Goal: Task Accomplishment & Management: Use online tool/utility

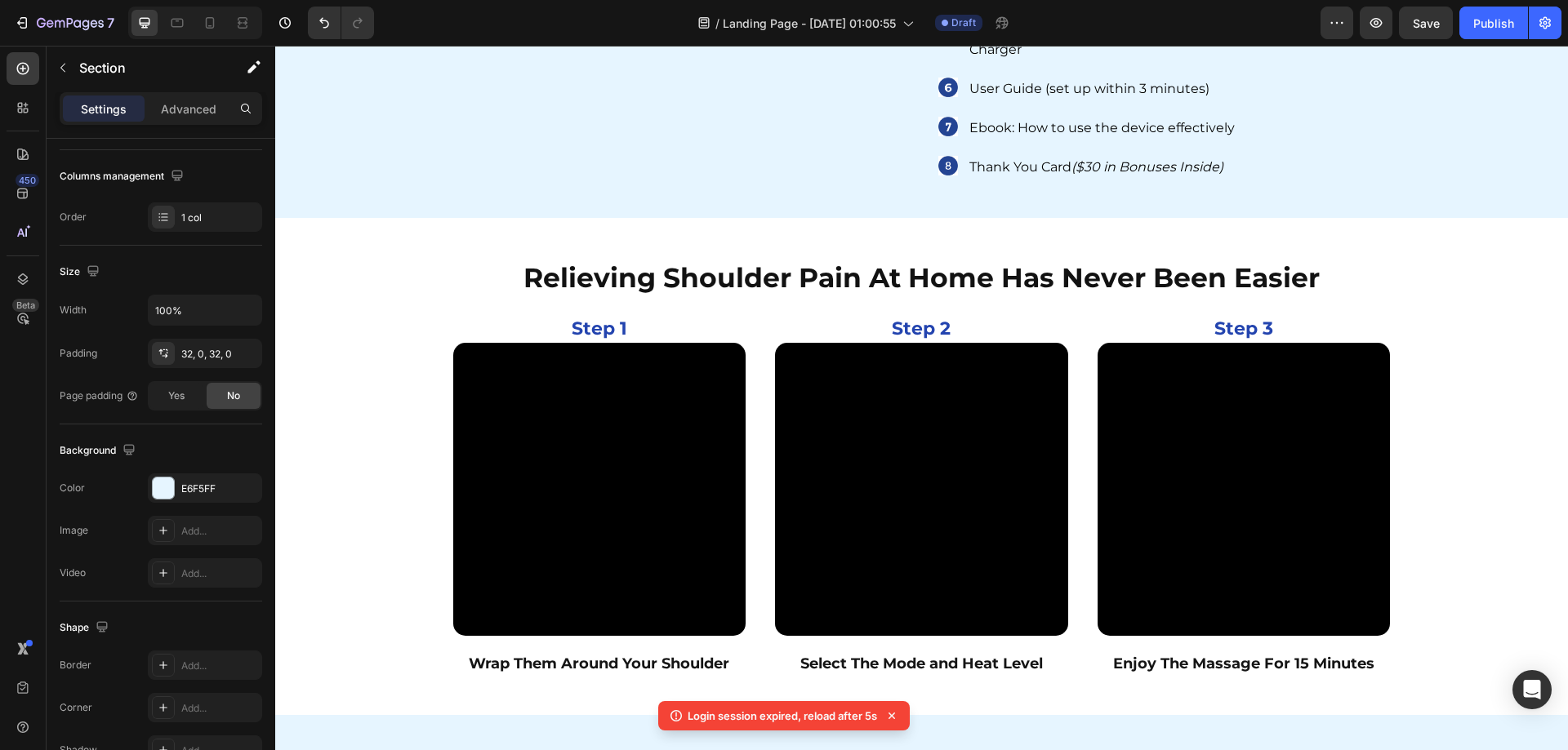
scroll to position [9741, 0]
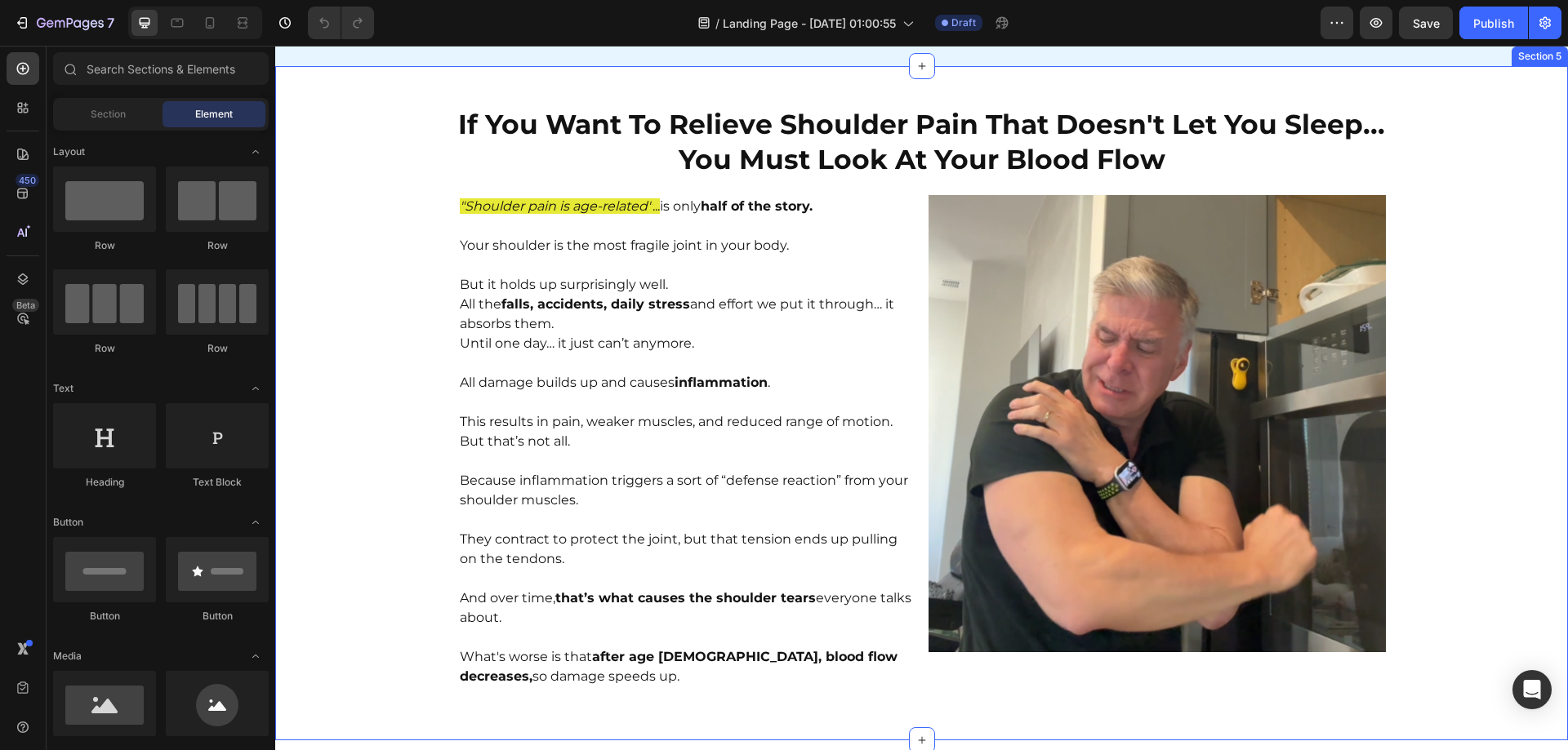
click at [1524, 456] on div "If You Want To Relieve Shoulder Pain That Doesn't Let You Sleep... You Must Loo…" at bounding box center [921, 403] width 1293 height 623
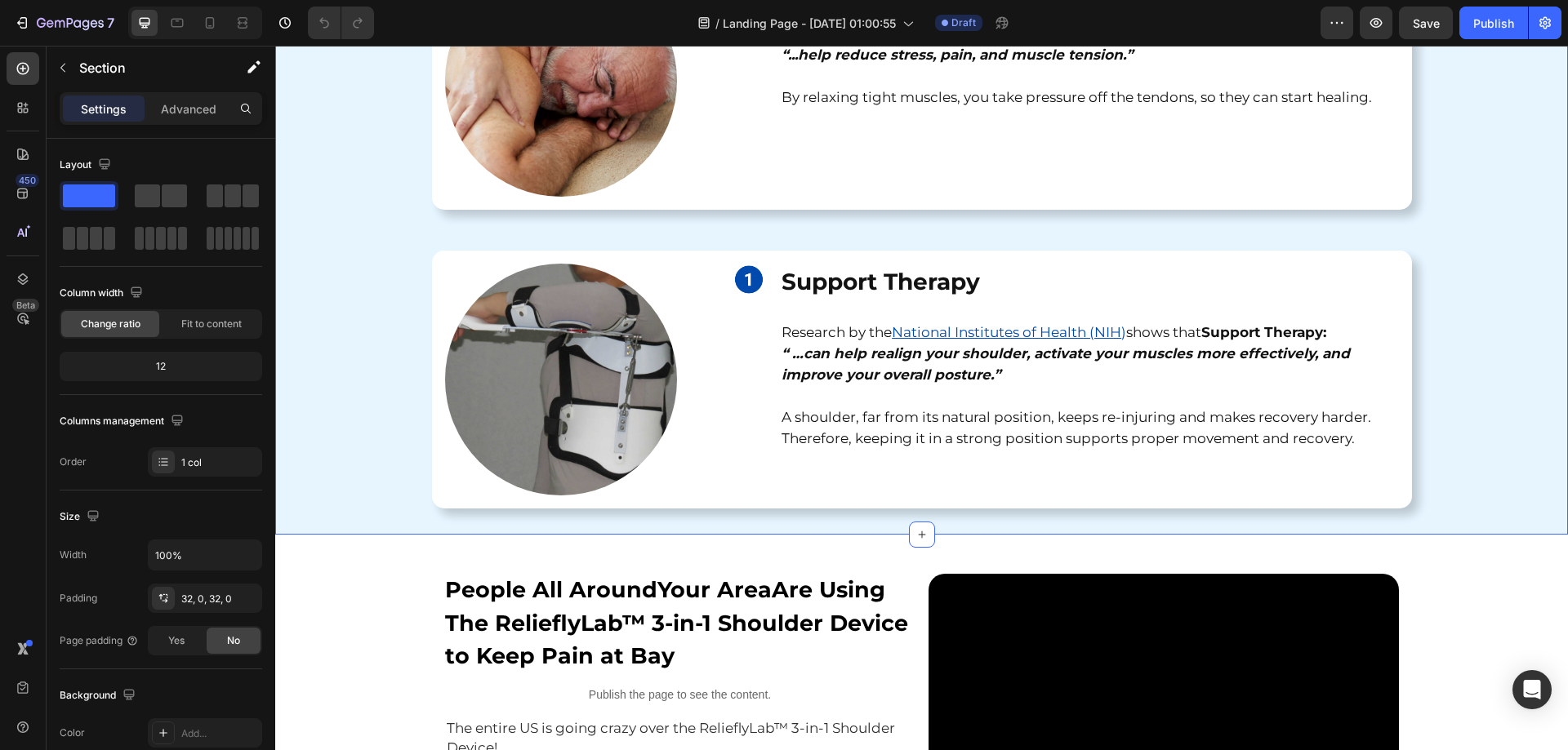
scroll to position [3184, 0]
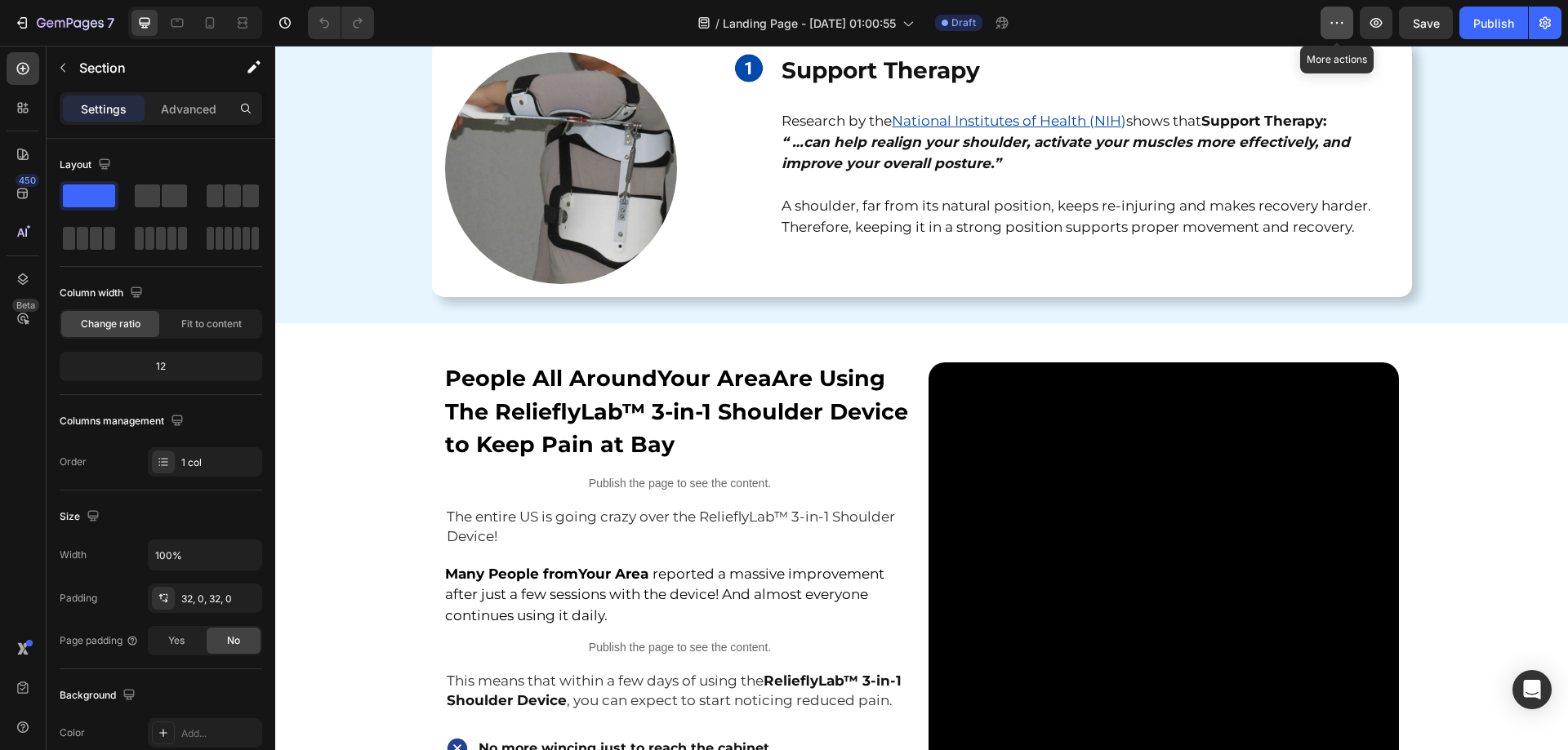
click at [1326, 21] on button "button" at bounding box center [1337, 23] width 33 height 33
click at [1307, 15] on div "/ Landing Page - Aug 26, 01:00:55 Draft" at bounding box center [853, 23] width 933 height 33
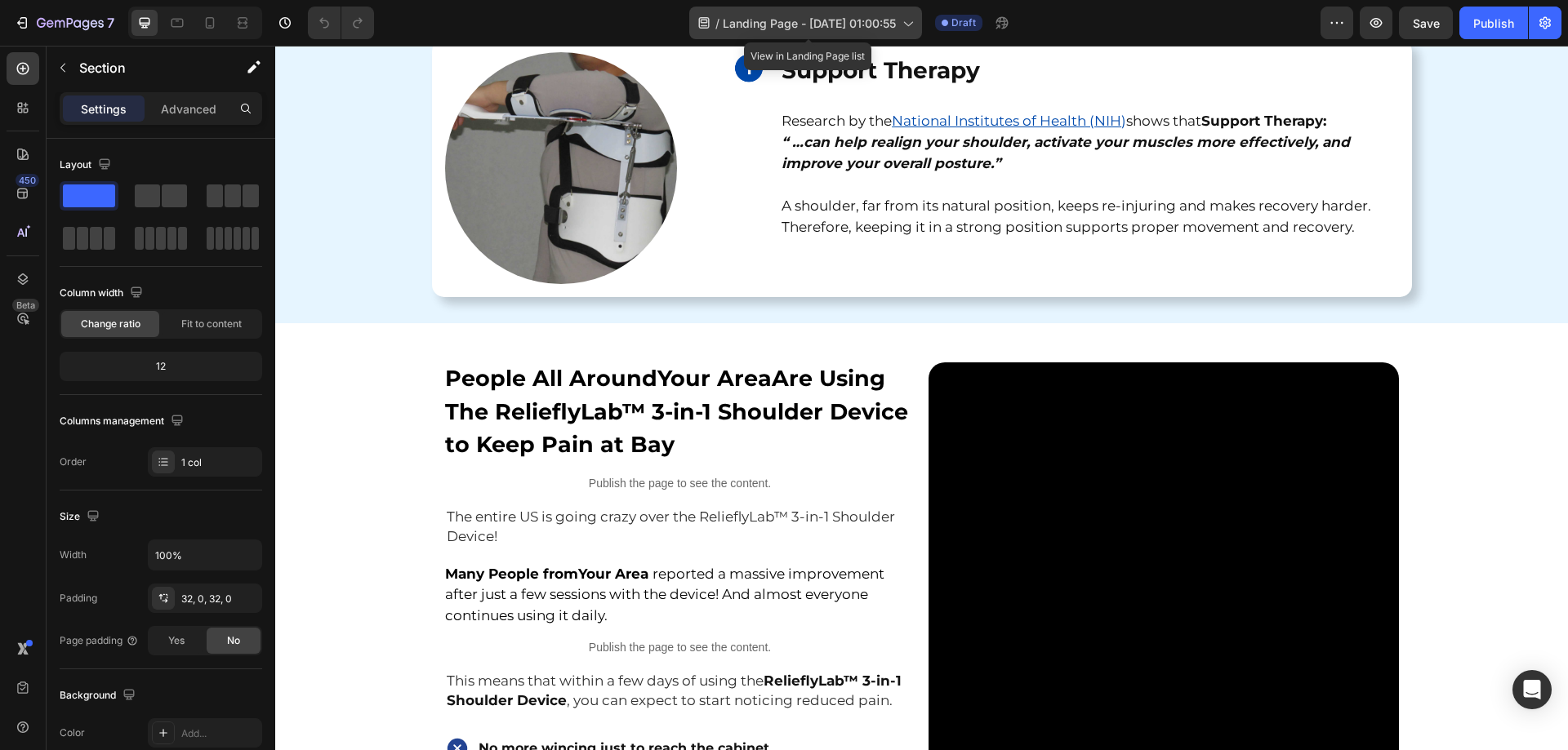
click at [914, 23] on icon at bounding box center [907, 23] width 16 height 16
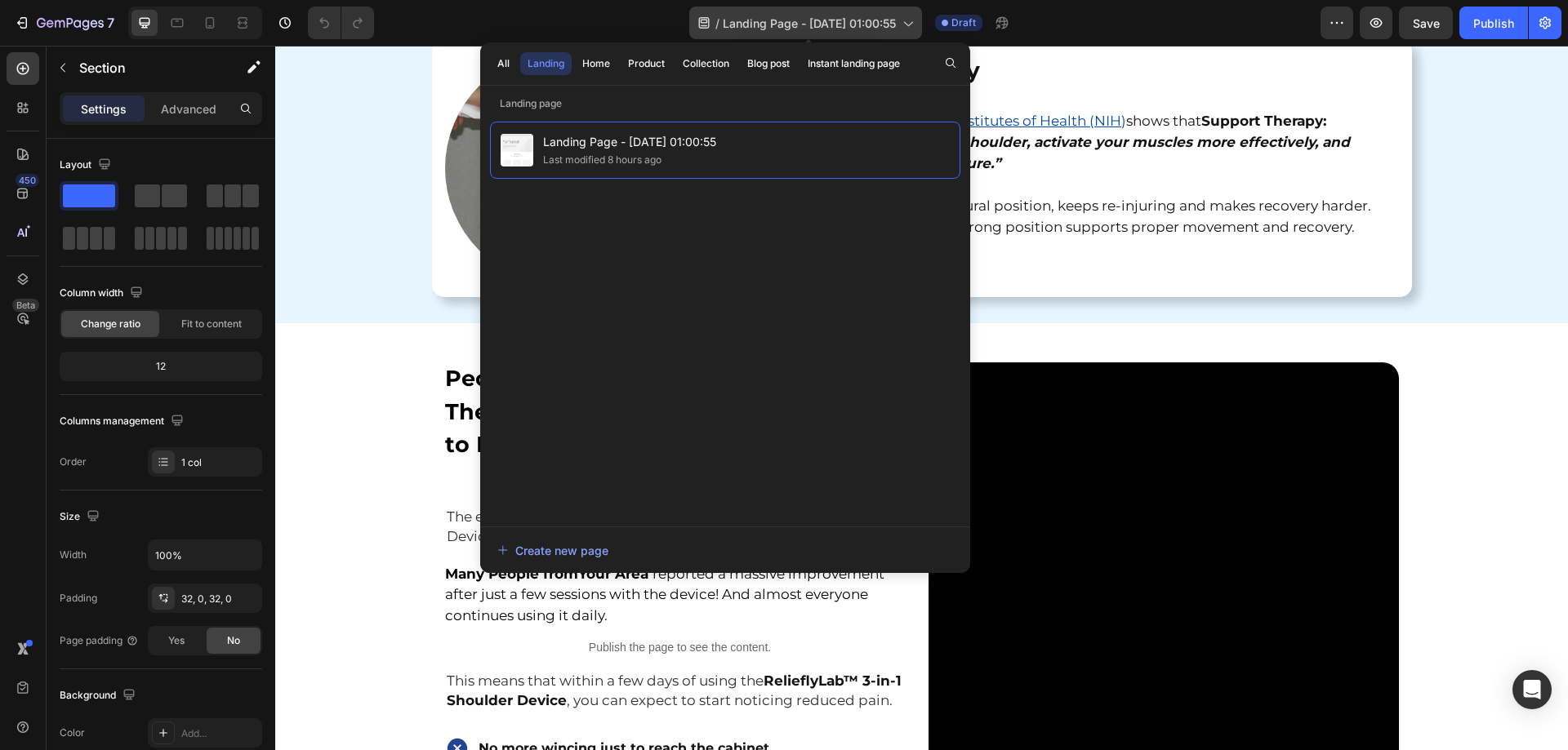
click at [914, 23] on icon at bounding box center [907, 23] width 16 height 16
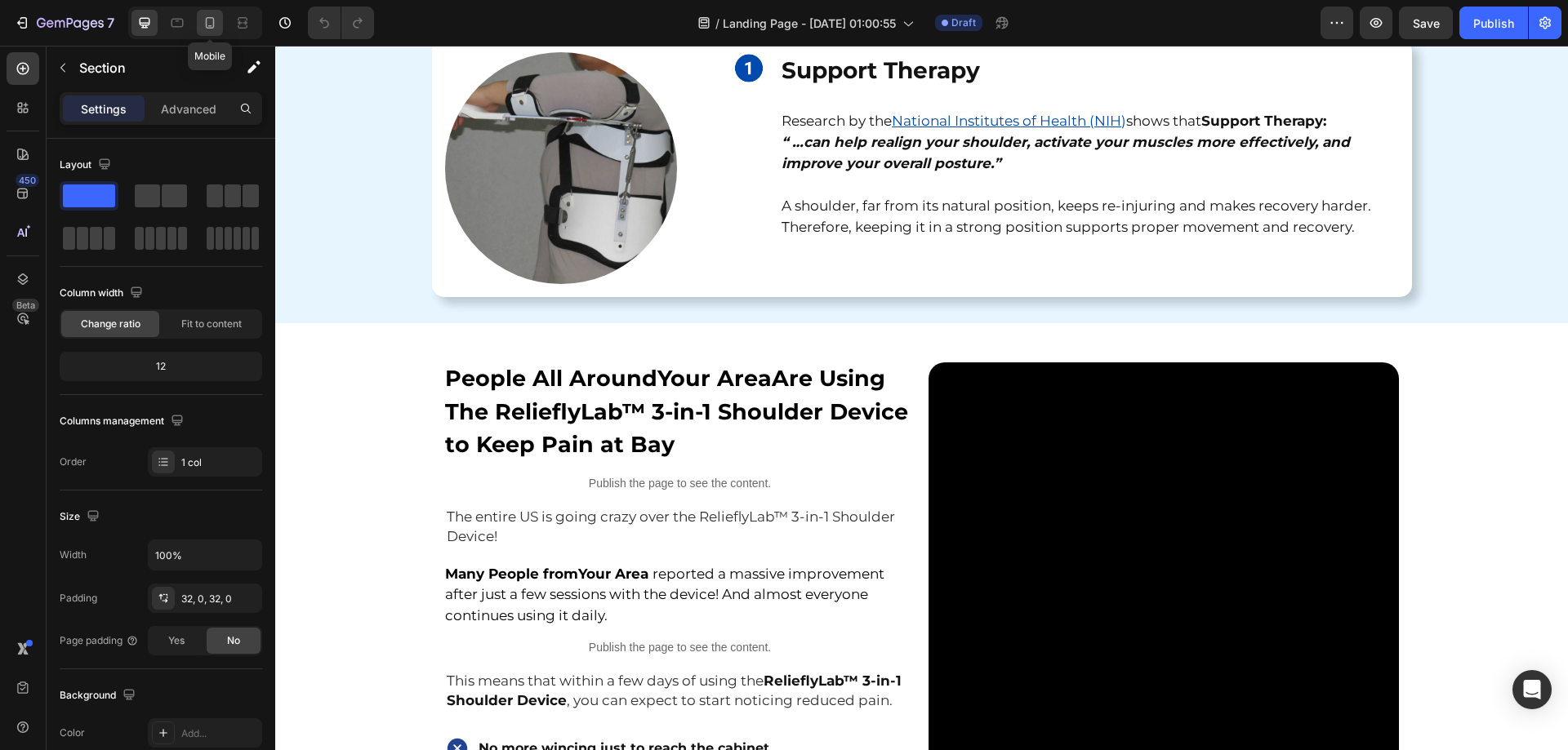
click at [212, 27] on icon at bounding box center [210, 23] width 16 height 16
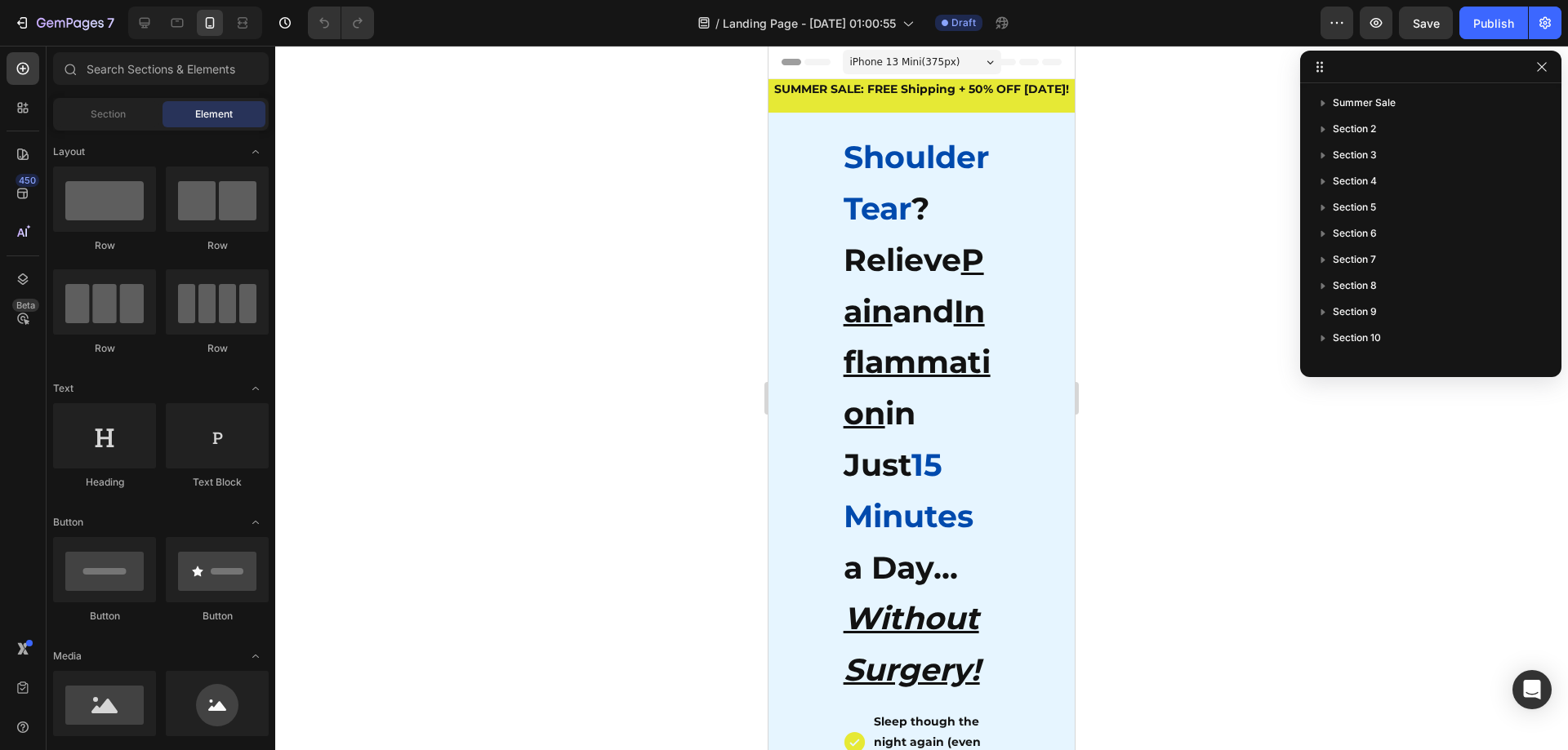
click at [678, 200] on div at bounding box center [921, 398] width 1293 height 705
click at [950, 160] on span "Shoulder Tear" at bounding box center [917, 183] width 146 height 90
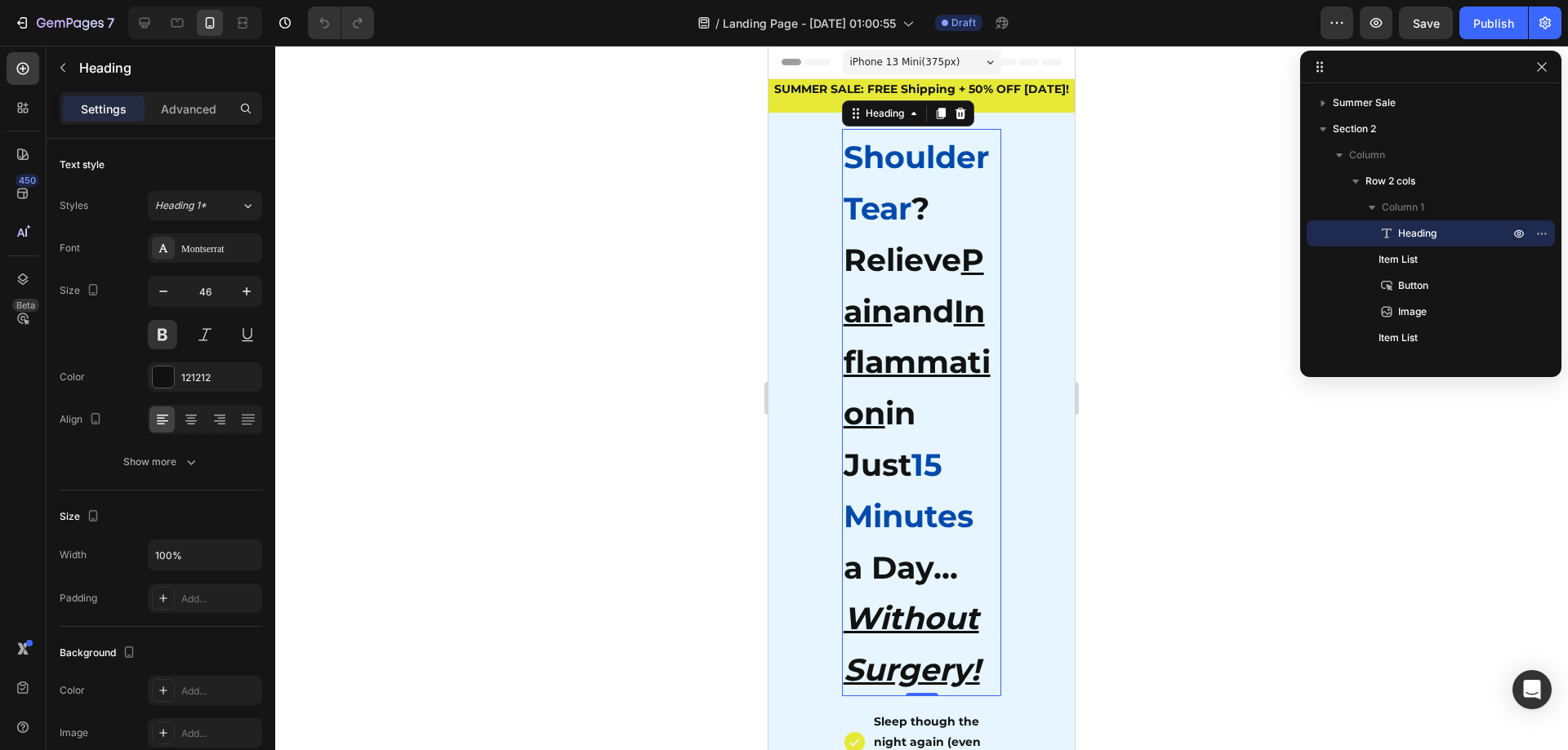
click at [645, 213] on div at bounding box center [921, 398] width 1293 height 705
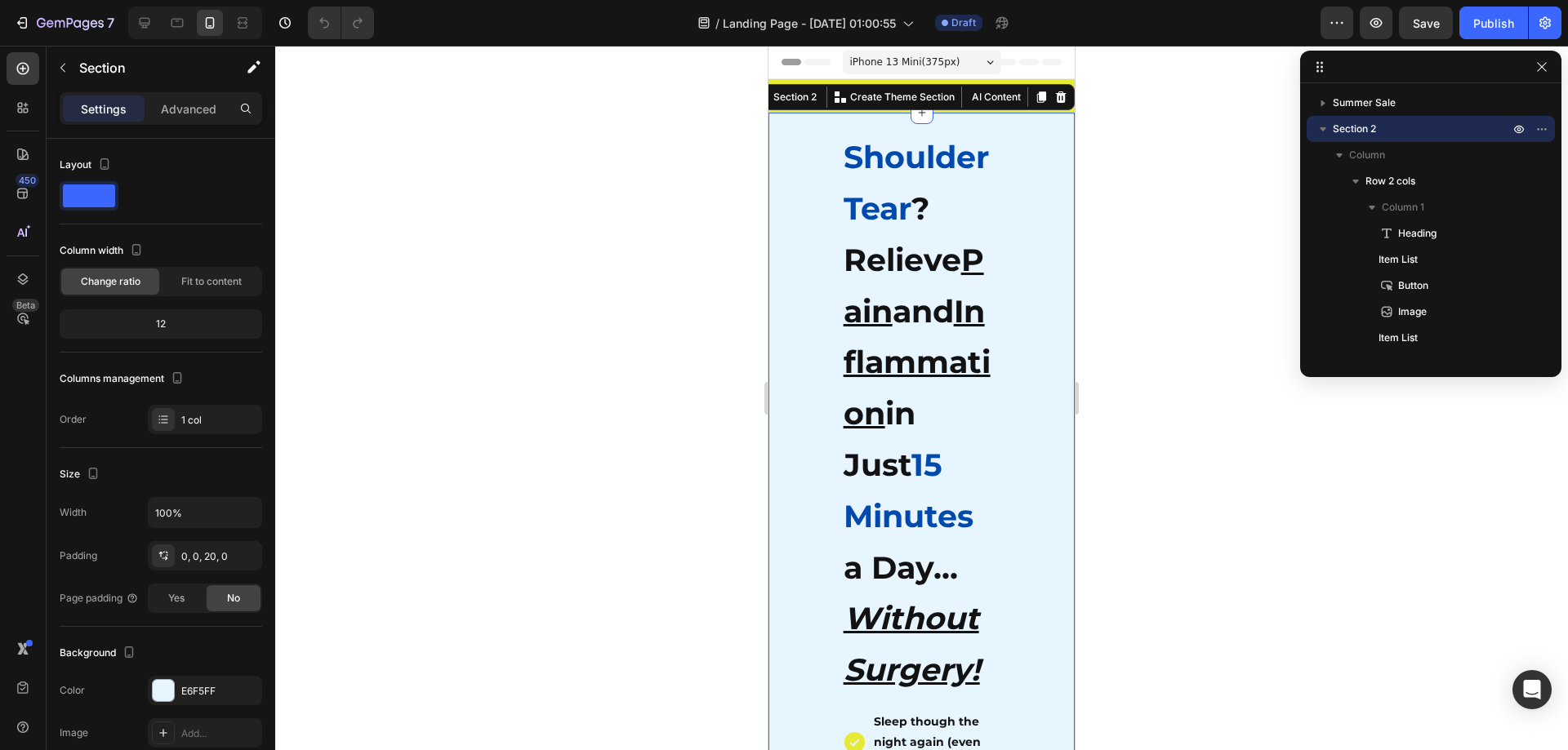
click at [1133, 279] on div at bounding box center [921, 398] width 1293 height 705
click at [1133, 186] on div at bounding box center [921, 398] width 1293 height 705
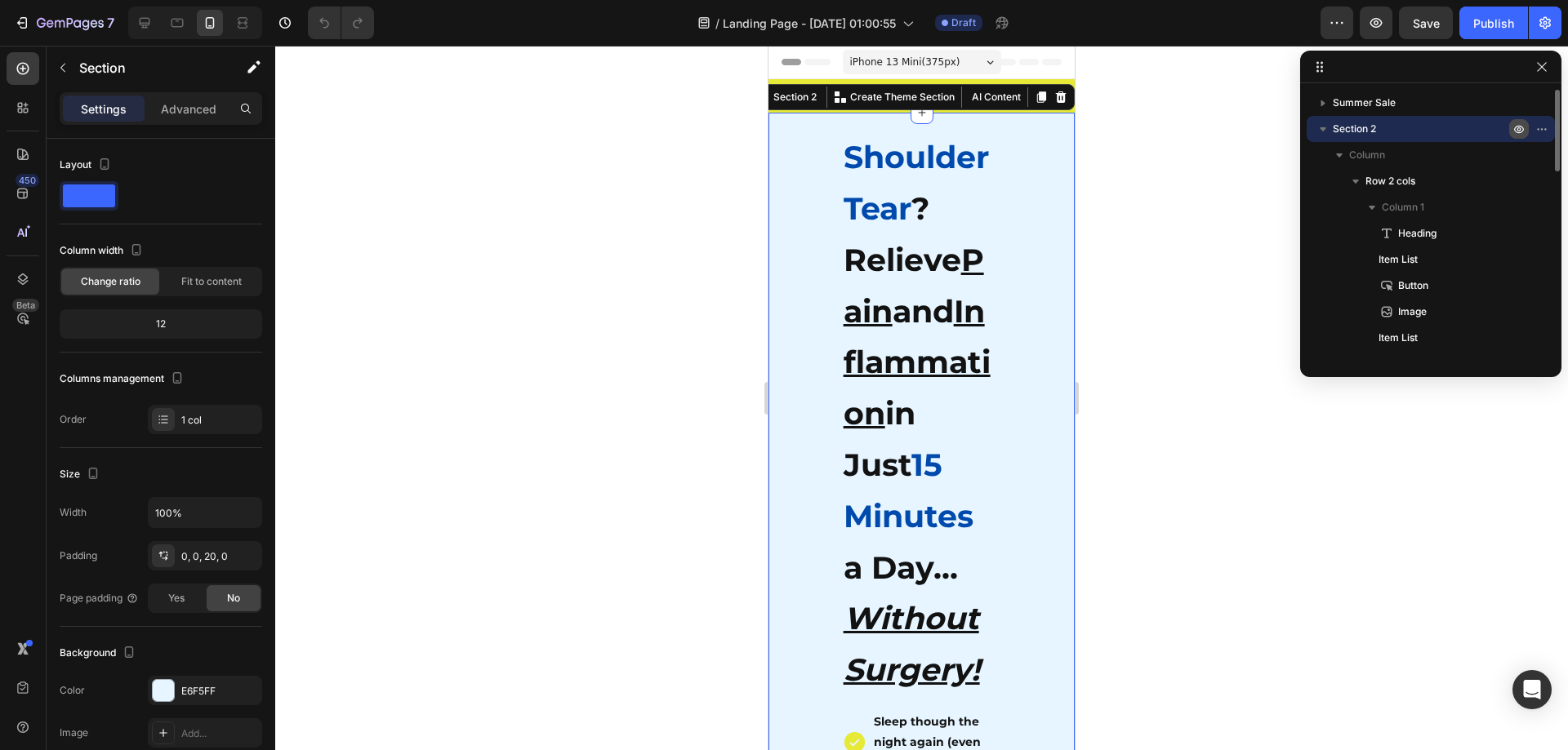
click at [1524, 130] on icon "button" at bounding box center [1519, 128] width 13 height 13
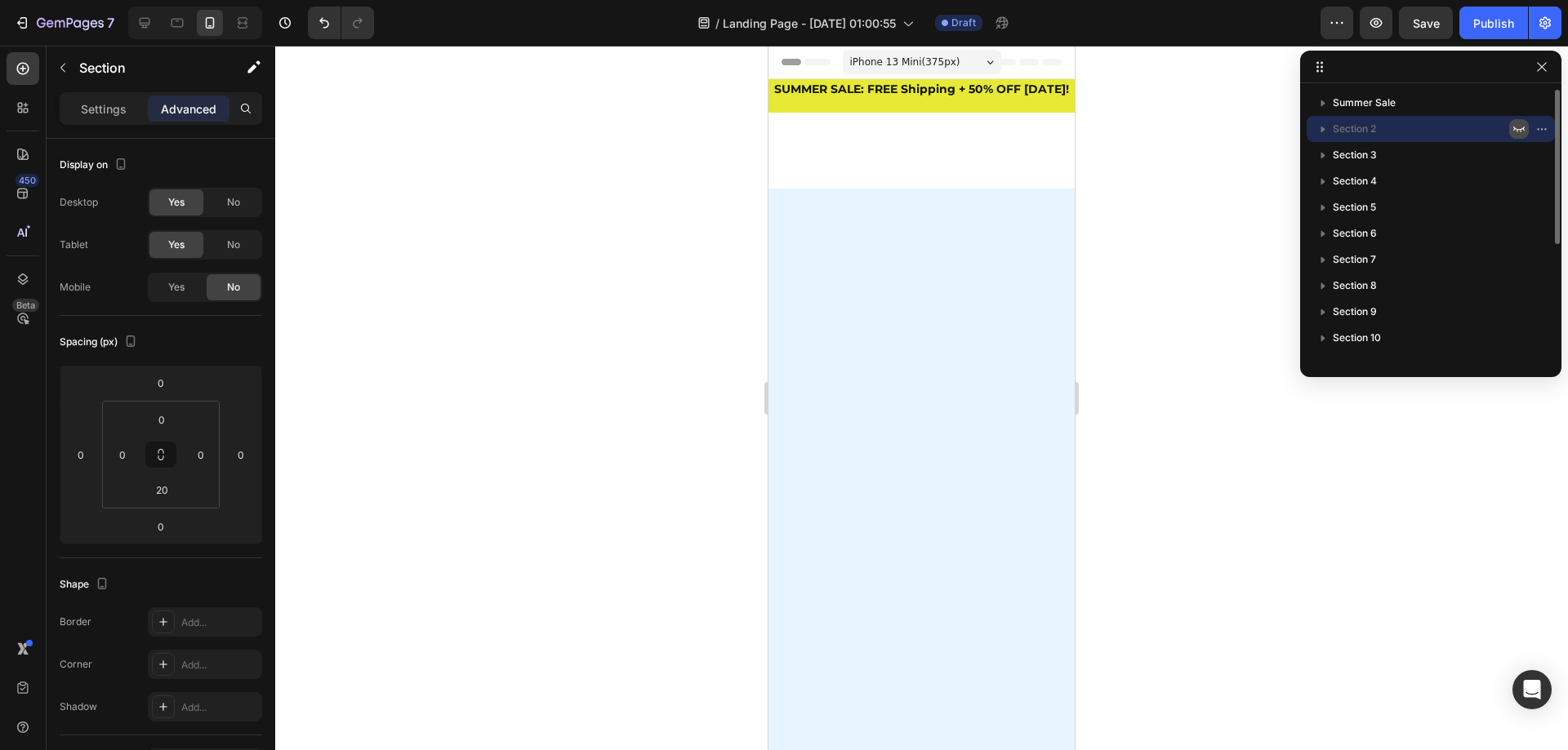
click at [1524, 130] on icon "button" at bounding box center [1519, 129] width 11 height 6
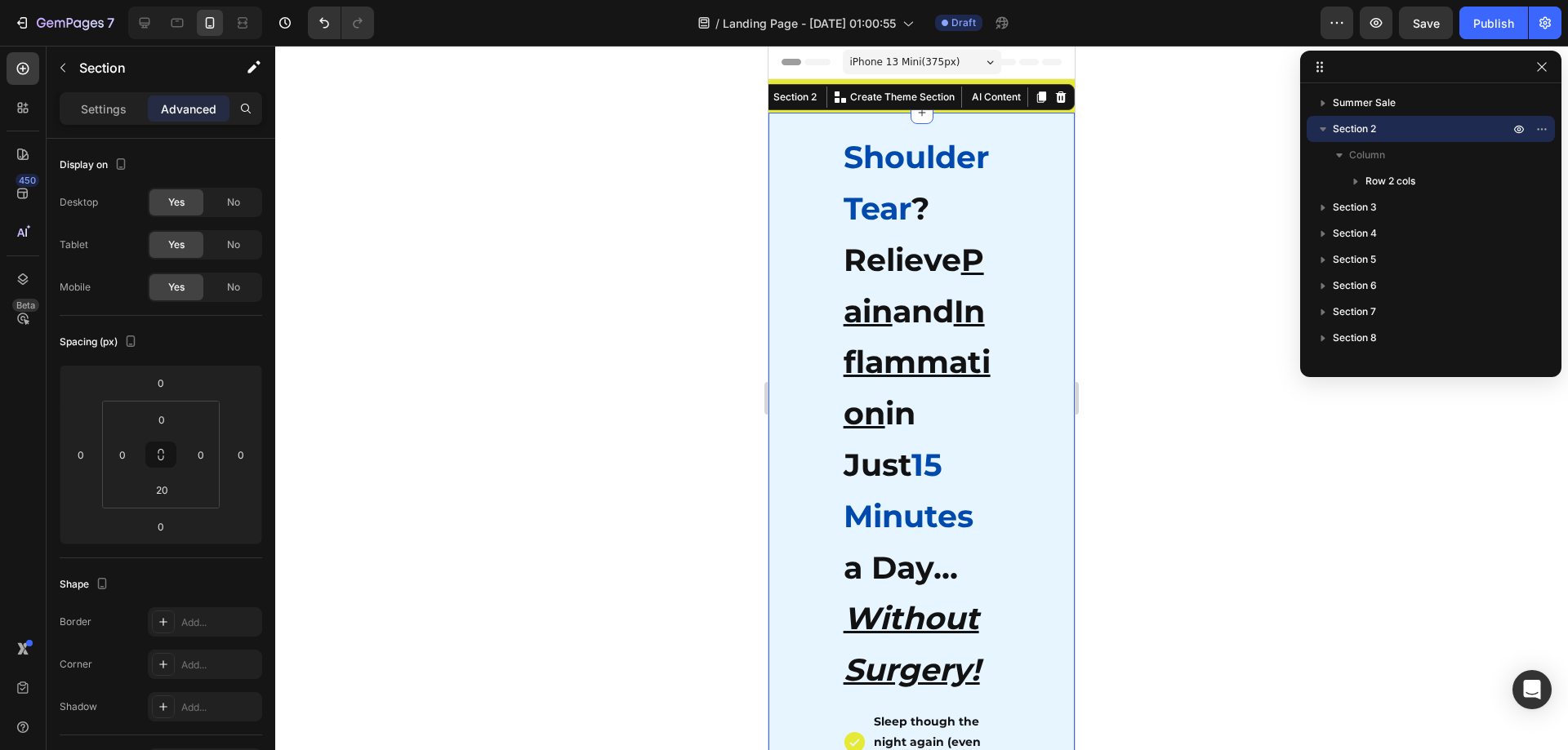
click at [1141, 156] on div at bounding box center [921, 398] width 1293 height 705
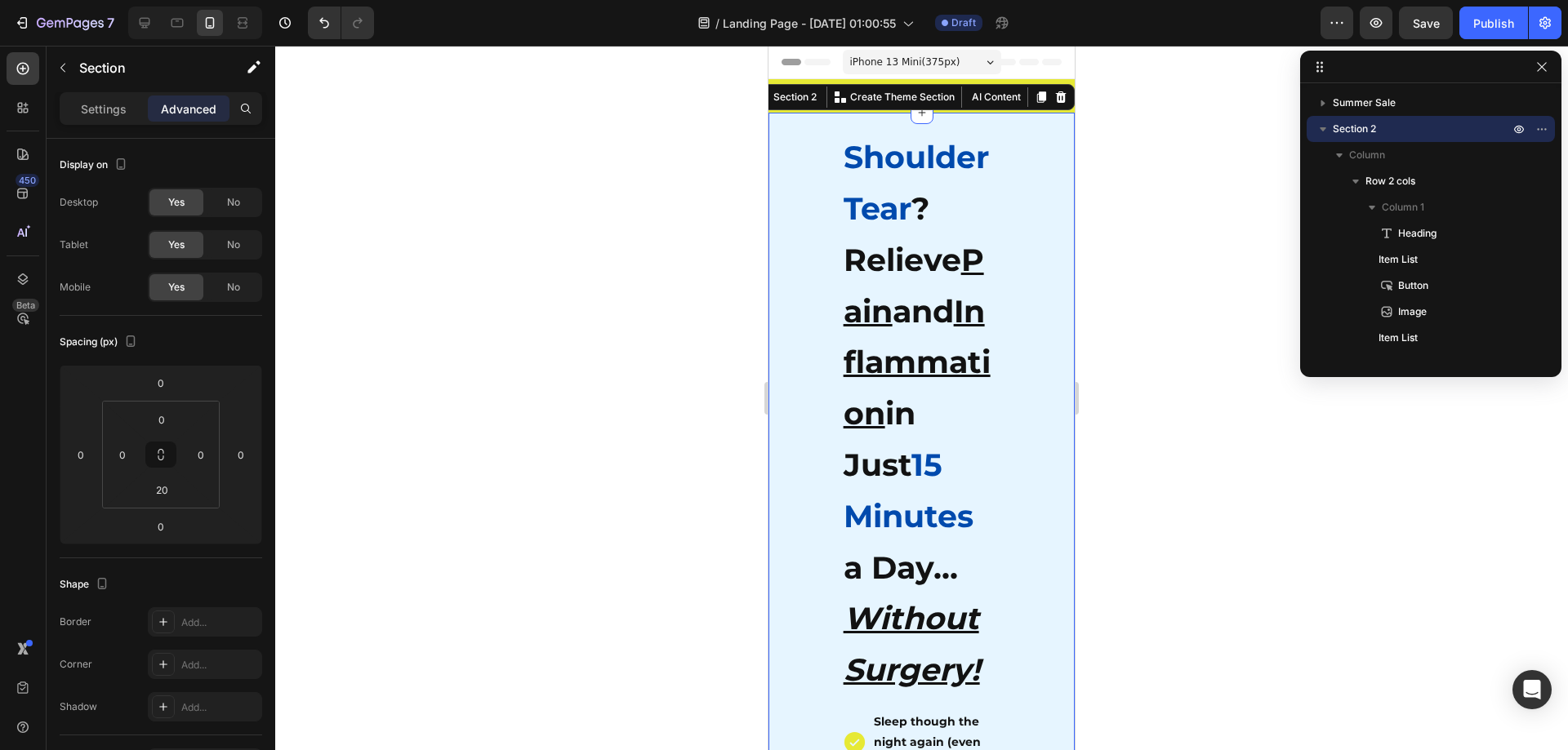
click at [1090, 175] on div at bounding box center [921, 398] width 1293 height 705
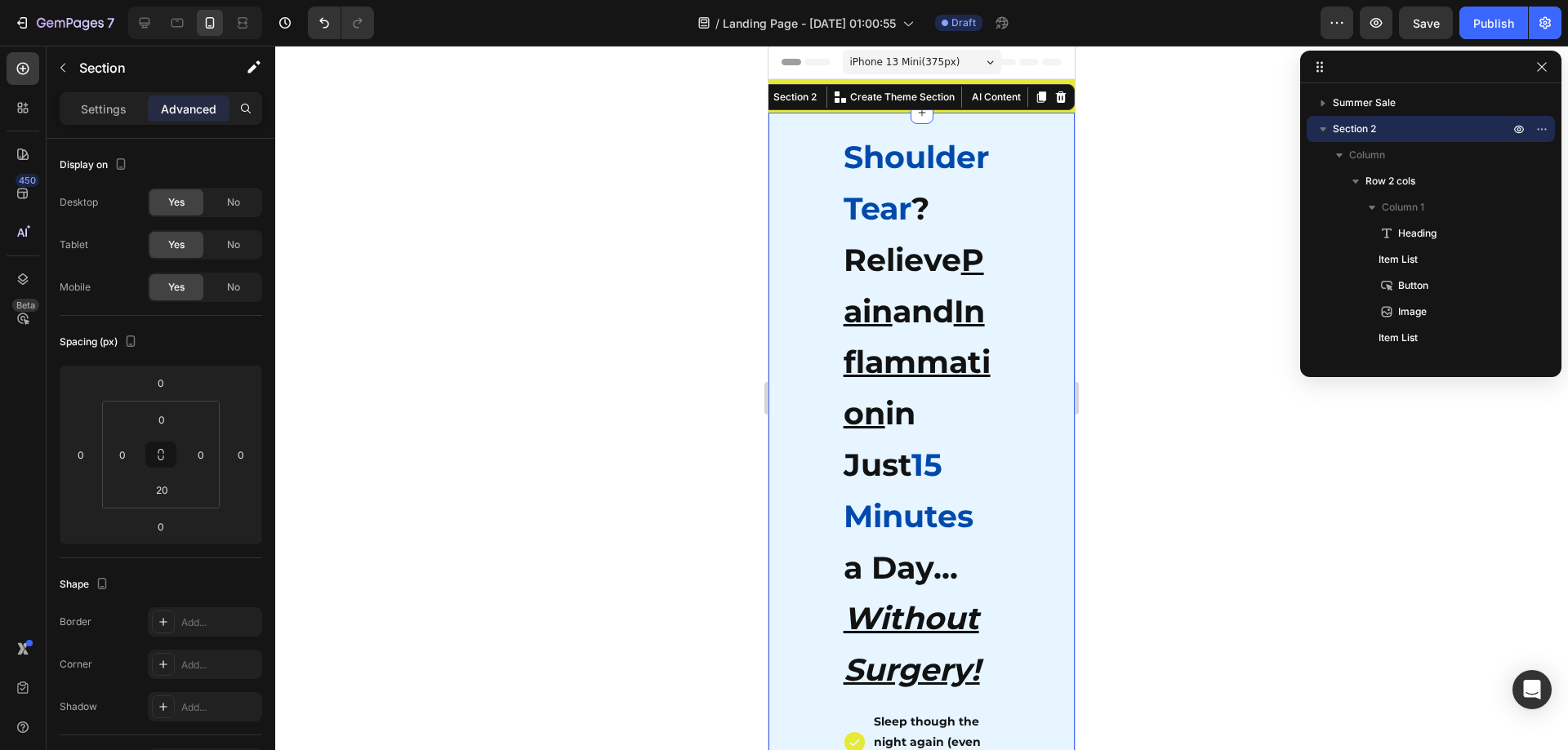
click at [897, 184] on h2 "Shoulder Tear ? Relieve Pain and Inflammation in Just 15 Minutes a Day... Witho…" at bounding box center [918, 413] width 152 height 567
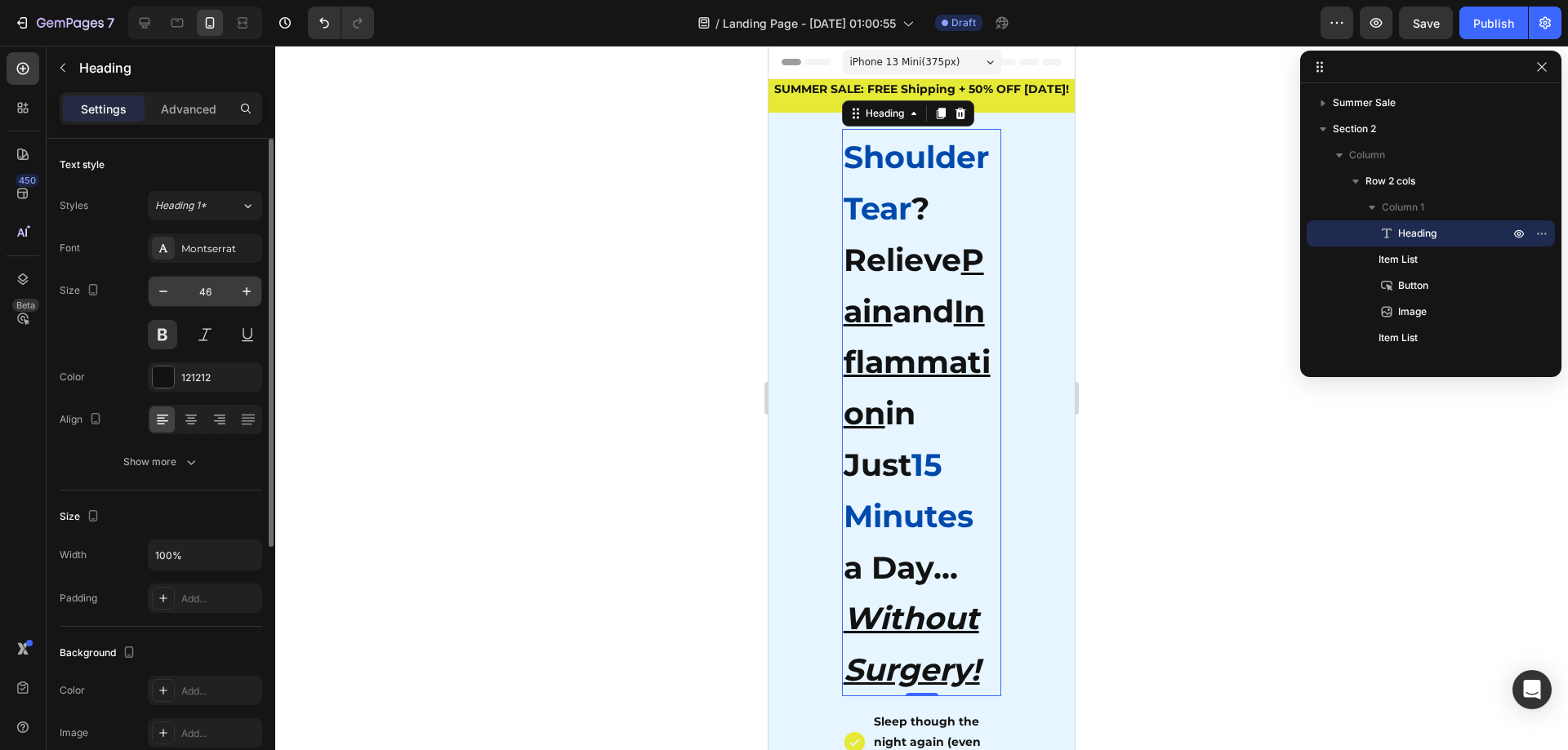
click at [199, 287] on input "46" at bounding box center [205, 291] width 54 height 29
type input "12"
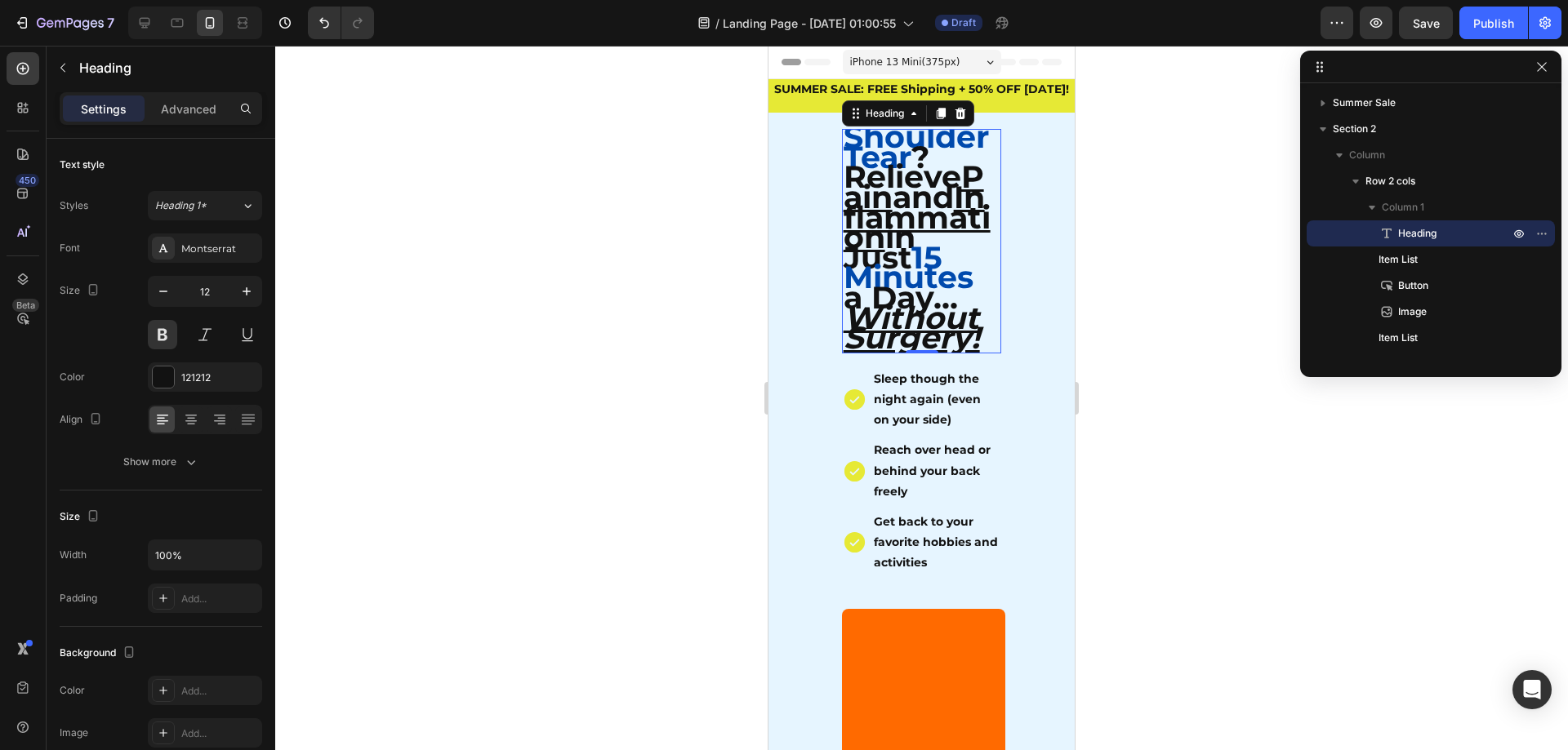
click at [507, 400] on div at bounding box center [921, 398] width 1293 height 705
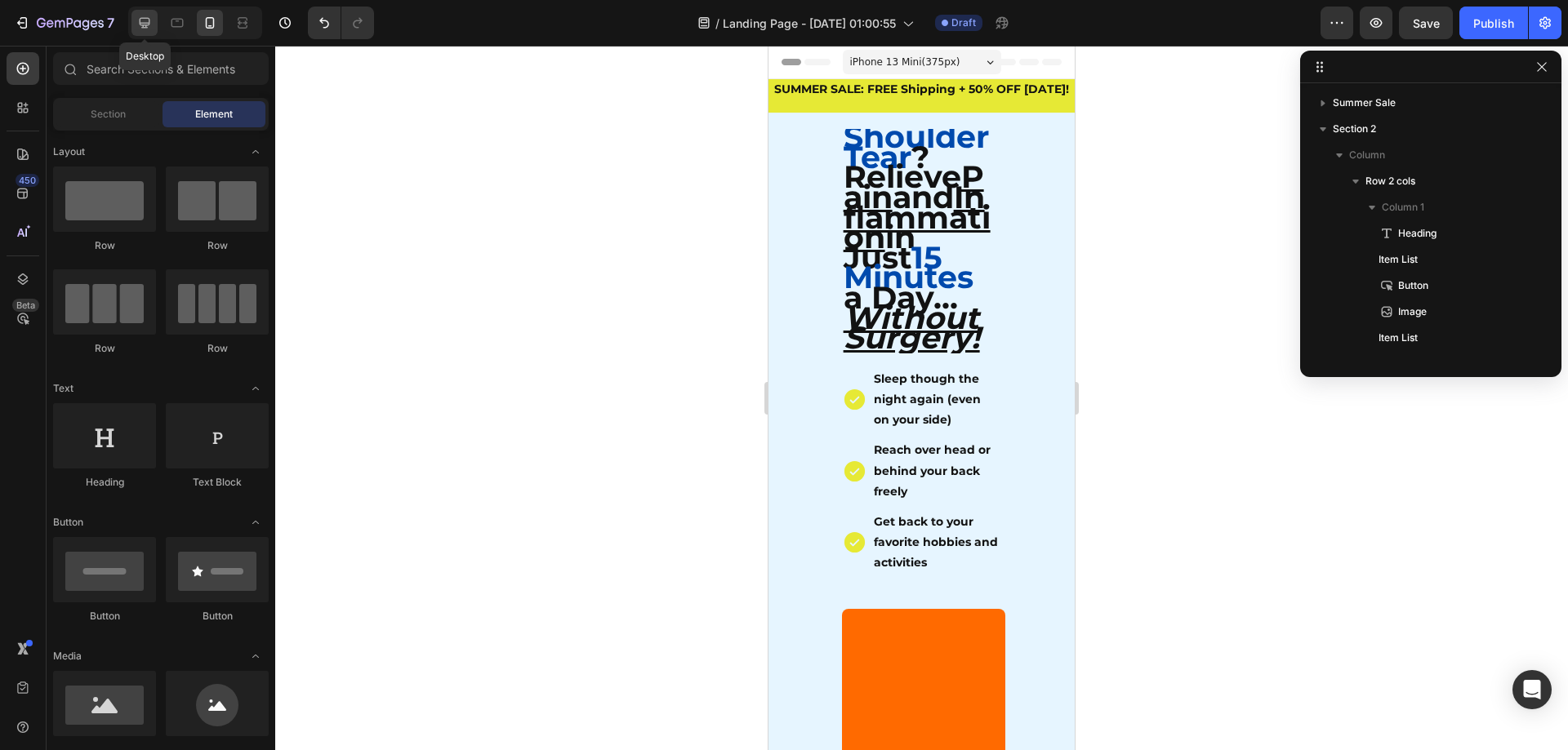
click at [147, 27] on icon at bounding box center [145, 23] width 10 height 10
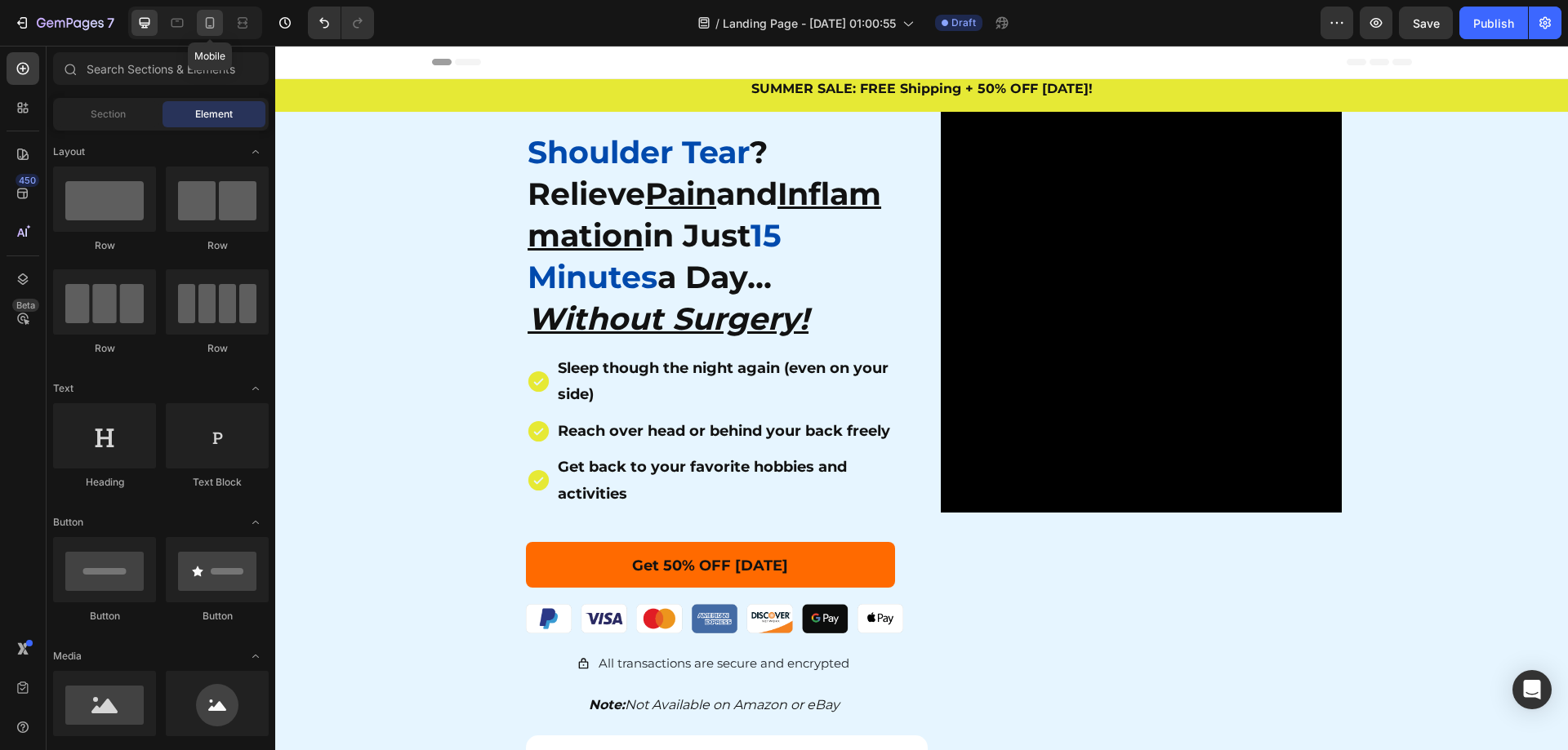
click at [205, 24] on icon at bounding box center [210, 23] width 16 height 16
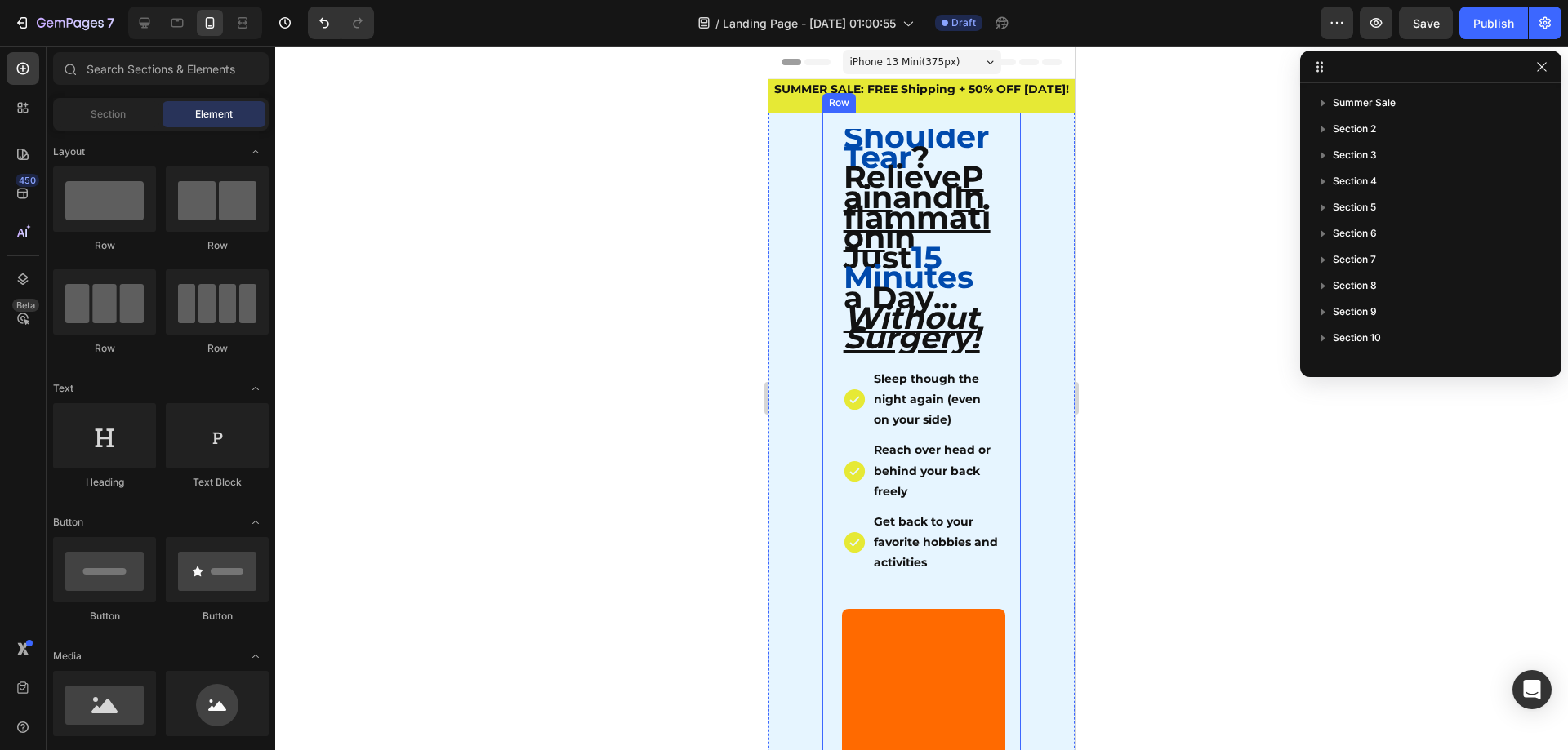
click at [858, 259] on span "? Relieve Pain and Inflammation in Just" at bounding box center [917, 207] width 147 height 139
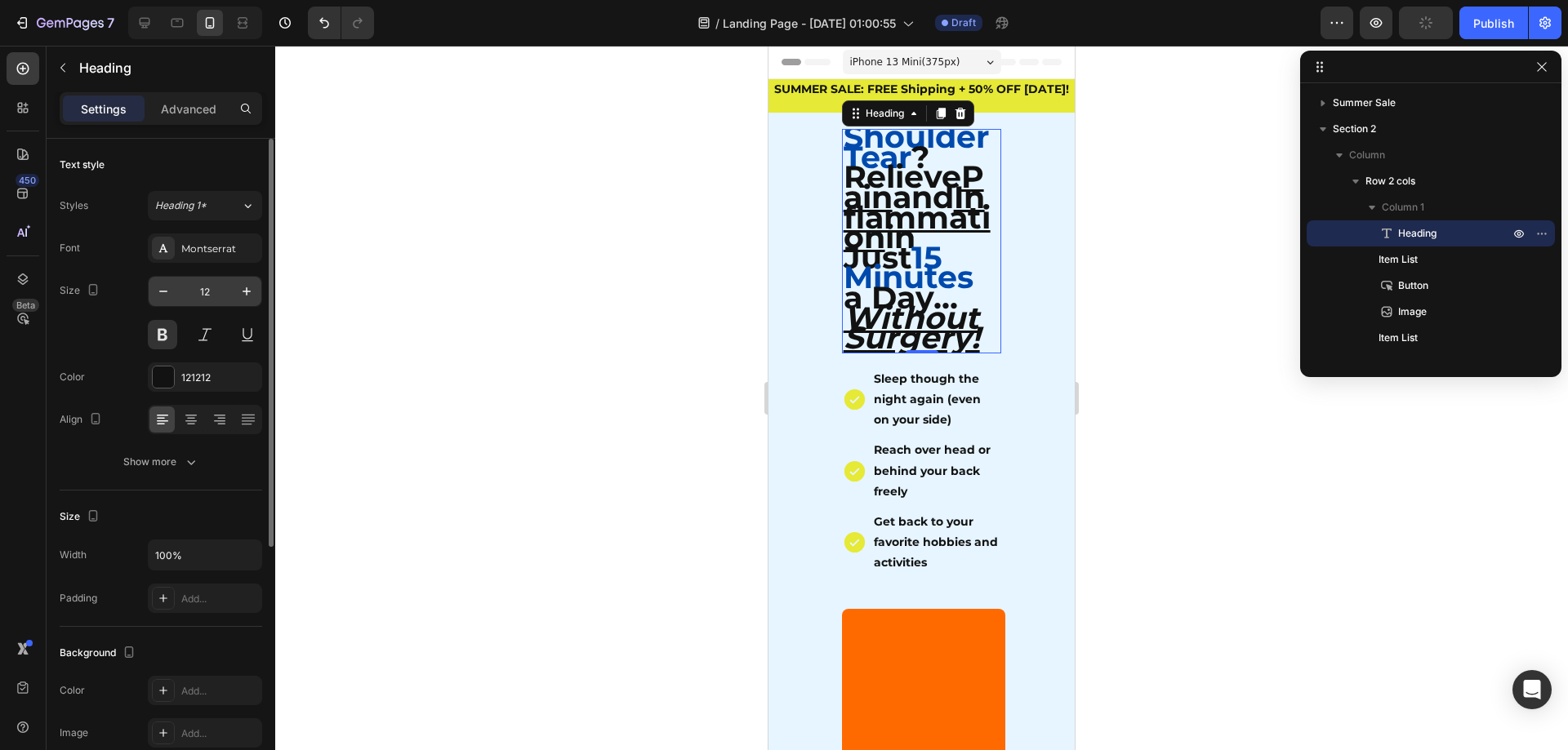
click at [205, 286] on input "12" at bounding box center [205, 291] width 54 height 29
click at [1203, 320] on div at bounding box center [921, 398] width 1293 height 705
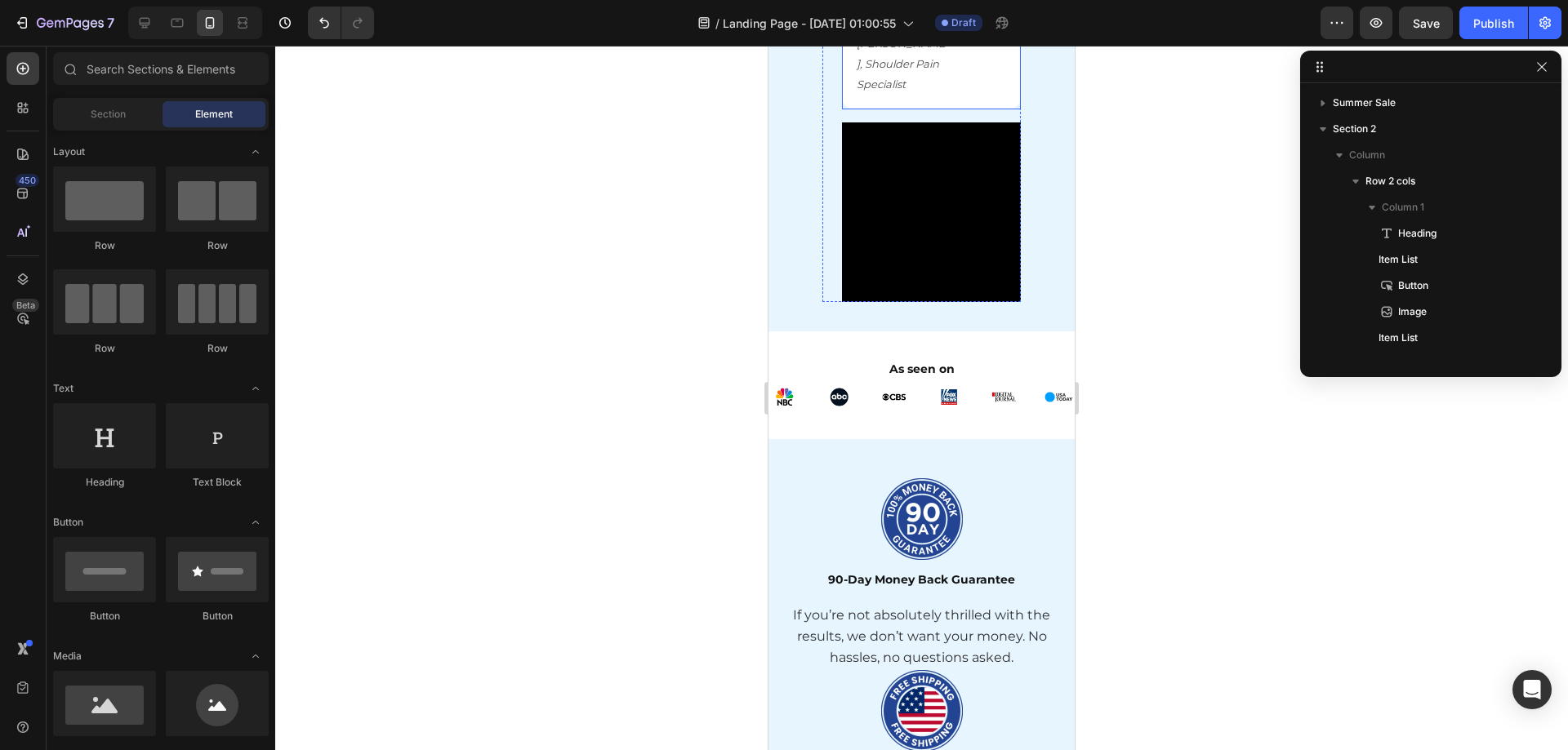
scroll to position [1551, 0]
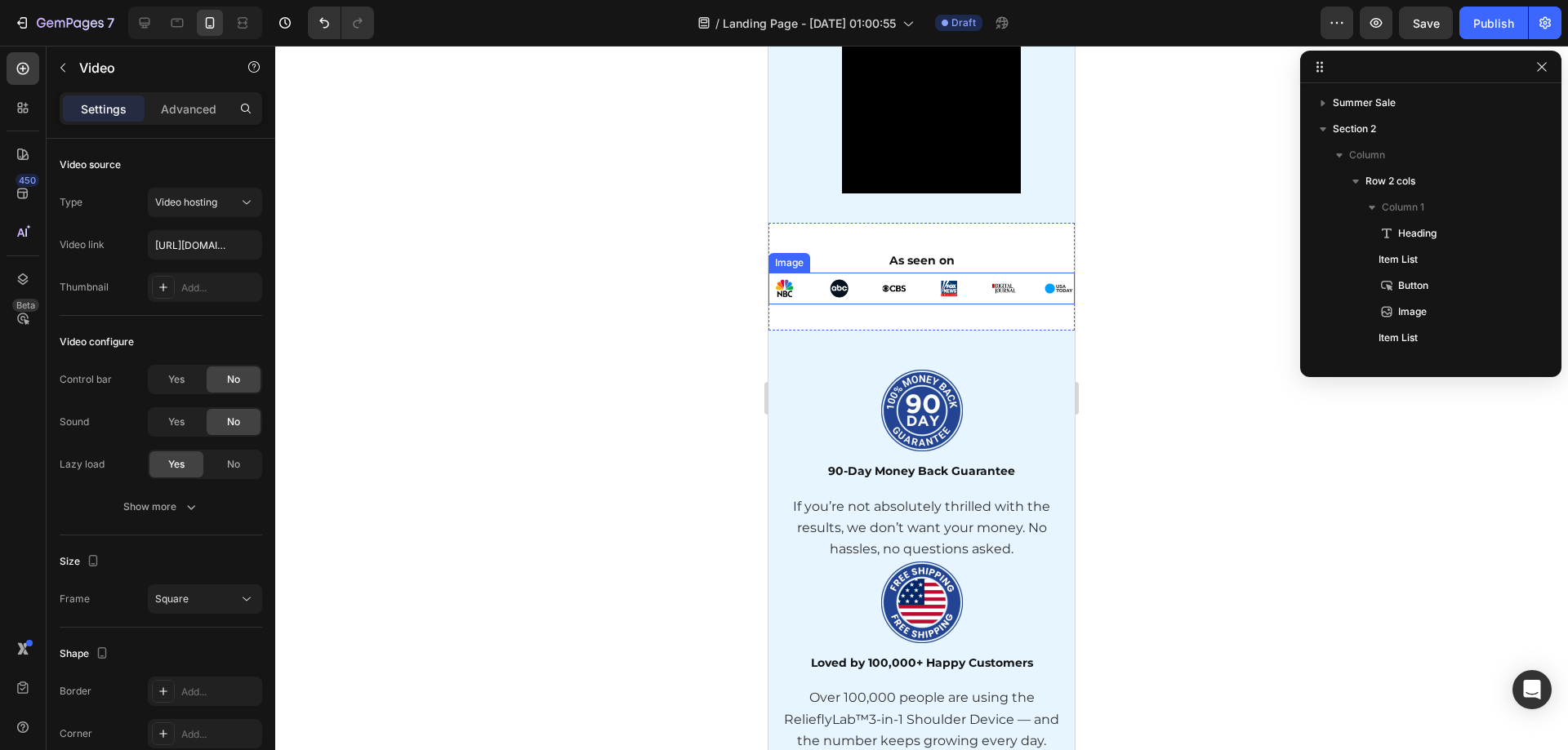
click at [932, 193] on video at bounding box center [931, 103] width 180 height 179
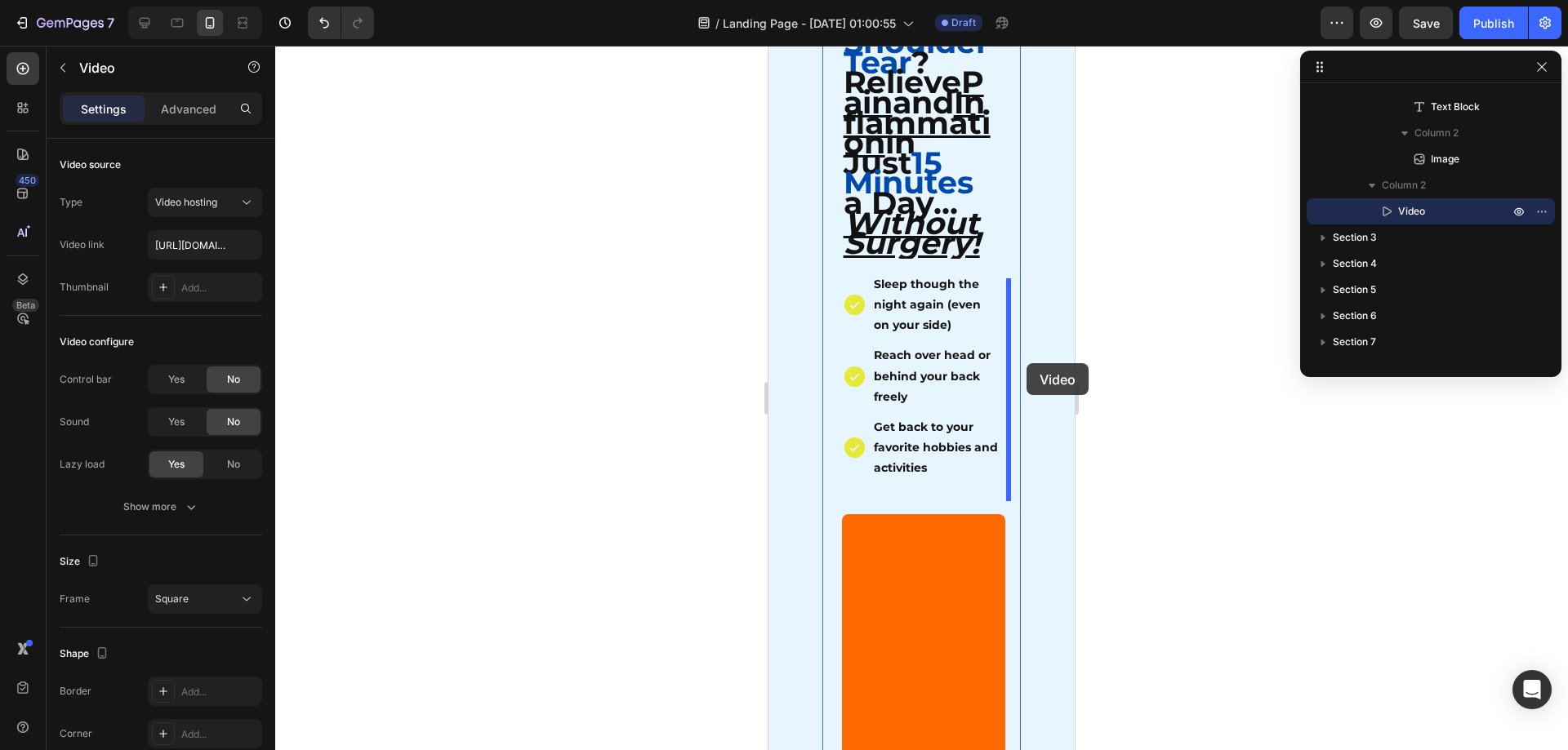
scroll to position [0, 0]
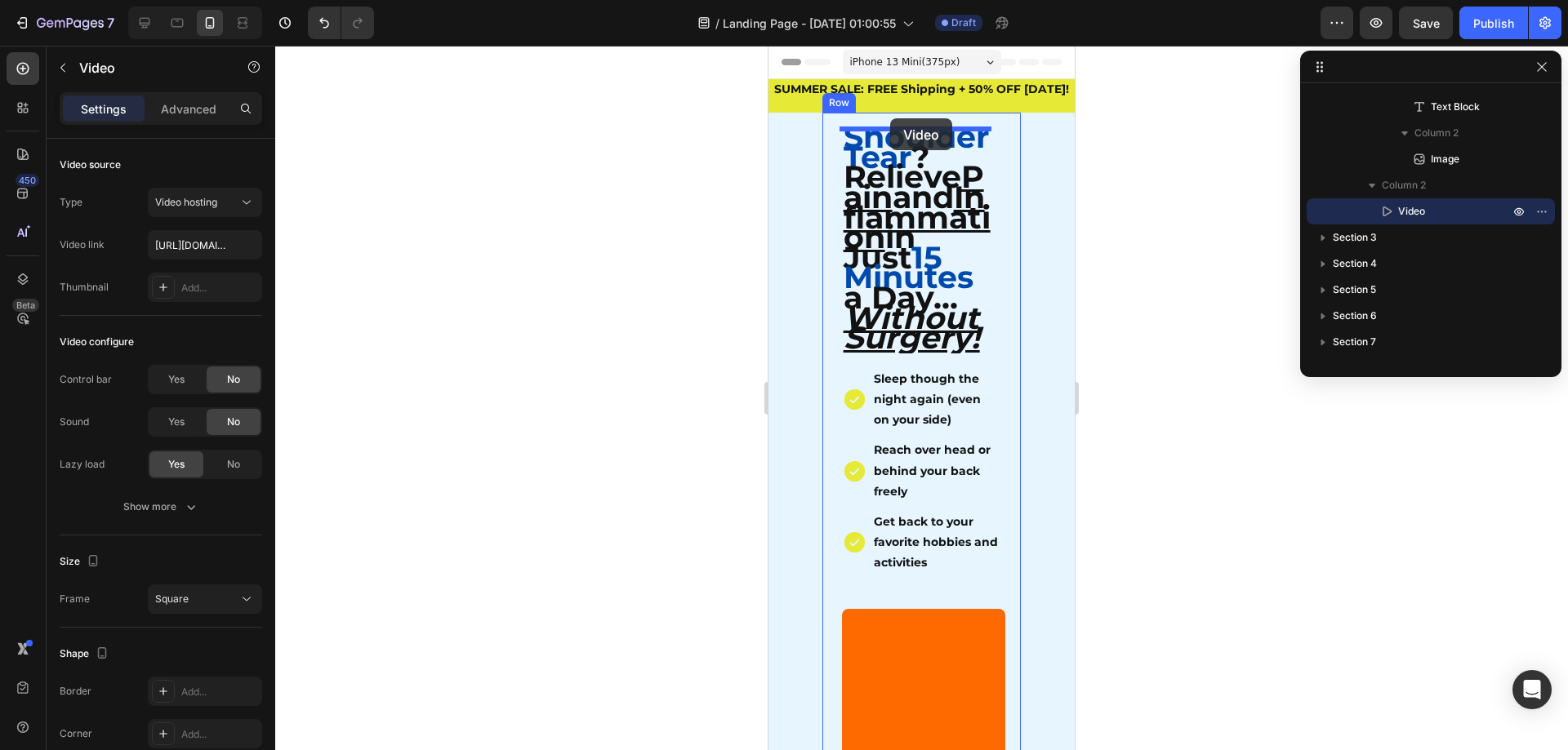
drag, startPoint x: 904, startPoint y: 452, endPoint x: 890, endPoint y: 119, distance: 333.3
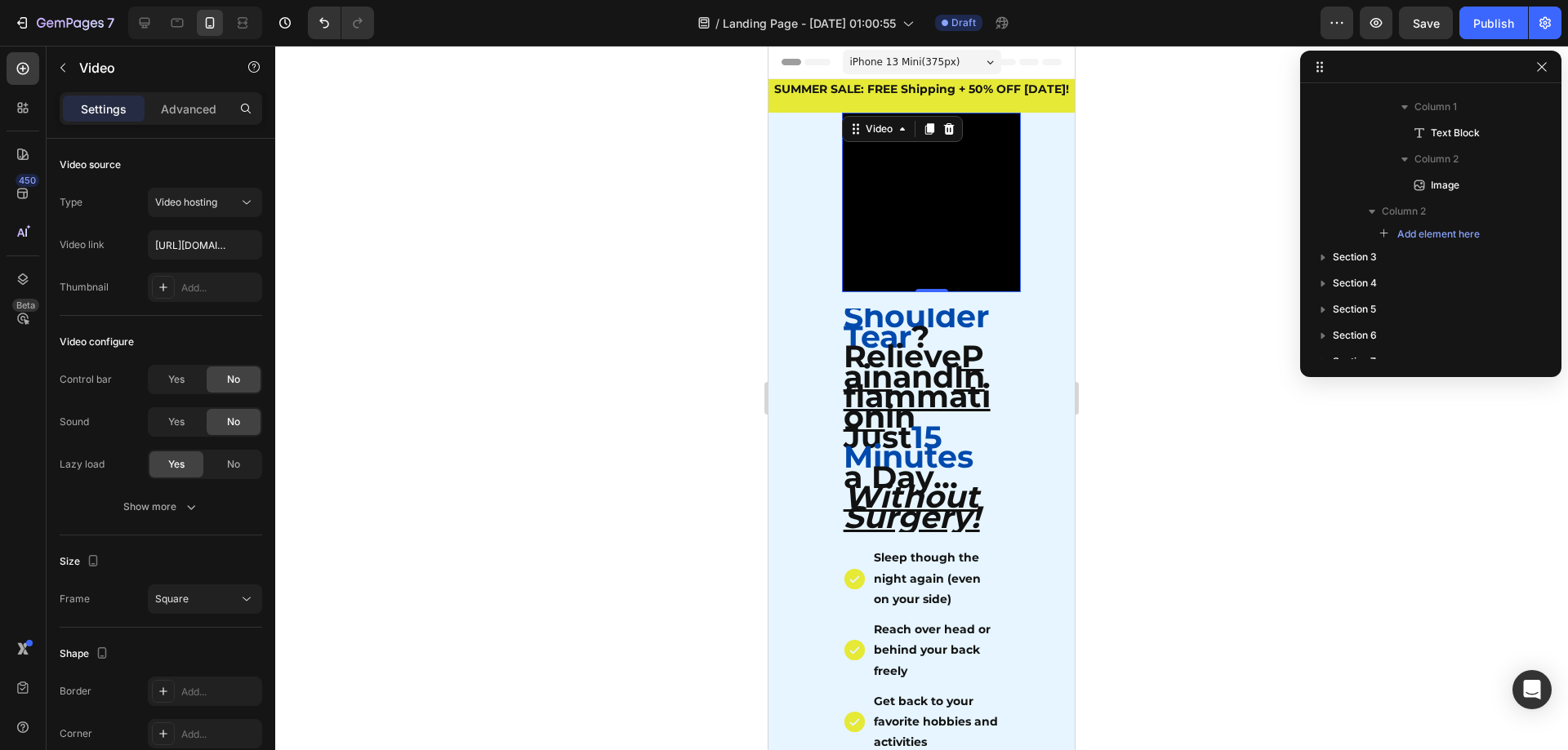
click at [1197, 230] on div at bounding box center [921, 398] width 1293 height 705
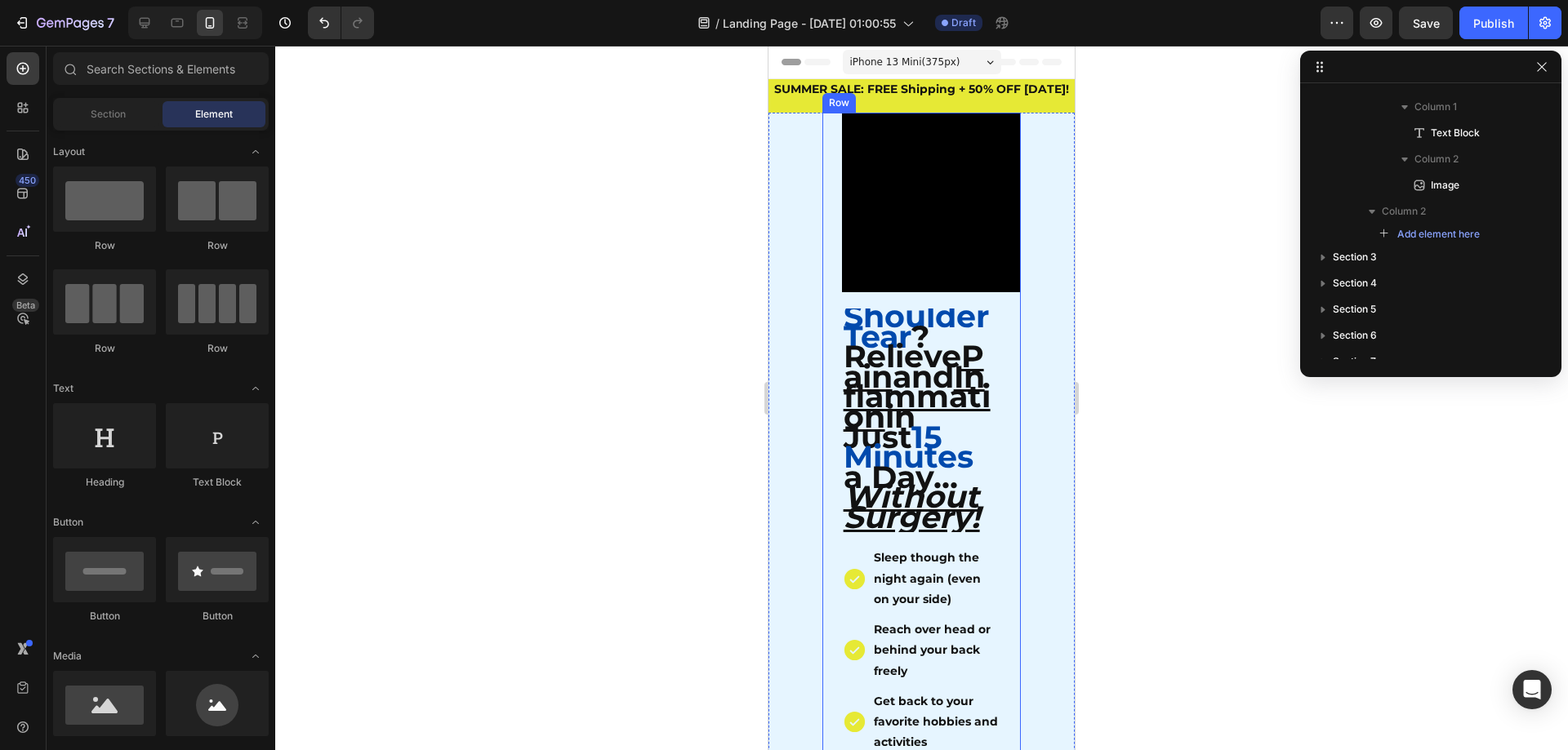
drag, startPoint x: 832, startPoint y: 349, endPoint x: 1482, endPoint y: 401, distance: 652.1
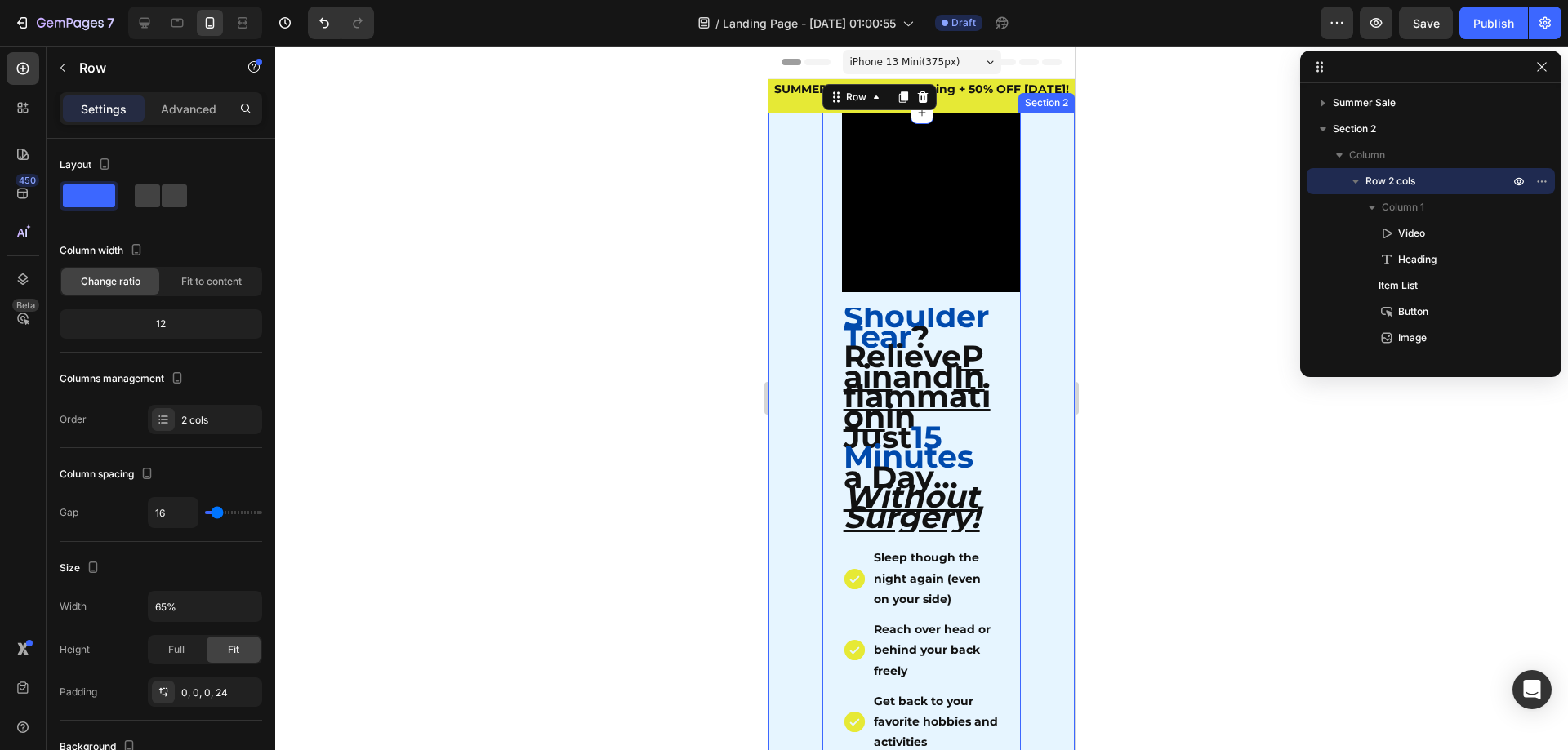
click at [203, 134] on div "Settings Advanced" at bounding box center [161, 115] width 229 height 47
click at [199, 114] on p "Advanced" at bounding box center [189, 109] width 56 height 17
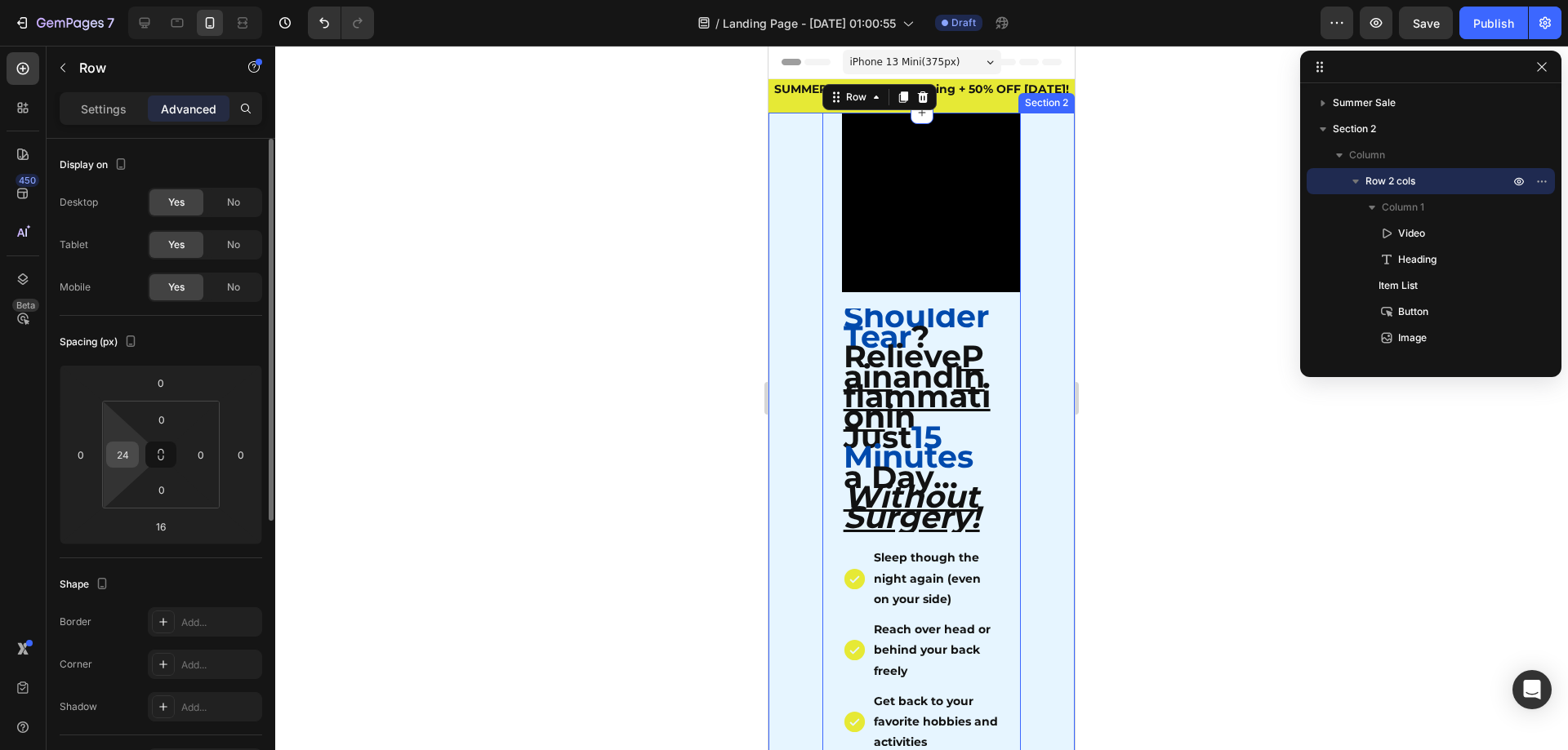
click at [138, 453] on div "24" at bounding box center [122, 454] width 33 height 26
click at [127, 461] on input "24" at bounding box center [122, 454] width 24 height 24
type input "0"
click at [425, 512] on div at bounding box center [921, 398] width 1293 height 705
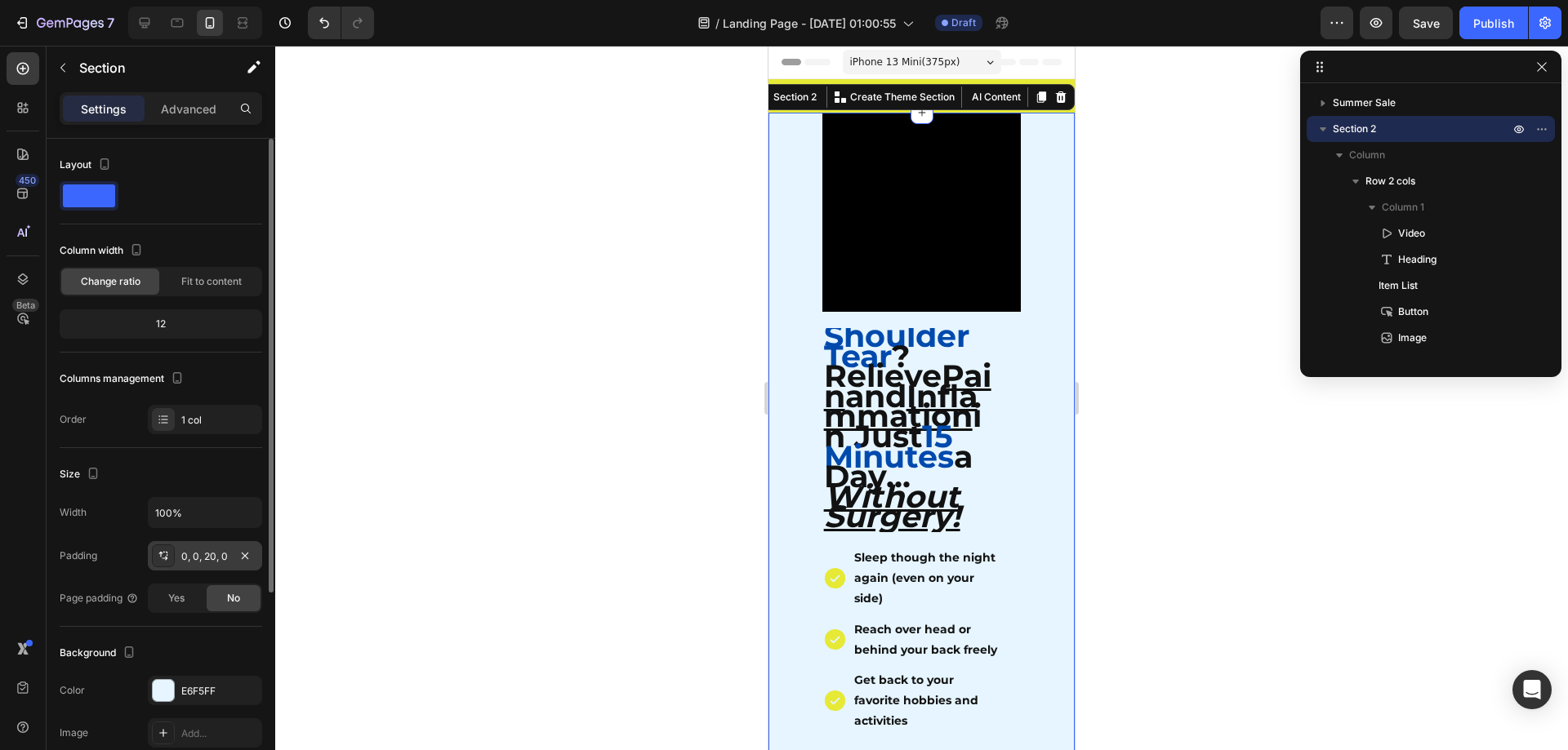
click at [208, 564] on div "0, 0, 20, 0" at bounding box center [205, 557] width 48 height 15
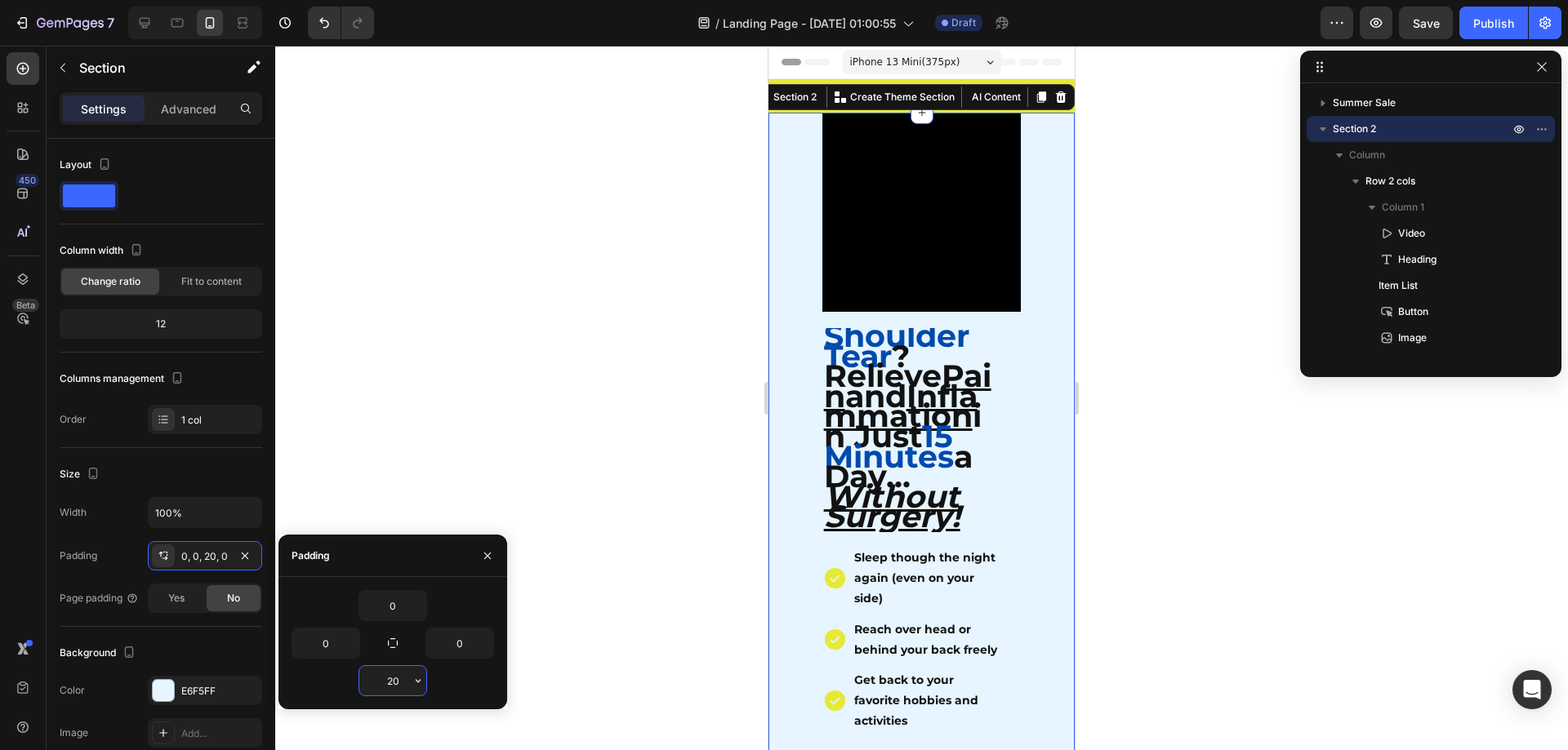
click at [391, 677] on input "20" at bounding box center [392, 681] width 67 height 29
type input "0"
click at [609, 630] on div at bounding box center [921, 398] width 1293 height 705
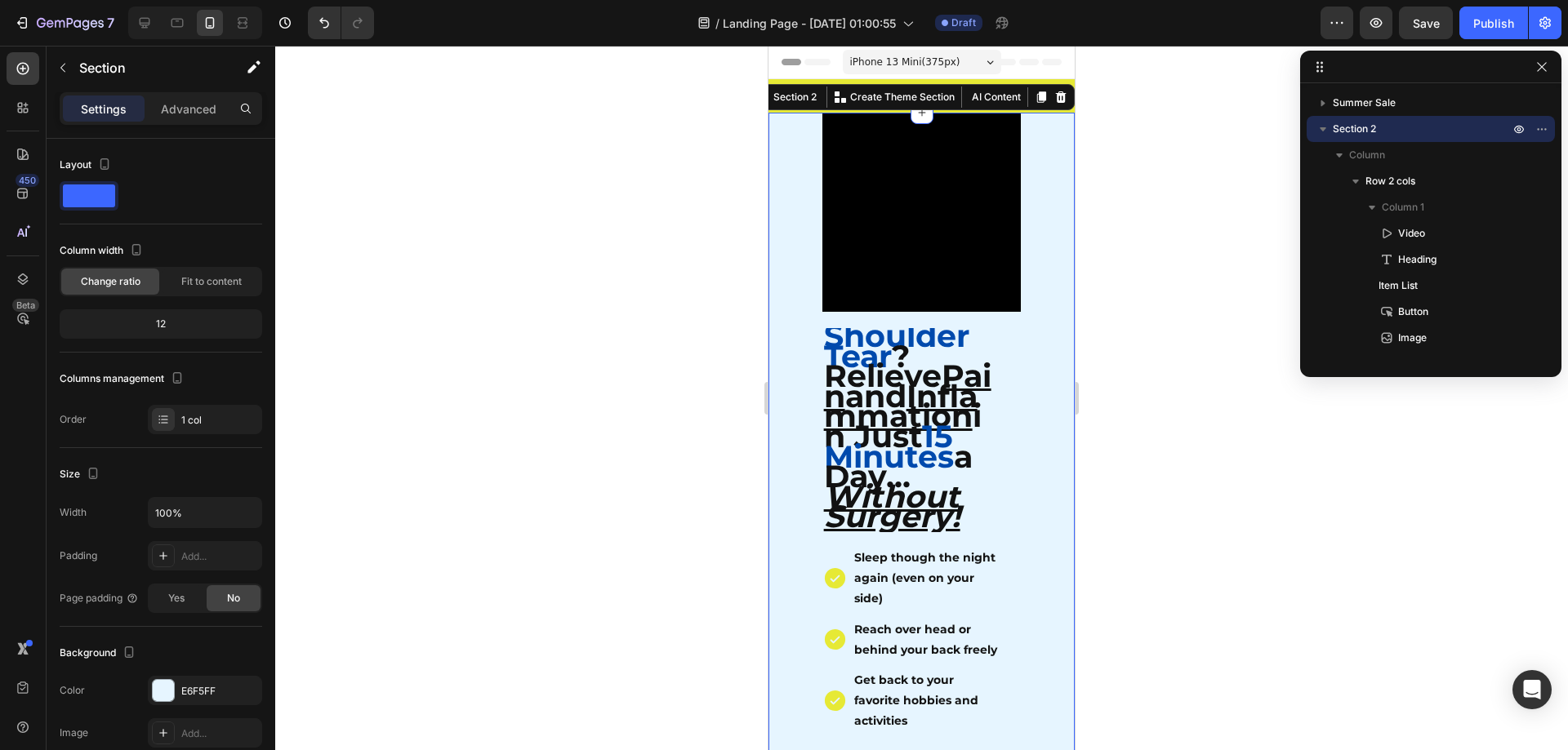
click at [1186, 212] on div at bounding box center [921, 398] width 1293 height 705
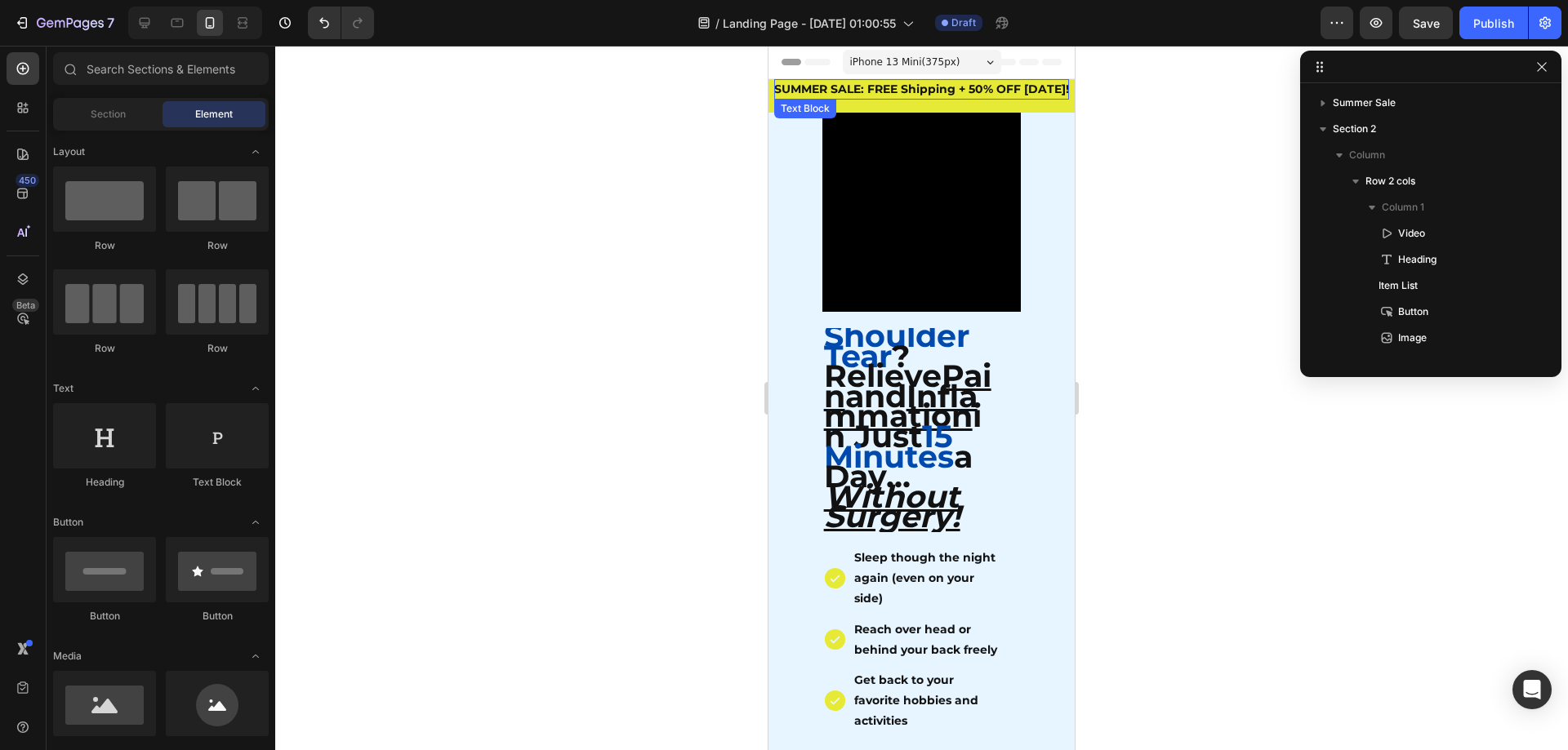
click at [1138, 179] on div at bounding box center [921, 398] width 1293 height 705
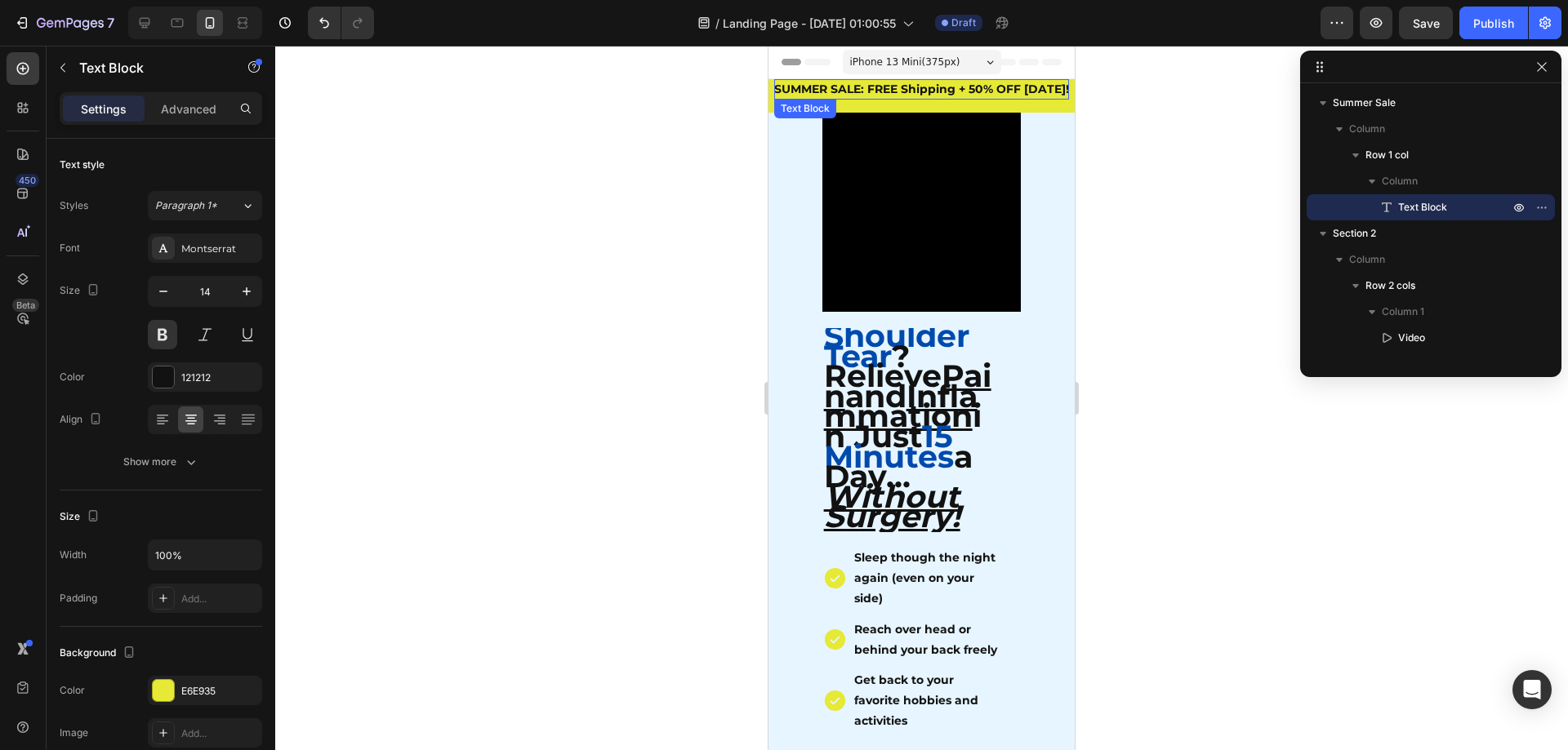
click at [986, 94] on p "SUMMER SALE: FREE Shipping + 50% OFF [DATE]!" at bounding box center [922, 89] width 295 height 21
click at [1124, 147] on div at bounding box center [921, 398] width 1293 height 705
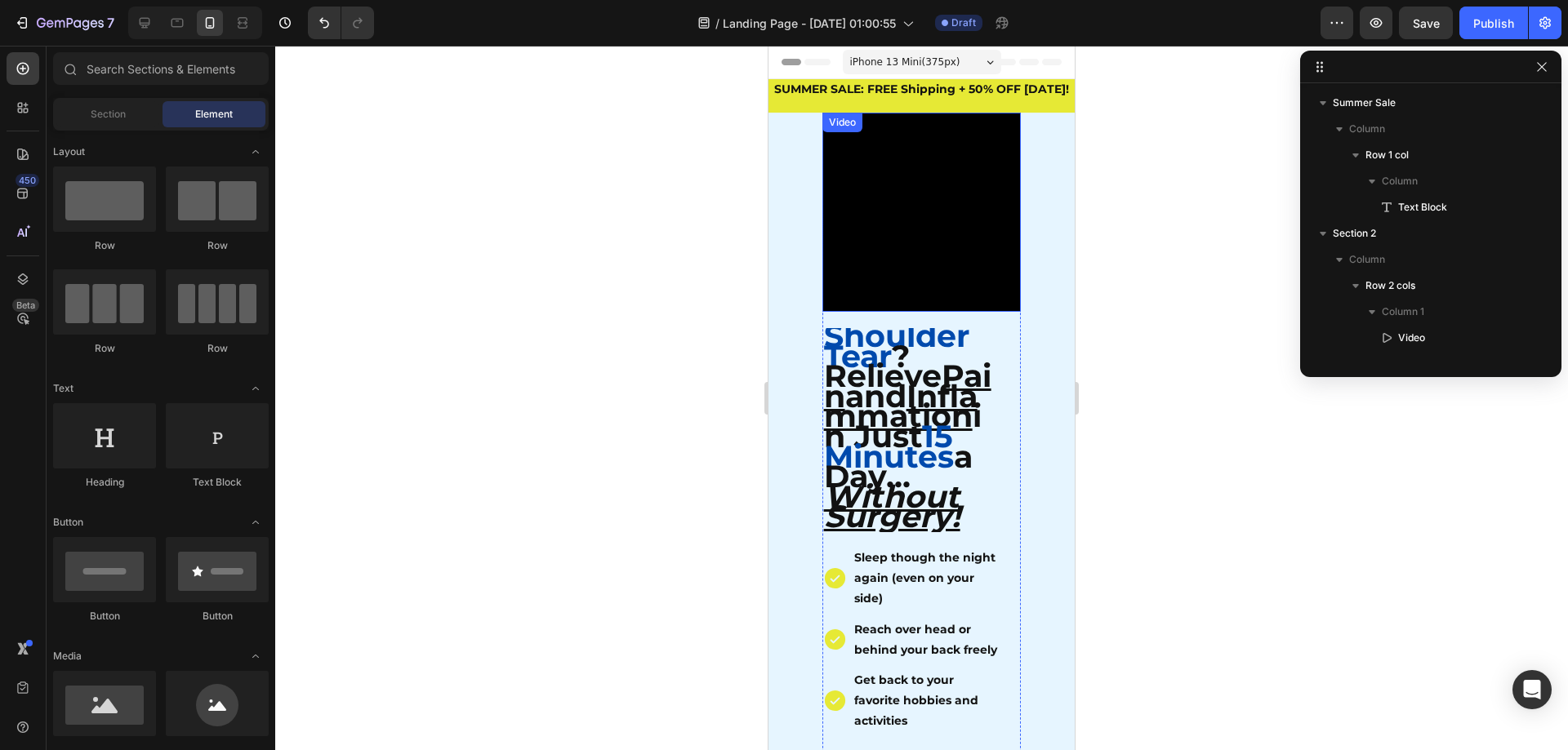
click at [888, 193] on video at bounding box center [922, 212] width 199 height 199
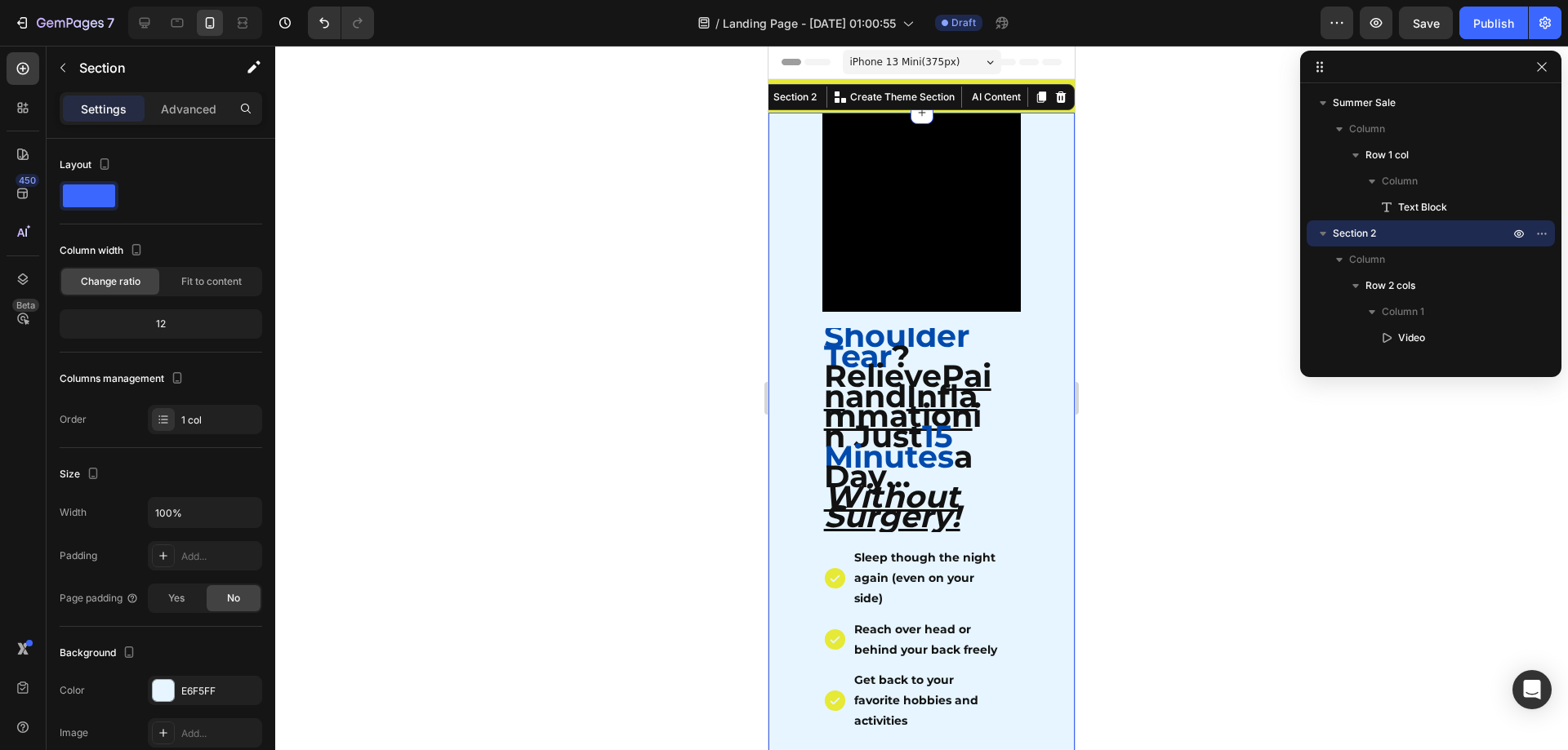
click at [1268, 186] on div at bounding box center [921, 398] width 1293 height 705
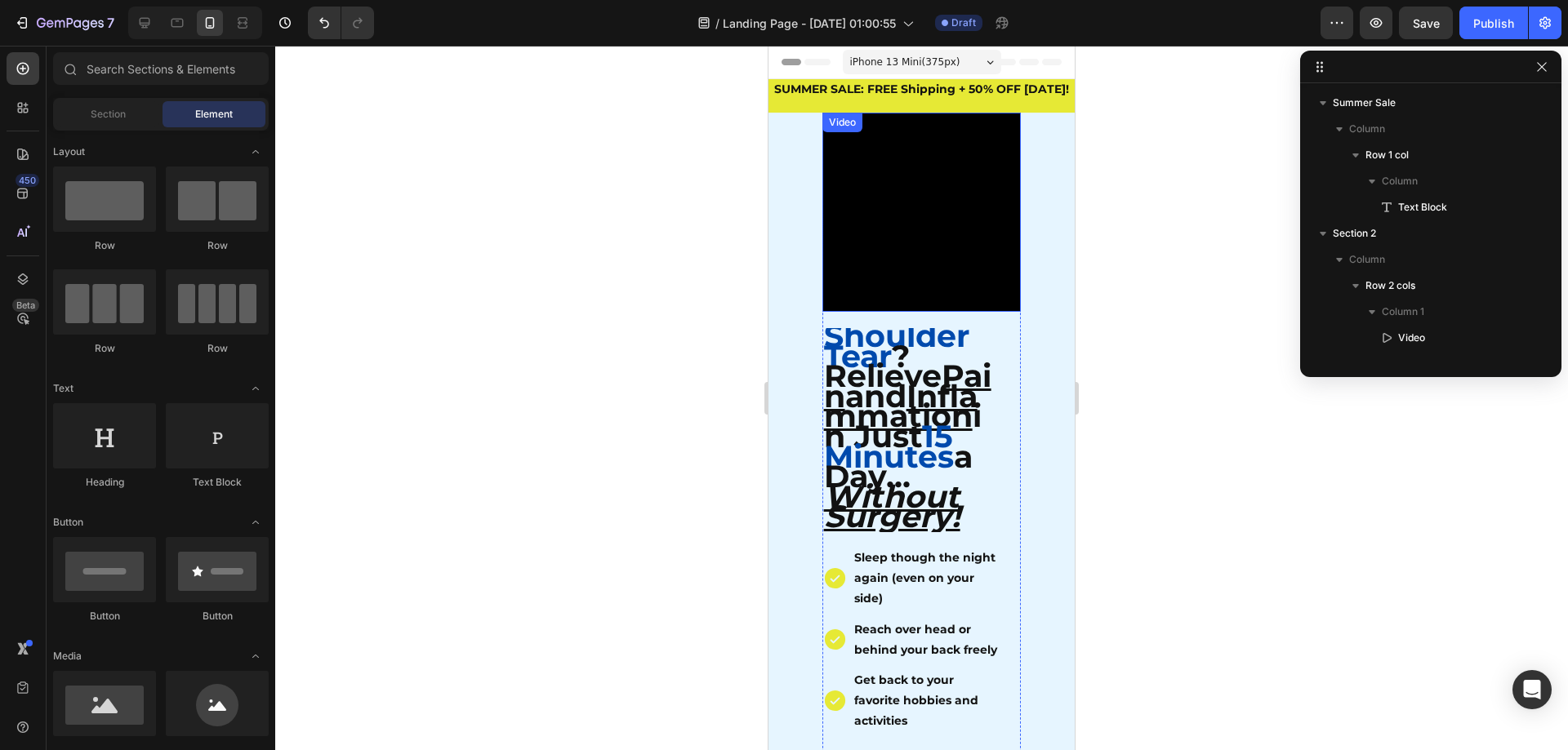
click at [918, 166] on video at bounding box center [922, 212] width 199 height 199
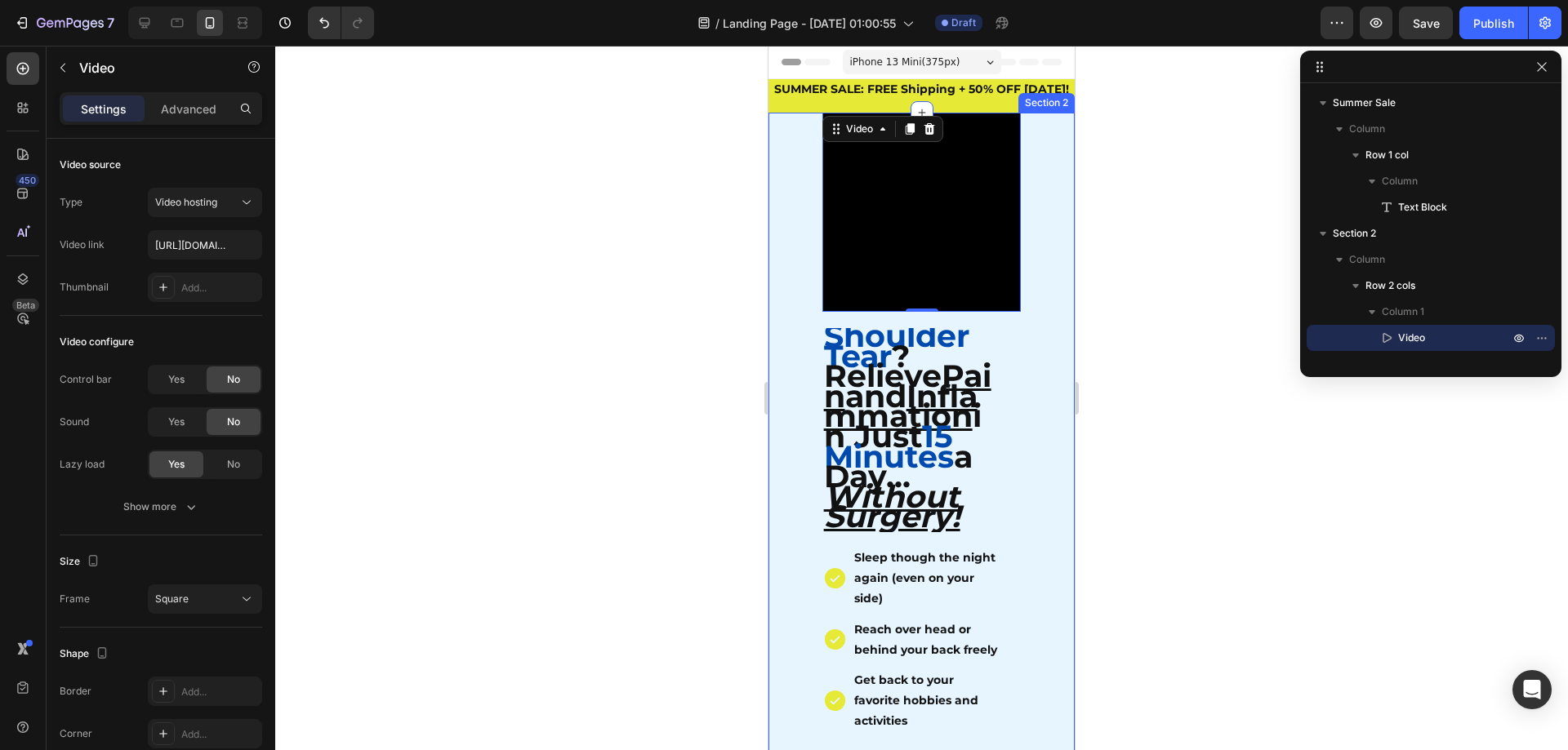
click at [1127, 222] on div at bounding box center [921, 398] width 1293 height 705
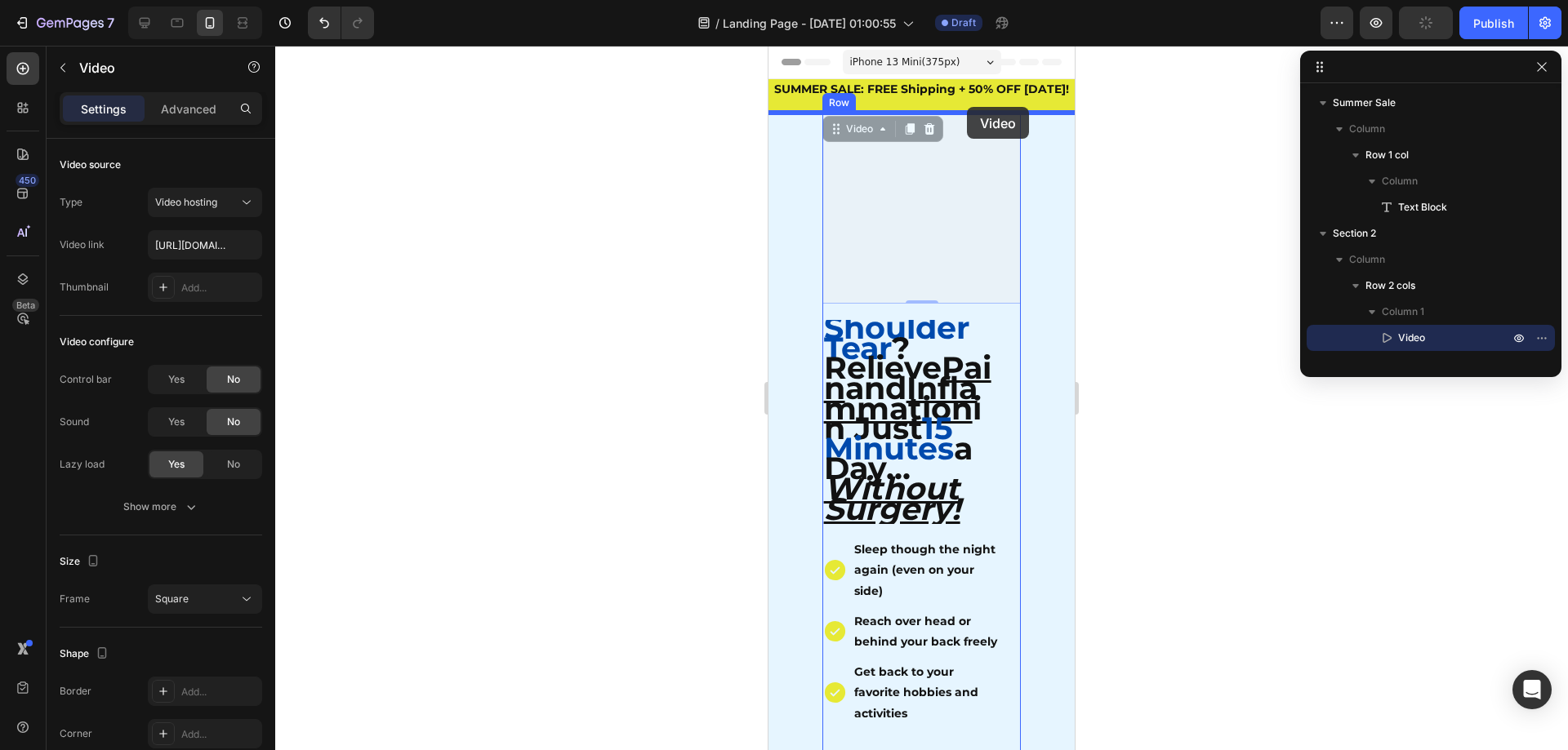
drag, startPoint x: 912, startPoint y: 184, endPoint x: 1943, endPoint y: 204, distance: 1031.2
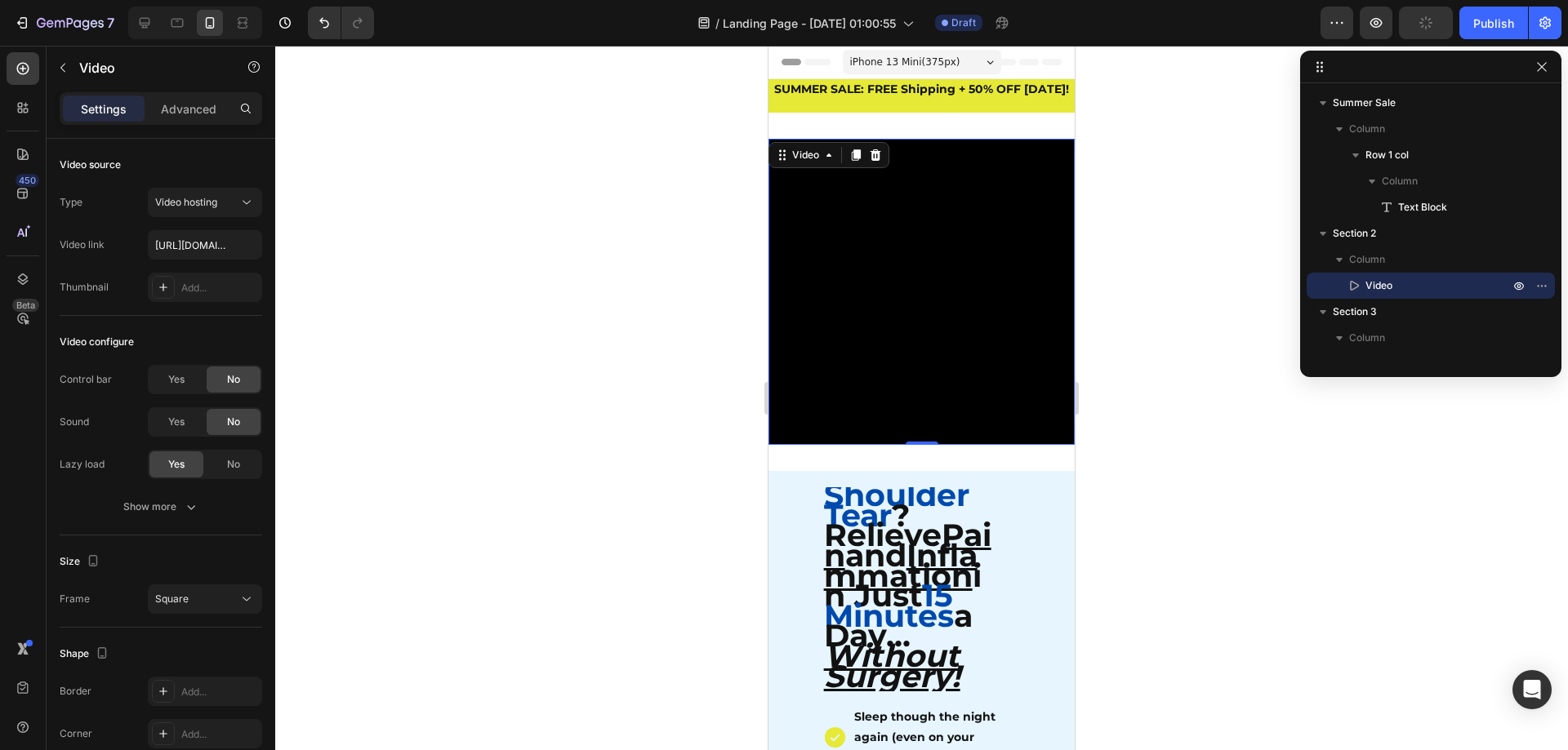
click at [1195, 166] on div at bounding box center [921, 398] width 1293 height 705
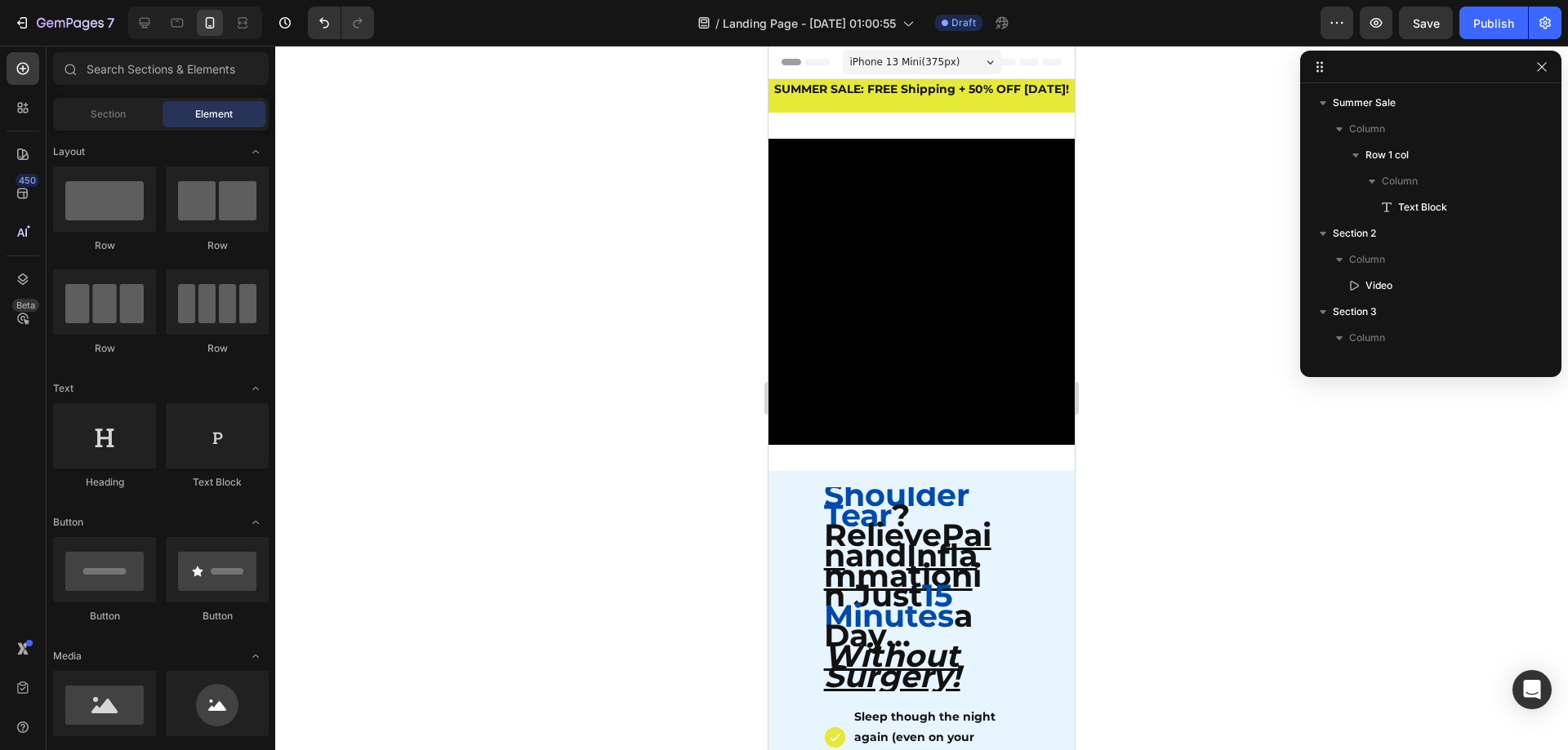
drag, startPoint x: 1176, startPoint y: 172, endPoint x: 1164, endPoint y: 174, distance: 12.2
click at [1174, 172] on div at bounding box center [921, 398] width 1293 height 705
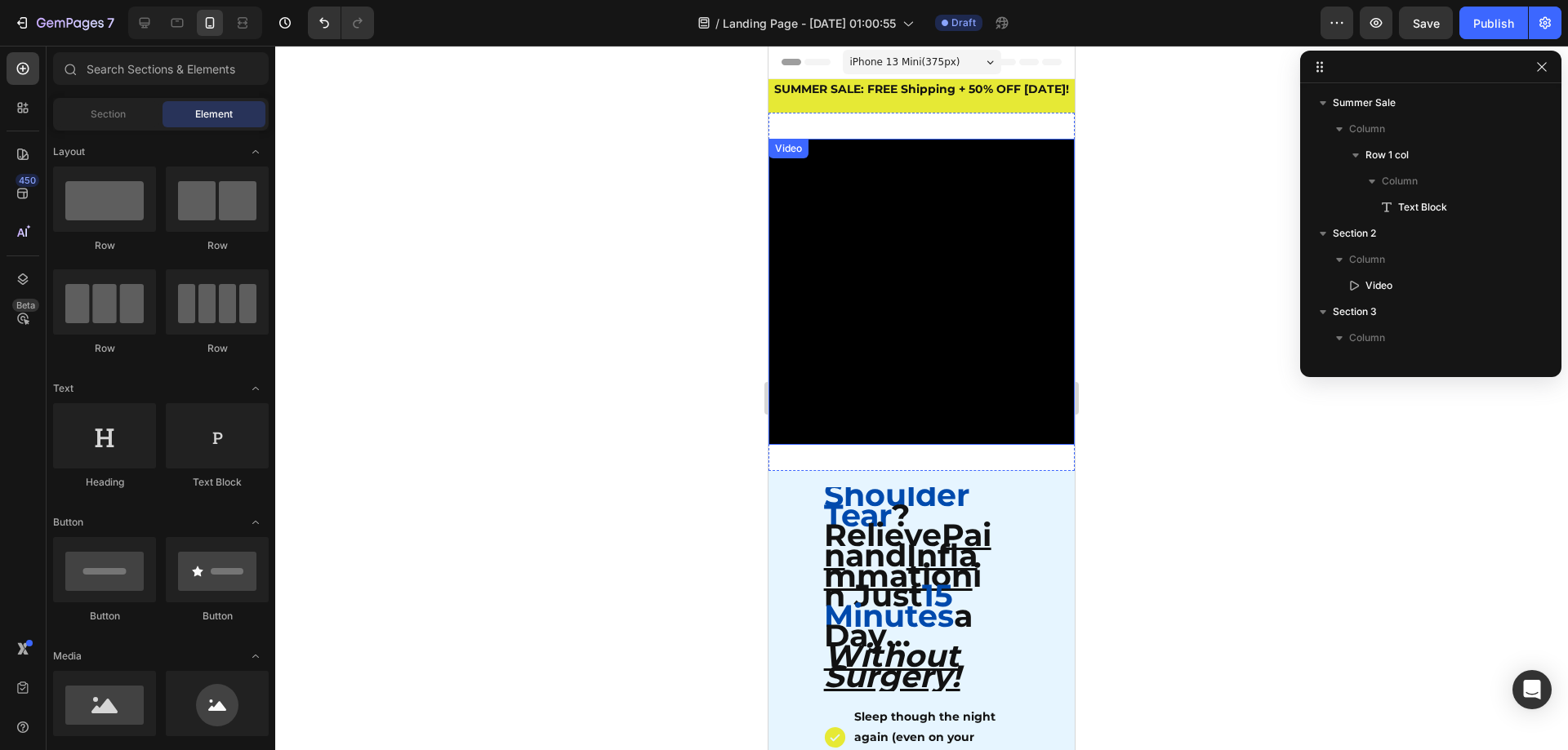
click at [989, 206] on video at bounding box center [921, 291] width 306 height 306
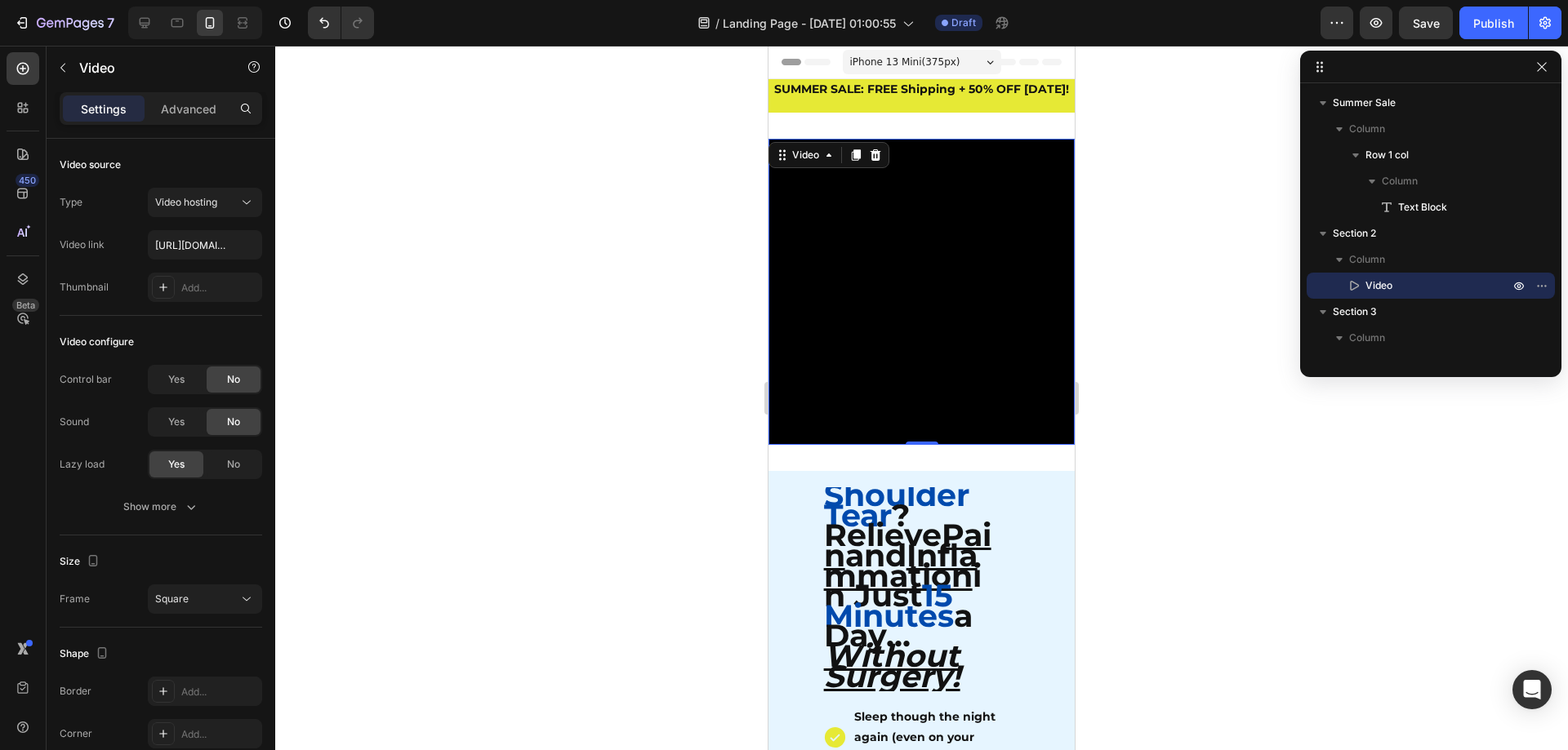
click at [1045, 227] on video at bounding box center [921, 291] width 306 height 306
click at [178, 108] on p "Advanced" at bounding box center [189, 109] width 56 height 17
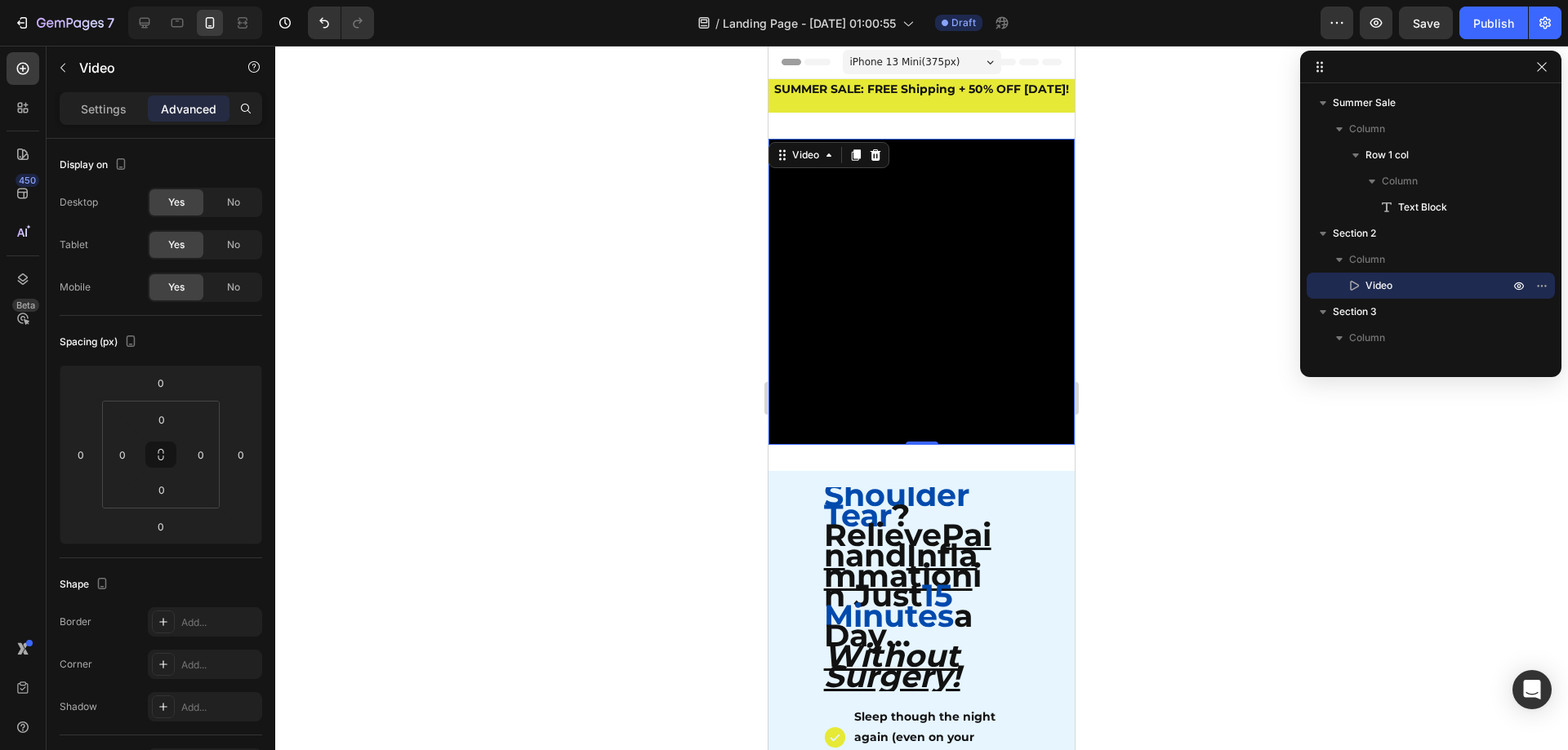
click at [448, 361] on div at bounding box center [921, 398] width 1293 height 705
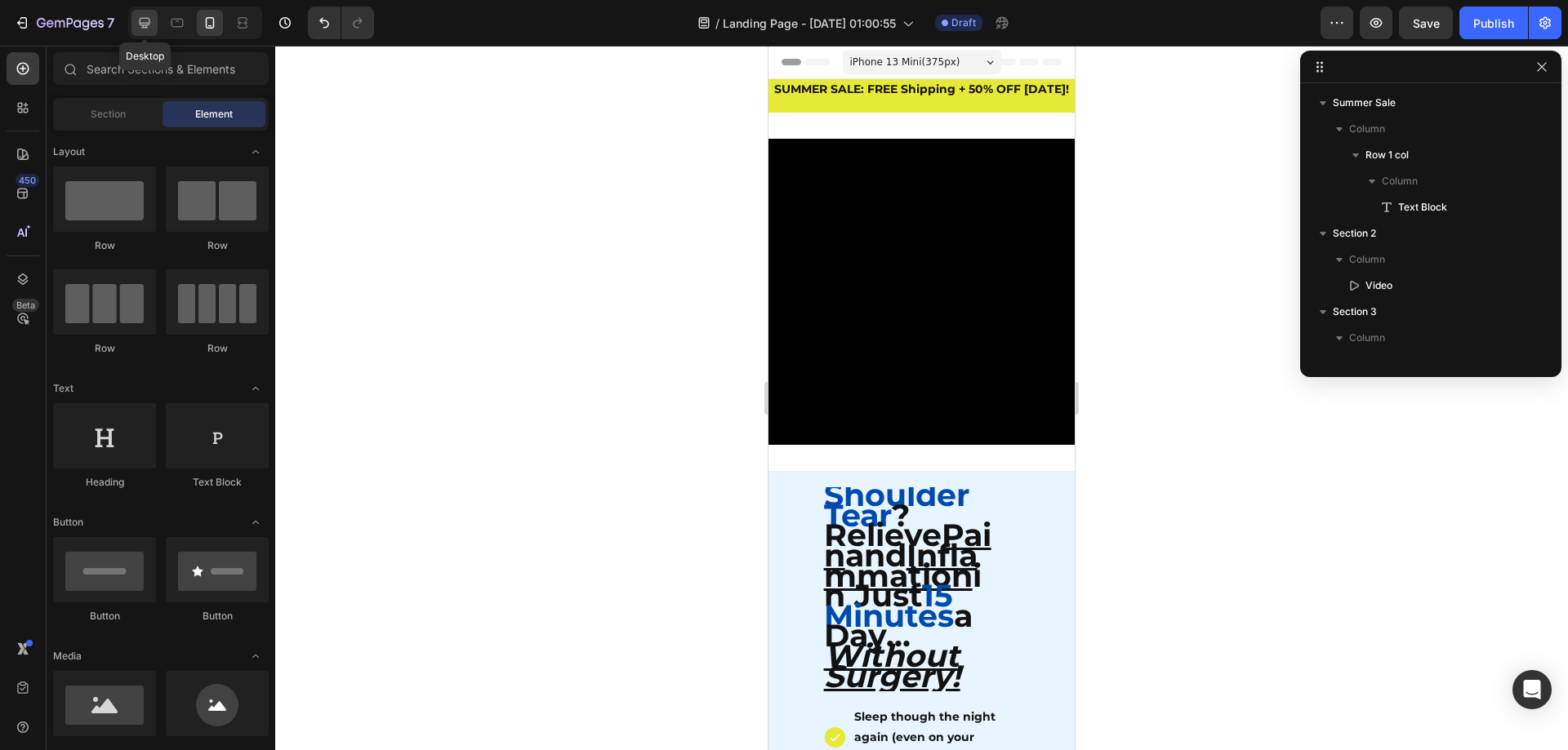
click at [133, 21] on div at bounding box center [145, 23] width 26 height 26
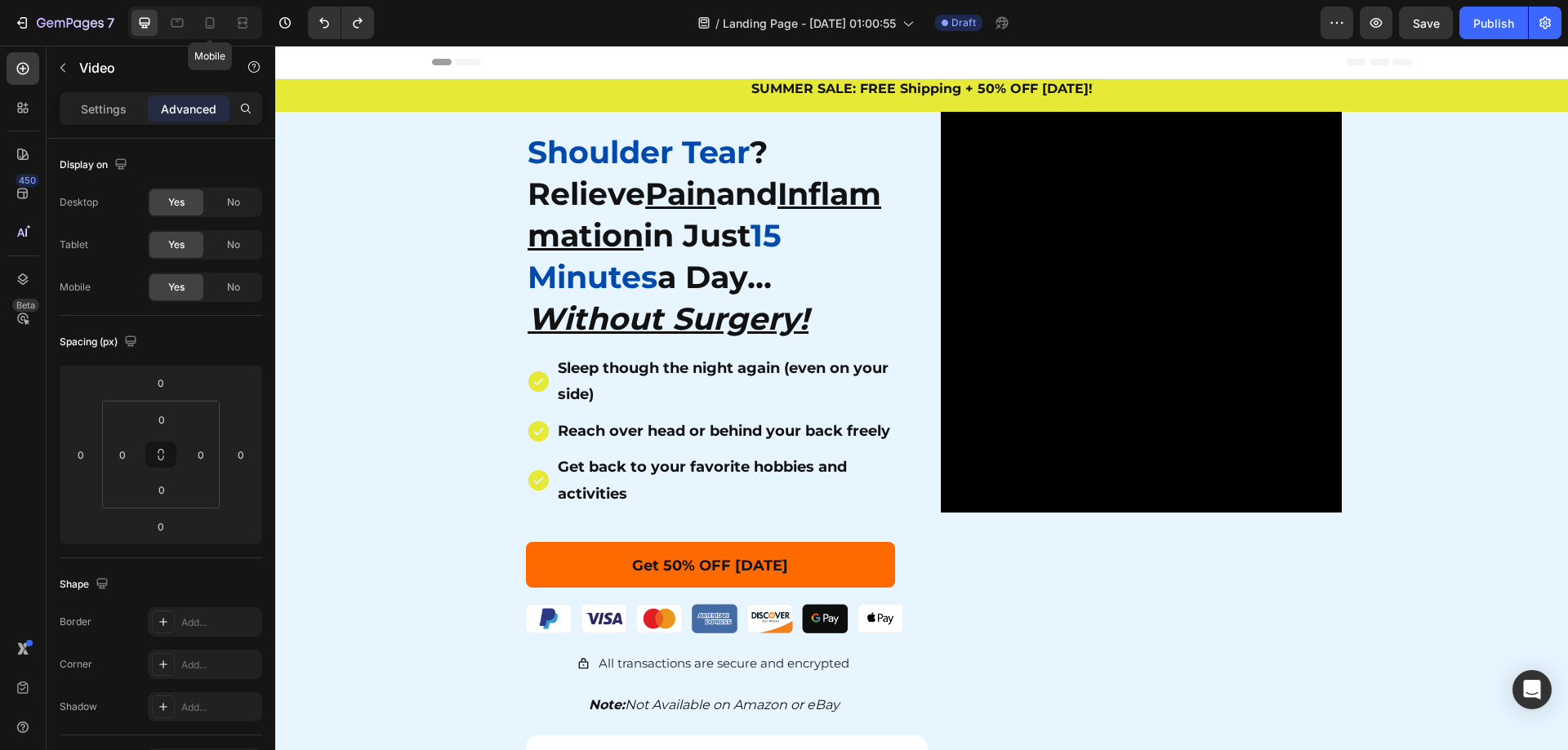
drag, startPoint x: 217, startPoint y: 34, endPoint x: 244, endPoint y: 82, distance: 55.1
click at [217, 33] on div at bounding box center [210, 23] width 26 height 26
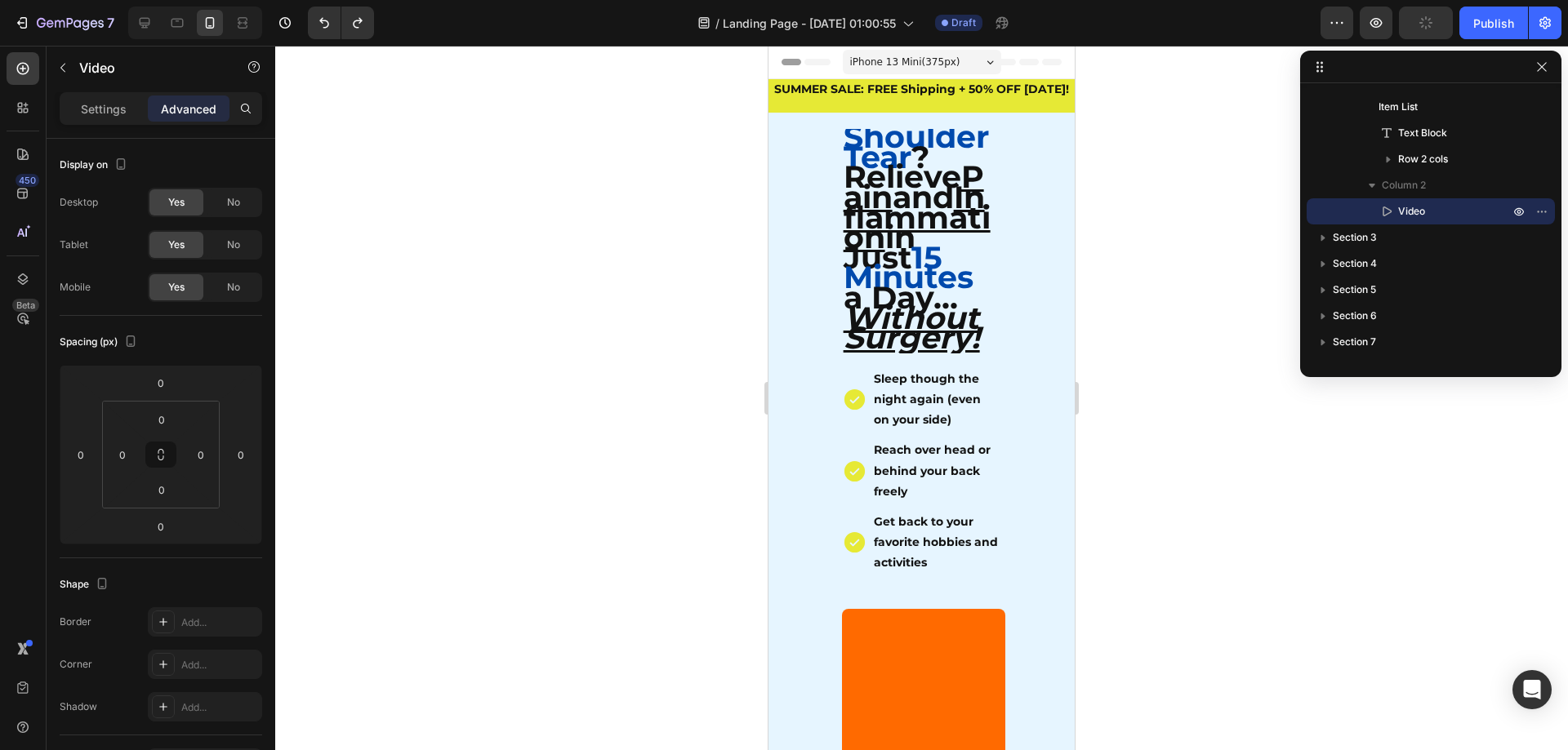
click at [1156, 365] on div at bounding box center [921, 398] width 1293 height 705
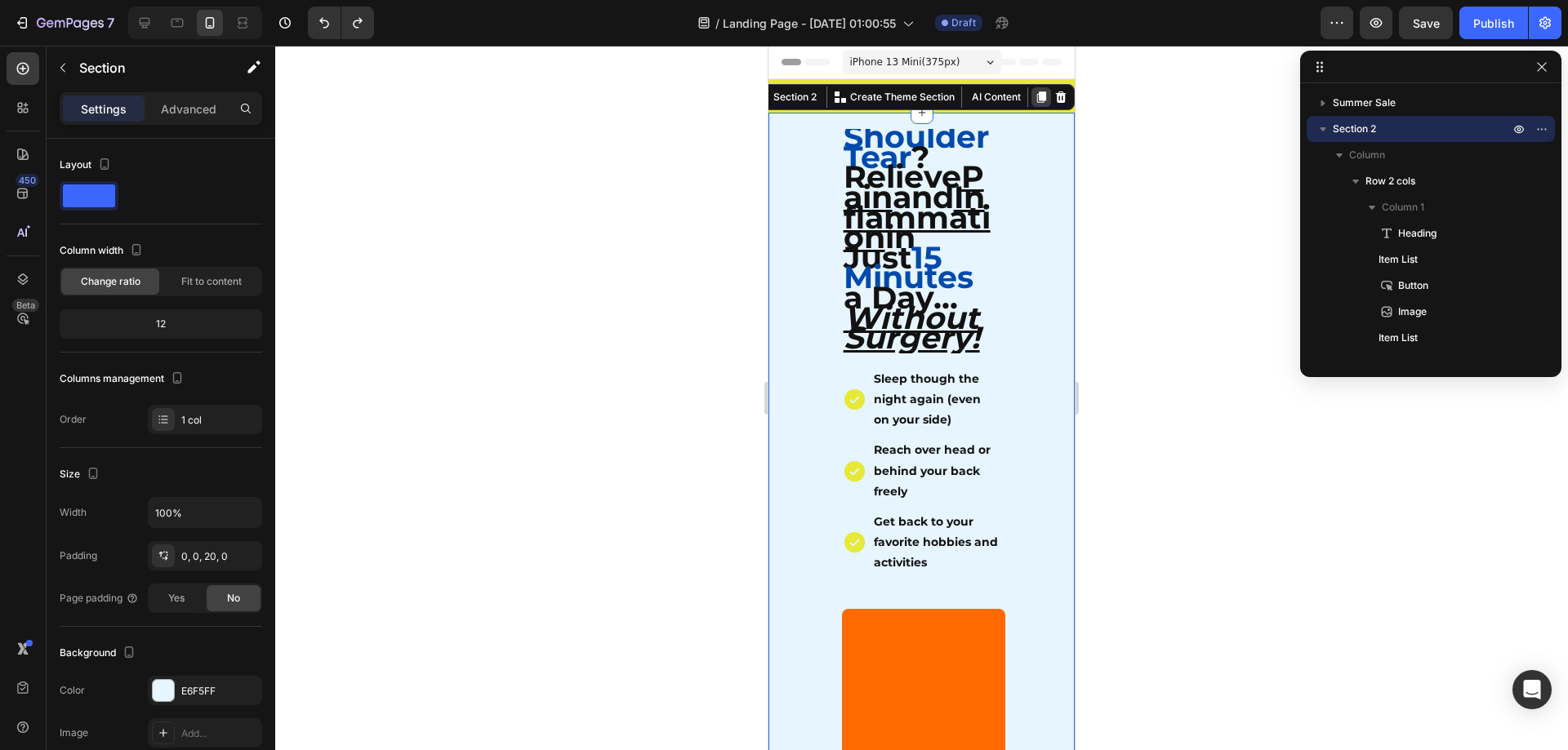
click at [1037, 101] on icon at bounding box center [1042, 96] width 9 height 11
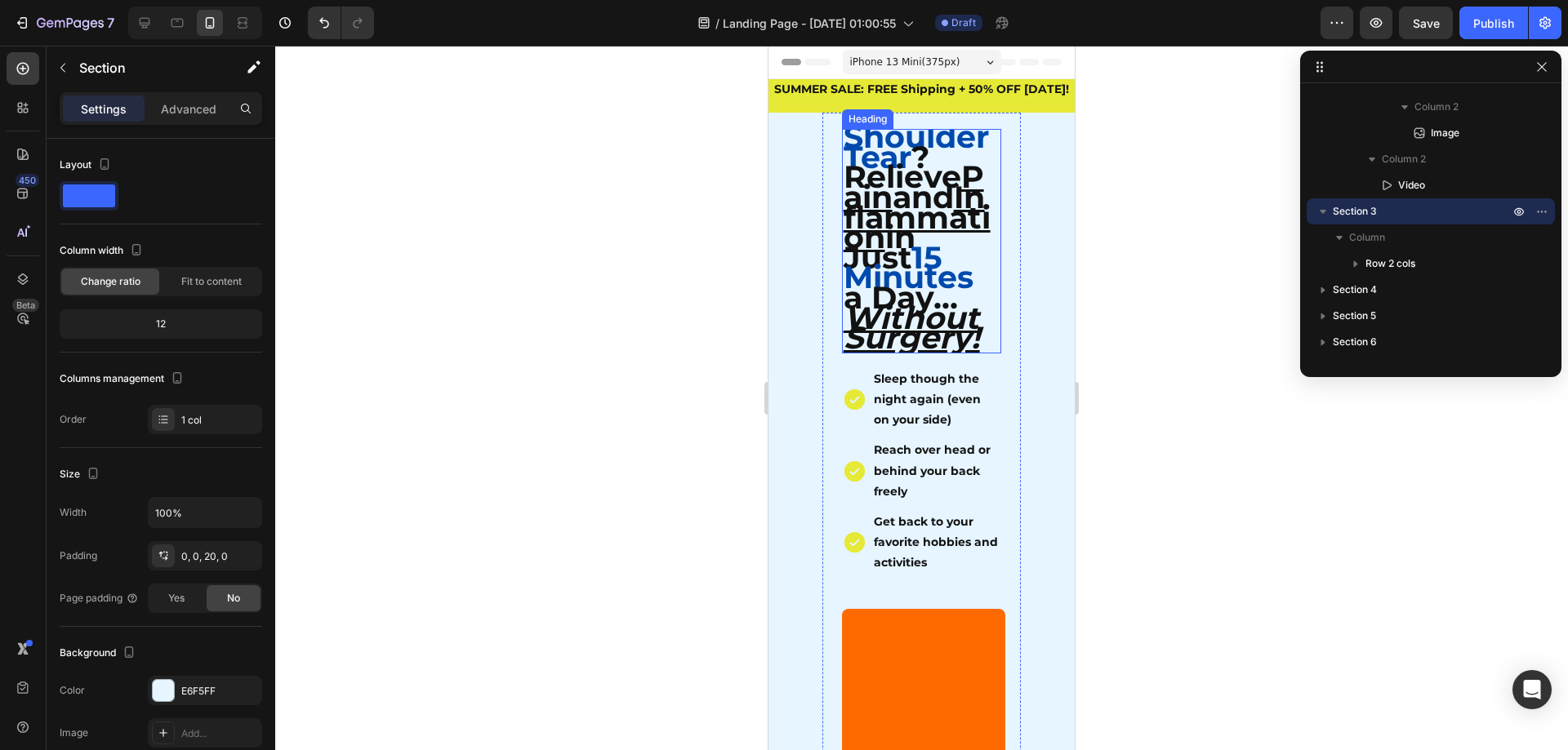
click at [924, 272] on span "15 Minutes" at bounding box center [909, 268] width 130 height 59
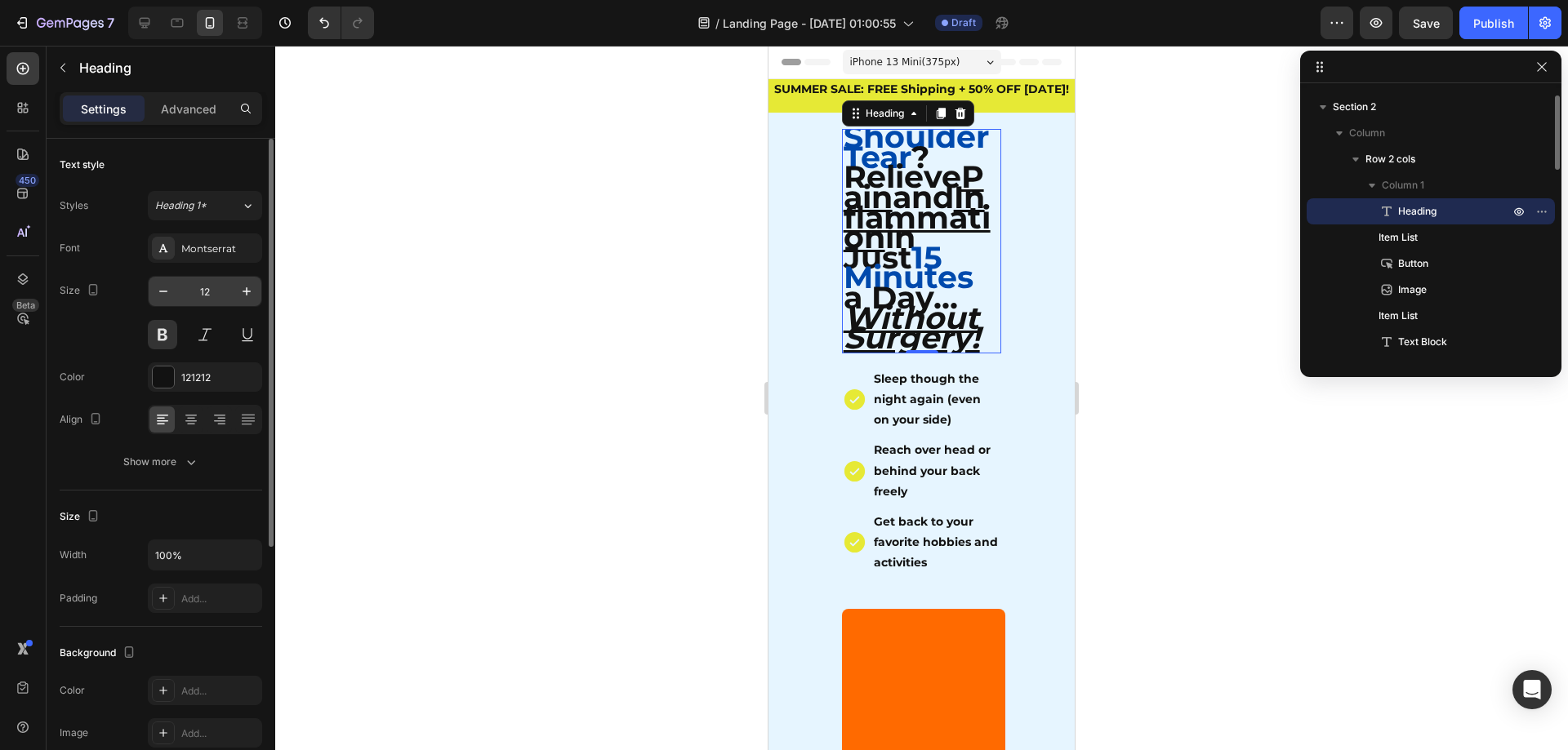
click at [200, 297] on input "12" at bounding box center [205, 291] width 54 height 29
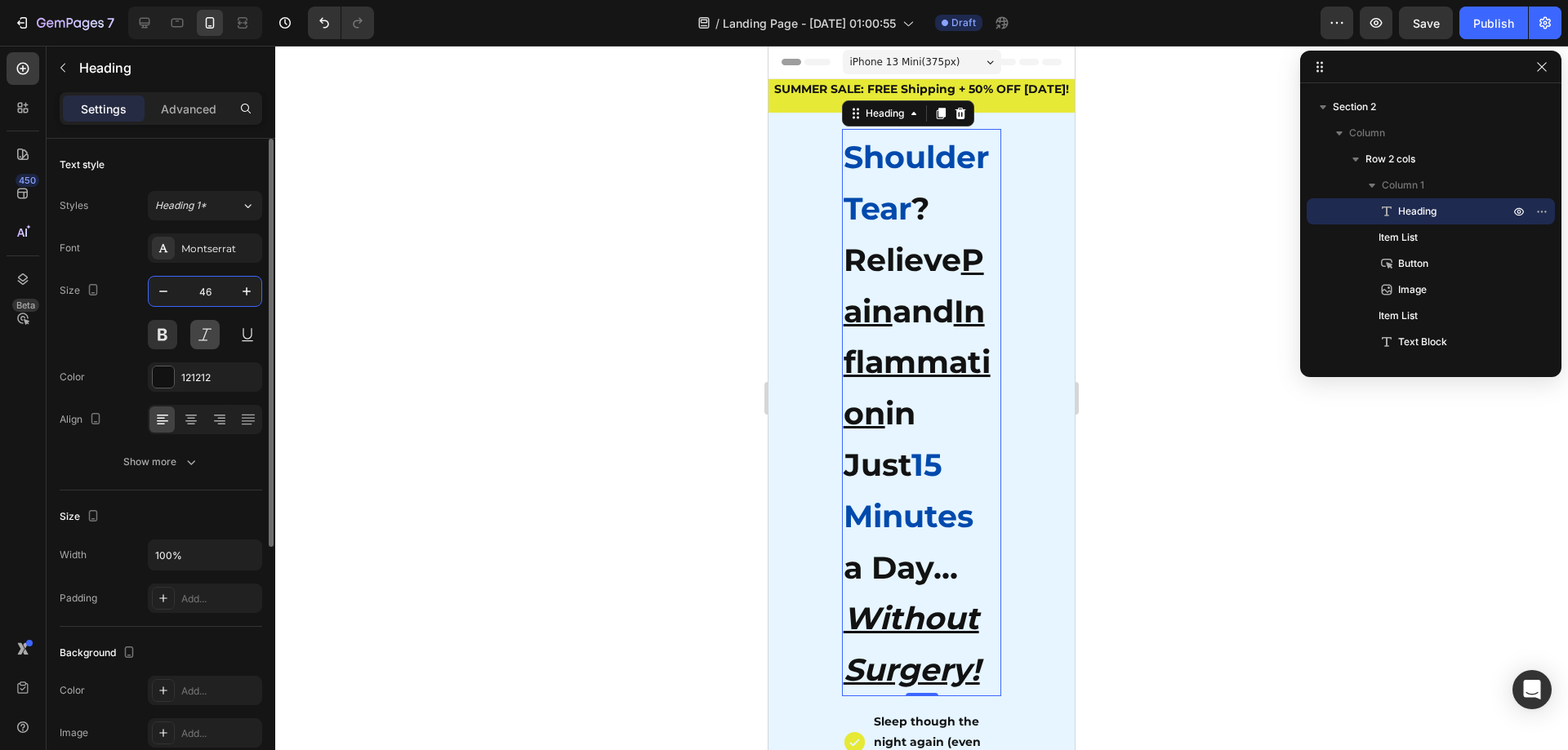
type input "46"
click at [527, 249] on div at bounding box center [921, 398] width 1293 height 705
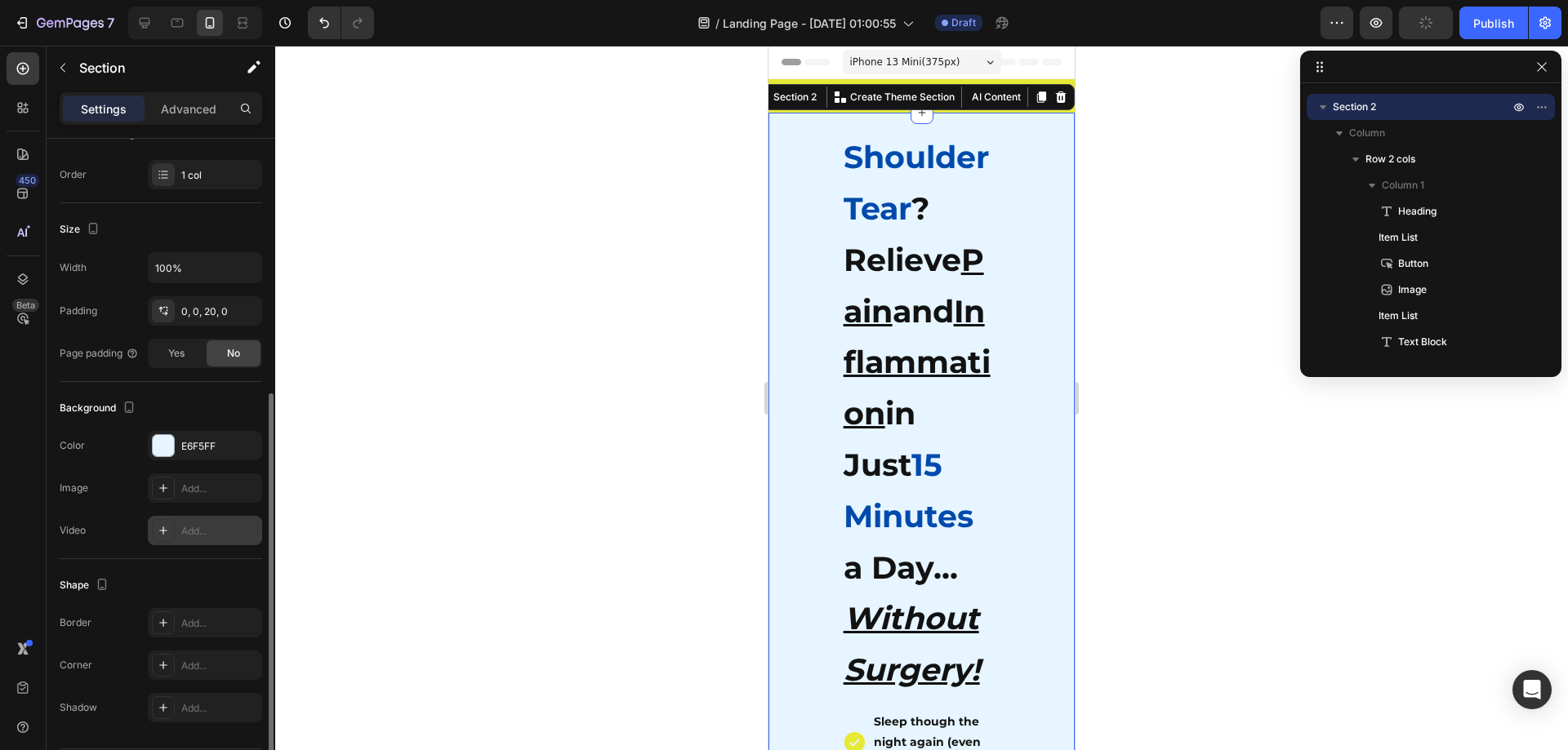
scroll to position [296, 0]
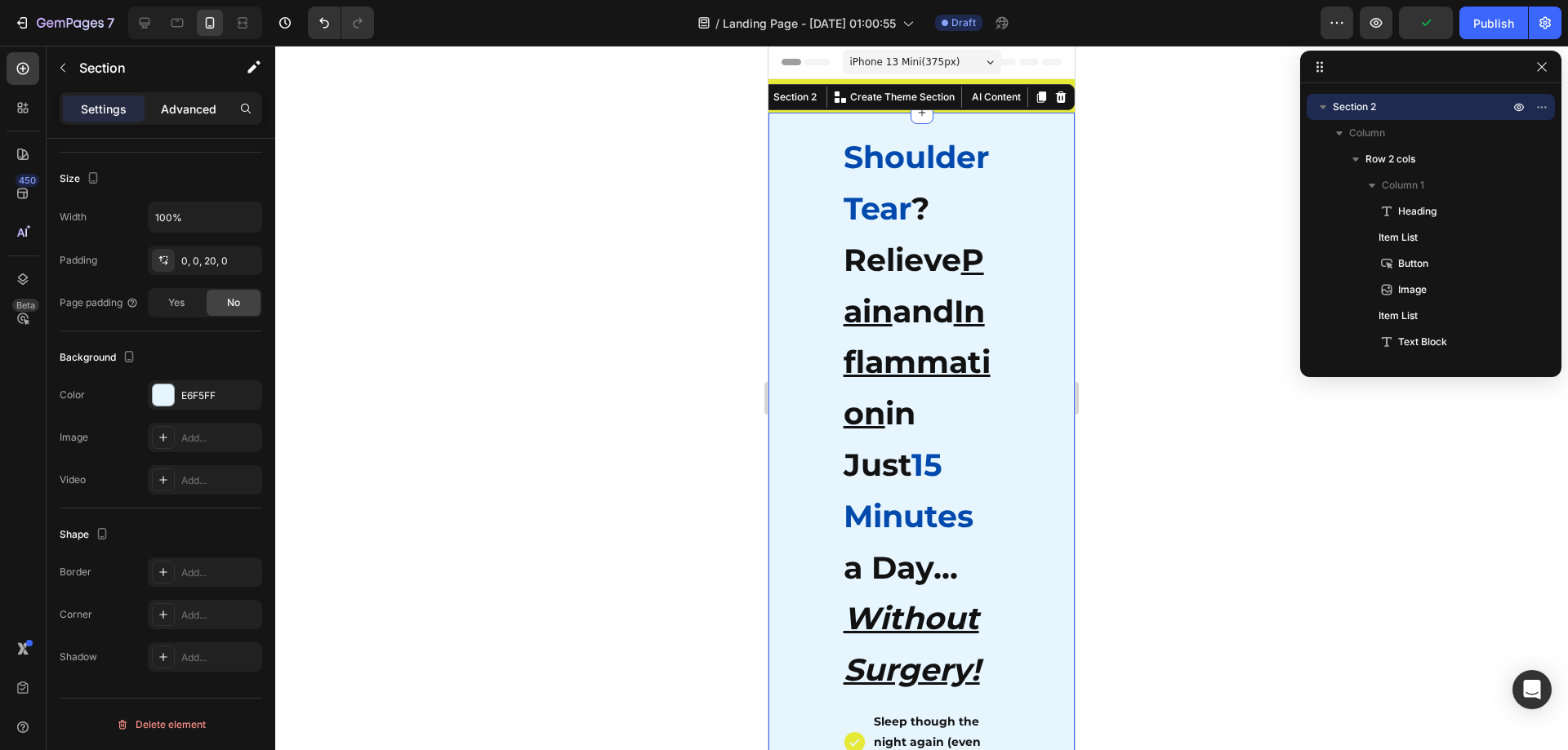
click at [184, 120] on div "Advanced" at bounding box center [188, 108] width 82 height 26
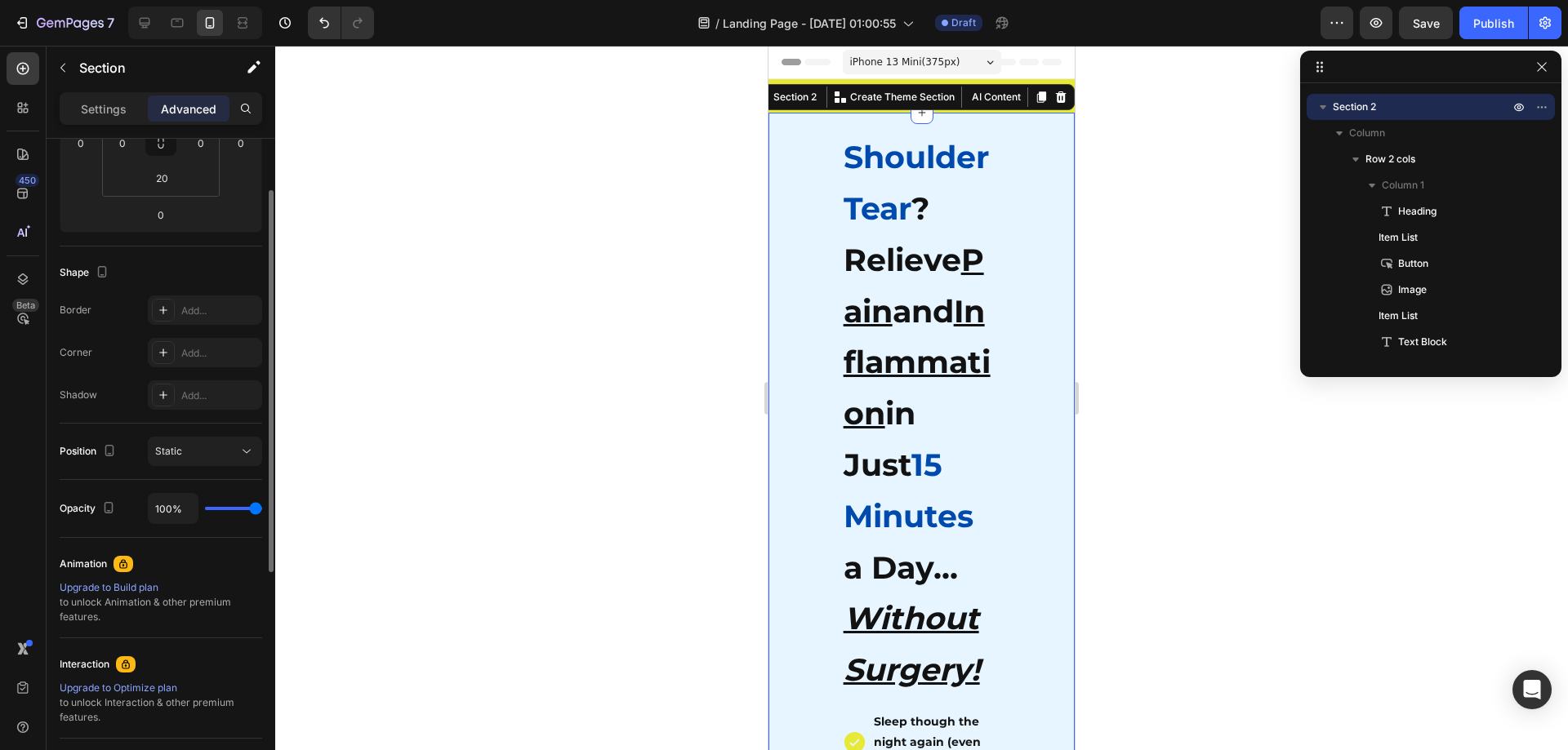
scroll to position [0, 0]
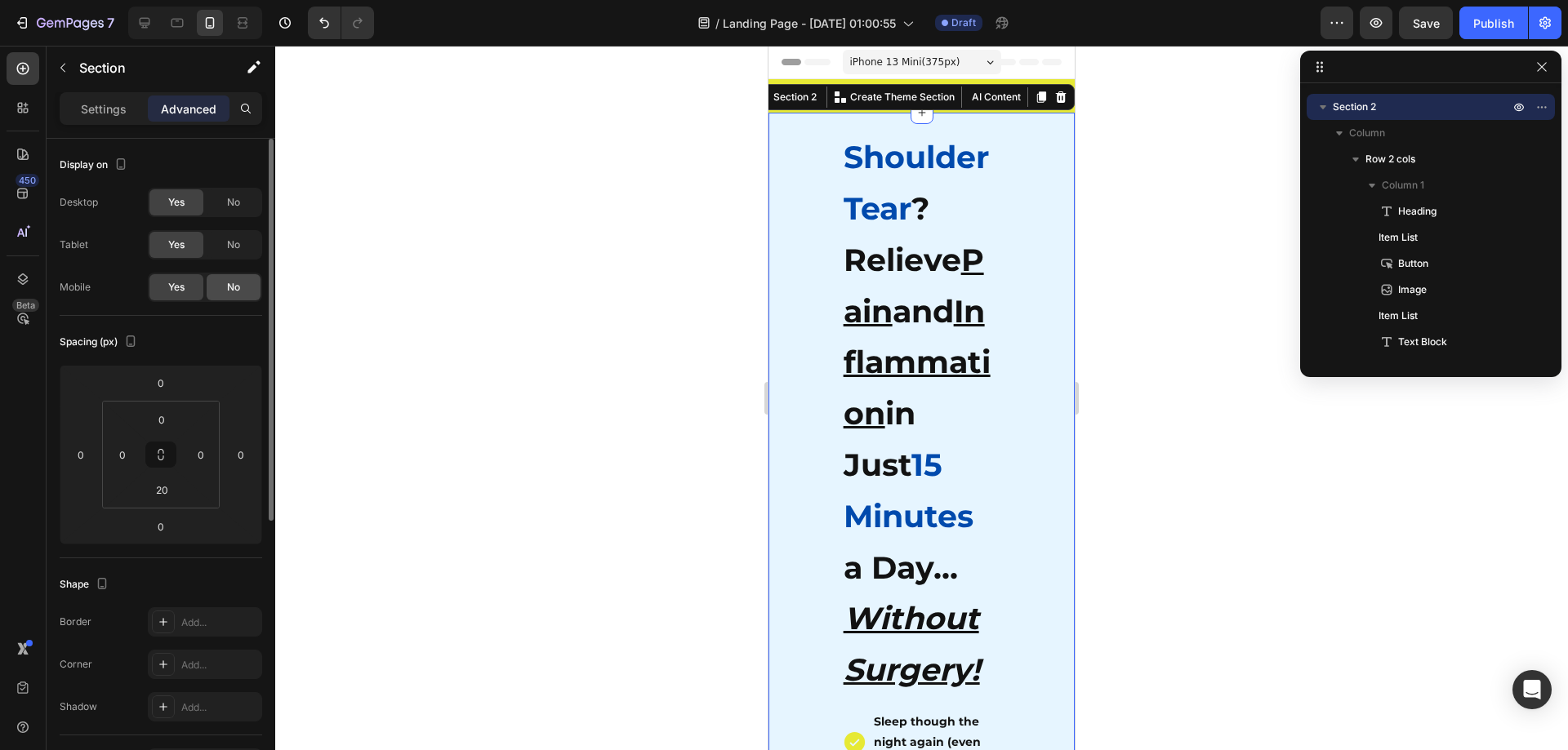
click at [216, 288] on div "No" at bounding box center [233, 287] width 54 height 26
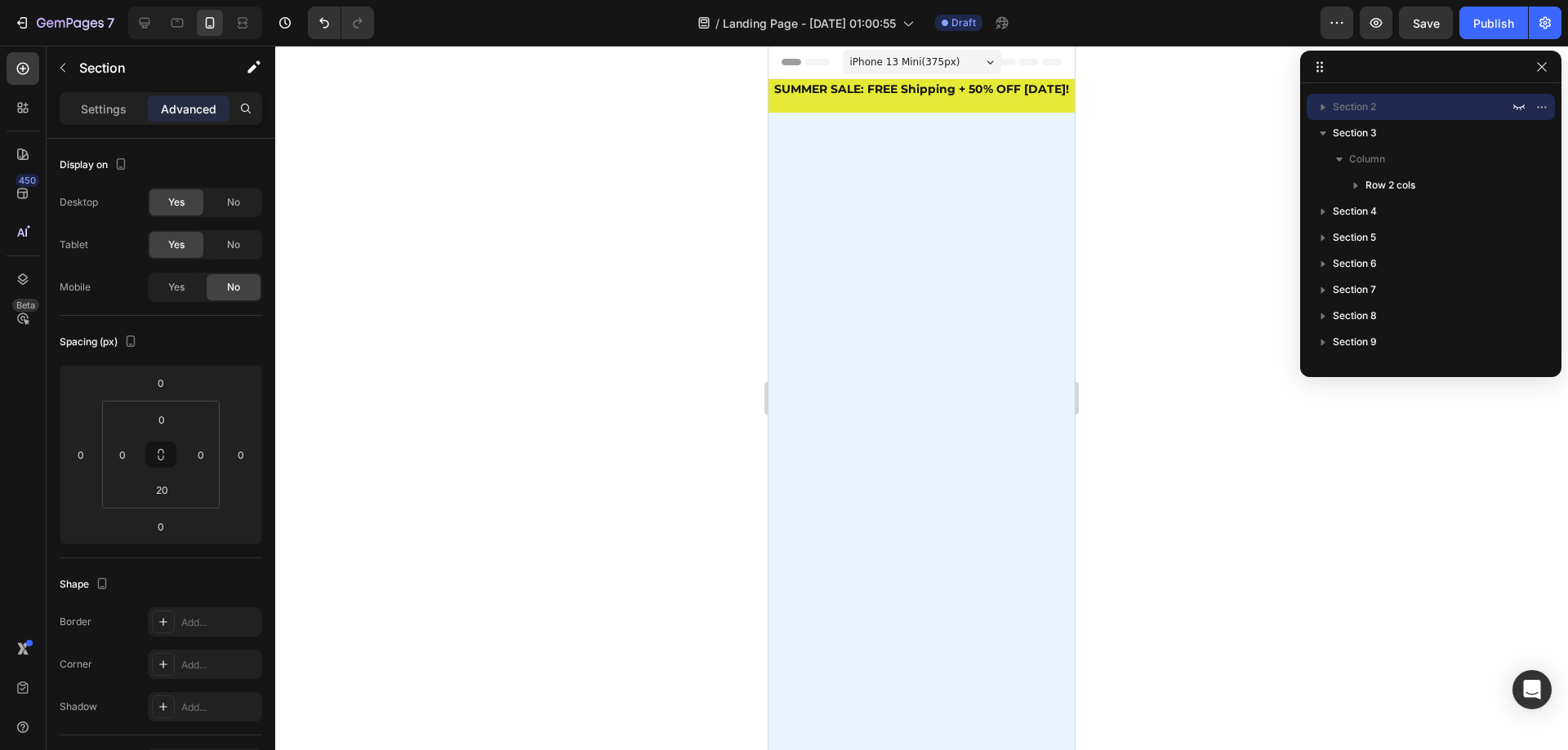
click at [570, 327] on div at bounding box center [921, 398] width 1293 height 705
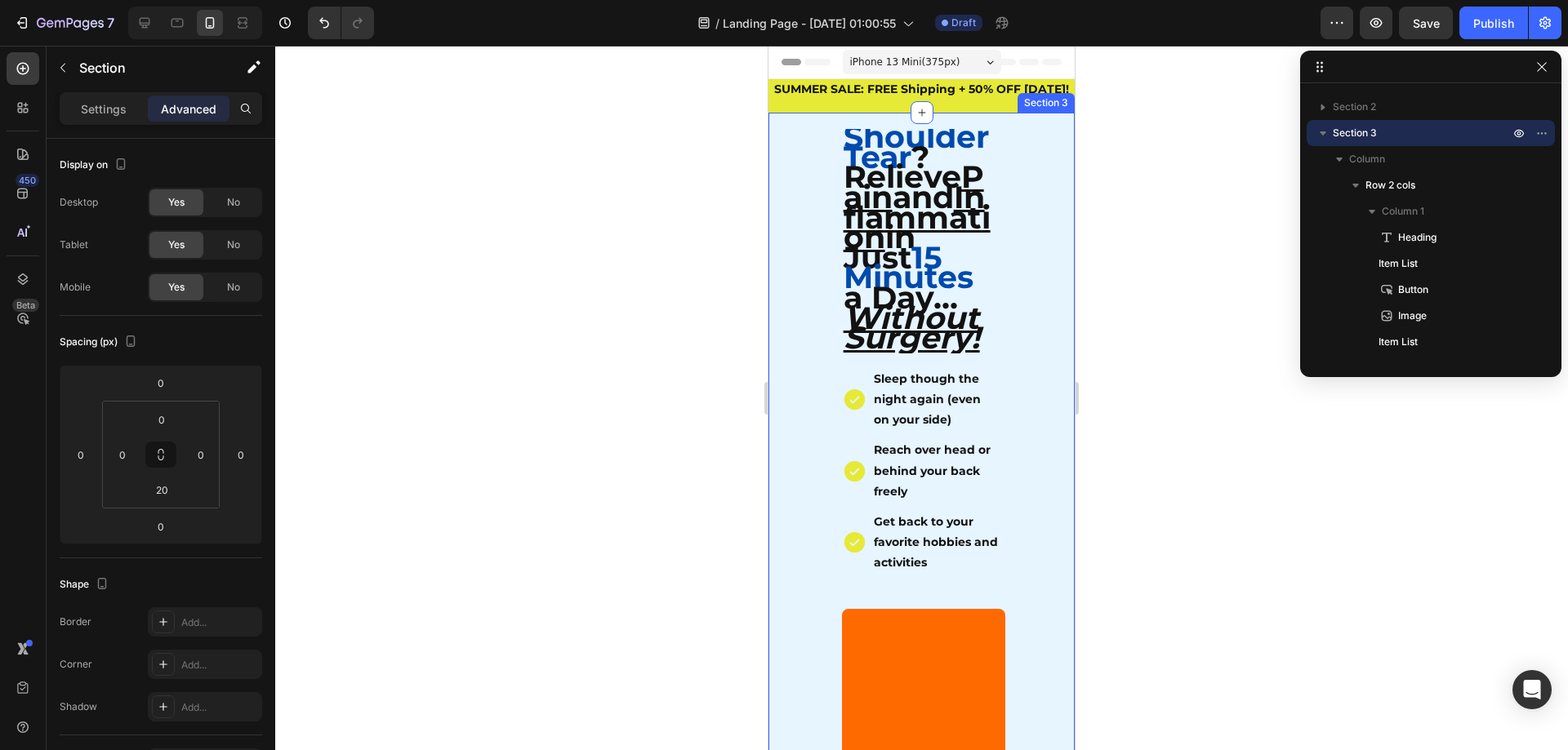
click at [235, 208] on span "No" at bounding box center [233, 202] width 13 height 15
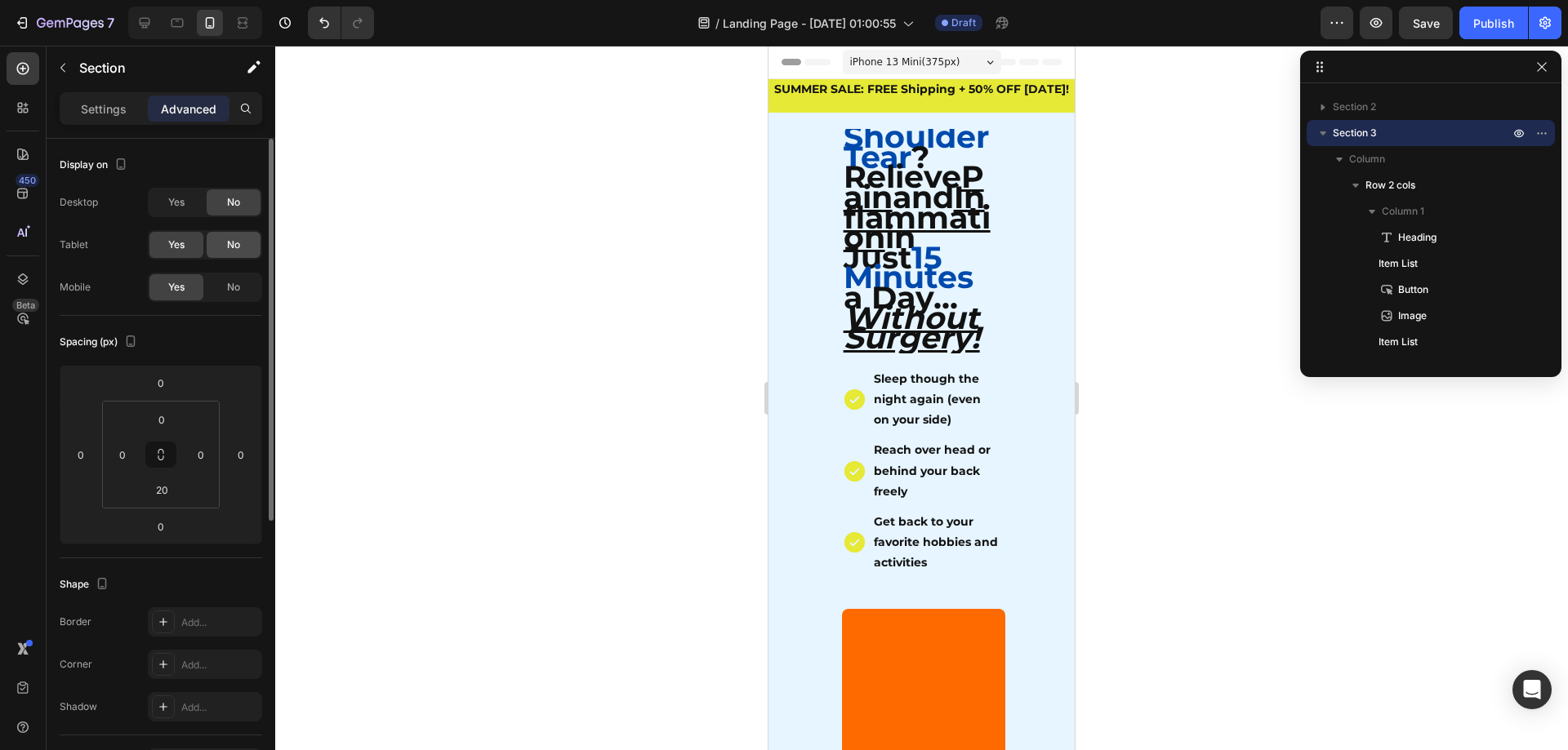
click at [235, 244] on span "No" at bounding box center [233, 245] width 13 height 15
click at [595, 322] on div at bounding box center [921, 398] width 1293 height 705
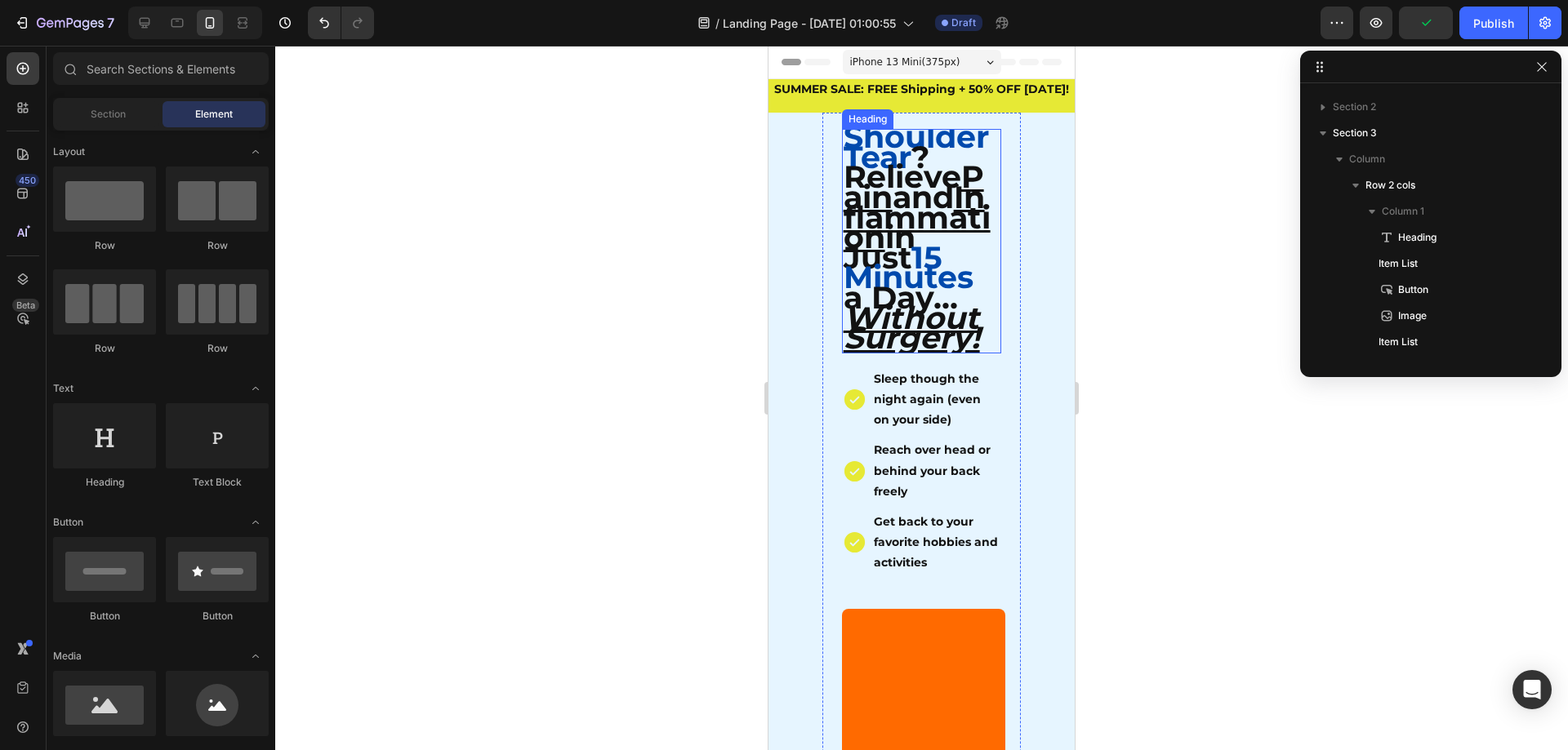
click at [943, 157] on span "? Relieve Pain and Inflammation in Just" at bounding box center [917, 207] width 147 height 139
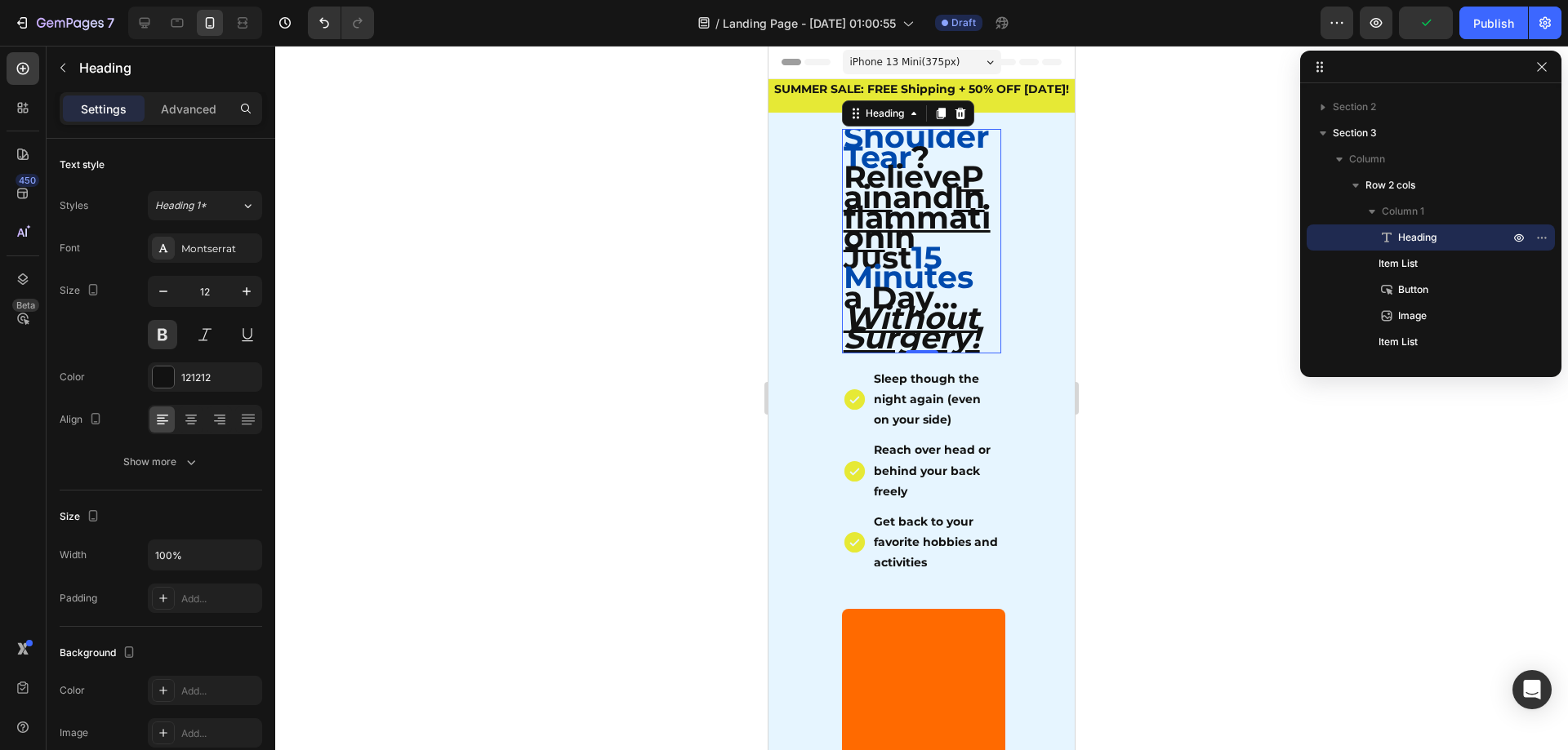
click at [693, 310] on div at bounding box center [921, 398] width 1293 height 705
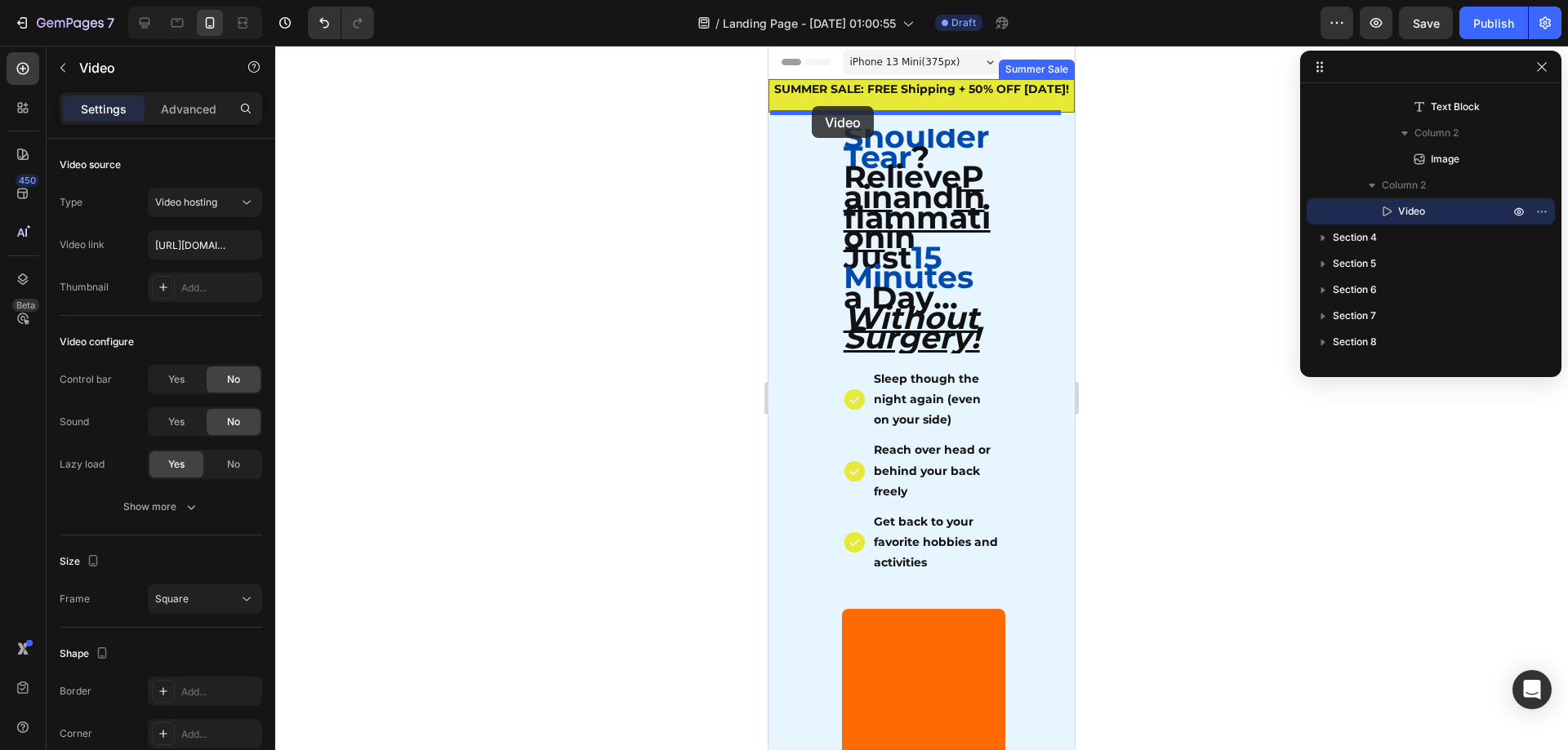
drag, startPoint x: 970, startPoint y: 603, endPoint x: 812, endPoint y: 106, distance: 521.5
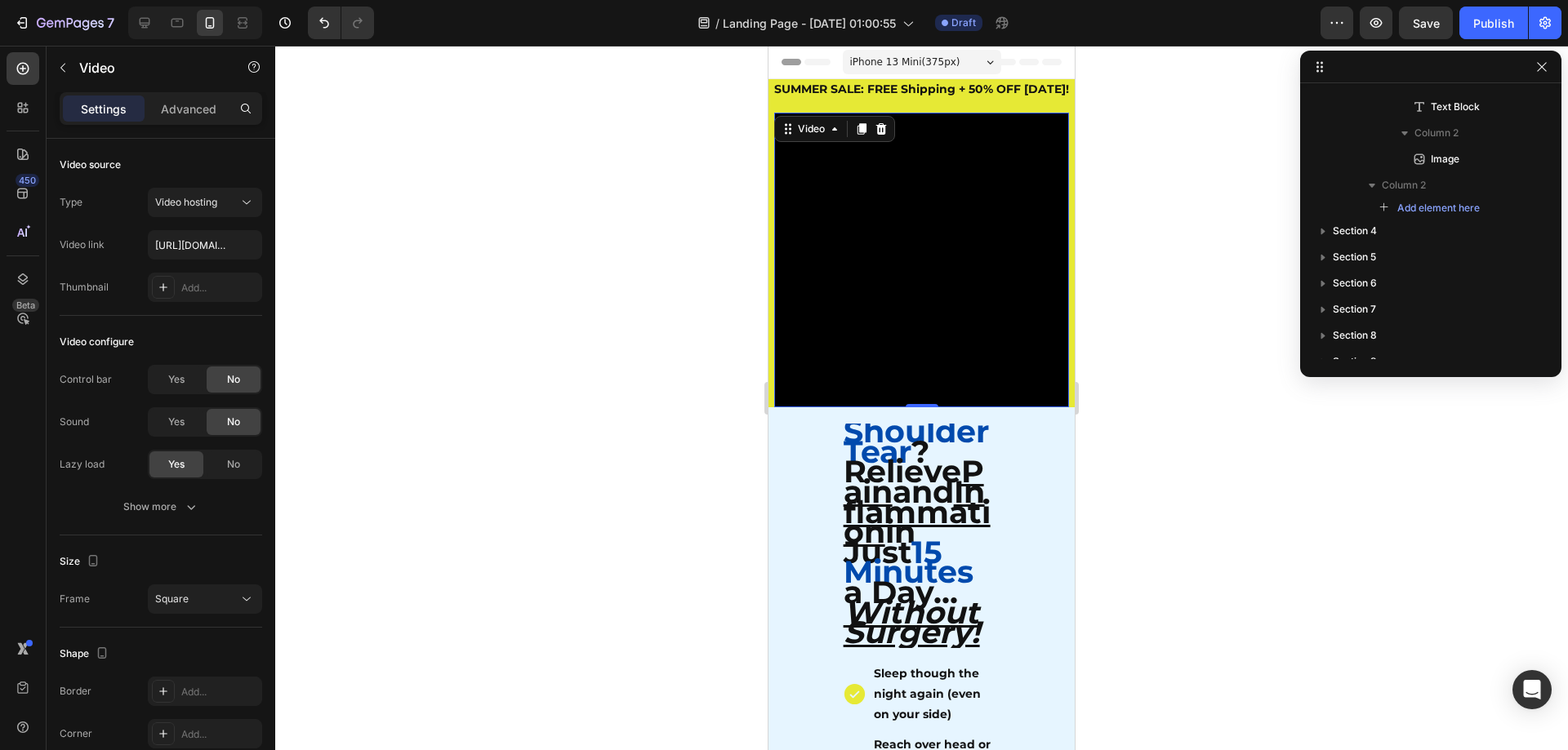
click at [1171, 297] on div at bounding box center [921, 398] width 1293 height 705
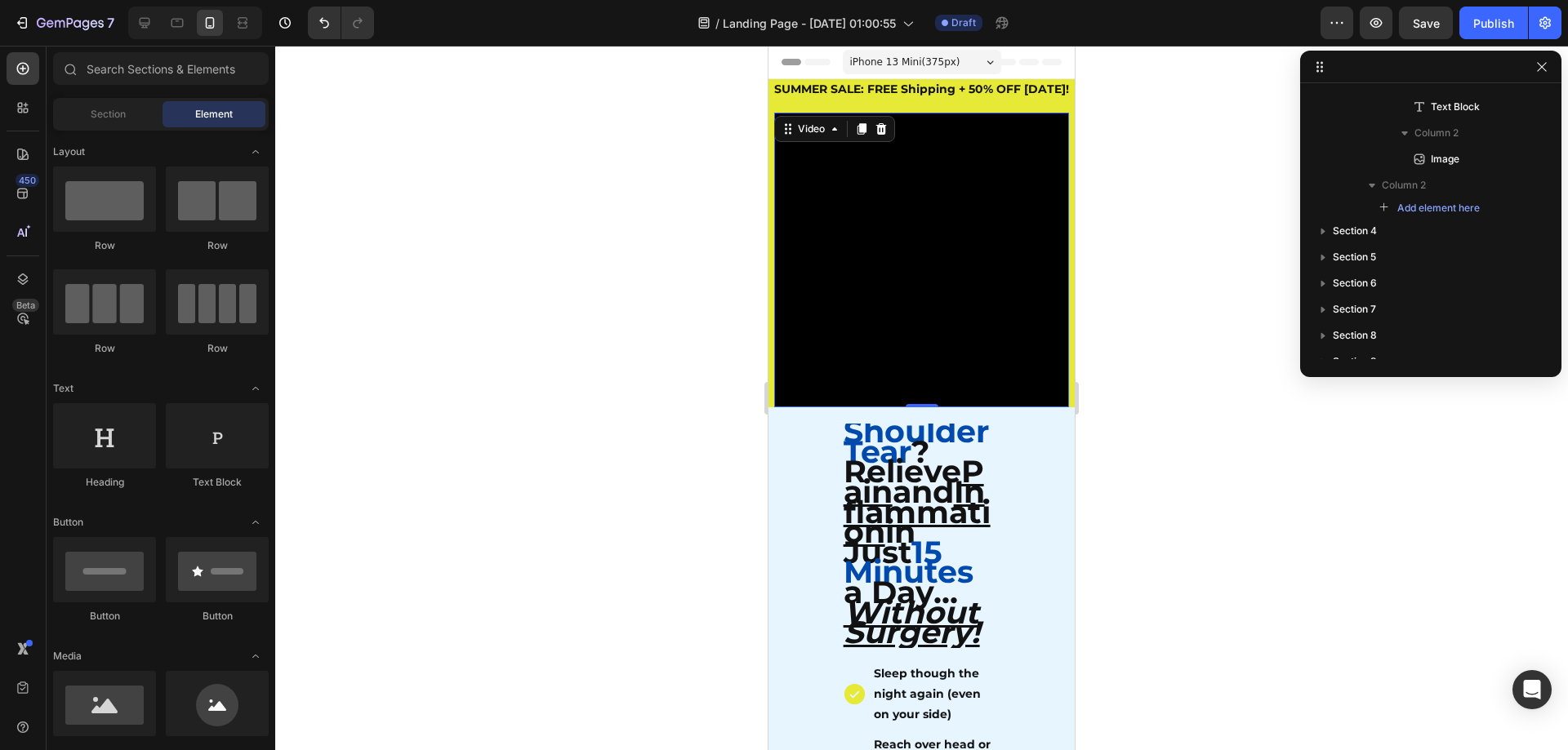
click at [1009, 359] on video at bounding box center [922, 260] width 295 height 295
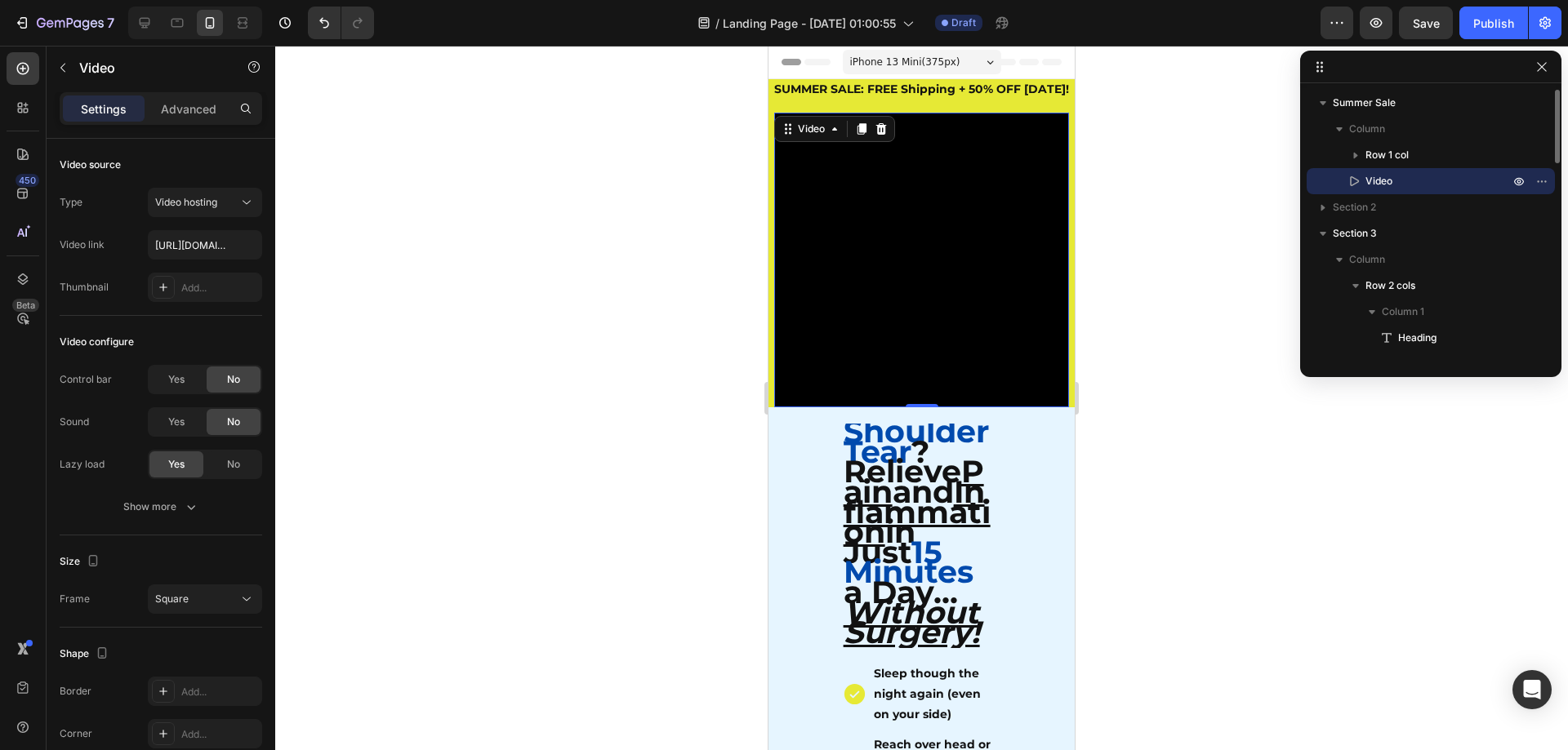
click at [665, 297] on div at bounding box center [921, 398] width 1293 height 705
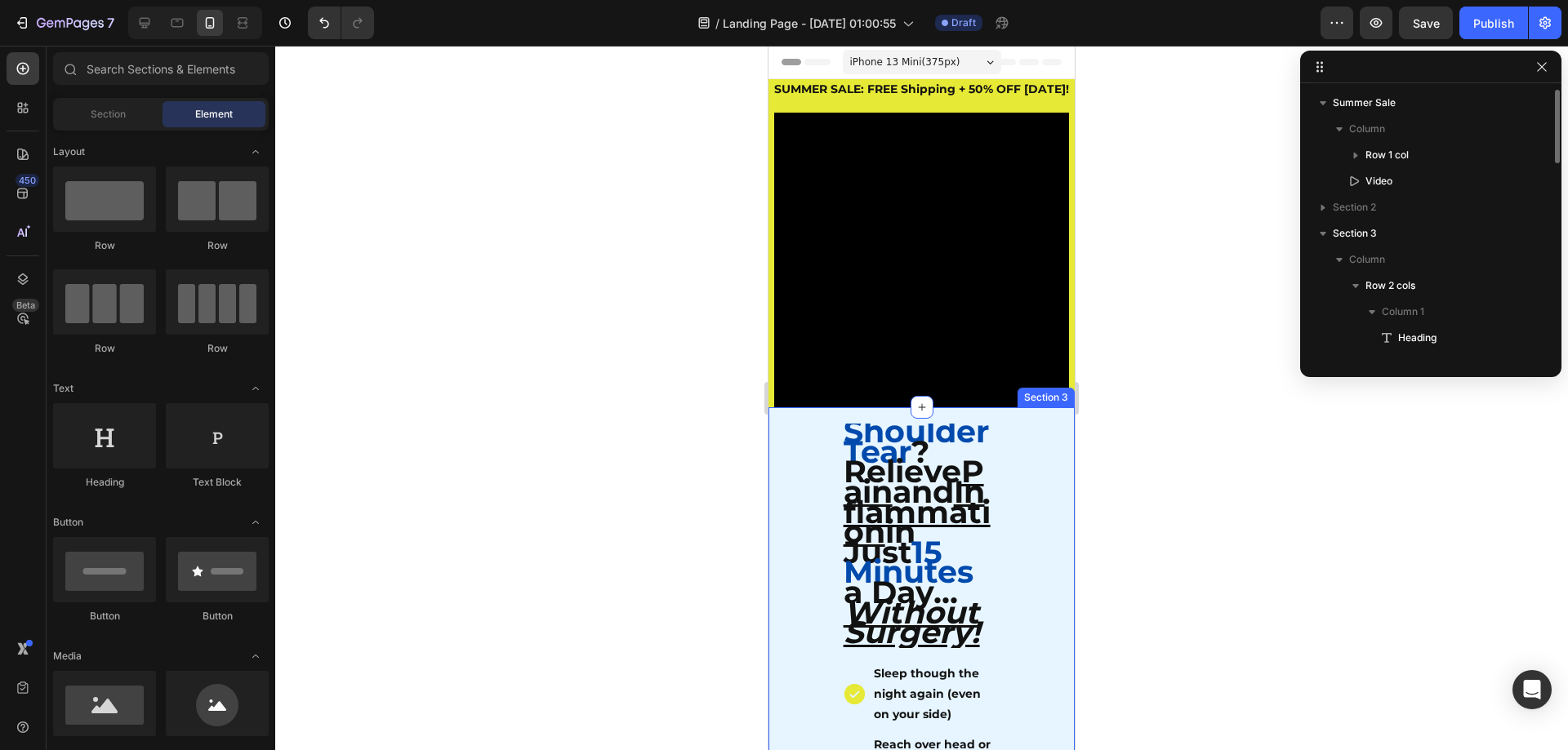
click at [1183, 486] on div at bounding box center [921, 398] width 1293 height 705
click at [920, 459] on span "? Relieve Pain and Inflammation in Just" at bounding box center [917, 502] width 147 height 139
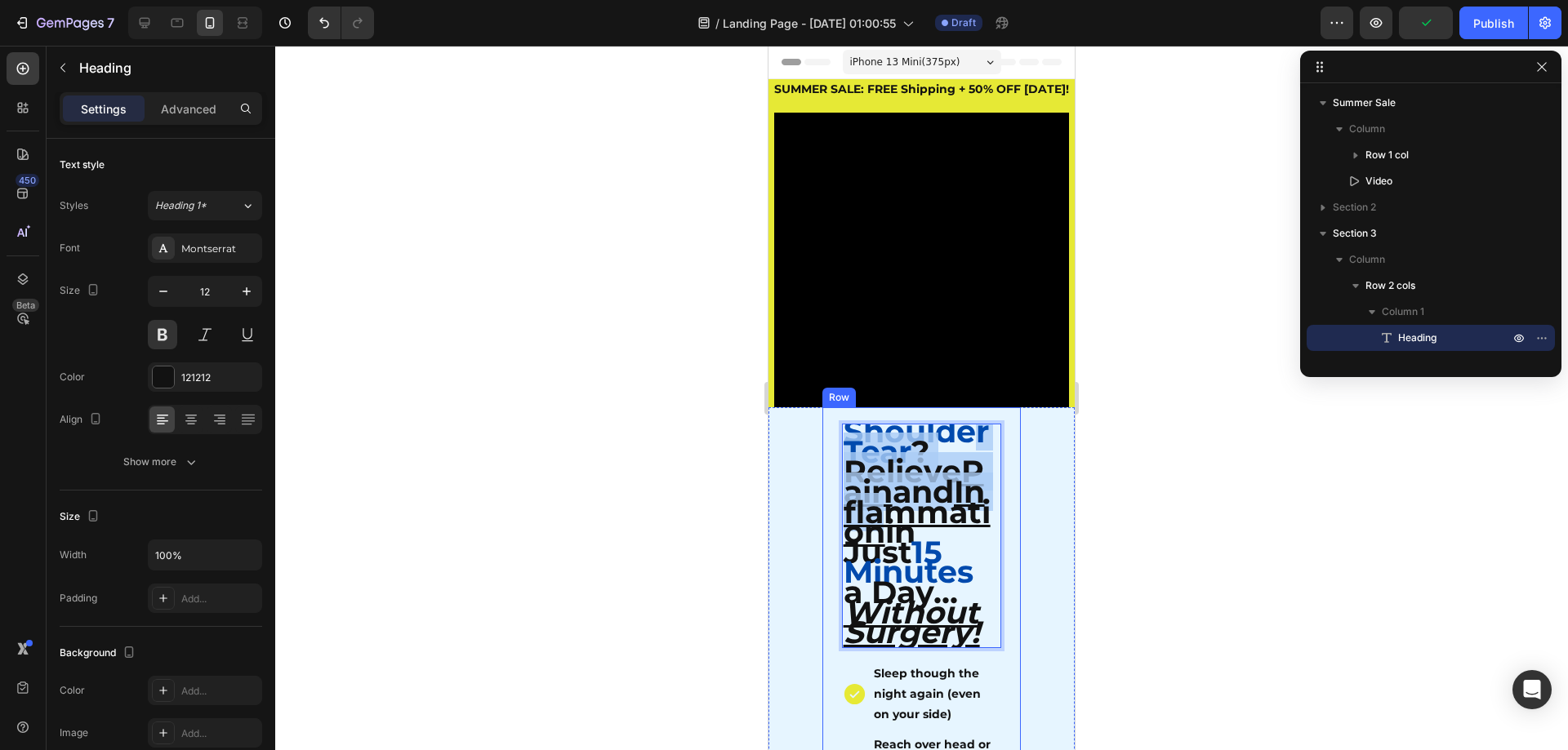
drag, startPoint x: 918, startPoint y: 525, endPoint x: 833, endPoint y: 458, distance: 108.2
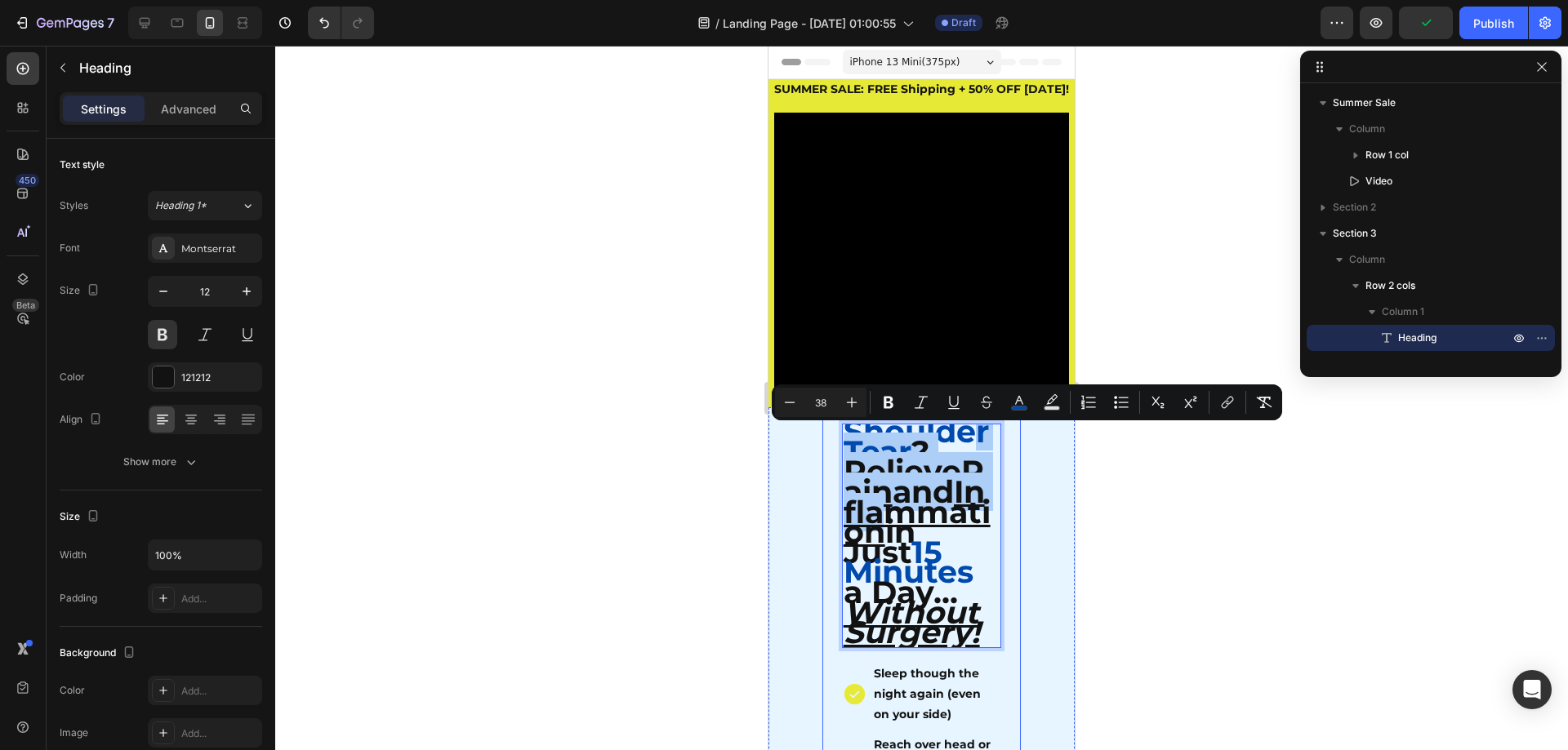
click at [1160, 474] on div at bounding box center [921, 398] width 1293 height 705
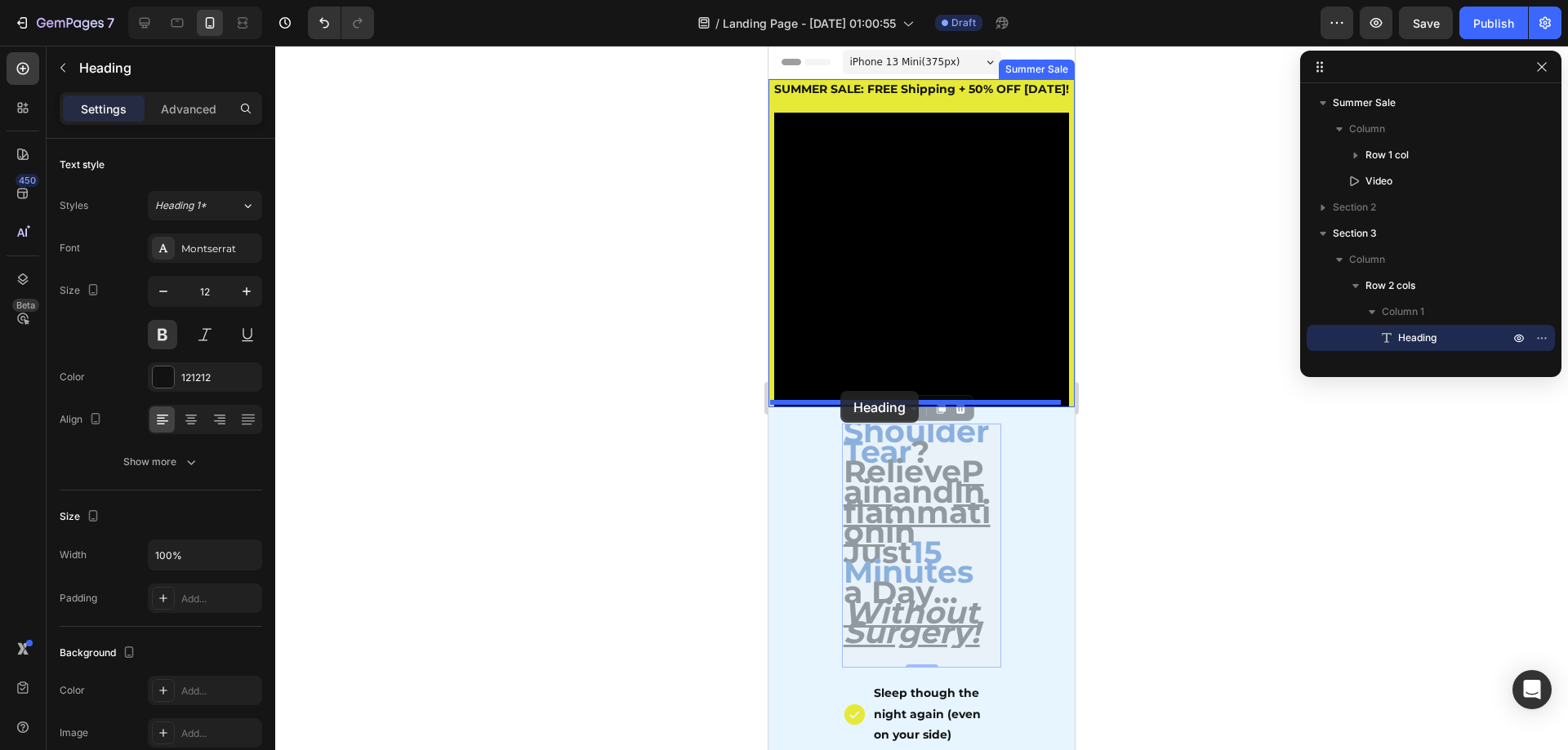
drag, startPoint x: 844, startPoint y: 443, endPoint x: 863, endPoint y: 407, distance: 40.7
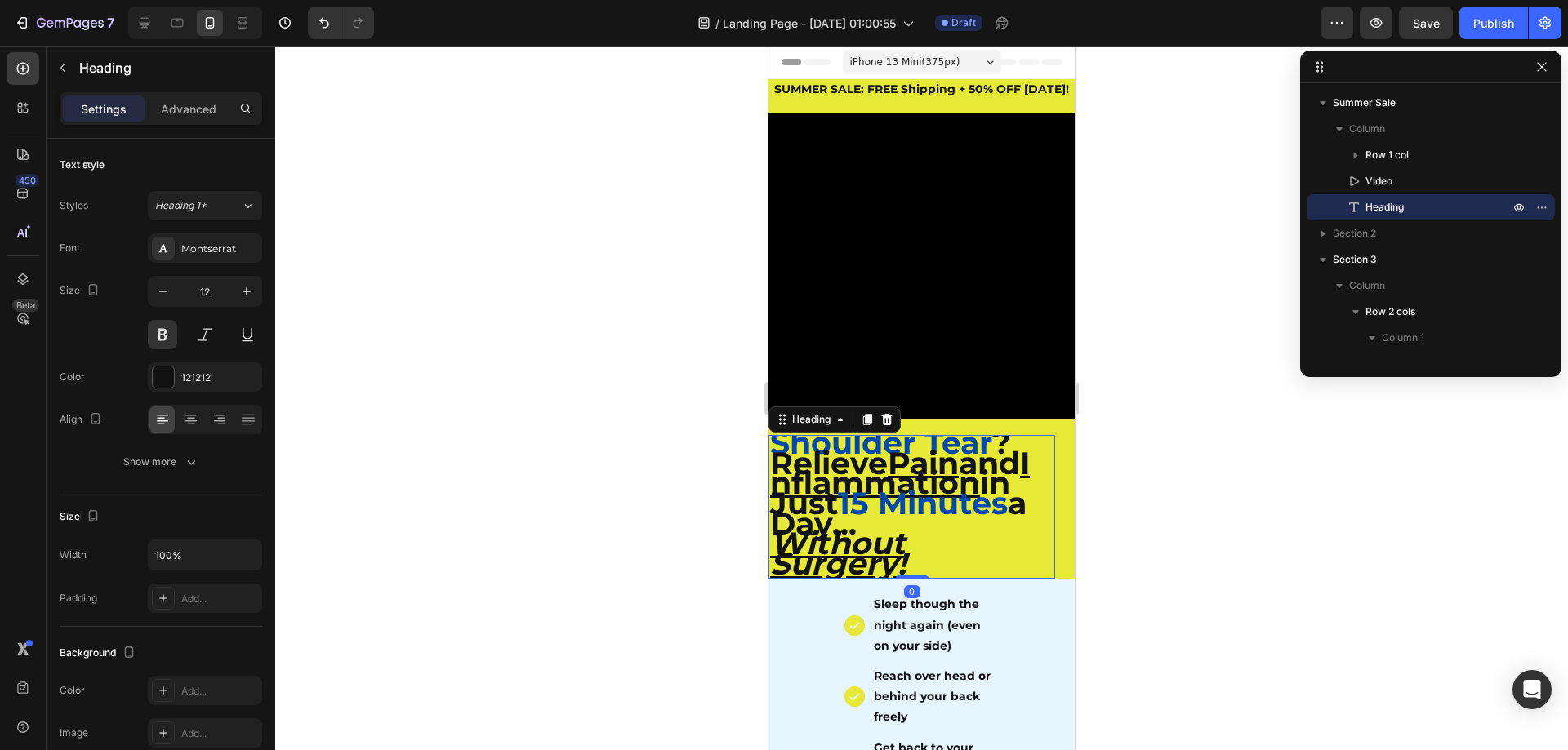
click at [1292, 479] on div at bounding box center [921, 398] width 1293 height 705
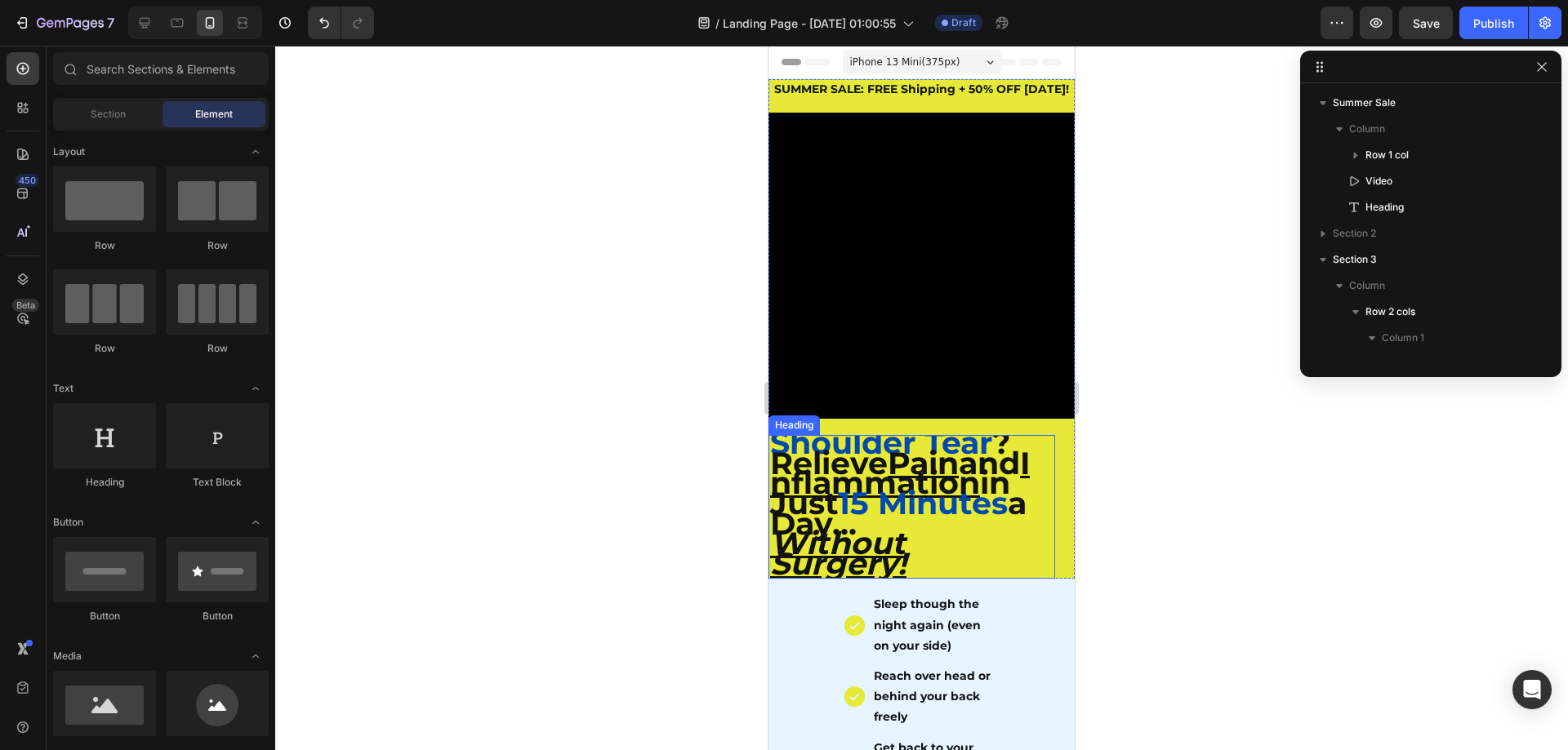
click at [917, 479] on u "Inflammation" at bounding box center [899, 473] width 259 height 59
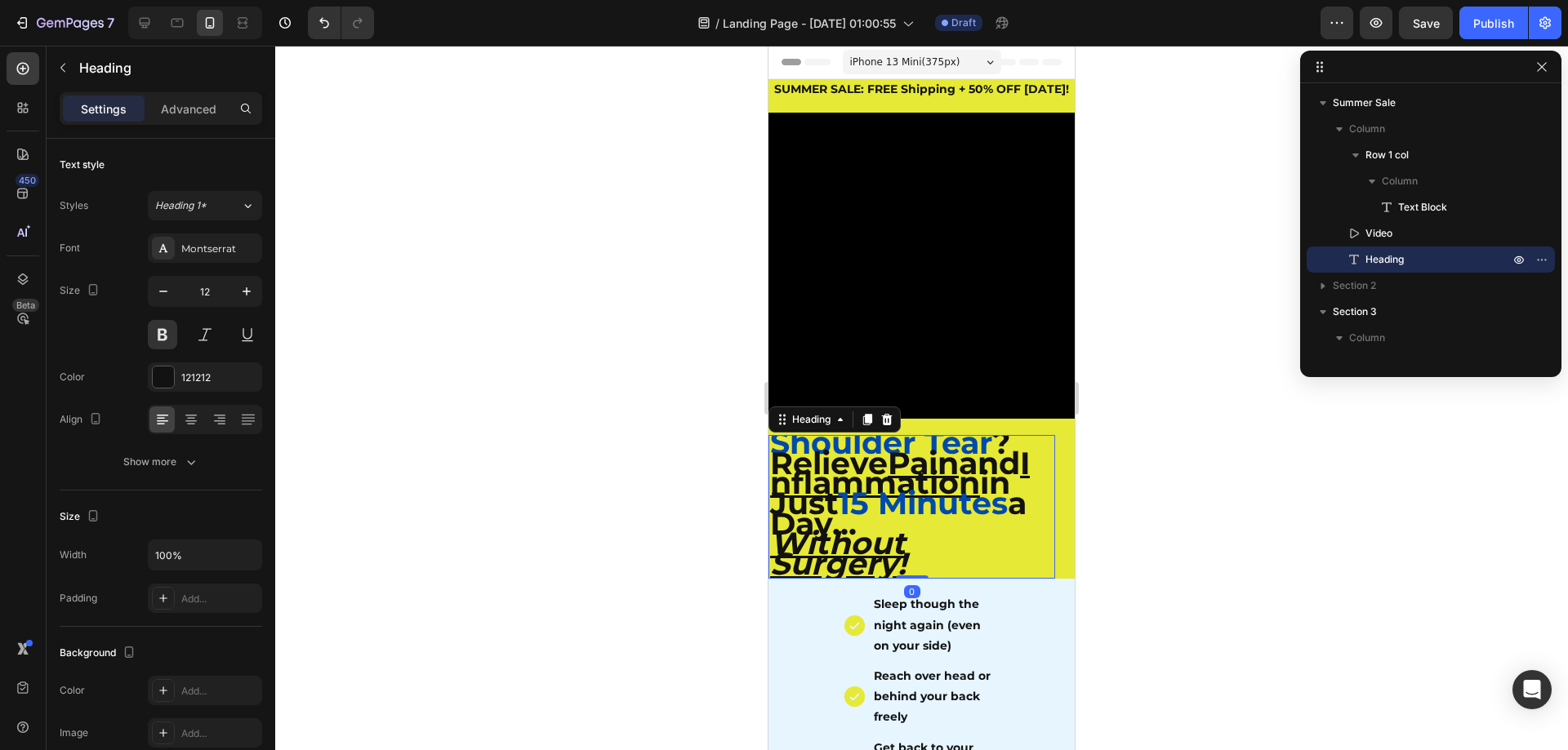
click at [1235, 499] on div at bounding box center [921, 398] width 1293 height 705
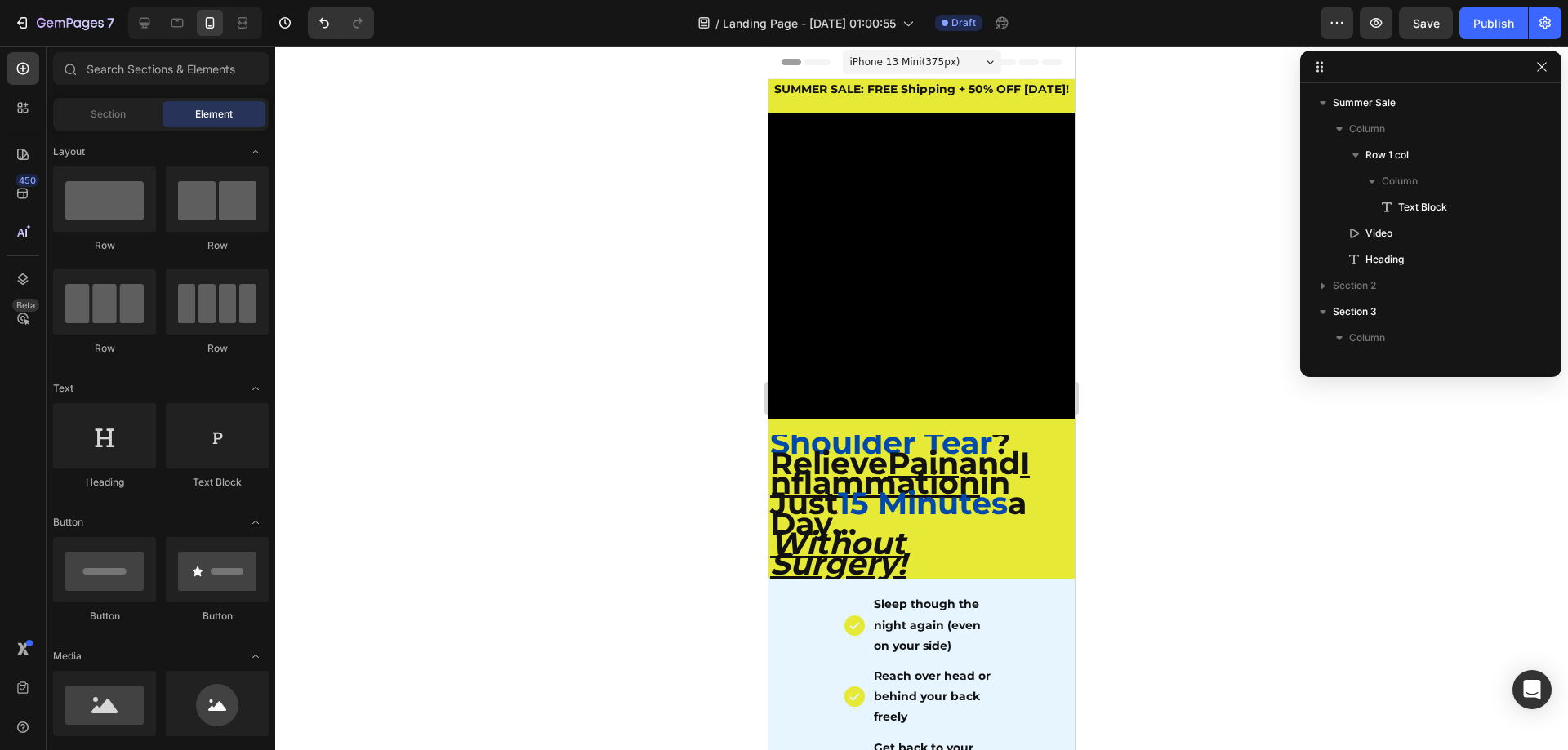
click at [1144, 475] on div at bounding box center [921, 398] width 1293 height 705
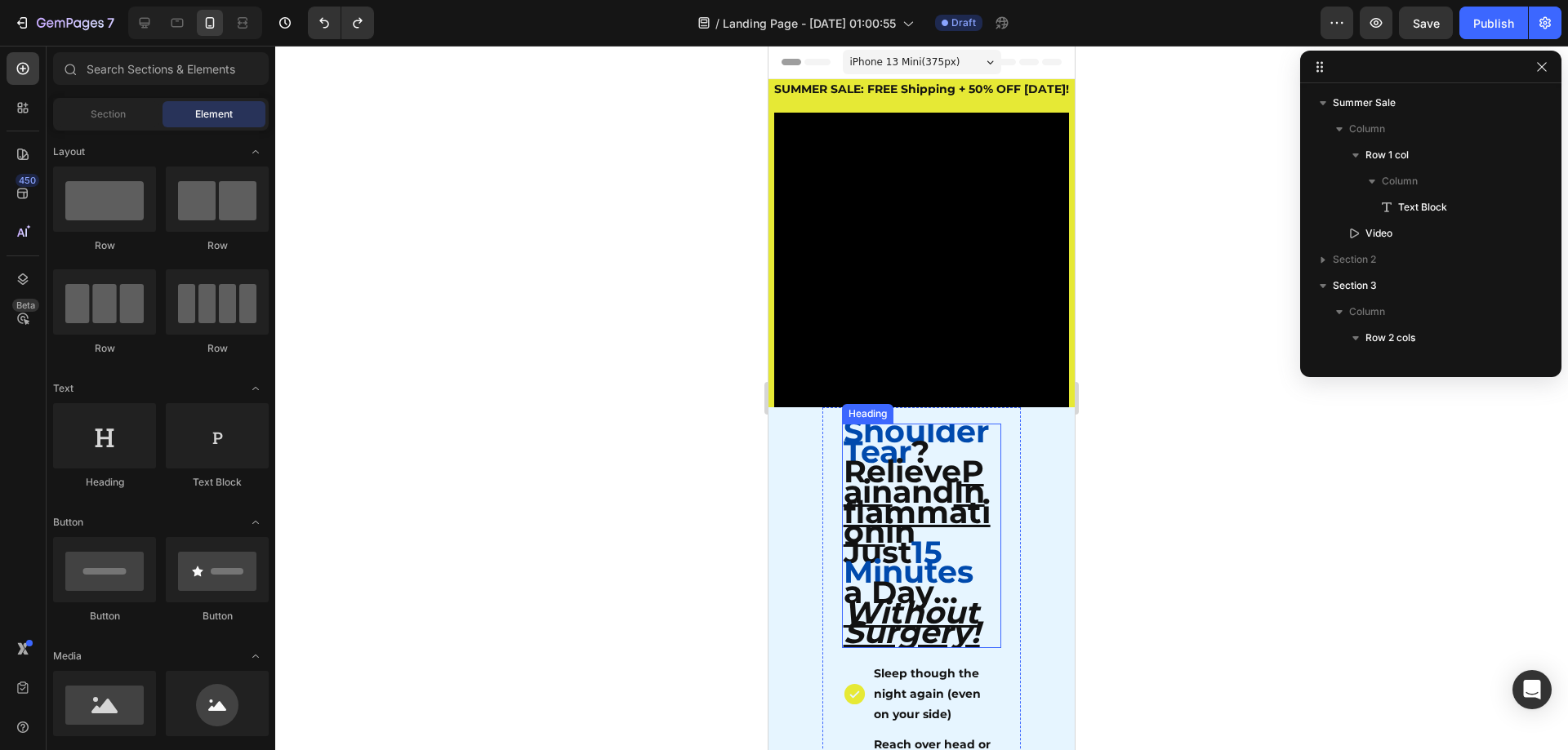
click at [1125, 477] on div at bounding box center [921, 398] width 1293 height 705
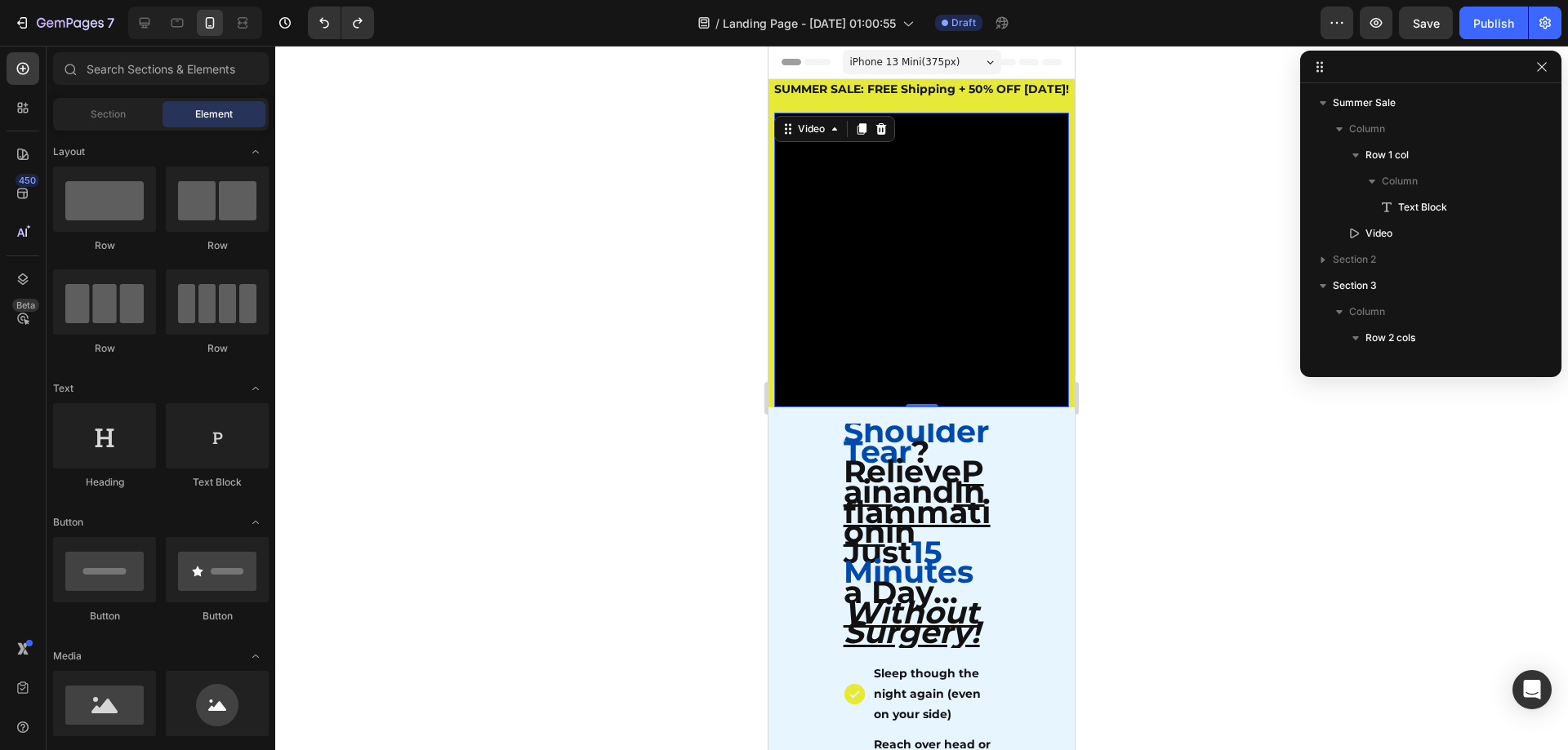
click at [911, 203] on video at bounding box center [922, 260] width 295 height 295
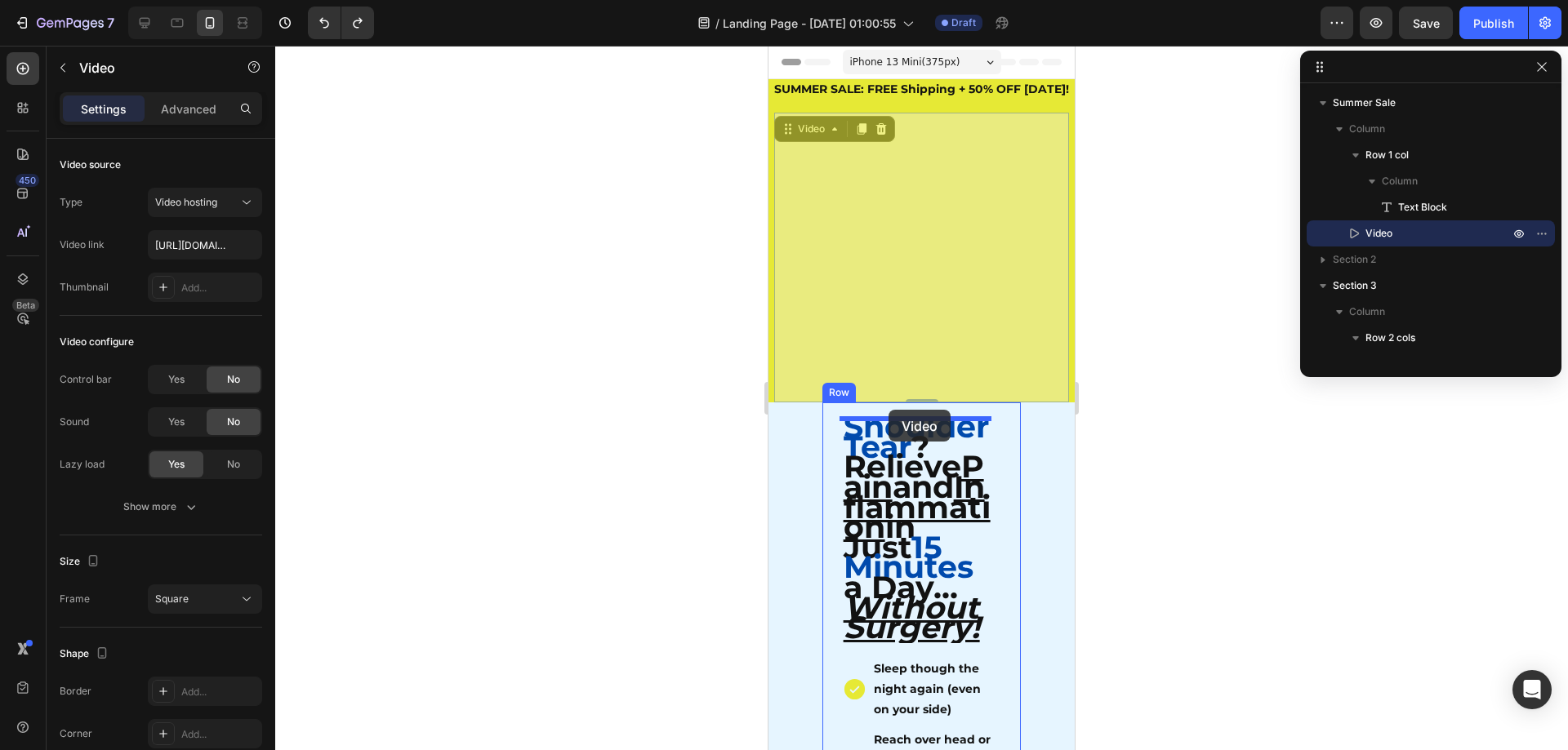
drag, startPoint x: 926, startPoint y: 245, endPoint x: 889, endPoint y: 410, distance: 169.1
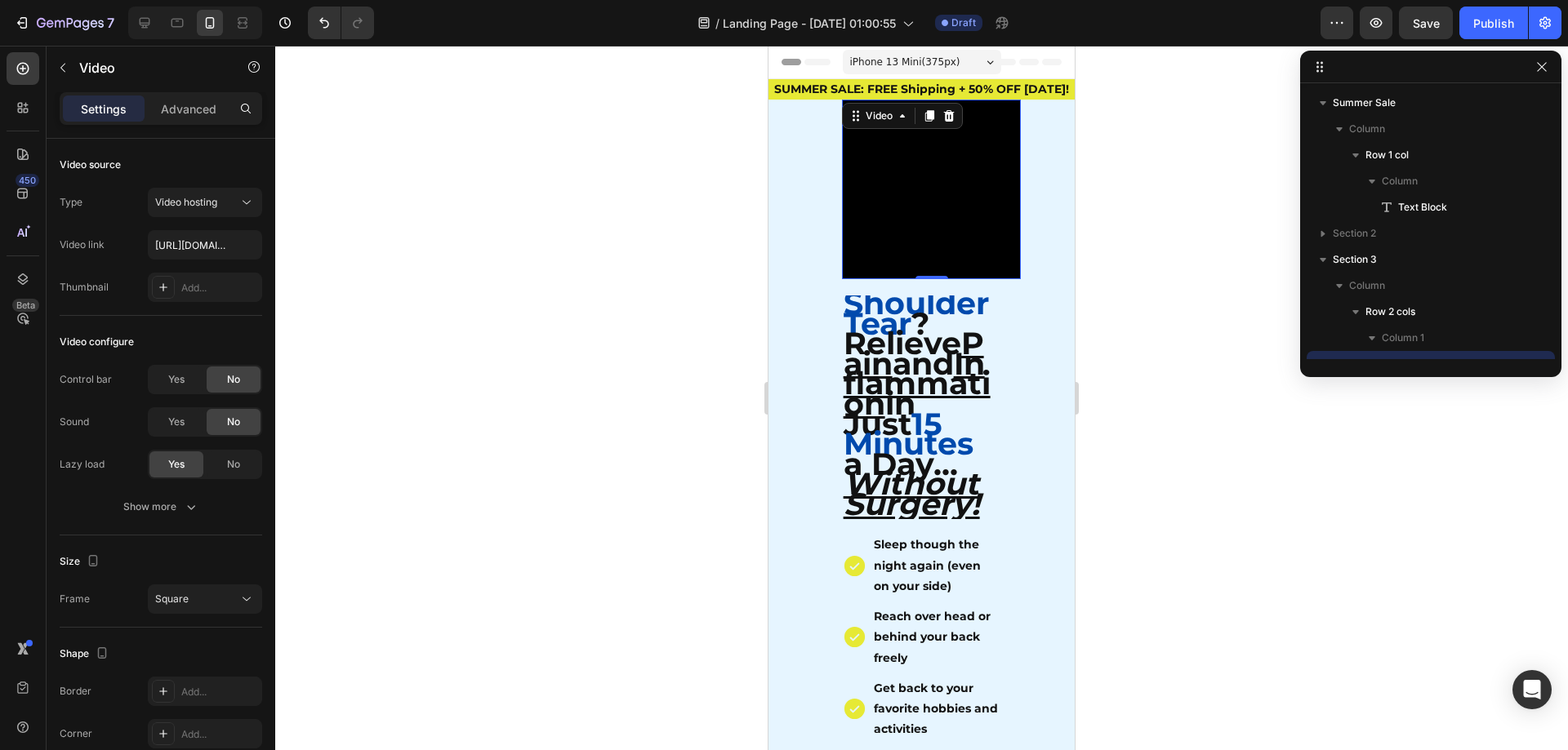
click at [1270, 461] on div at bounding box center [921, 398] width 1293 height 705
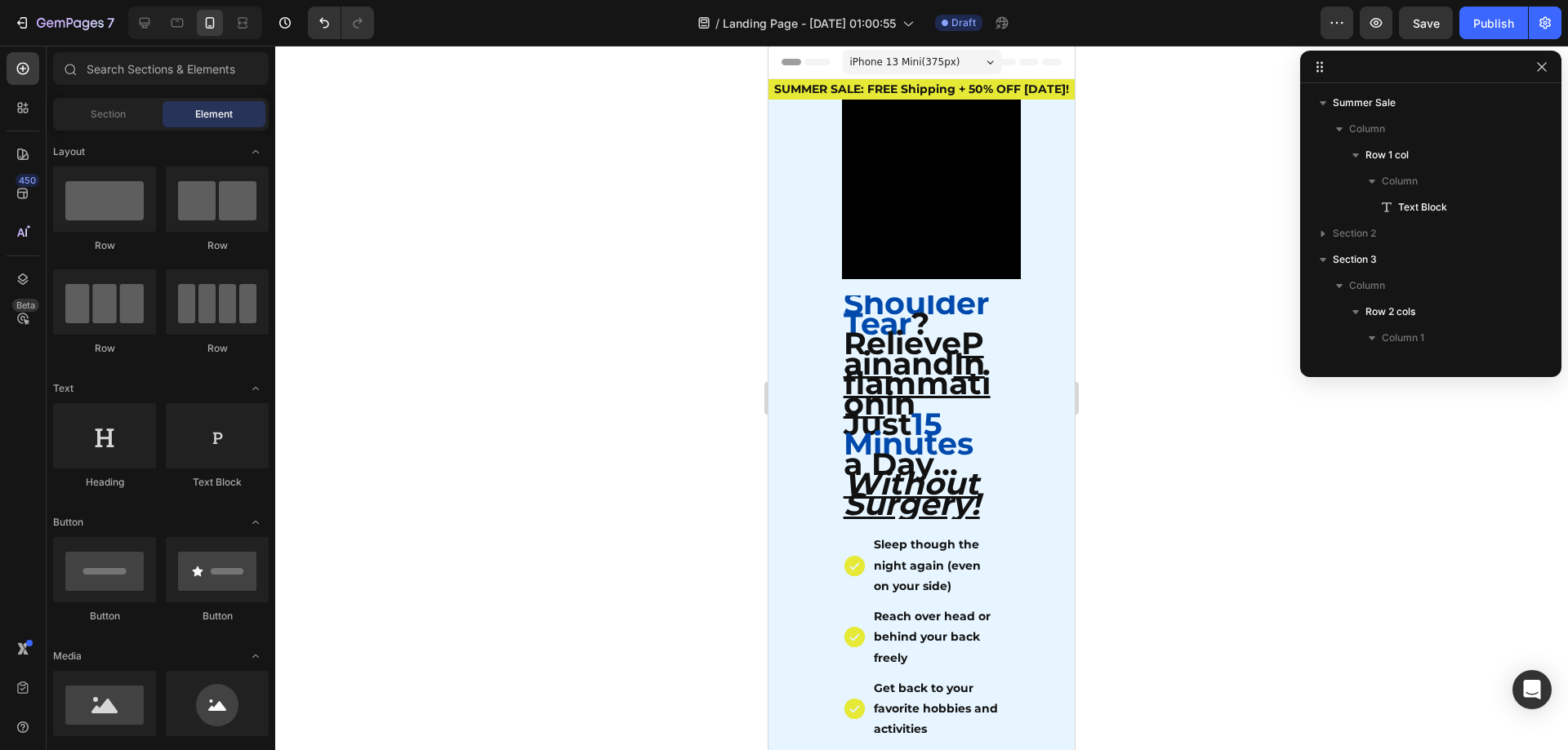
click at [105, 127] on div "Section Element" at bounding box center [160, 114] width 216 height 33
drag, startPoint x: 118, startPoint y: 206, endPoint x: 91, endPoint y: 217, distance: 29.2
click at [91, 217] on div at bounding box center [104, 199] width 103 height 65
click at [127, 123] on div "Section" at bounding box center [108, 114] width 103 height 26
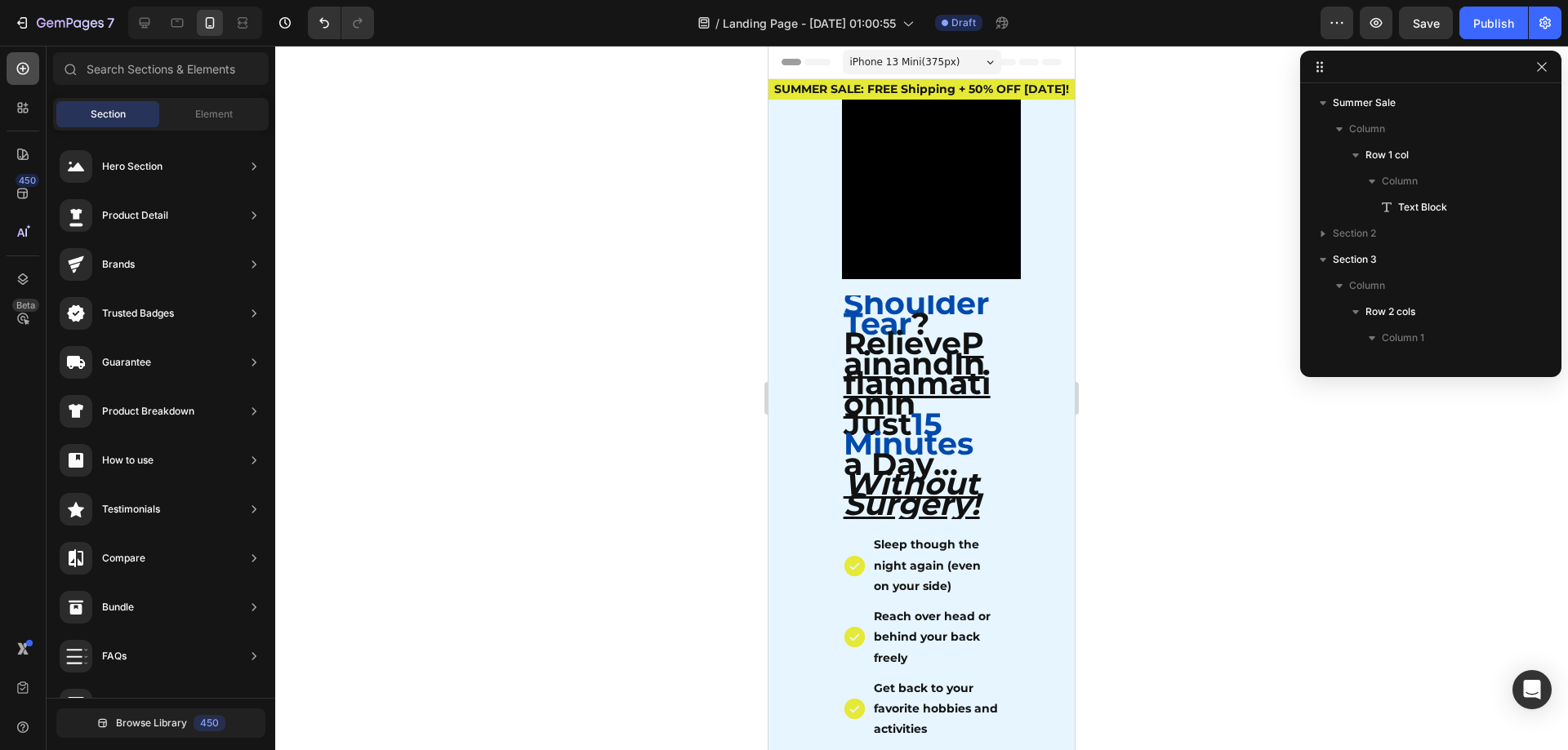
click at [16, 72] on icon at bounding box center [23, 68] width 16 height 16
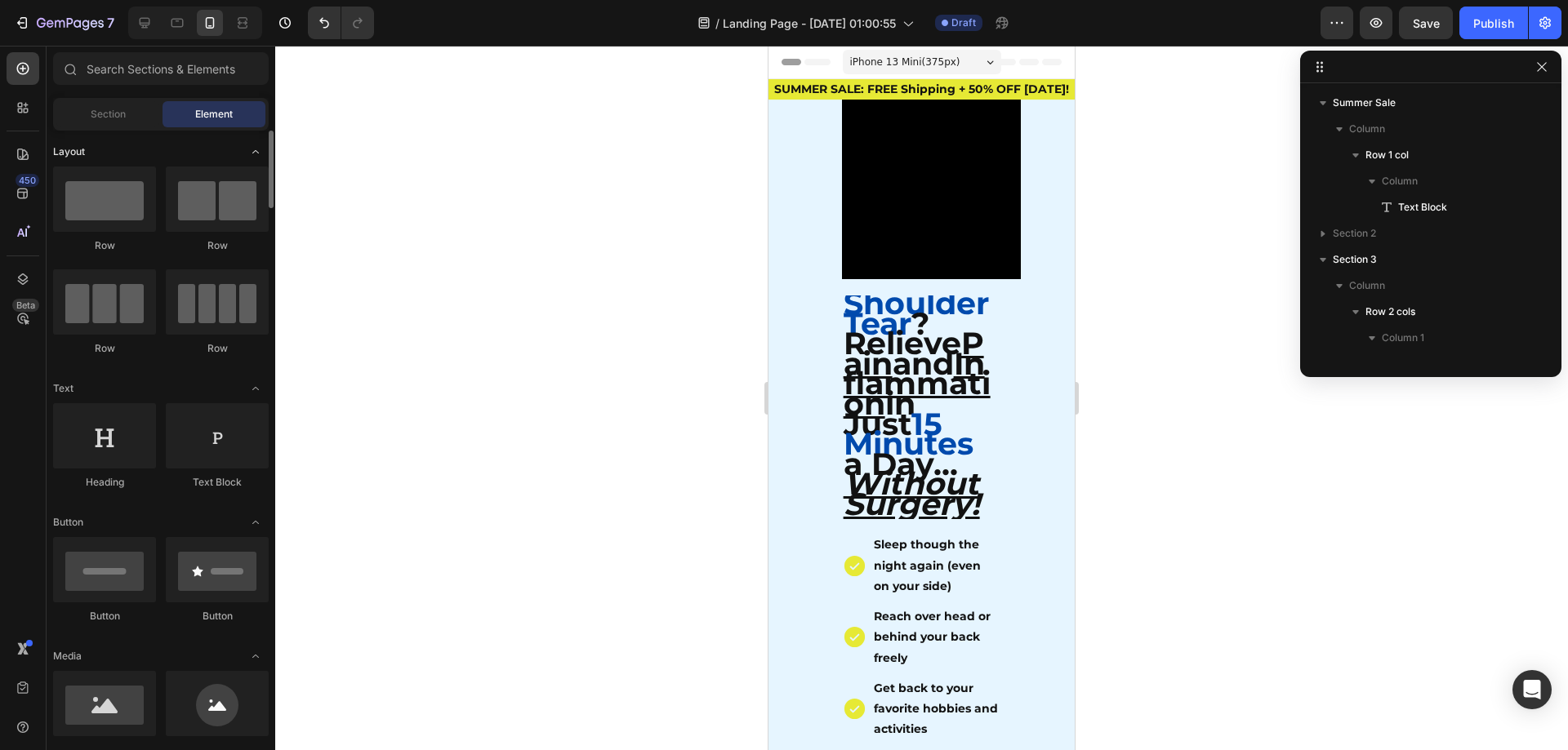
click at [258, 155] on icon "Toggle open" at bounding box center [255, 152] width 13 height 13
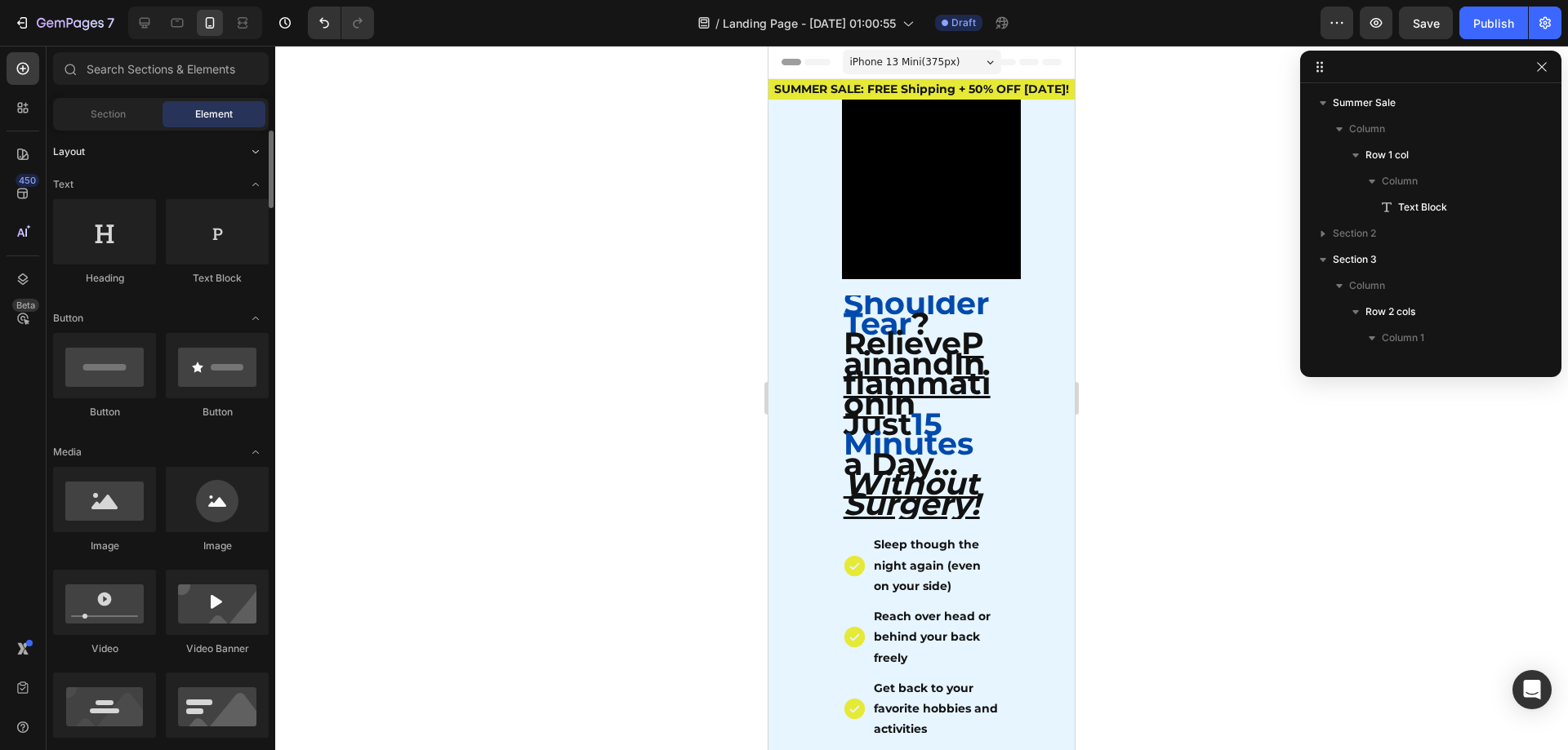
click at [255, 152] on icon "Toggle open" at bounding box center [255, 152] width 13 height 13
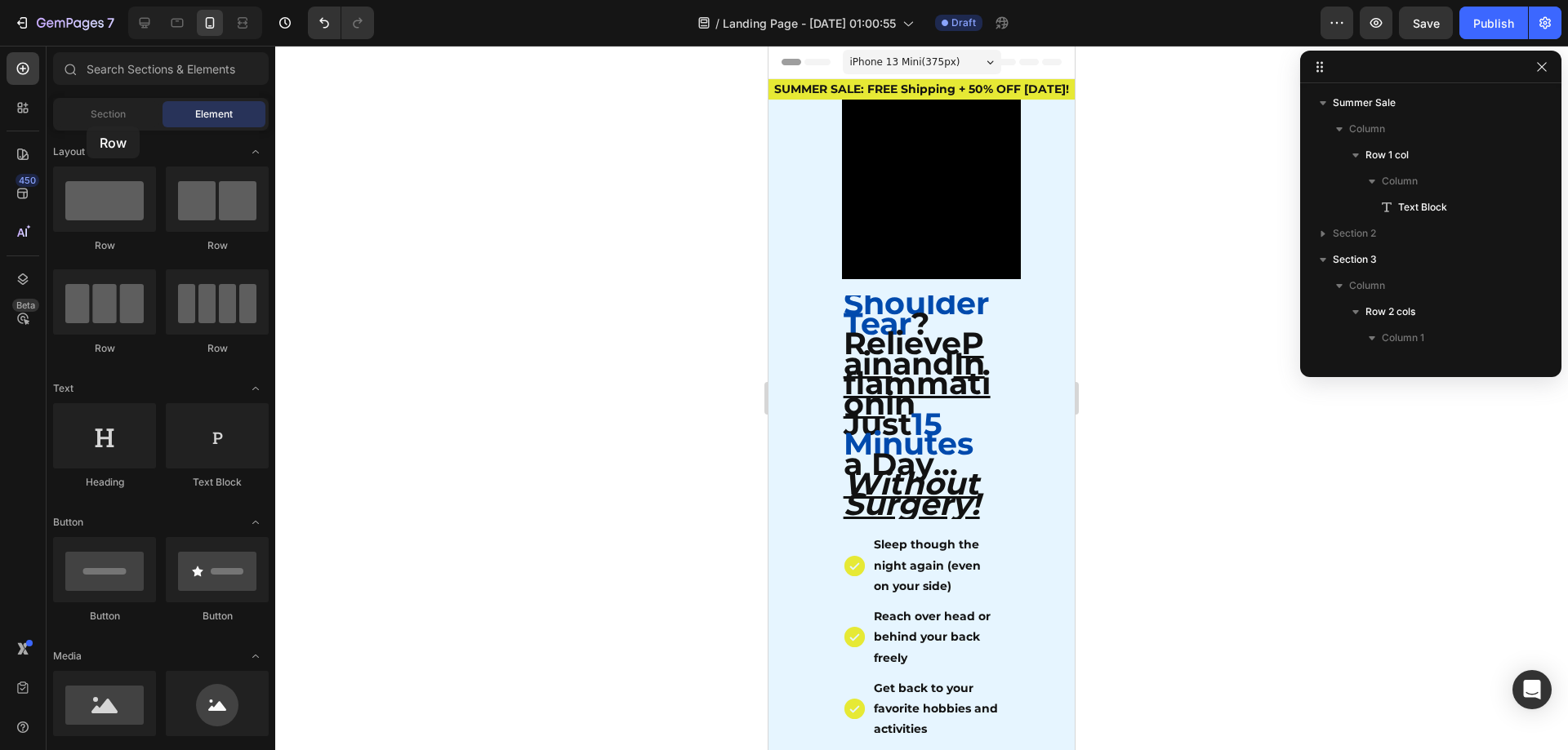
drag, startPoint x: 112, startPoint y: 210, endPoint x: 202, endPoint y: 115, distance: 130.9
click at [202, 115] on div "Sections(18) Elements(83) Section Element Hero Section Product Detail Brands Tr…" at bounding box center [161, 399] width 229 height 694
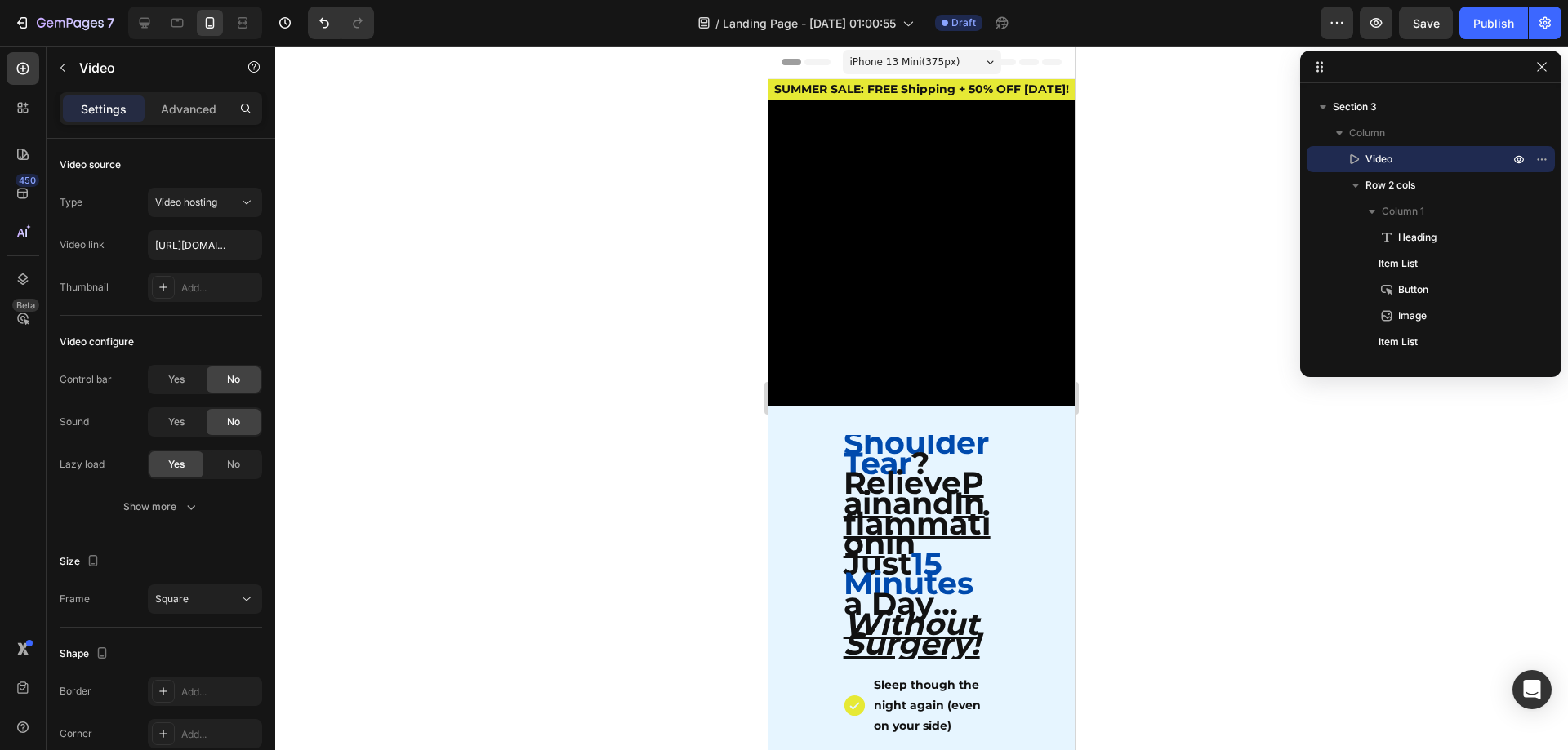
click at [1411, 379] on div at bounding box center [921, 398] width 1293 height 705
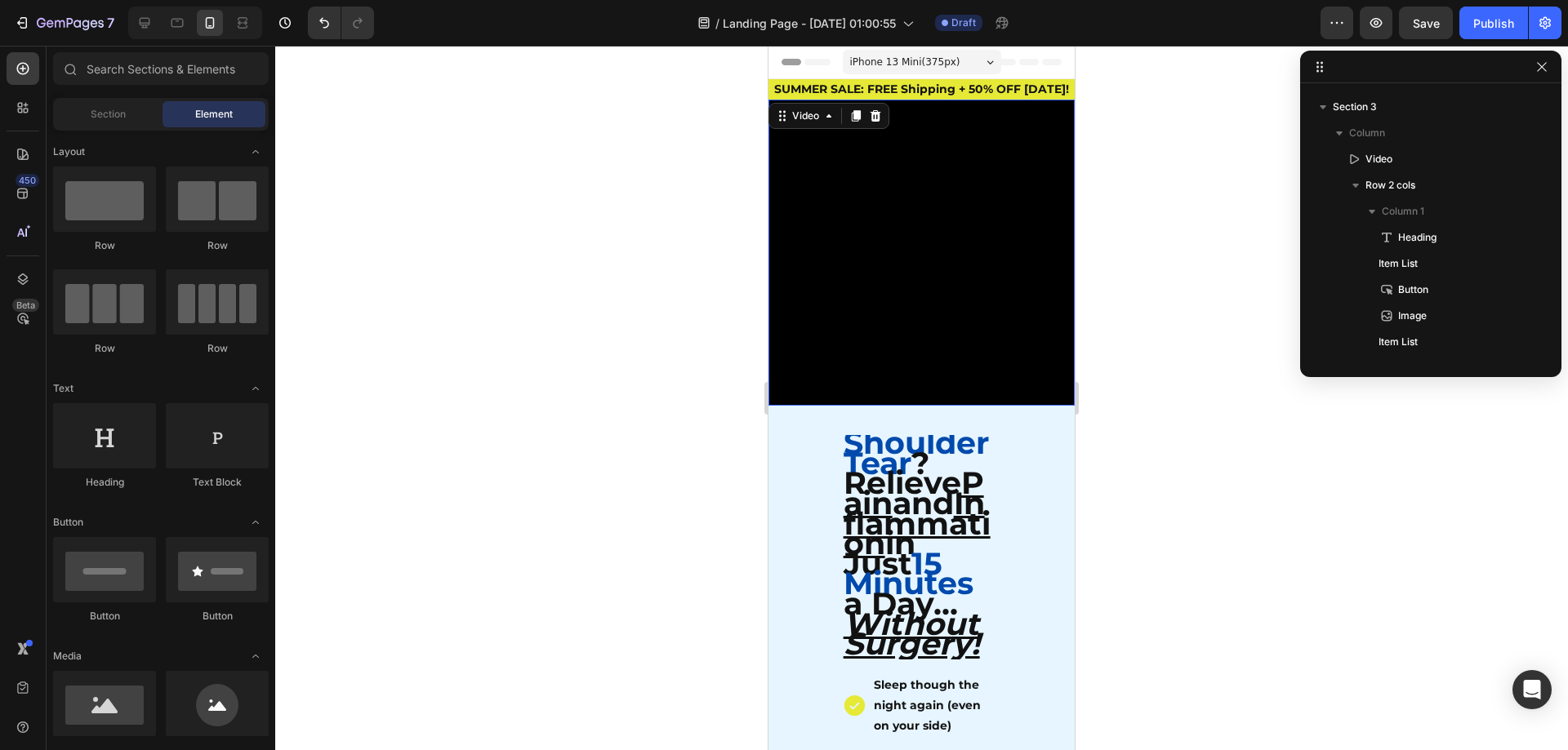
click at [959, 190] on video at bounding box center [921, 252] width 306 height 306
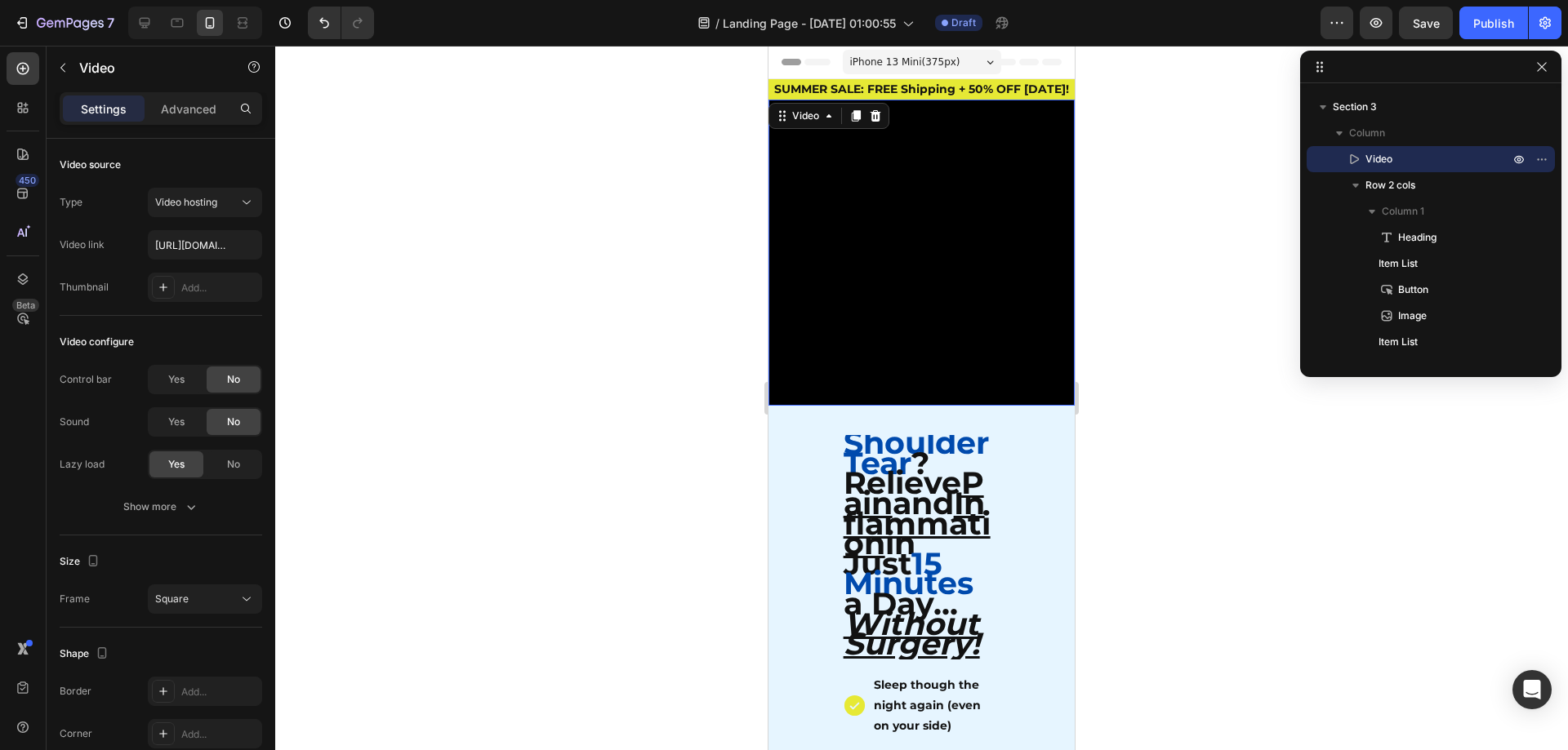
drag, startPoint x: 1169, startPoint y: 433, endPoint x: 273, endPoint y: 331, distance: 901.8
click at [1169, 433] on div at bounding box center [921, 398] width 1293 height 705
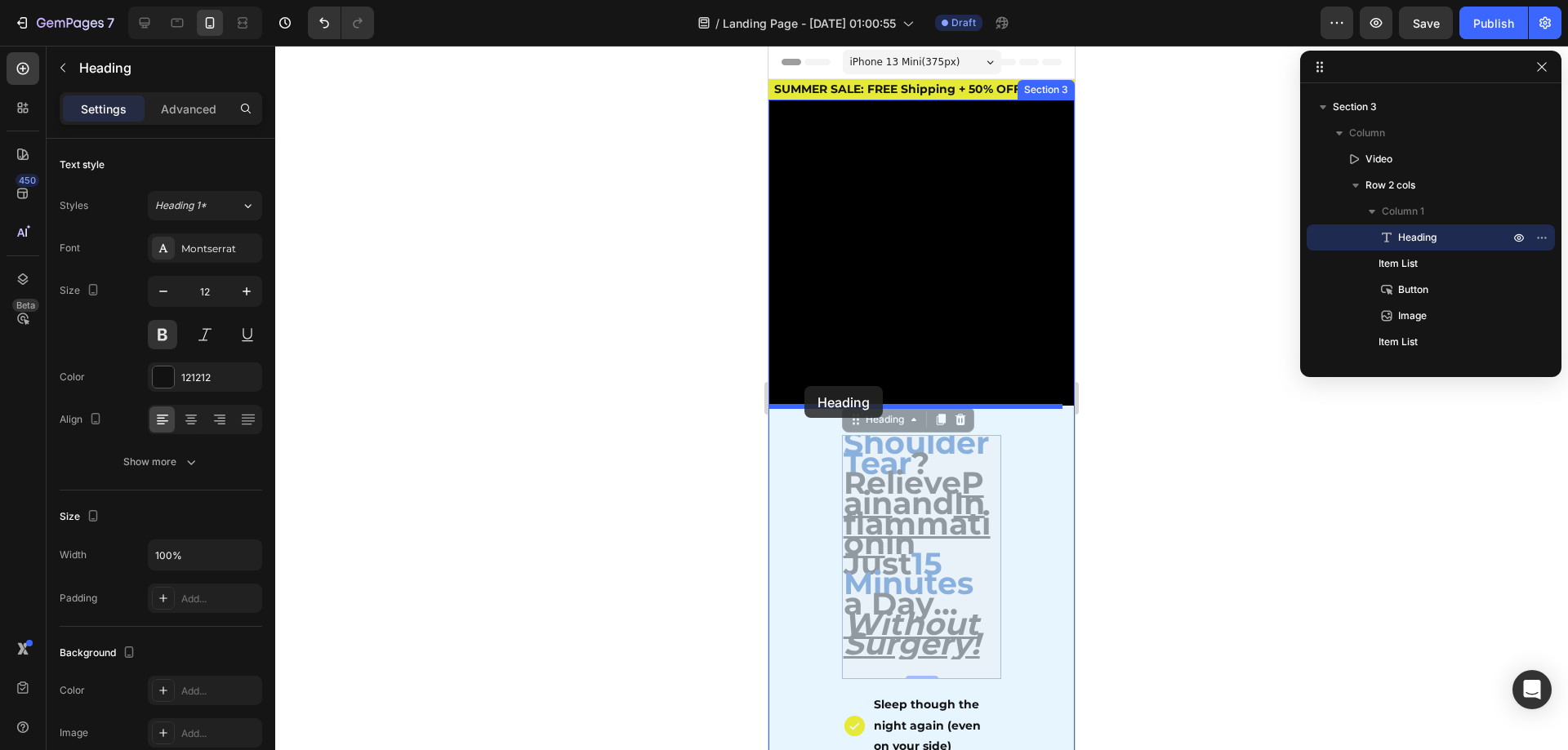
drag, startPoint x: 968, startPoint y: 497, endPoint x: 805, endPoint y: 386, distance: 197.2
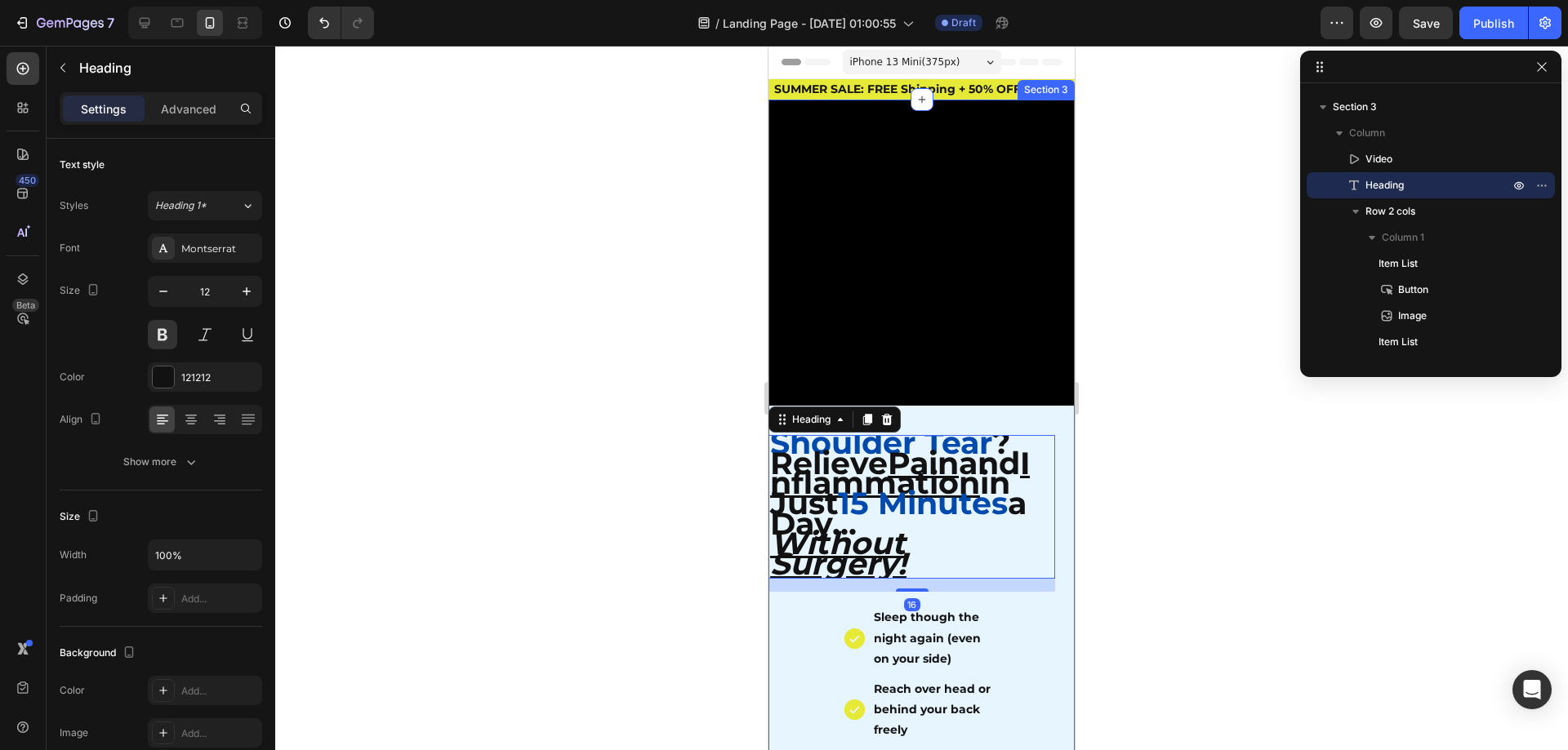
click at [1192, 418] on div at bounding box center [921, 398] width 1293 height 705
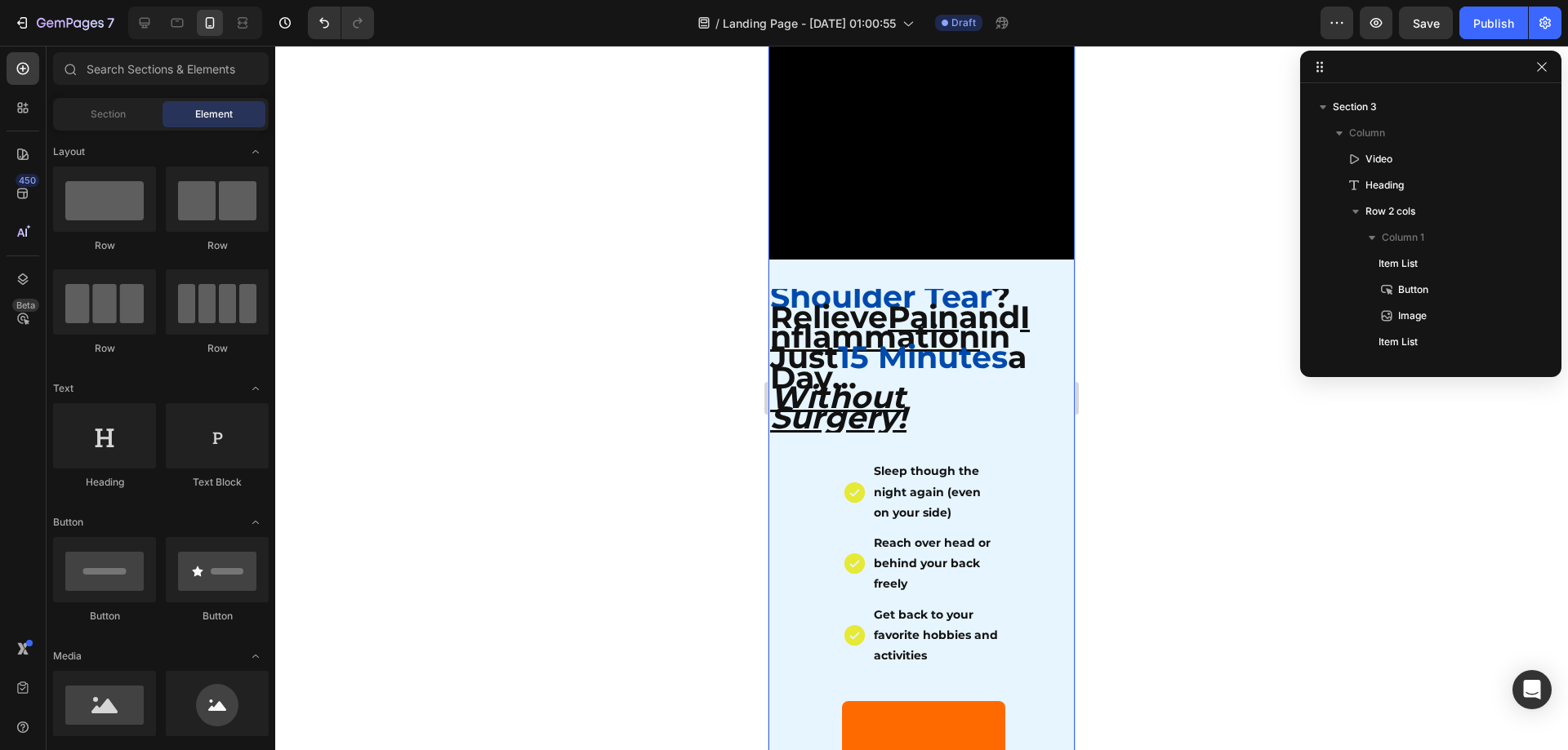
scroll to position [163, 0]
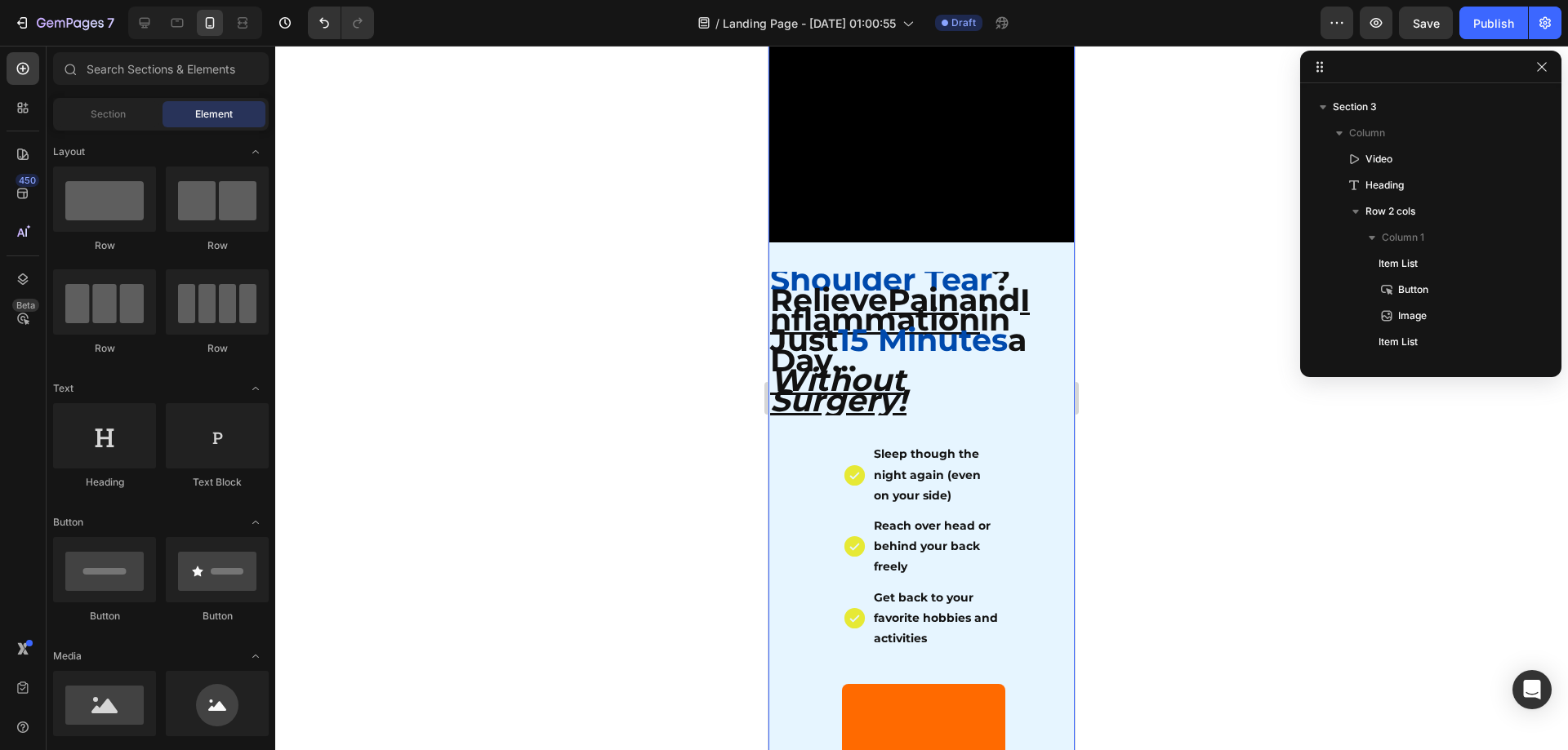
click at [1214, 288] on div at bounding box center [921, 398] width 1293 height 705
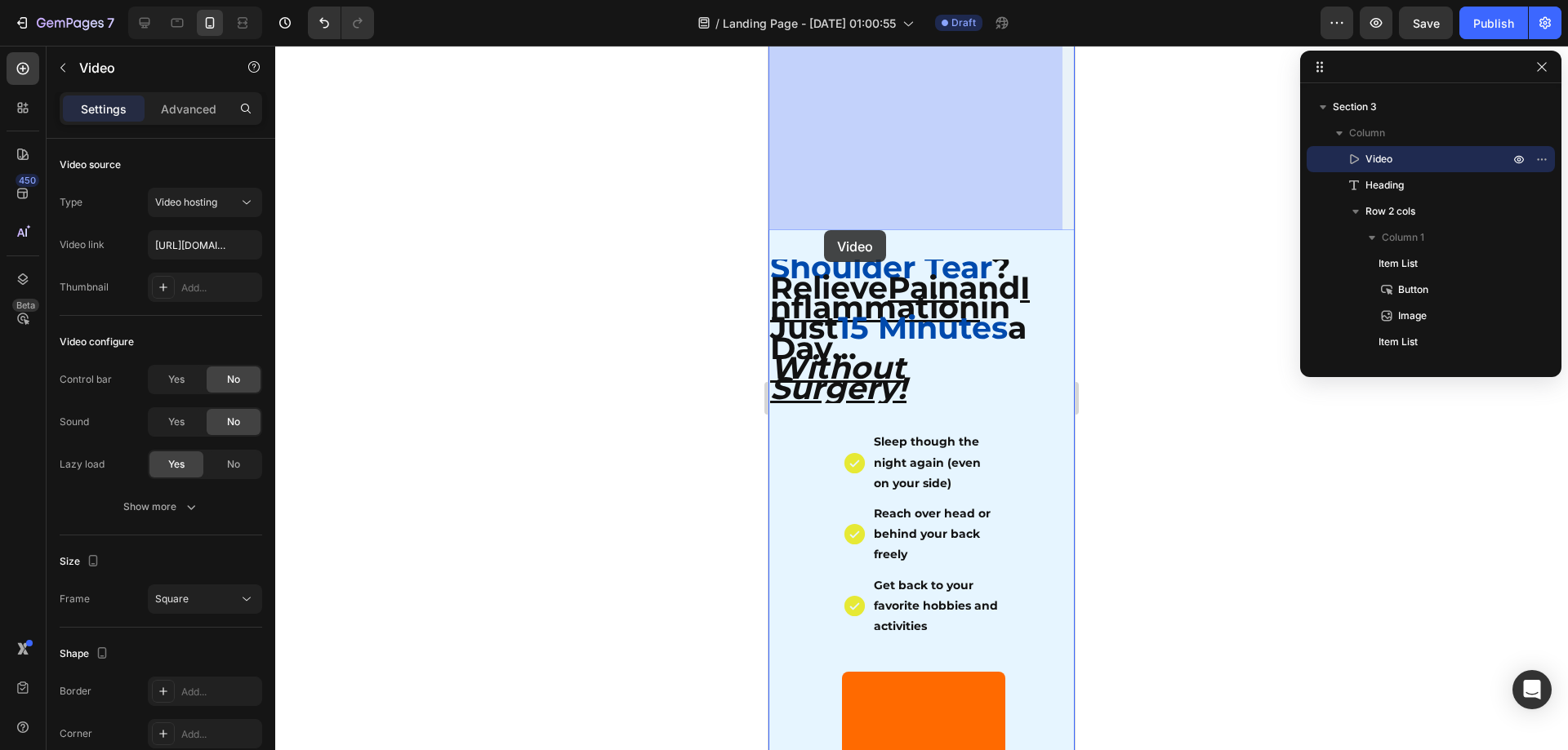
drag, startPoint x: 903, startPoint y: 148, endPoint x: 824, endPoint y: 231, distance: 114.6
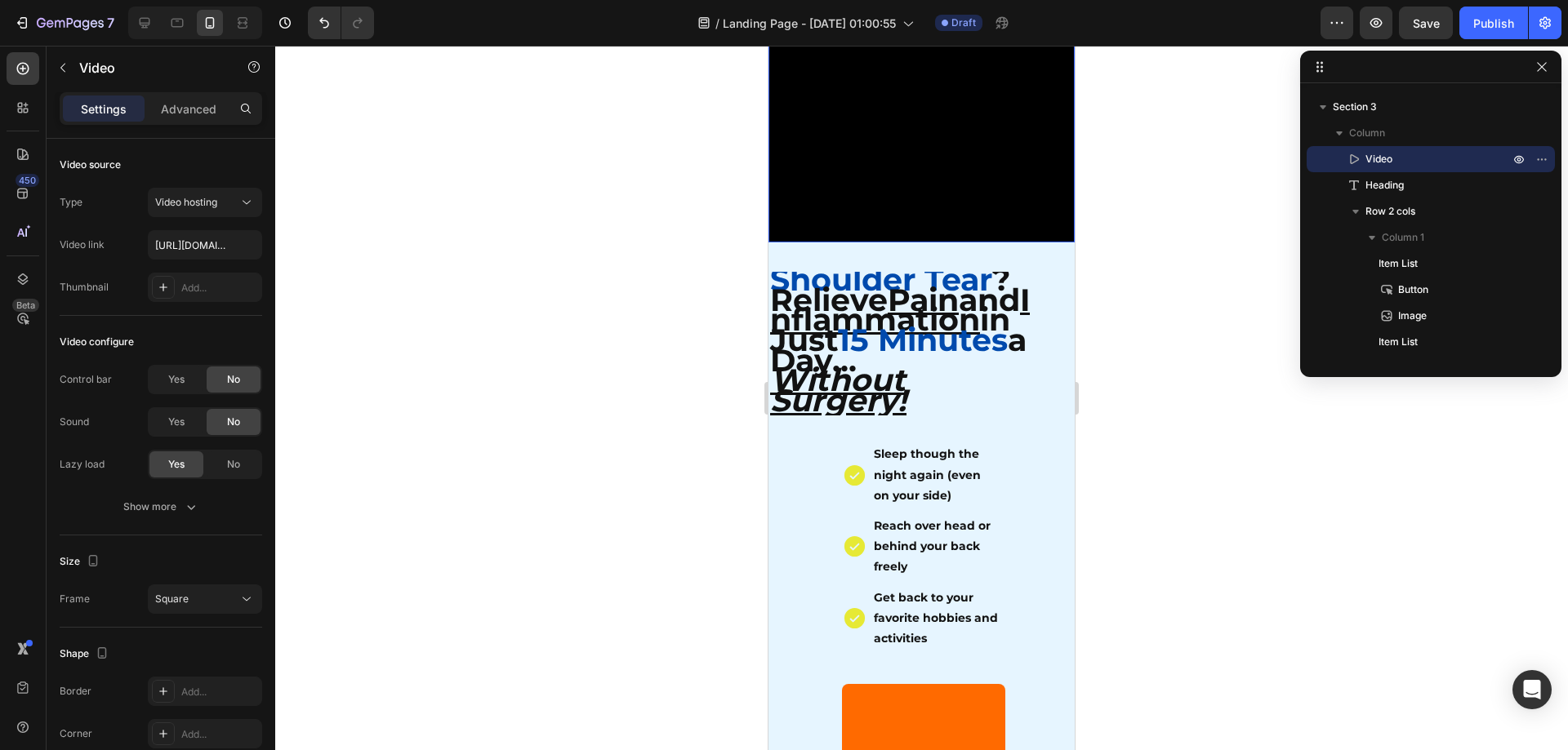
click at [1191, 326] on div at bounding box center [921, 398] width 1293 height 705
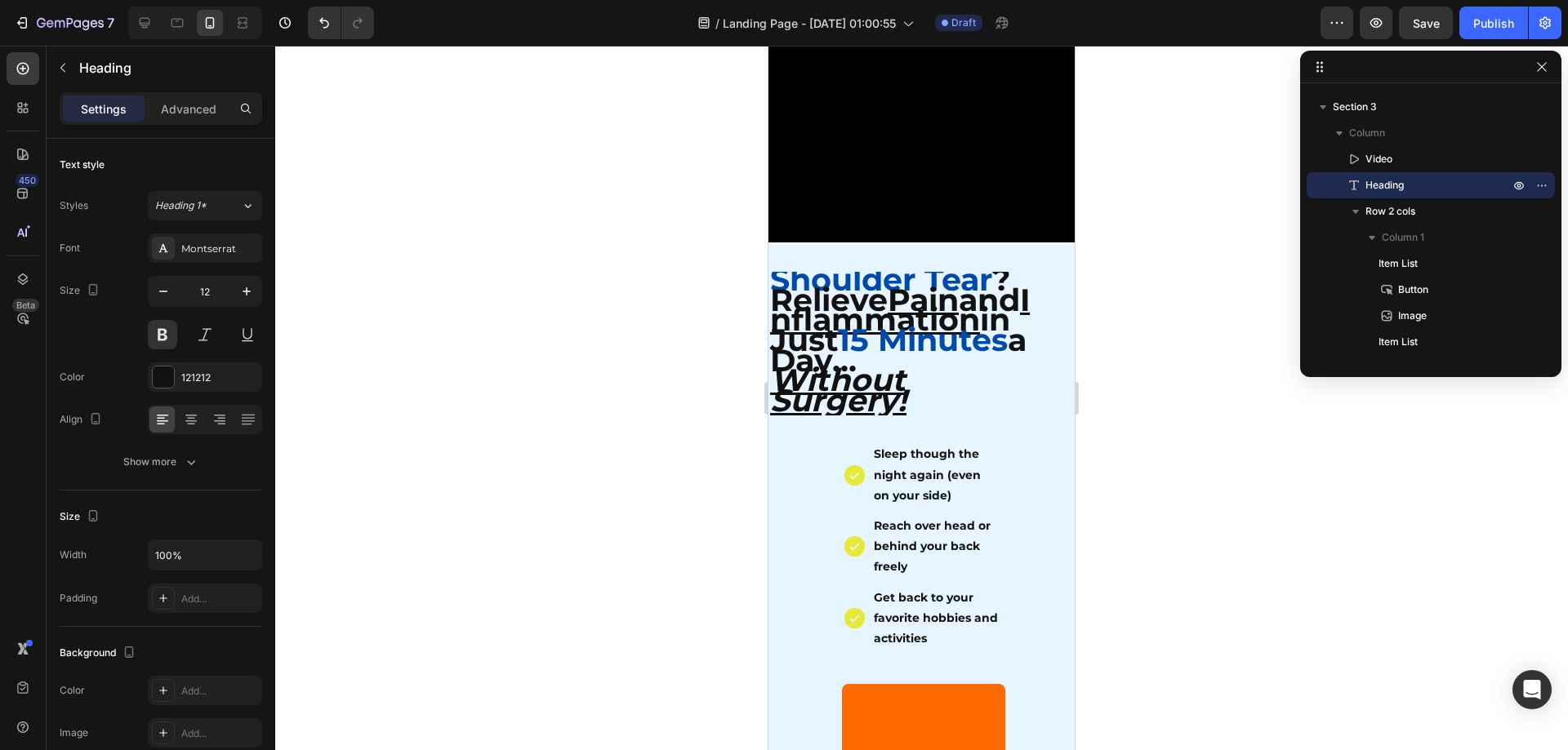
click at [915, 358] on span "15 Minutes" at bounding box center [923, 340] width 170 height 38
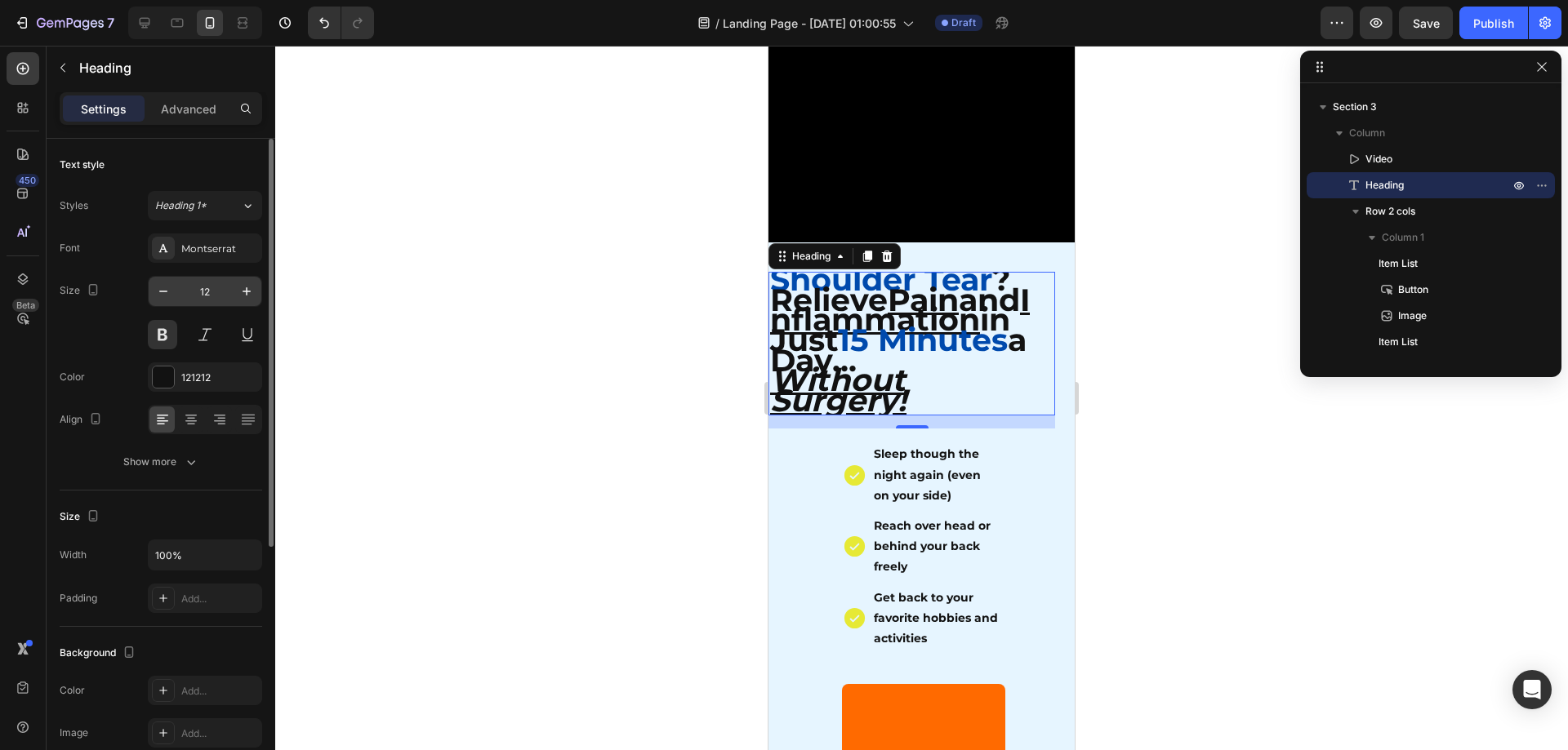
click at [199, 292] on input "12" at bounding box center [205, 291] width 54 height 29
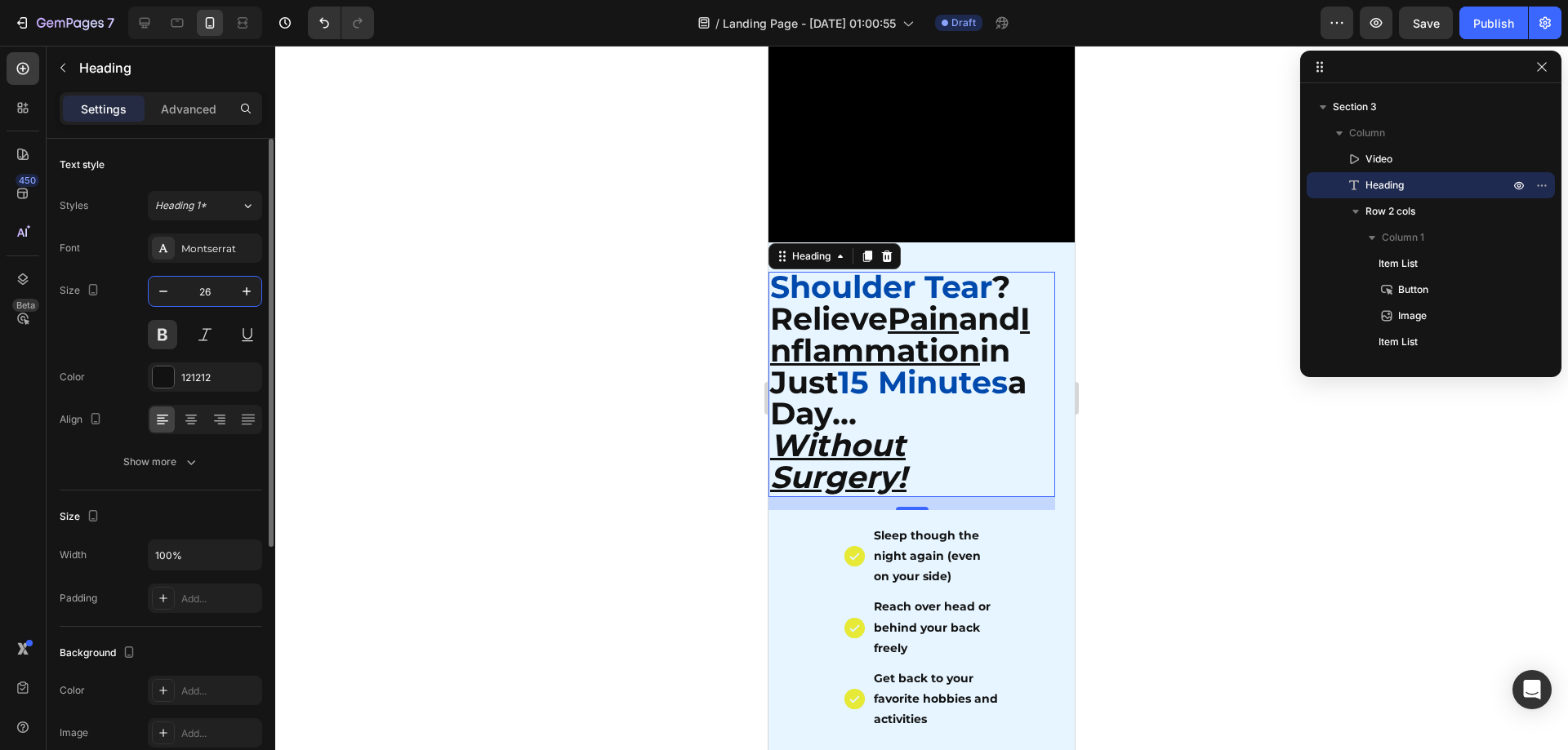
type input "26"
click at [197, 460] on icon "button" at bounding box center [191, 462] width 16 height 16
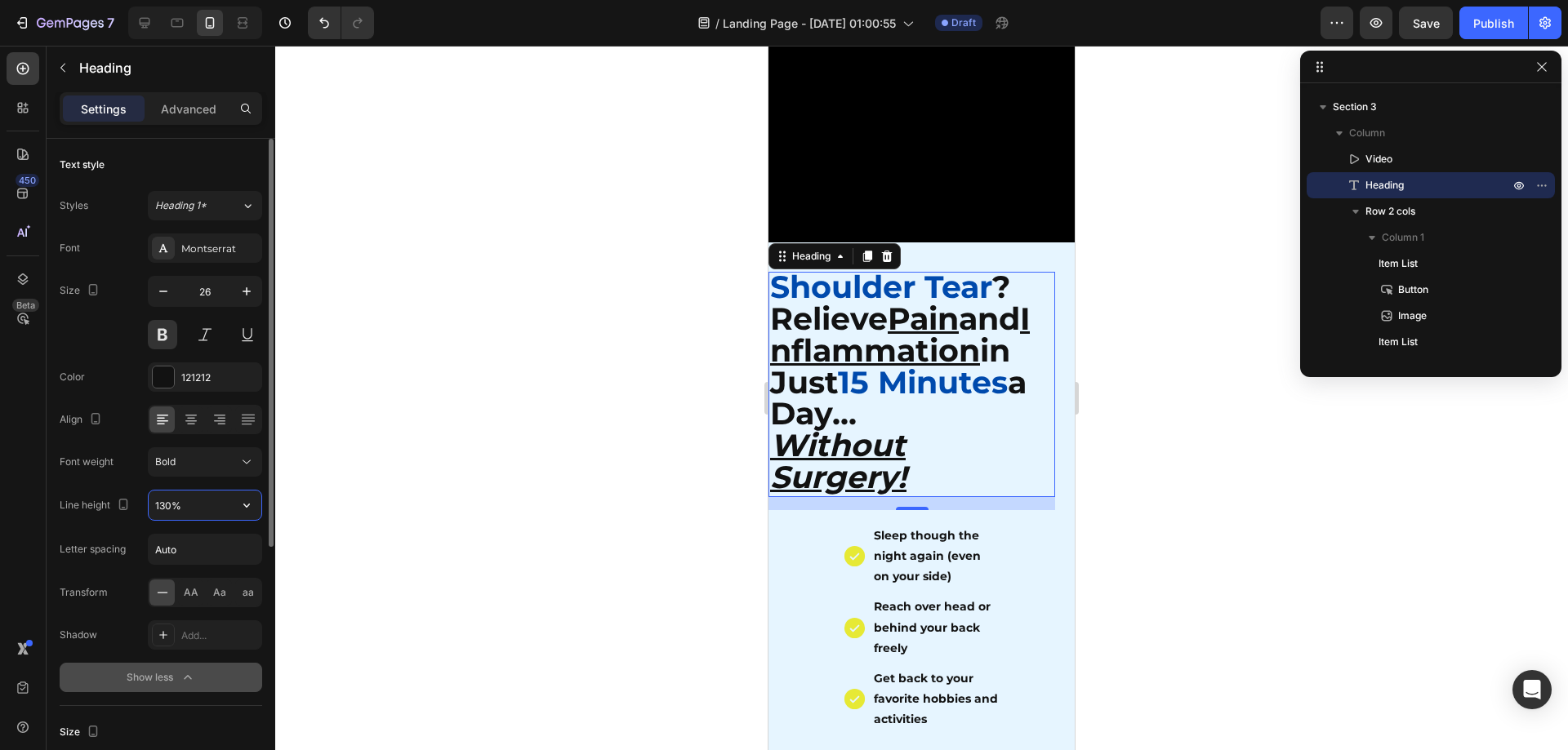
click at [187, 518] on input "130%" at bounding box center [205, 505] width 113 height 29
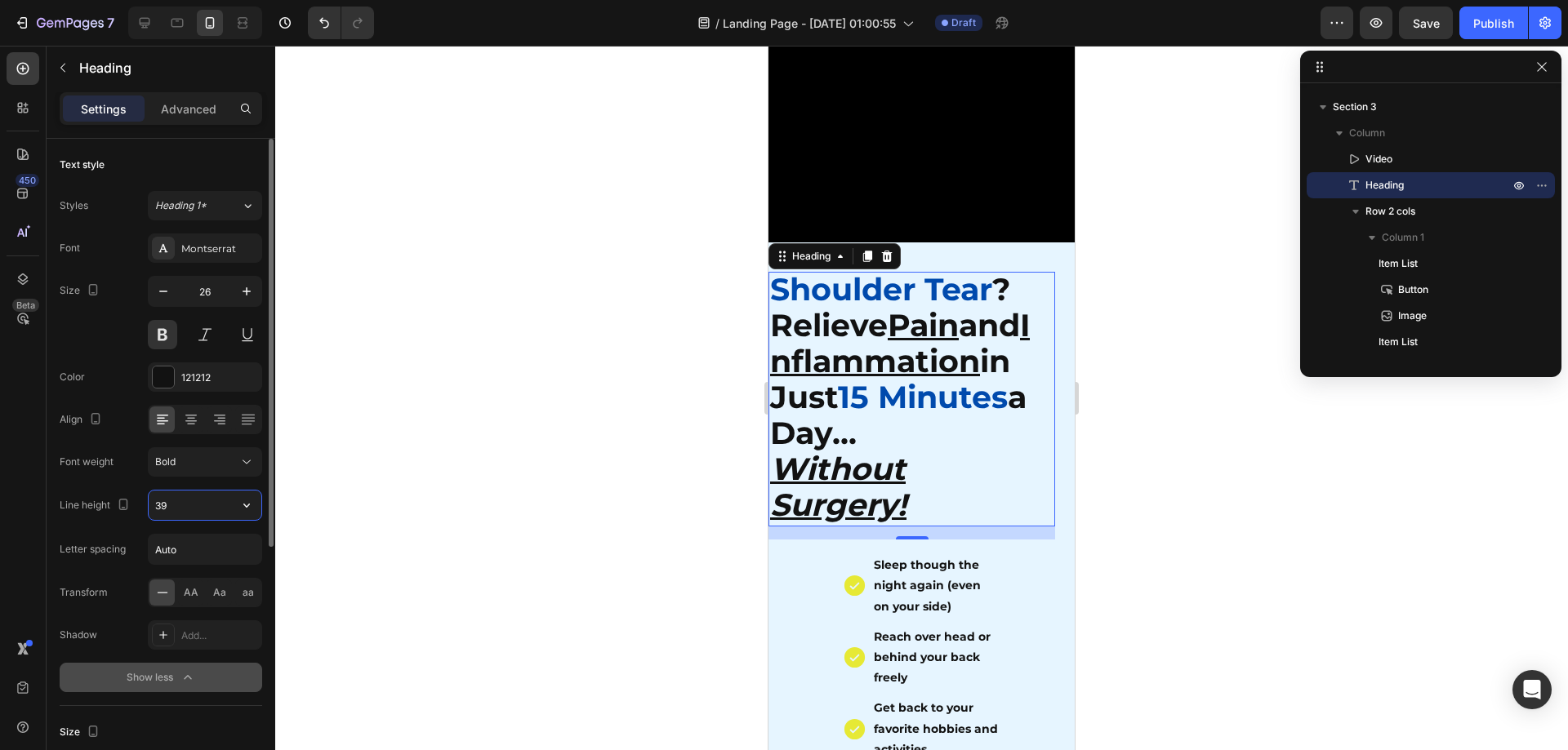
type input "39"
click at [198, 114] on p "Advanced" at bounding box center [189, 109] width 56 height 17
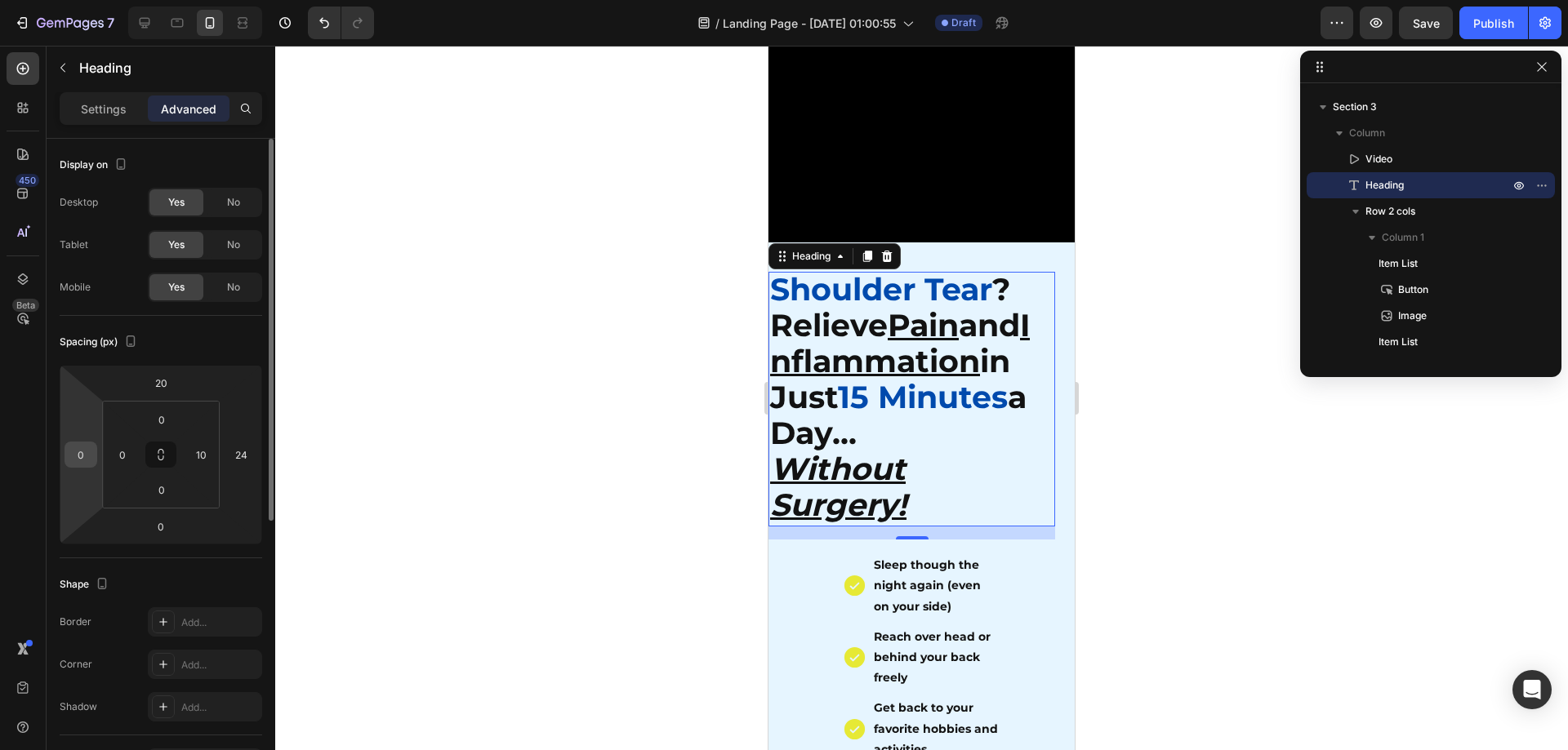
click at [88, 453] on input "0" at bounding box center [81, 454] width 24 height 24
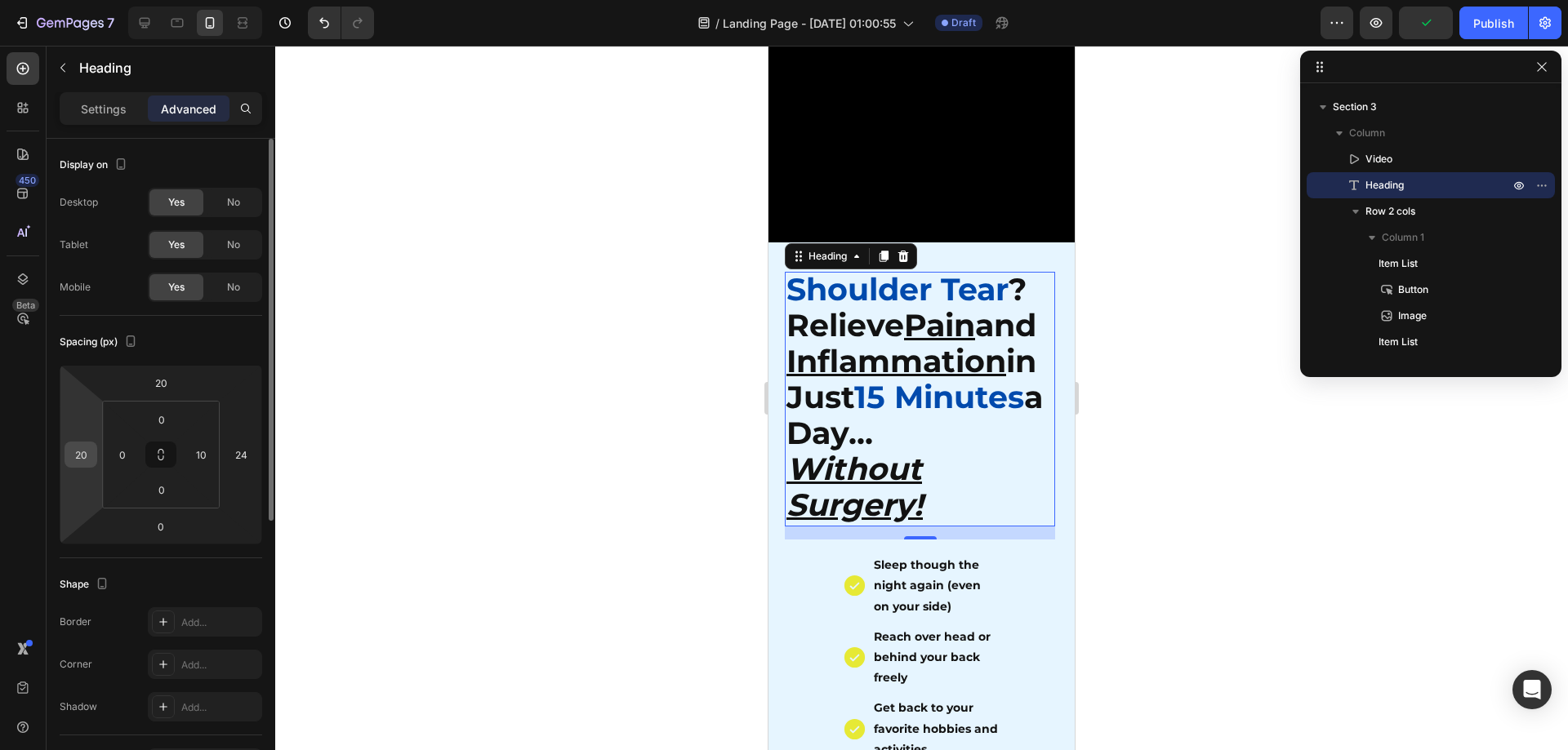
click at [85, 451] on div "20" at bounding box center [81, 454] width 33 height 26
drag, startPoint x: 86, startPoint y: 453, endPoint x: 53, endPoint y: 447, distance: 33.5
click at [53, 447] on div "Display on Desktop Yes No Tablet Yes No Mobile Yes No Spacing (px) 20 20 0 24 0…" at bounding box center [161, 705] width 229 height 1133
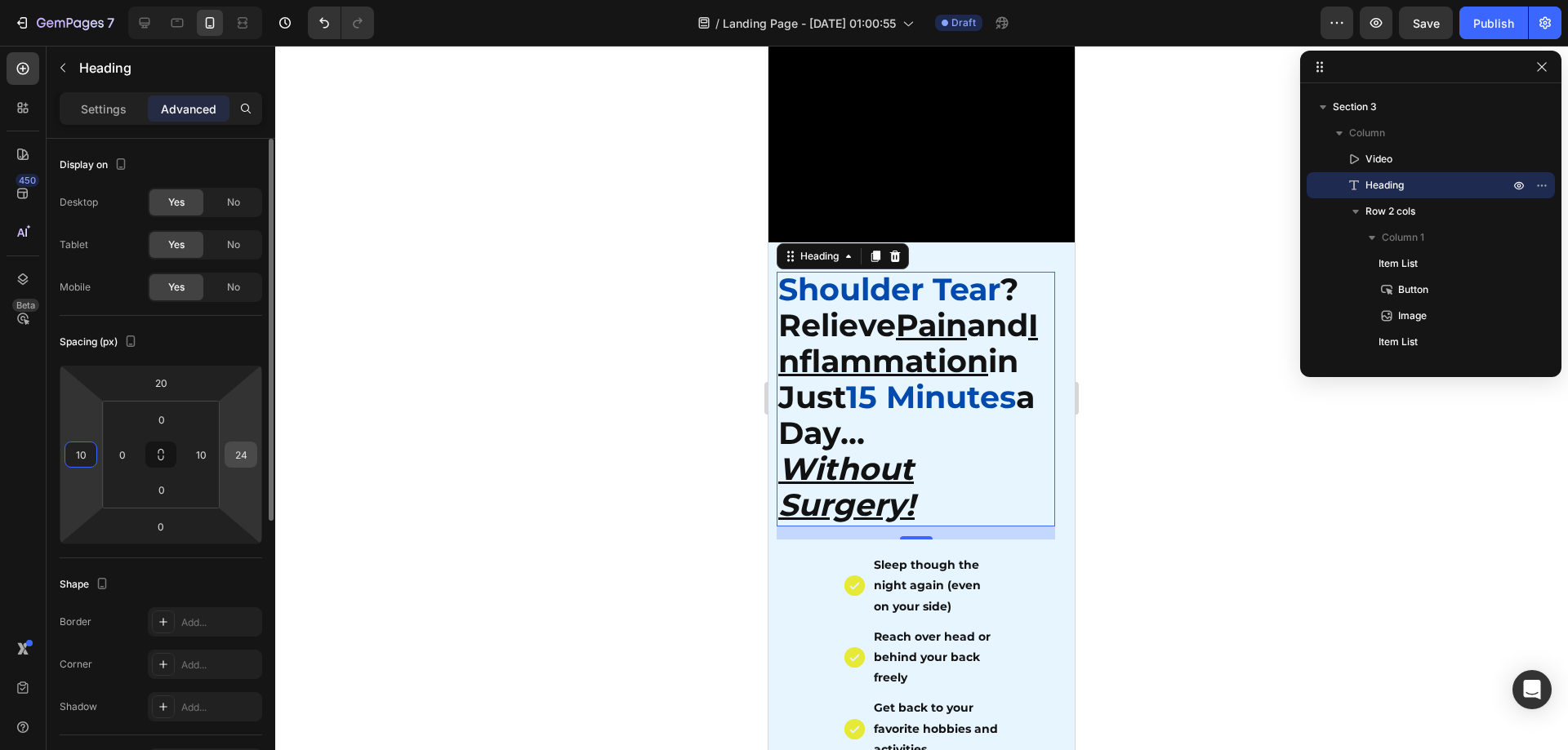
type input "10"
click at [232, 456] on input "24" at bounding box center [241, 454] width 24 height 24
type input "10"
click at [434, 477] on div at bounding box center [921, 398] width 1293 height 705
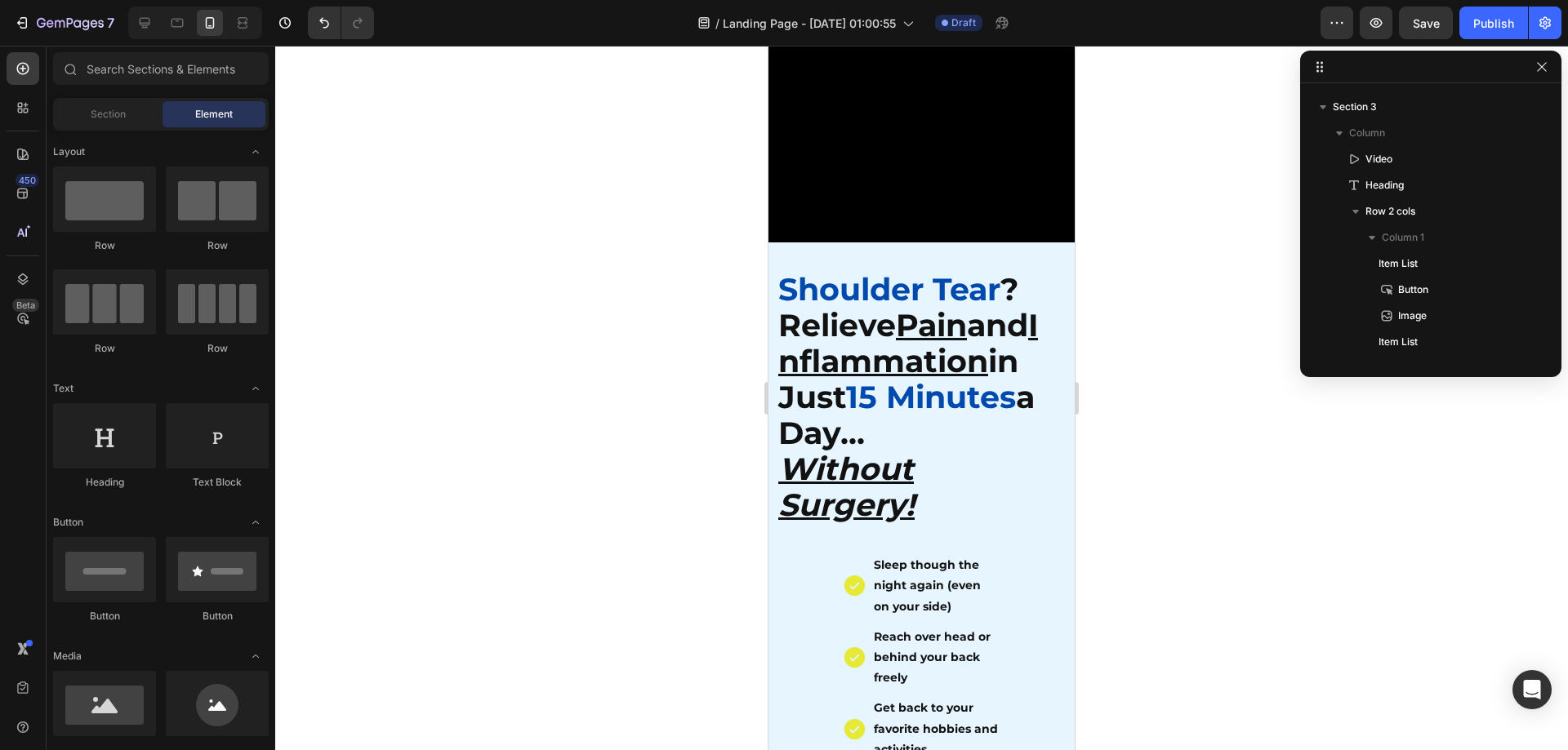
click at [1279, 440] on div at bounding box center [921, 398] width 1293 height 705
click at [958, 381] on u "Inflammation" at bounding box center [907, 343] width 259 height 75
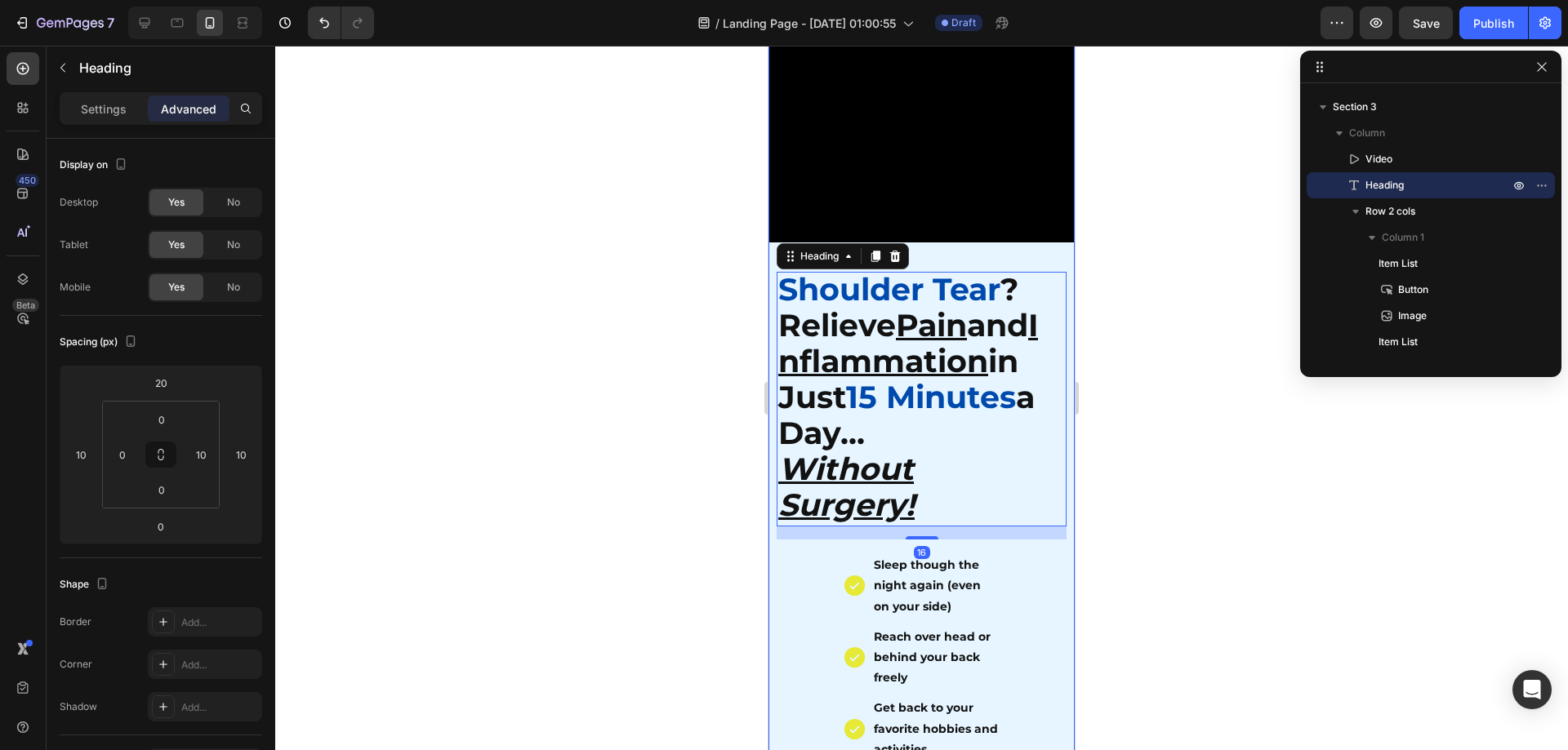
click at [1171, 517] on div at bounding box center [921, 398] width 1293 height 705
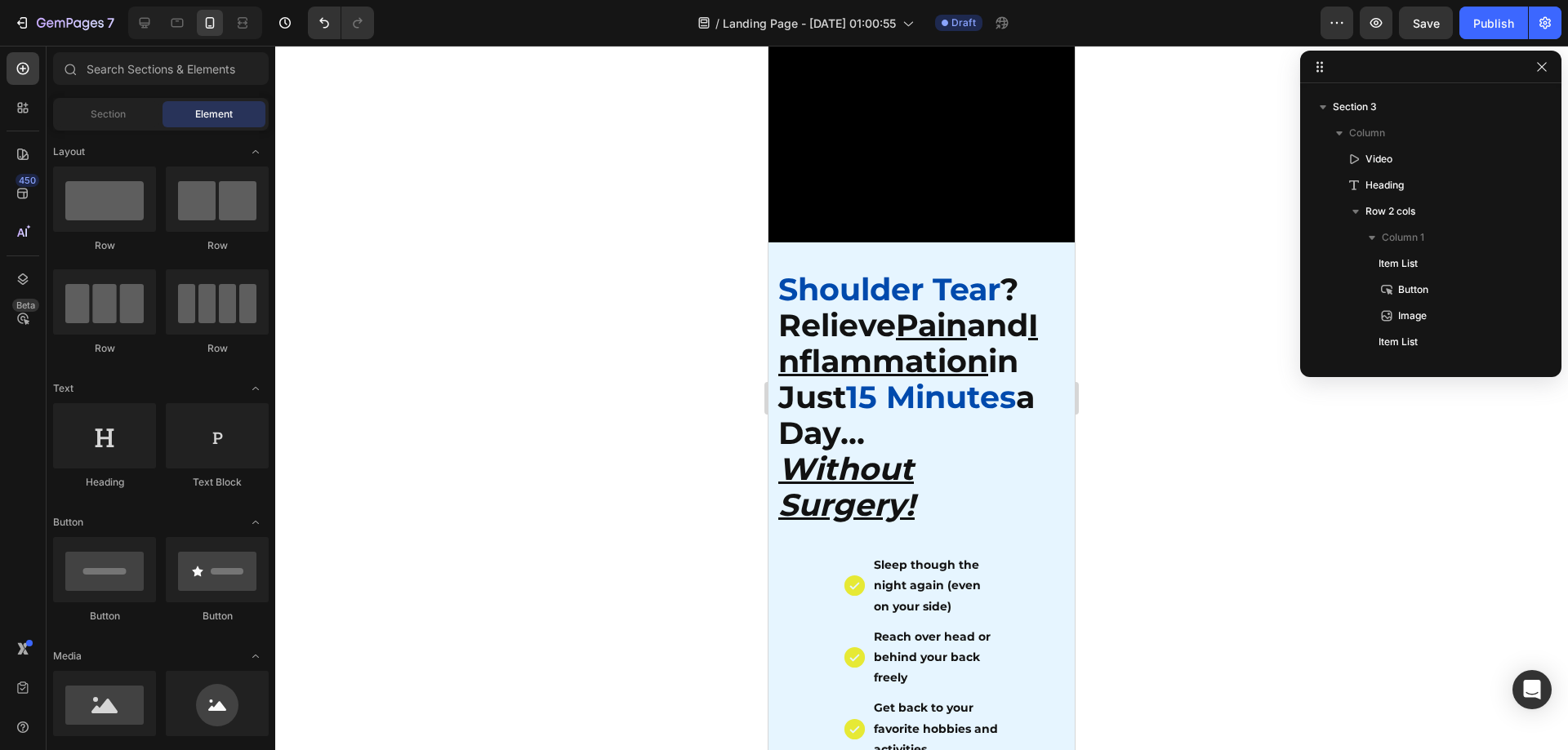
click at [1210, 541] on div at bounding box center [921, 398] width 1293 height 705
click at [867, 351] on h2 "Shoulder Tear ? Relieve Pain and Inflammation in Just 15 Minutes a Day... Witho…" at bounding box center [918, 400] width 282 height 255
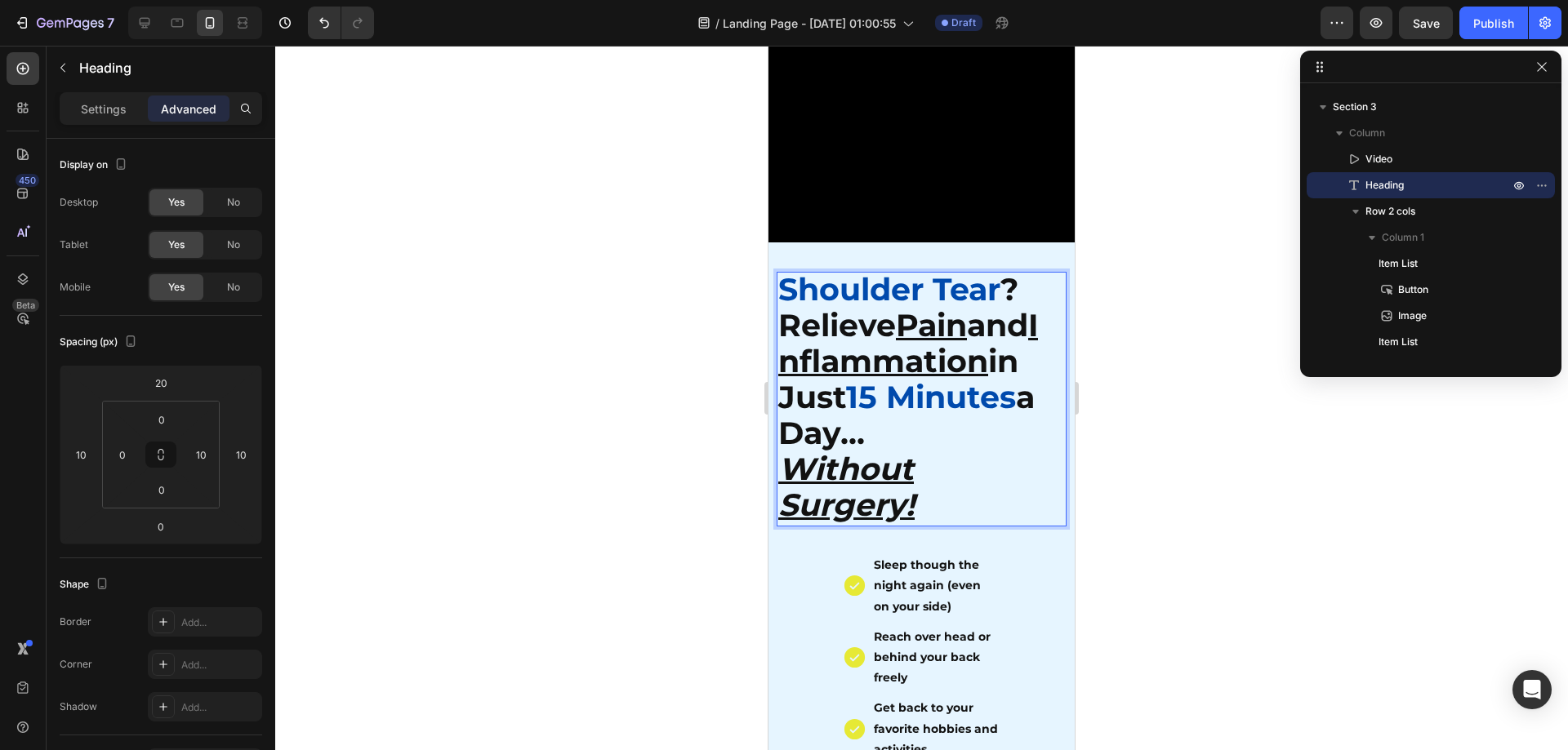
click at [1161, 400] on div at bounding box center [921, 398] width 1293 height 705
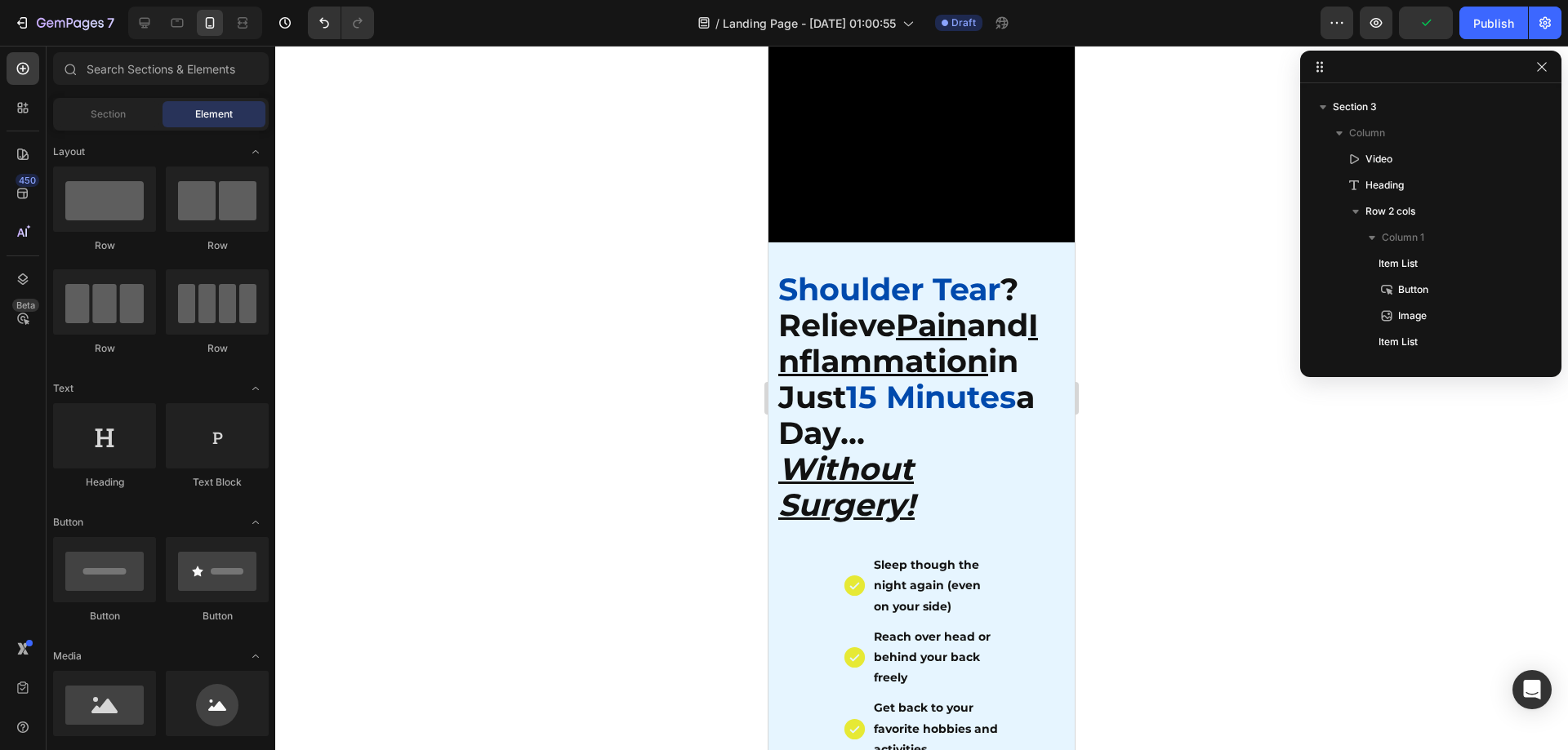
click at [1160, 429] on div at bounding box center [921, 398] width 1293 height 705
click at [938, 412] on span "15 Minutes" at bounding box center [931, 397] width 170 height 38
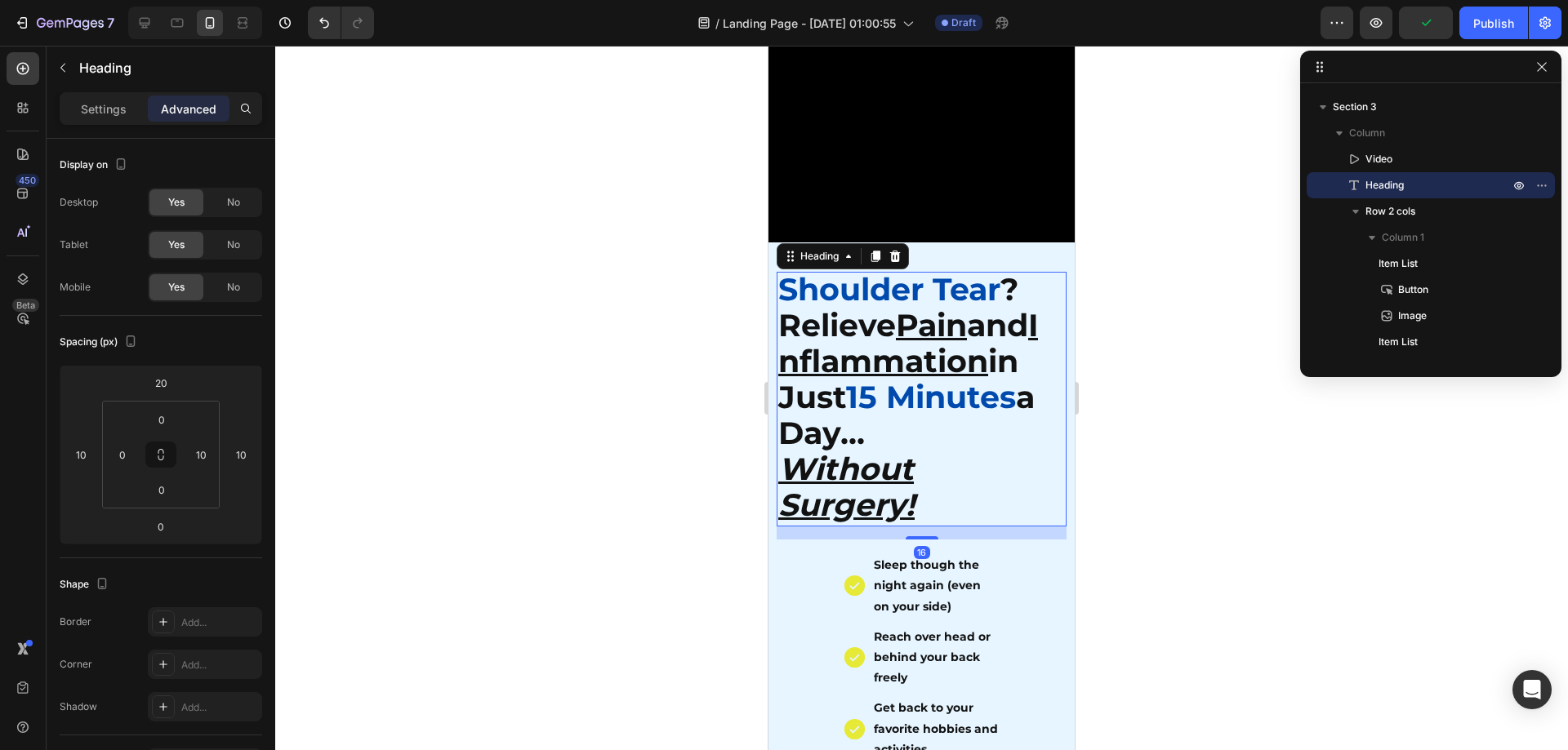
click at [1194, 430] on div at bounding box center [921, 398] width 1293 height 705
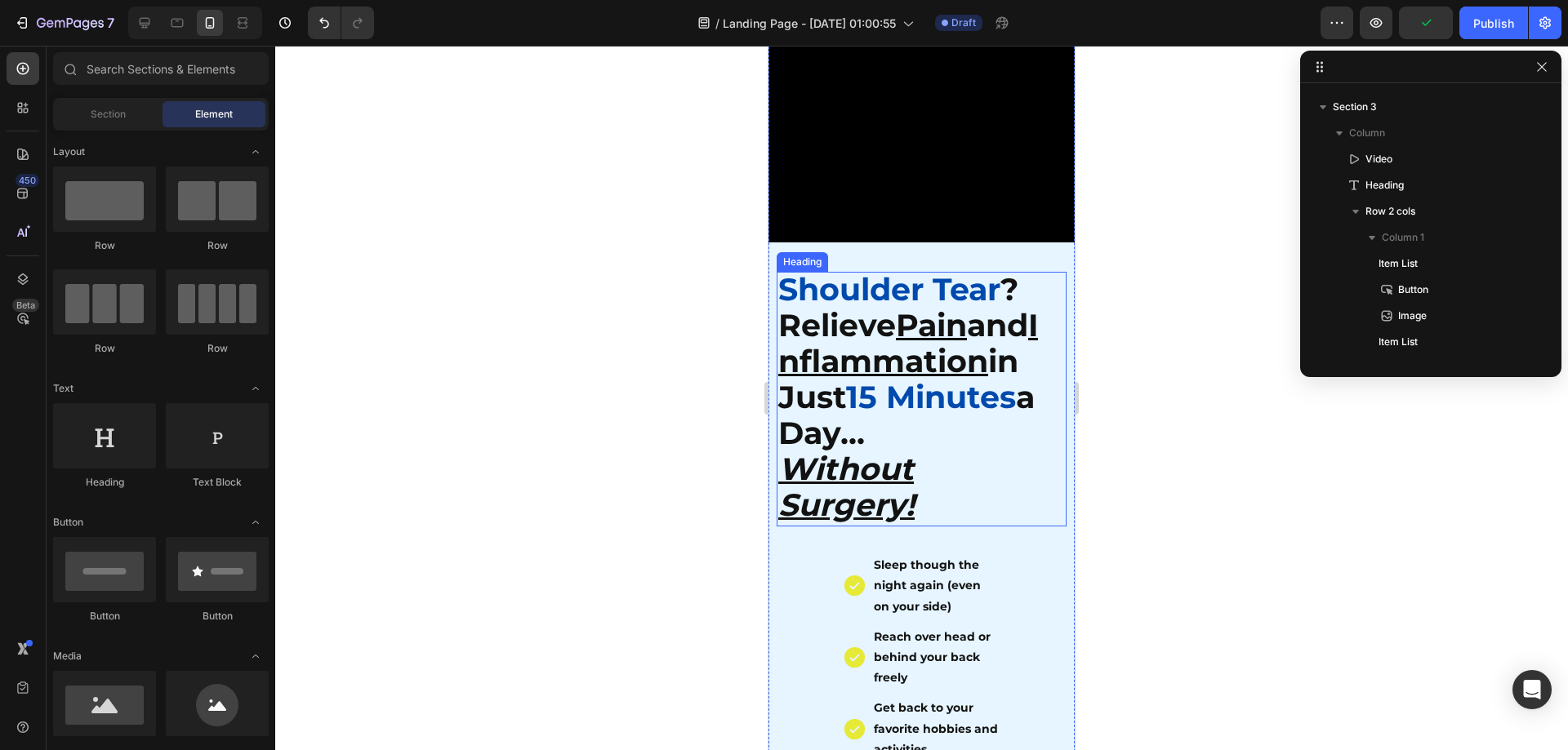
click at [897, 360] on p "⁠⁠⁠⁠⁠⁠⁠ Shoulder Tear ? Relieve Pain and Inflammation in Just 15 Minutes a Day.…" at bounding box center [917, 399] width 278 height 251
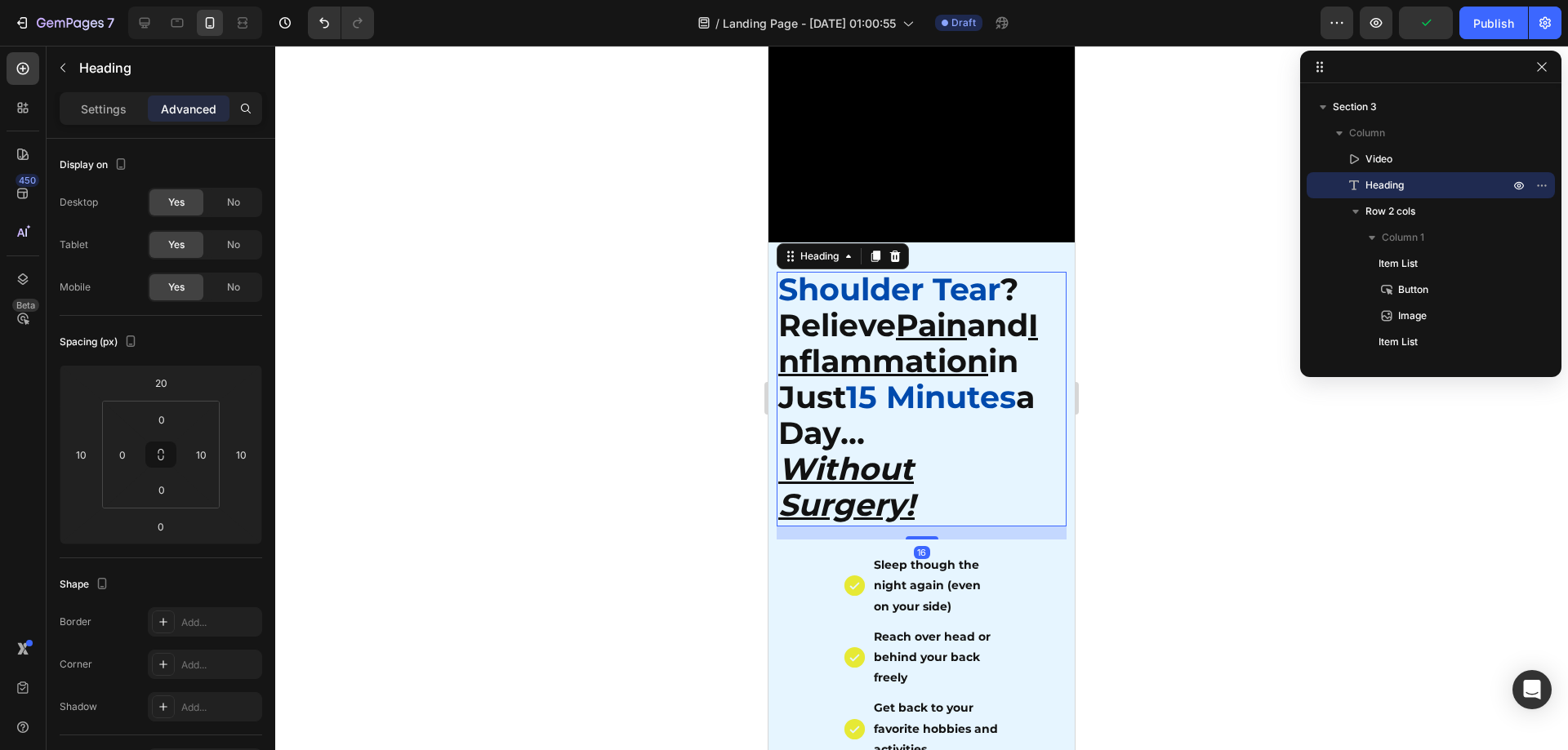
click at [1171, 397] on div at bounding box center [921, 398] width 1293 height 705
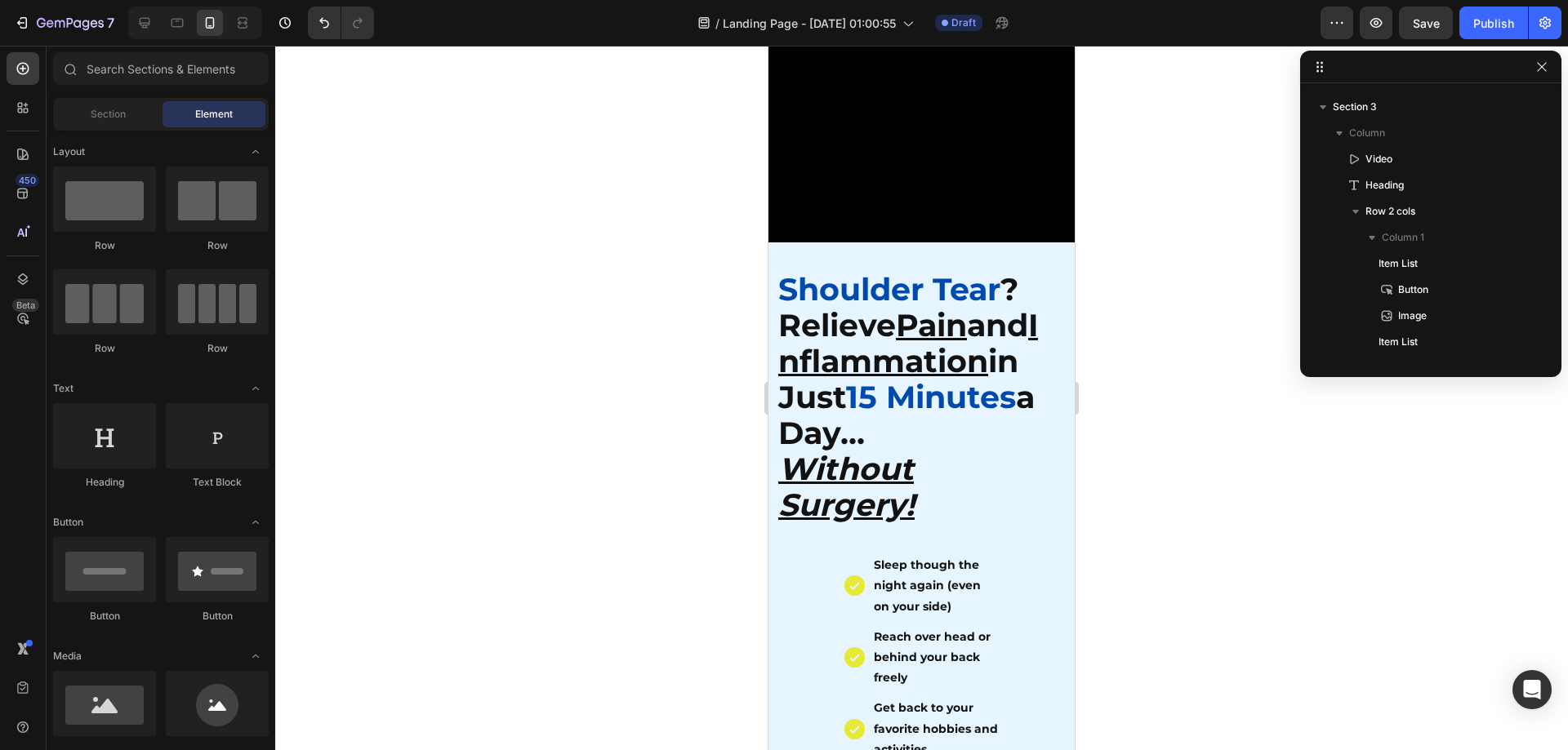
click at [1152, 410] on div at bounding box center [921, 398] width 1293 height 705
click at [898, 308] on span "? Relieve Pain and Inflammation in Just" at bounding box center [907, 343] width 259 height 147
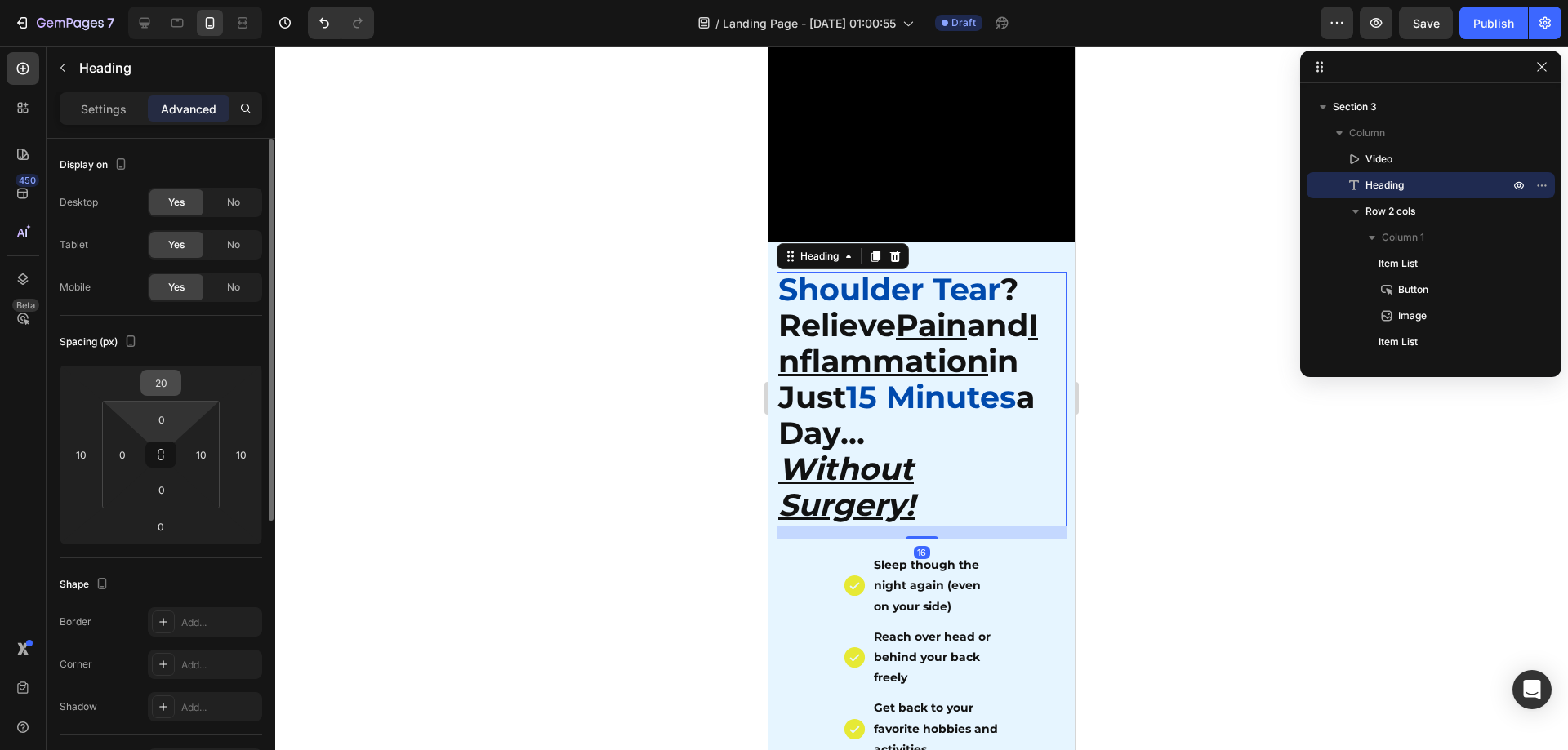
click at [157, 388] on input "20" at bounding box center [161, 383] width 33 height 24
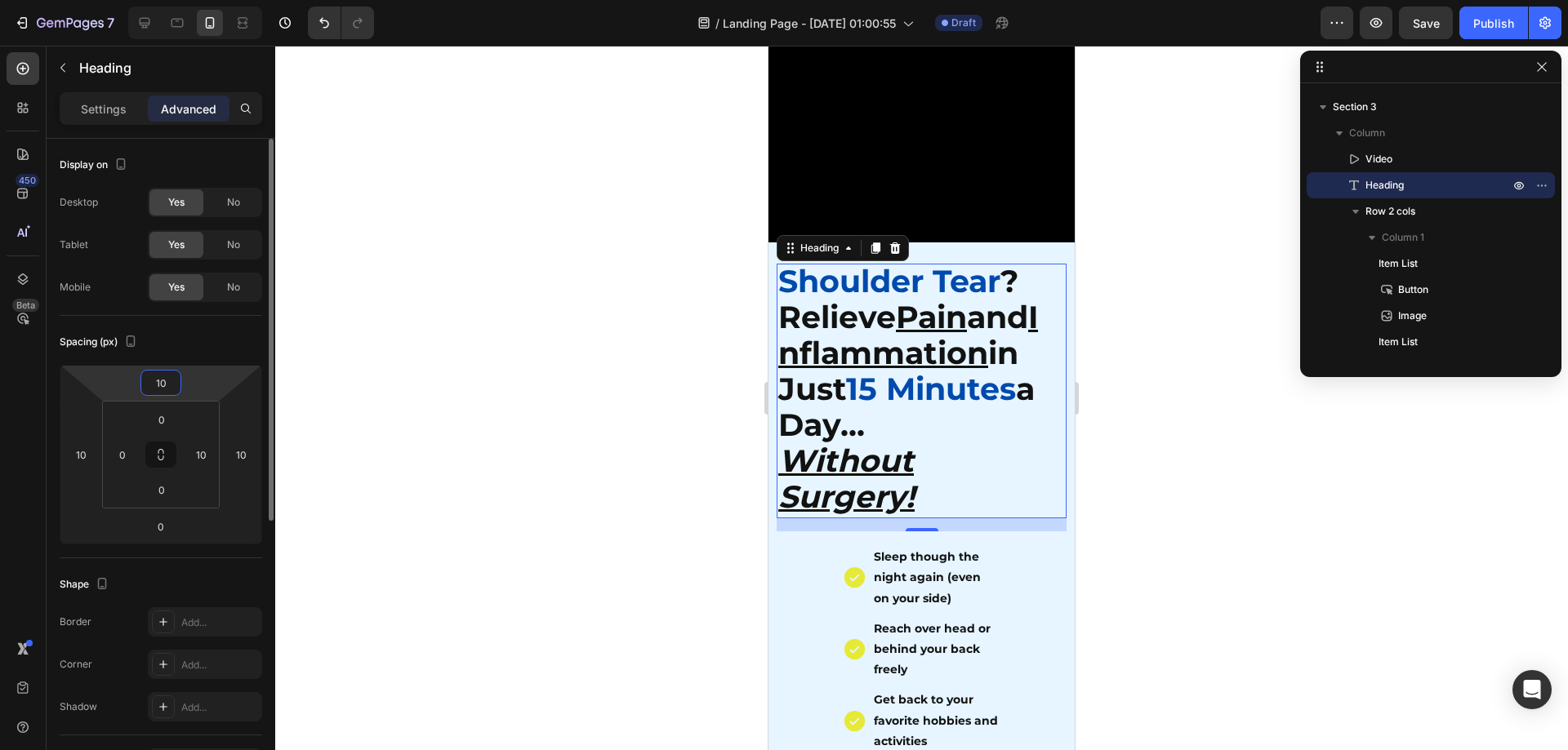
click at [167, 380] on input "10" at bounding box center [161, 383] width 33 height 24
drag, startPoint x: 167, startPoint y: 380, endPoint x: 142, endPoint y: 380, distance: 25.0
click at [142, 380] on div "10" at bounding box center [160, 383] width 41 height 26
type input "0"
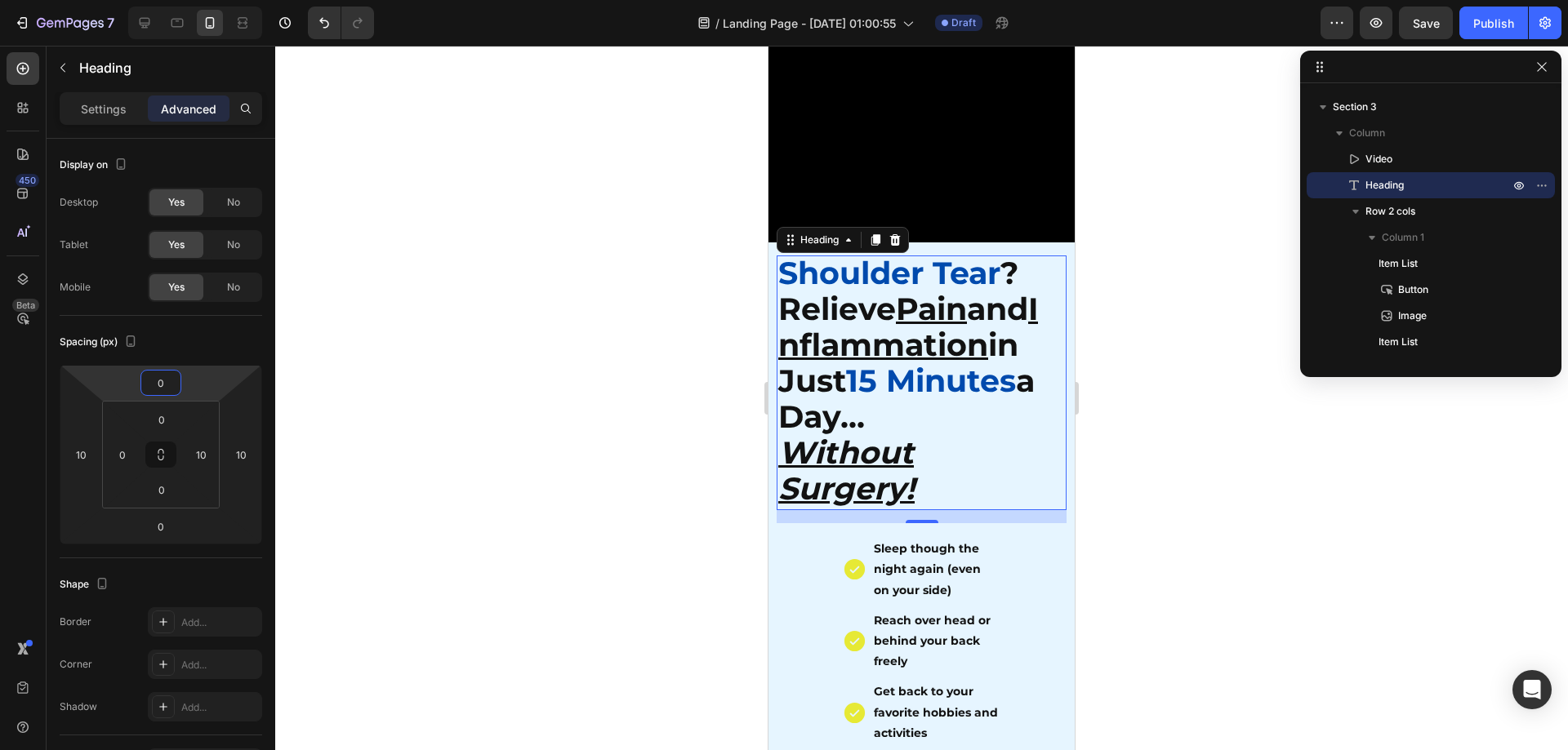
click at [570, 475] on div at bounding box center [921, 398] width 1293 height 705
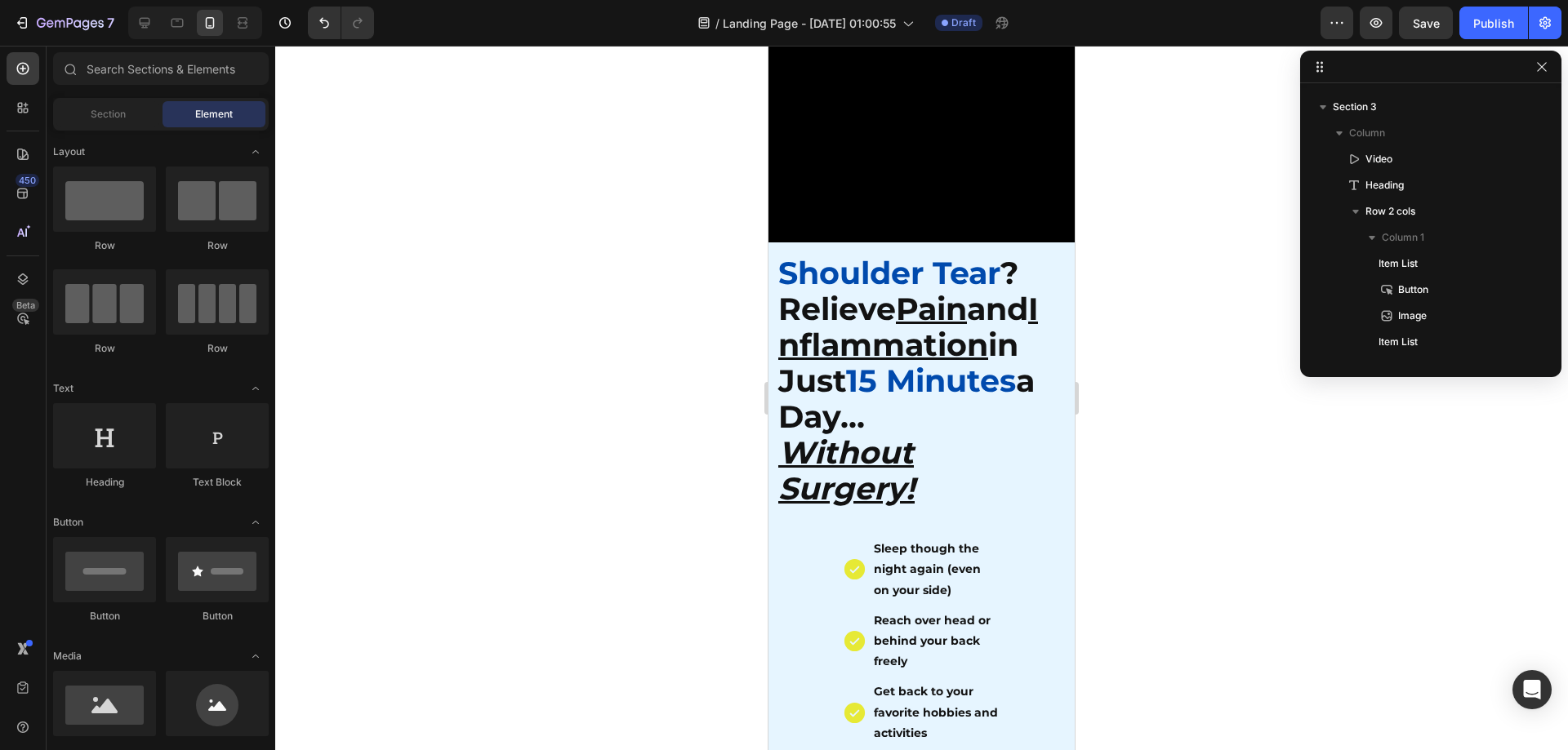
click at [1174, 571] on div at bounding box center [921, 398] width 1293 height 705
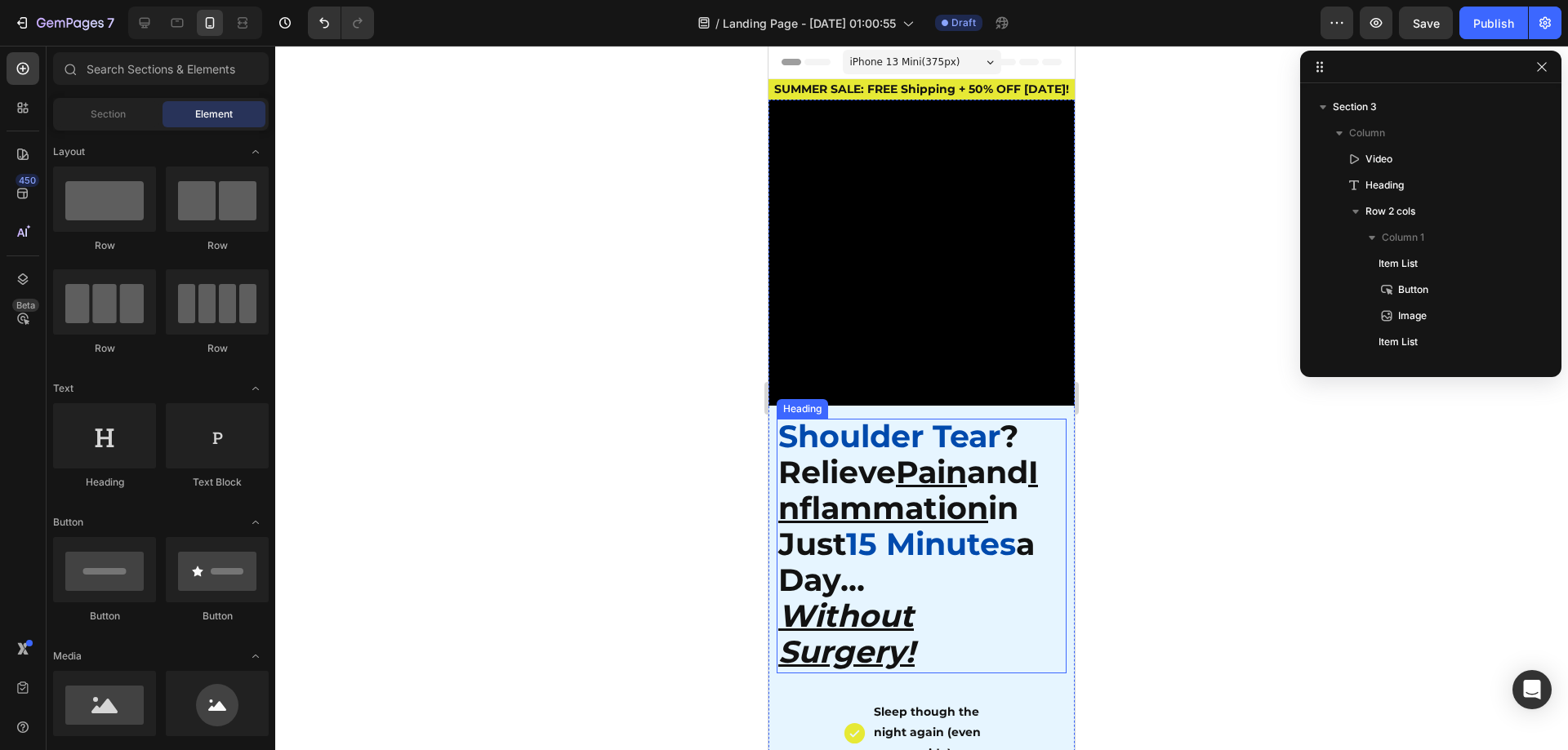
click at [1179, 507] on div at bounding box center [921, 398] width 1293 height 705
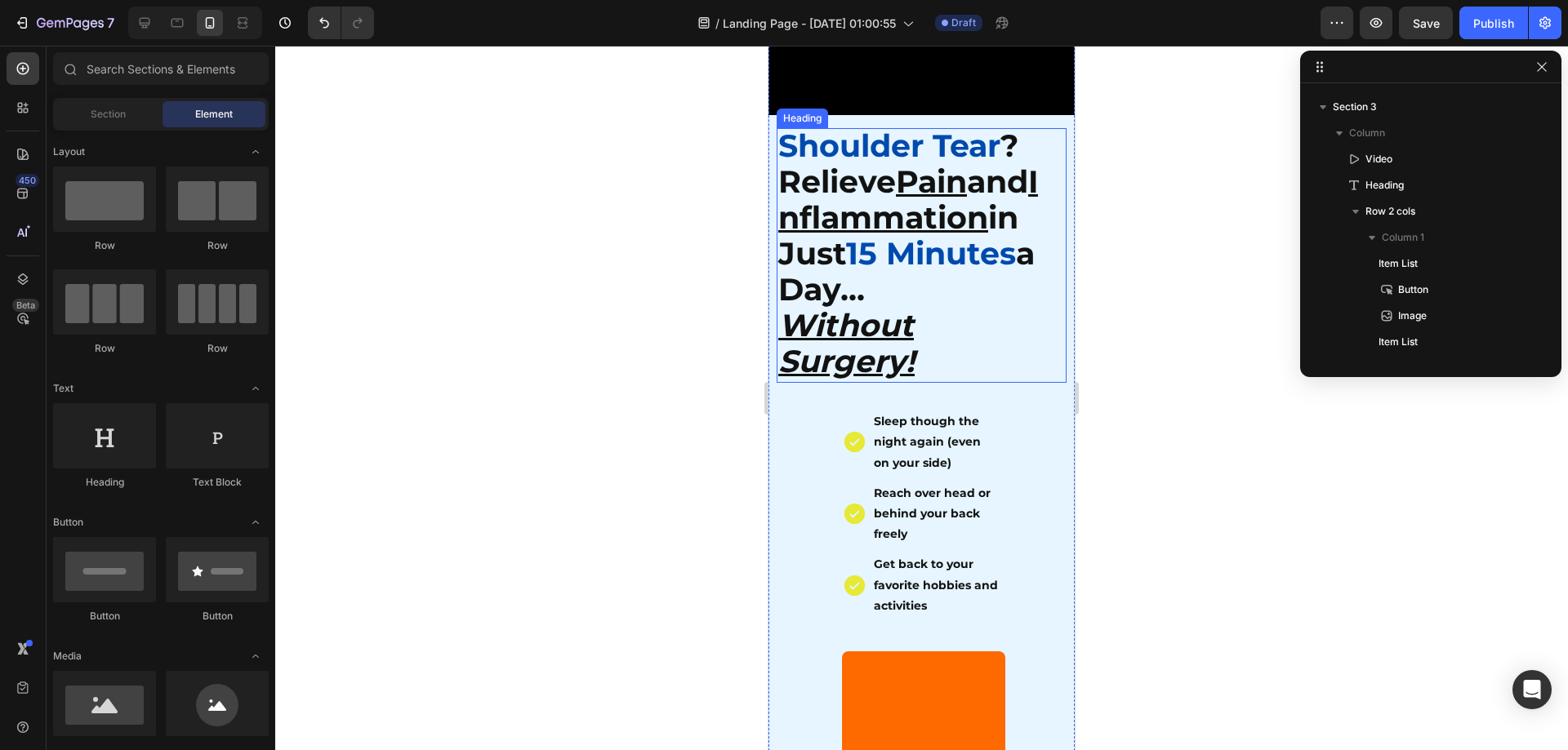
scroll to position [408, 0]
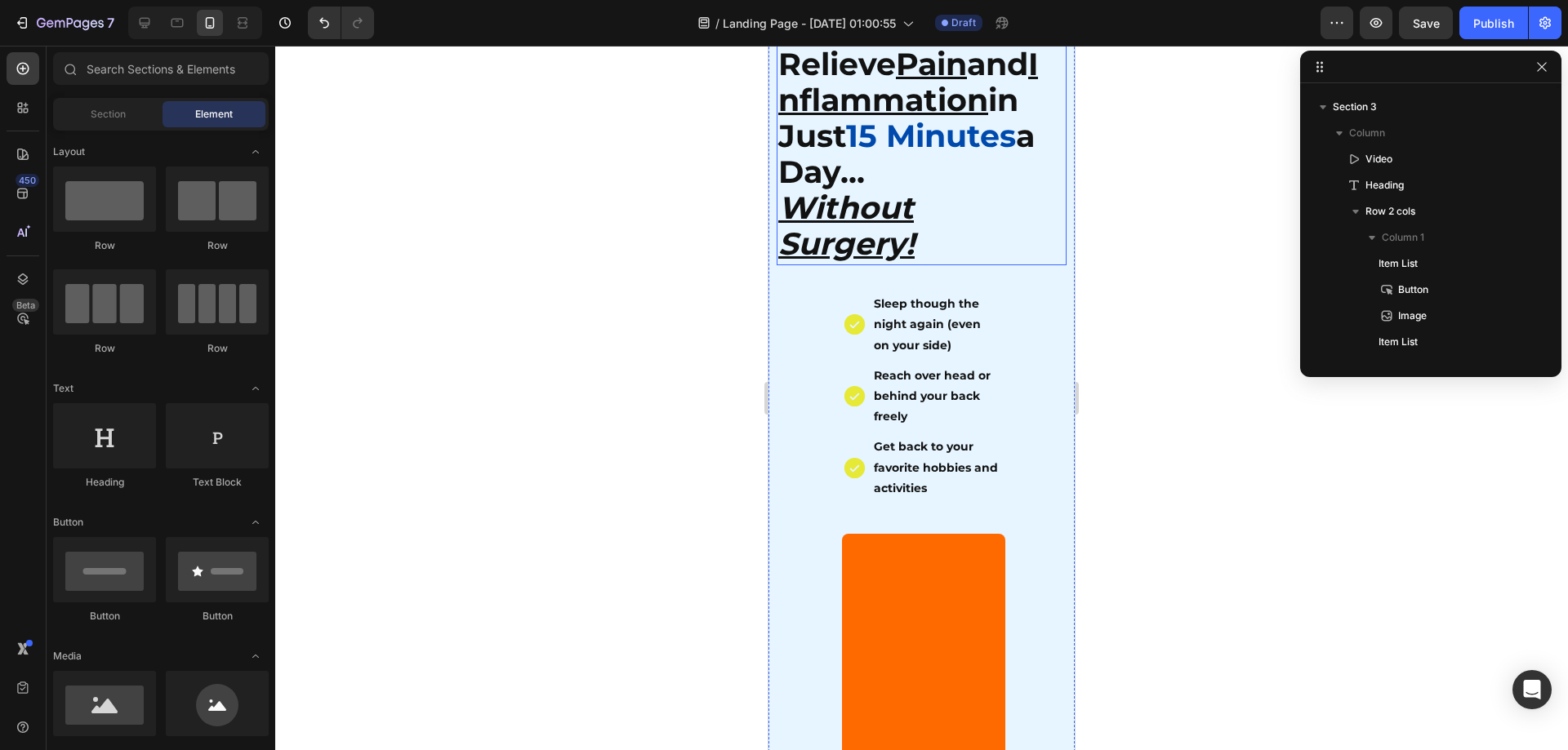
click at [1205, 465] on div at bounding box center [921, 398] width 1293 height 705
click at [840, 220] on u "Without Surgery!" at bounding box center [846, 226] width 136 height 75
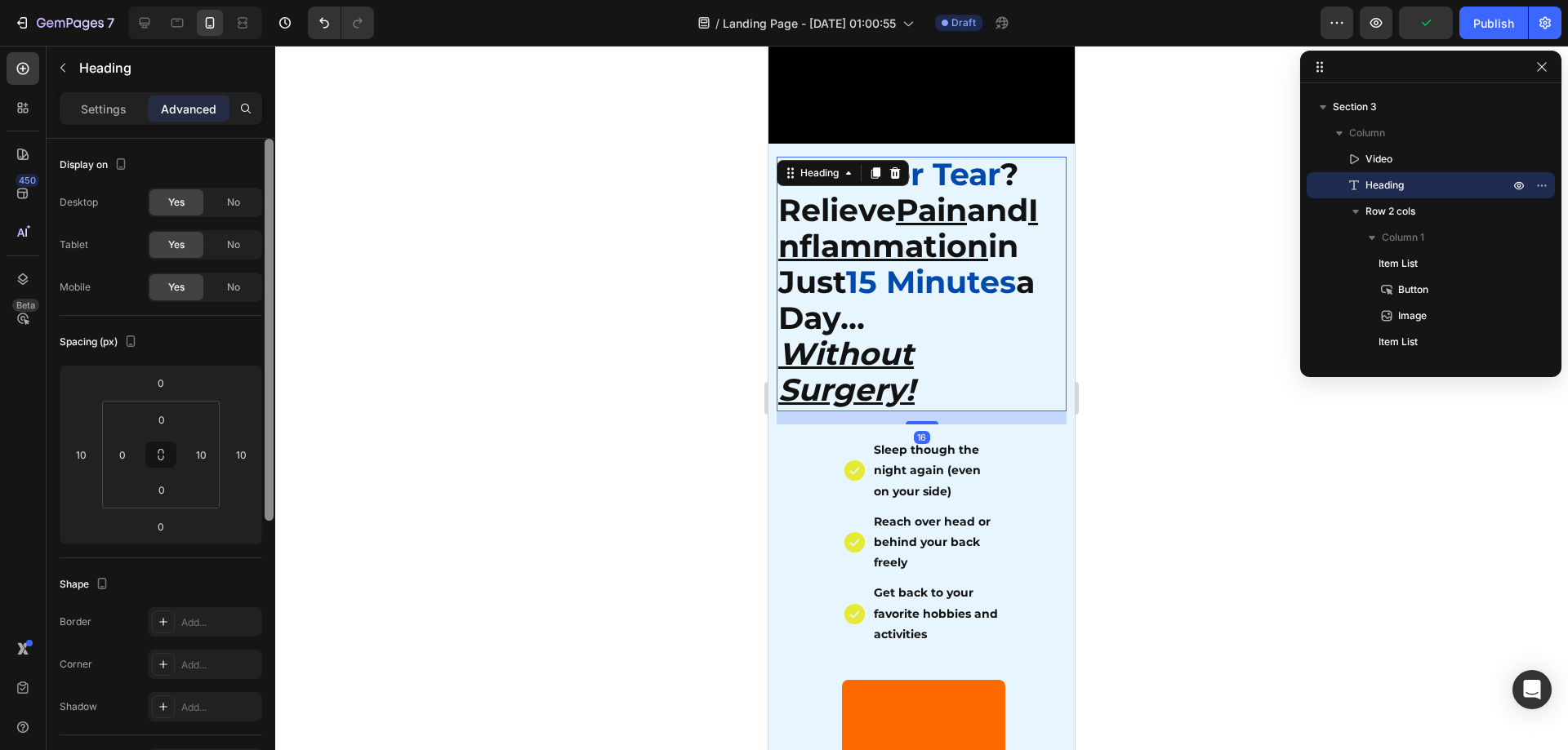
scroll to position [245, 0]
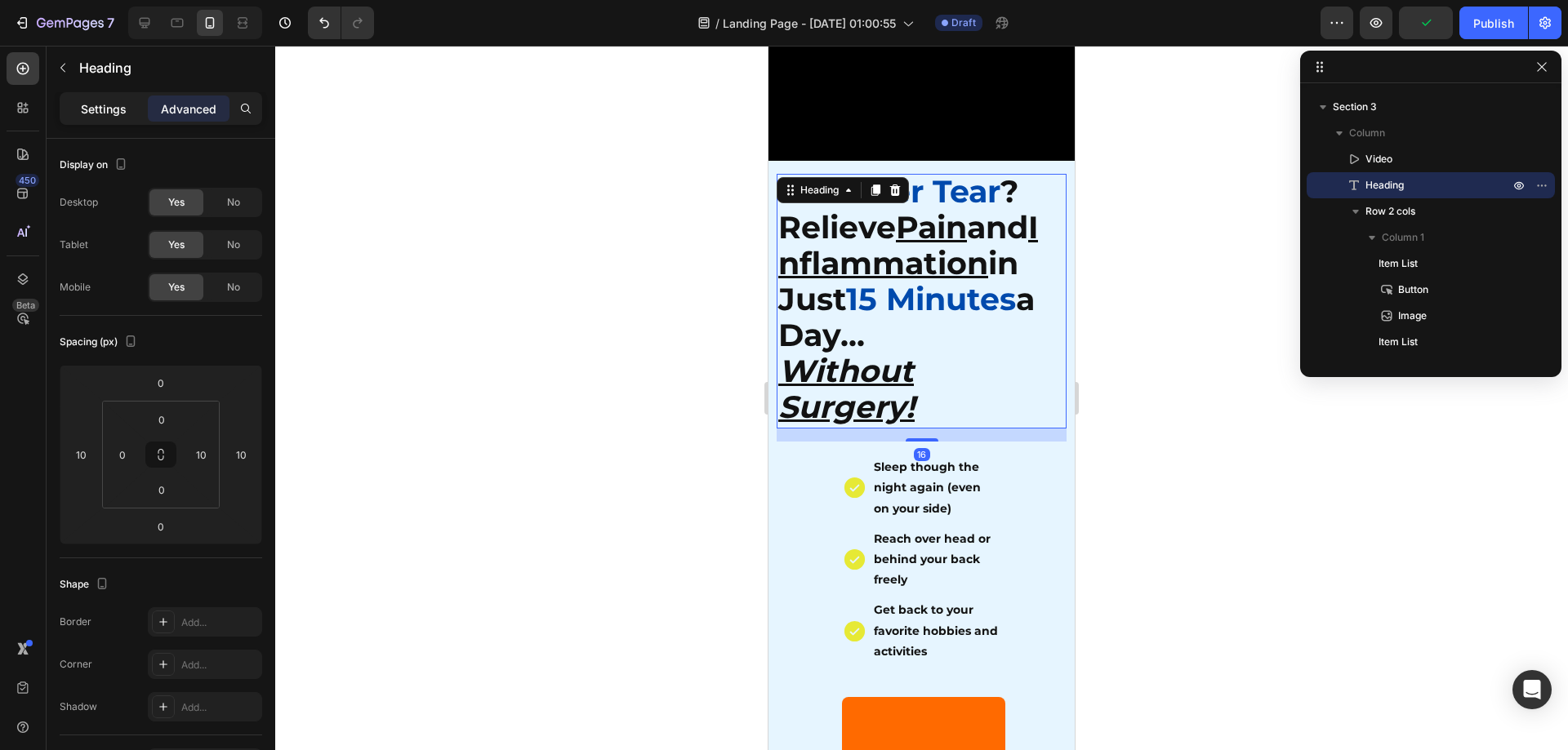
click at [123, 115] on p "Settings" at bounding box center [103, 109] width 46 height 17
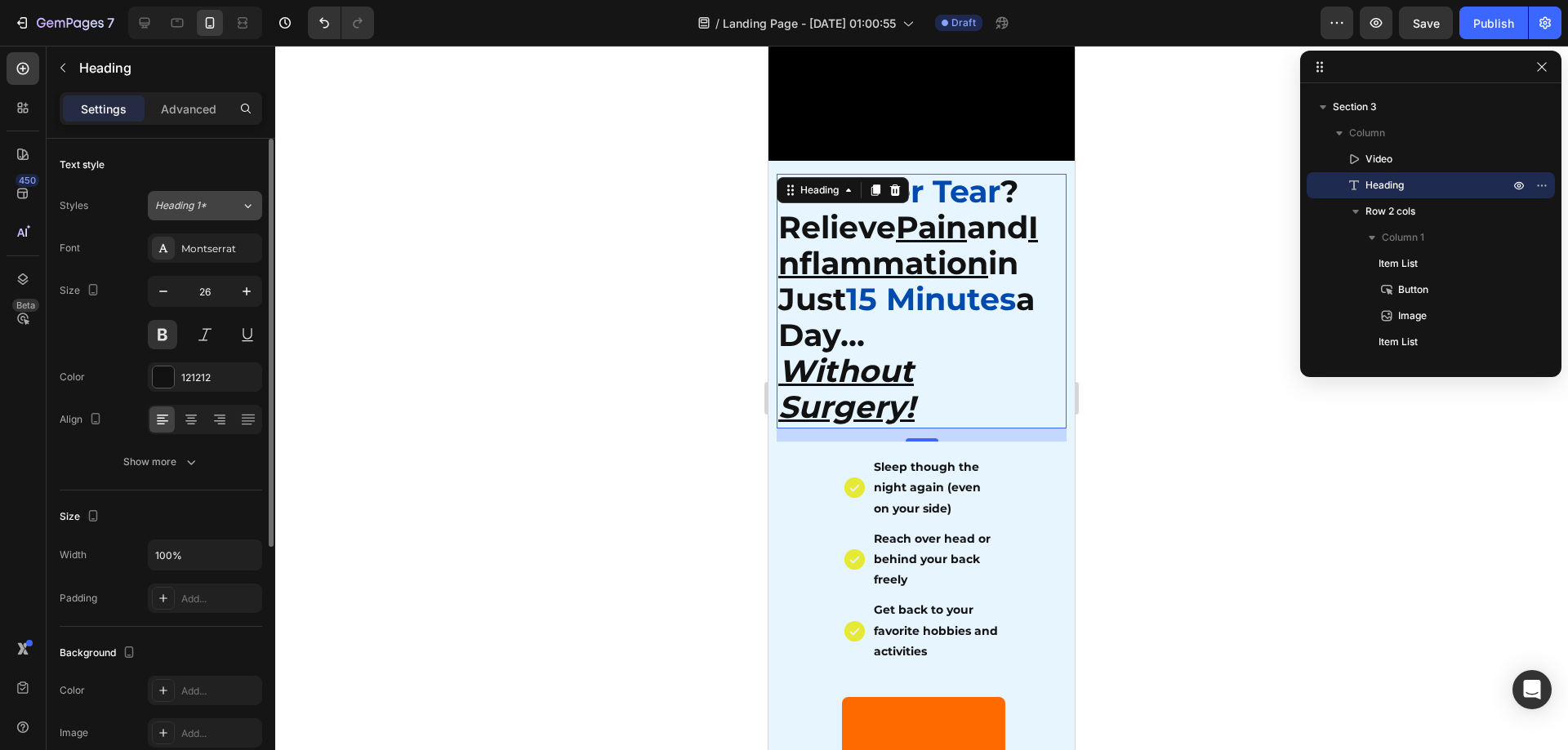
click at [245, 205] on icon at bounding box center [248, 205] width 7 height 4
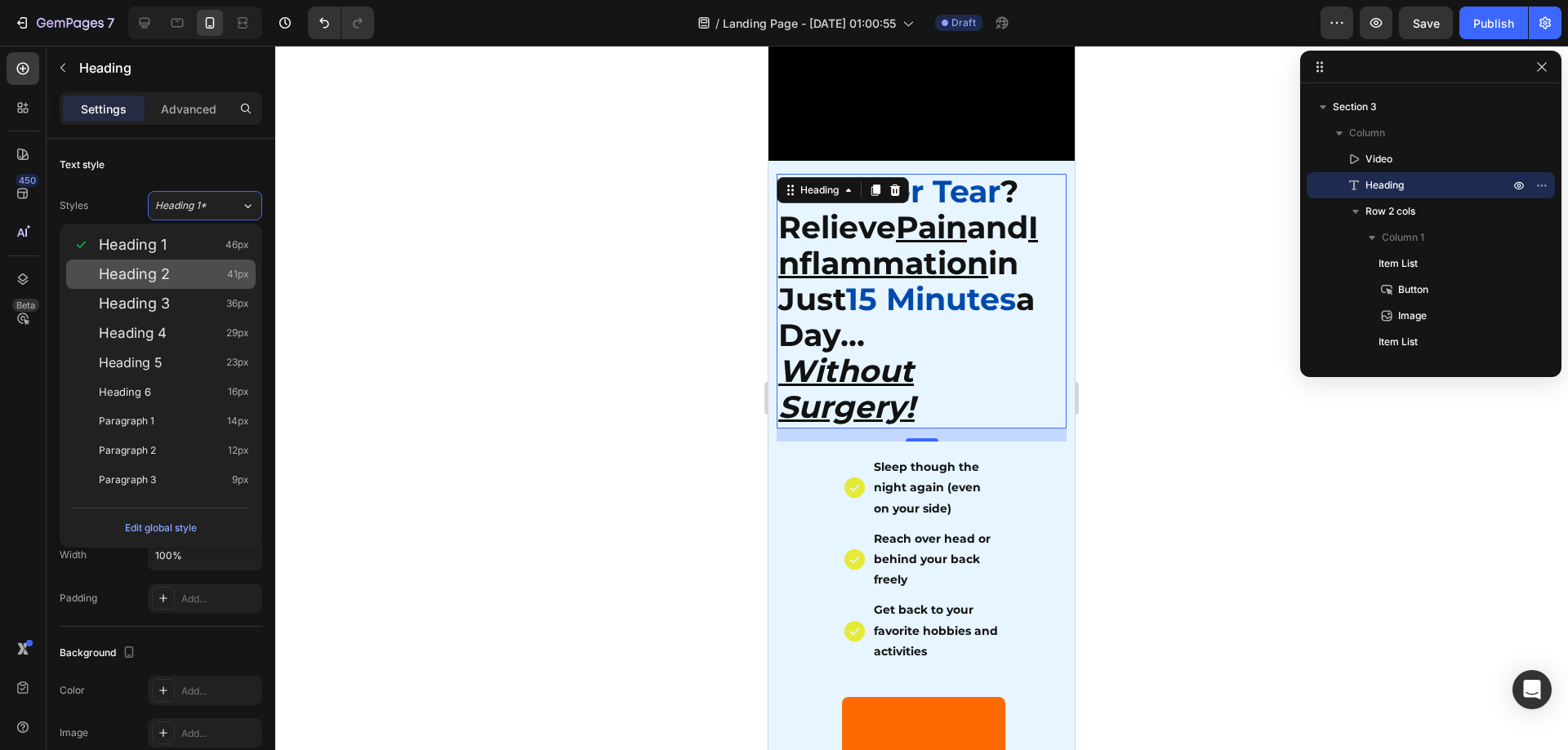
click at [132, 282] on span "Heading 2" at bounding box center [134, 274] width 71 height 16
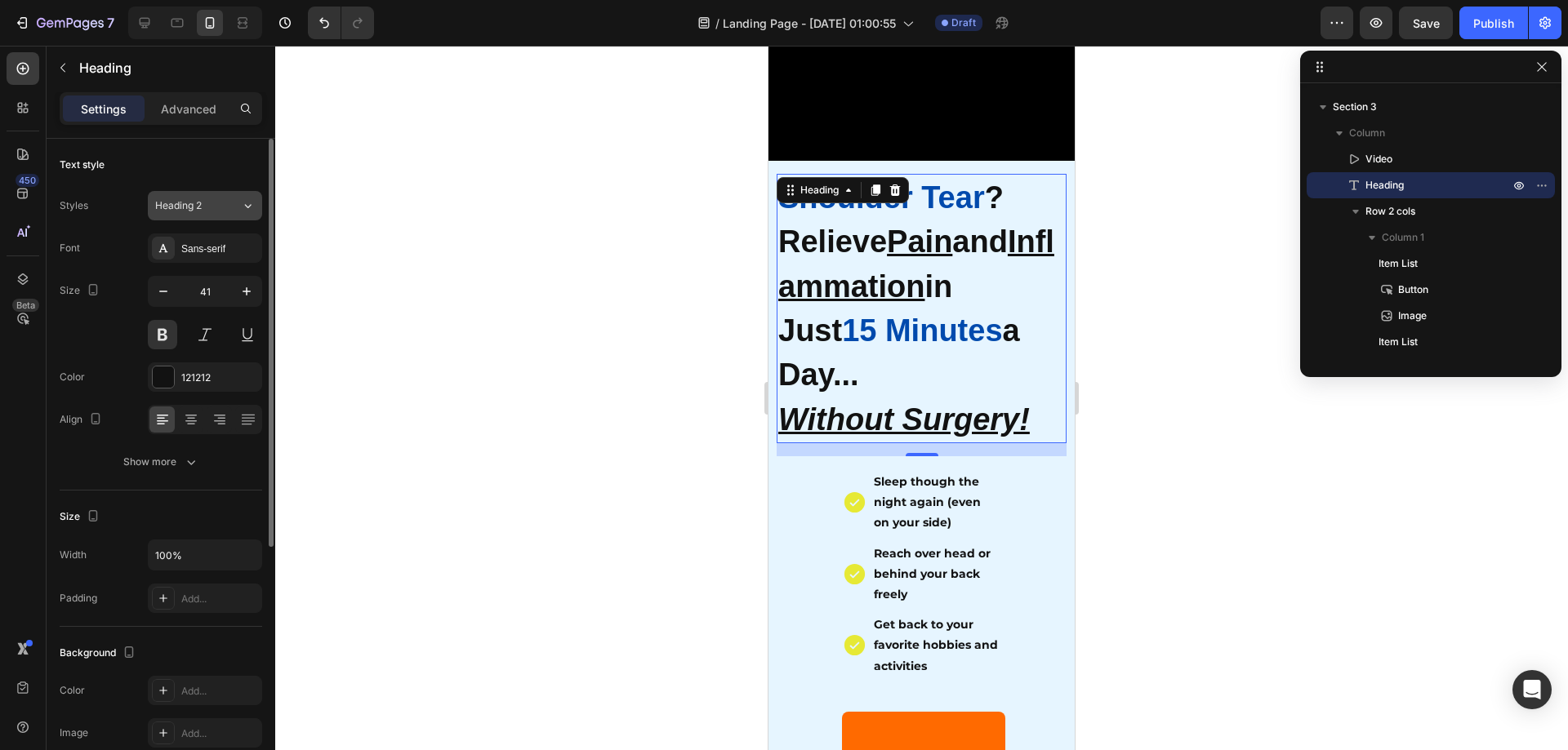
click at [176, 211] on span "Heading 2" at bounding box center [179, 205] width 47 height 15
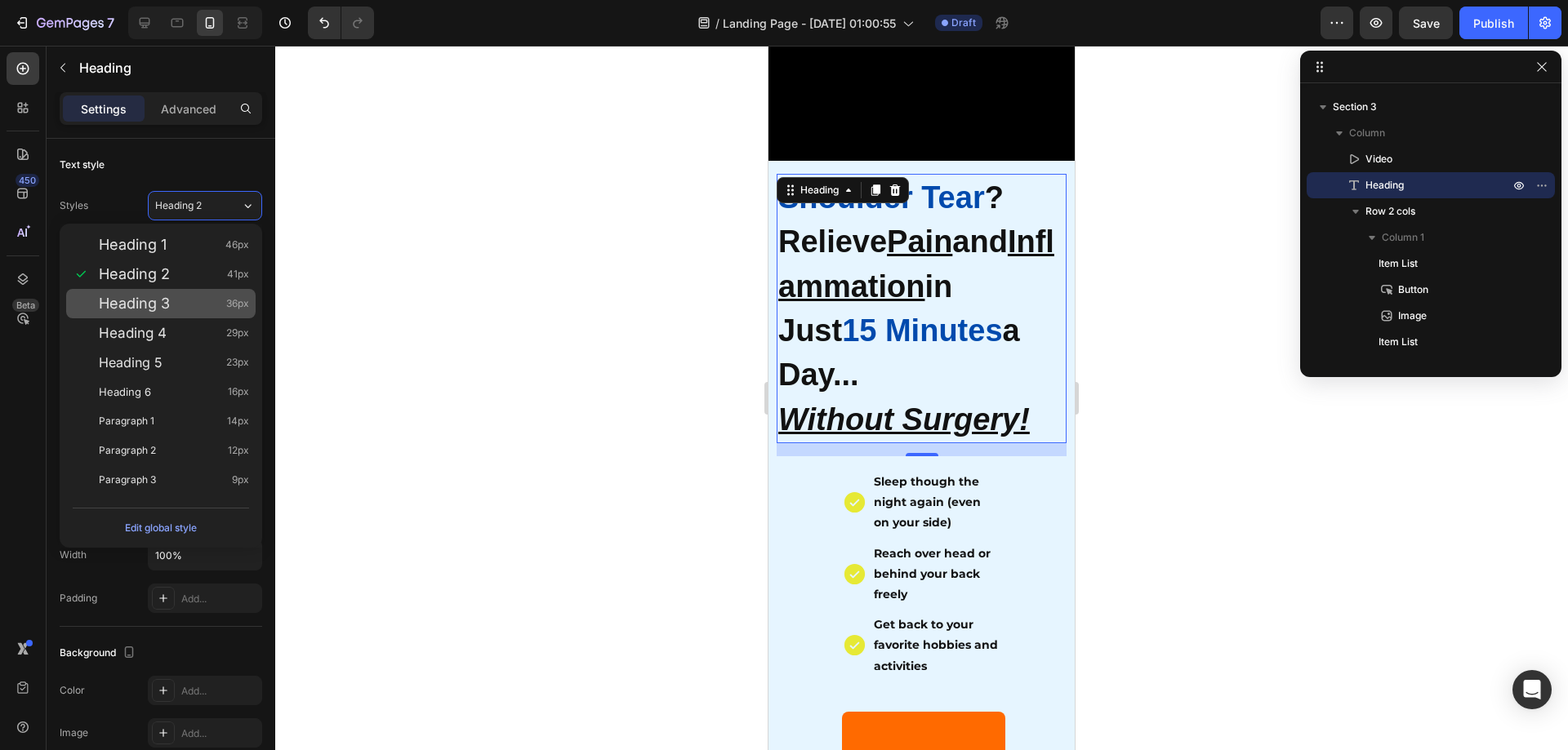
click at [160, 307] on span "Heading 3" at bounding box center [134, 303] width 71 height 16
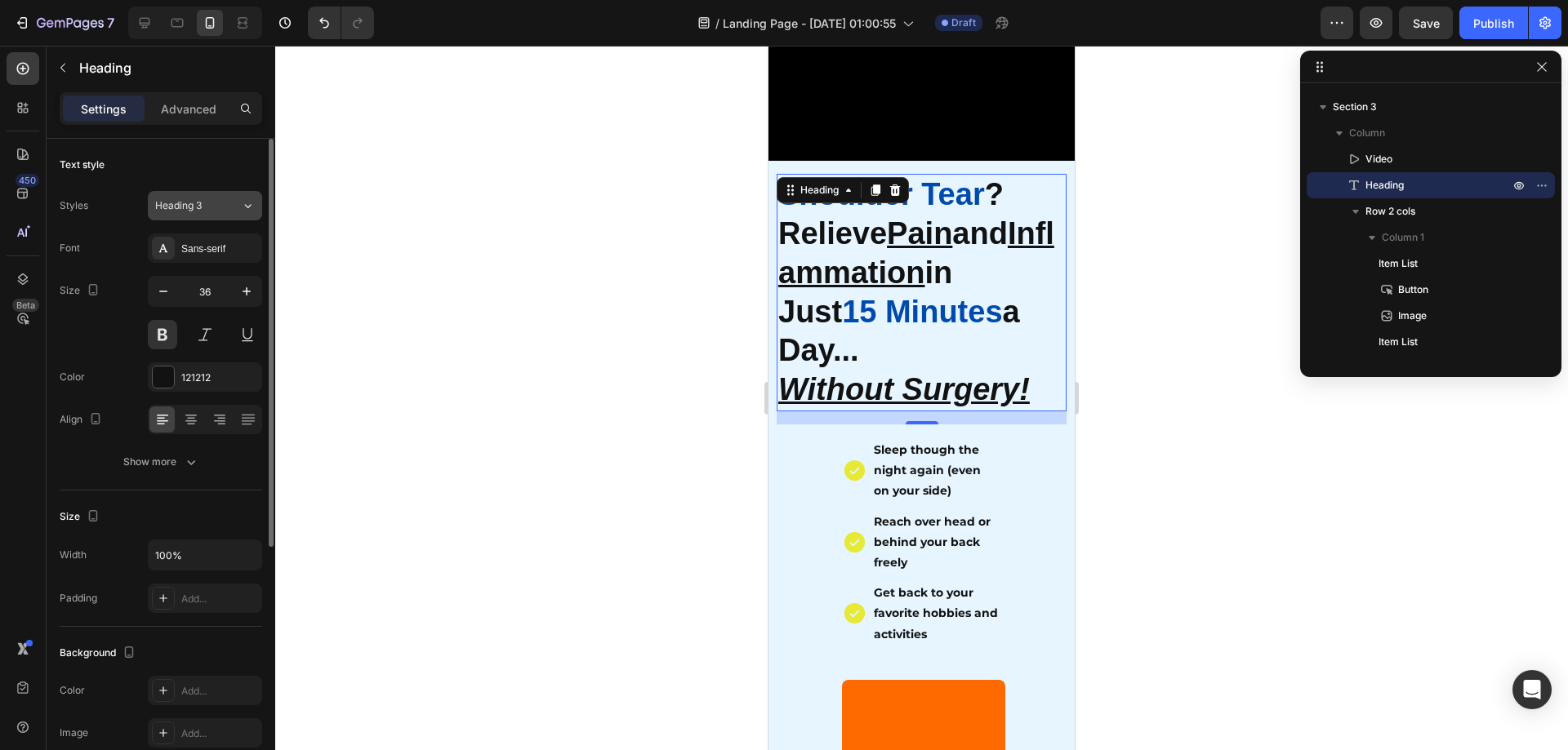
click at [211, 199] on div "Heading 3" at bounding box center [188, 205] width 66 height 15
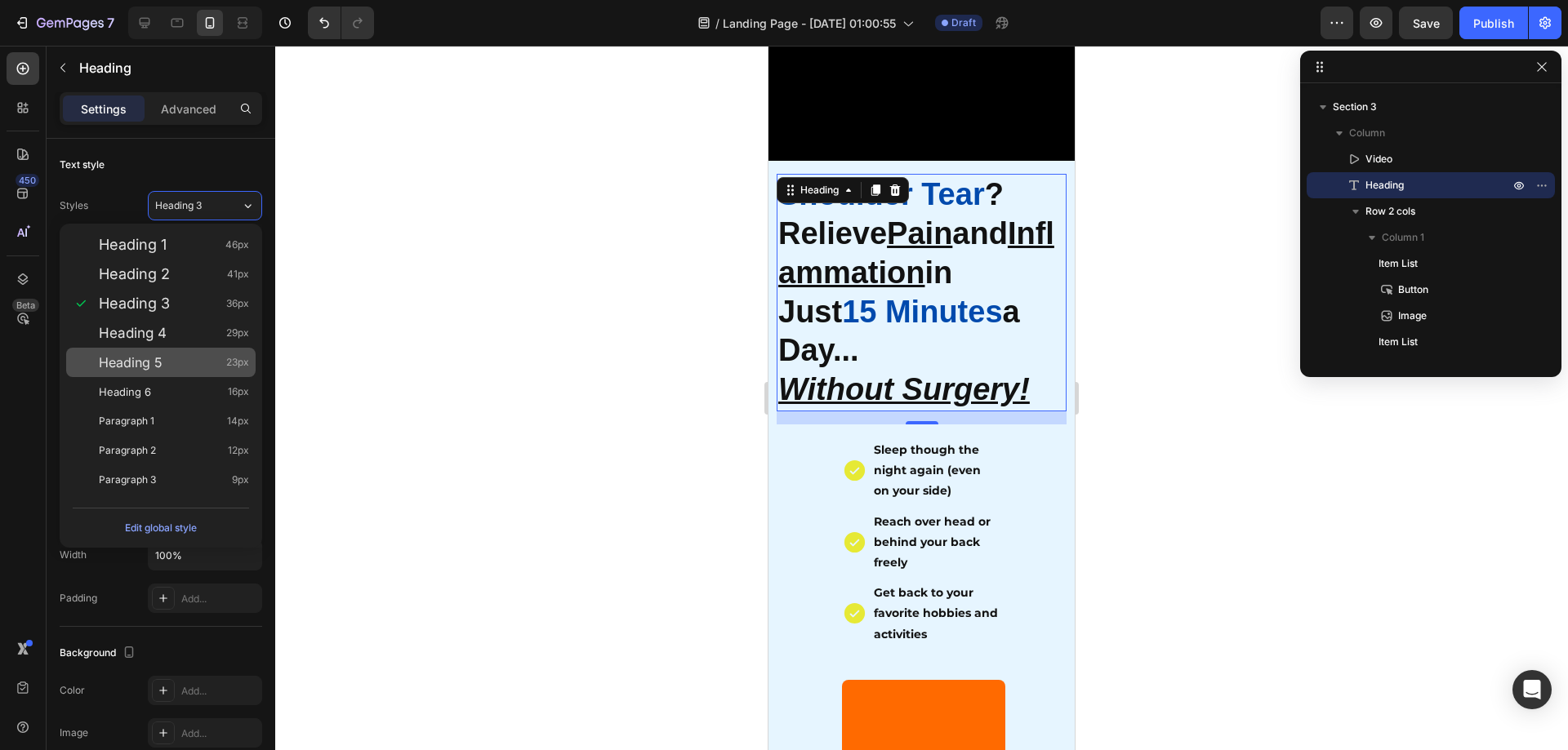
click at [133, 367] on span "Heading 5" at bounding box center [130, 362] width 63 height 16
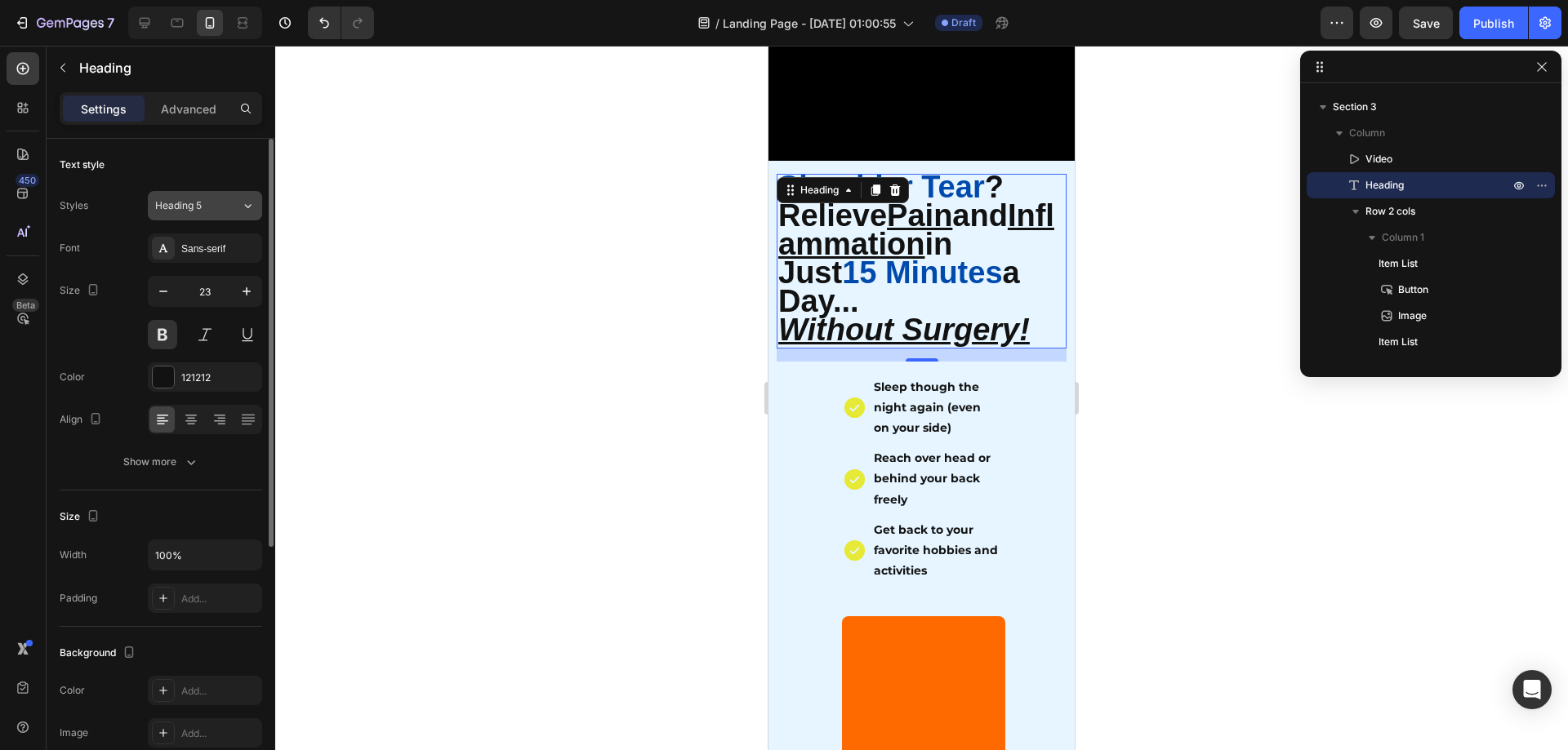
click at [230, 192] on button "Heading 5" at bounding box center [205, 205] width 114 height 29
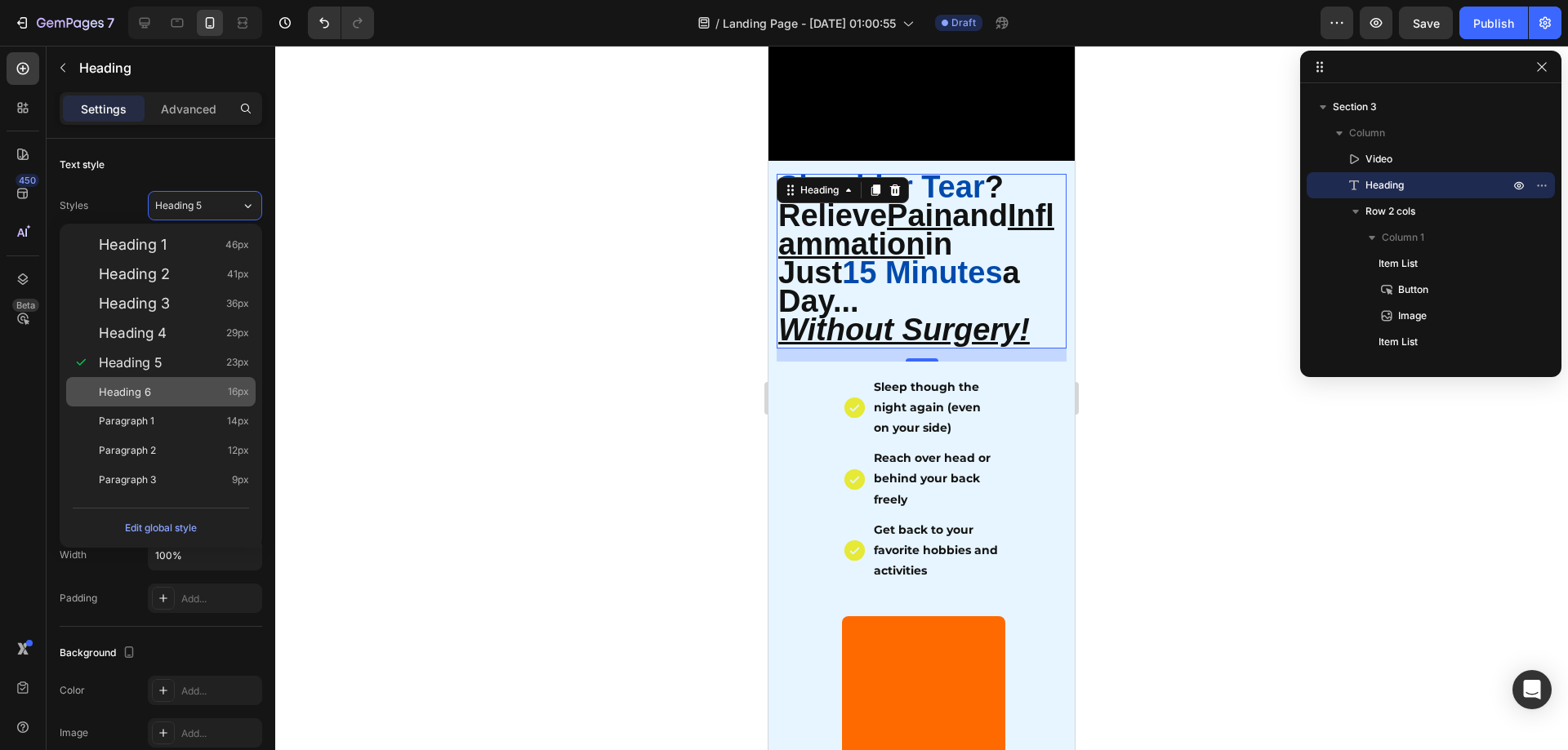
click at [114, 389] on span "Heading 6" at bounding box center [125, 392] width 52 height 16
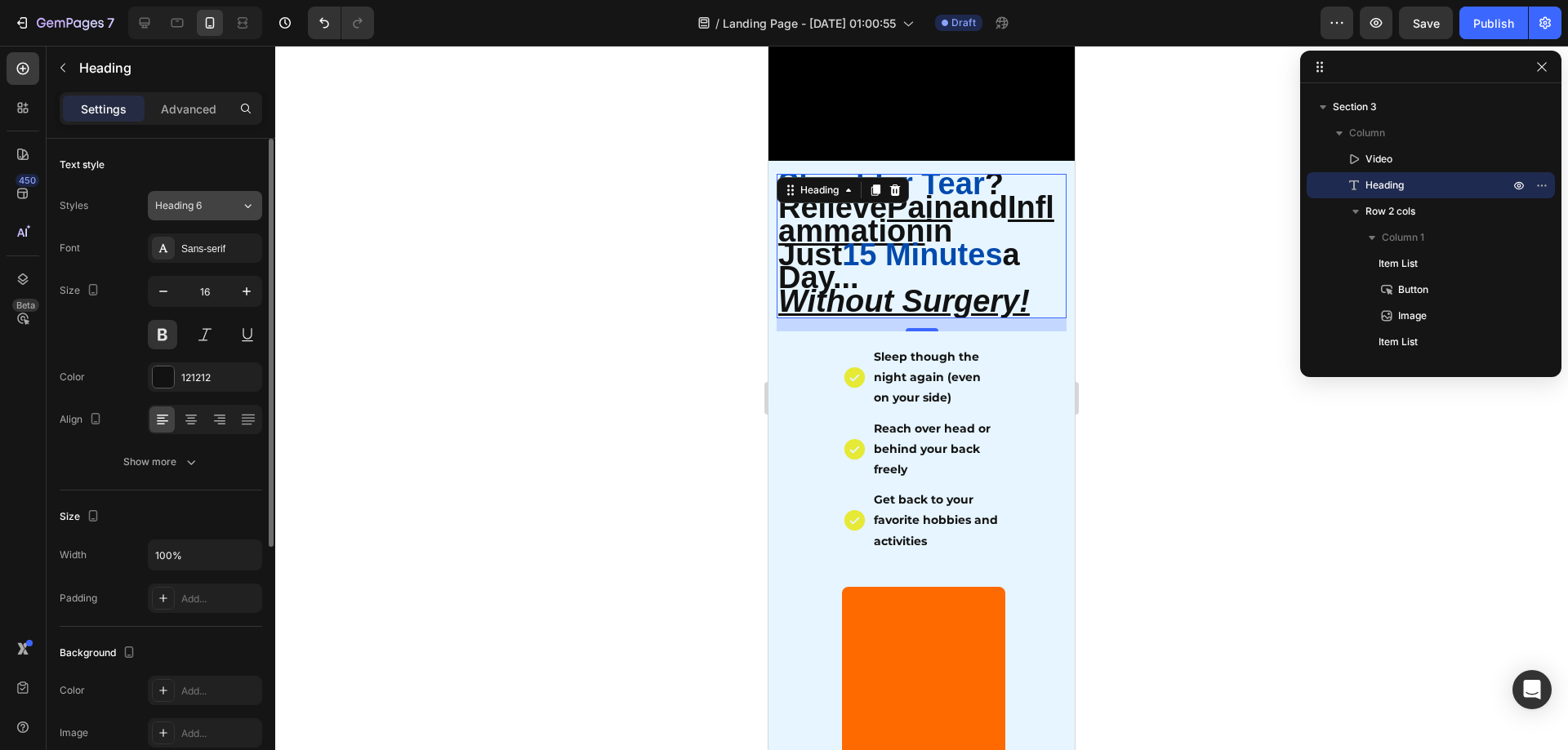
click at [235, 196] on button "Heading 6" at bounding box center [205, 205] width 114 height 29
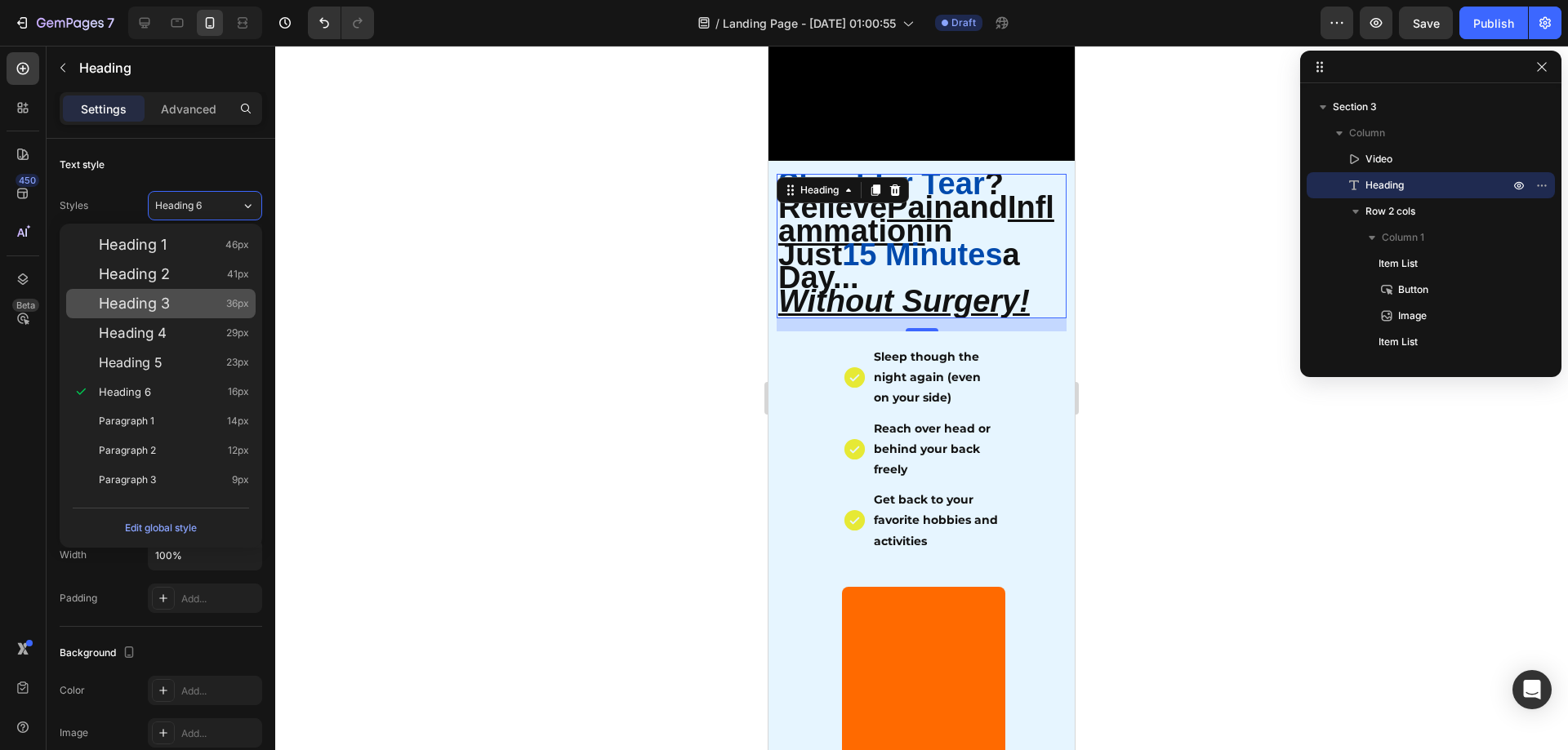
click at [161, 303] on span "Heading 3" at bounding box center [134, 303] width 71 height 16
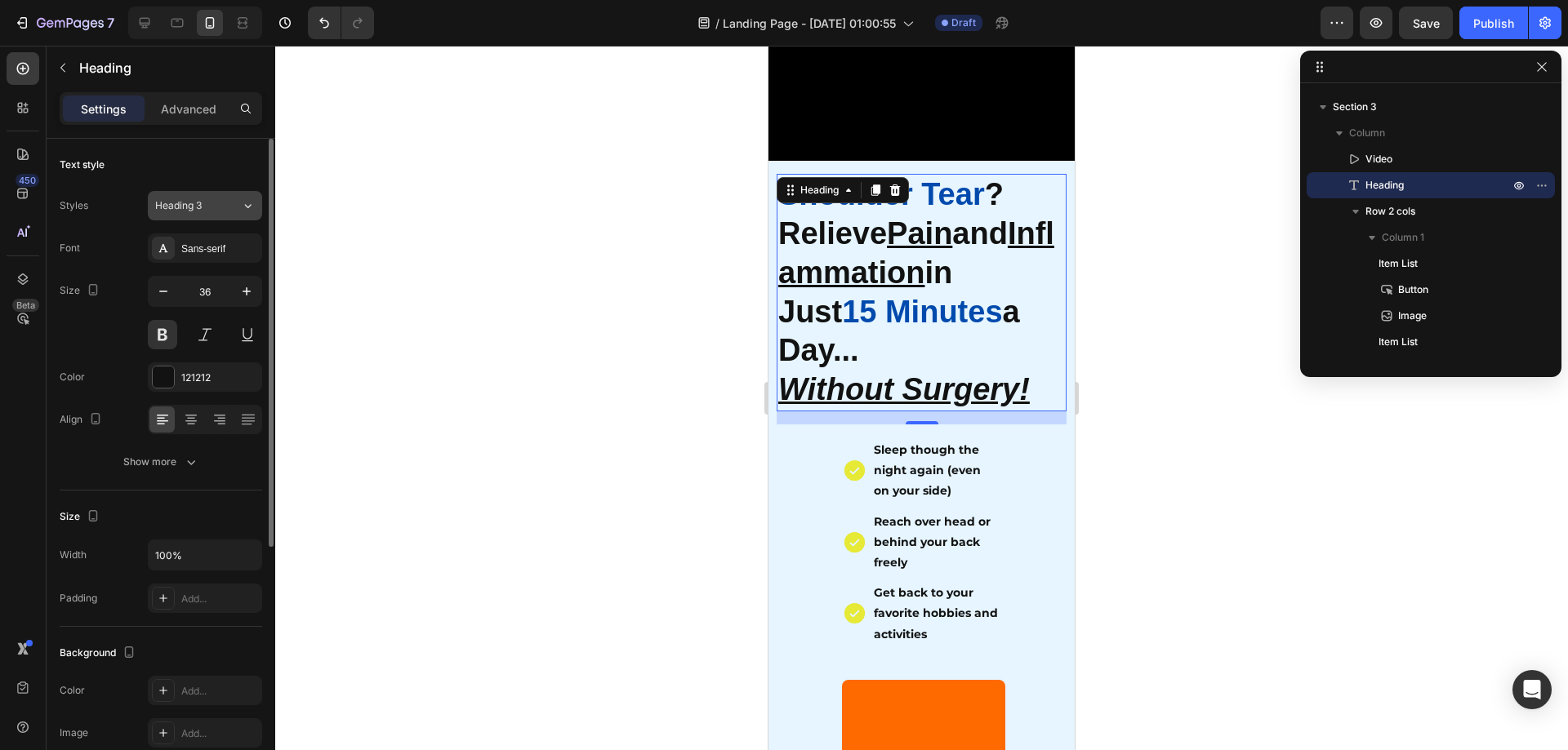
click at [216, 193] on button "Heading 3" at bounding box center [205, 205] width 114 height 29
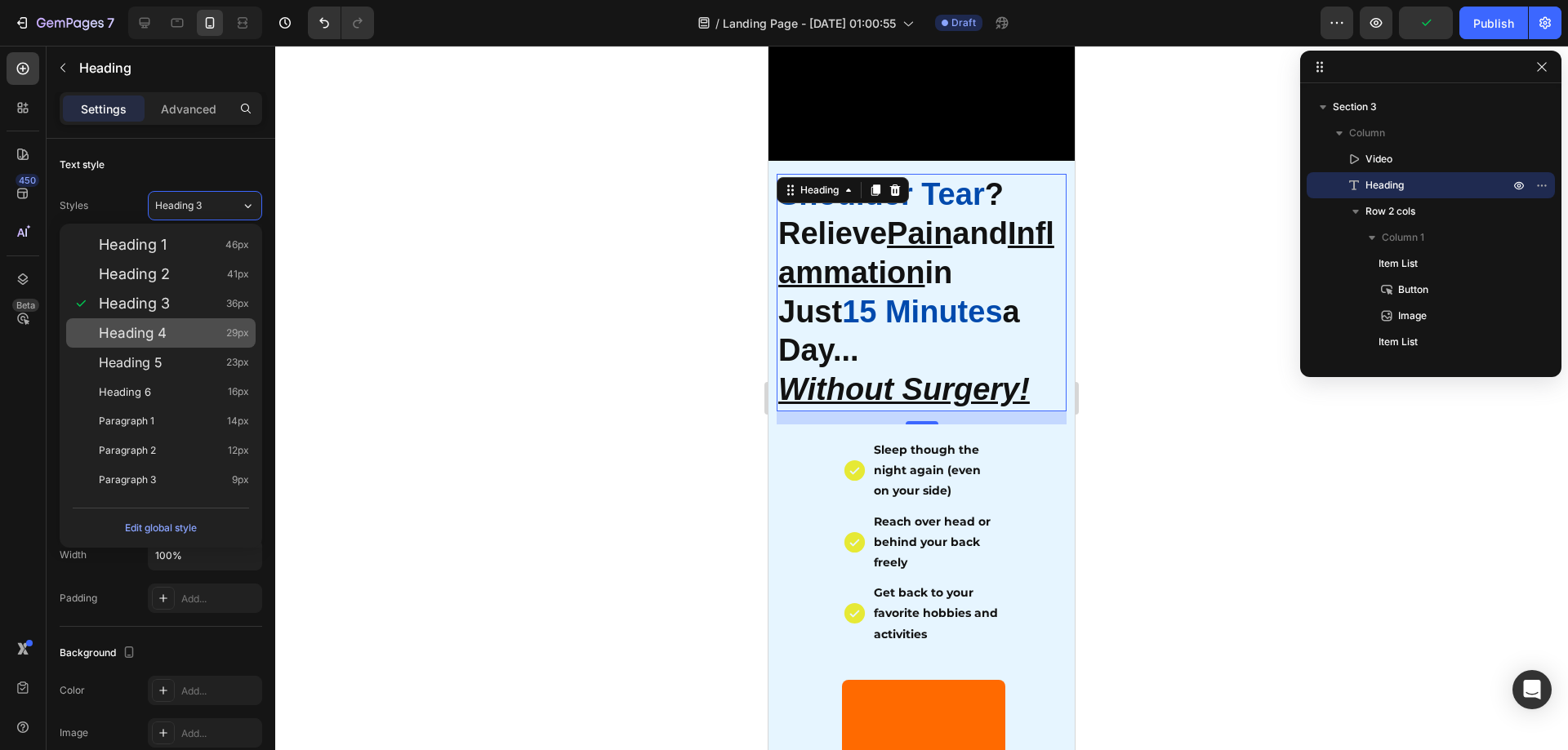
click at [149, 345] on div "Heading 4 29px" at bounding box center [160, 333] width 189 height 29
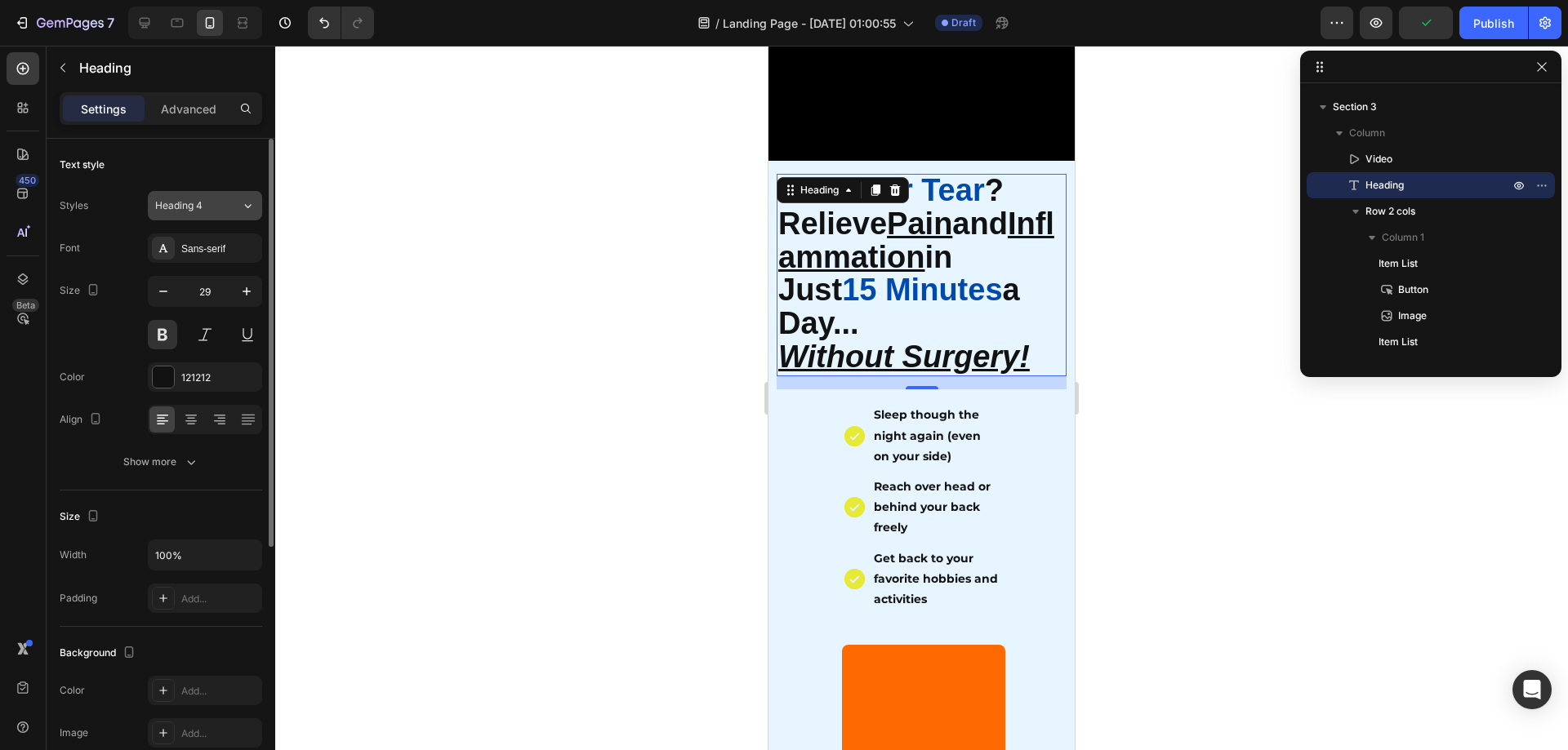
click at [218, 219] on div "Styles Heading 4 Font Sans-serif Size 29 Color 121212 Align Show more" at bounding box center [161, 334] width 203 height 286
click at [219, 217] on button "Heading 4" at bounding box center [205, 205] width 114 height 29
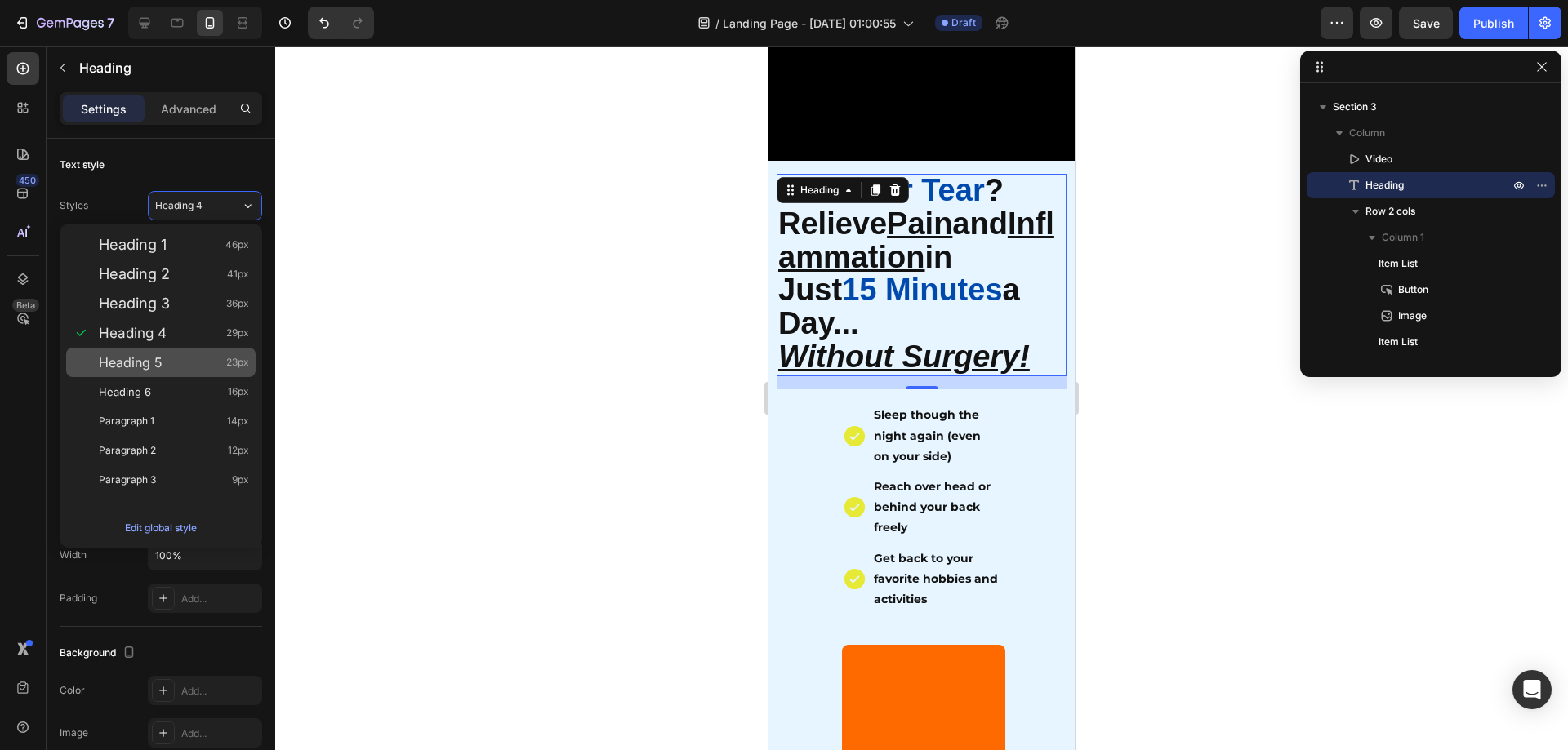
click at [148, 361] on span "Heading 5" at bounding box center [130, 362] width 63 height 16
type input "23"
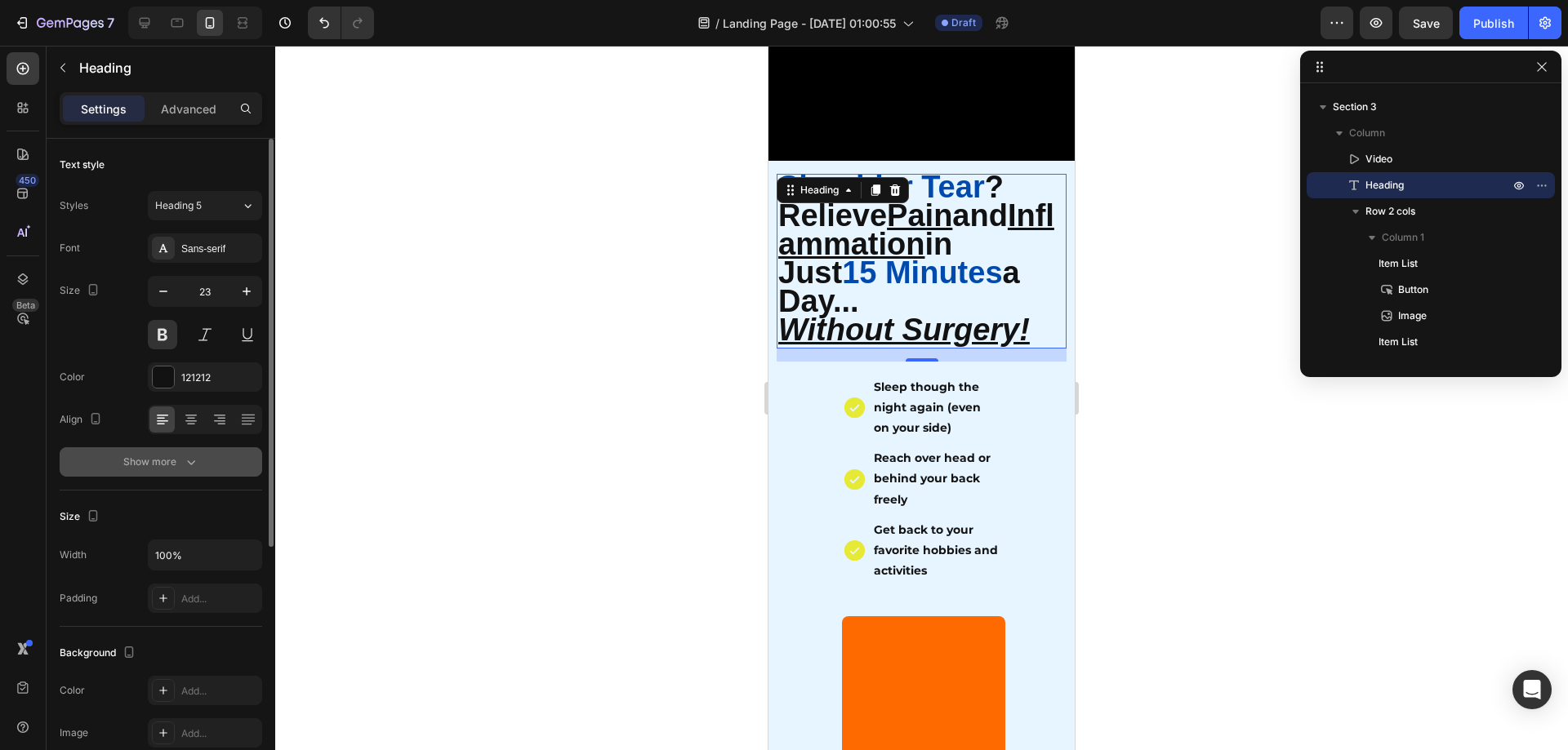
click at [187, 456] on icon "button" at bounding box center [191, 462] width 16 height 16
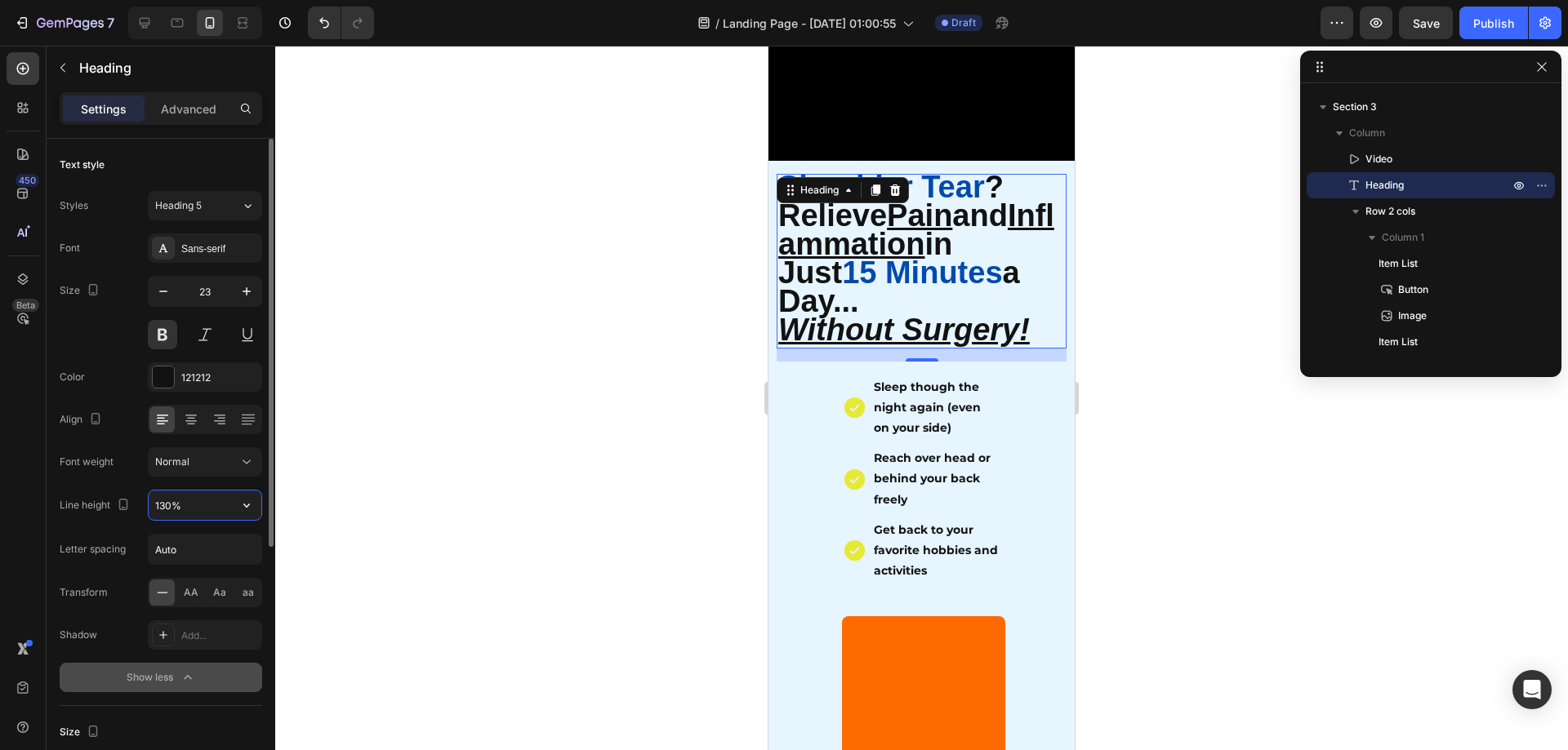
click at [183, 497] on input "130%" at bounding box center [205, 505] width 113 height 29
drag, startPoint x: 188, startPoint y: 505, endPoint x: 152, endPoint y: 510, distance: 36.3
click at [152, 510] on input "130%" at bounding box center [205, 505] width 113 height 29
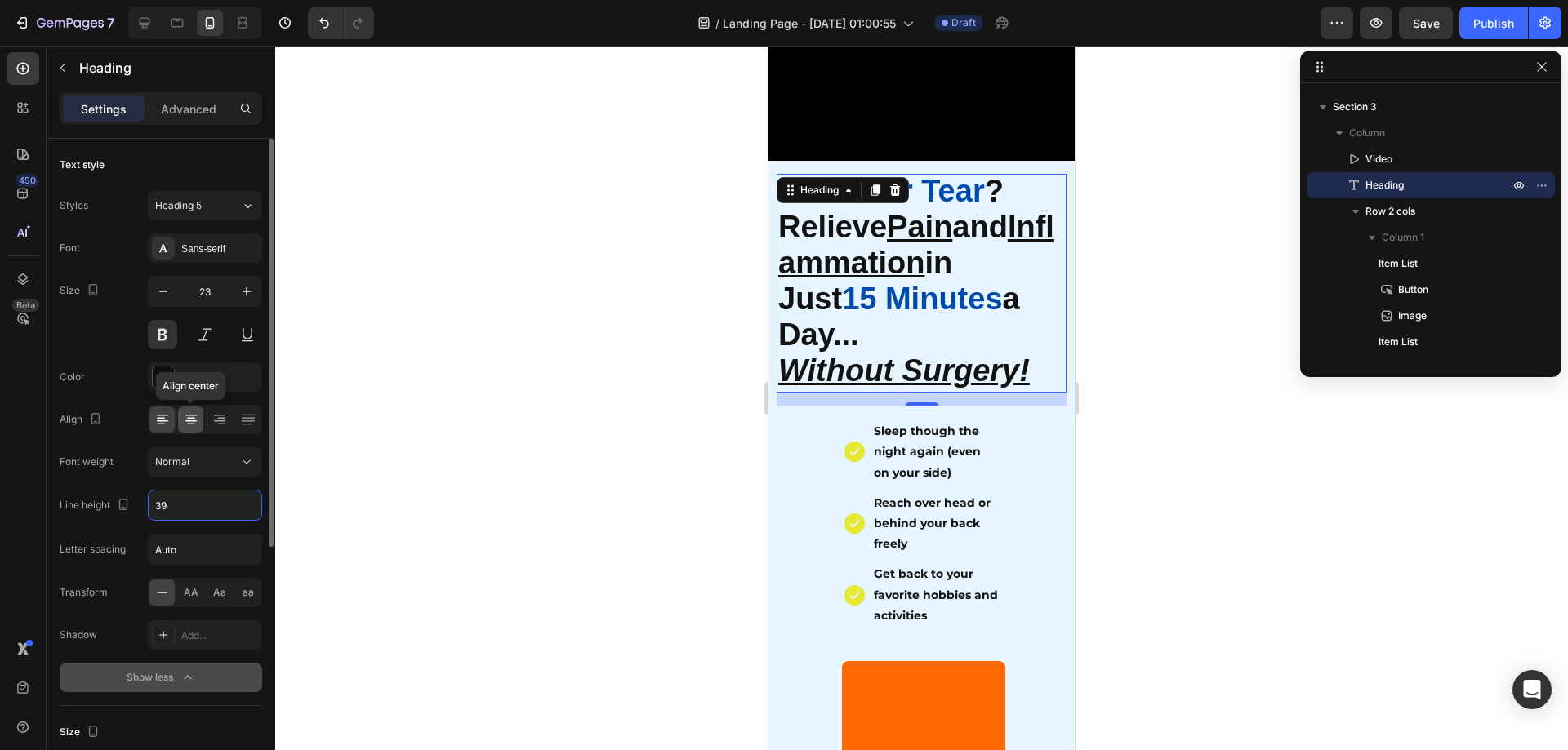
type input "39"
click at [186, 421] on icon at bounding box center [191, 421] width 11 height 2
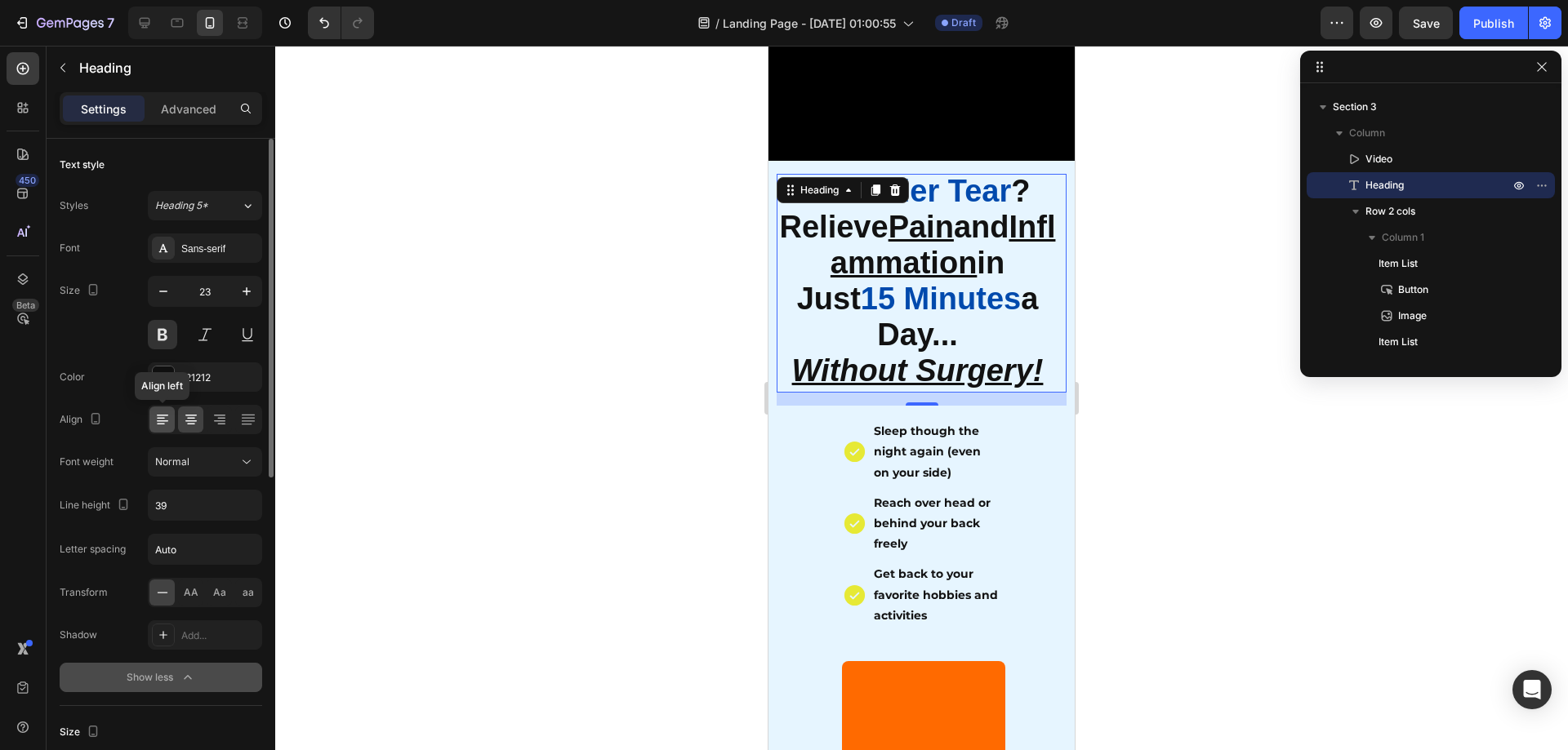
click at [157, 421] on icon at bounding box center [162, 421] width 11 height 2
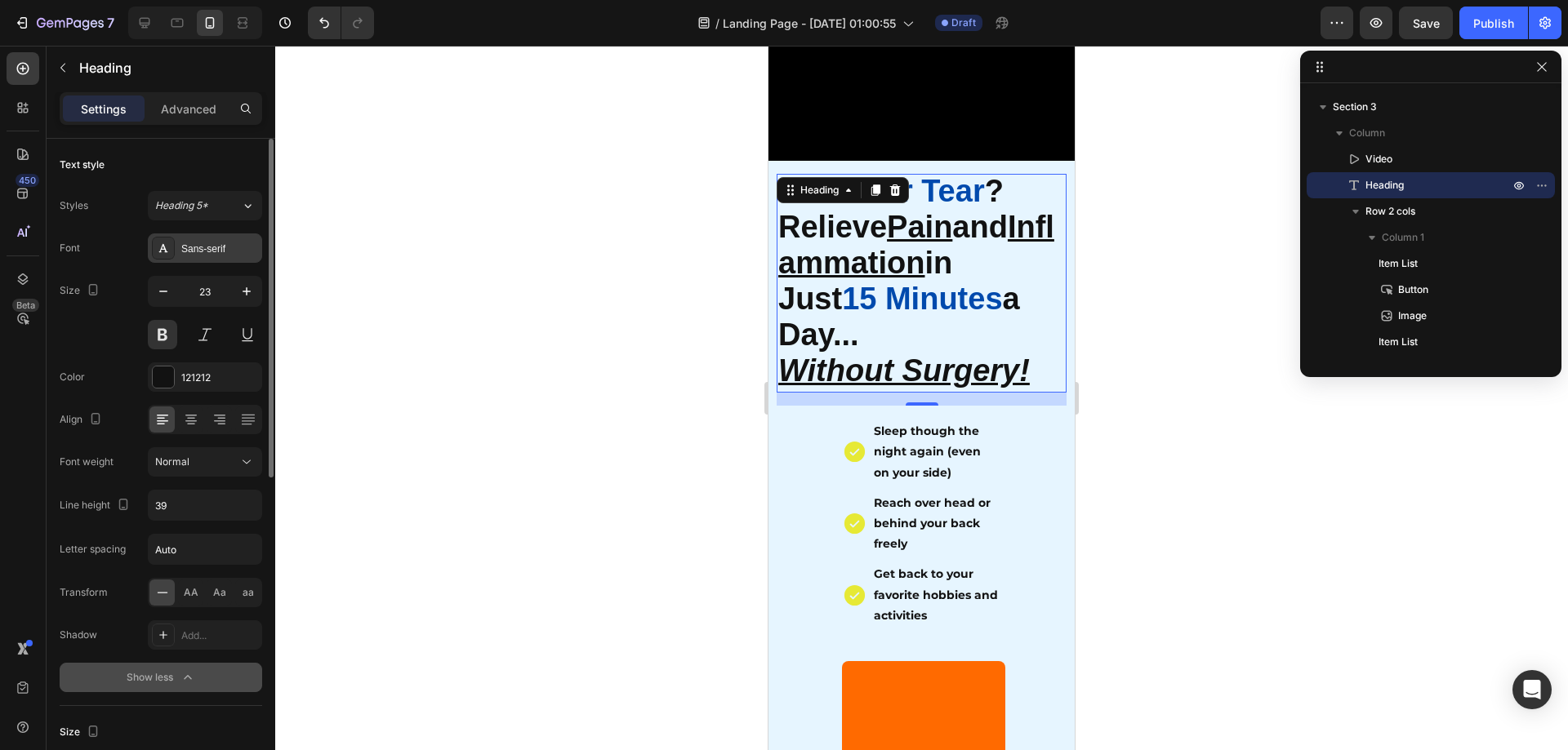
click at [231, 240] on div "Sans-serif" at bounding box center [205, 248] width 114 height 29
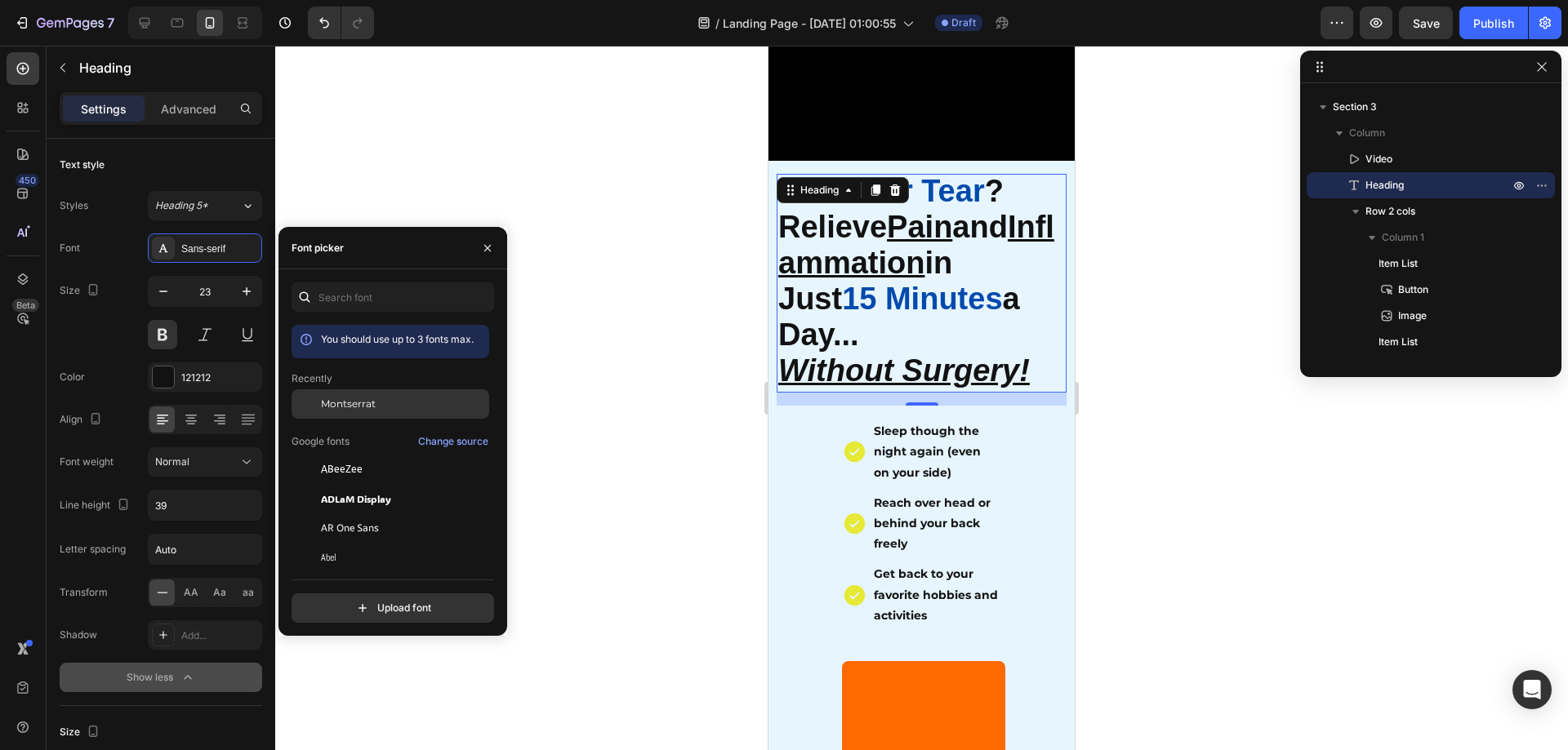
click at [403, 513] on div "Montserrat" at bounding box center [390, 528] width 198 height 29
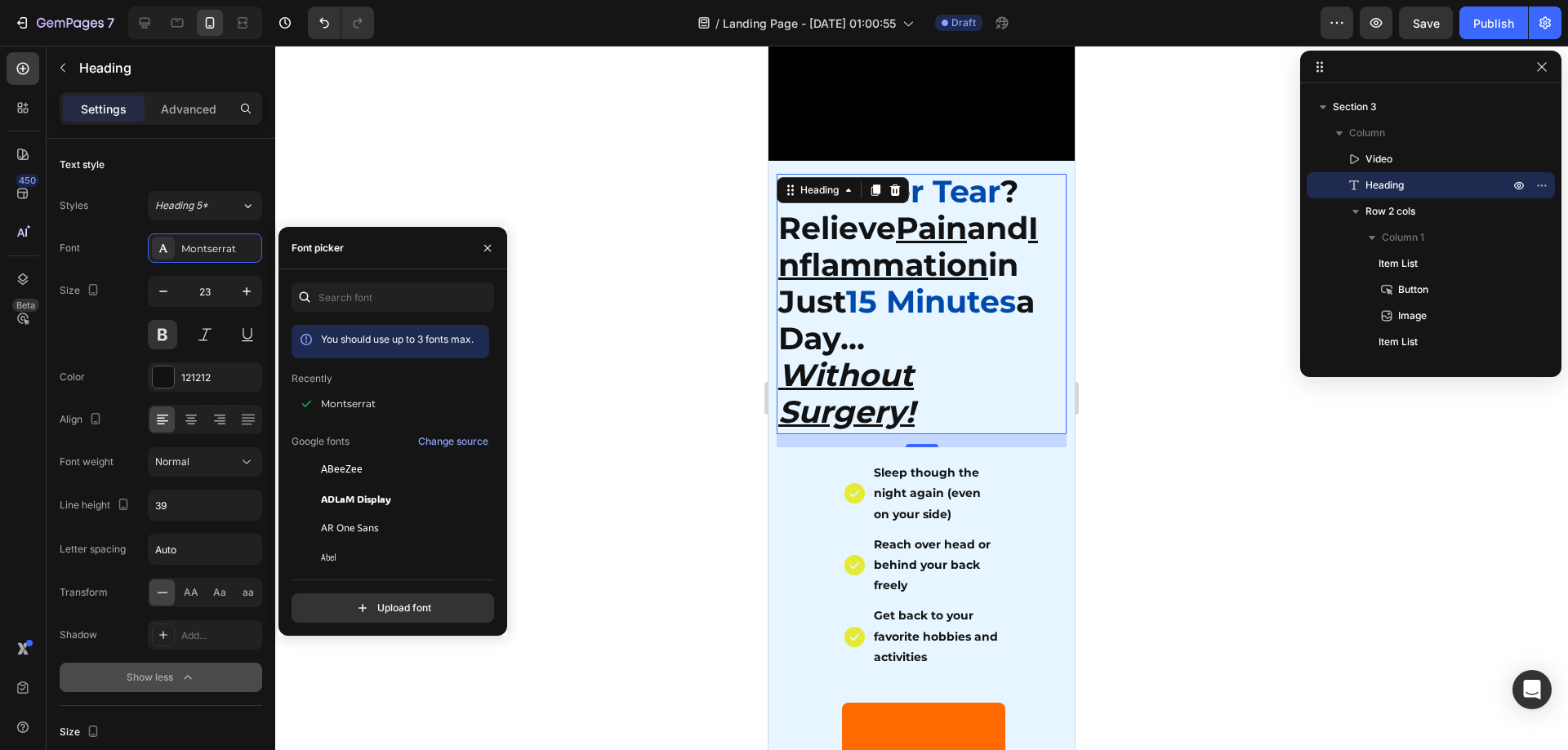
click at [742, 388] on div at bounding box center [921, 398] width 1293 height 705
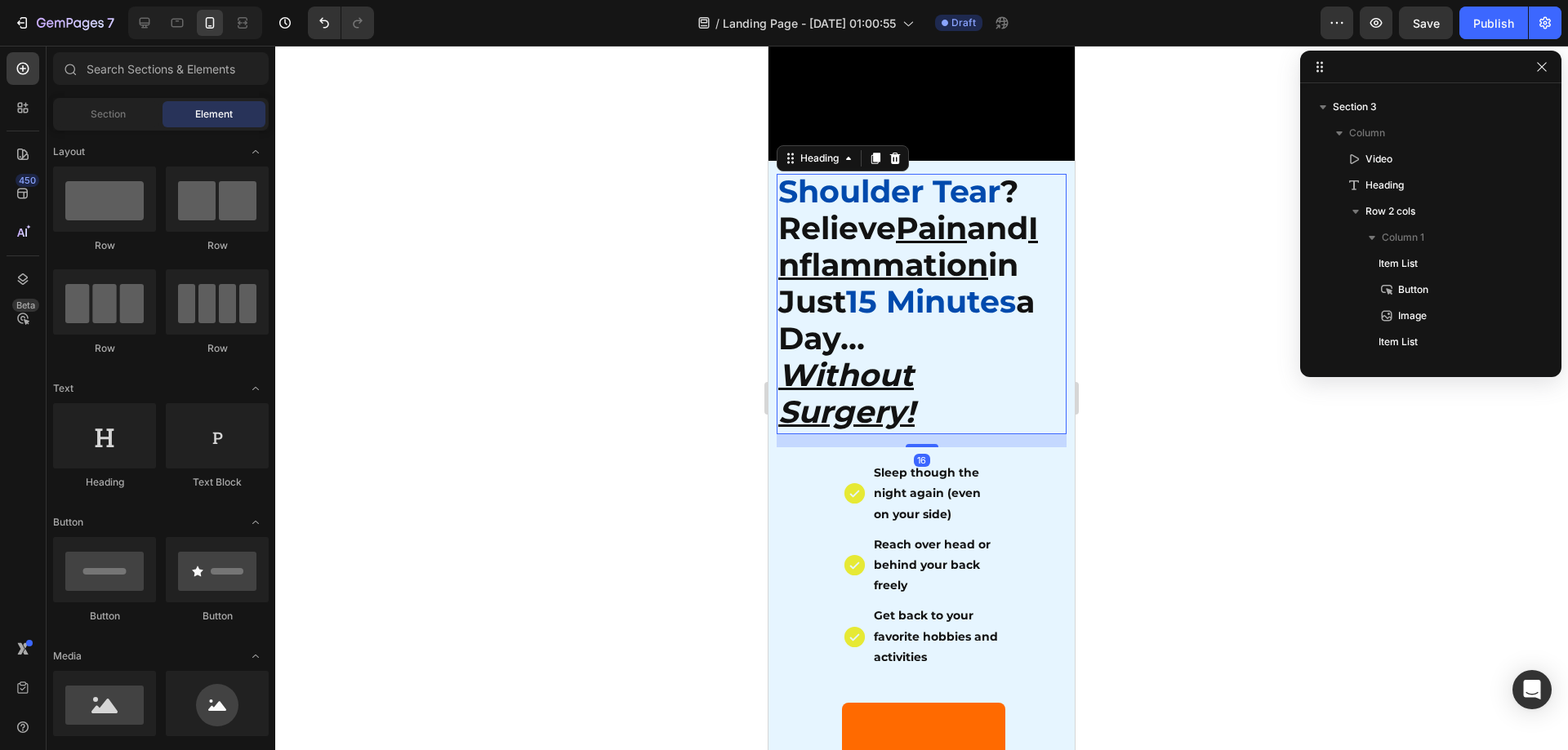
click at [1019, 386] on p "⁠⁠⁠⁠⁠⁠⁠ Shoulder Tear ? Relieve Pain and Inflammation in Just 15 Minutes a Day.…" at bounding box center [917, 303] width 278 height 258
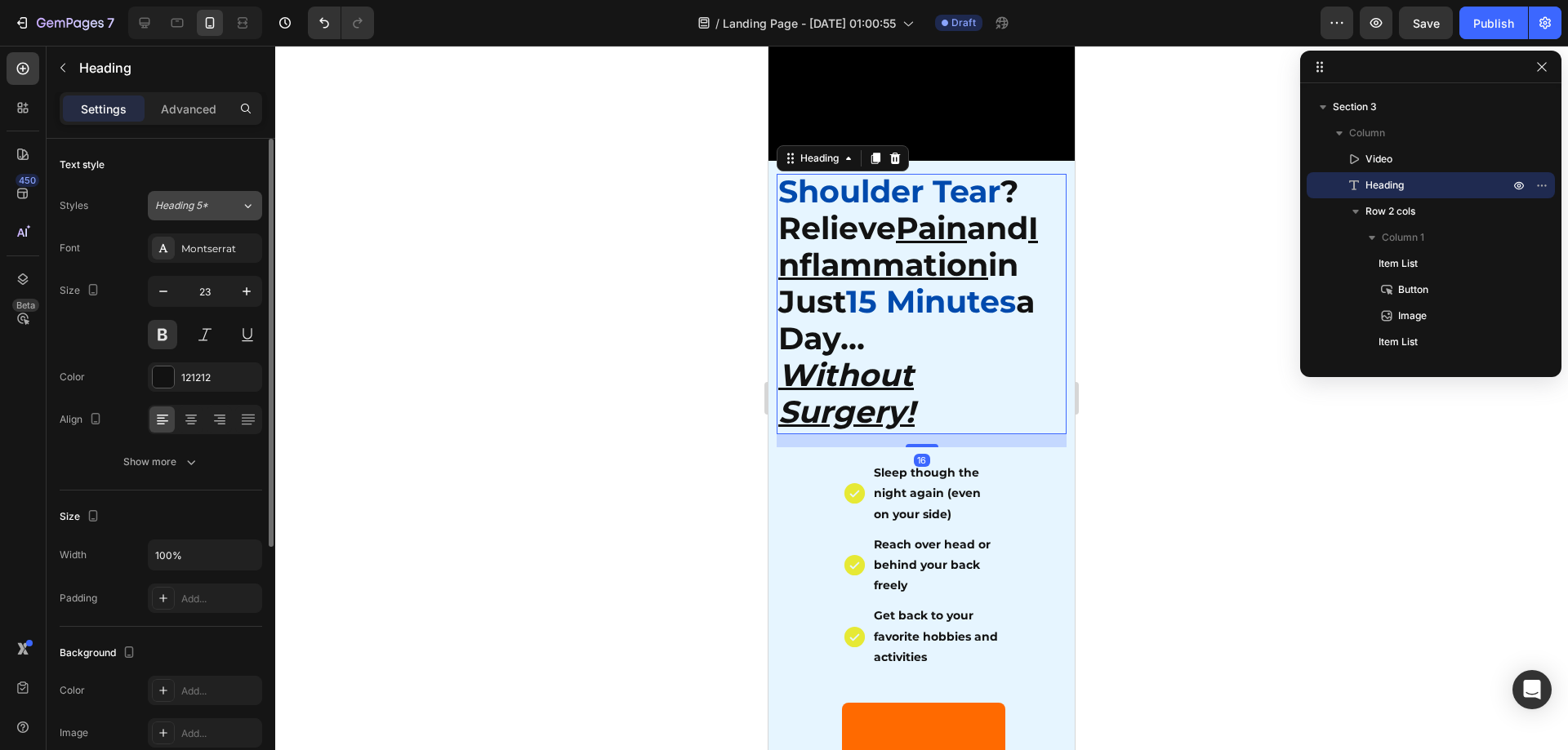
click at [162, 212] on span "Heading 5*" at bounding box center [181, 205] width 53 height 15
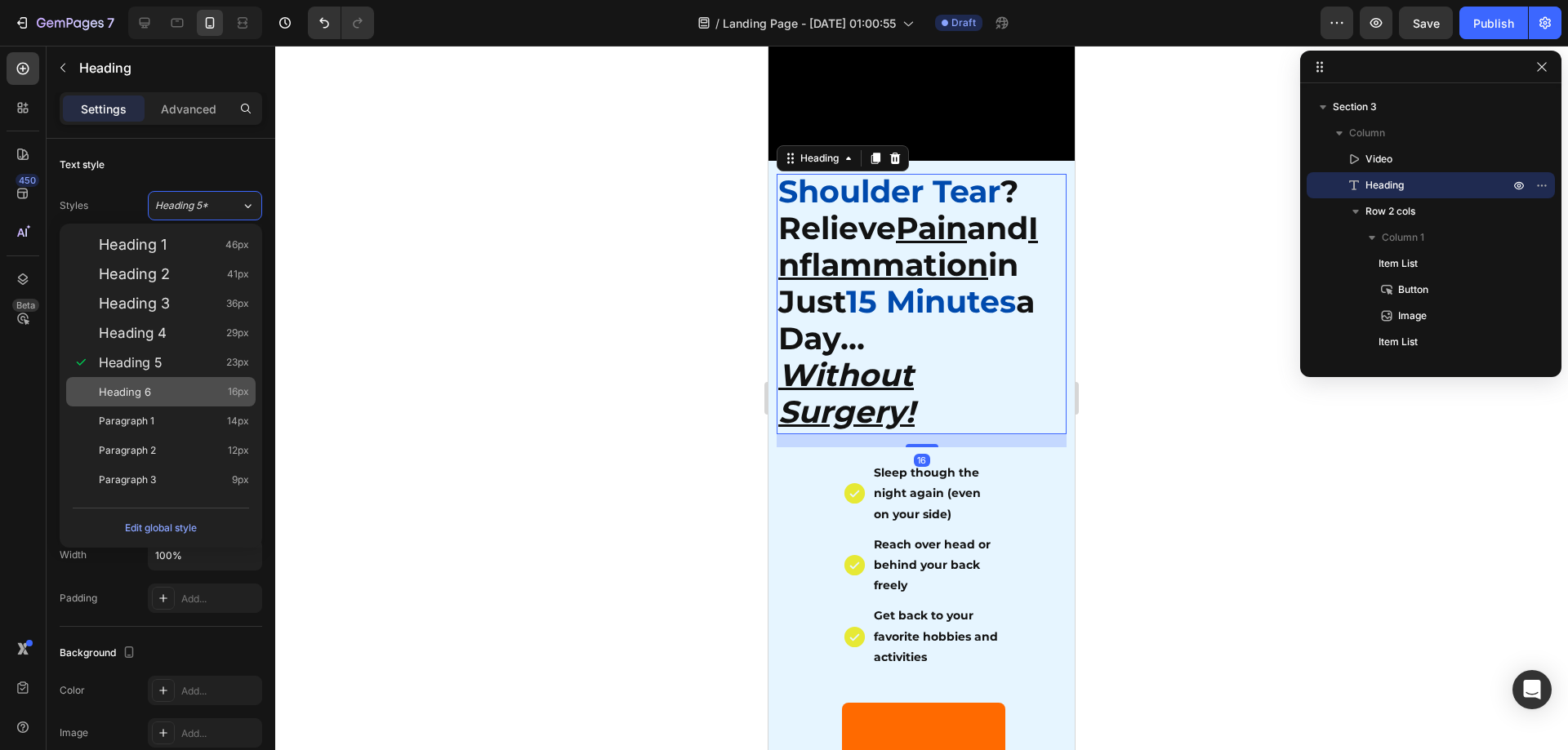
click at [171, 400] on div "Heading 6 16px" at bounding box center [160, 392] width 189 height 29
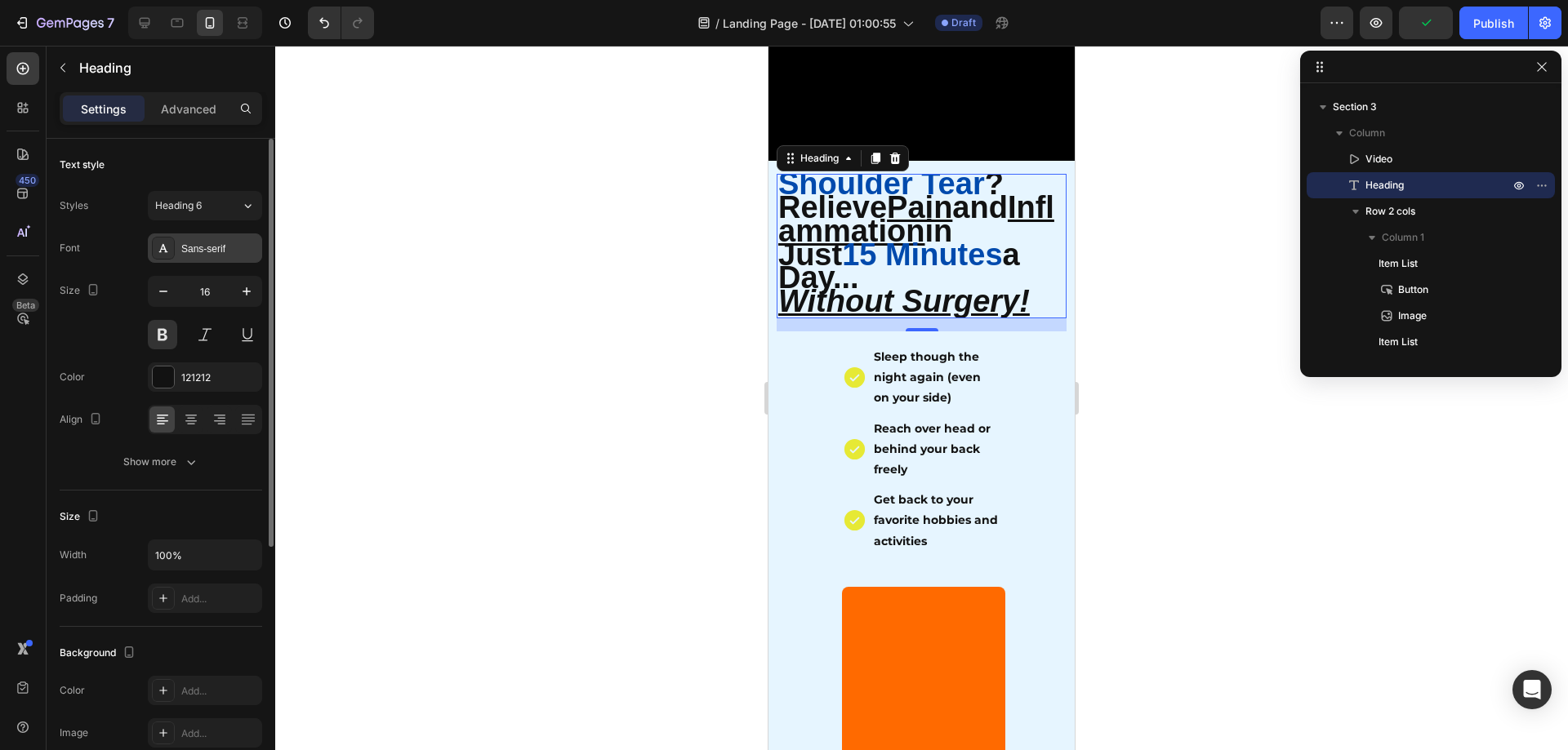
click at [206, 259] on div "Sans-serif" at bounding box center [205, 248] width 114 height 29
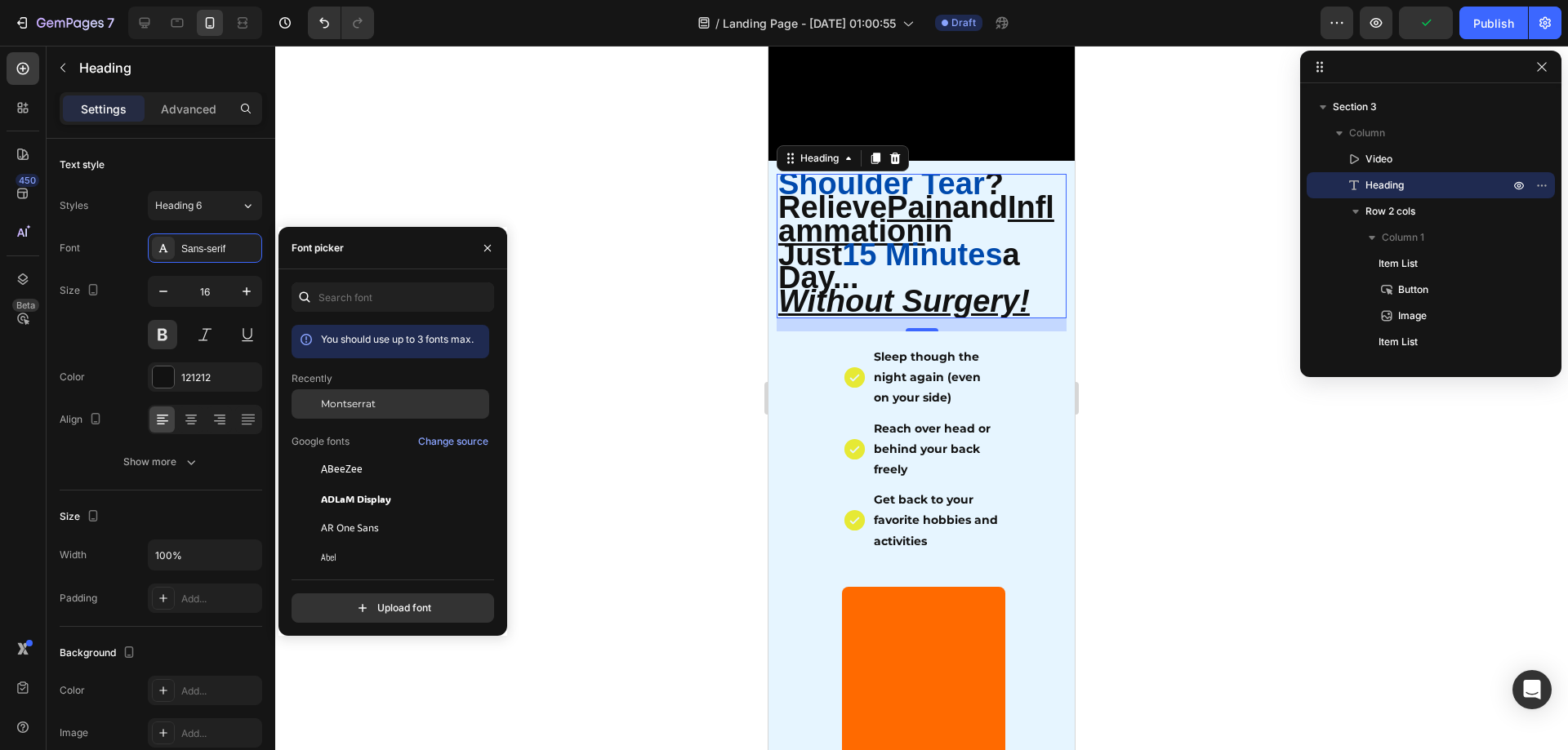
click at [391, 513] on div "Montserrat" at bounding box center [390, 528] width 198 height 29
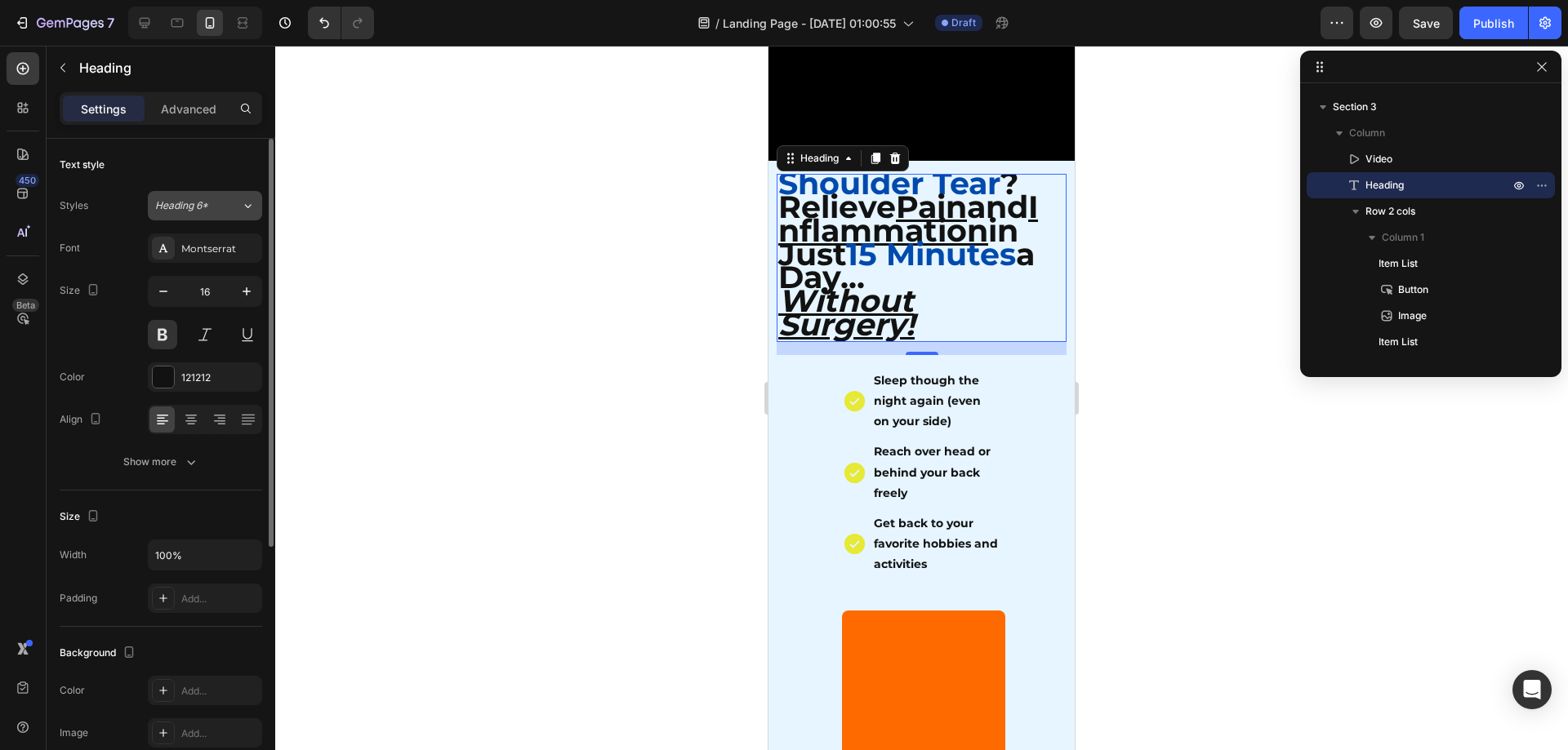
click at [225, 205] on div "Heading 6*" at bounding box center [198, 205] width 86 height 15
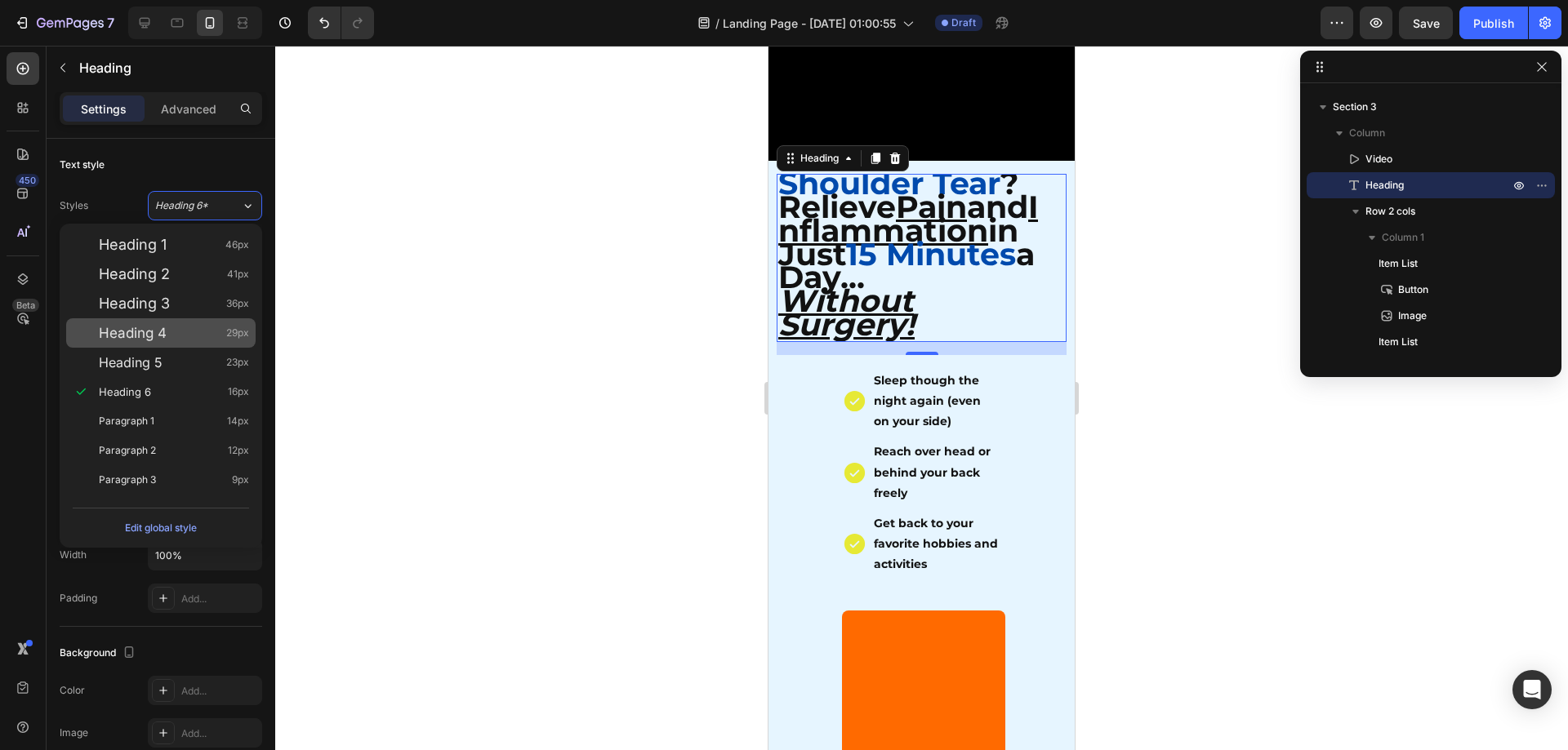
click at [182, 328] on div "Heading 4 29px" at bounding box center [173, 333] width 150 height 16
type input "29"
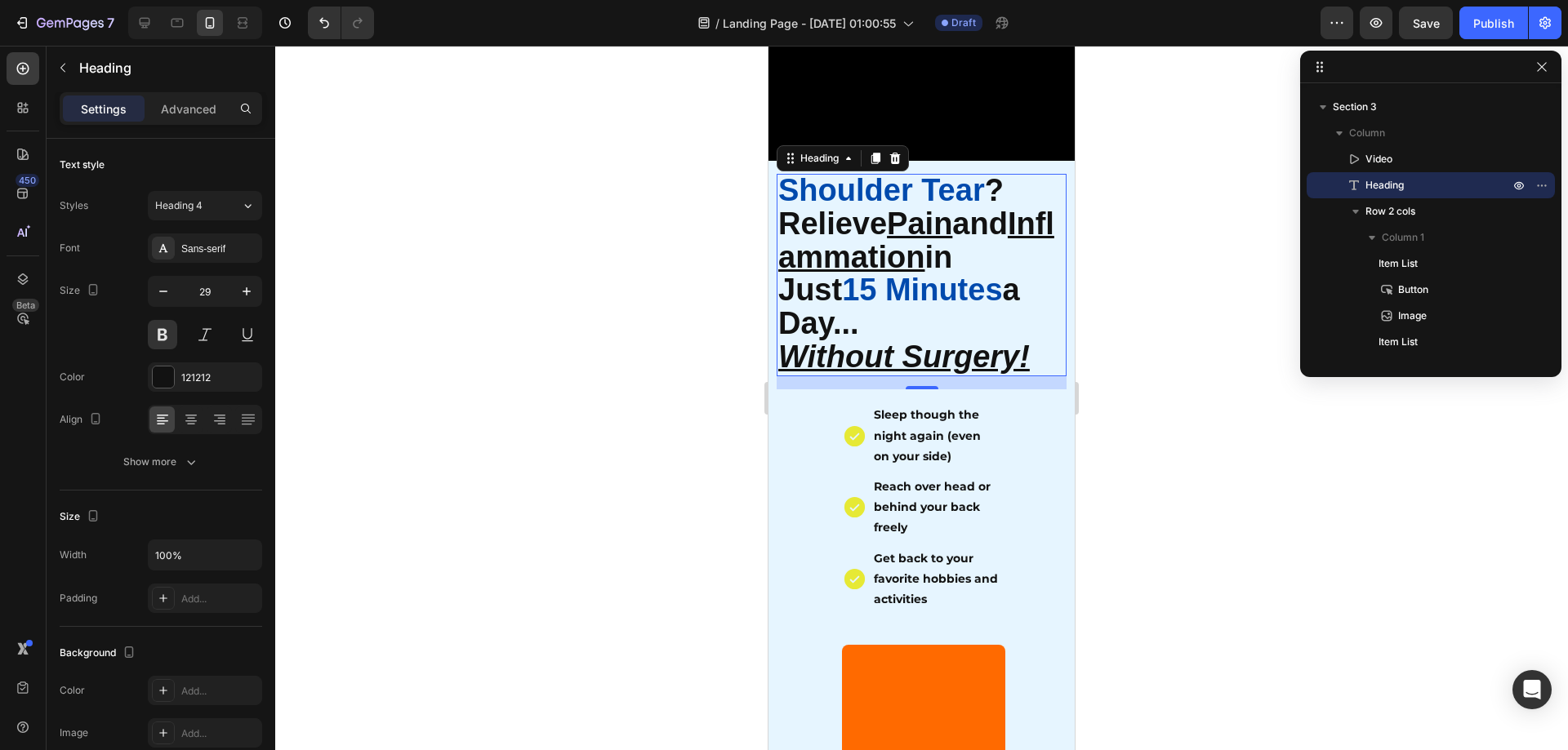
drag, startPoint x: 535, startPoint y: 316, endPoint x: 600, endPoint y: 319, distance: 65.1
click at [536, 316] on div at bounding box center [921, 398] width 1293 height 705
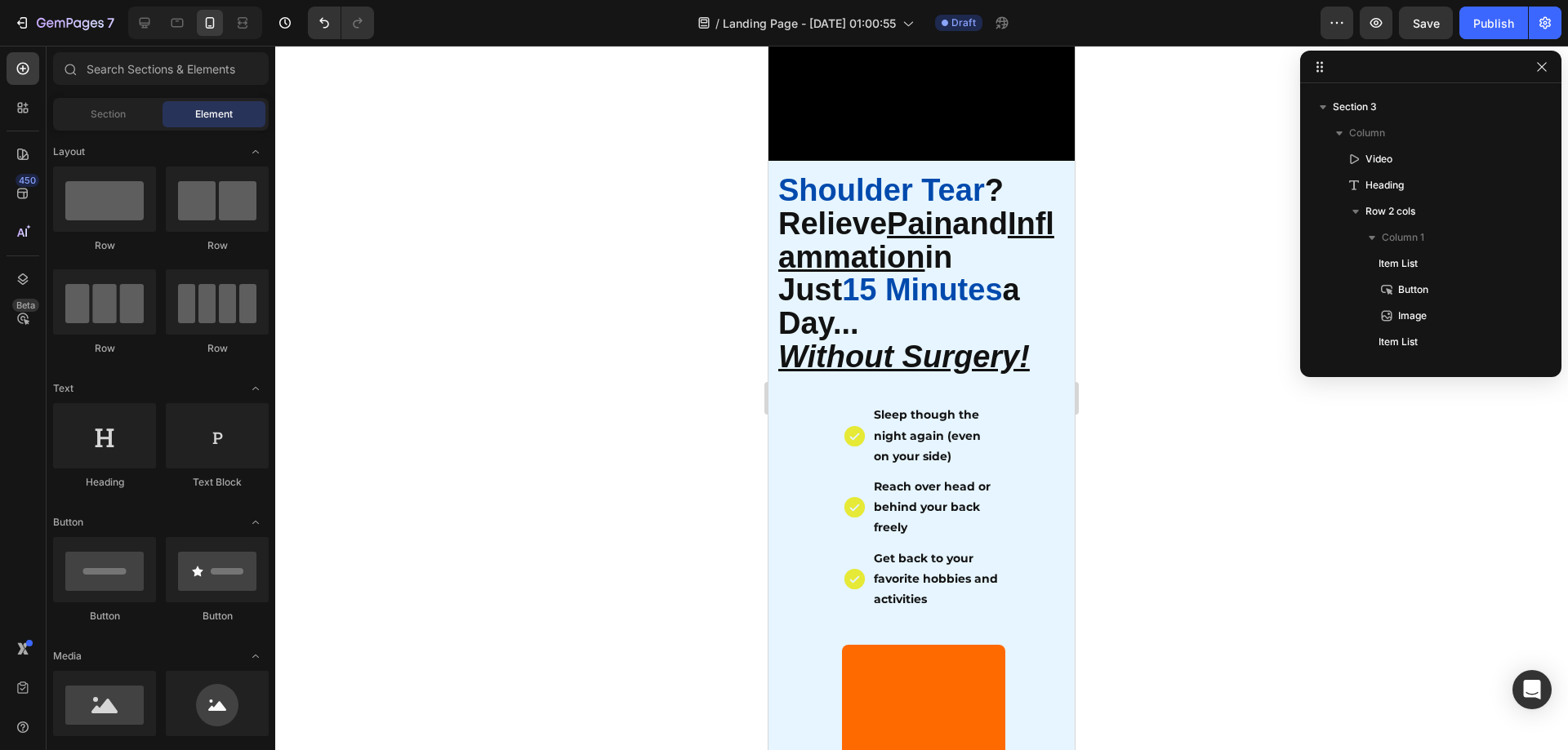
click at [1244, 326] on div at bounding box center [921, 398] width 1293 height 705
click at [1128, 369] on div at bounding box center [921, 398] width 1293 height 705
click at [882, 251] on u "Inflammation" at bounding box center [916, 240] width 276 height 68
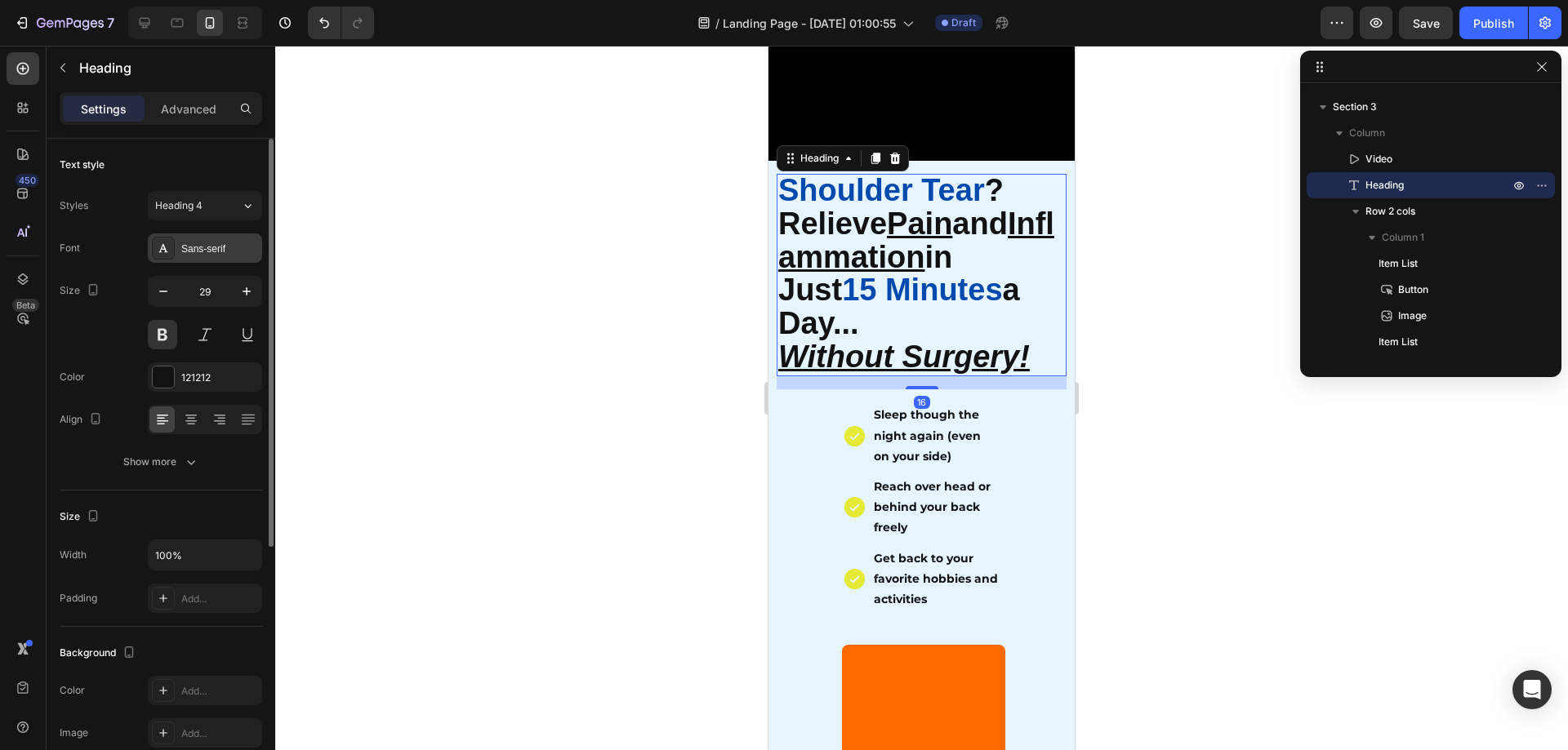
click at [167, 252] on icon at bounding box center [164, 248] width 9 height 8
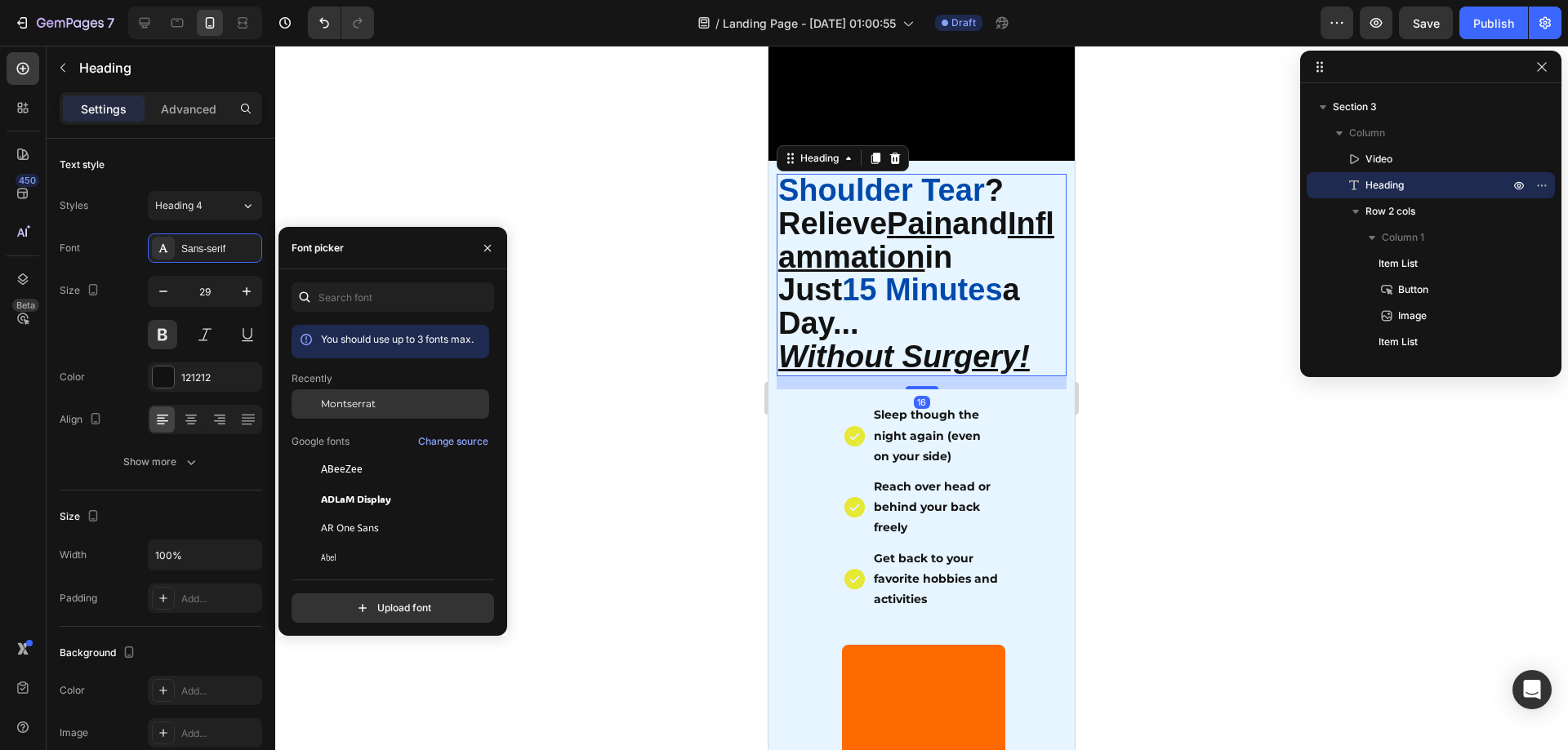
click at [372, 513] on div "Montserrat" at bounding box center [390, 528] width 198 height 29
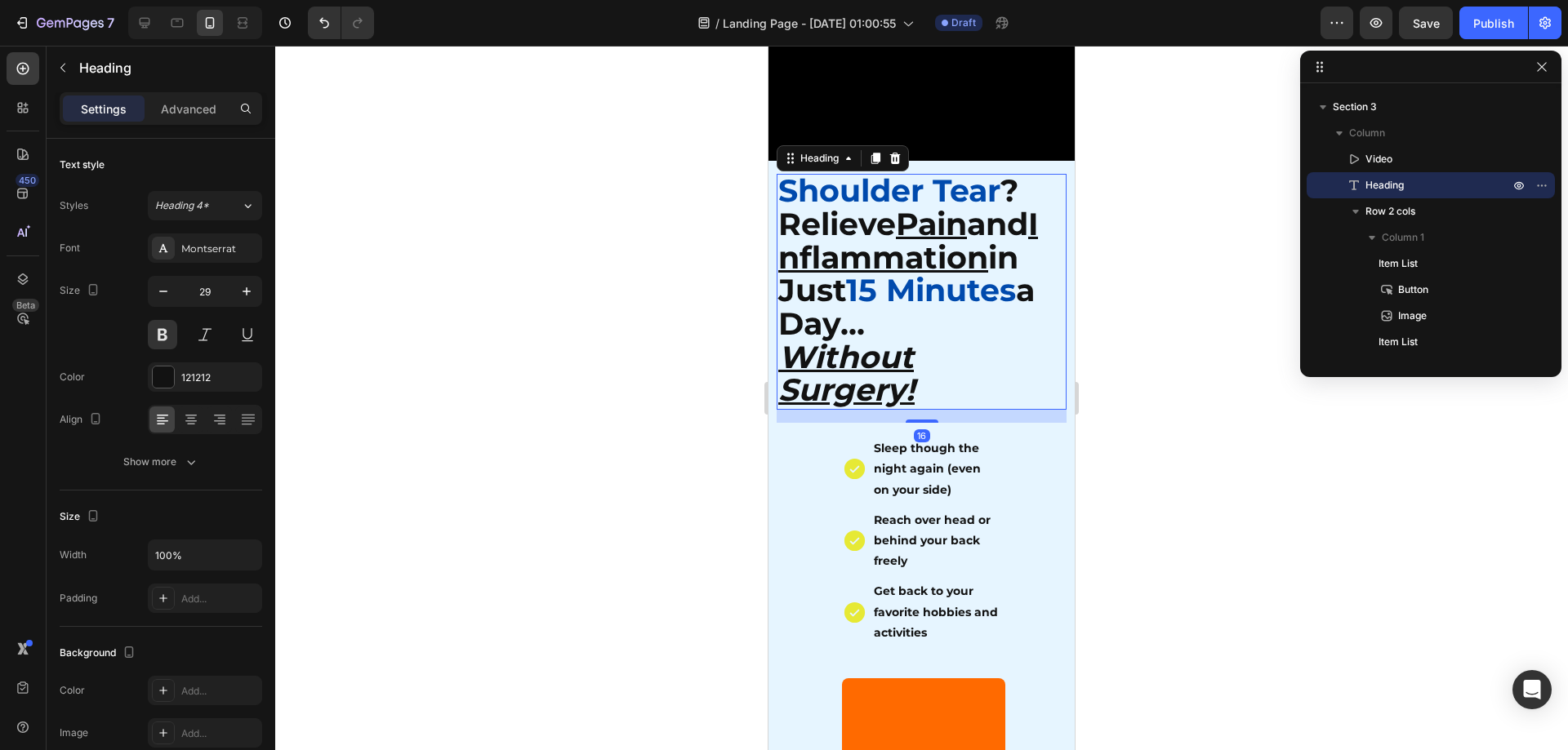
click at [1120, 466] on div at bounding box center [921, 398] width 1293 height 705
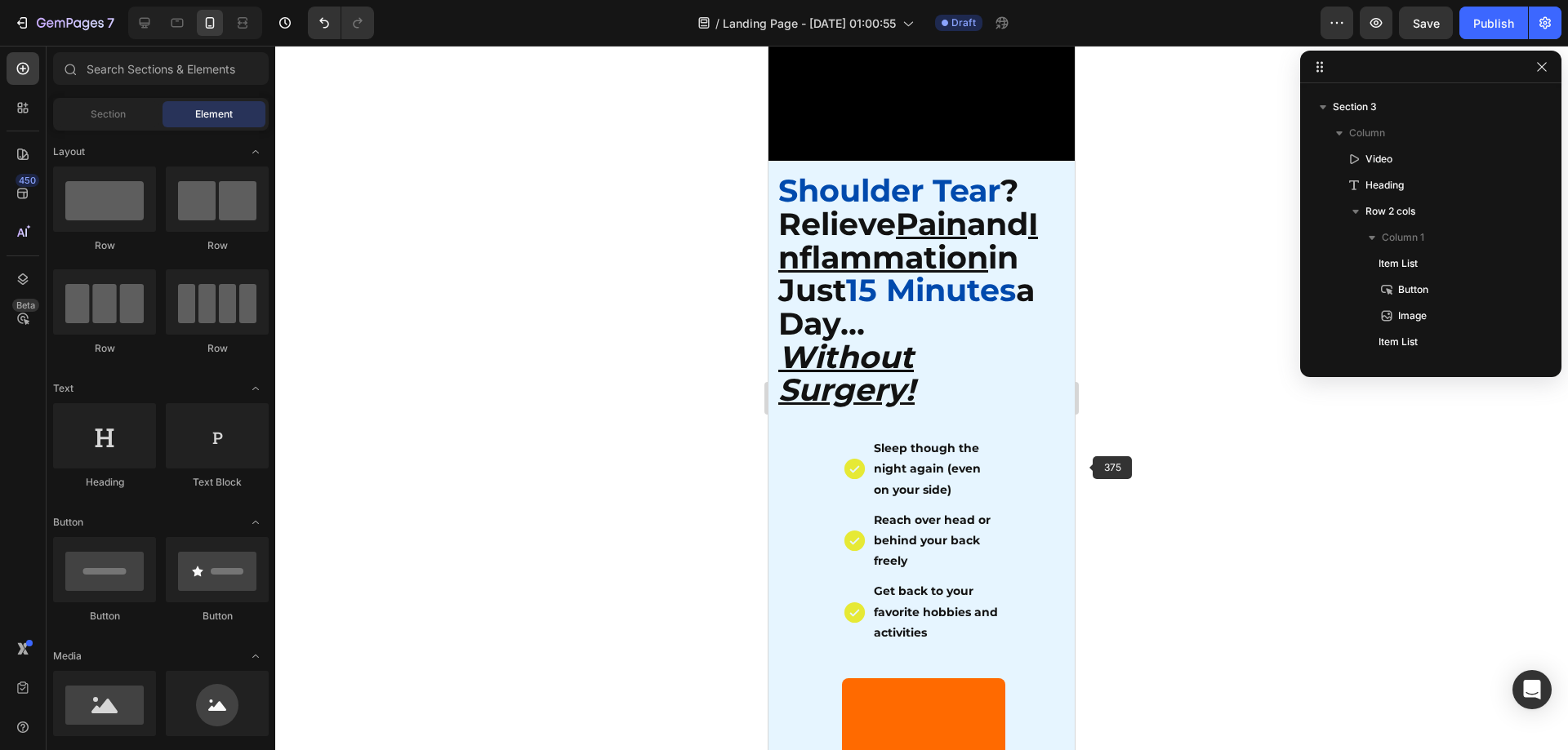
click at [1220, 516] on div at bounding box center [921, 398] width 1293 height 705
click at [1175, 438] on div at bounding box center [921, 398] width 1293 height 705
click at [1016, 310] on span "15 Minutes" at bounding box center [931, 290] width 170 height 38
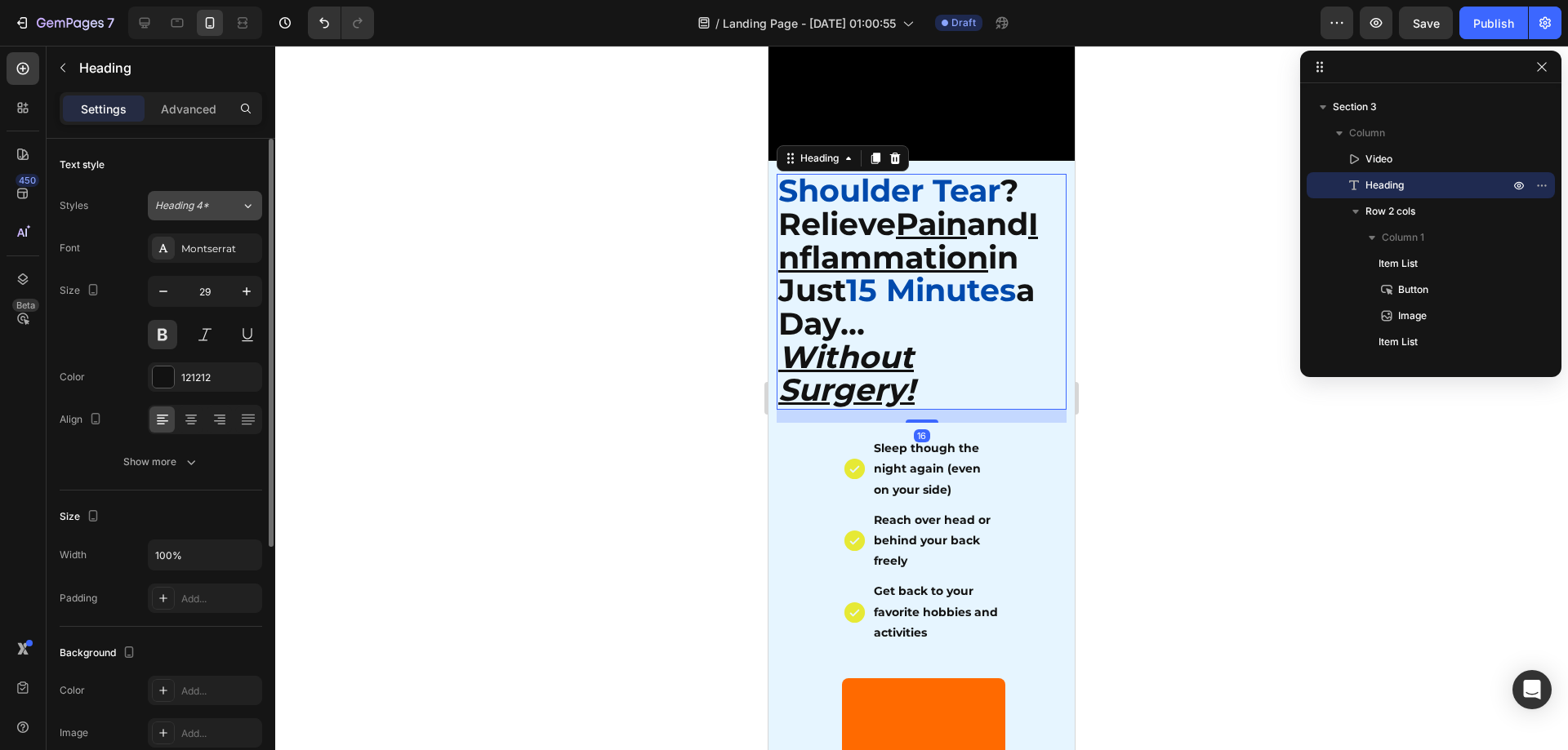
click at [202, 205] on span "Heading 4*" at bounding box center [182, 205] width 54 height 15
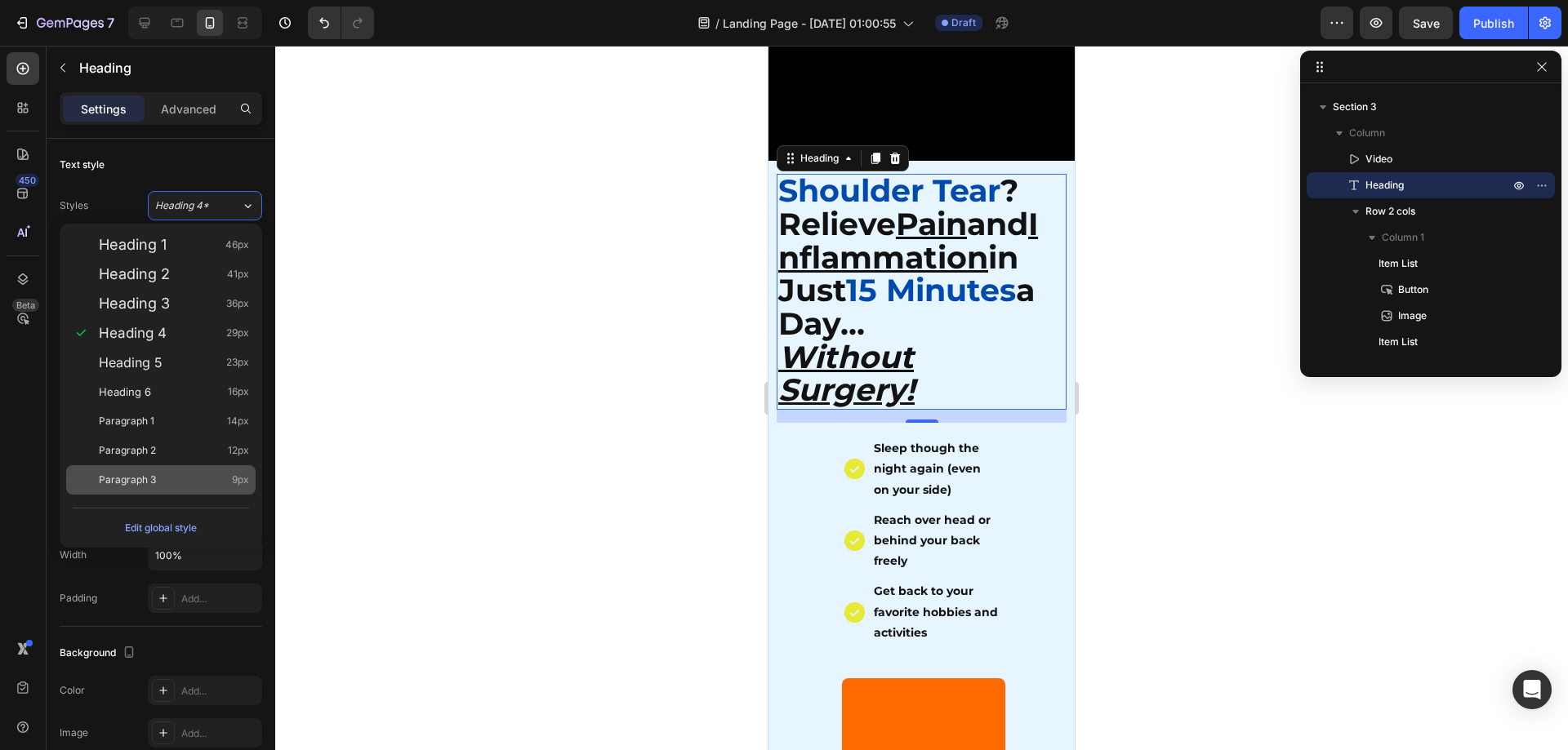
click at [173, 473] on div "Paragraph 3 9px" at bounding box center [173, 479] width 150 height 16
type input "9"
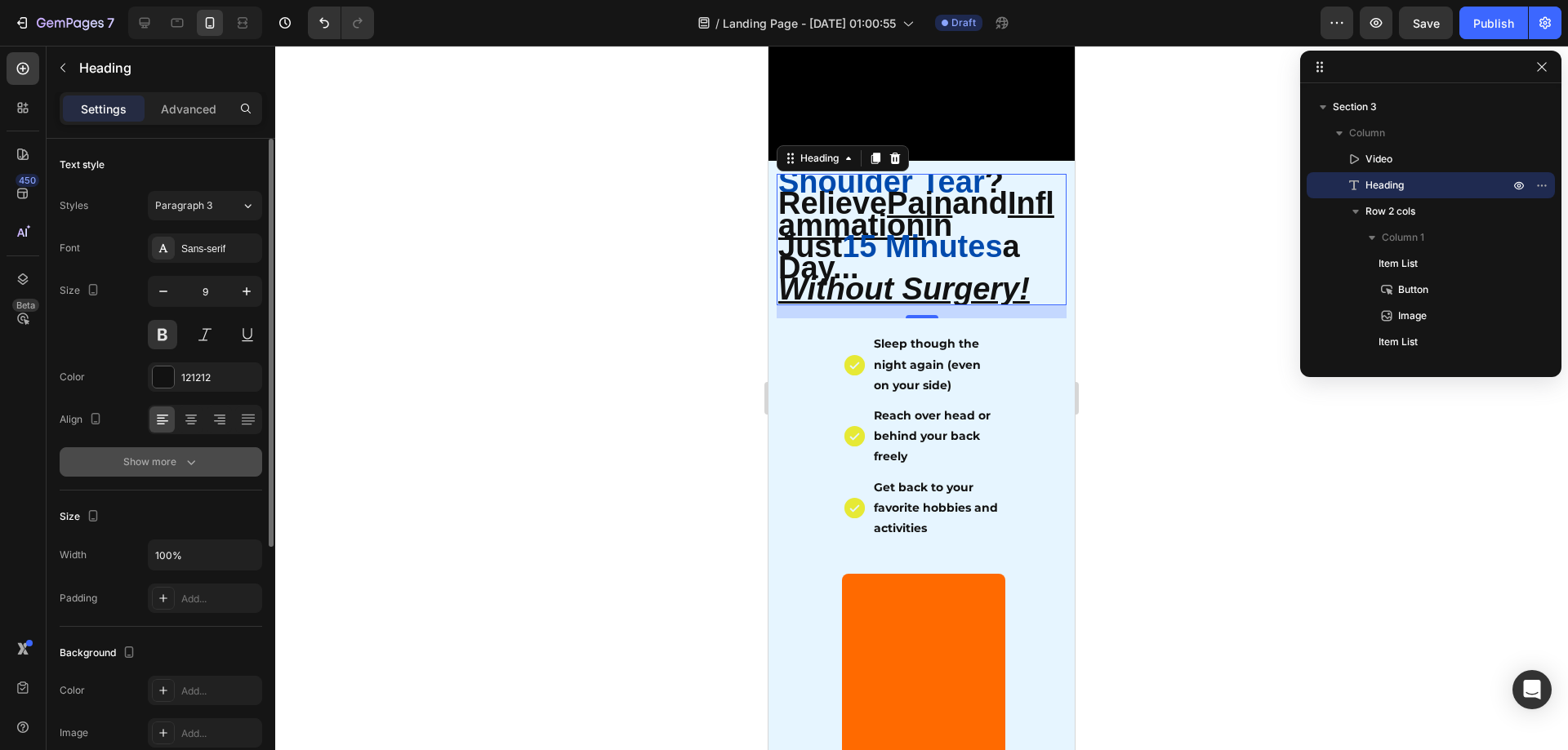
click at [169, 462] on div "Show more" at bounding box center [161, 462] width 76 height 16
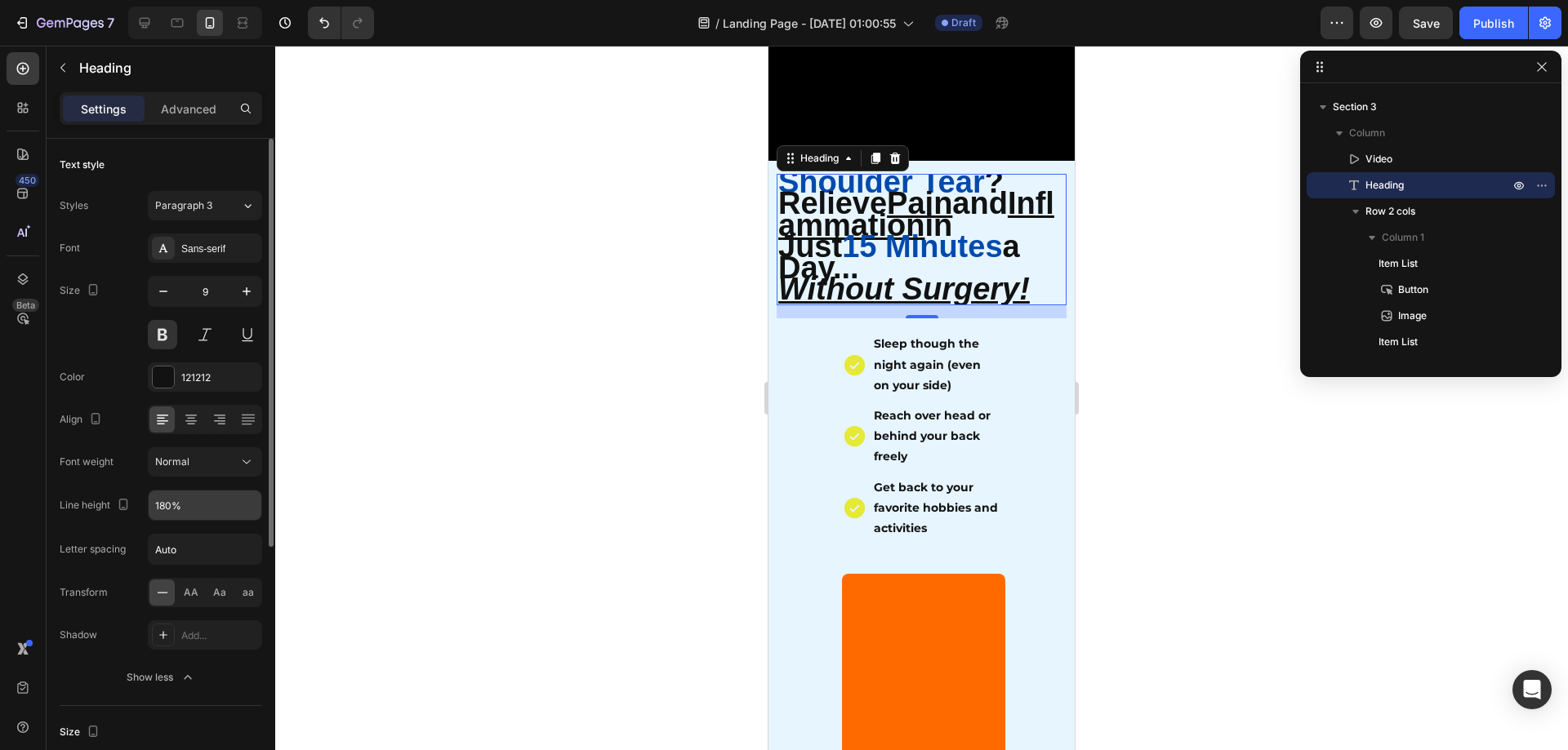
click at [180, 511] on input "180%" at bounding box center [205, 505] width 113 height 29
click at [182, 507] on input "180%" at bounding box center [205, 505] width 113 height 29
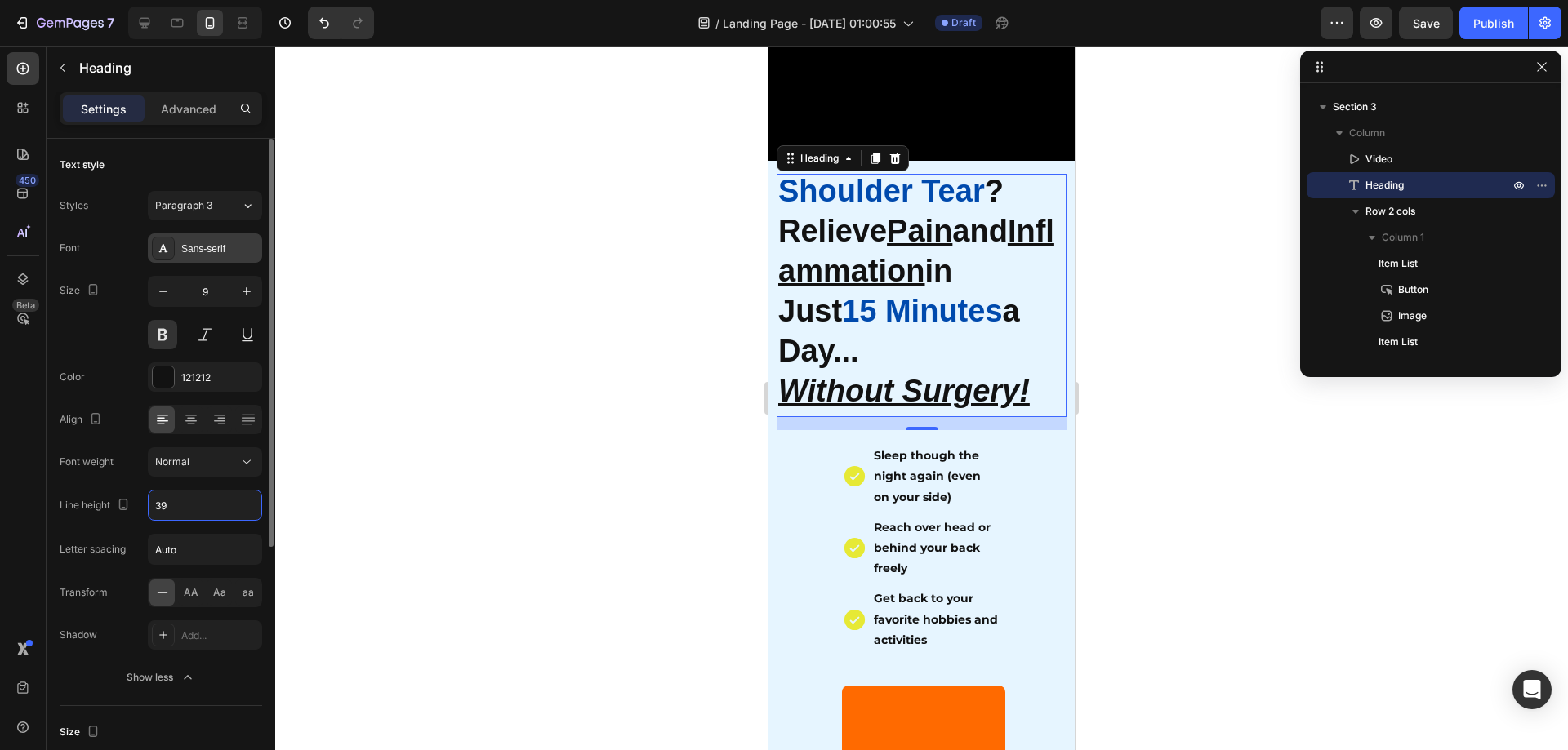
type input "39"
click at [221, 250] on div "Sans-serif" at bounding box center [219, 249] width 77 height 15
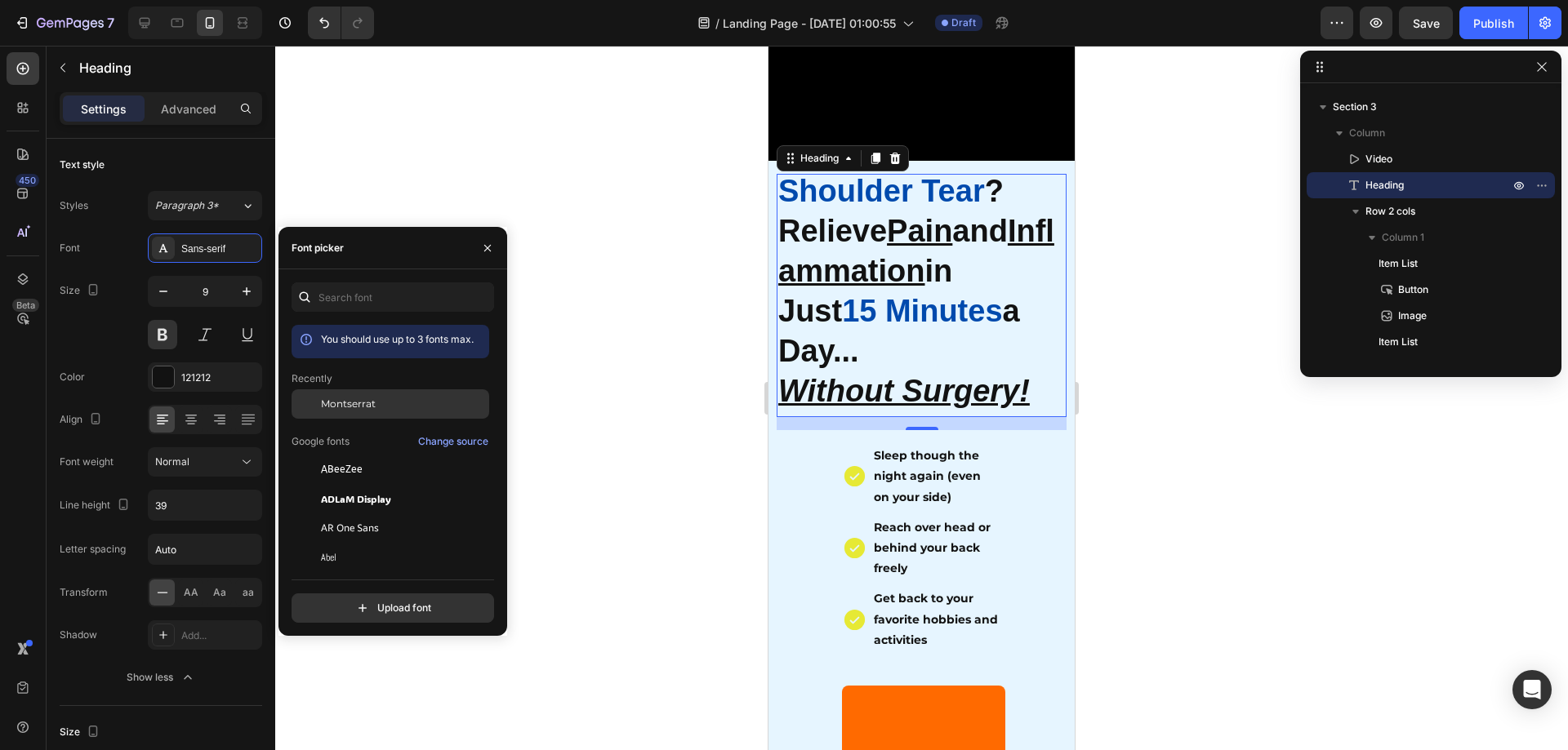
click at [377, 397] on div "Montserrat" at bounding box center [403, 404] width 165 height 15
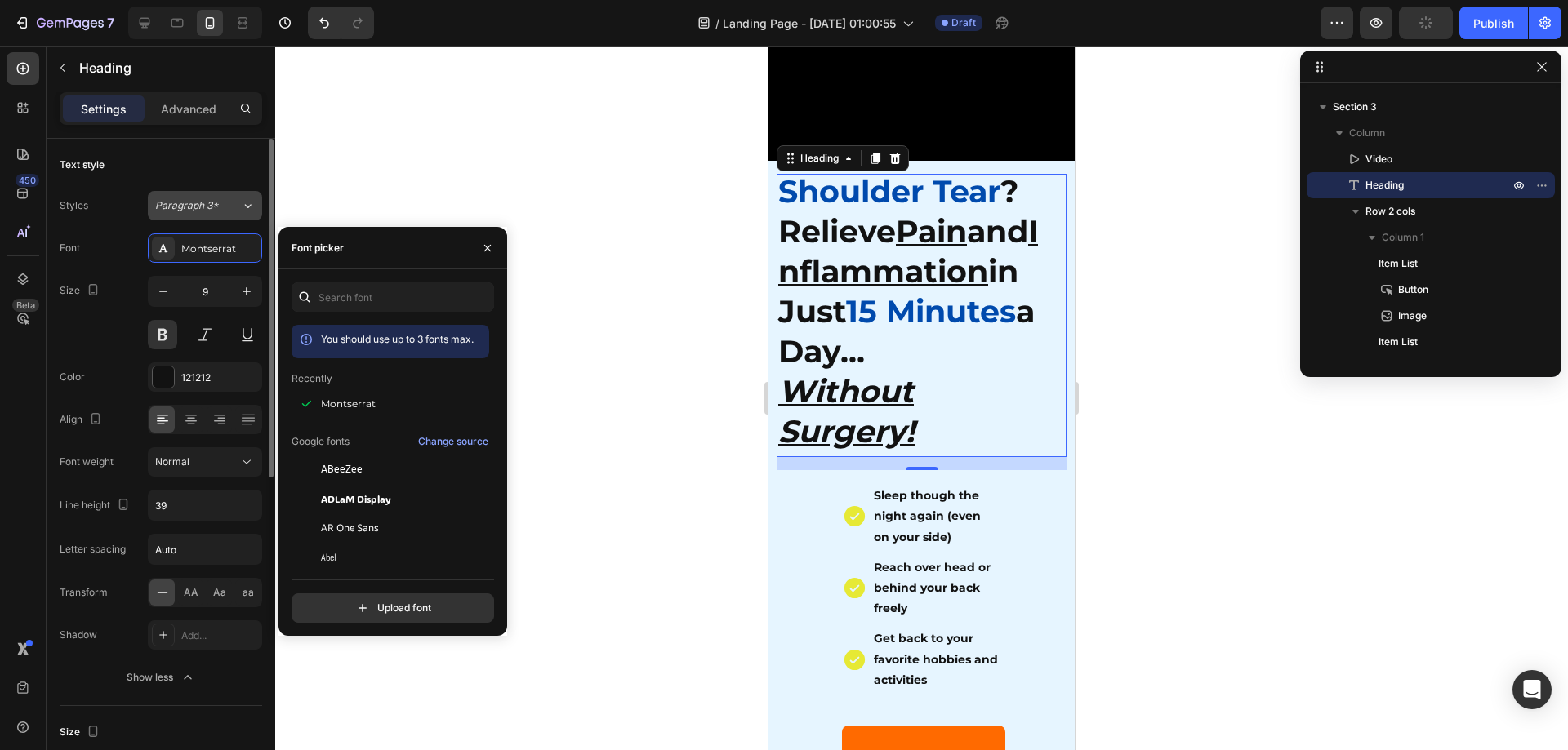
click at [223, 194] on button "Paragraph 3*" at bounding box center [205, 205] width 114 height 29
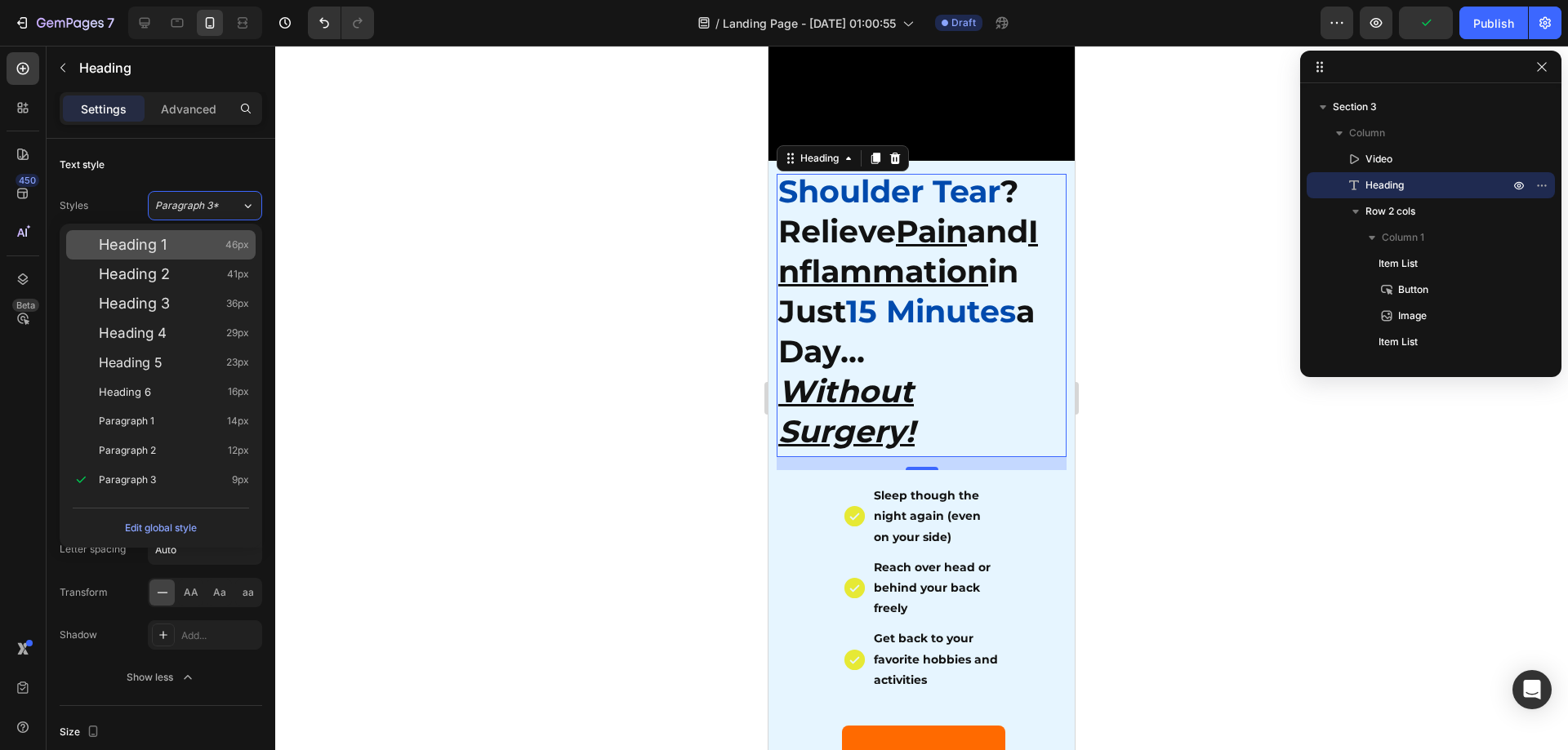
click at [185, 237] on div "Heading 1 46px" at bounding box center [160, 245] width 189 height 29
type input "46"
type input "130%"
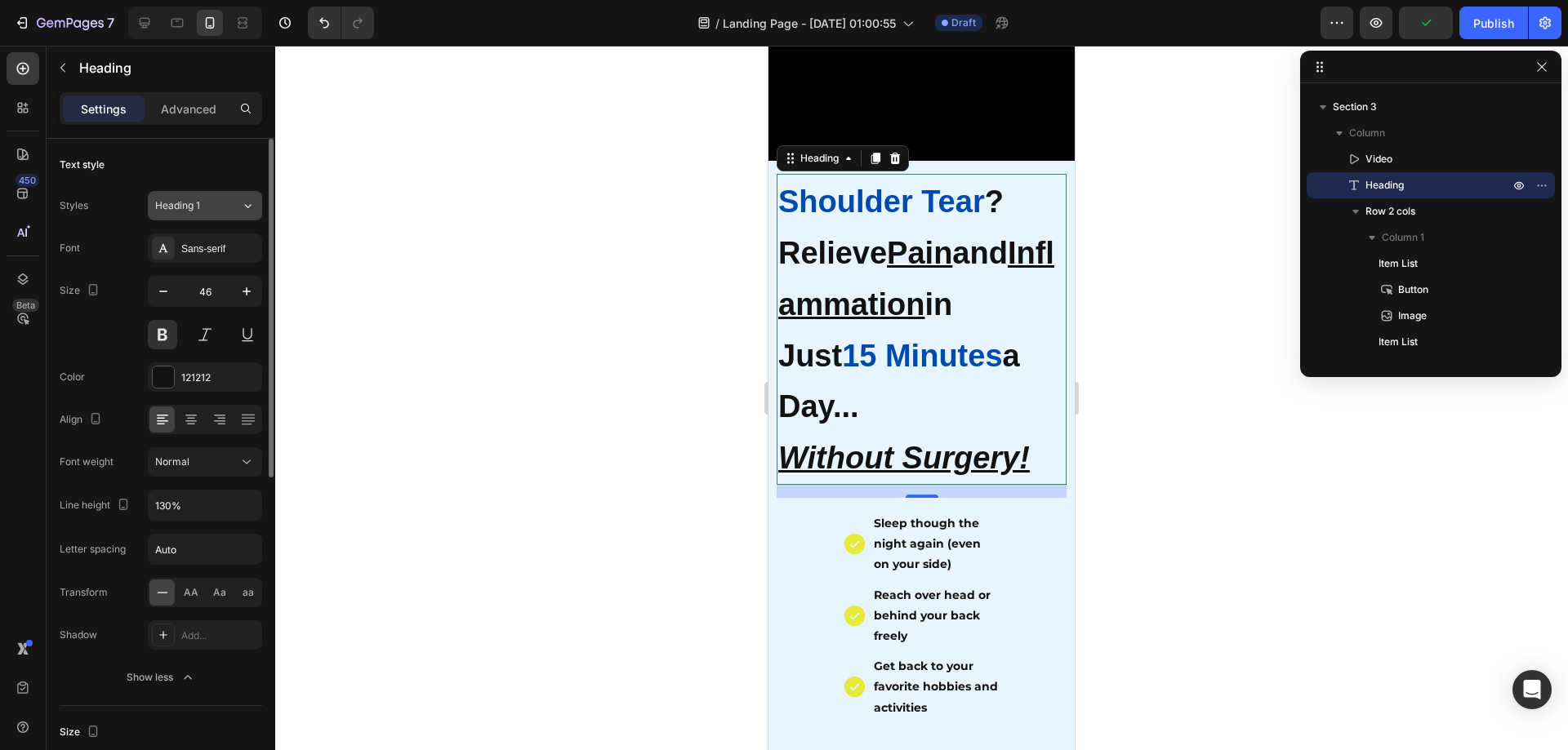
click at [205, 203] on div "Heading 1" at bounding box center [188, 205] width 66 height 15
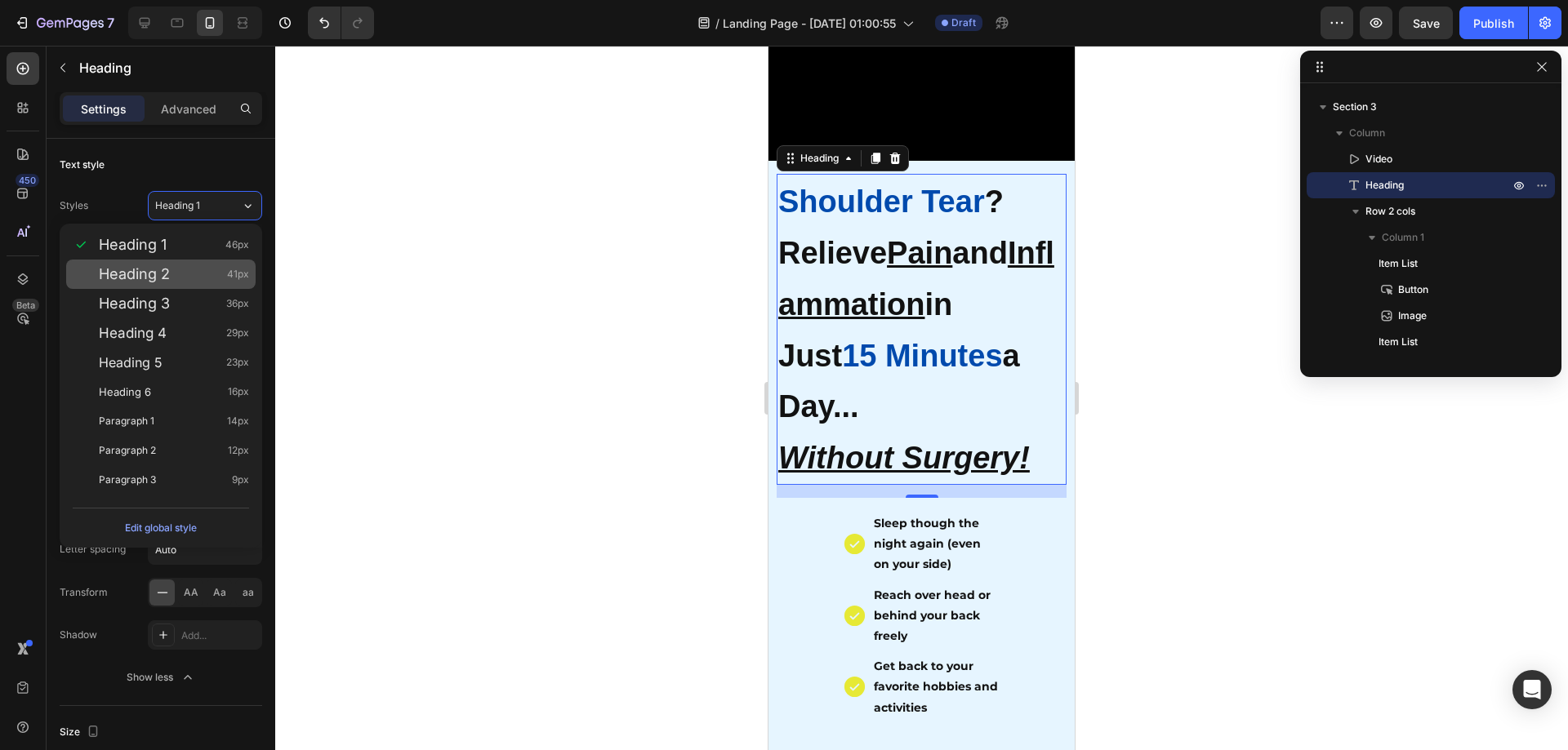
click at [154, 282] on span "Heading 2" at bounding box center [134, 274] width 71 height 16
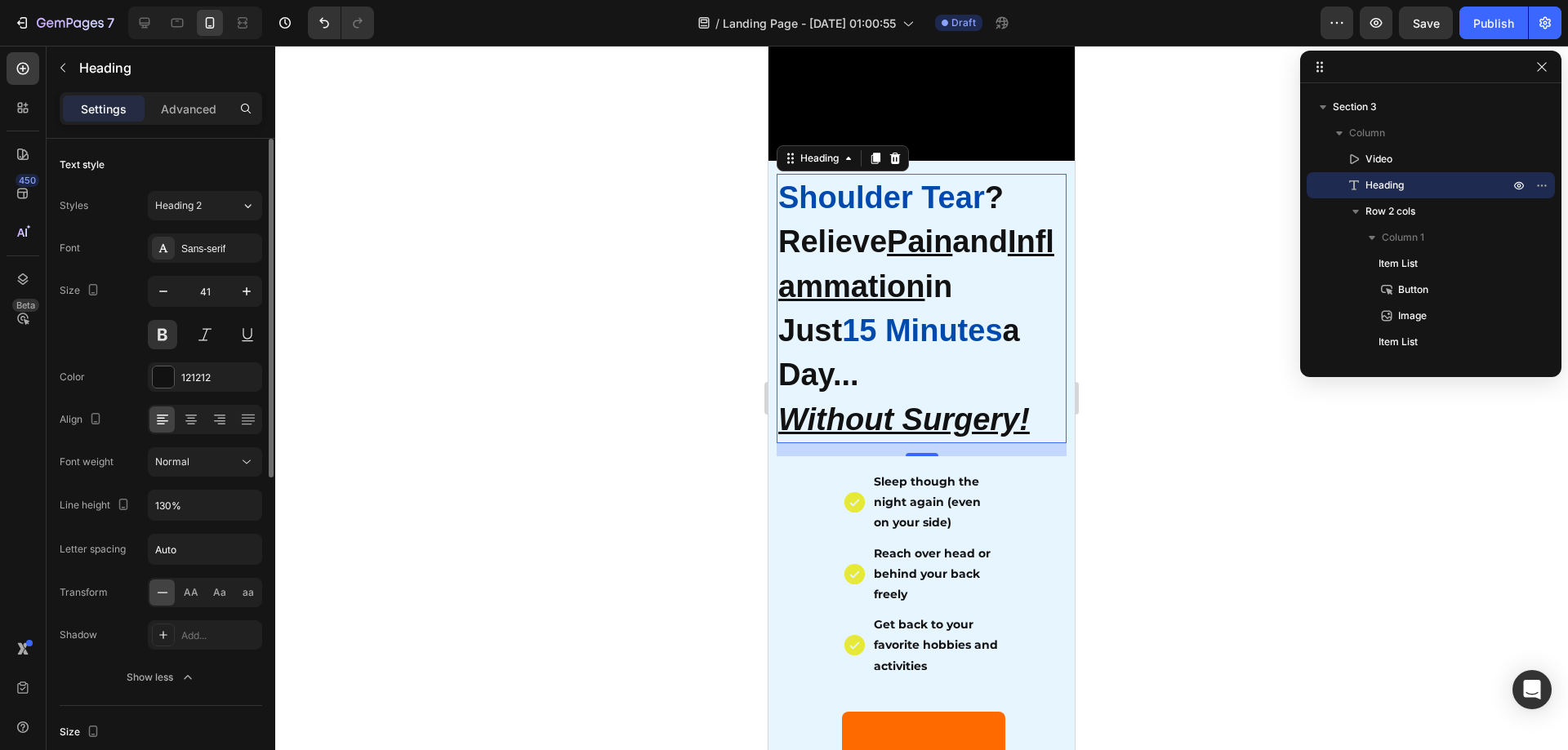
click at [211, 220] on div "Styles Heading 2 Font Sans-serif Size 41 Color 121212 Align Font weight Normal …" at bounding box center [161, 441] width 203 height 501
click at [212, 217] on button "Heading 2" at bounding box center [205, 205] width 114 height 29
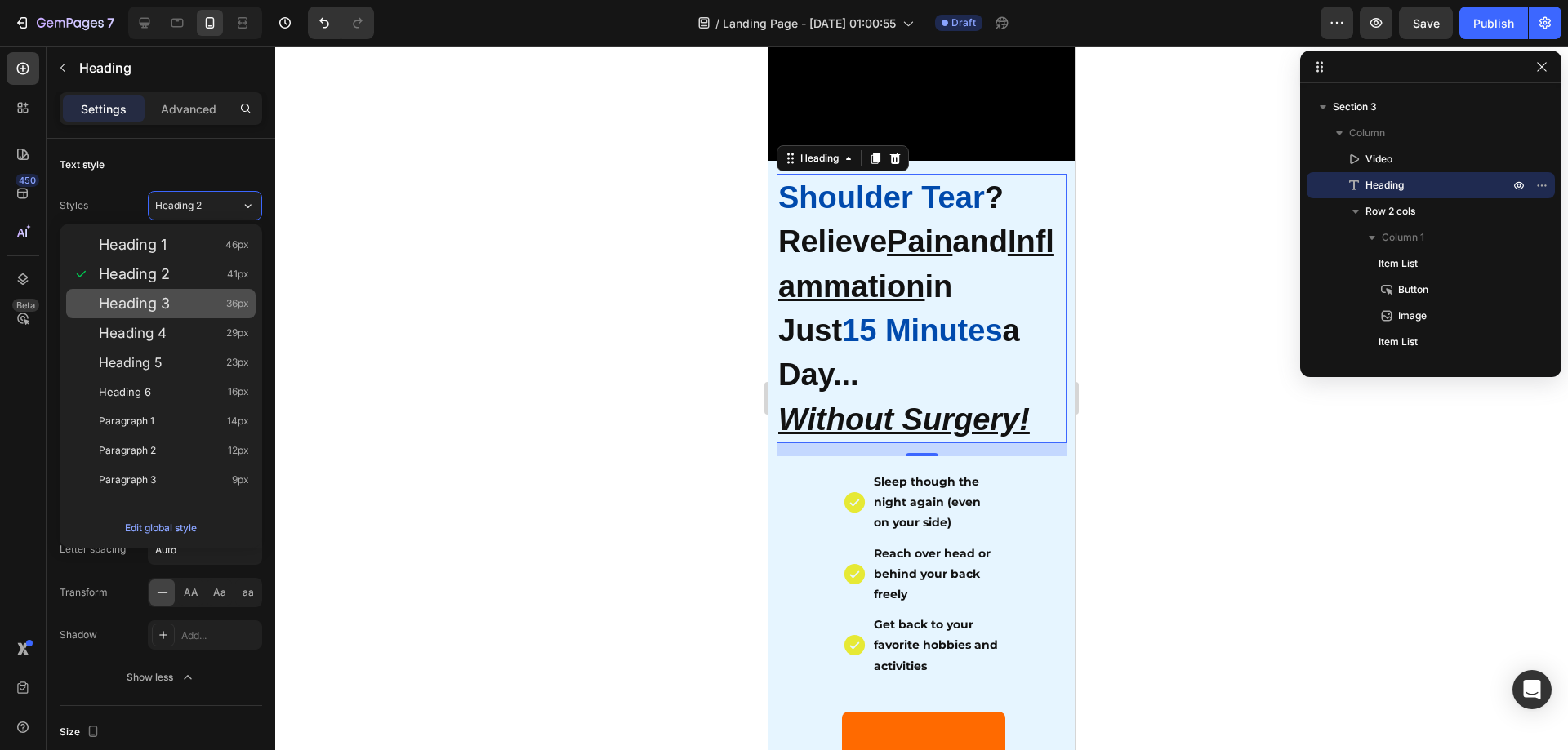
click at [175, 304] on div "Heading 3 36px" at bounding box center [173, 303] width 150 height 16
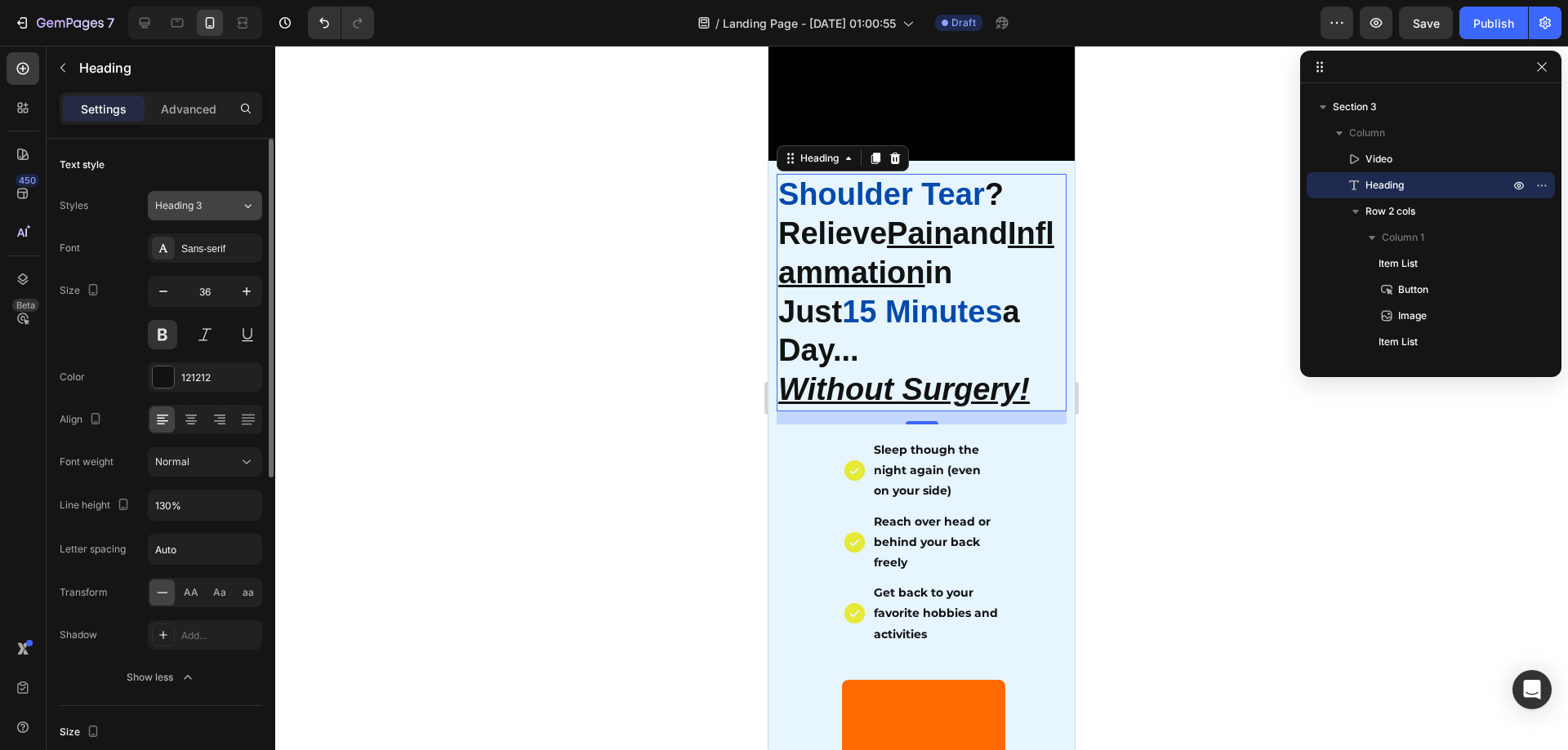
click at [227, 211] on div "Heading 3" at bounding box center [198, 205] width 86 height 15
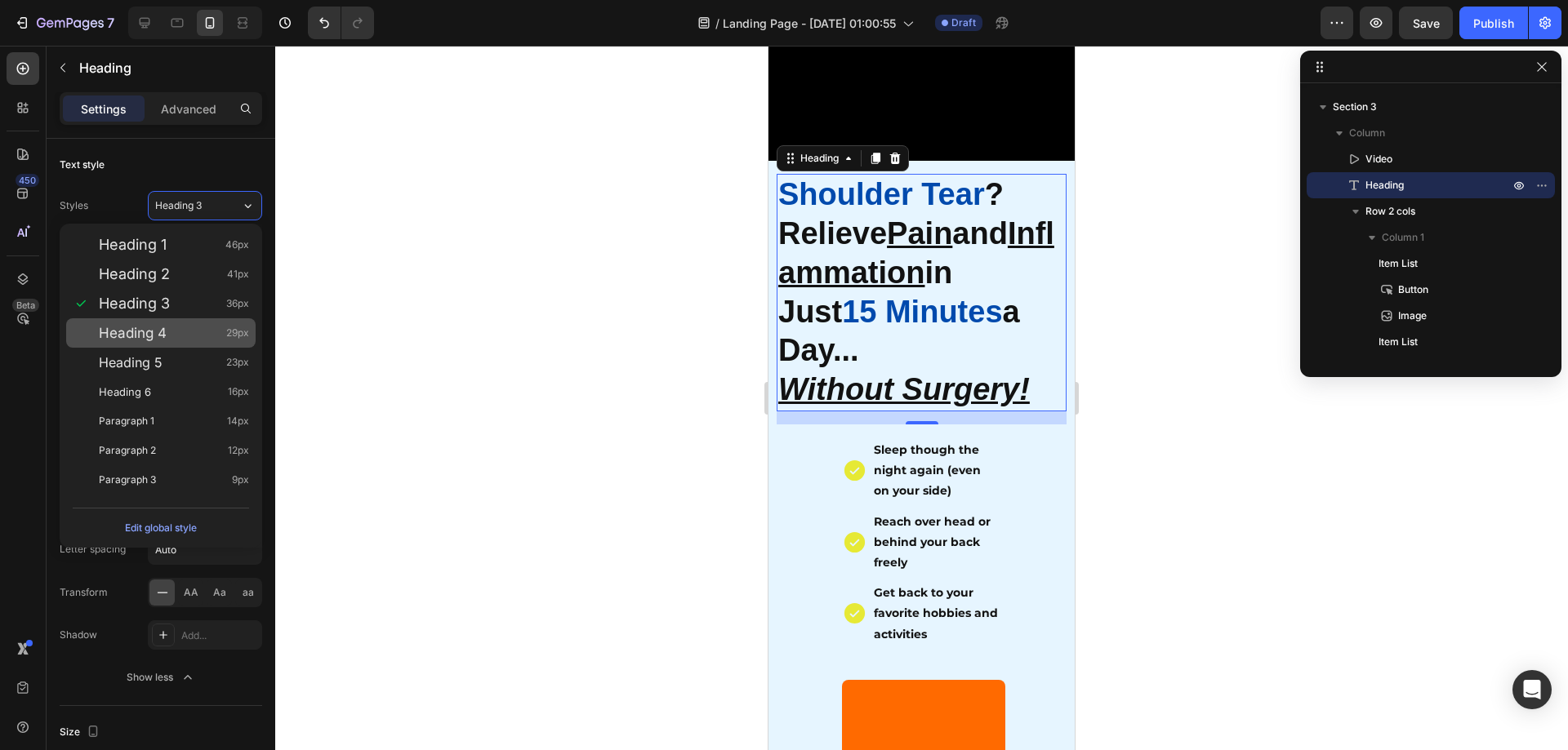
click at [159, 346] on div "Heading 4 29px" at bounding box center [160, 333] width 189 height 29
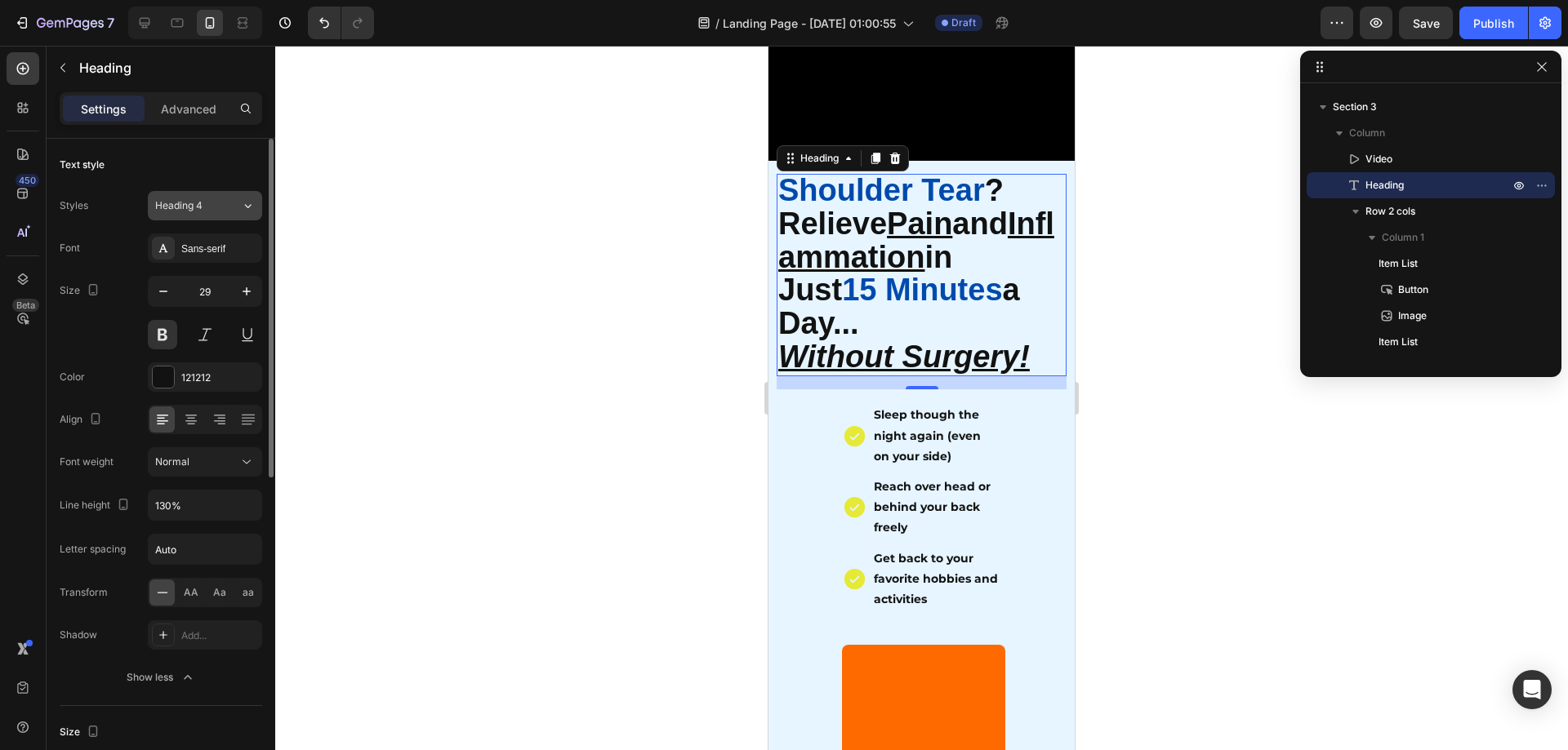
click at [217, 209] on div "Heading 4" at bounding box center [188, 205] width 66 height 15
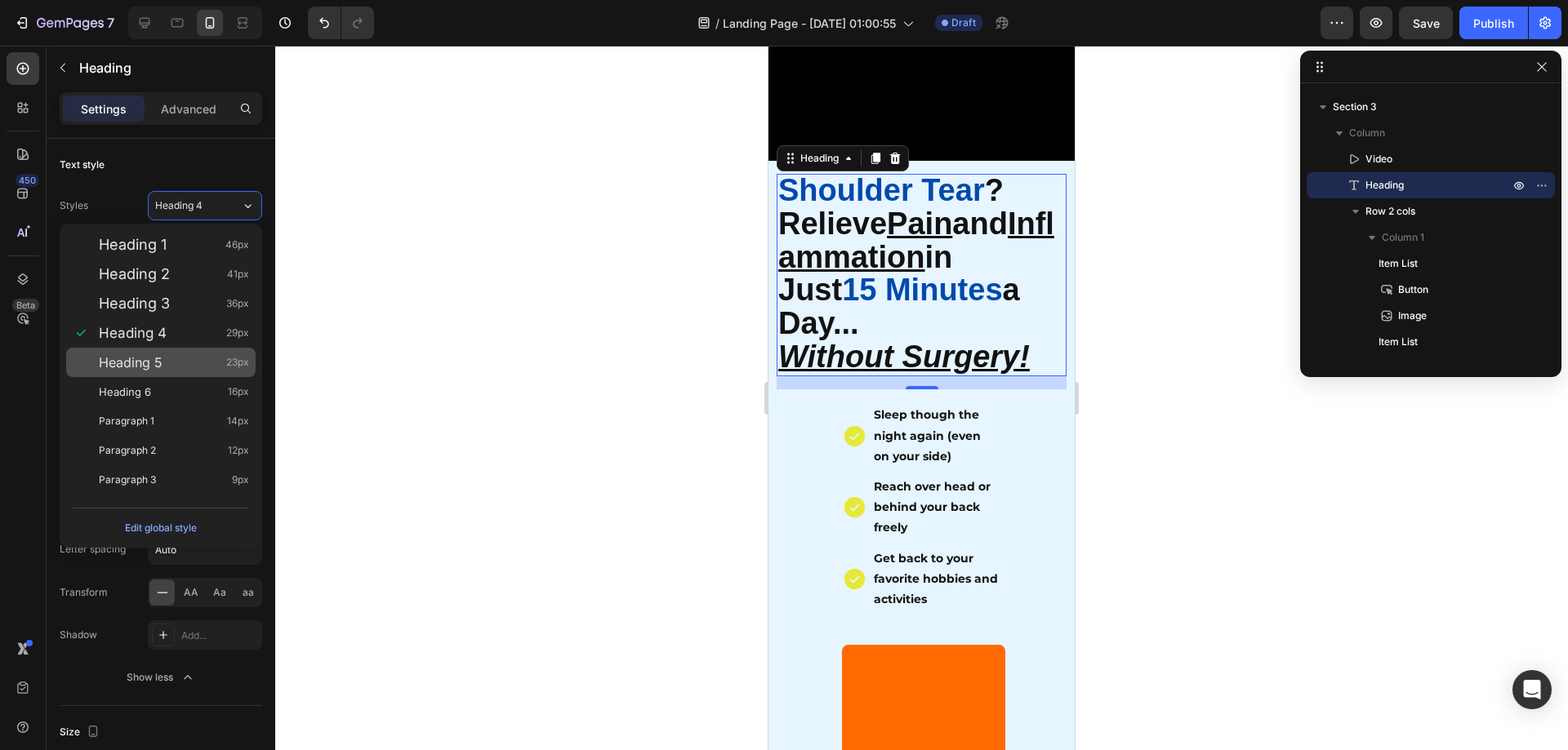
click at [155, 358] on span "Heading 5" at bounding box center [130, 362] width 63 height 16
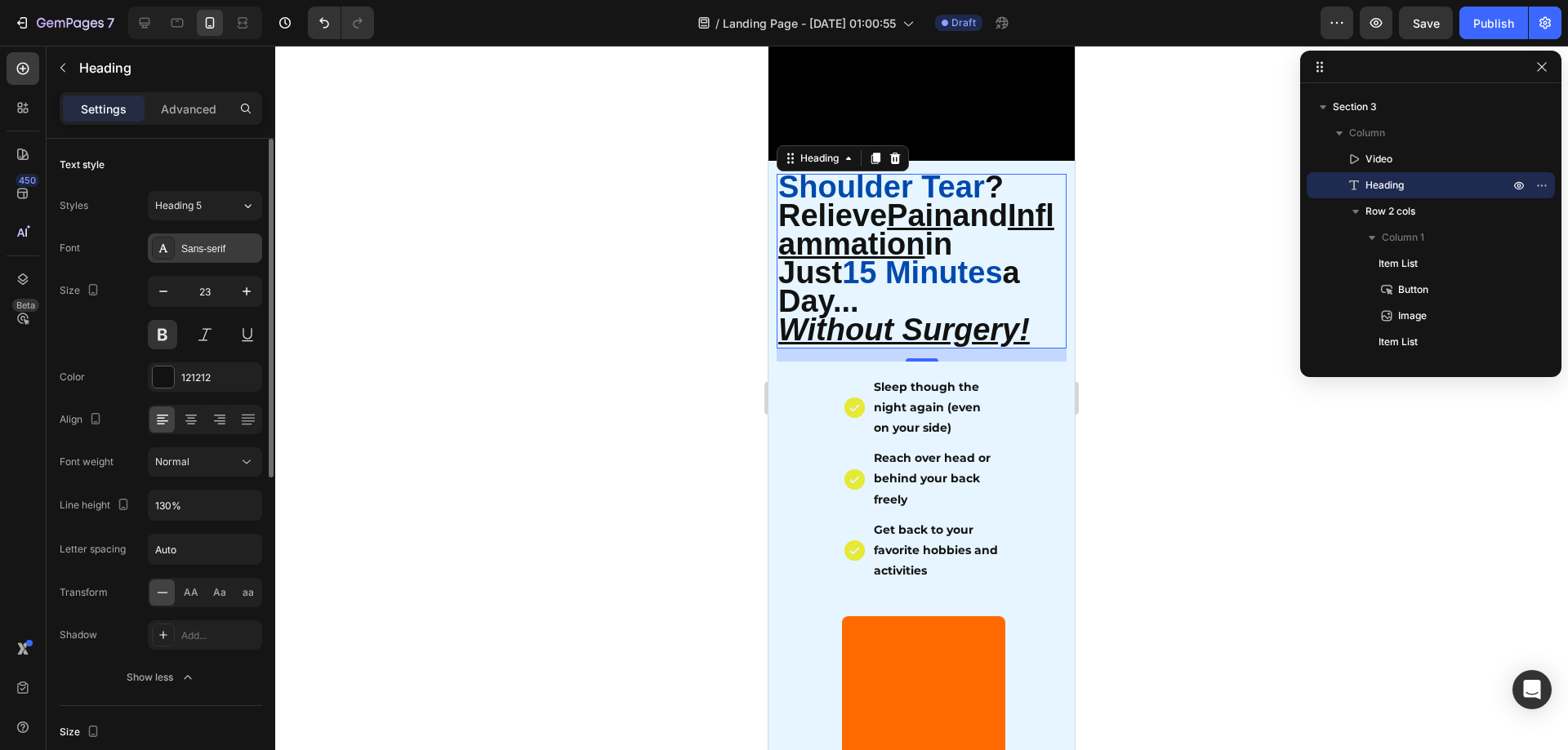
click at [223, 256] on div "Sans-serif" at bounding box center [219, 249] width 77 height 15
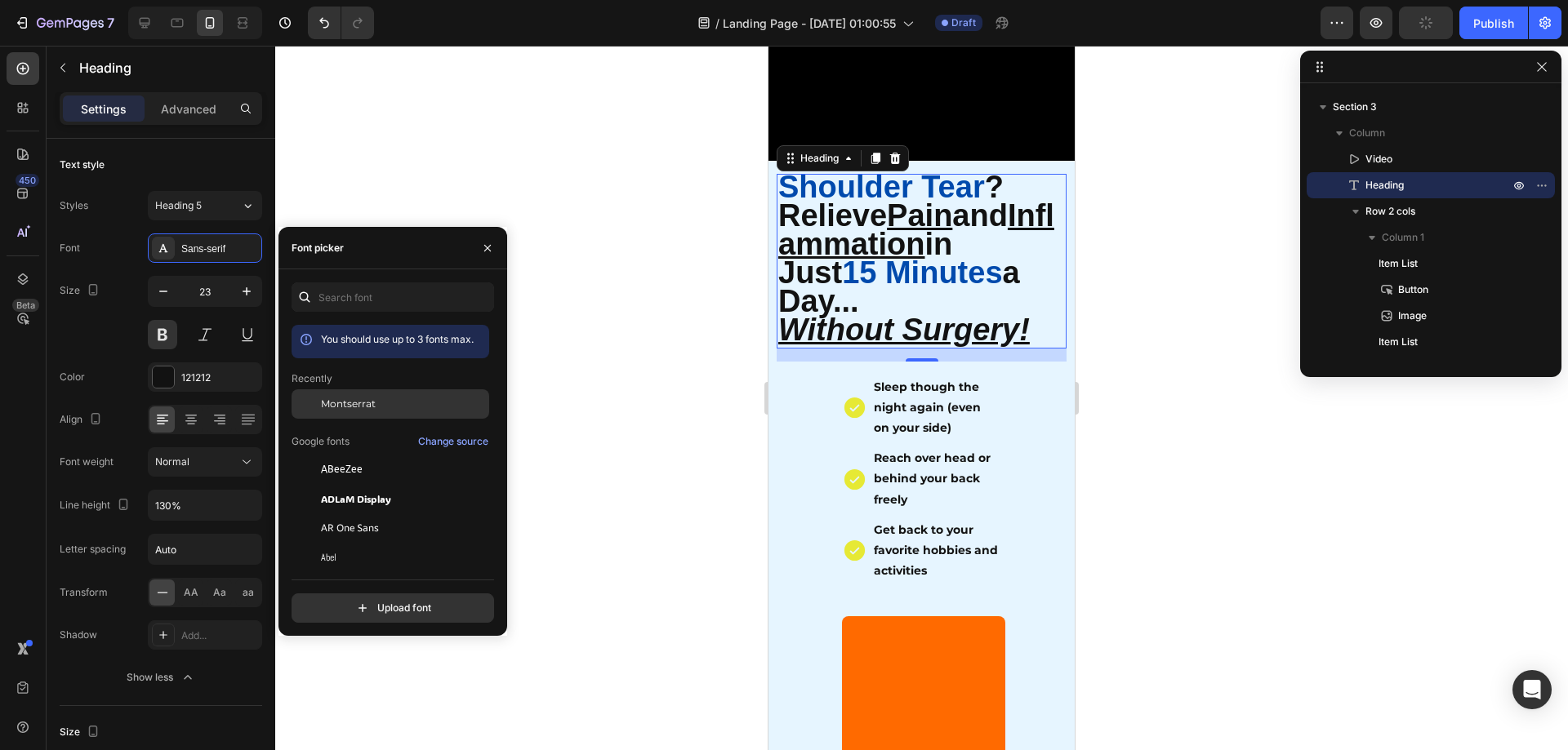
click at [336, 404] on span "Montserrat" at bounding box center [348, 404] width 55 height 15
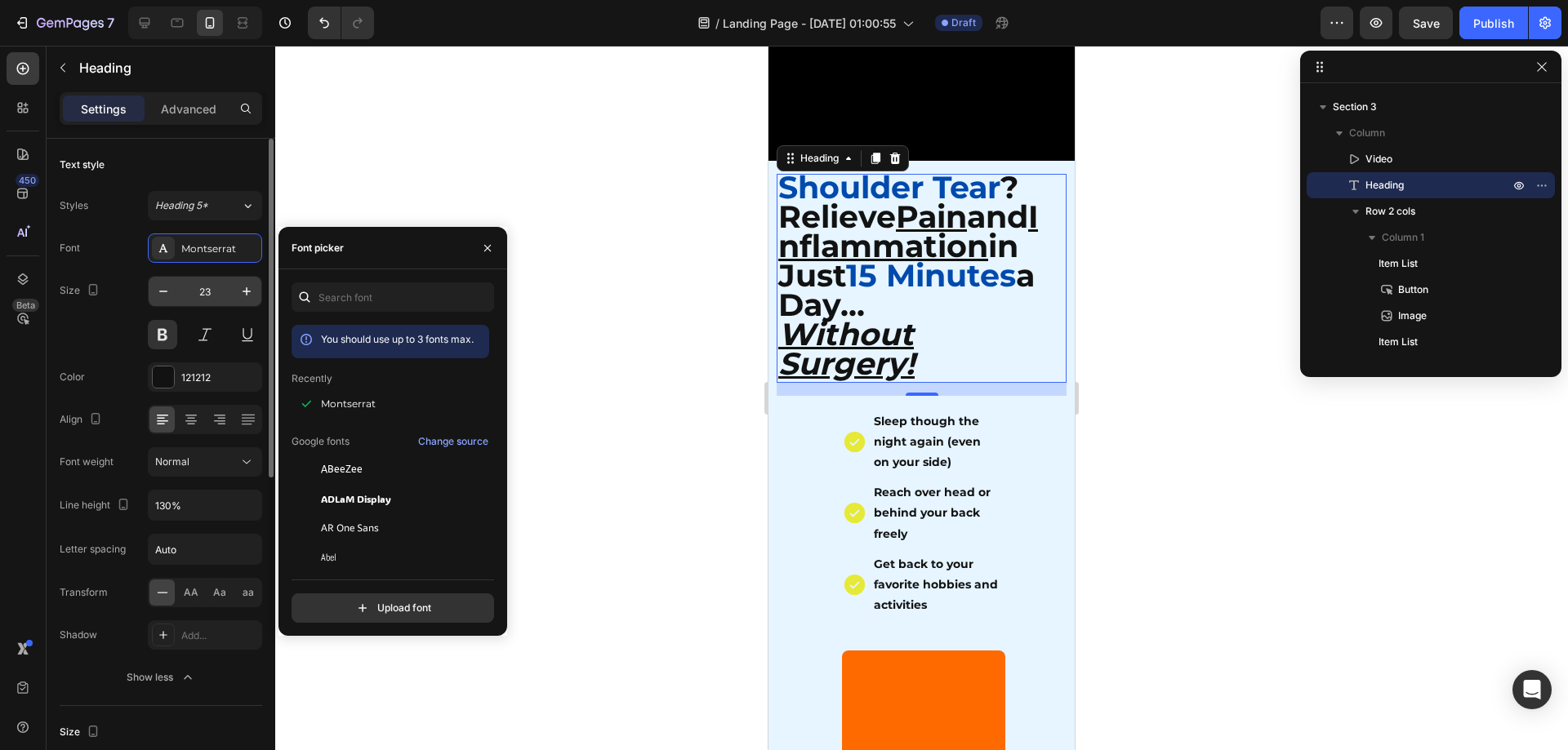
click at [193, 287] on input "23" at bounding box center [205, 291] width 54 height 29
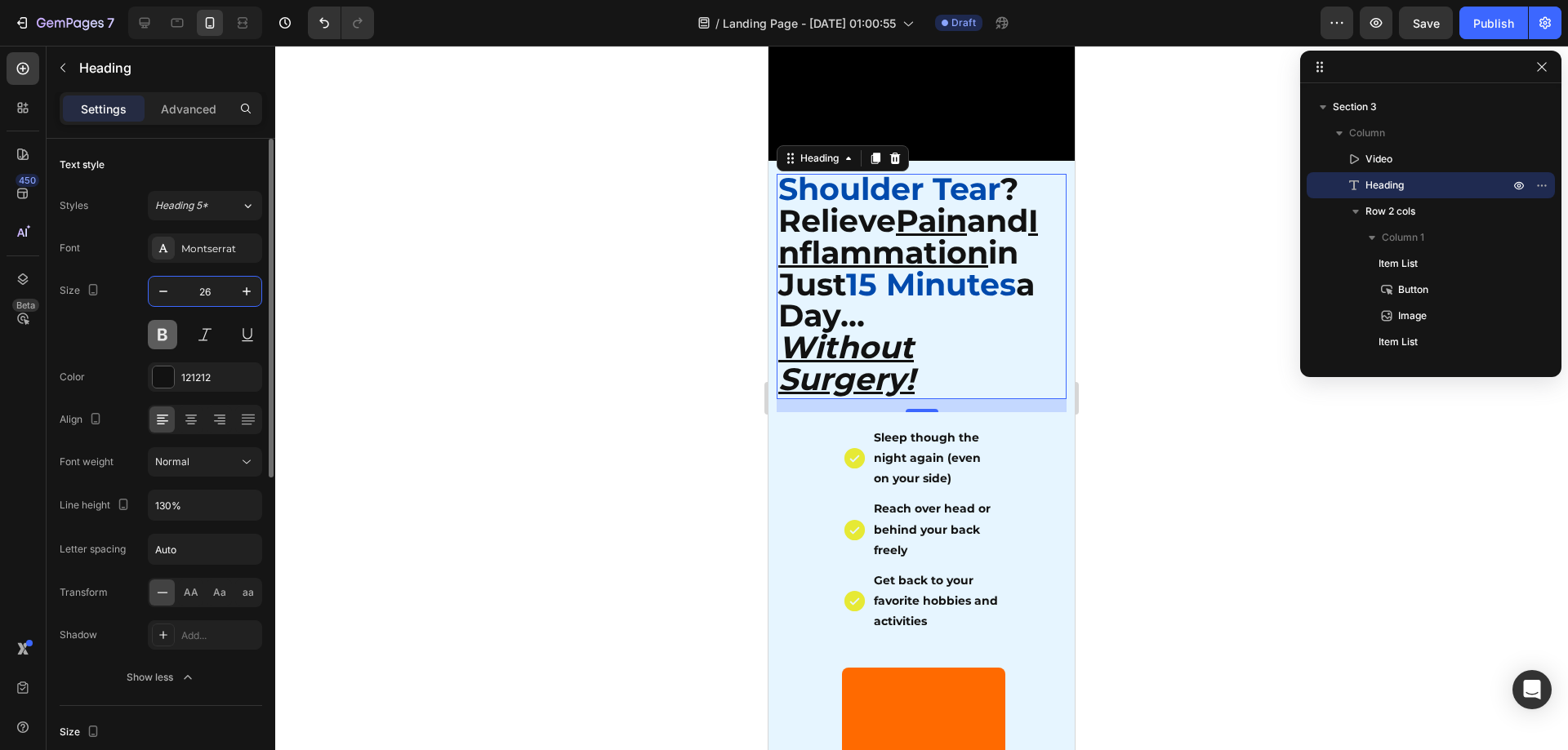
type input "26"
click at [158, 340] on button at bounding box center [162, 335] width 29 height 29
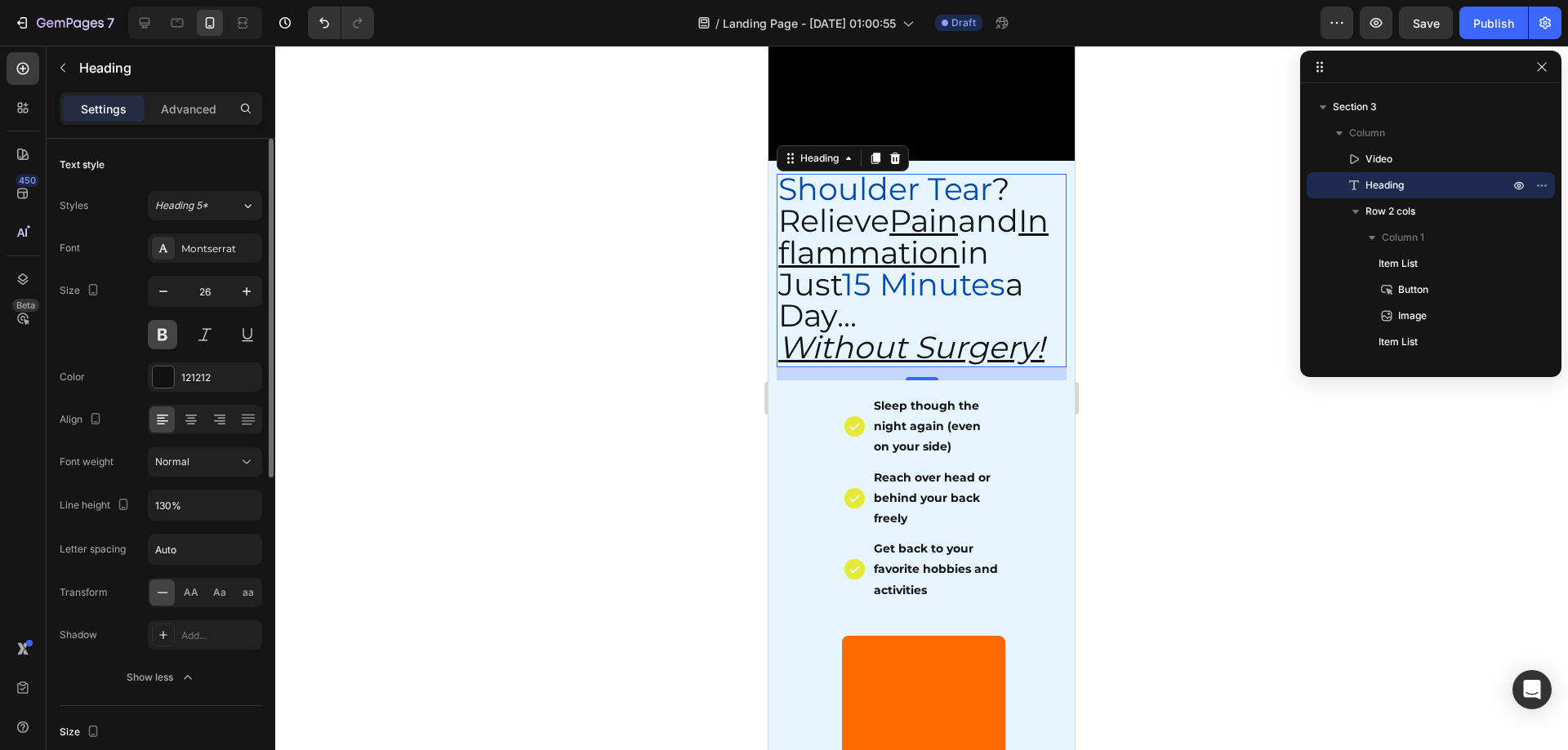
click at [158, 340] on button at bounding box center [162, 335] width 29 height 29
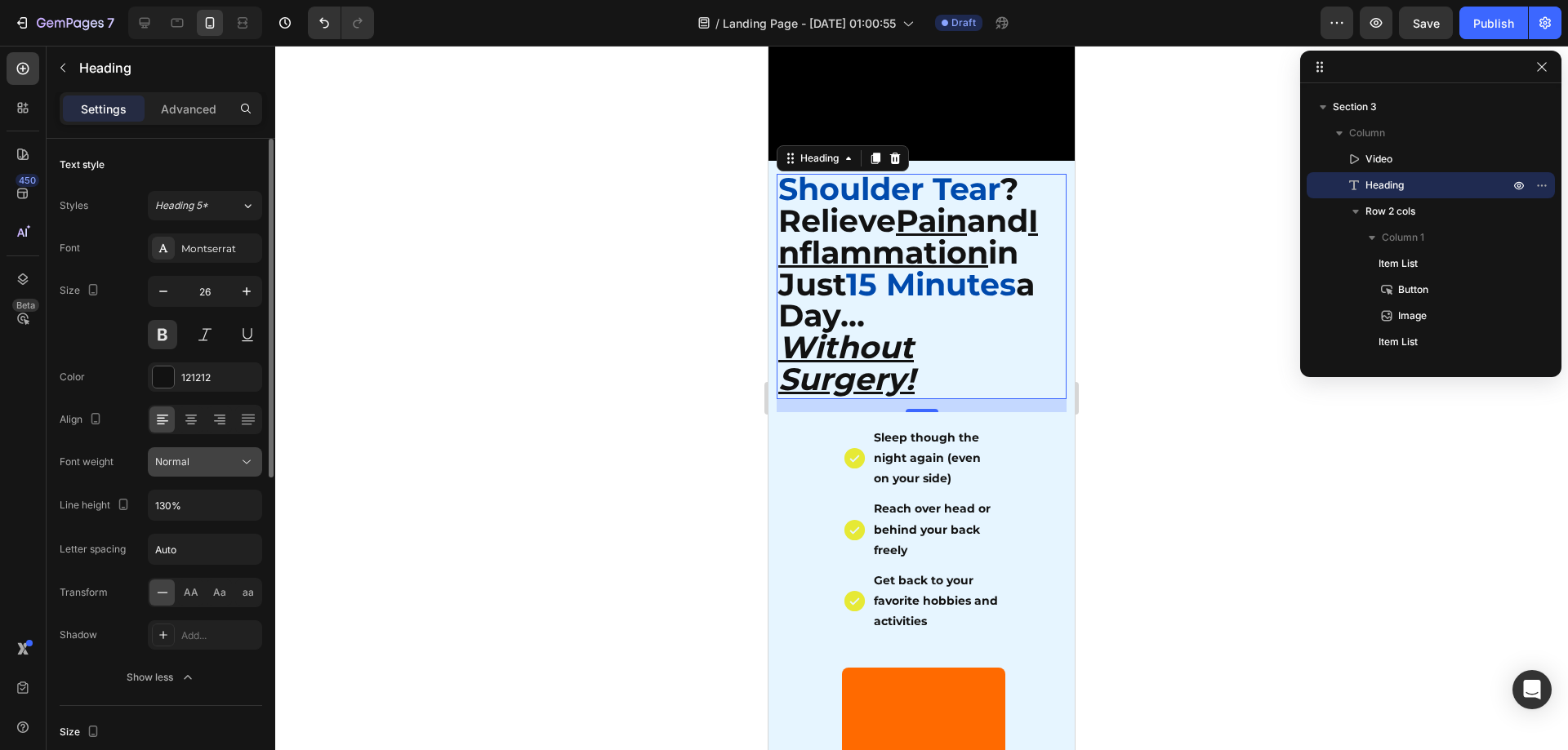
click at [186, 469] on span "Normal" at bounding box center [173, 462] width 35 height 15
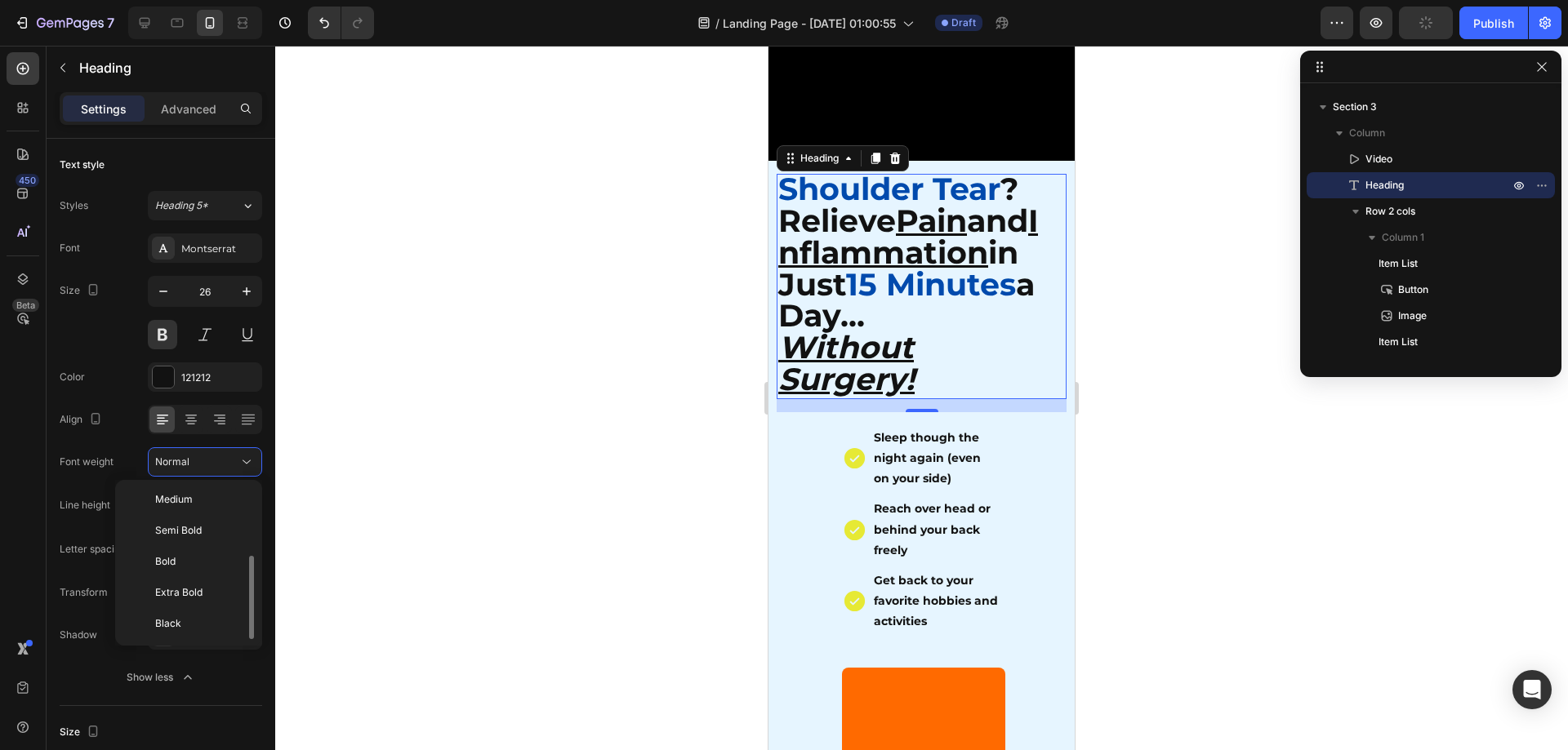
scroll to position [0, 0]
click at [189, 503] on p "Thin" at bounding box center [199, 502] width 87 height 15
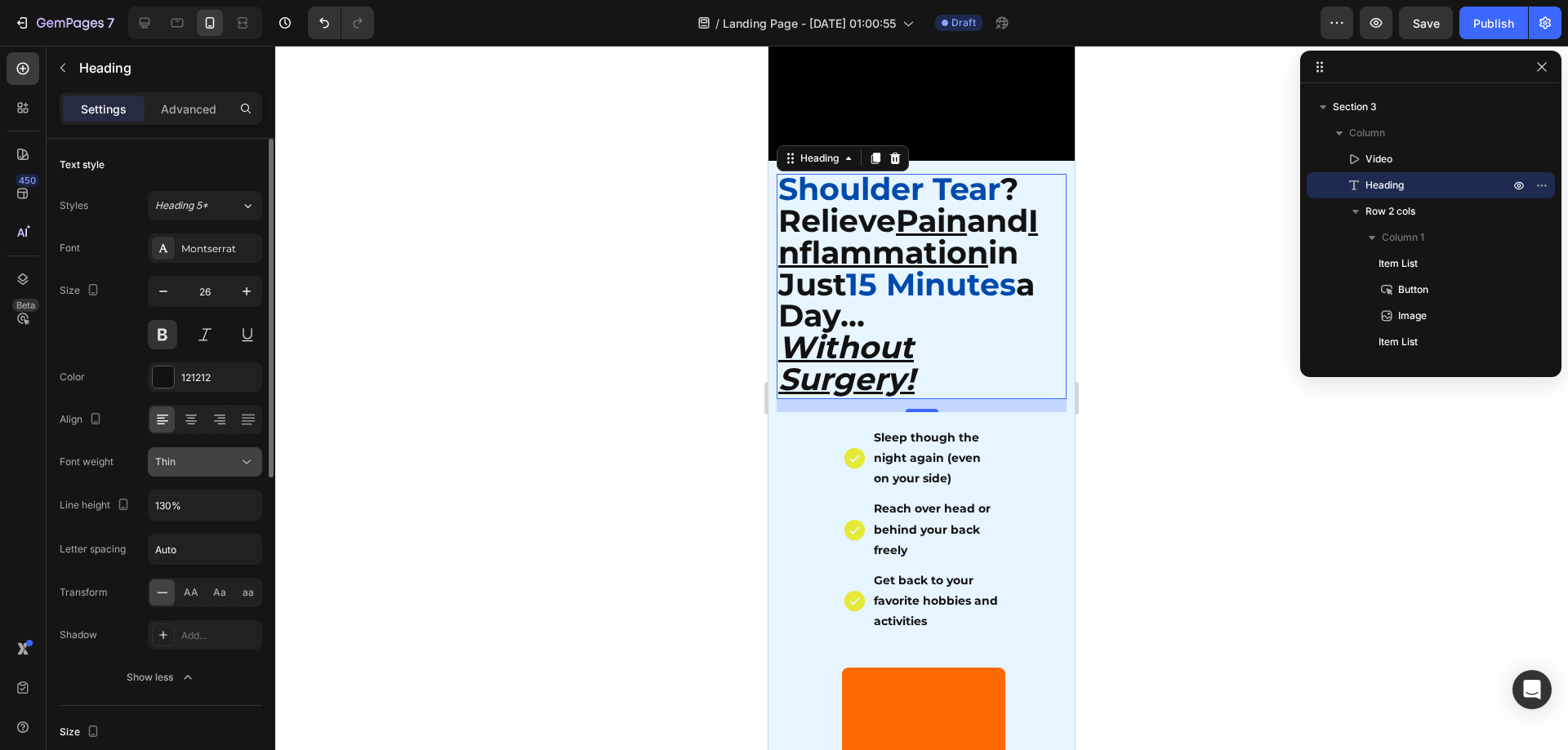
click at [193, 475] on button "Thin" at bounding box center [205, 462] width 114 height 29
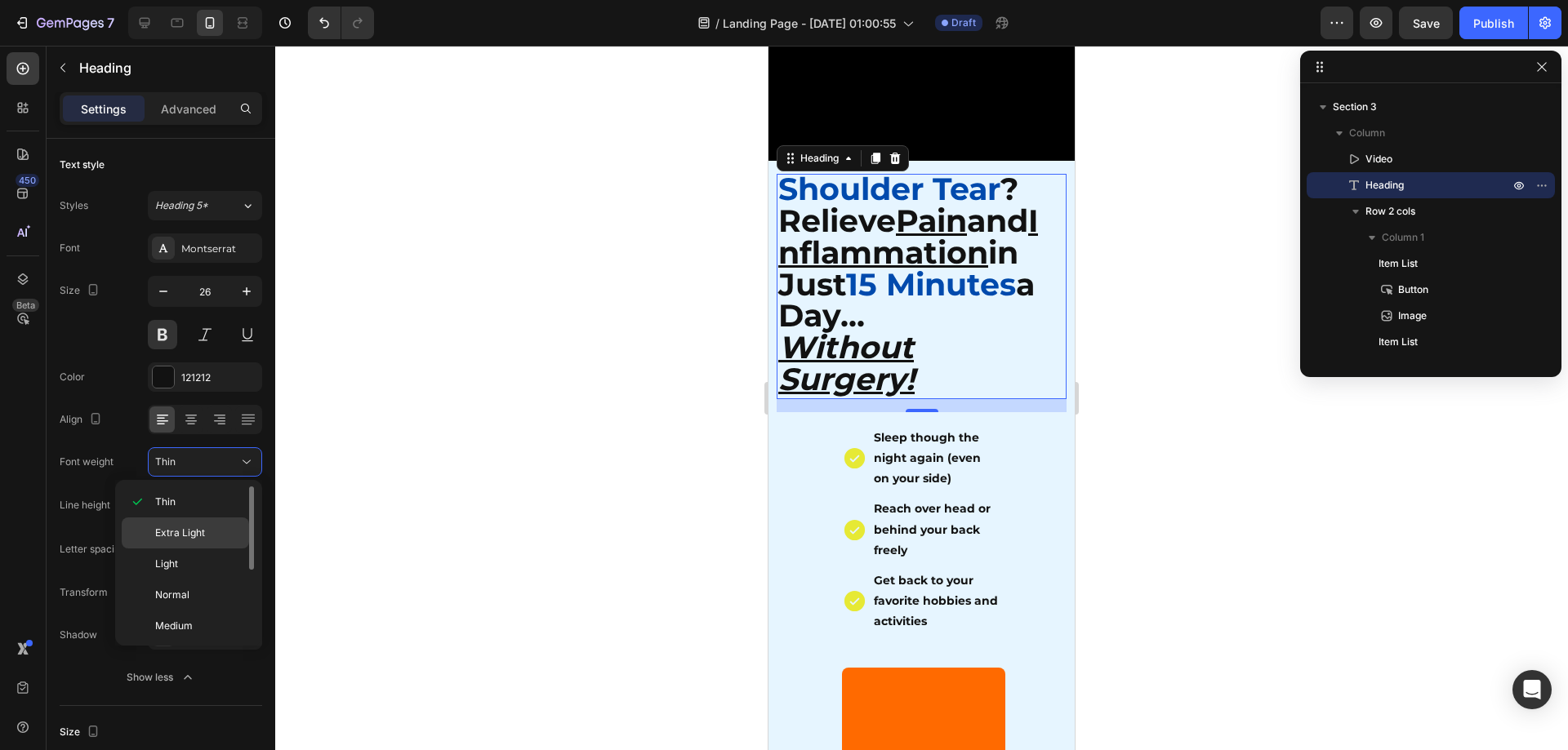
click at [188, 533] on span "Extra Light" at bounding box center [180, 532] width 49 height 15
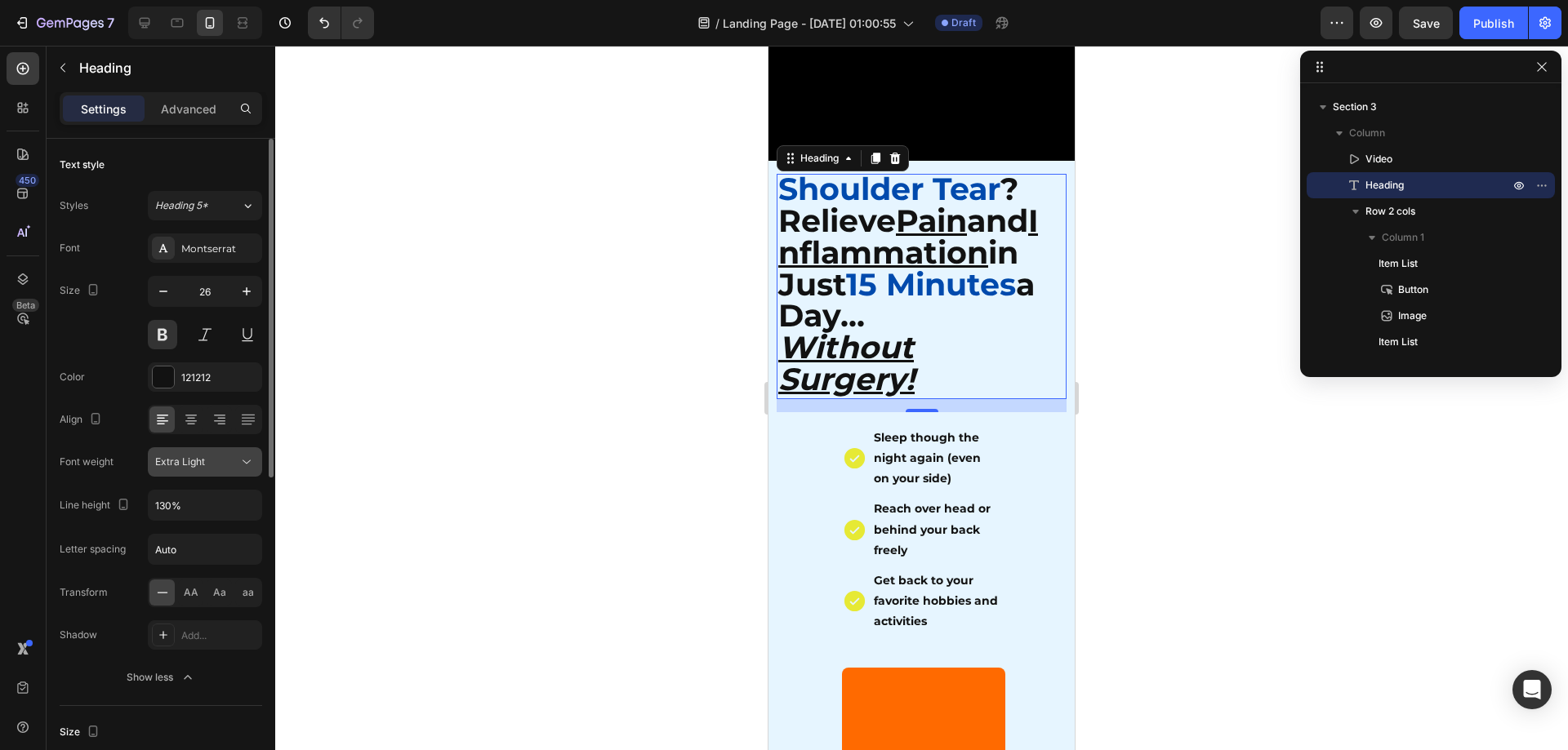
click at [206, 466] on div "Extra Light" at bounding box center [197, 462] width 83 height 15
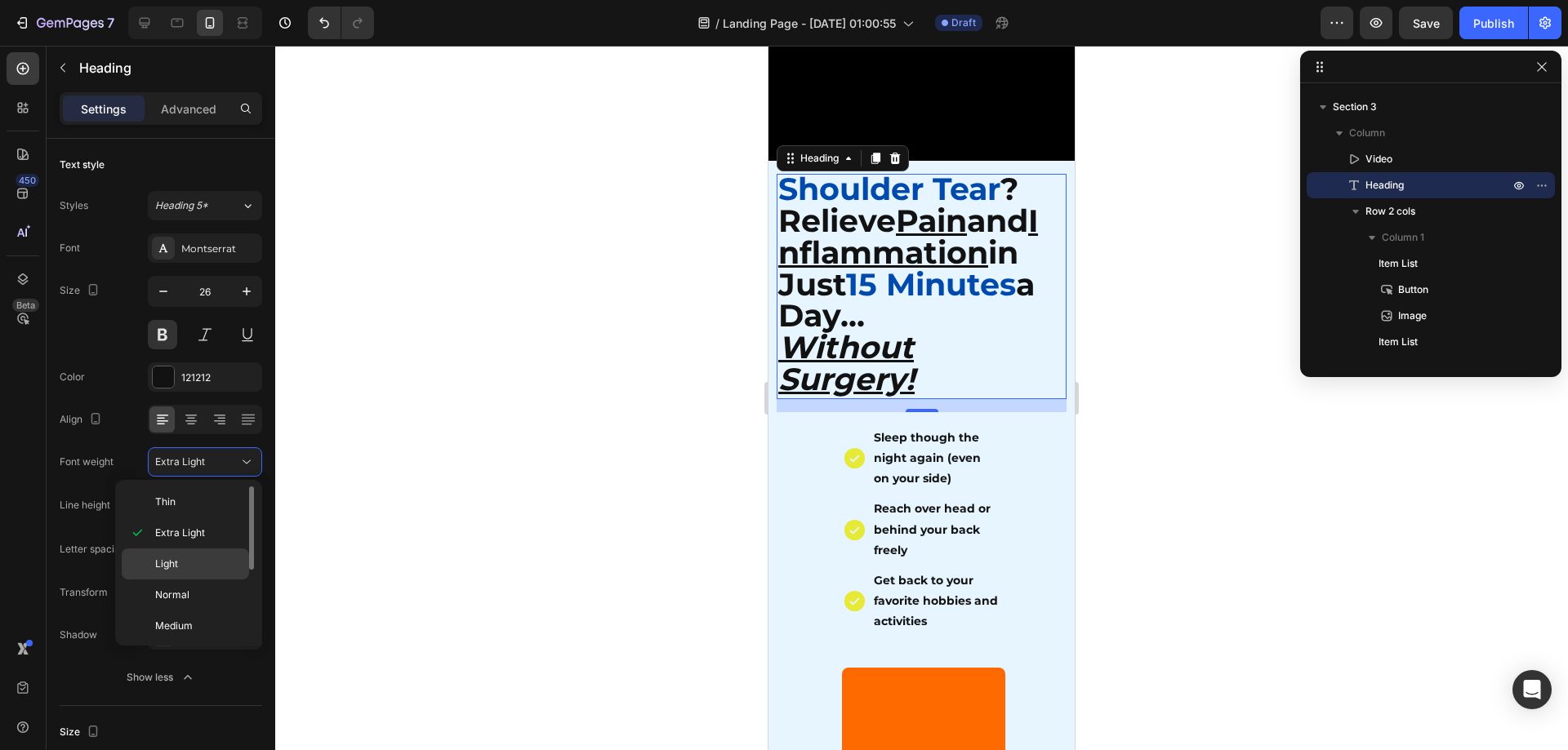
click at [179, 565] on p "Light" at bounding box center [199, 564] width 87 height 15
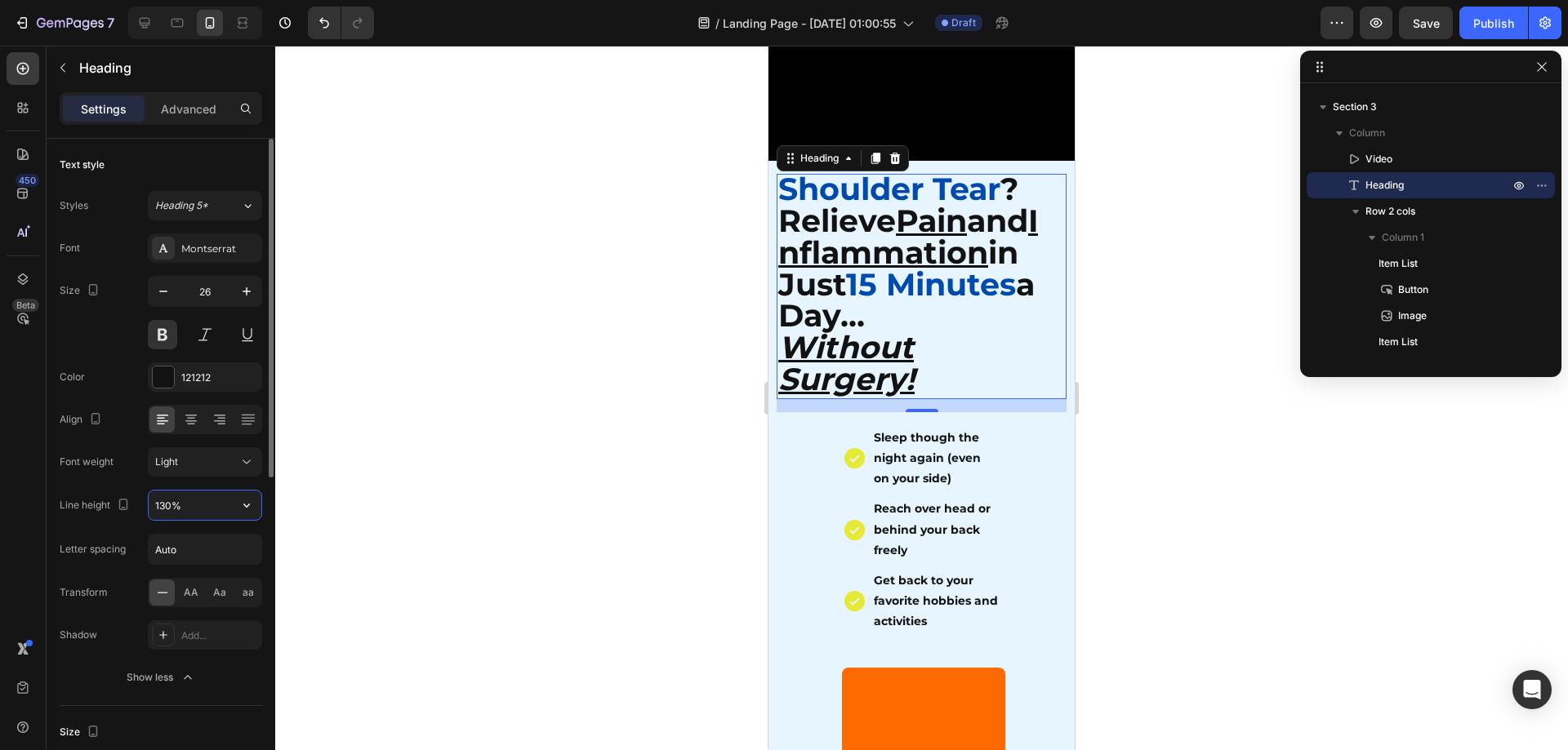
click at [202, 505] on input "130%" at bounding box center [205, 505] width 113 height 29
click at [208, 458] on div "Light" at bounding box center [197, 462] width 83 height 15
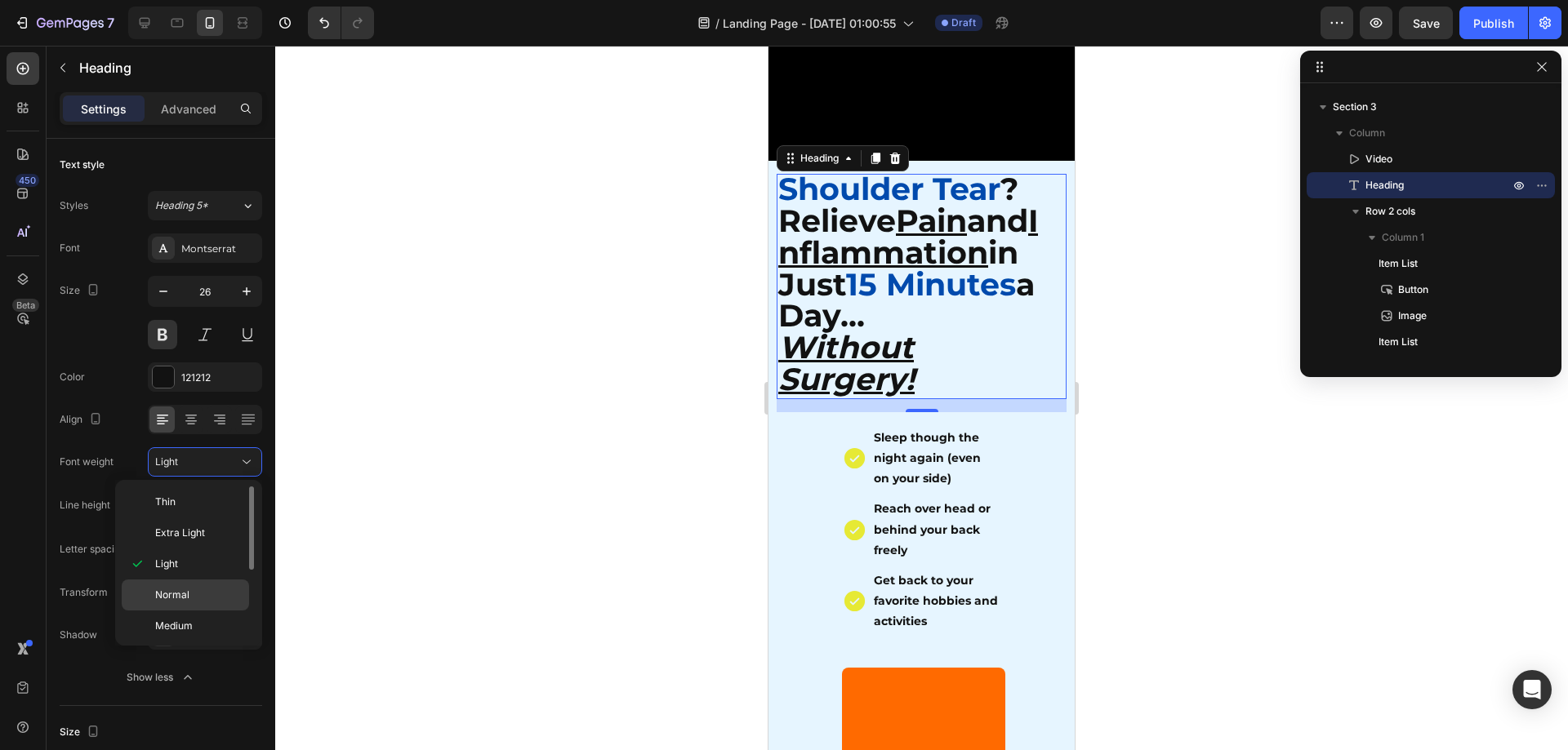
click at [175, 590] on span "Normal" at bounding box center [173, 595] width 35 height 15
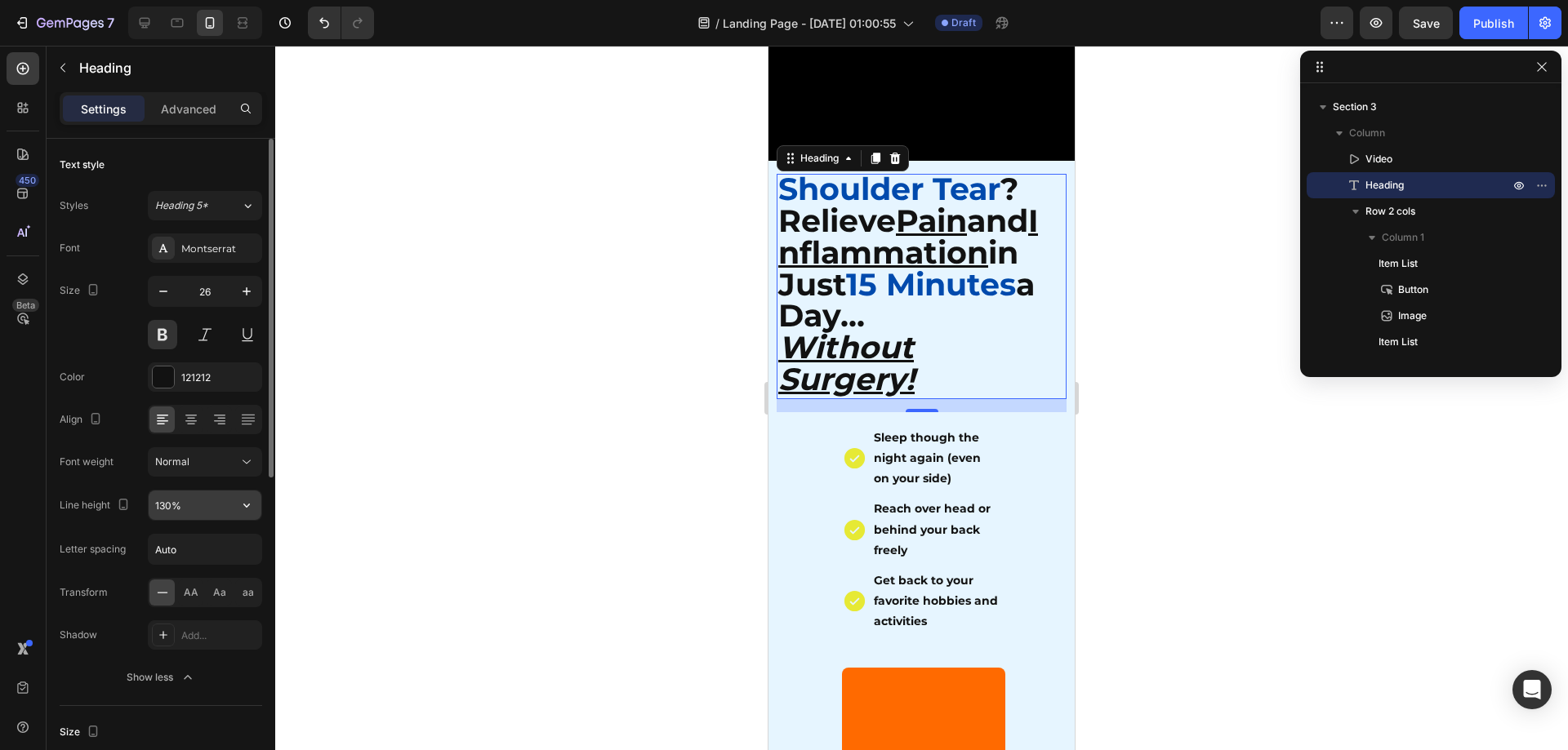
click at [175, 503] on input "130%" at bounding box center [205, 505] width 113 height 29
drag, startPoint x: 183, startPoint y: 512, endPoint x: 149, endPoint y: 512, distance: 34.0
click at [149, 512] on input "130%" at bounding box center [205, 505] width 113 height 29
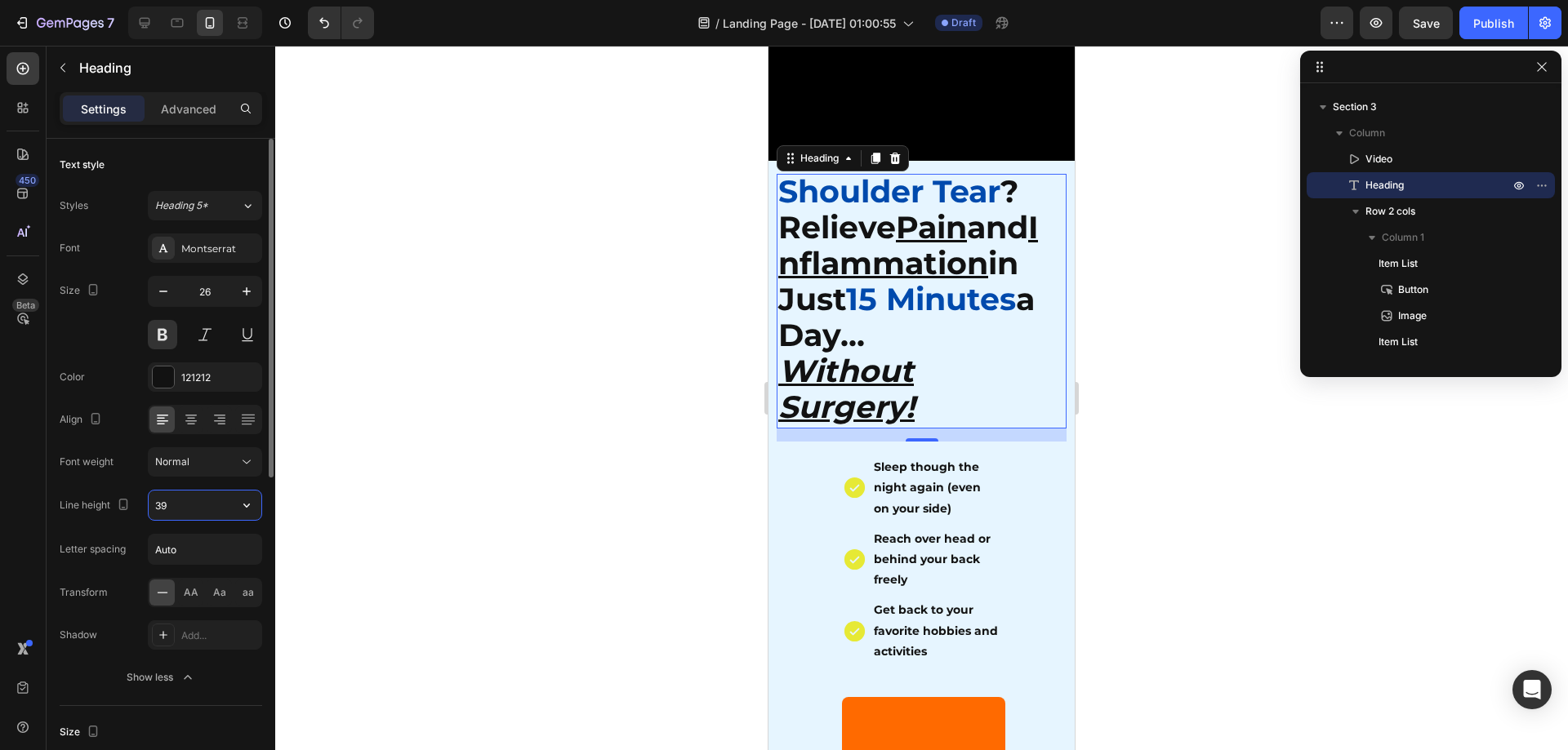
type input "39"
click at [183, 543] on input "Auto" at bounding box center [205, 550] width 113 height 29
click at [185, 543] on input "Auto" at bounding box center [205, 550] width 113 height 29
drag, startPoint x: 206, startPoint y: 553, endPoint x: 125, endPoint y: 554, distance: 81.0
click at [125, 554] on div "Letter spacing Auto" at bounding box center [161, 550] width 203 height 31
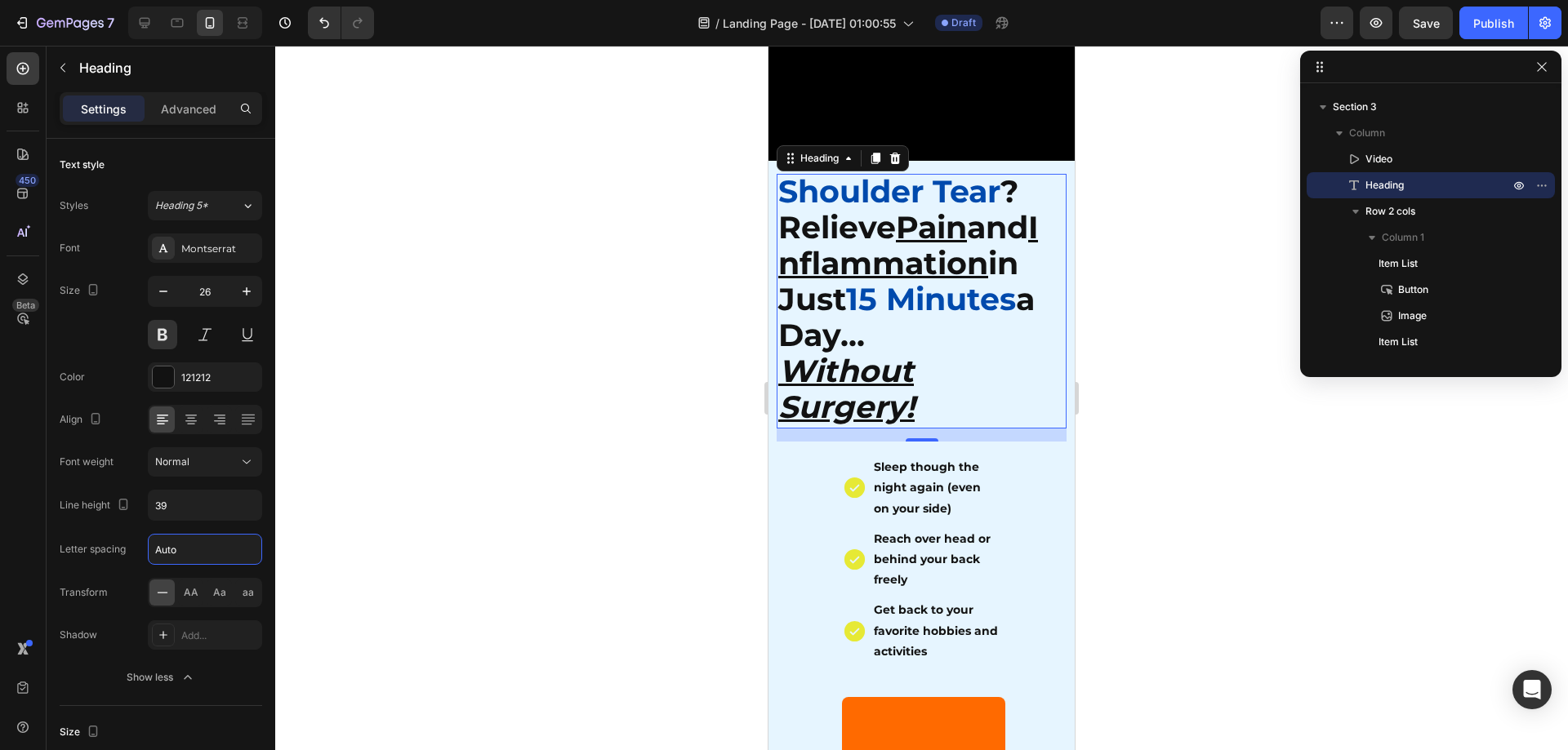
click at [393, 592] on div at bounding box center [921, 398] width 1293 height 705
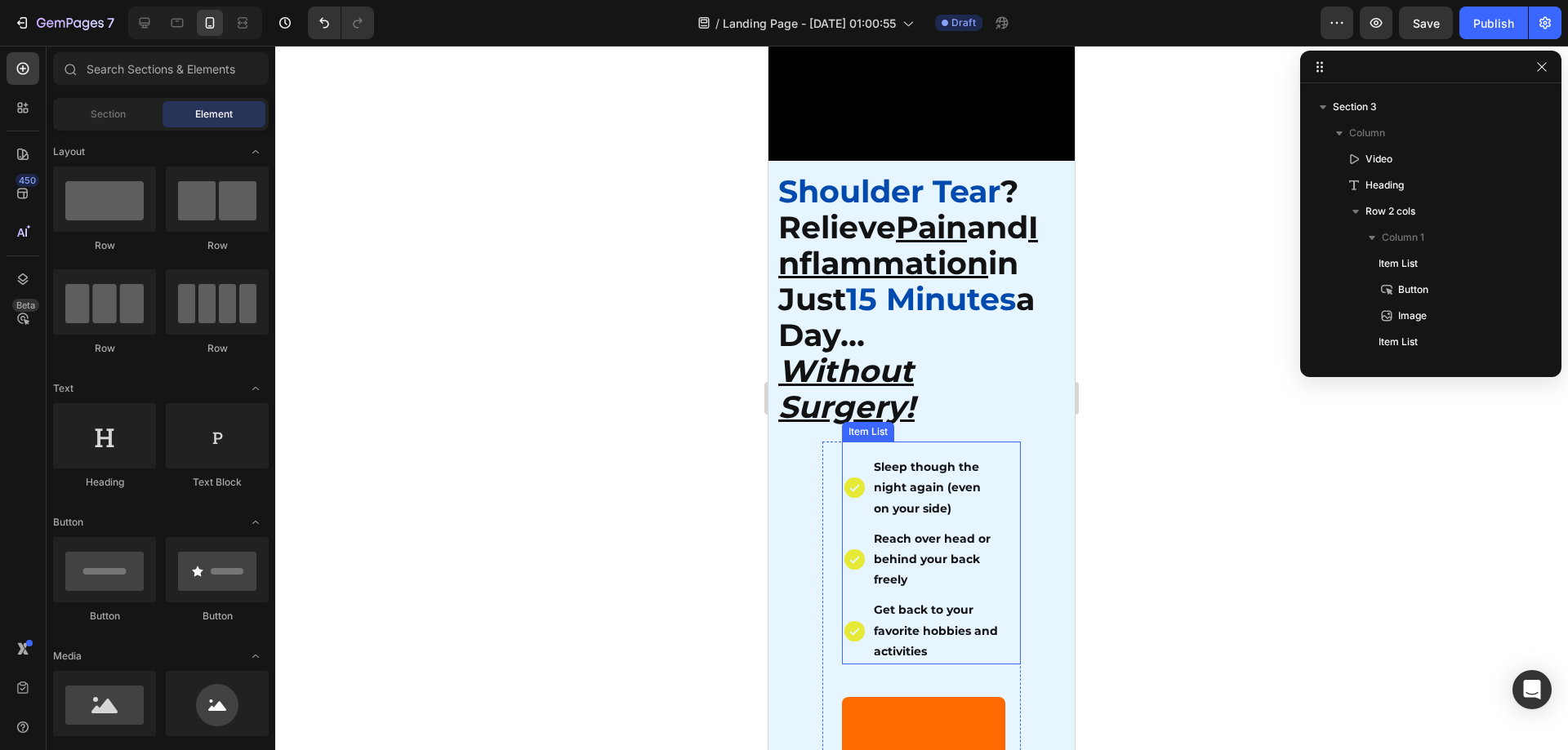
click at [1173, 512] on div at bounding box center [921, 398] width 1293 height 705
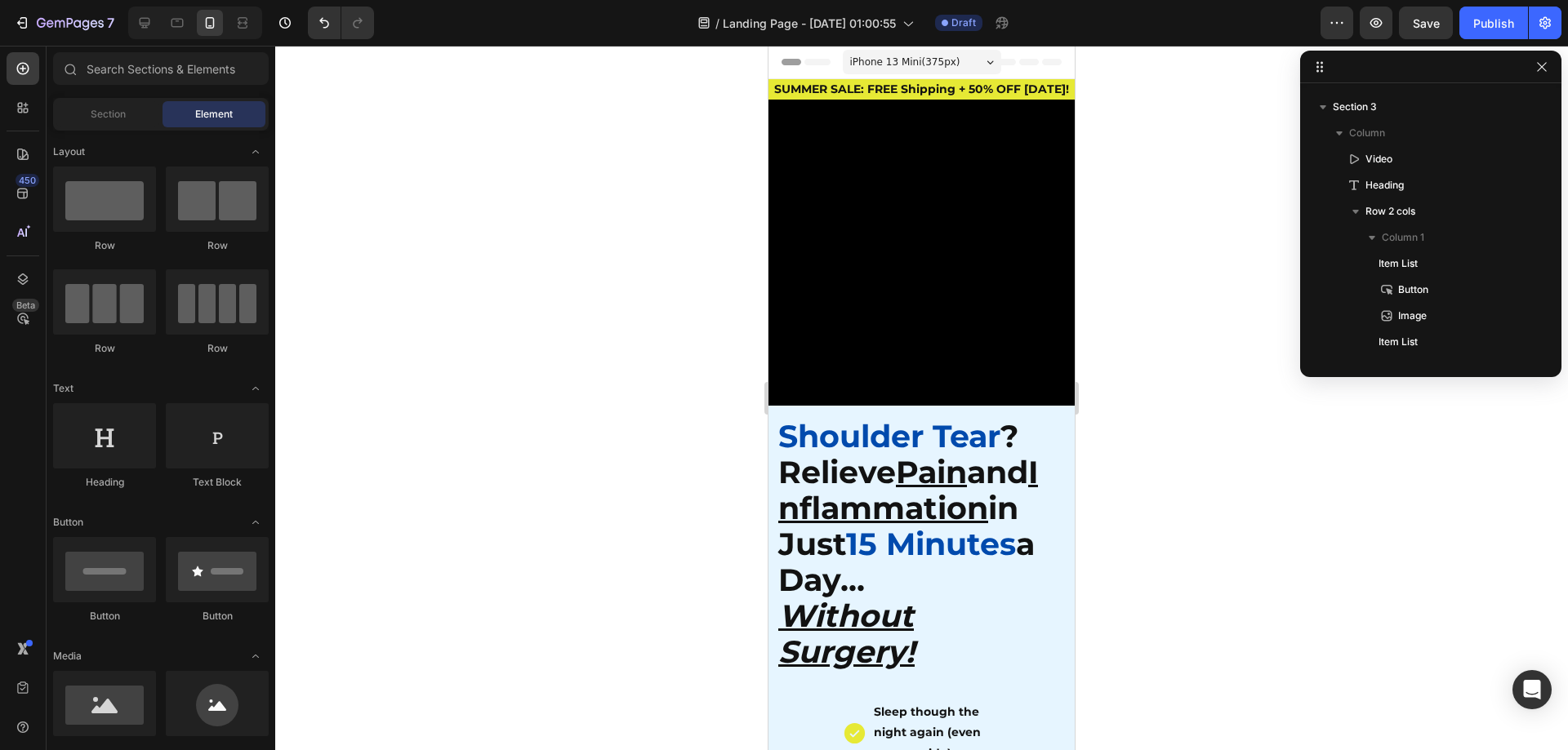
click at [1241, 504] on div at bounding box center [921, 398] width 1293 height 705
click at [865, 483] on p "⁠⁠⁠⁠⁠⁠⁠ Shoulder Tear ? Relieve Pain and Inflammation in Just 15 Minutes a Day.…" at bounding box center [917, 546] width 278 height 251
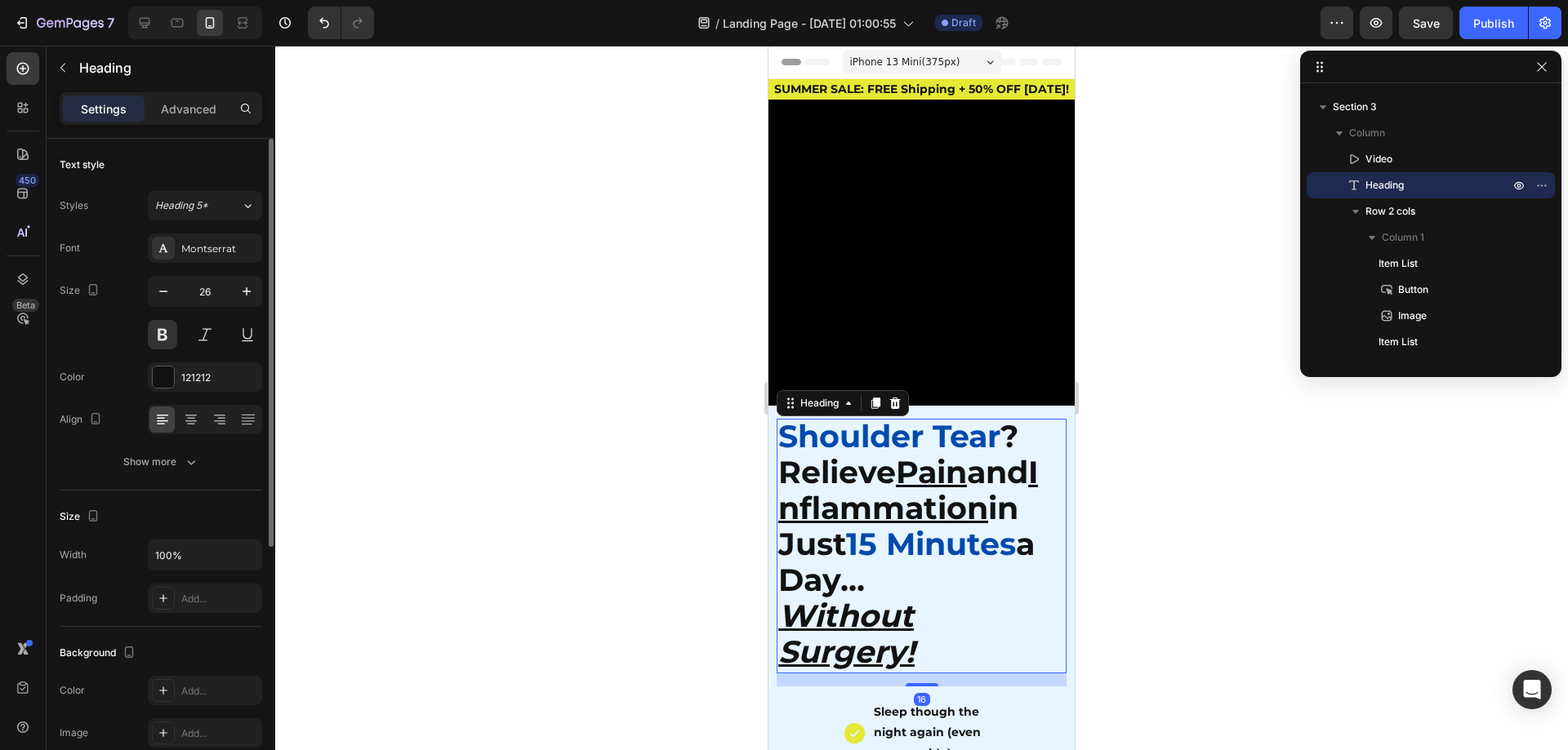
click at [209, 287] on input "26" at bounding box center [205, 291] width 54 height 29
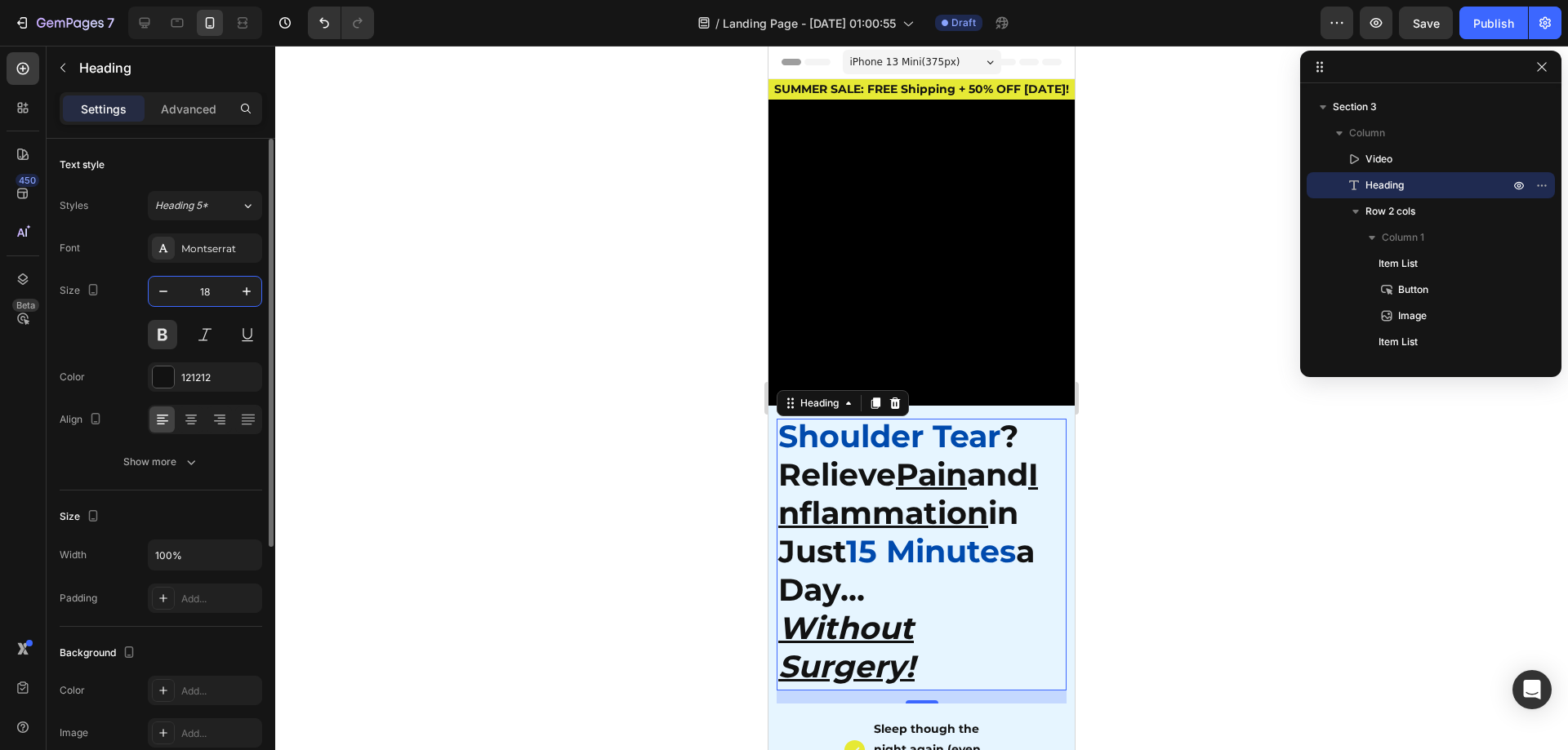
type input "18"
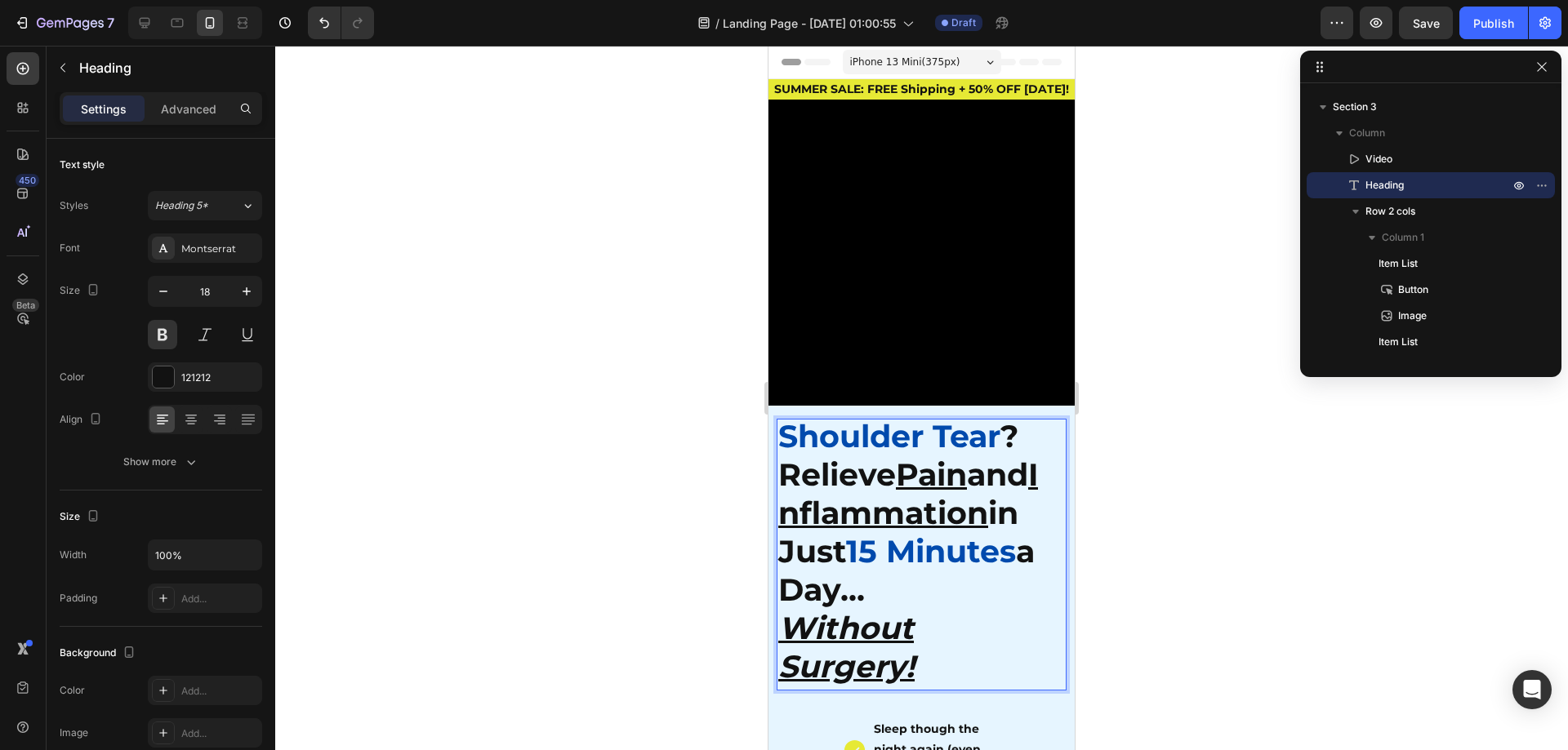
click at [868, 483] on p "Shoulder Tear ? Relieve Pain and Inflammation in Just 15 Minutes a Day... Witho…" at bounding box center [917, 555] width 278 height 269
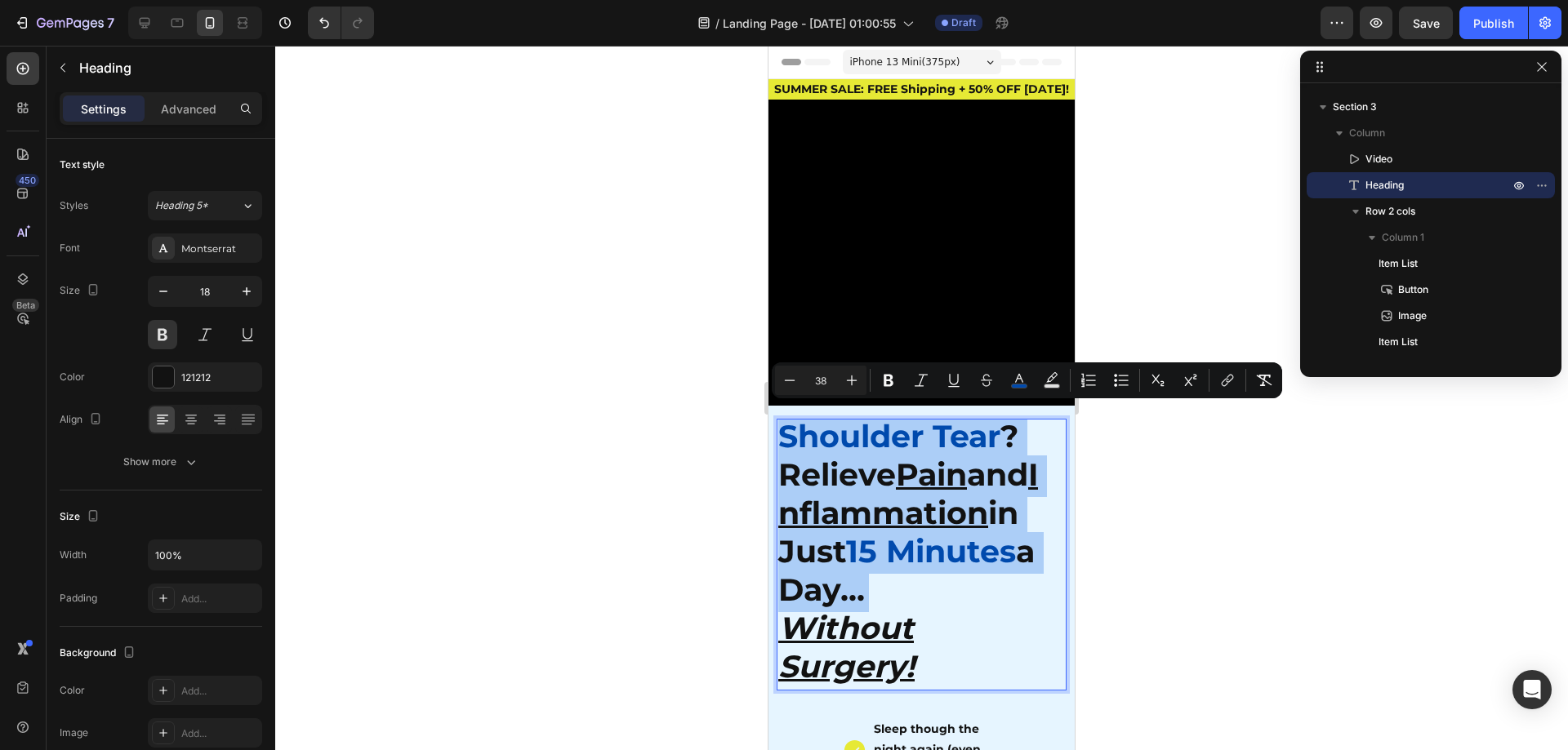
click at [831, 383] on input "38" at bounding box center [821, 381] width 33 height 20
drag, startPoint x: 832, startPoint y: 385, endPoint x: 798, endPoint y: 385, distance: 34.0
click at [798, 385] on div "Minus 38 Plus" at bounding box center [820, 381] width 91 height 29
type input "26"
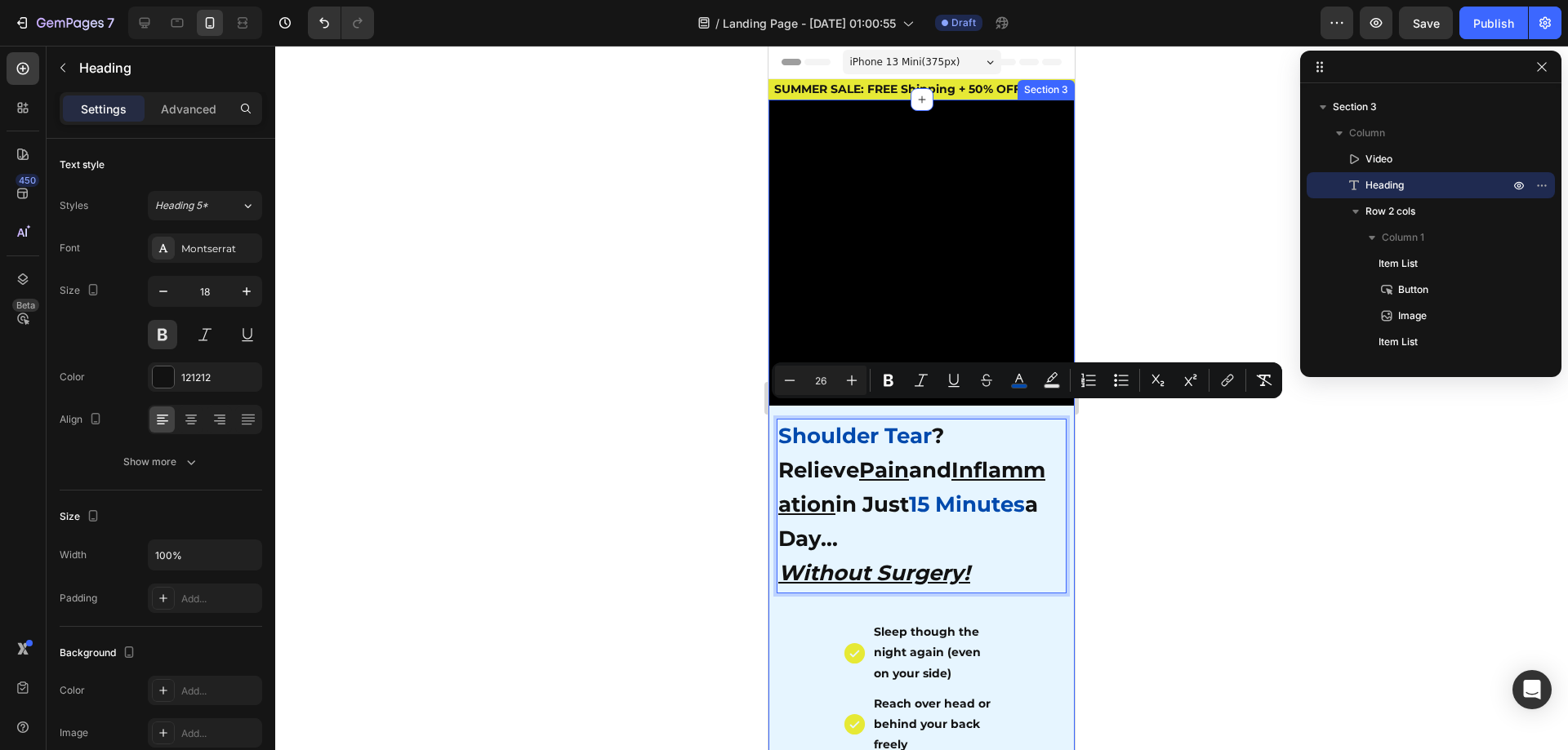
click at [672, 567] on div at bounding box center [921, 398] width 1293 height 705
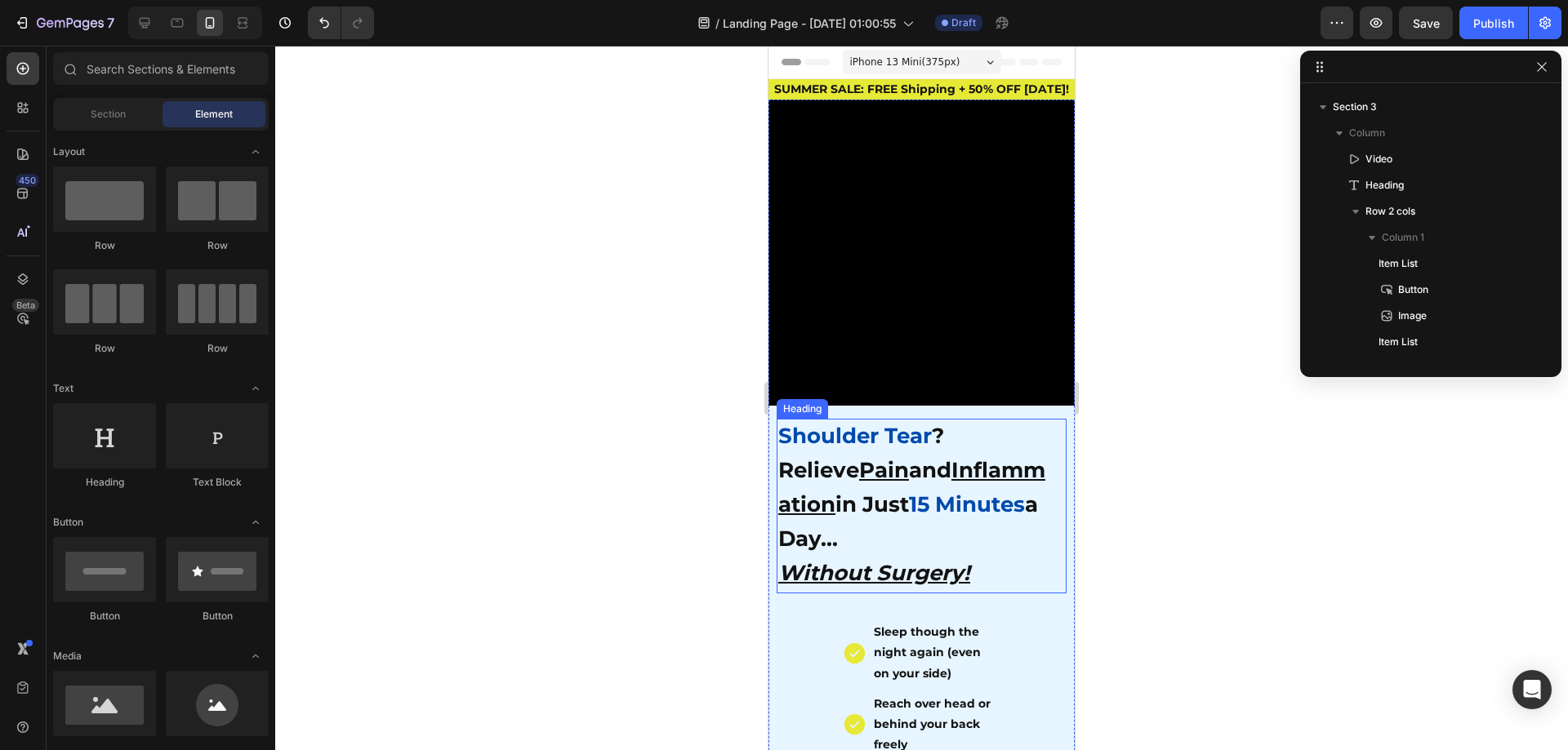
click at [843, 443] on p "⁠⁠⁠⁠⁠⁠⁠ Shoulder Tear ? Relieve Pain and Inflammation in Just 15 Minutes a Day.…" at bounding box center [917, 506] width 278 height 172
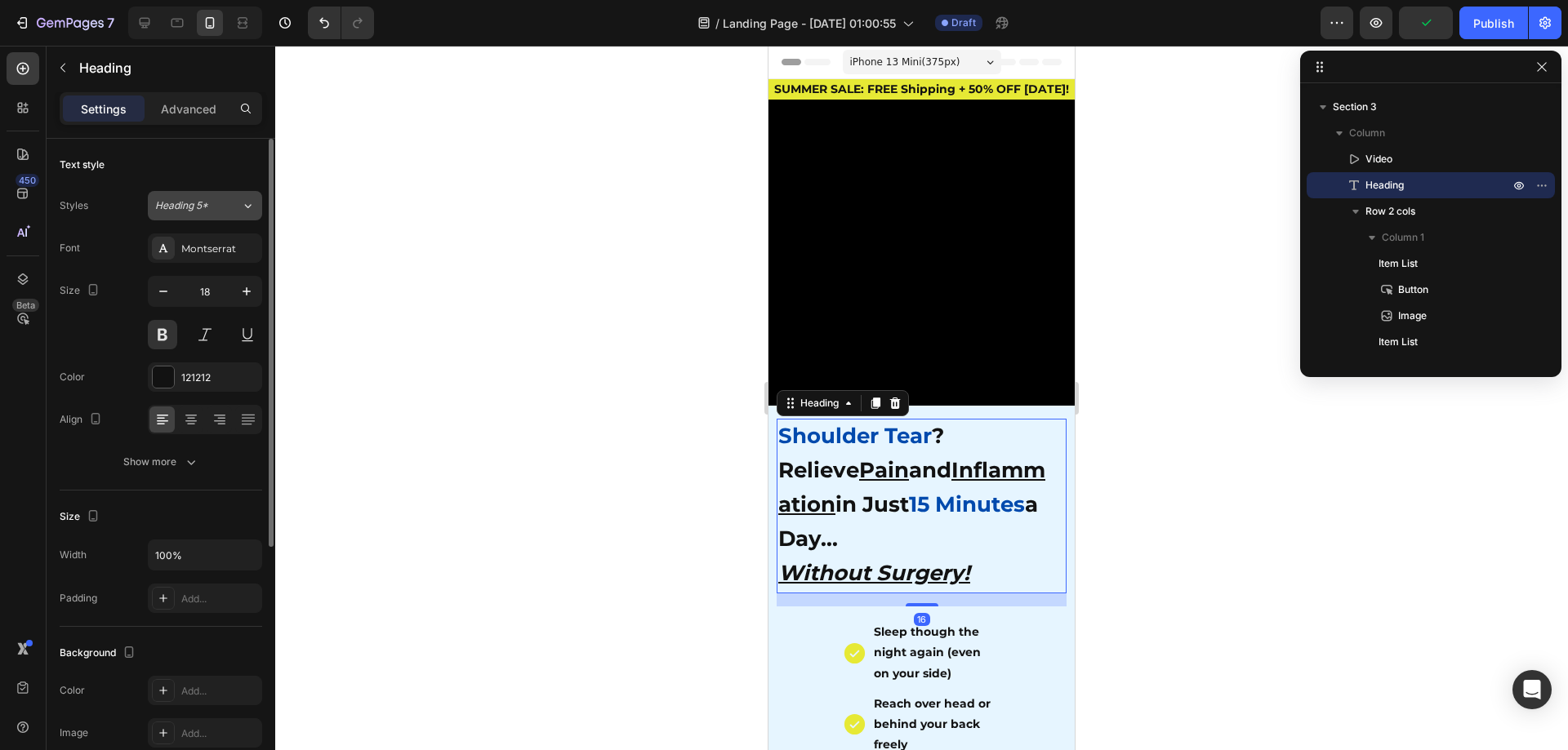
click at [231, 212] on button "Heading 5*" at bounding box center [205, 205] width 114 height 29
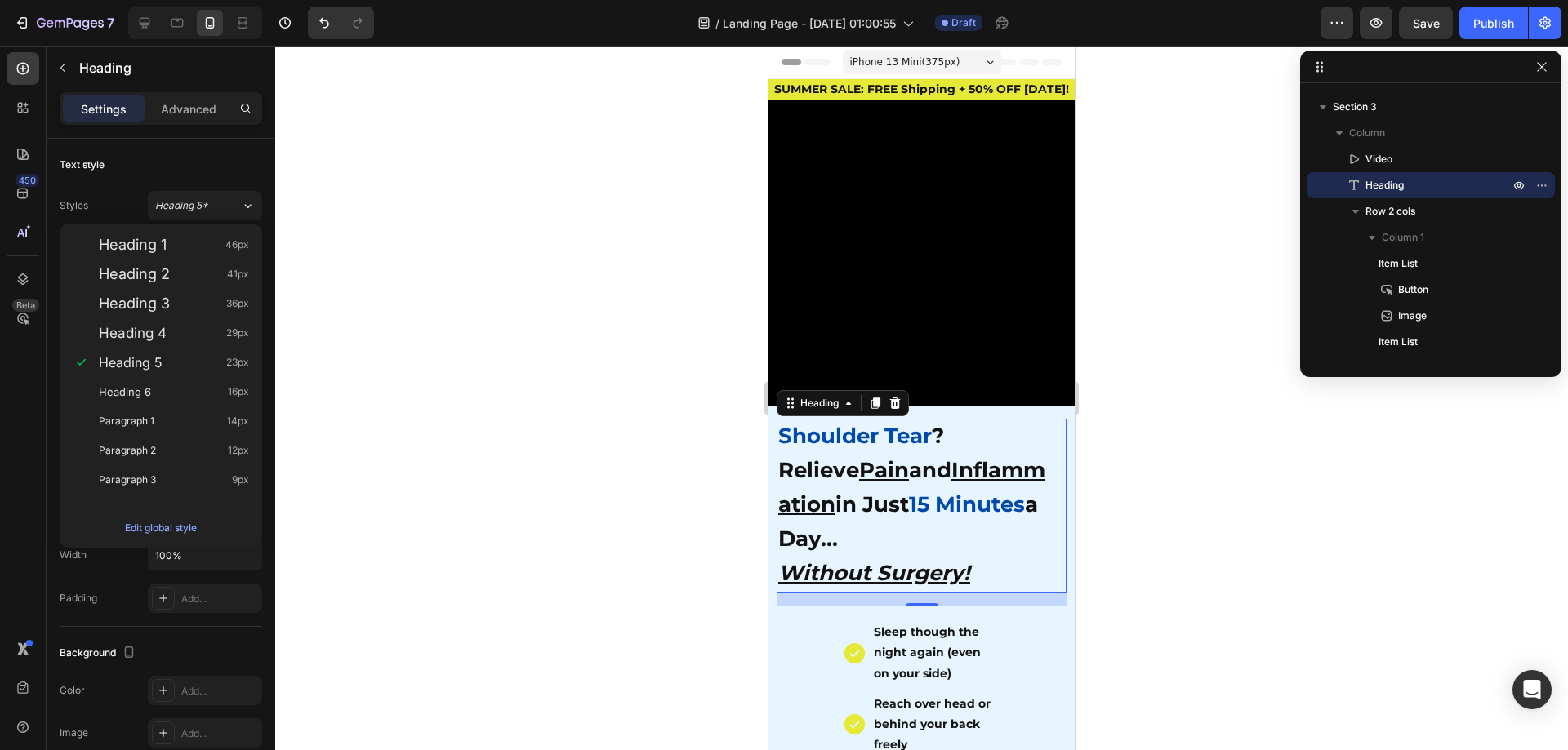
click at [449, 271] on div at bounding box center [921, 398] width 1293 height 705
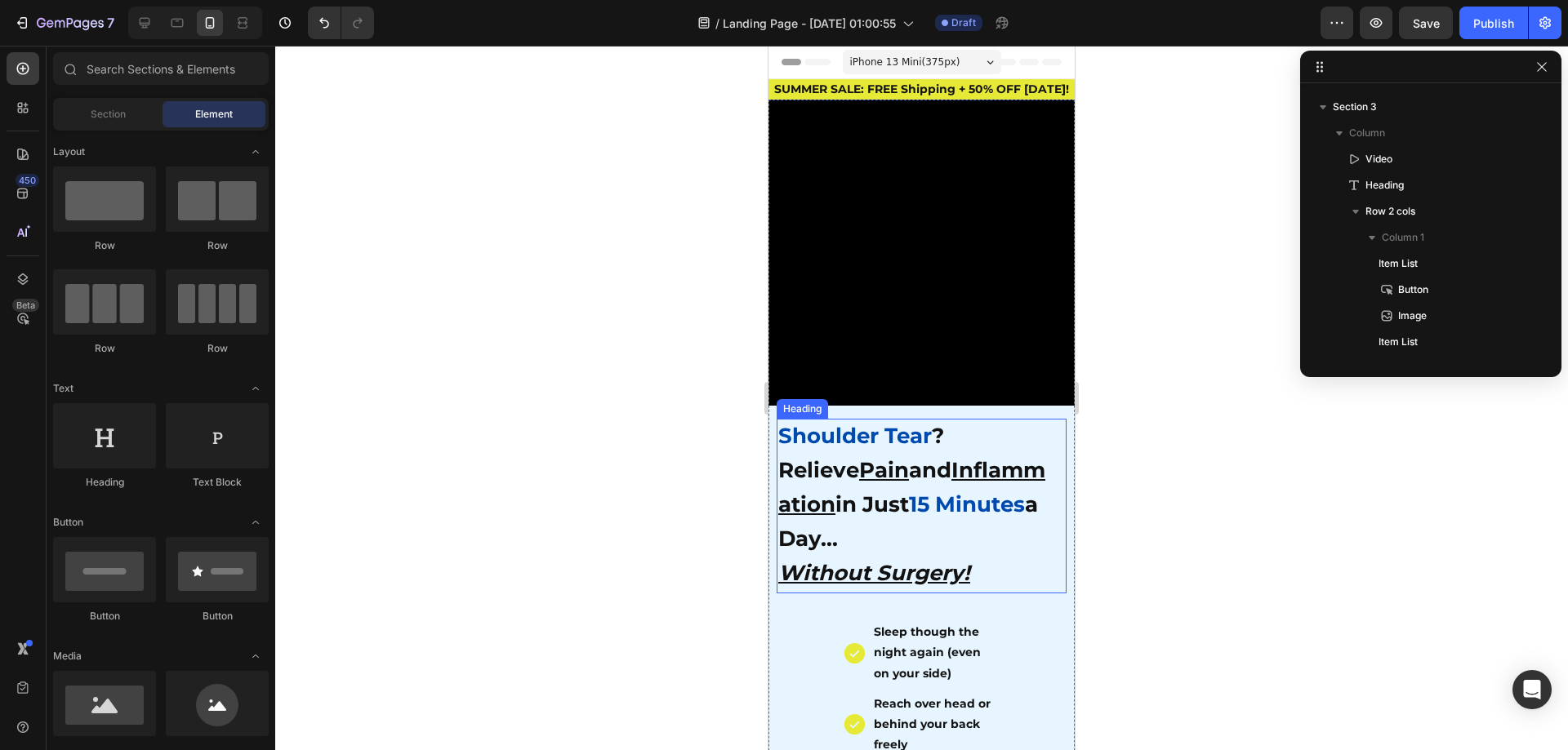
click at [1032, 480] on p "⁠⁠⁠⁠⁠⁠⁠ Shoulder Tear ? Relieve Pain and Inflammation in Just 15 Minutes a Day.…" at bounding box center [917, 506] width 278 height 172
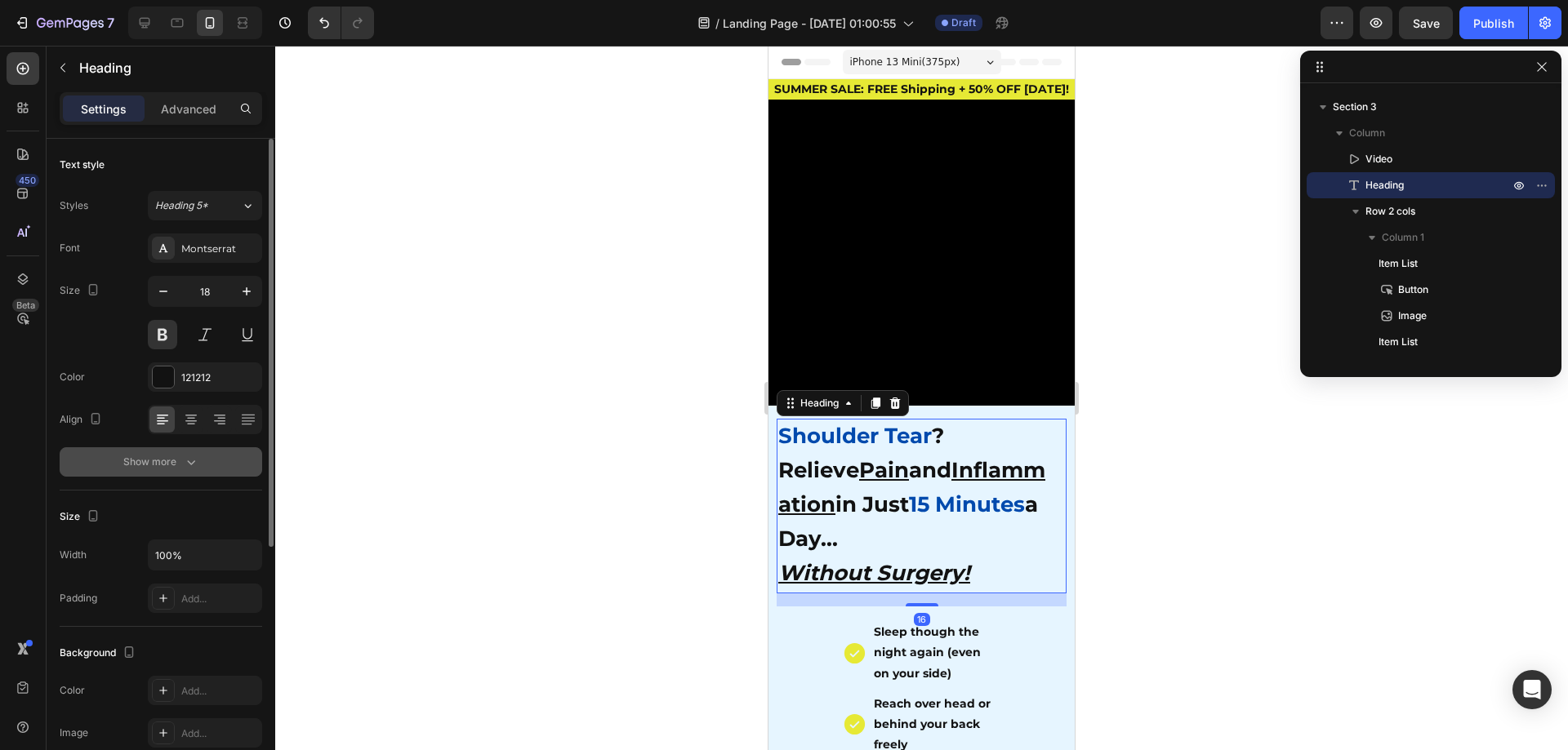
click at [186, 472] on button "Show more" at bounding box center [161, 462] width 203 height 29
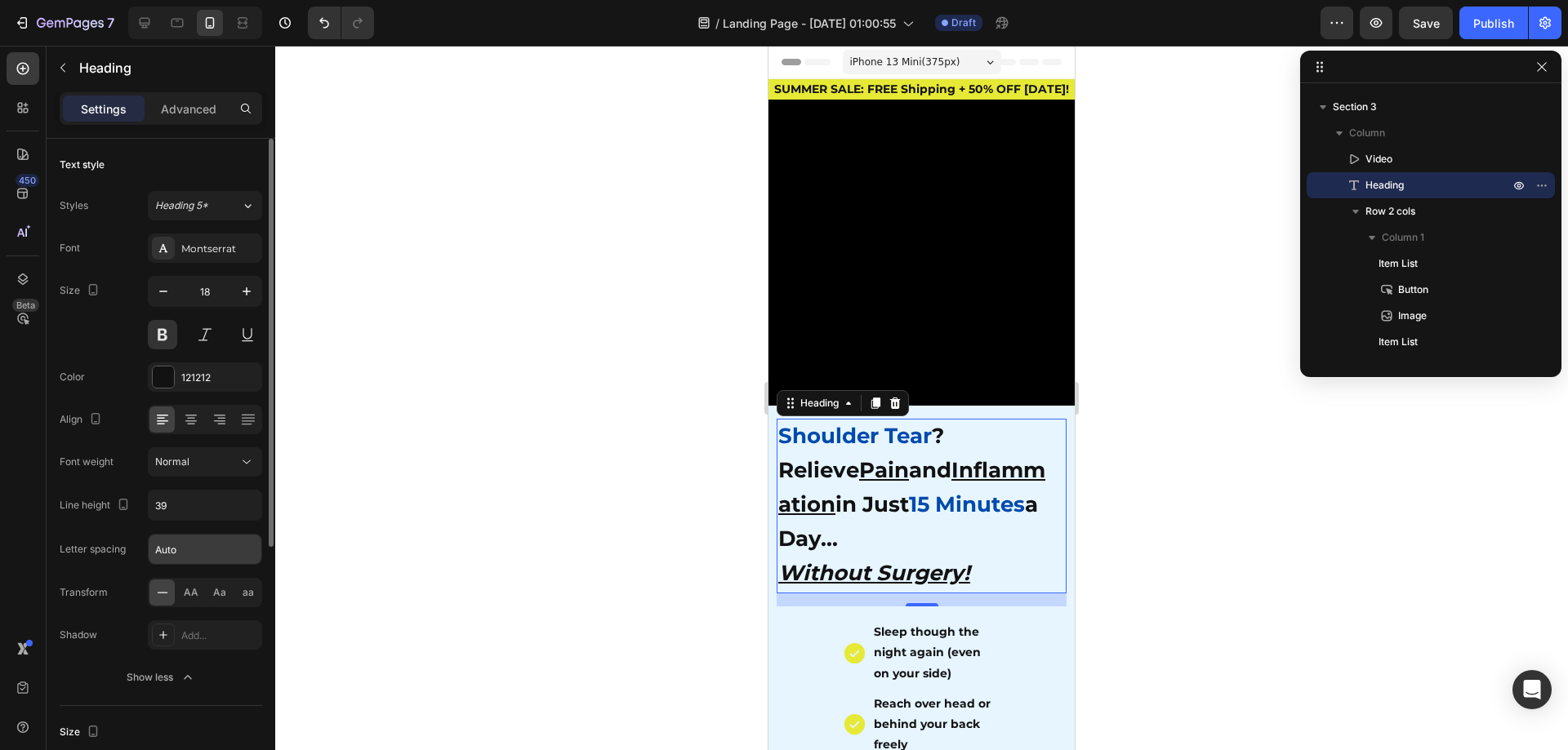
click at [173, 553] on input "Auto" at bounding box center [205, 550] width 113 height 29
click at [191, 553] on input "Auto" at bounding box center [205, 550] width 113 height 29
drag, startPoint x: 203, startPoint y: 551, endPoint x: 95, endPoint y: 554, distance: 108.0
click at [95, 554] on div "Letter spacing Auto" at bounding box center [161, 550] width 203 height 31
click at [435, 548] on div at bounding box center [921, 398] width 1293 height 705
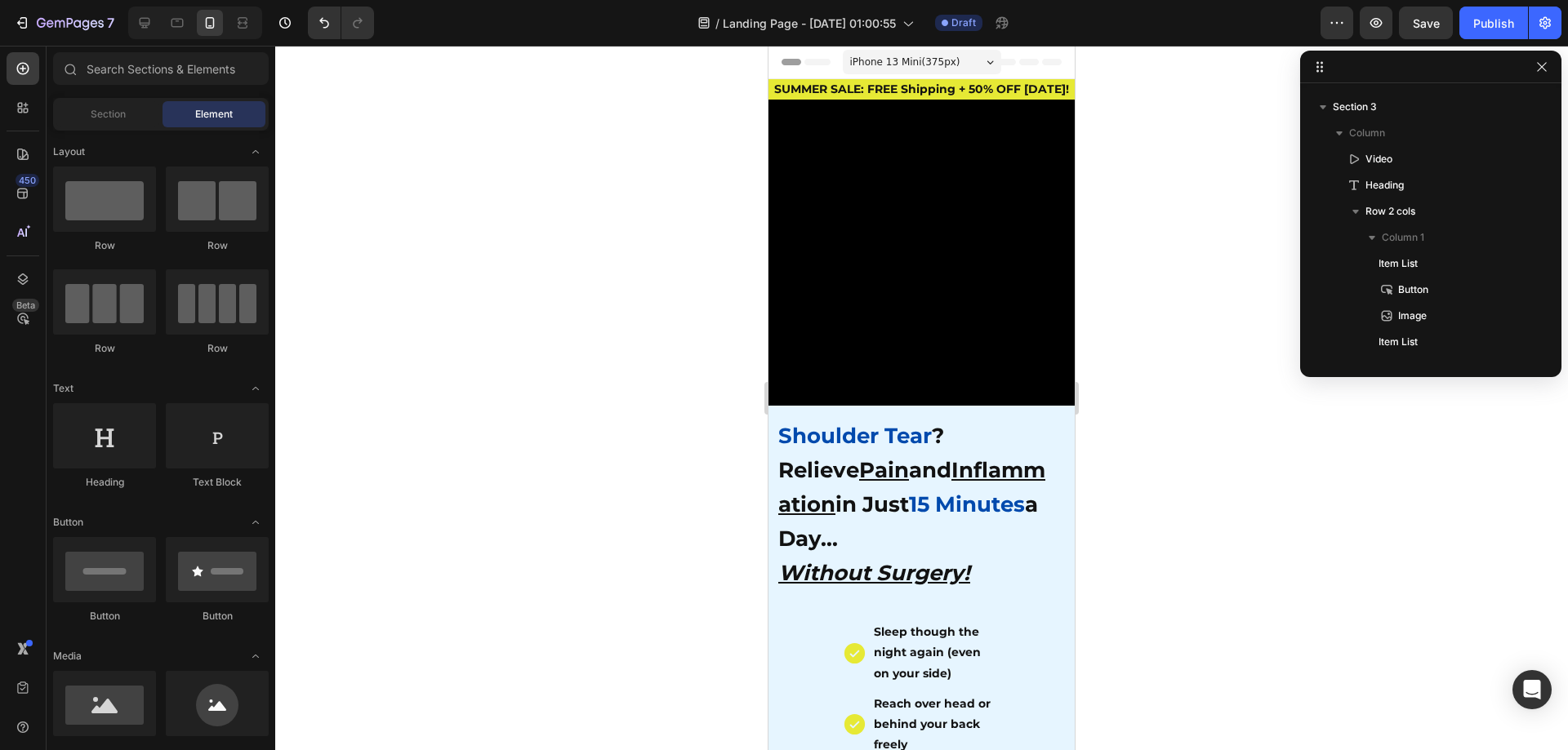
click at [1150, 498] on div at bounding box center [921, 398] width 1293 height 705
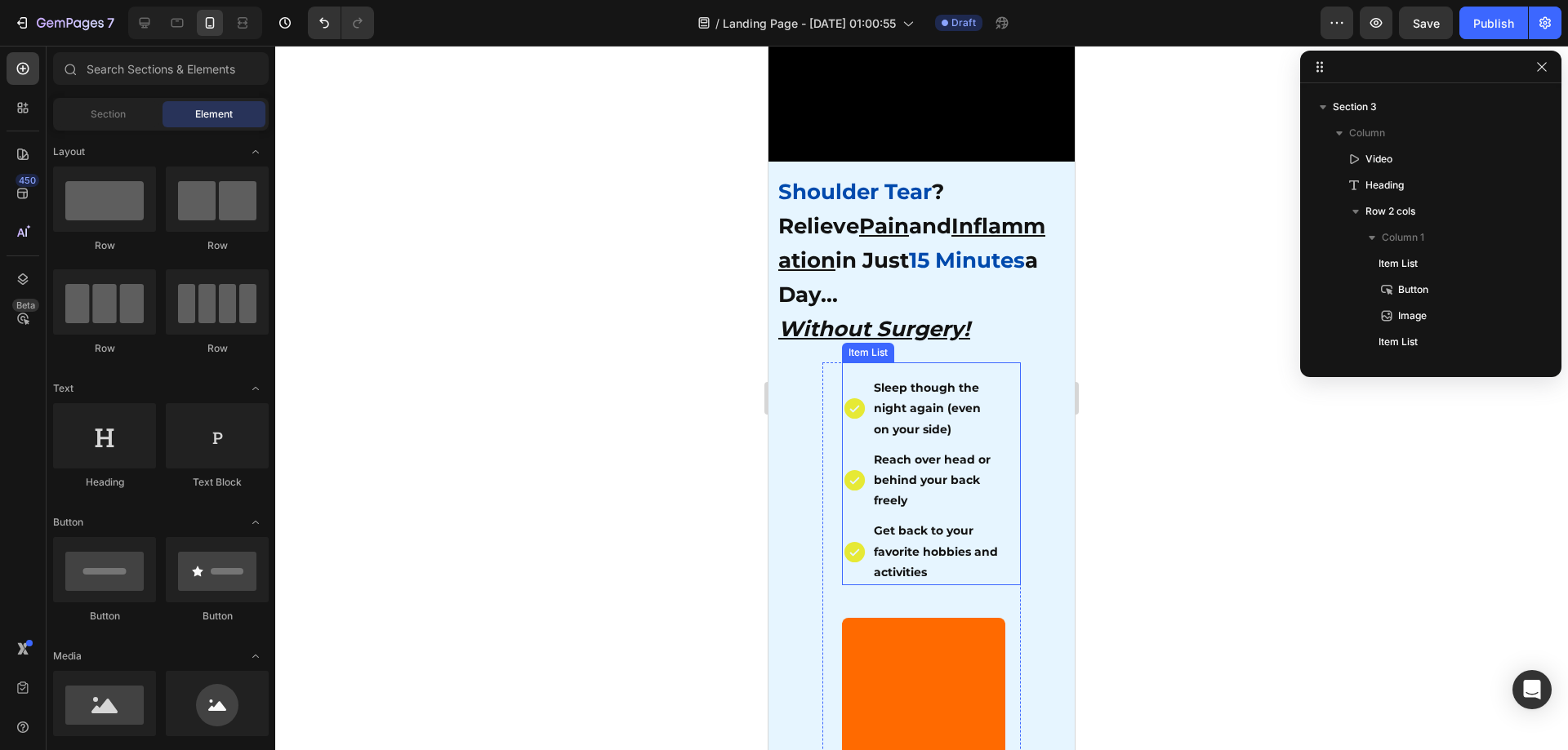
click at [1206, 495] on div at bounding box center [921, 398] width 1293 height 705
click at [965, 293] on p "⁠⁠⁠⁠⁠⁠⁠ Shoulder Tear ? Relieve Pain and Inflammation in Just 15 Minutes a Day.…" at bounding box center [917, 261] width 278 height 172
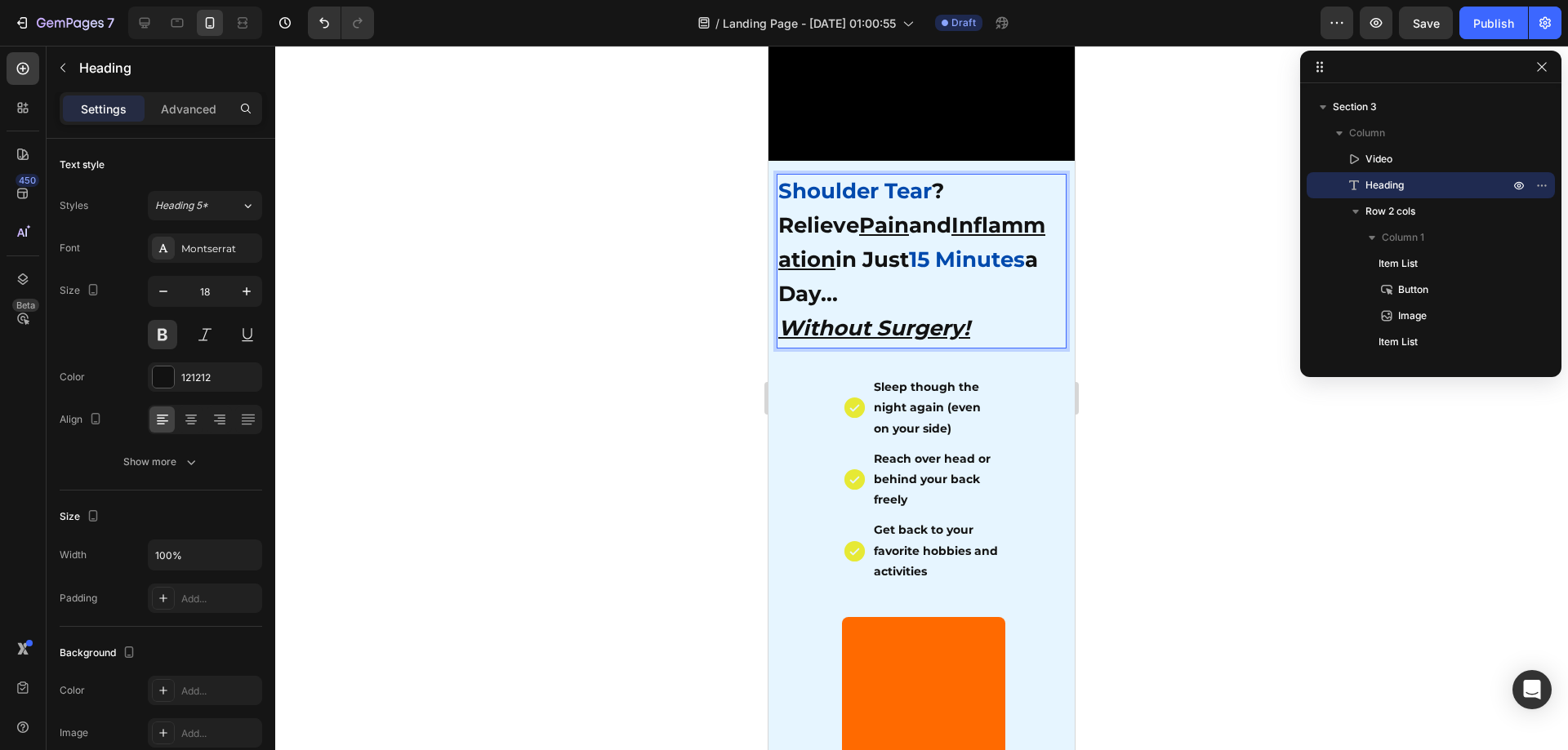
click at [915, 315] on u "Without Surgery!" at bounding box center [873, 328] width 192 height 26
click at [1150, 434] on div at bounding box center [921, 398] width 1293 height 705
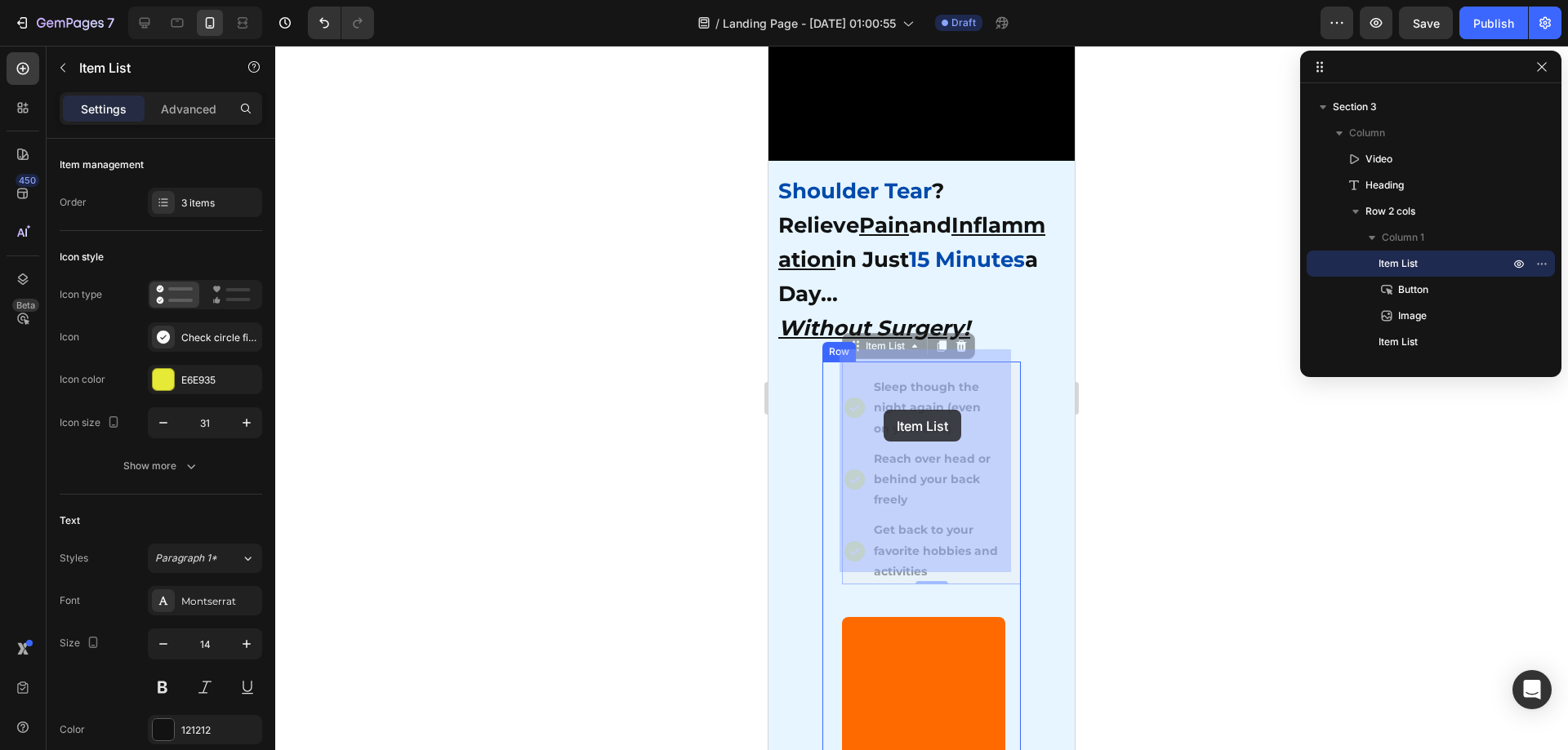
drag, startPoint x: 882, startPoint y: 394, endPoint x: 885, endPoint y: 410, distance: 16.3
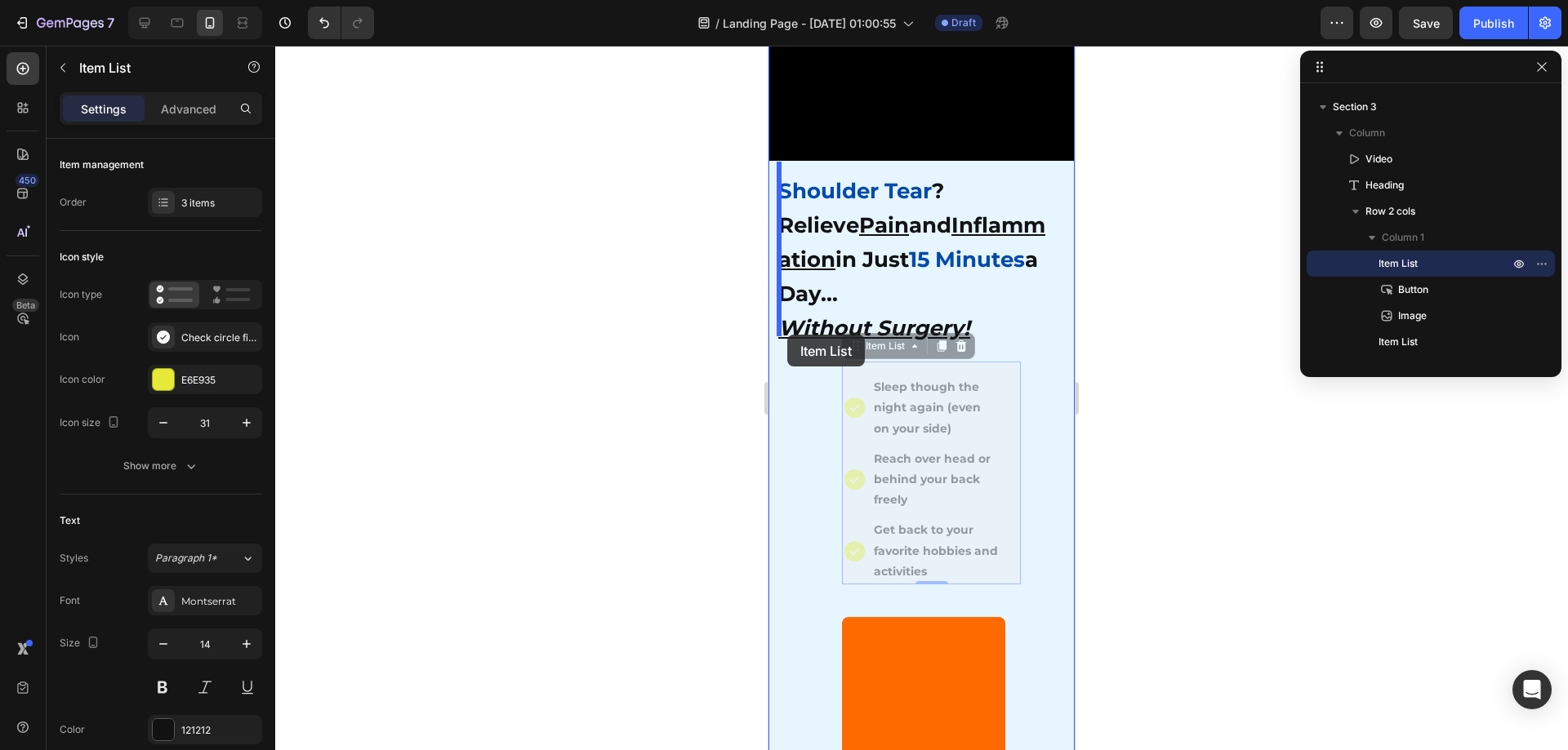
drag, startPoint x: 861, startPoint y: 427, endPoint x: 787, endPoint y: 335, distance: 118.1
drag, startPoint x: 856, startPoint y: 431, endPoint x: 808, endPoint y: 339, distance: 103.8
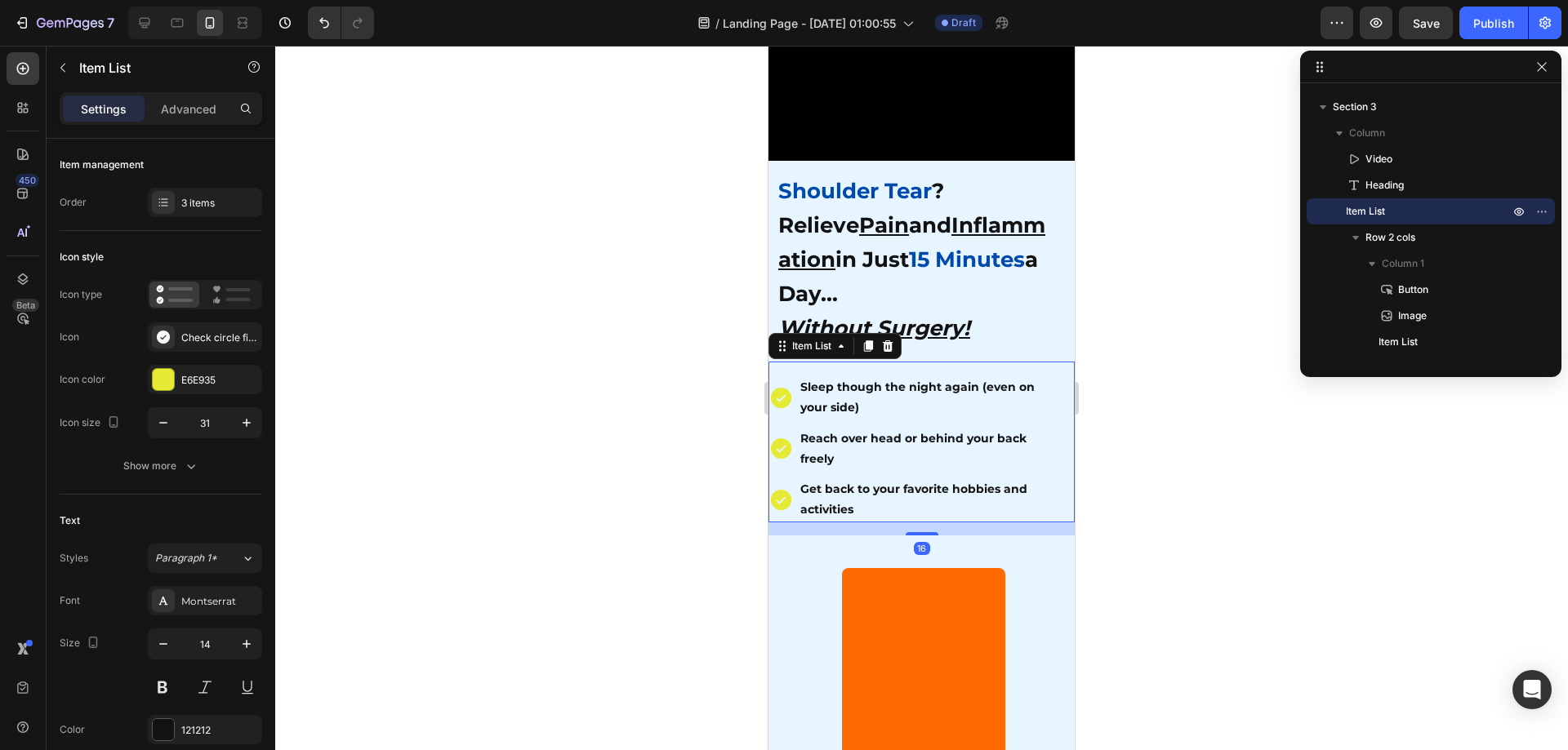
click at [1205, 427] on div at bounding box center [921, 398] width 1293 height 705
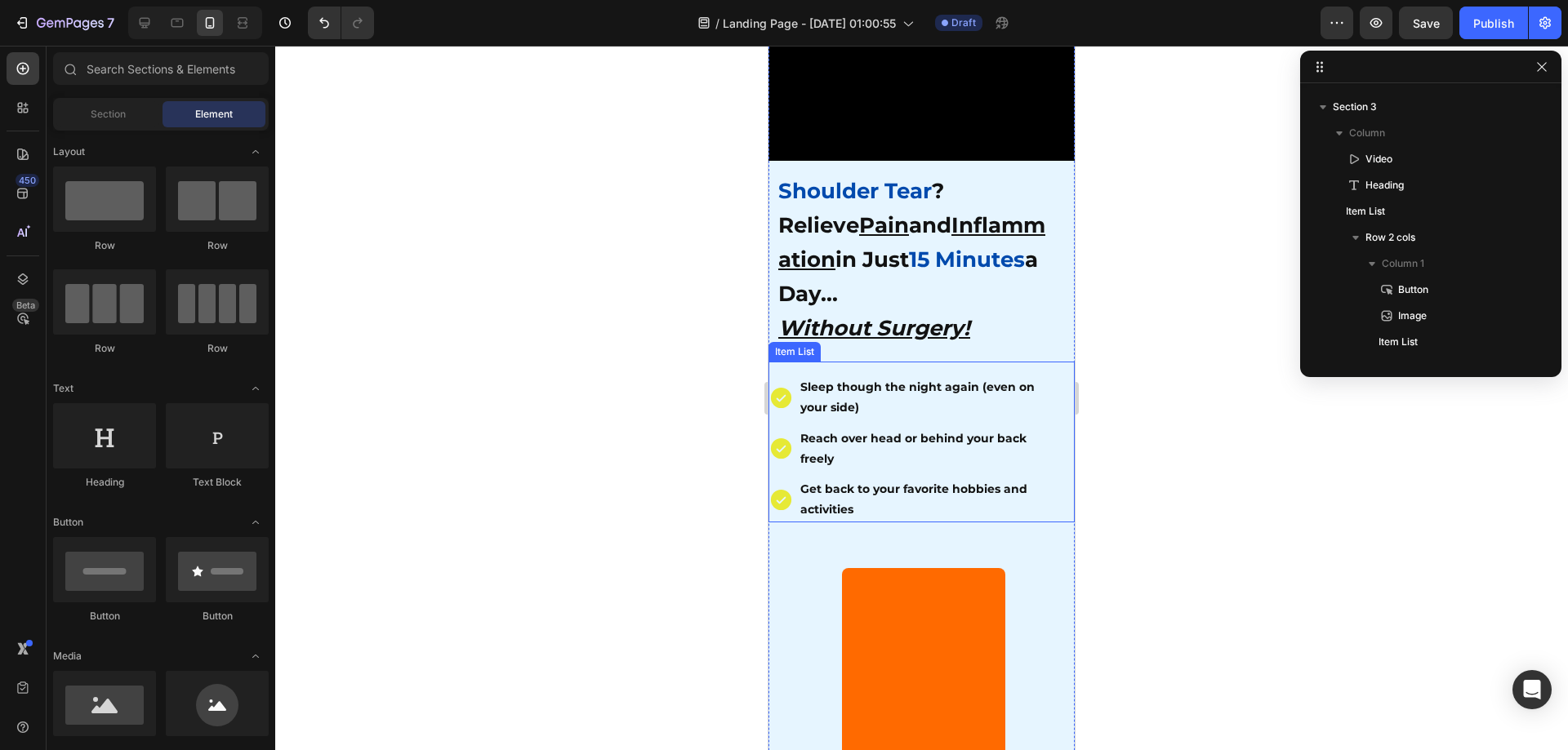
click at [906, 362] on div "Sleep though the night again (even on your side) Reach over head or behind your…" at bounding box center [921, 442] width 306 height 161
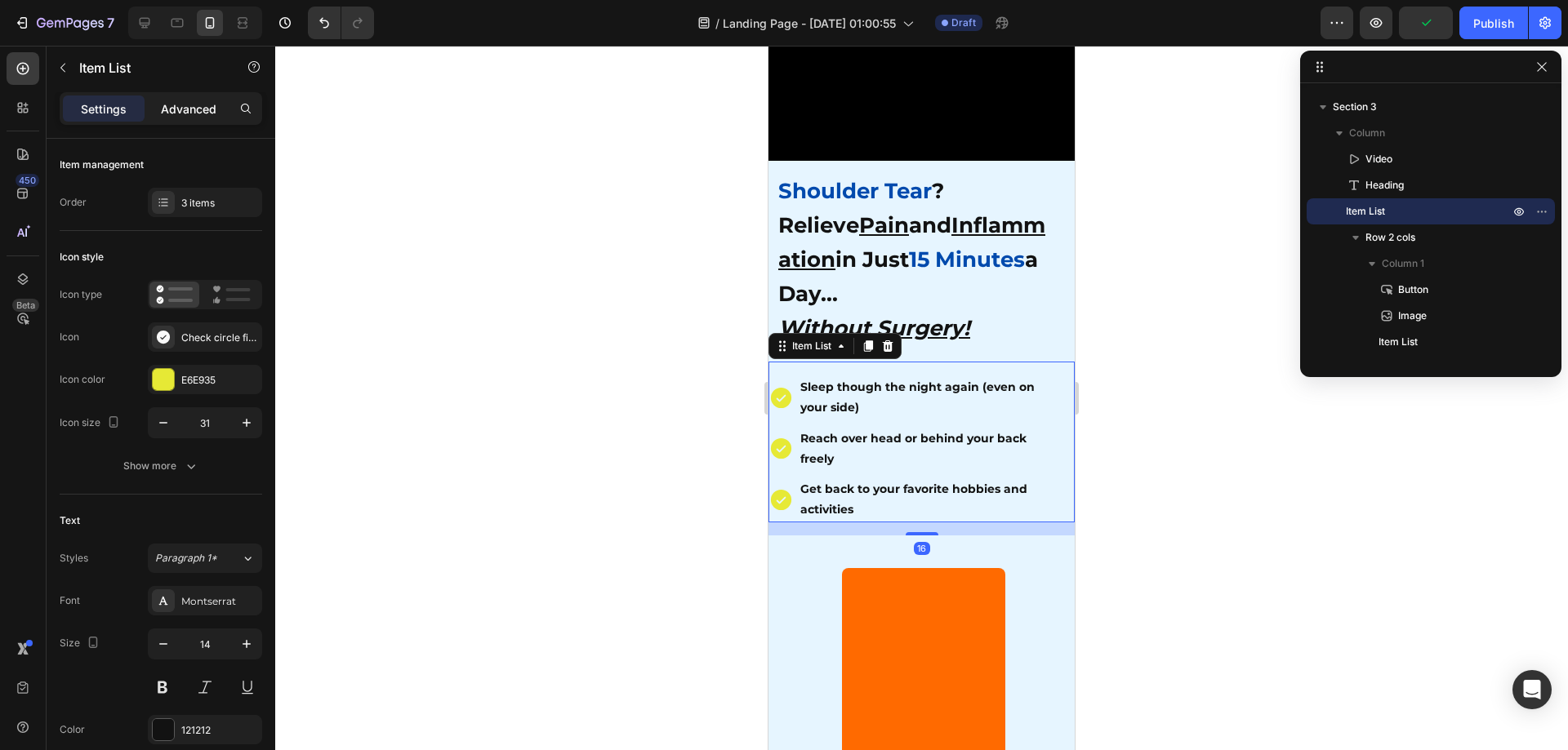
click at [212, 110] on p "Advanced" at bounding box center [189, 109] width 56 height 17
type input "100%"
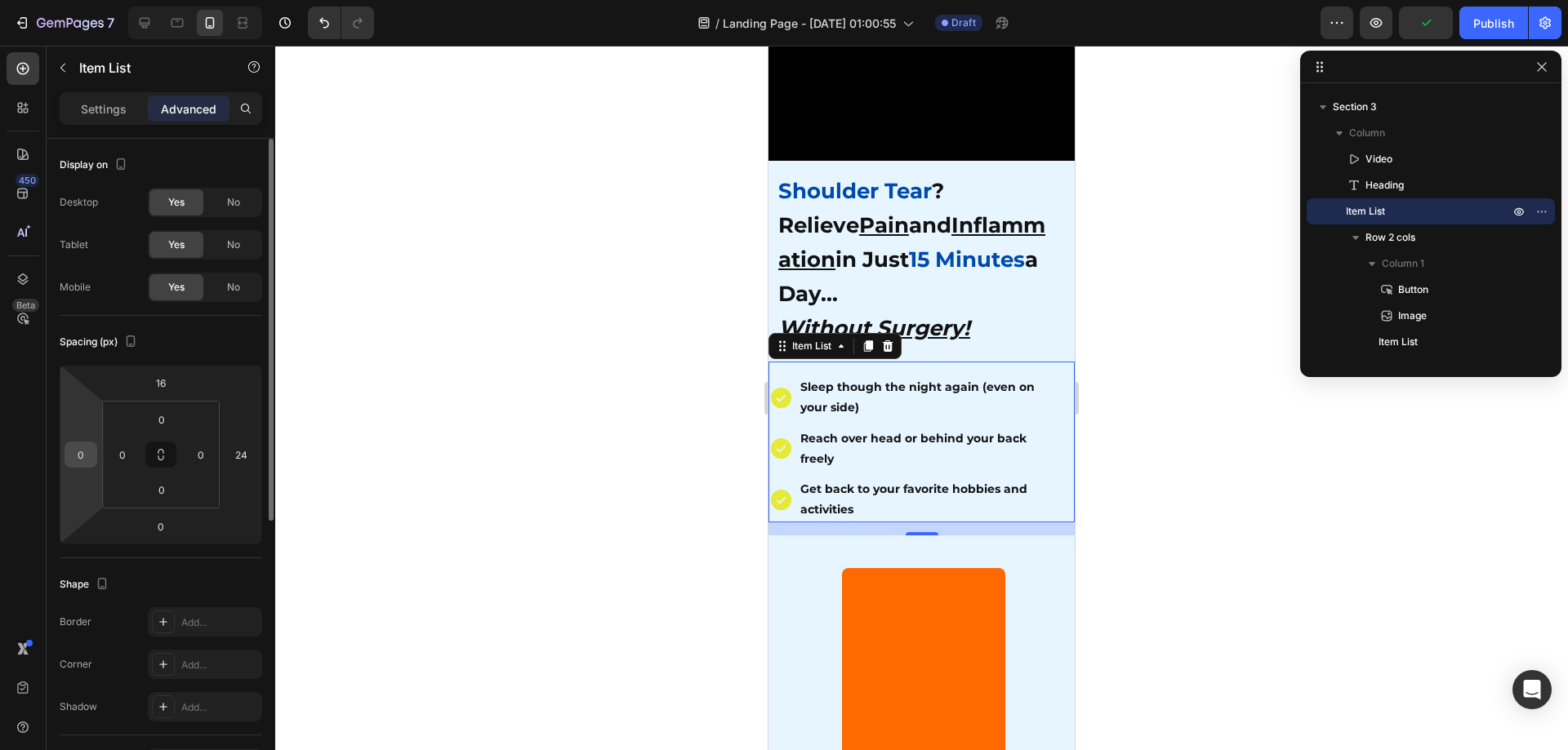
click at [75, 462] on input "0" at bounding box center [81, 454] width 24 height 24
type input "10"
click at [254, 443] on div "24" at bounding box center [241, 454] width 33 height 26
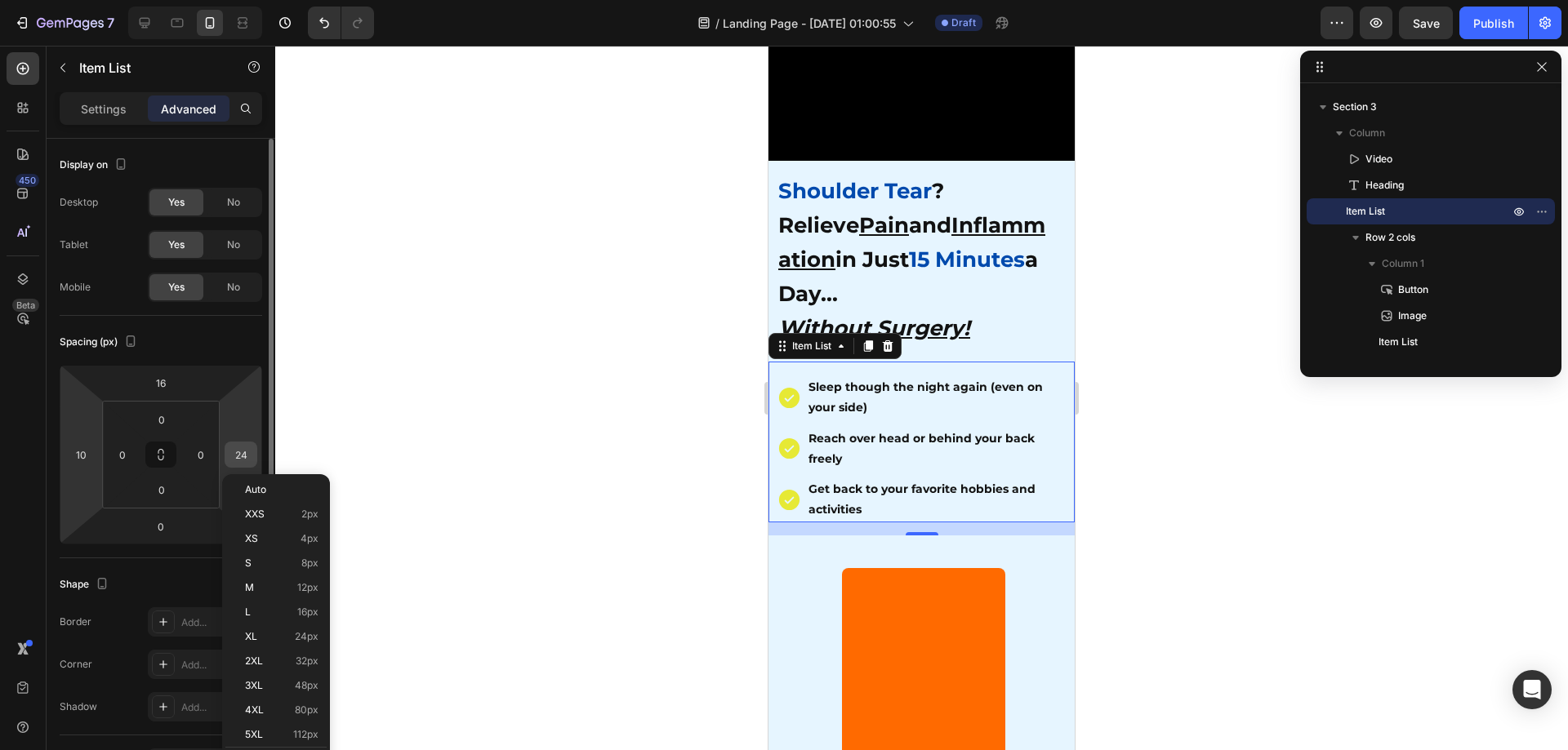
click at [235, 455] on input "24" at bounding box center [241, 454] width 24 height 24
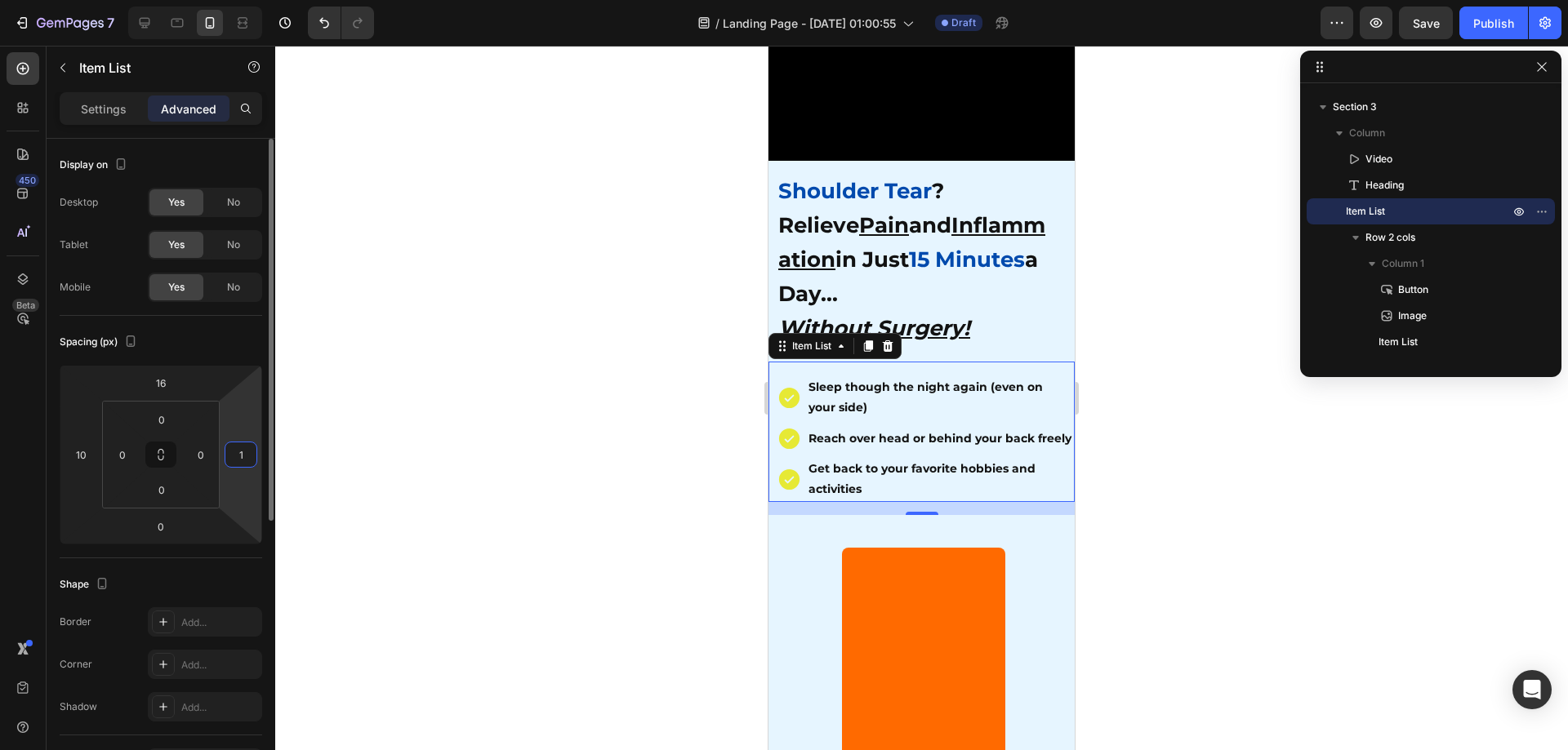
type input "10"
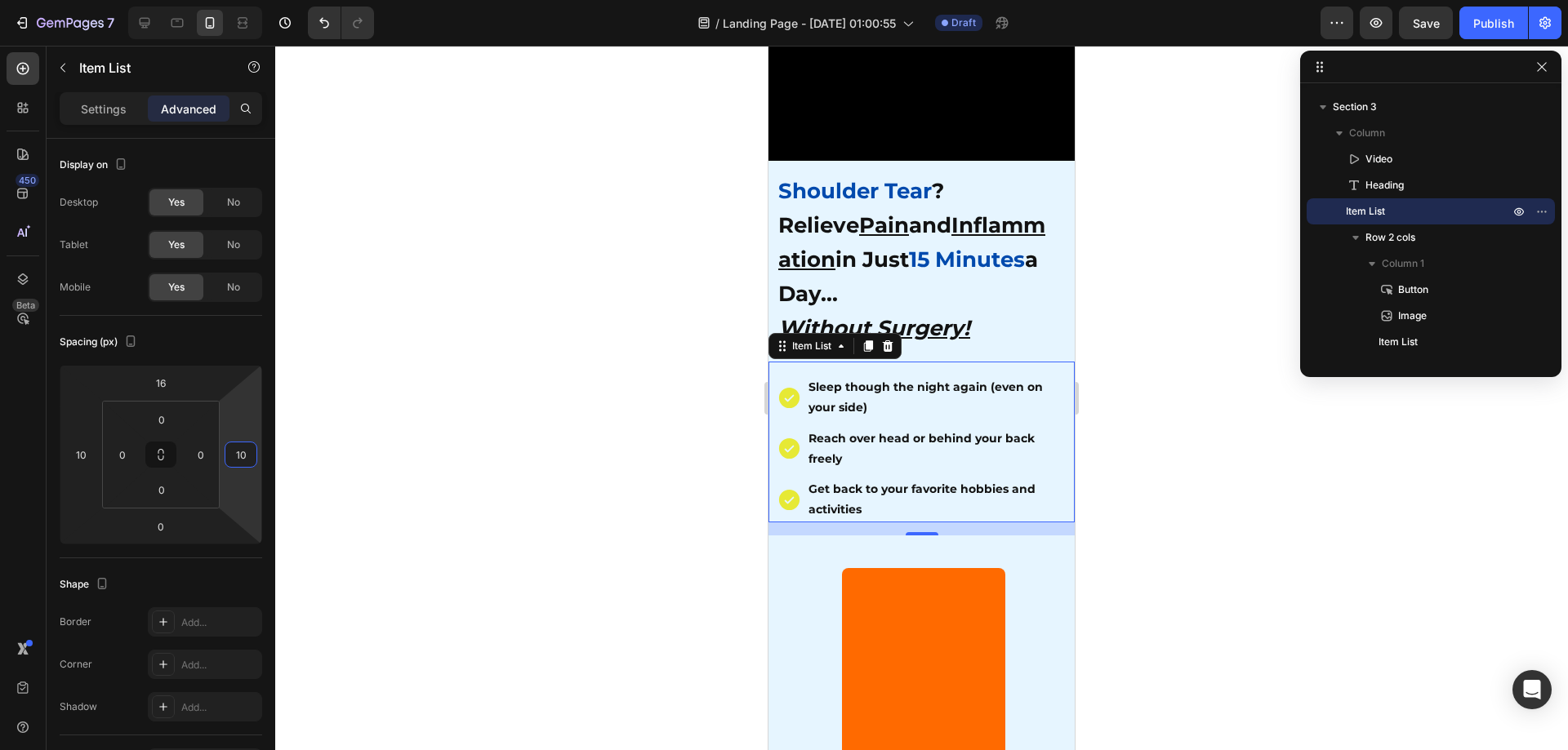
click at [395, 472] on div at bounding box center [921, 398] width 1293 height 705
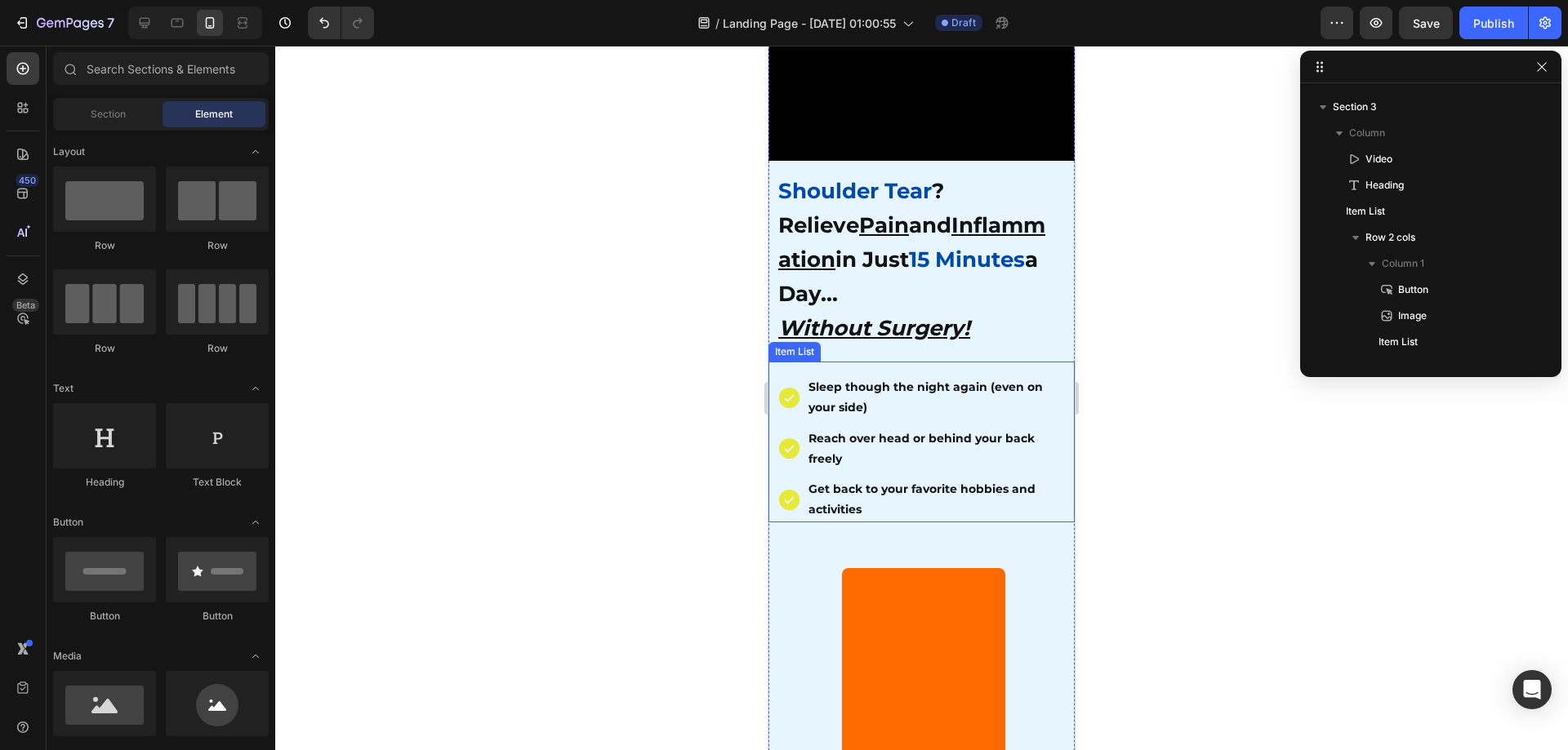
click at [1185, 422] on div at bounding box center [921, 398] width 1293 height 705
click at [796, 385] on icon at bounding box center [789, 397] width 25 height 25
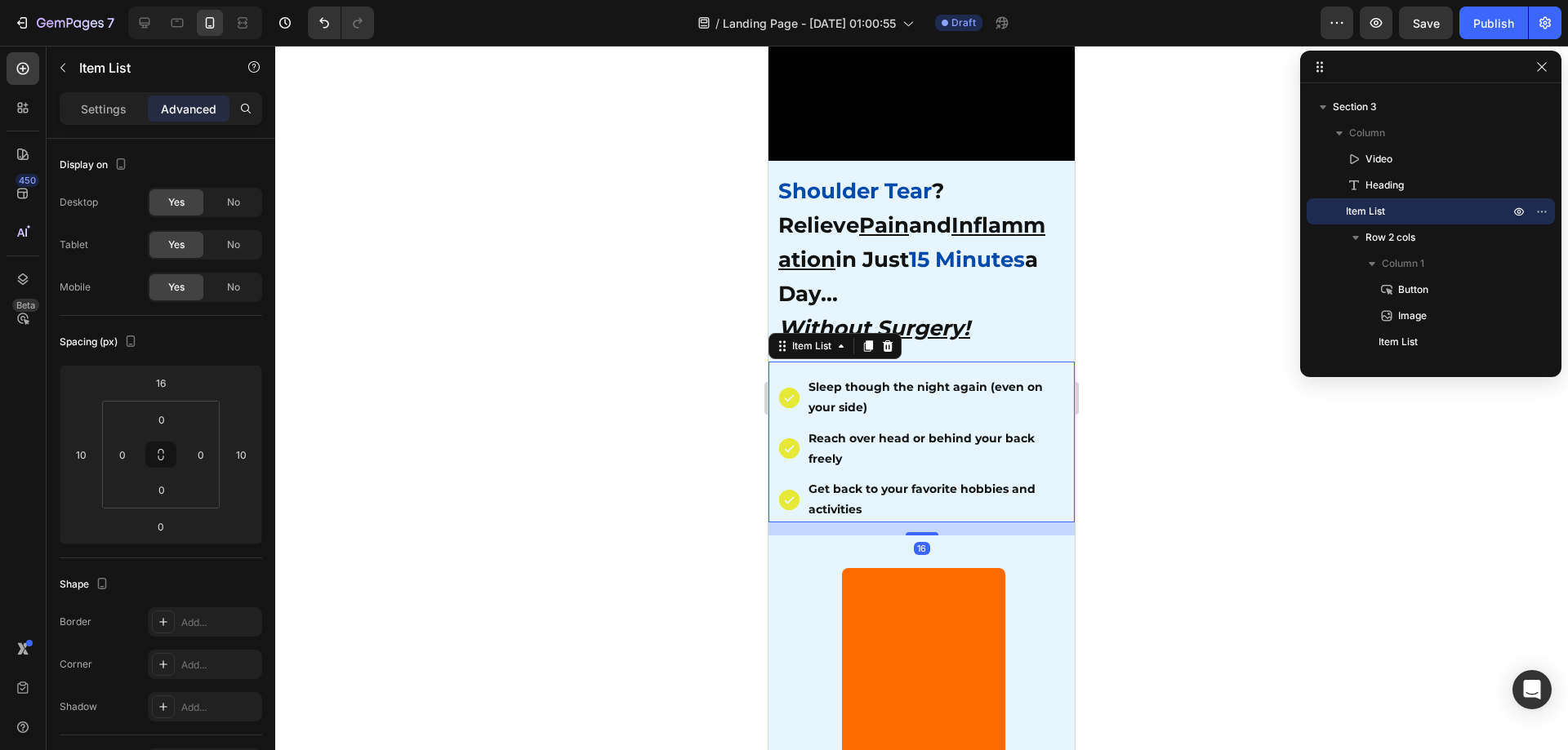
click at [1202, 463] on div at bounding box center [921, 398] width 1293 height 705
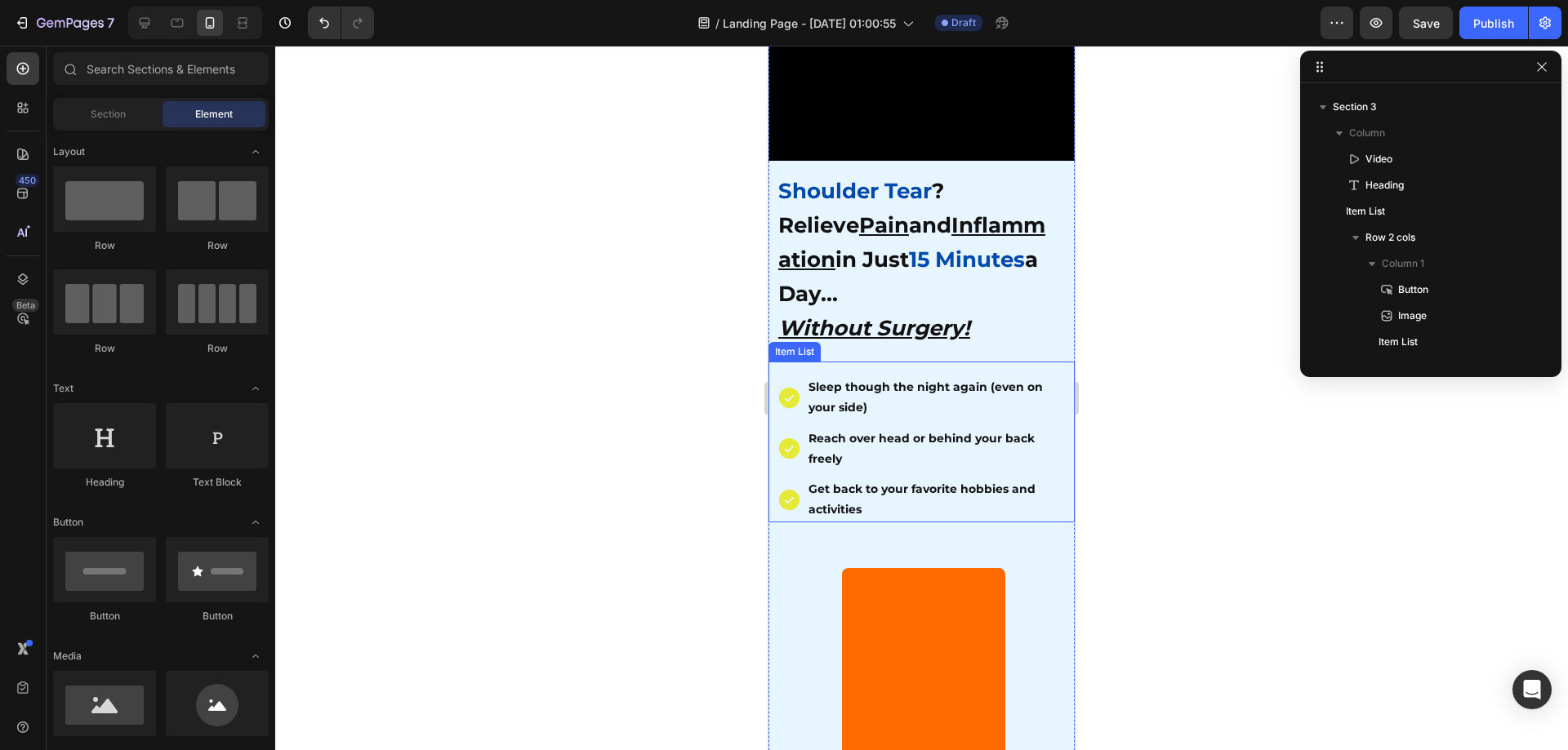
click at [902, 404] on p "Sleep though the night again (even on your side)" at bounding box center [936, 397] width 256 height 41
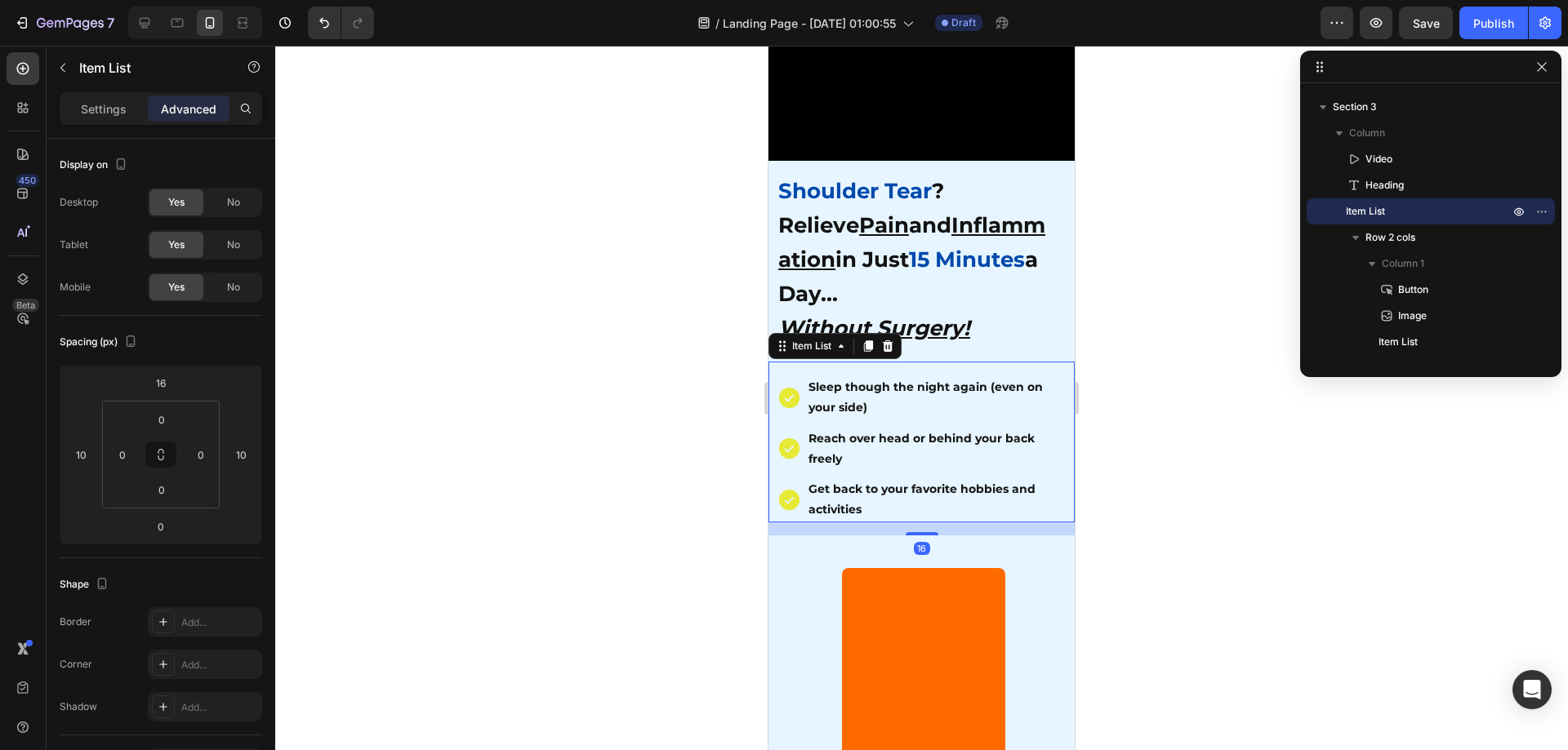
click at [1284, 510] on div at bounding box center [921, 398] width 1293 height 705
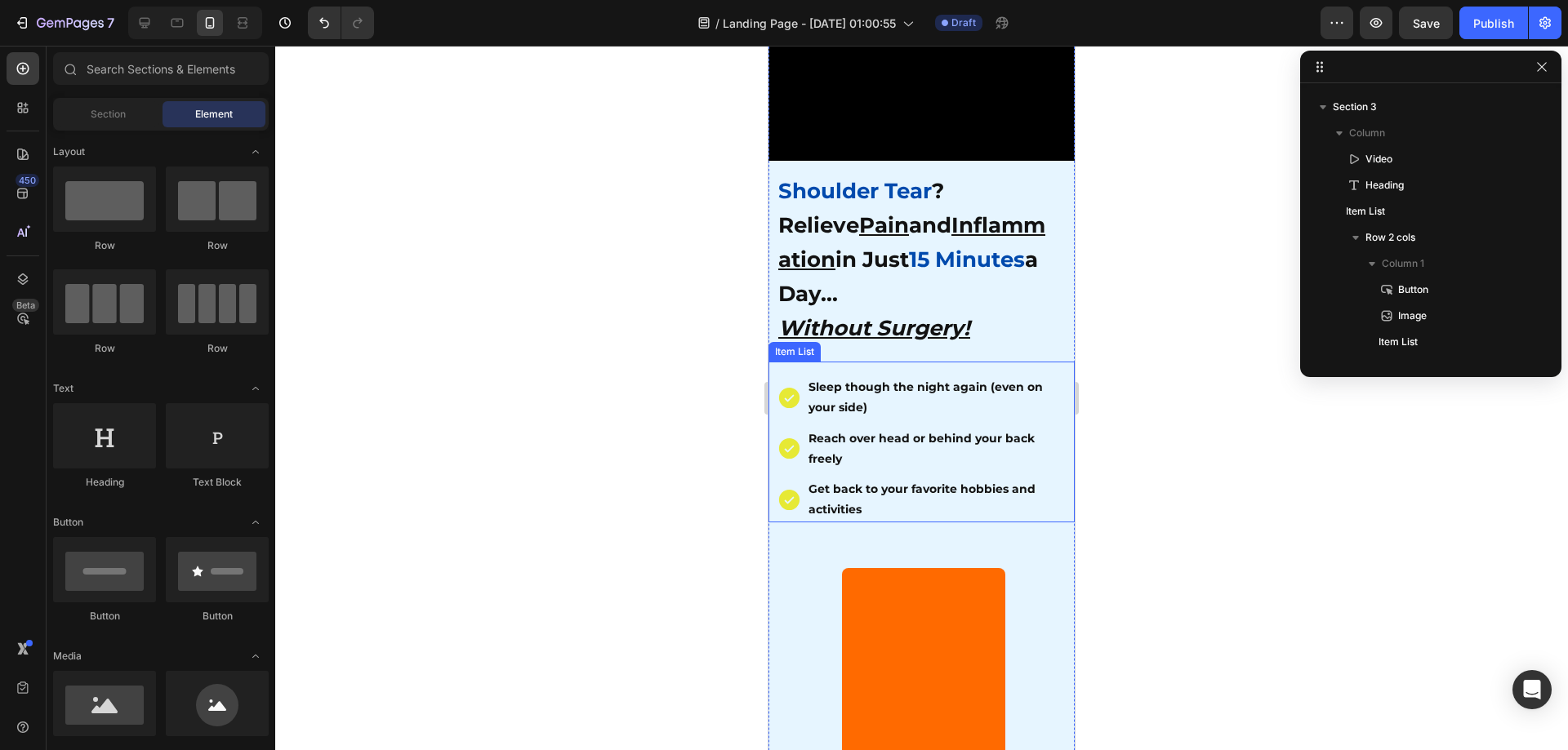
click at [791, 388] on icon at bounding box center [789, 398] width 21 height 21
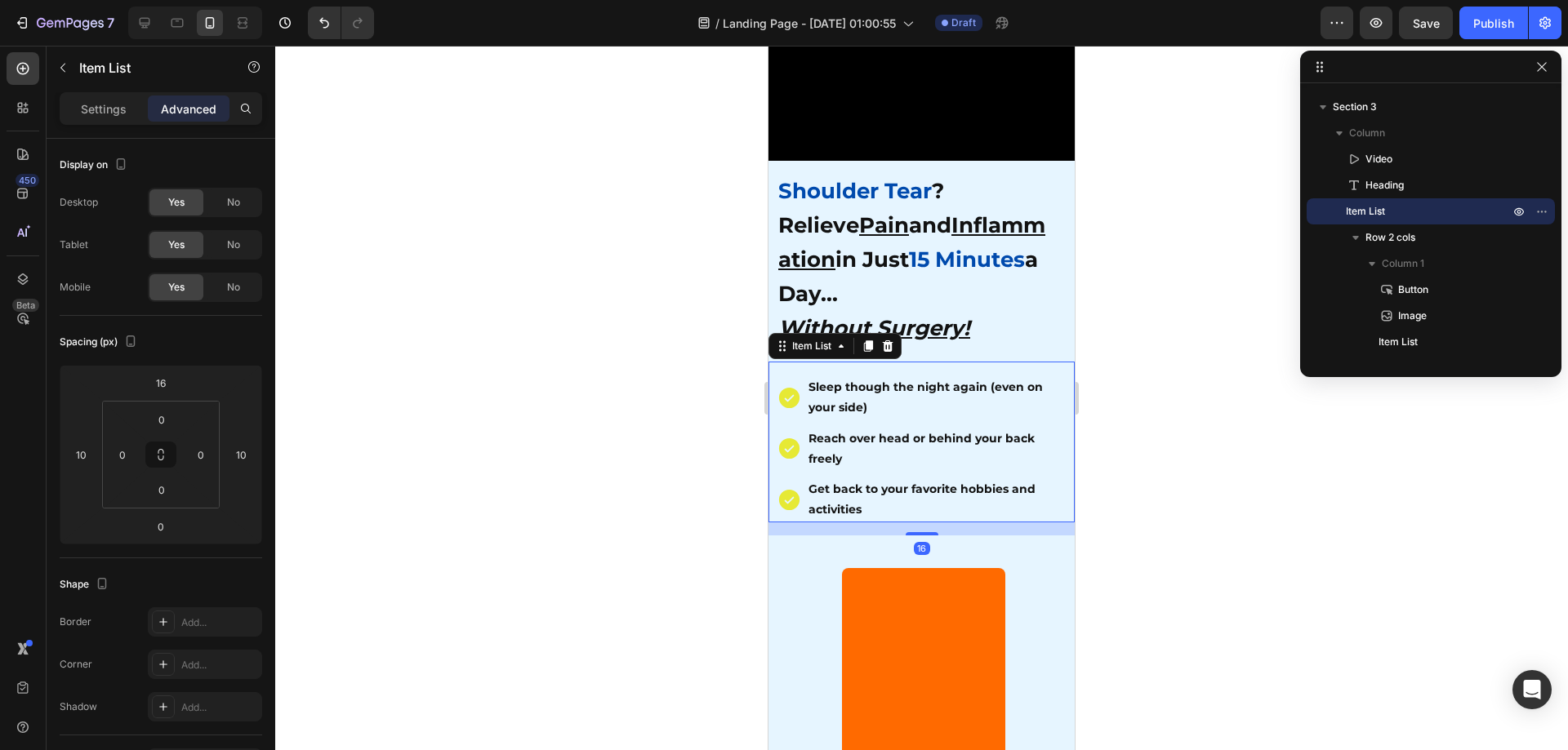
click at [1136, 402] on div at bounding box center [921, 398] width 1293 height 705
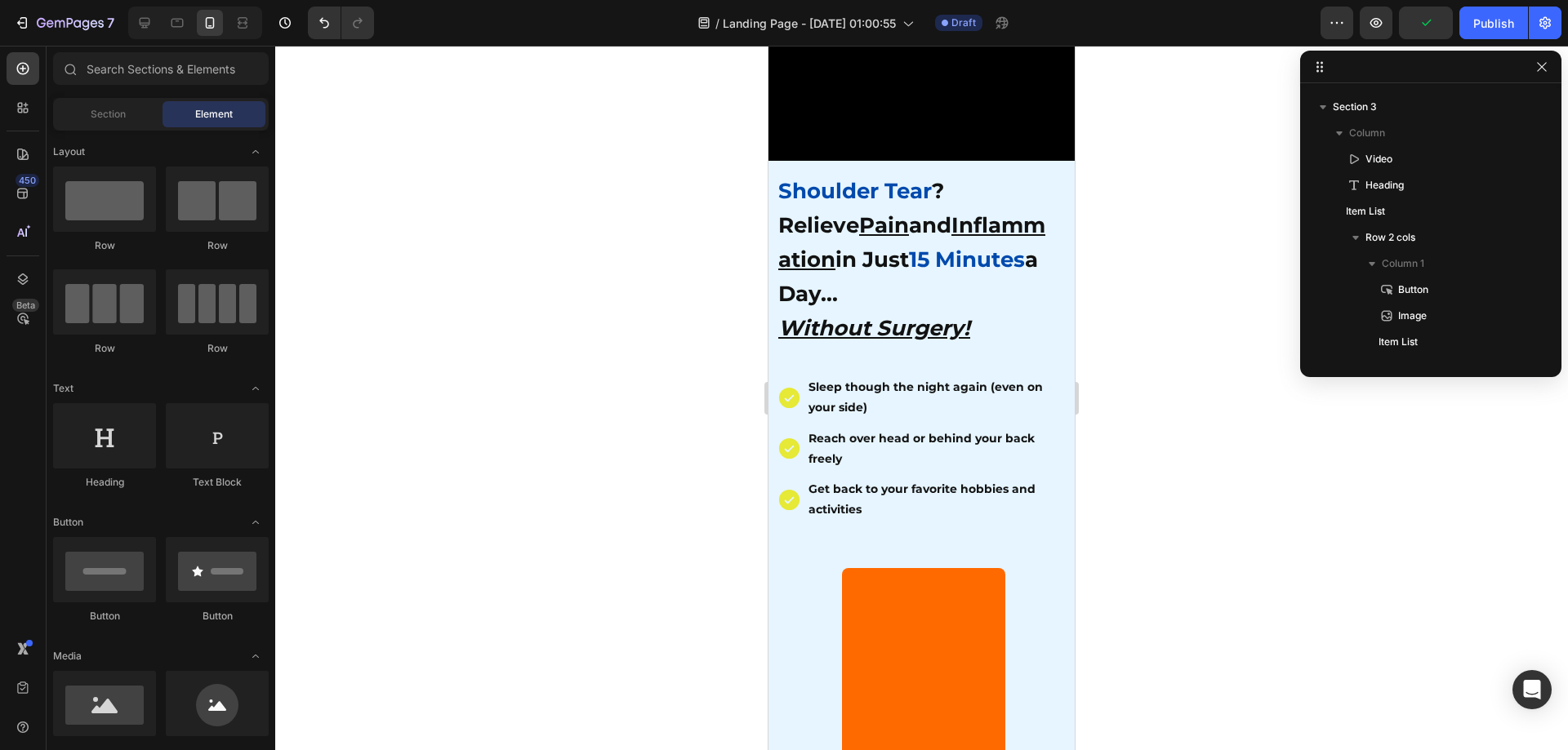
click at [573, 297] on div at bounding box center [921, 398] width 1293 height 705
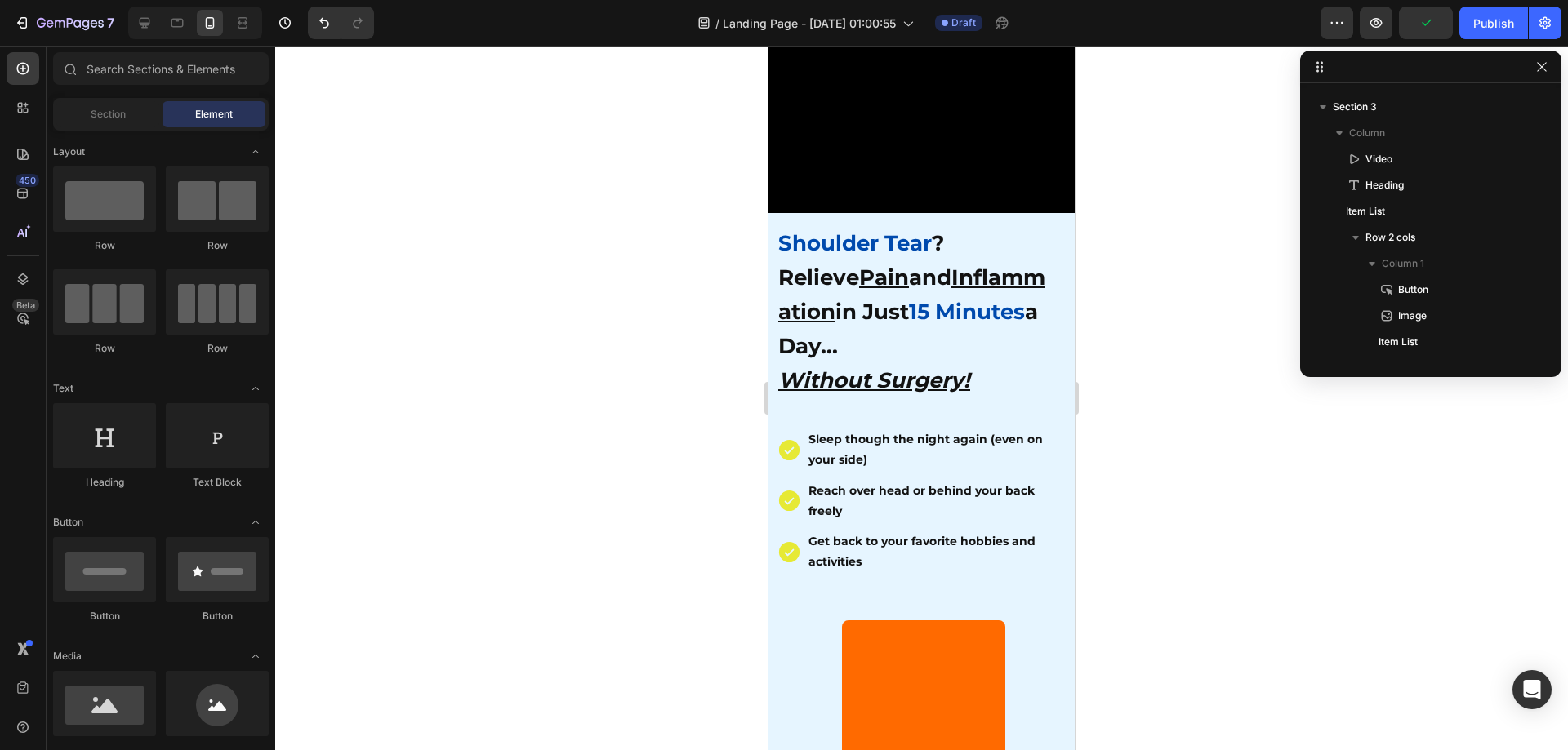
scroll to position [163, 0]
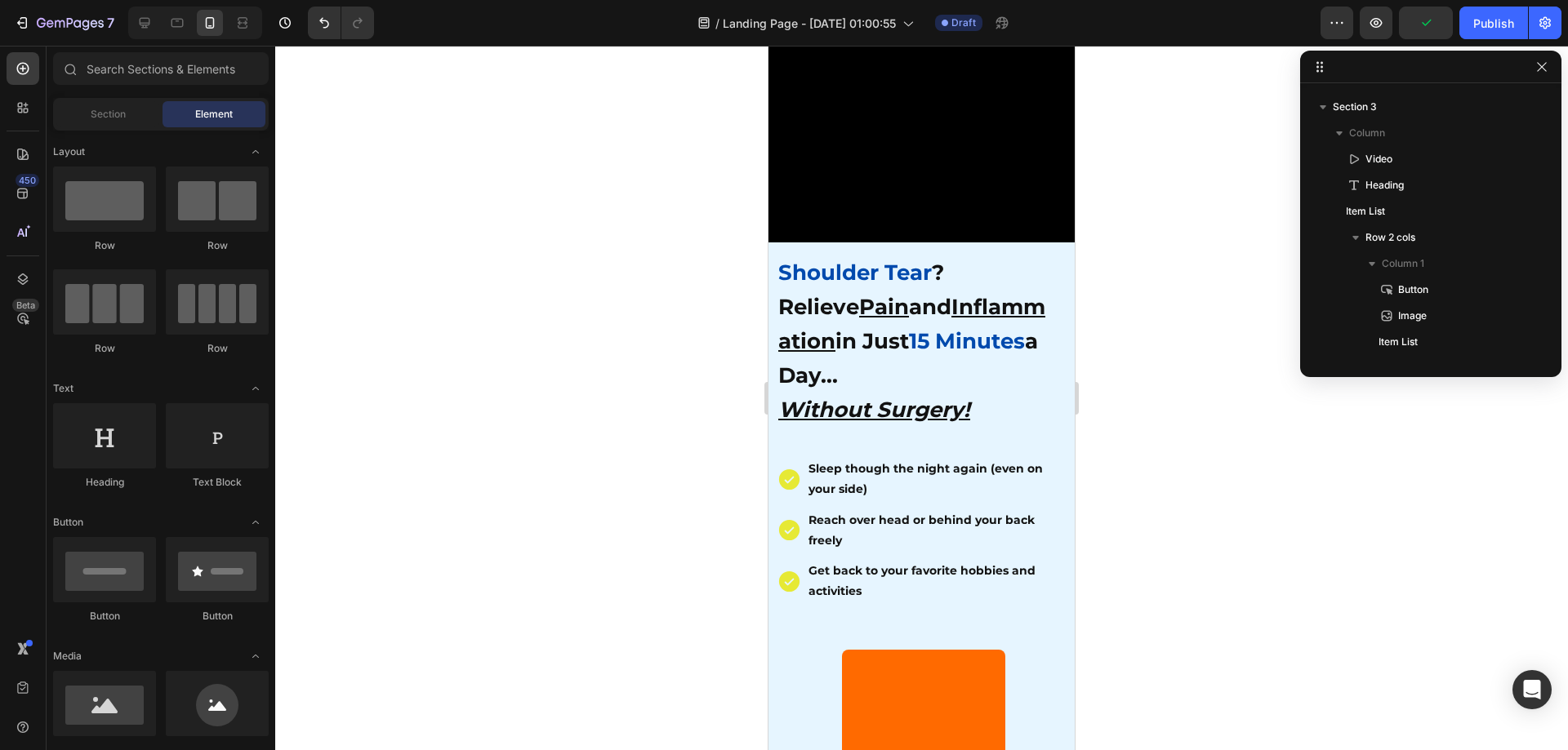
click at [1146, 440] on div at bounding box center [921, 398] width 1293 height 705
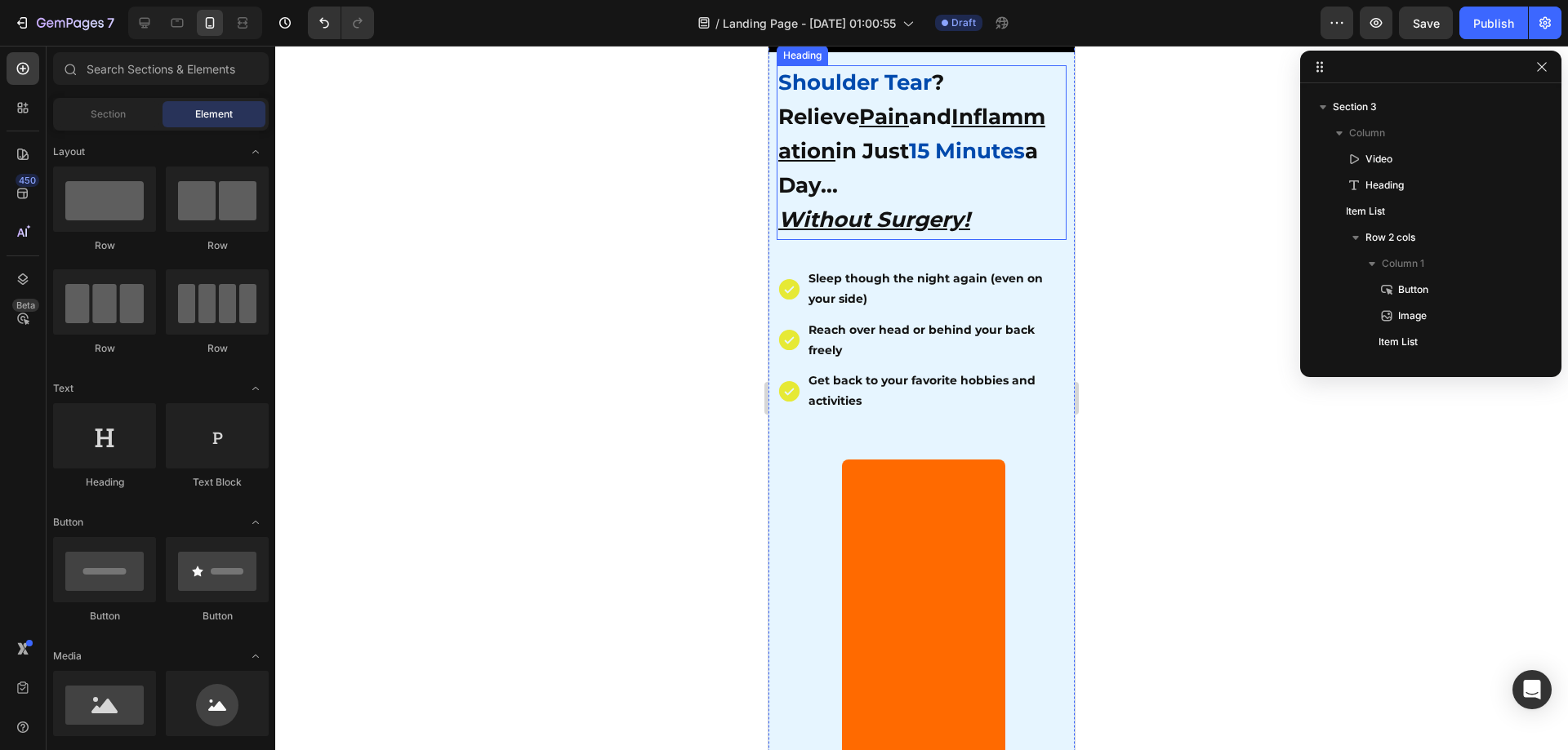
scroll to position [490, 0]
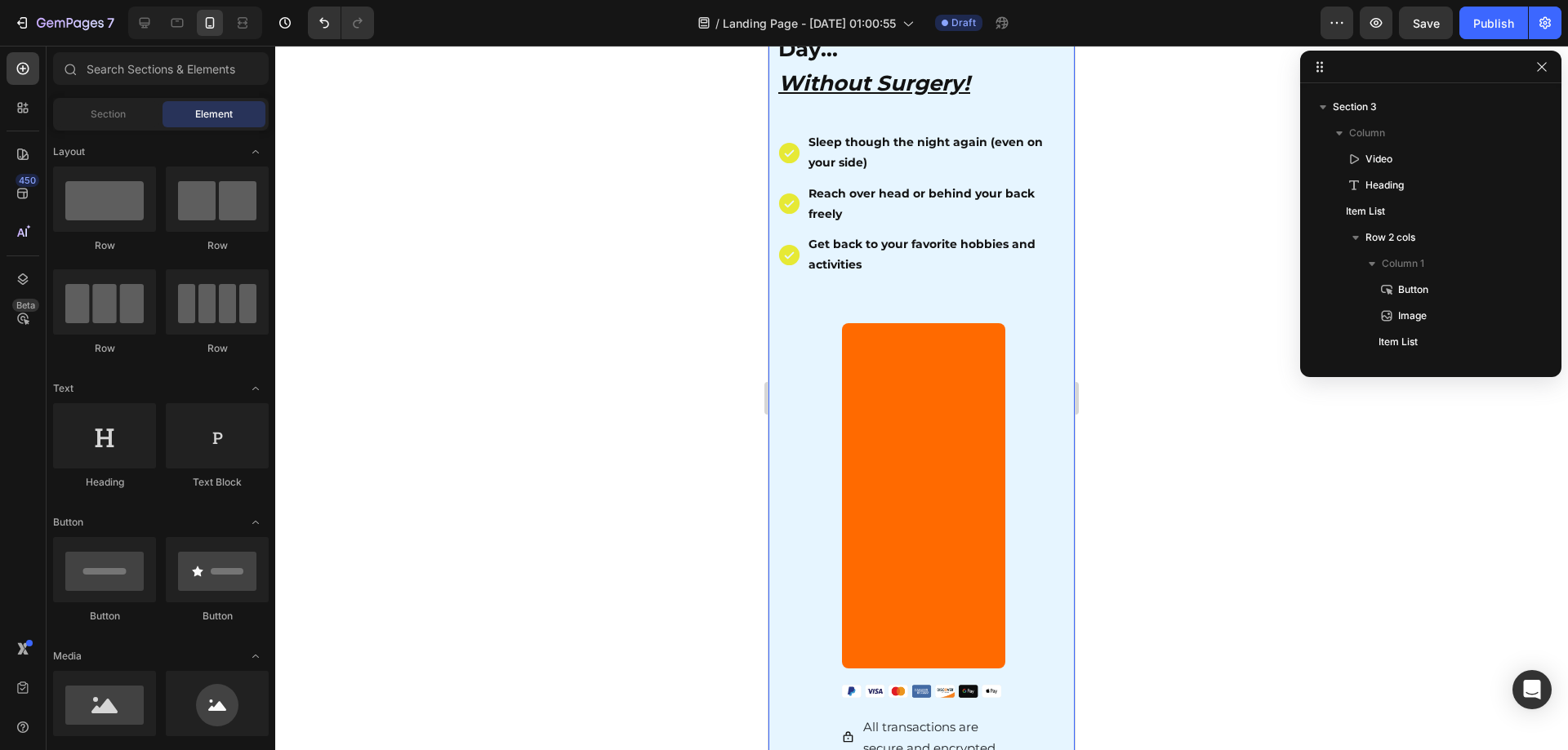
click at [1151, 360] on div at bounding box center [921, 398] width 1293 height 705
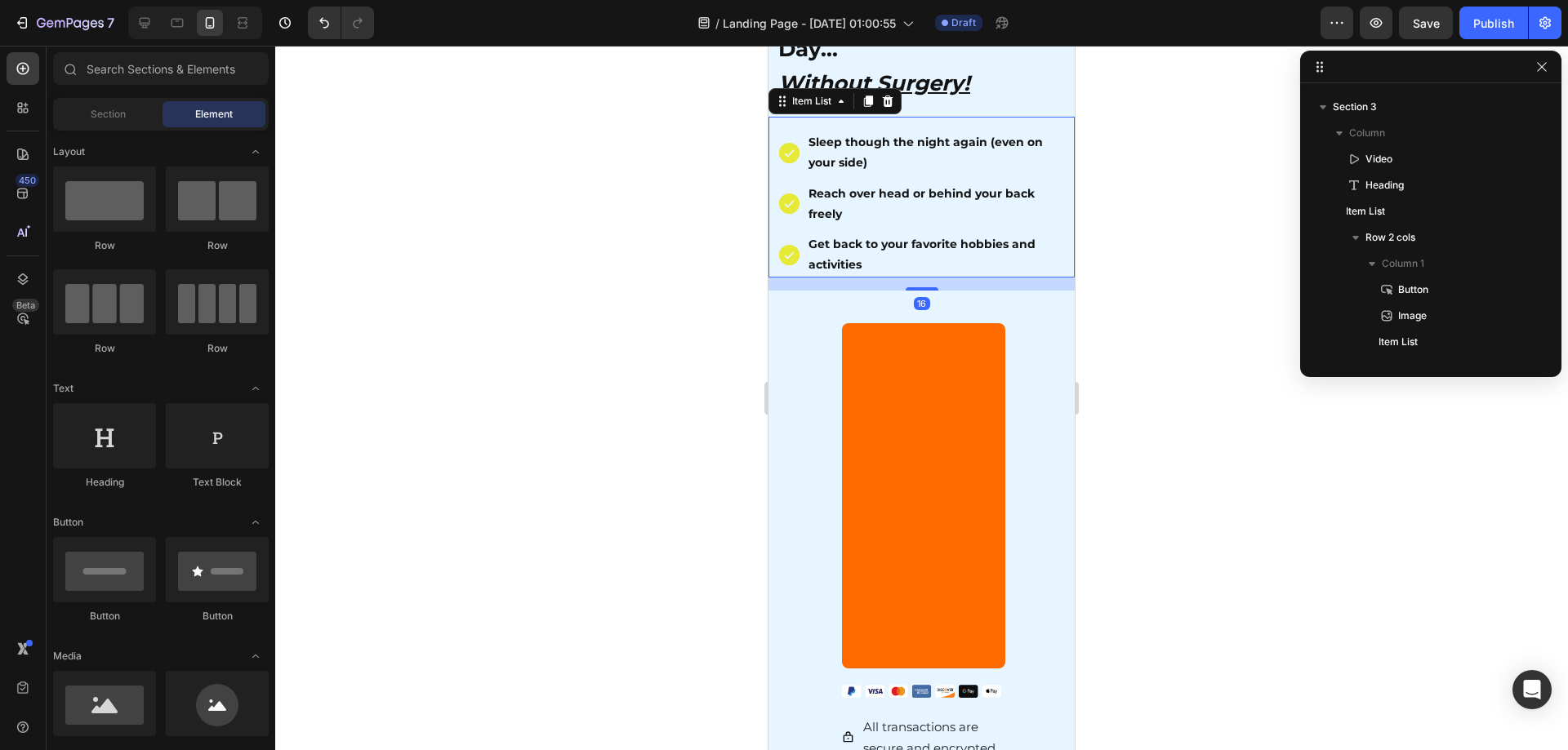
click at [794, 153] on icon at bounding box center [789, 153] width 25 height 25
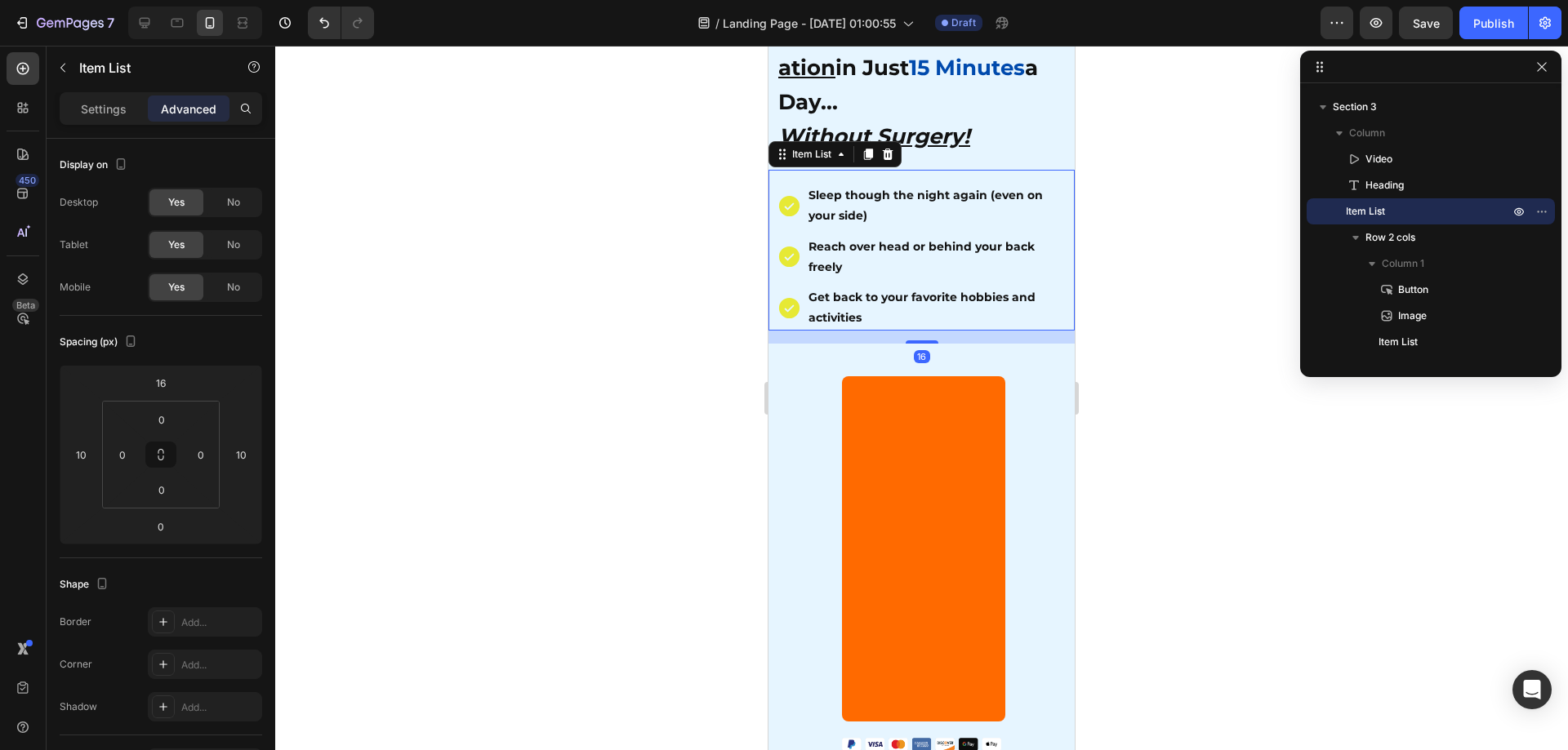
scroll to position [408, 0]
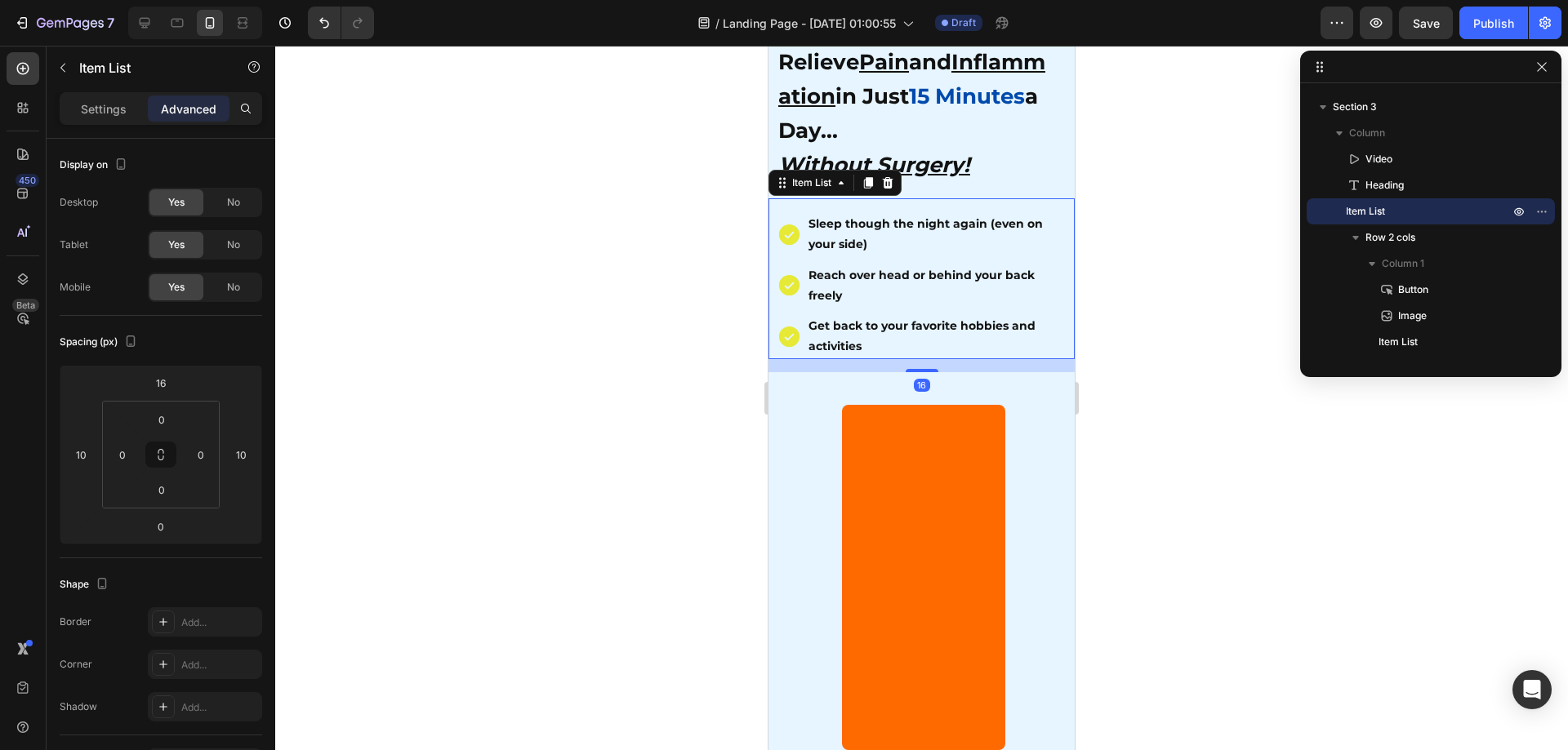
click at [903, 231] on p "Sleep though the night again (even on your side)" at bounding box center [936, 234] width 256 height 41
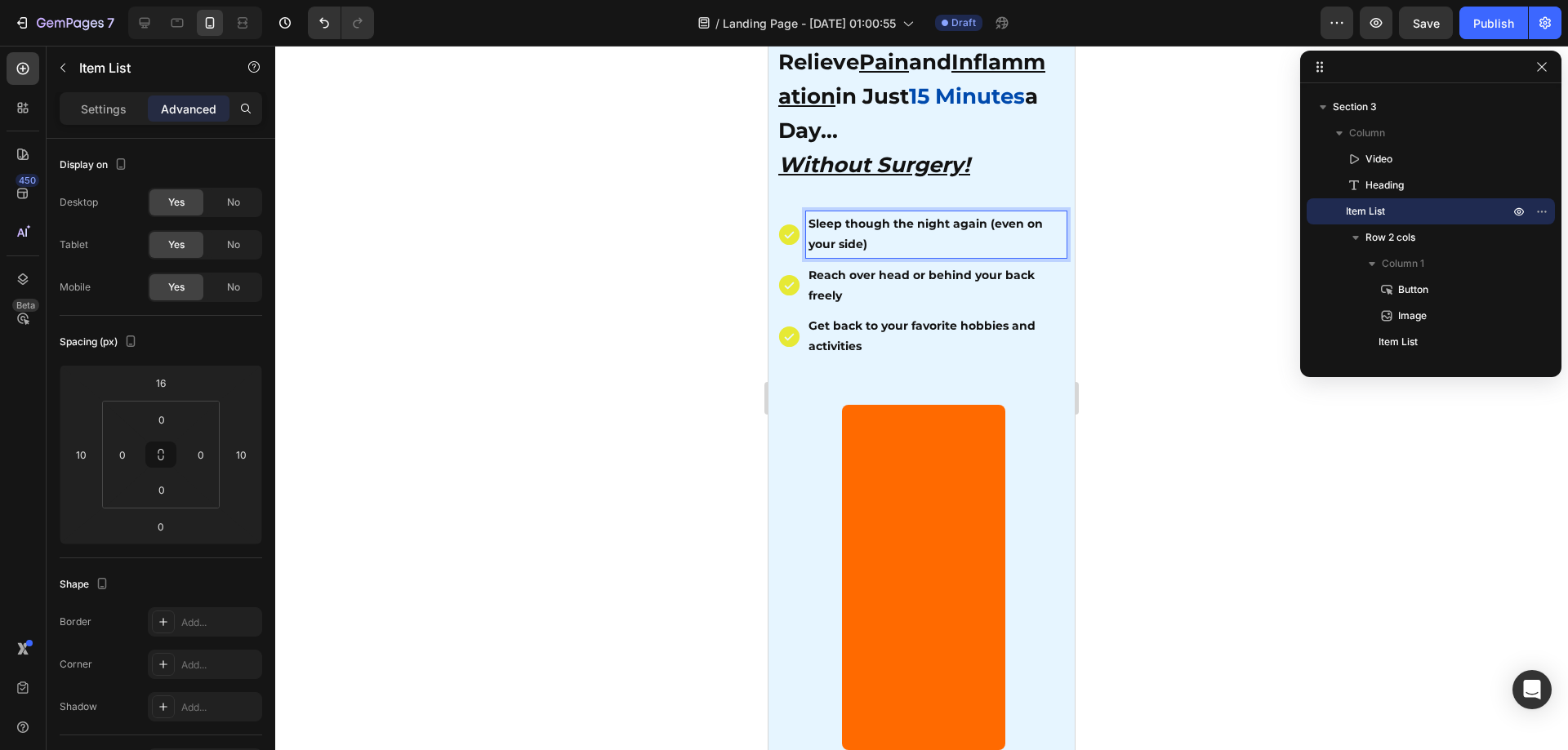
click at [788, 229] on icon at bounding box center [789, 235] width 21 height 21
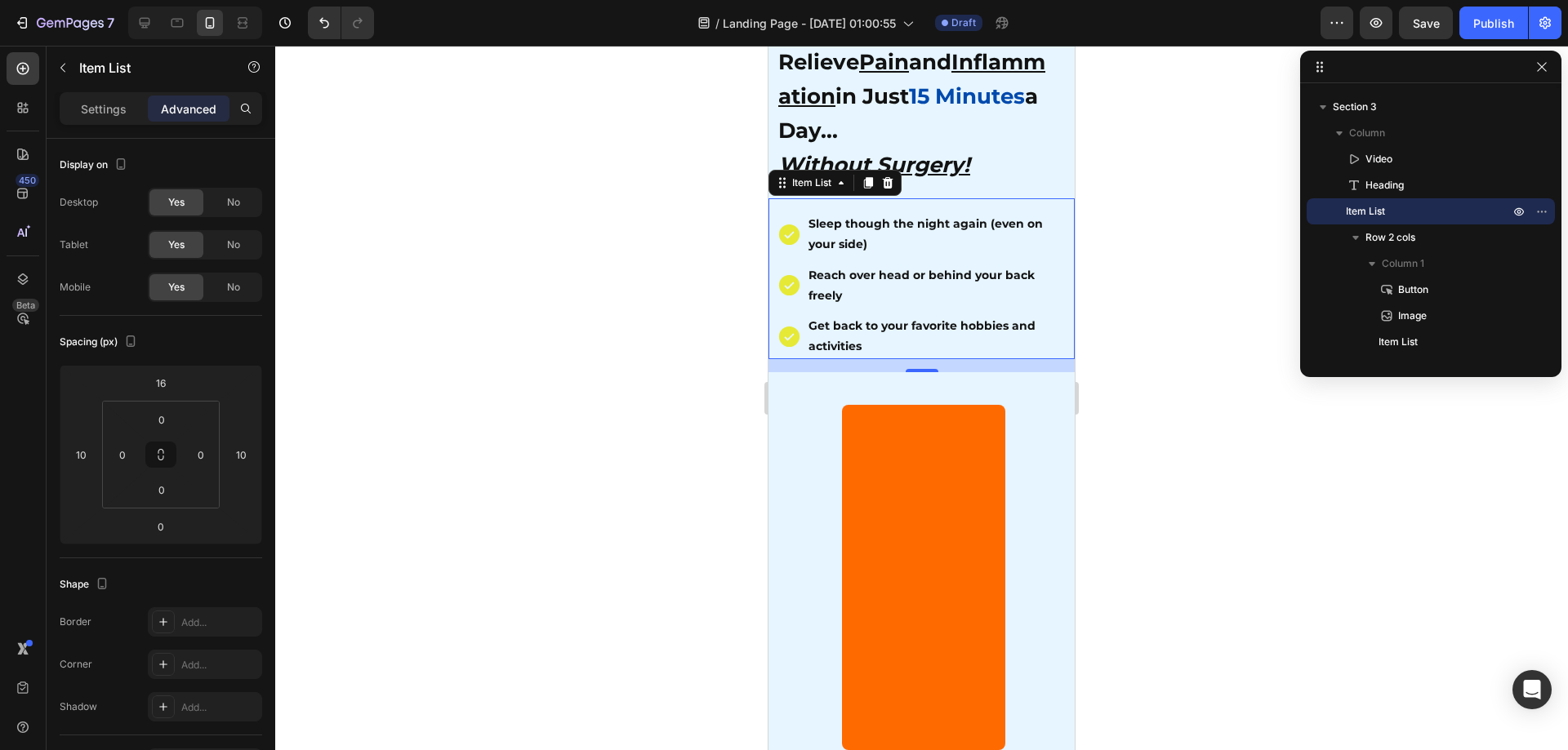
click at [793, 225] on icon at bounding box center [789, 235] width 21 height 21
click at [813, 217] on strong "Sleep though the night again (even on your side)" at bounding box center [925, 234] width 234 height 35
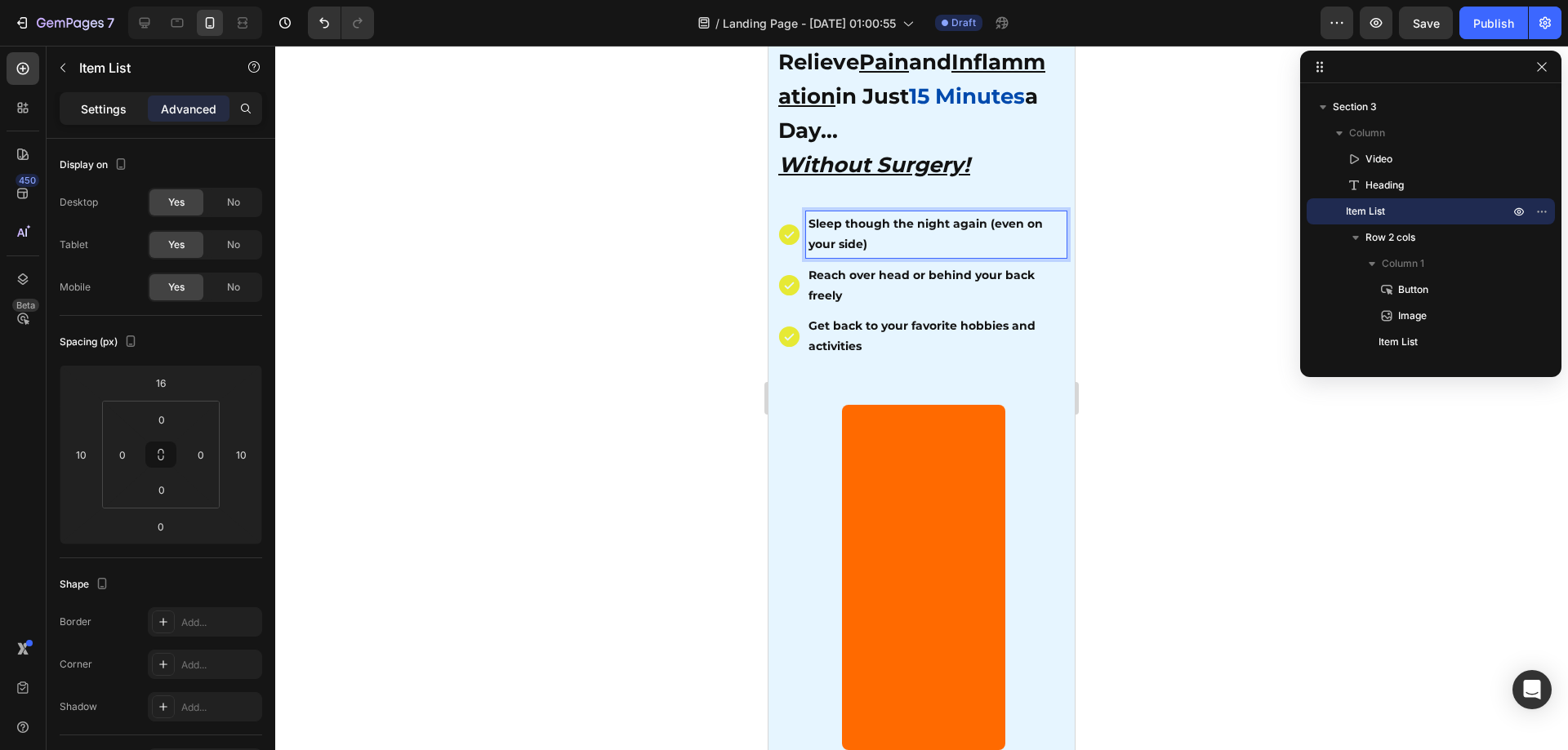
click at [114, 117] on div "Settings" at bounding box center [104, 108] width 82 height 26
type input "5"
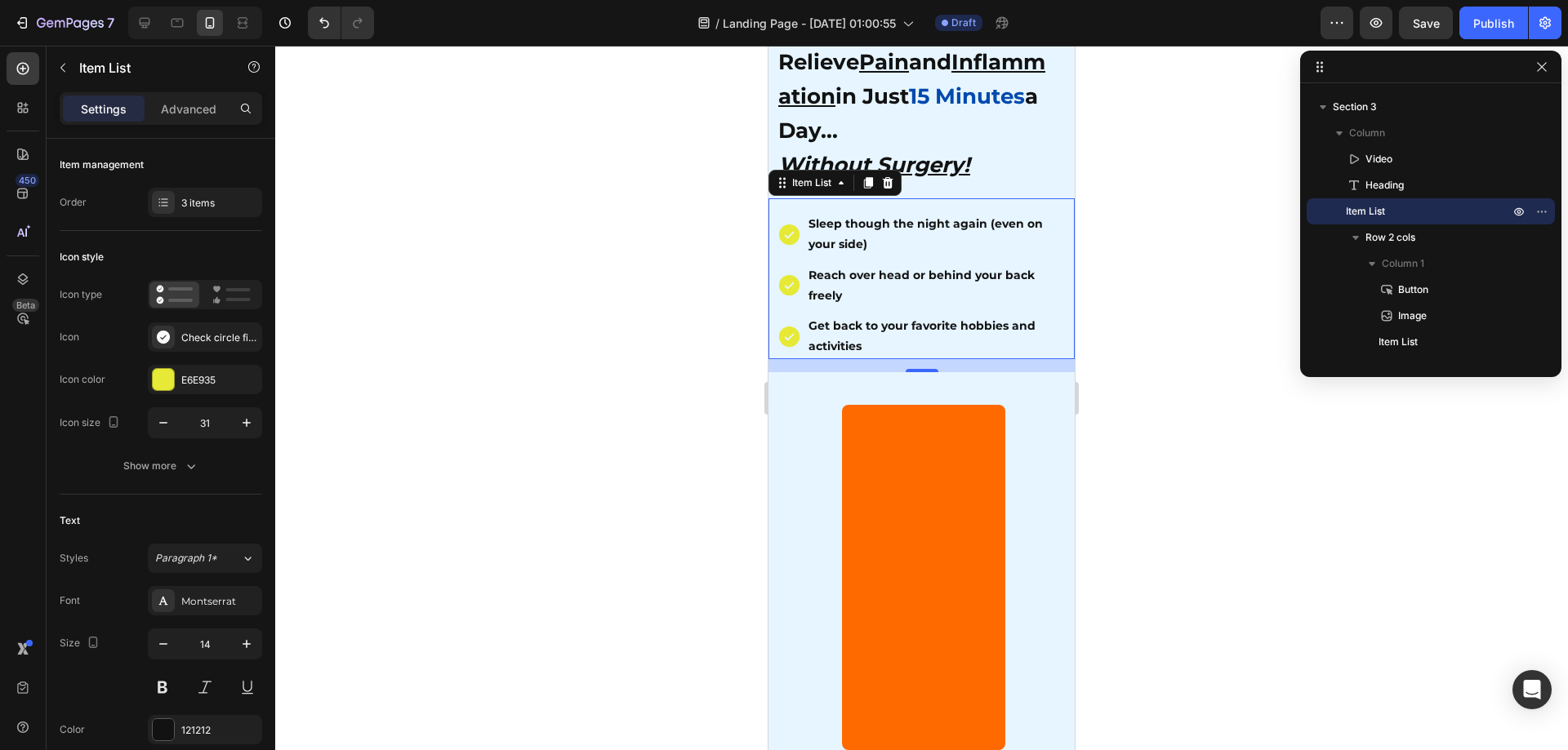
click at [534, 368] on div at bounding box center [921, 398] width 1293 height 705
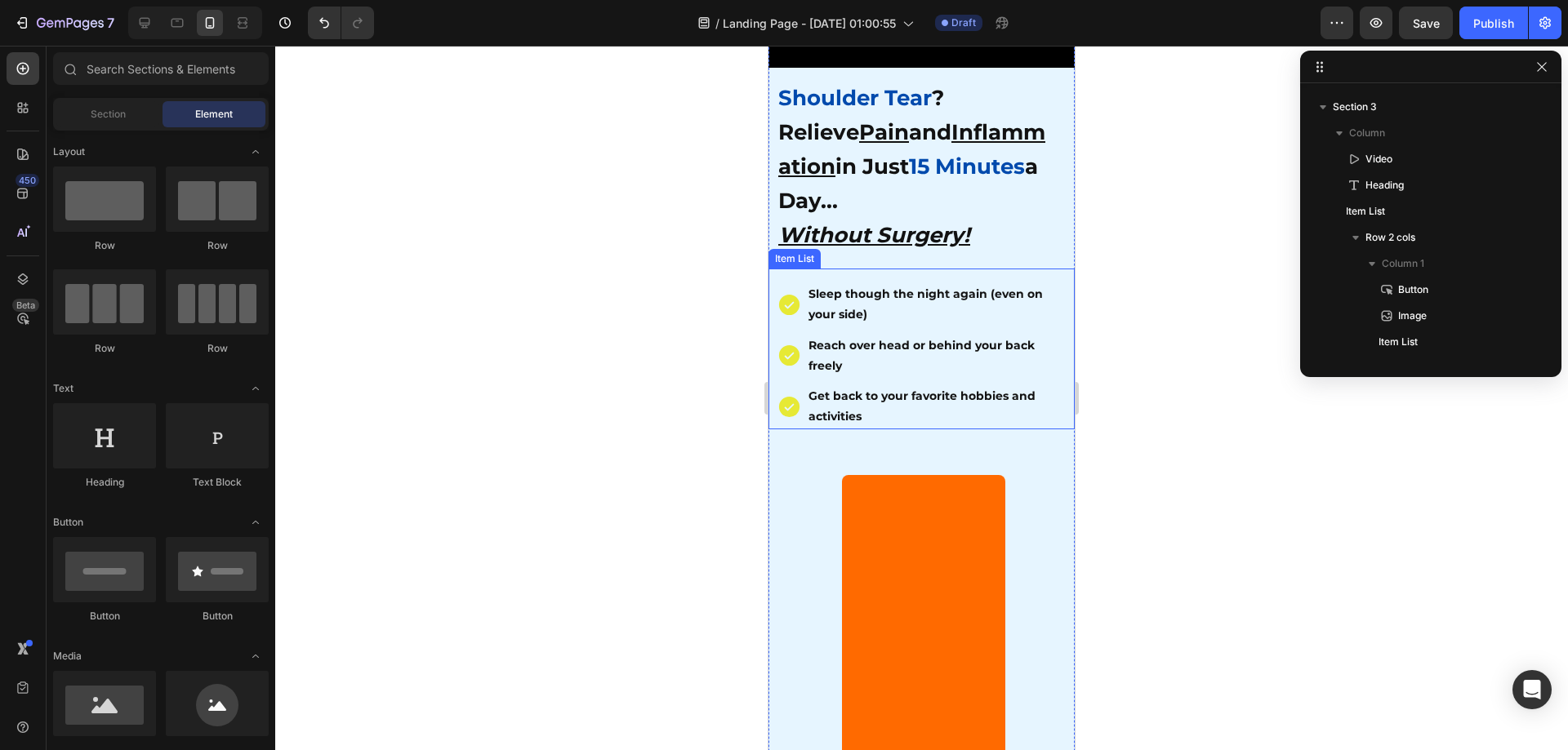
scroll to position [245, 0]
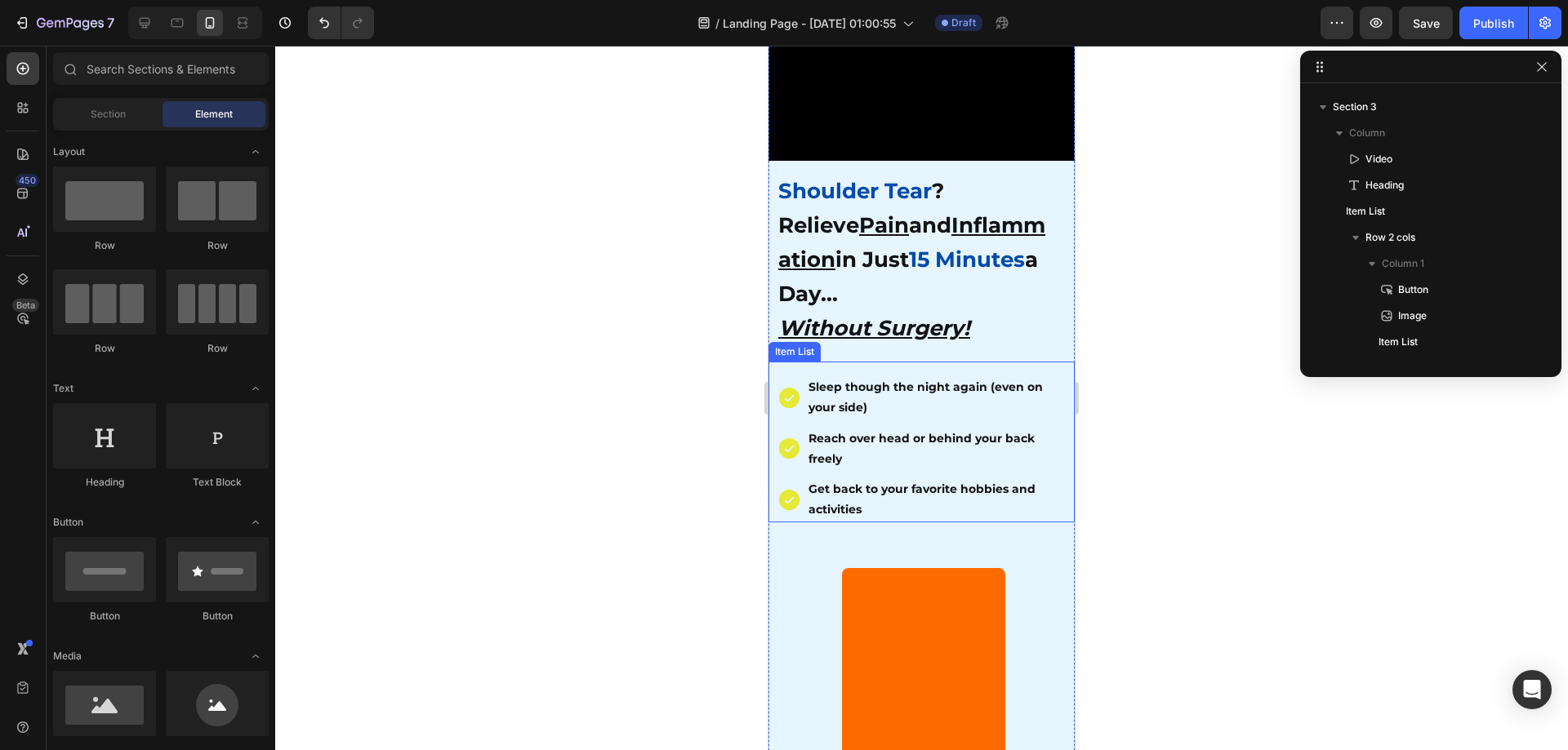
click at [1131, 466] on div at bounding box center [921, 398] width 1293 height 705
click at [605, 399] on div at bounding box center [921, 398] width 1293 height 705
click at [1131, 419] on div at bounding box center [921, 398] width 1293 height 705
click at [624, 435] on div at bounding box center [921, 398] width 1293 height 705
click at [889, 407] on div "Sleep though the night again (even on your side)" at bounding box center [936, 397] width 260 height 46
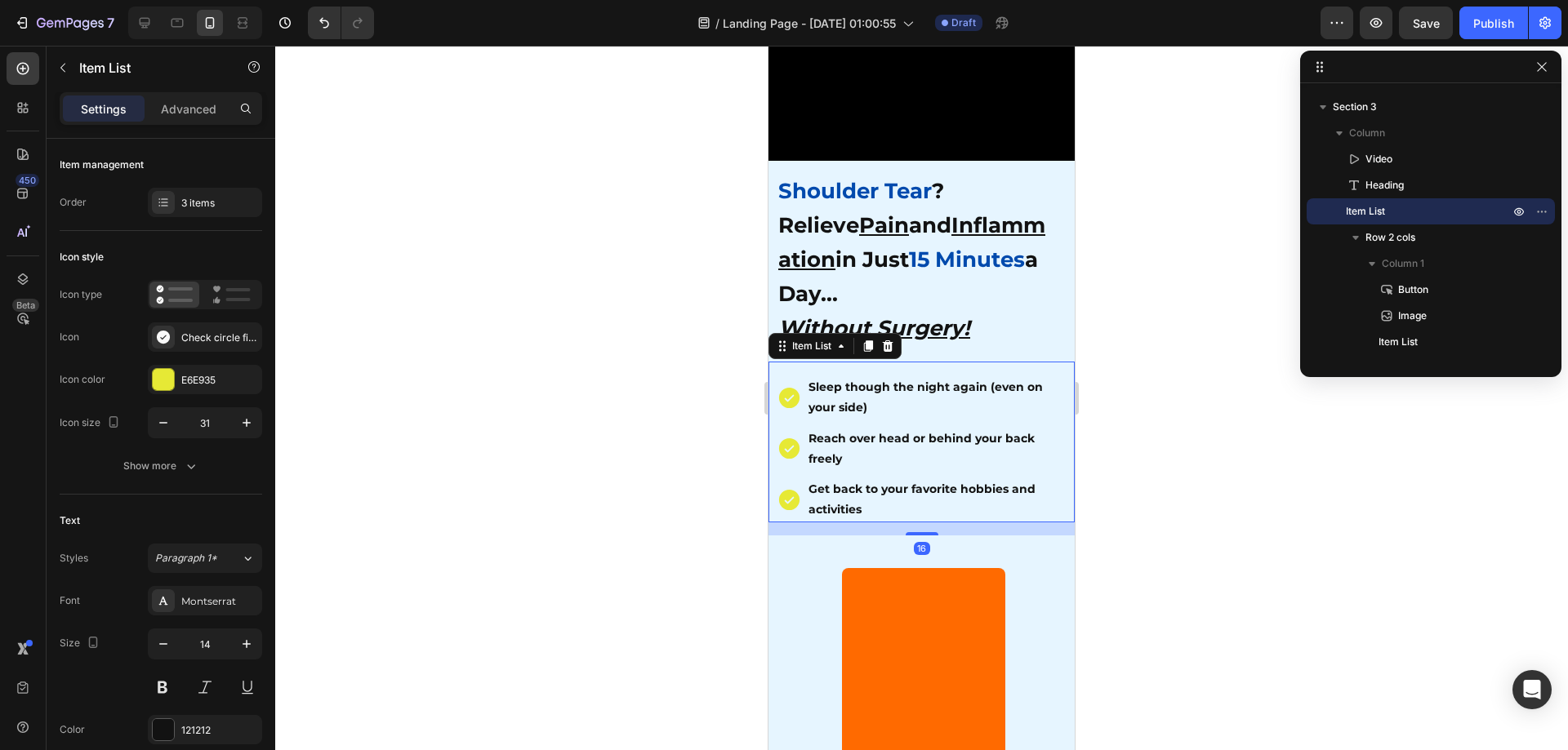
click at [1145, 483] on div at bounding box center [921, 398] width 1293 height 705
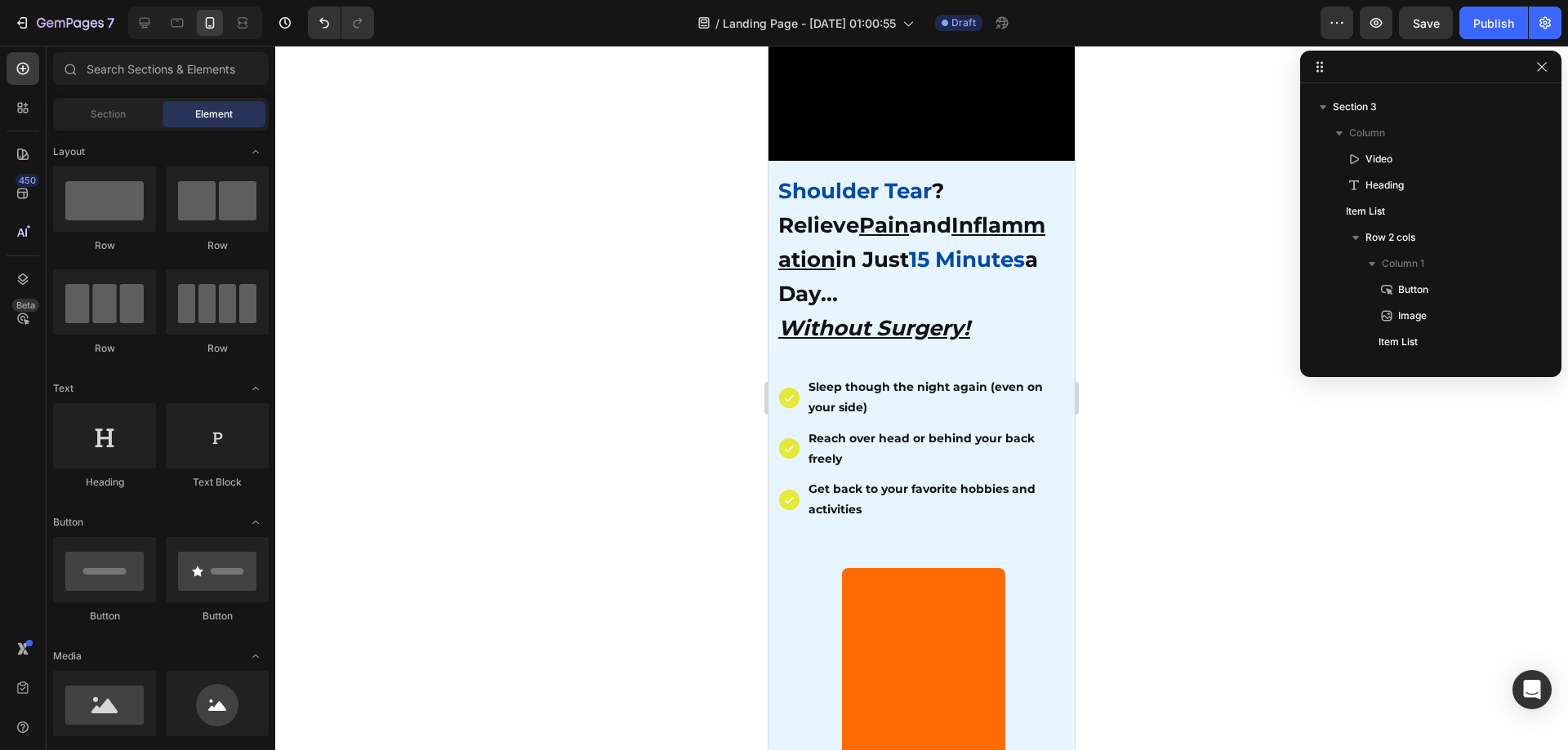
drag, startPoint x: 1088, startPoint y: 469, endPoint x: 304, endPoint y: 425, distance: 785.2
click at [1088, 469] on div at bounding box center [921, 398] width 1293 height 705
click at [1234, 469] on div at bounding box center [921, 398] width 1293 height 705
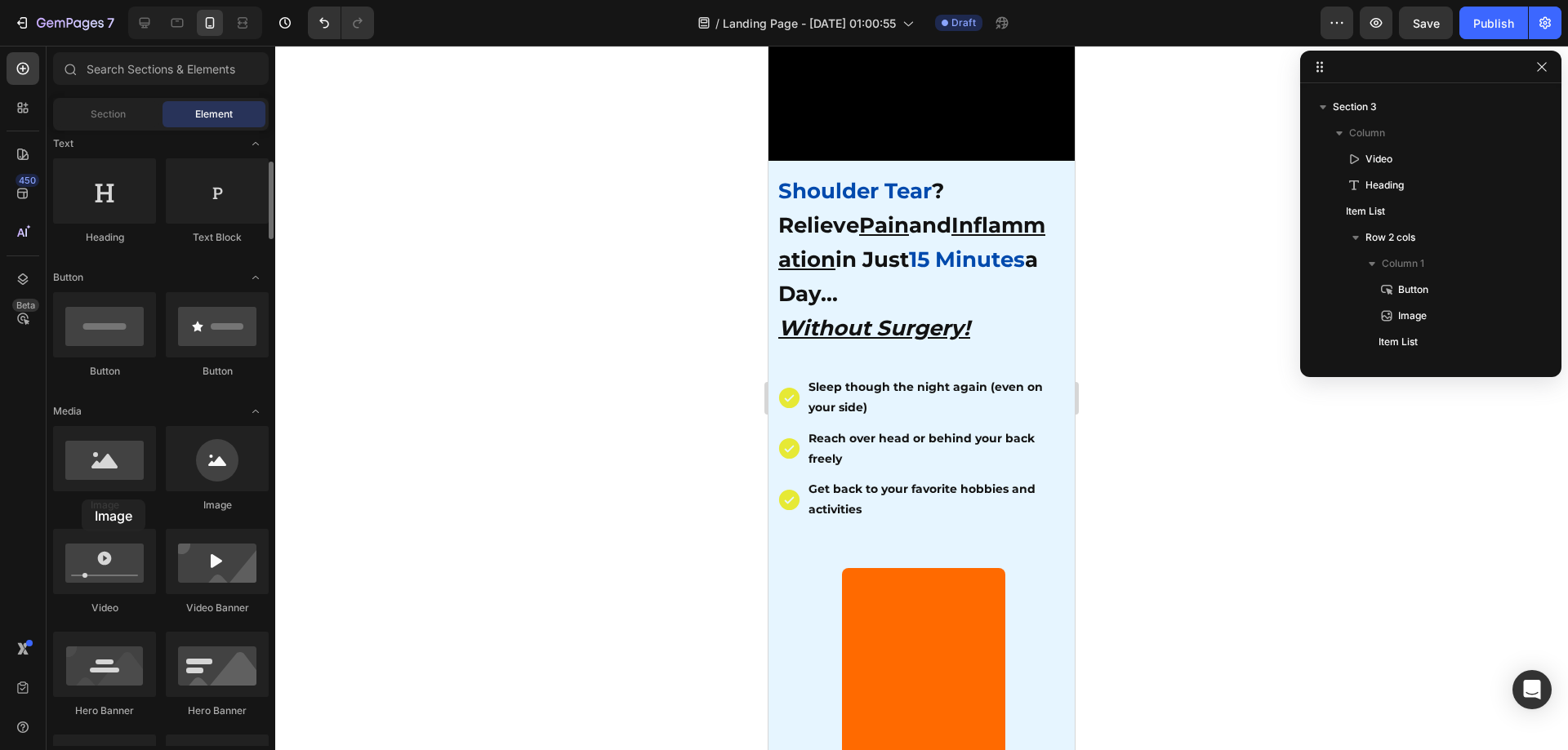
drag, startPoint x: 114, startPoint y: 473, endPoint x: 82, endPoint y: 499, distance: 41.2
click at [82, 499] on div "Image" at bounding box center [104, 470] width 103 height 87
drag, startPoint x: 1001, startPoint y: 254, endPoint x: 848, endPoint y: 382, distance: 199.5
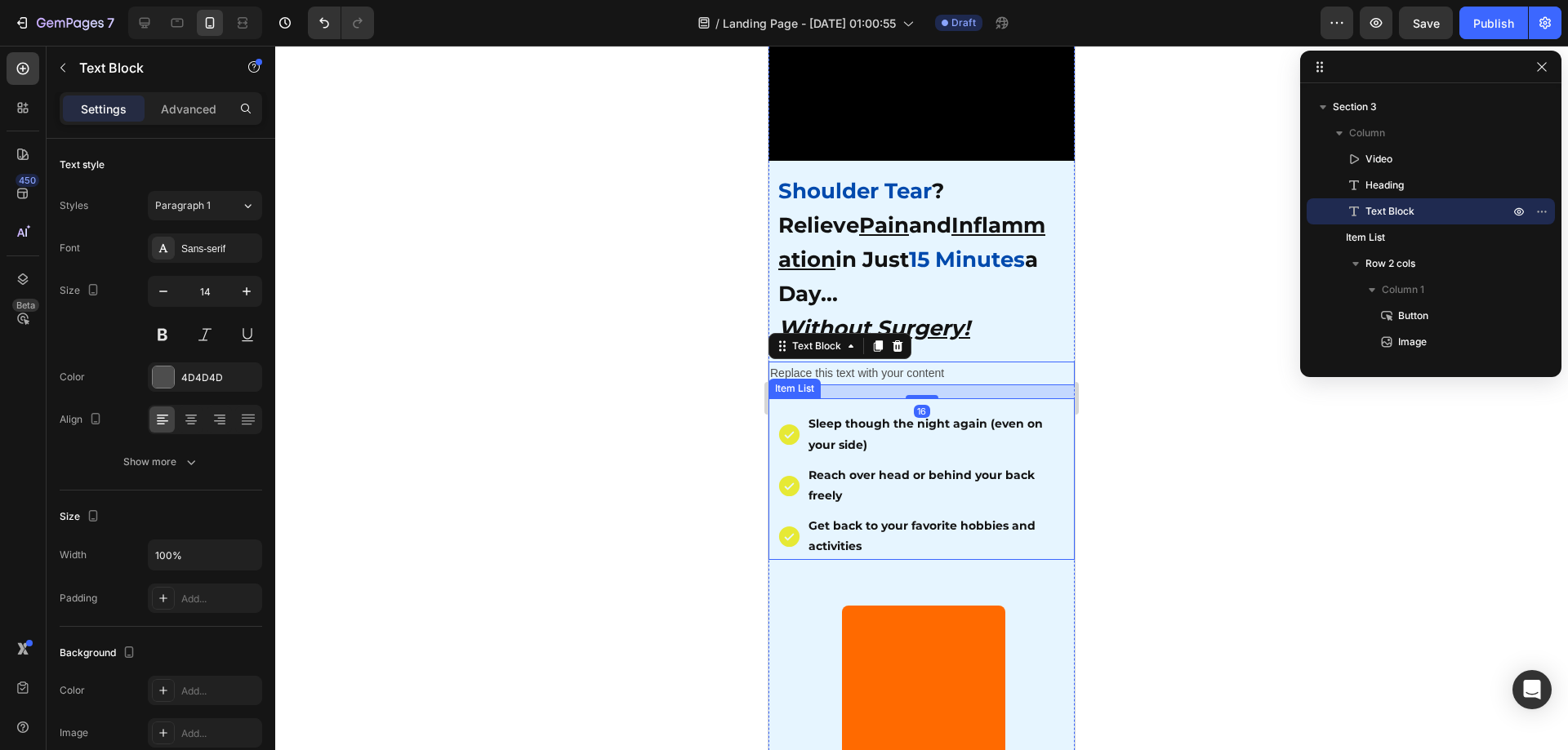
click at [869, 423] on p "Sleep though the night again (even on your side)" at bounding box center [936, 434] width 256 height 41
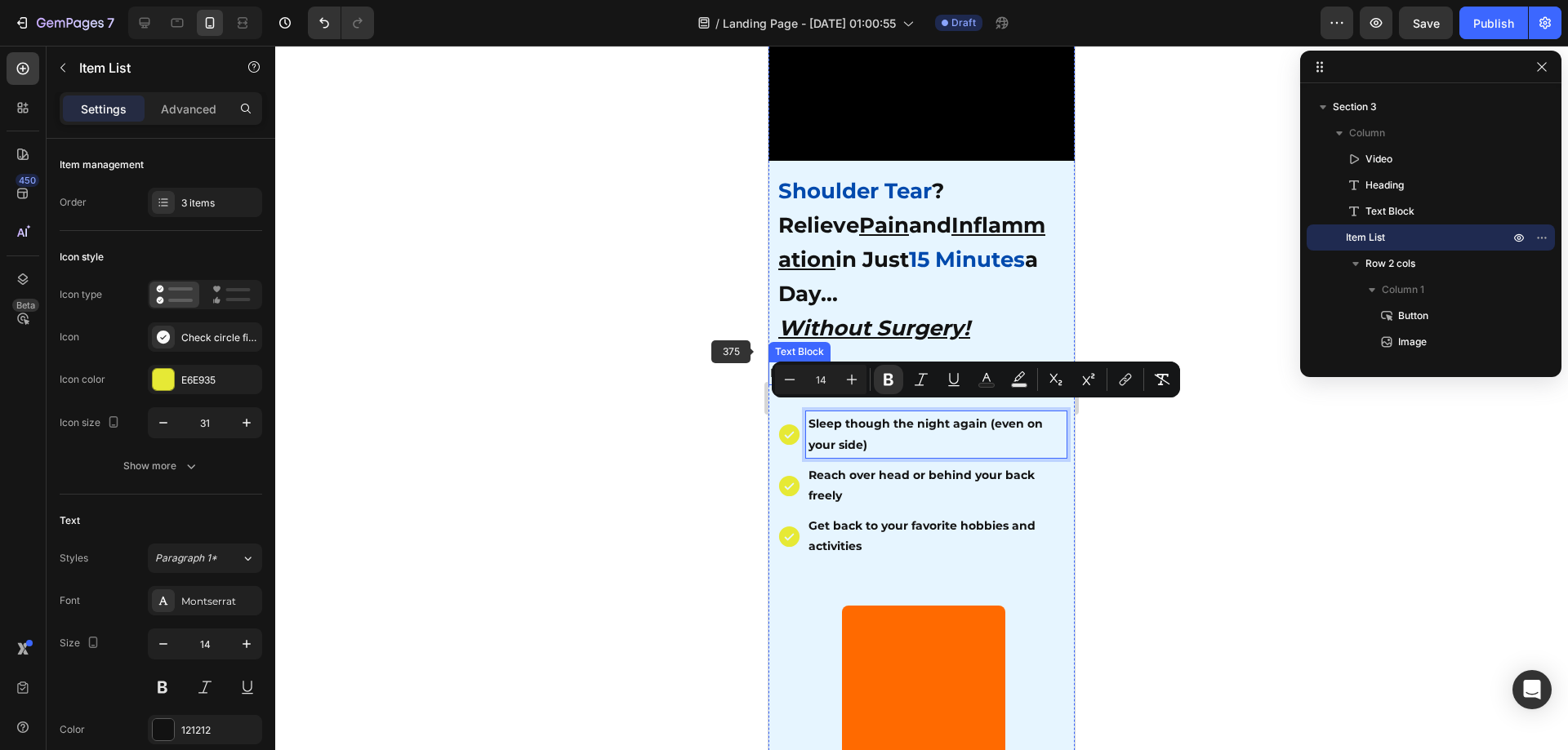
click at [702, 350] on div at bounding box center [921, 398] width 1293 height 705
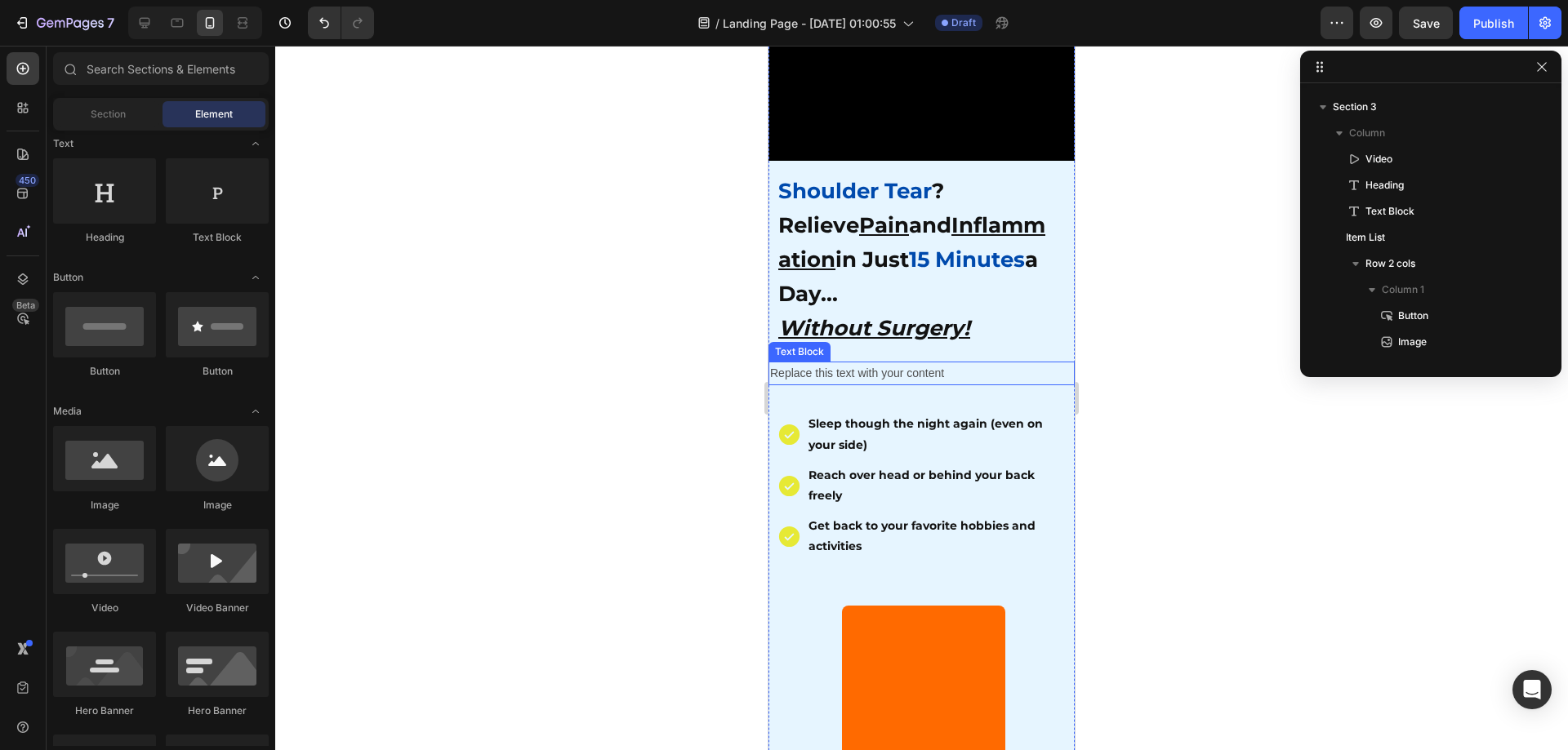
click at [881, 362] on div "Replace this text with your content" at bounding box center [921, 373] width 306 height 23
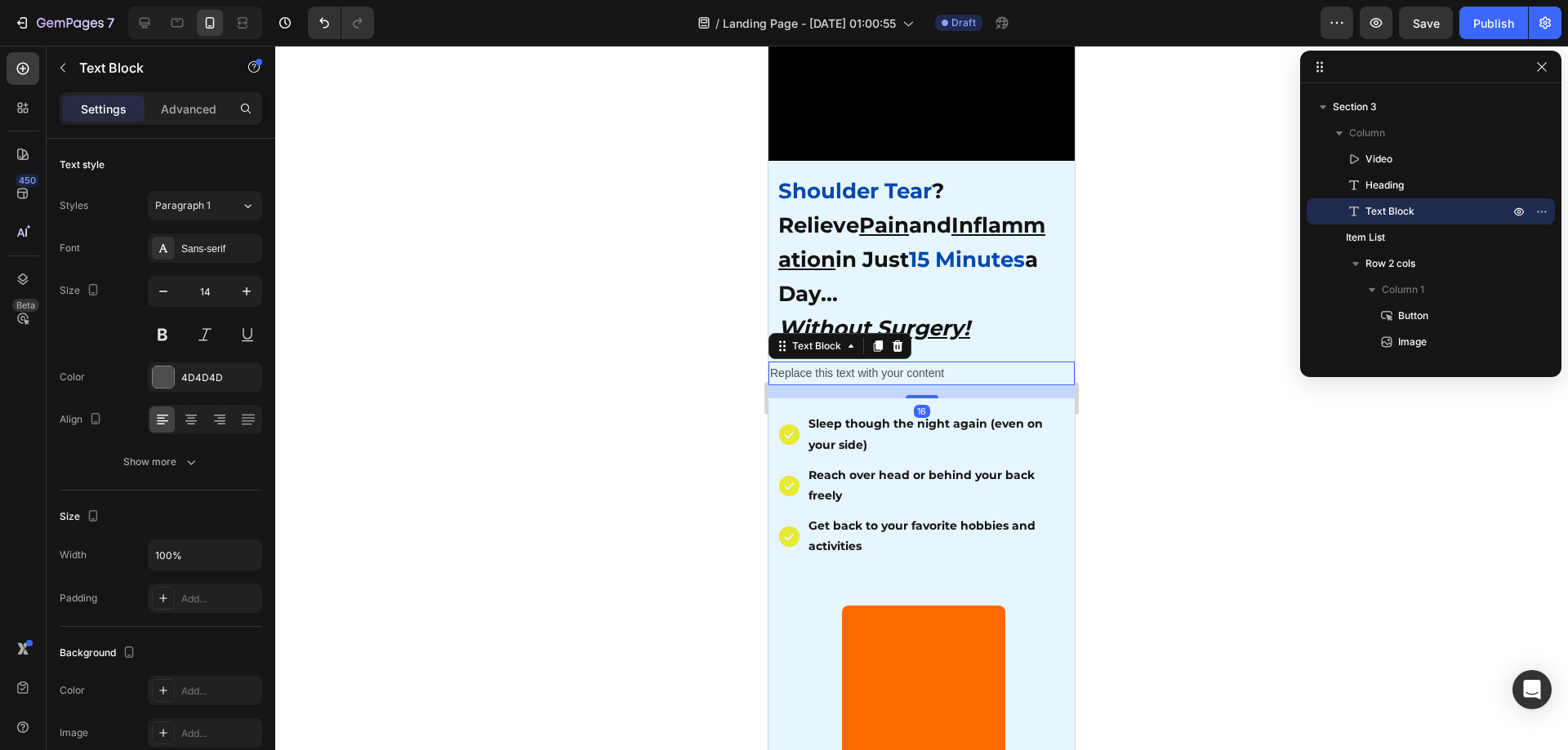
click at [905, 362] on div "Replace this text with your content" at bounding box center [921, 373] width 306 height 23
click at [655, 485] on div at bounding box center [921, 398] width 1293 height 705
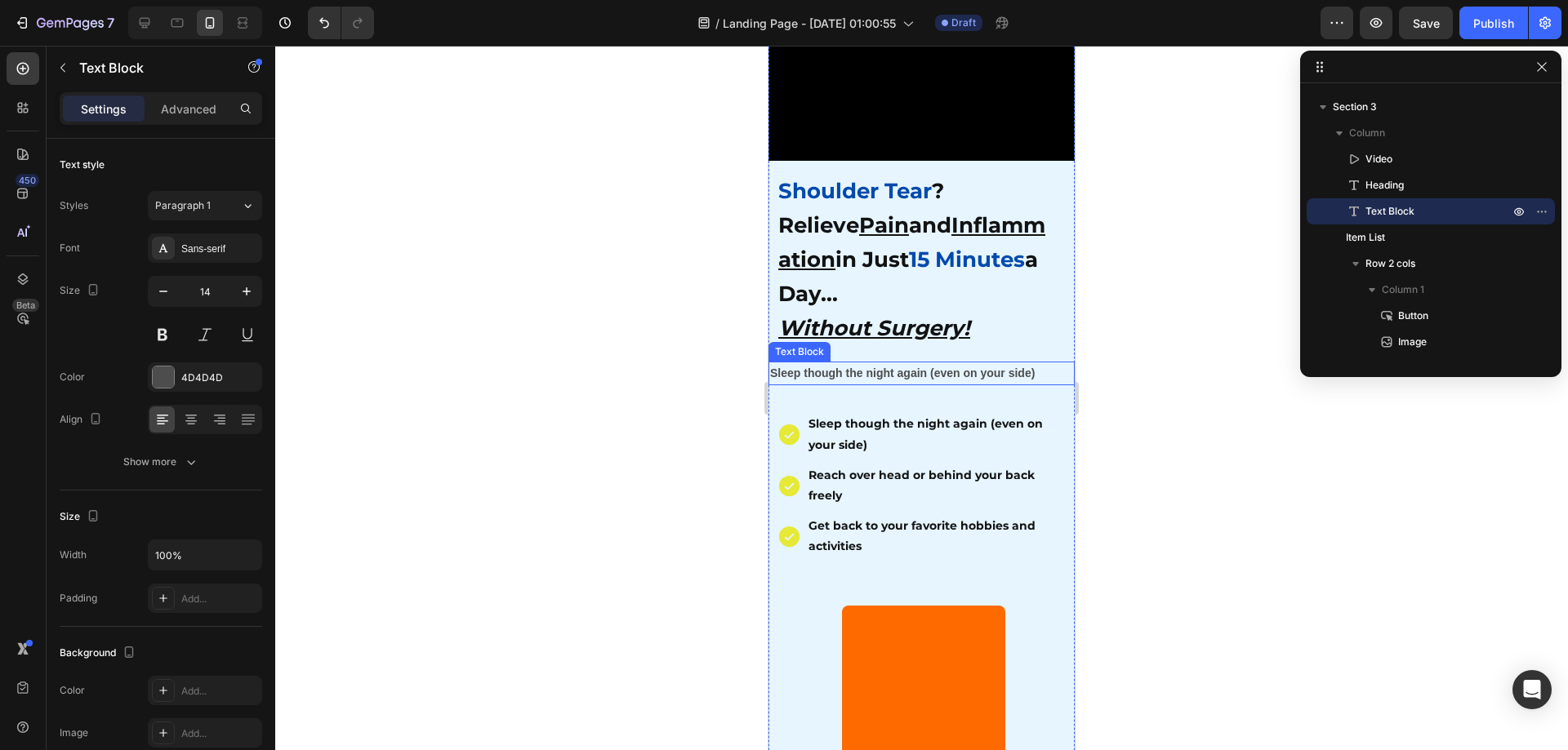
click at [980, 367] on strong "Sleep though the night again (even on your side)" at bounding box center [902, 373] width 265 height 13
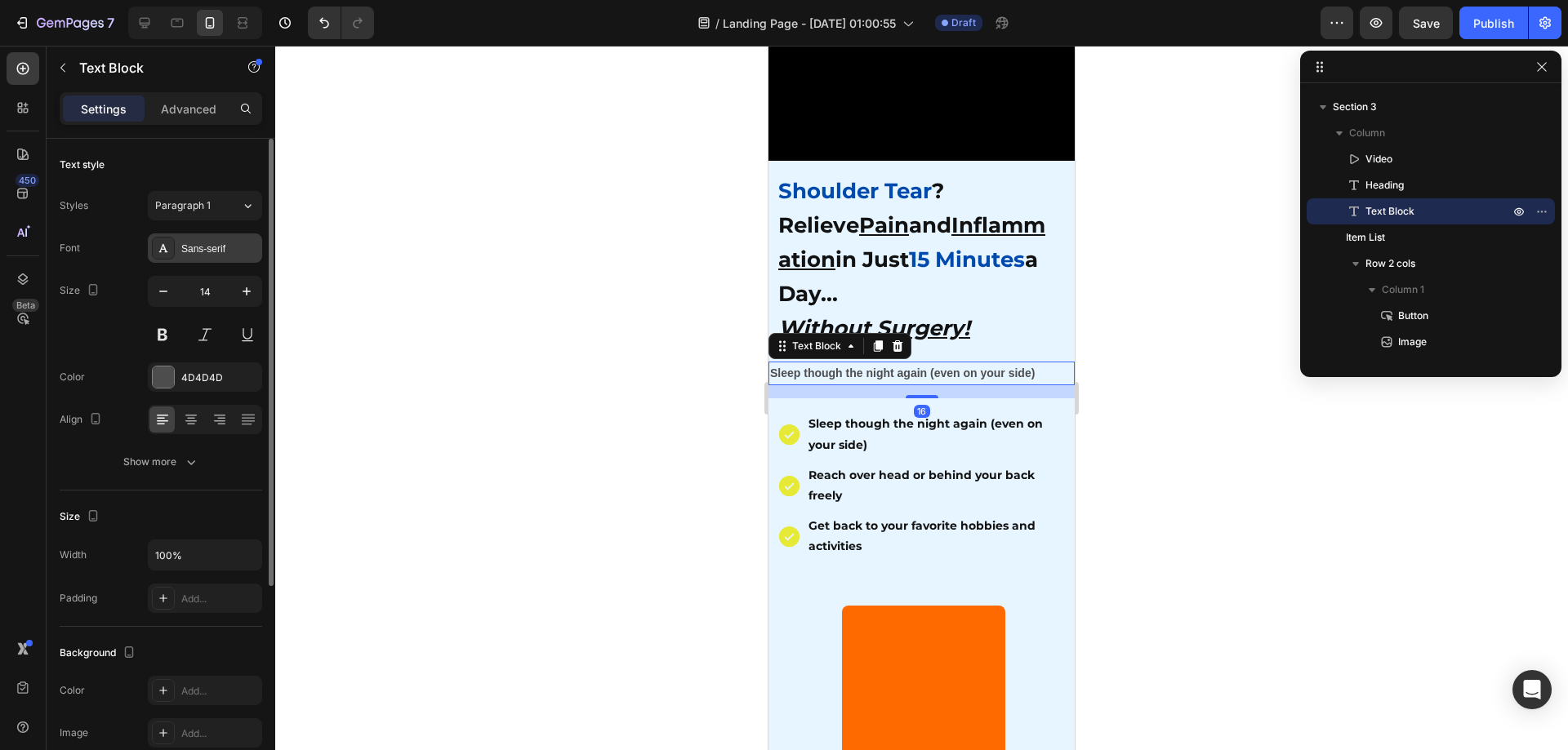
click at [238, 250] on div "Sans-serif" at bounding box center [219, 249] width 77 height 15
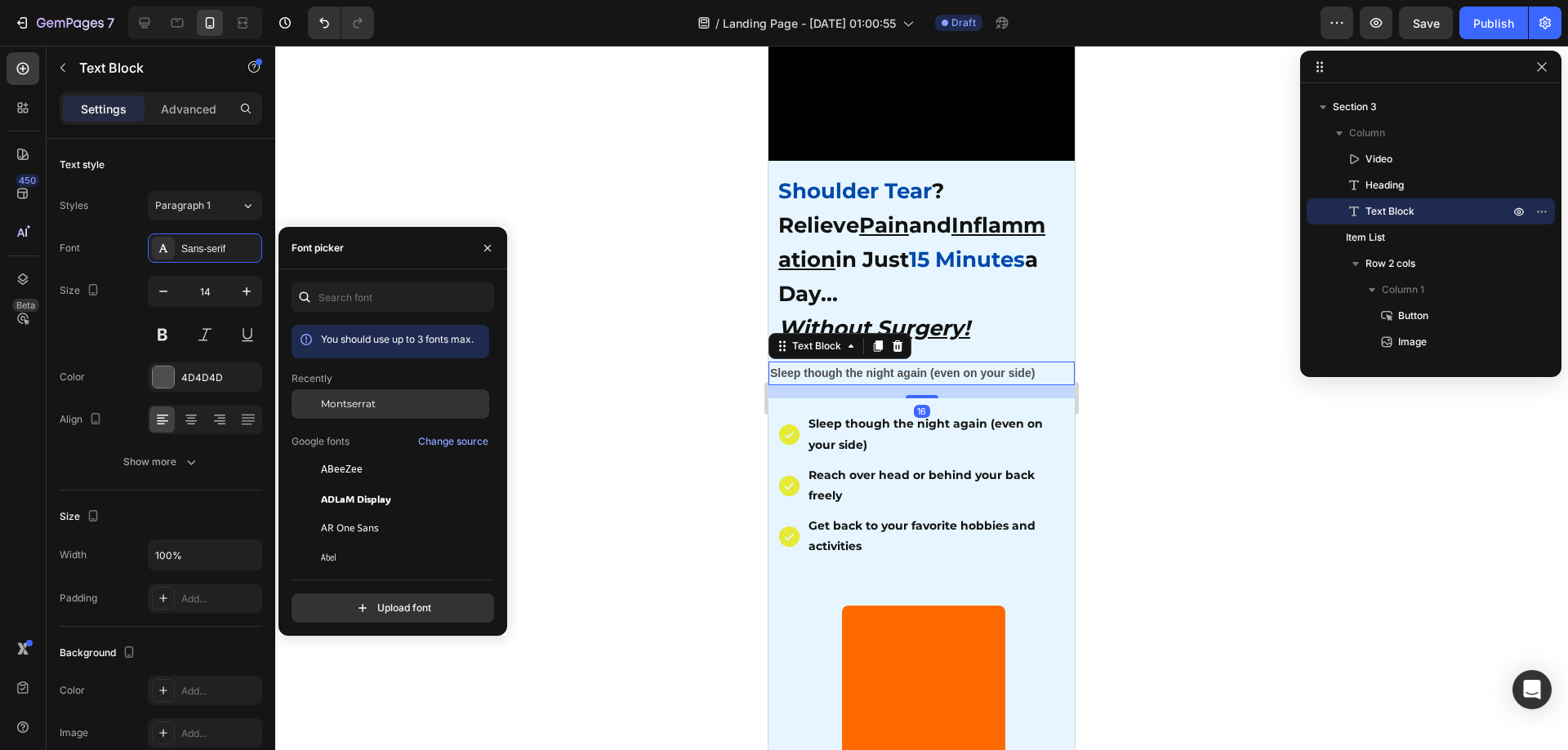
click at [371, 405] on span "Montserrat" at bounding box center [348, 404] width 55 height 15
click at [642, 454] on div at bounding box center [921, 398] width 1293 height 705
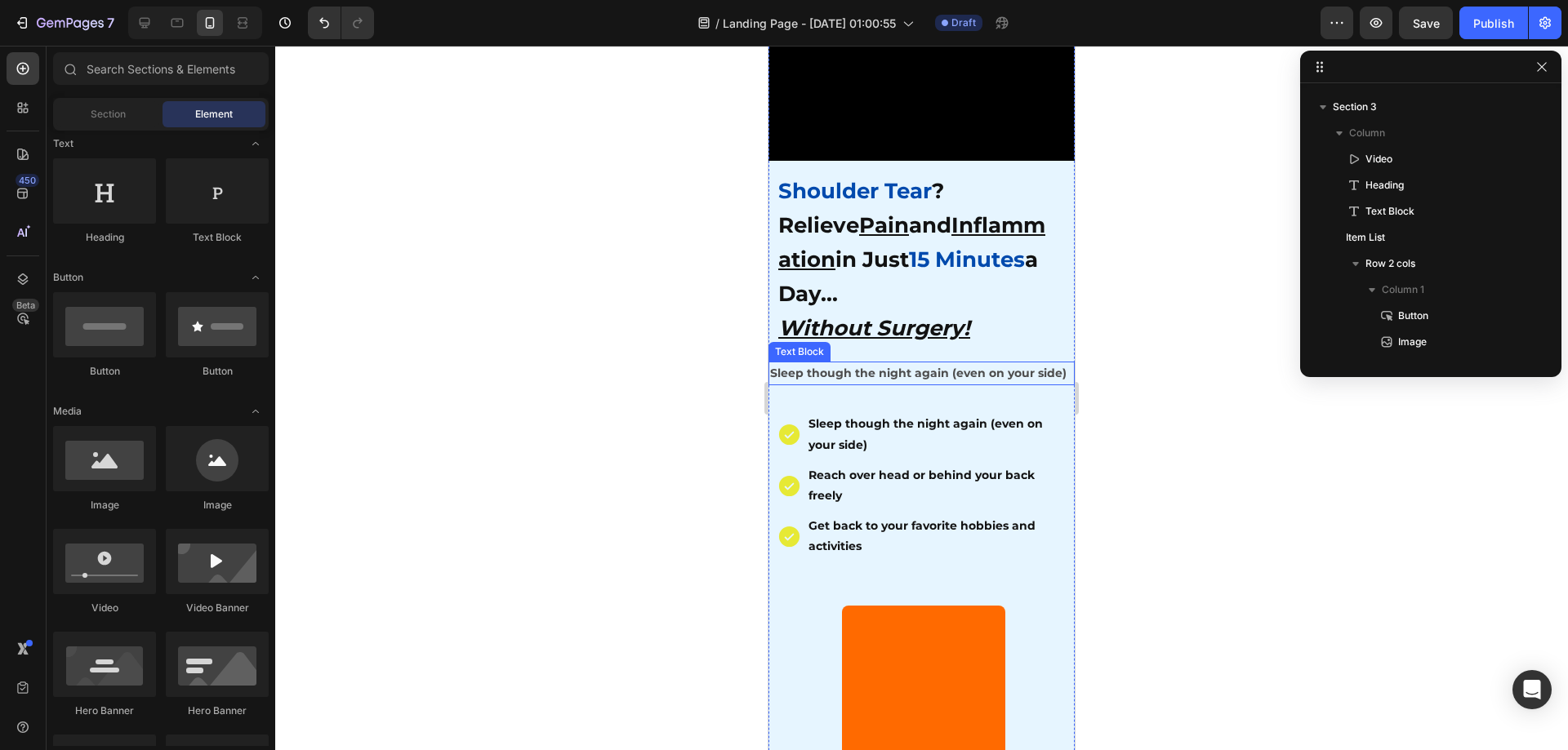
click at [920, 366] on strong "Sleep though the night again (even on your side)" at bounding box center [918, 373] width 297 height 15
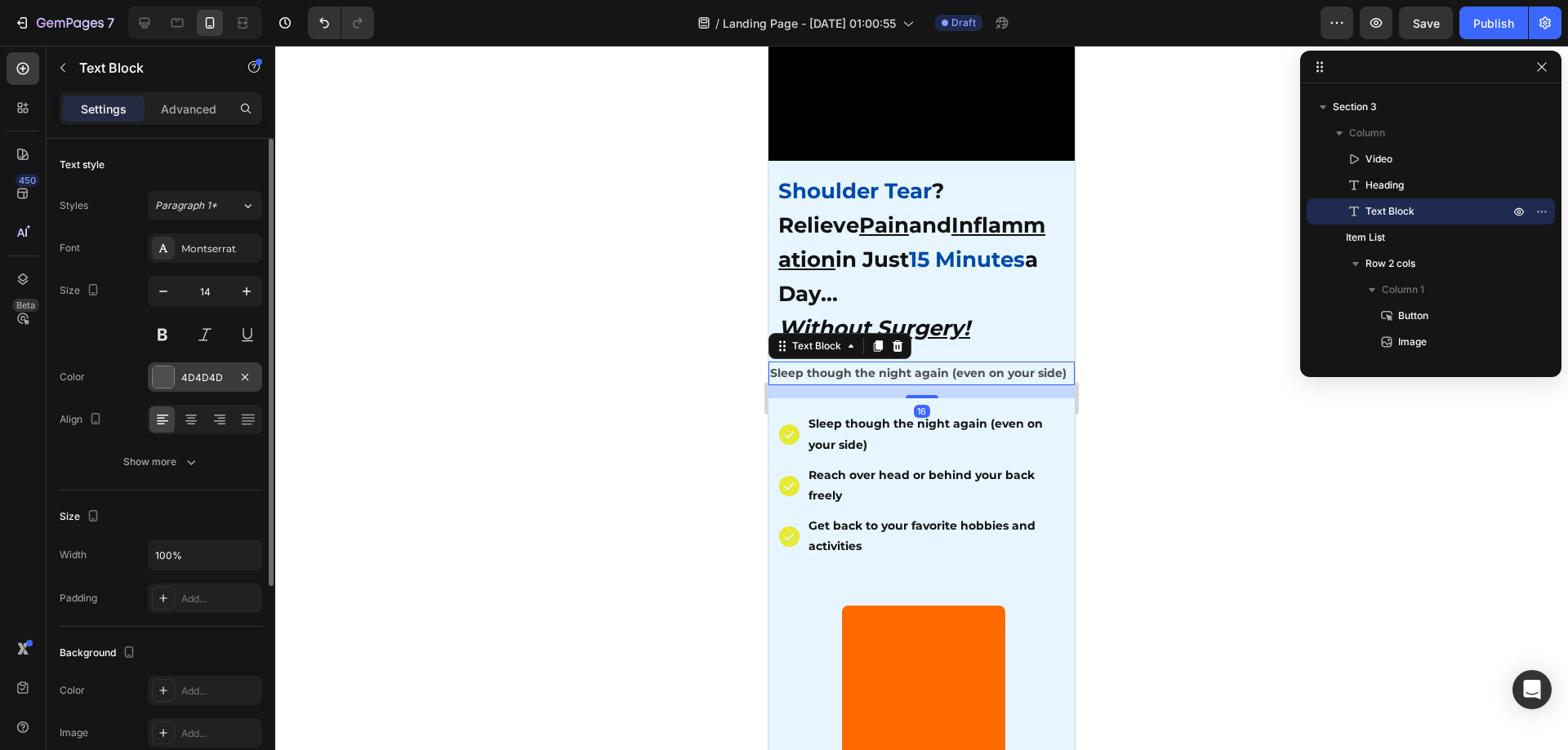
click at [173, 384] on div at bounding box center [163, 377] width 21 height 21
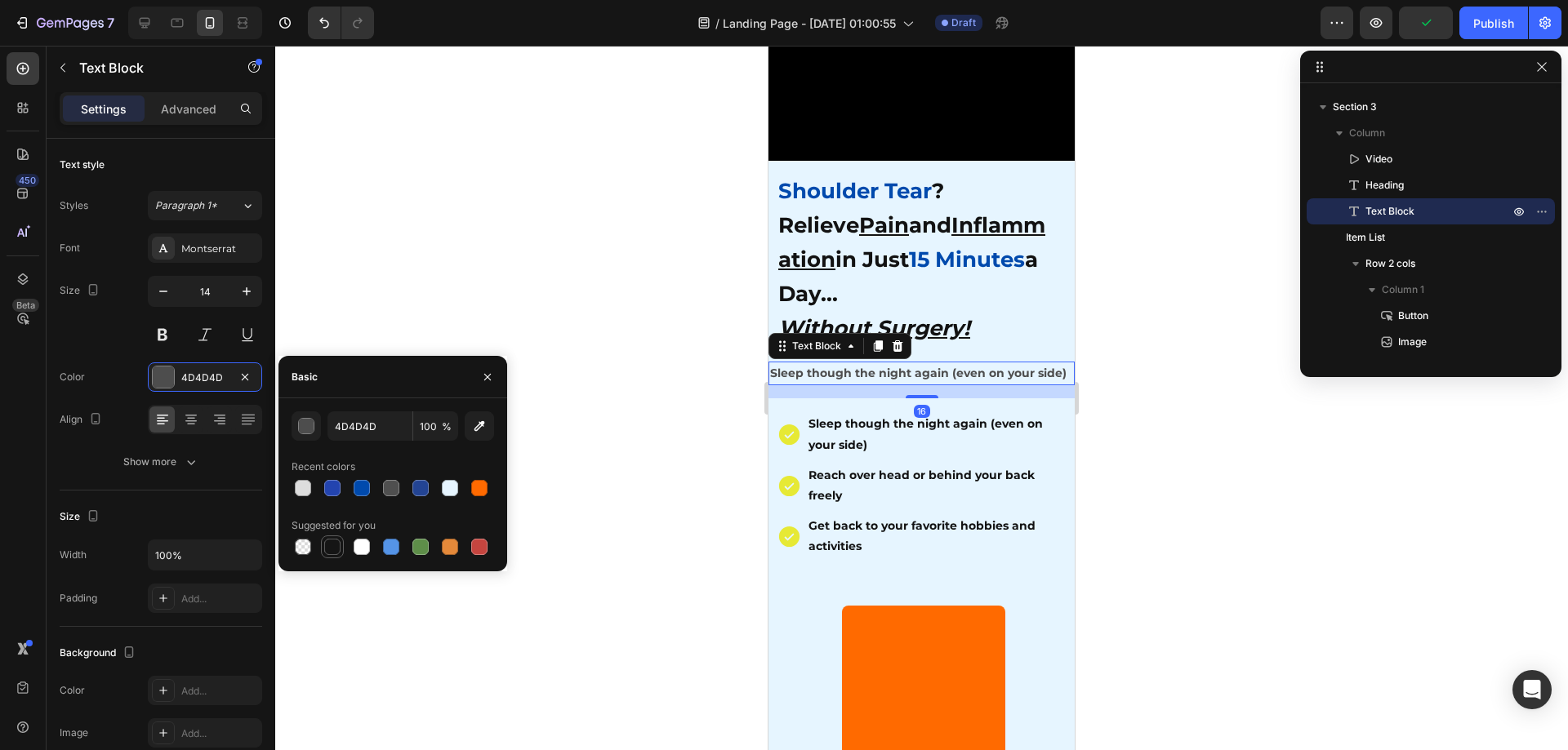
click at [332, 549] on div at bounding box center [332, 546] width 16 height 16
type input "151515"
click at [535, 256] on div at bounding box center [921, 398] width 1293 height 705
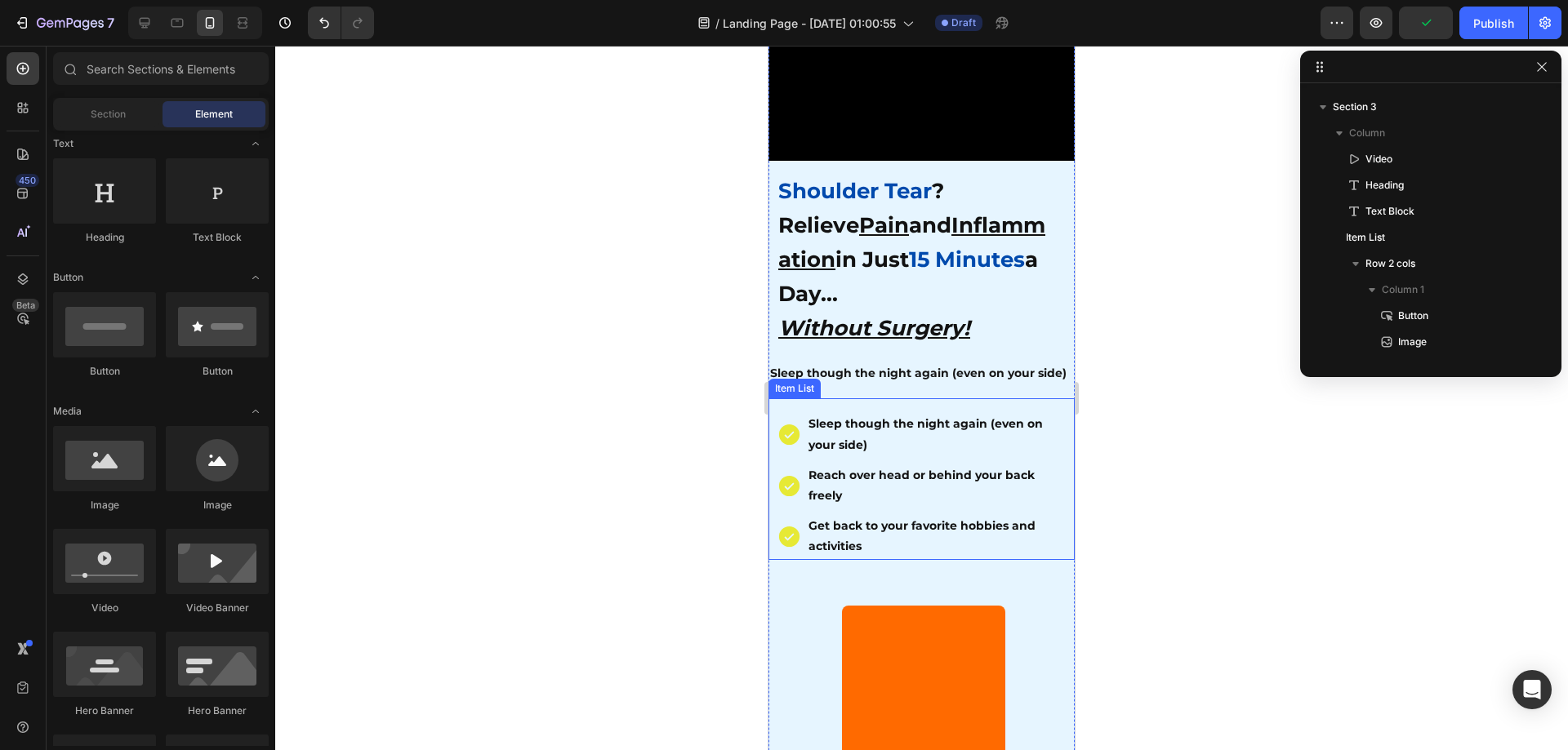
click at [846, 370] on p "Sleep though the night again (even on your side)" at bounding box center [921, 374] width 303 height 21
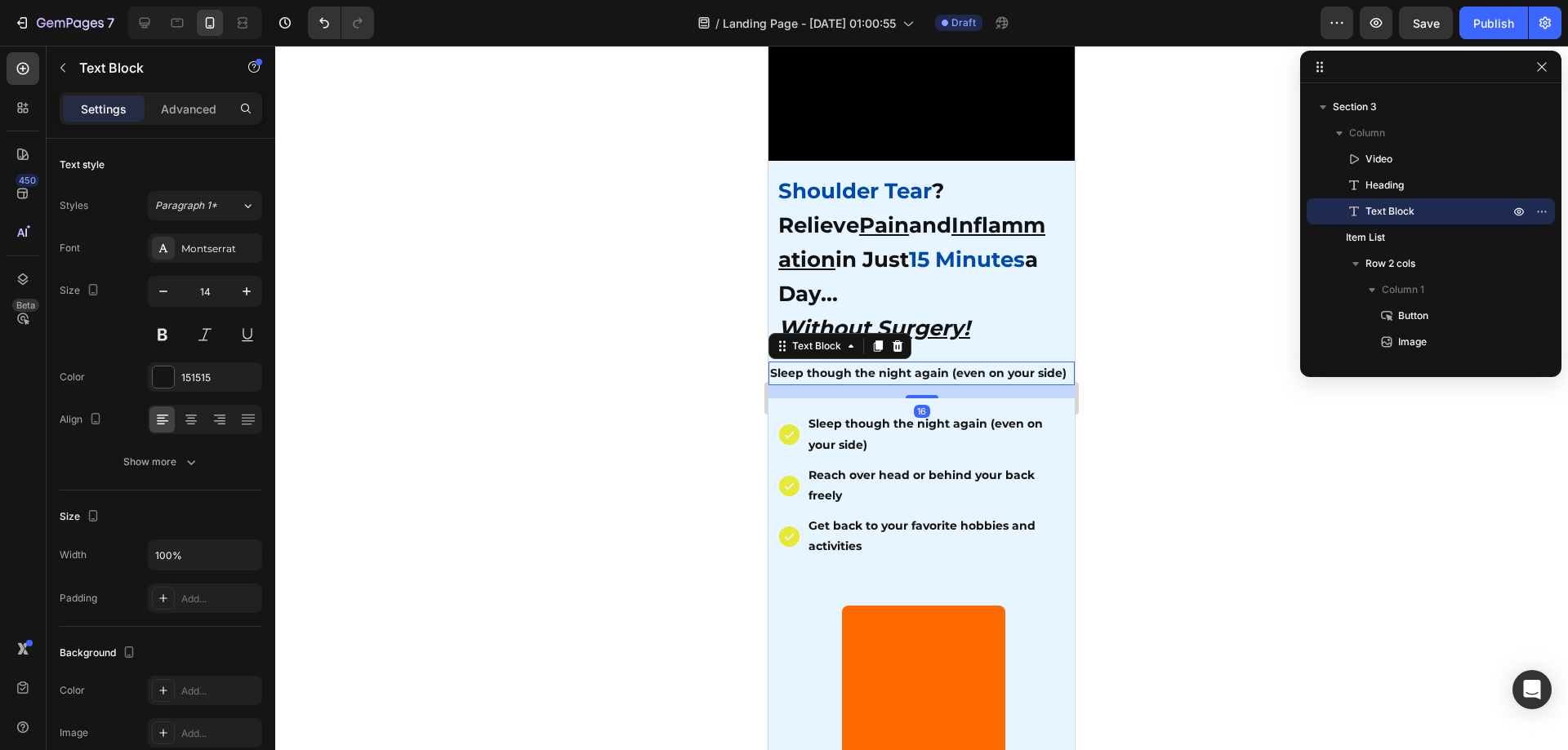
click at [206, 124] on div "Settings Advanced" at bounding box center [161, 108] width 203 height 33
click at [195, 121] on div "Settings Advanced" at bounding box center [161, 108] width 203 height 33
click at [195, 115] on p "Advanced" at bounding box center [189, 109] width 56 height 17
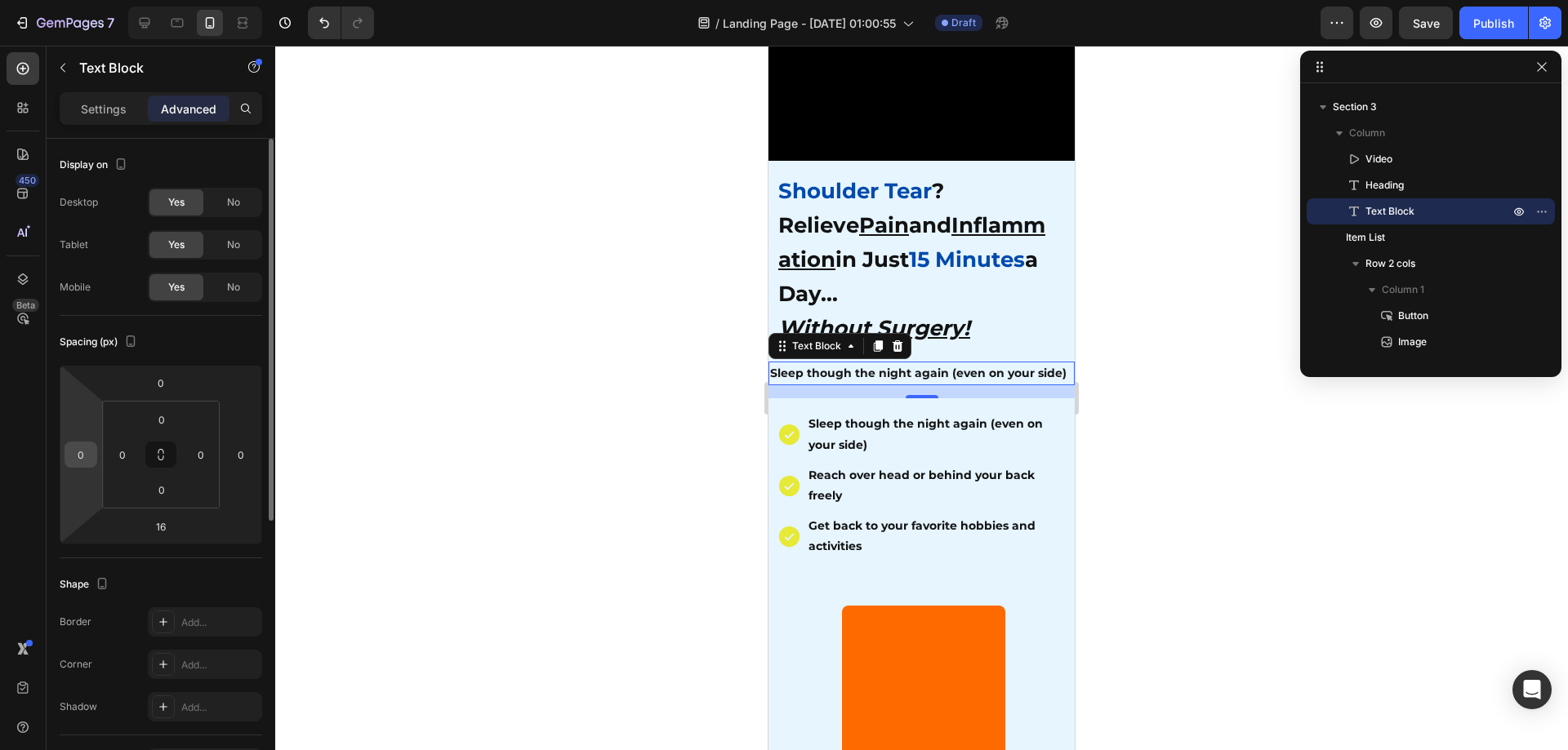
click at [65, 454] on div "0" at bounding box center [81, 454] width 33 height 26
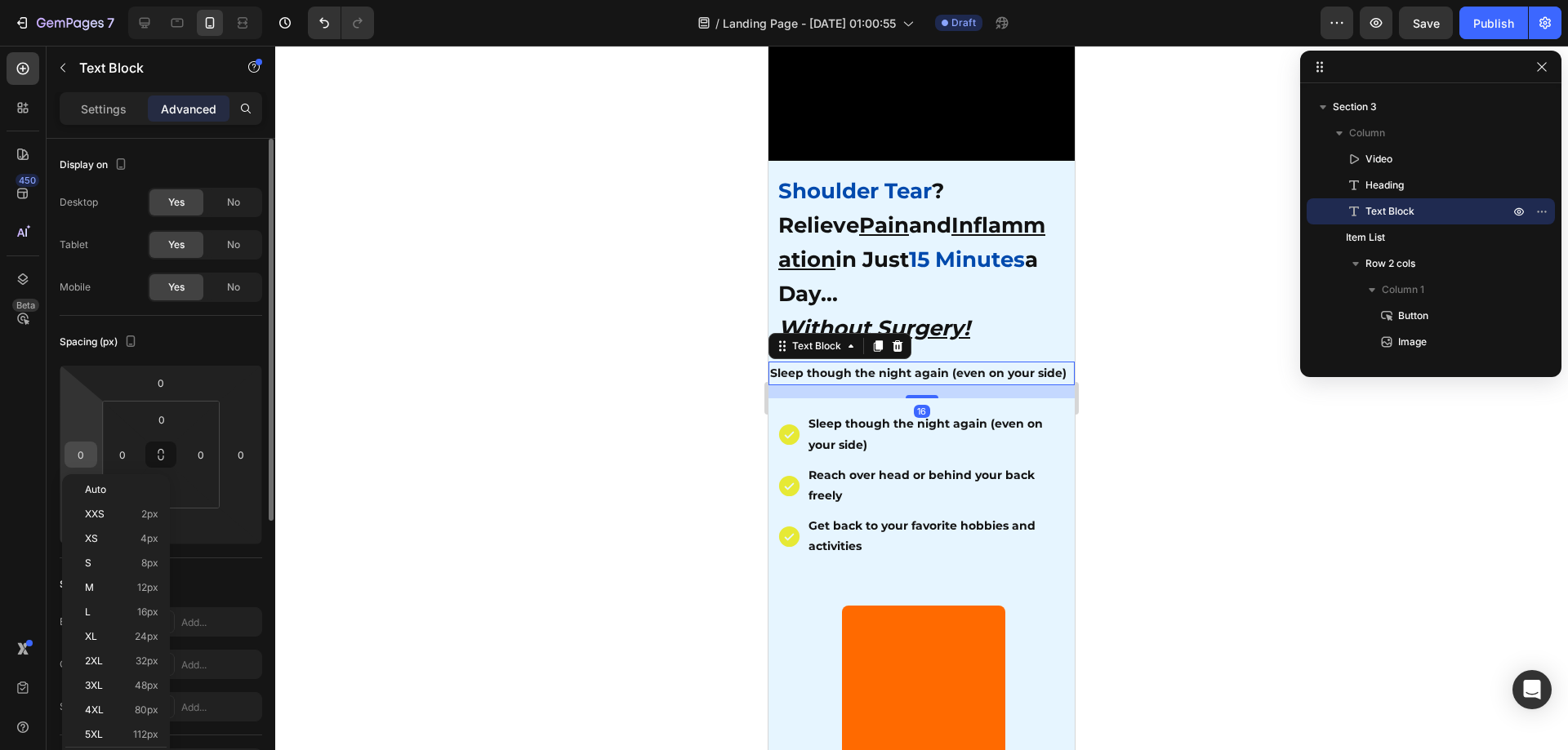
click at [78, 454] on input "0" at bounding box center [81, 454] width 24 height 24
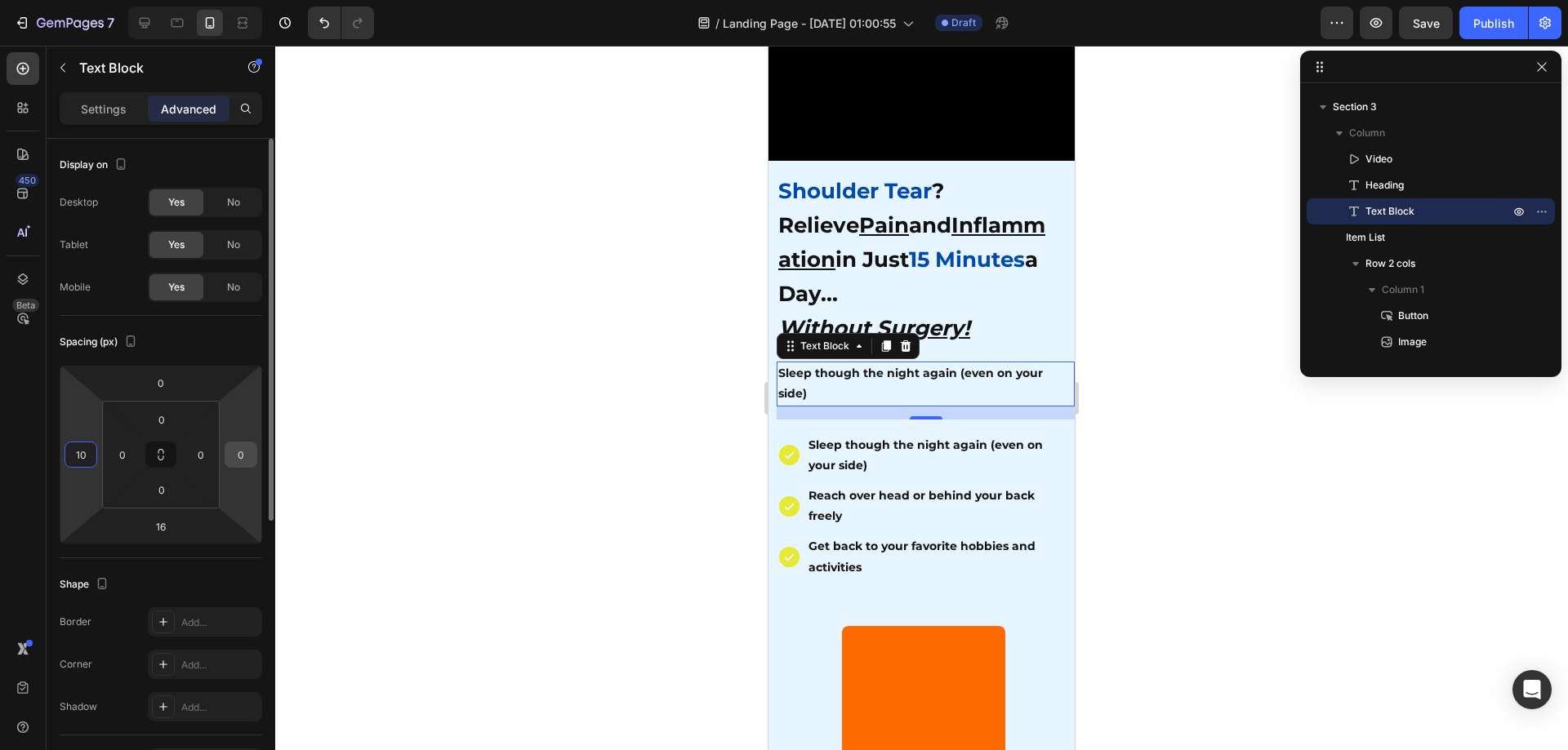
type input "10"
click at [241, 466] on input "0" at bounding box center [241, 454] width 24 height 24
type input "10"
click at [471, 448] on div at bounding box center [921, 398] width 1293 height 705
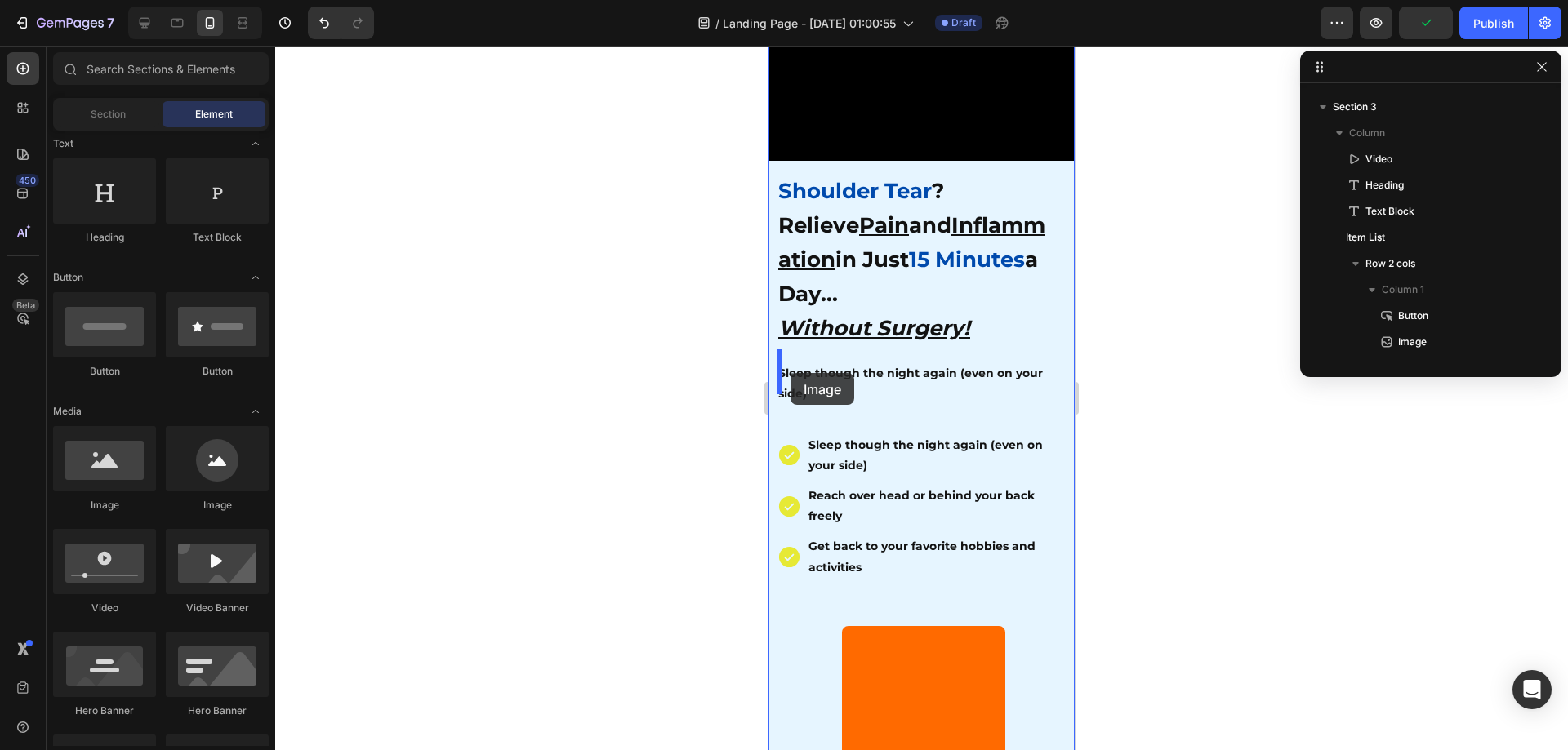
drag, startPoint x: 846, startPoint y: 530, endPoint x: 791, endPoint y: 373, distance: 166.4
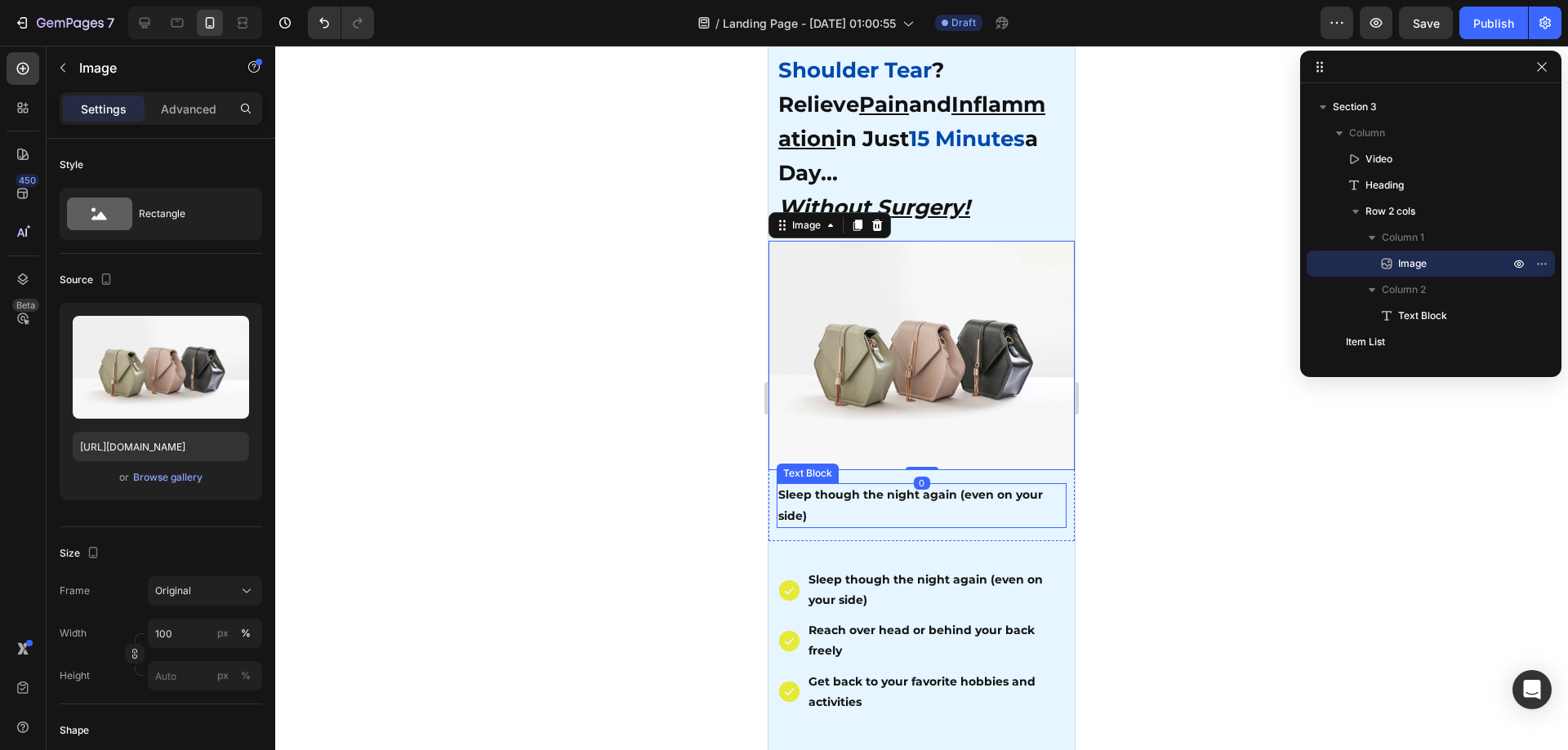
scroll to position [490, 0]
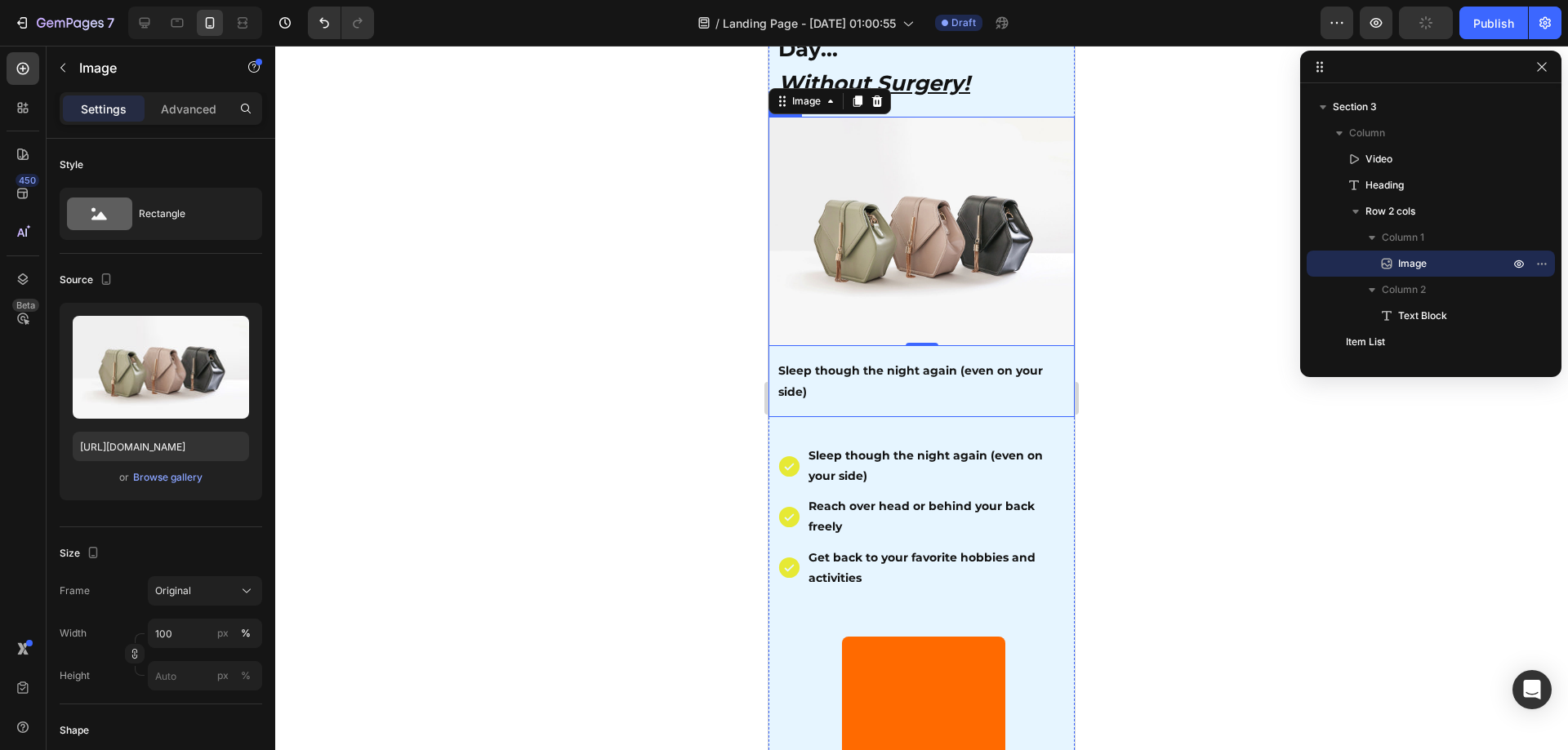
click at [790, 271] on img at bounding box center [921, 232] width 306 height 230
click at [202, 444] on input "https://cdn.shopify.com/s/files/1/2005/9307/files/image_demo.jpg" at bounding box center [160, 447] width 176 height 29
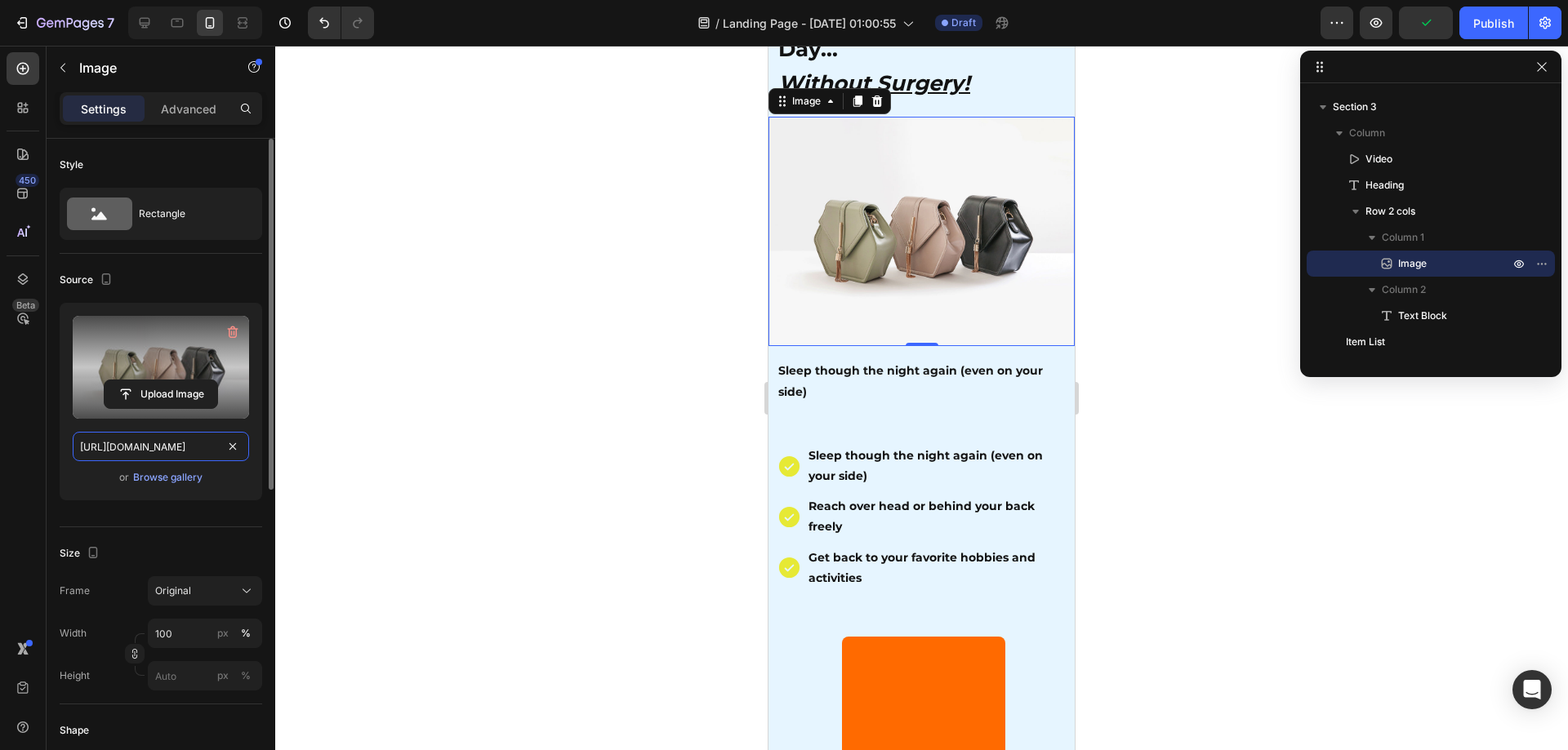
paste input "img.funnelish.com/19349/694013/1753260766-Untitled%20design%20%282%29.pn"
type input "[URL][DOMAIN_NAME]"
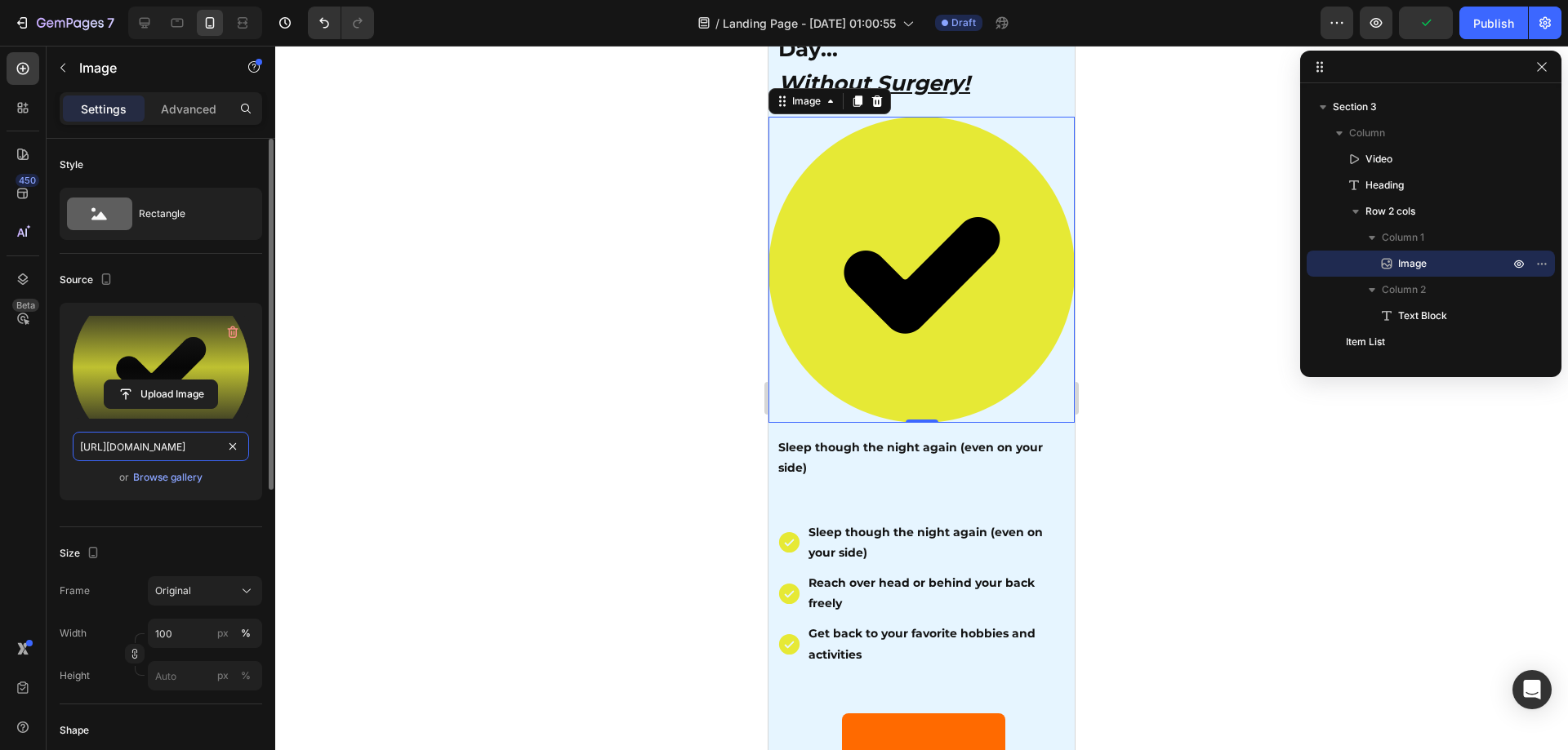
scroll to position [0, 298]
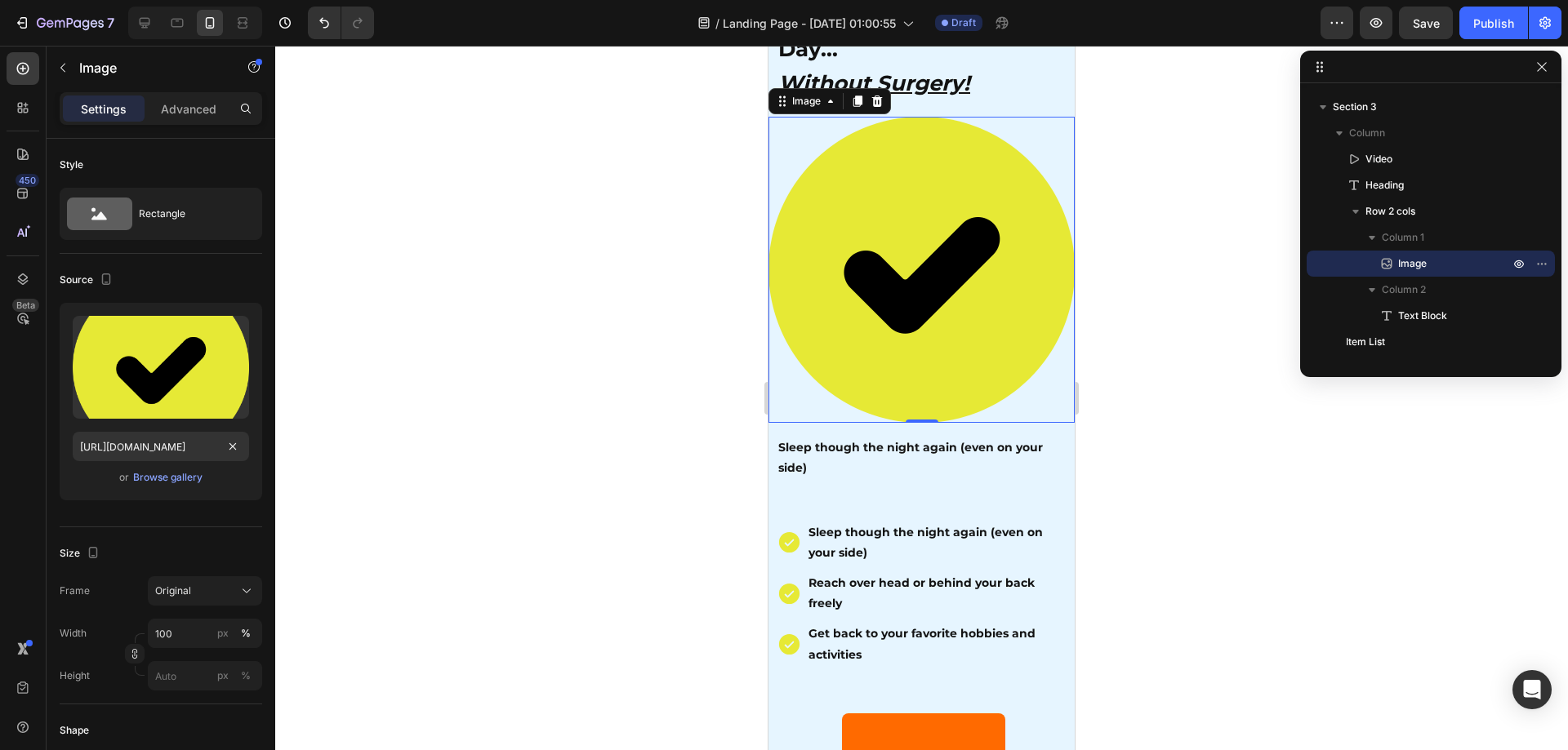
click at [525, 473] on div at bounding box center [921, 398] width 1293 height 705
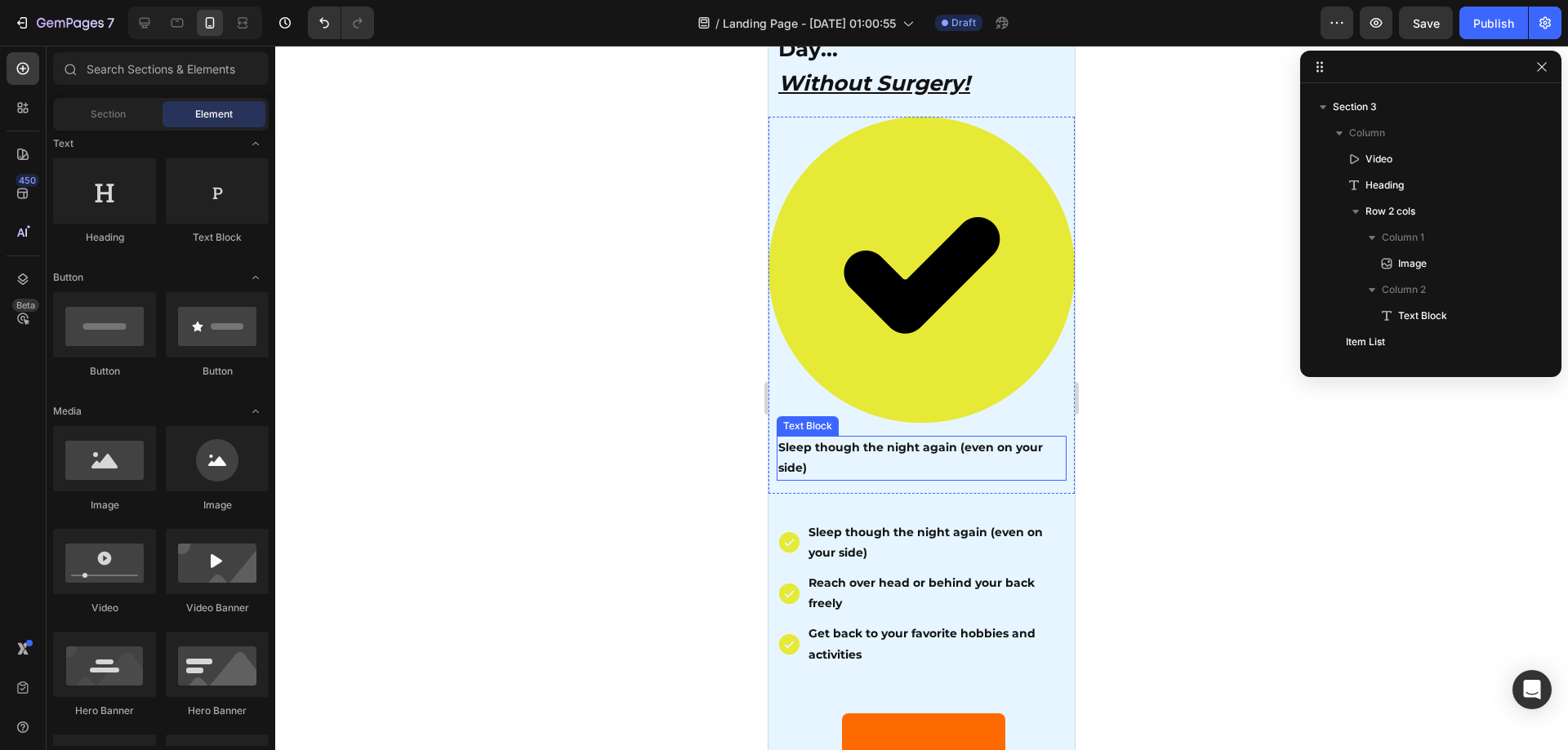
click at [928, 440] on strong "Sleep though the night again (even on your side)" at bounding box center [910, 458] width 265 height 35
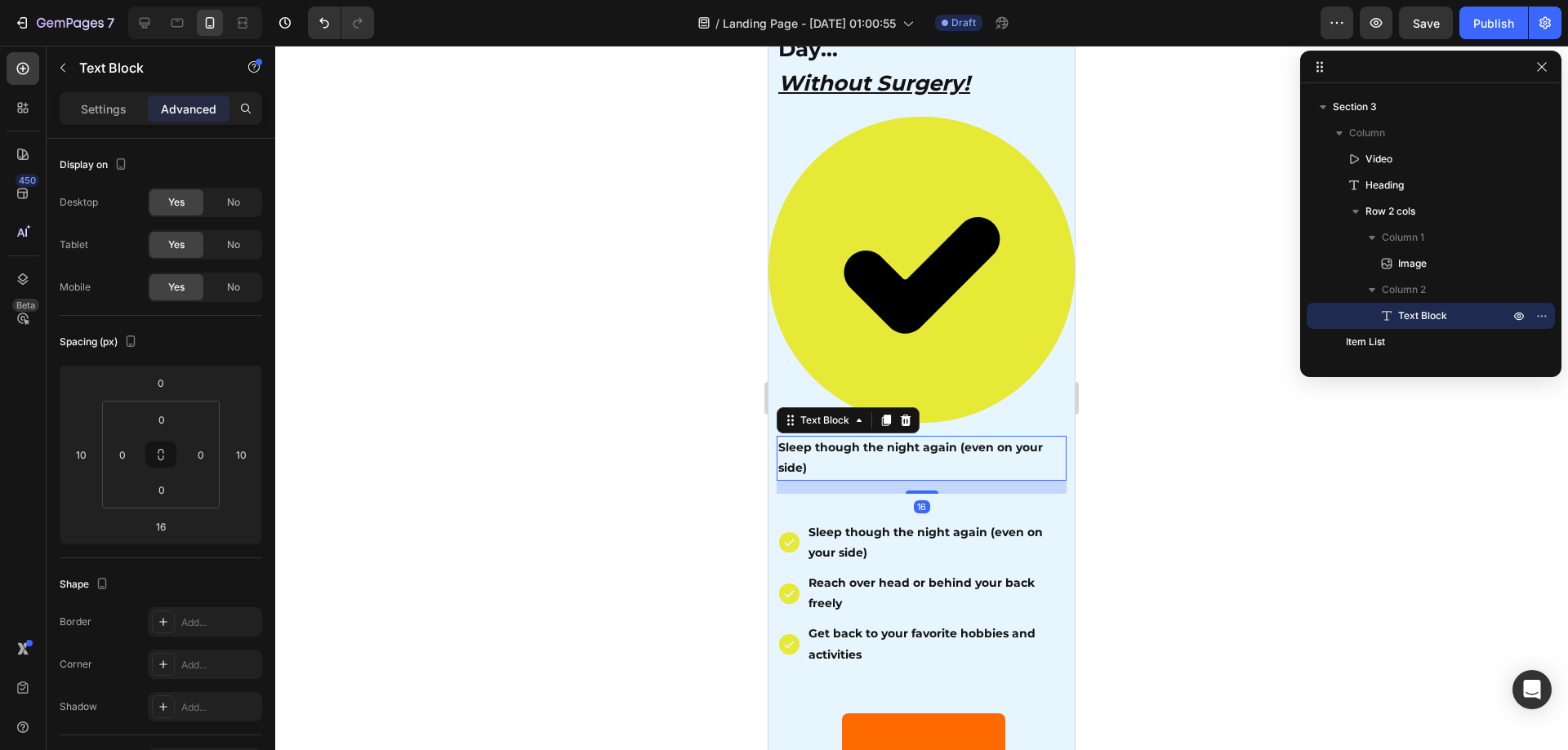
click at [90, 126] on div "Settings Advanced" at bounding box center [161, 115] width 229 height 47
click at [93, 115] on p "Settings" at bounding box center [103, 109] width 46 height 17
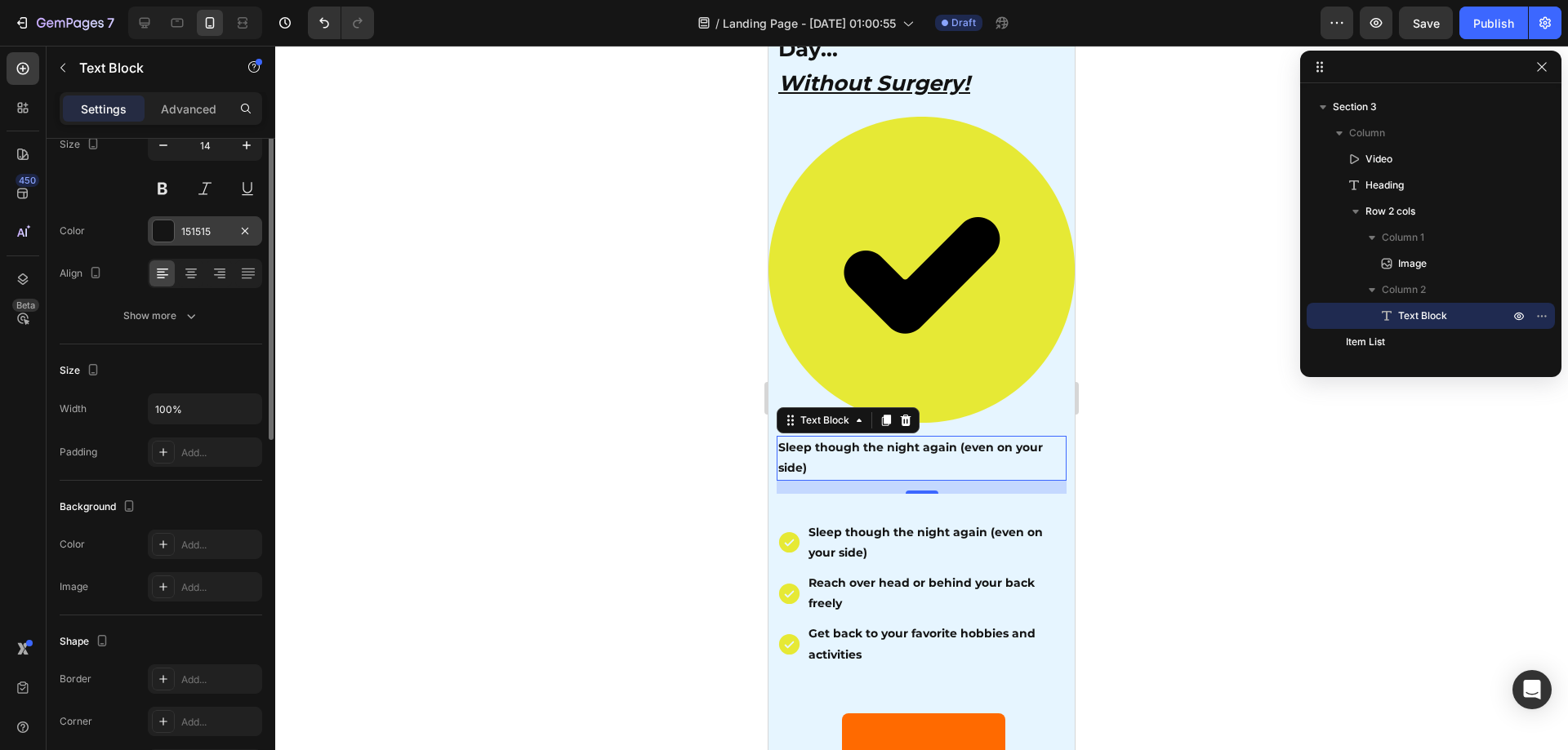
scroll to position [0, 0]
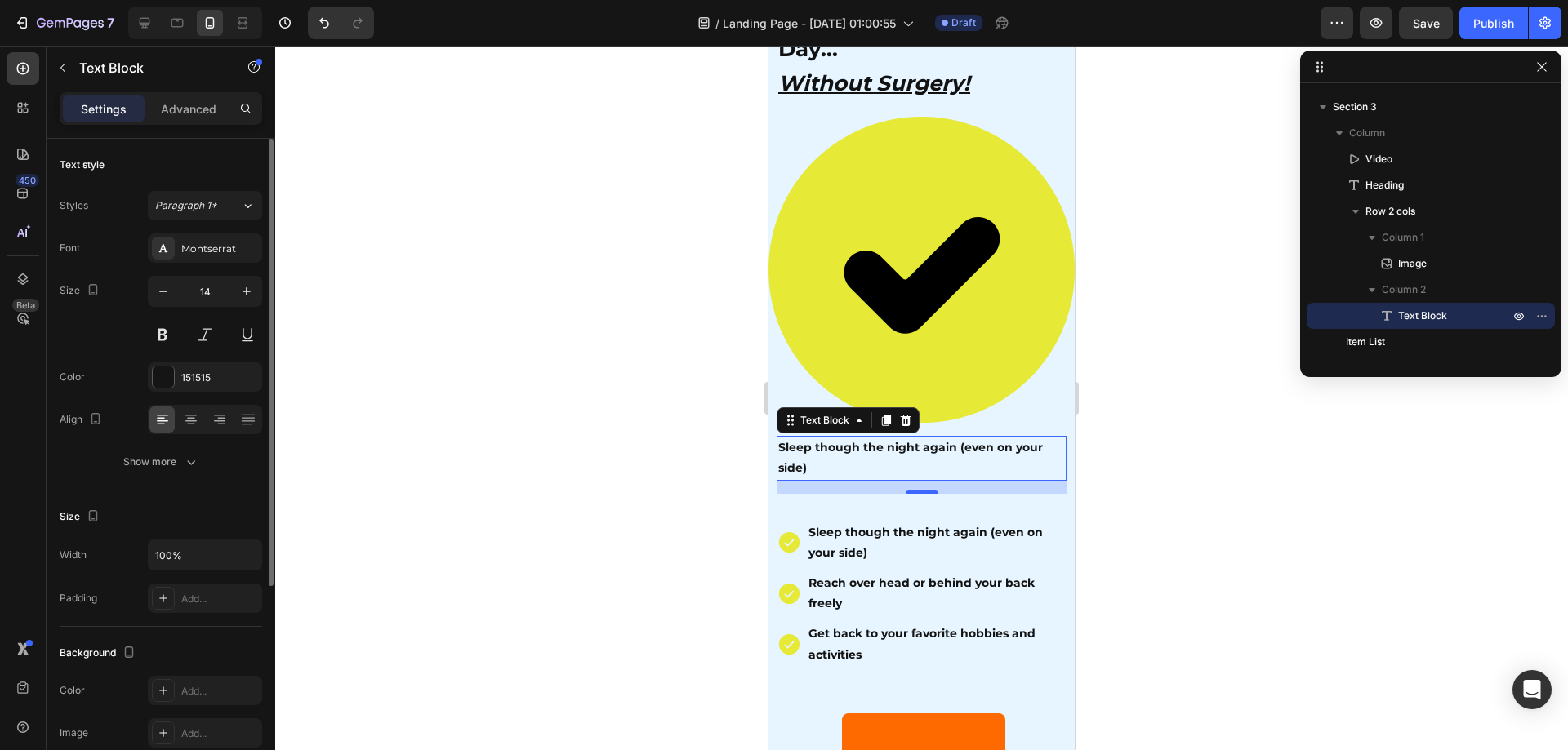
click at [557, 409] on div at bounding box center [921, 398] width 1293 height 705
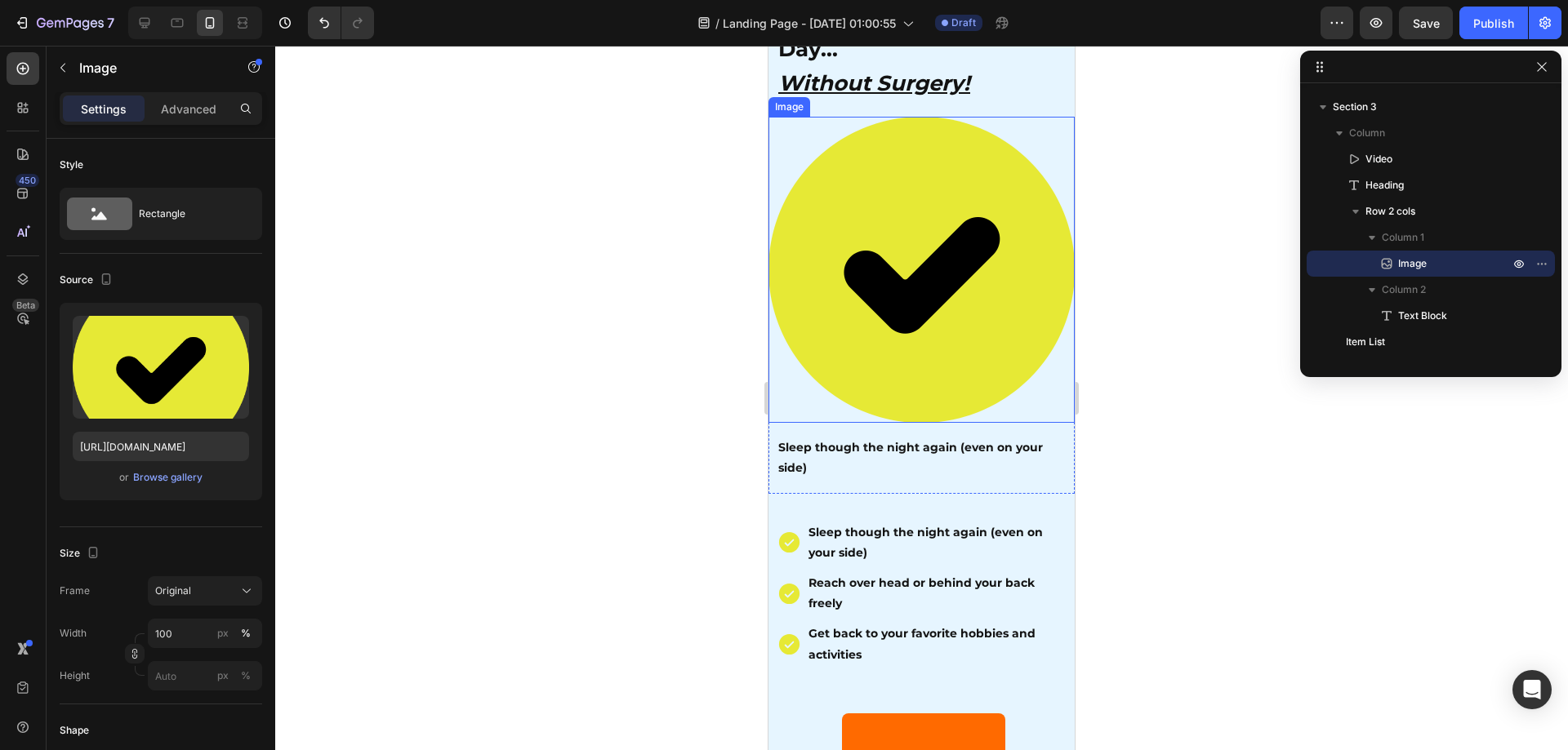
click at [994, 355] on img at bounding box center [921, 270] width 306 height 306
click at [821, 438] on p "Sleep though the night again (even on your side)" at bounding box center [921, 458] width 287 height 41
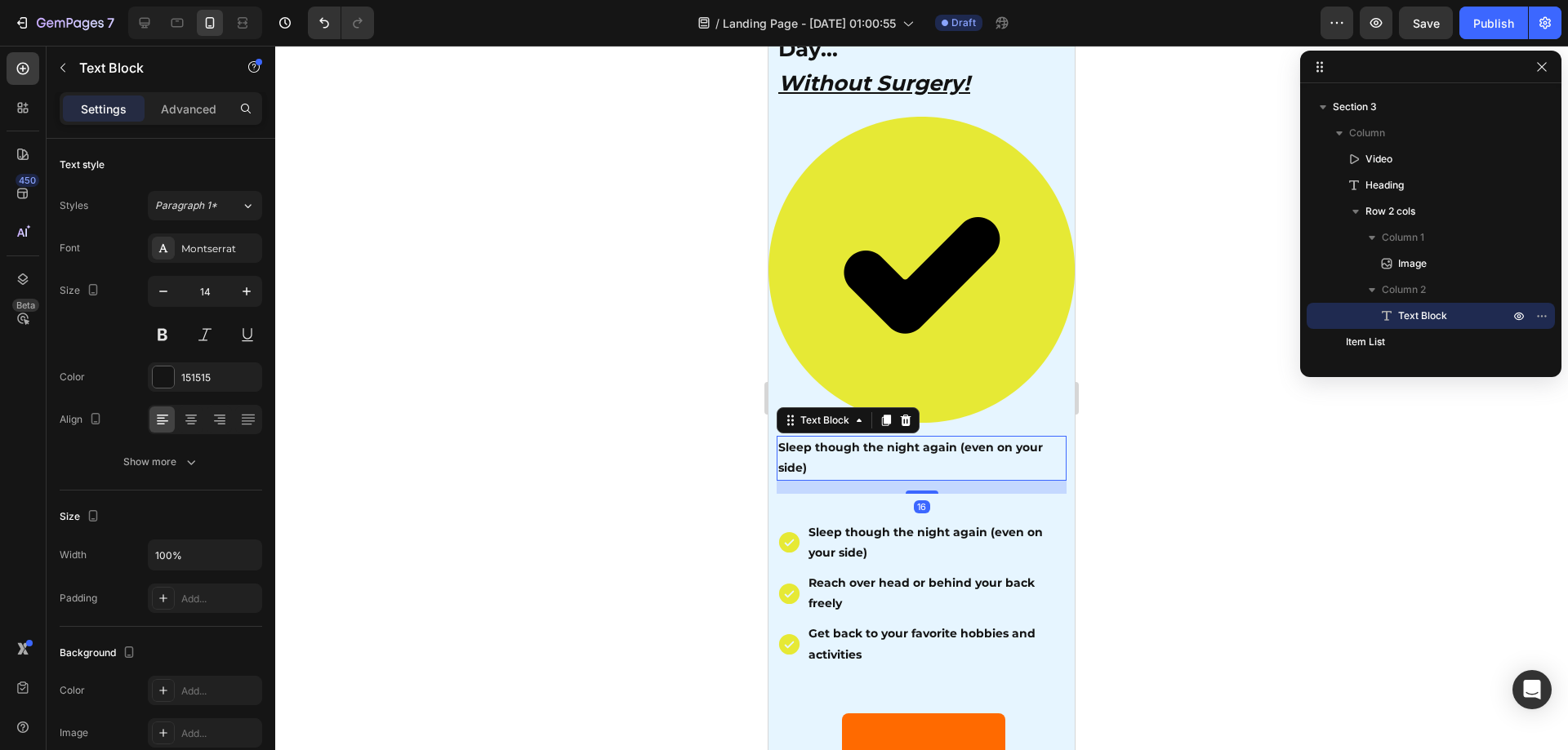
click at [651, 401] on div at bounding box center [921, 398] width 1293 height 705
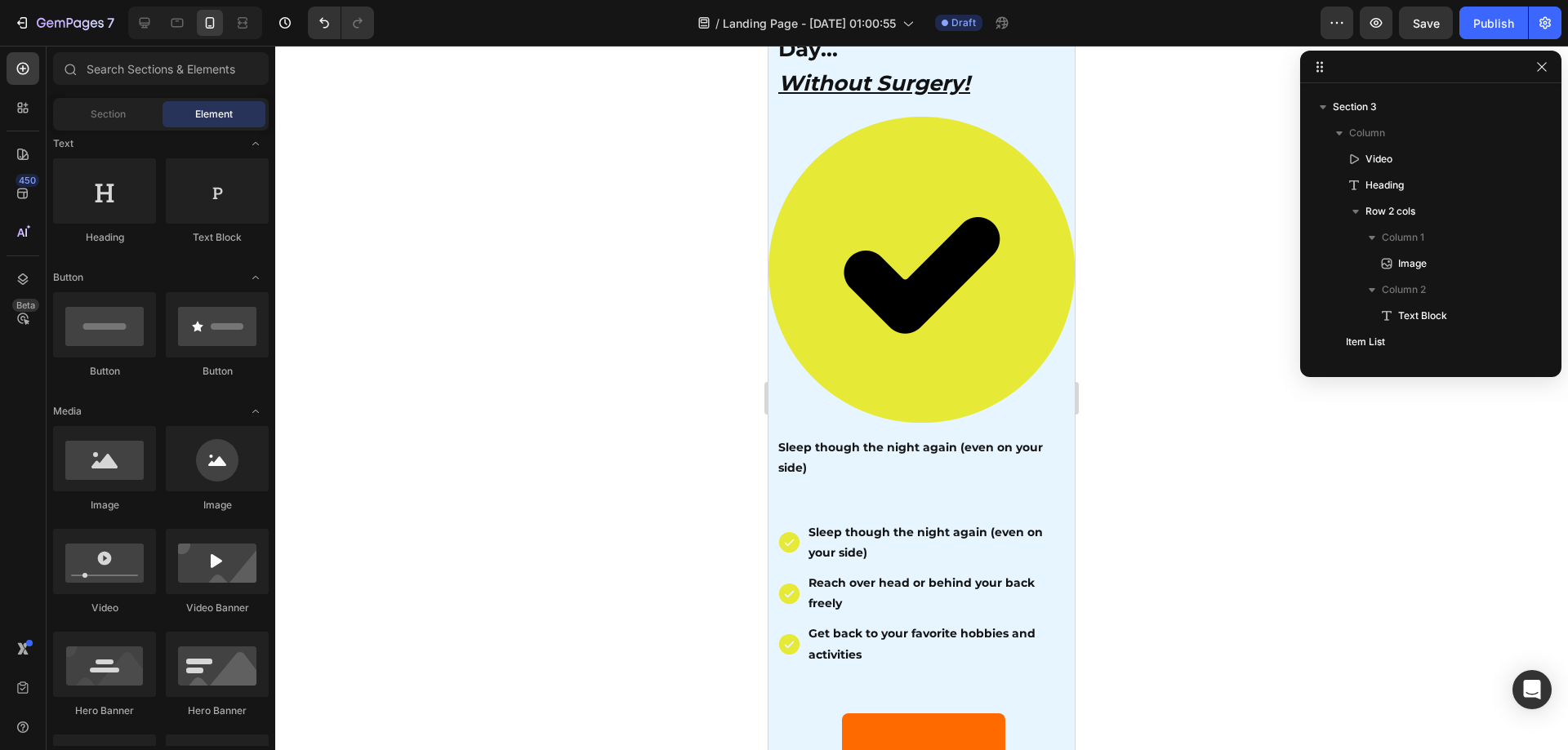
click at [951, 342] on img at bounding box center [921, 270] width 306 height 306
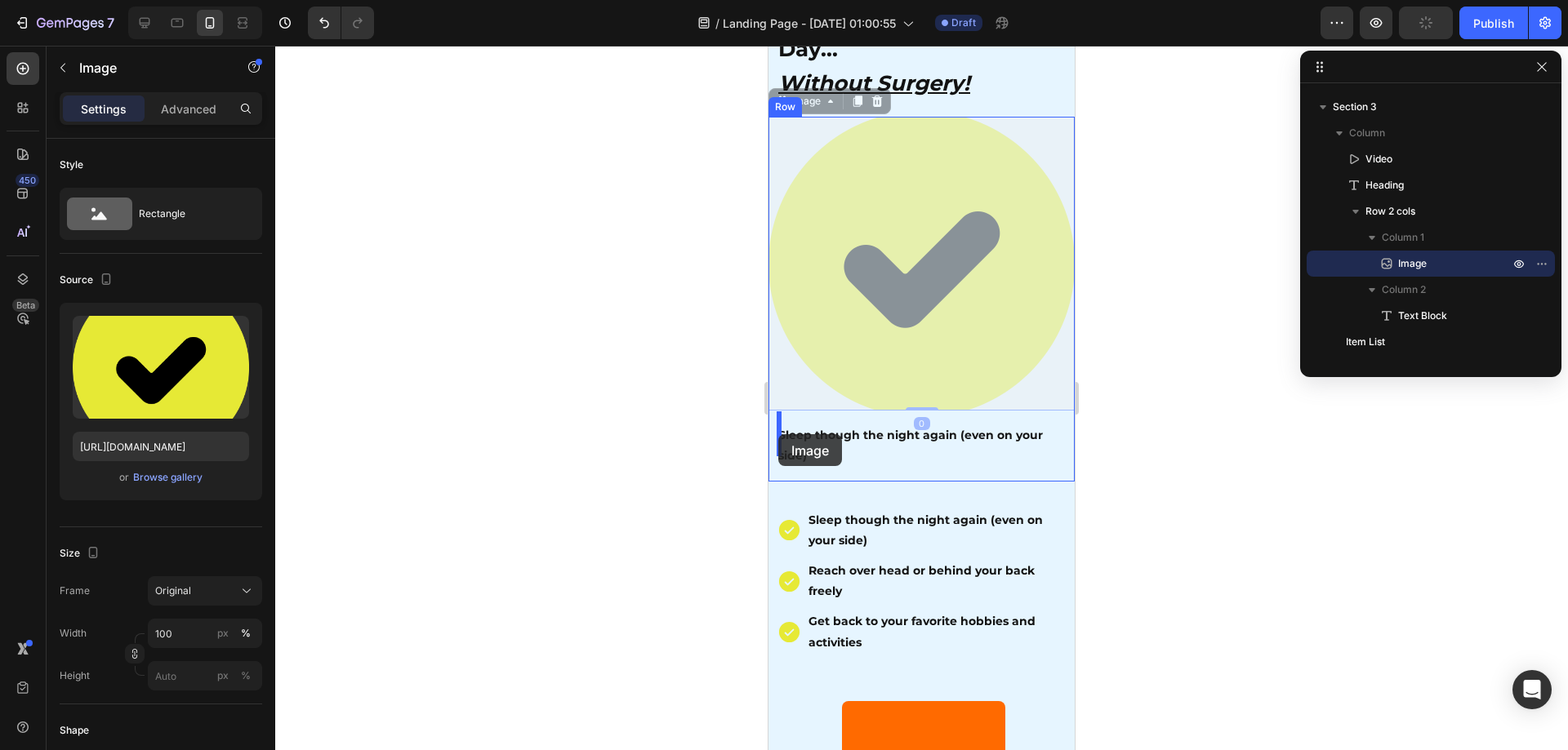
drag, startPoint x: 895, startPoint y: 373, endPoint x: 778, endPoint y: 434, distance: 131.9
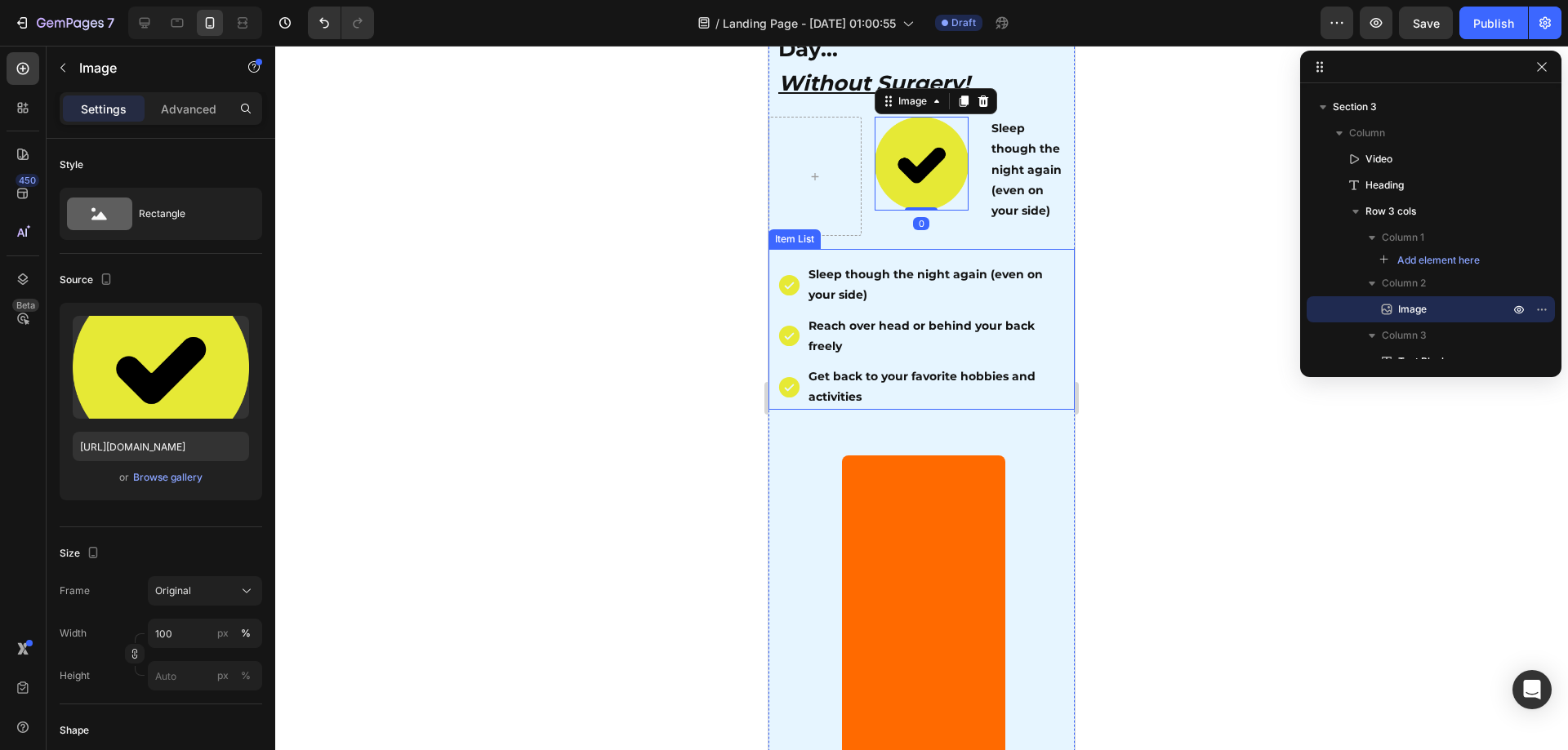
scroll to position [245, 0]
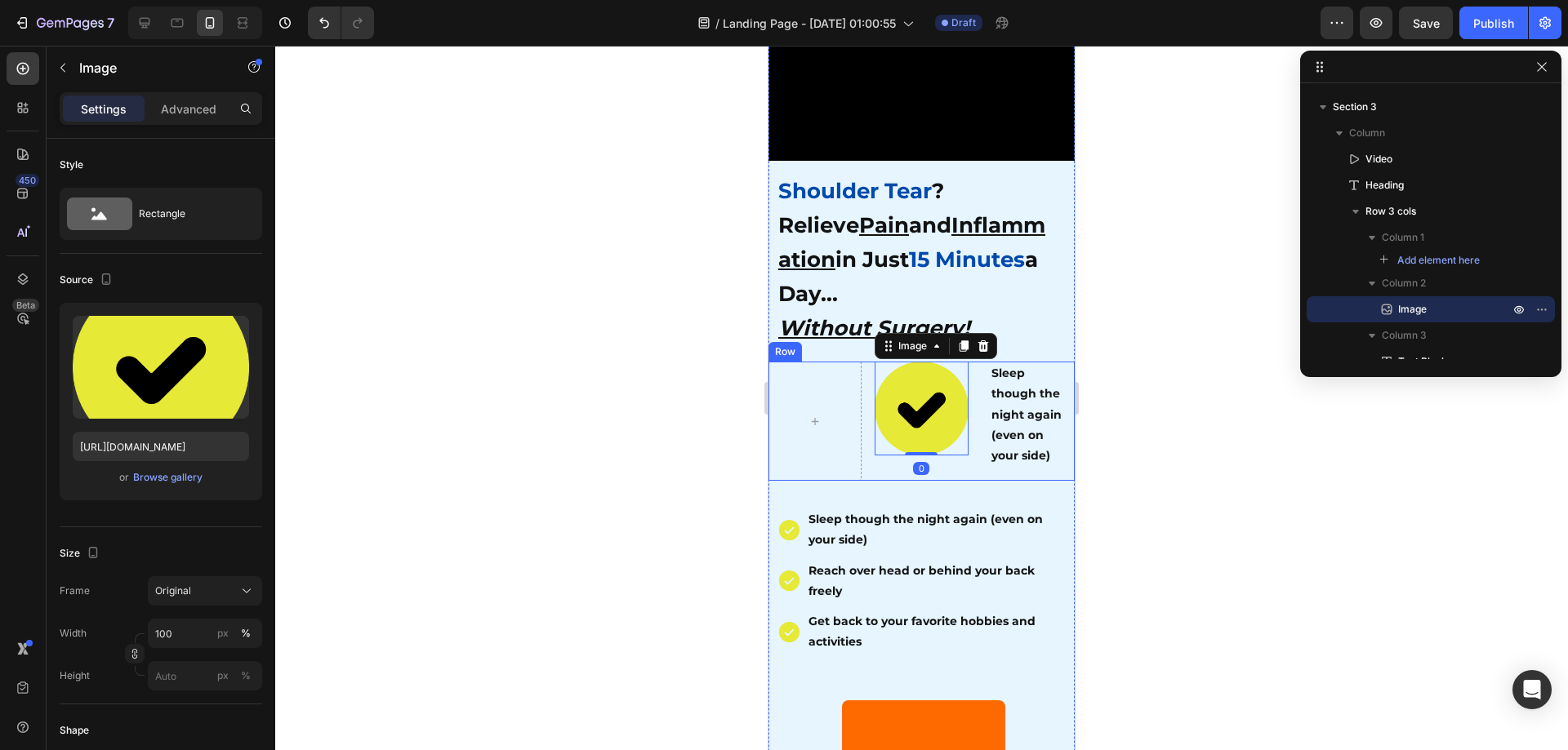
click at [878, 461] on div "Image 0" at bounding box center [921, 421] width 93 height 119
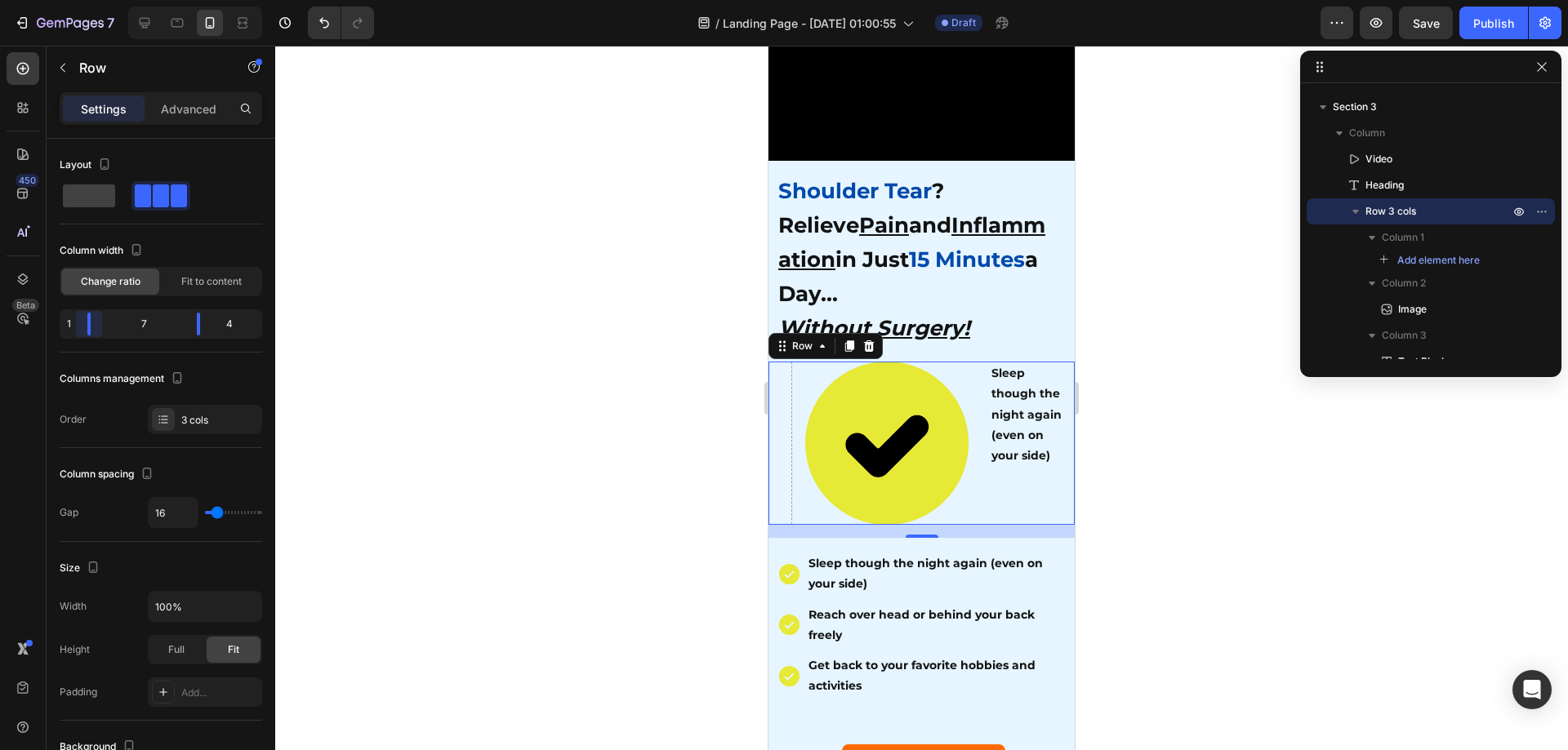
drag, startPoint x: 121, startPoint y: 329, endPoint x: 69, endPoint y: 330, distance: 52.0
click at [69, 0] on body "7 / Landing Page - Aug 26, 01:00:55 Draft Preview Save Publish 450 Beta Section…" at bounding box center [784, 0] width 1568 height 0
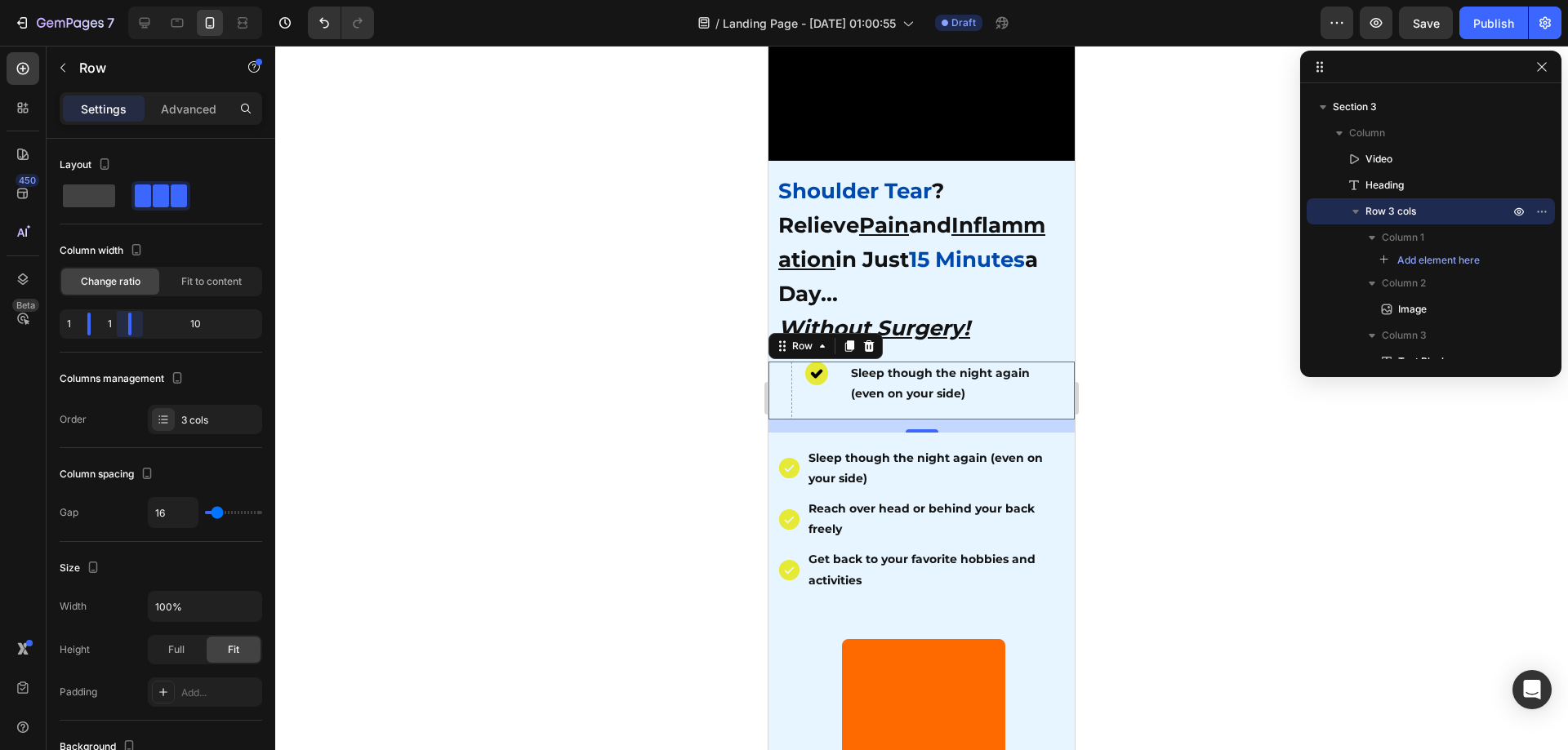
drag, startPoint x: 203, startPoint y: 325, endPoint x: 0, endPoint y: 327, distance: 203.0
click at [0, 0] on body "7 / Landing Page - Aug 26, 01:00:55 Draft Preview Save Publish 450 Beta Section…" at bounding box center [784, 0] width 1568 height 0
click at [670, 366] on div at bounding box center [921, 398] width 1293 height 705
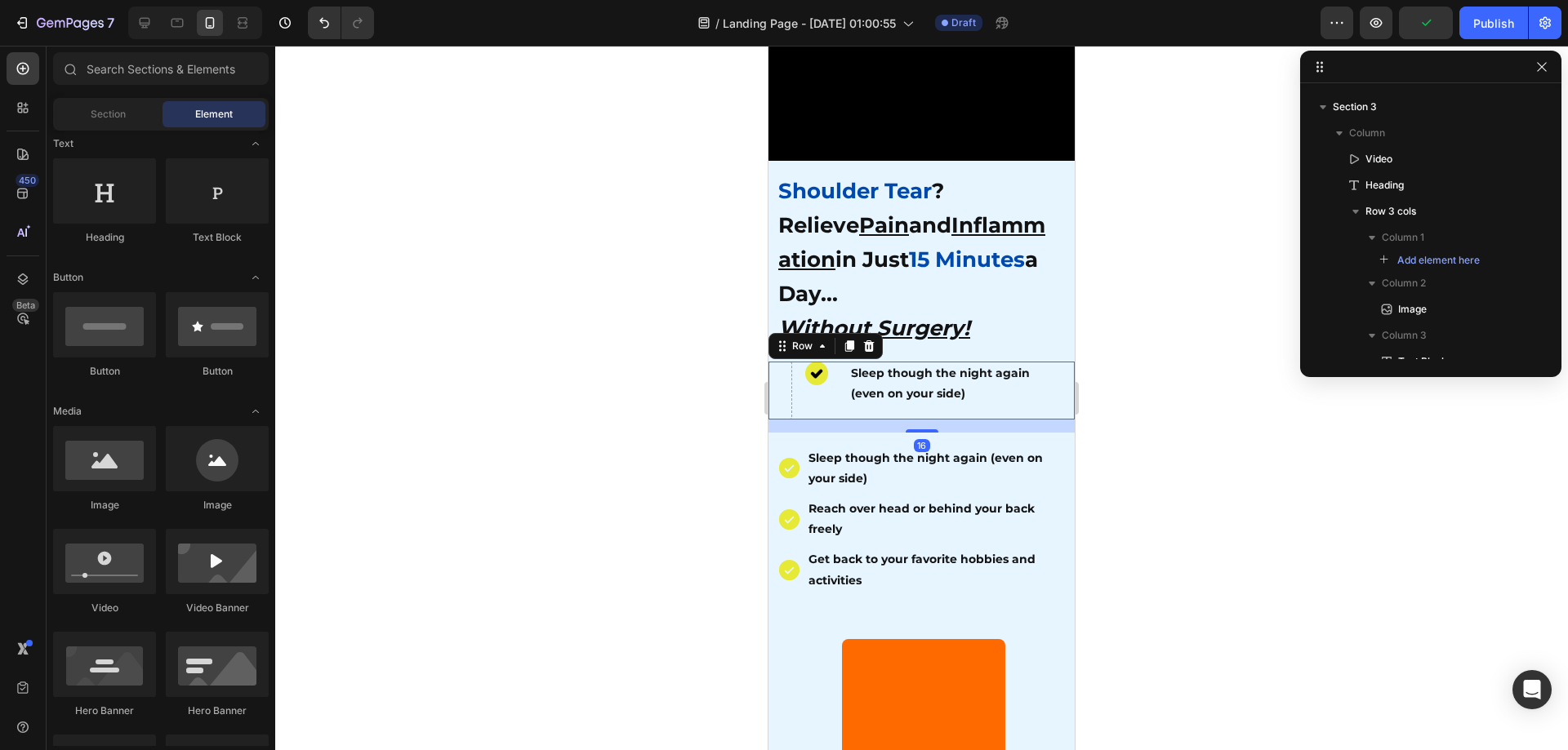
drag, startPoint x: 814, startPoint y: 389, endPoint x: 1264, endPoint y: 435, distance: 452.3
click at [814, 389] on div "Image" at bounding box center [816, 390] width 23 height 57
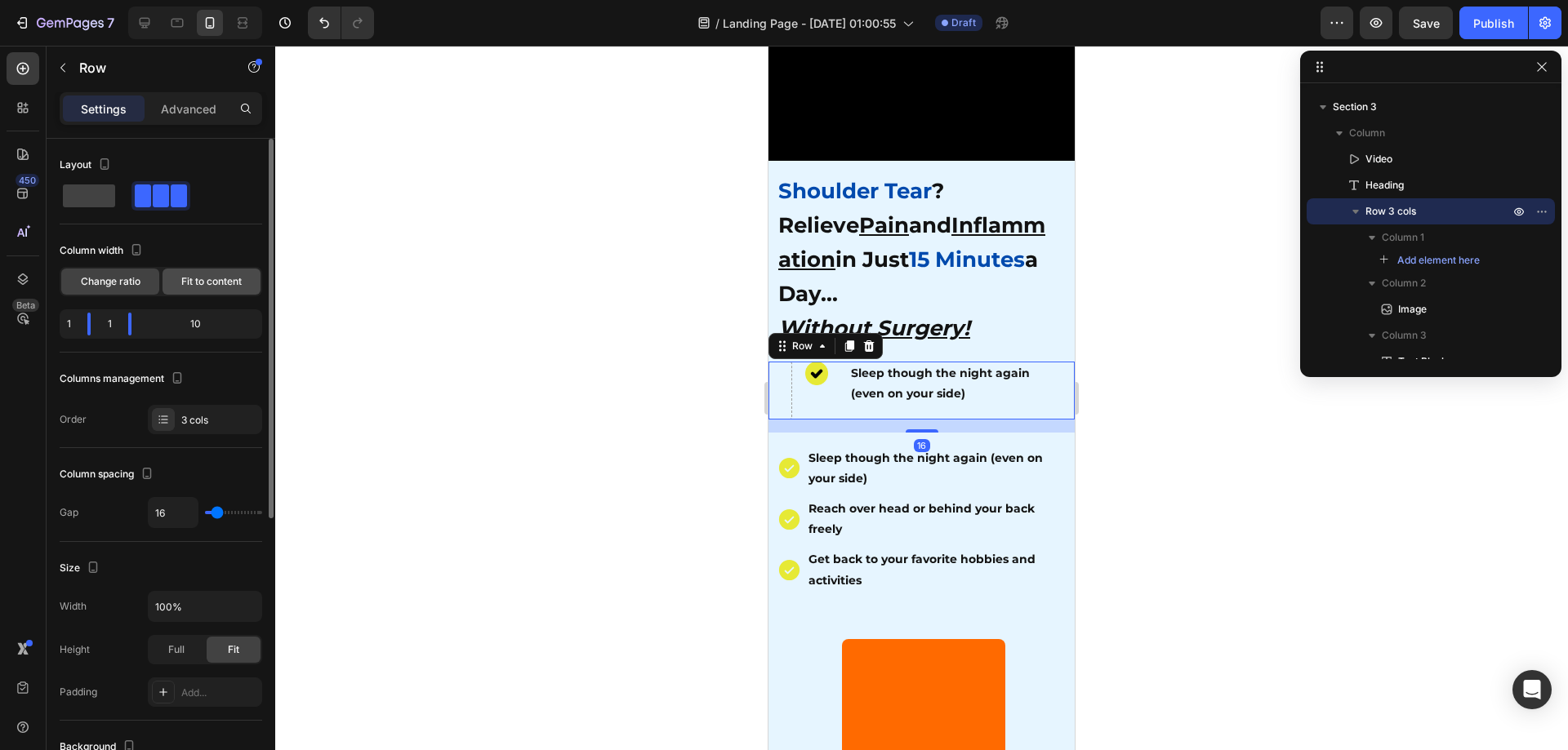
click at [200, 280] on span "Fit to content" at bounding box center [212, 281] width 61 height 15
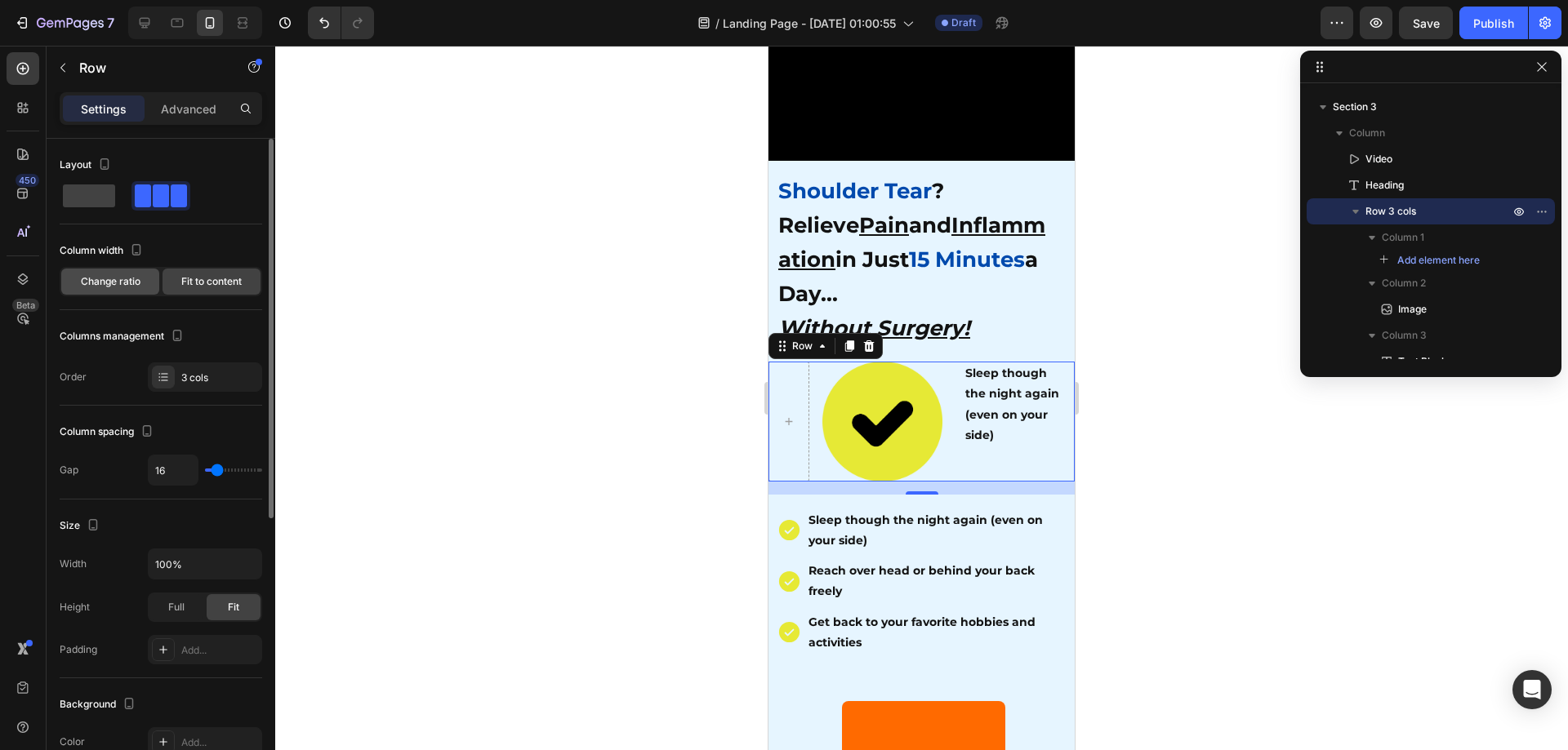
click at [123, 284] on span "Change ratio" at bounding box center [110, 281] width 60 height 15
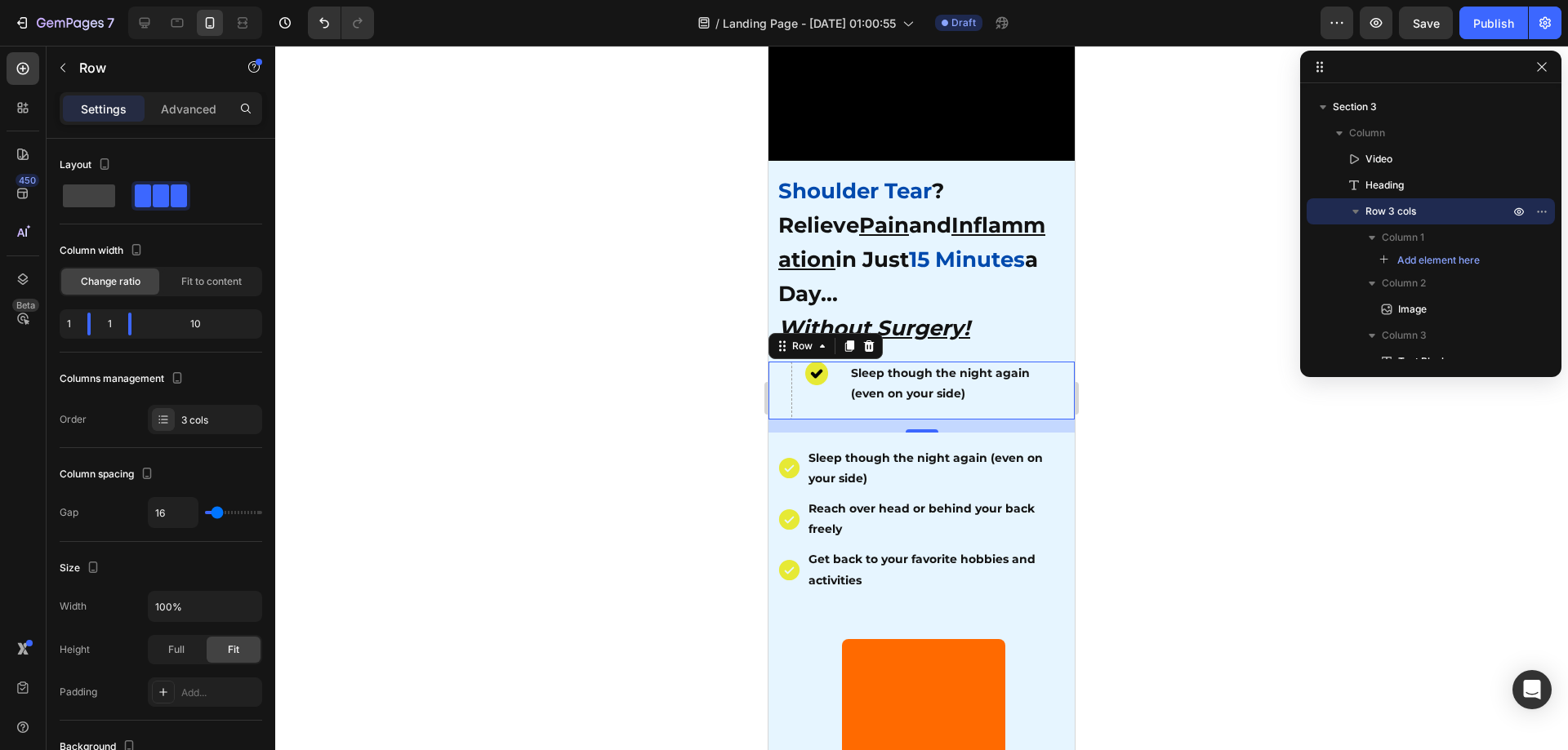
click at [411, 384] on div at bounding box center [921, 398] width 1293 height 705
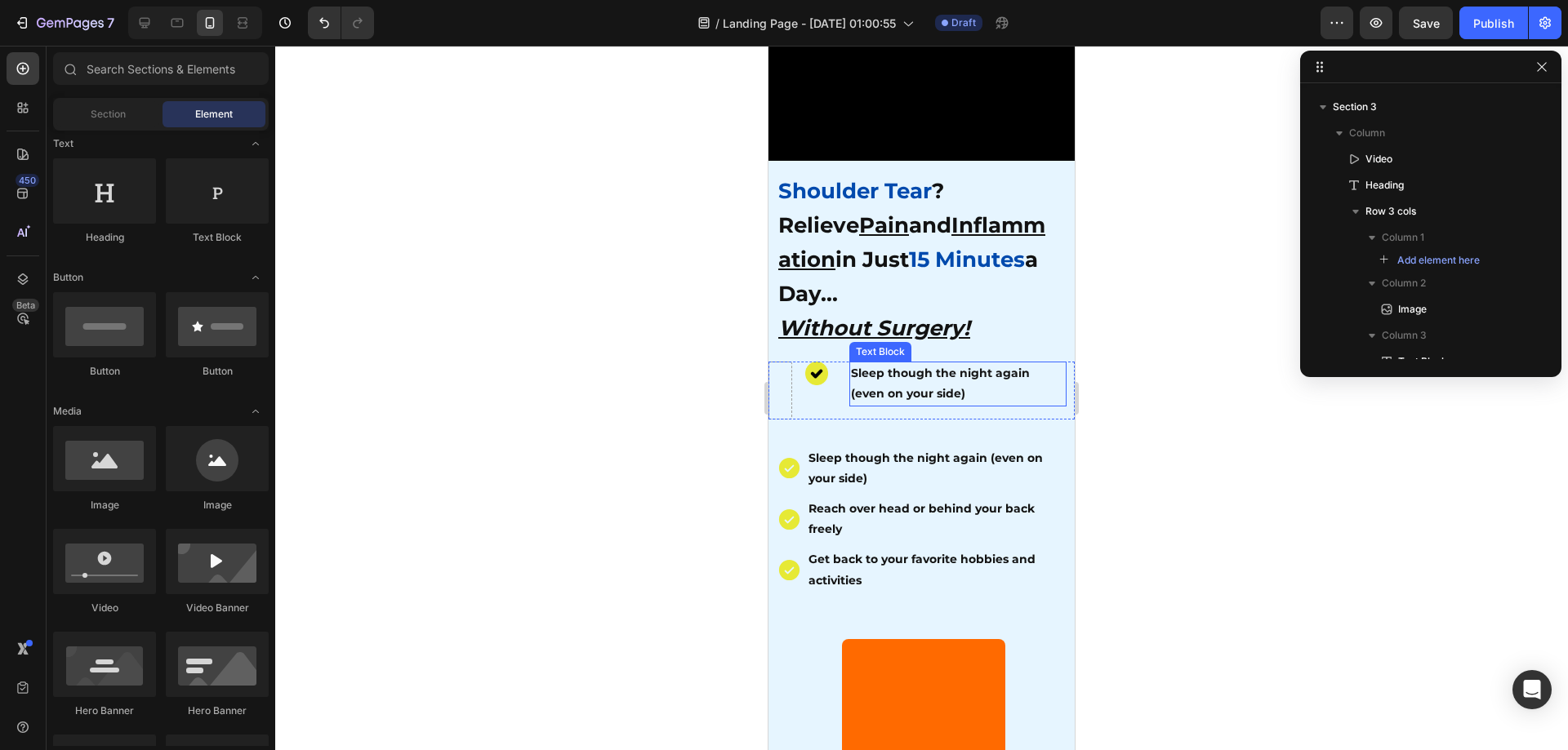
click at [989, 382] on p "Sleep though the night again (even on your side)" at bounding box center [957, 383] width 214 height 41
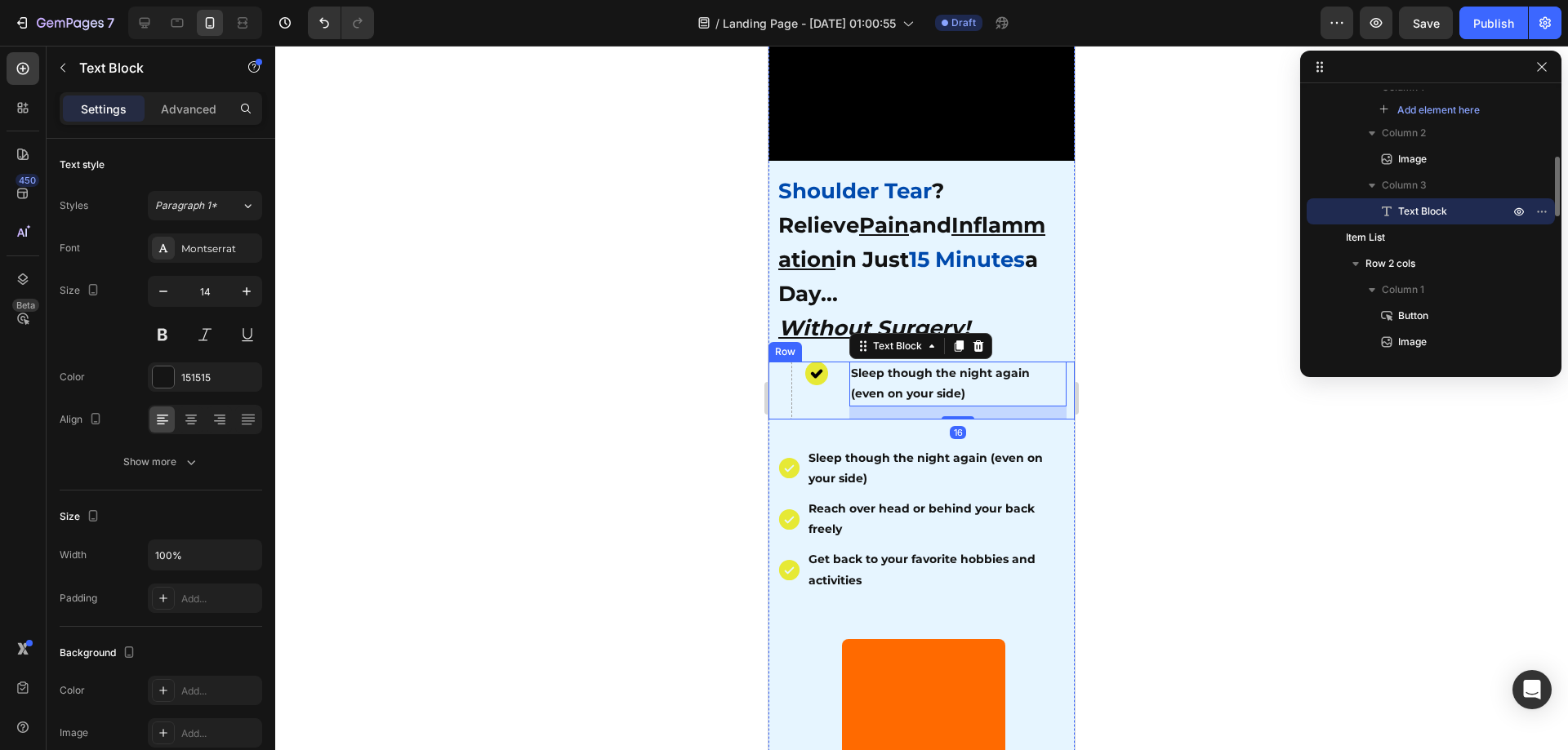
click at [842, 399] on div "Sleep though the night again (even on your side) Text Block 16" at bounding box center [957, 390] width 233 height 57
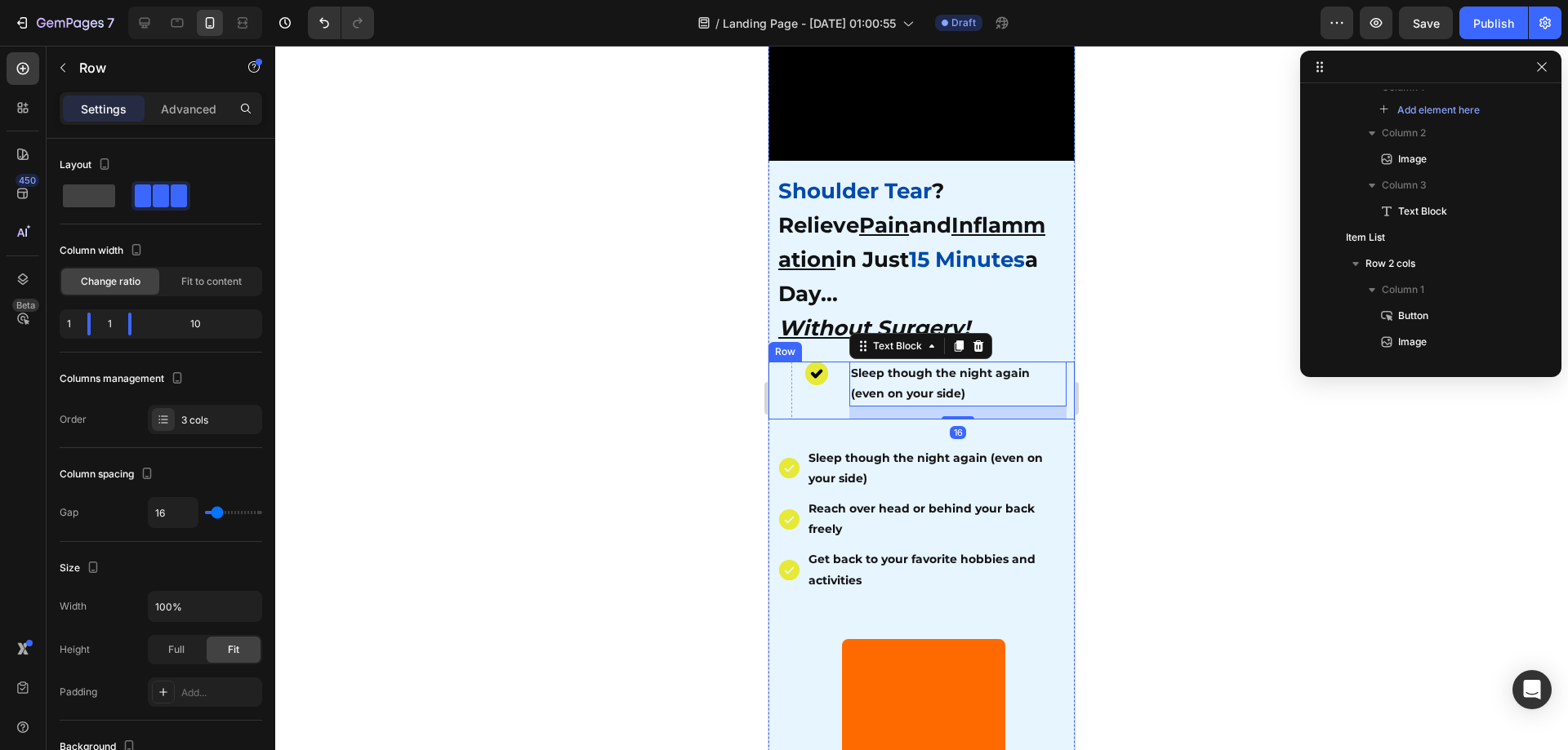
scroll to position [153, 0]
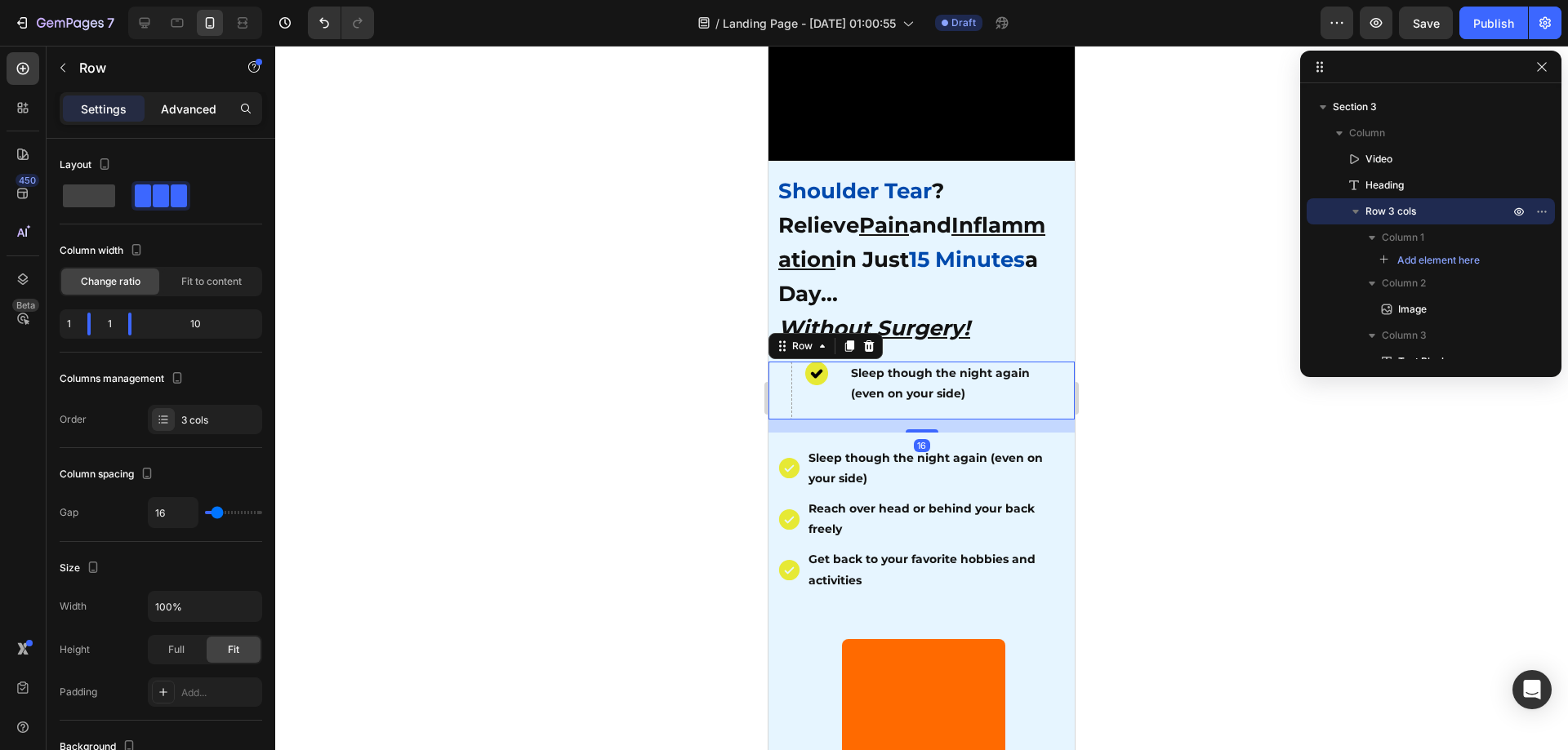
click at [168, 107] on p "Advanced" at bounding box center [189, 109] width 56 height 17
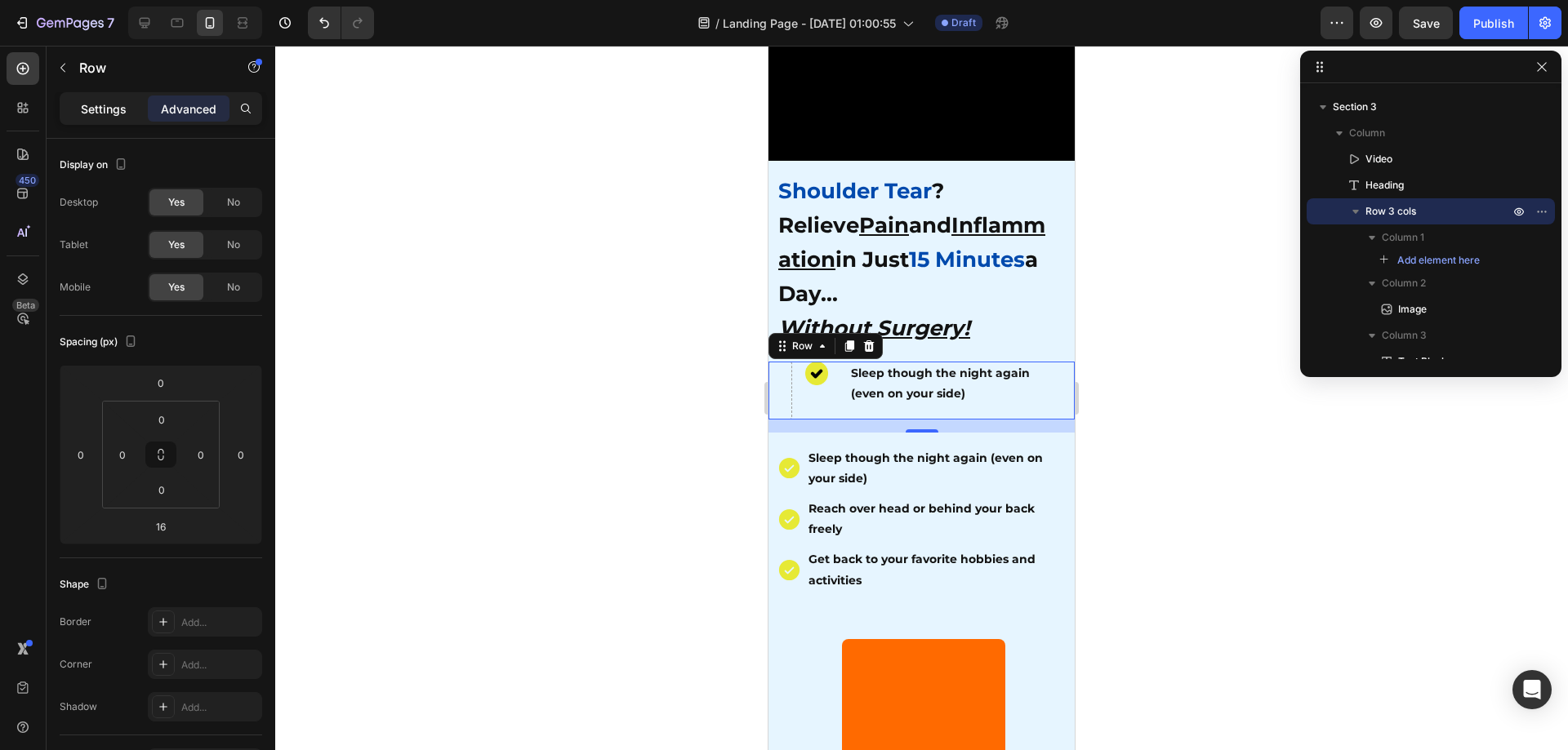
click at [121, 101] on p "Settings" at bounding box center [103, 109] width 46 height 17
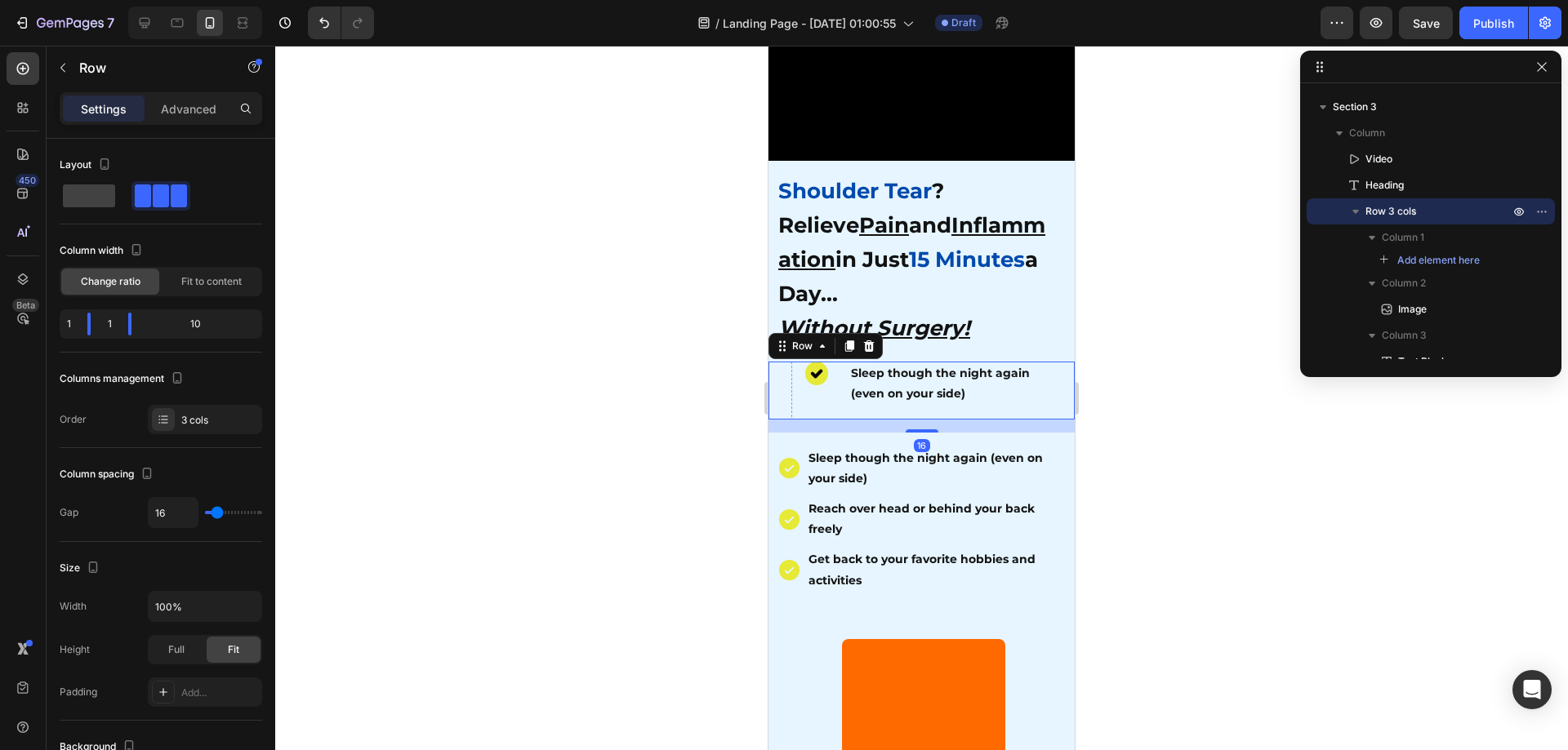
click at [806, 399] on div "Image" at bounding box center [816, 390] width 23 height 57
click at [192, 98] on div "Advanced" at bounding box center [188, 108] width 82 height 26
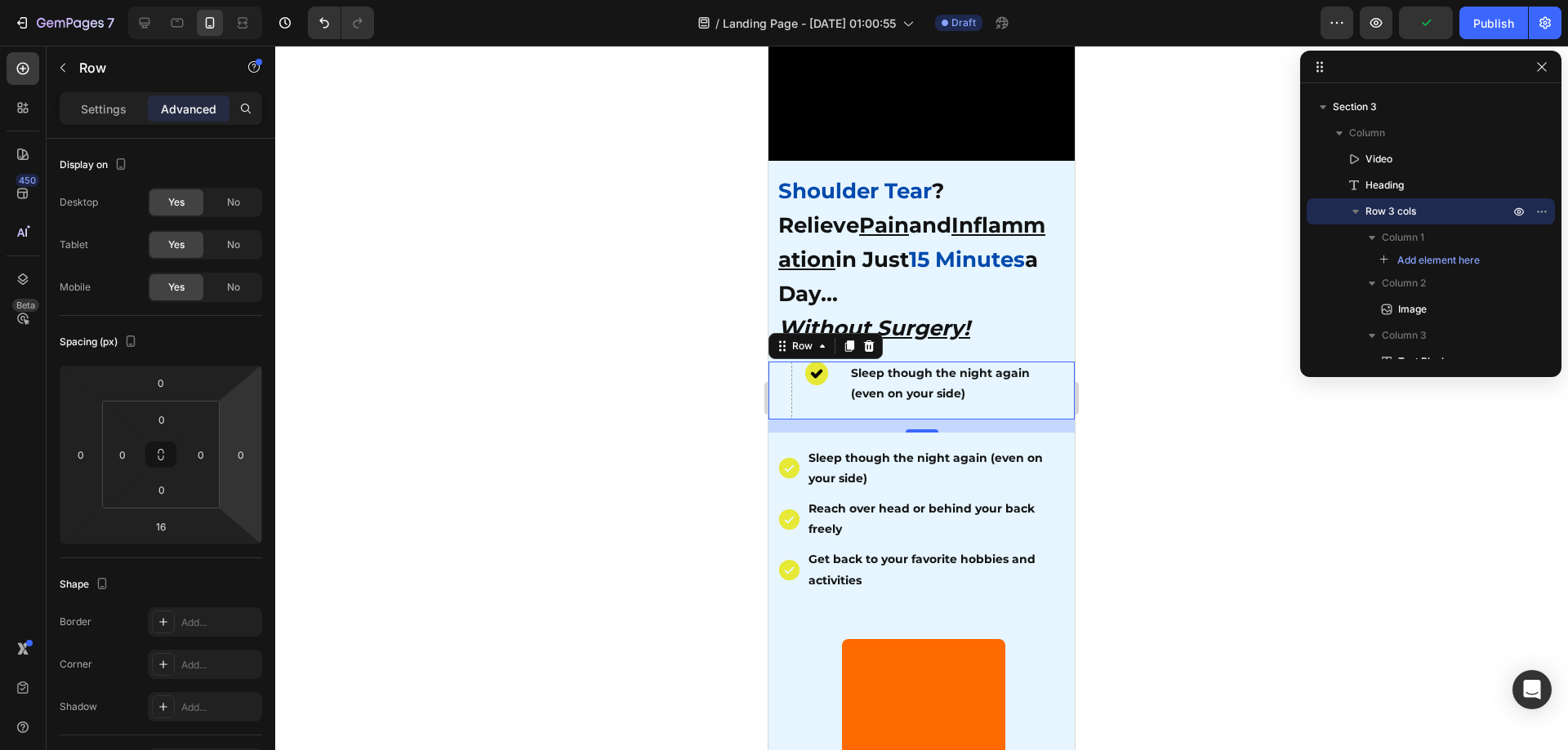
click at [837, 383] on div "Image Sleep though the night again (even on your side) Text Block Row 16" at bounding box center [921, 390] width 306 height 57
click at [851, 383] on strong "Sleep though the night again (even on your side)" at bounding box center [940, 383] width 179 height 35
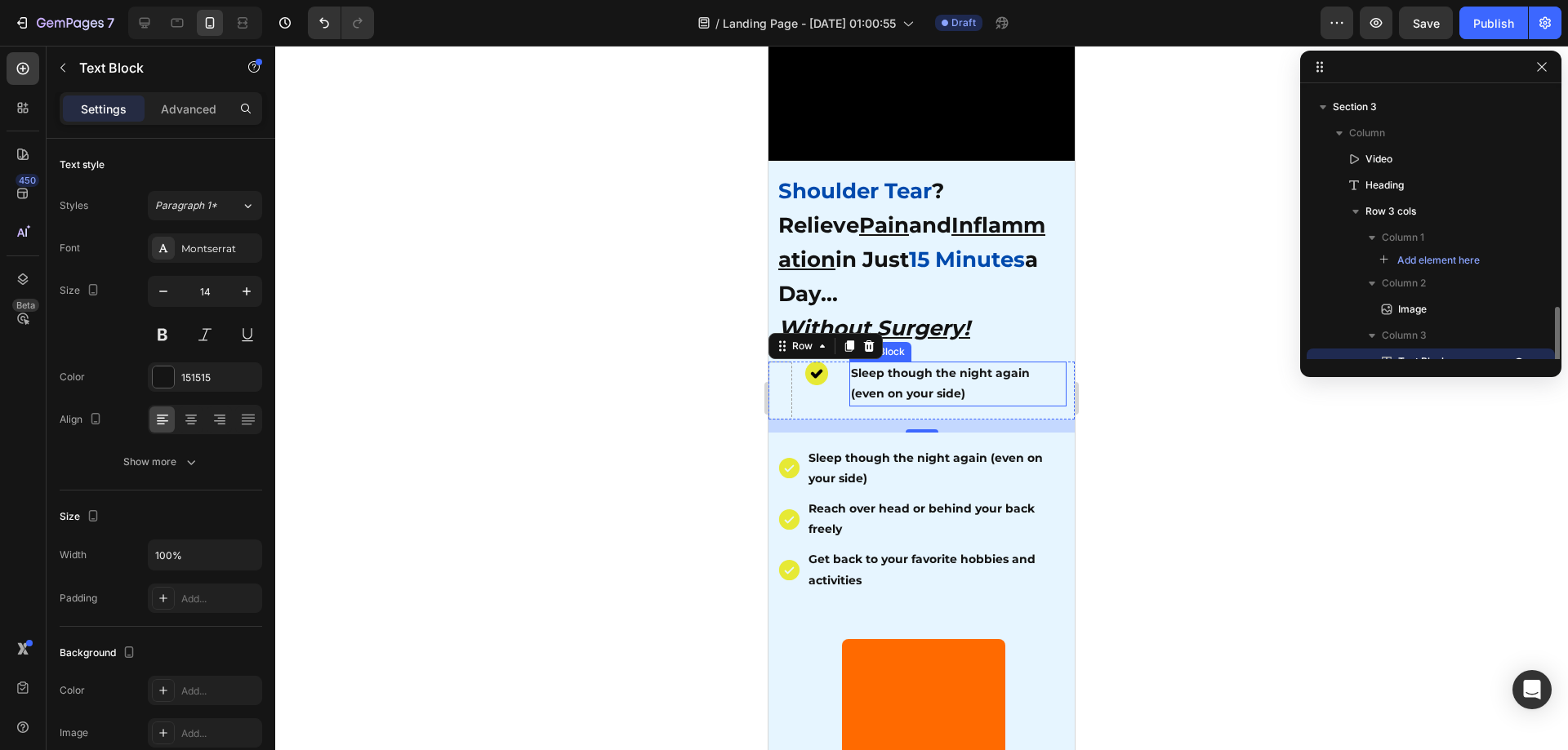
scroll to position [303, 0]
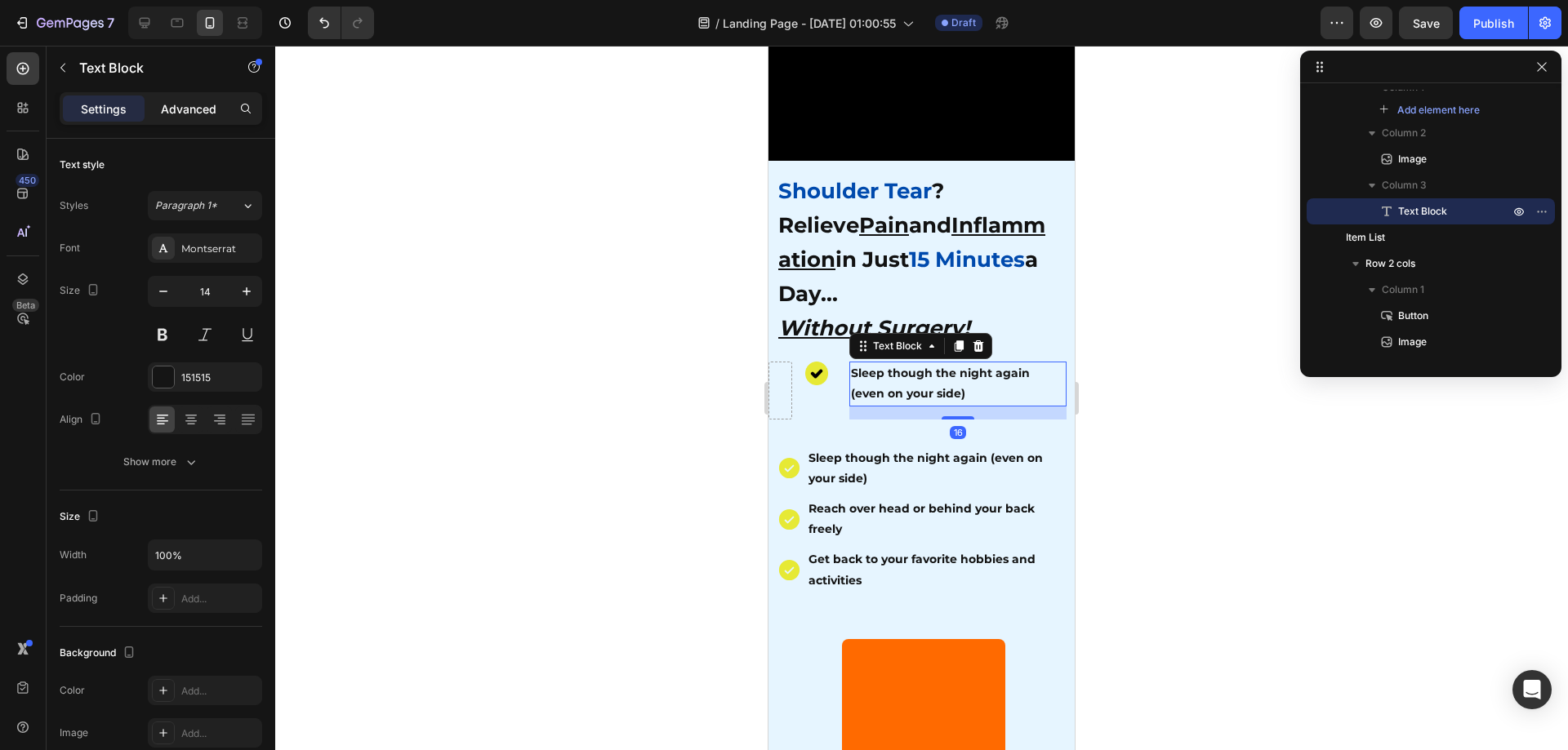
click at [181, 120] on div "Advanced" at bounding box center [188, 108] width 82 height 26
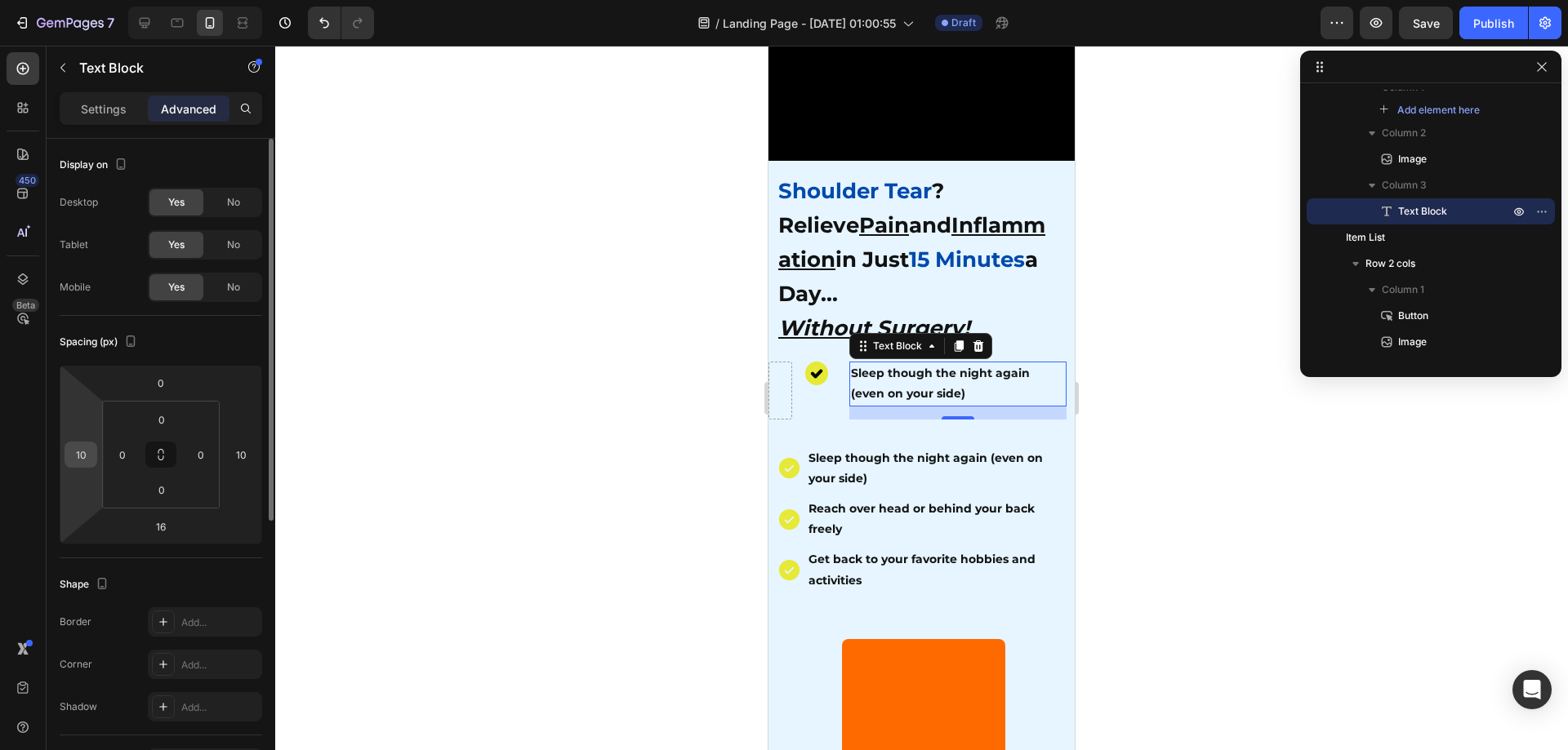
click at [92, 457] on input "10" at bounding box center [81, 454] width 24 height 24
type input "0"
click at [244, 456] on input "10" at bounding box center [241, 454] width 24 height 24
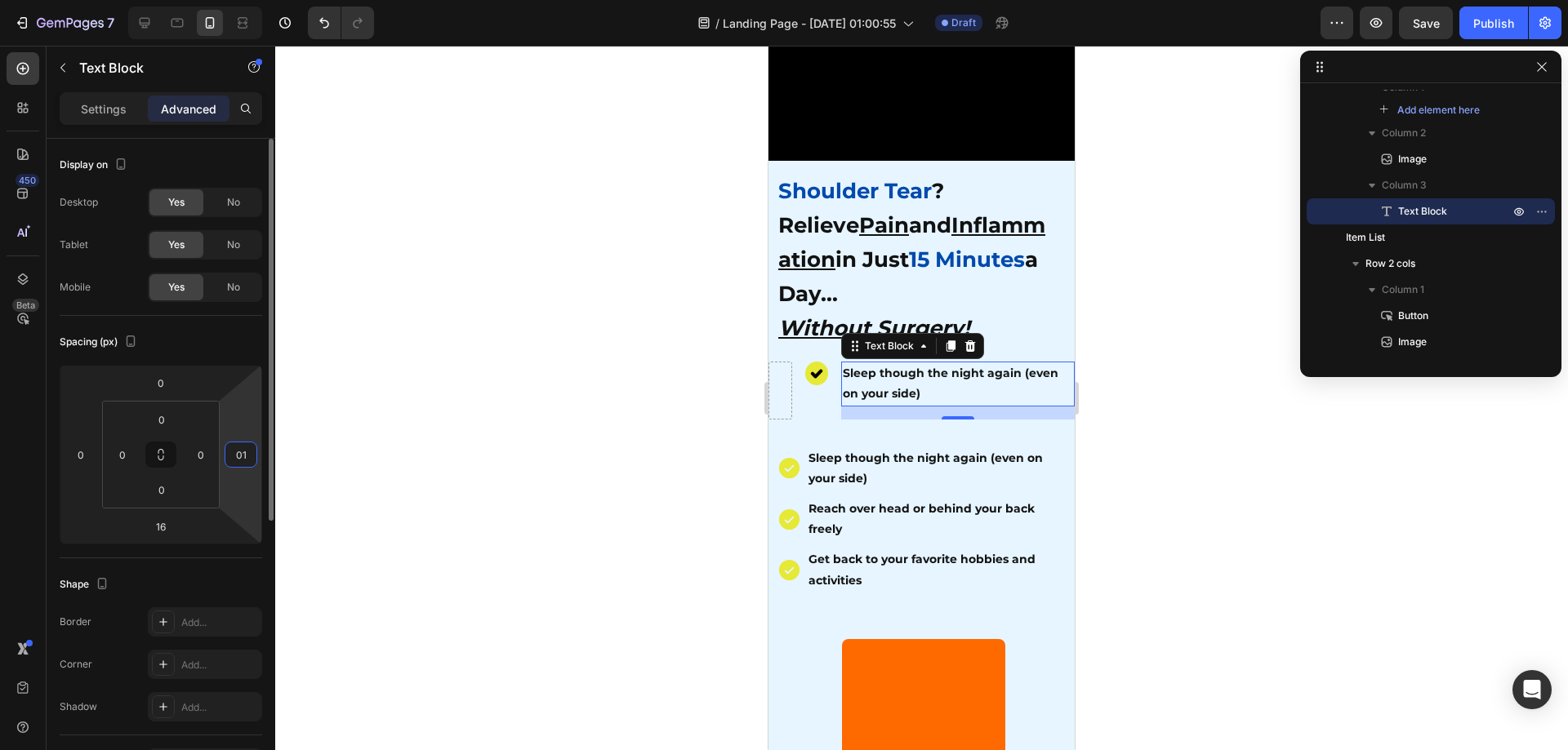
type input "010"
click at [744, 448] on div at bounding box center [921, 398] width 1293 height 705
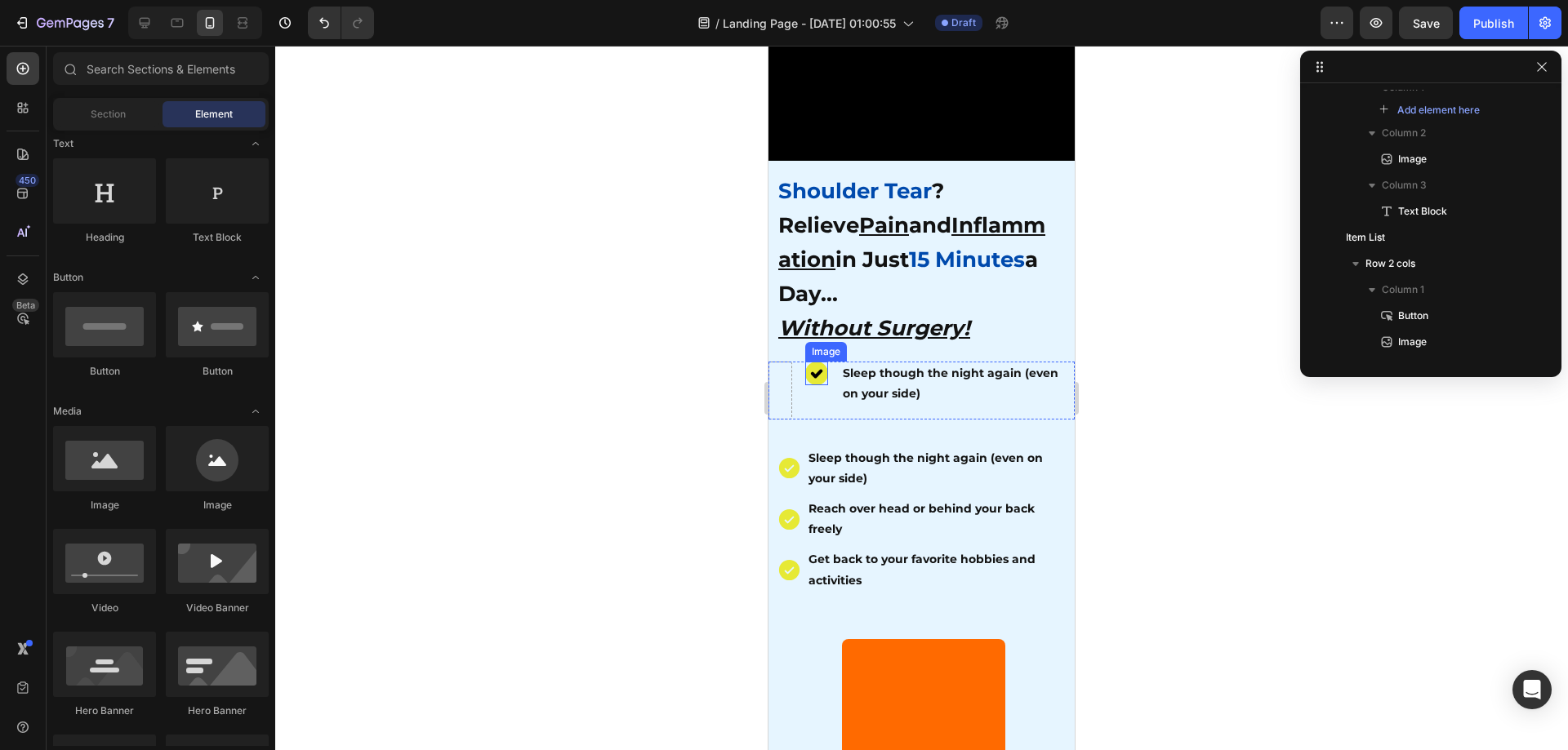
click at [825, 362] on img at bounding box center [816, 373] width 23 height 23
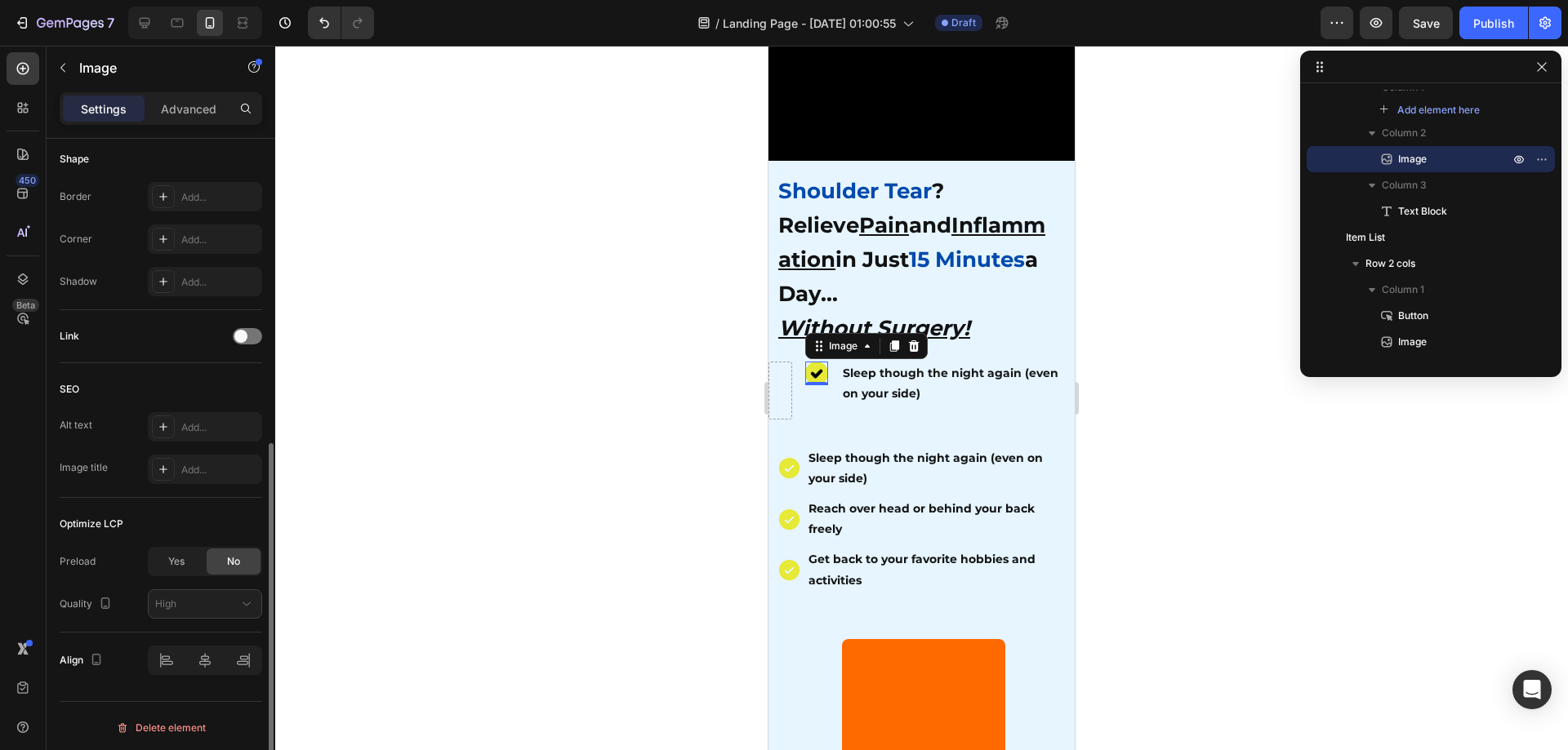
scroll to position [575, 0]
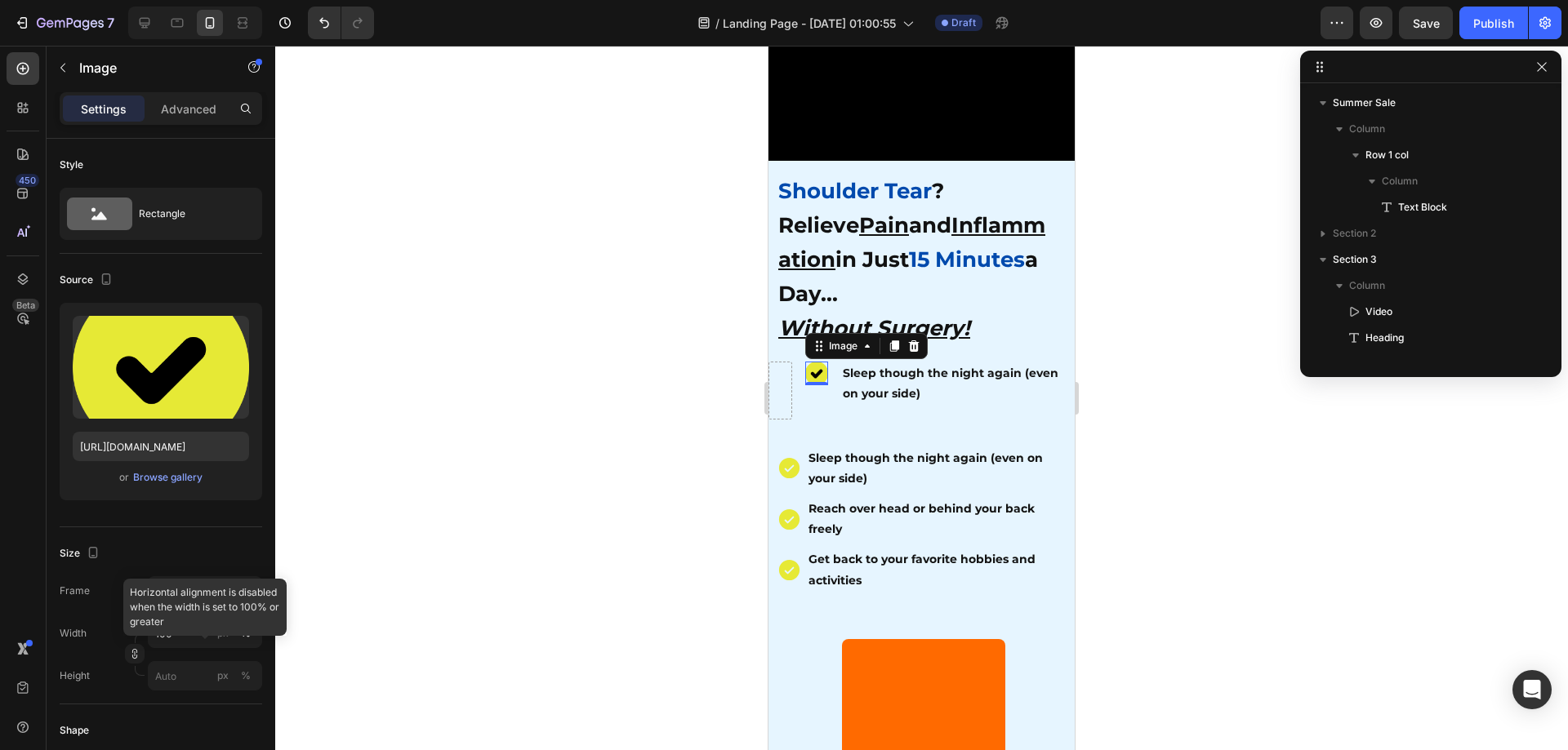
scroll to position [303, 0]
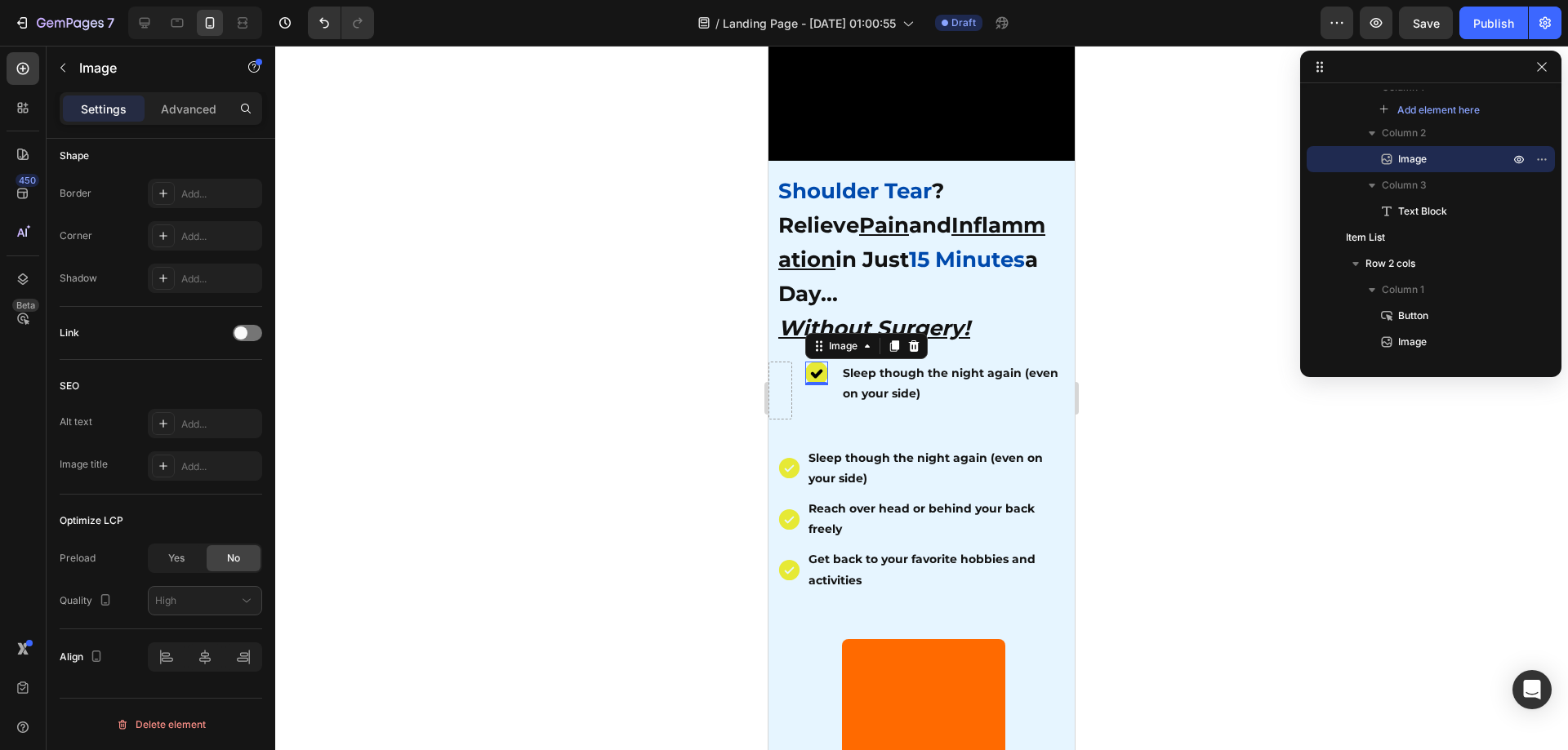
click at [676, 532] on div at bounding box center [921, 398] width 1293 height 705
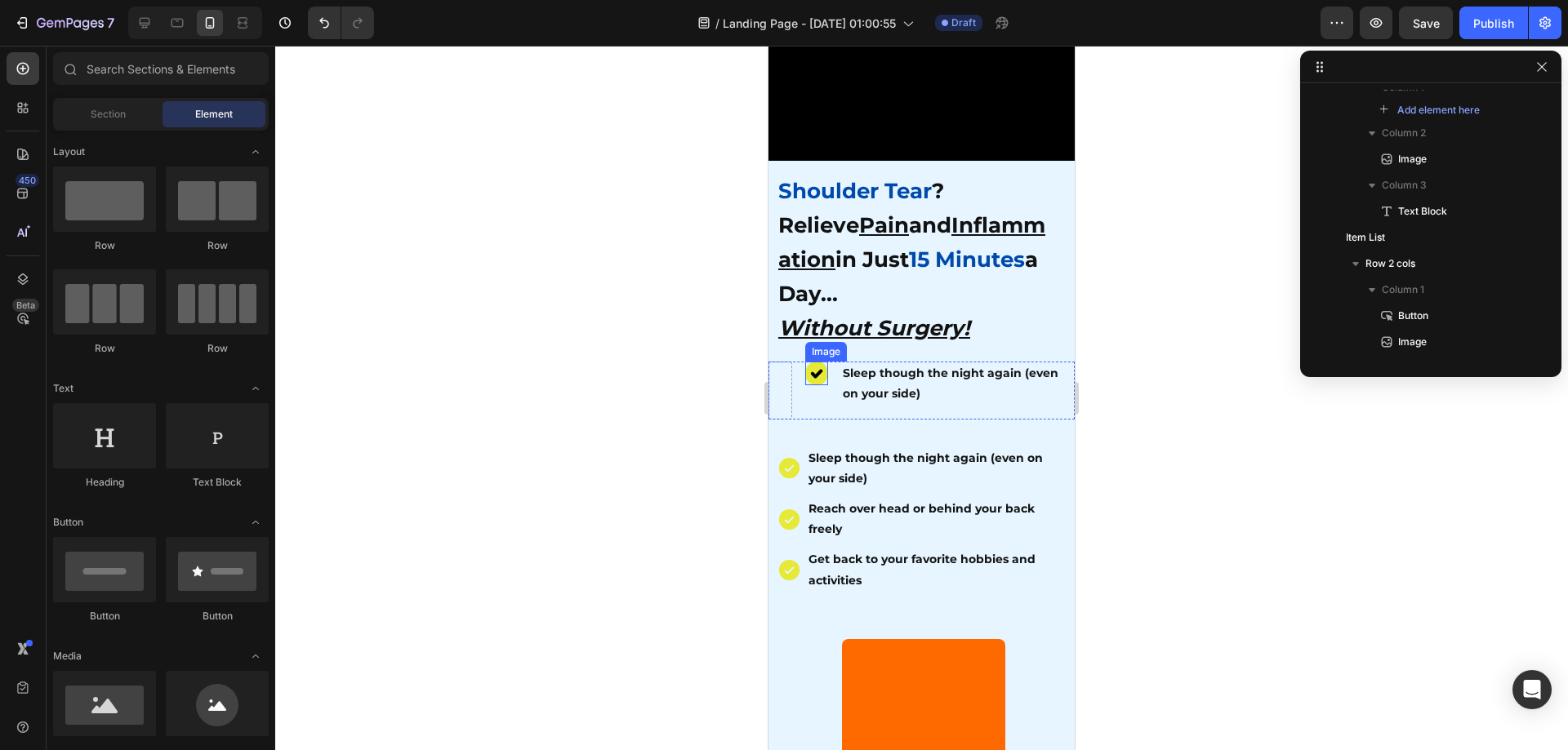
click at [820, 368] on div "Image" at bounding box center [816, 373] width 23 height 23
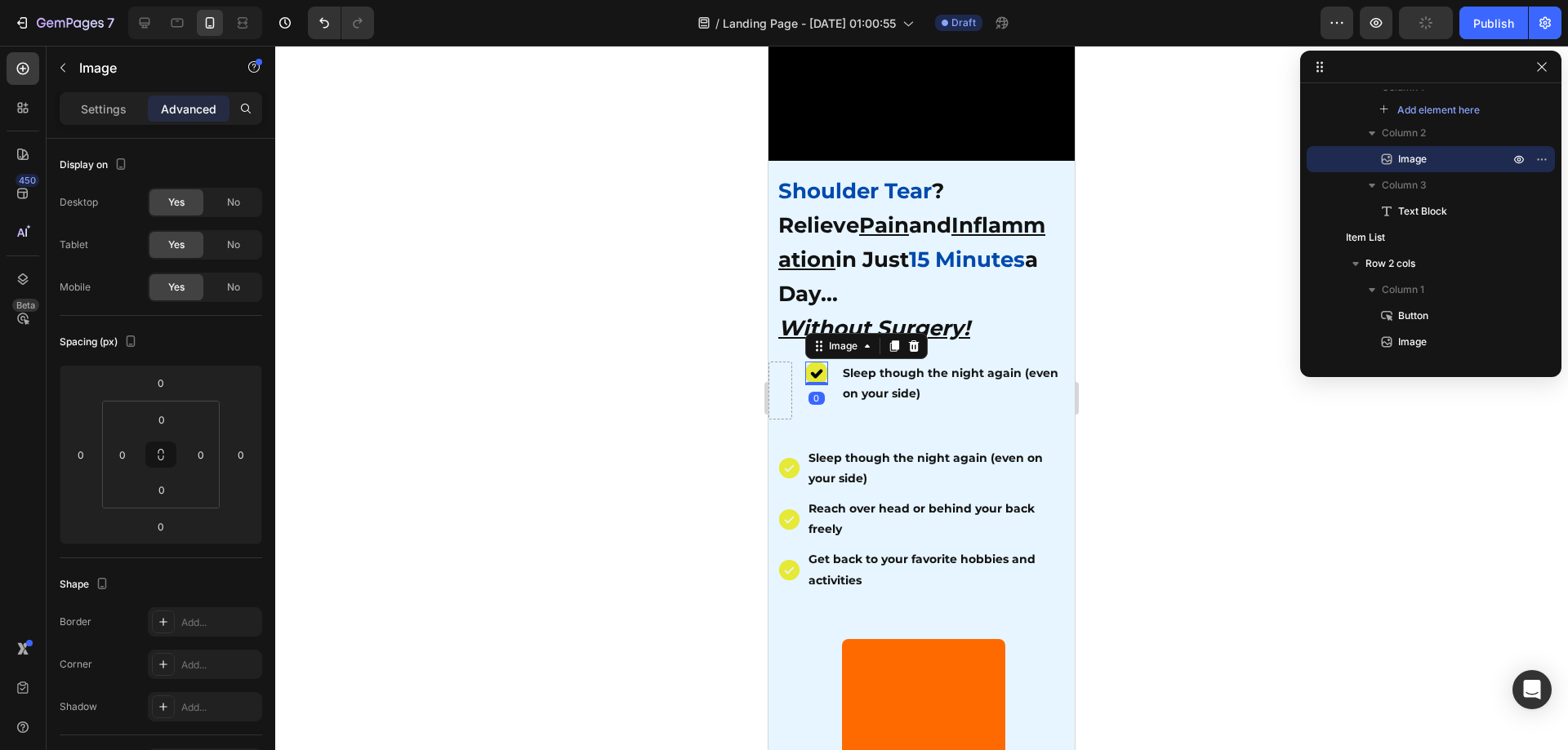
click at [101, 98] on div "Settings" at bounding box center [104, 108] width 82 height 26
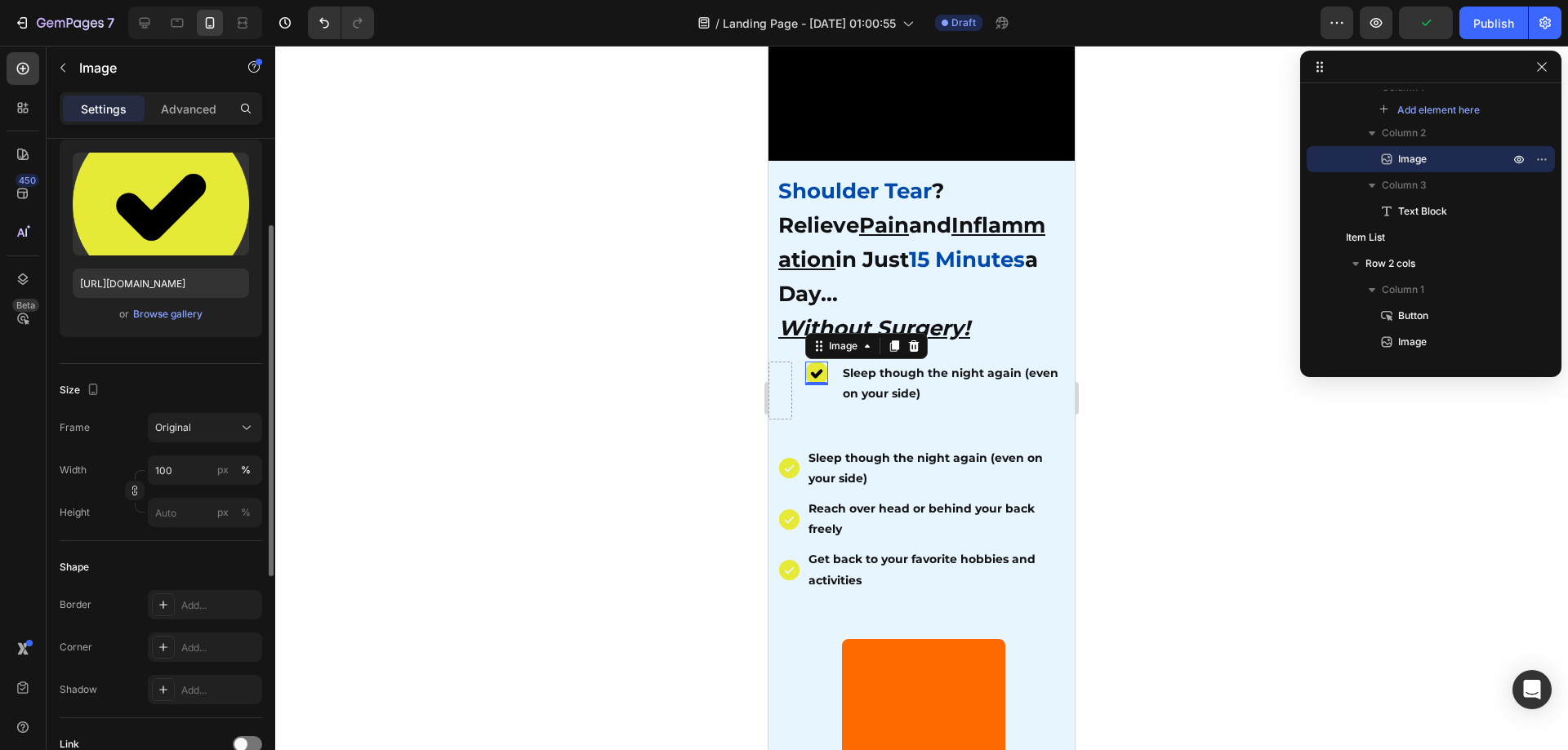
scroll to position [245, 0]
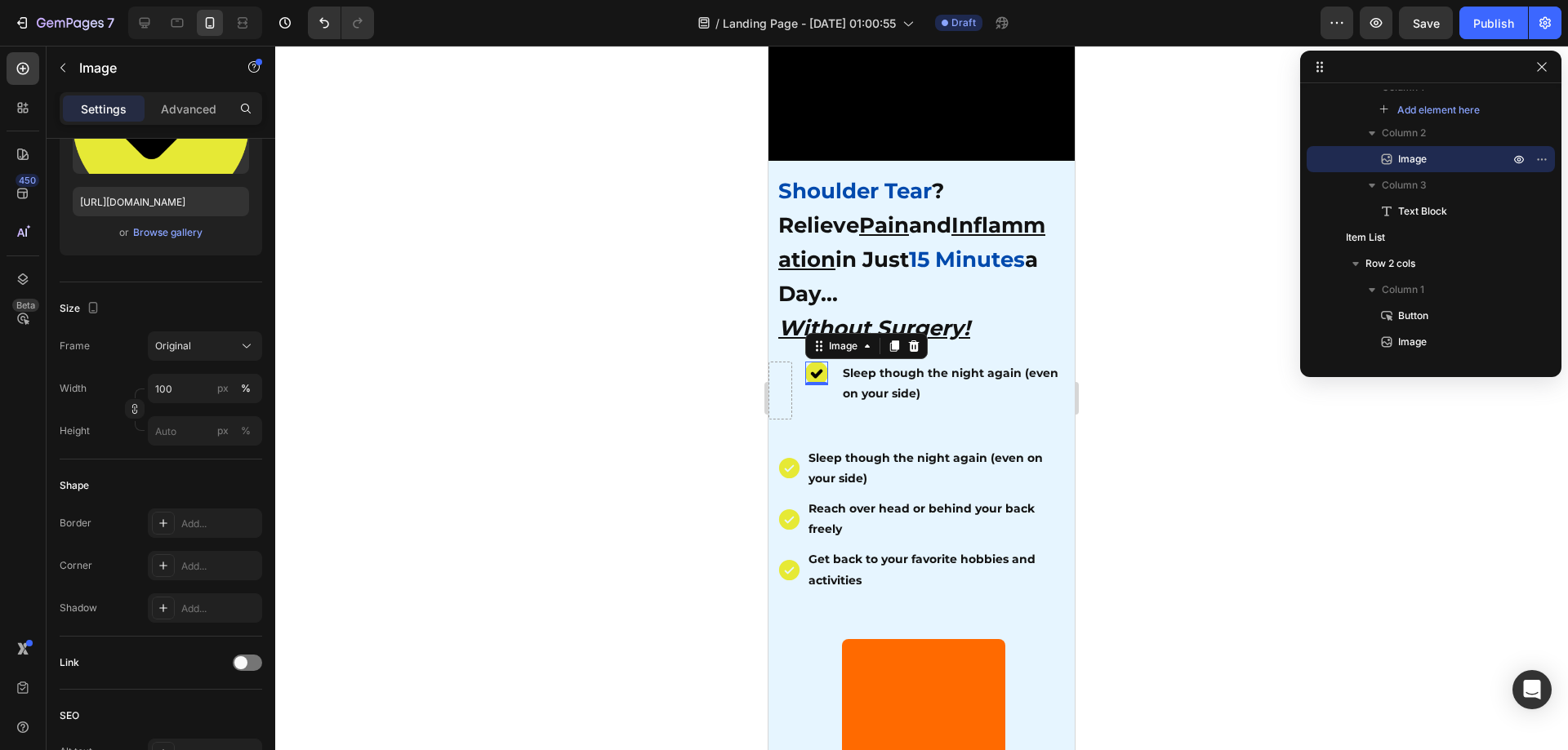
drag, startPoint x: 476, startPoint y: 432, endPoint x: 511, endPoint y: 434, distance: 35.1
click at [476, 433] on div at bounding box center [921, 398] width 1293 height 705
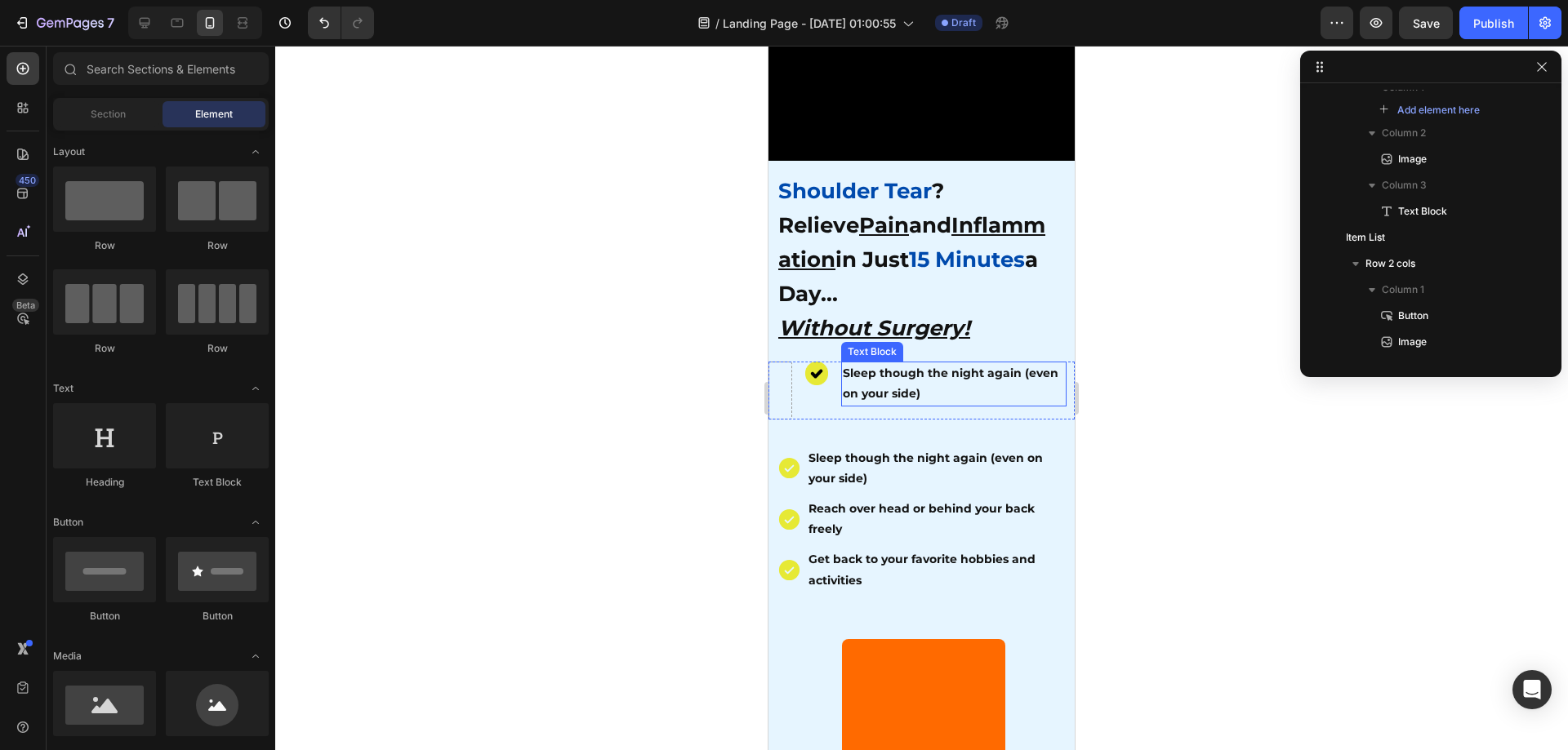
click at [1215, 371] on div at bounding box center [921, 398] width 1293 height 705
click at [1153, 444] on div at bounding box center [921, 398] width 1293 height 705
click at [823, 387] on div "Image" at bounding box center [816, 390] width 23 height 57
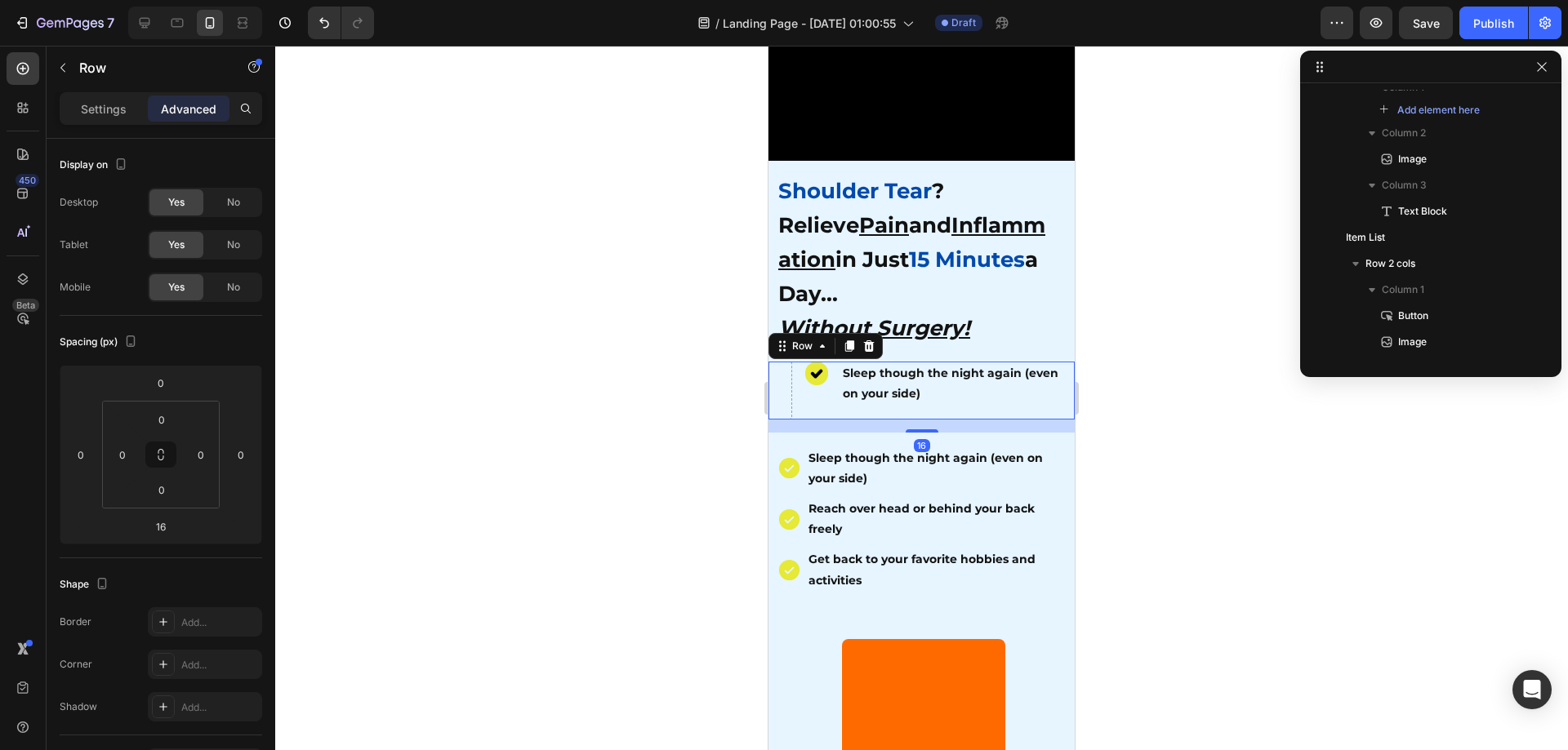
scroll to position [153, 0]
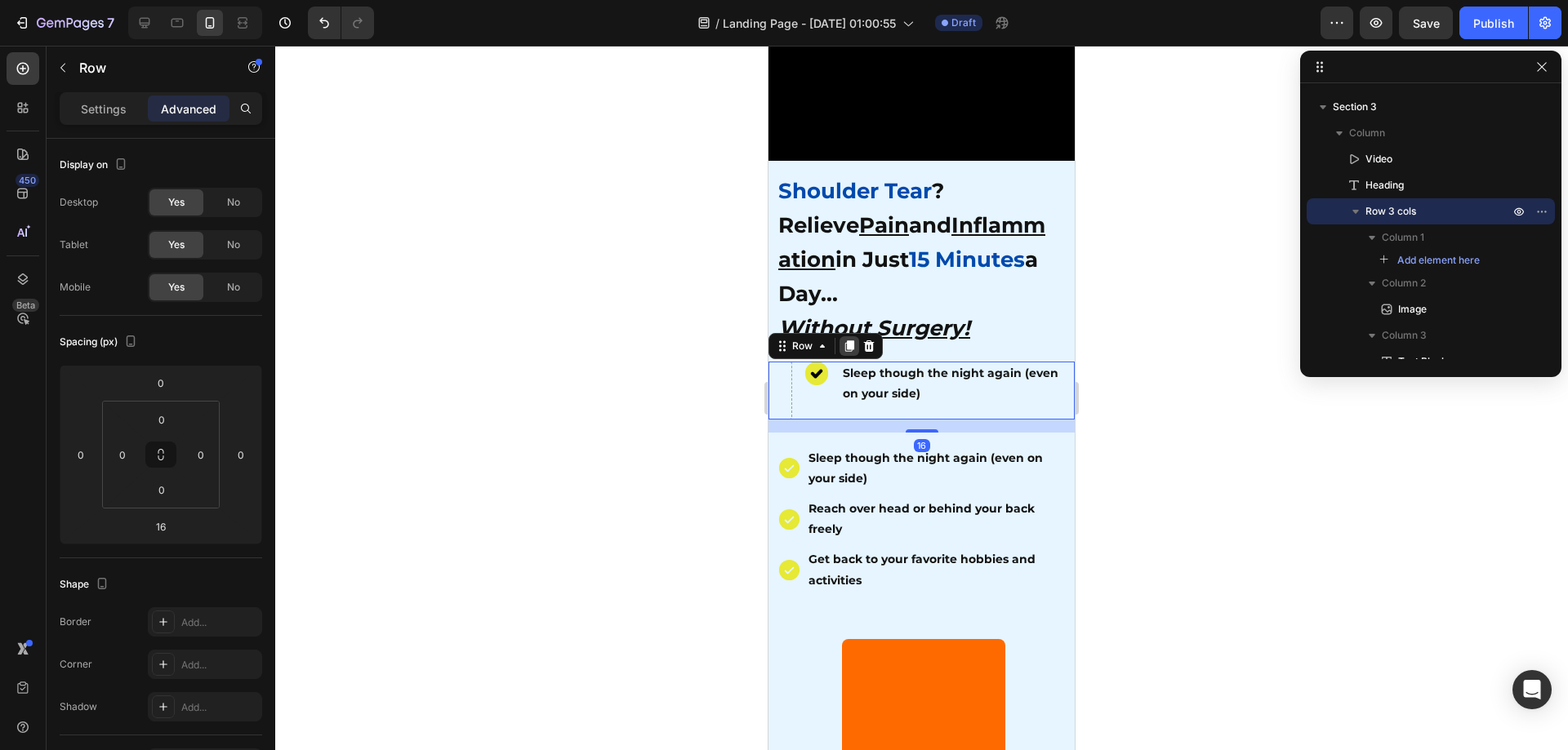
click at [844, 340] on icon at bounding box center [849, 346] width 13 height 13
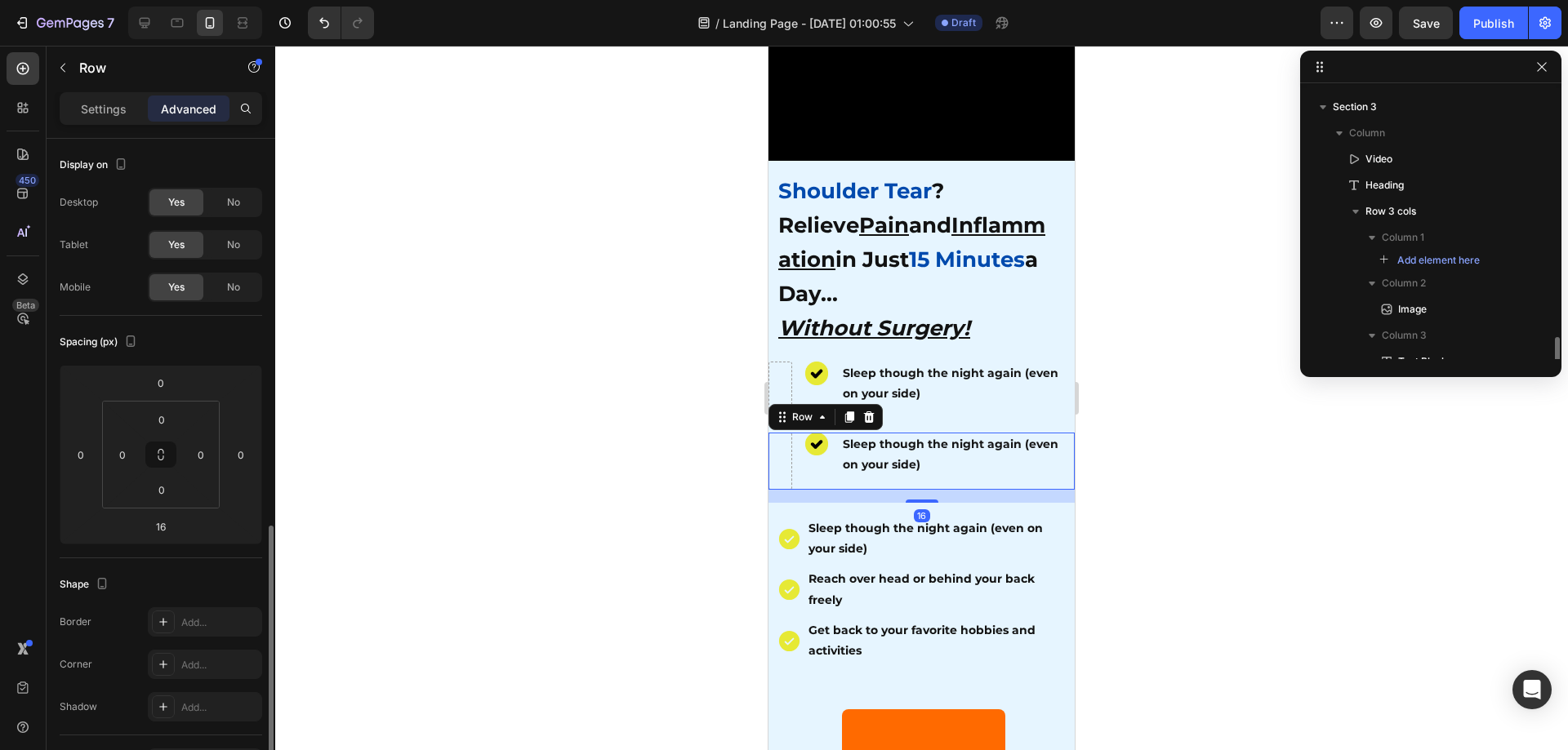
scroll to position [329, 0]
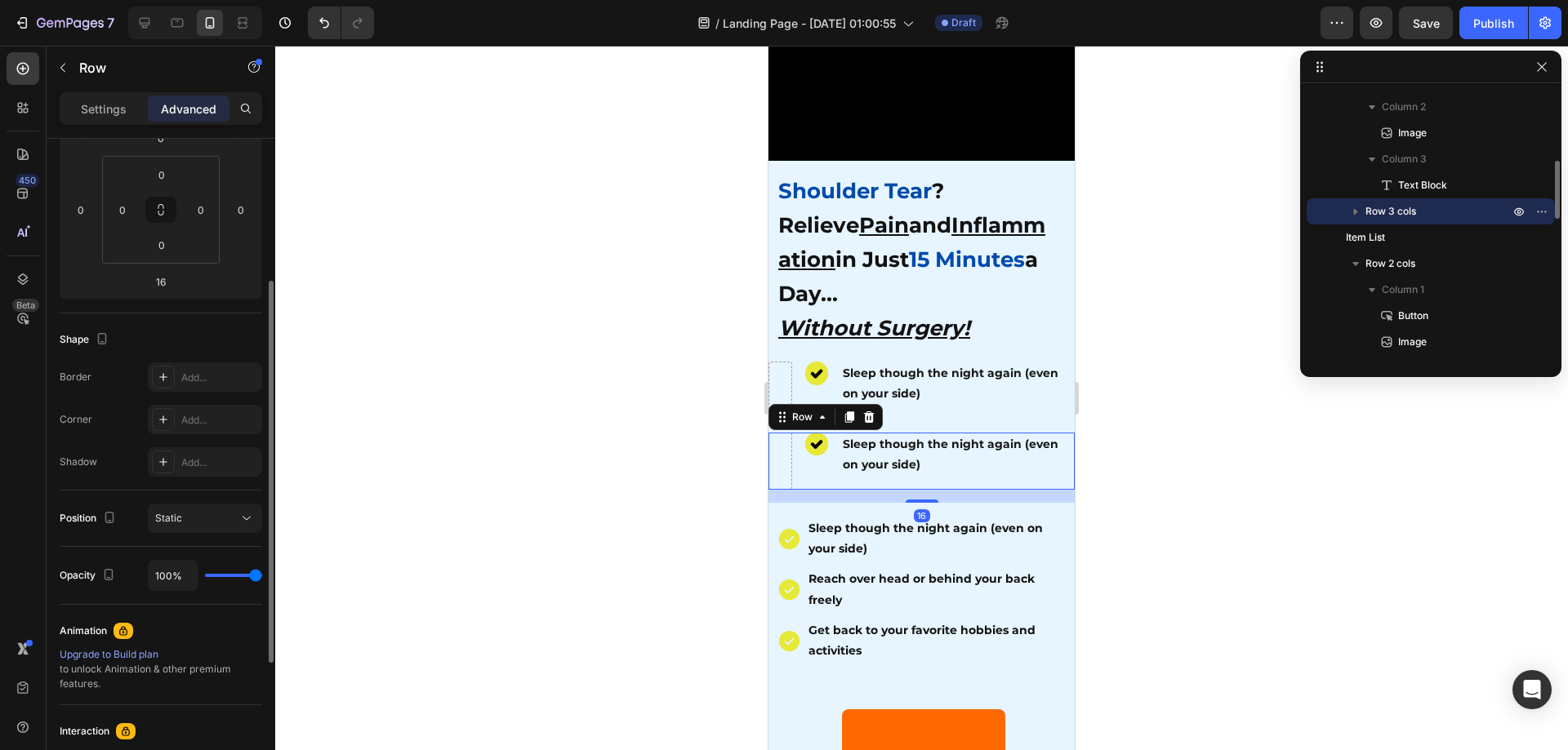
click at [1183, 443] on div at bounding box center [921, 398] width 1293 height 705
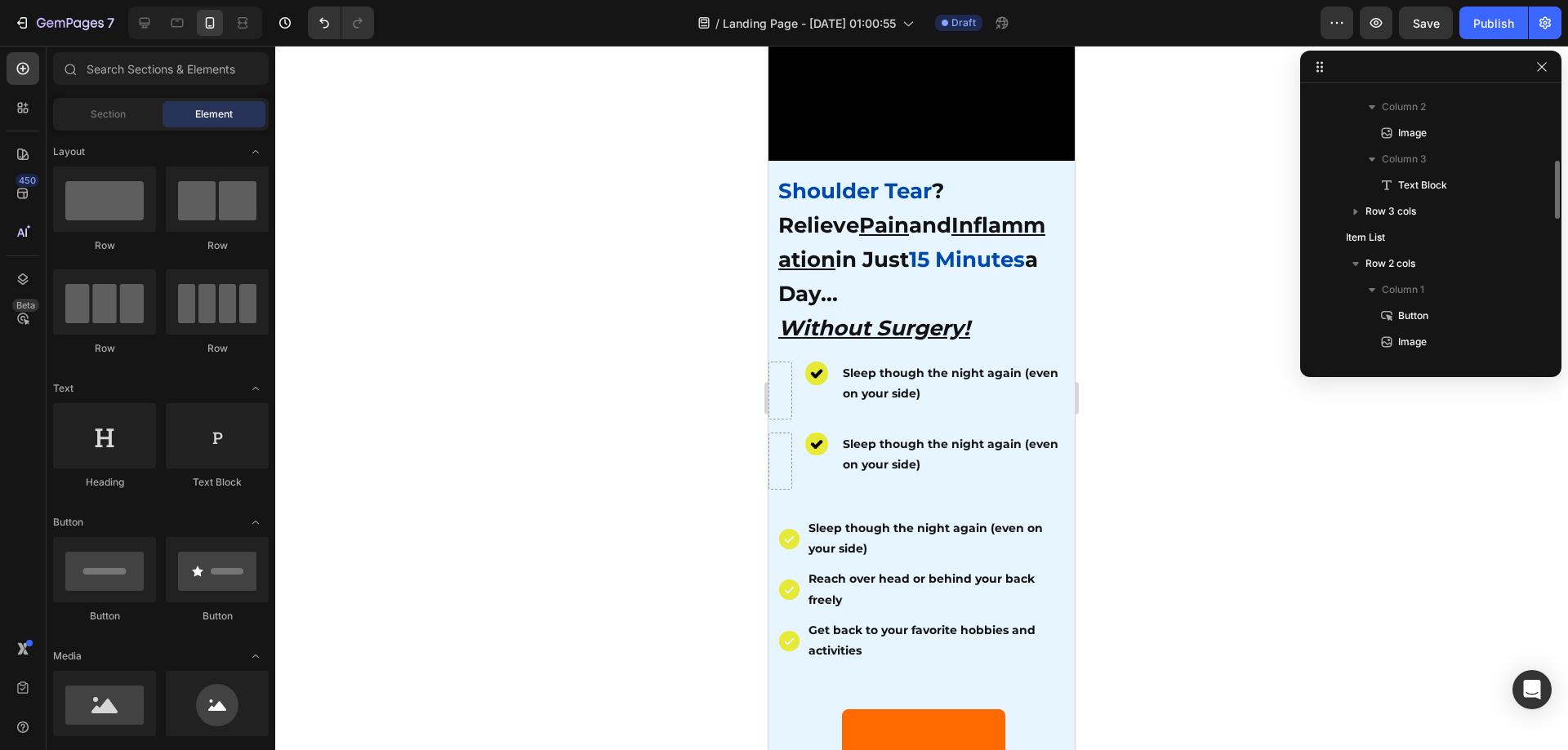
drag, startPoint x: 1167, startPoint y: 462, endPoint x: 1164, endPoint y: 477, distance: 15.3
click at [1167, 466] on div at bounding box center [921, 398] width 1293 height 705
click at [1164, 478] on div at bounding box center [921, 398] width 1293 height 705
click at [853, 567] on div "Reach over head or behind your back freely" at bounding box center [936, 590] width 260 height 46
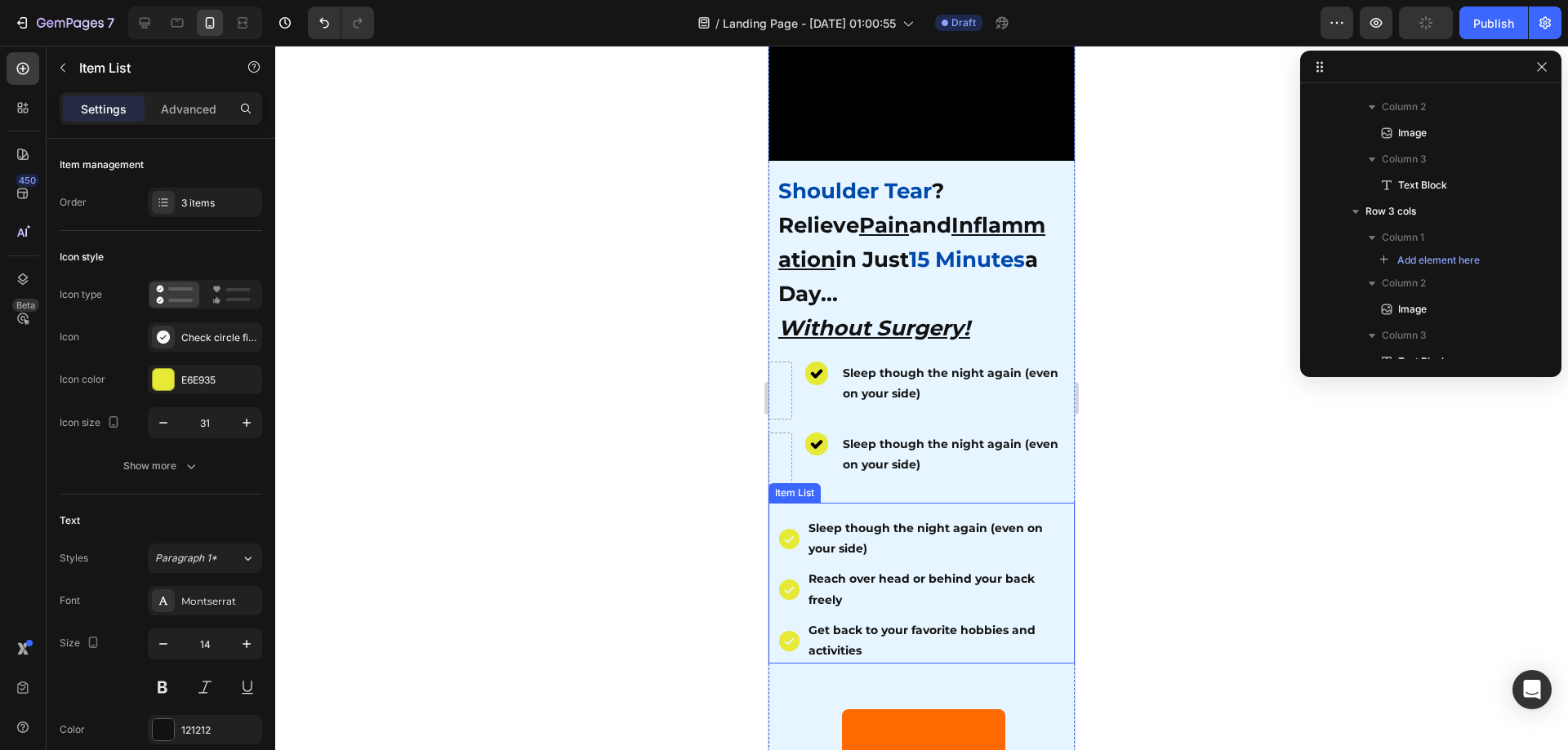
scroll to position [505, 0]
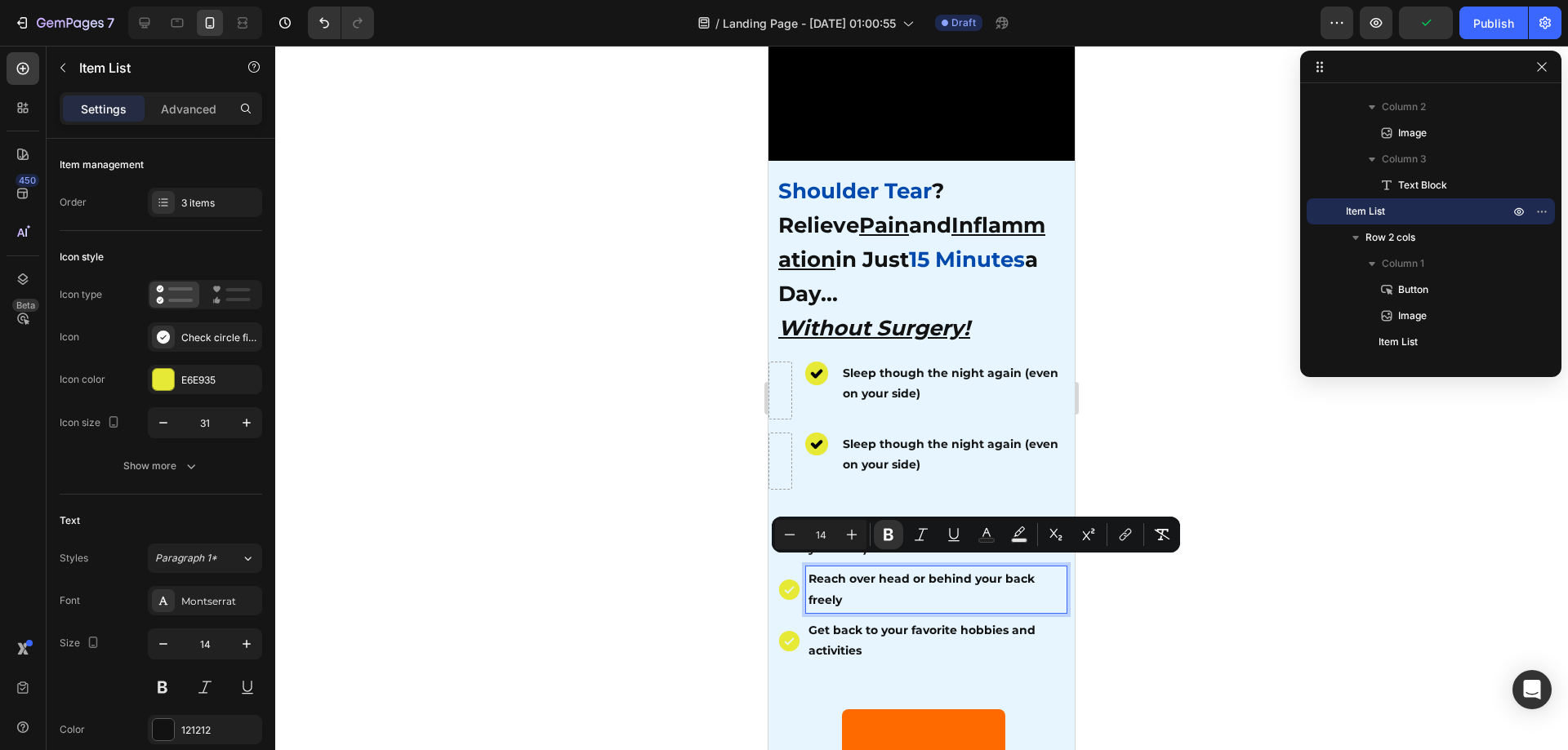
click at [922, 457] on strong "Sleep though the night again (even on your side)" at bounding box center [951, 454] width 216 height 35
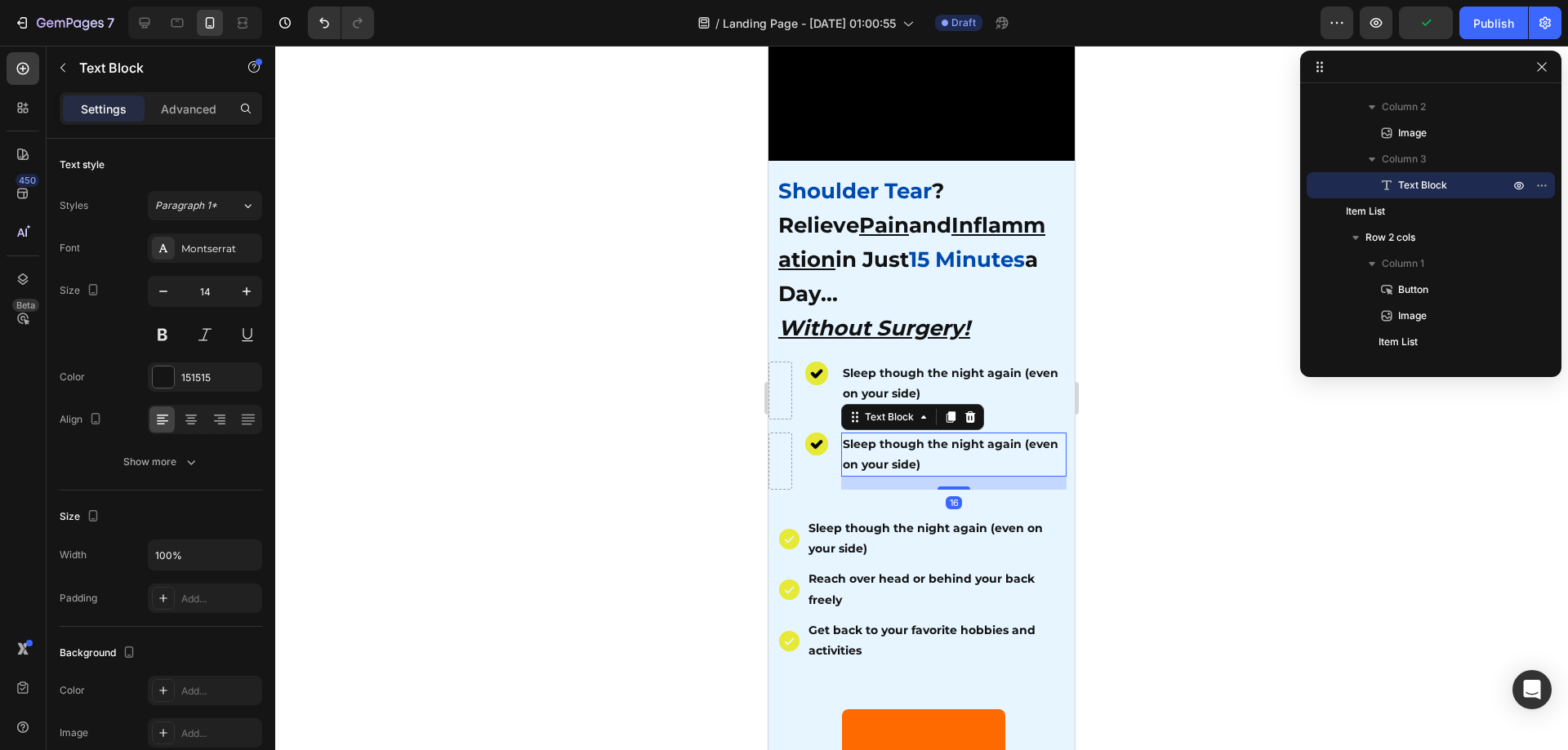
click at [917, 453] on strong "Sleep though the night again (even on your side)" at bounding box center [951, 454] width 216 height 35
click at [673, 538] on div at bounding box center [921, 398] width 1293 height 705
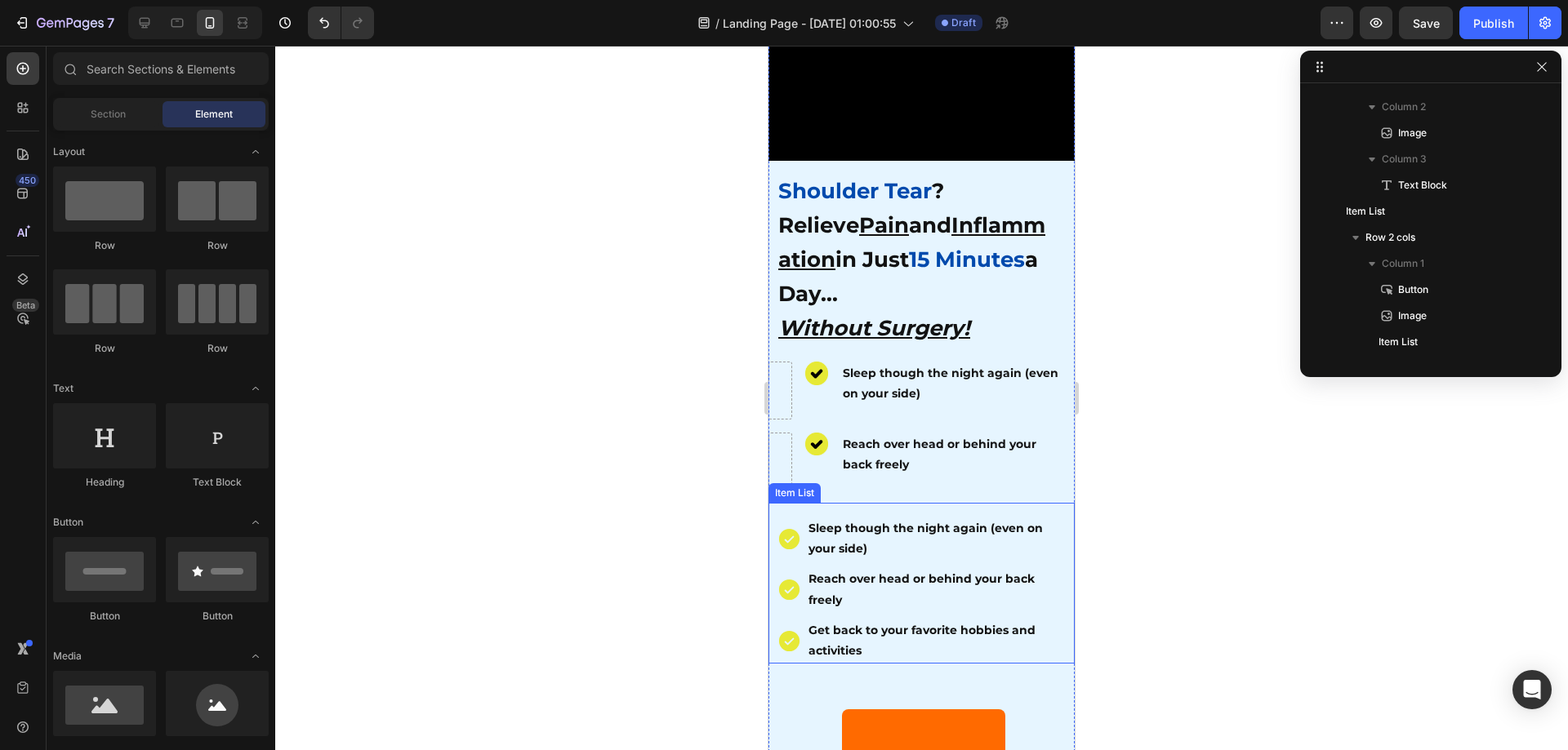
click at [881, 623] on strong "Get back to your favorite hobbies and activities" at bounding box center [922, 640] width 227 height 35
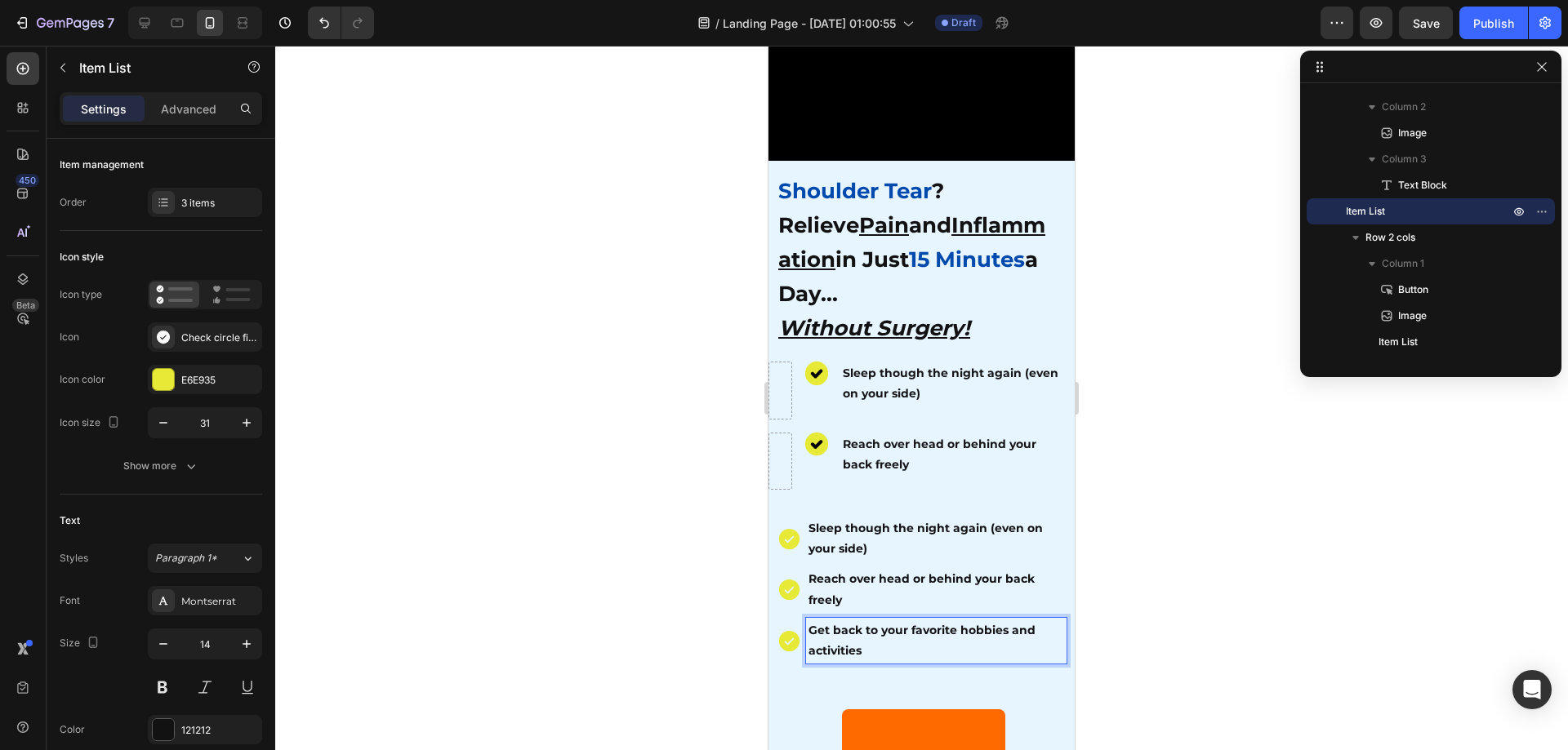
click at [1225, 466] on div at bounding box center [921, 398] width 1293 height 705
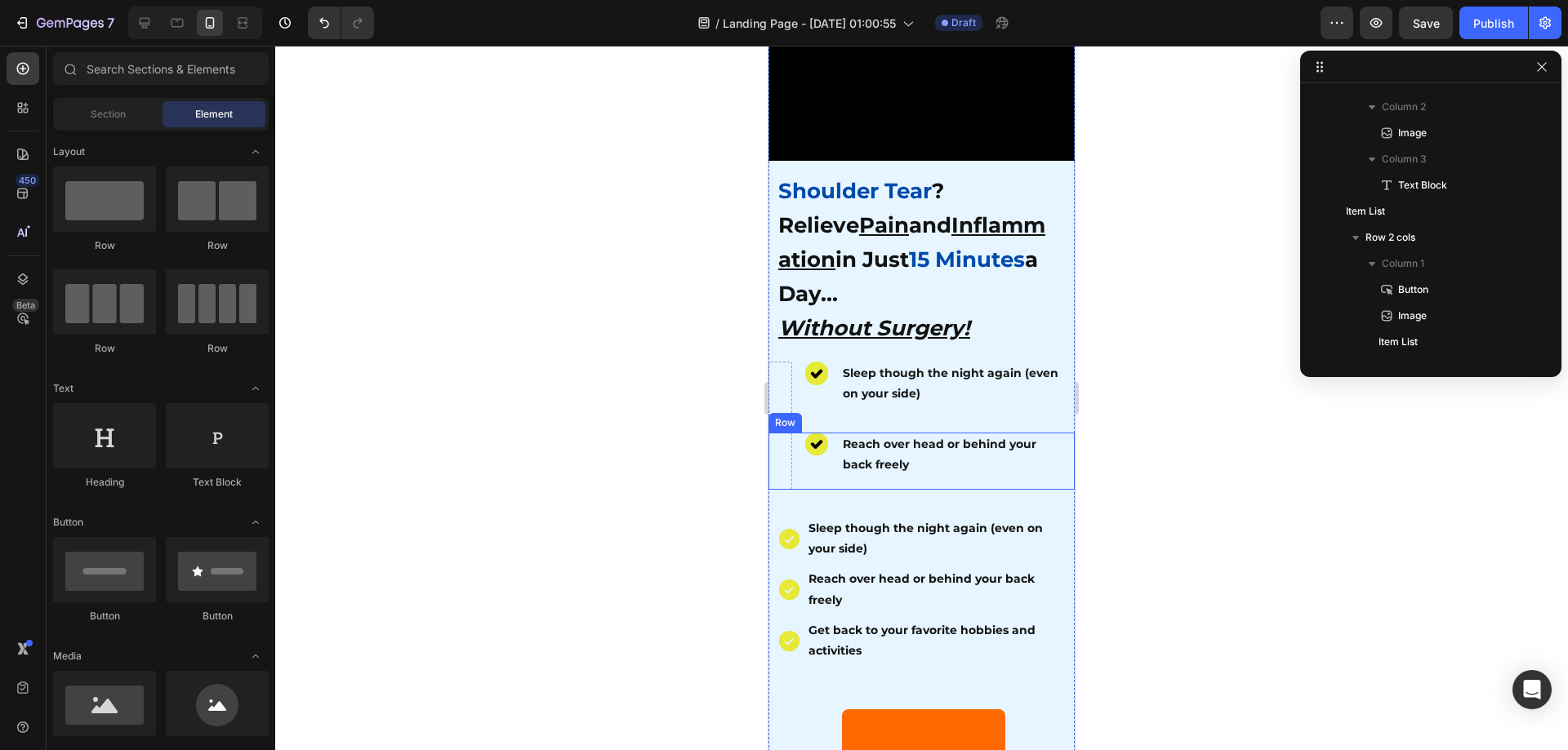
click at [819, 461] on div "Image" at bounding box center [816, 461] width 23 height 57
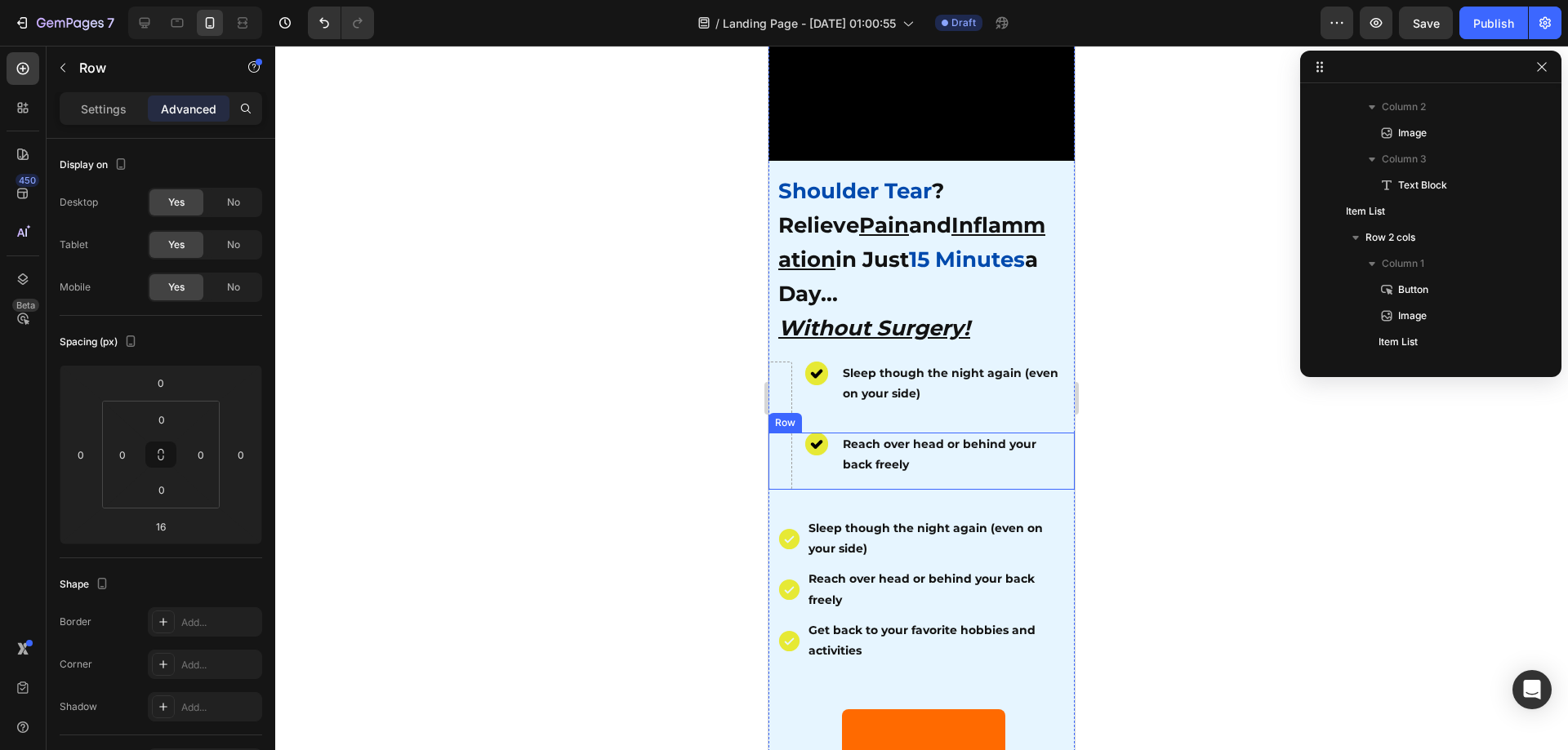
scroll to position [329, 0]
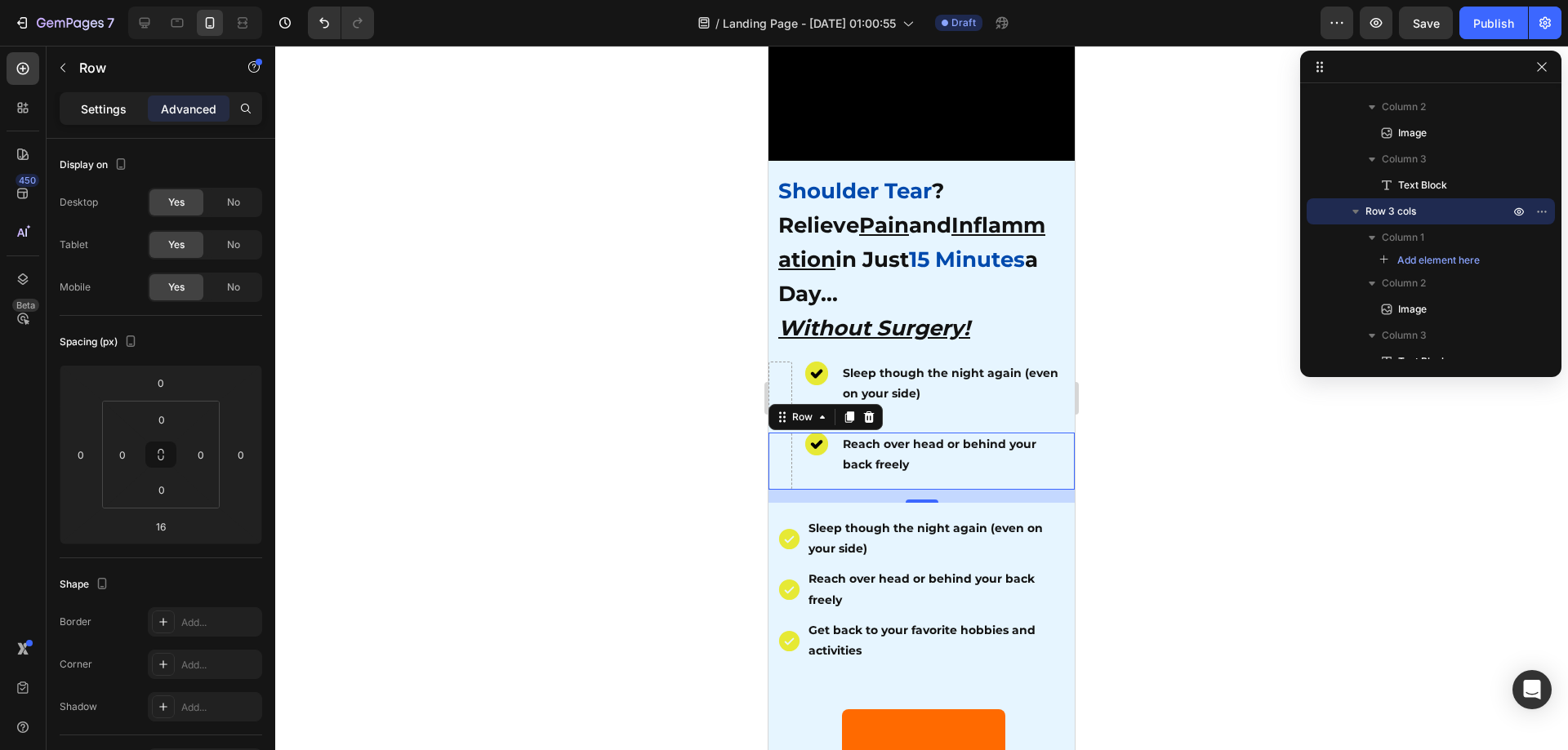
click at [102, 115] on p "Settings" at bounding box center [103, 109] width 46 height 17
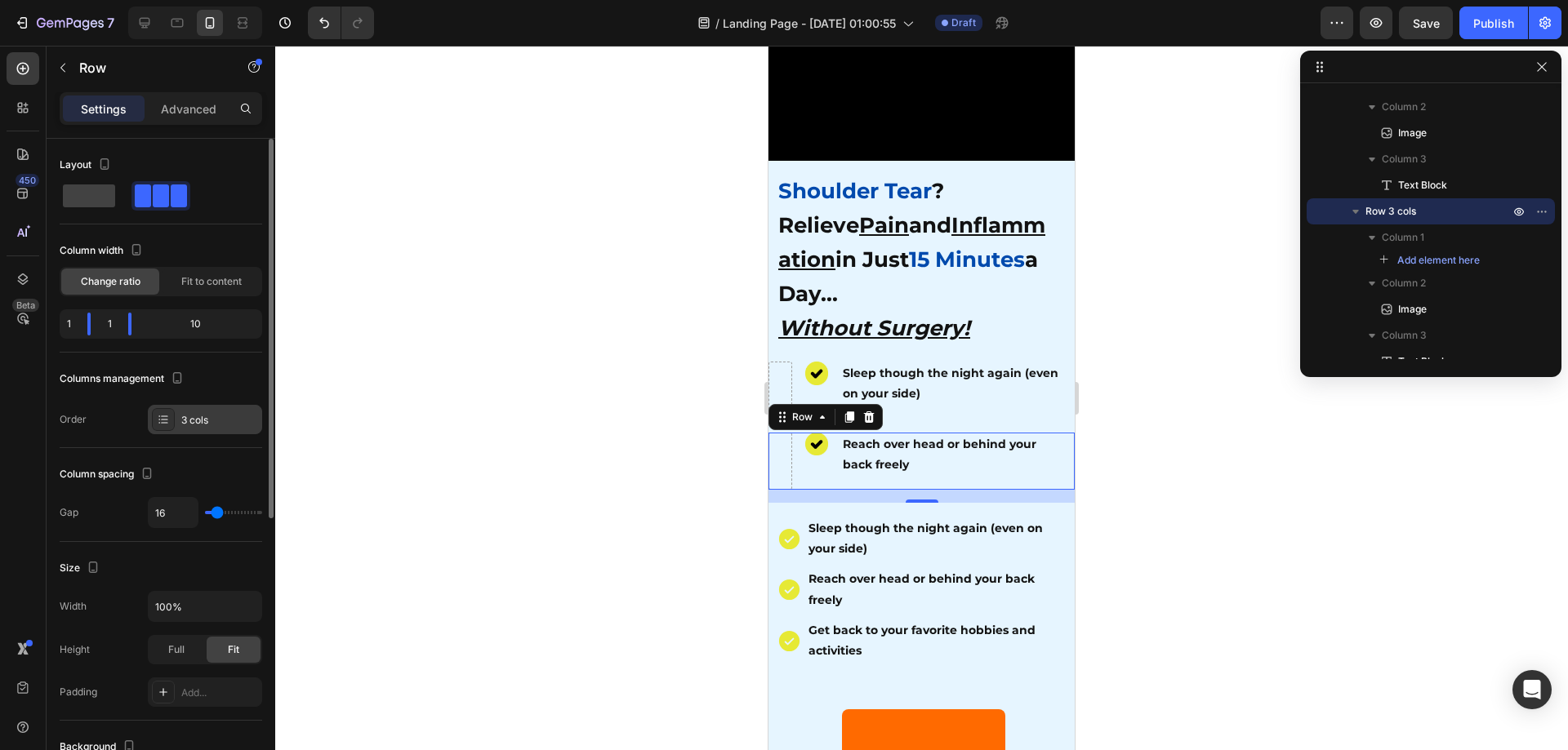
click at [170, 422] on div at bounding box center [163, 420] width 23 height 23
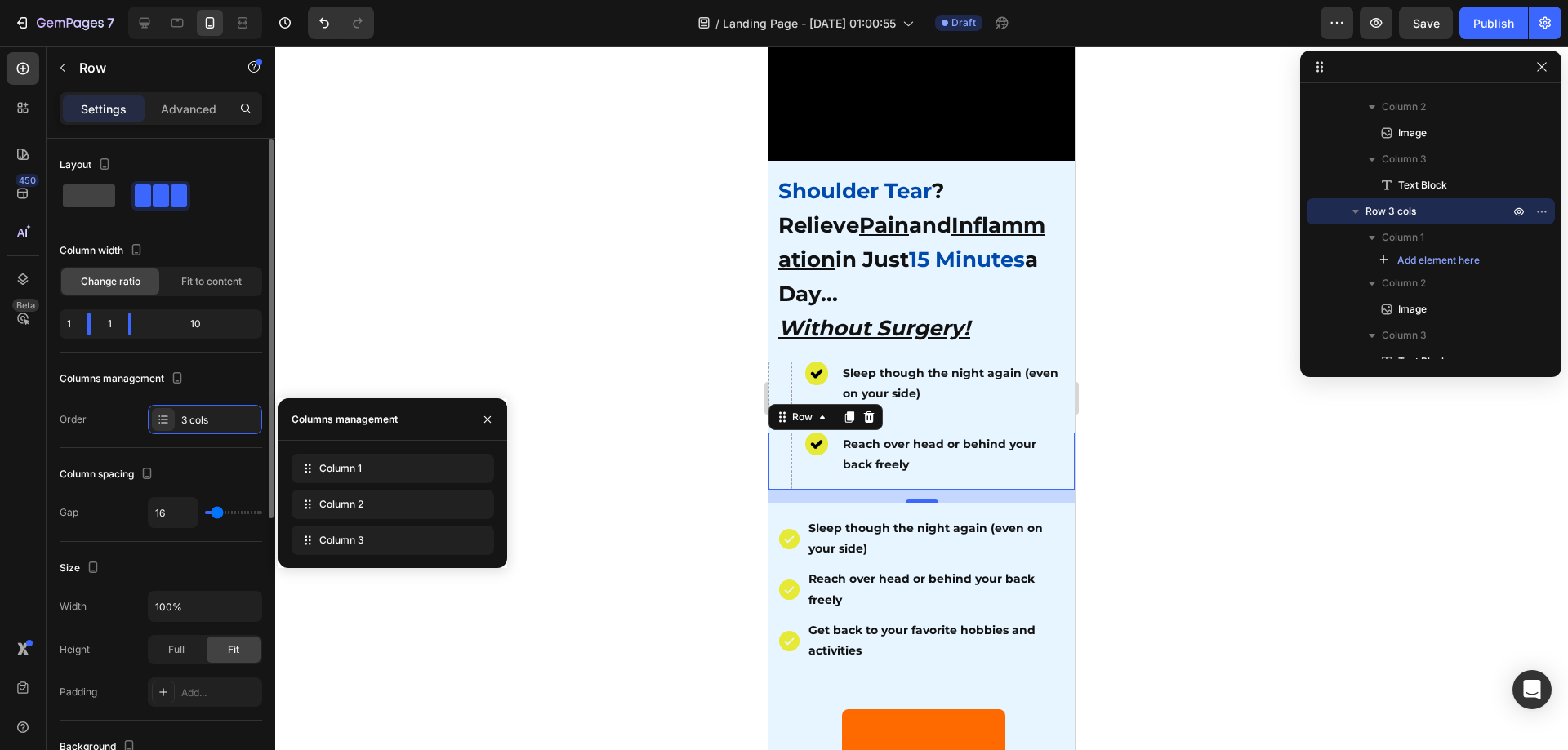
type input "22"
type input "18"
type input "11"
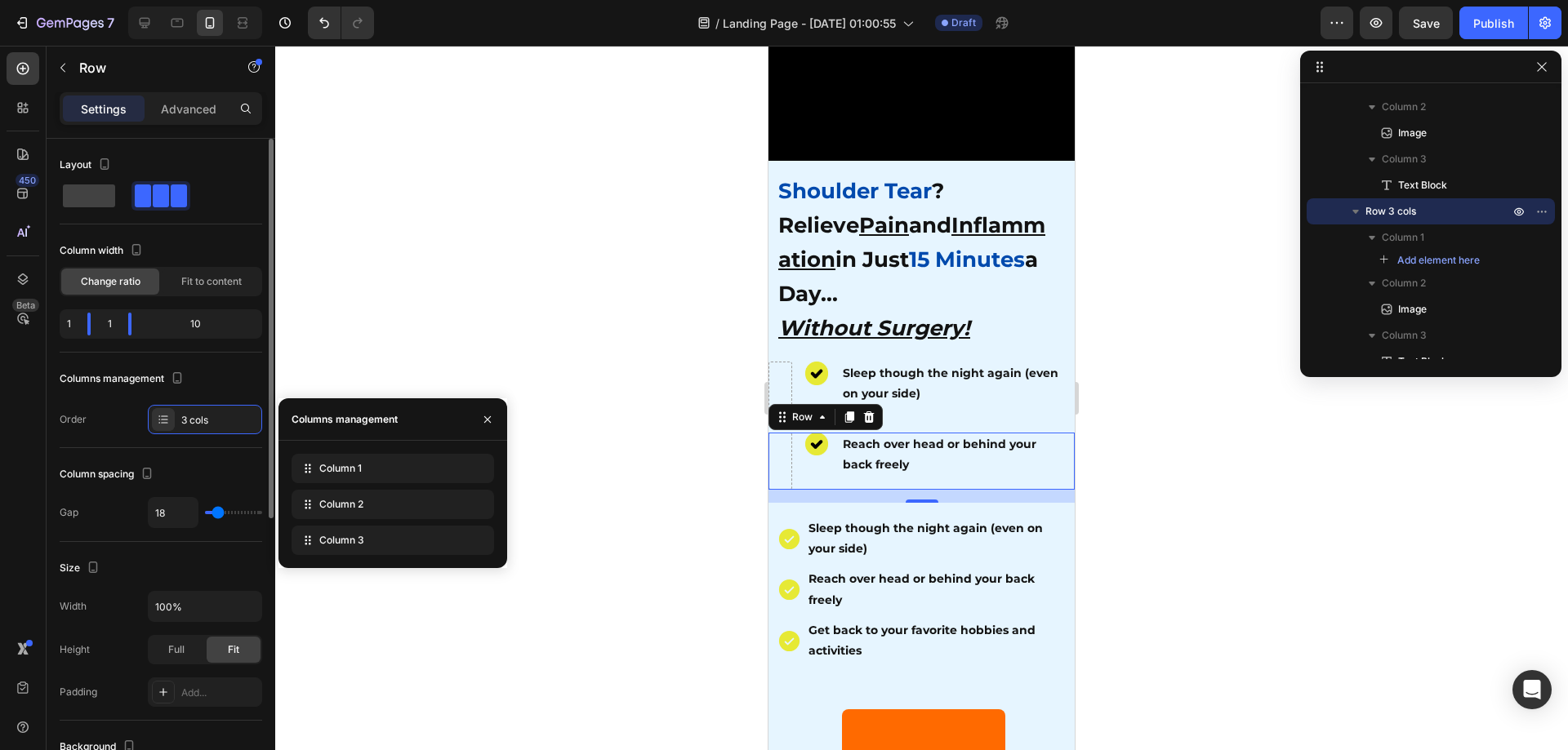
type input "11"
type input "7"
type input "0"
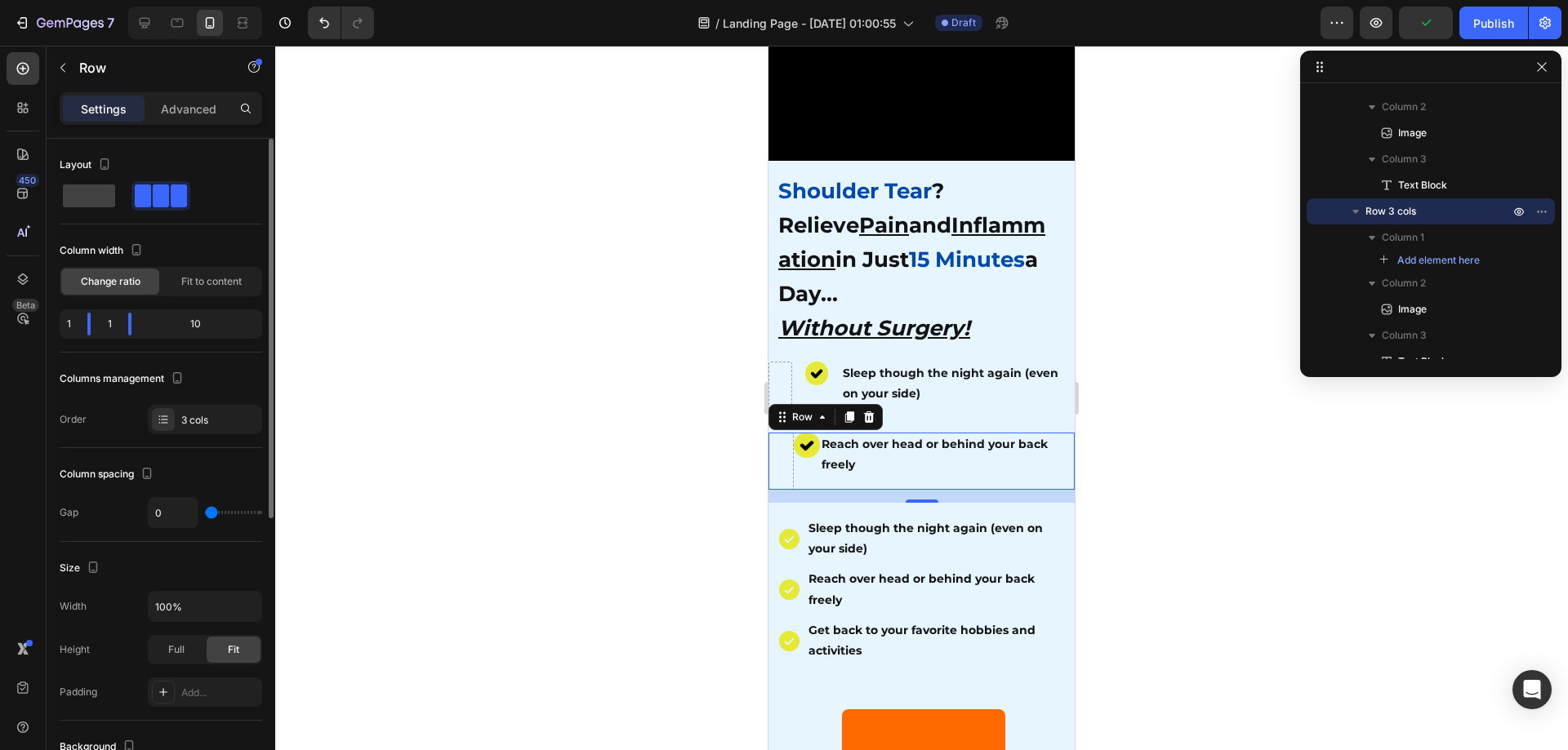
type input "2"
type input "4"
type input "7"
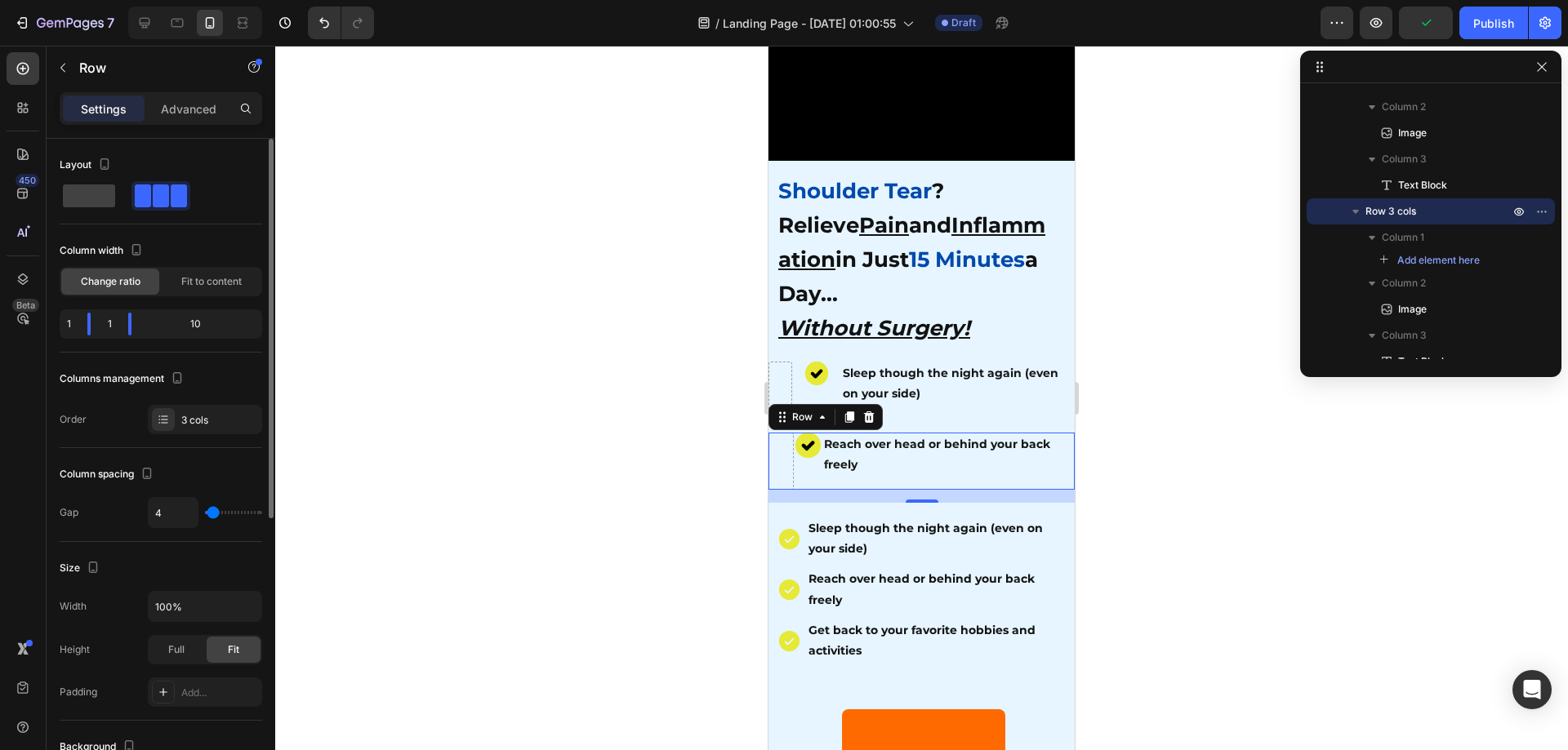
type input "7"
type input "9"
type input "11"
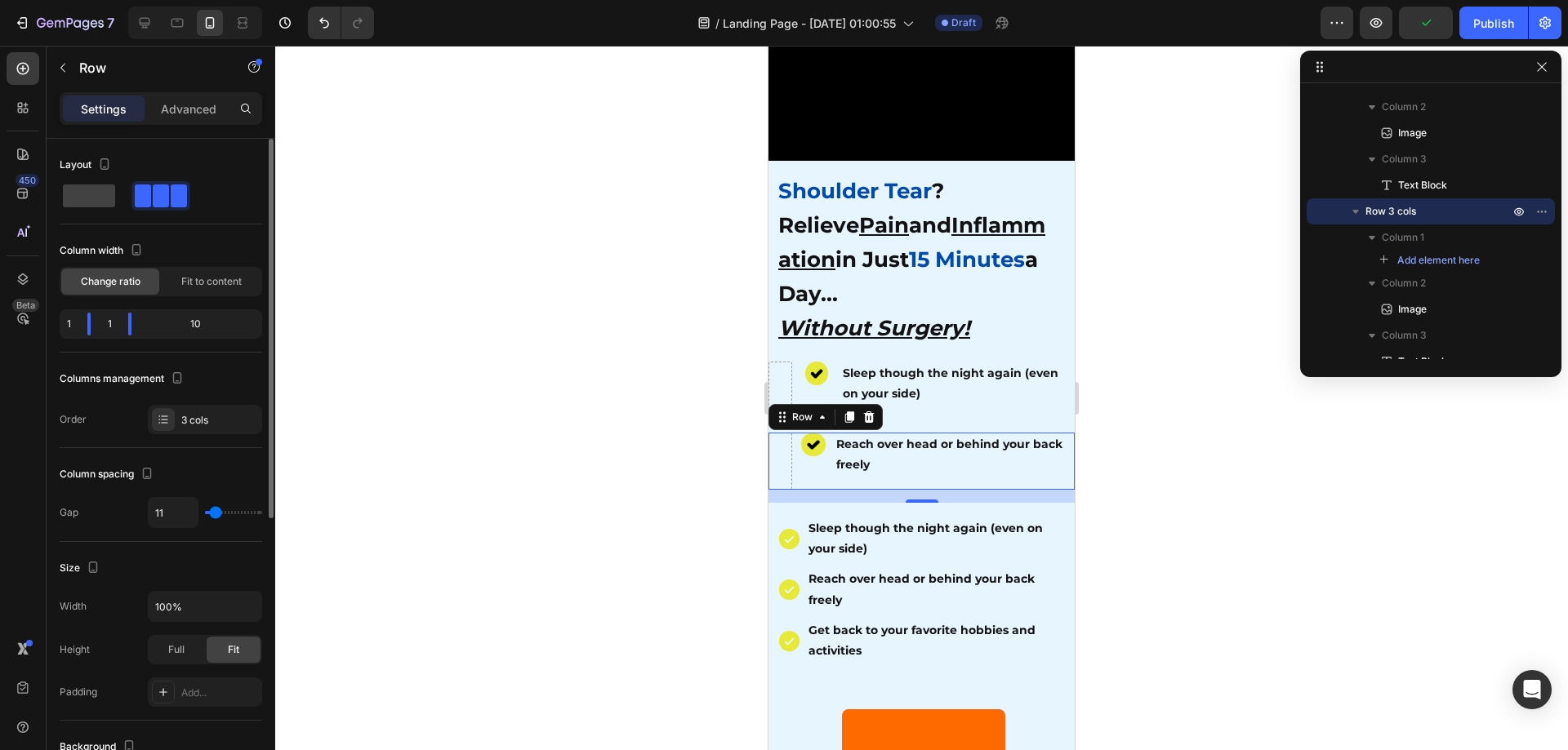
type input "9"
type input "7"
type input "4"
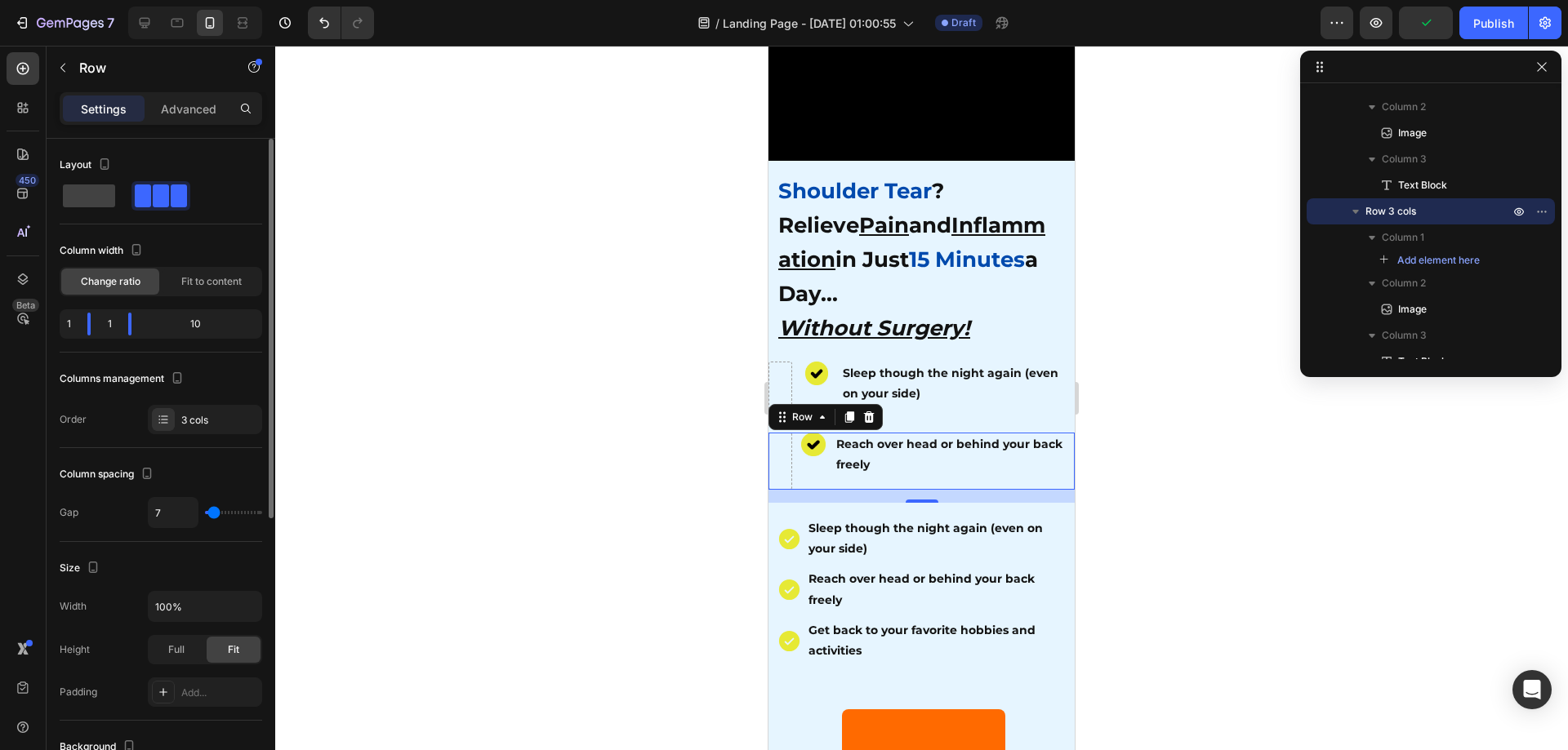
type input "4"
type input "2"
type input "0"
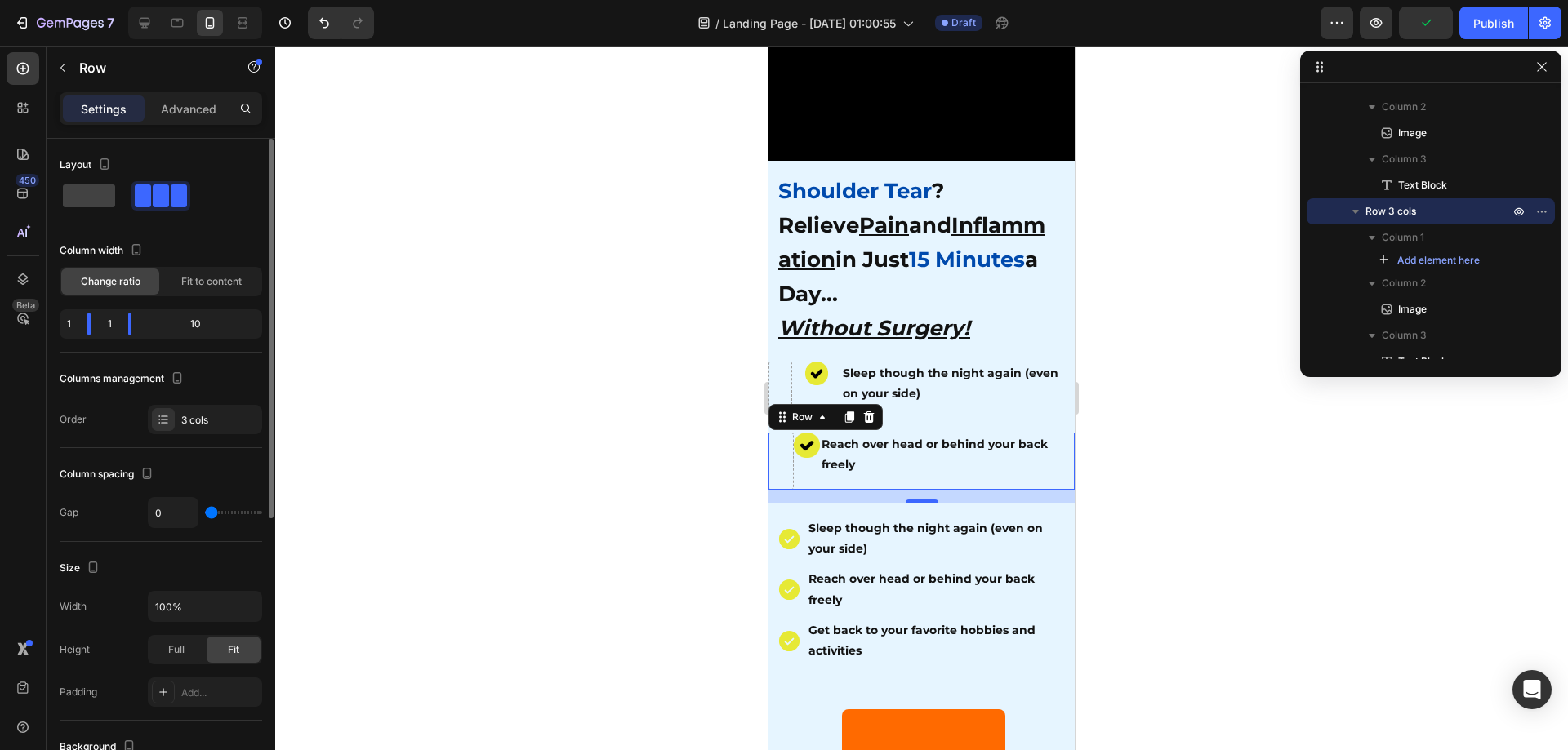
type input "2"
type input "4"
type input "2"
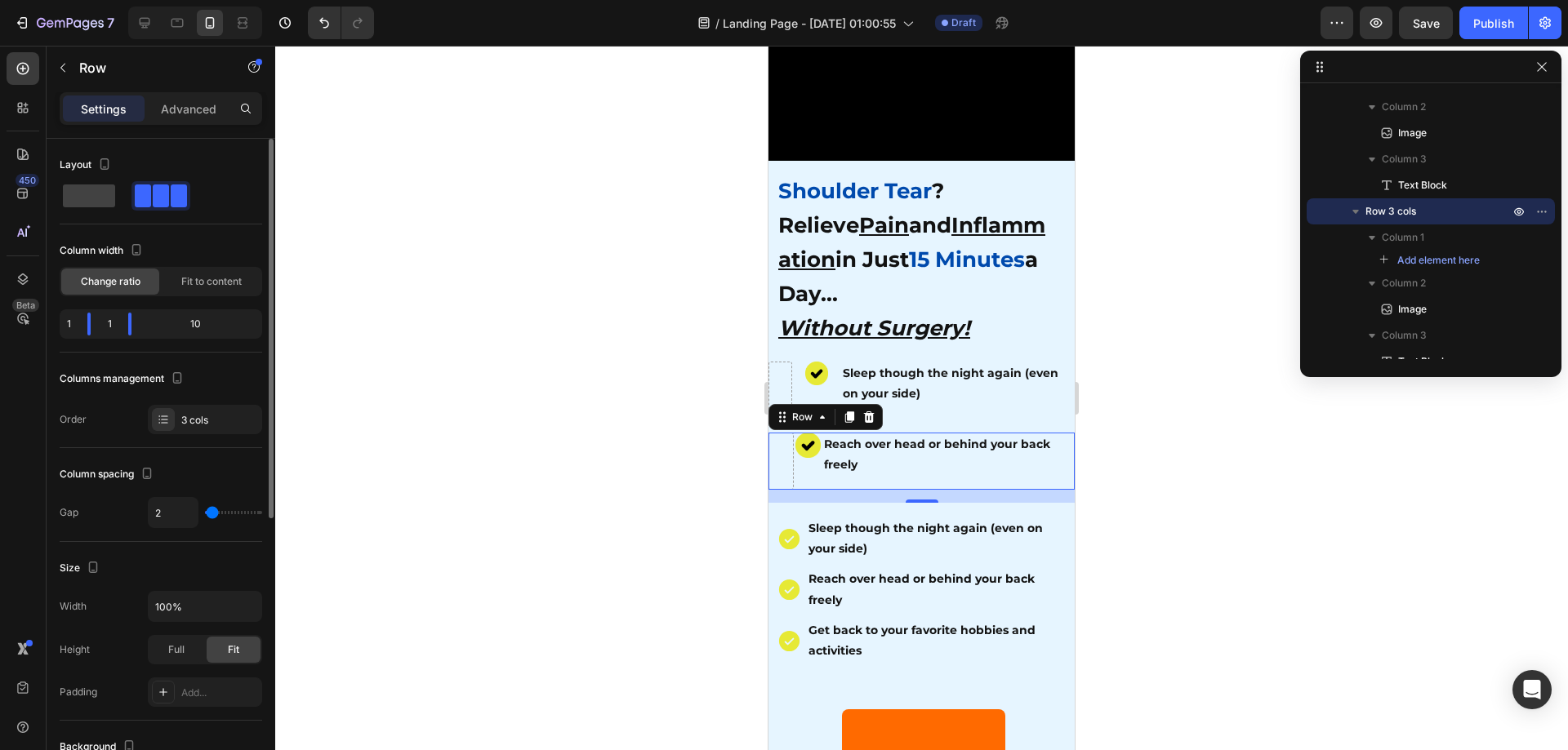
drag, startPoint x: 212, startPoint y: 511, endPoint x: 212, endPoint y: 519, distance: 8.0
type input "2"
click at [212, 514] on input "range" at bounding box center [233, 512] width 57 height 3
click at [922, 382] on strong "Sleep though the night again (even on your side)" at bounding box center [951, 383] width 216 height 35
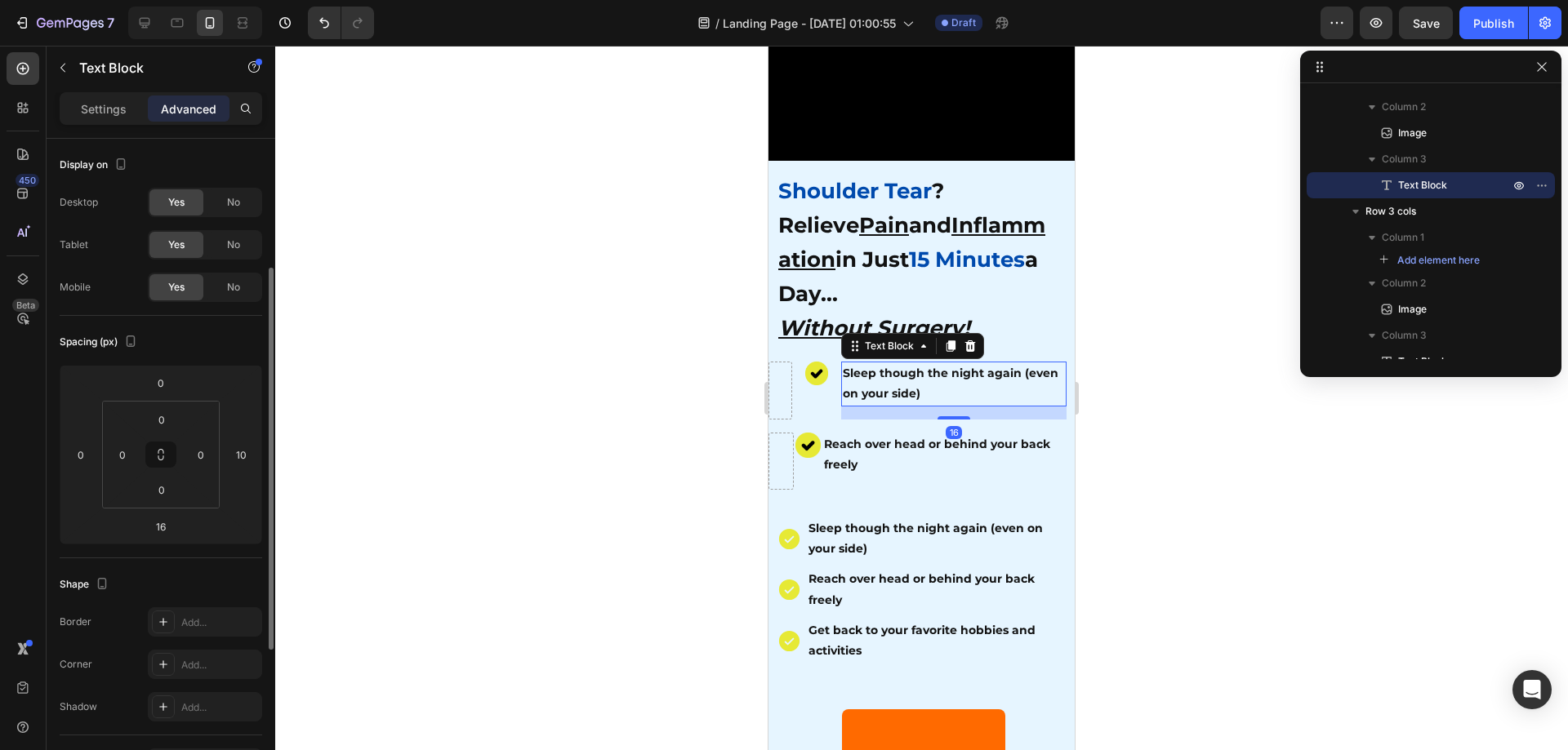
scroll to position [82, 0]
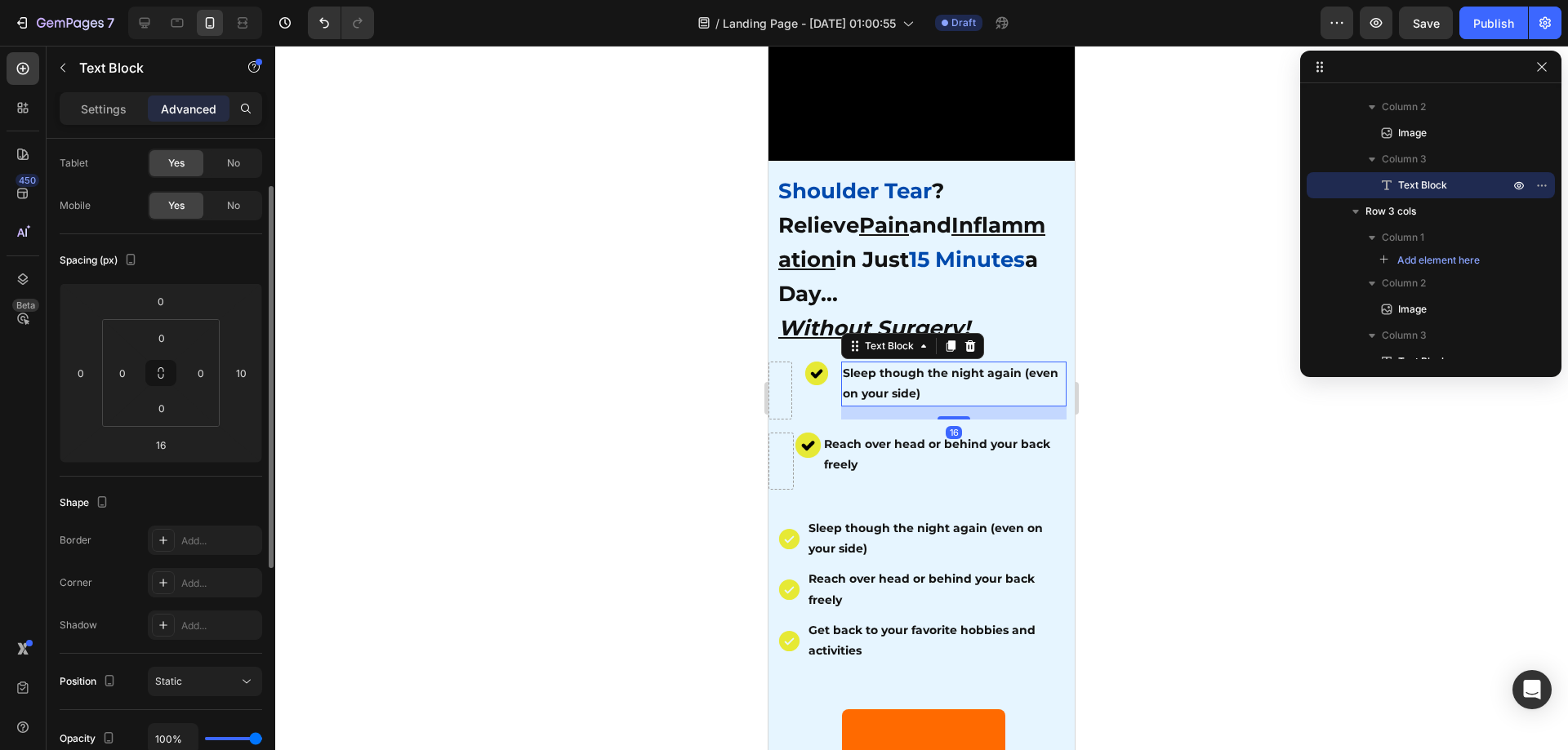
click at [111, 127] on div "Settings Advanced" at bounding box center [161, 115] width 229 height 47
click at [102, 114] on p "Settings" at bounding box center [103, 109] width 46 height 17
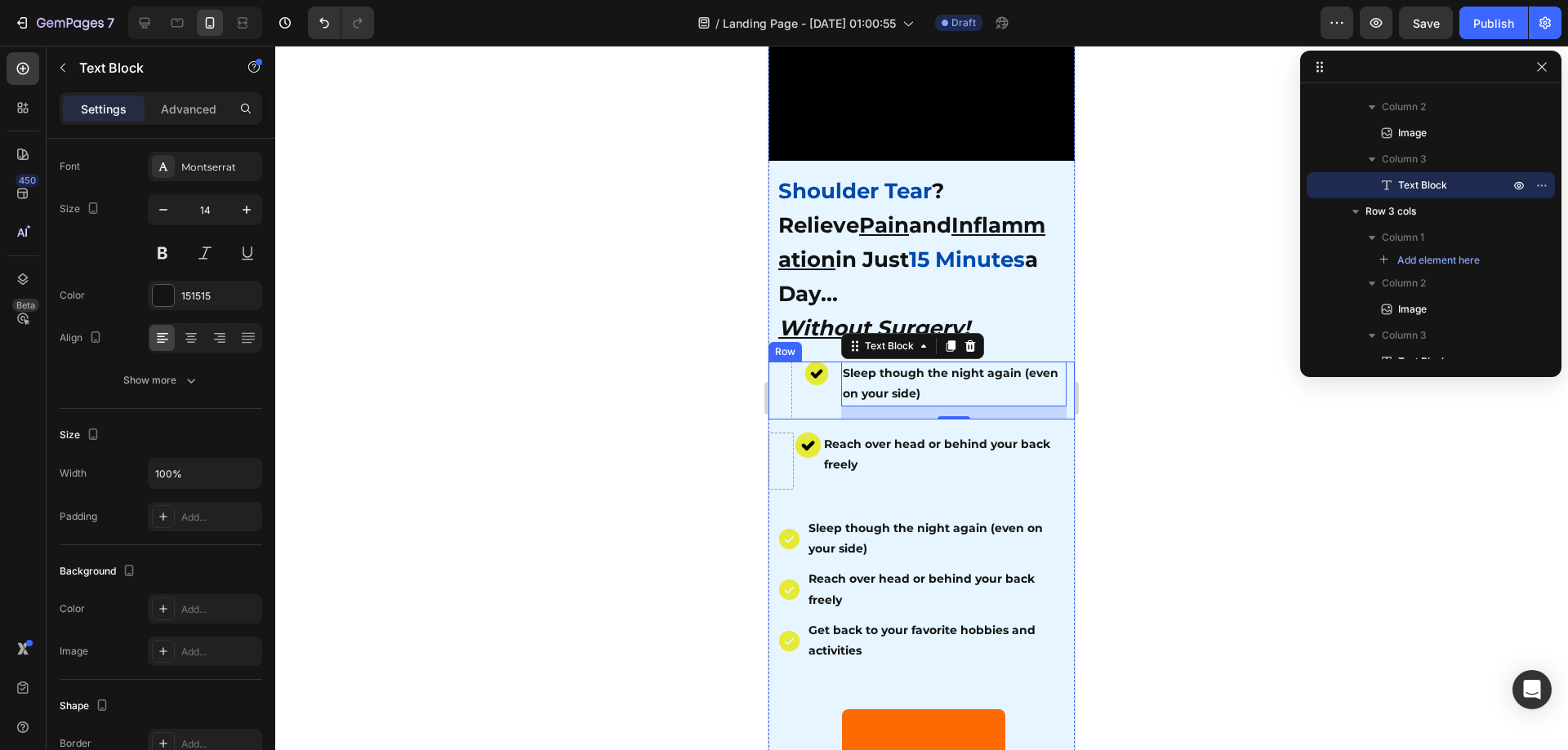
click at [833, 387] on div "Image Sleep though the night again (even on your side) Text Block 16 Row" at bounding box center [921, 390] width 306 height 57
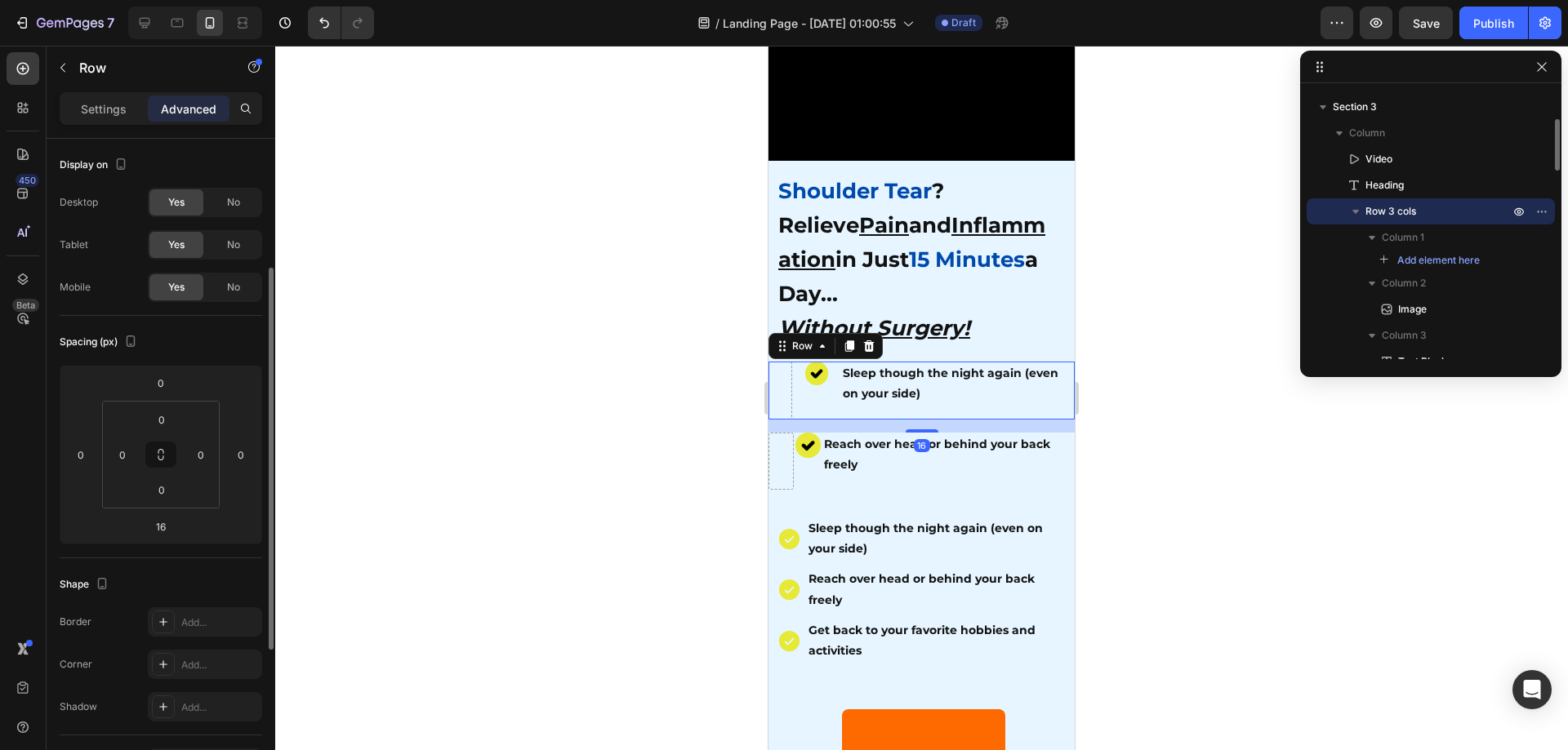
scroll to position [245, 0]
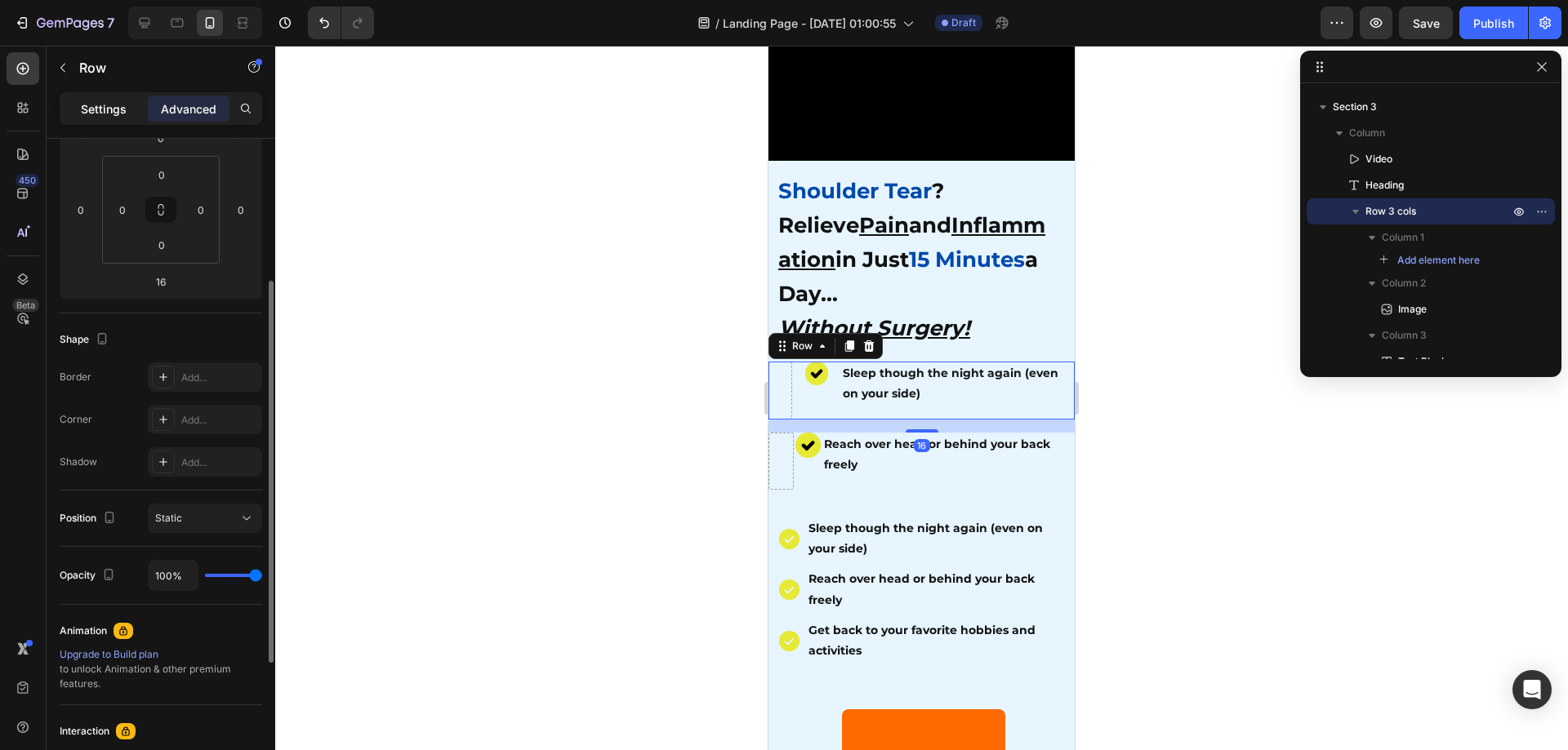
click at [95, 115] on p "Settings" at bounding box center [103, 109] width 46 height 17
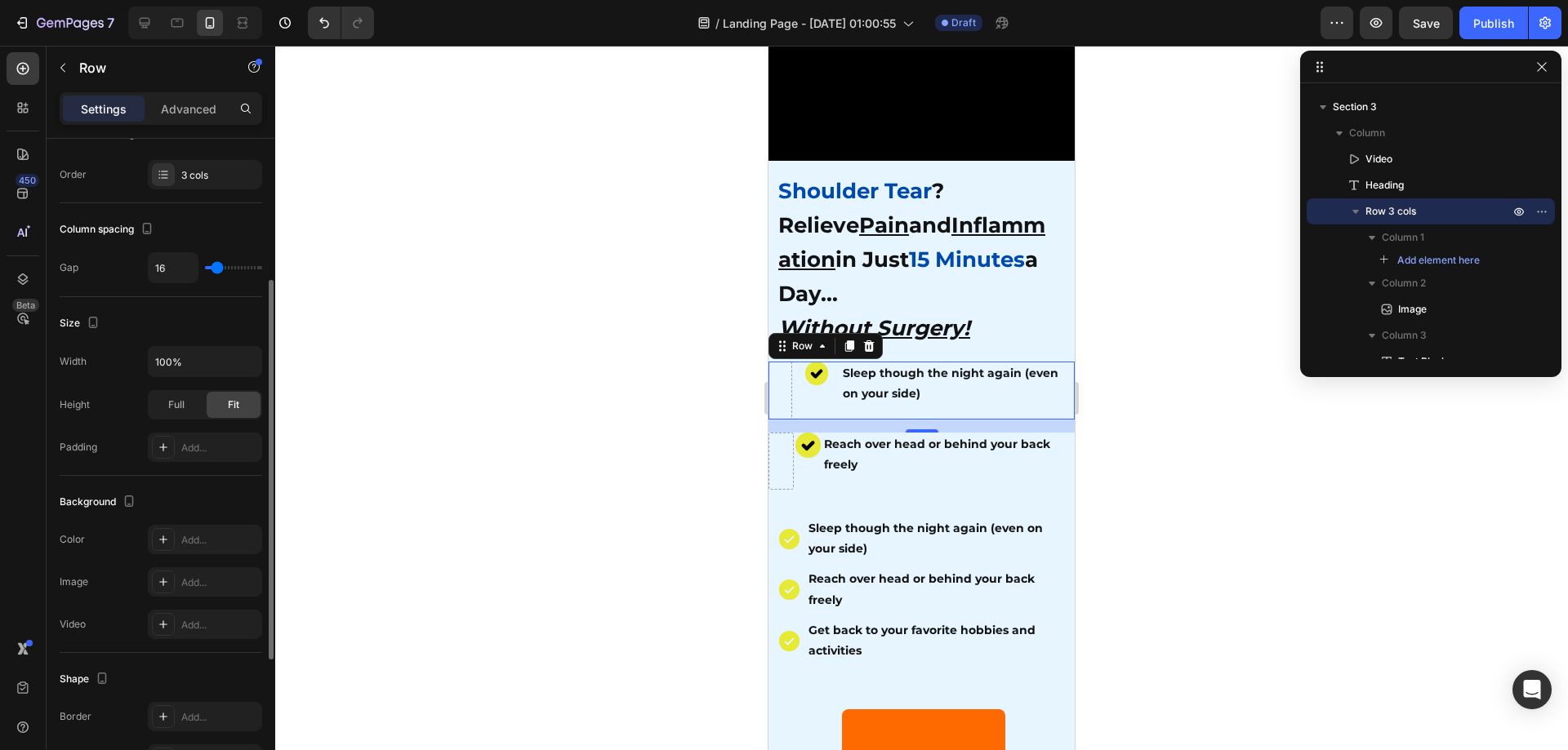
click at [213, 270] on input "range" at bounding box center [233, 268] width 57 height 3
type input "2"
click at [649, 402] on div at bounding box center [921, 398] width 1293 height 705
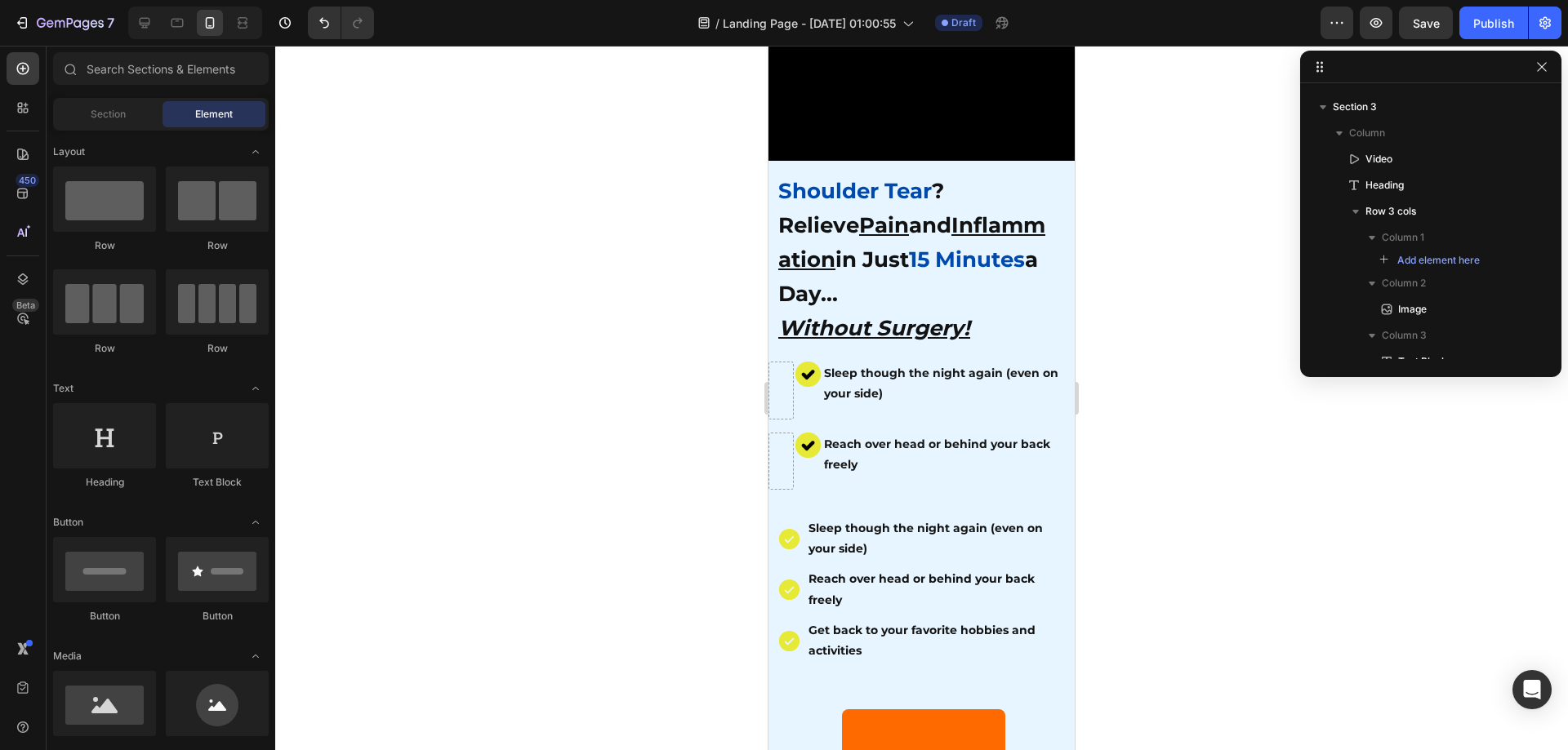
click at [1170, 492] on div at bounding box center [921, 398] width 1293 height 705
click at [806, 457] on div "Image" at bounding box center [807, 461] width 25 height 57
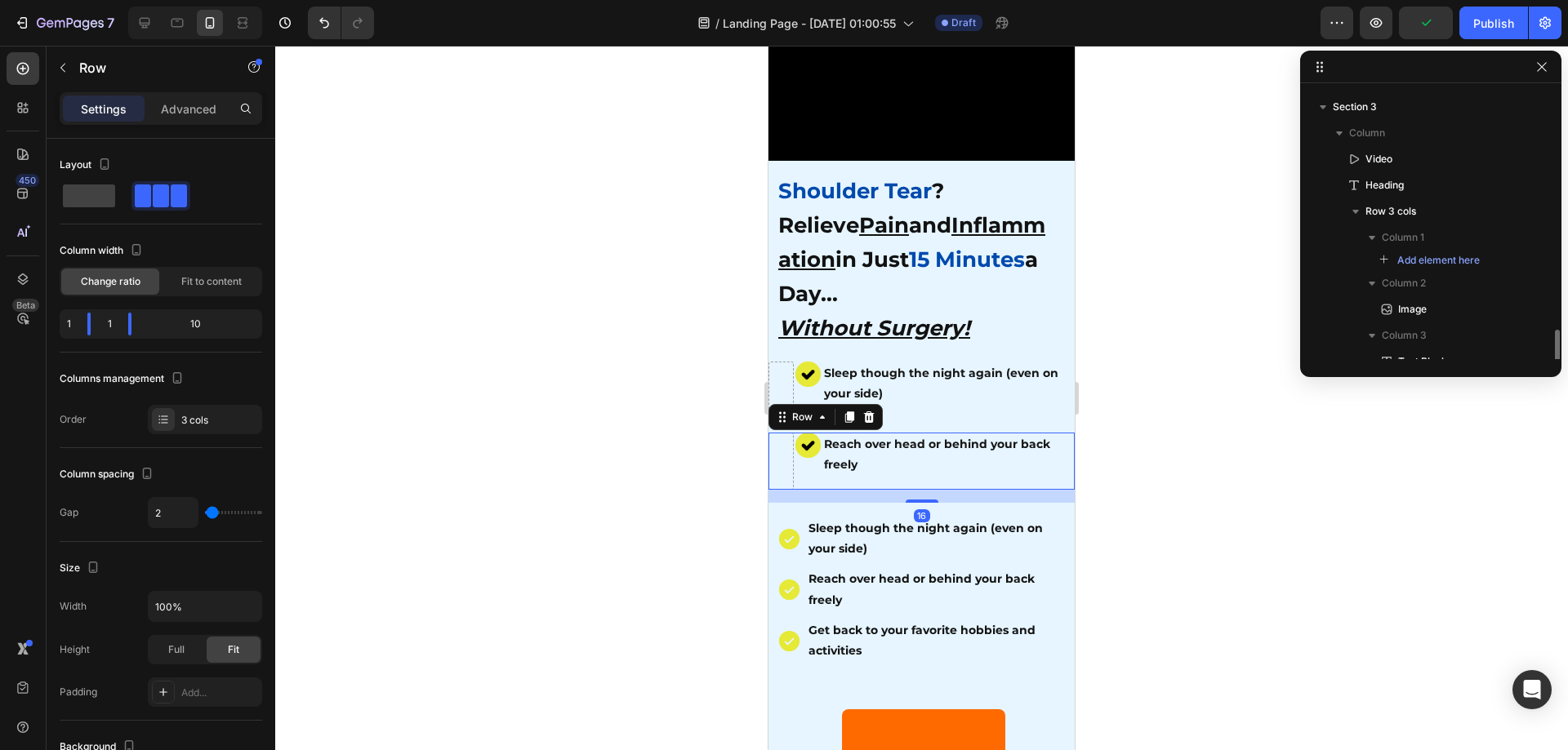
scroll to position [329, 0]
click at [186, 99] on div "Advanced" at bounding box center [188, 108] width 82 height 26
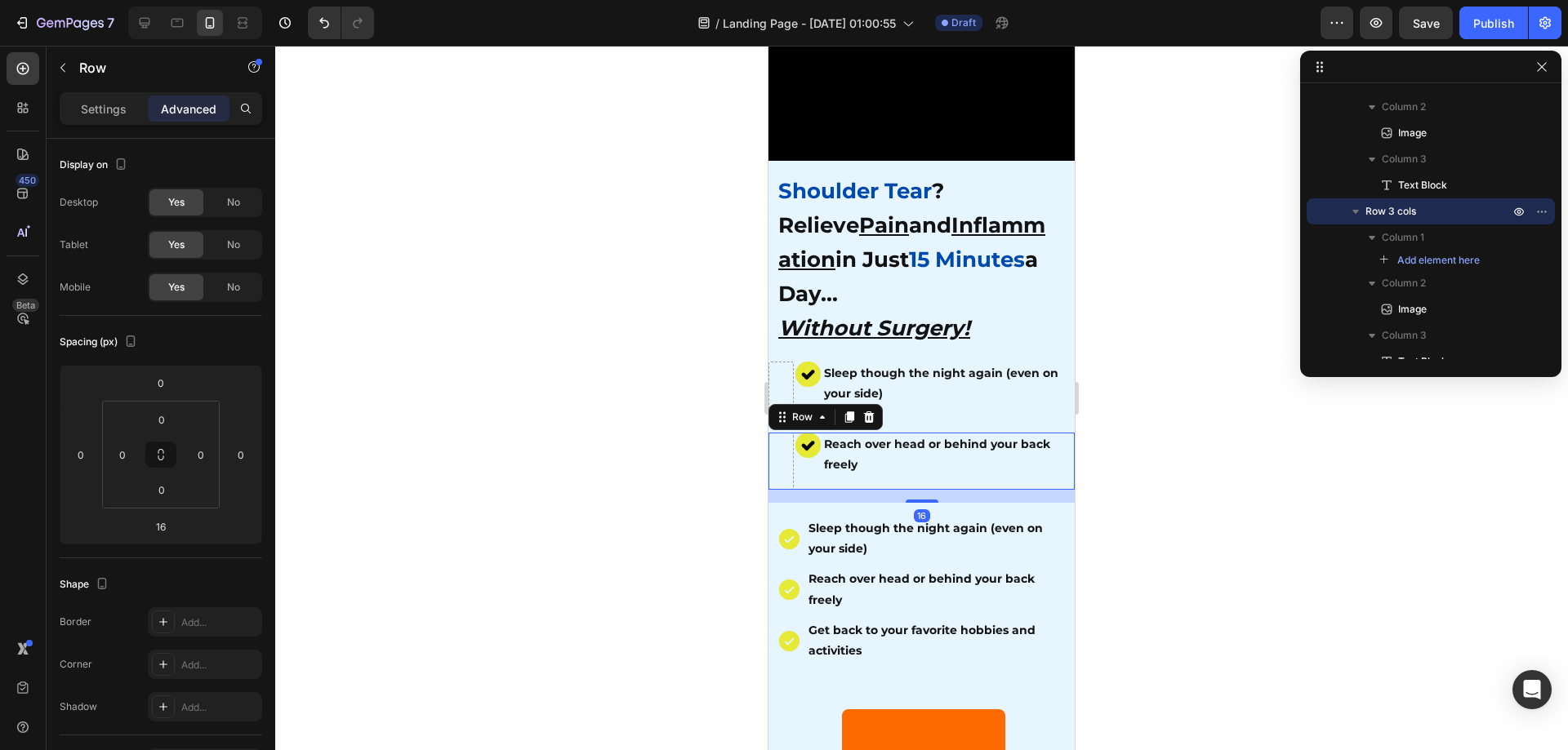
click at [44, 93] on div "450 Beta" at bounding box center [23, 398] width 47 height 705
click at [90, 106] on p "Settings" at bounding box center [103, 109] width 46 height 17
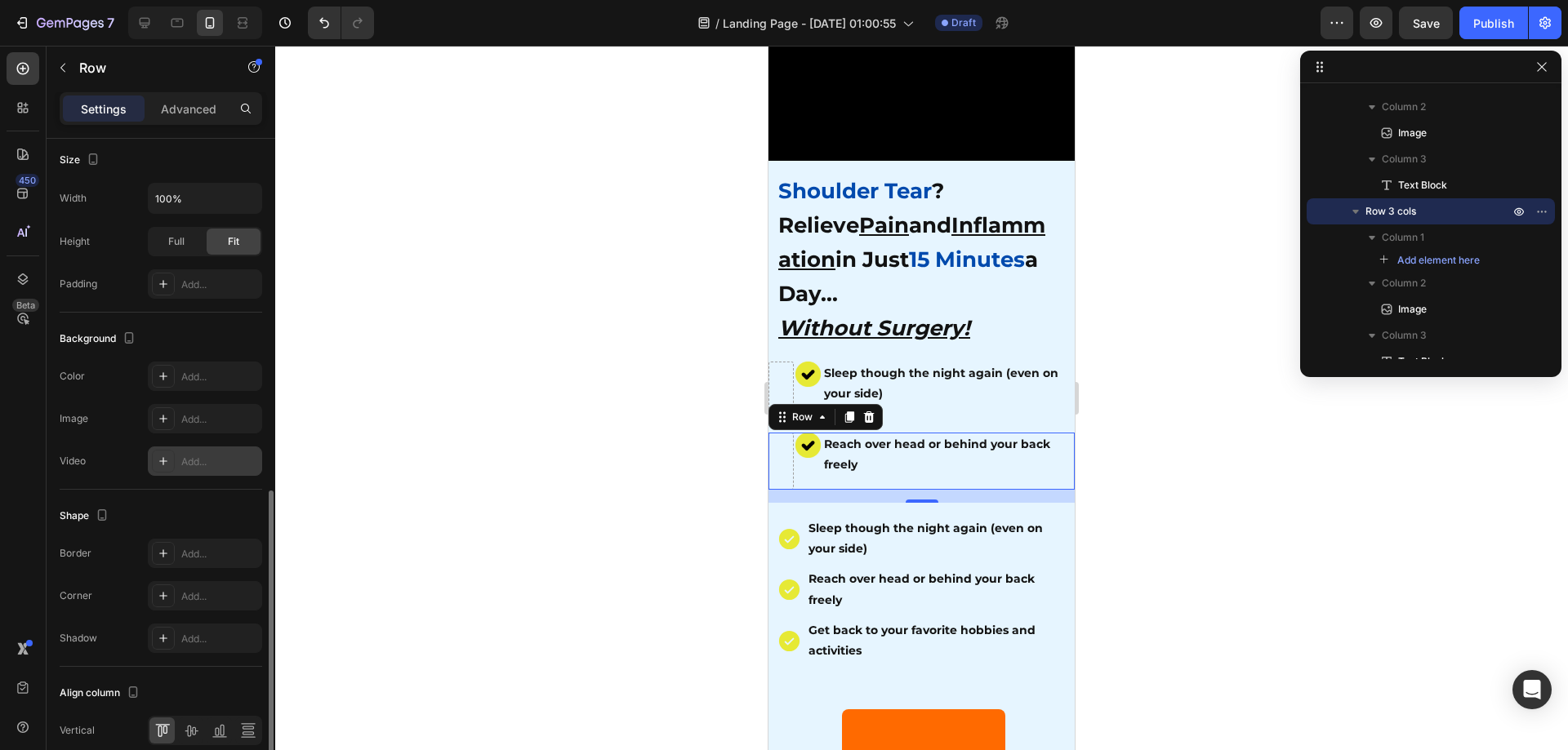
scroll to position [482, 0]
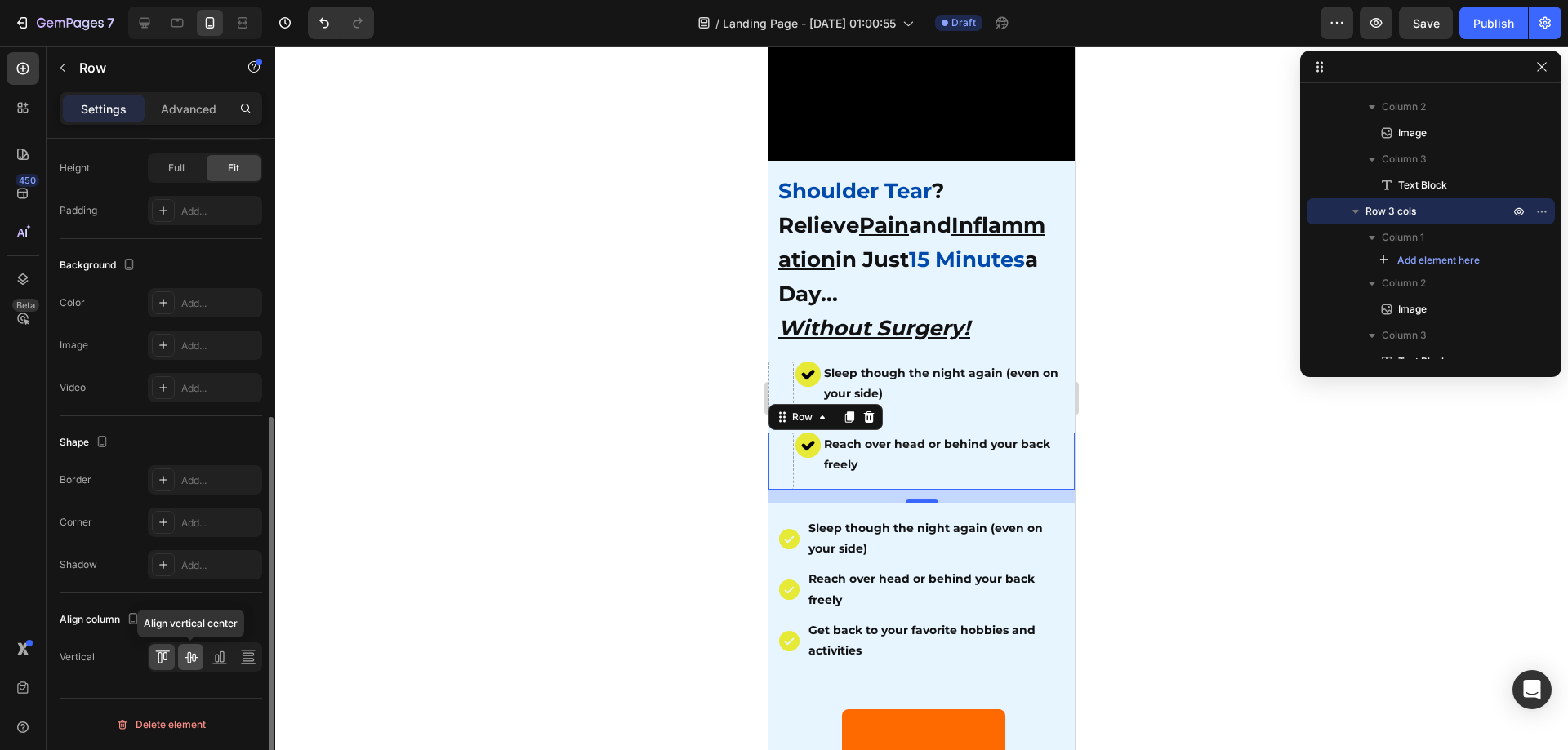
click at [193, 660] on icon at bounding box center [191, 657] width 16 height 16
click at [216, 660] on icon at bounding box center [217, 658] width 4 height 8
click at [245, 660] on icon at bounding box center [248, 657] width 16 height 16
click at [168, 649] on div at bounding box center [161, 657] width 25 height 26
click at [418, 502] on div at bounding box center [921, 398] width 1293 height 705
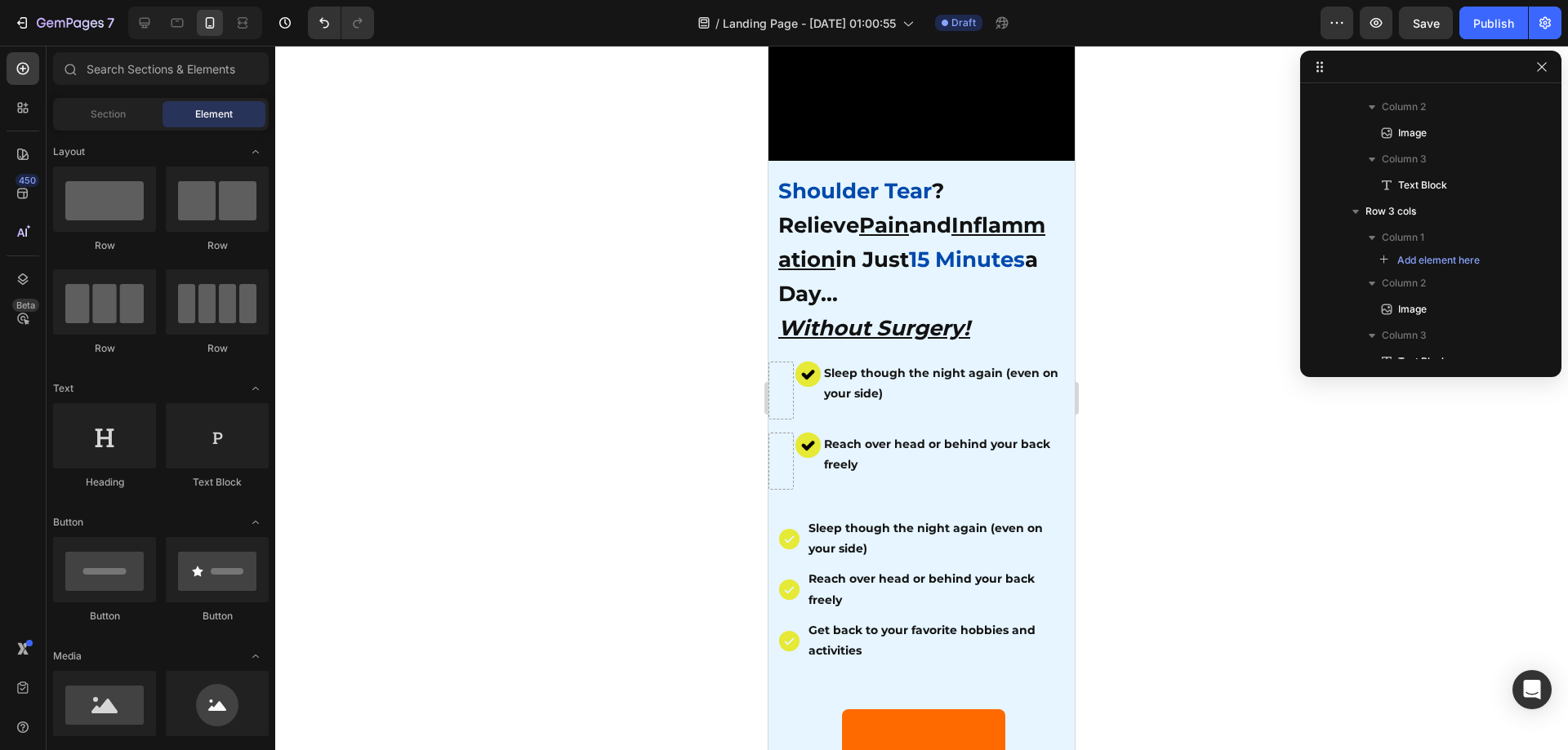
click at [1250, 508] on div at bounding box center [921, 398] width 1293 height 705
click at [1218, 519] on div at bounding box center [921, 398] width 1293 height 705
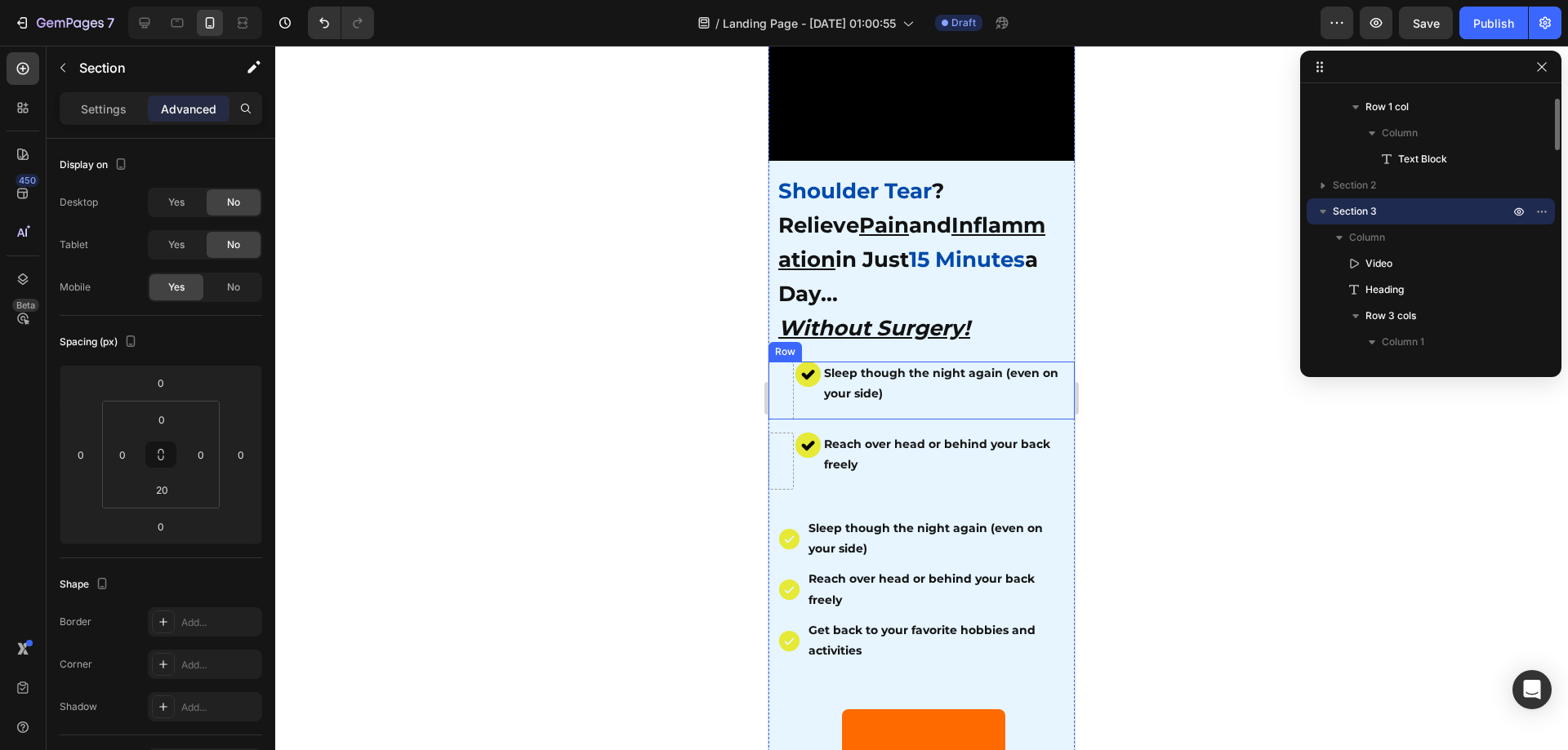
click at [800, 401] on div "Image" at bounding box center [807, 390] width 25 height 57
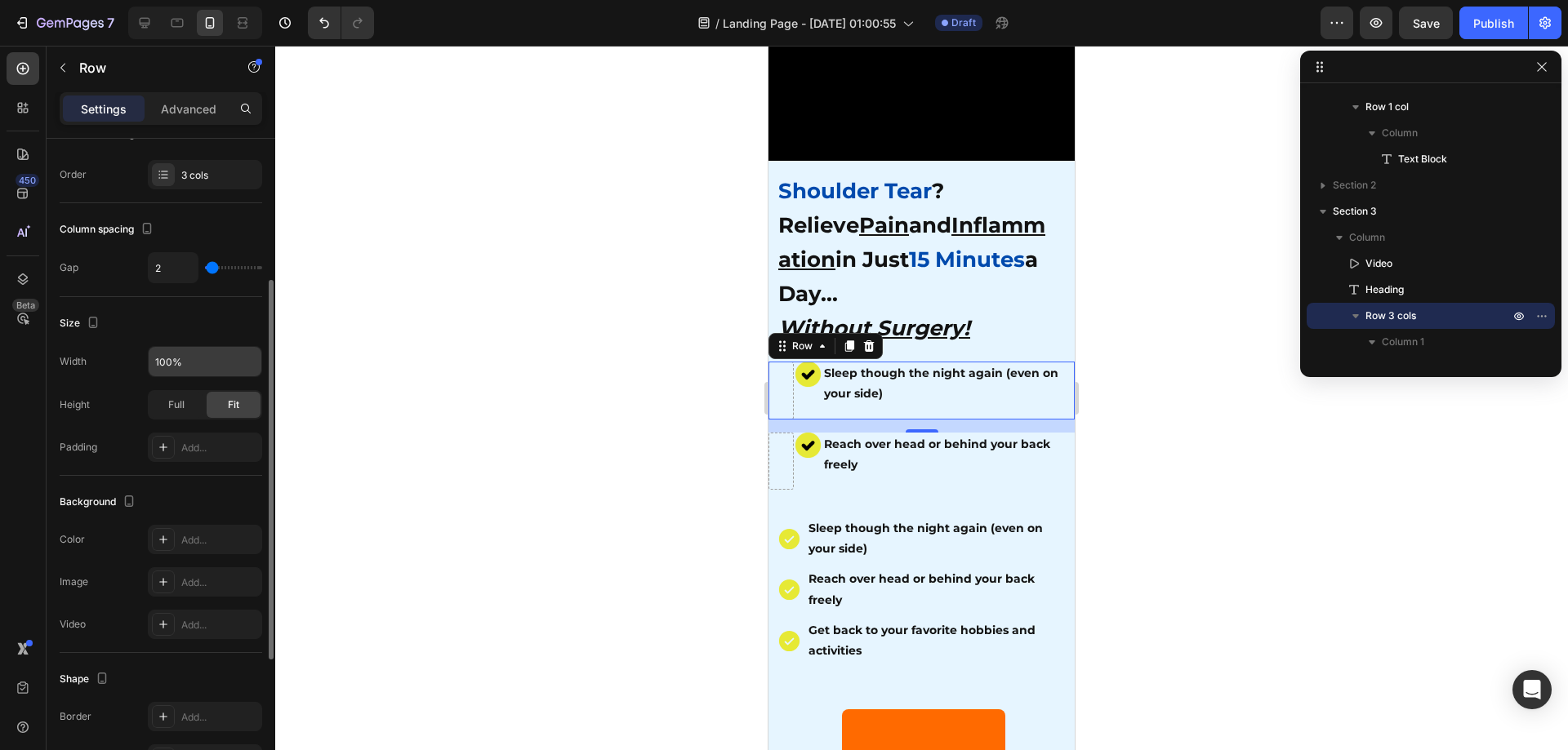
scroll to position [482, 0]
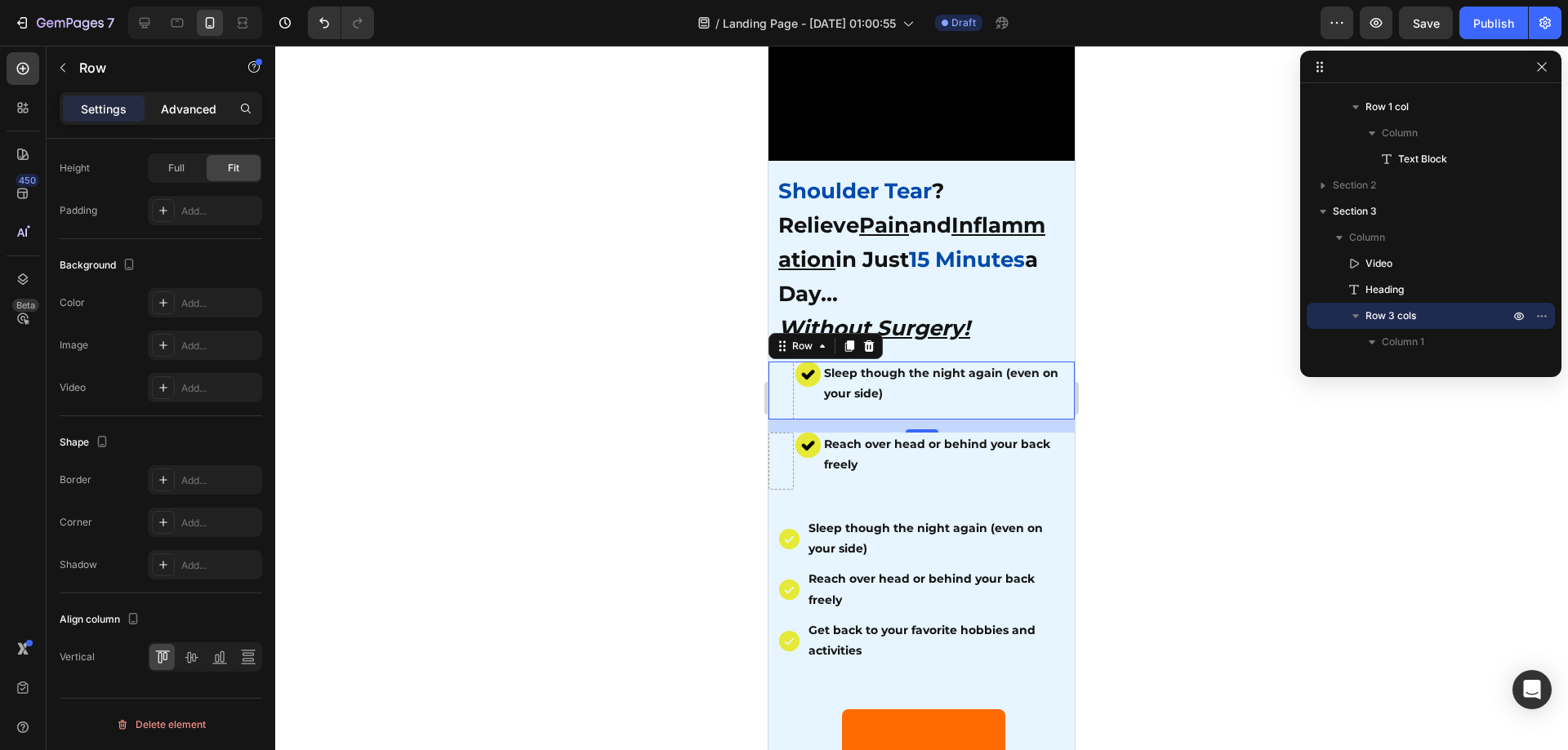
click at [187, 116] on p "Advanced" at bounding box center [189, 109] width 56 height 17
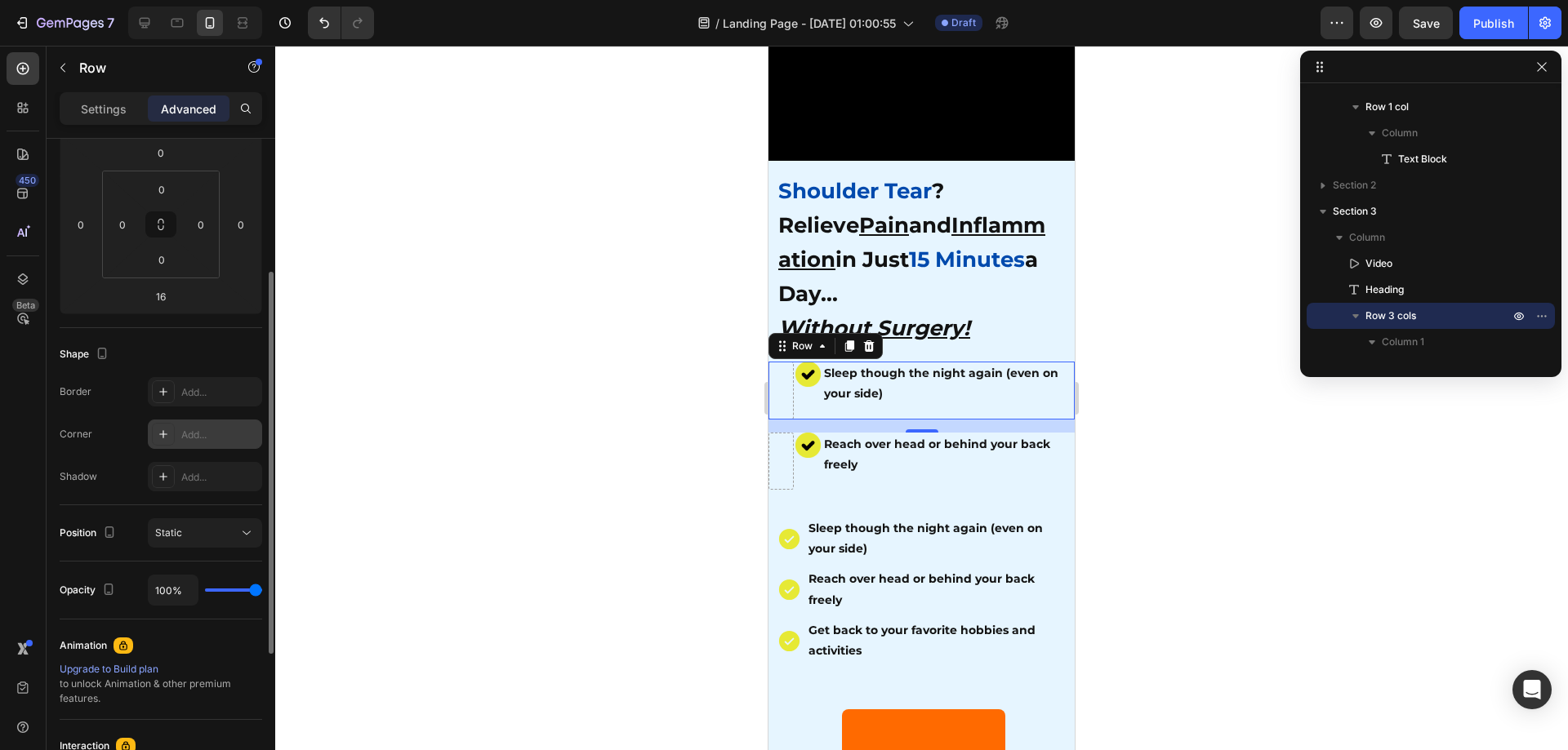
scroll to position [67, 0]
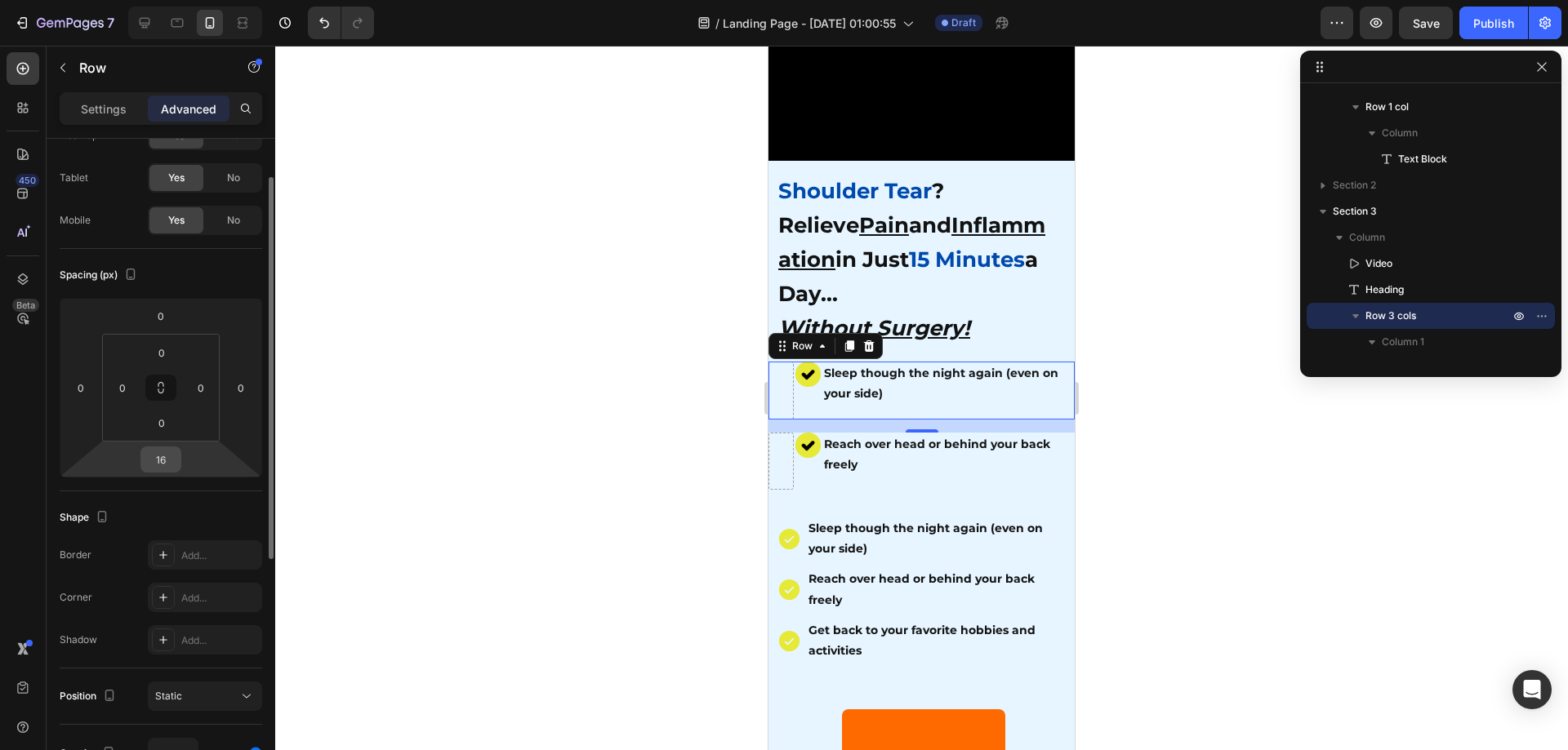
click at [183, 0] on html "7 / Landing Page - Aug 26, 01:00:55 Draft Preview Save Publish 450 Beta Section…" at bounding box center [784, 0] width 1568 height 0
type input "0"
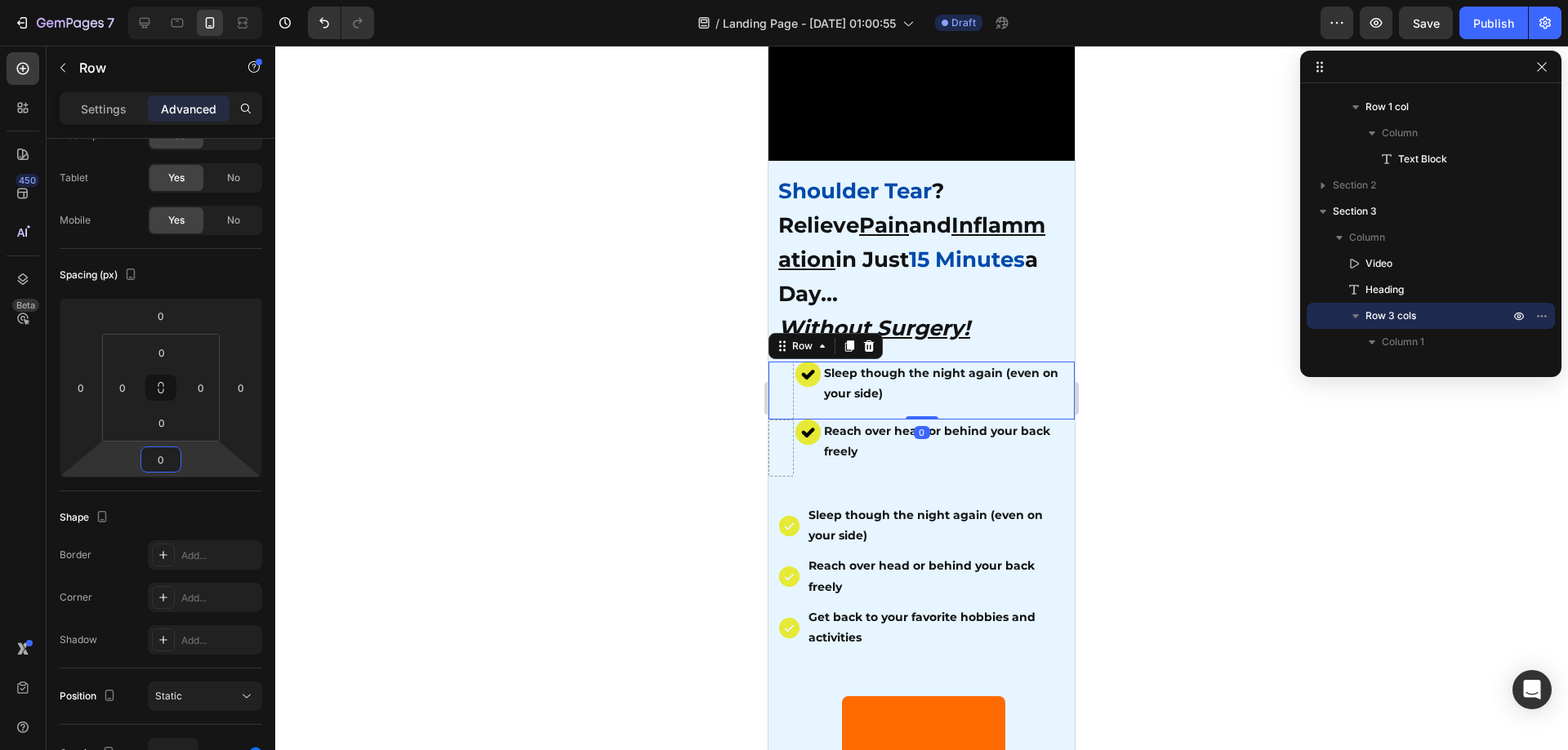
click at [471, 579] on div at bounding box center [921, 398] width 1293 height 705
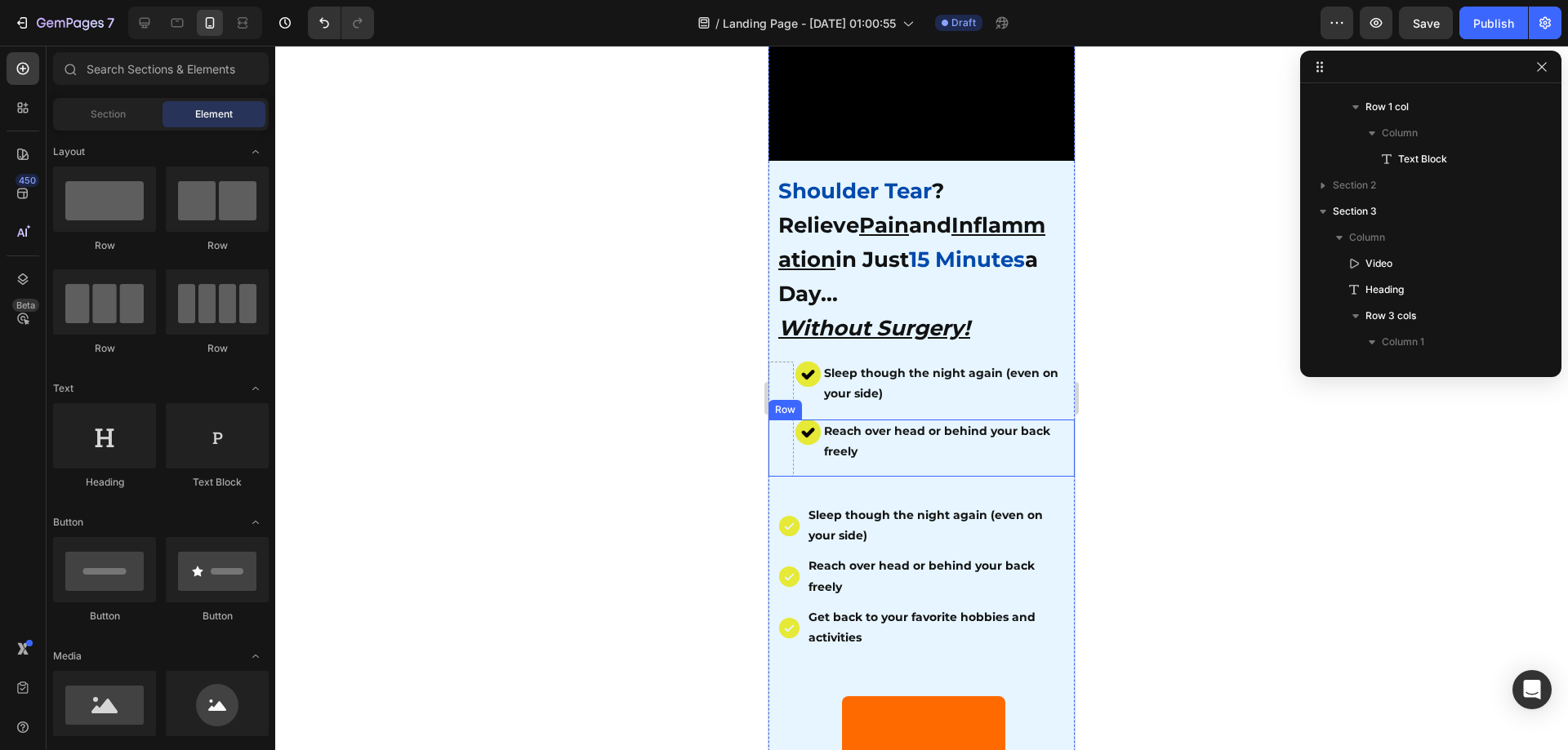
click at [823, 456] on div "Reach over head or behind your back freely Text Block" at bounding box center [948, 448] width 252 height 57
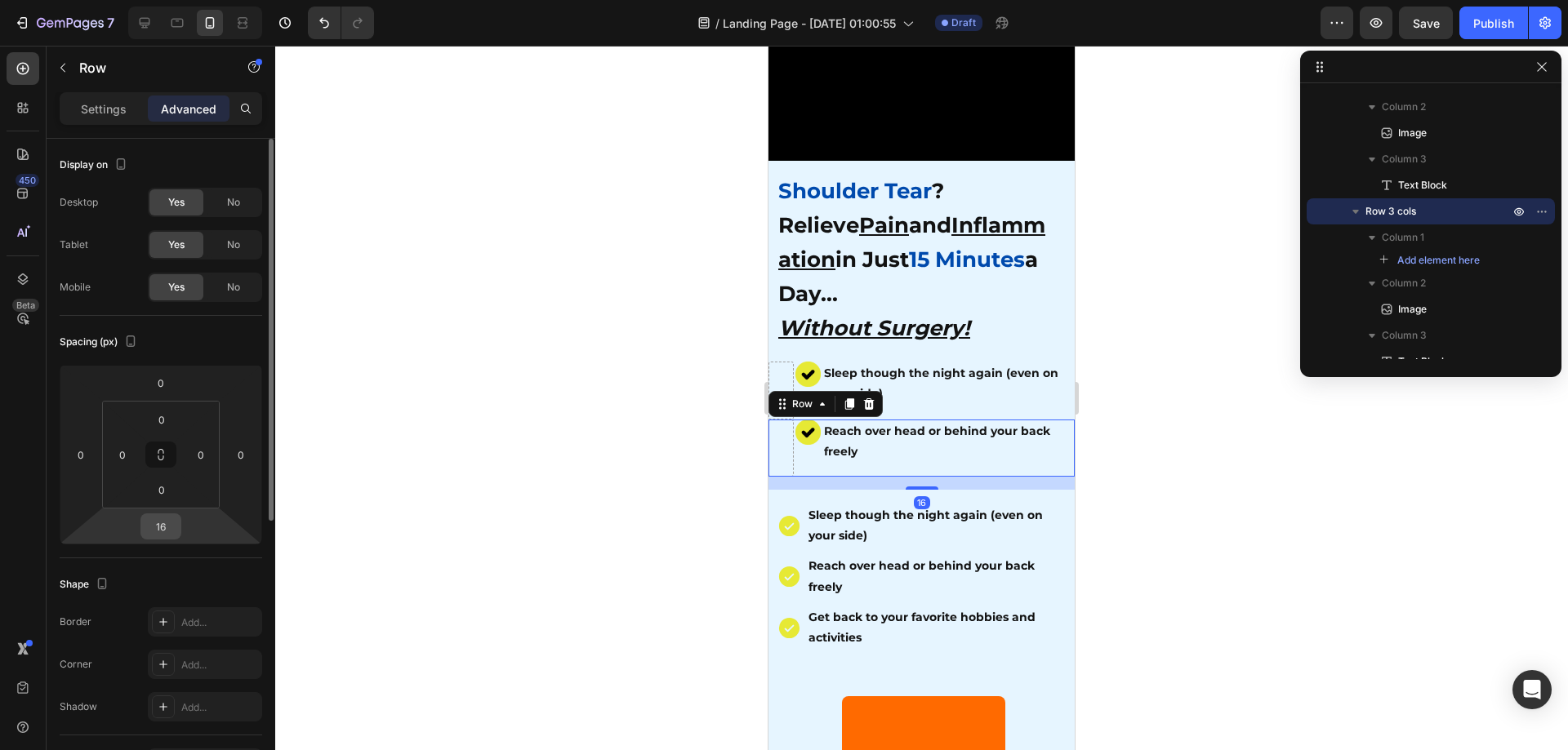
click at [165, 531] on input "16" at bounding box center [161, 526] width 33 height 24
type input "0"
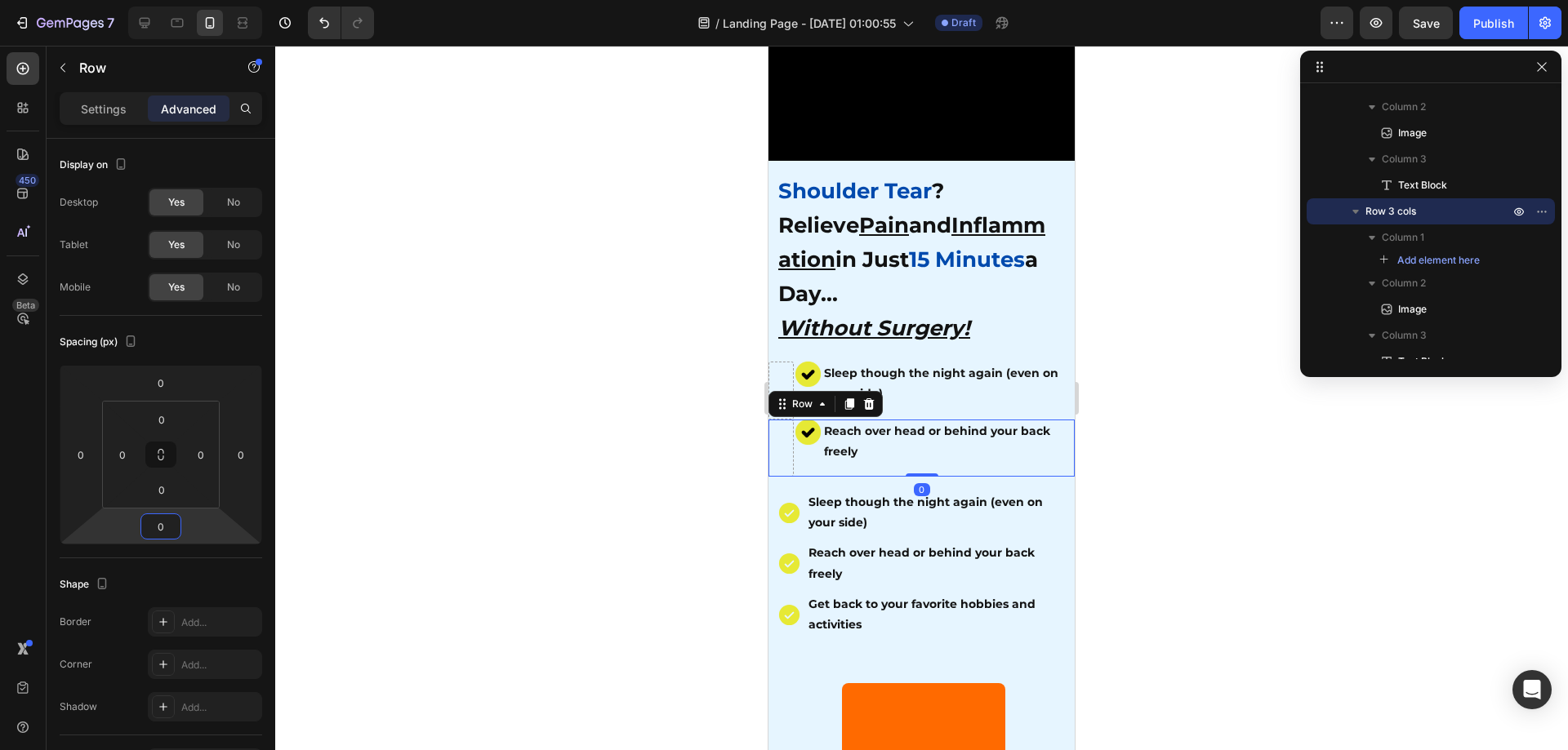
click at [669, 554] on div at bounding box center [921, 398] width 1293 height 705
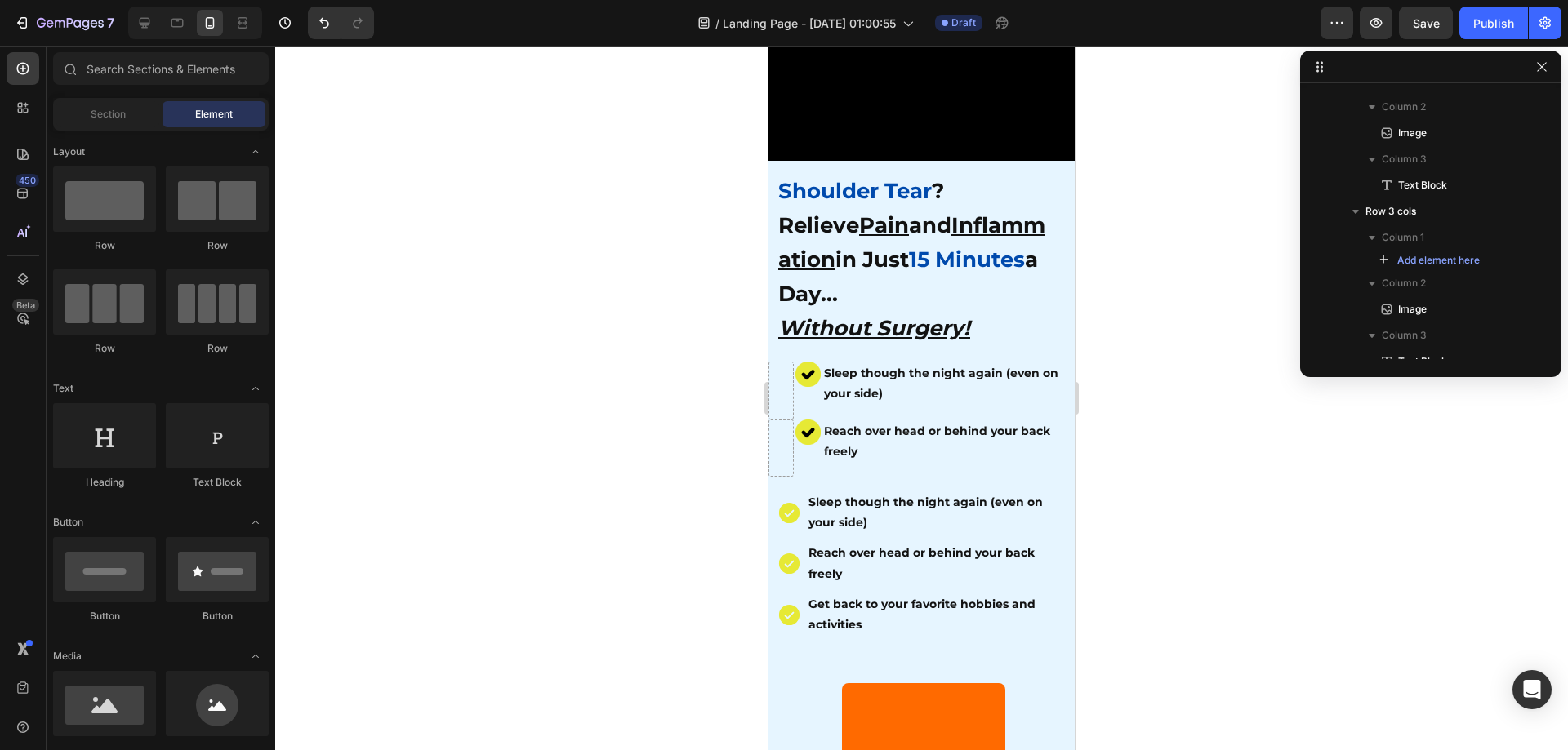
click at [1128, 554] on div at bounding box center [921, 398] width 1293 height 705
drag, startPoint x: 1169, startPoint y: 544, endPoint x: 1131, endPoint y: 520, distance: 44.9
click at [1169, 542] on div at bounding box center [921, 398] width 1293 height 705
click at [807, 440] on div "Image" at bounding box center [807, 448] width 25 height 57
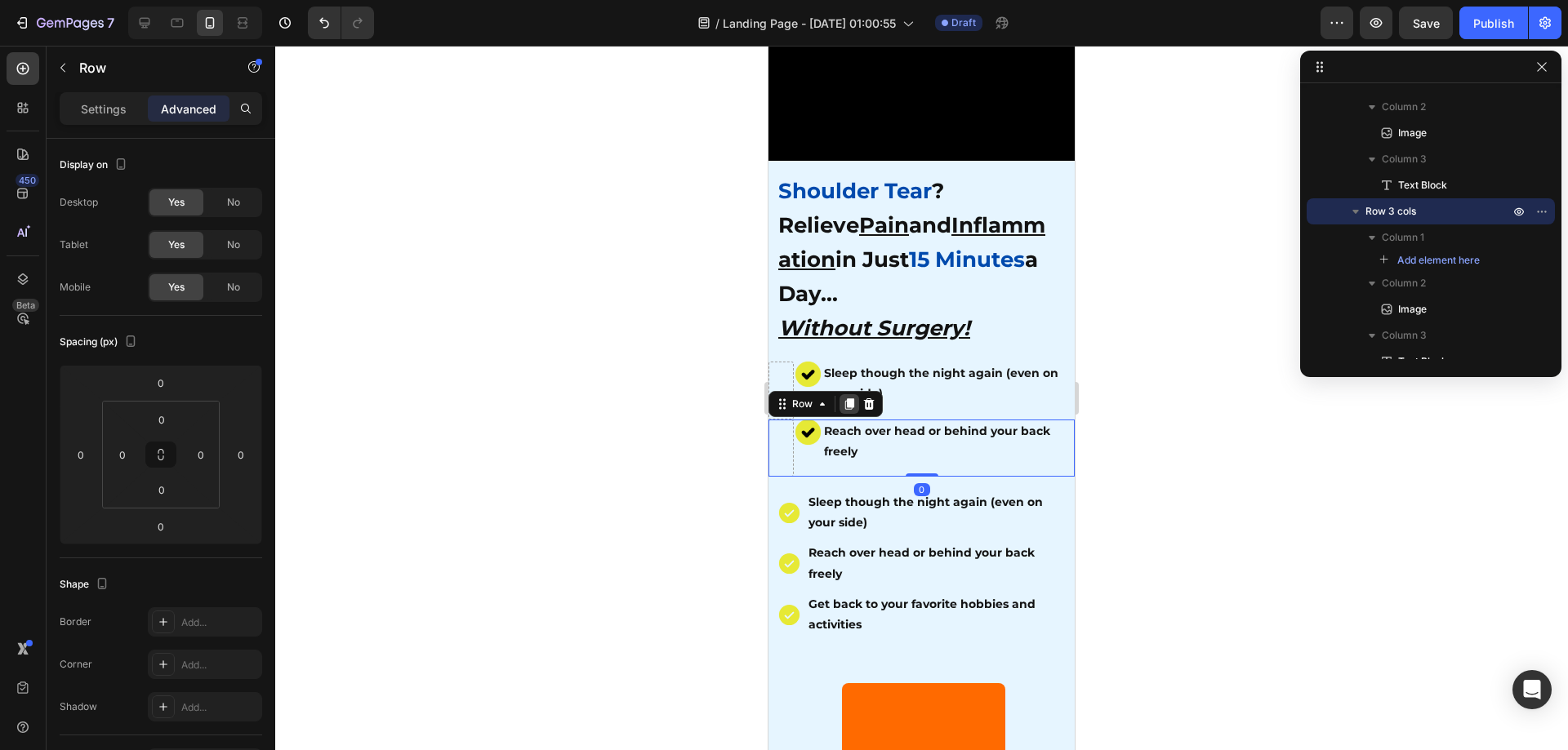
click at [846, 398] on icon at bounding box center [849, 404] width 13 height 13
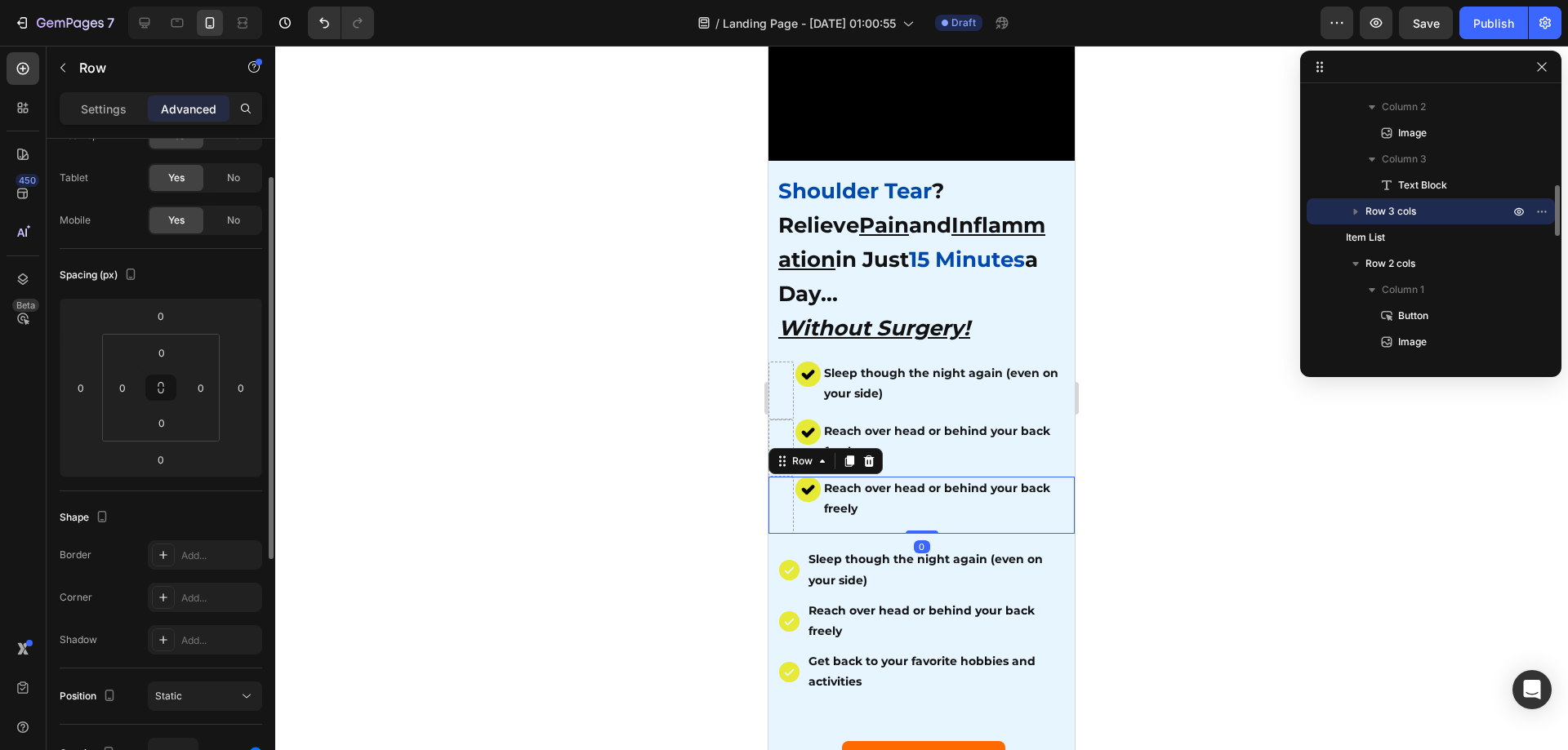
click at [1270, 431] on div at bounding box center [921, 398] width 1293 height 705
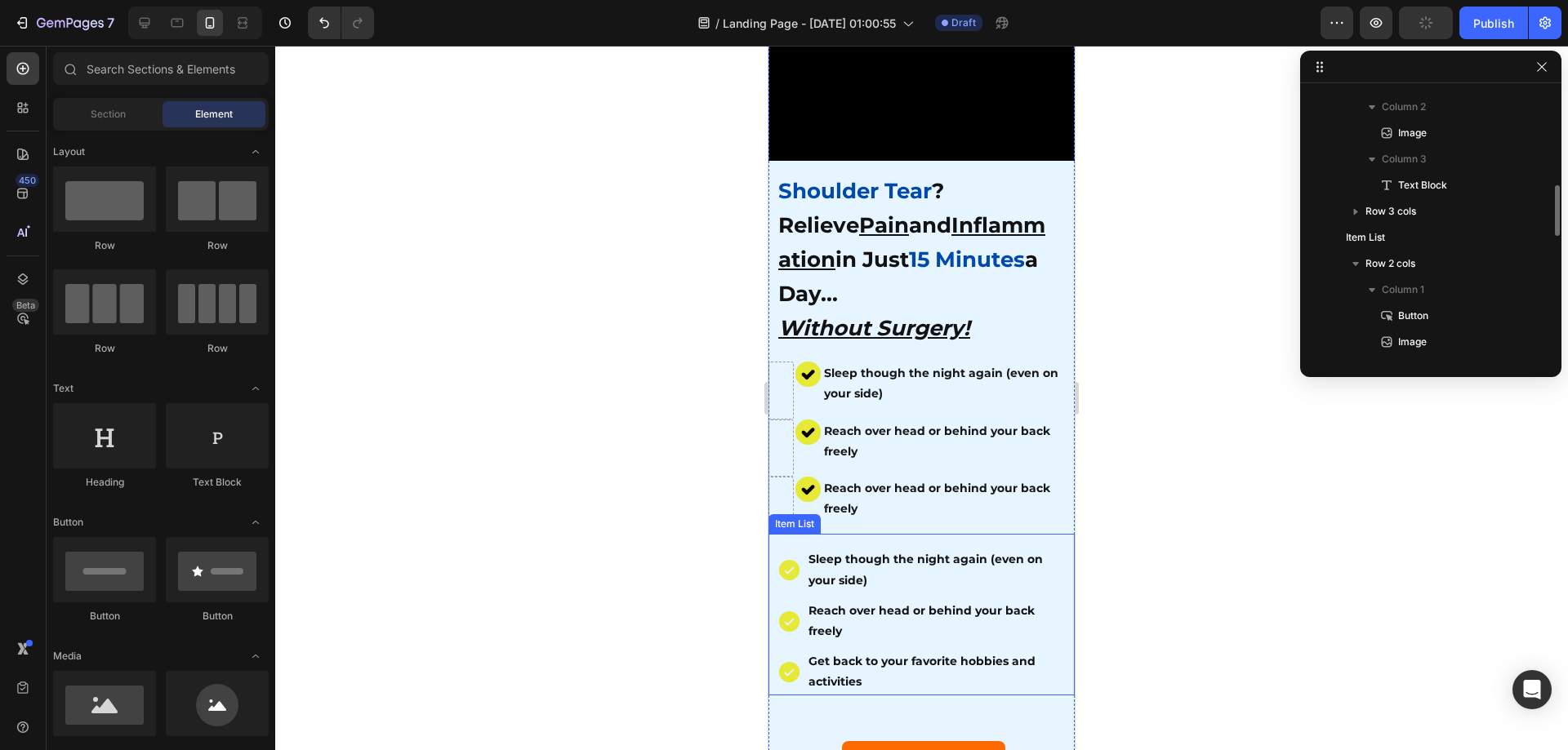
click at [908, 654] on strong "Get back to your favorite hobbies and activities" at bounding box center [922, 671] width 227 height 35
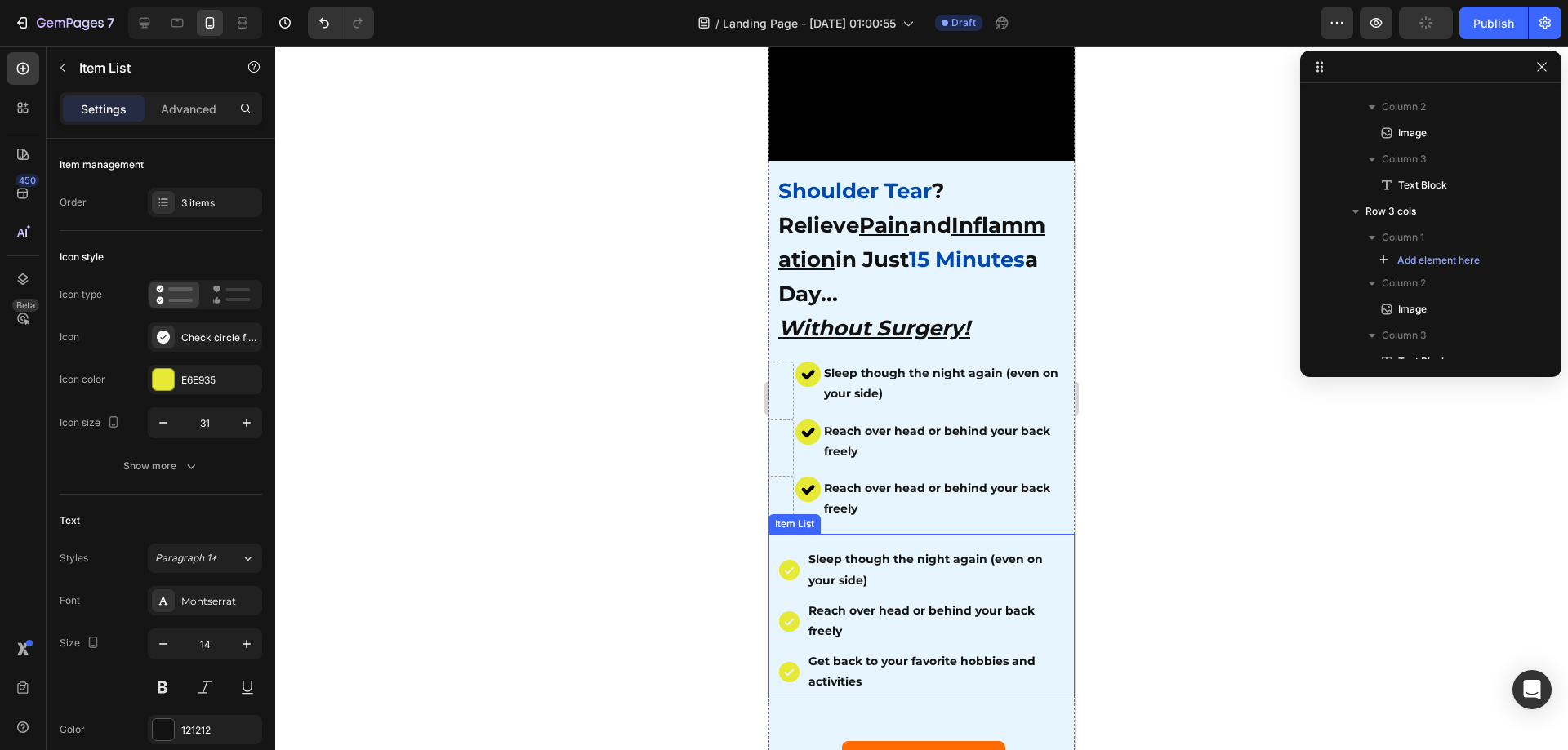
scroll to position [682, 0]
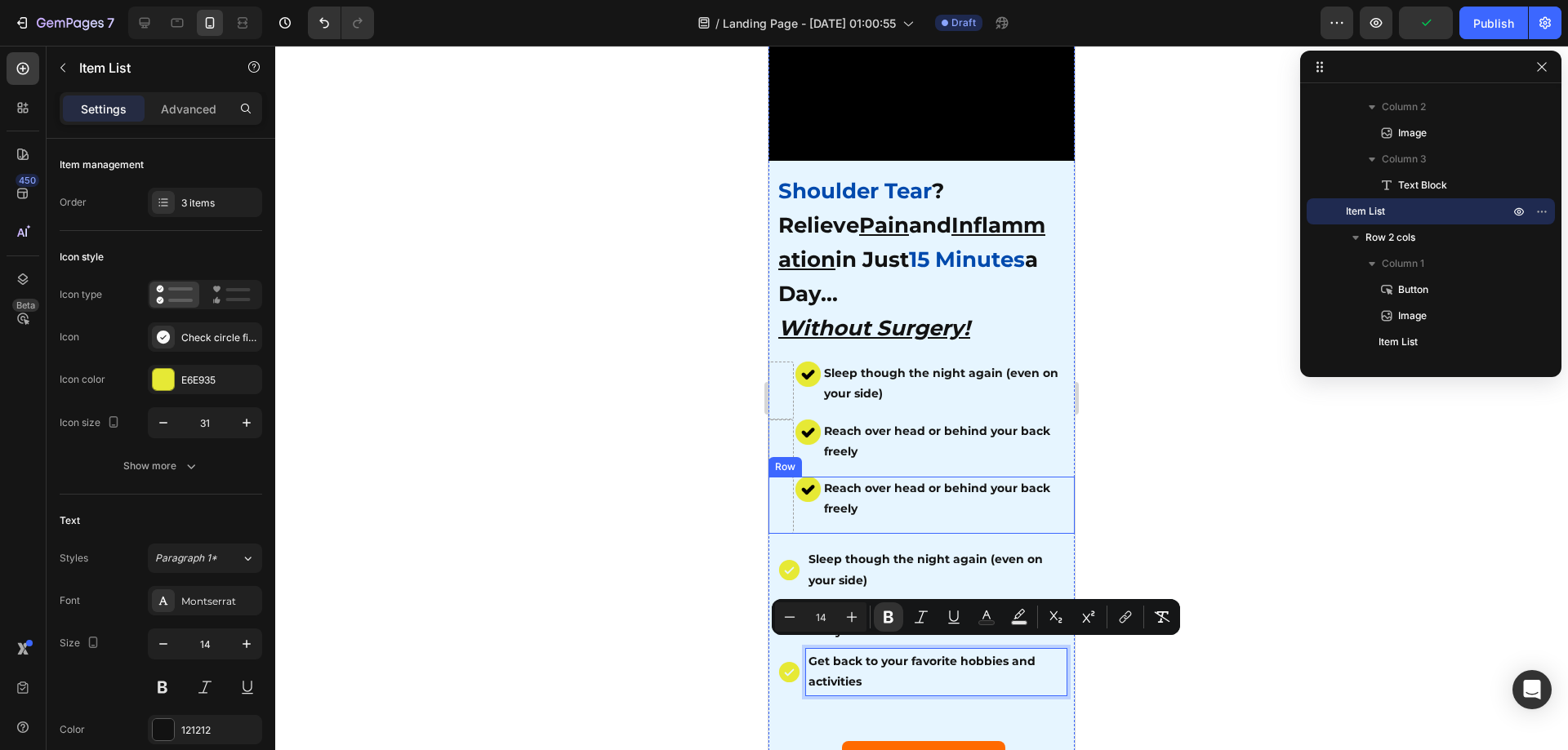
click at [892, 489] on p "Reach over head or behind your back freely" at bounding box center [944, 499] width 241 height 41
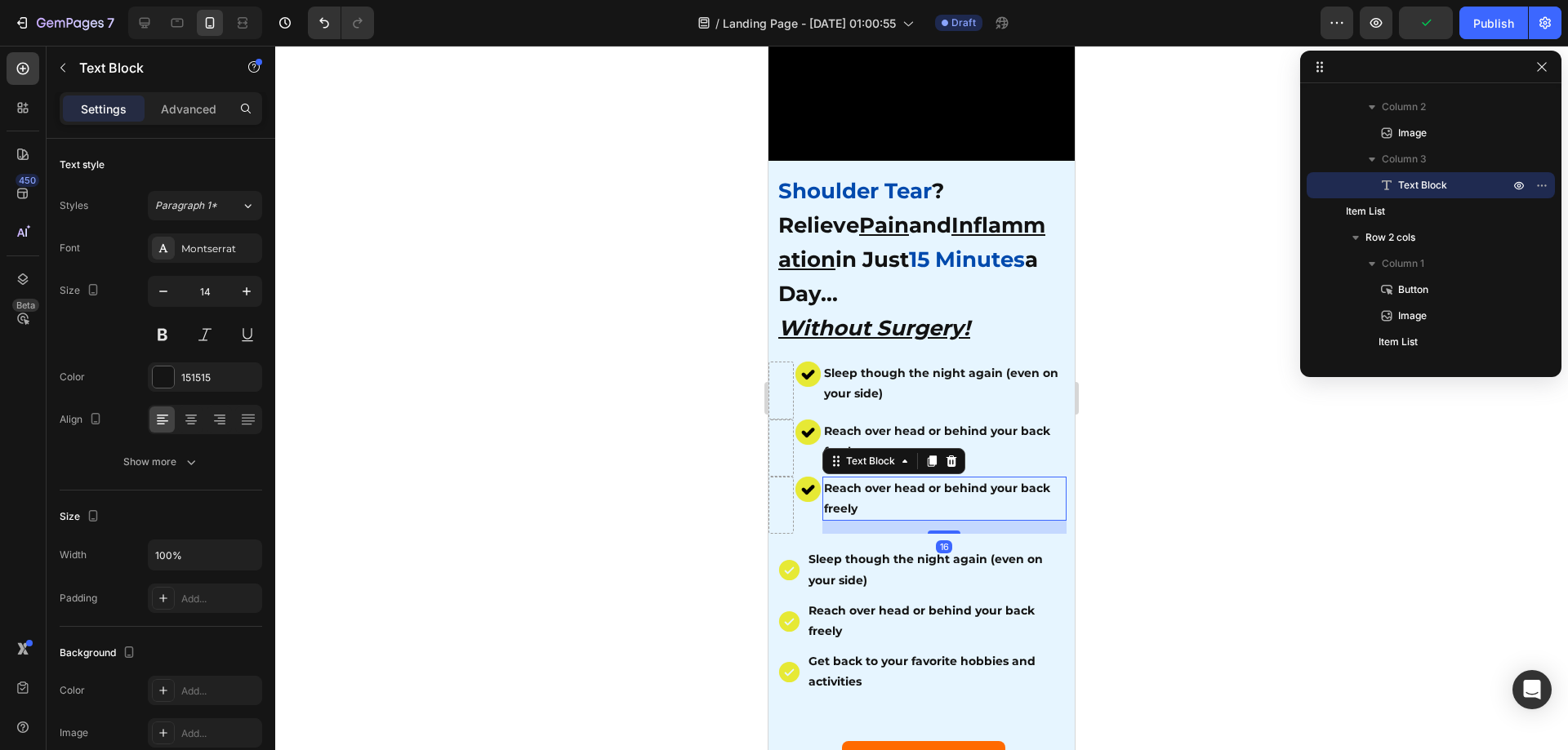
click at [865, 489] on p "Reach over head or behind your back freely" at bounding box center [944, 499] width 241 height 41
click at [1245, 629] on div at bounding box center [921, 398] width 1293 height 705
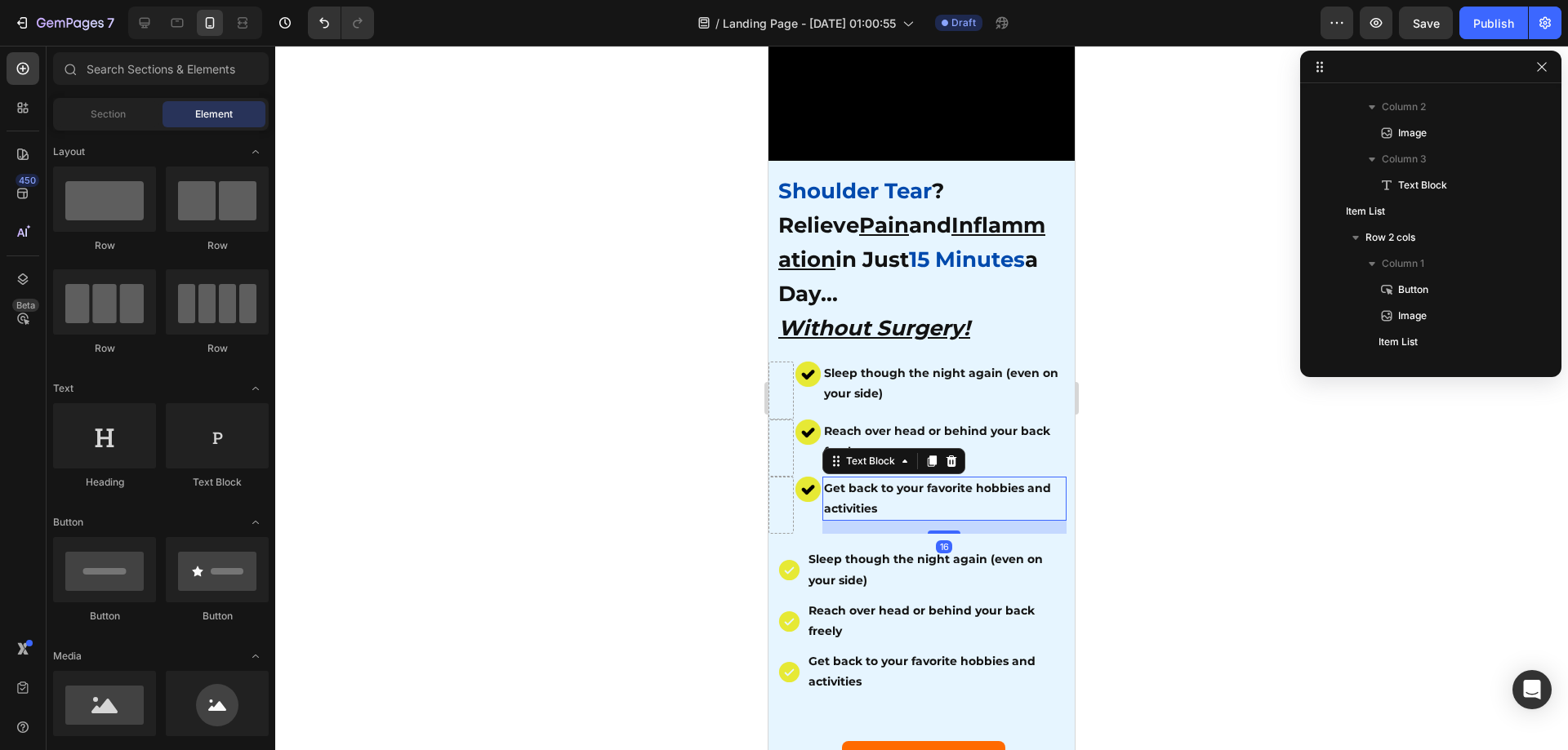
click at [1245, 629] on div at bounding box center [921, 398] width 1293 height 705
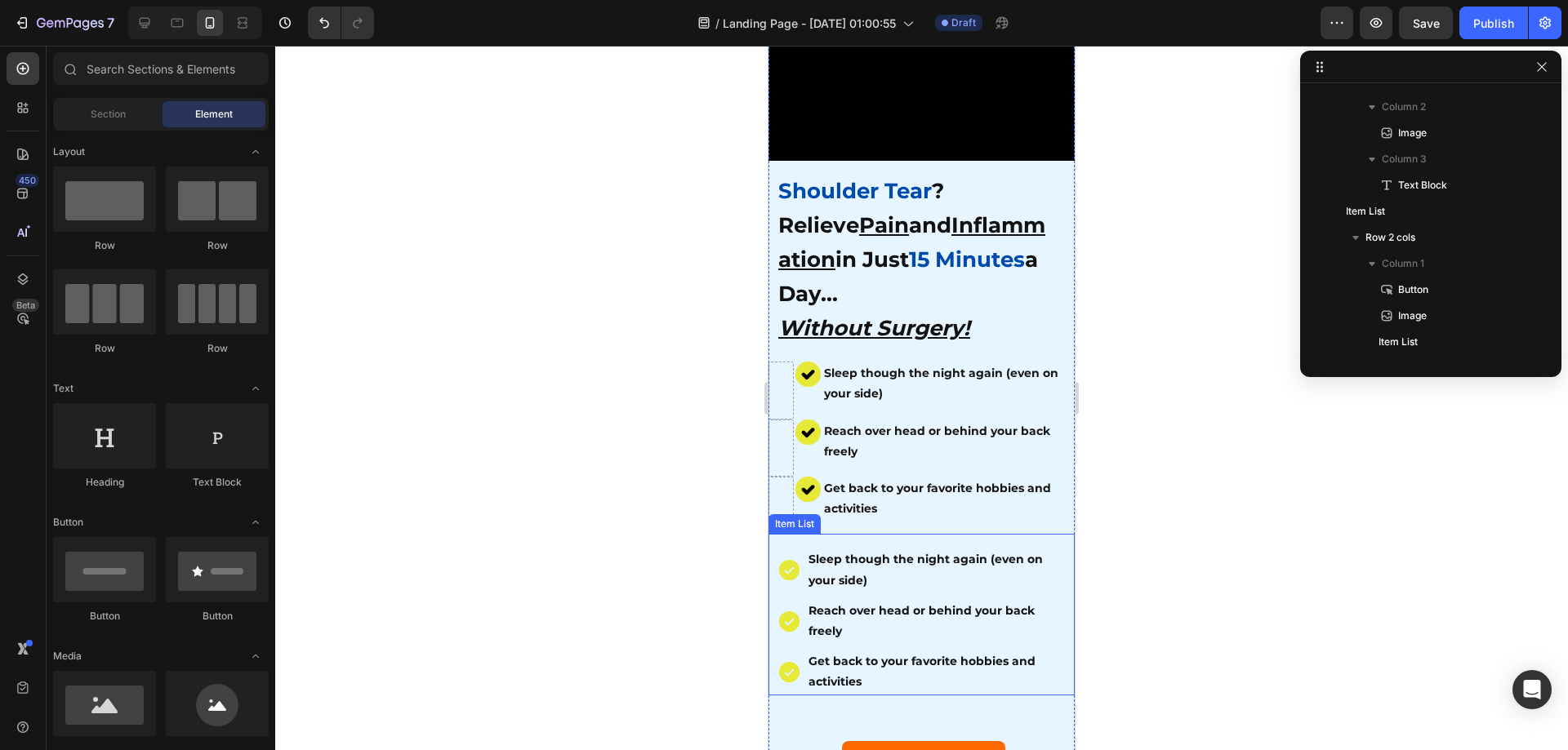
click at [780, 547] on div "Sleep though the night again (even on your side)" at bounding box center [922, 570] width 290 height 46
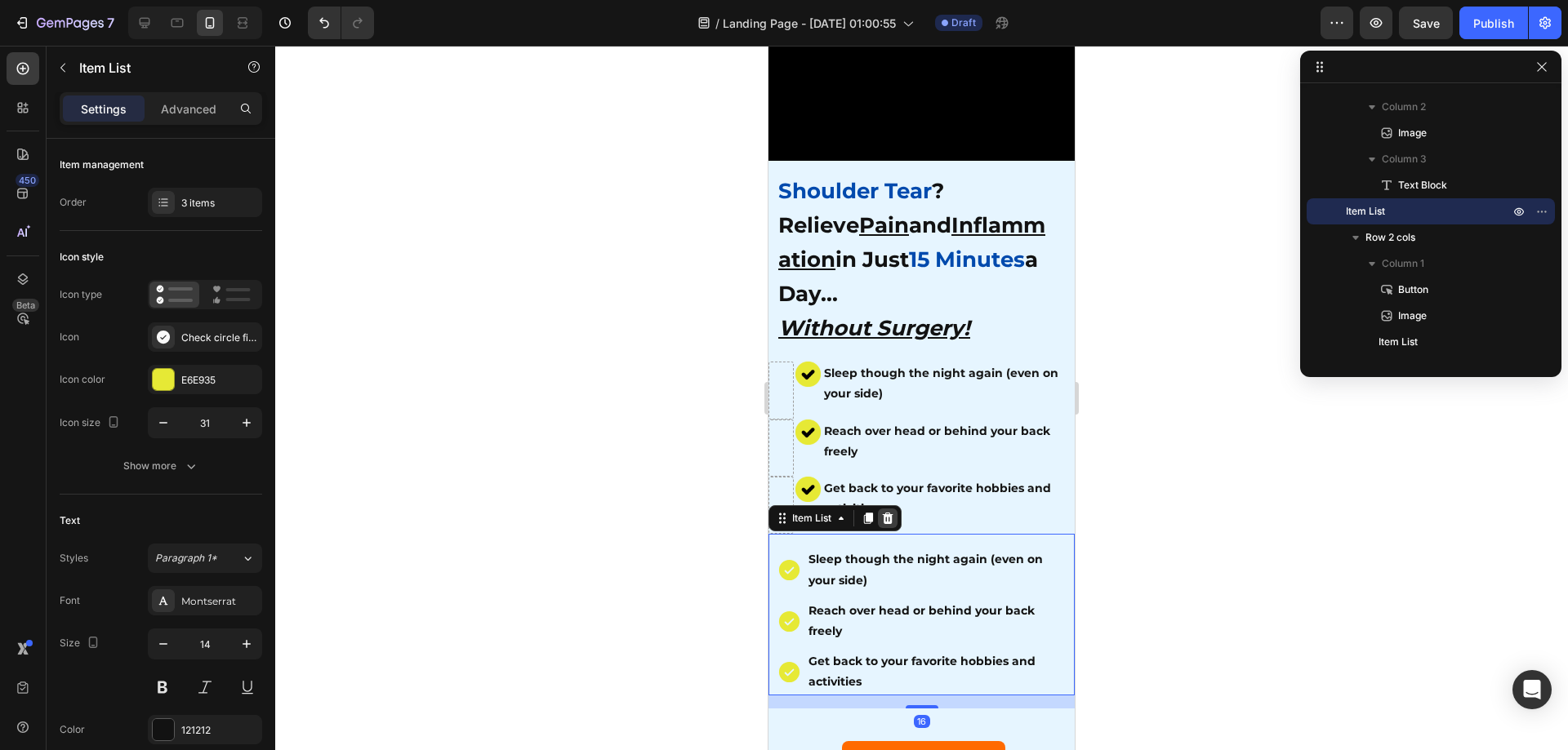
click at [893, 512] on icon at bounding box center [887, 518] width 13 height 13
click at [1411, 519] on div at bounding box center [921, 398] width 1293 height 705
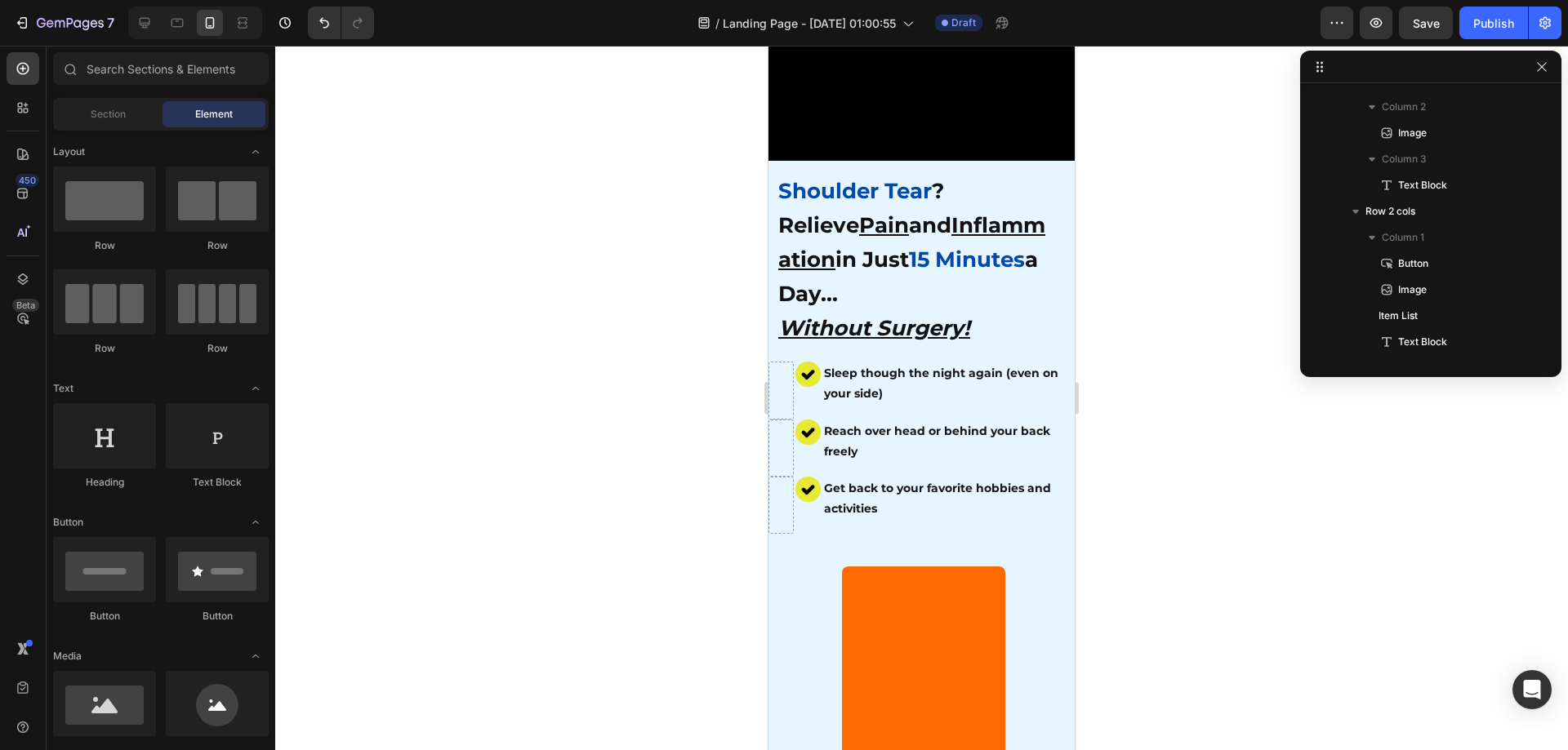
click at [1358, 531] on div at bounding box center [921, 398] width 1293 height 705
click at [1221, 482] on div at bounding box center [921, 398] width 1293 height 705
click at [1449, 33] on button "Save" at bounding box center [1426, 23] width 54 height 33
click at [715, 411] on div at bounding box center [921, 398] width 1293 height 705
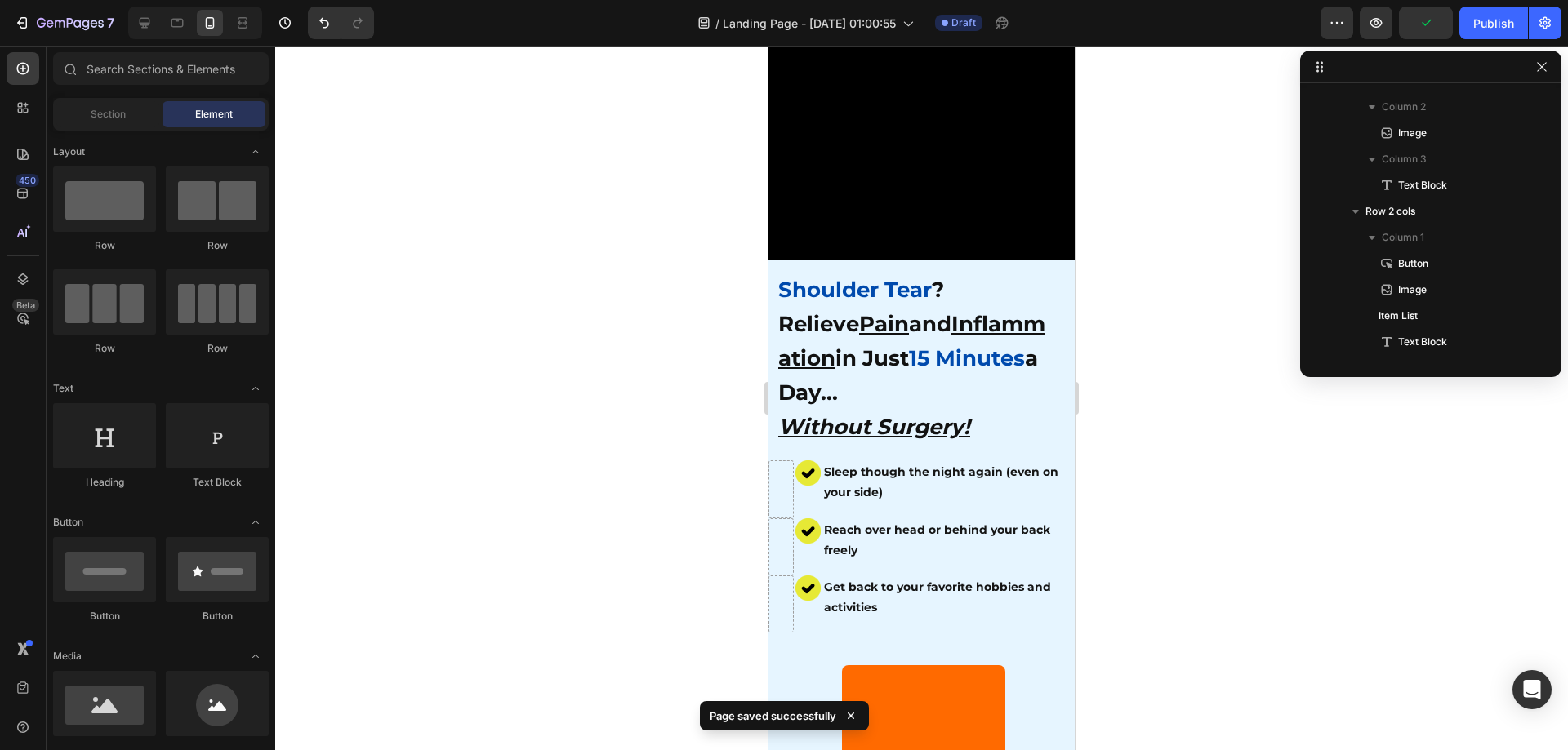
scroll to position [82, 0]
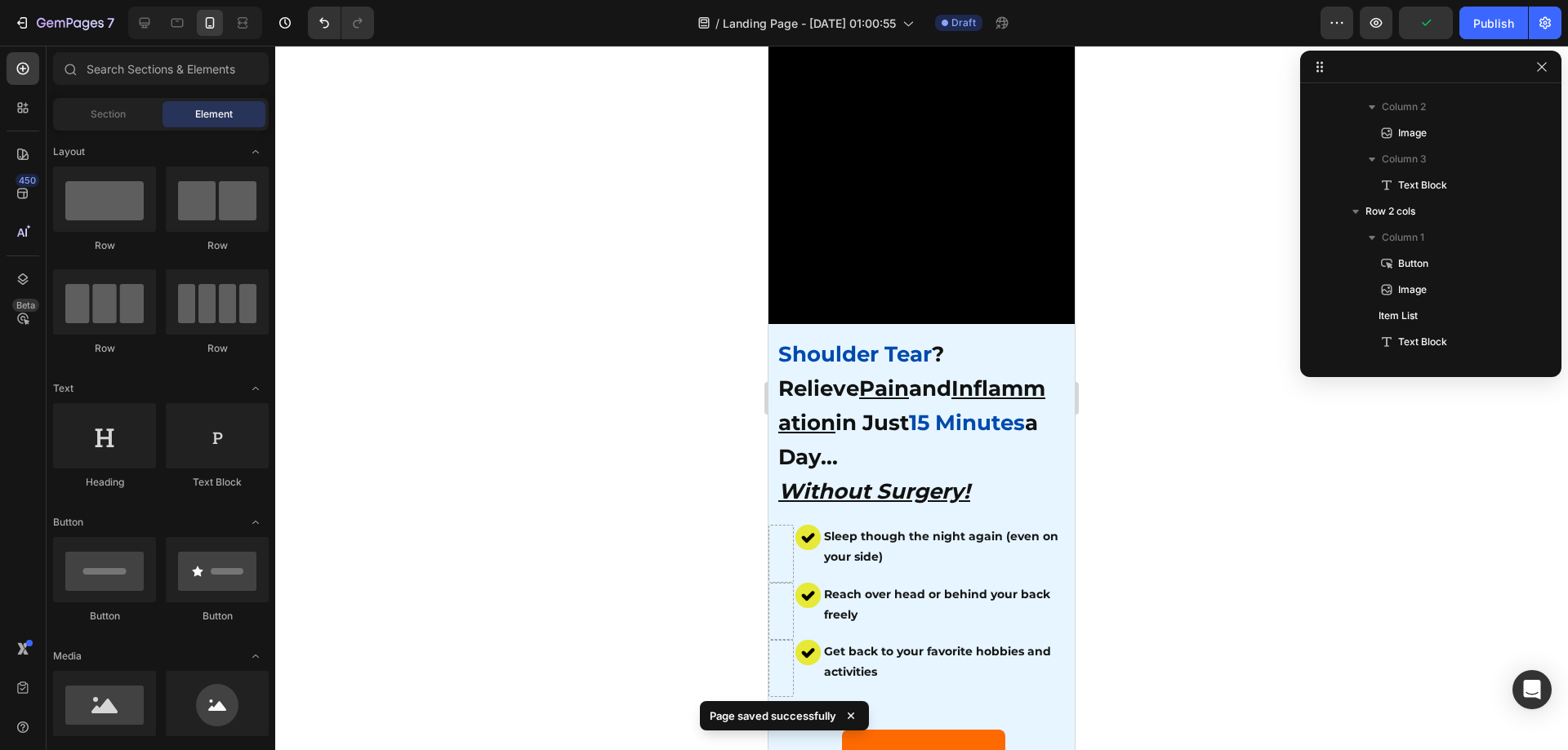
click at [1231, 525] on div at bounding box center [921, 398] width 1293 height 705
click at [1231, 507] on div at bounding box center [921, 398] width 1293 height 705
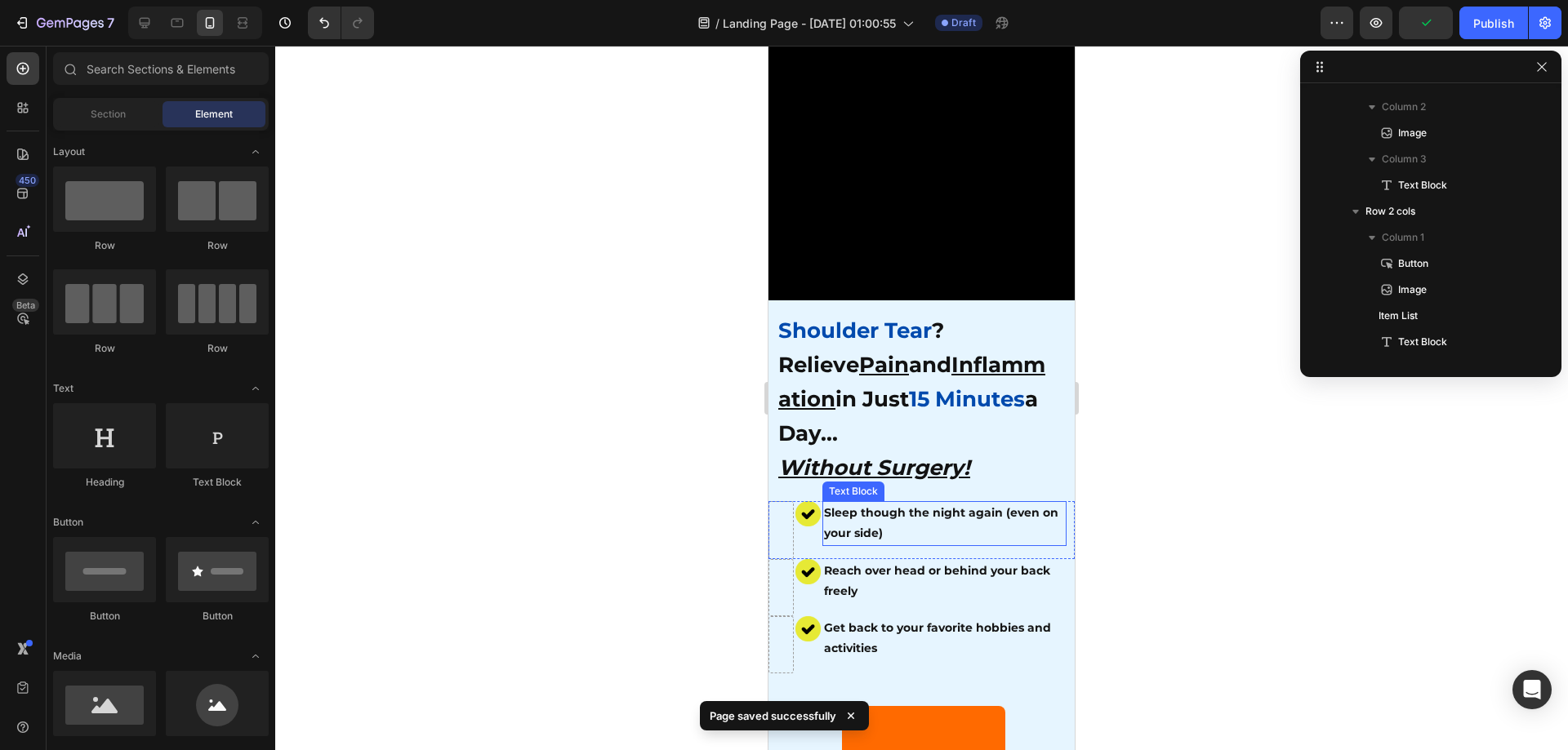
scroll to position [327, 0]
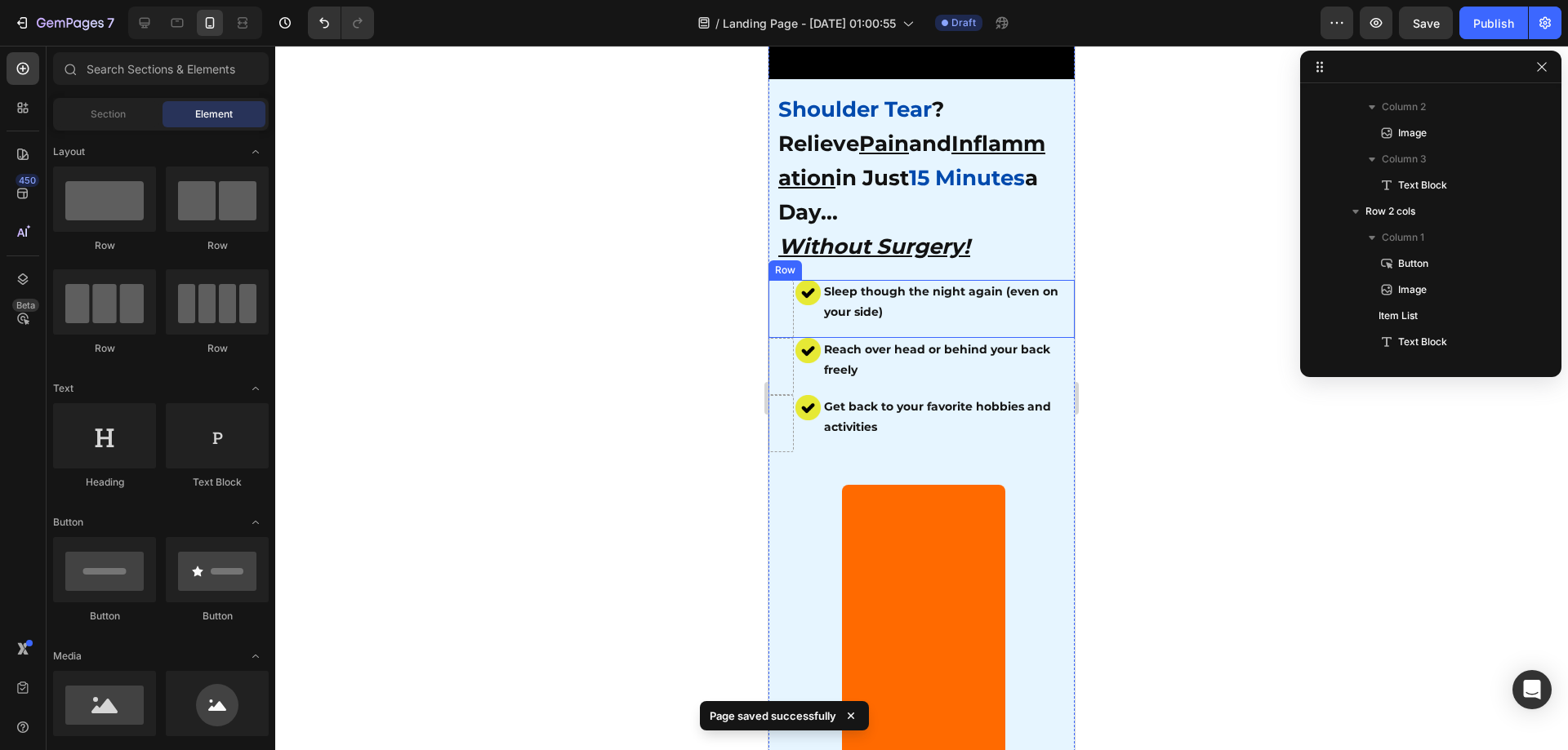
click at [800, 323] on div "Image" at bounding box center [807, 309] width 25 height 57
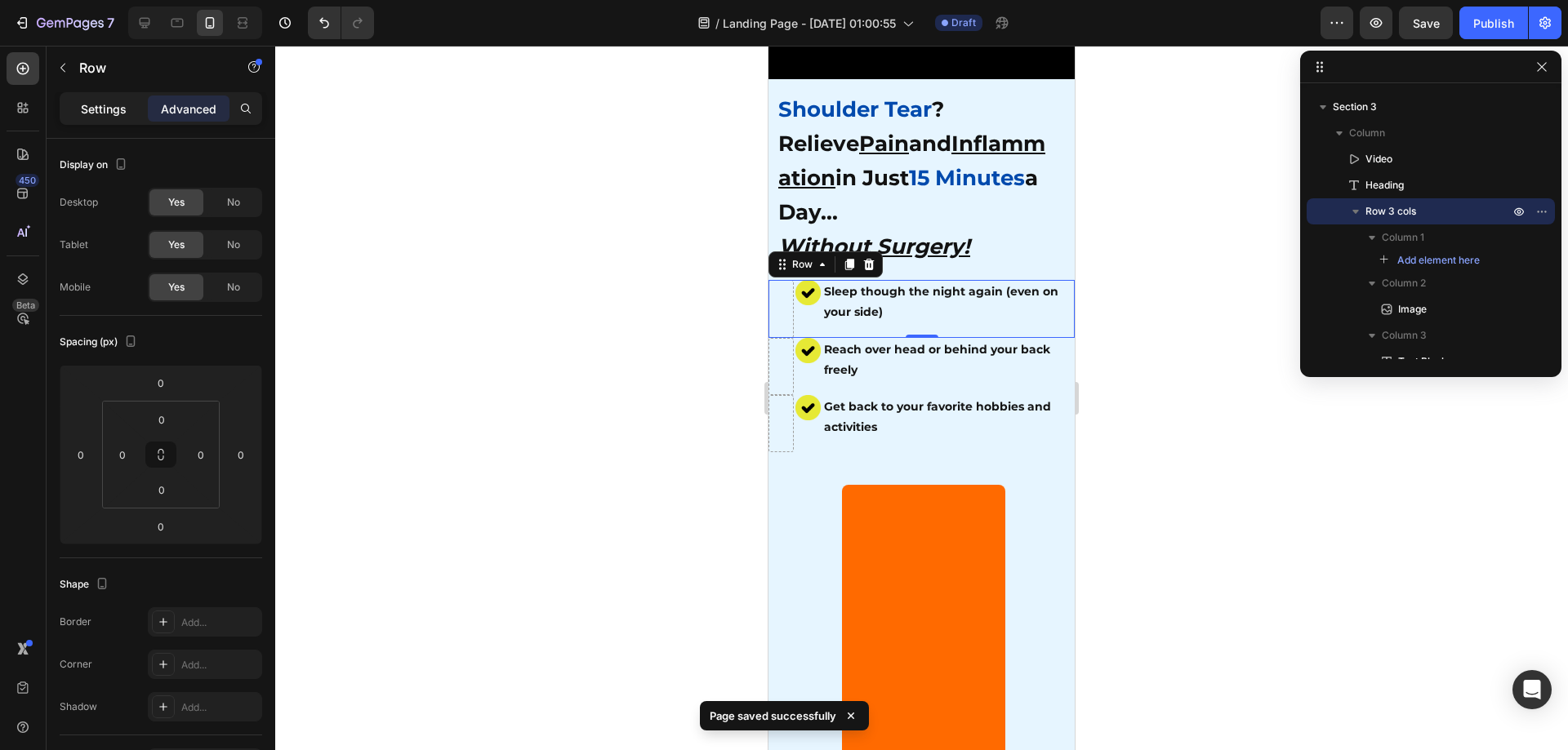
click at [119, 114] on p "Settings" at bounding box center [103, 109] width 46 height 17
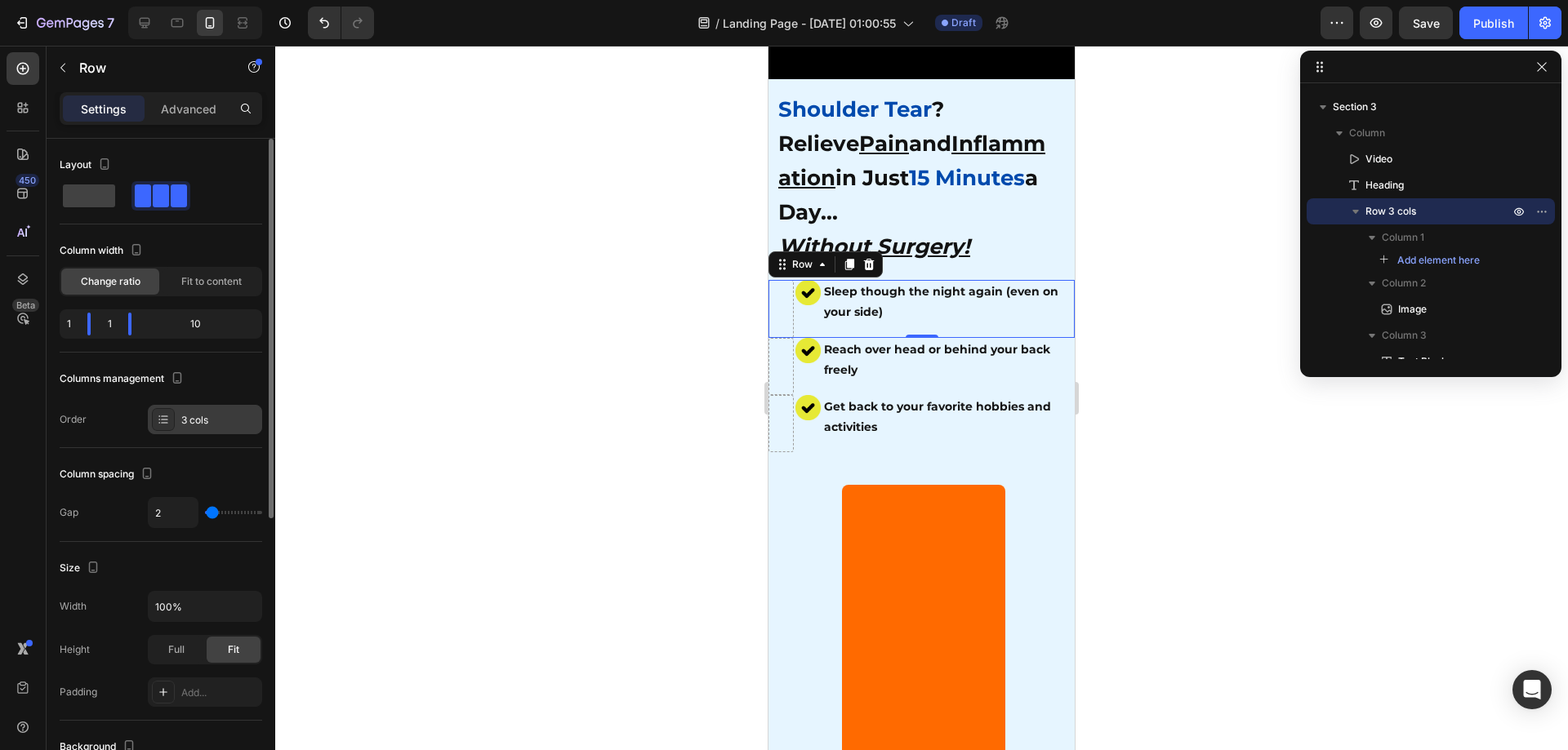
click at [207, 431] on div "3 cols" at bounding box center [205, 420] width 114 height 29
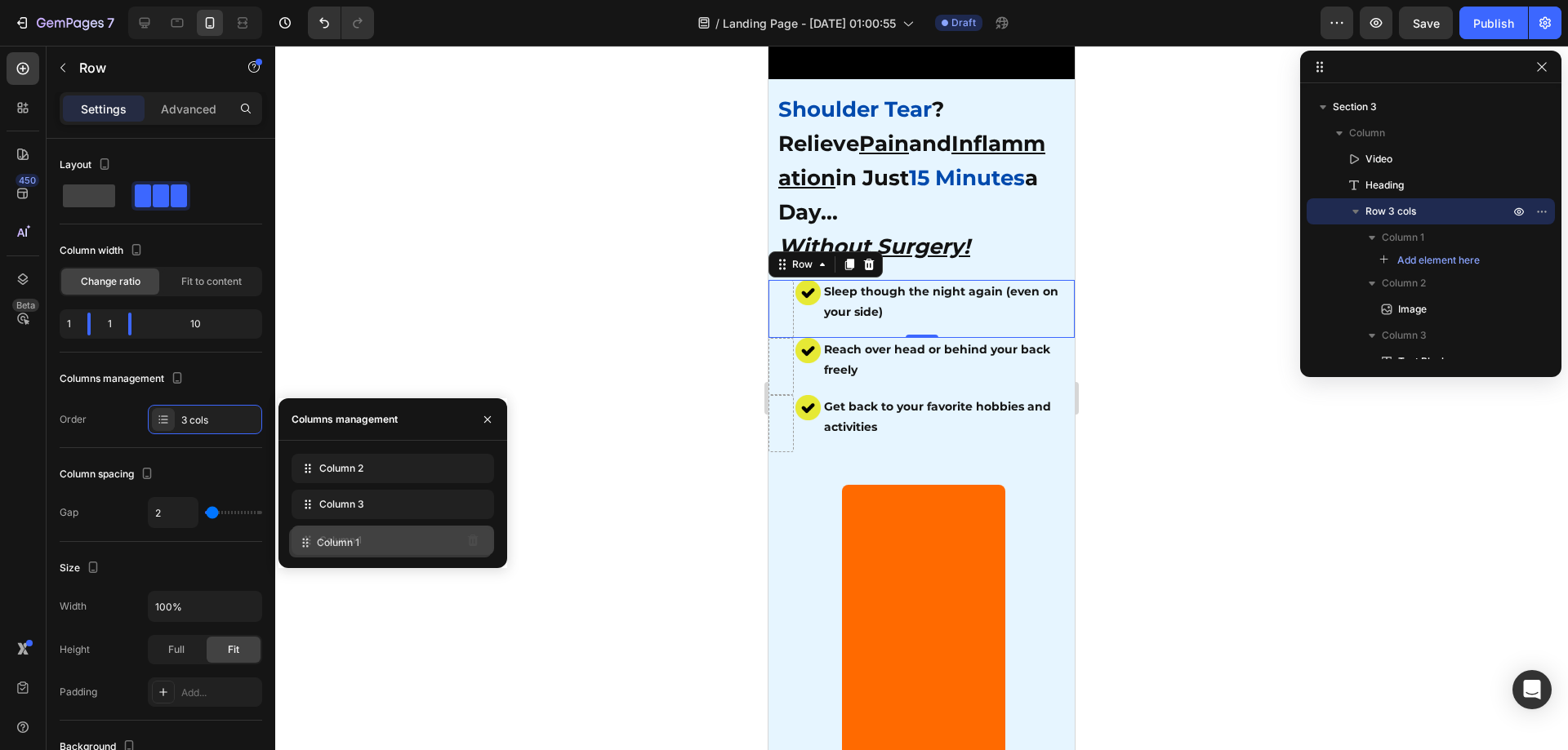
drag, startPoint x: 426, startPoint y: 472, endPoint x: 423, endPoint y: 546, distance: 74.1
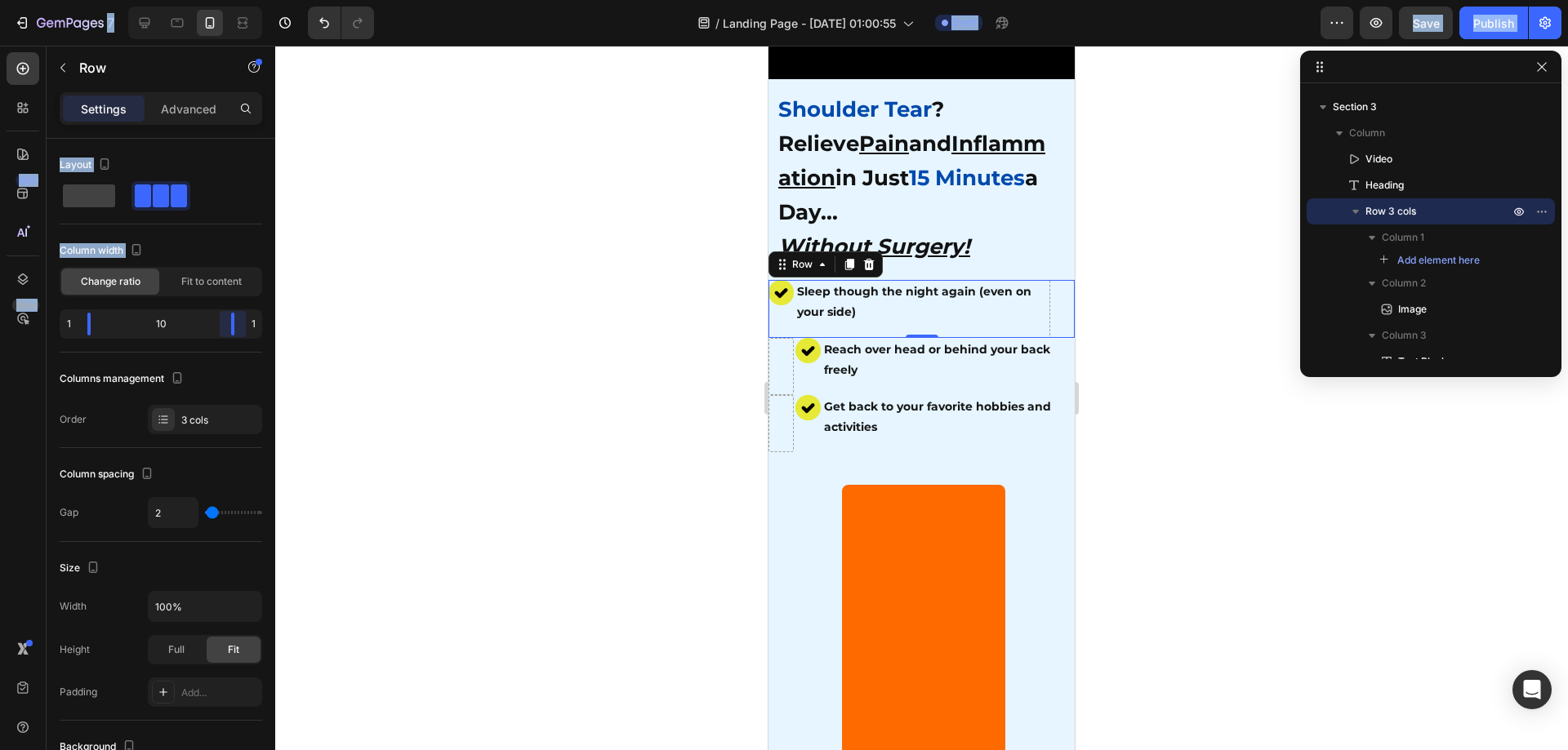
drag, startPoint x: 130, startPoint y: 317, endPoint x: 315, endPoint y: 341, distance: 186.6
click at [315, 0] on body "7 / Landing Page - Aug 26, 01:00:55 Draft Preview Save Publish 450 Beta Section…" at bounding box center [784, 0] width 1568 height 0
click at [16, 336] on div "450 Beta" at bounding box center [23, 342] width 33 height 581
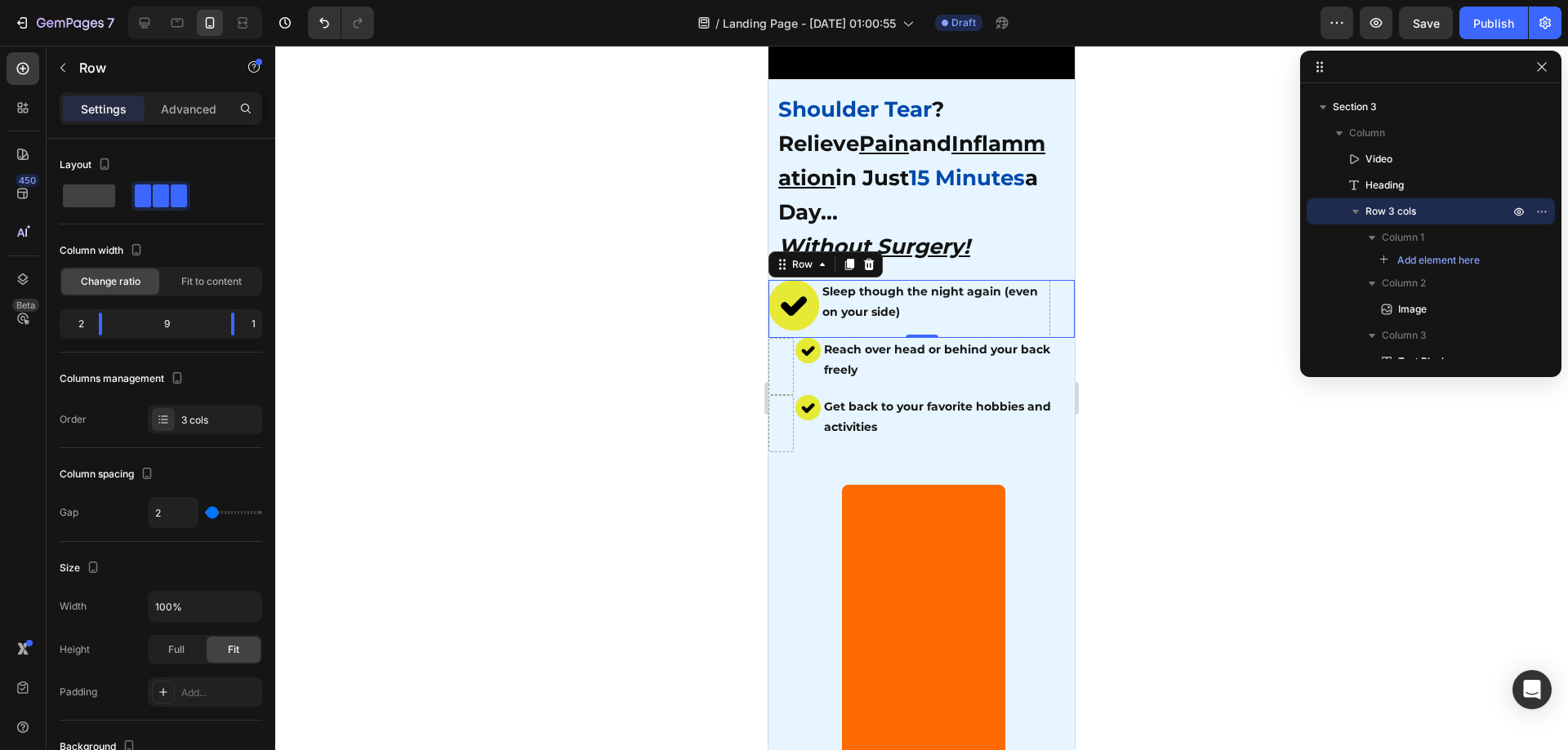
click at [575, 388] on div at bounding box center [921, 398] width 1293 height 705
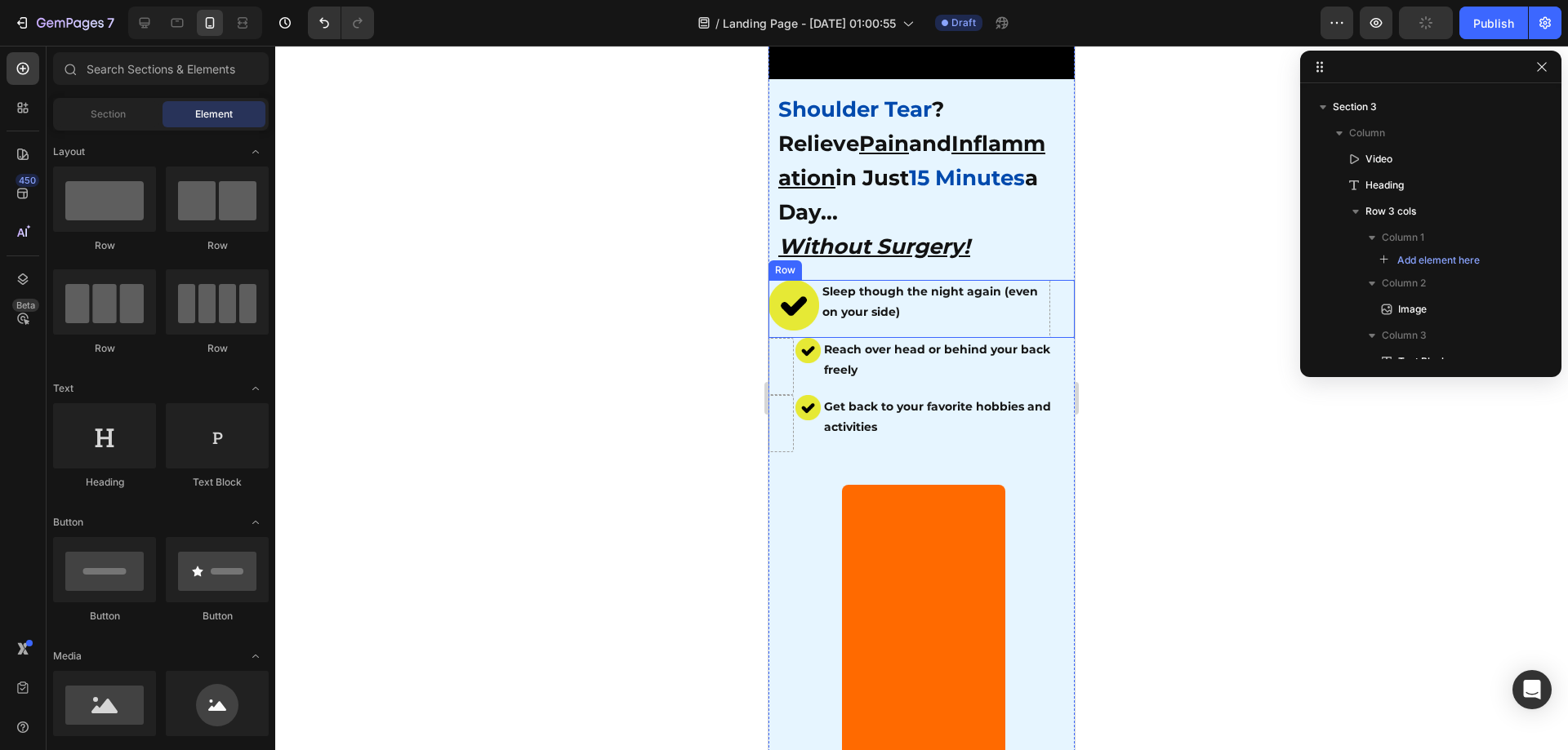
click at [1009, 320] on div "Sleep though the night again (even on your side) Text Block" at bounding box center [934, 309] width 227 height 57
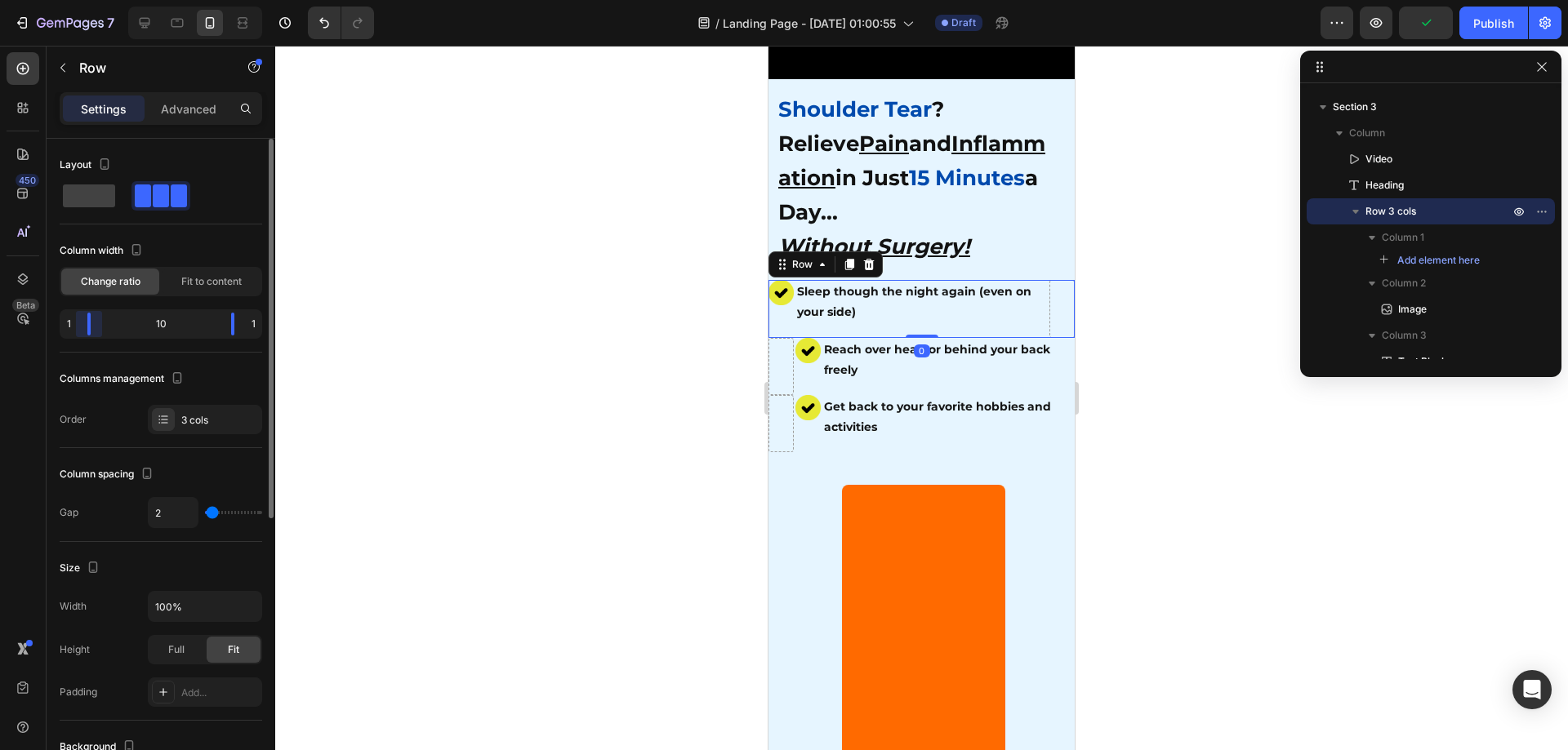
drag, startPoint x: 92, startPoint y: 323, endPoint x: 83, endPoint y: 336, distance: 15.8
click at [218, 323] on div at bounding box center [232, 324] width 29 height 23
click at [634, 397] on div at bounding box center [921, 398] width 1293 height 705
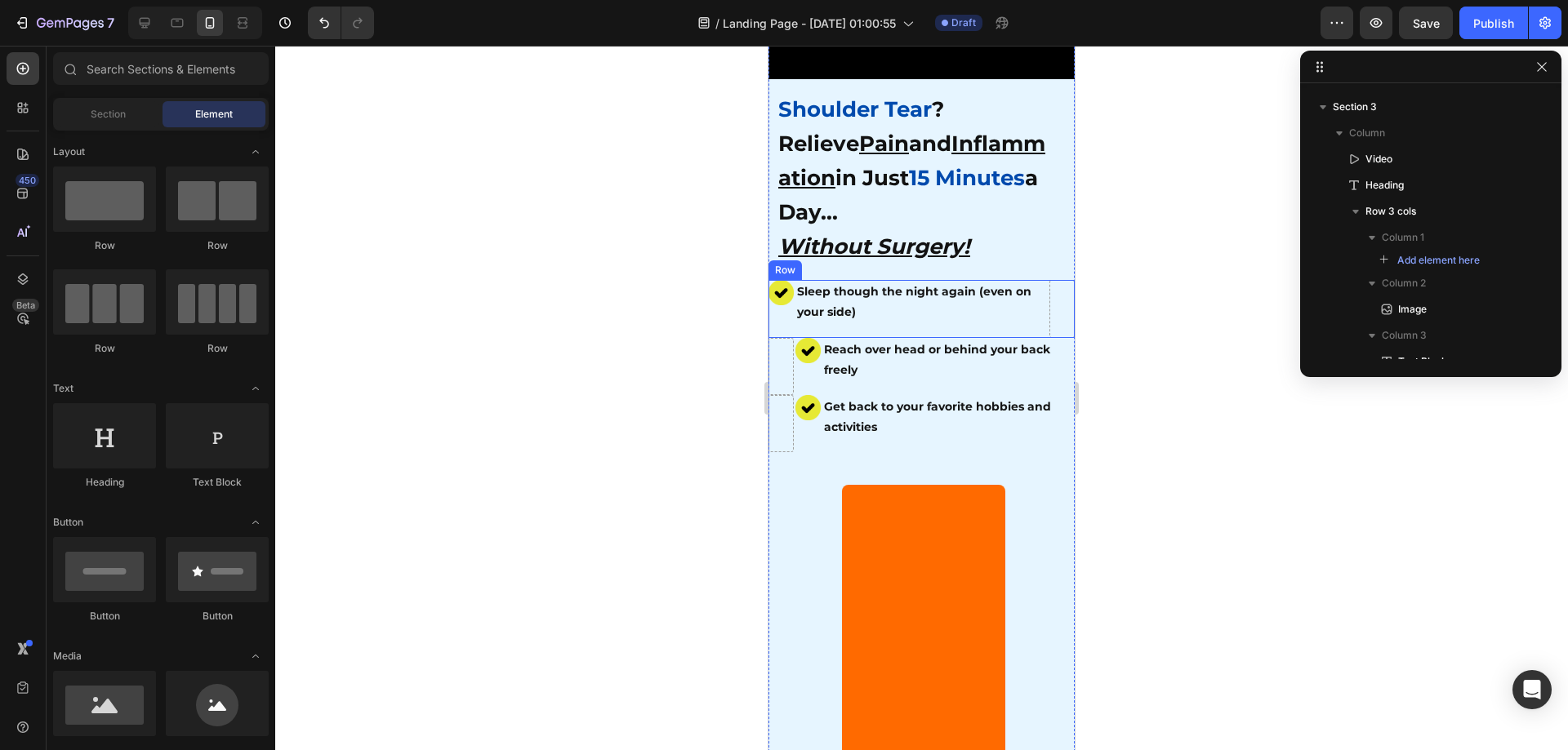
click at [915, 316] on div "Sleep though the night again (even on your side) Text Block" at bounding box center [921, 309] width 252 height 57
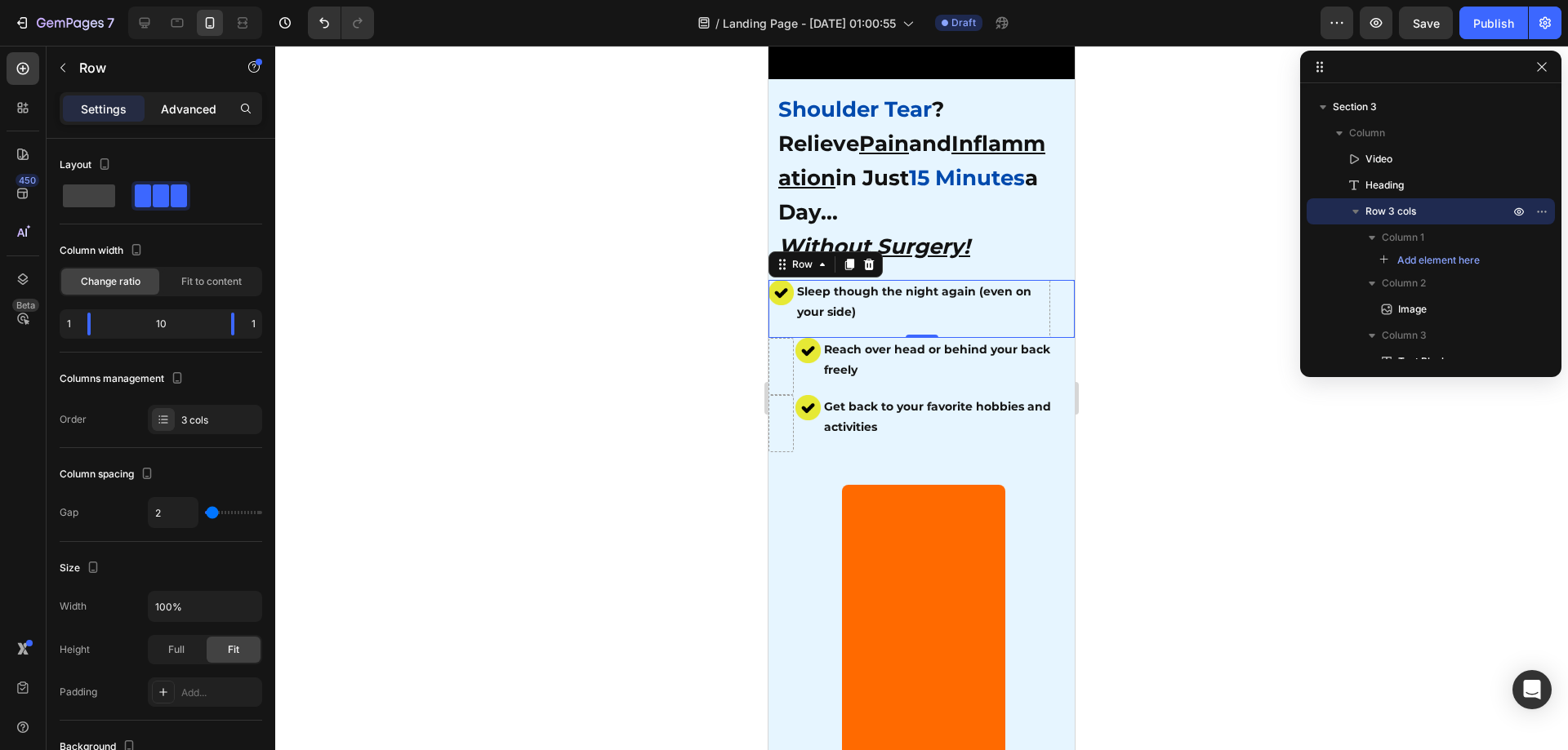
click at [167, 108] on p "Advanced" at bounding box center [189, 109] width 56 height 17
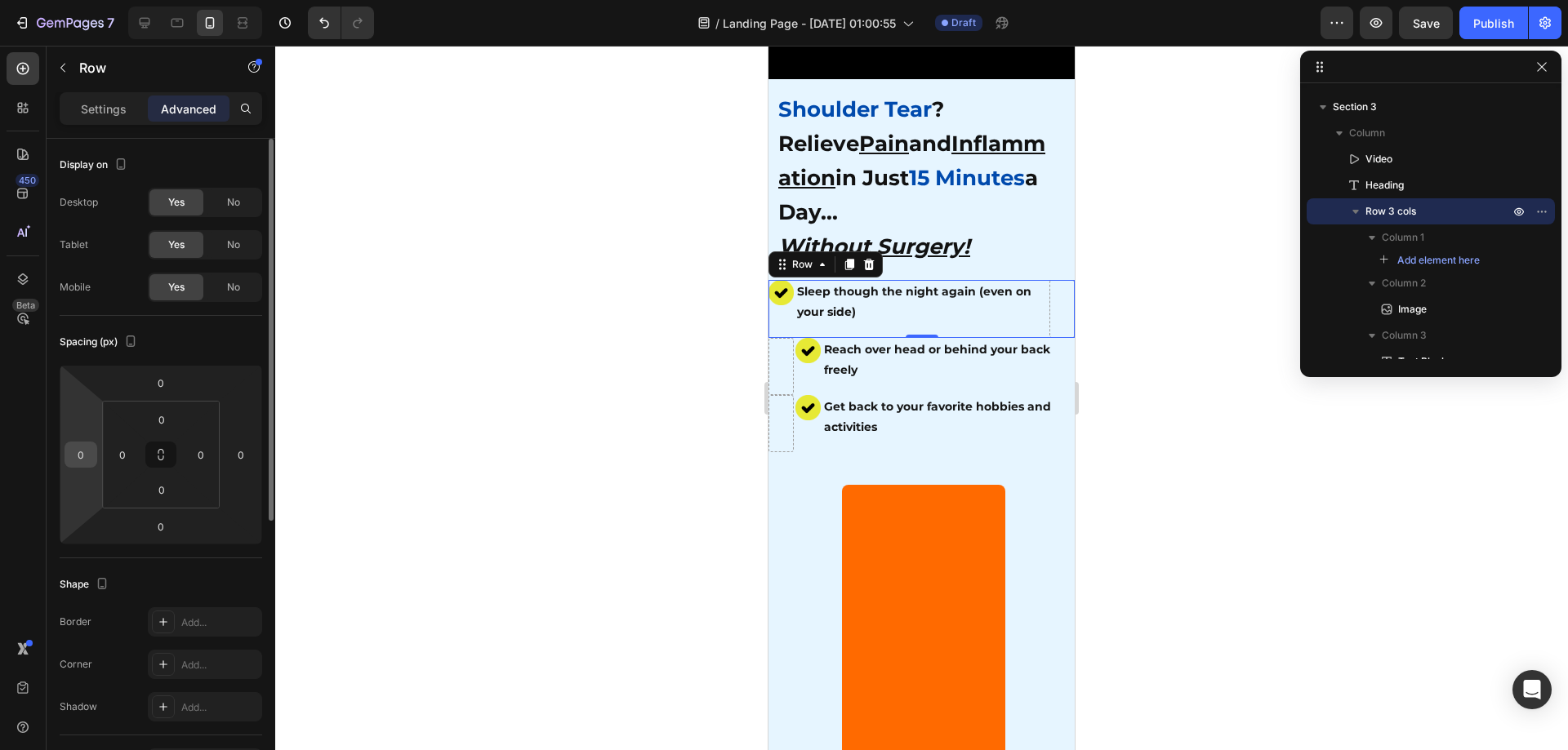
click at [86, 455] on input "0" at bounding box center [81, 454] width 24 height 24
type input "10"
click at [526, 426] on div at bounding box center [921, 398] width 1293 height 705
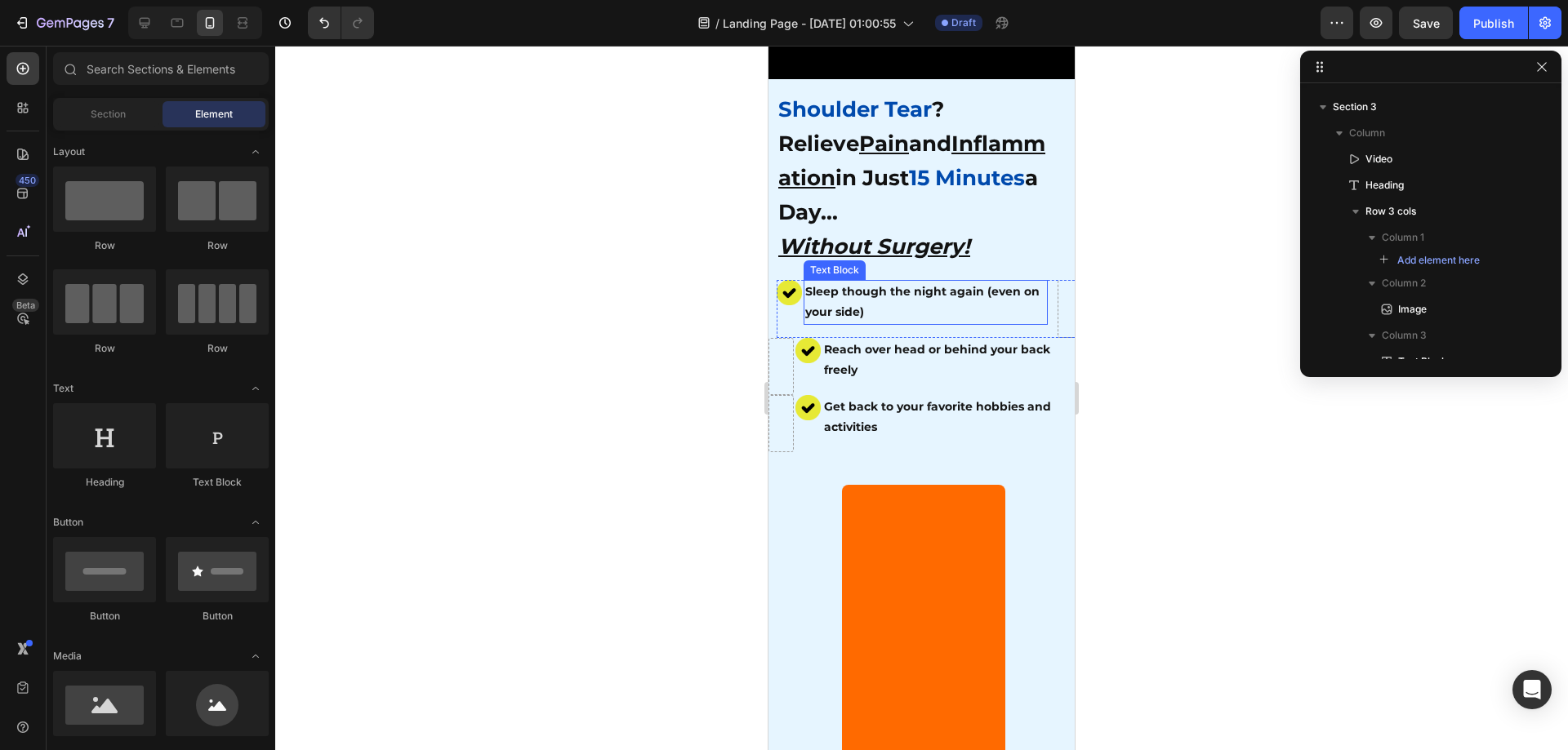
click at [1211, 430] on div at bounding box center [921, 398] width 1293 height 705
click at [1209, 440] on div at bounding box center [921, 398] width 1293 height 705
click at [800, 361] on div "Image" at bounding box center [807, 367] width 25 height 57
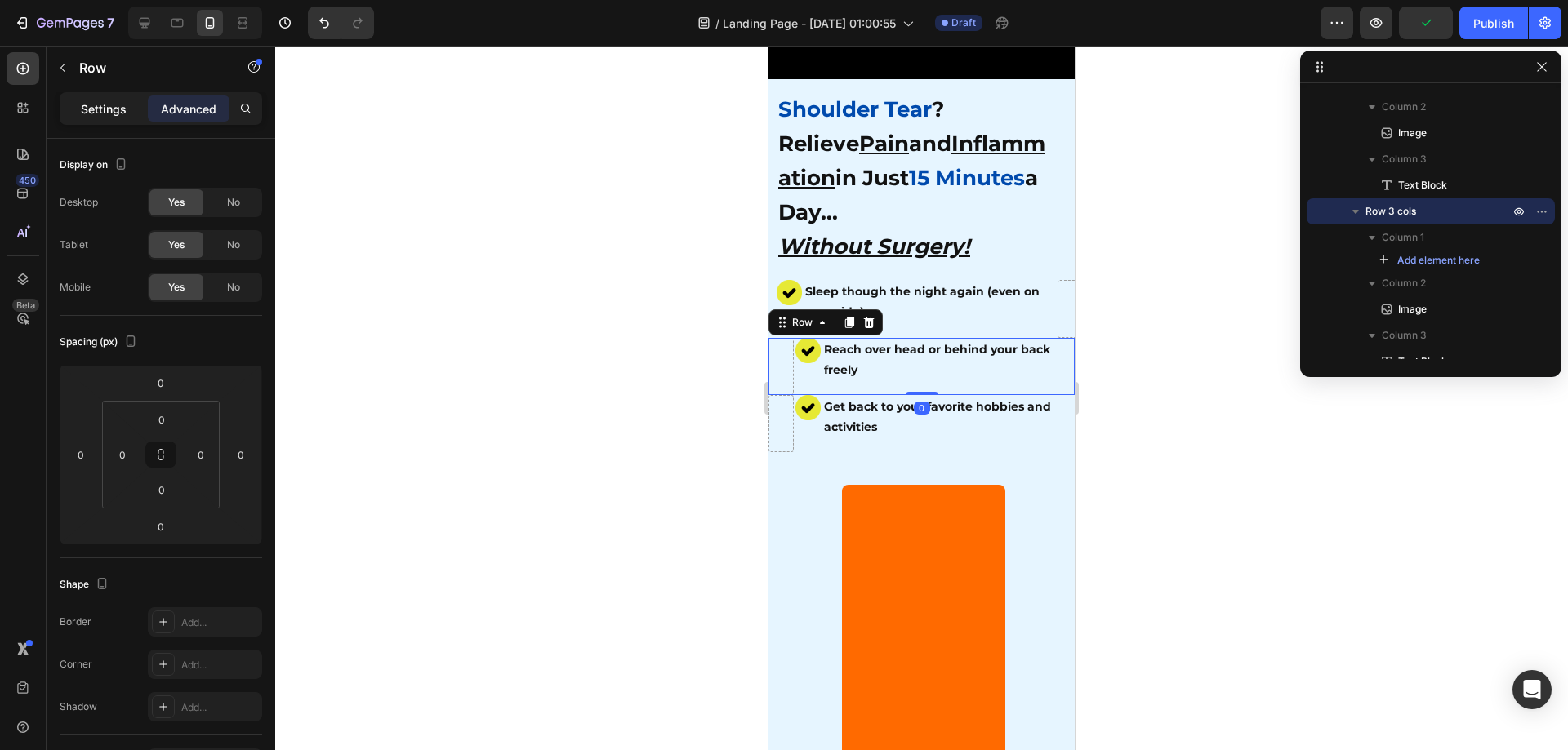
click at [114, 102] on p "Settings" at bounding box center [103, 109] width 46 height 17
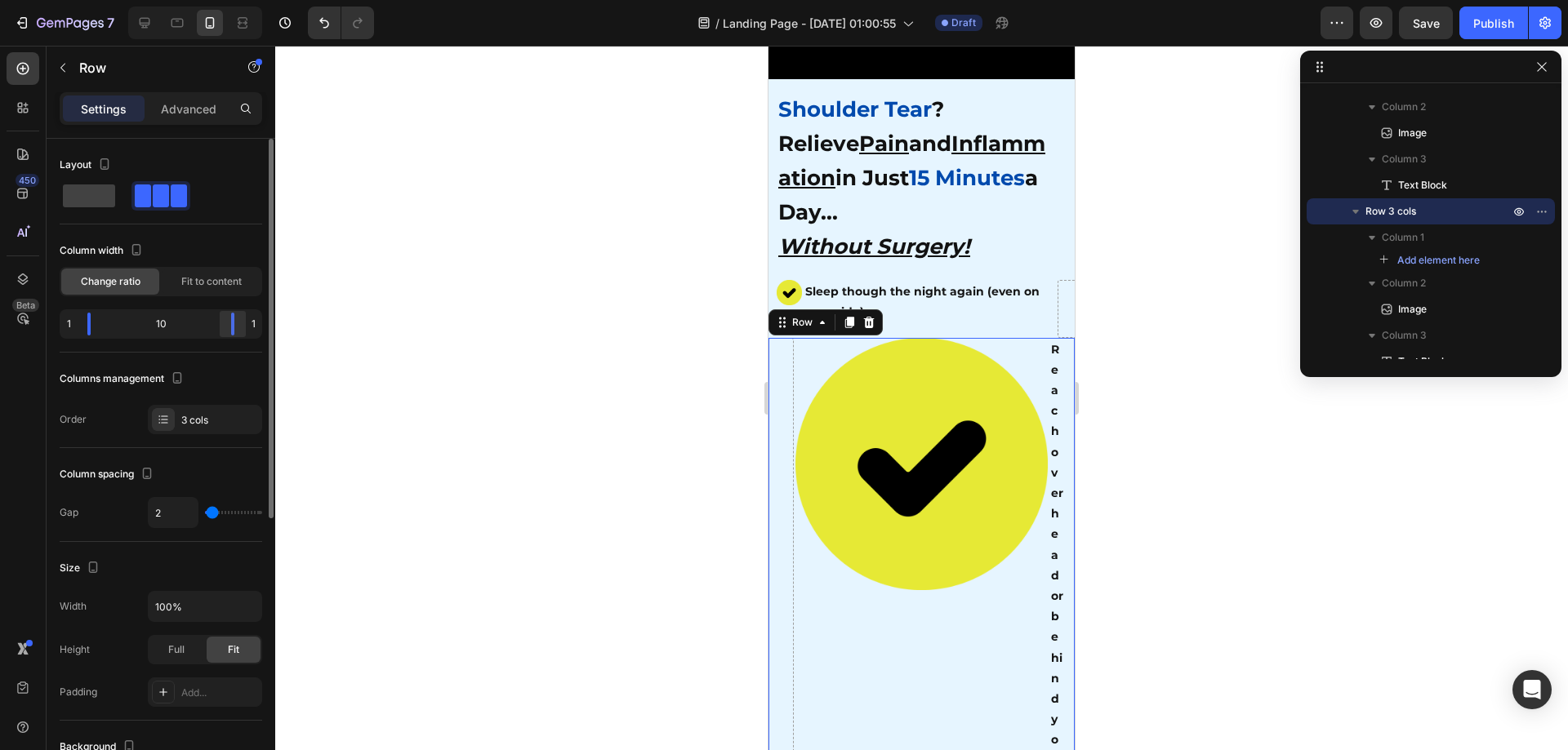
drag, startPoint x: 123, startPoint y: 324, endPoint x: 244, endPoint y: 330, distance: 121.1
click at [244, 330] on div at bounding box center [232, 324] width 29 height 23
click at [208, 420] on div "3 cols" at bounding box center [219, 420] width 77 height 15
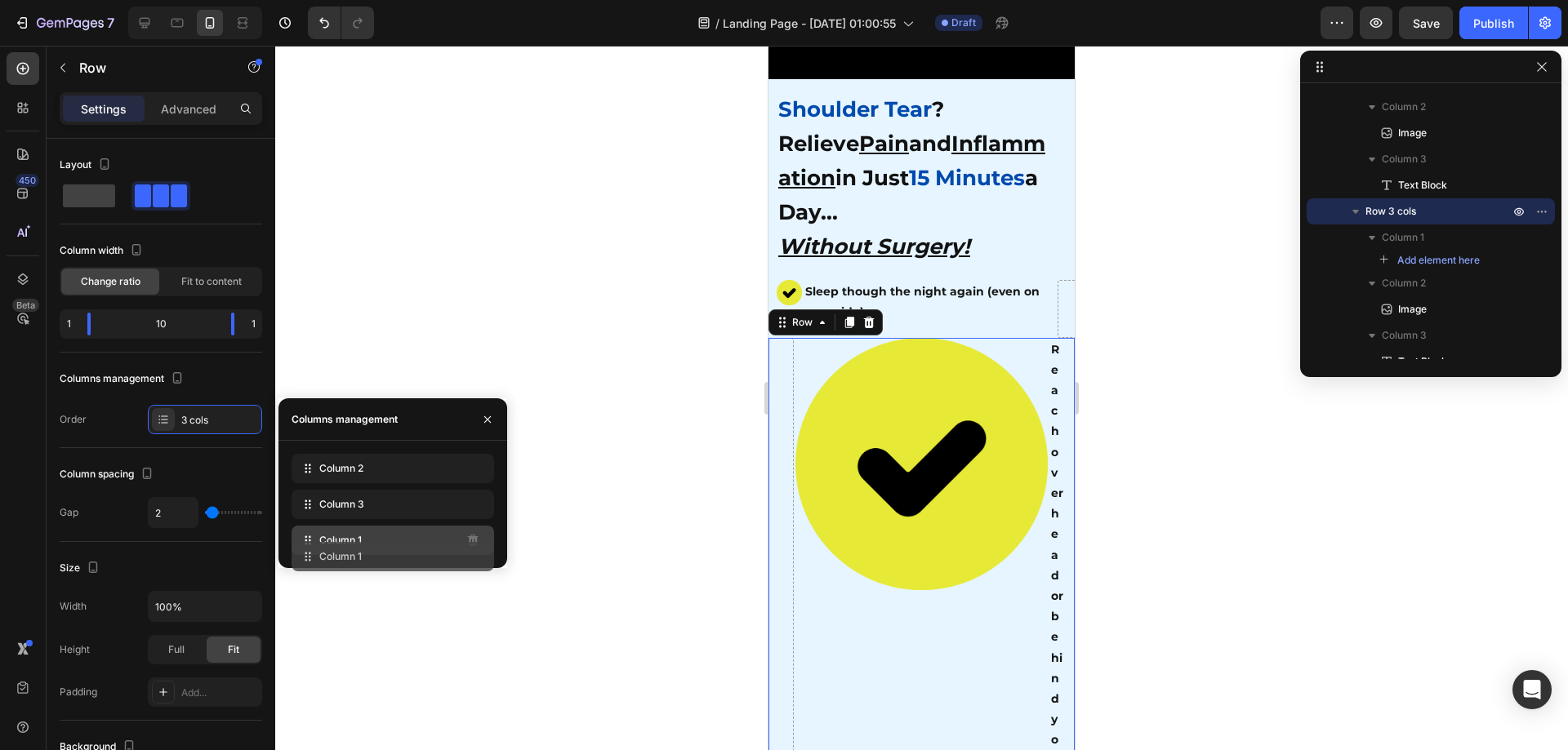
drag, startPoint x: 409, startPoint y: 460, endPoint x: 409, endPoint y: 549, distance: 89.0
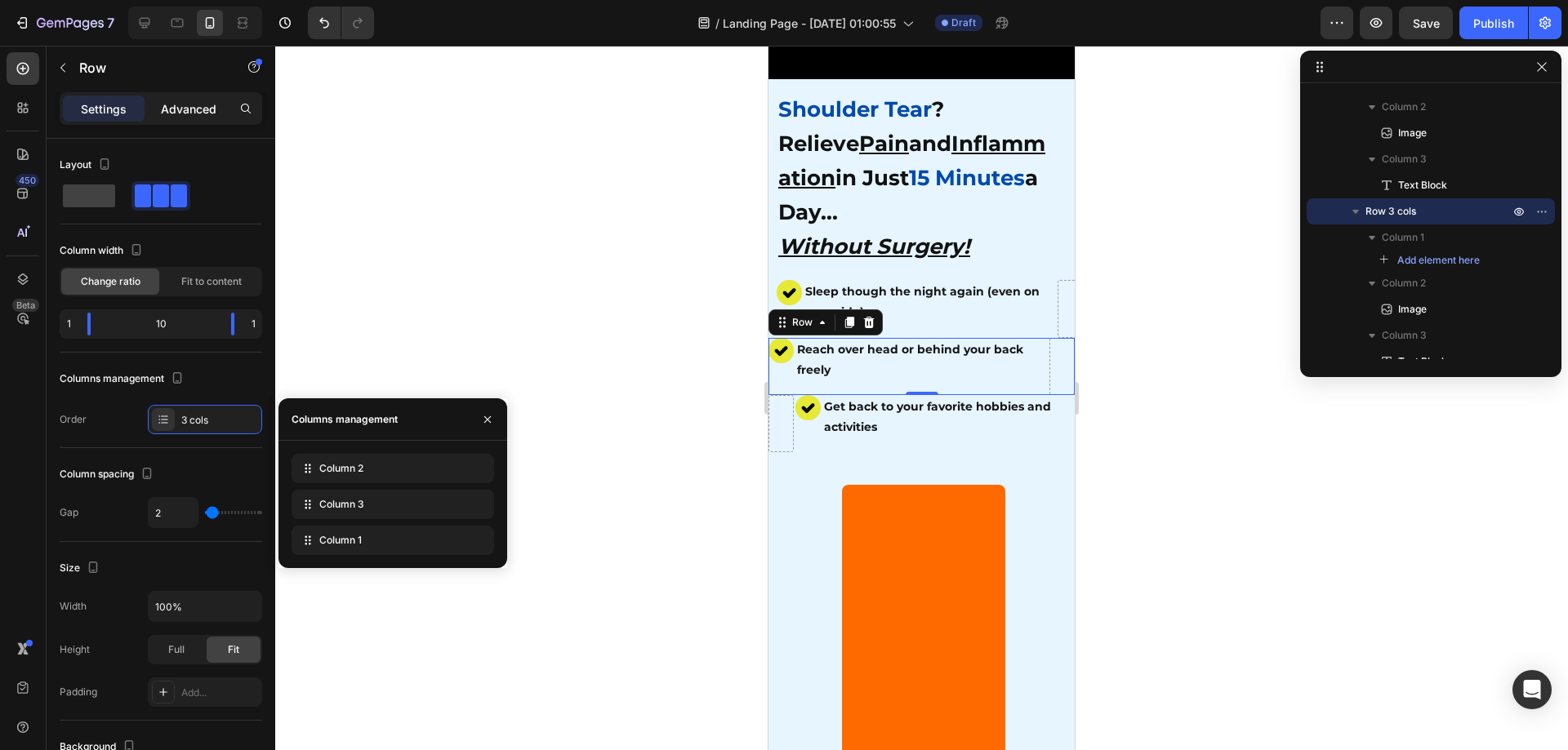
click at [164, 108] on p "Advanced" at bounding box center [189, 109] width 56 height 17
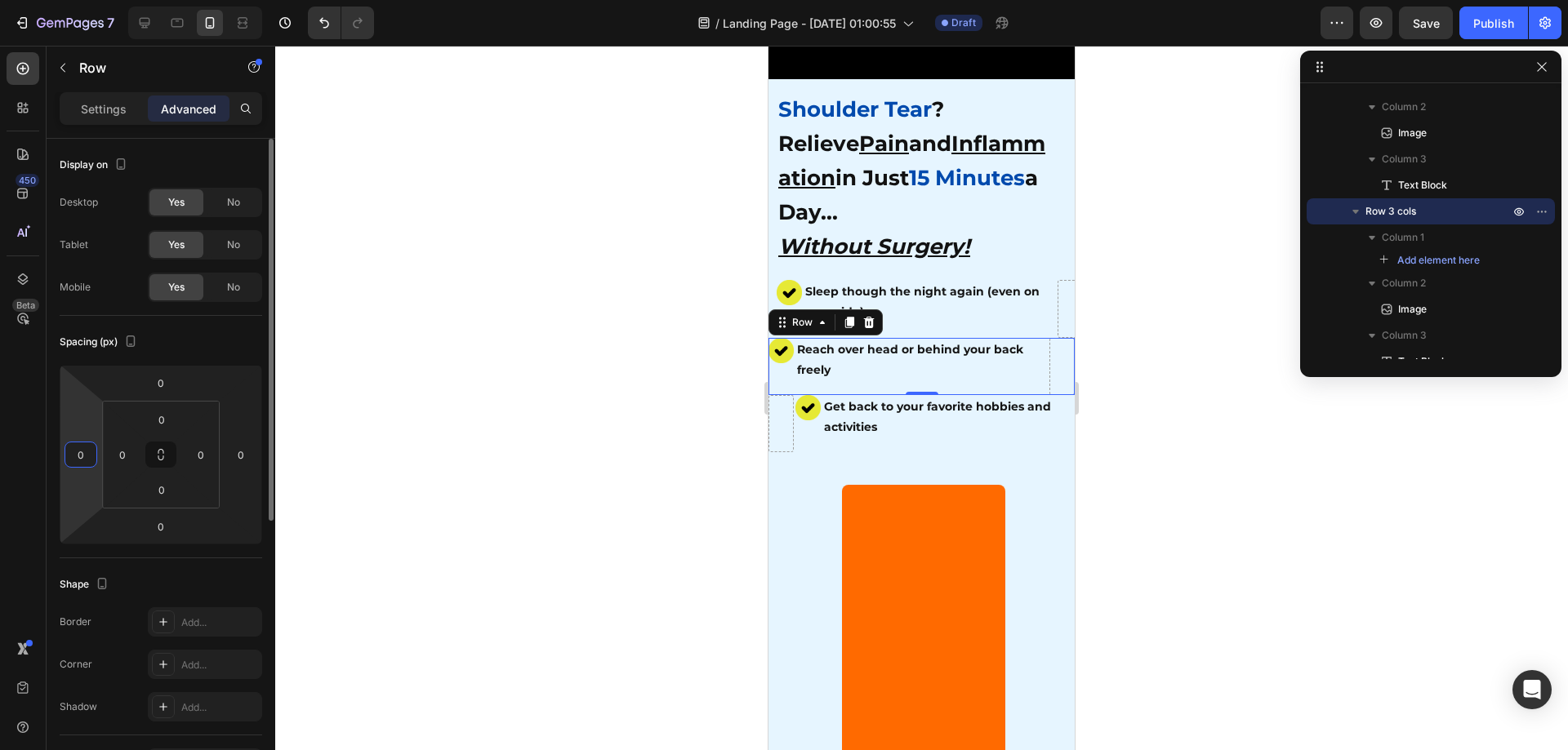
click at [85, 466] on input "0" at bounding box center [81, 454] width 24 height 24
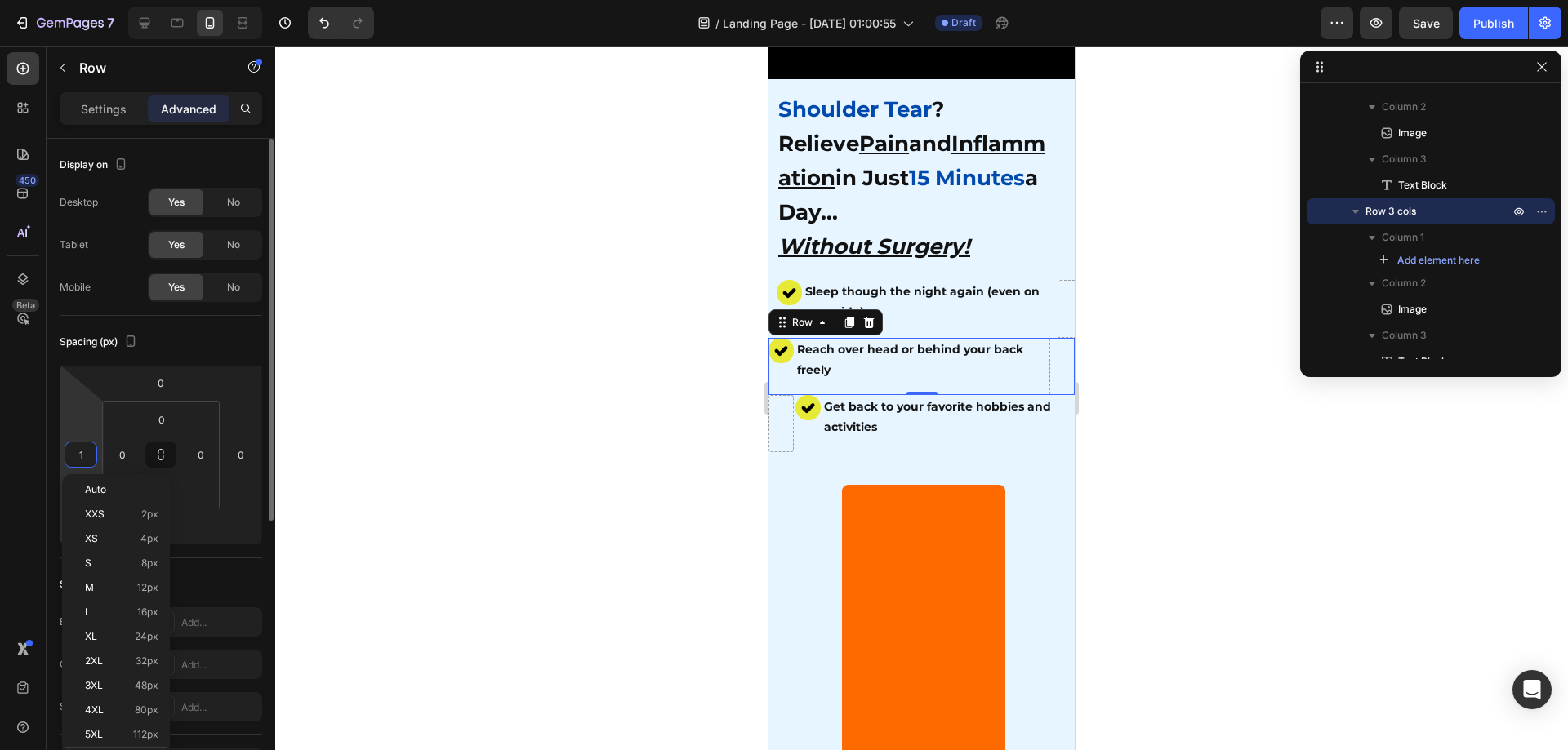
type input "10"
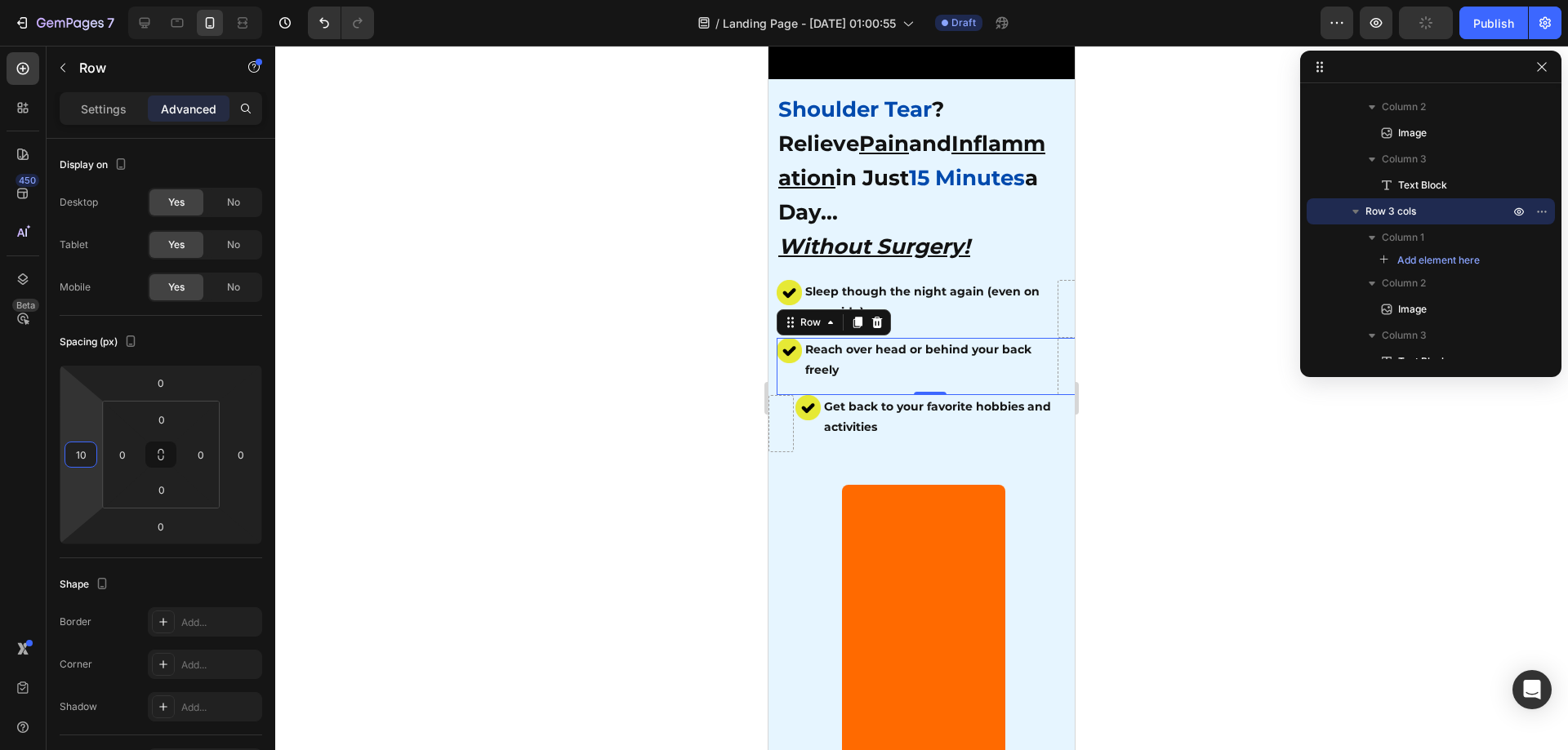
click at [463, 458] on div at bounding box center [921, 398] width 1293 height 705
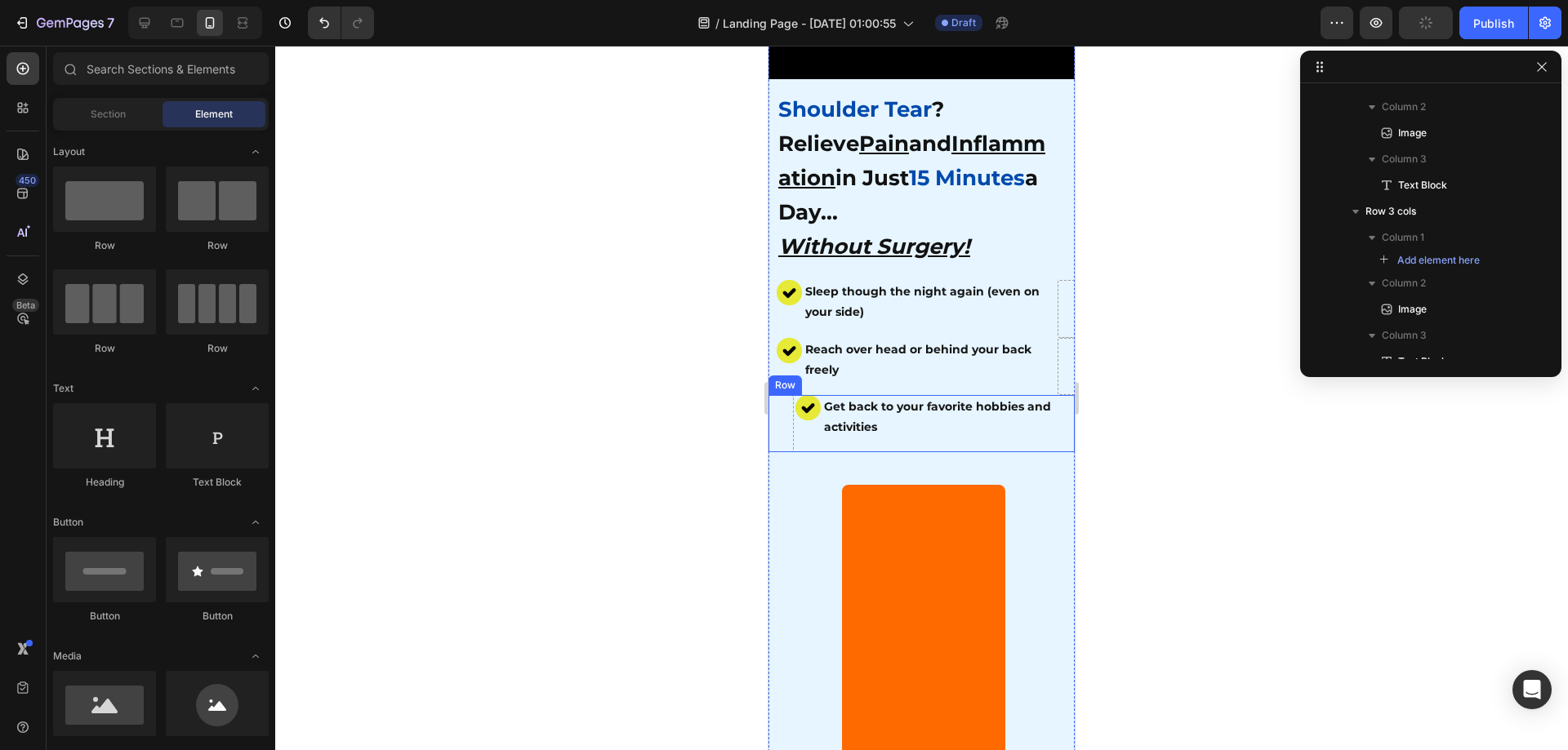
click at [824, 430] on div "Get back to your favorite hobbies and activities Text Block" at bounding box center [948, 424] width 252 height 57
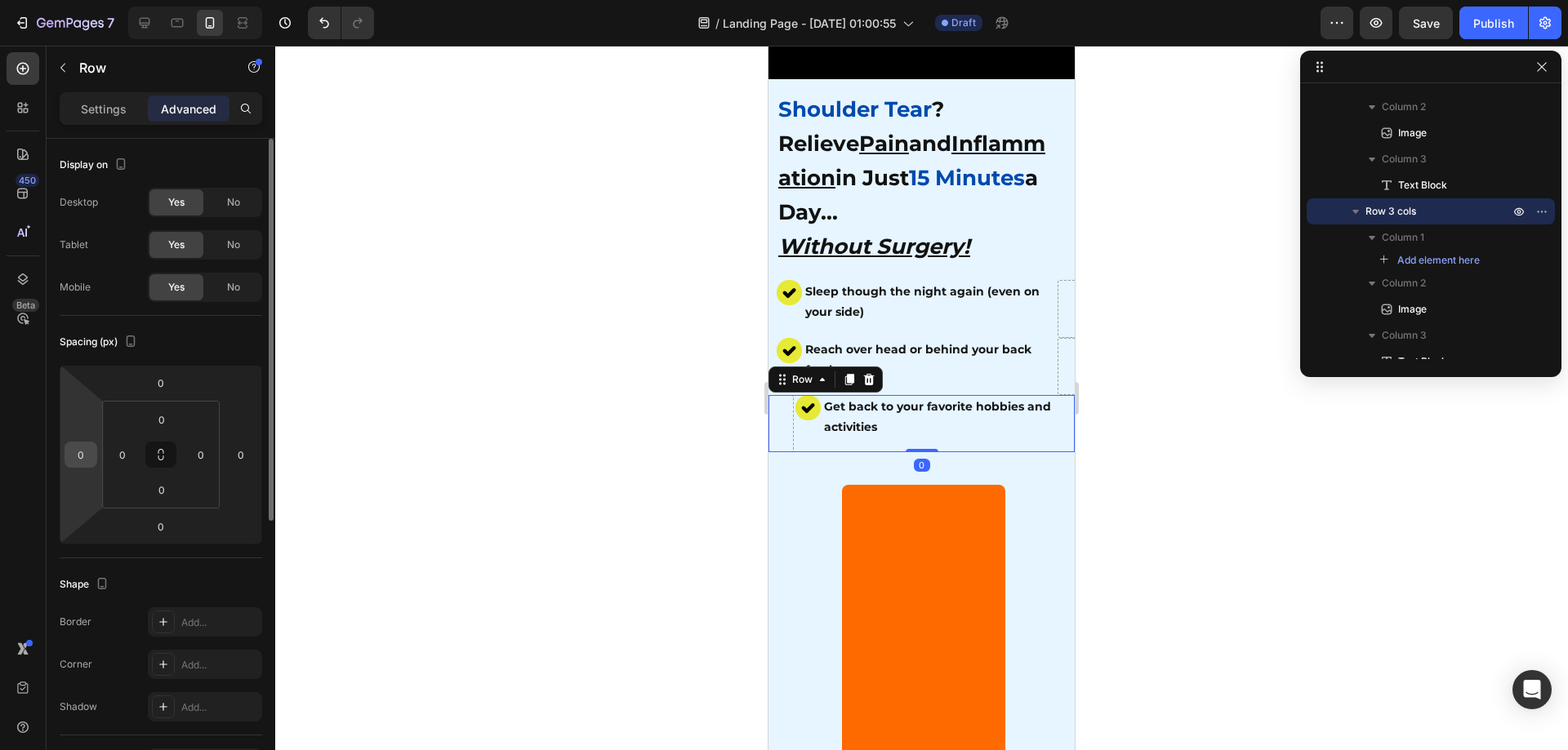
click at [90, 453] on input "0" at bounding box center [81, 454] width 24 height 24
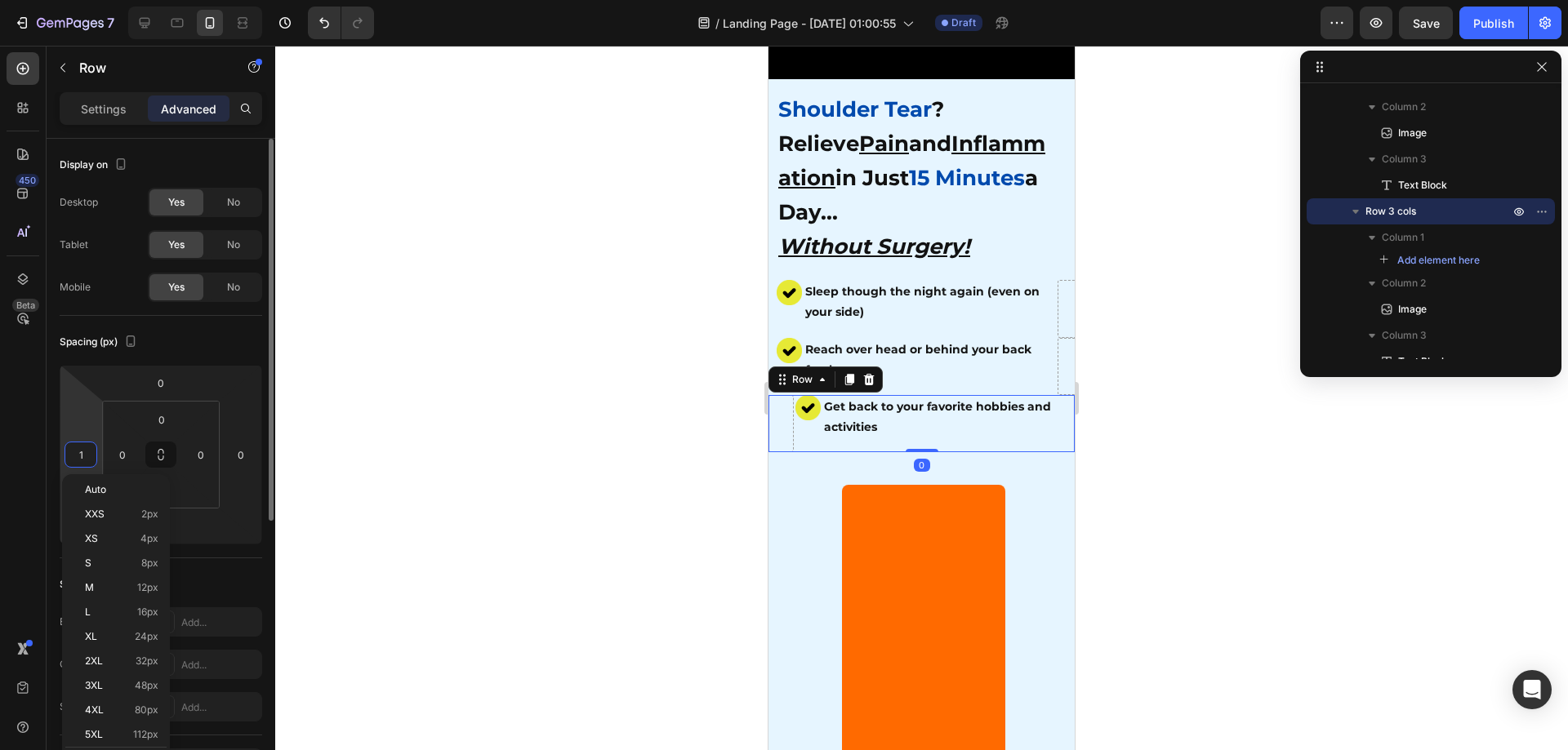
type input "10"
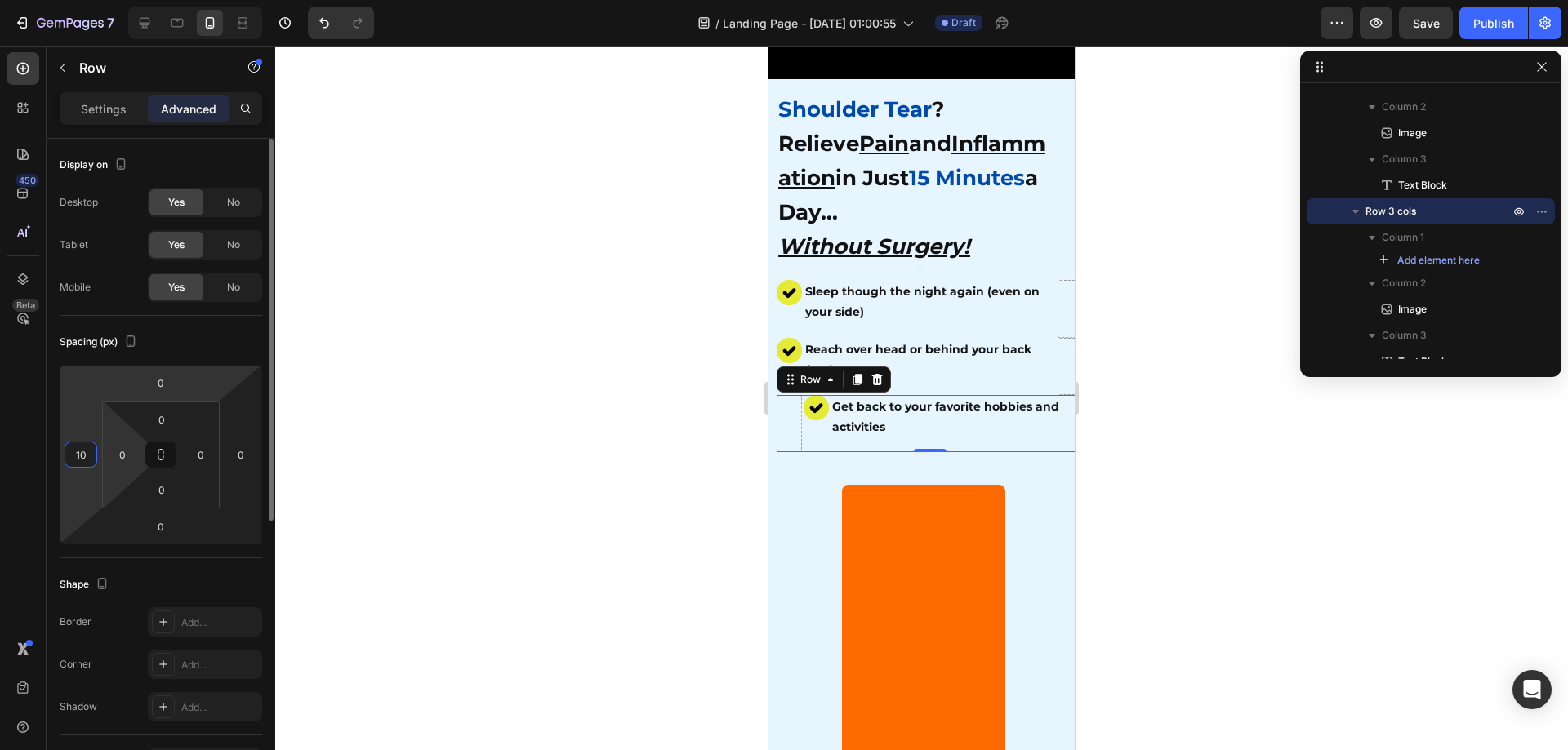
scroll to position [163, 0]
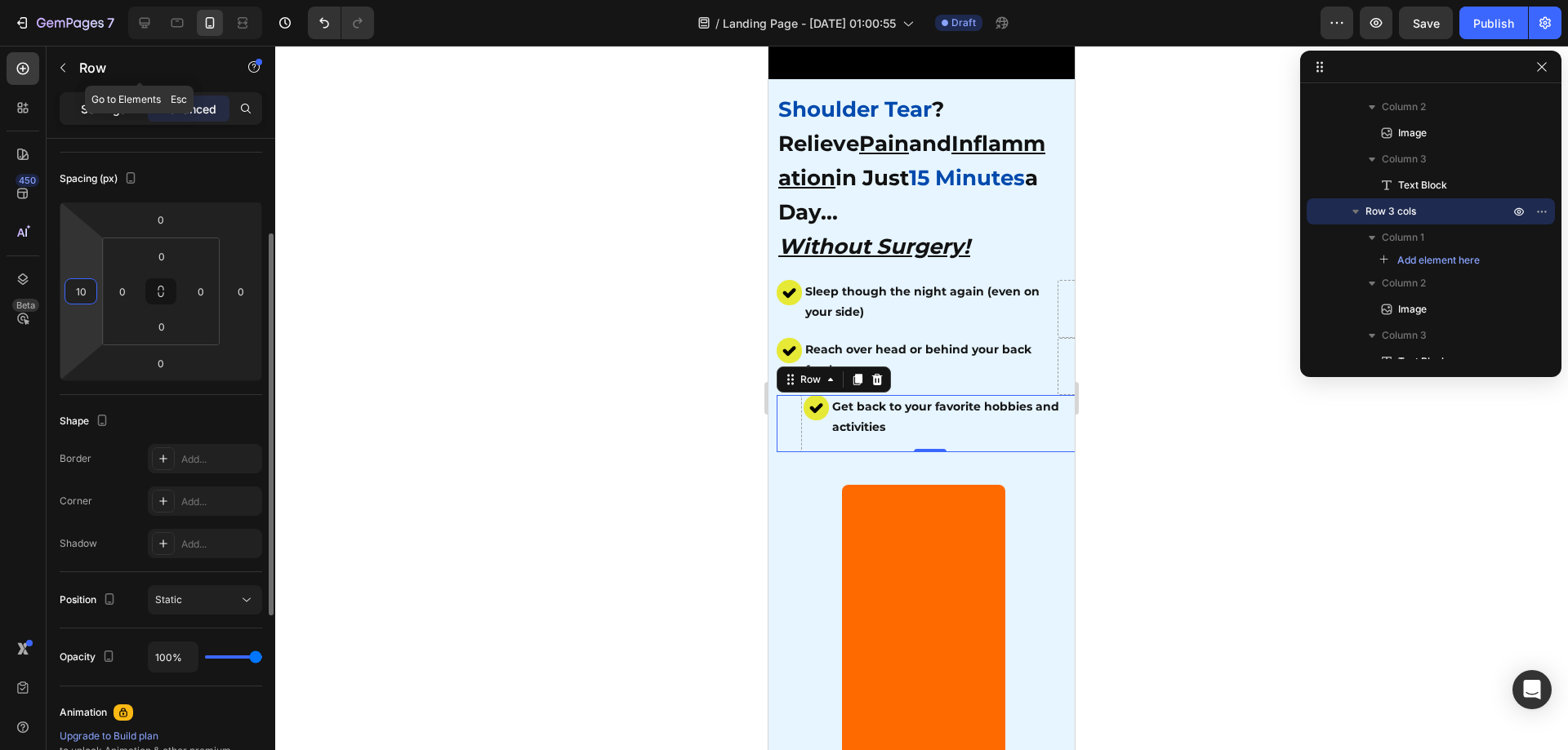
click at [108, 103] on p "Settings" at bounding box center [103, 109] width 46 height 17
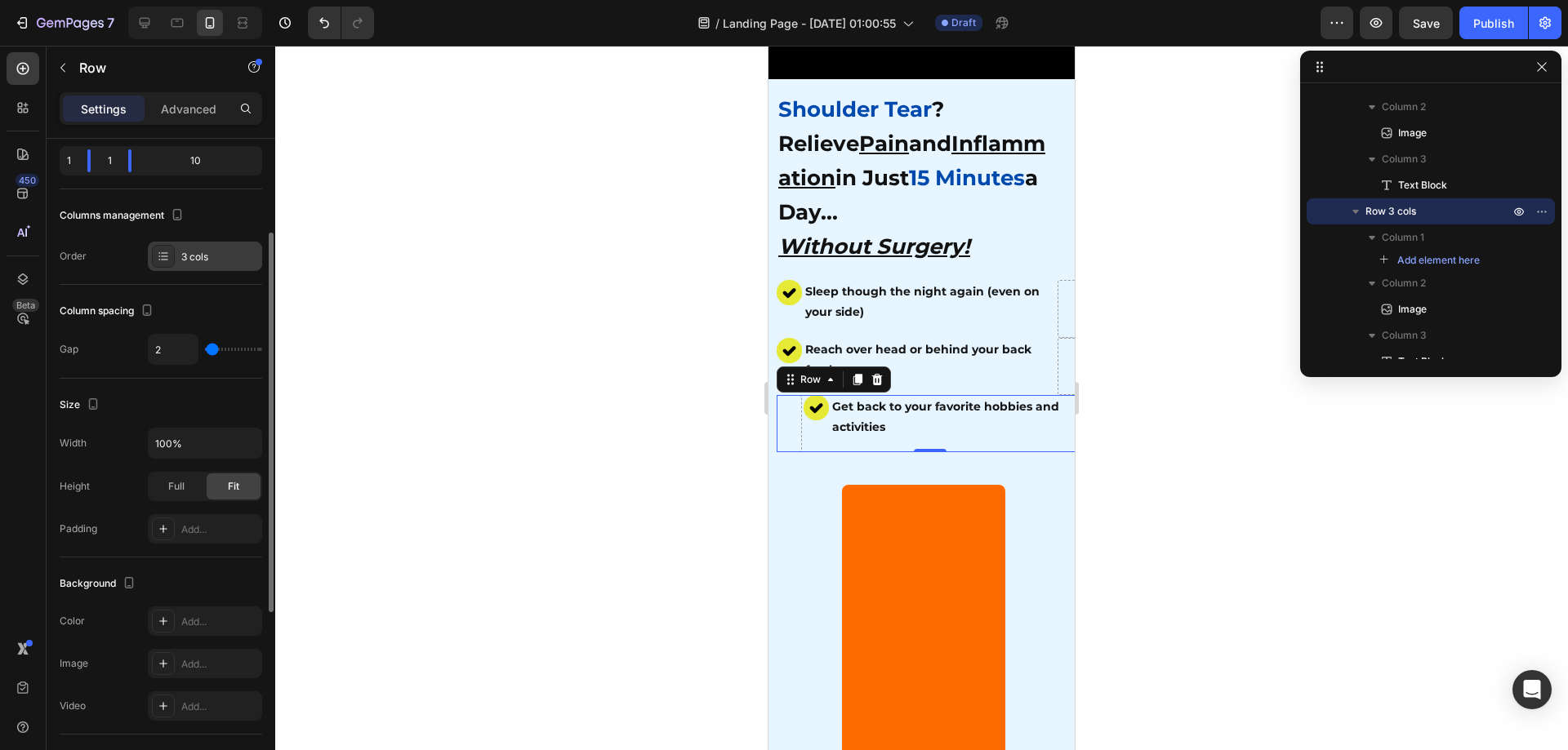
click at [193, 258] on div "3 cols" at bounding box center [219, 257] width 77 height 15
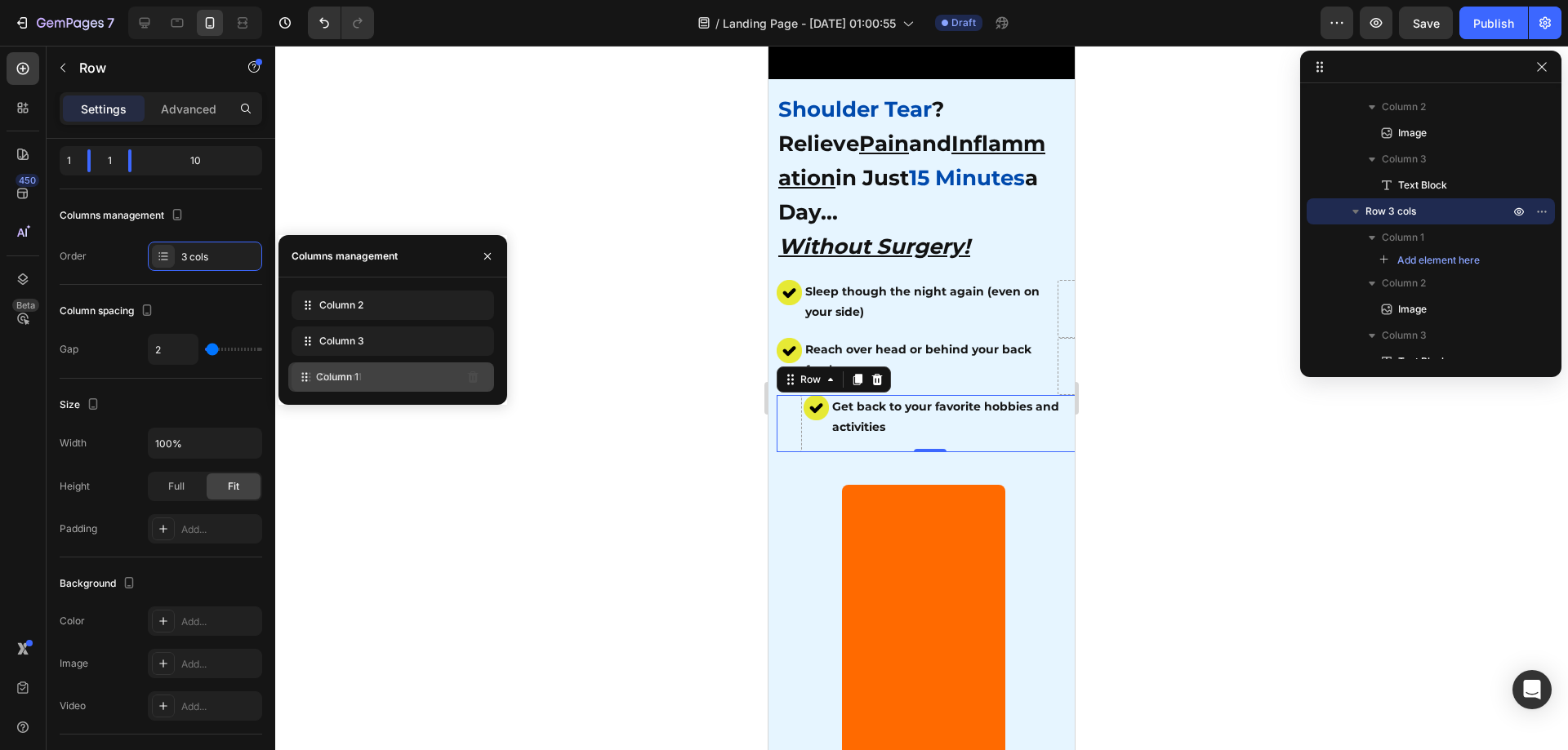
drag, startPoint x: 398, startPoint y: 310, endPoint x: 395, endPoint y: 382, distance: 72.1
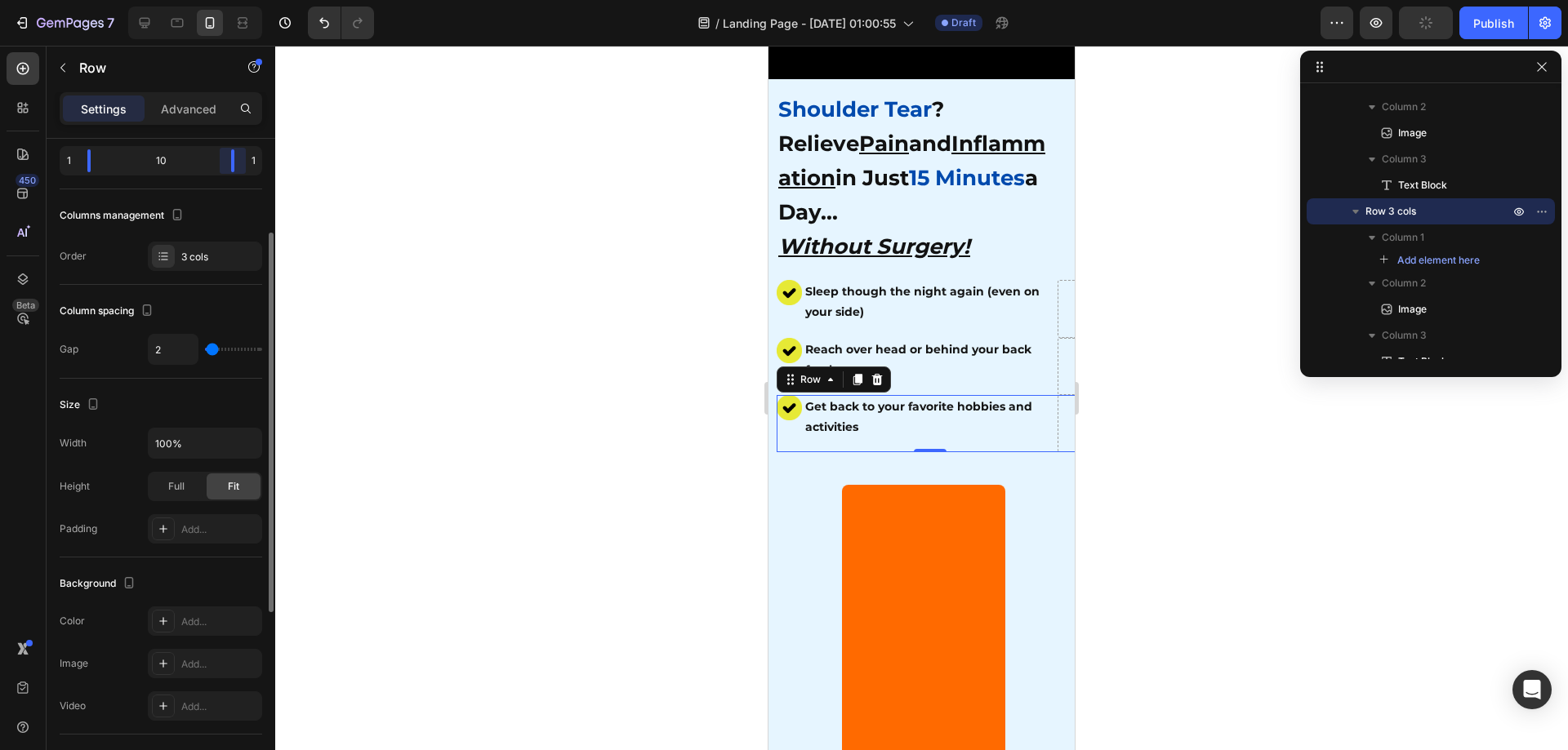
drag, startPoint x: 133, startPoint y: 160, endPoint x: 240, endPoint y: 175, distance: 108.0
click at [240, 175] on div "Column width Change ratio Fit to content 1 10 1" at bounding box center [161, 132] width 203 height 115
click at [389, 299] on div at bounding box center [921, 398] width 1293 height 705
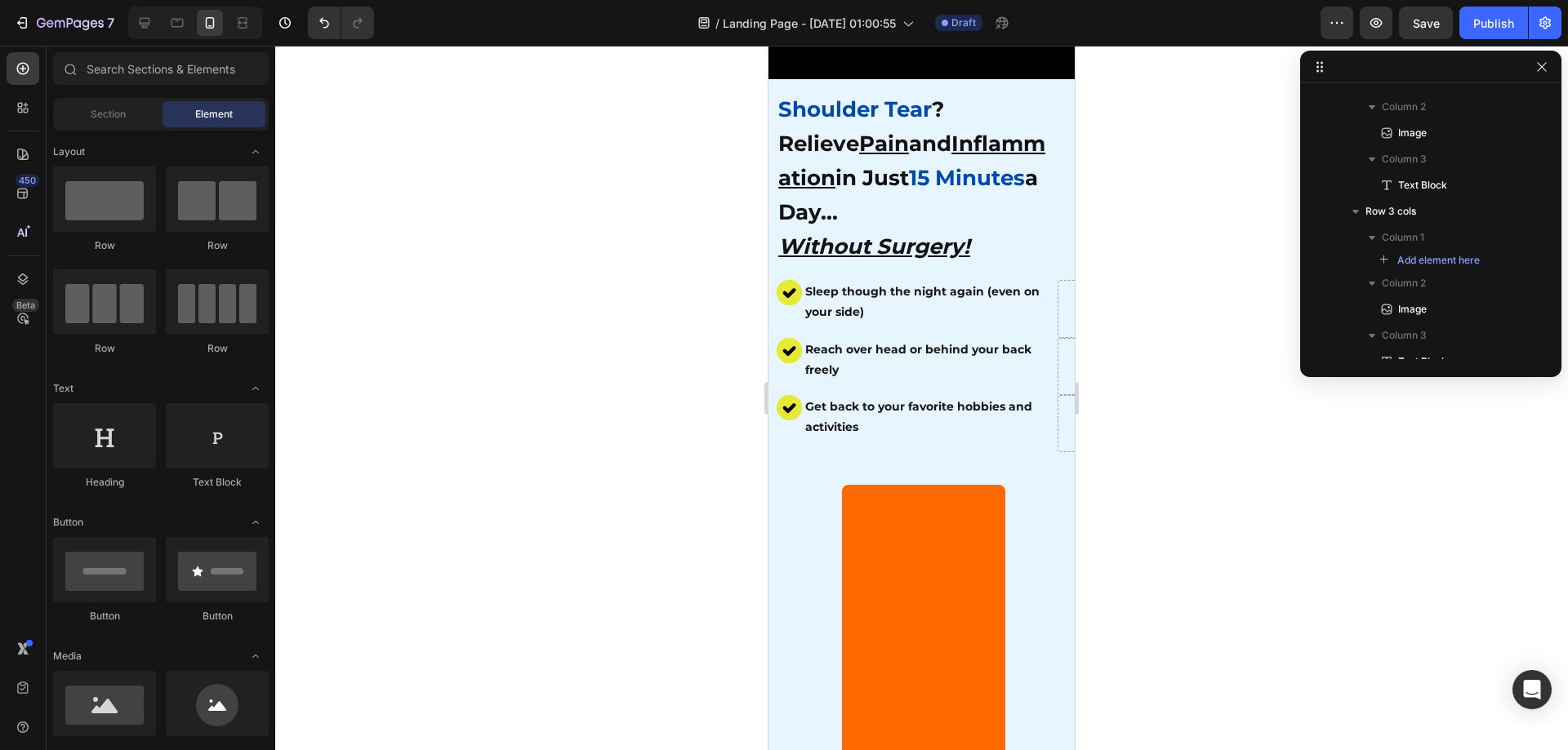
click at [1236, 517] on div at bounding box center [921, 398] width 1293 height 705
click at [1218, 485] on div at bounding box center [921, 398] width 1293 height 705
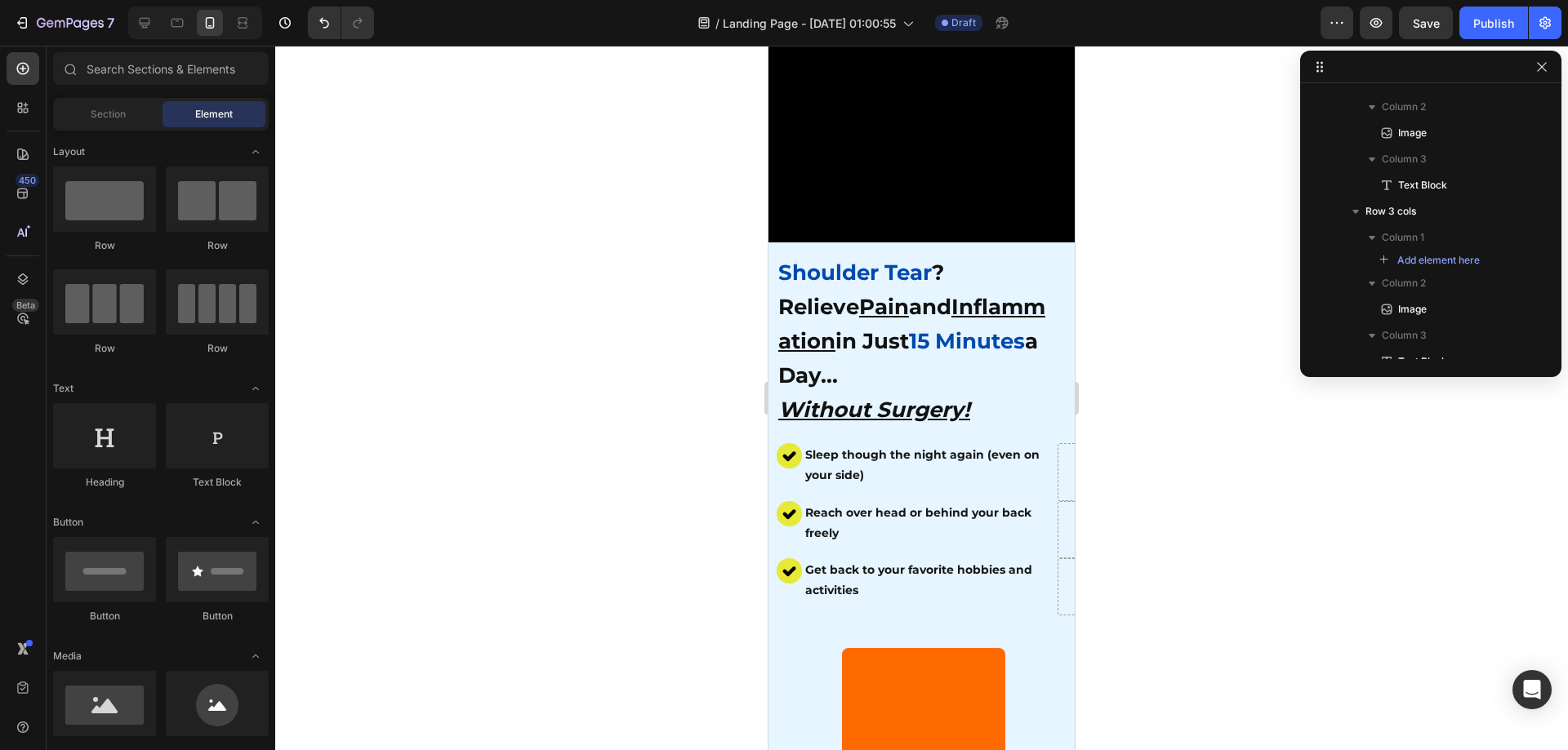
click at [1404, 522] on div at bounding box center [921, 398] width 1293 height 705
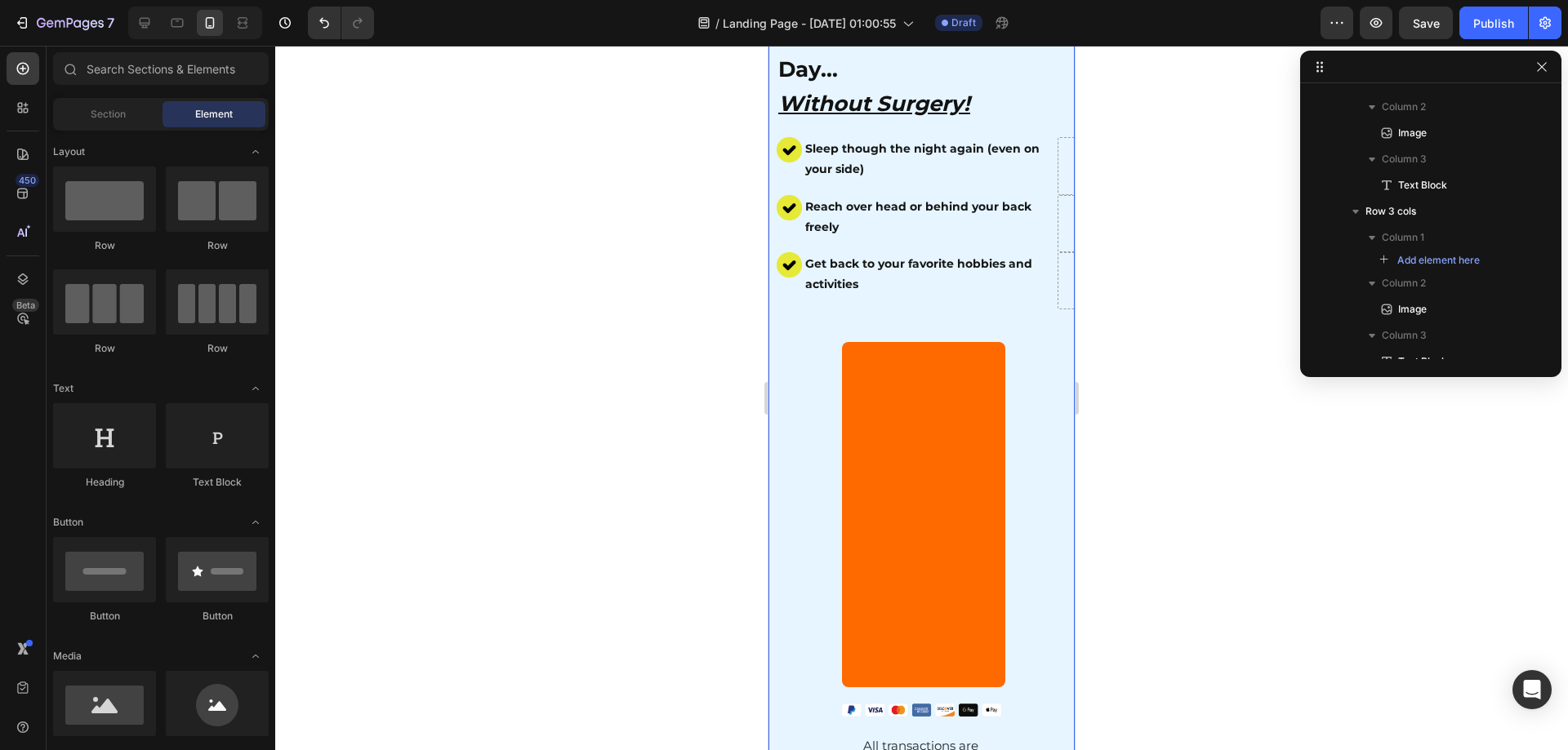
scroll to position [571, 0]
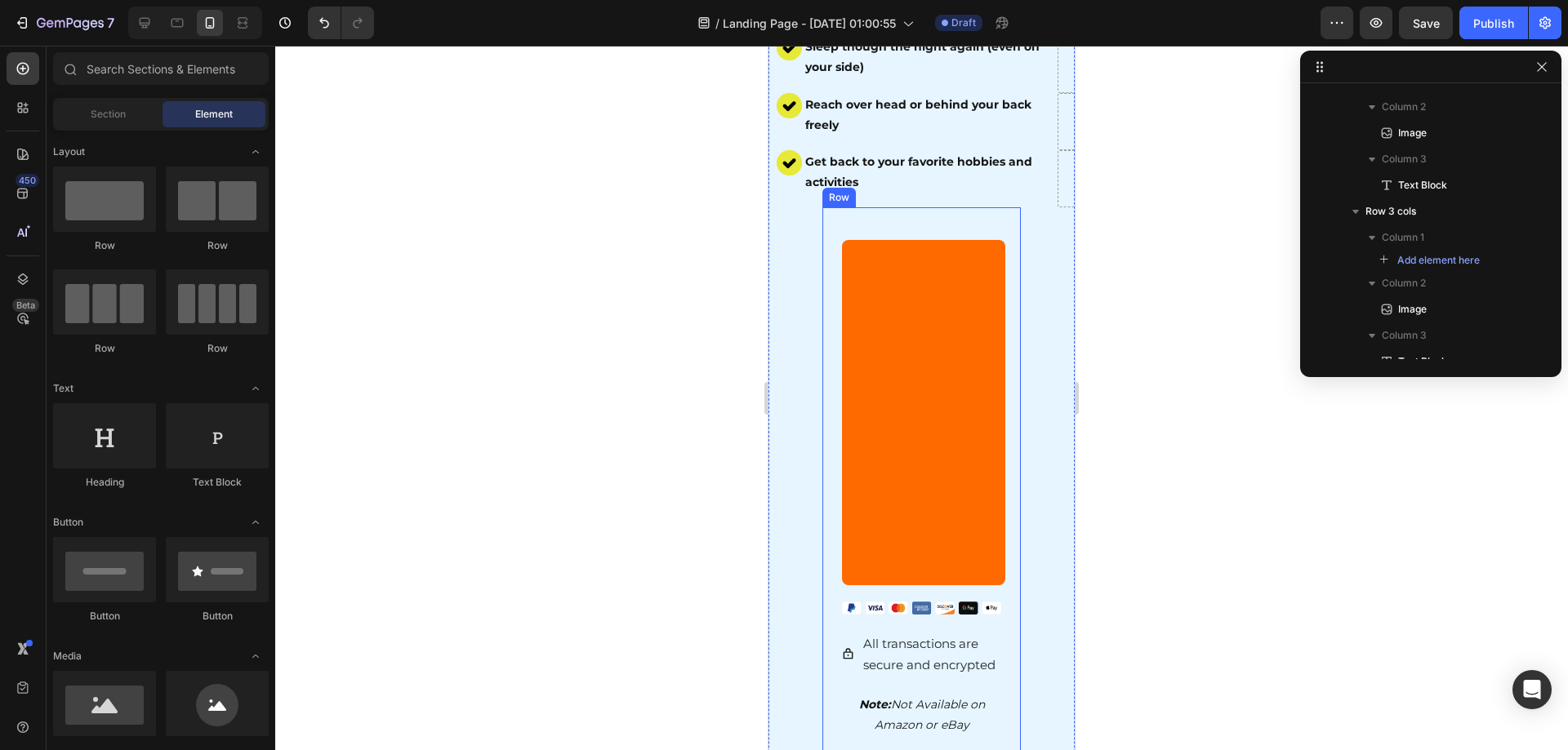
click at [947, 429] on button "Get 50% OFF [DATE]" at bounding box center [924, 413] width 163 height 345
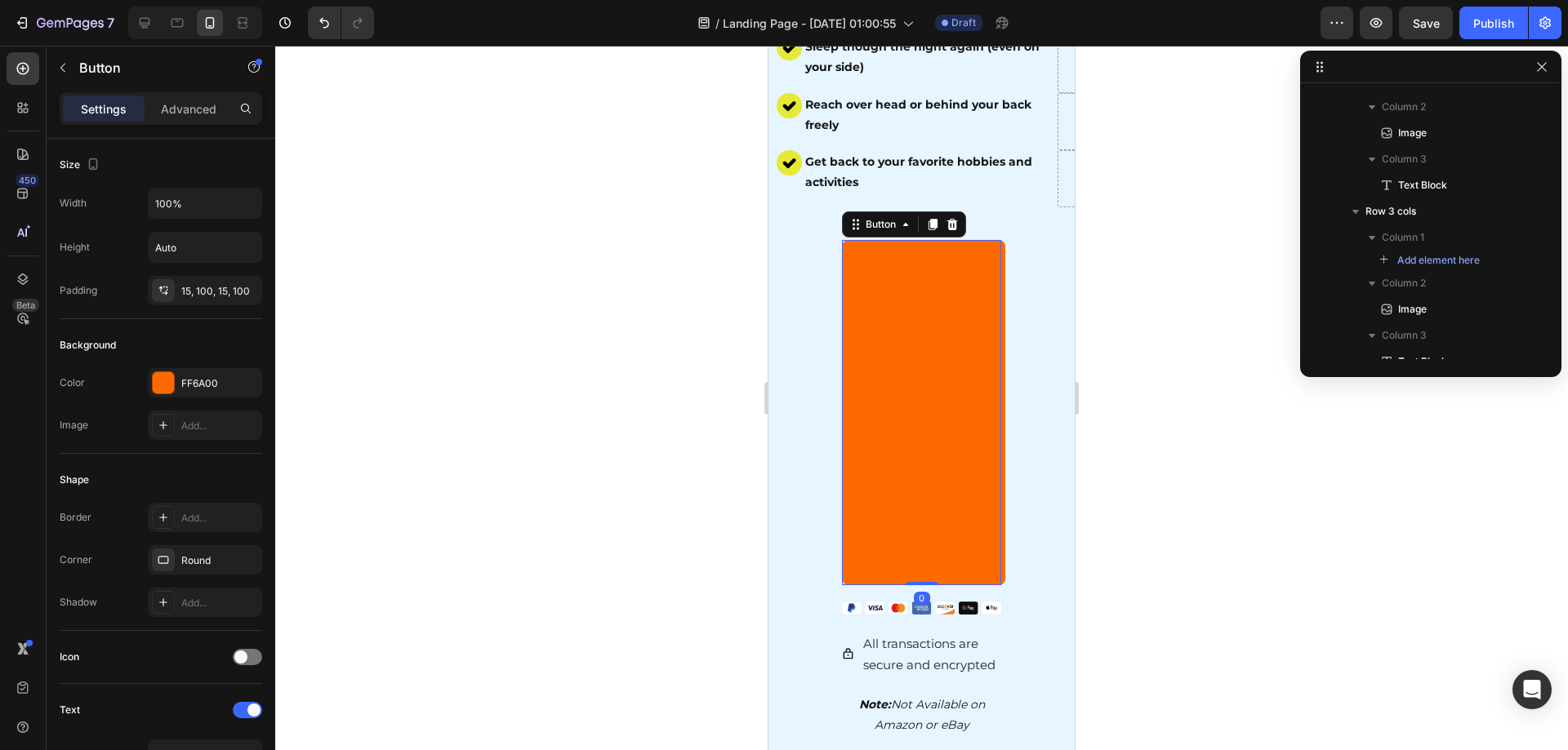
scroll to position [734, 0]
click at [872, 314] on button "Get 50% OFF [DATE]" at bounding box center [924, 413] width 163 height 345
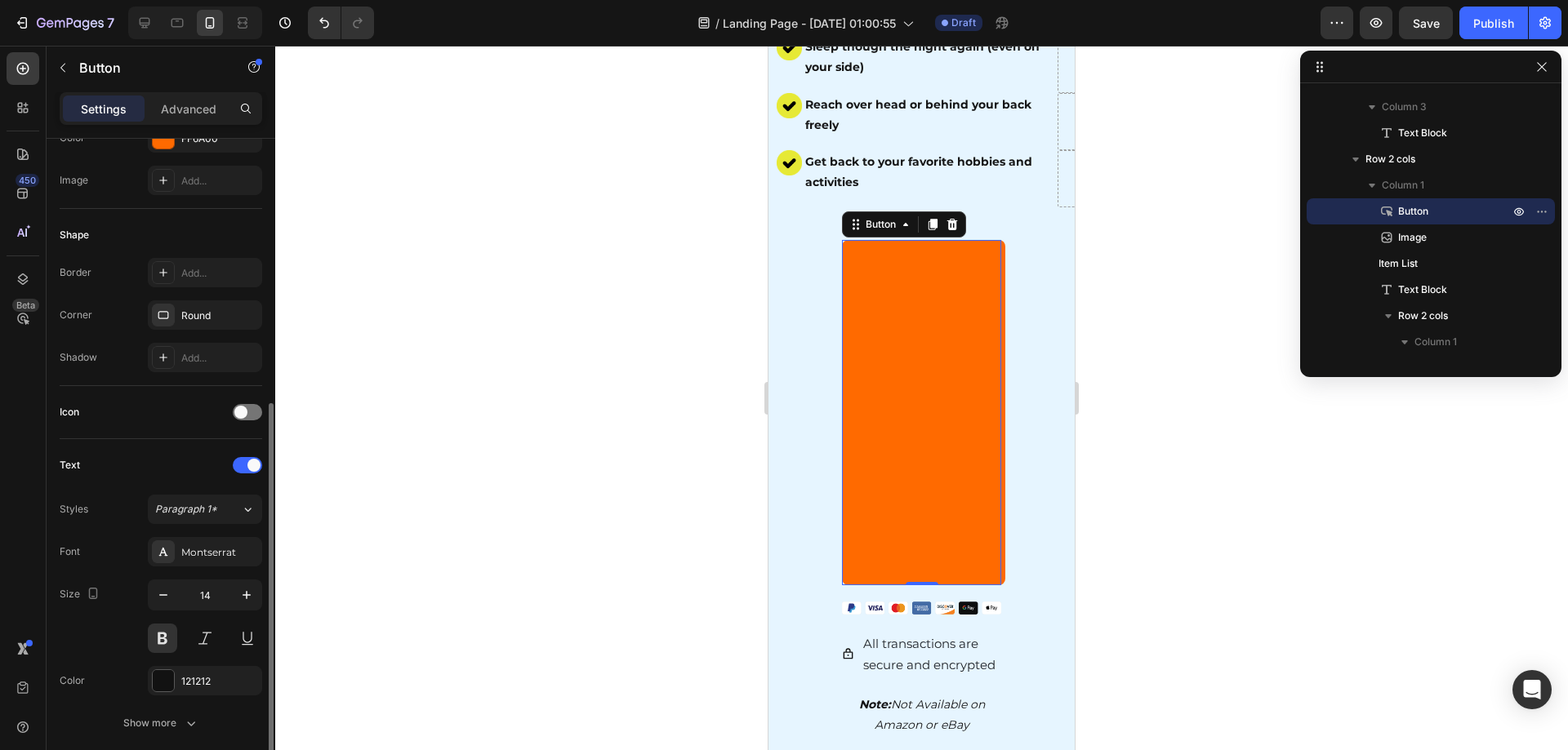
scroll to position [490, 0]
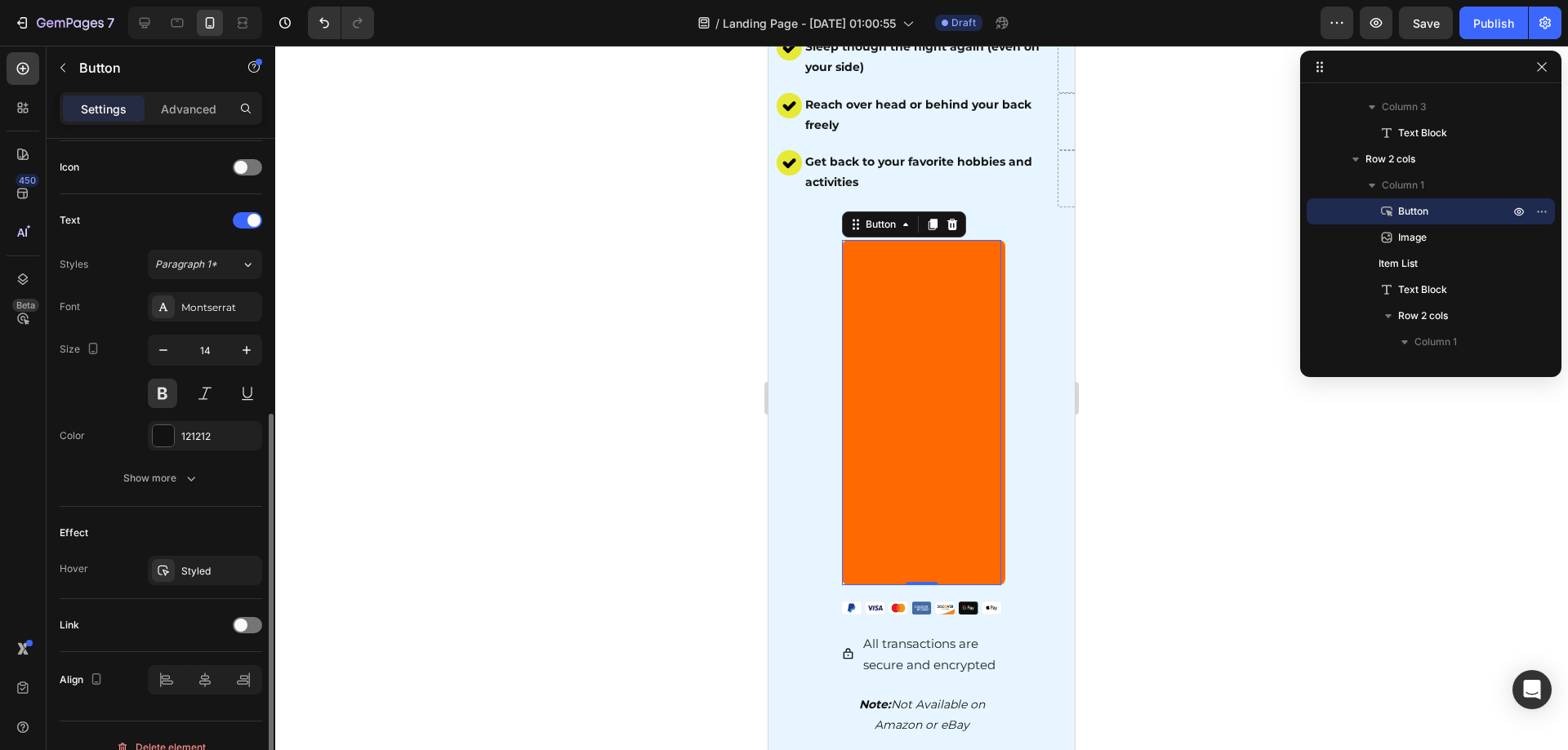
click at [906, 407] on button "Get 50% OFF [DATE]" at bounding box center [924, 413] width 163 height 345
click at [967, 345] on button "Get 50% OFF [DATE]" at bounding box center [924, 413] width 163 height 345
click at [931, 407] on button "Get 50% OFF [DATE]" at bounding box center [924, 413] width 163 height 345
drag, startPoint x: 931, startPoint y: 407, endPoint x: 1221, endPoint y: 420, distance: 290.3
click at [931, 407] on button "Get 50% OFF [DATE]" at bounding box center [924, 413] width 163 height 345
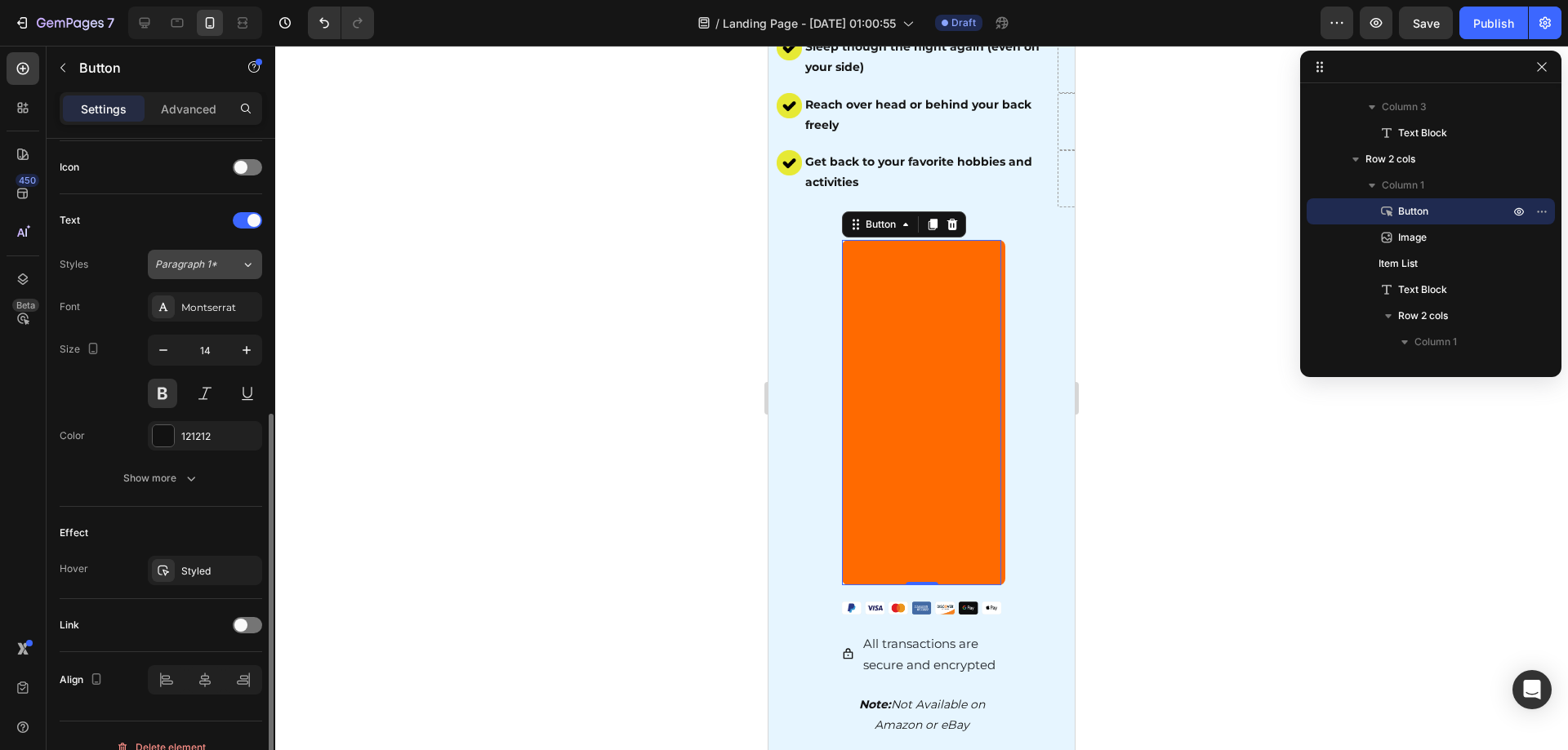
click at [190, 269] on span "Paragraph 1*" at bounding box center [186, 264] width 62 height 15
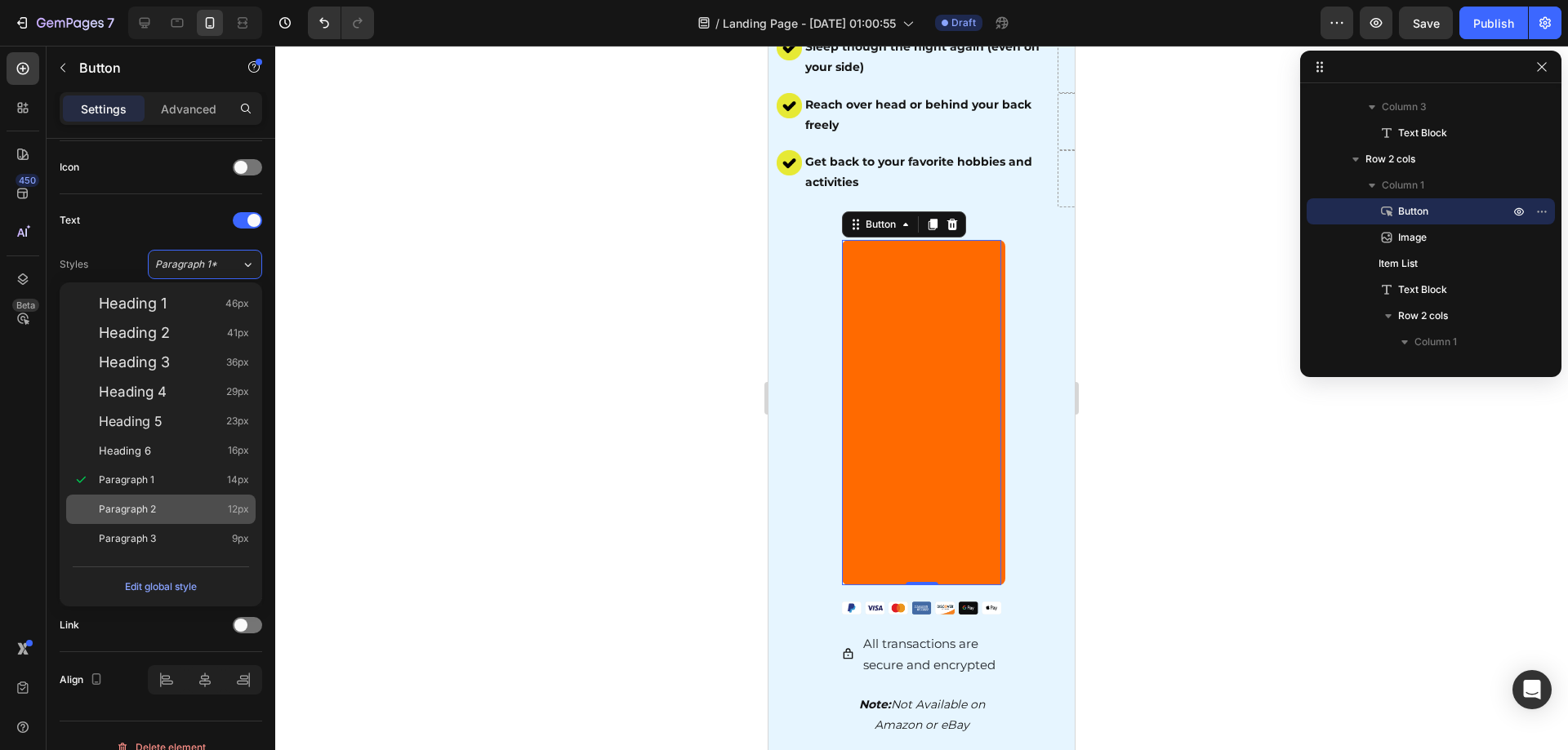
click at [139, 516] on span "Paragraph 2" at bounding box center [127, 509] width 57 height 16
type input "12"
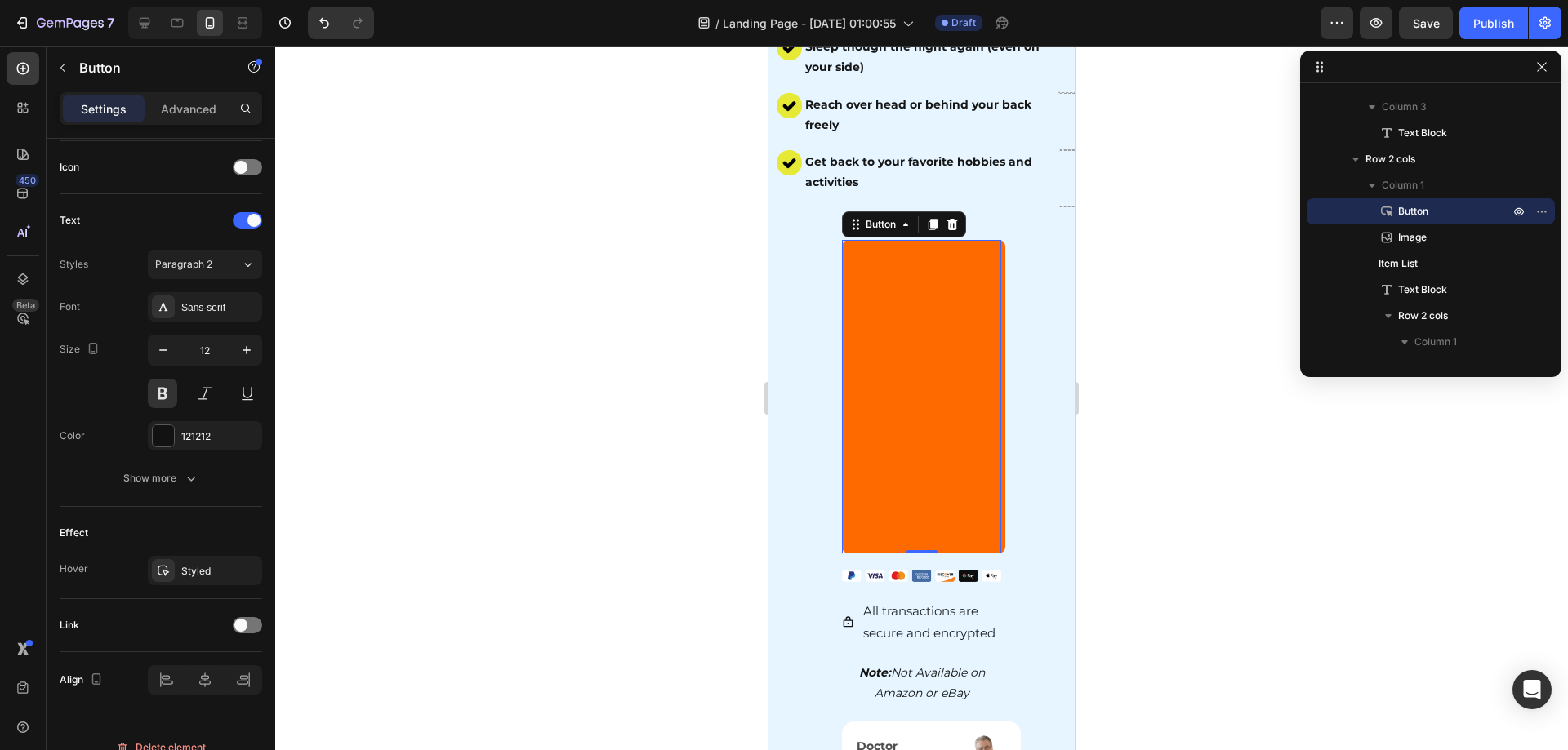
click at [931, 384] on button "Get 50% OFF [DATE]" at bounding box center [924, 397] width 163 height 314
click at [1239, 420] on div at bounding box center [921, 398] width 1293 height 705
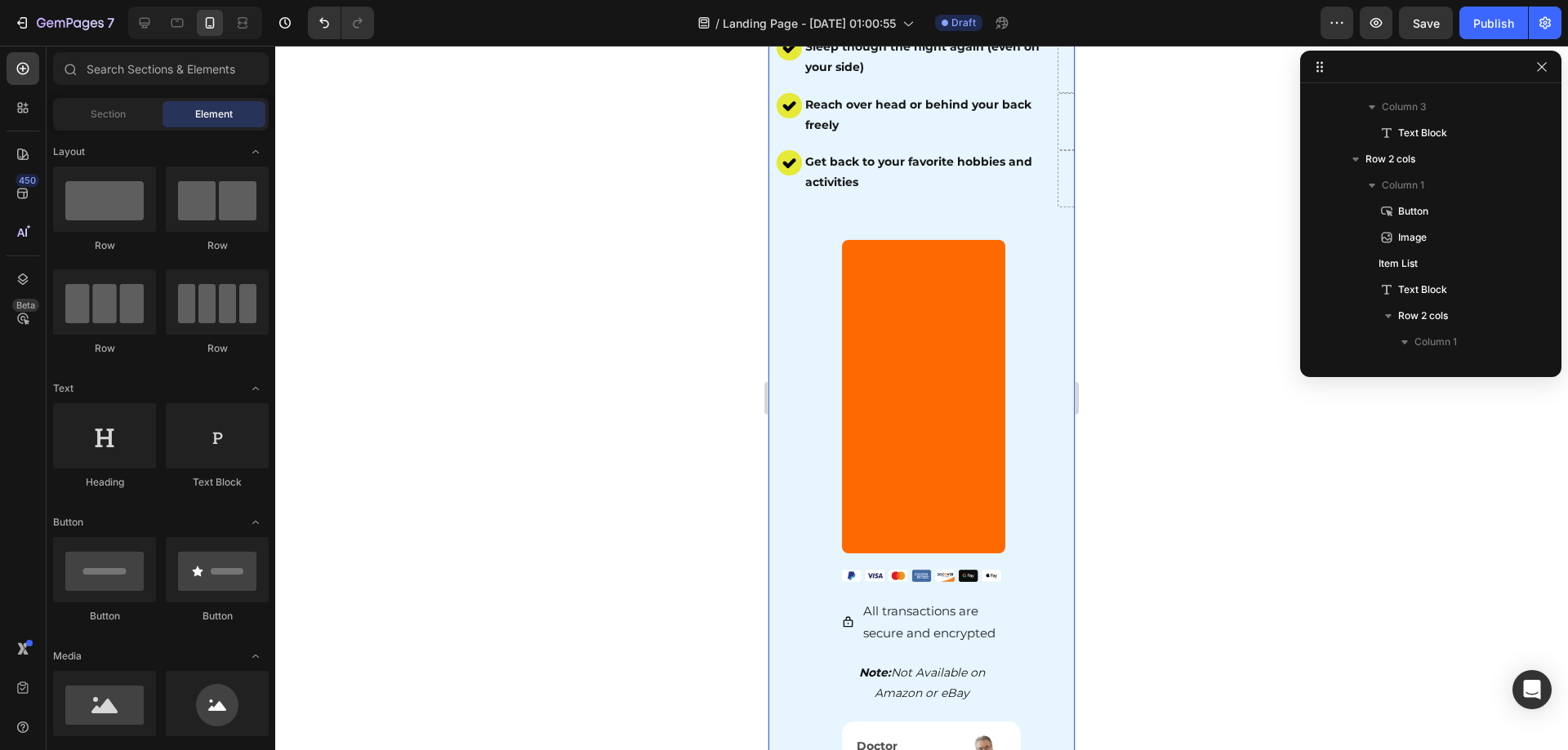
click at [1011, 389] on div "Video Shoulder Tear ? Relieve Pain and Inflammation in Just 15 Minutes a Day...…" at bounding box center [921, 378] width 306 height 1699
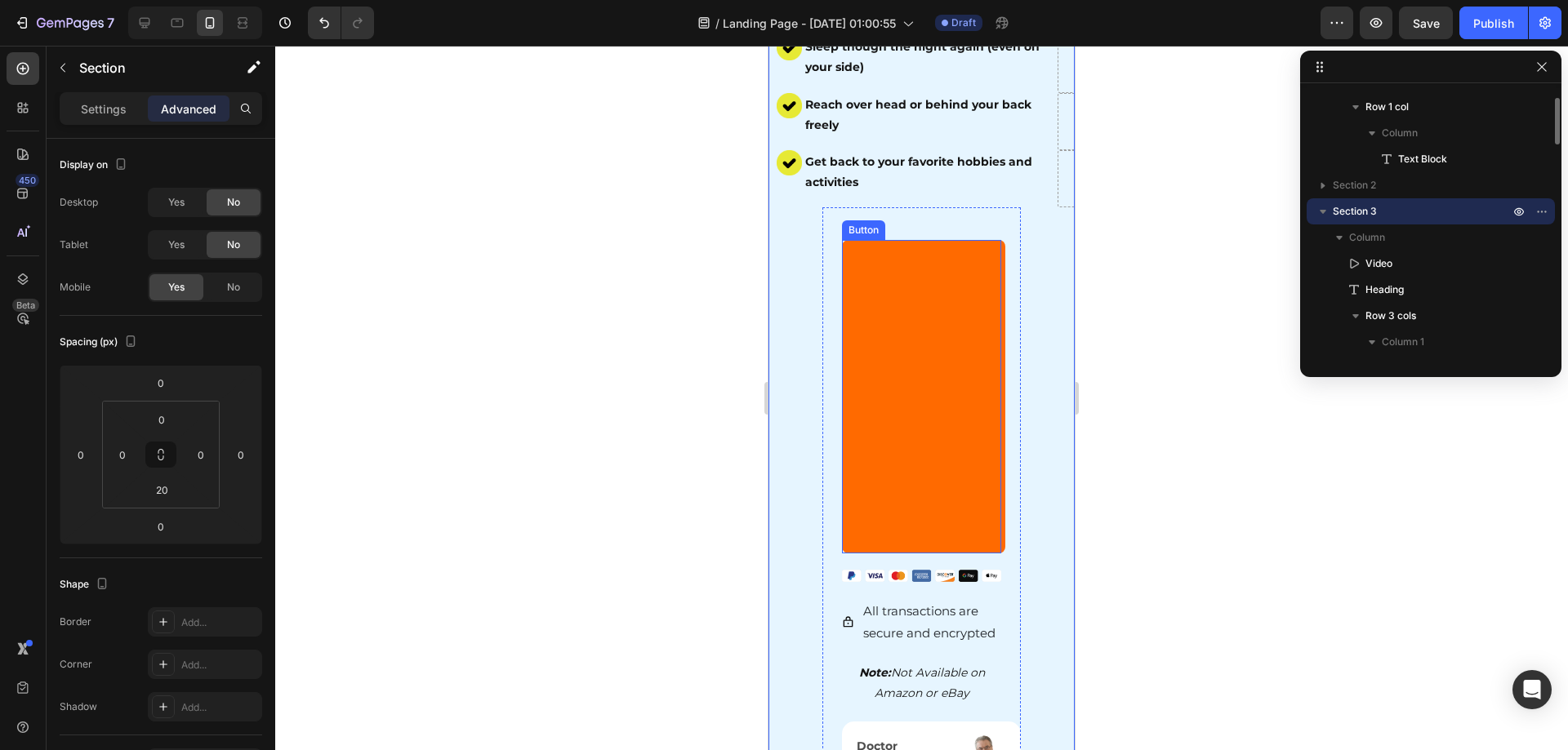
click at [949, 385] on button "Get 50% OFF [DATE]" at bounding box center [924, 397] width 163 height 314
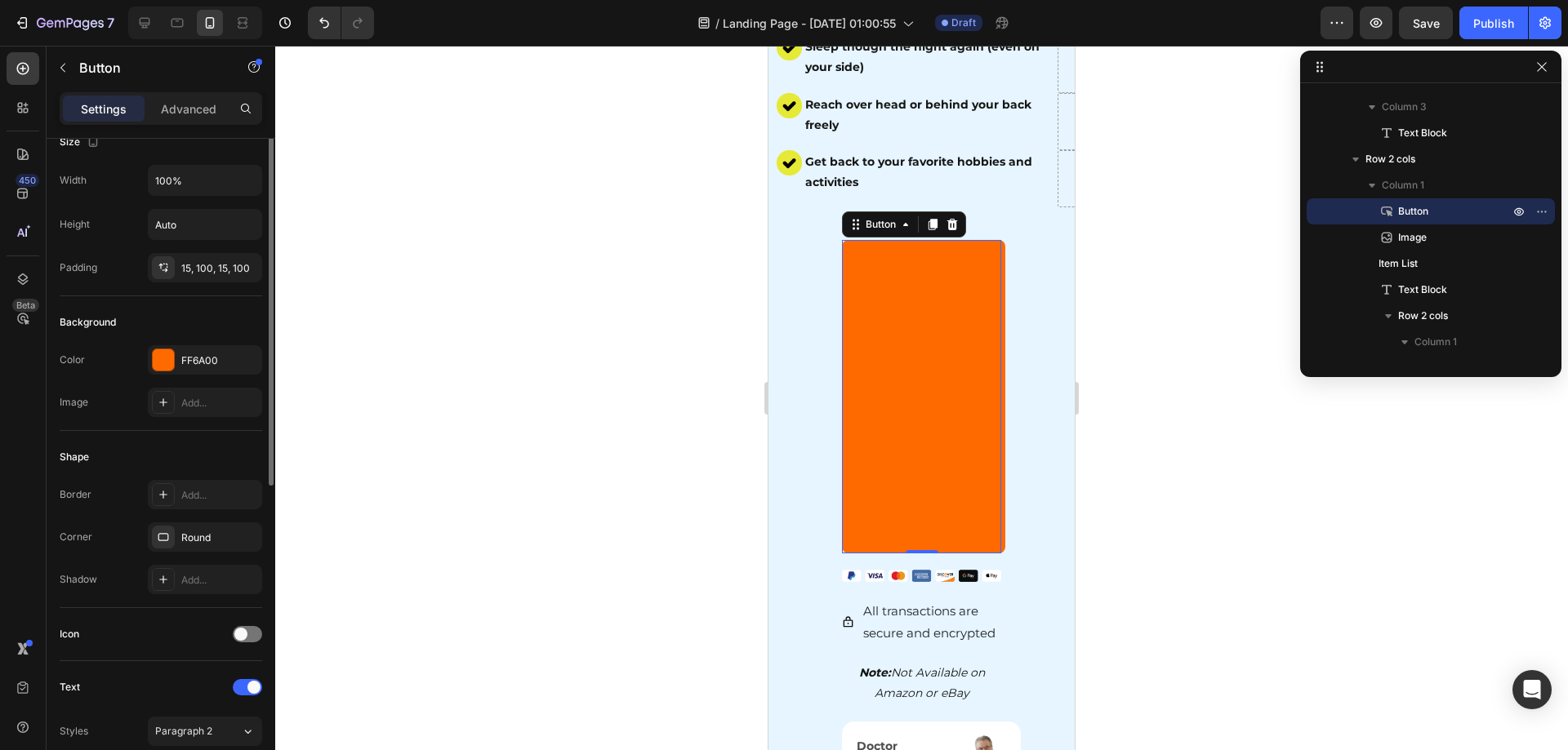
scroll to position [0, 0]
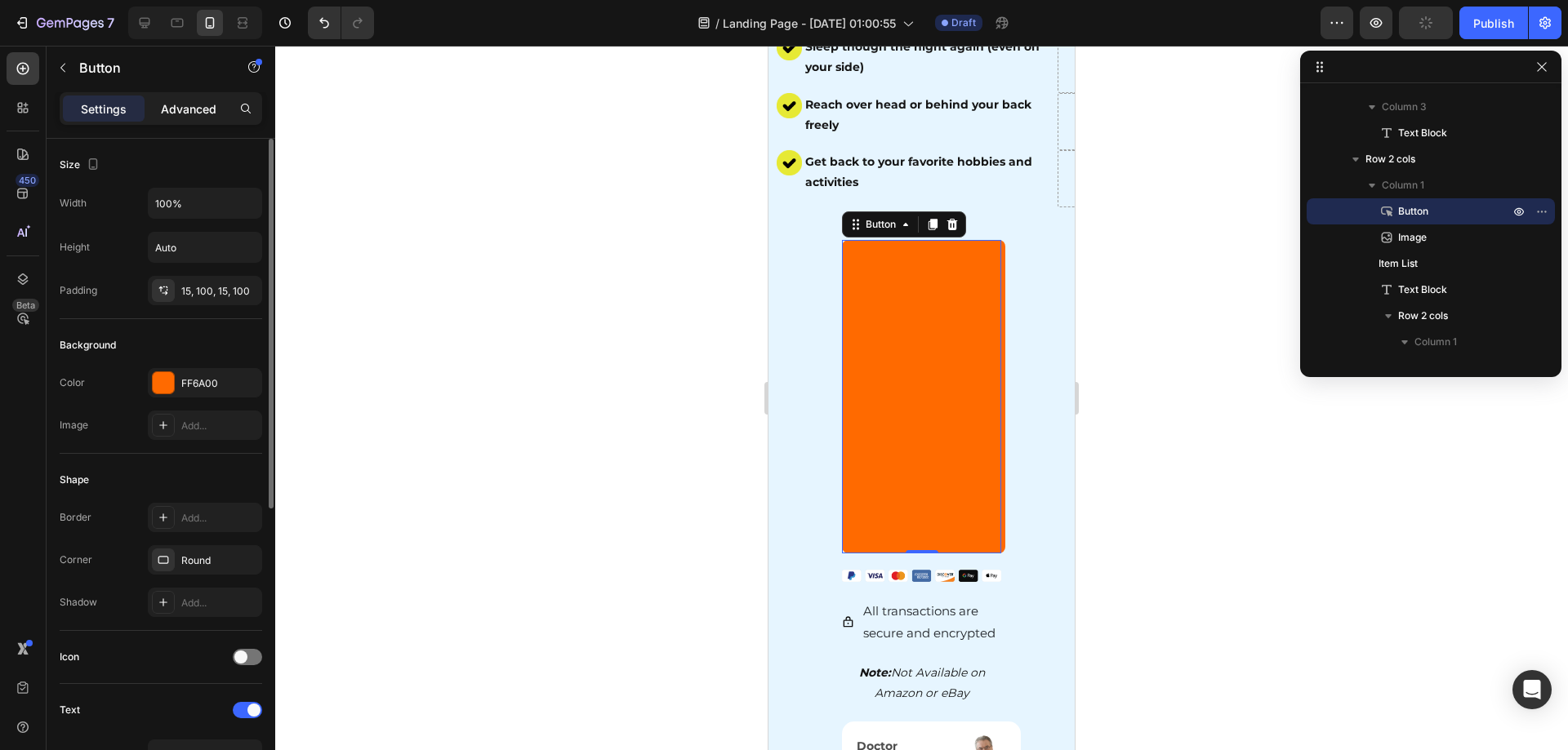
click at [195, 114] on p "Advanced" at bounding box center [189, 109] width 56 height 17
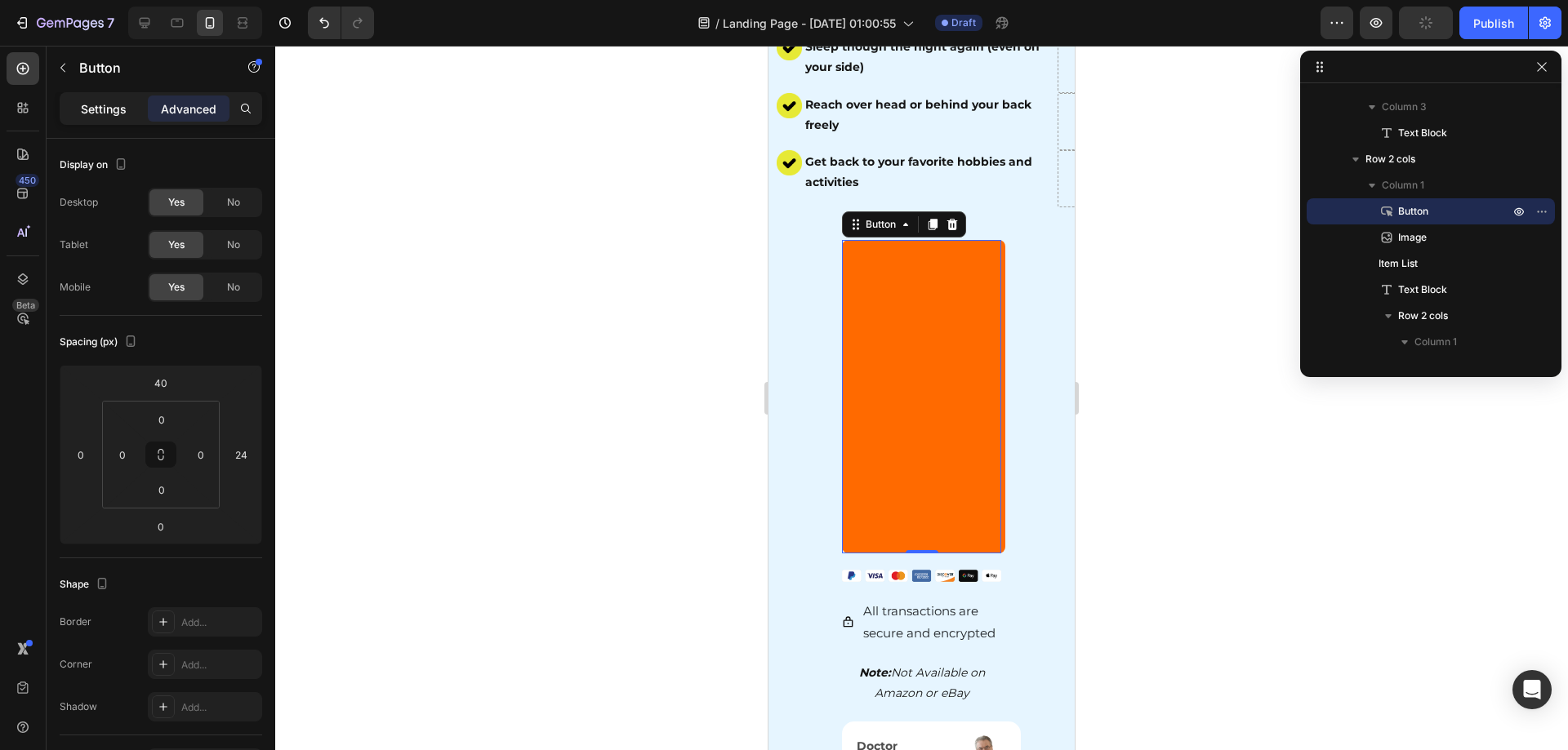
click at [144, 106] on div "Settings" at bounding box center [104, 108] width 82 height 26
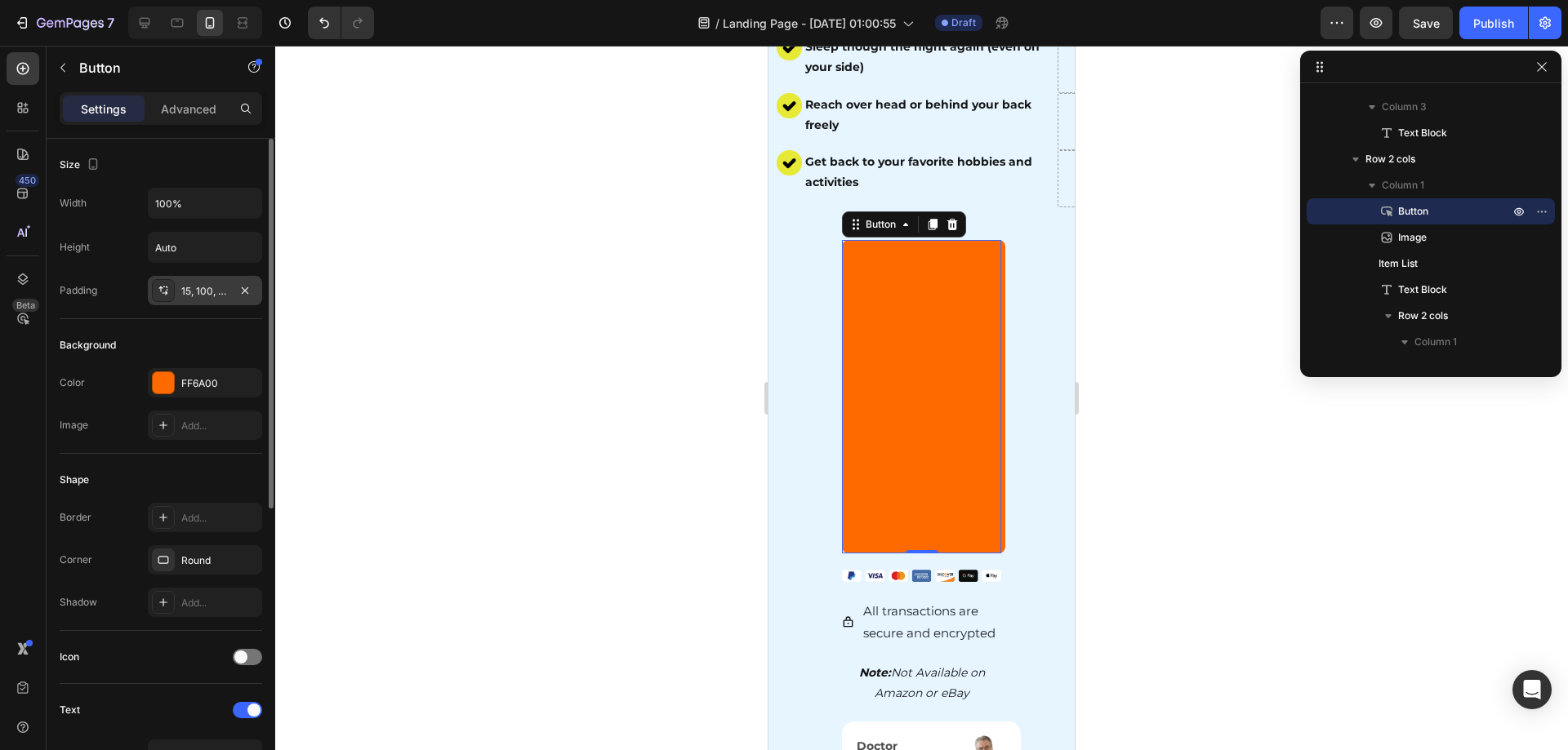
click at [186, 299] on div "15, 100, 15, 100" at bounding box center [205, 290] width 114 height 29
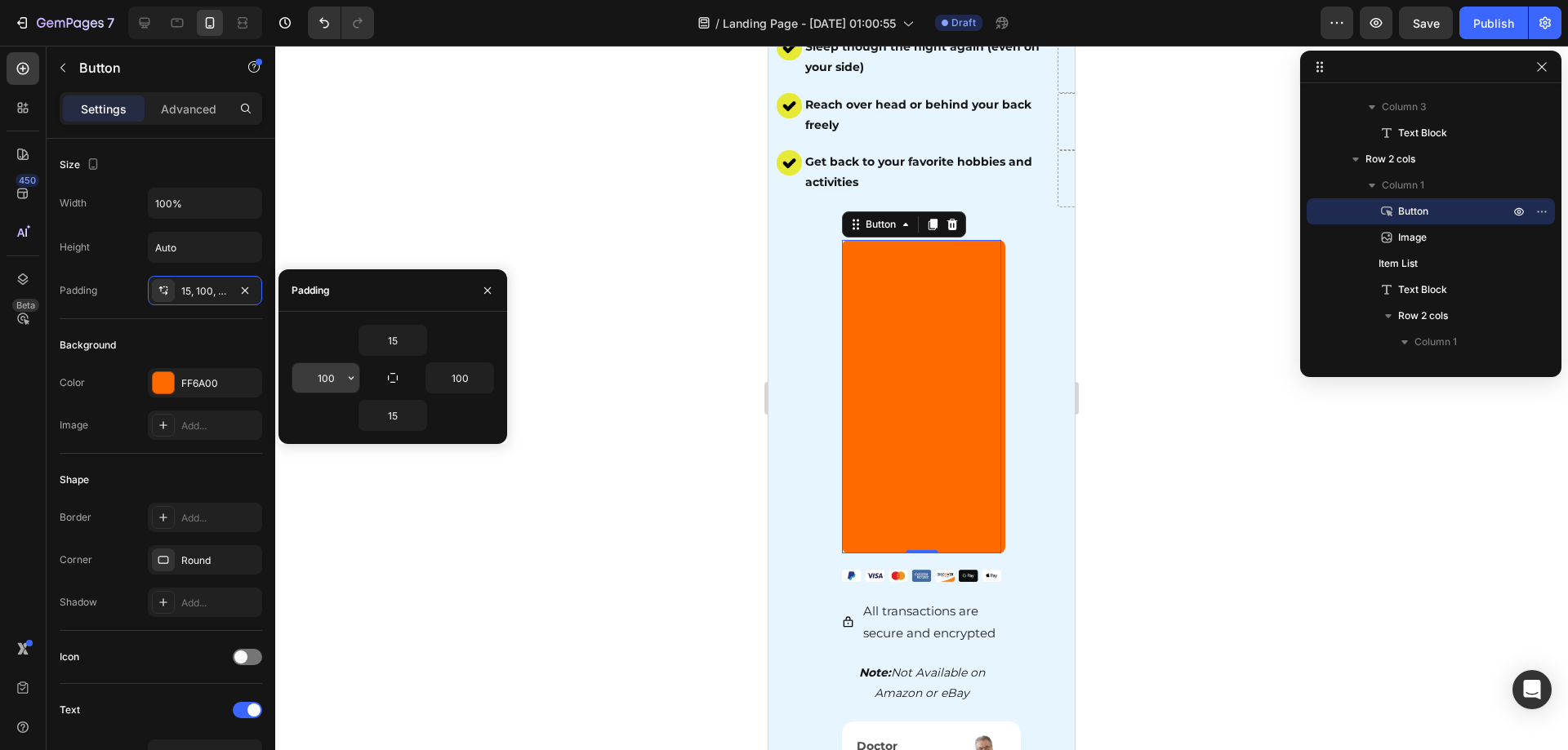
click at [320, 379] on input "100" at bounding box center [325, 378] width 67 height 29
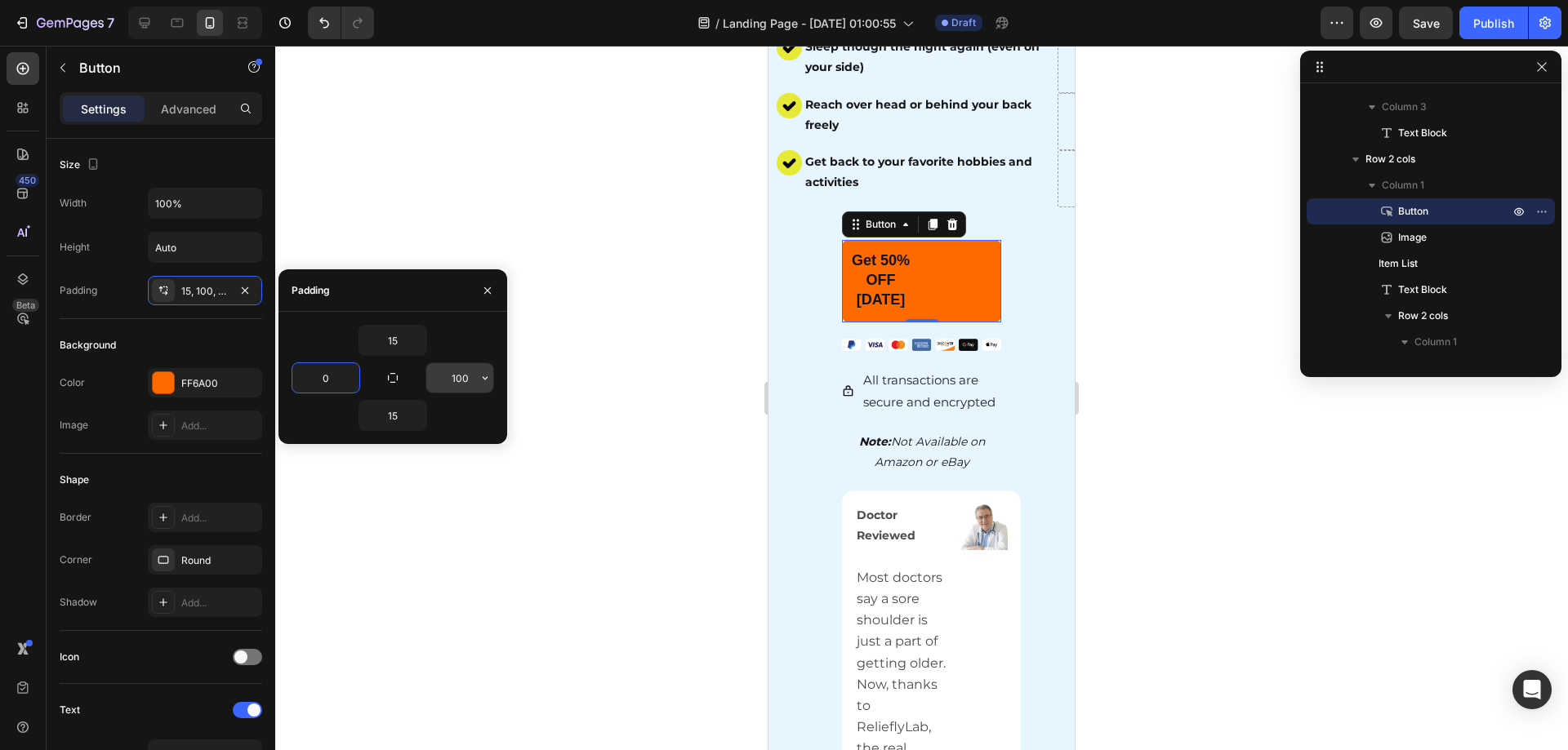
type input "0"
click at [453, 375] on input "100" at bounding box center [460, 378] width 67 height 29
type input "0"
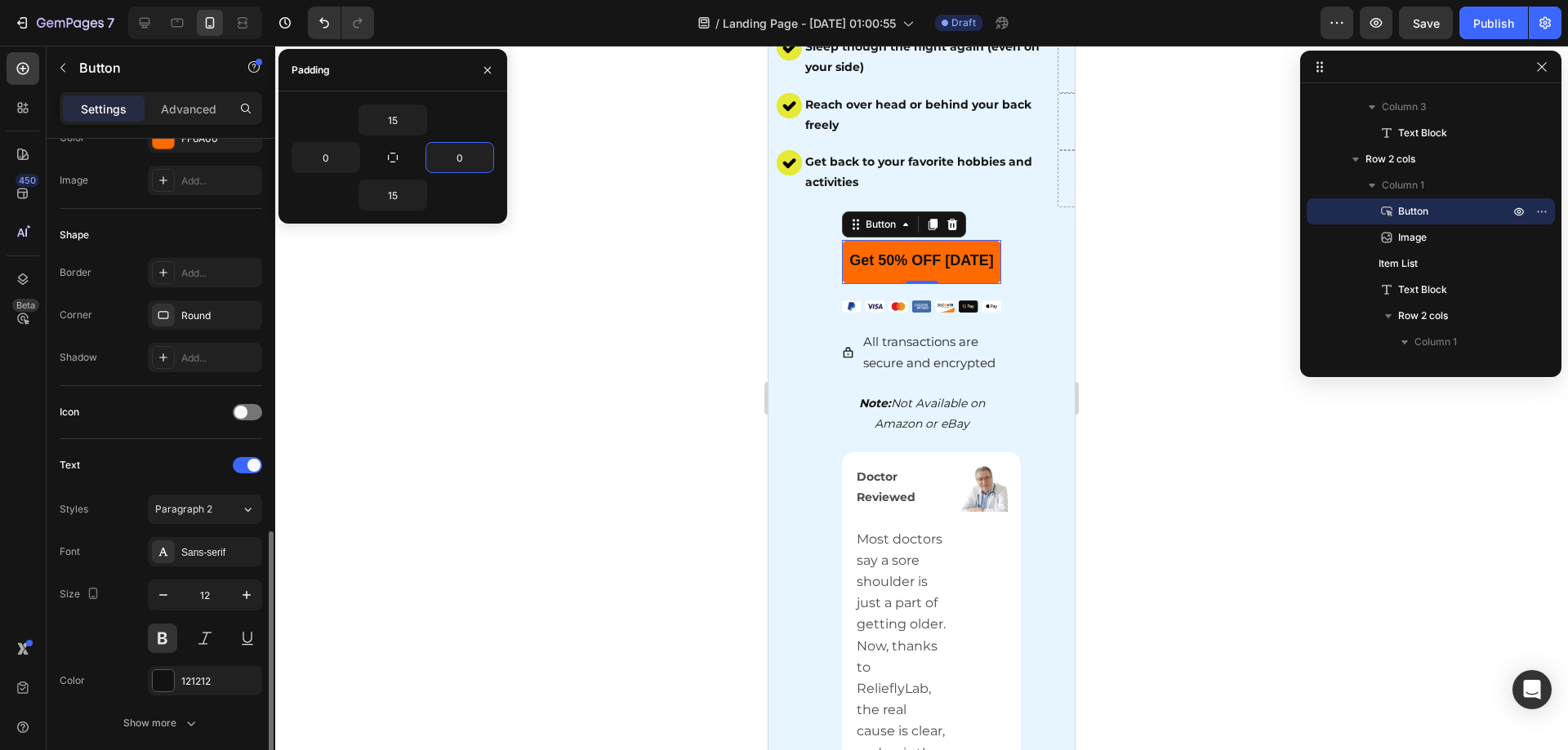
scroll to position [408, 0]
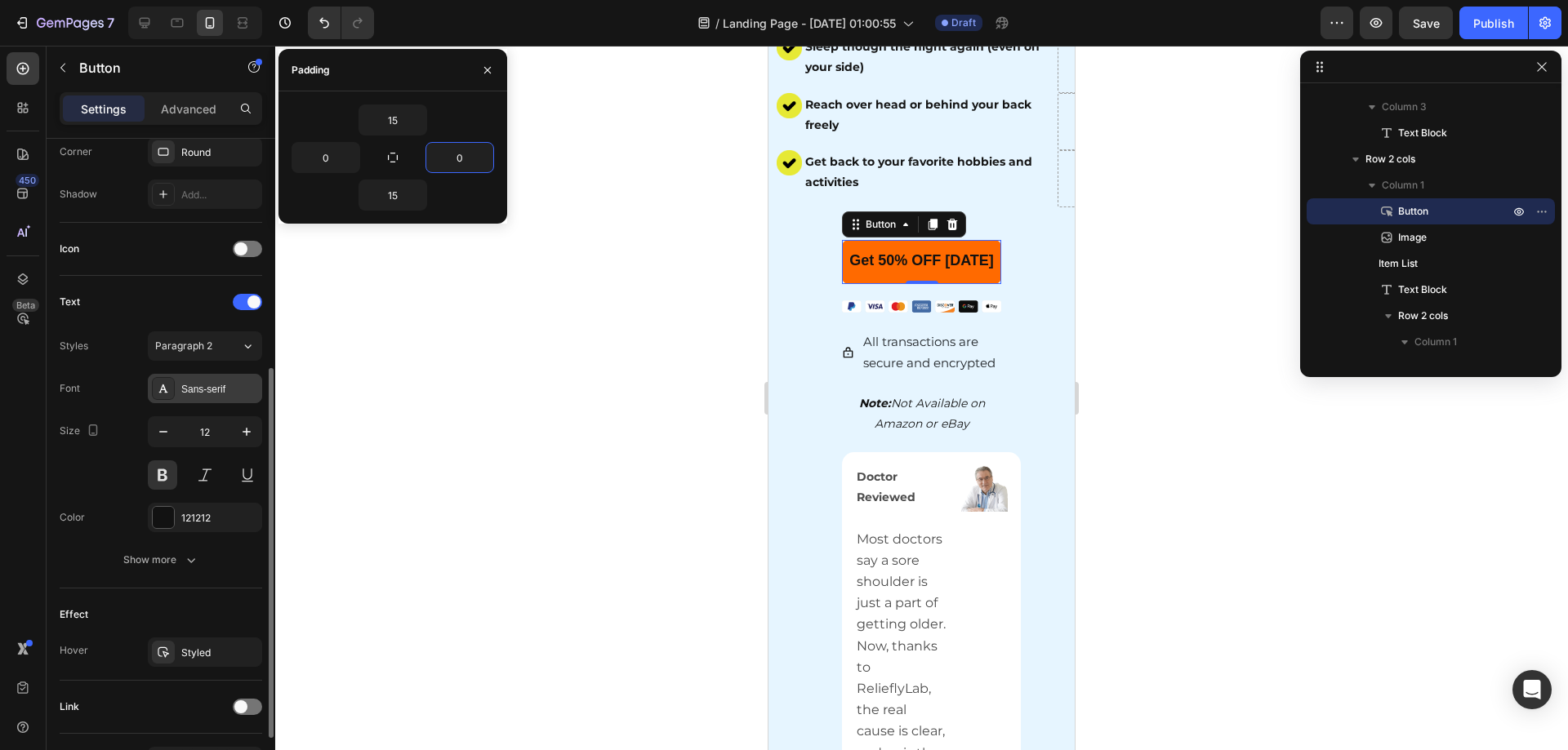
click at [213, 385] on div "Sans-serif" at bounding box center [219, 389] width 77 height 15
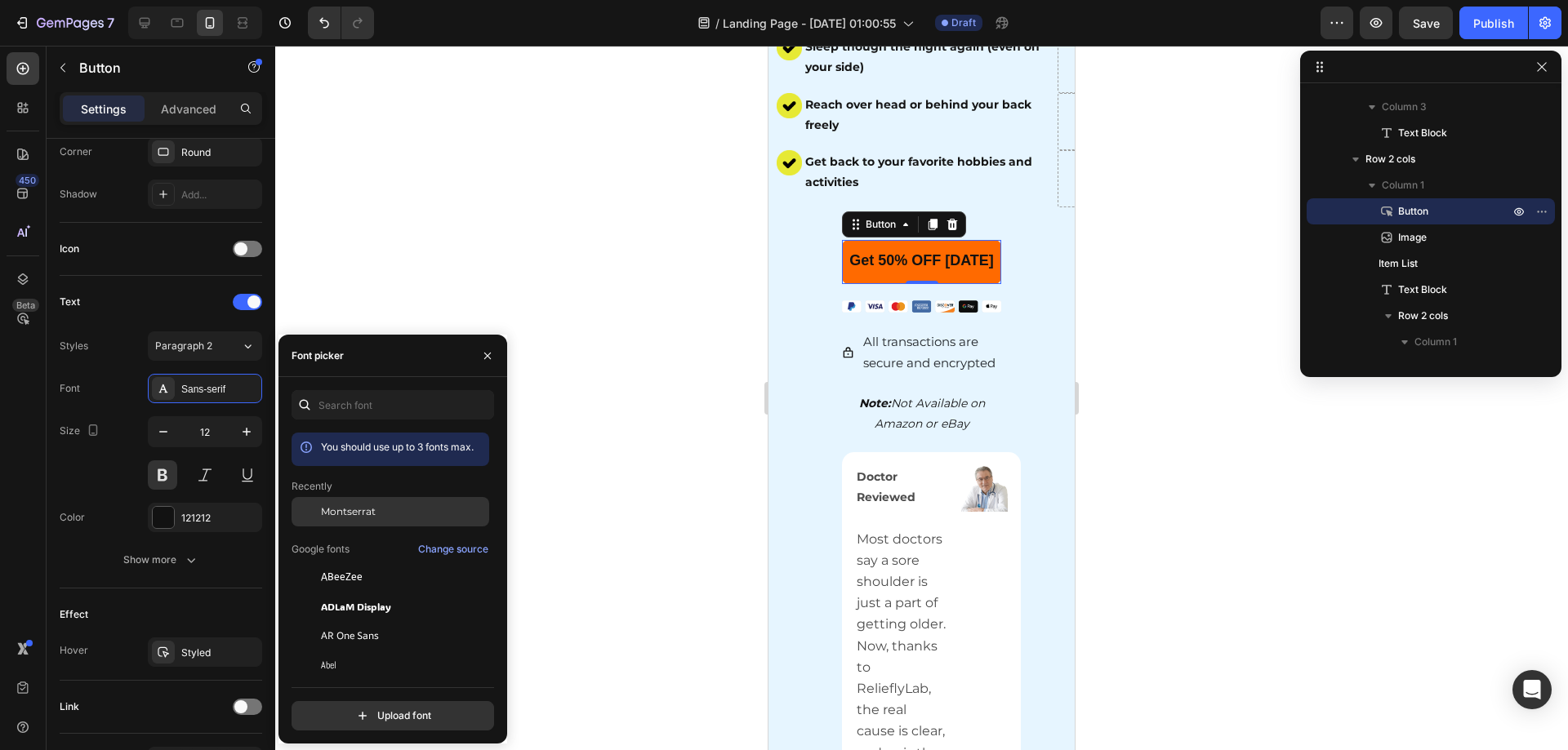
click at [390, 510] on div "Montserrat" at bounding box center [403, 512] width 165 height 15
click at [589, 256] on div at bounding box center [921, 398] width 1293 height 705
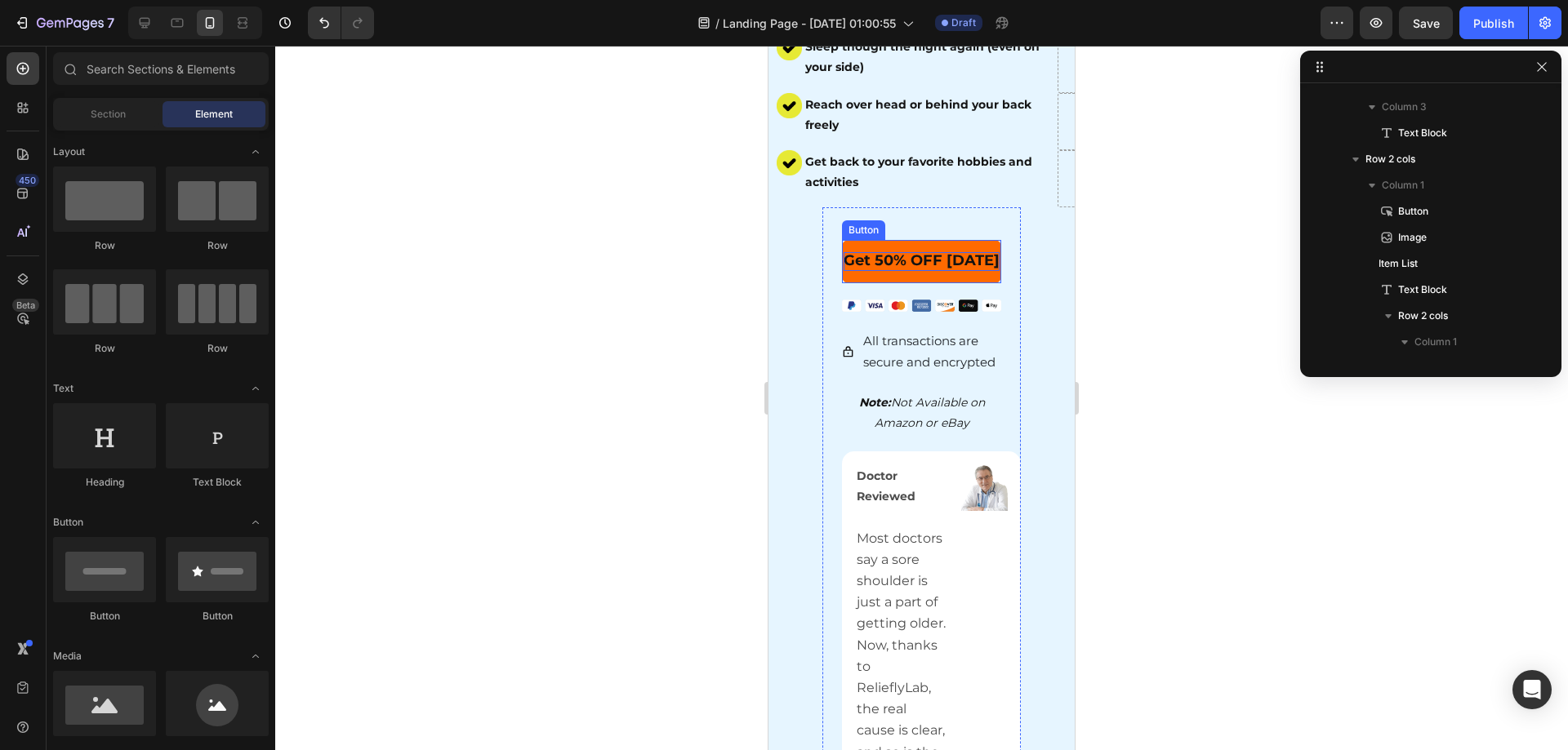
click at [879, 253] on span "Get 50% OFF [DATE]" at bounding box center [922, 260] width 156 height 18
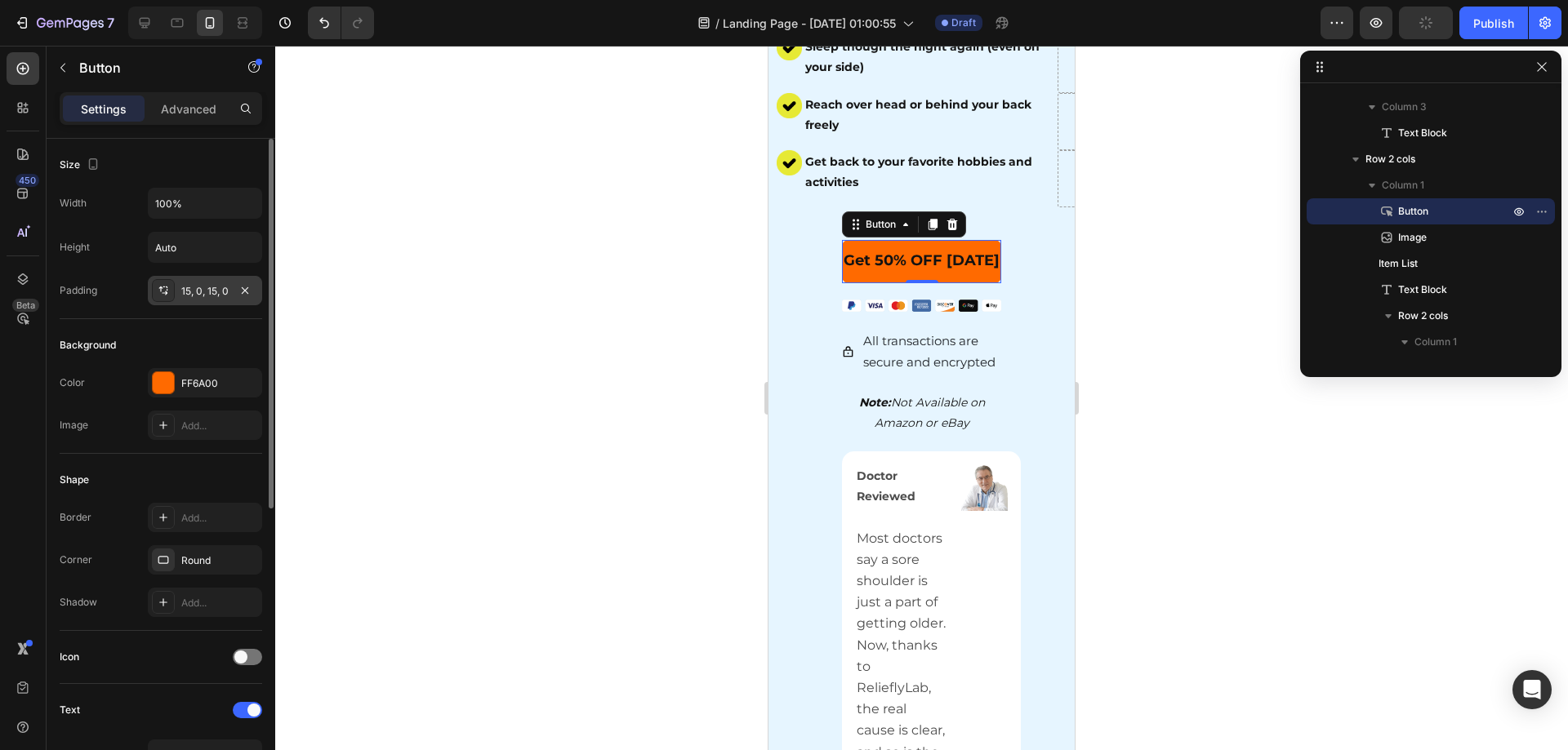
click at [231, 290] on div "15, 0, 15, 0" at bounding box center [205, 290] width 114 height 29
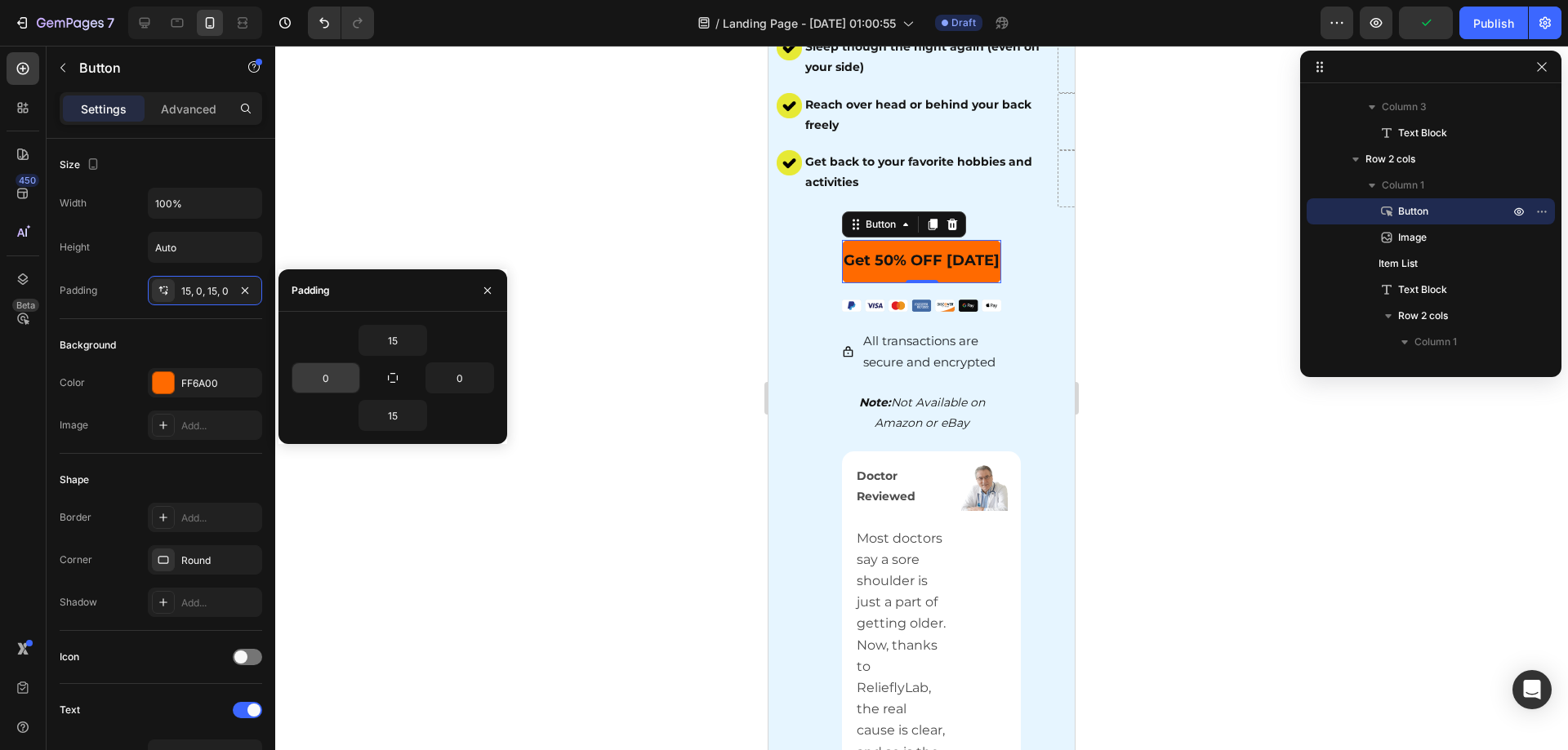
click at [338, 368] on input "0" at bounding box center [325, 378] width 67 height 29
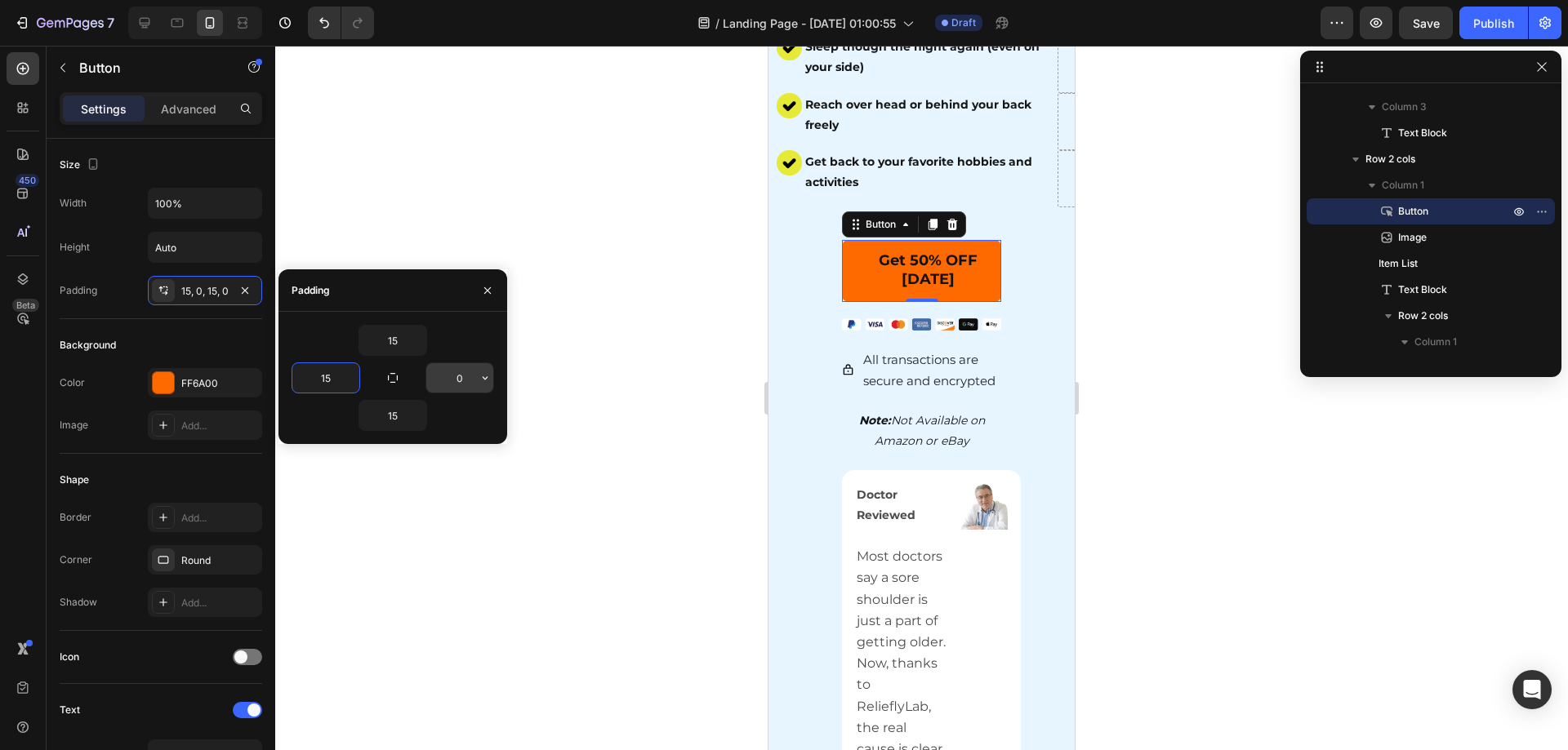
type input "15"
click at [461, 381] on input "0" at bounding box center [460, 378] width 67 height 29
type input "15"
click at [539, 512] on div at bounding box center [921, 398] width 1293 height 705
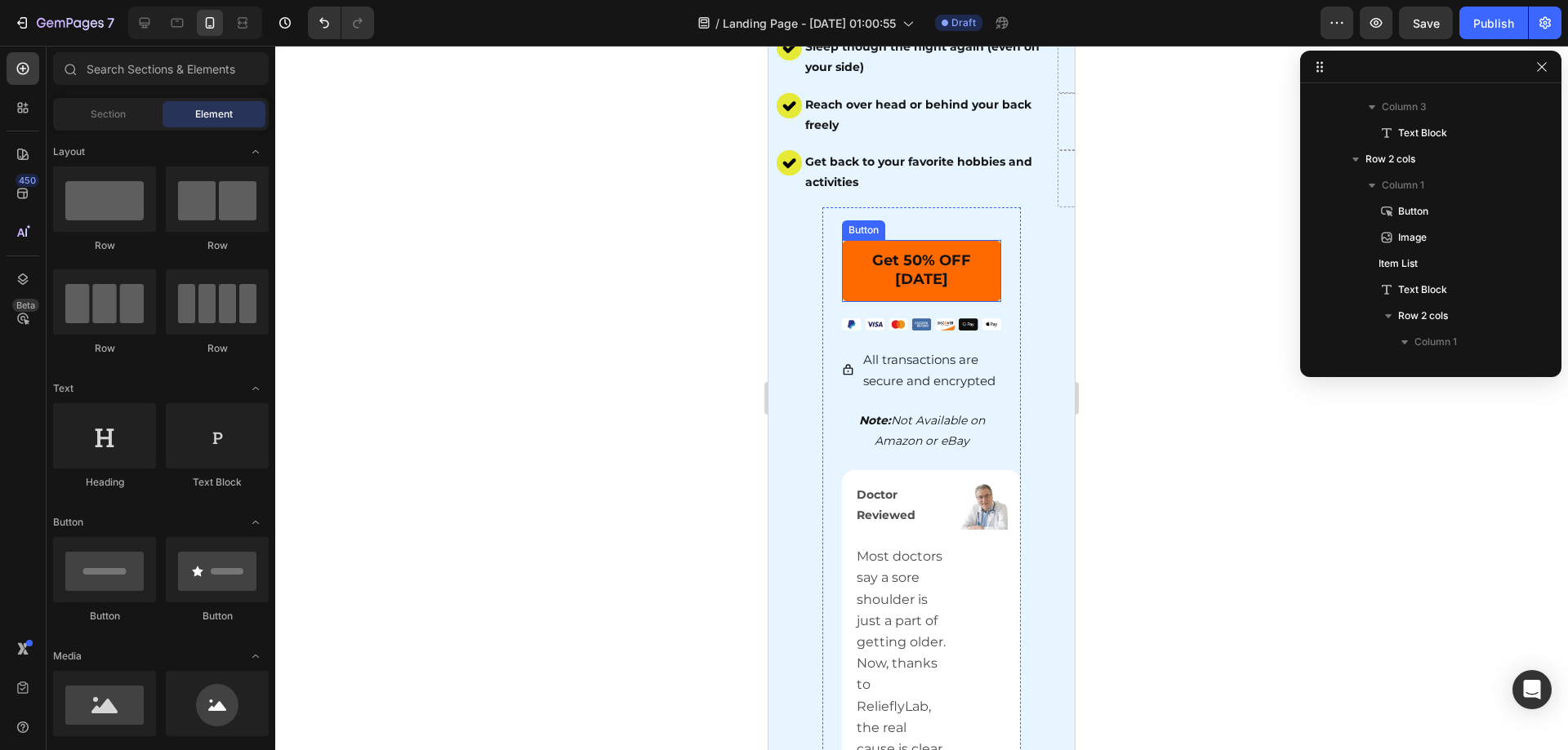
click at [850, 240] on button "Get 50% OFF [DATE]" at bounding box center [922, 271] width 160 height 62
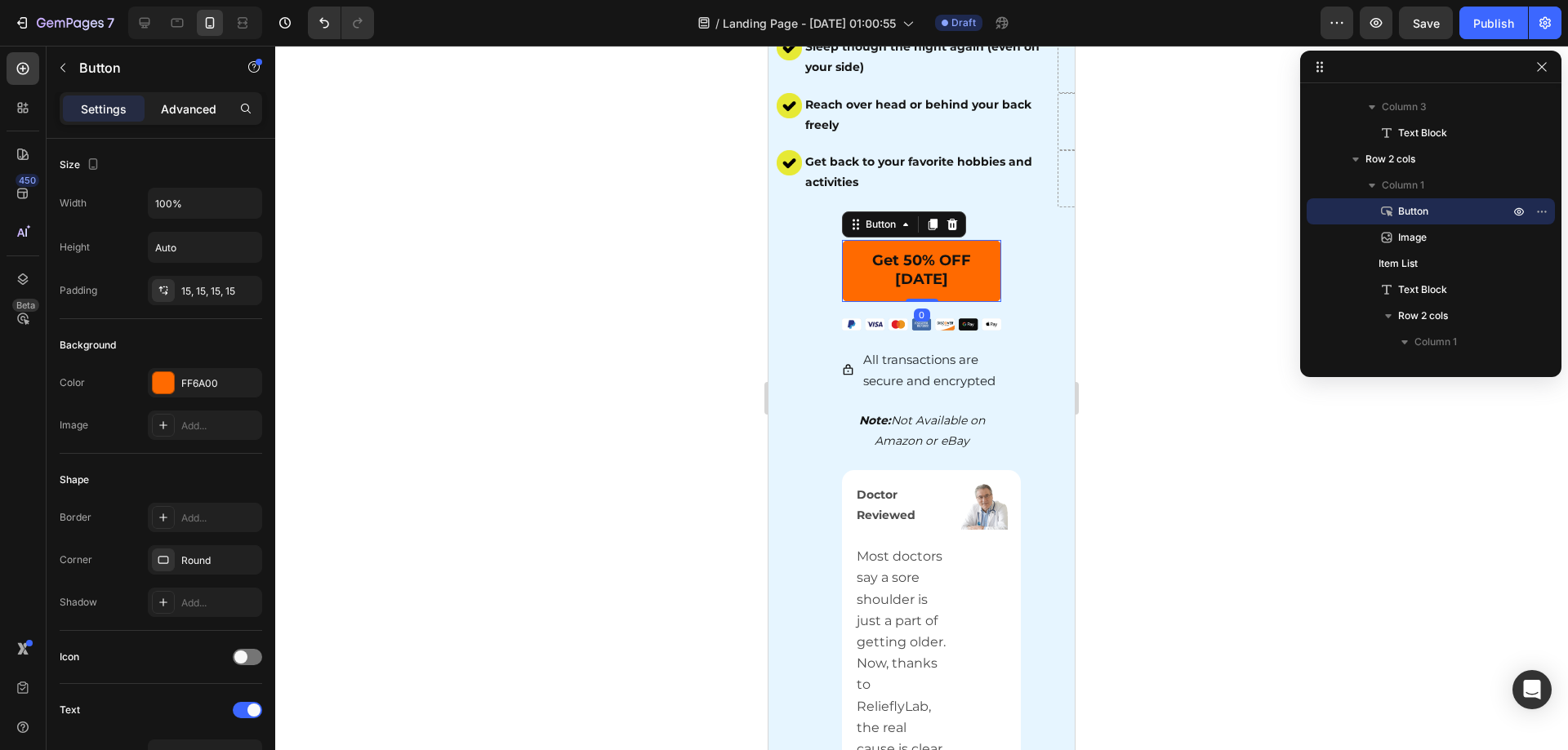
click at [178, 108] on p "Advanced" at bounding box center [189, 109] width 56 height 17
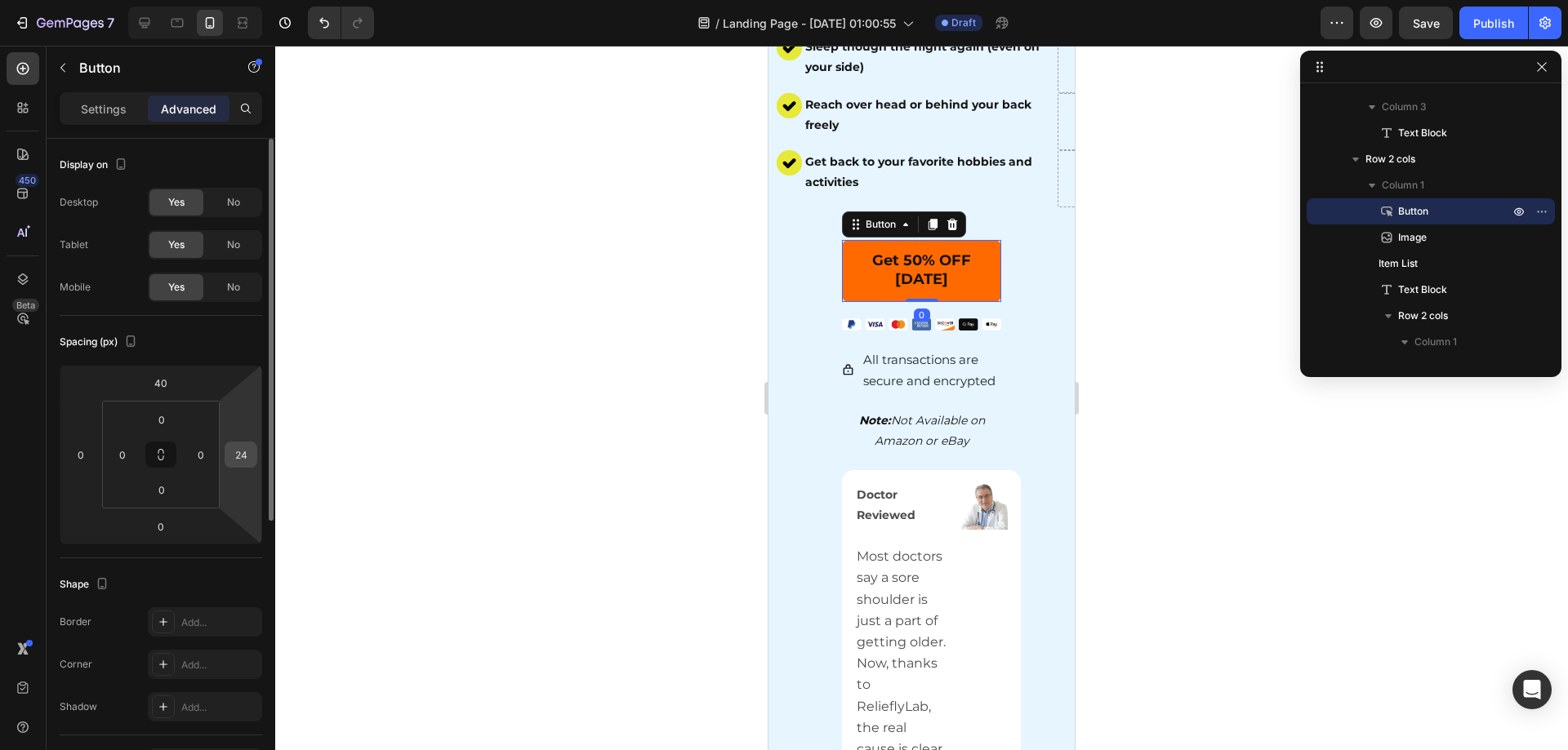
click at [238, 460] on input "24" at bounding box center [241, 454] width 24 height 24
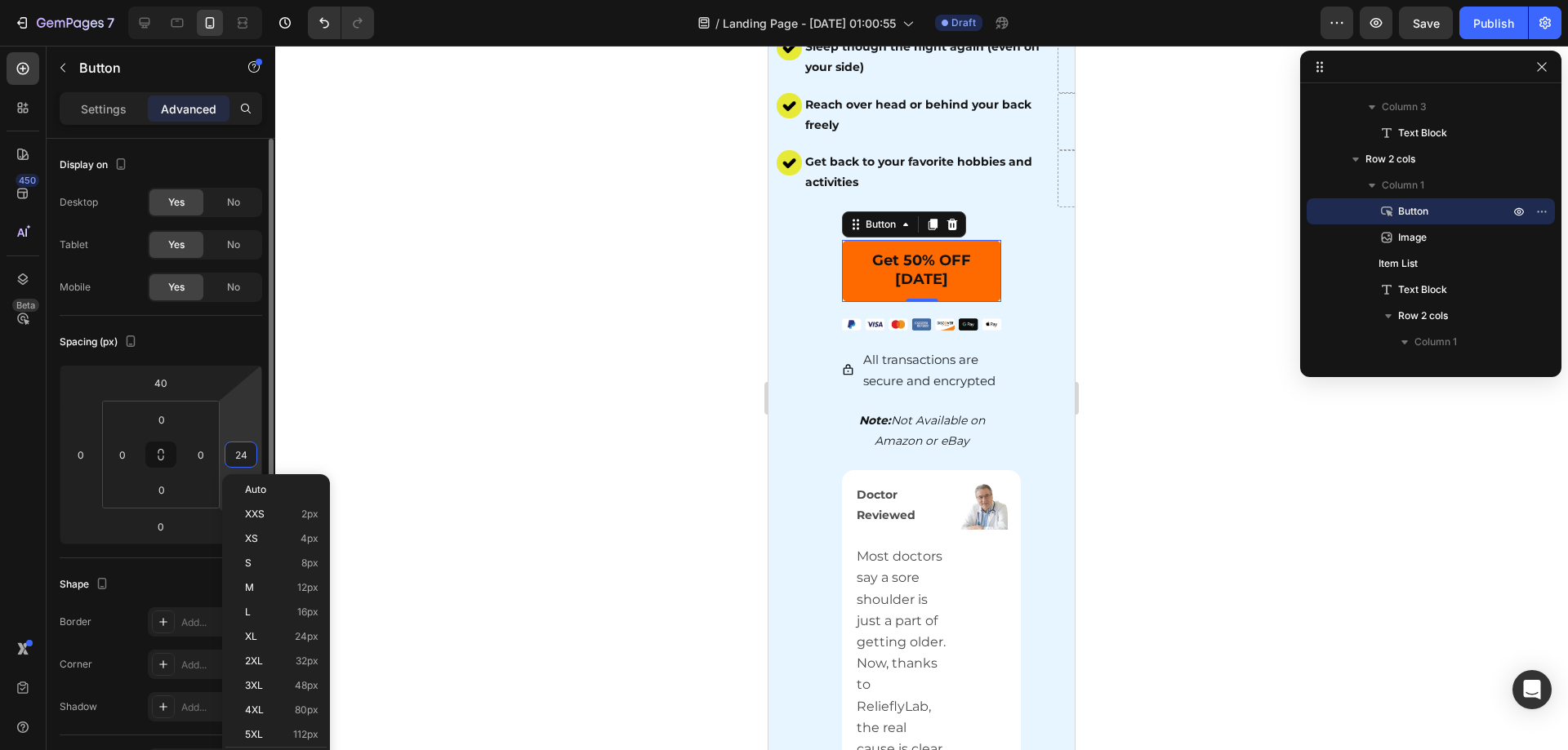
type input "0"
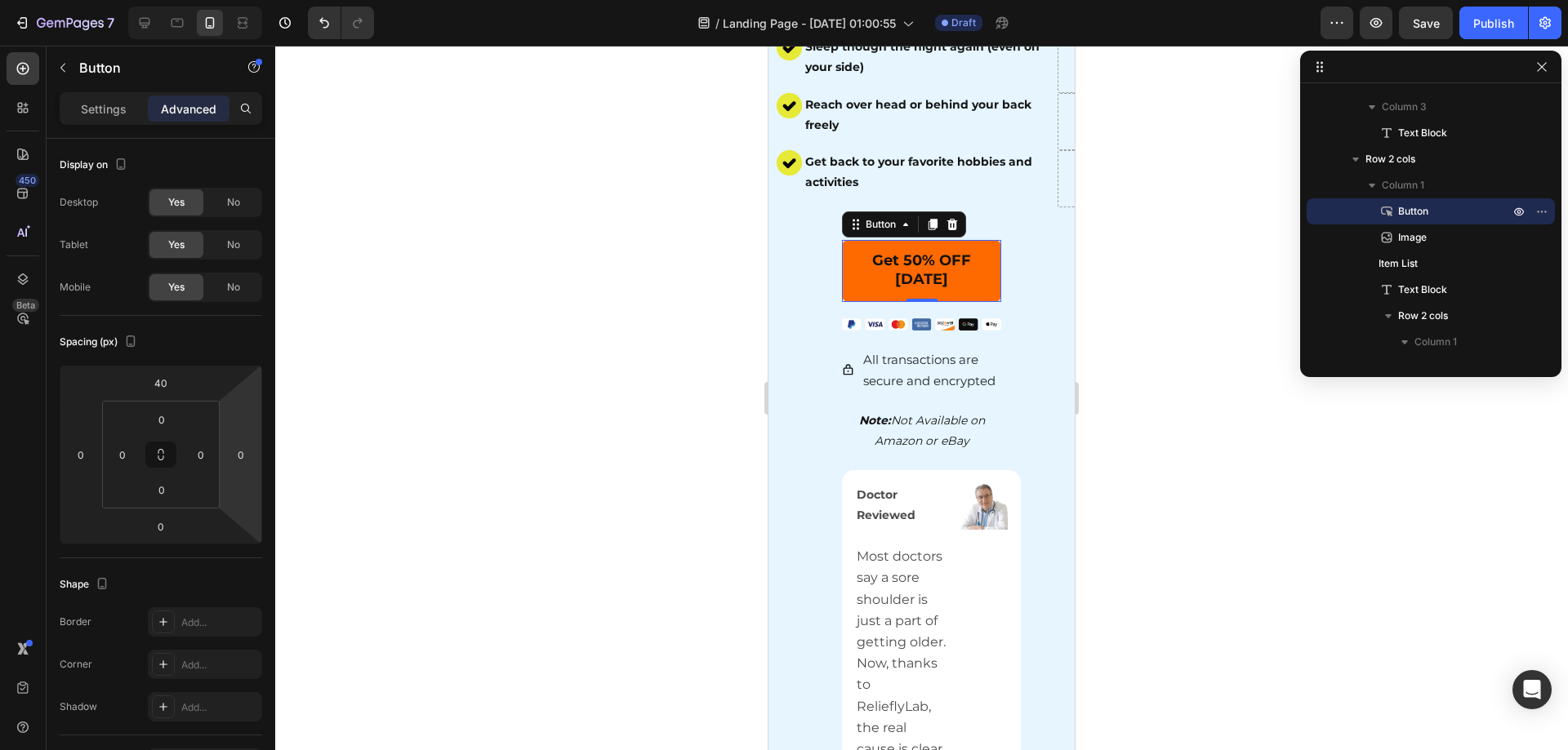
click at [552, 447] on div at bounding box center [921, 398] width 1293 height 705
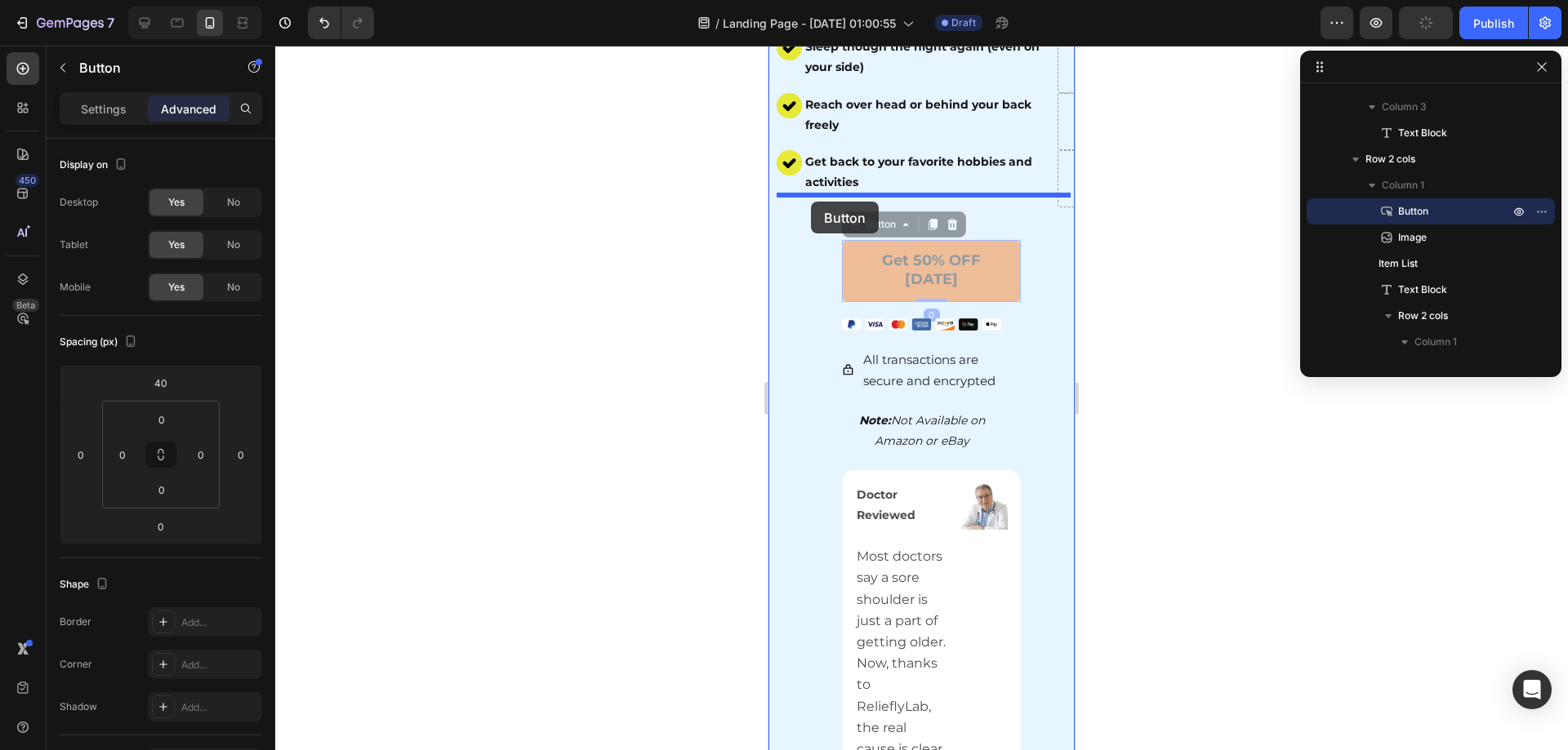
drag, startPoint x: 841, startPoint y: 264, endPoint x: 811, endPoint y: 202, distance: 68.9
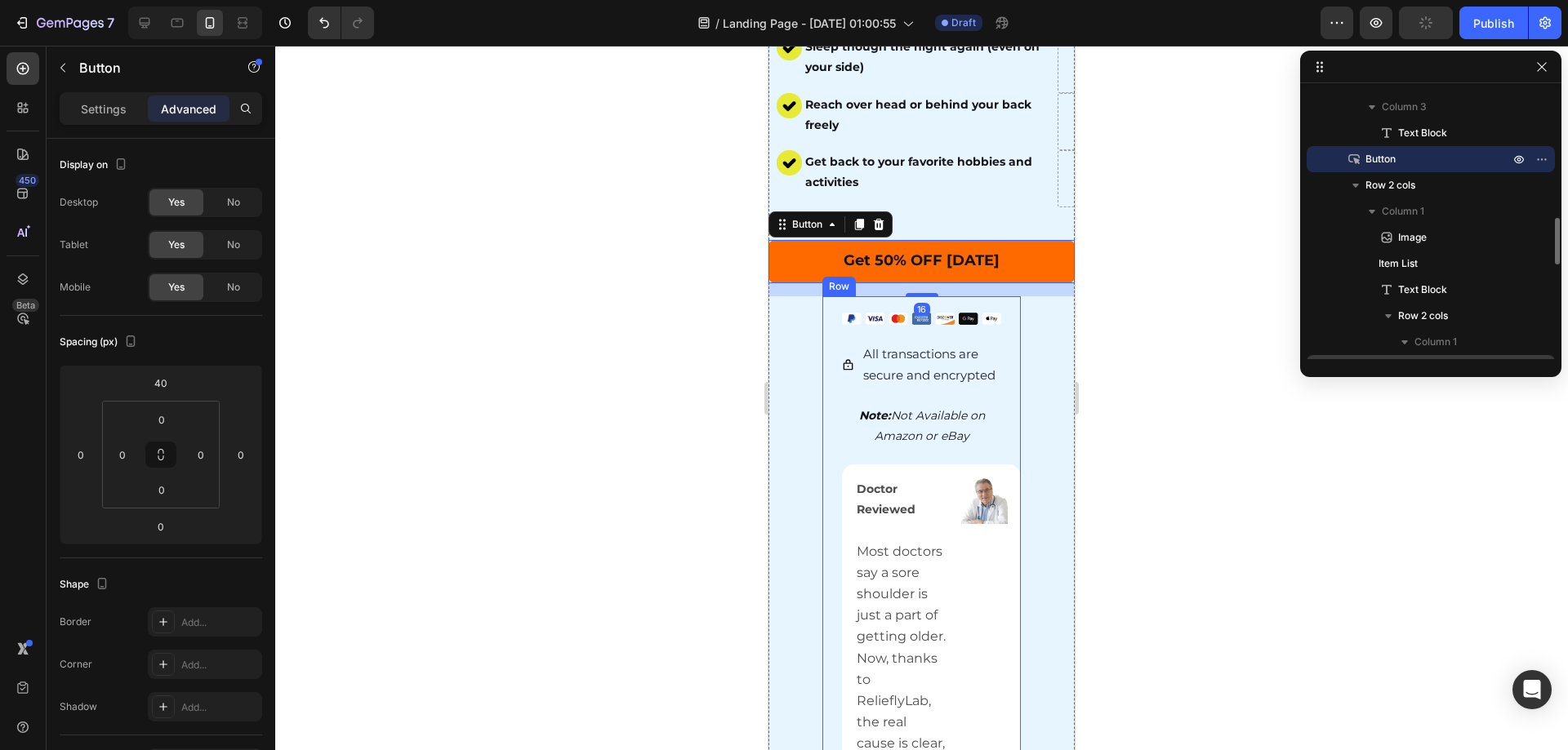
click at [1350, 358] on div "Text Block" at bounding box center [1430, 368] width 235 height 26
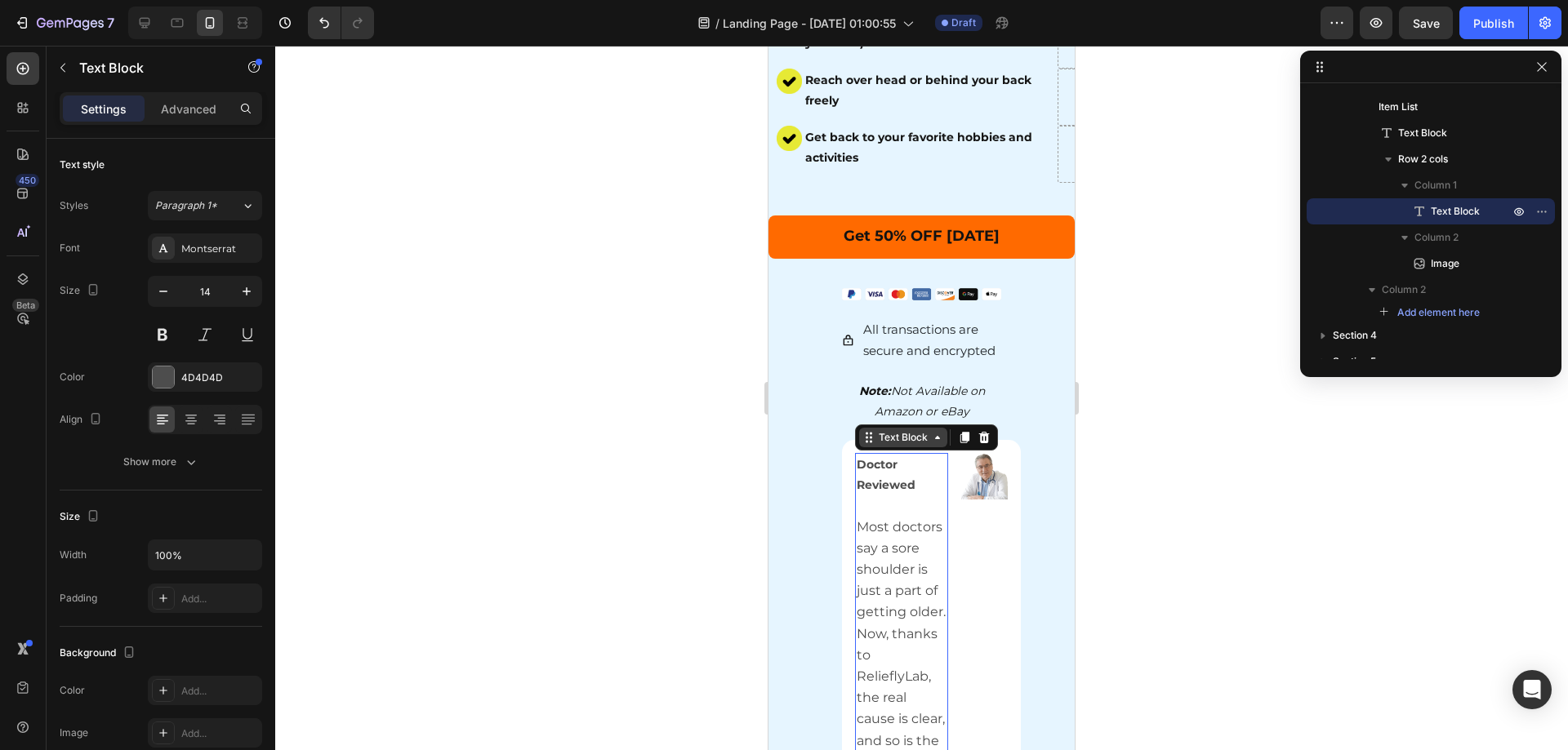
scroll to position [383, 0]
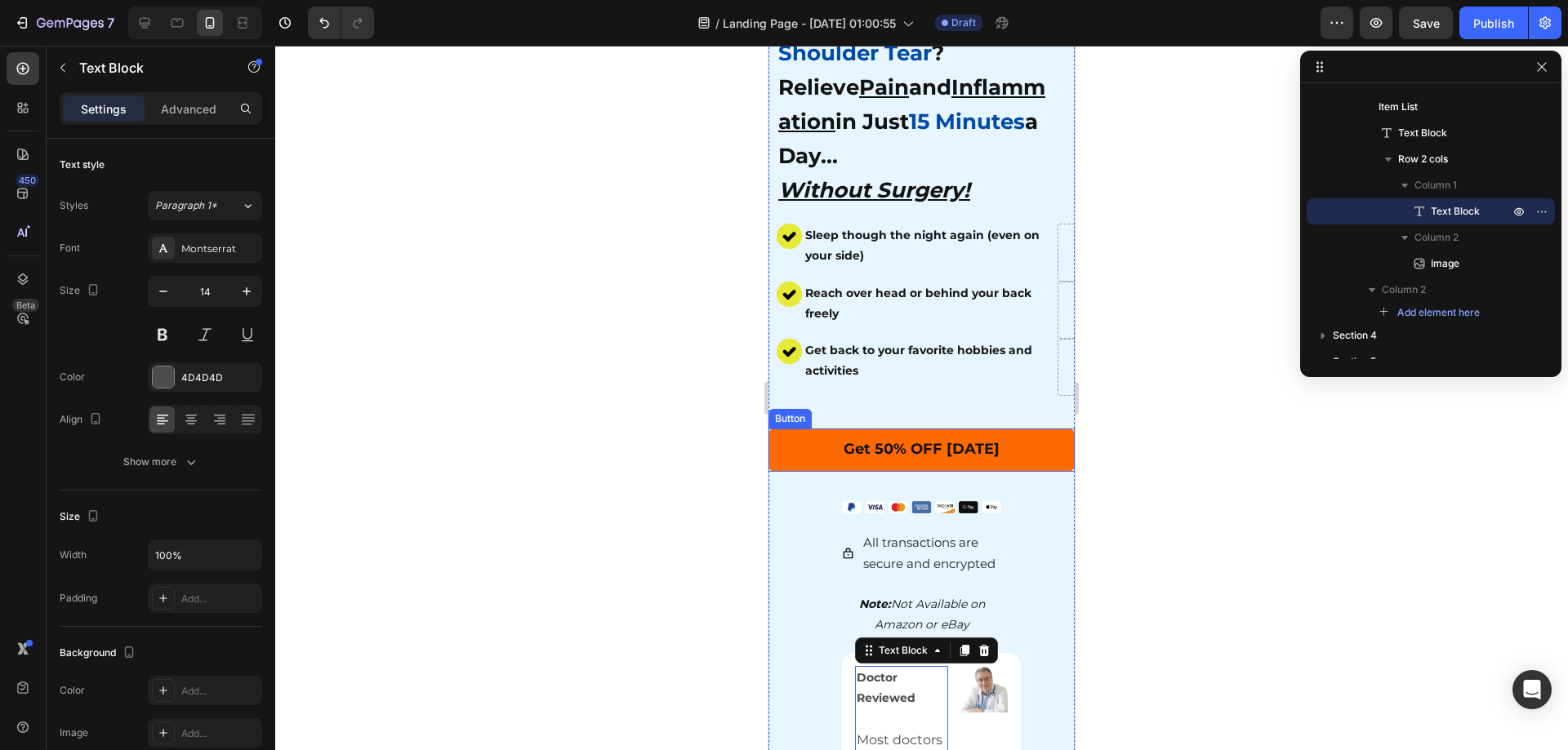
click at [1261, 438] on div at bounding box center [921, 398] width 1293 height 705
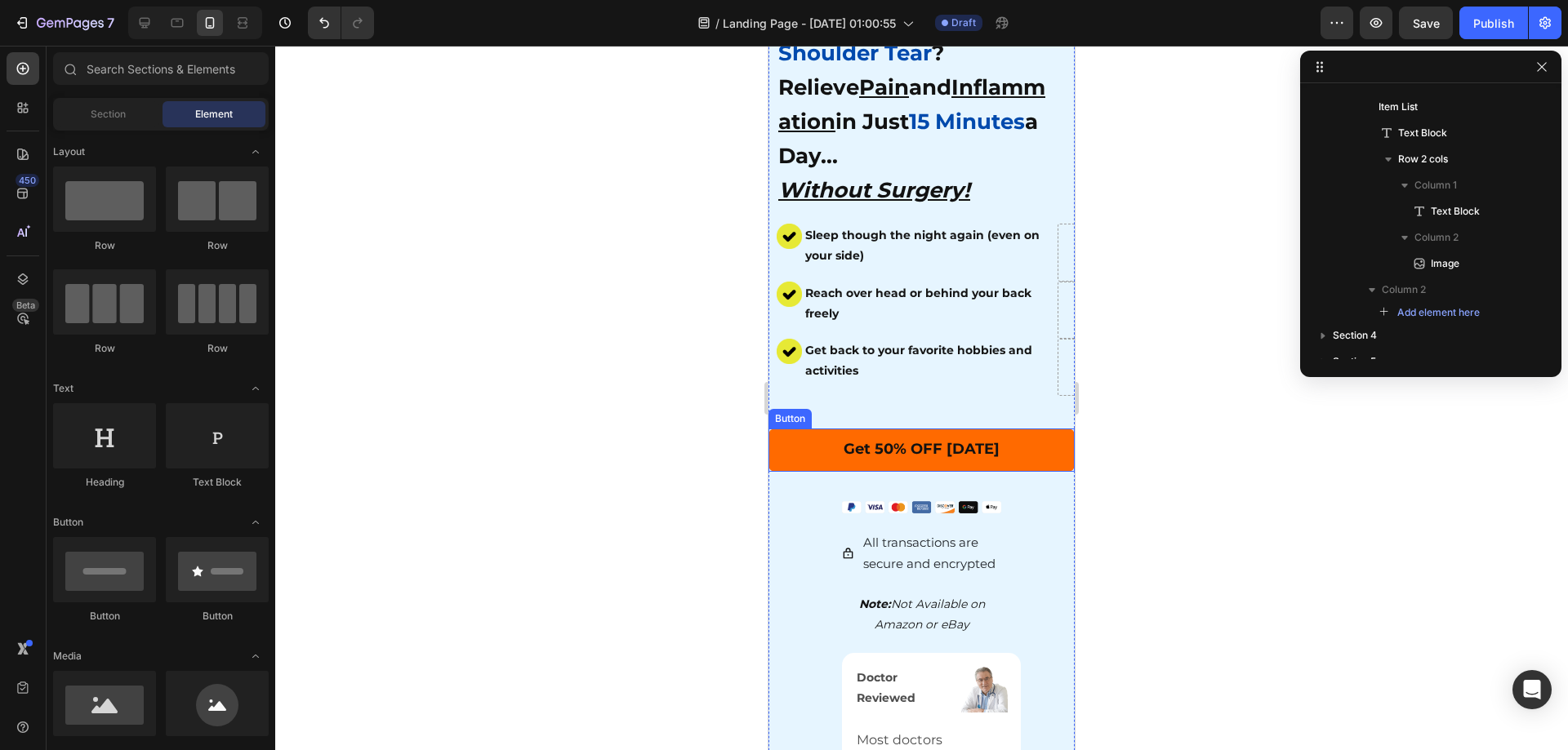
click at [798, 428] on button "Get 50% OFF [DATE]" at bounding box center [921, 450] width 306 height 43
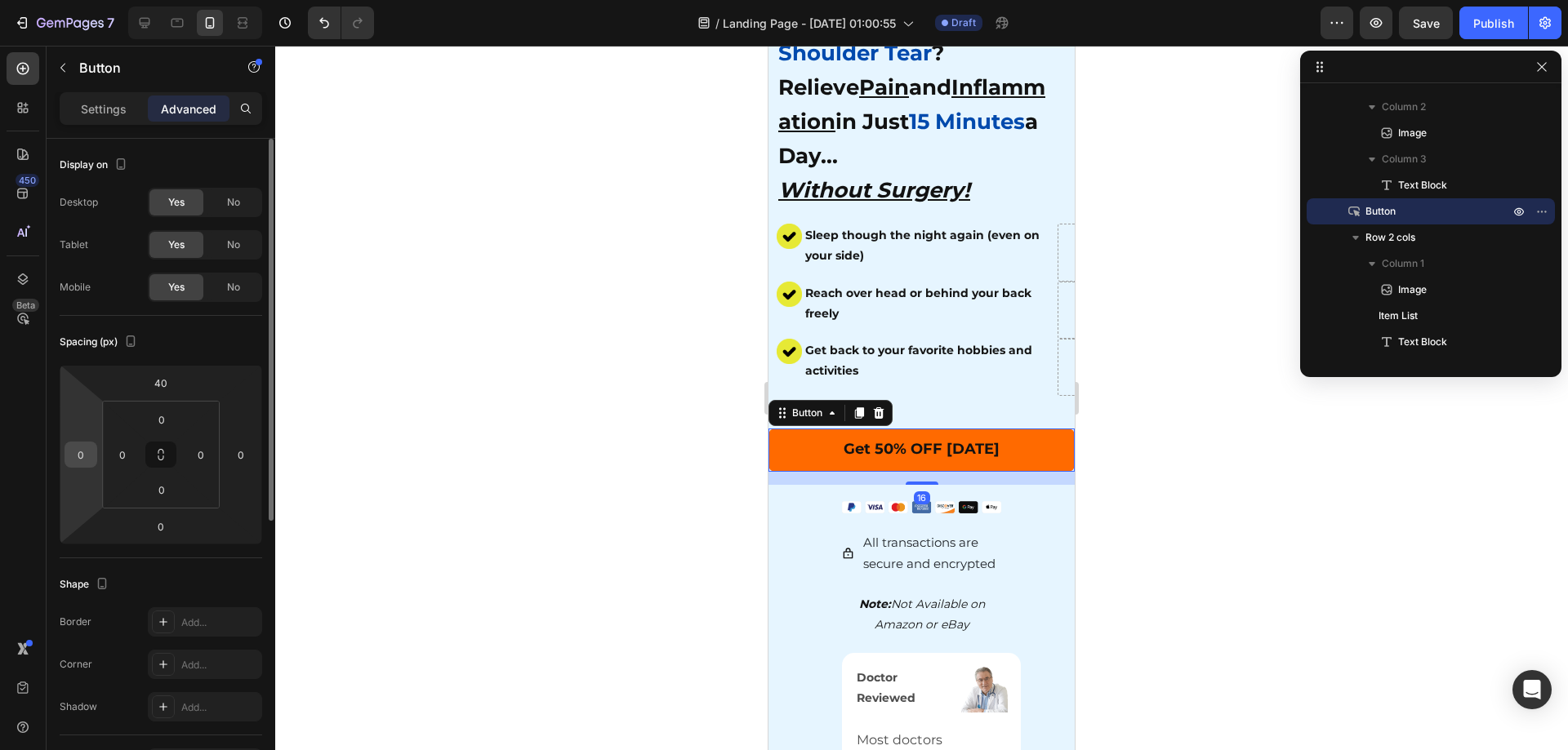
click at [81, 459] on input "0" at bounding box center [81, 454] width 24 height 24
type input "10"
click at [238, 460] on input "0" at bounding box center [241, 454] width 24 height 24
type input "10"
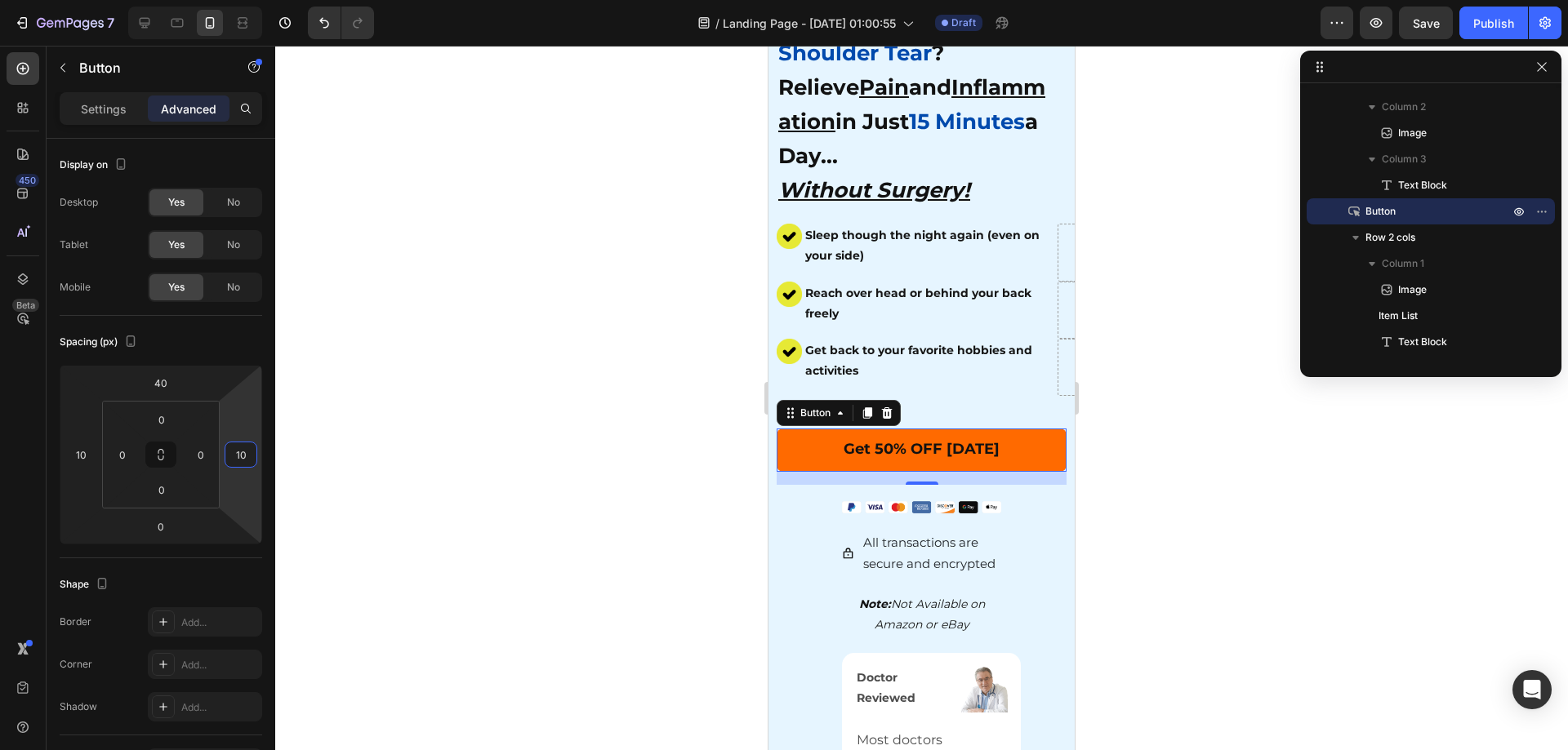
click at [559, 473] on div at bounding box center [921, 398] width 1293 height 705
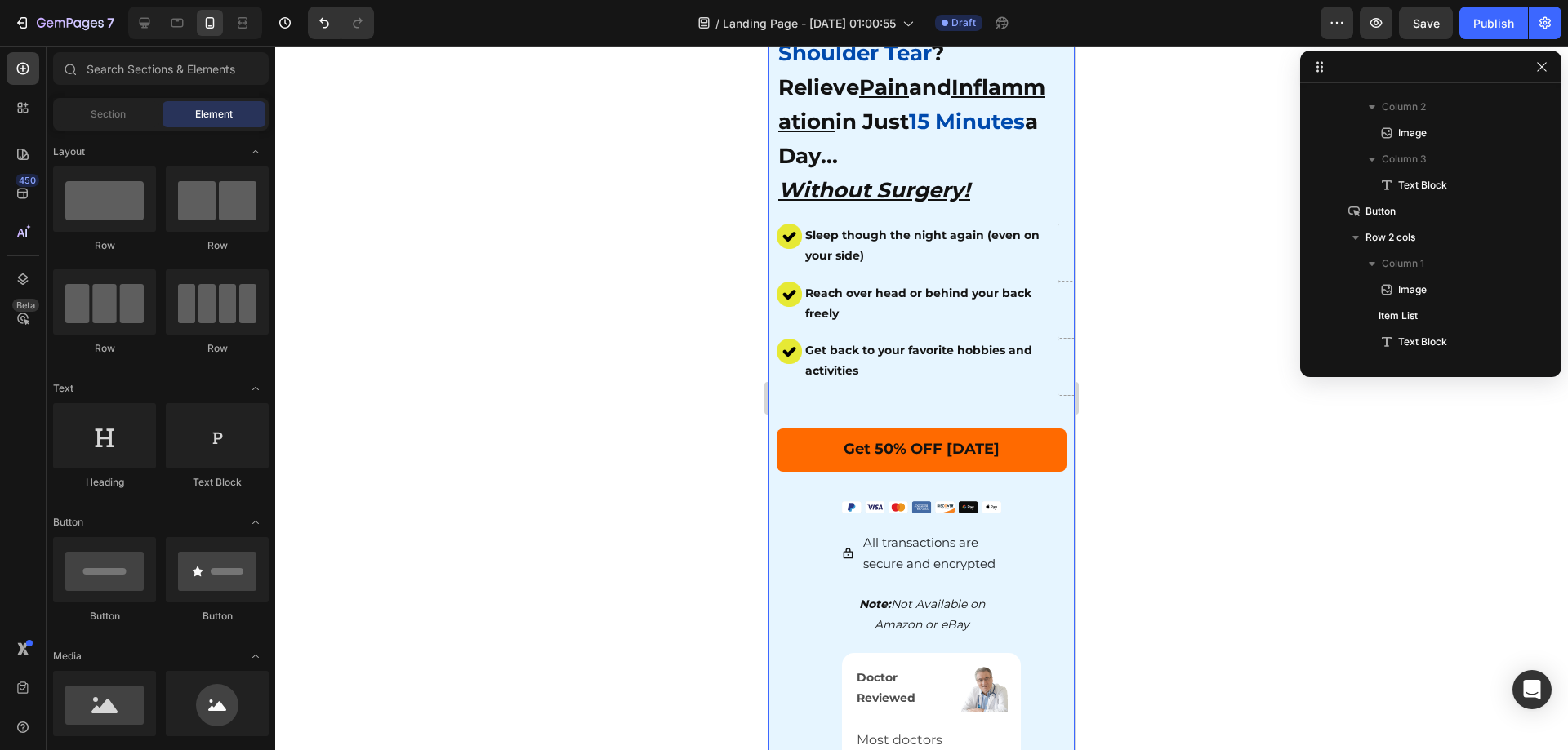
click at [1136, 497] on div at bounding box center [921, 398] width 1293 height 705
click at [929, 501] on img at bounding box center [922, 507] width 160 height 12
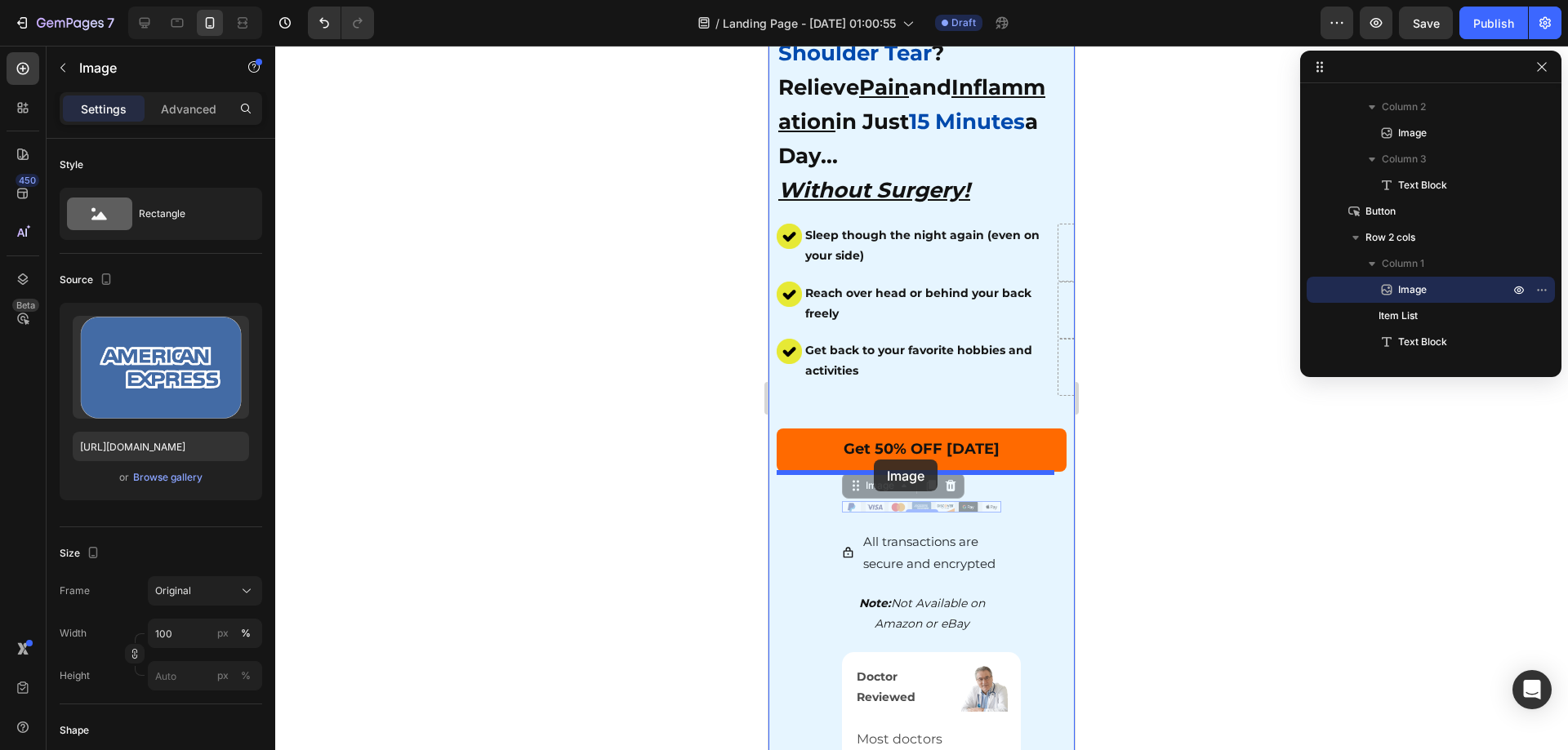
drag, startPoint x: 900, startPoint y: 493, endPoint x: 874, endPoint y: 460, distance: 42.0
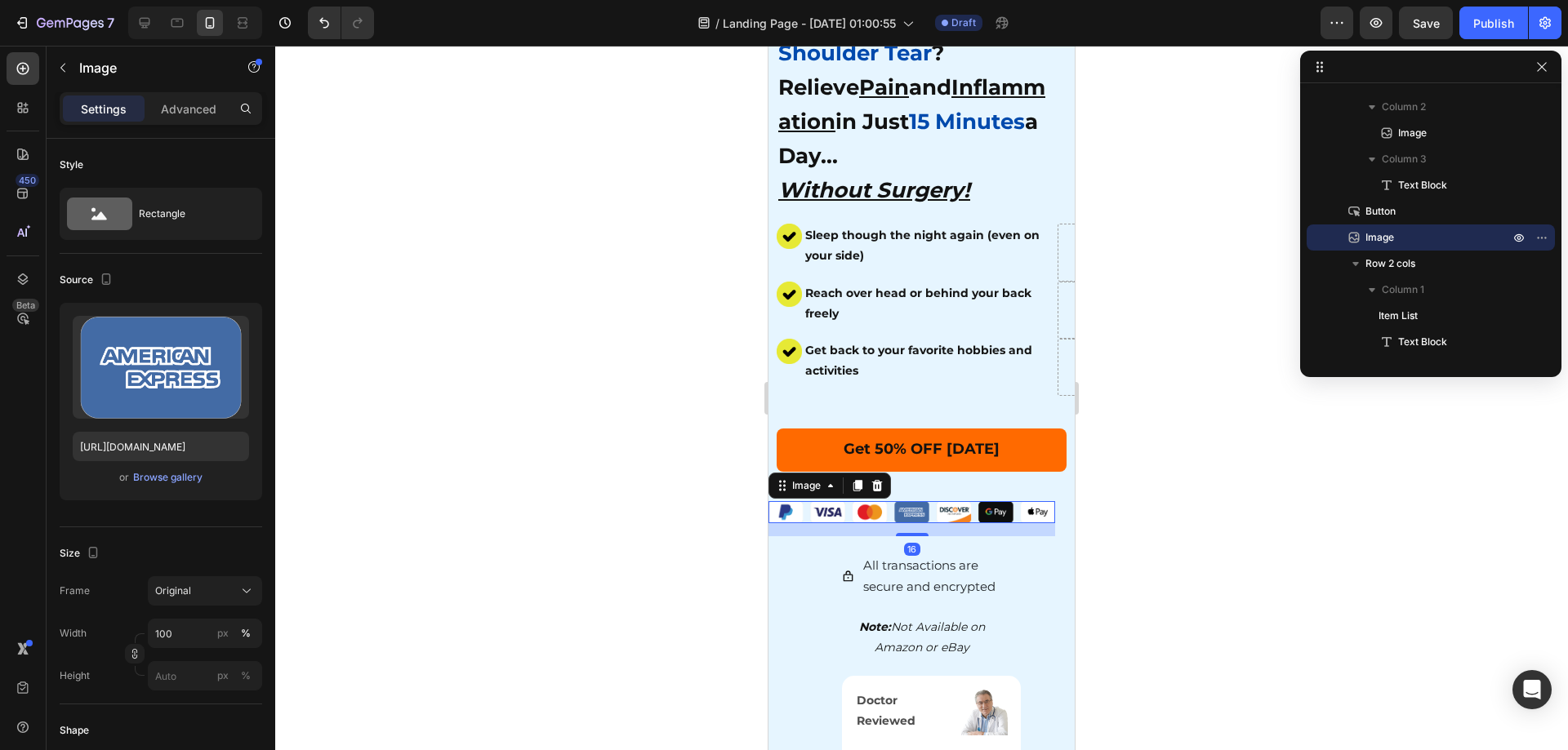
click at [1299, 497] on div at bounding box center [921, 398] width 1293 height 705
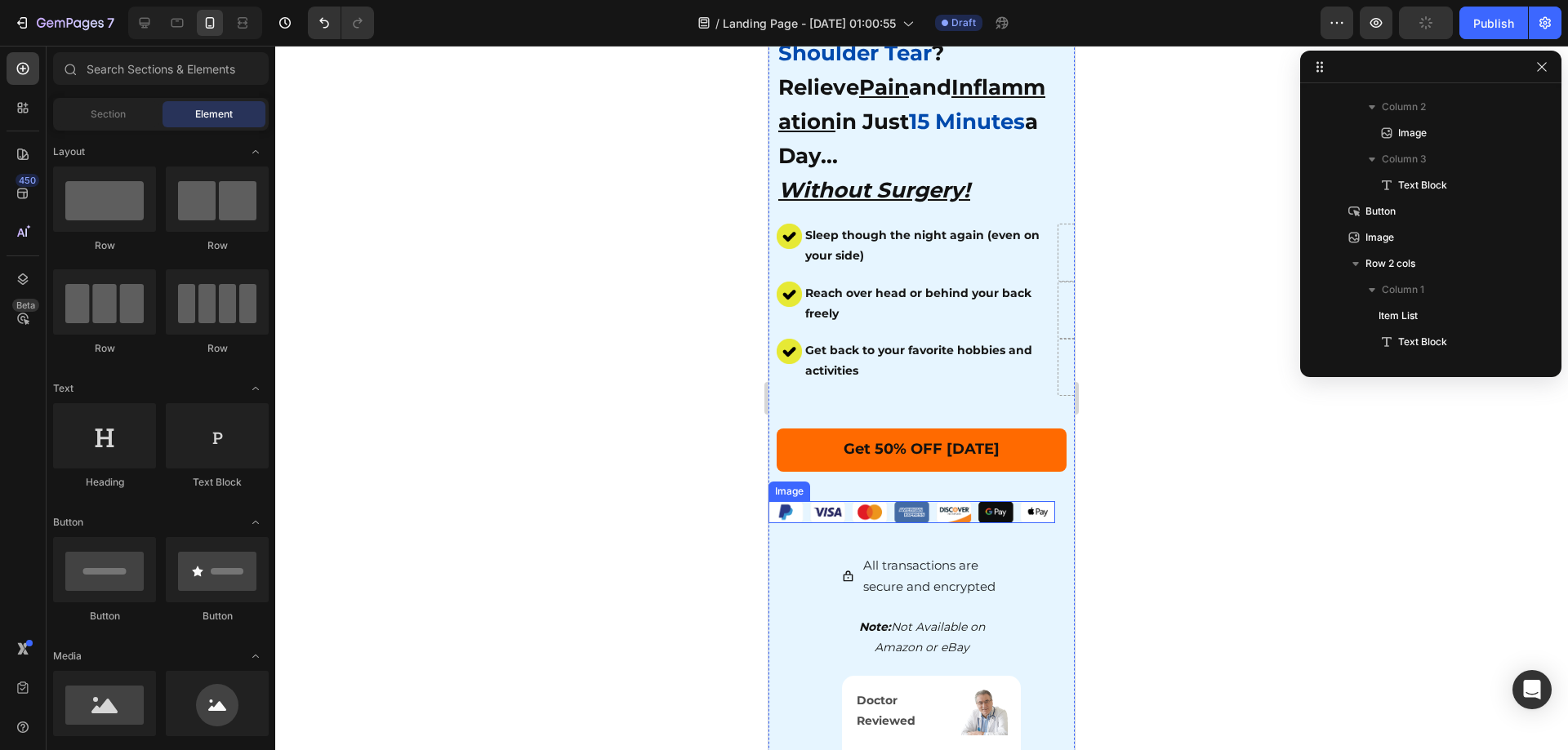
click at [996, 501] on img at bounding box center [911, 512] width 287 height 22
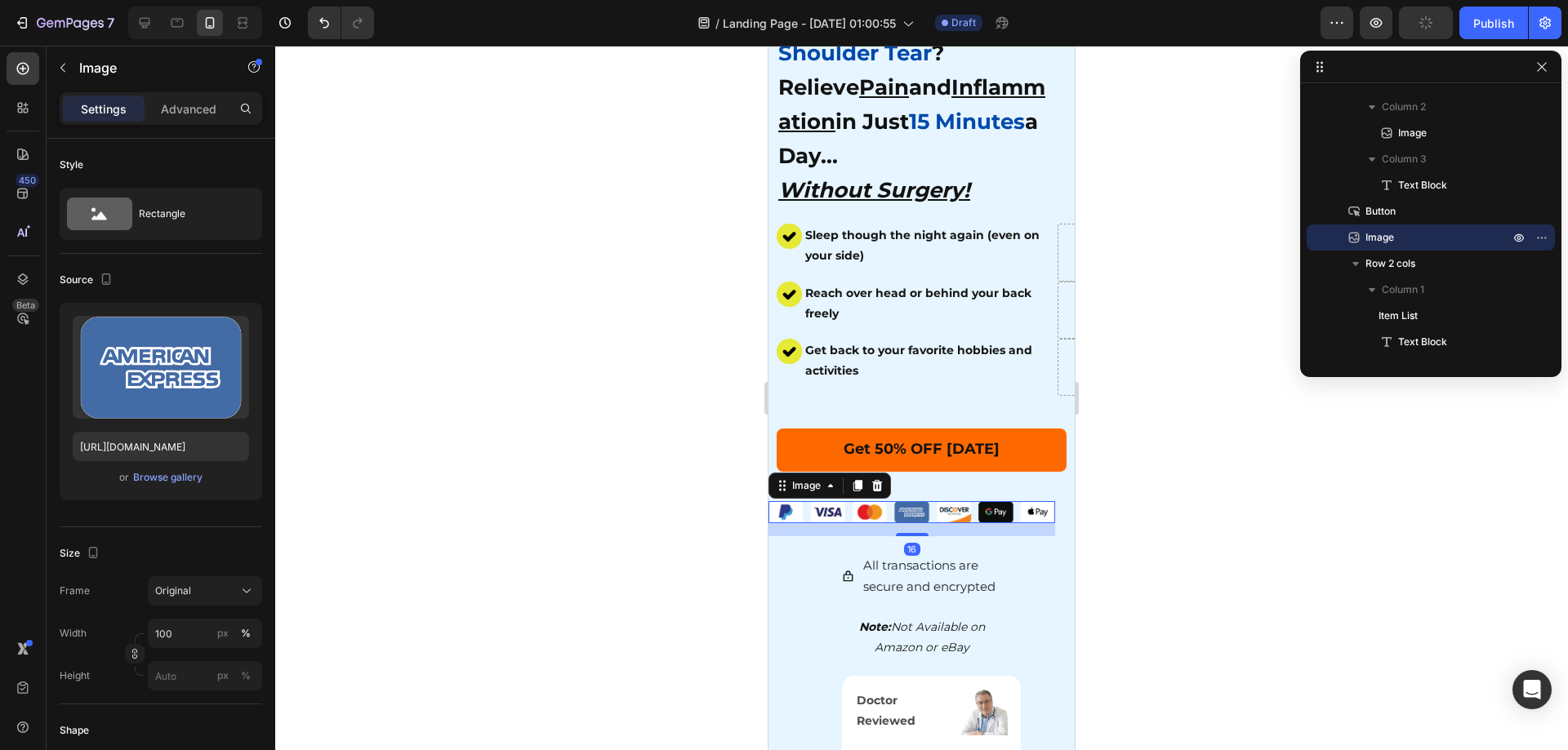
drag, startPoint x: 202, startPoint y: 102, endPoint x: 184, endPoint y: 124, distance: 28.4
click at [202, 101] on p "Advanced" at bounding box center [189, 109] width 56 height 17
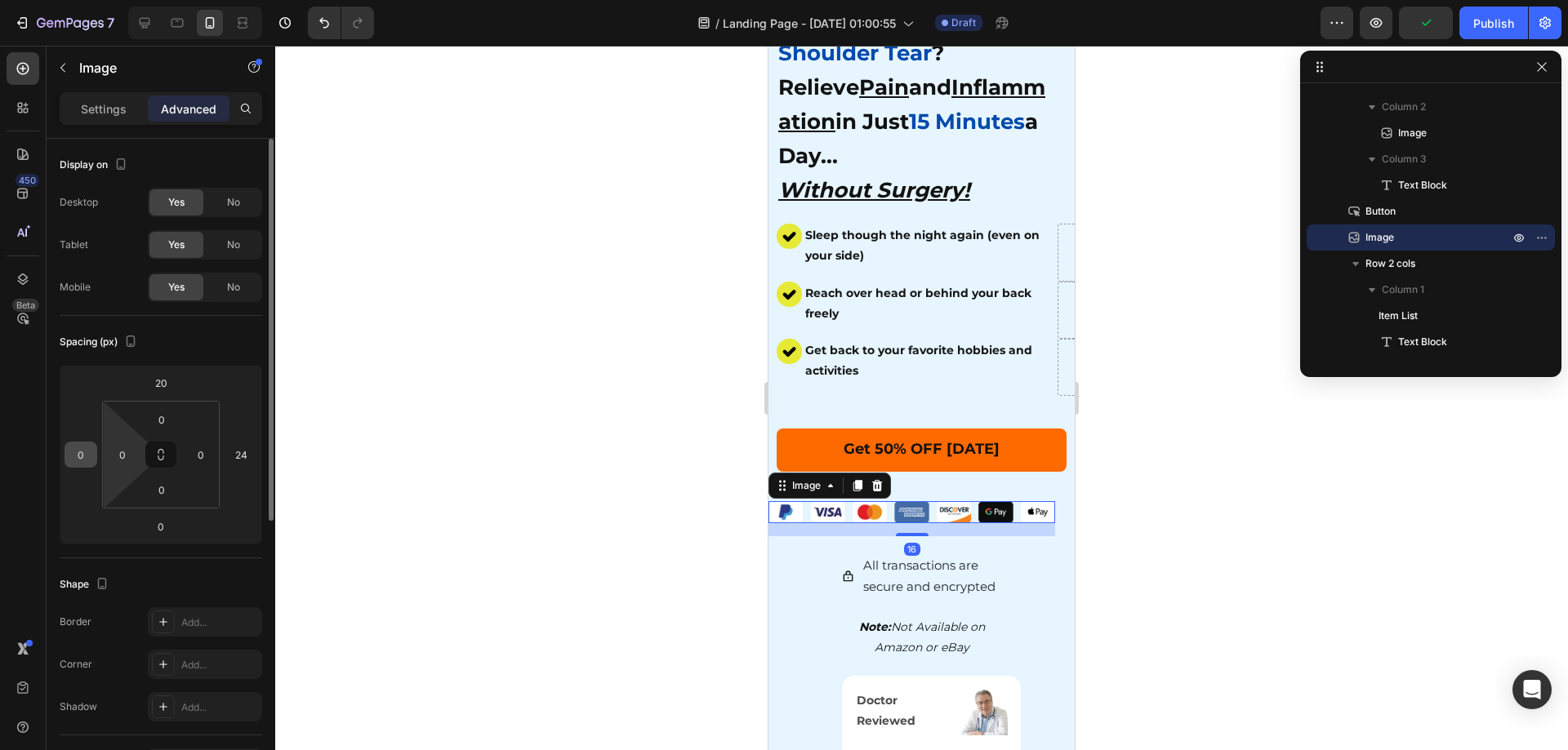
click at [73, 446] on input "0" at bounding box center [81, 454] width 24 height 24
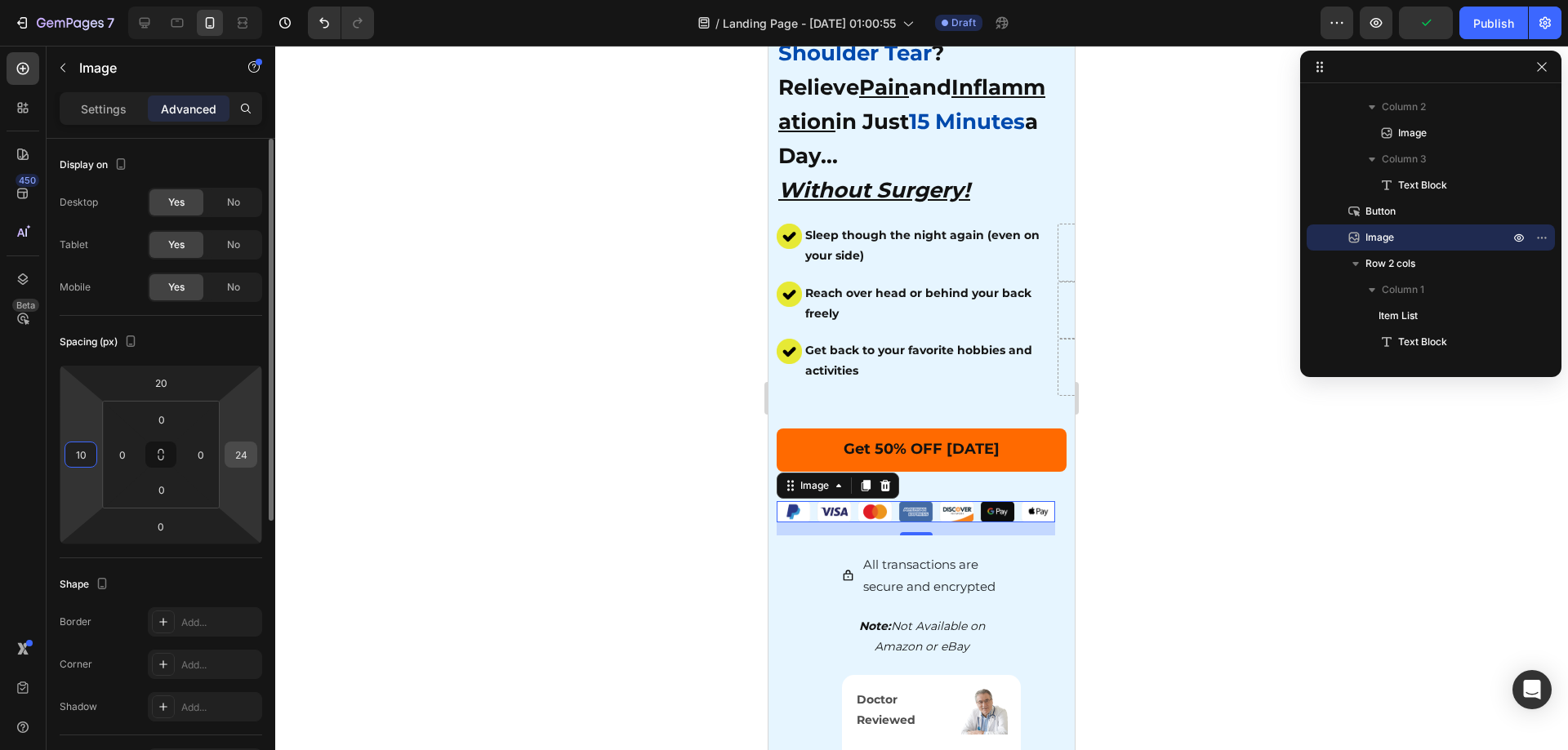
type input "10"
click at [240, 464] on input "24" at bounding box center [241, 454] width 24 height 24
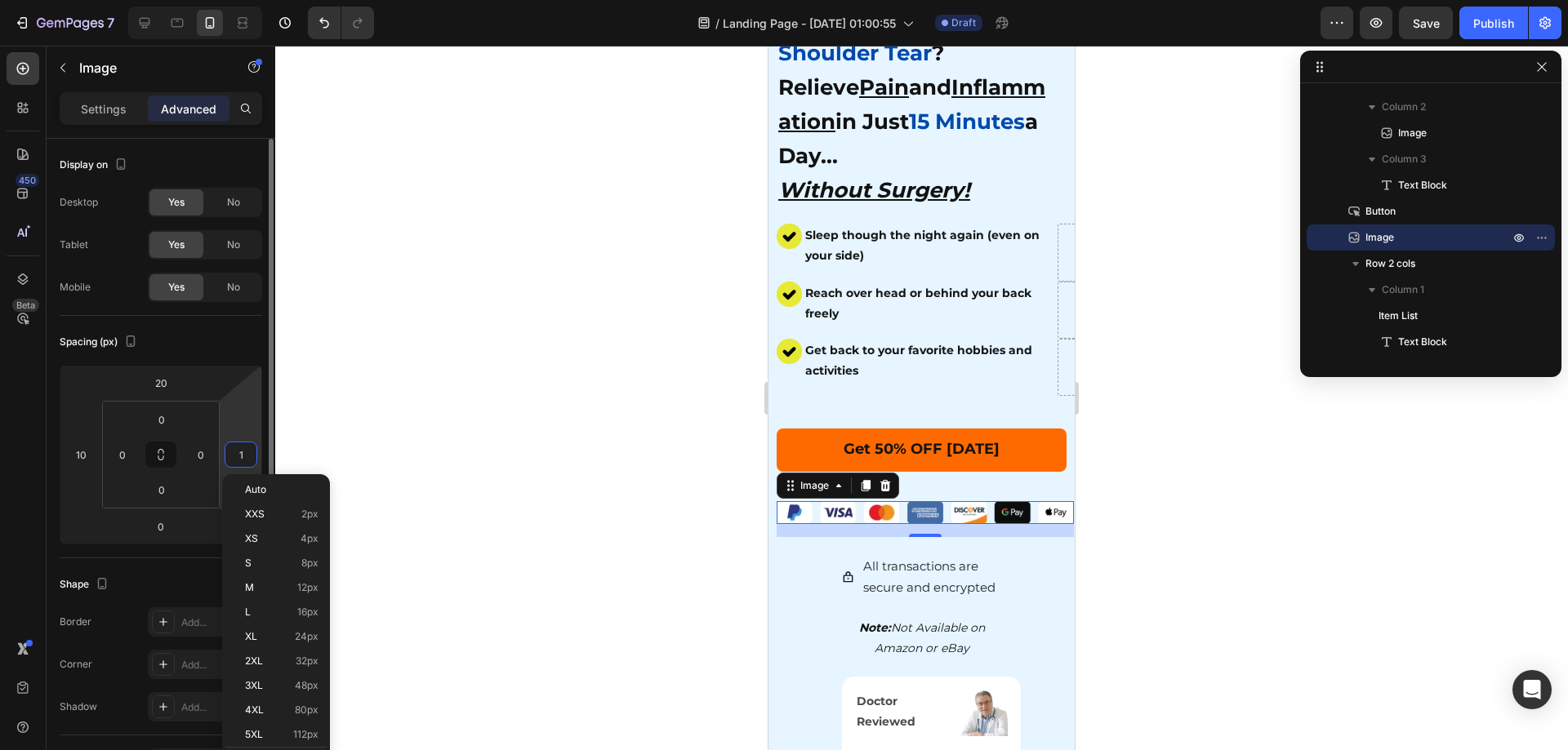
type input "10"
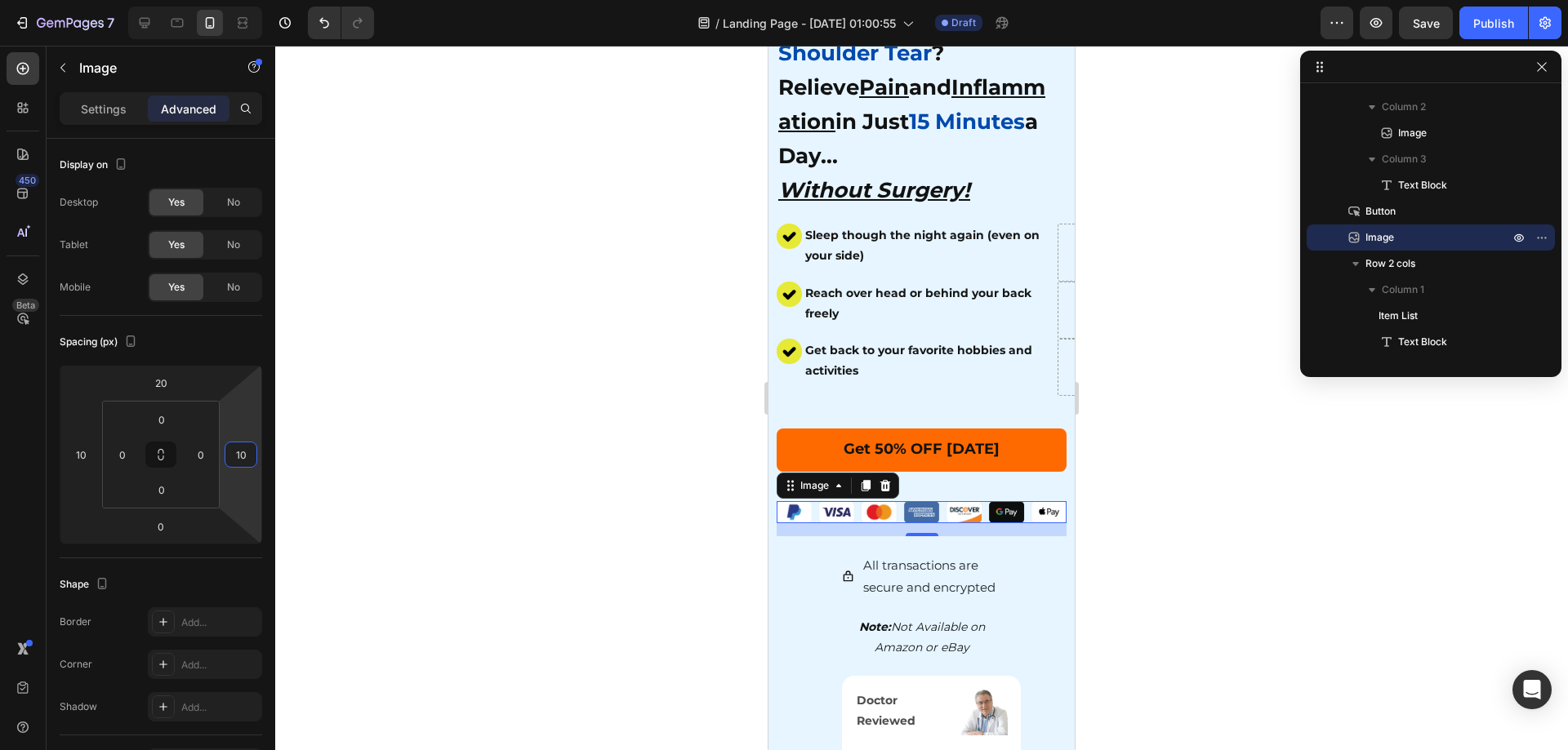
click at [555, 463] on div at bounding box center [921, 398] width 1293 height 705
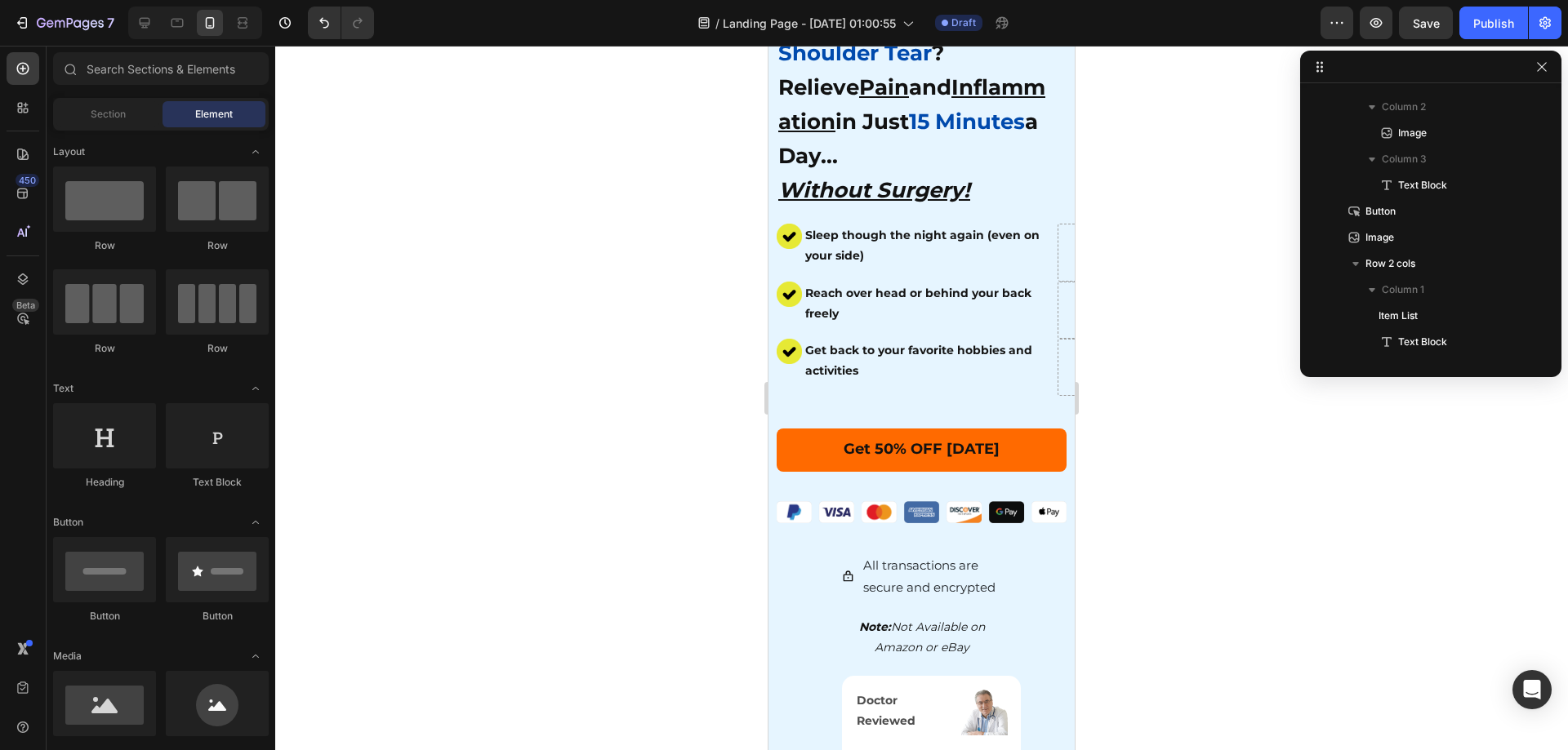
drag, startPoint x: 1257, startPoint y: 529, endPoint x: 181, endPoint y: 471, distance: 1077.6
click at [1257, 529] on div at bounding box center [921, 398] width 1293 height 705
click at [1210, 521] on div at bounding box center [921, 398] width 1293 height 705
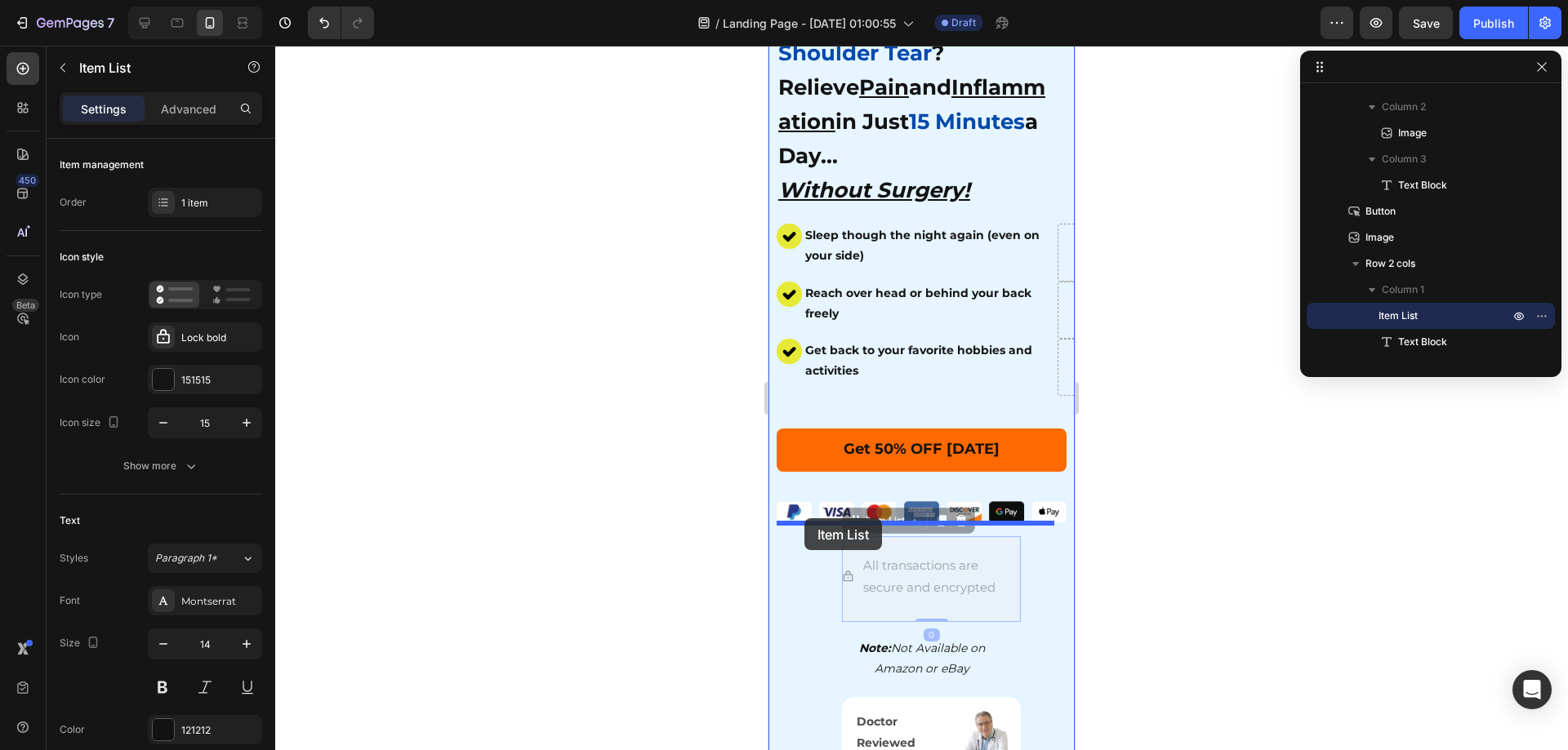
drag, startPoint x: 853, startPoint y: 550, endPoint x: 805, endPoint y: 518, distance: 57.7
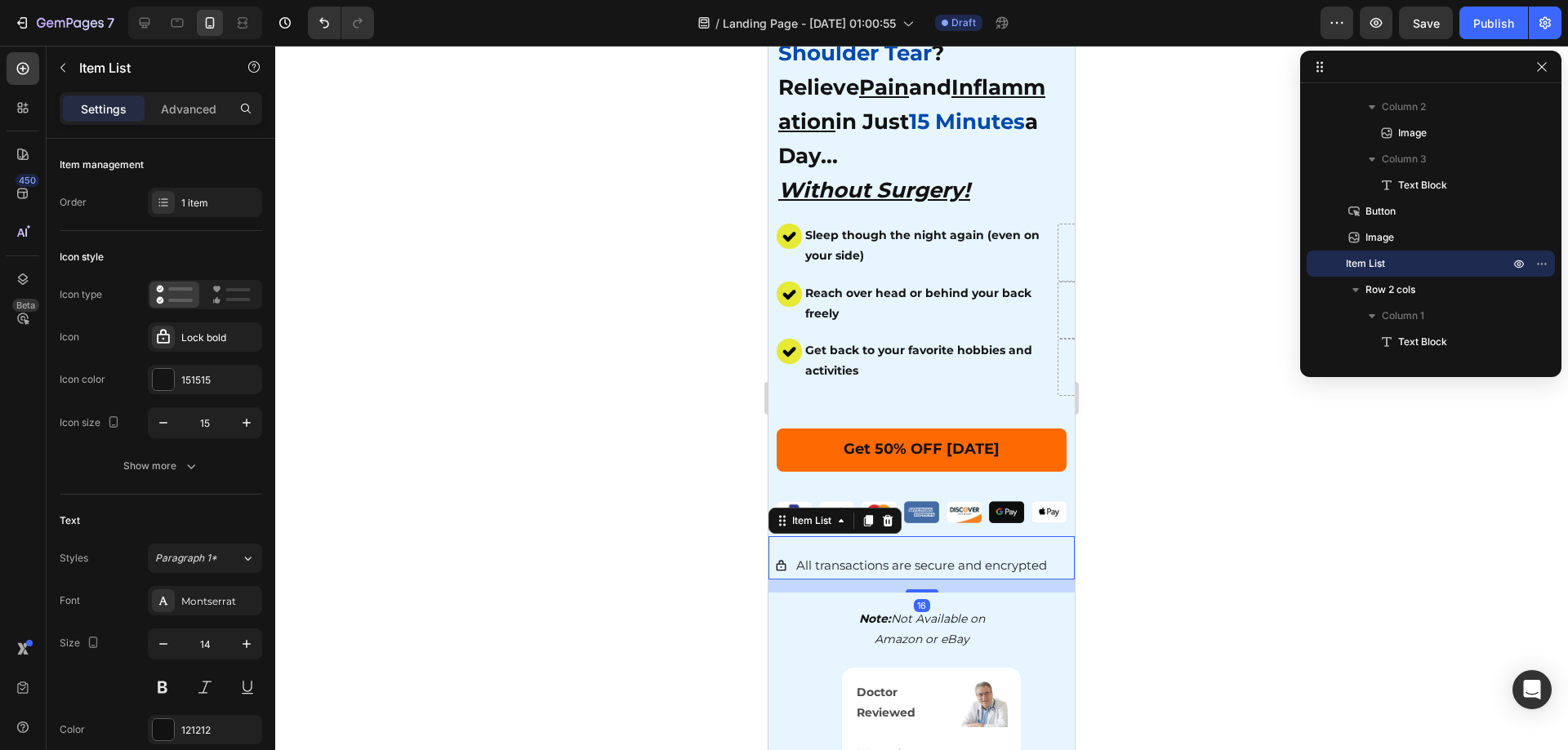
click at [1124, 521] on div at bounding box center [921, 398] width 1293 height 705
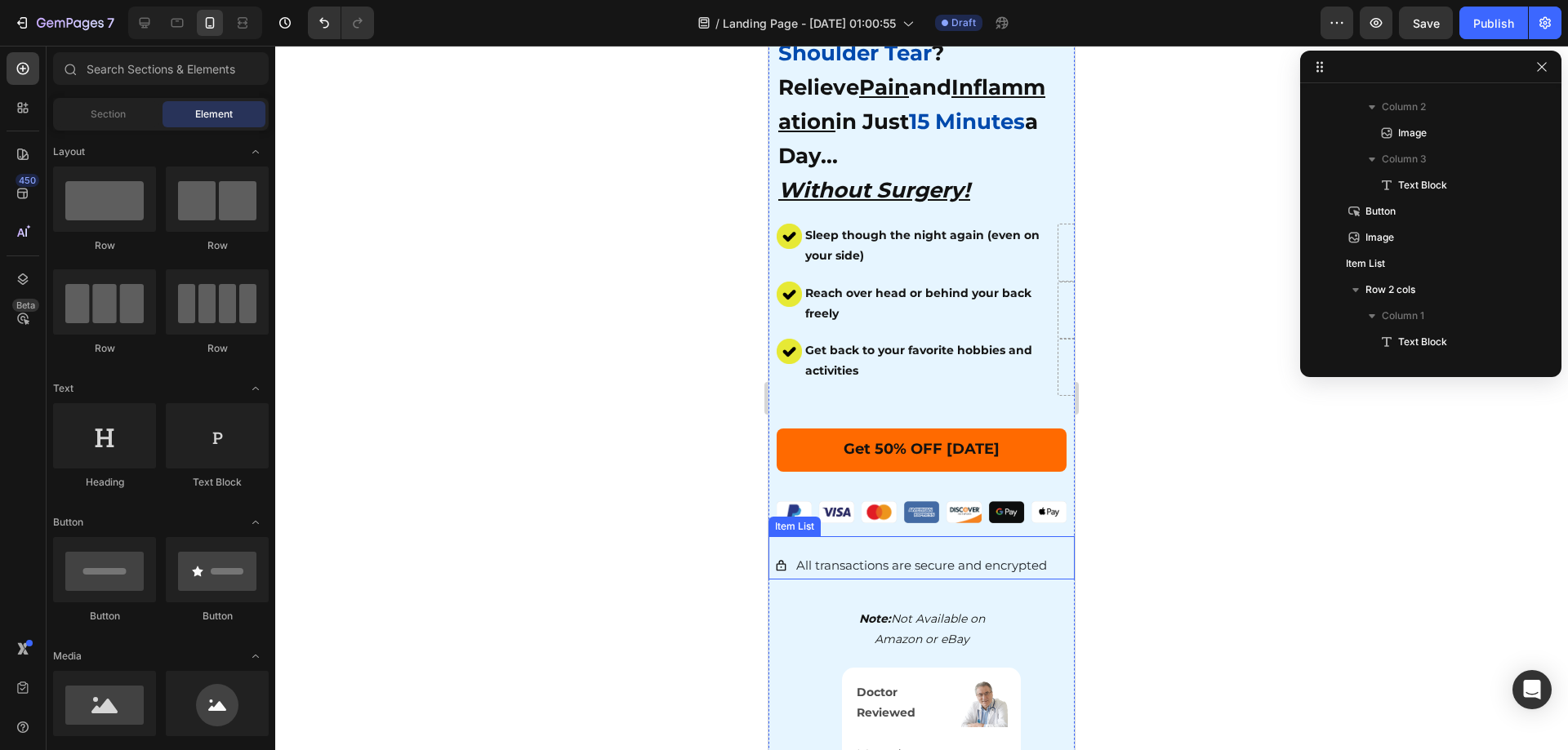
click at [941, 558] on span "All transactions are secure and encrypted" at bounding box center [921, 565] width 251 height 16
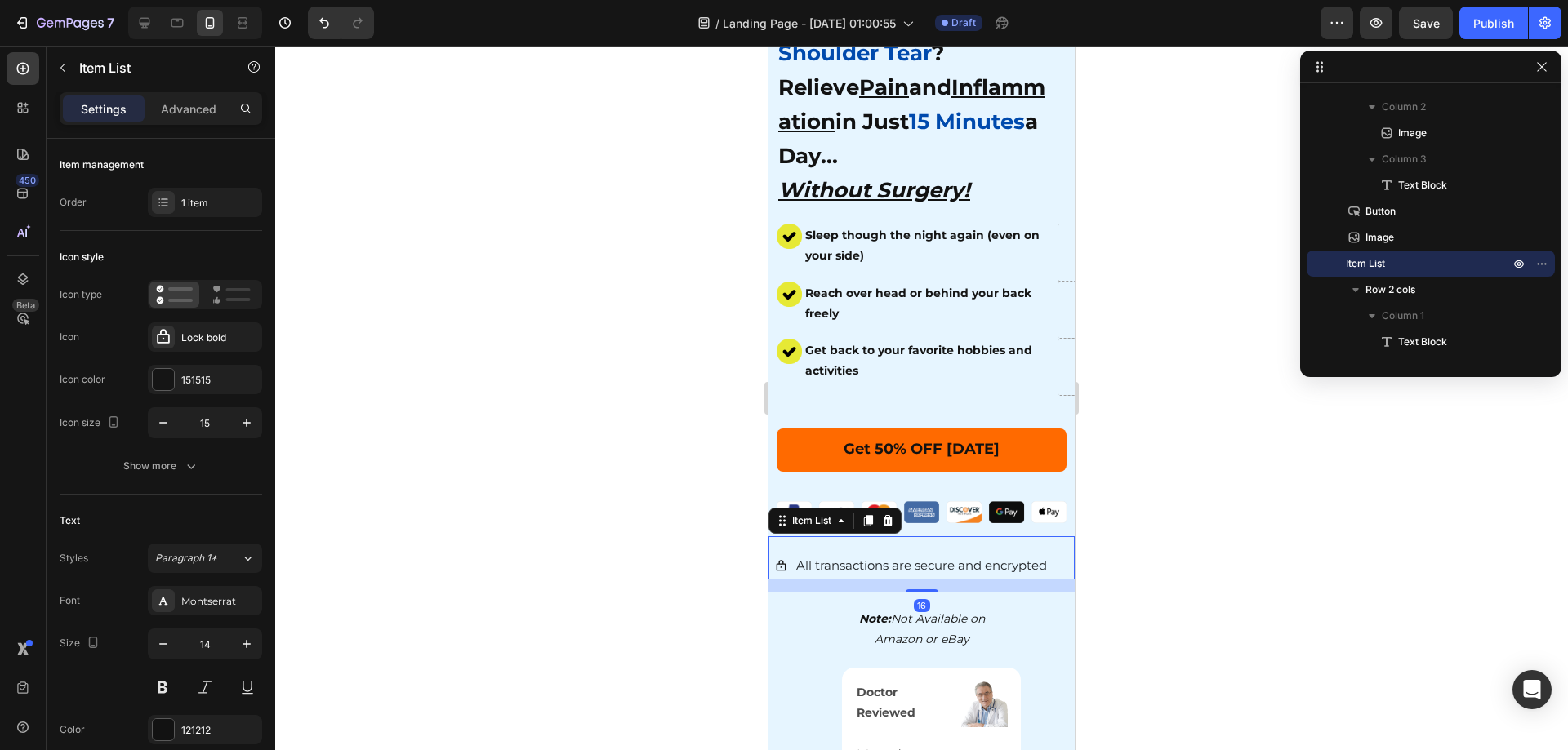
click at [805, 537] on div "All transactions are secure and encrypted Item List 16" at bounding box center [921, 558] width 306 height 42
click at [181, 96] on div "Advanced" at bounding box center [188, 108] width 82 height 26
type input "100%"
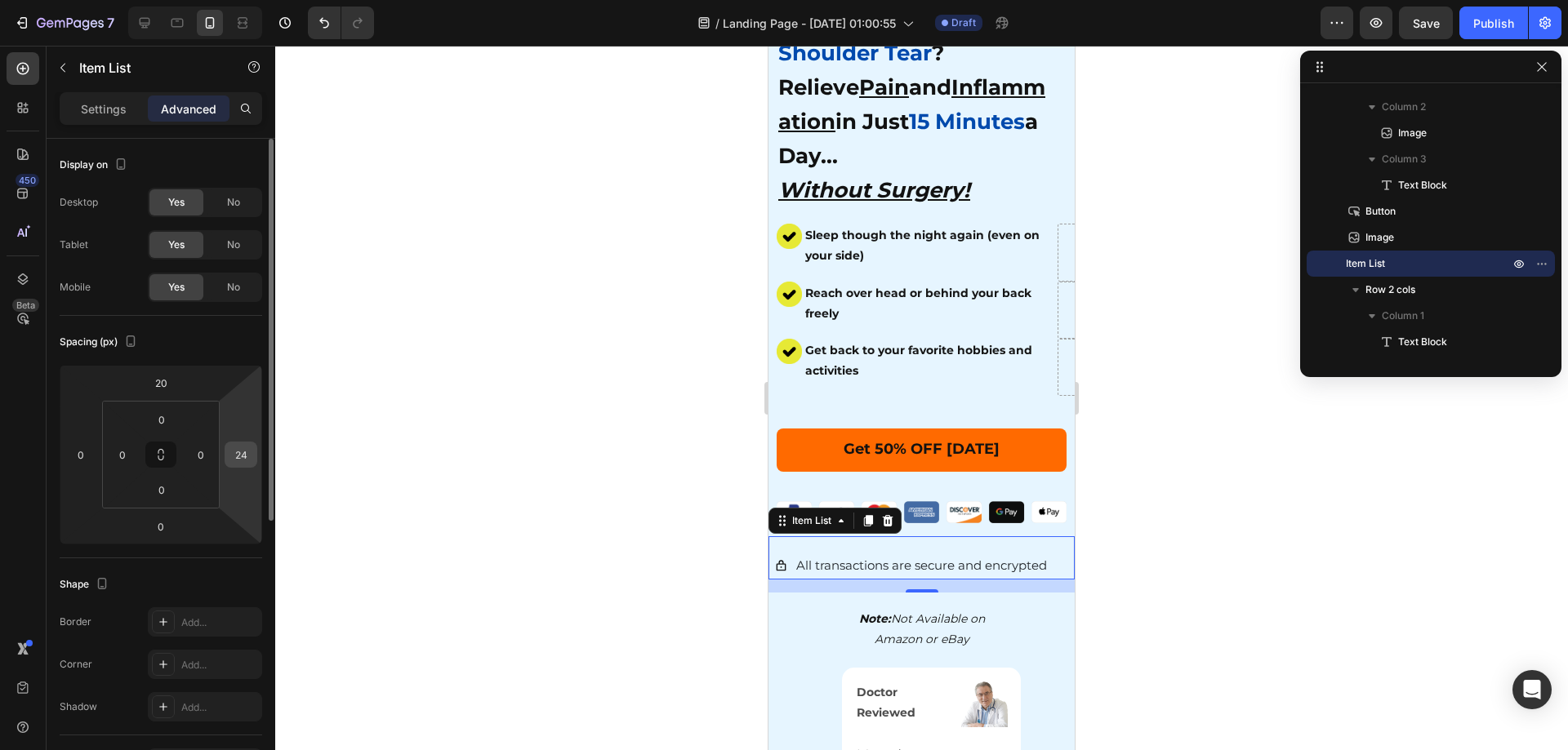
click at [238, 455] on input "24" at bounding box center [241, 454] width 24 height 24
type input "10"
click at [83, 453] on input "0" at bounding box center [81, 454] width 24 height 24
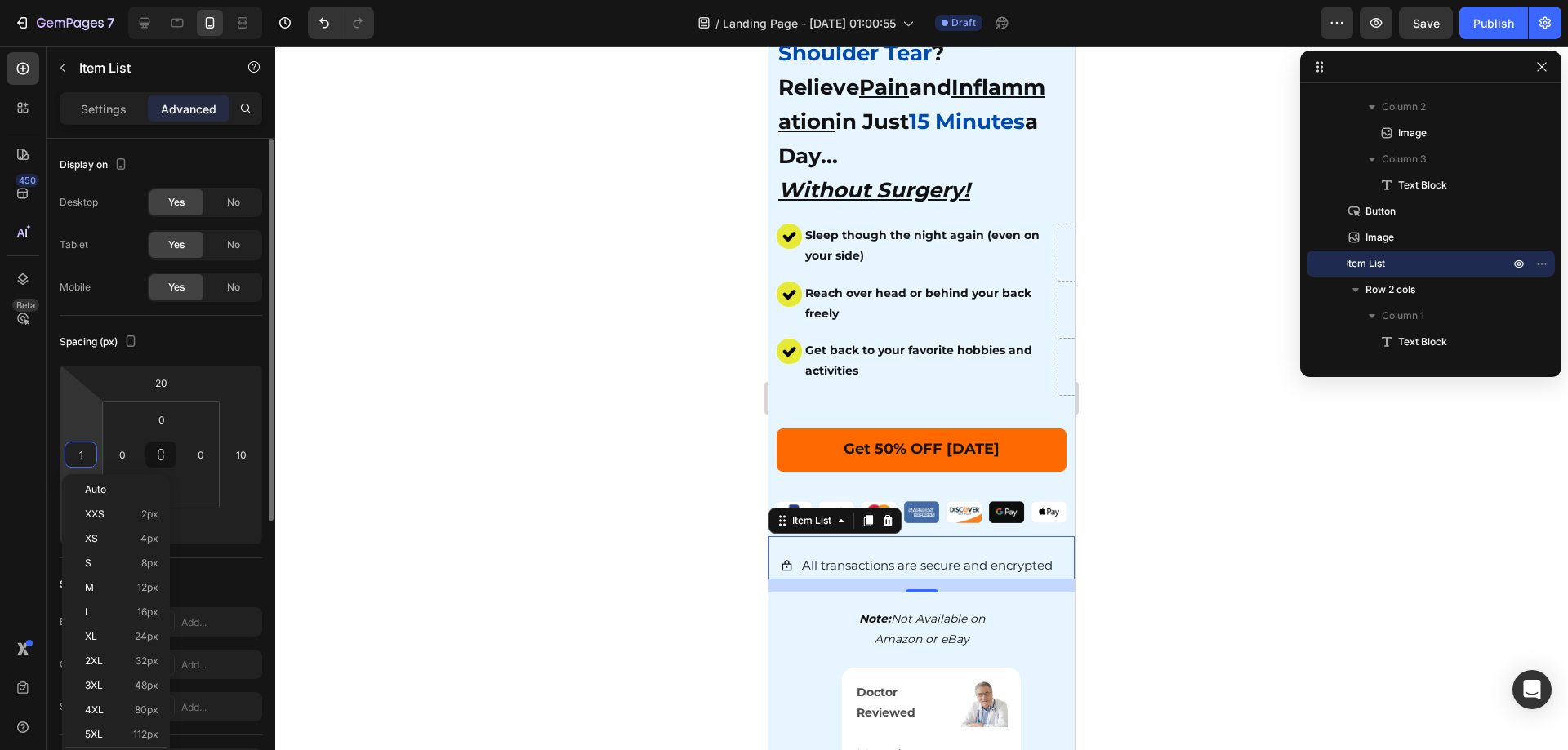
type input "10"
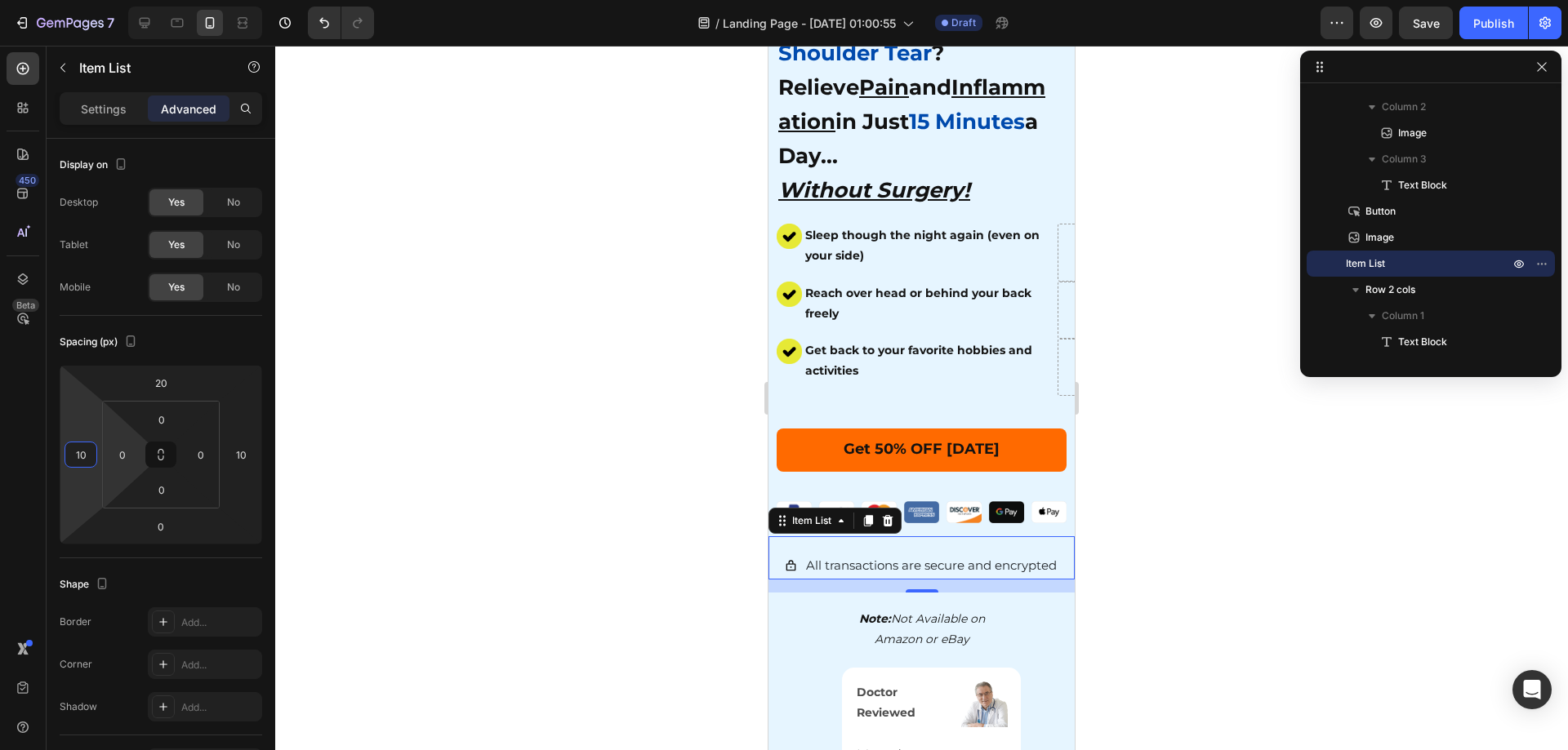
click at [608, 507] on div at bounding box center [921, 398] width 1293 height 705
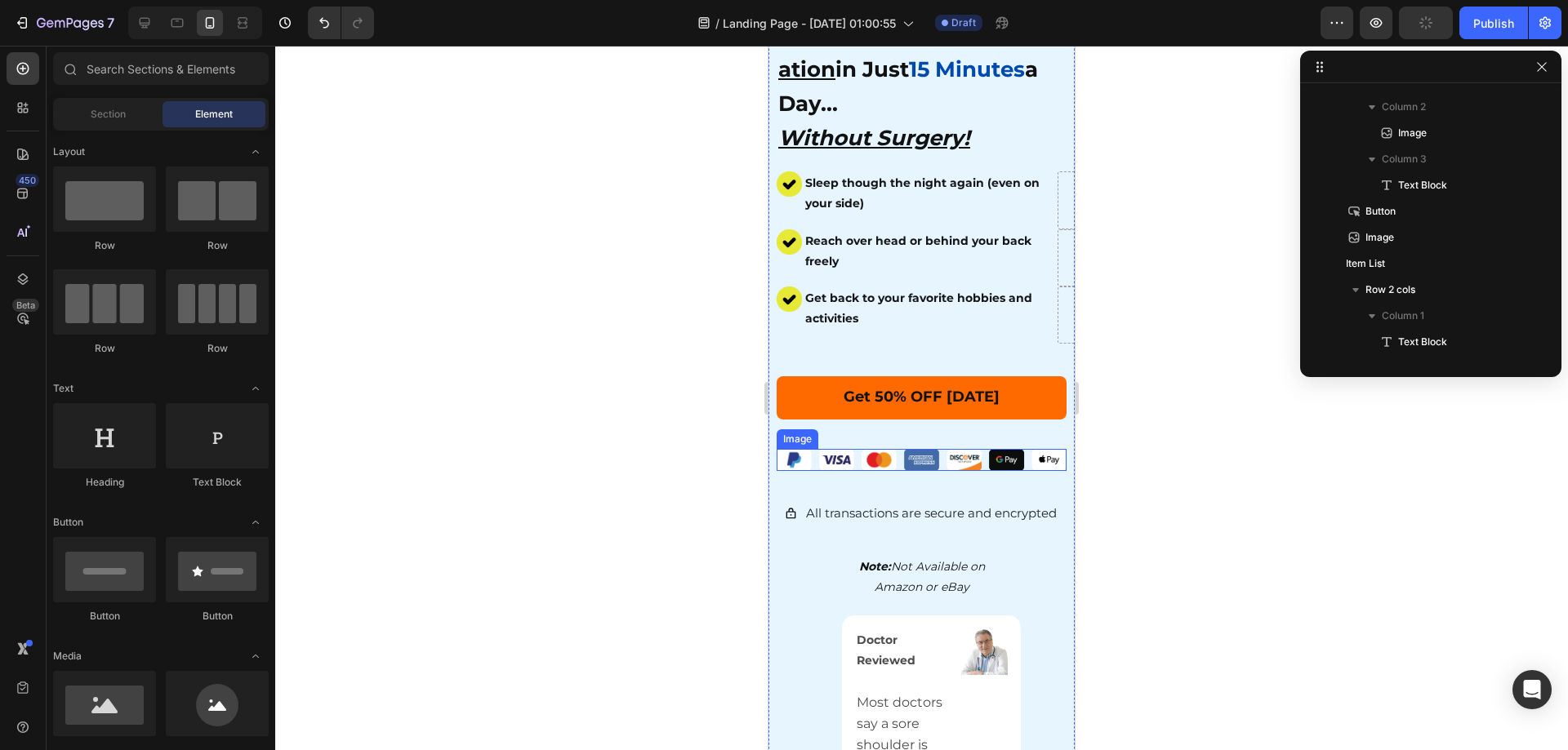
scroll to position [465, 0]
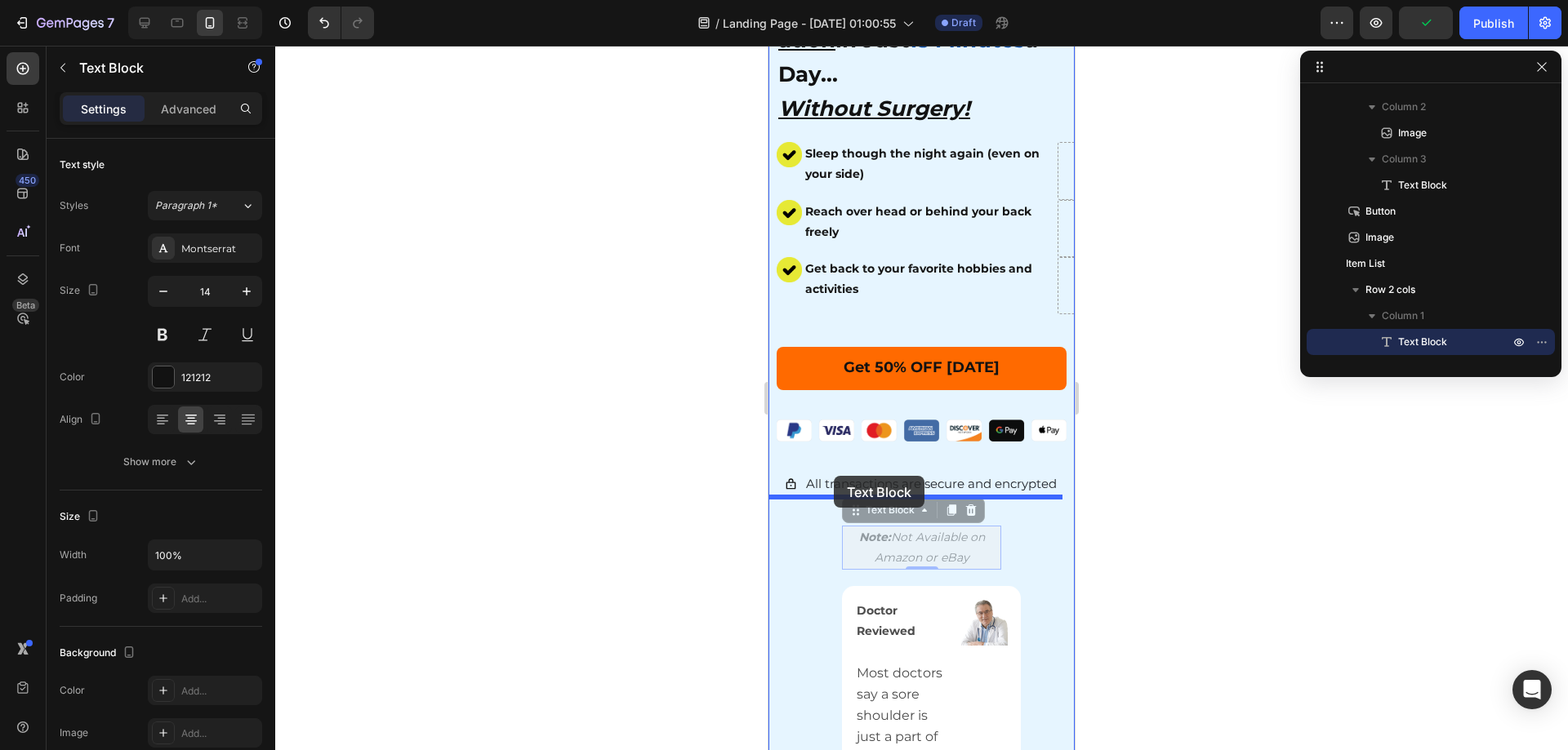
drag, startPoint x: 909, startPoint y: 517, endPoint x: 833, endPoint y: 476, distance: 86.4
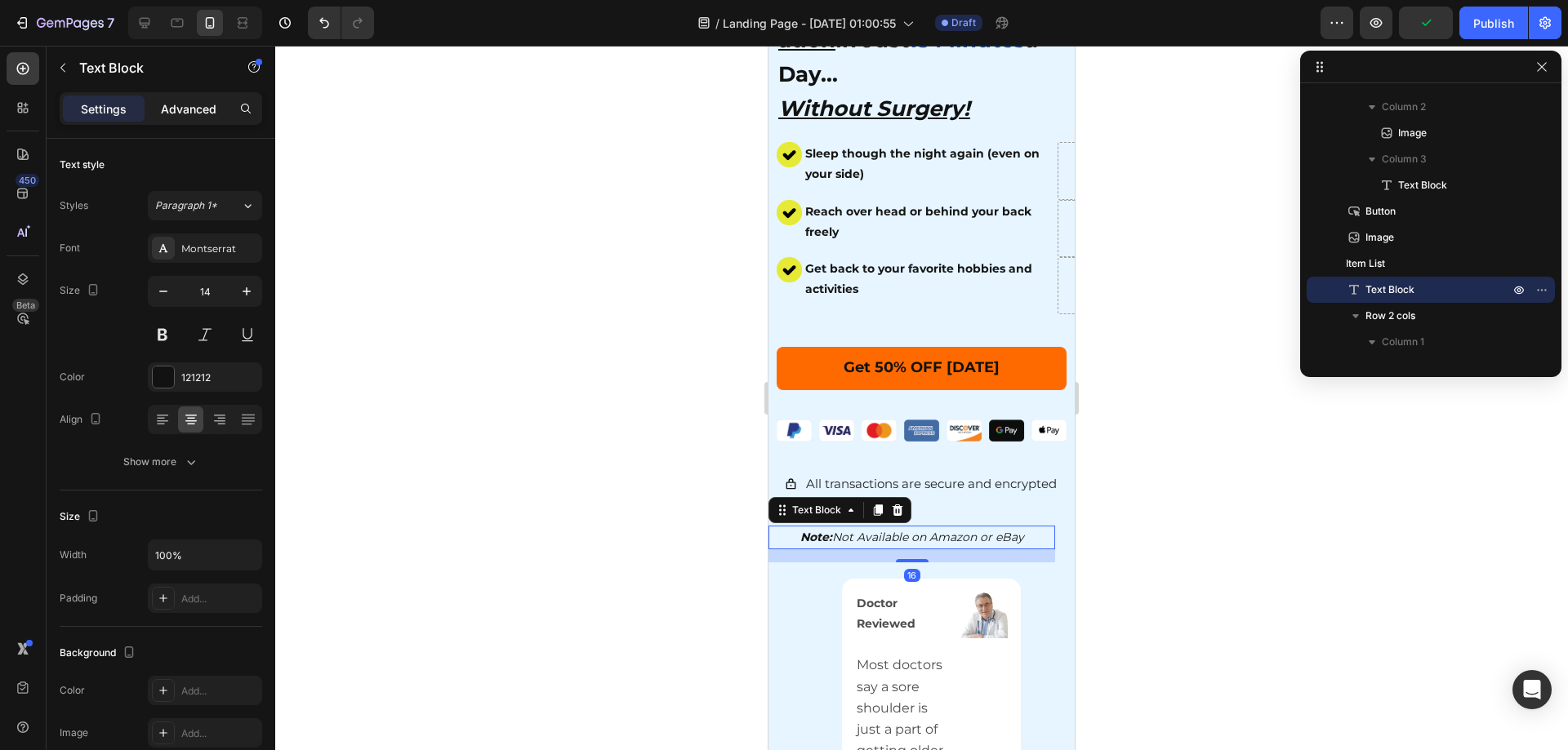
click at [185, 120] on div "Advanced" at bounding box center [188, 108] width 82 height 26
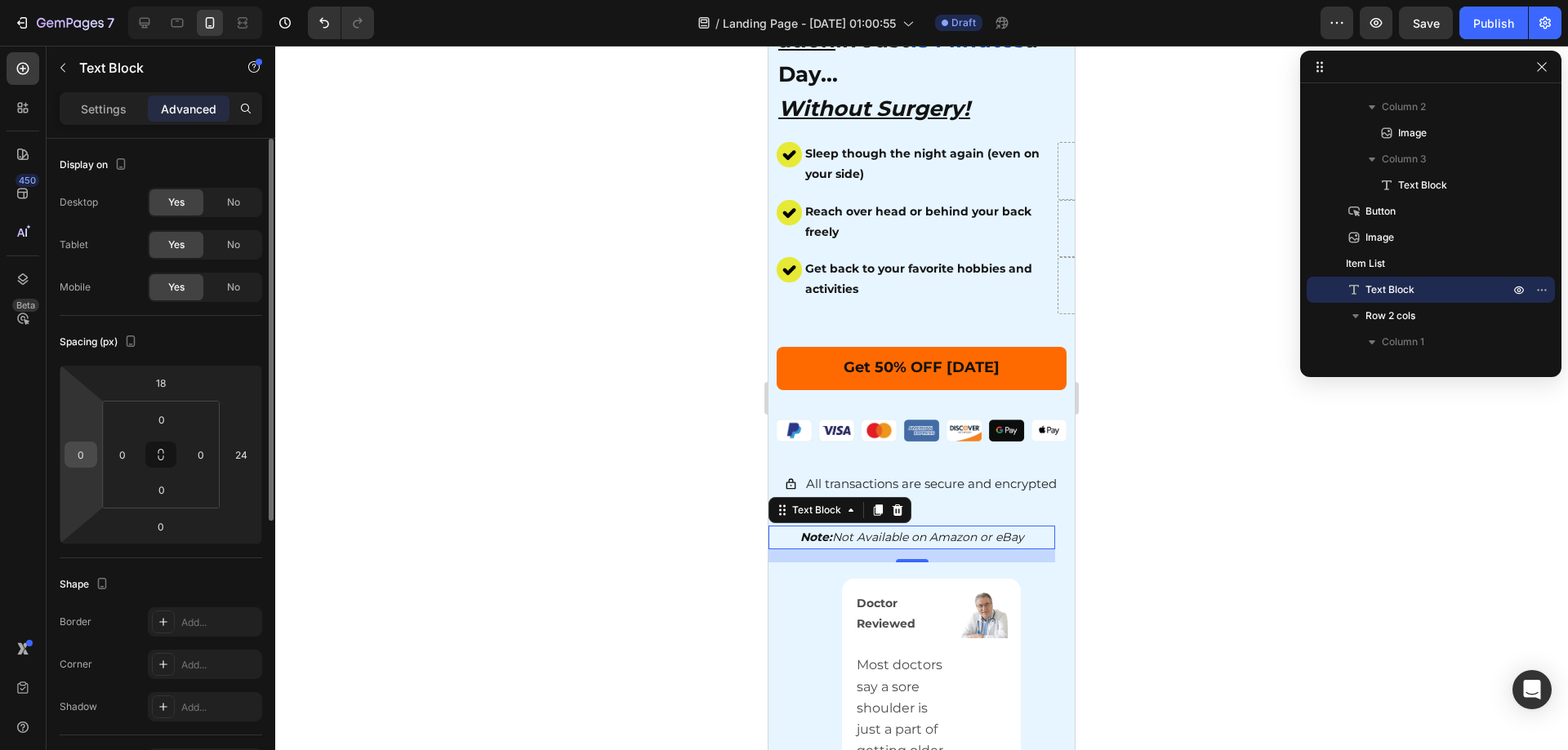
click at [77, 450] on input "0" at bounding box center [81, 454] width 24 height 24
type input "10"
click at [249, 448] on input "24" at bounding box center [241, 454] width 24 height 24
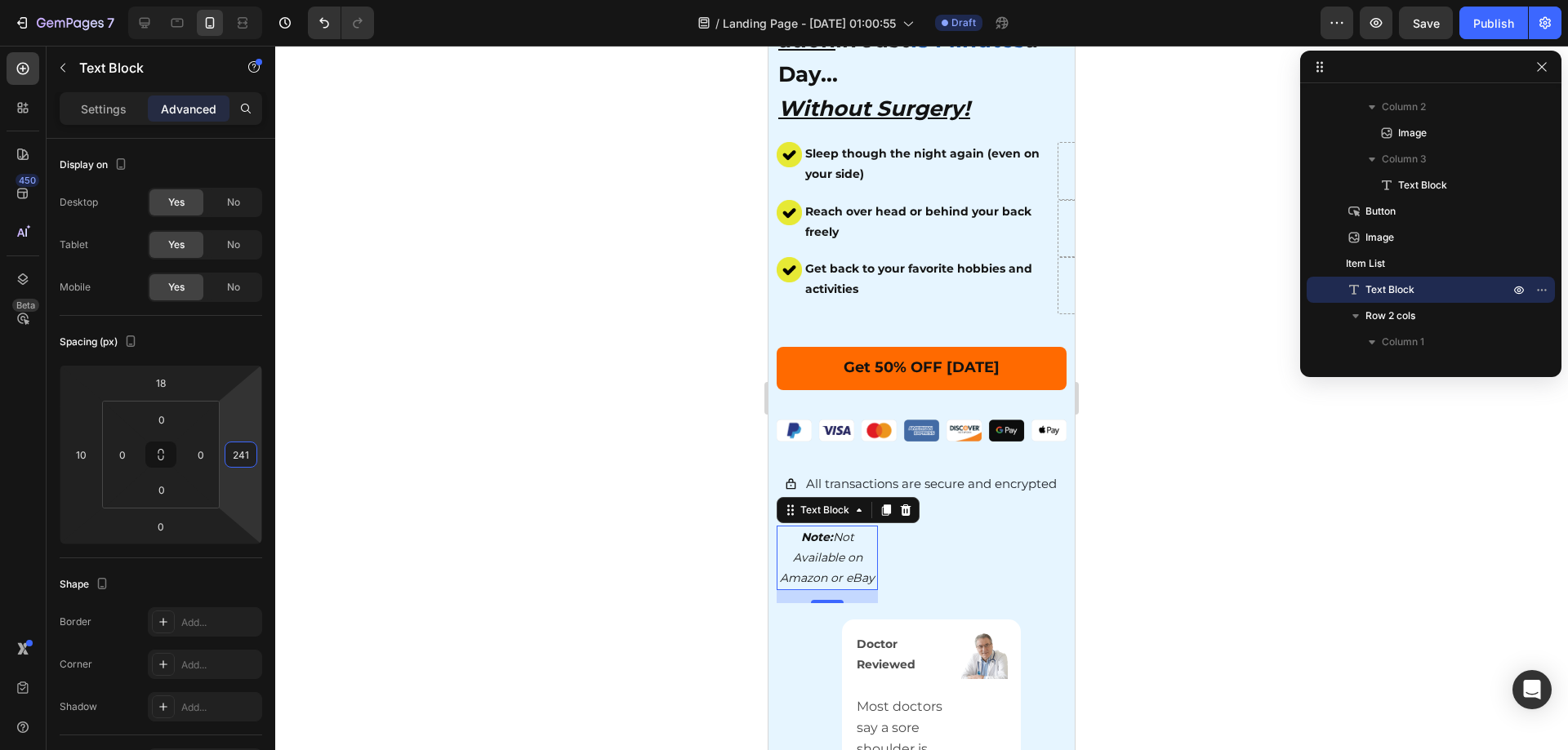
type input "0"
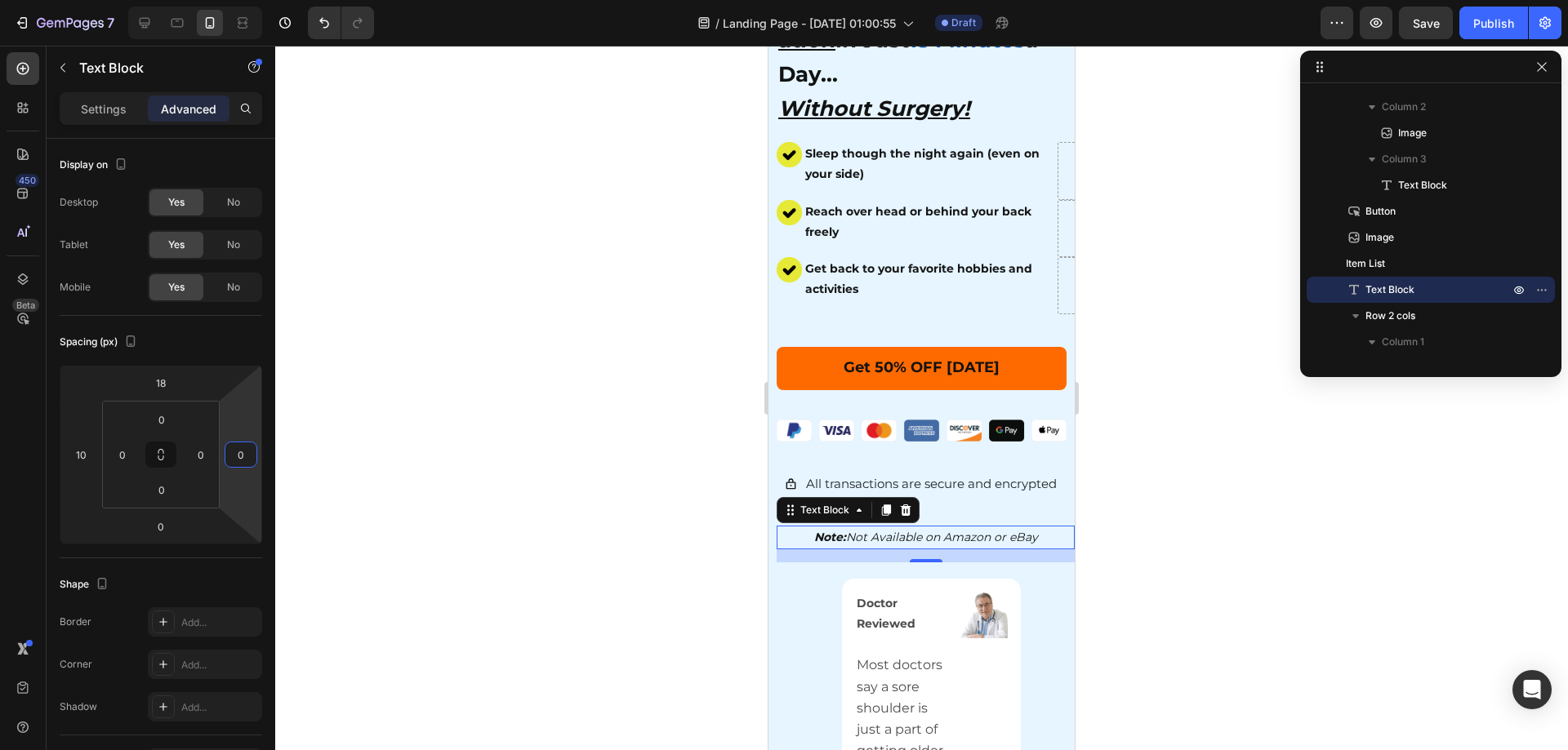
click at [710, 497] on div at bounding box center [921, 398] width 1293 height 705
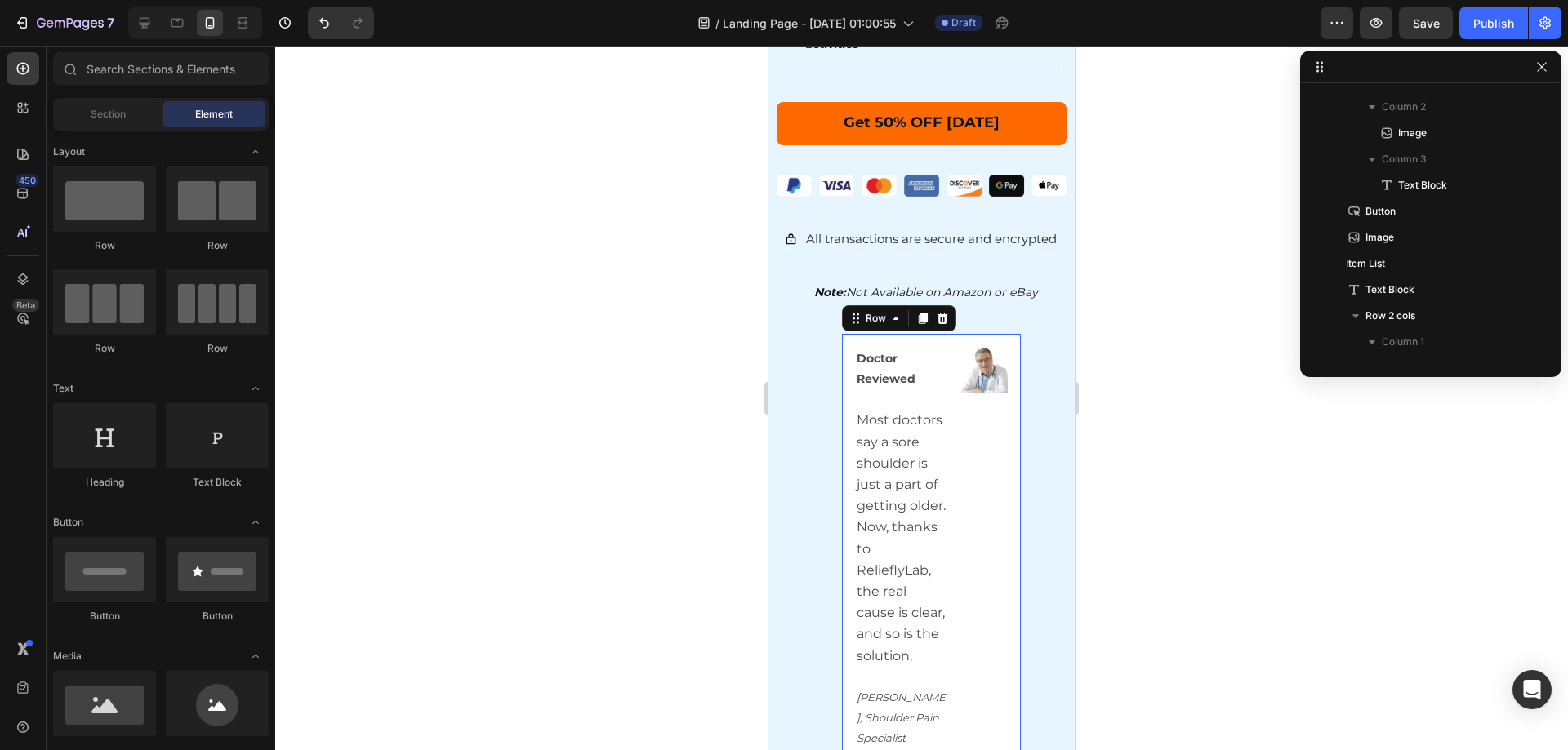
scroll to position [838, 0]
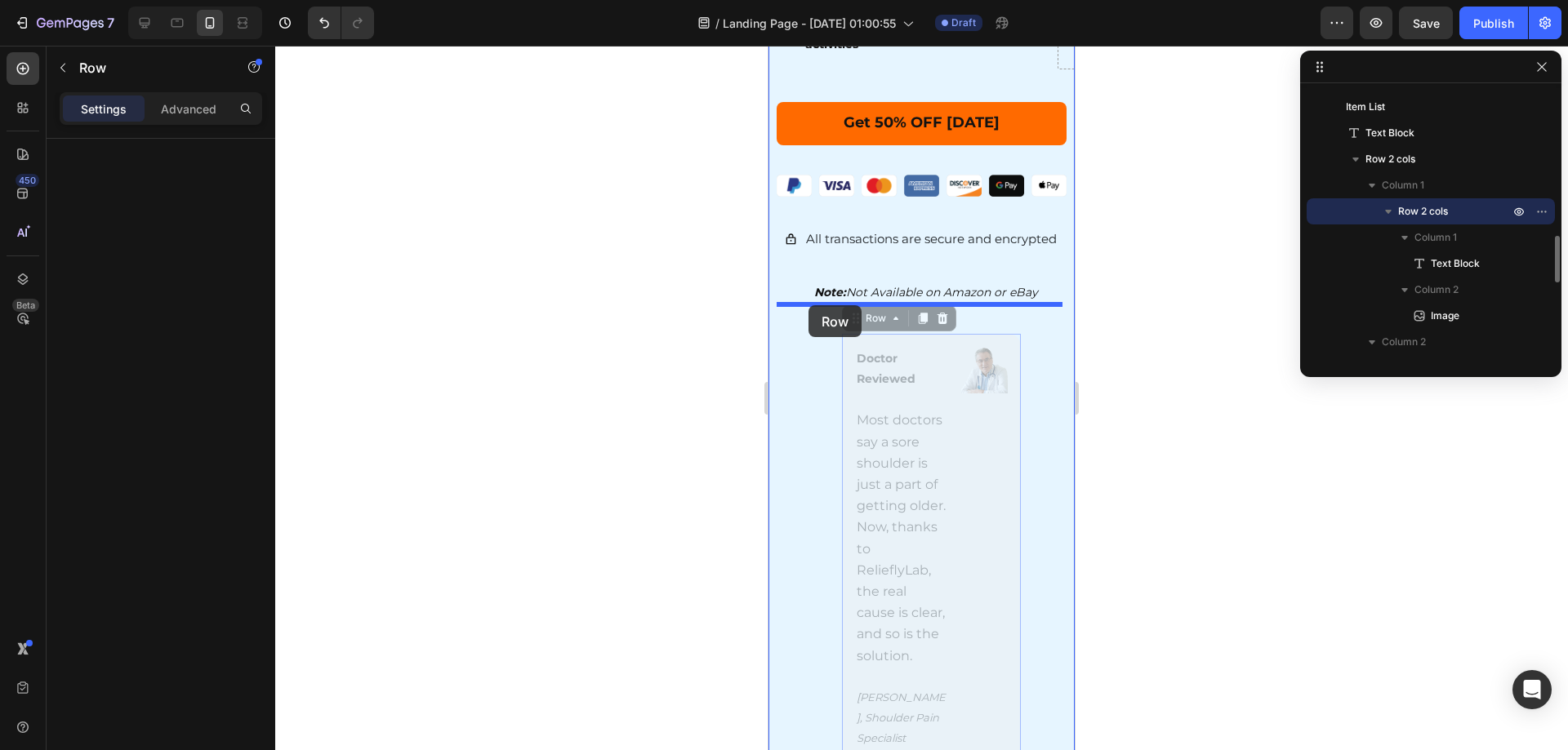
drag, startPoint x: 843, startPoint y: 338, endPoint x: 807, endPoint y: 305, distance: 48.8
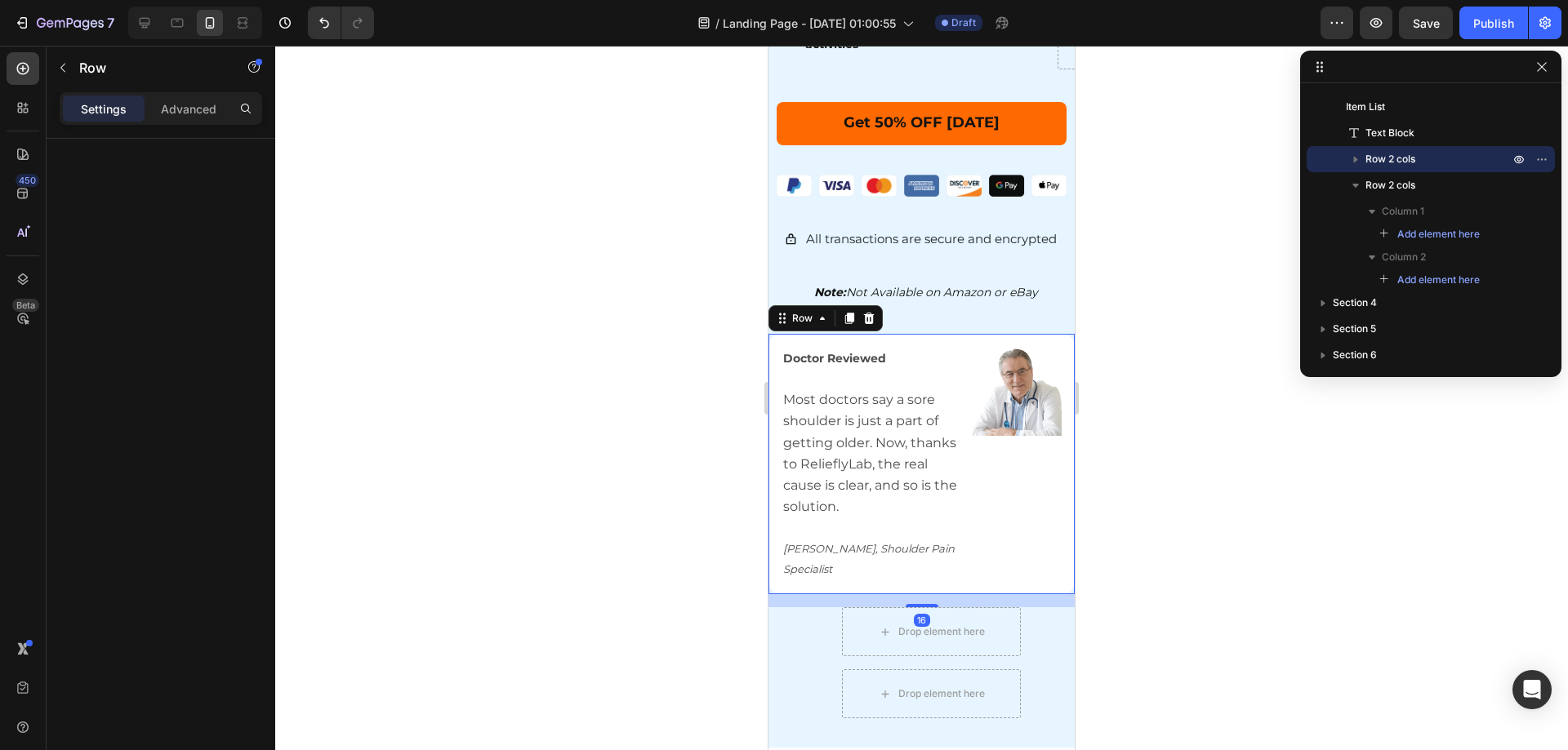
click at [1212, 360] on div at bounding box center [921, 398] width 1293 height 705
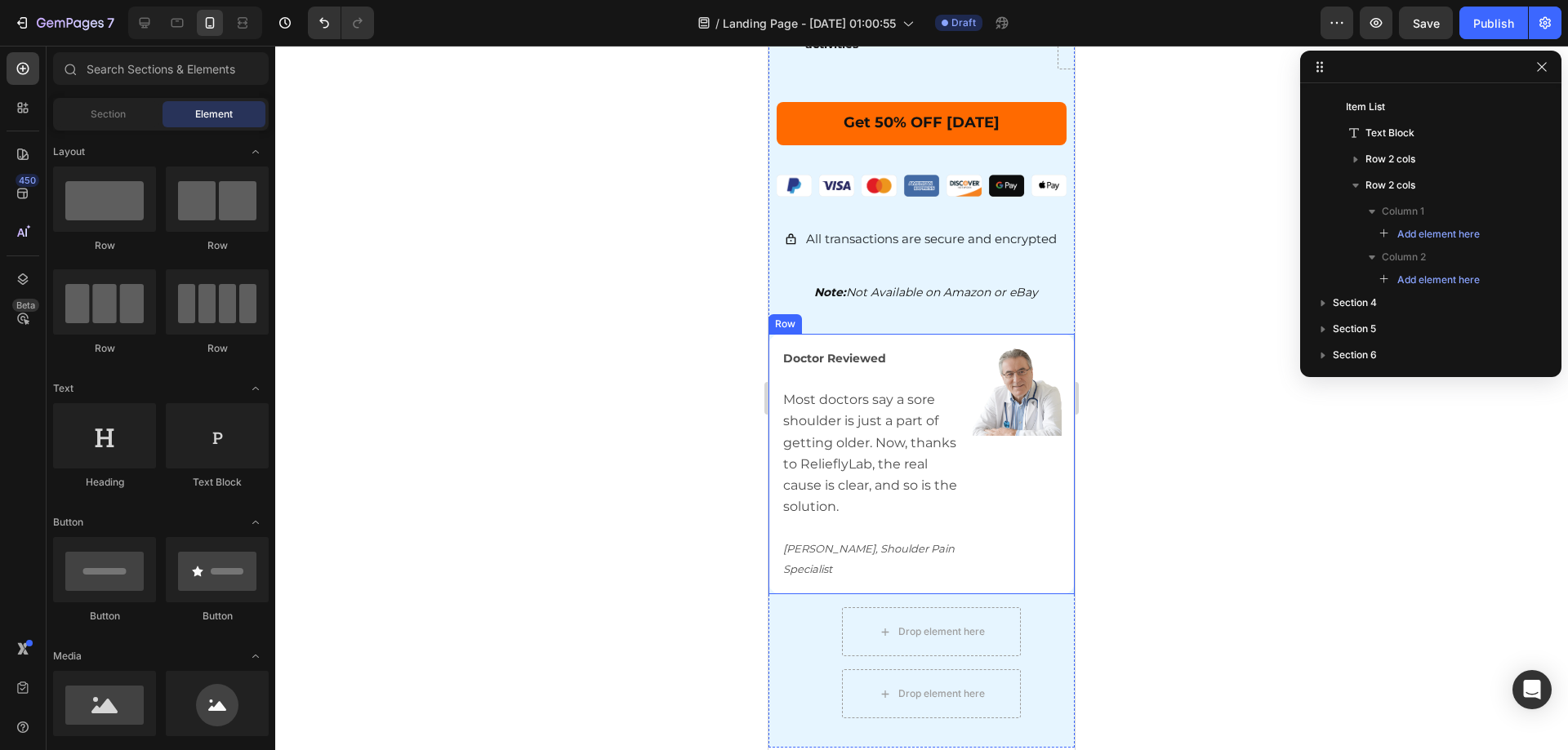
click at [780, 334] on div "Doctor Reviewed Most doctors say a sore shoulder is just a part of getting olde…" at bounding box center [921, 464] width 306 height 260
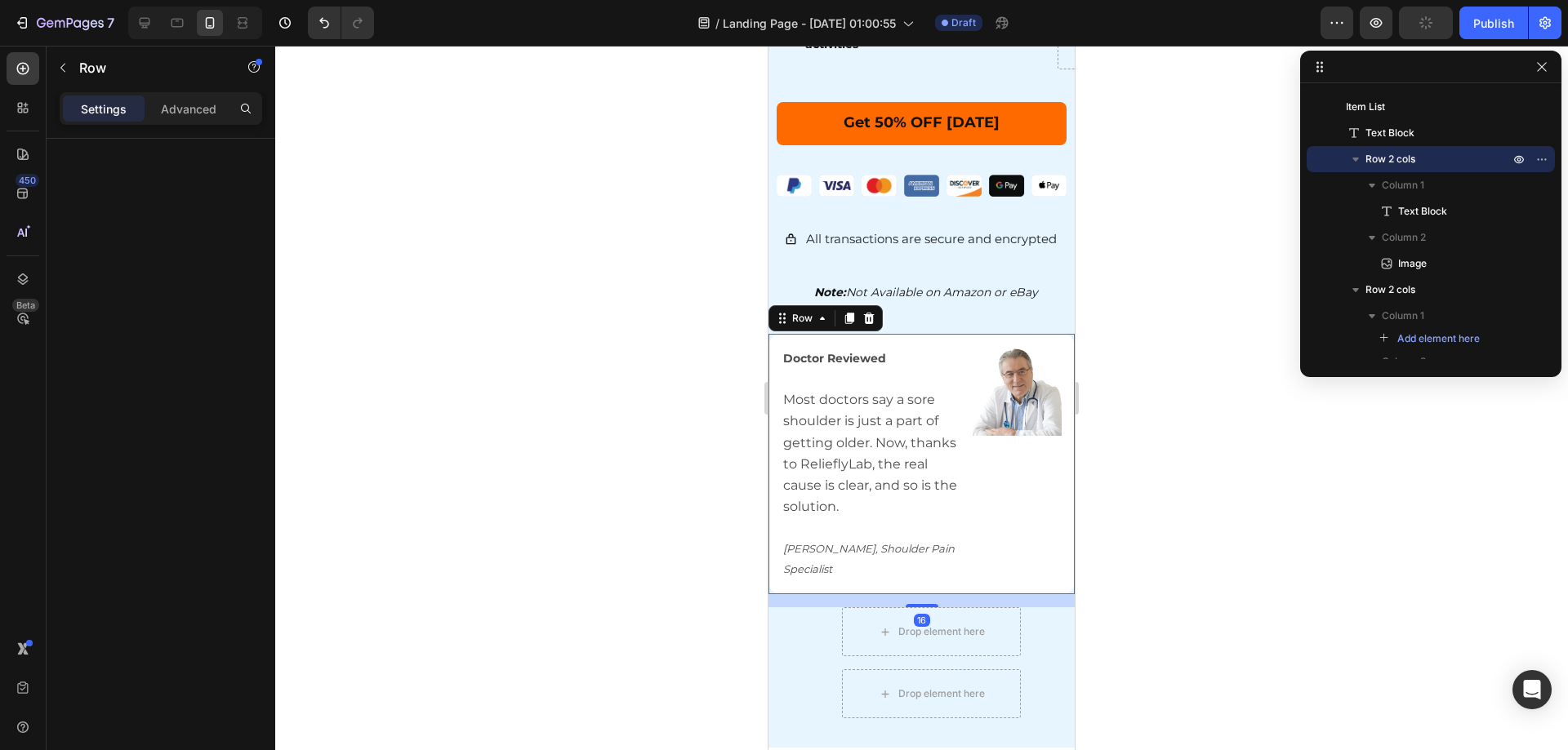
click at [201, 121] on div "Settings Advanced" at bounding box center [161, 108] width 203 height 33
click at [189, 114] on p "Advanced" at bounding box center [189, 109] width 56 height 17
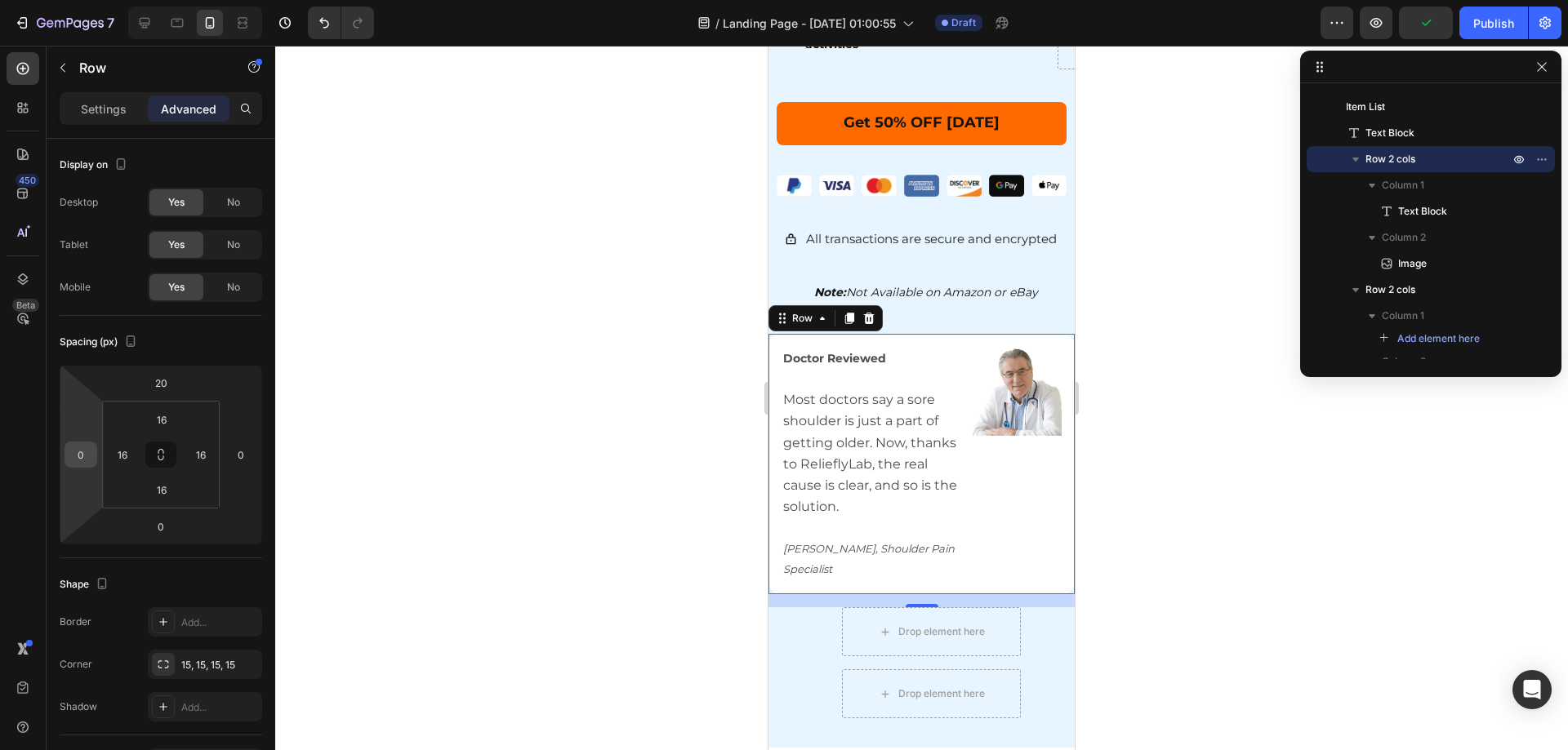
click at [69, 463] on div "0" at bounding box center [81, 454] width 33 height 26
click at [77, 454] on input "0" at bounding box center [81, 454] width 24 height 24
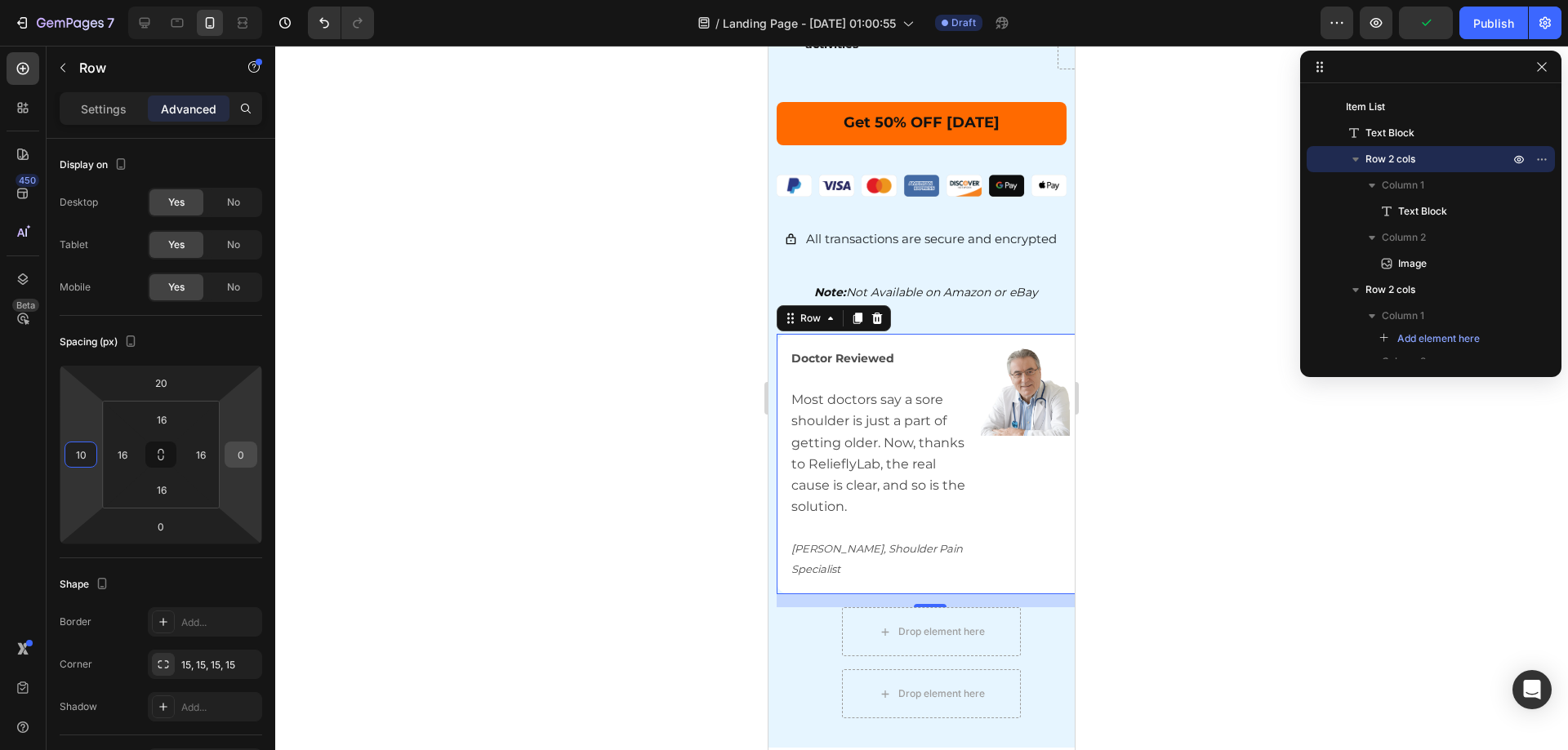
type input "10"
click at [237, 461] on input "0" at bounding box center [241, 454] width 24 height 24
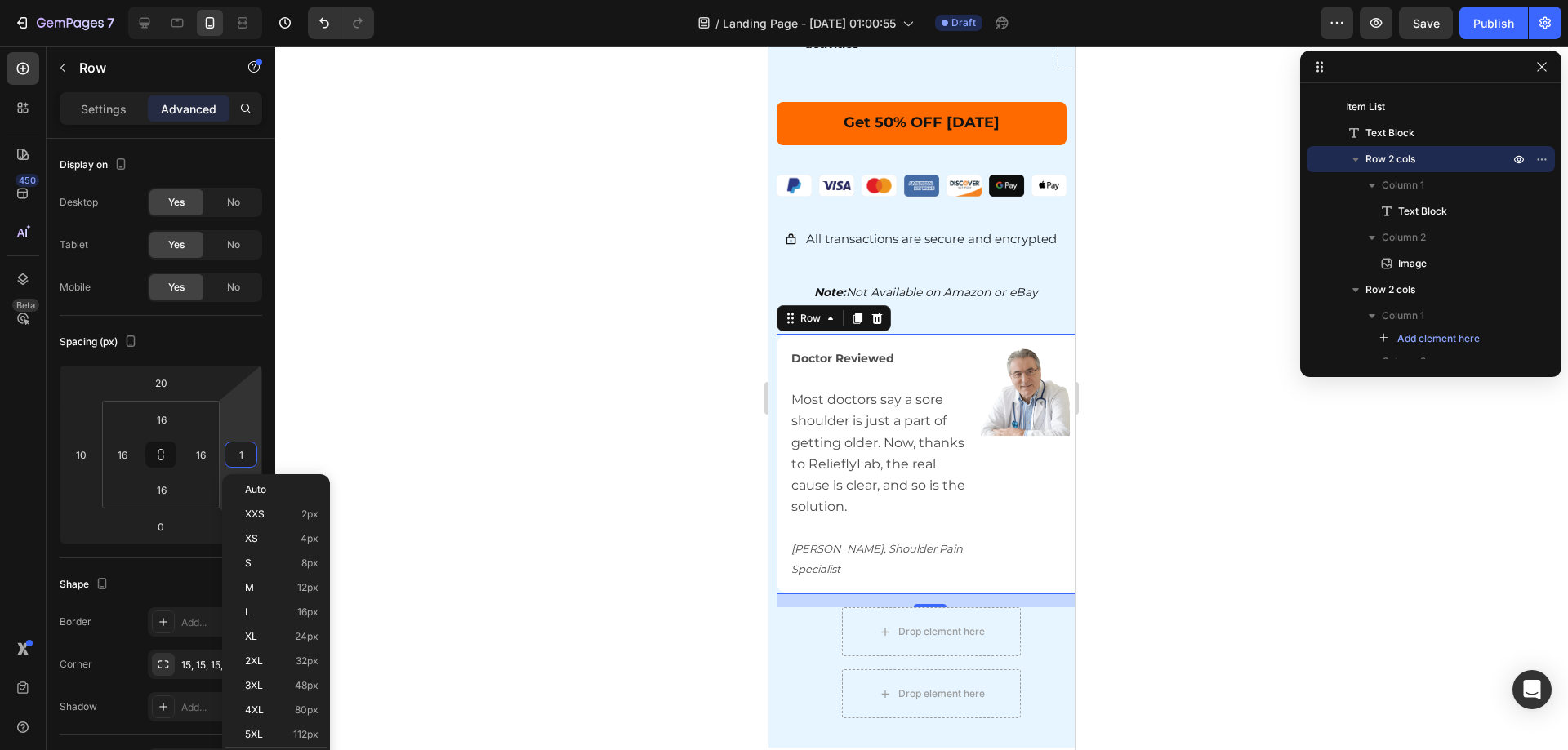
type input "10"
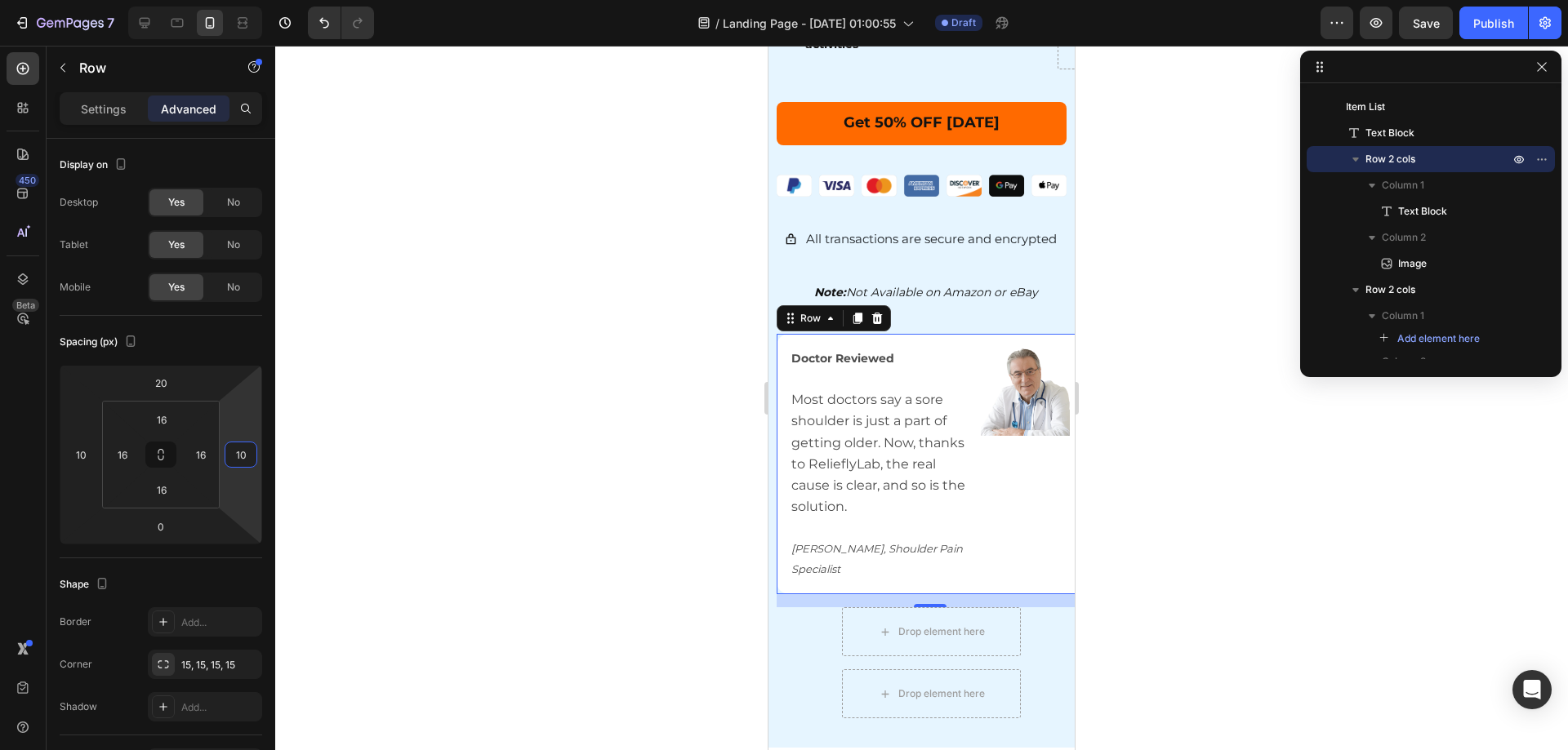
click at [457, 399] on div at bounding box center [921, 398] width 1293 height 705
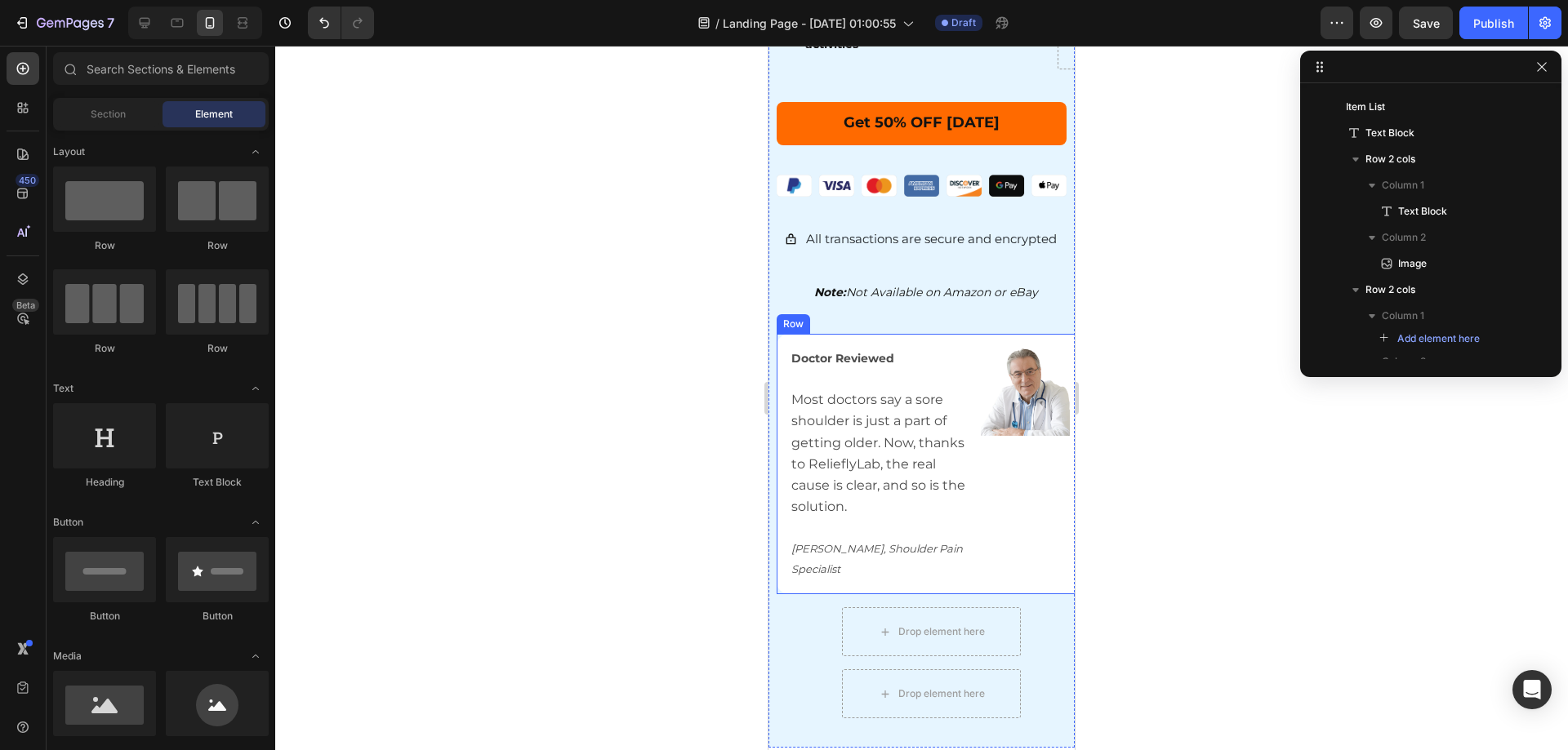
click at [786, 334] on div "Doctor Reviewed Most doctors say a sore shoulder is just a part of getting olde…" at bounding box center [930, 464] width 306 height 260
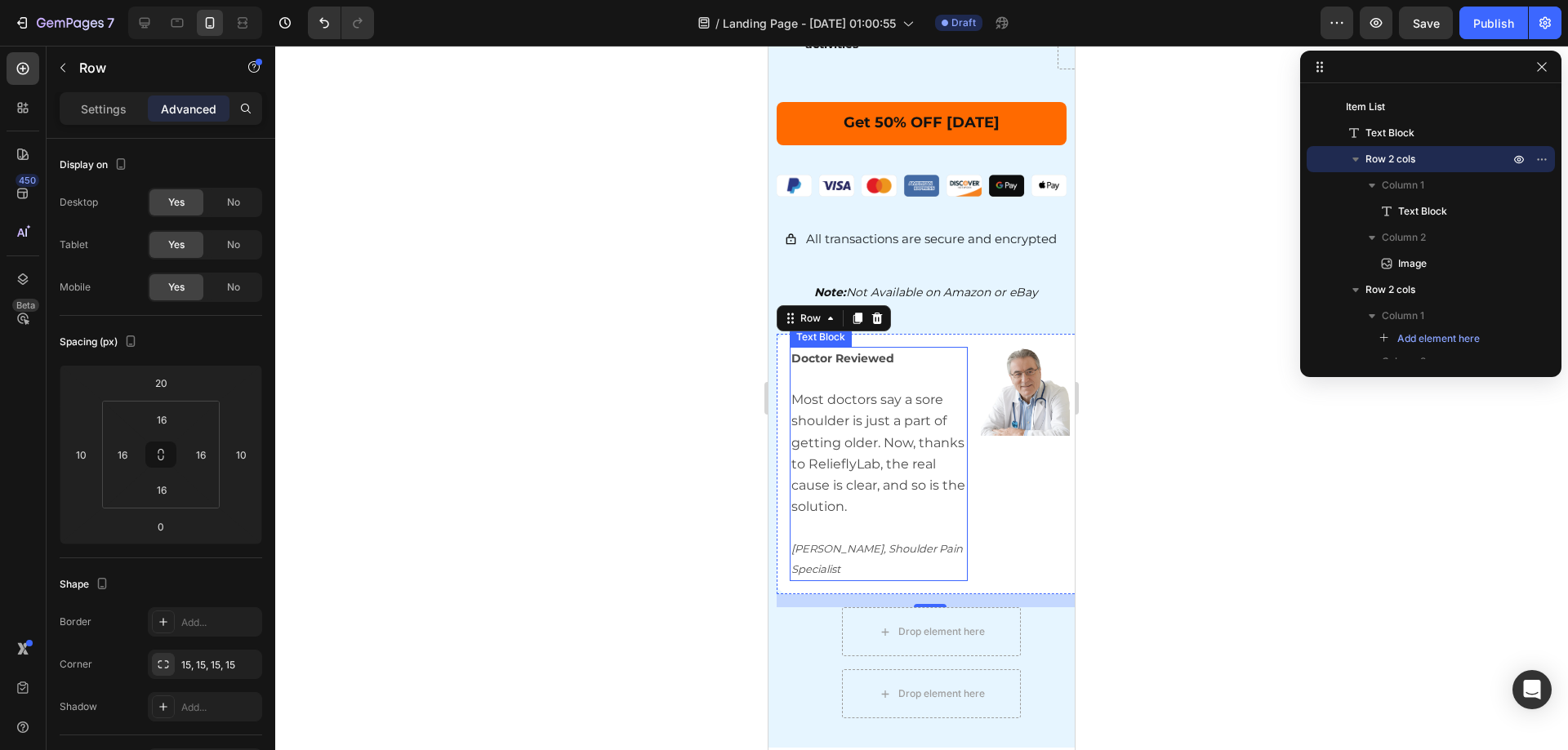
click at [869, 349] on p "Doctor Reviewed" at bounding box center [879, 359] width 175 height 21
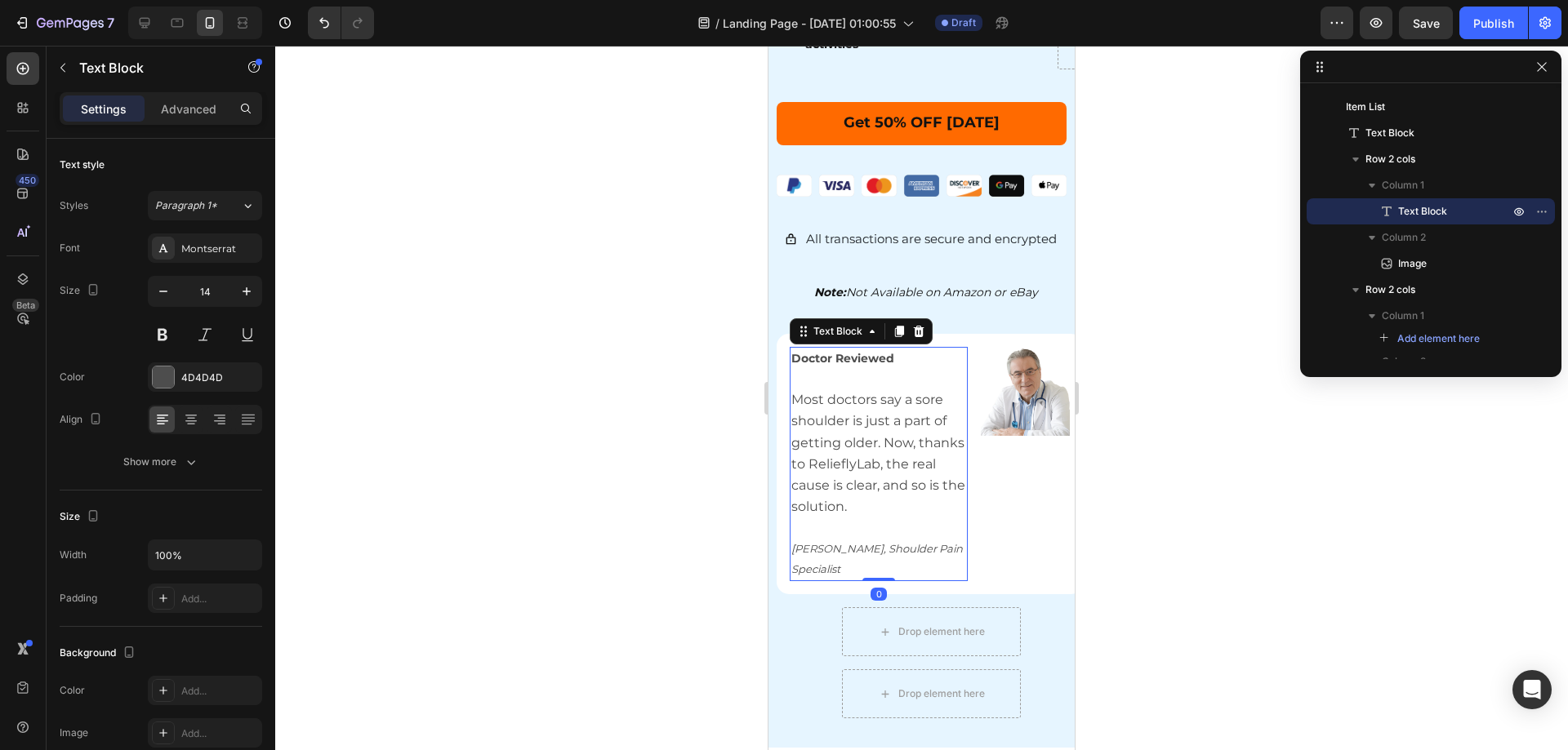
click at [1238, 388] on div at bounding box center [921, 398] width 1293 height 705
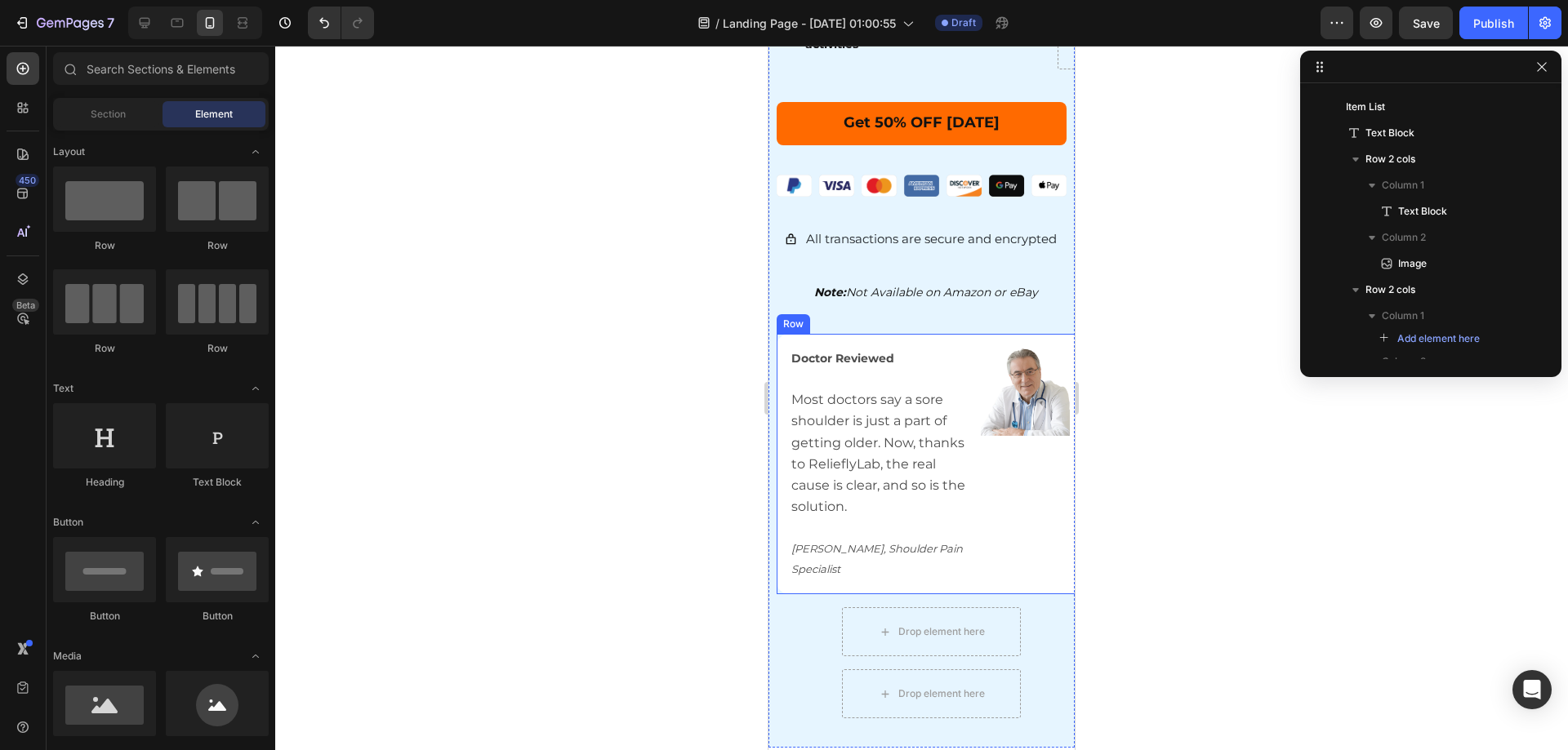
click at [966, 334] on div "Doctor Reviewed Most doctors say a sore shoulder is just a part of getting olde…" at bounding box center [930, 464] width 306 height 260
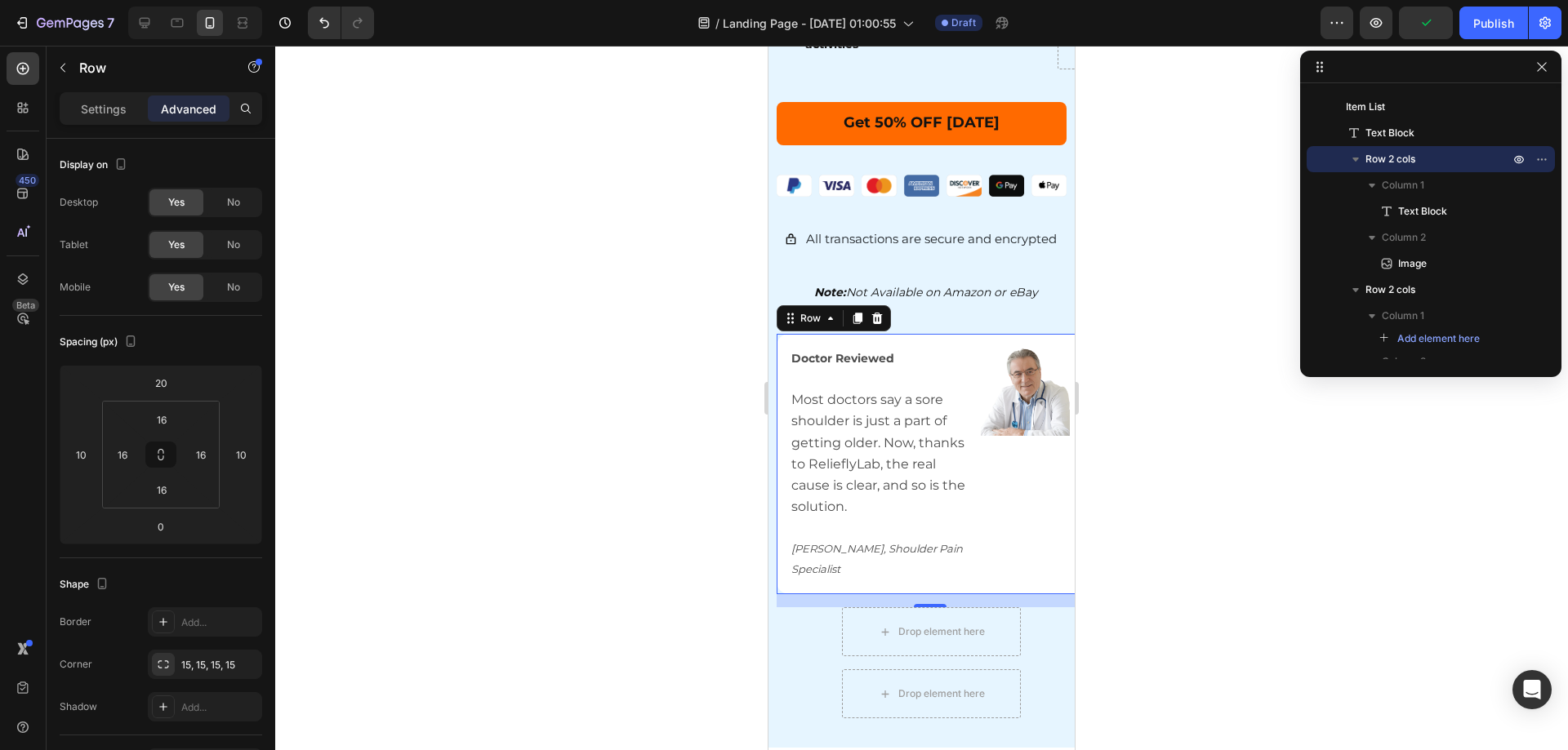
click at [899, 334] on div "Doctor Reviewed Most doctors say a sore shoulder is just a part of getting olde…" at bounding box center [930, 464] width 306 height 260
click at [199, 463] on input "16" at bounding box center [201, 454] width 24 height 24
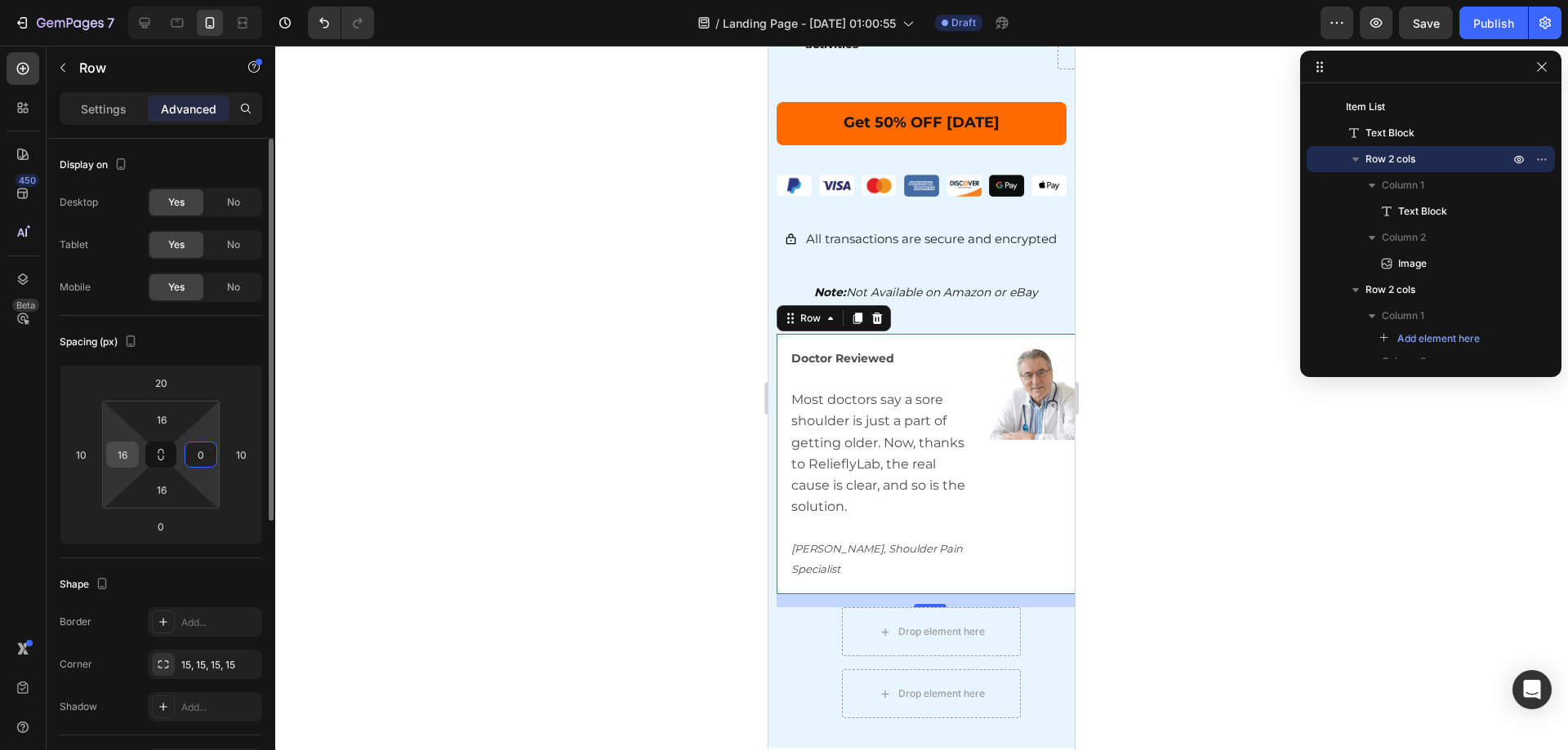
type input "0"
click at [126, 456] on input "16" at bounding box center [122, 454] width 24 height 24
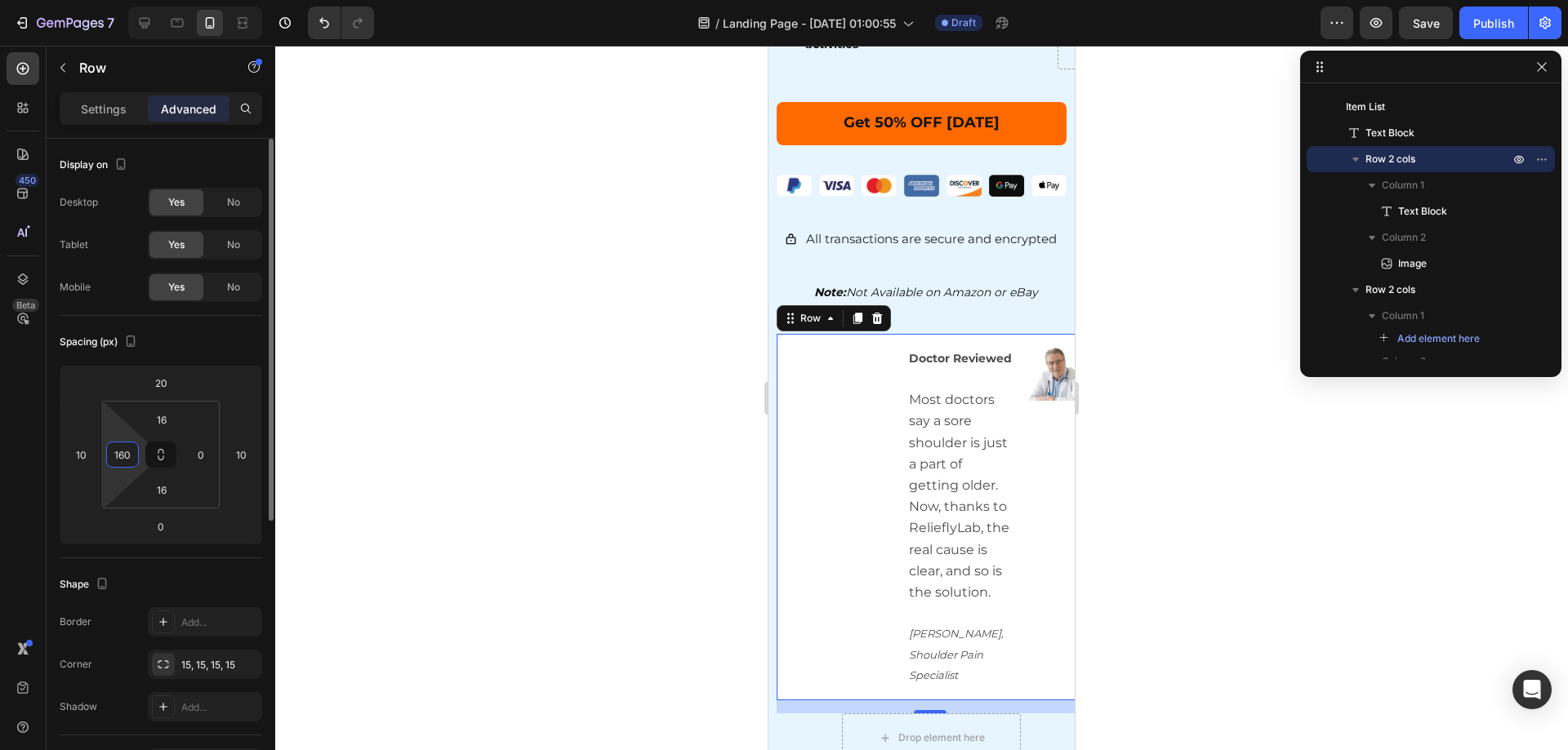
click at [127, 449] on input "160" at bounding box center [122, 454] width 24 height 24
drag, startPoint x: 132, startPoint y: 454, endPoint x: 112, endPoint y: 454, distance: 20.0
click at [112, 454] on input "160" at bounding box center [122, 454] width 24 height 24
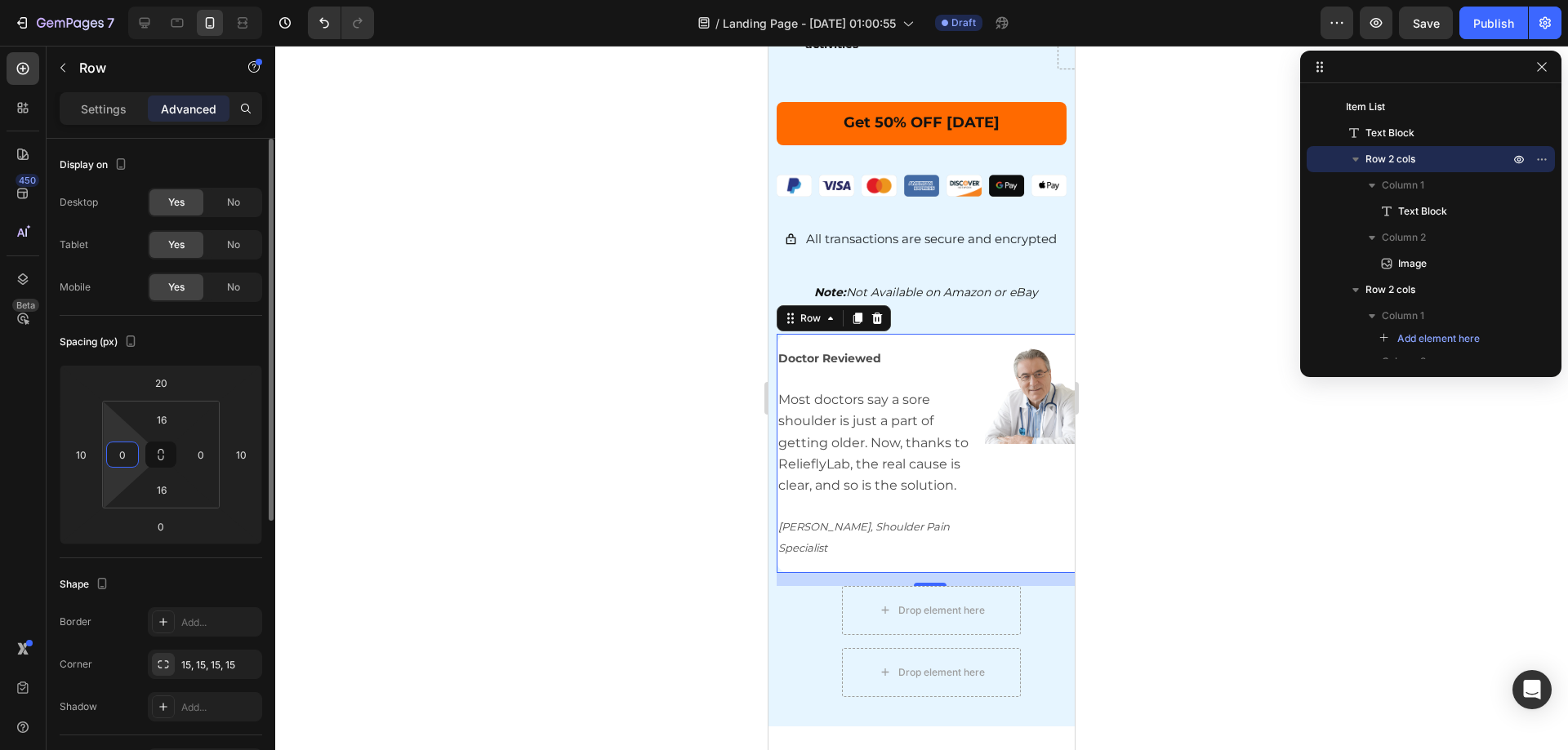
click at [114, 443] on input "0" at bounding box center [122, 454] width 24 height 24
drag, startPoint x: 127, startPoint y: 460, endPoint x: 88, endPoint y: 453, distance: 39.6
click at [94, 453] on div "20 10 0 10 16 0 16 0" at bounding box center [161, 454] width 203 height 179
type input "16"
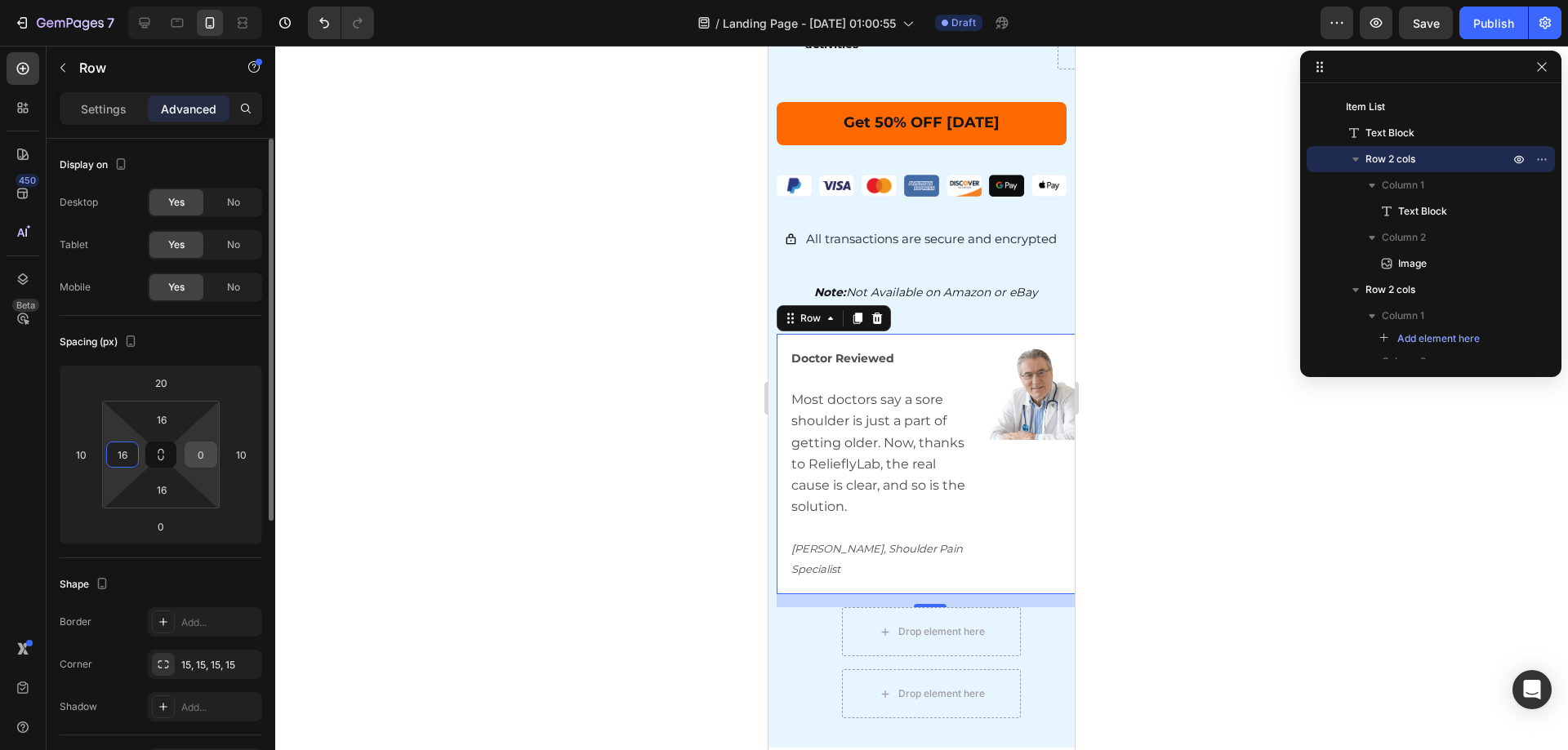
click at [203, 463] on input "0" at bounding box center [201, 454] width 24 height 24
type input "16"
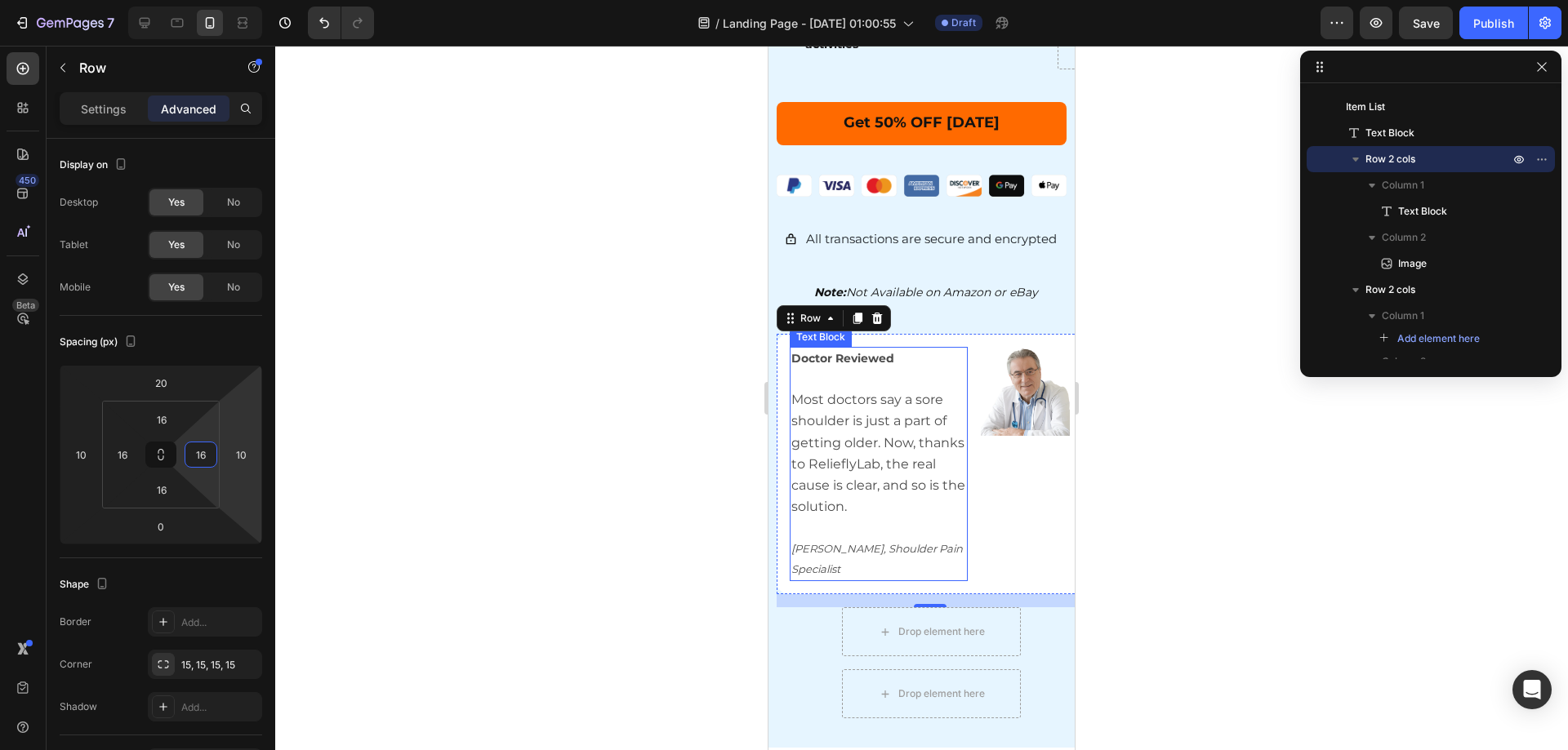
click at [1194, 556] on div at bounding box center [921, 398] width 1293 height 705
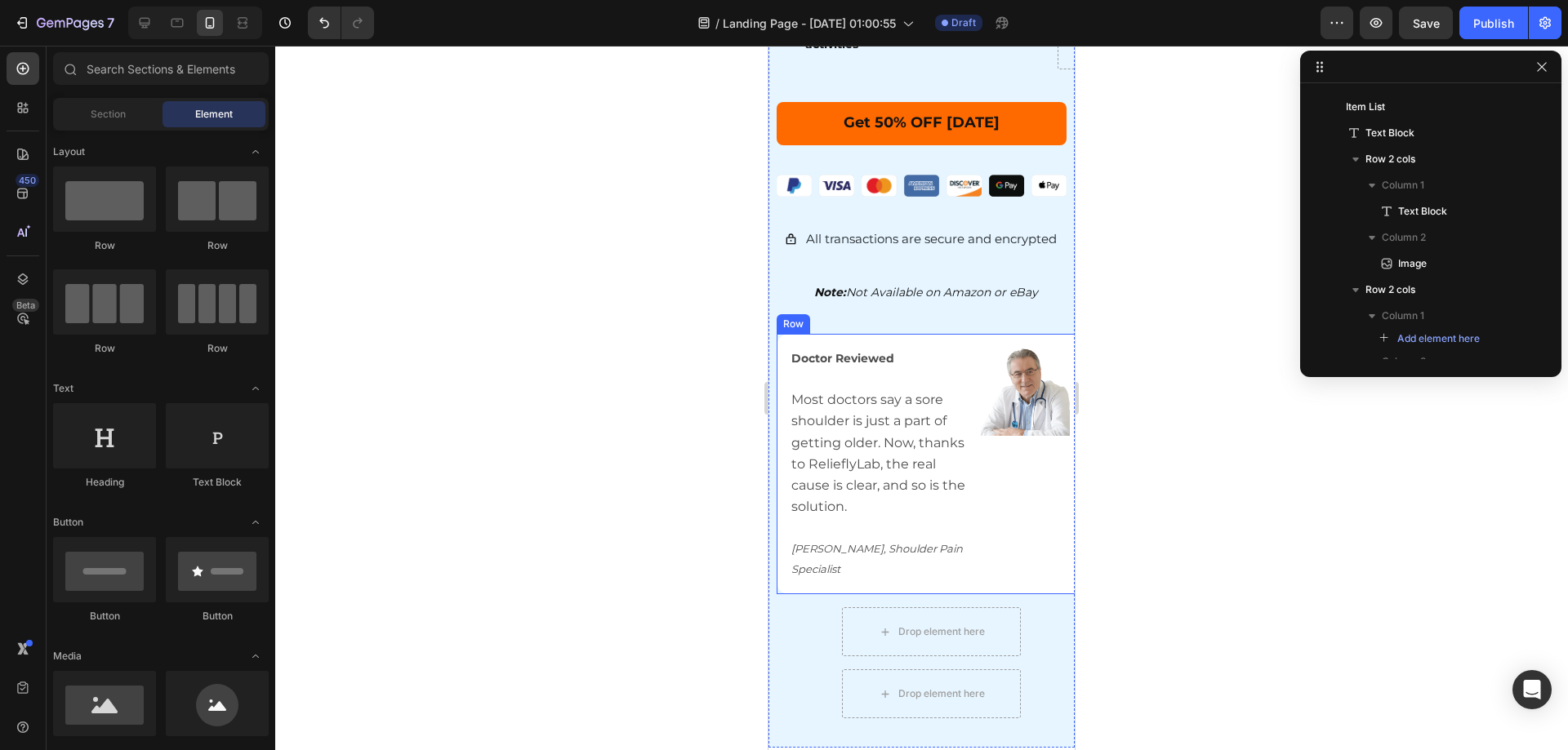
click at [1053, 457] on div "Image" at bounding box center [1025, 464] width 89 height 234
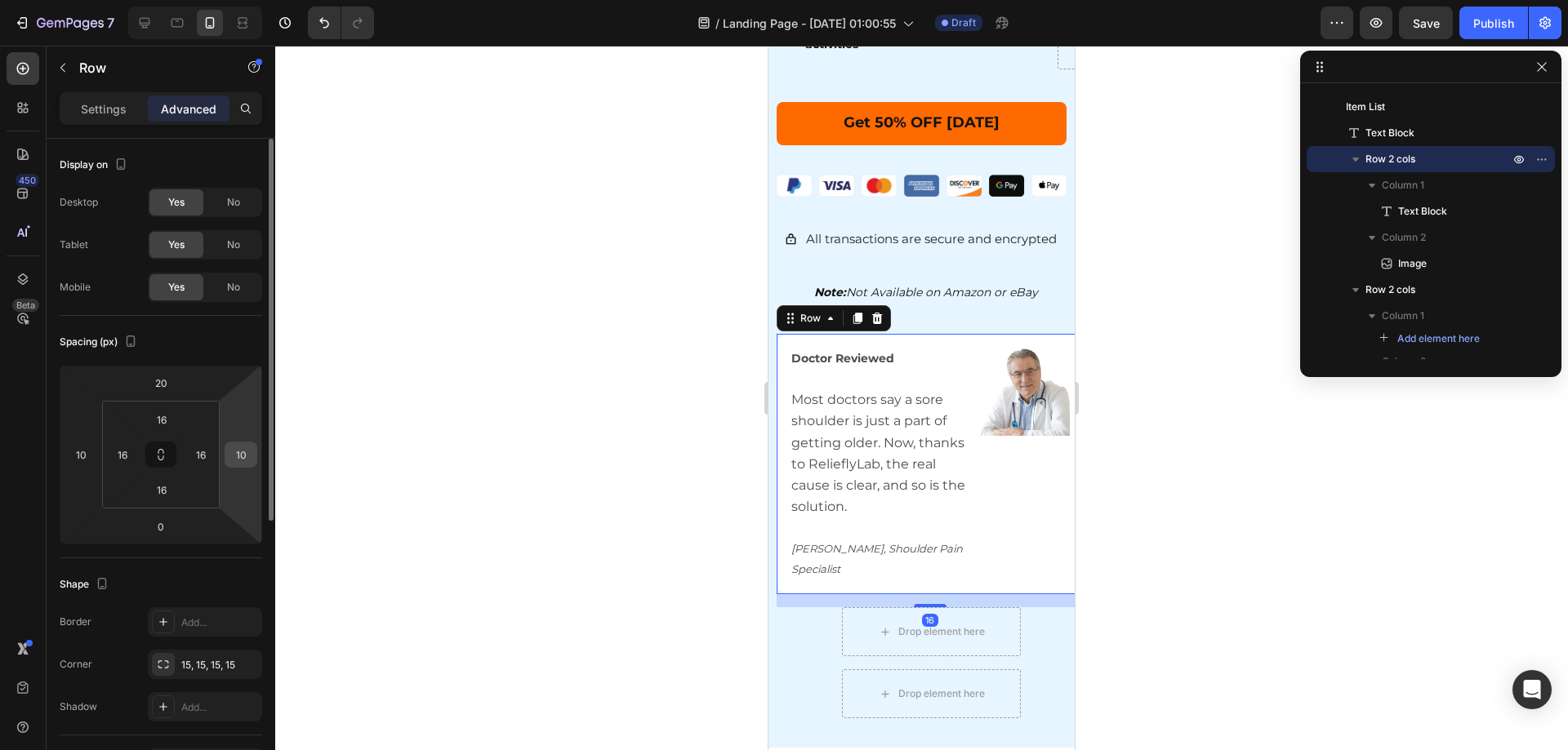
click at [245, 457] on input "10" at bounding box center [241, 454] width 24 height 24
drag, startPoint x: 251, startPoint y: 462, endPoint x: 207, endPoint y: 454, distance: 44.7
click at [213, 454] on div "20 10 0 20 16 16 16 16" at bounding box center [161, 454] width 203 height 179
click at [242, 453] on input "50" at bounding box center [241, 454] width 24 height 24
drag, startPoint x: 247, startPoint y: 459, endPoint x: 206, endPoint y: 460, distance: 41.0
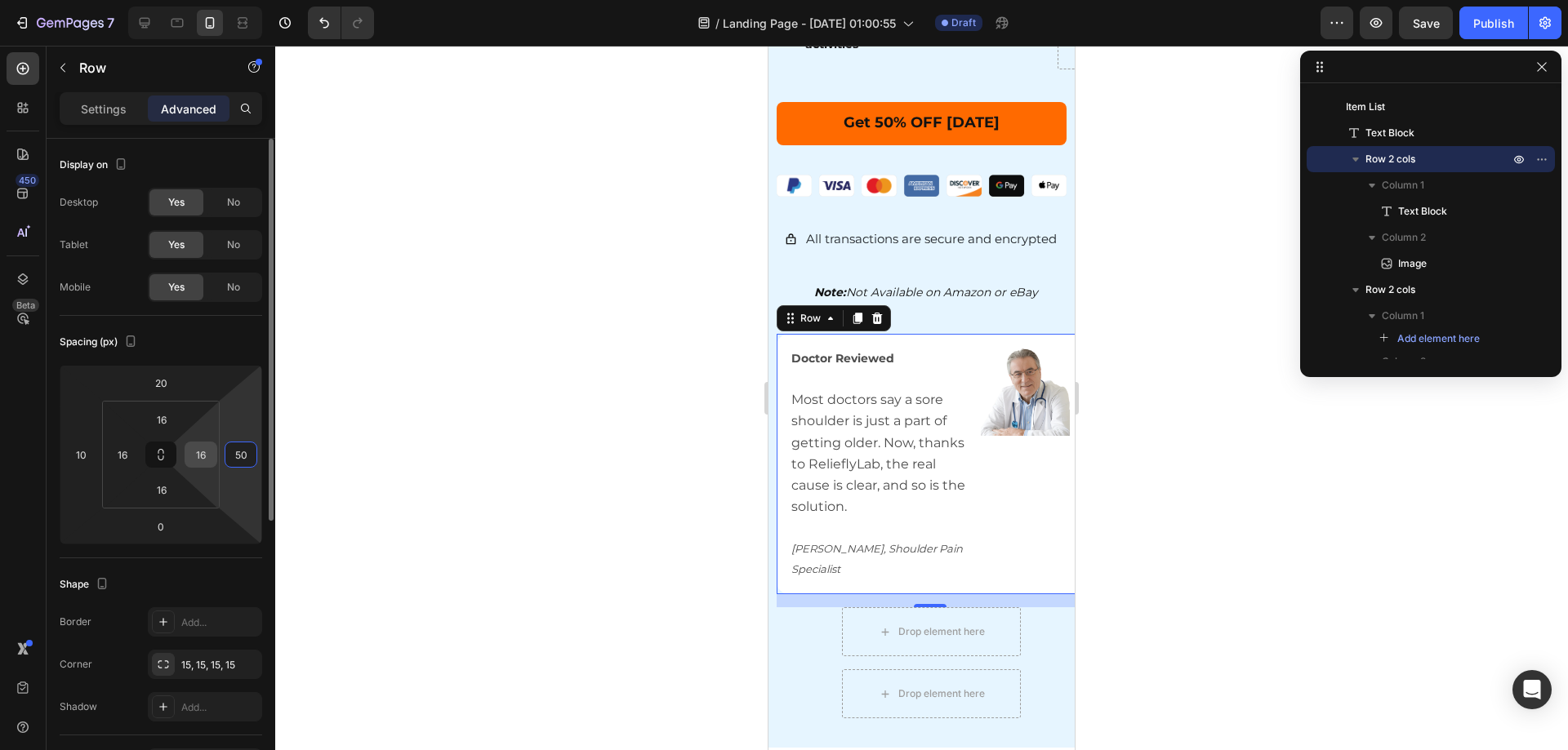
click at [207, 460] on div "20 10 0 50 16 16 16 16" at bounding box center [161, 454] width 203 height 179
type input "10"
click at [1210, 545] on div at bounding box center [921, 398] width 1293 height 705
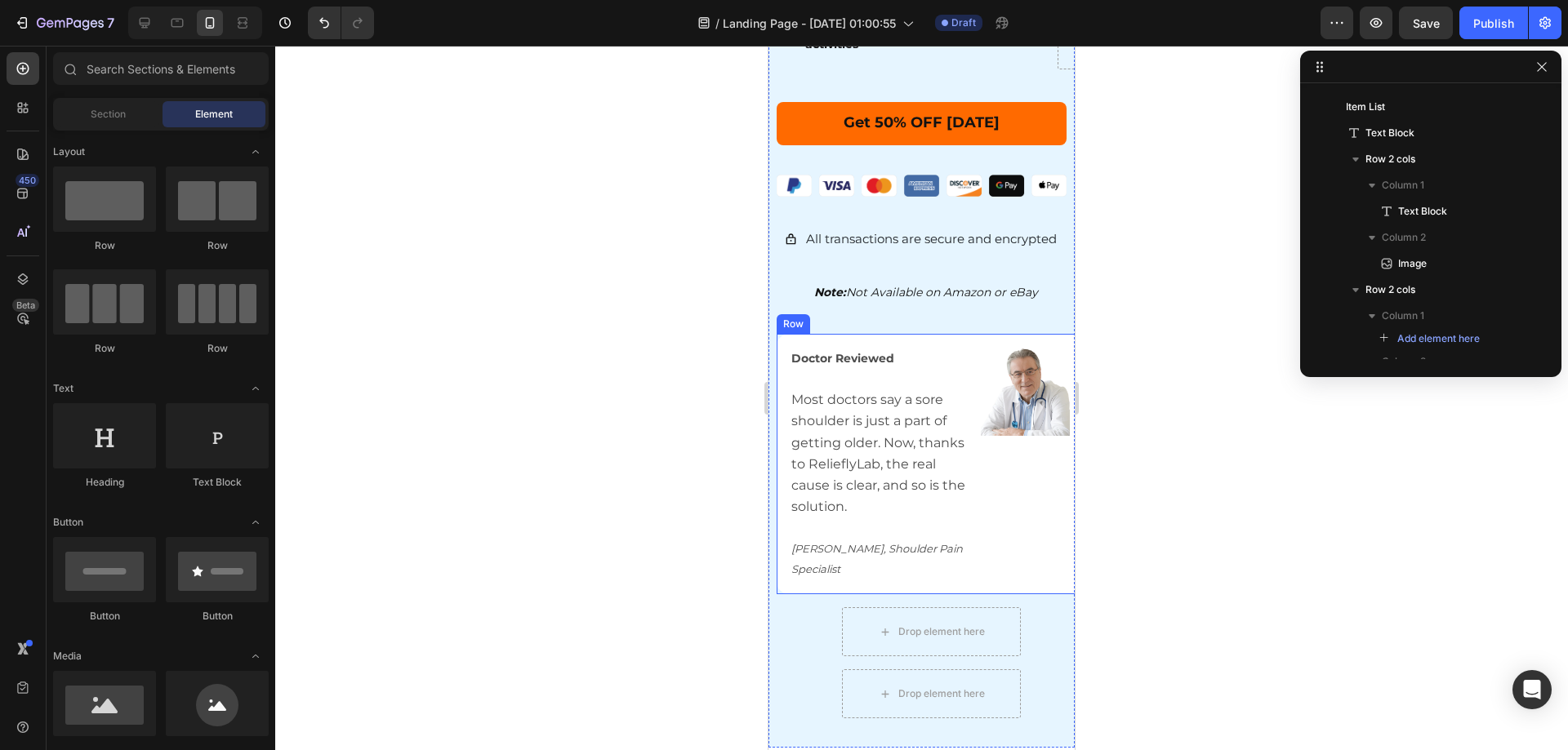
click at [966, 508] on div "Doctor Reviewed Most doctors say a sore shoulder is just a part of getting olde…" at bounding box center [930, 464] width 306 height 260
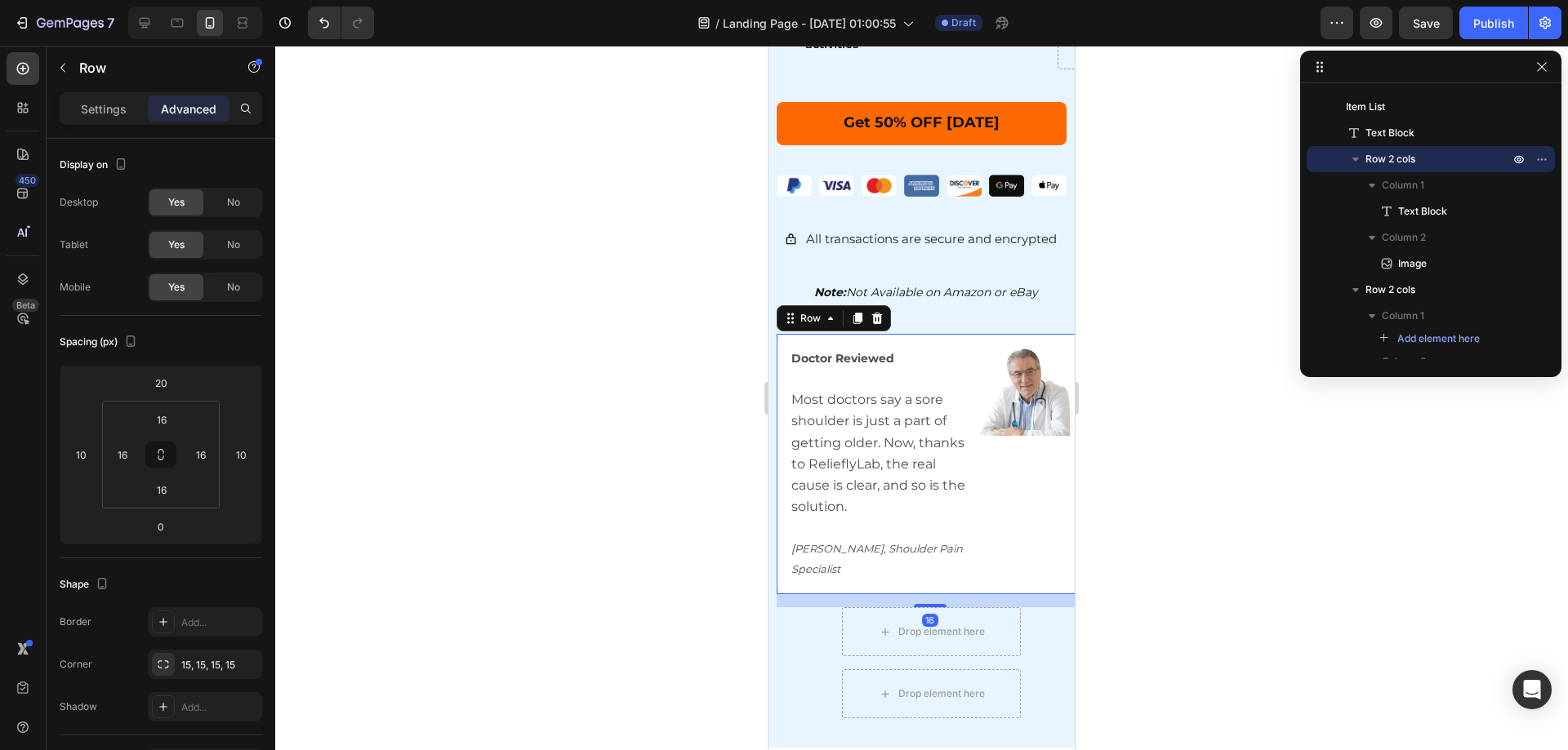
click at [1190, 547] on div at bounding box center [921, 398] width 1293 height 705
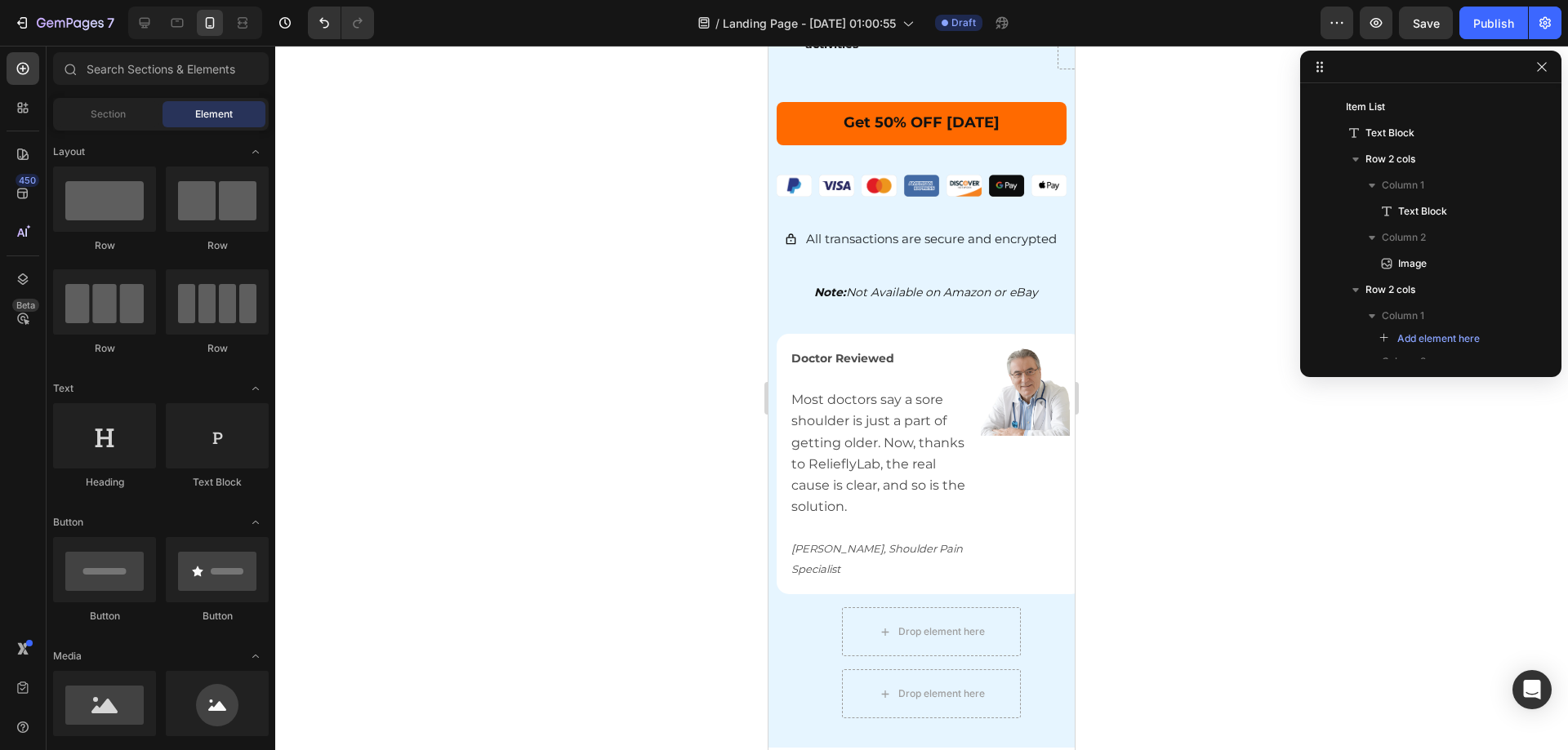
drag, startPoint x: 1206, startPoint y: 456, endPoint x: 1087, endPoint y: 363, distance: 151.0
click at [1212, 461] on div at bounding box center [921, 398] width 1293 height 705
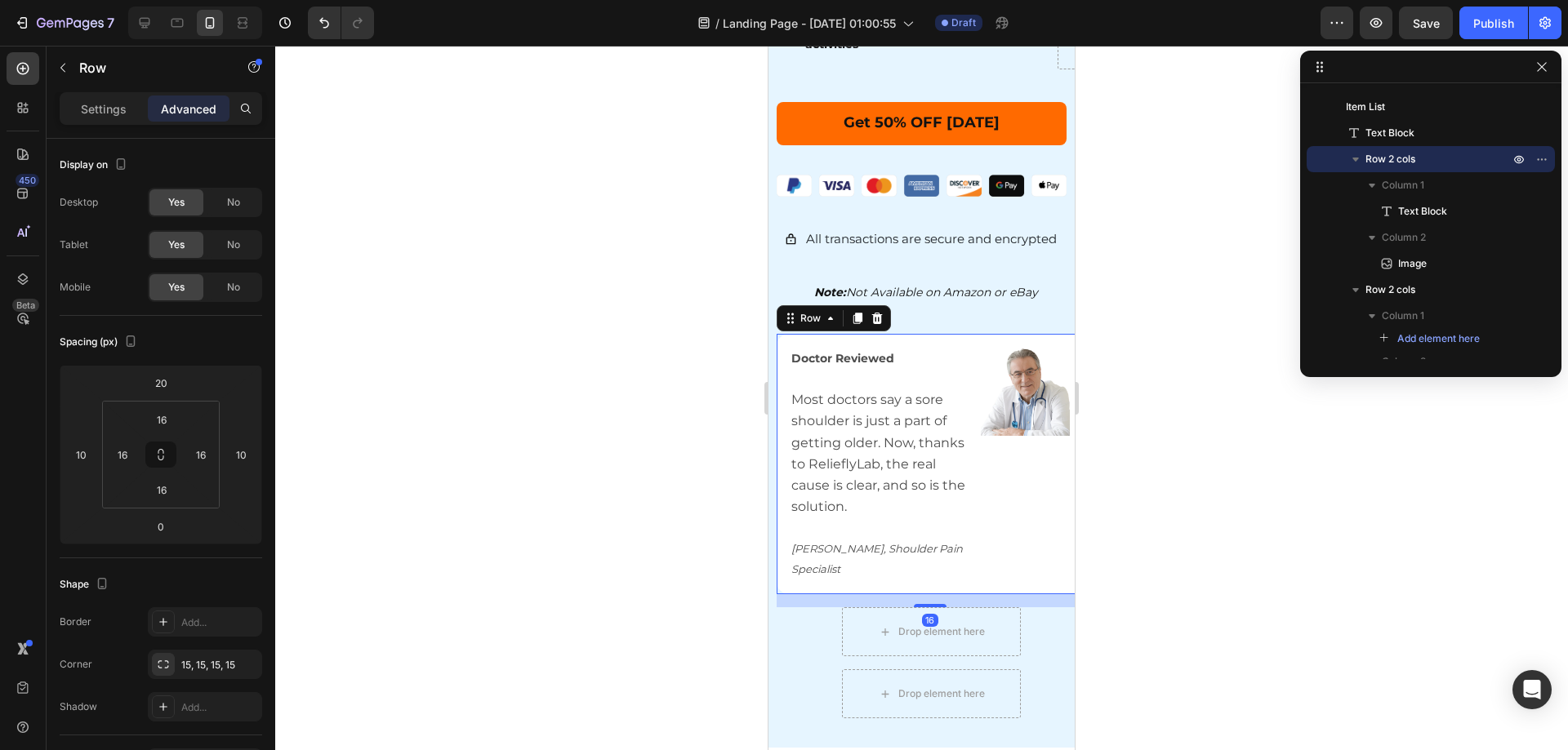
click at [946, 334] on div "Doctor Reviewed Most doctors say a sore shoulder is just a part of getting olde…" at bounding box center [930, 464] width 306 height 260
click at [1029, 382] on img at bounding box center [1025, 391] width 89 height 89
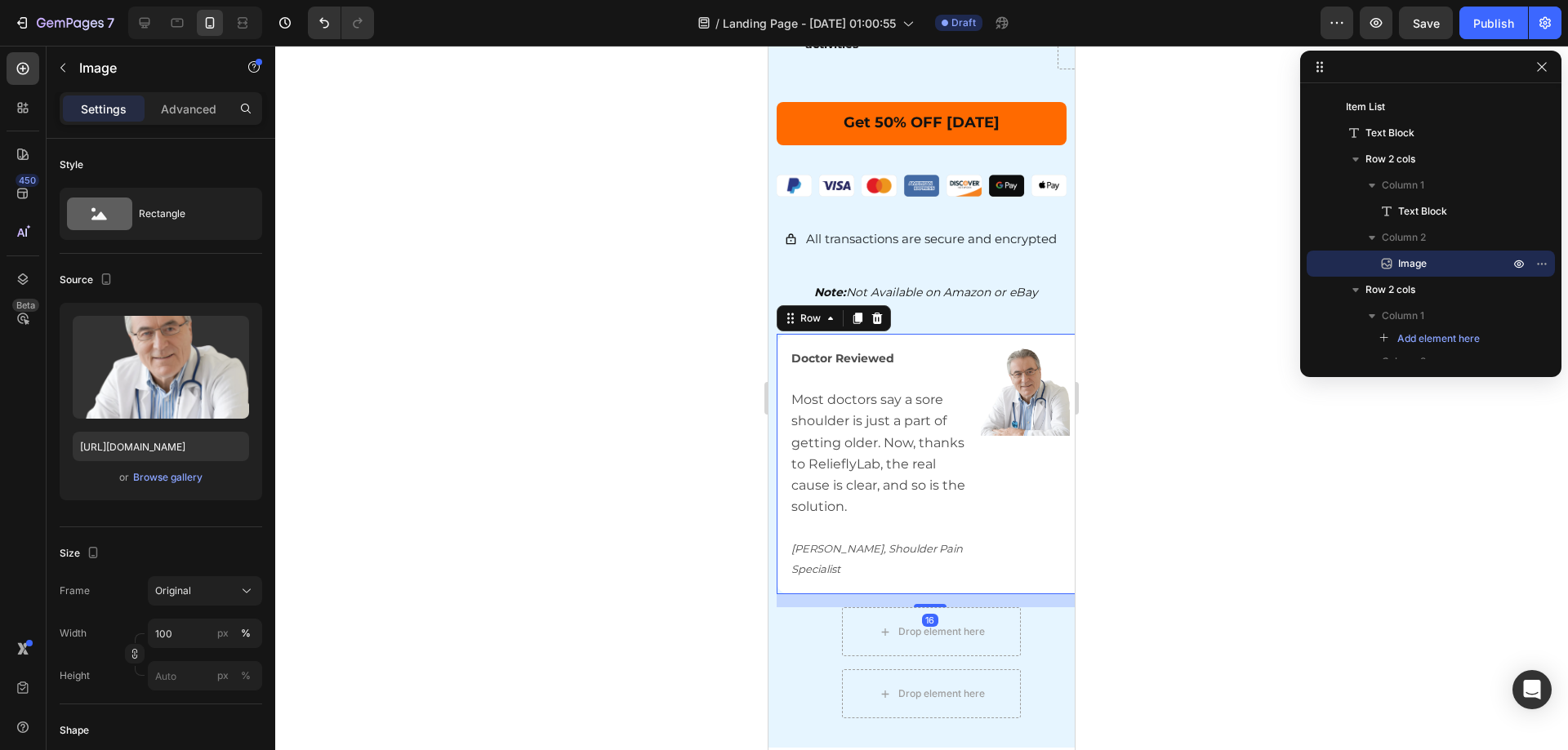
drag, startPoint x: 866, startPoint y: 329, endPoint x: 1203, endPoint y: 358, distance: 338.2
click at [866, 334] on div "Doctor Reviewed Most doctors say a sore shoulder is just a part of getting olde…" at bounding box center [930, 464] width 306 height 260
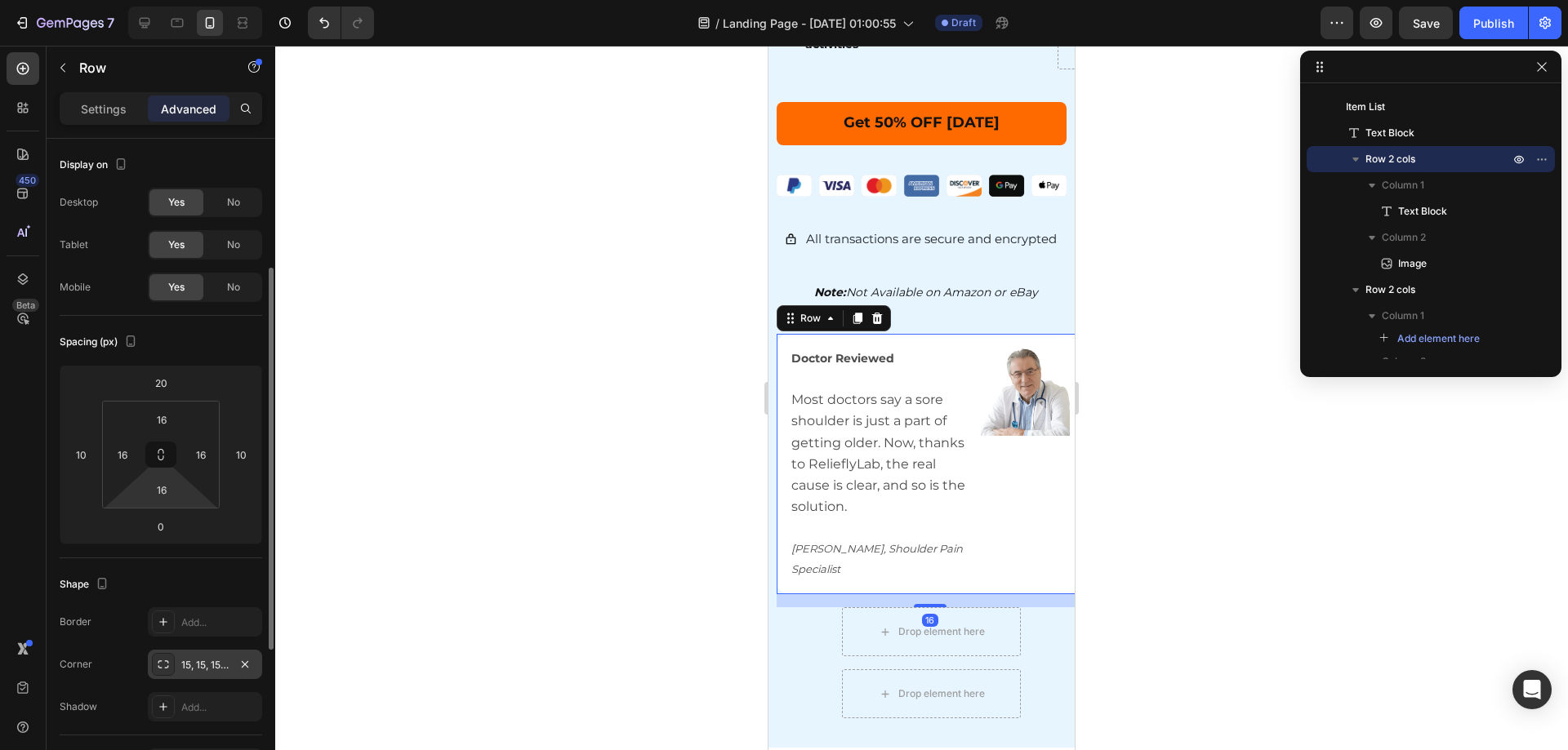
scroll to position [245, 0]
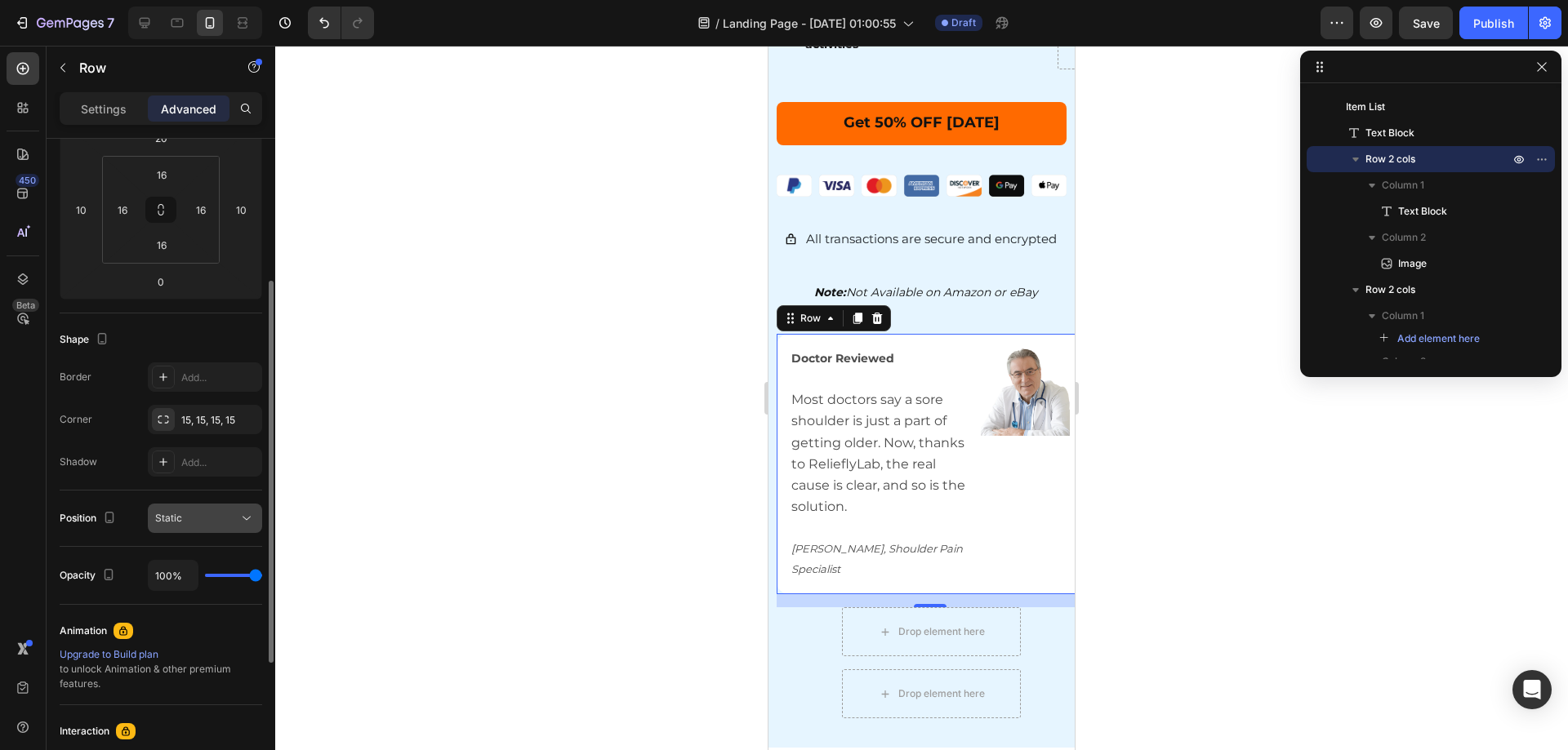
click at [210, 505] on button "Static" at bounding box center [205, 518] width 114 height 29
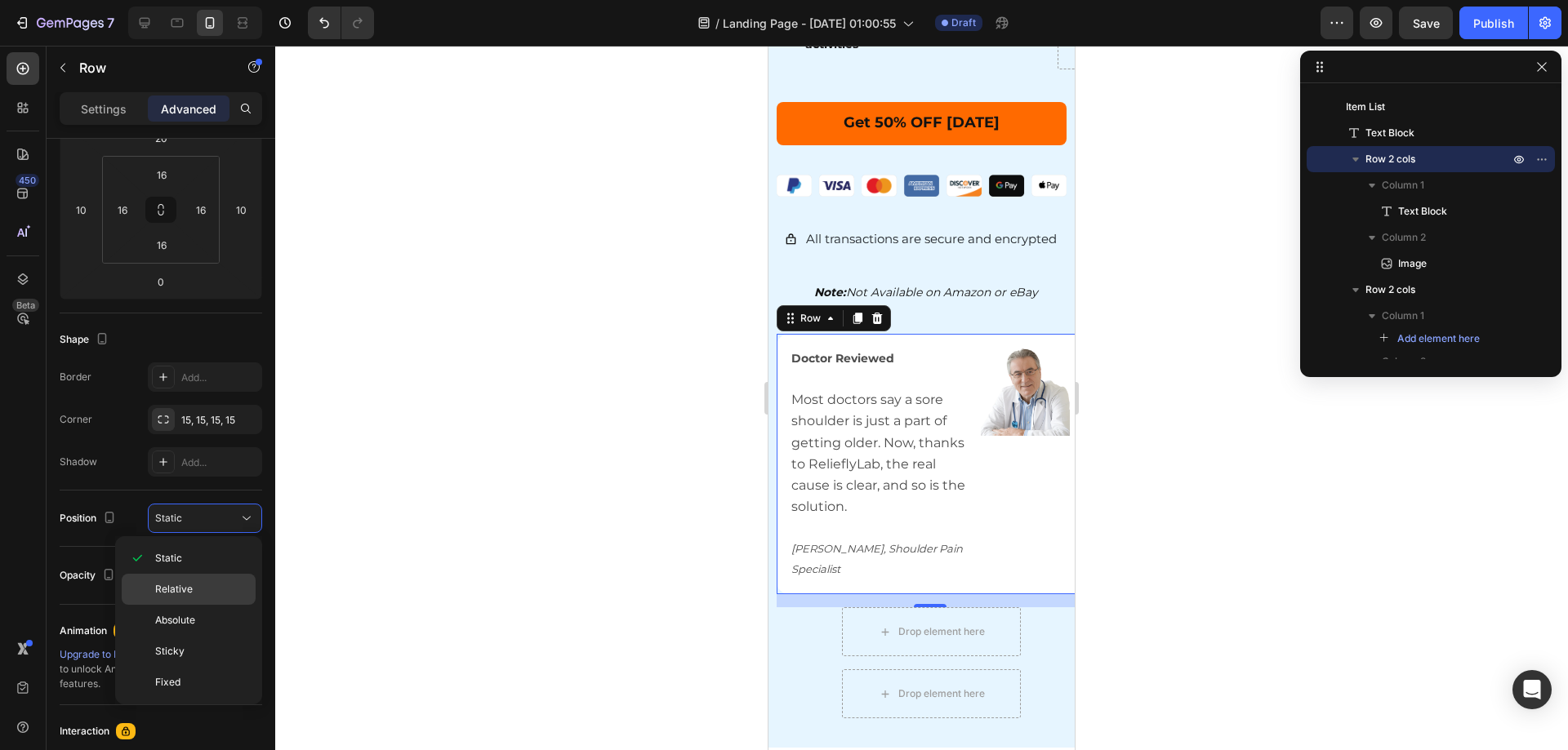
click at [181, 588] on span "Relative" at bounding box center [173, 589] width 37 height 15
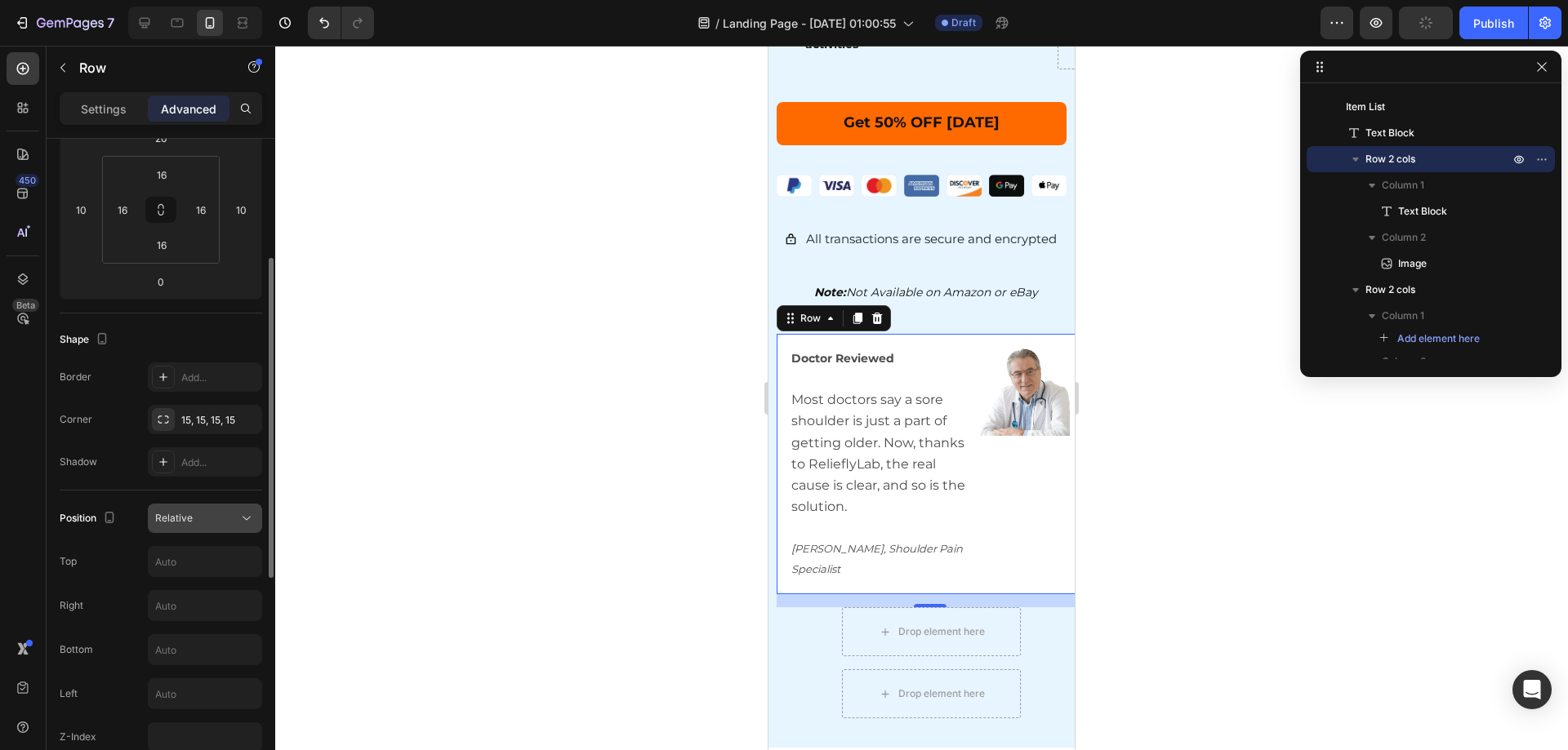
click at [210, 521] on div "Relative" at bounding box center [197, 518] width 83 height 15
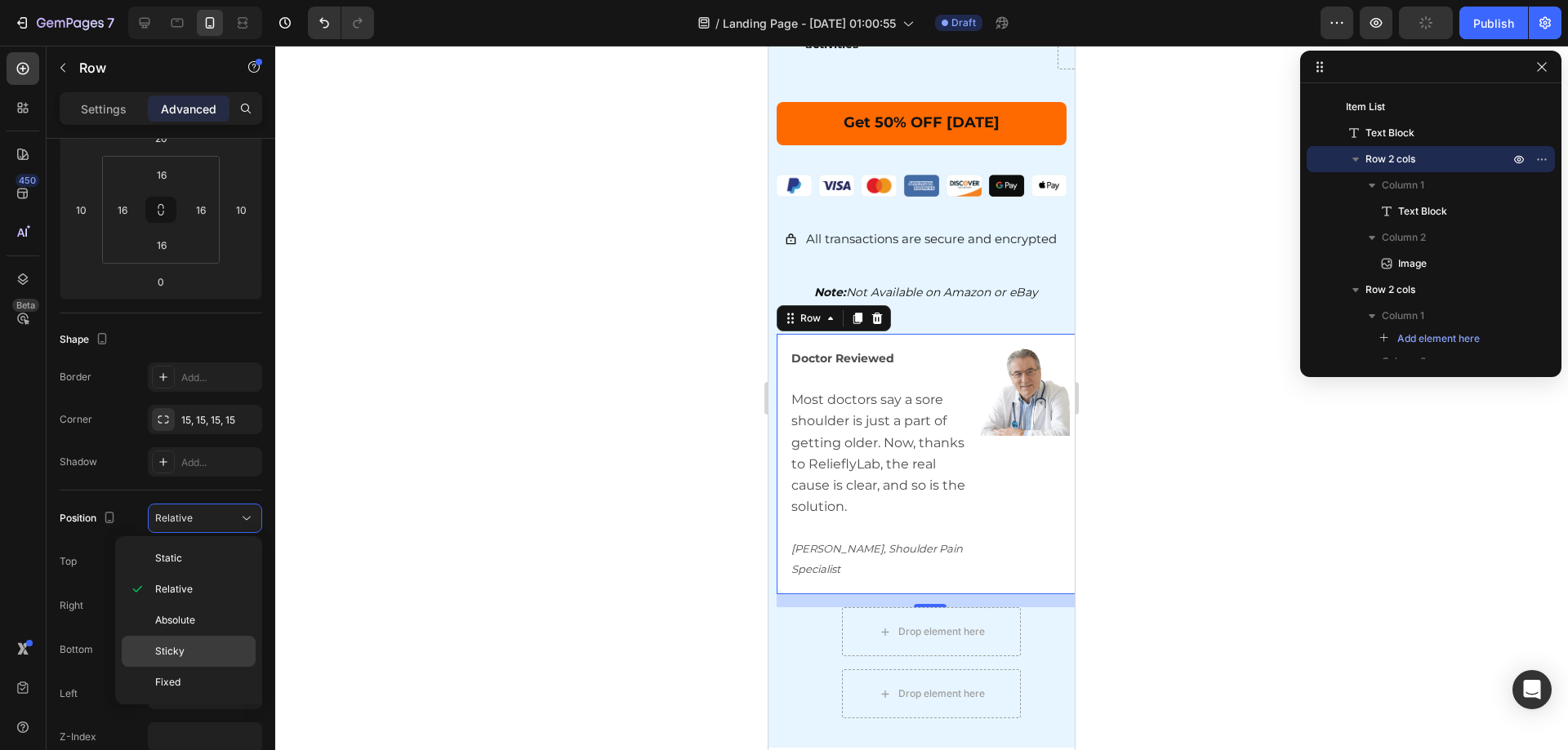
click at [184, 649] on p "Sticky" at bounding box center [201, 651] width 93 height 15
type input "0"
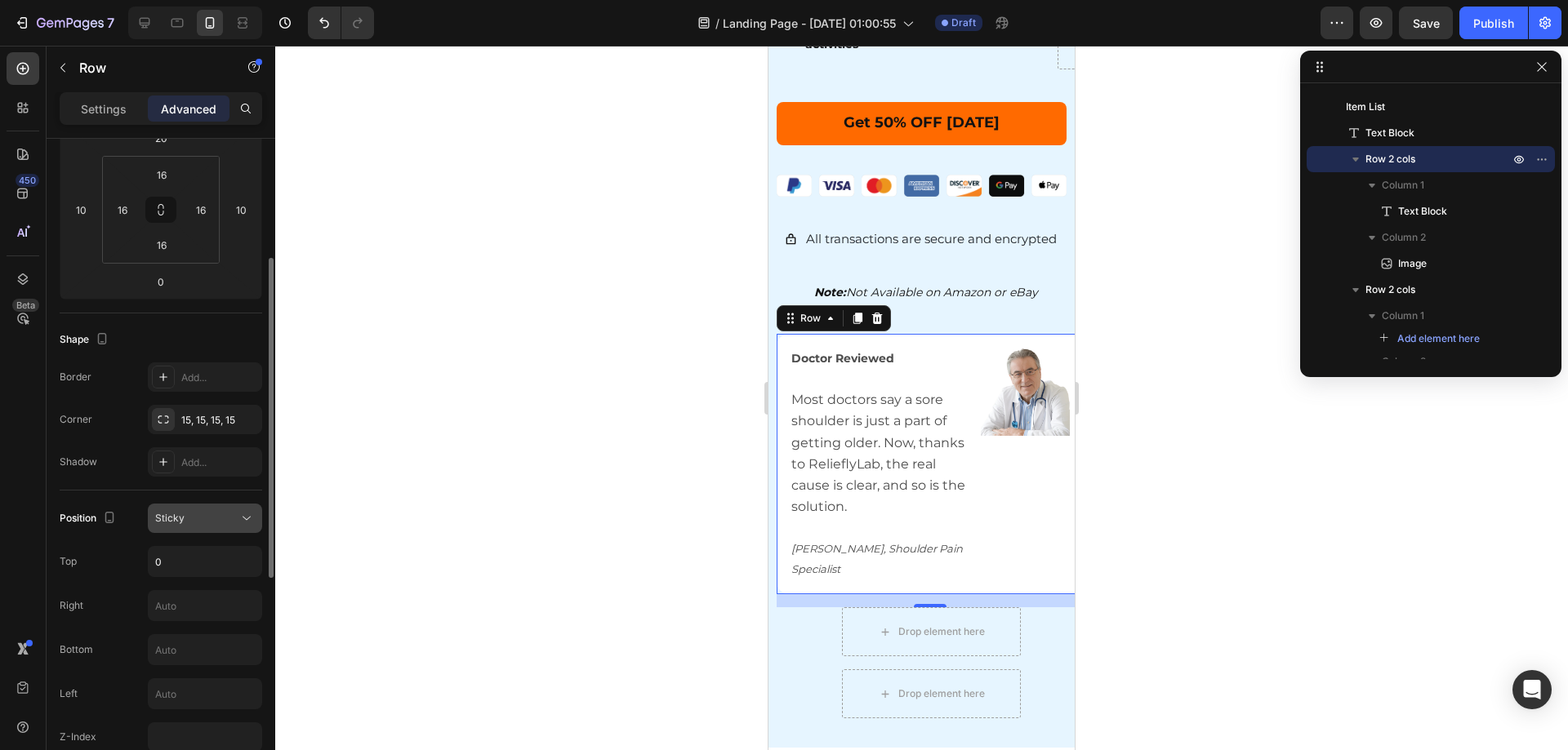
click at [228, 523] on div "Sticky" at bounding box center [197, 518] width 83 height 15
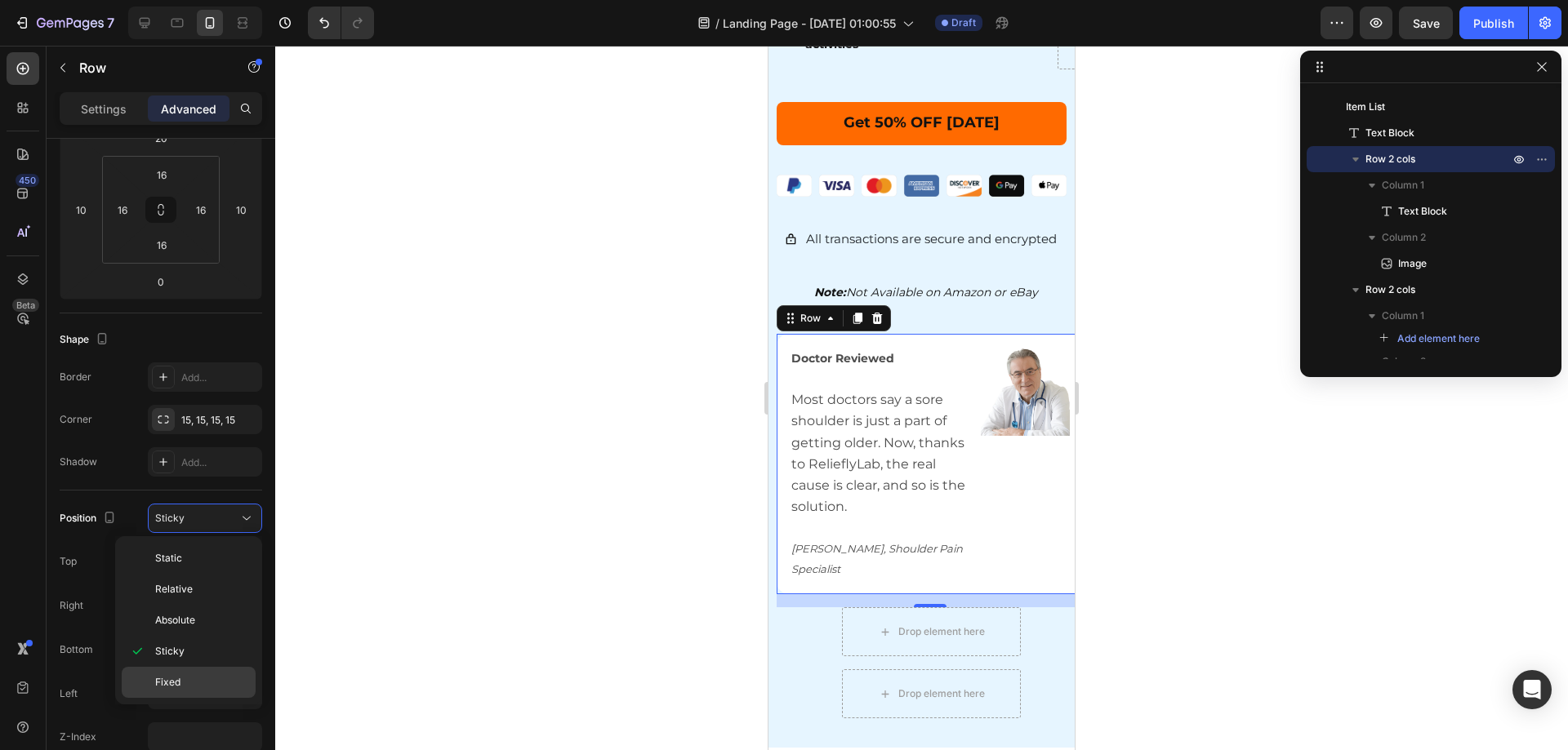
click at [192, 668] on div "Fixed" at bounding box center [188, 682] width 134 height 31
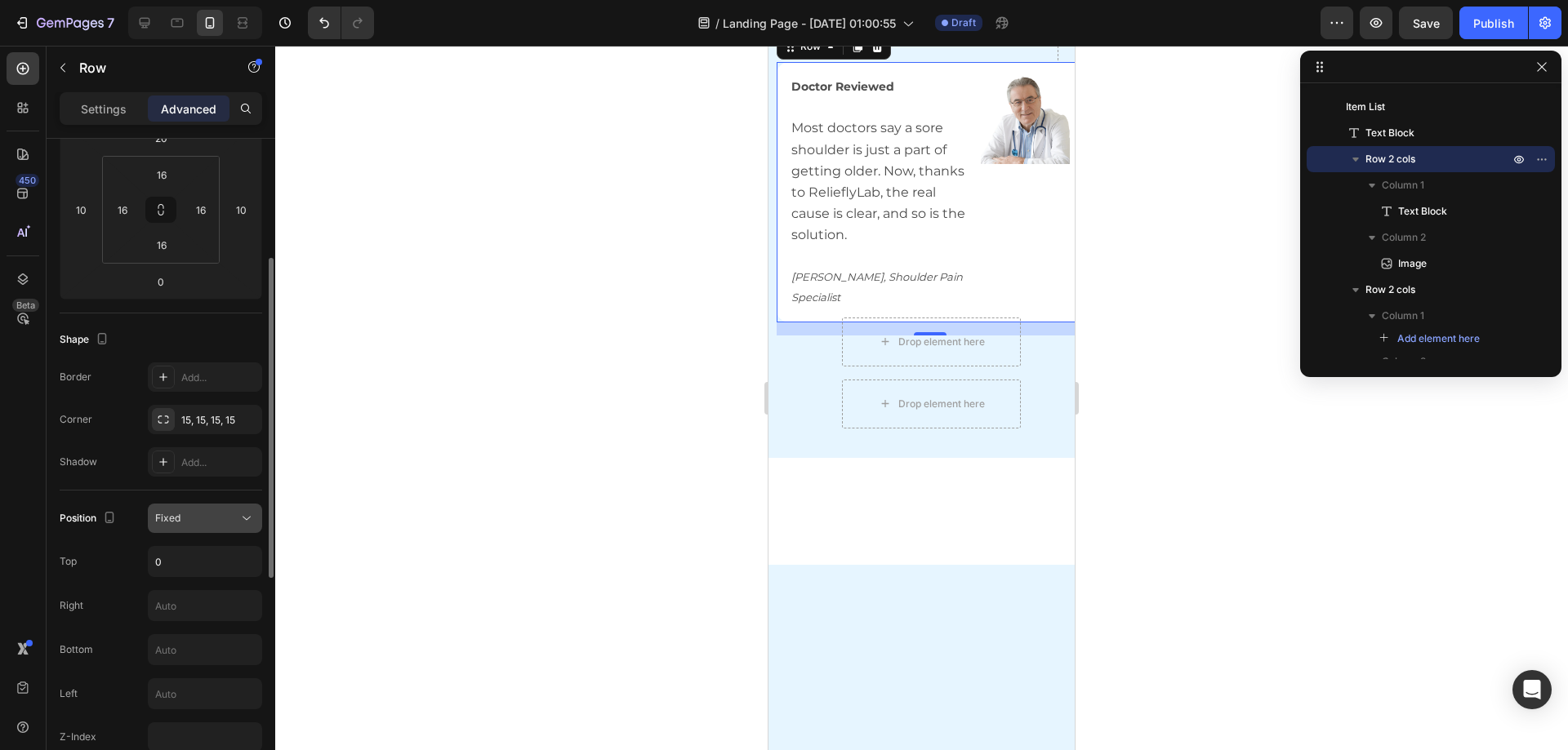
click at [220, 522] on div "Fixed" at bounding box center [197, 518] width 83 height 15
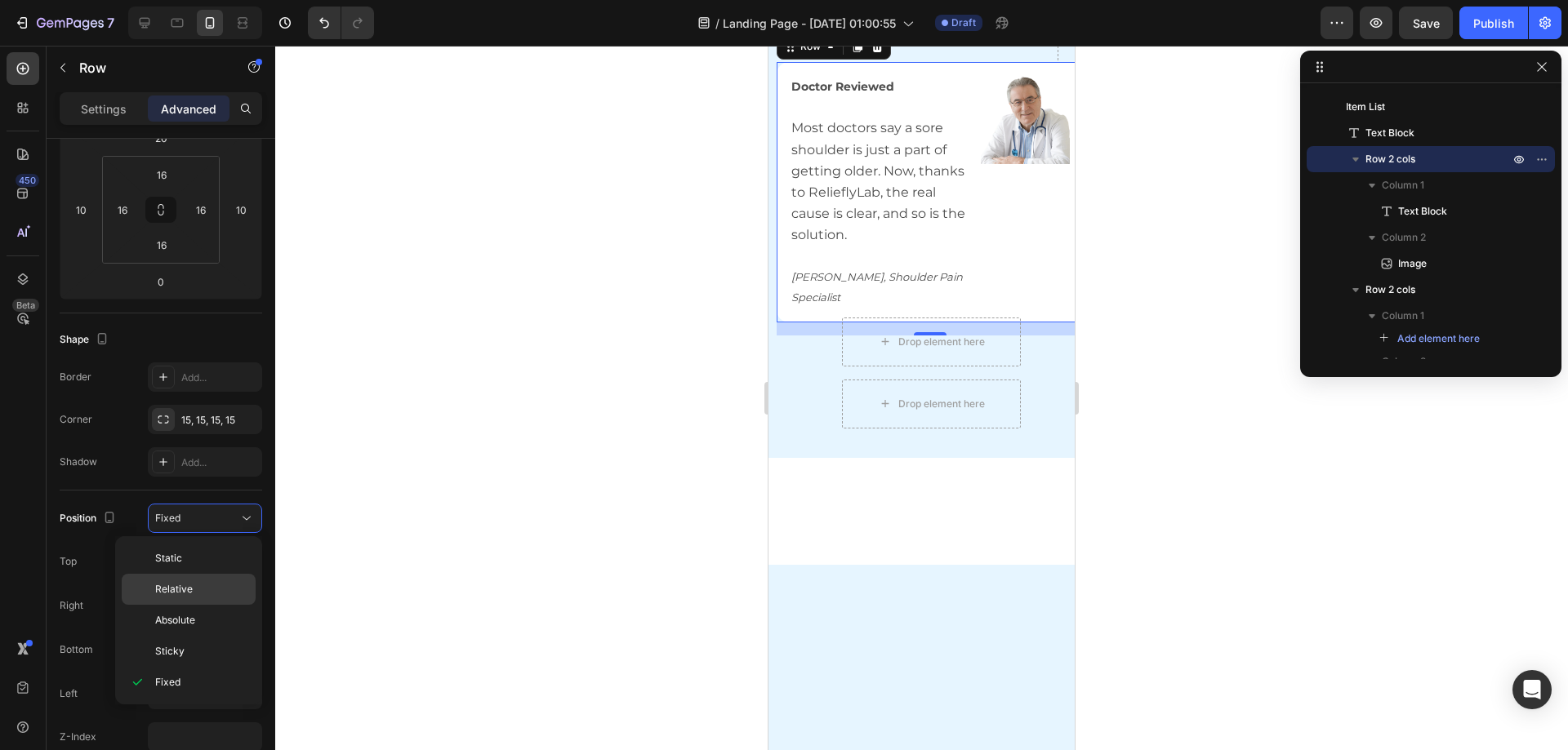
click at [198, 574] on div "Static" at bounding box center [188, 590] width 134 height 31
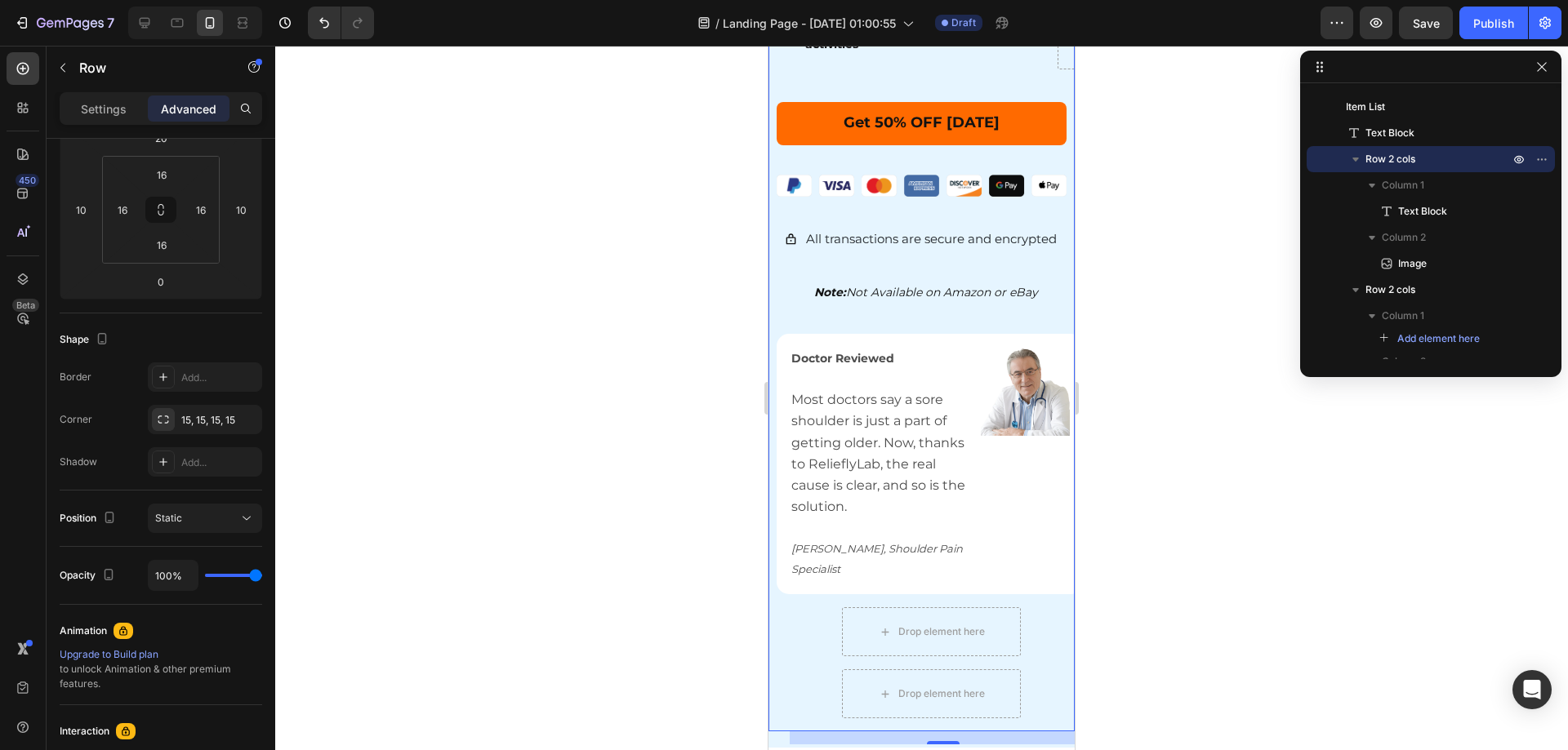
click at [1235, 578] on div at bounding box center [921, 398] width 1293 height 705
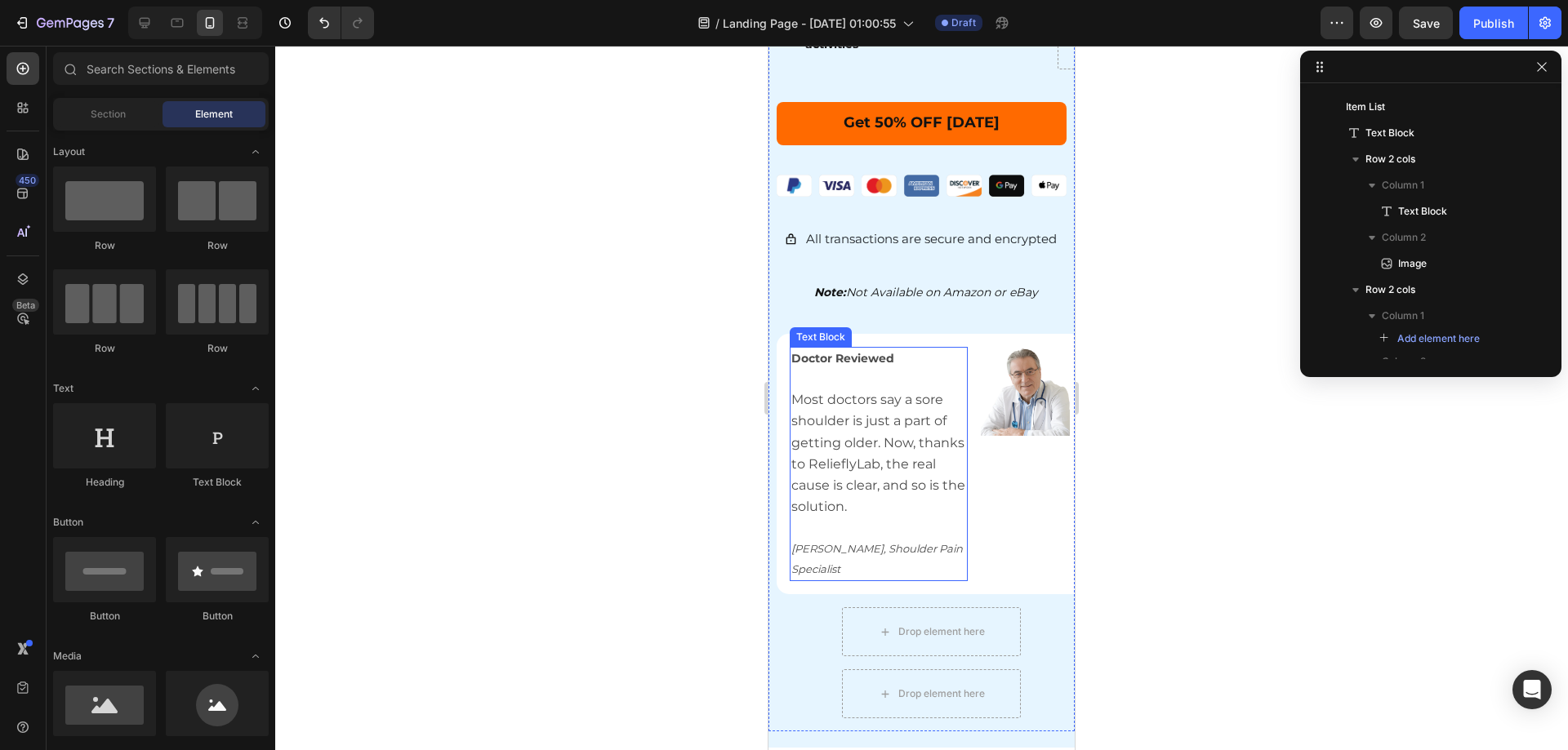
click at [815, 347] on div "Doctor Reviewed Most doctors say a sore shoulder is just a part of getting olde…" at bounding box center [879, 464] width 178 height 234
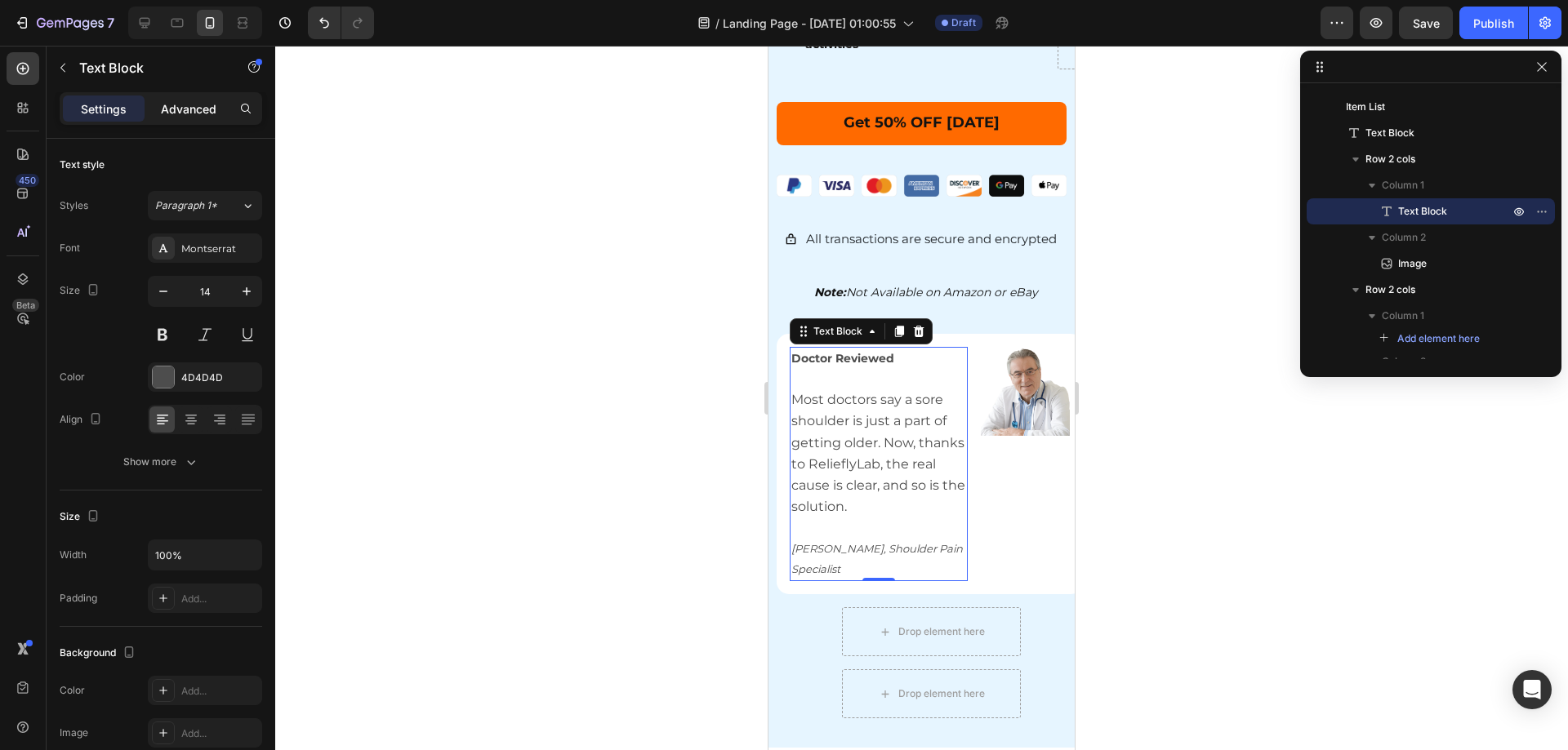
click at [199, 108] on p "Advanced" at bounding box center [189, 109] width 56 height 17
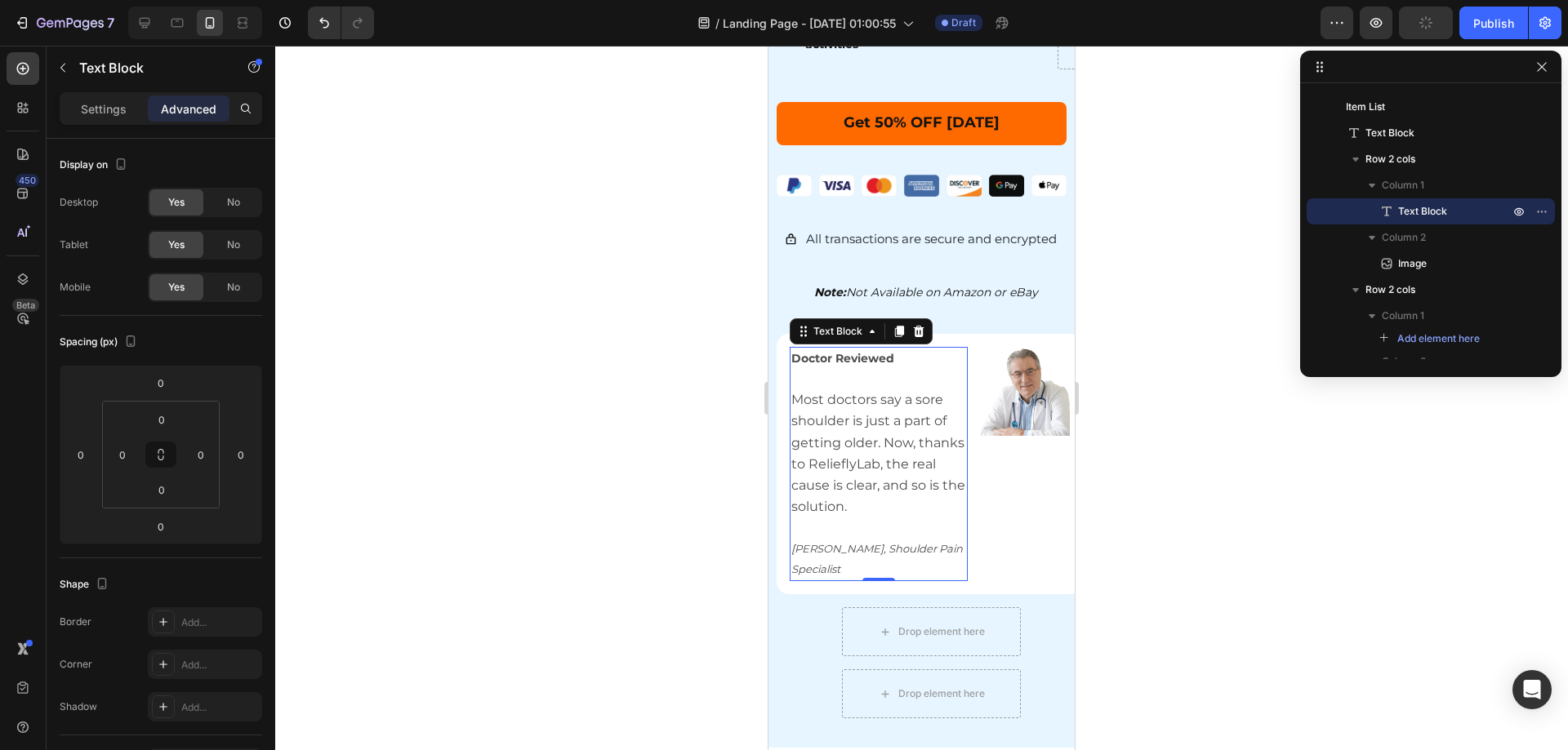
click at [1410, 568] on div at bounding box center [921, 398] width 1293 height 705
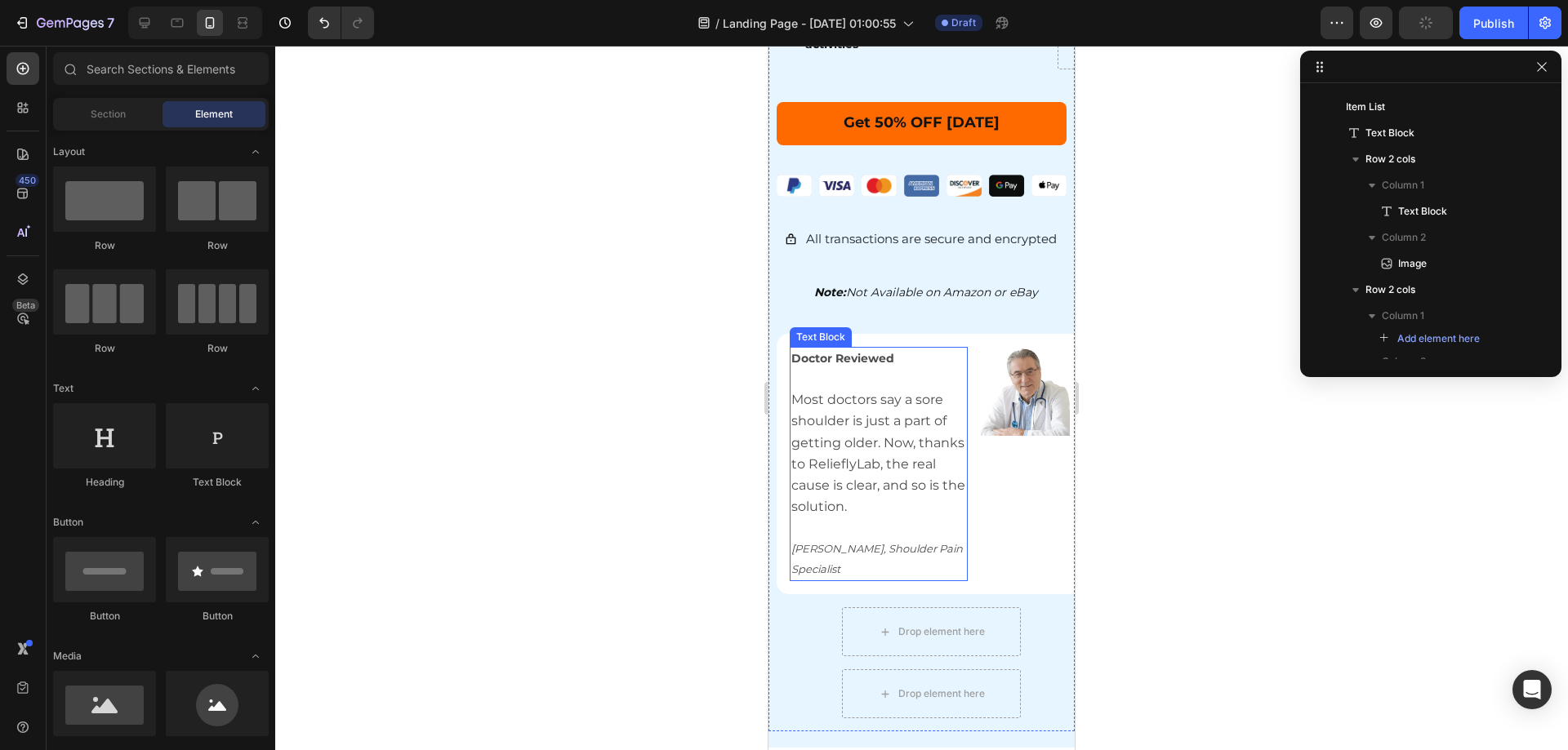
click at [907, 449] on span "Most doctors say a sore shoulder is just a part of getting older. Now, thanks t…" at bounding box center [878, 453] width 174 height 122
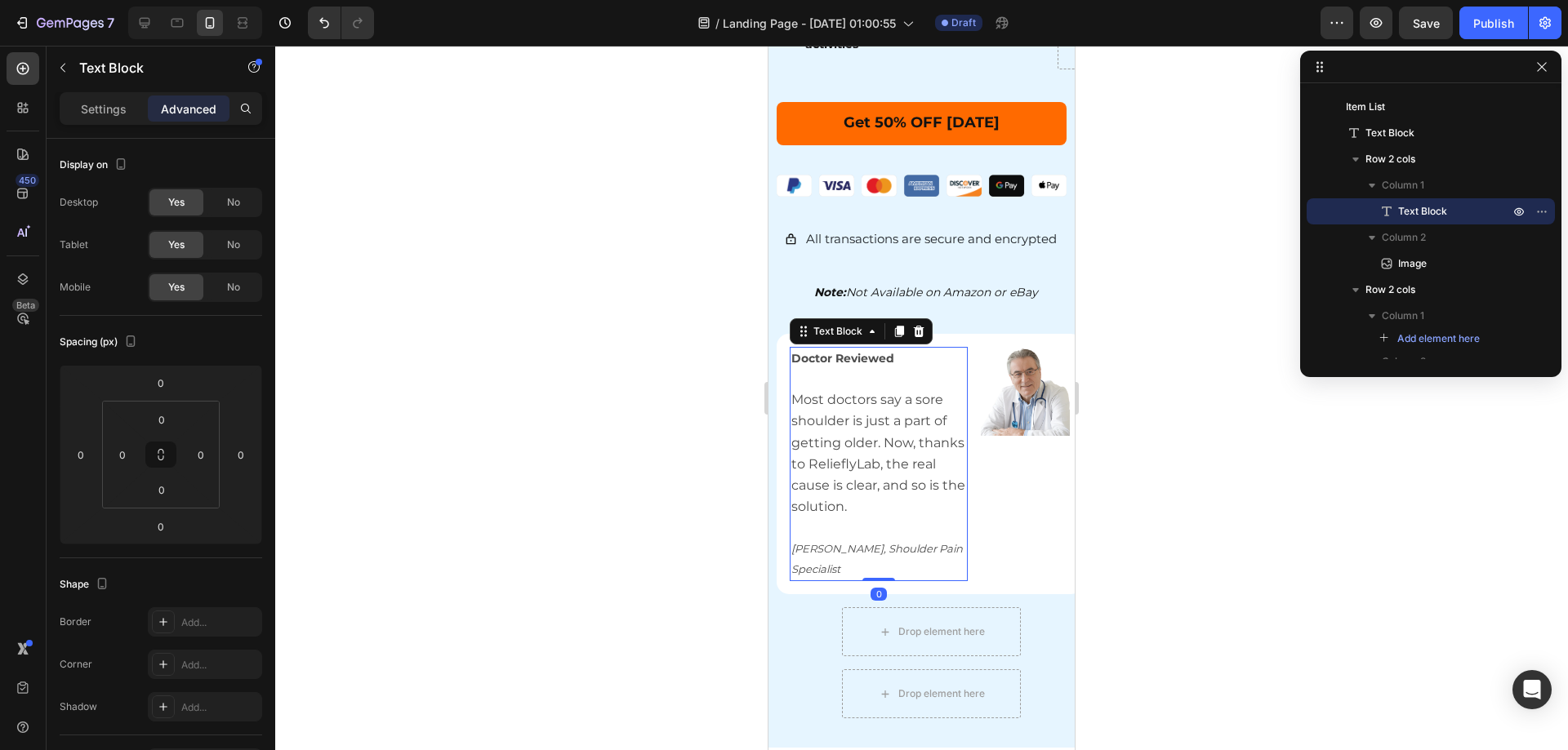
click at [615, 487] on div at bounding box center [921, 398] width 1293 height 705
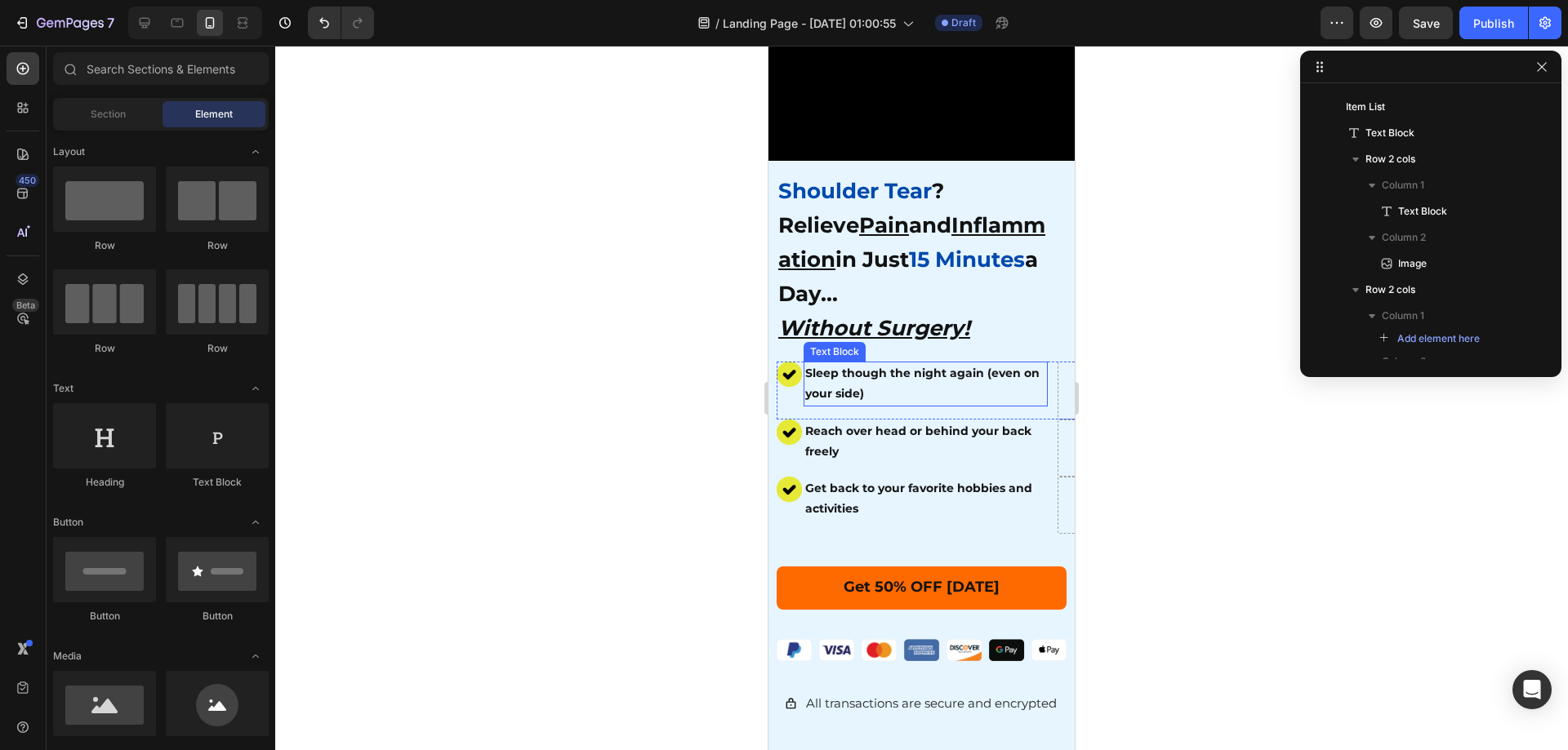
click at [940, 371] on p "Sleep though the night again (even on your side)" at bounding box center [925, 383] width 241 height 41
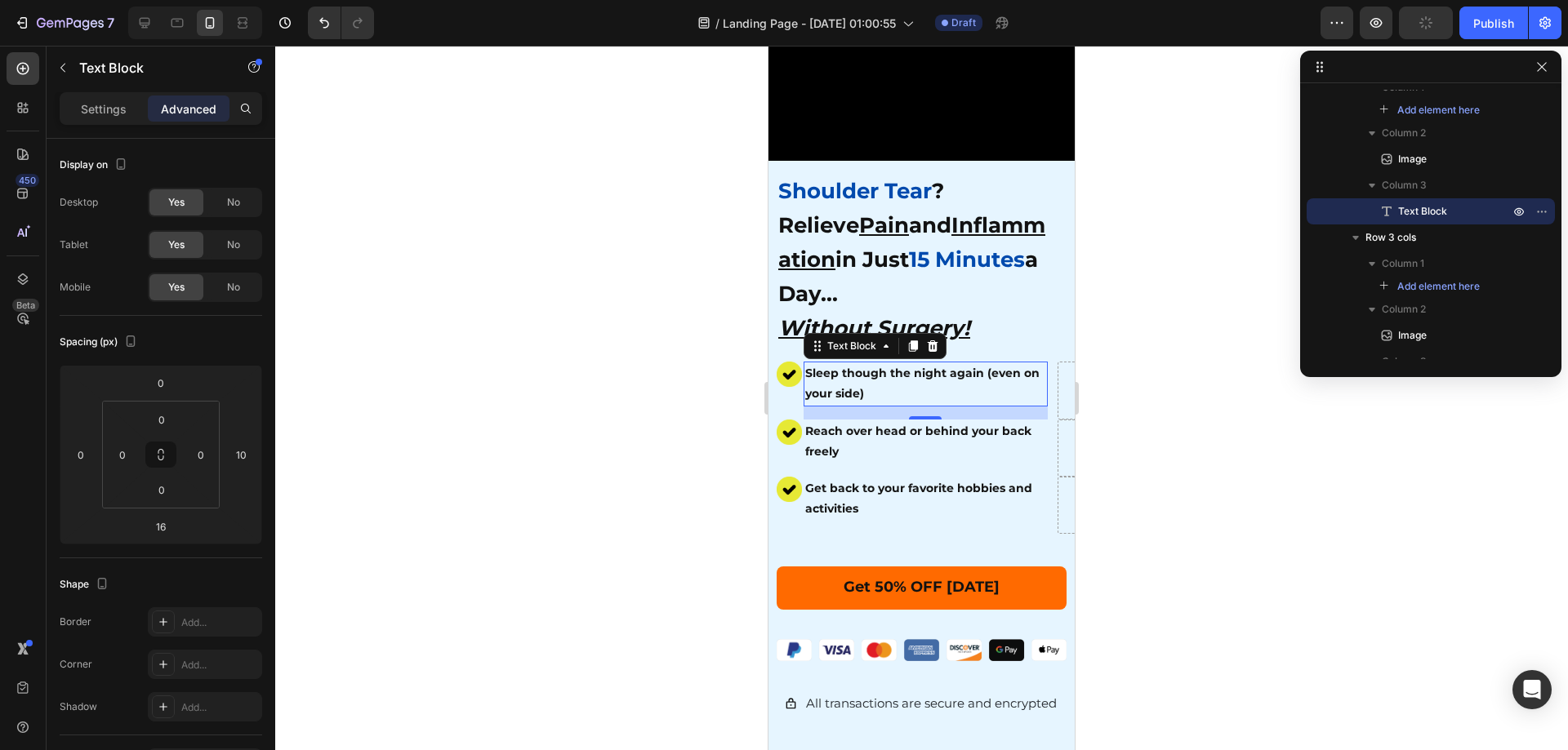
click at [846, 366] on strong "Sleep though the night again (even on your side)" at bounding box center [922, 383] width 234 height 35
click at [83, 107] on p "Settings" at bounding box center [103, 109] width 46 height 17
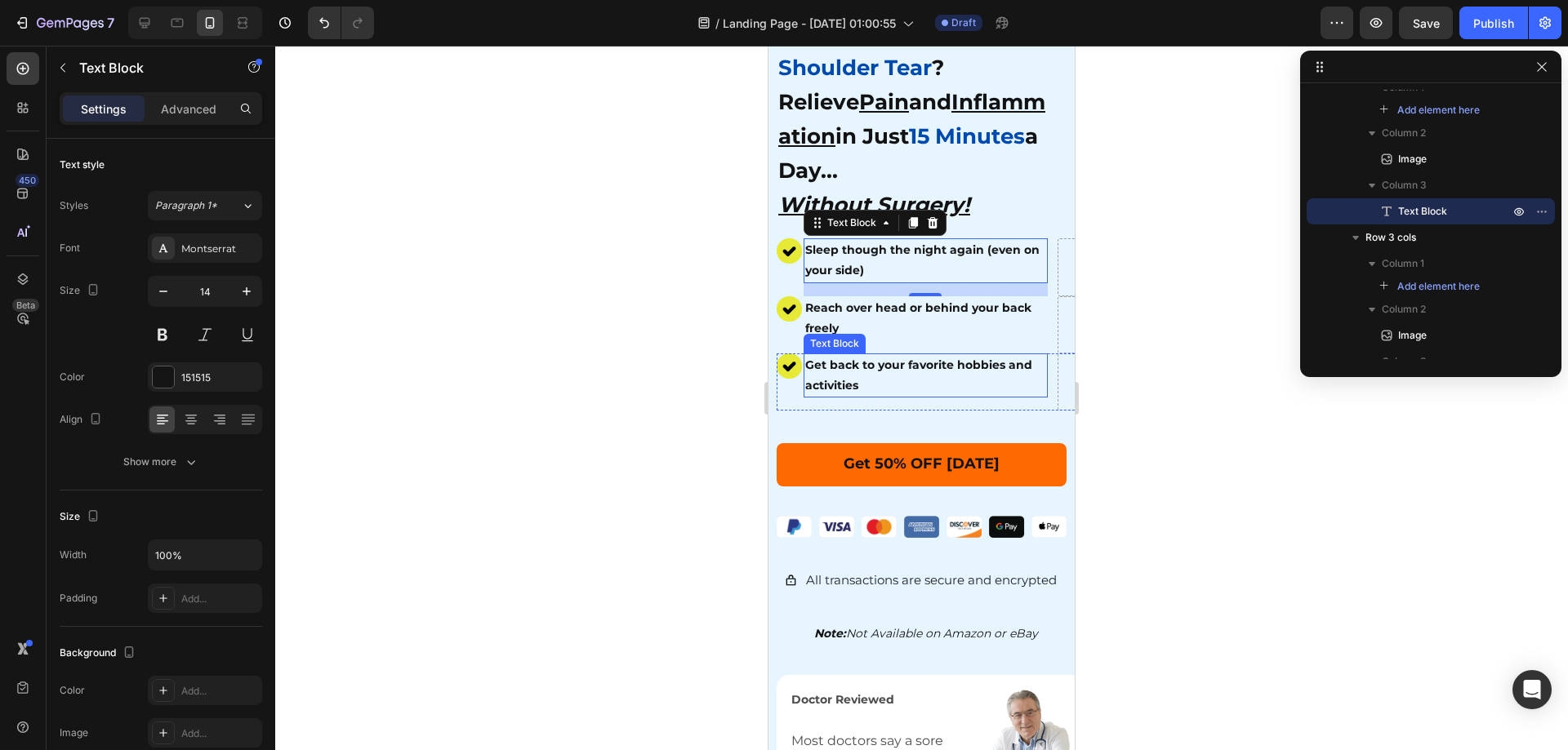
scroll to position [490, 0]
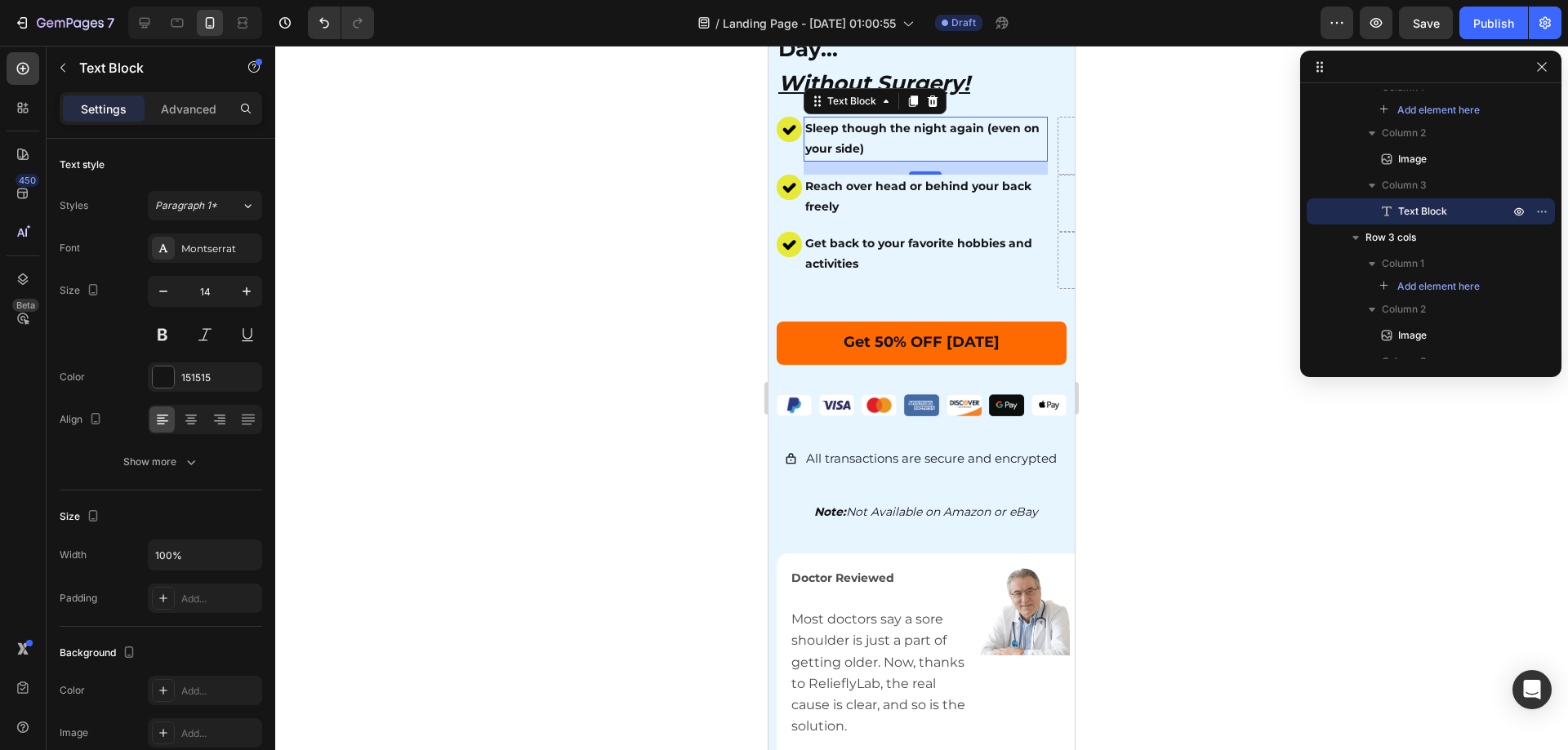
click at [1154, 401] on div at bounding box center [921, 398] width 1293 height 705
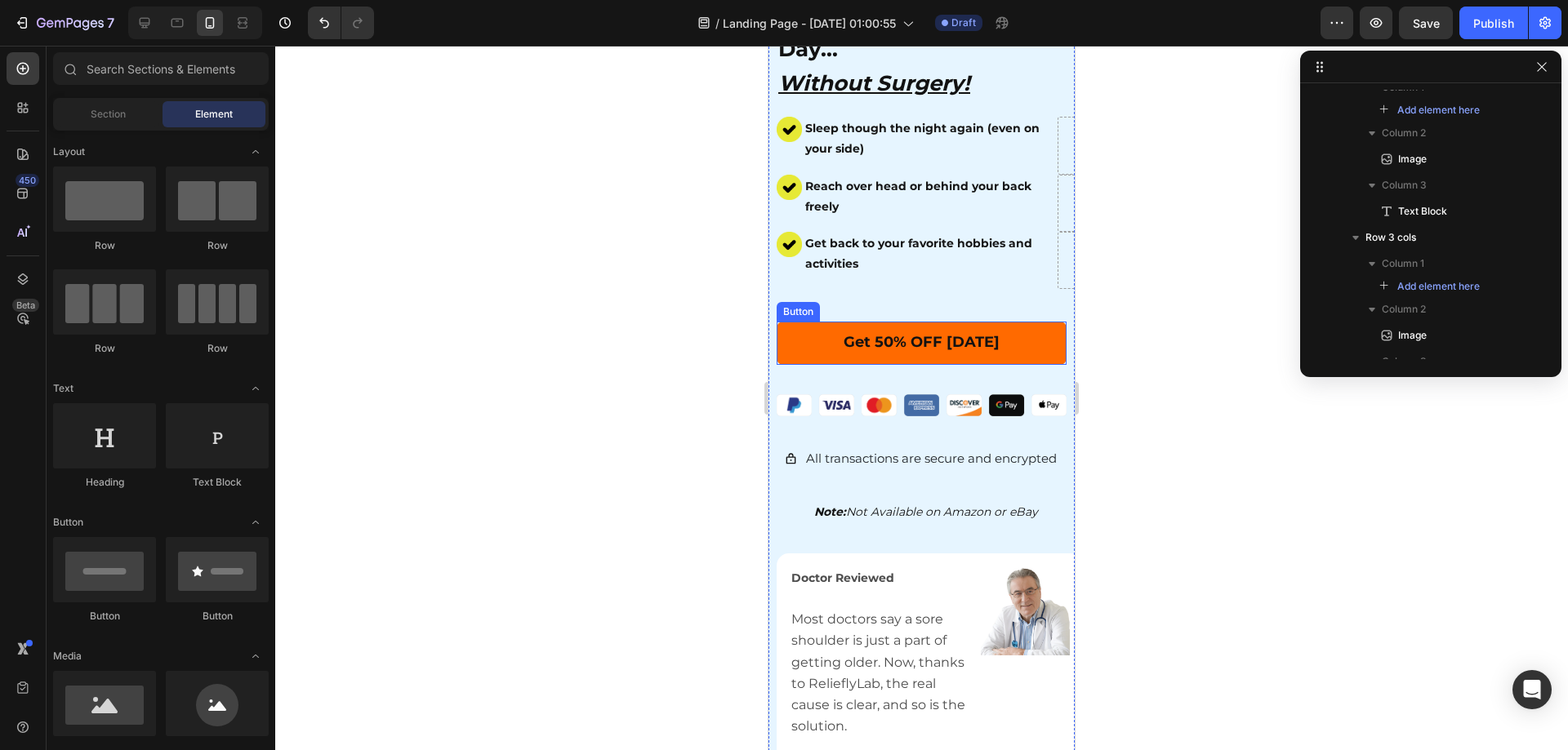
click at [886, 322] on button "Get 50% OFF [DATE]" at bounding box center [922, 343] width 290 height 43
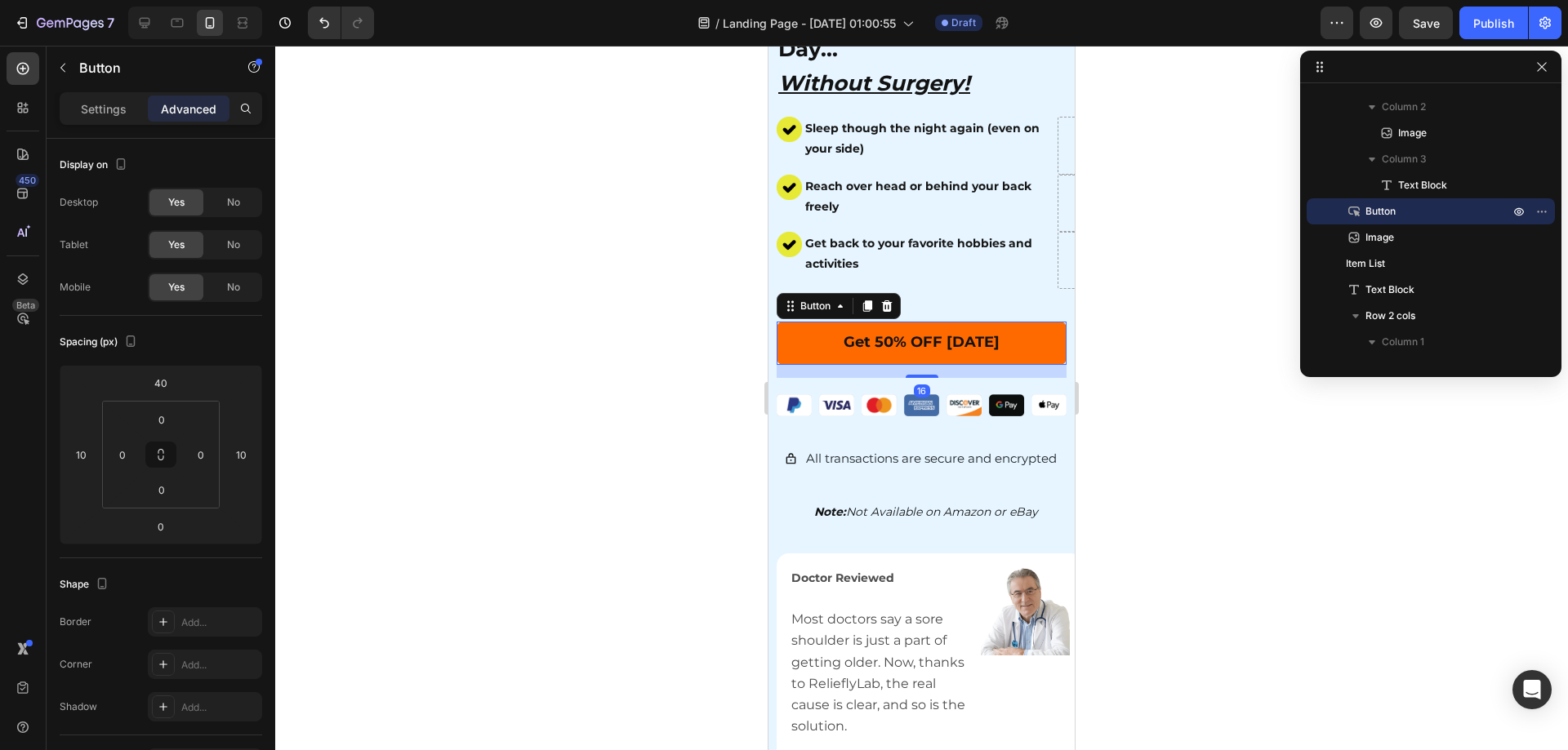
click at [186, 117] on p "Advanced" at bounding box center [189, 109] width 56 height 17
click at [166, 0] on html "7 / Landing Page - Aug 26, 01:00:55 Draft Preview Save Publish 450 Beta Section…" at bounding box center [784, 0] width 1568 height 0
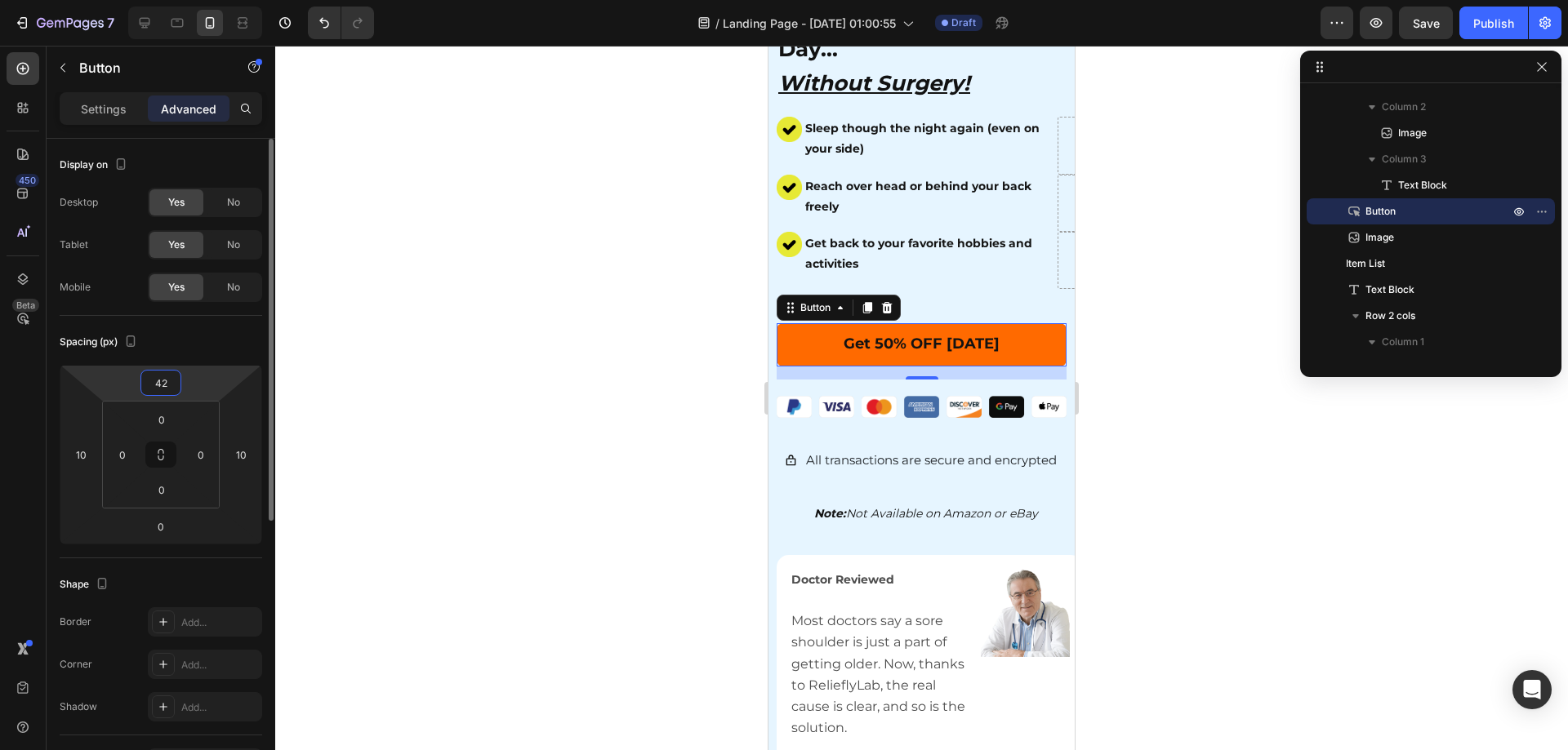
click at [166, 386] on input "42" at bounding box center [161, 383] width 33 height 24
drag, startPoint x: 166, startPoint y: 385, endPoint x: 108, endPoint y: 378, distance: 58.4
click at [108, 378] on div "42 10 0 10" at bounding box center [161, 454] width 203 height 179
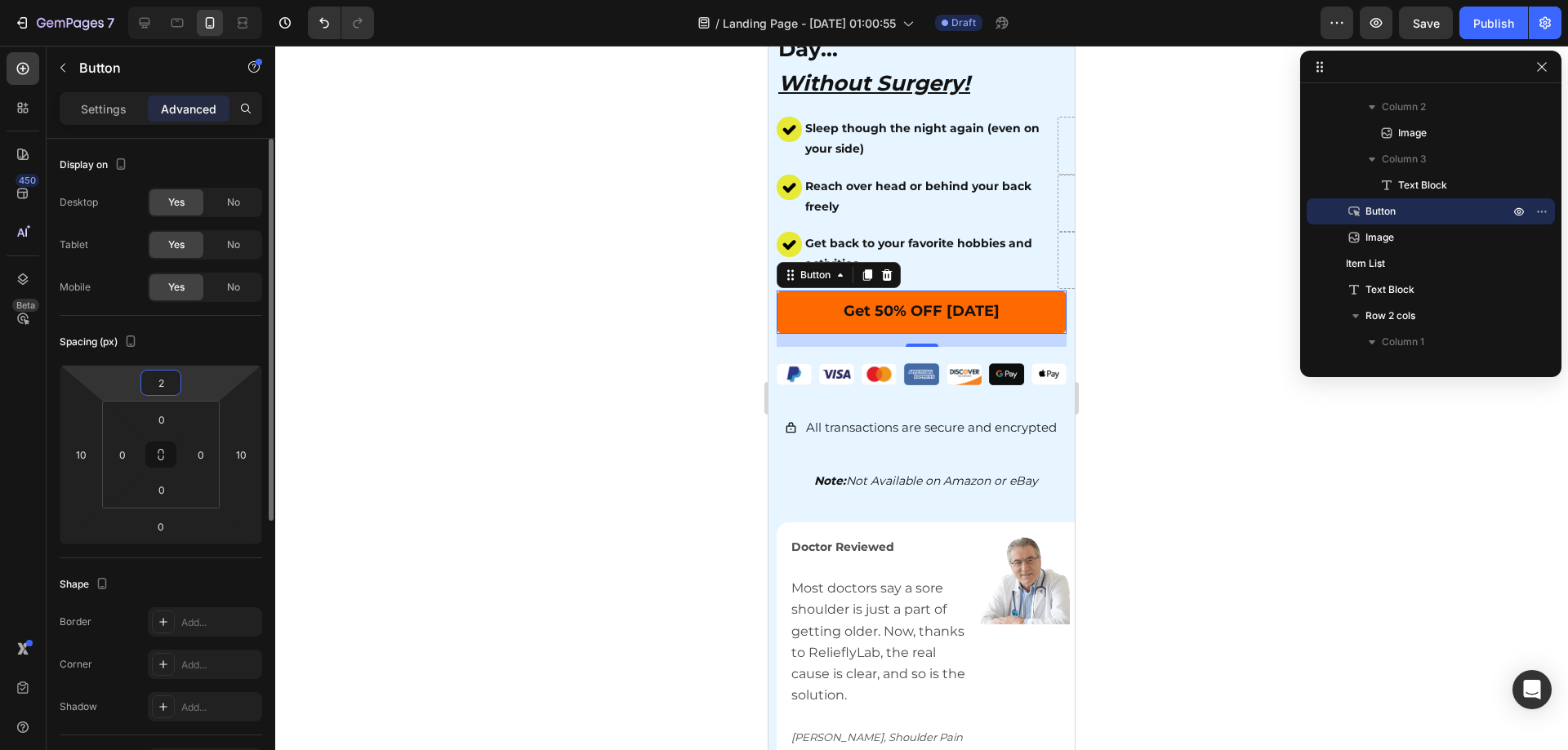
type input "20"
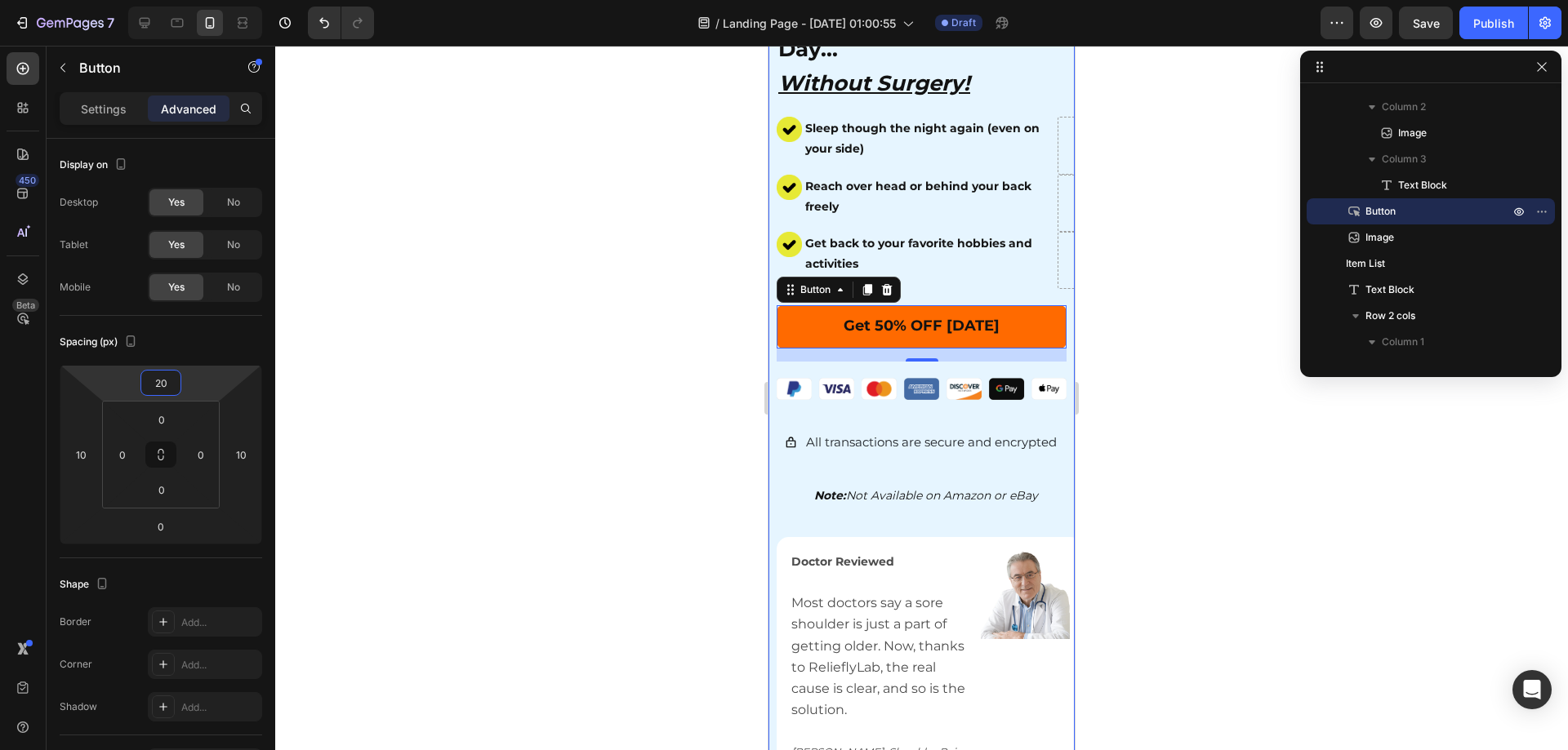
click at [1168, 572] on div at bounding box center [921, 398] width 1293 height 705
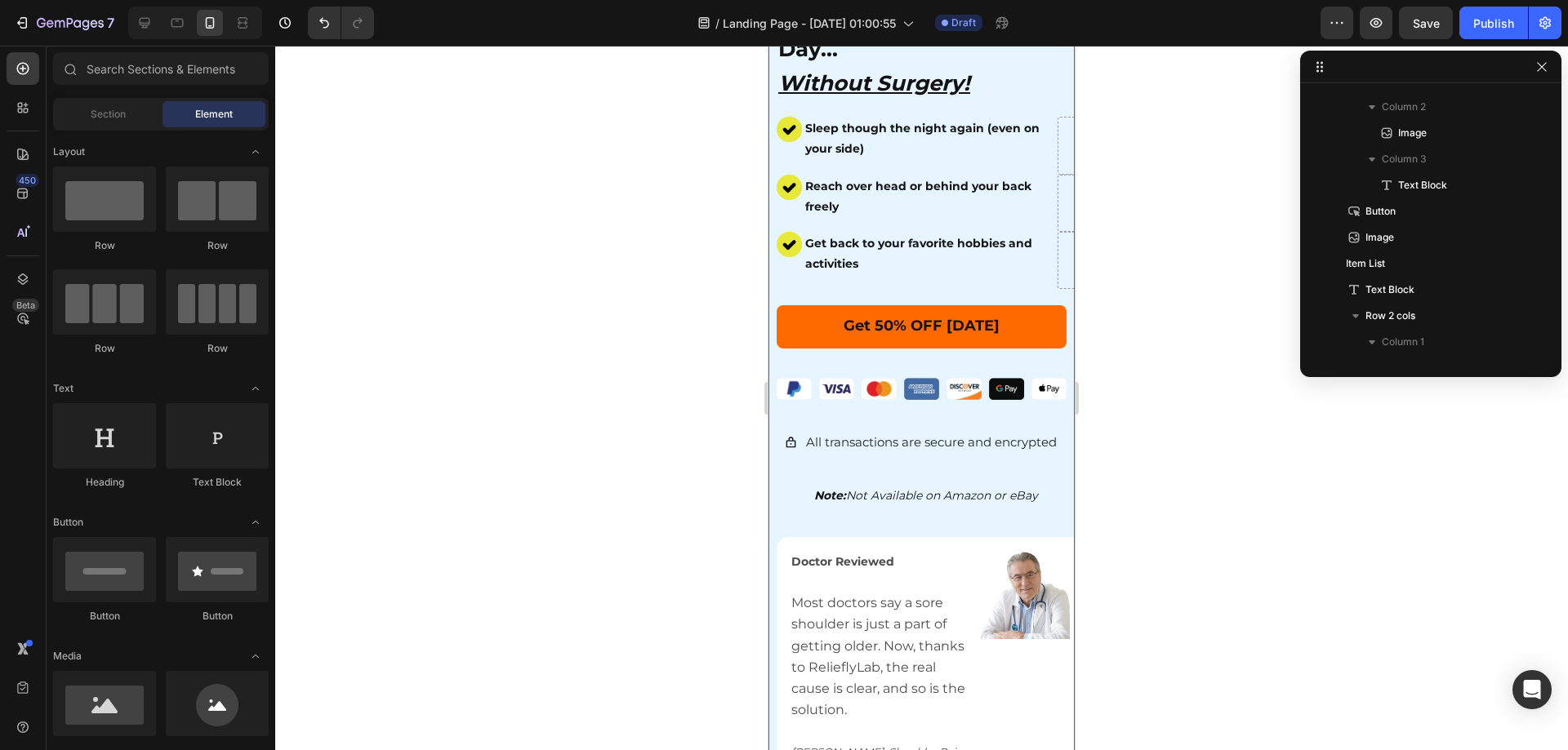
click at [1251, 513] on div at bounding box center [921, 398] width 1293 height 705
click at [819, 305] on button "Get 50% OFF [DATE]" at bounding box center [922, 327] width 290 height 43
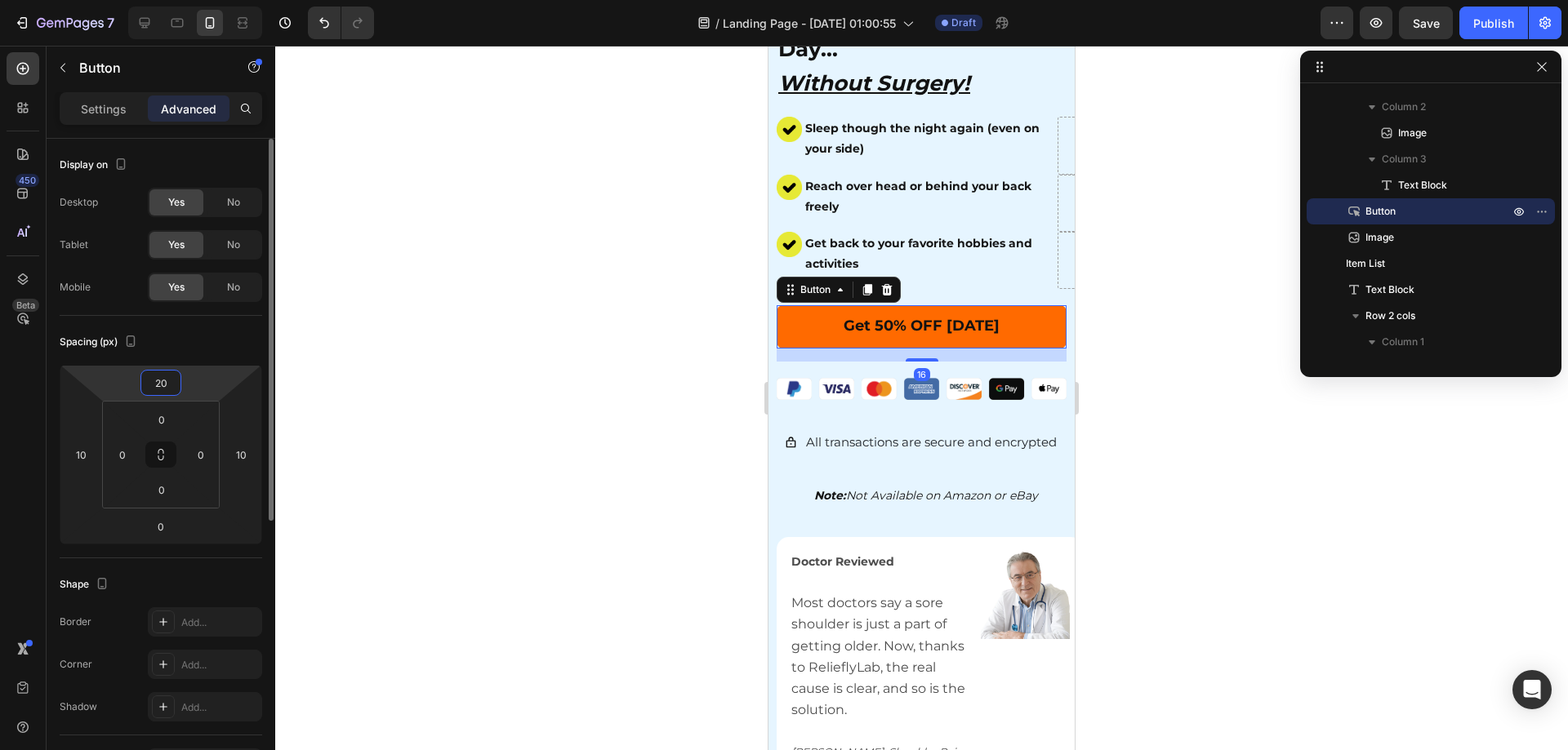
click at [164, 382] on input "20" at bounding box center [161, 383] width 33 height 24
type input "0"
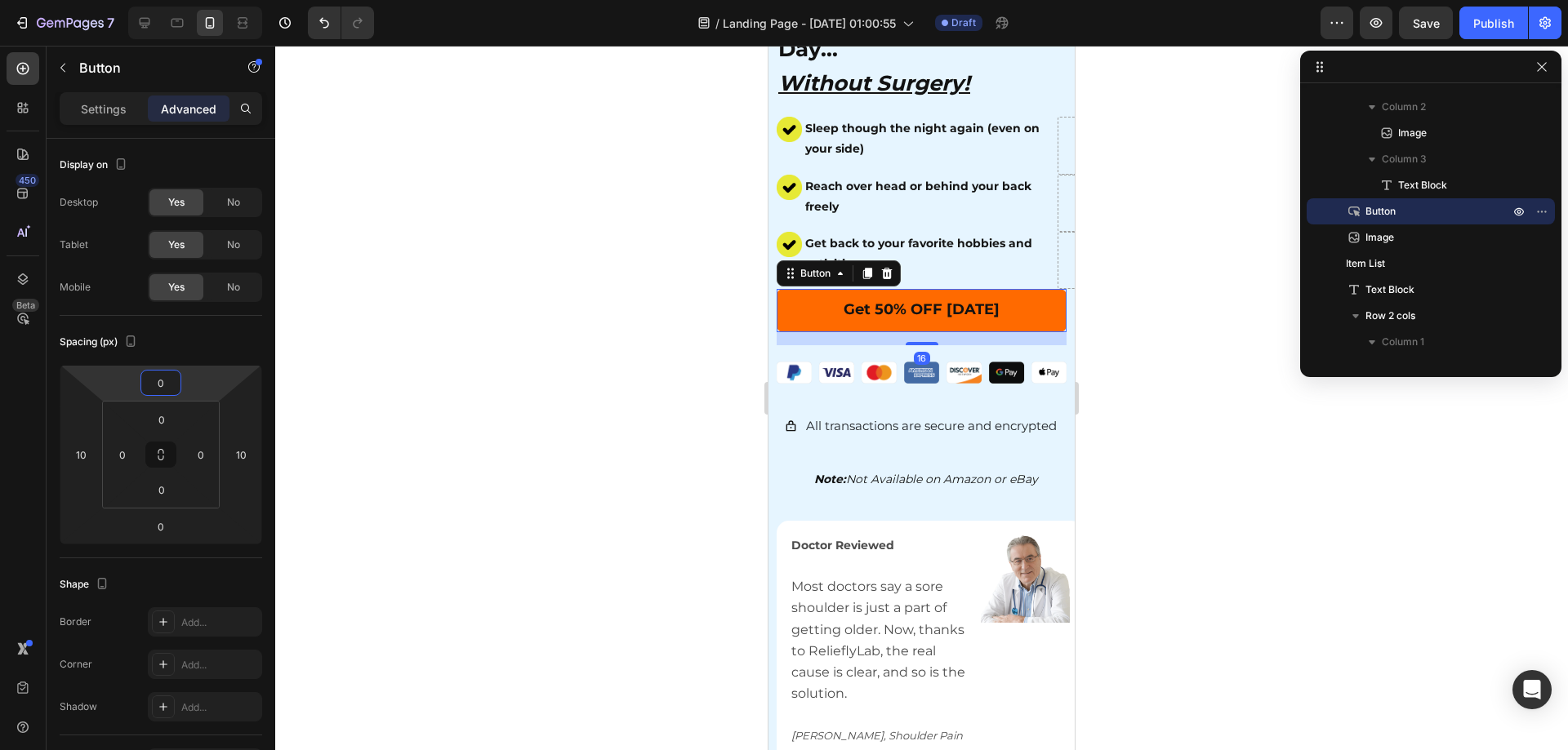
click at [1282, 604] on div at bounding box center [921, 398] width 1293 height 705
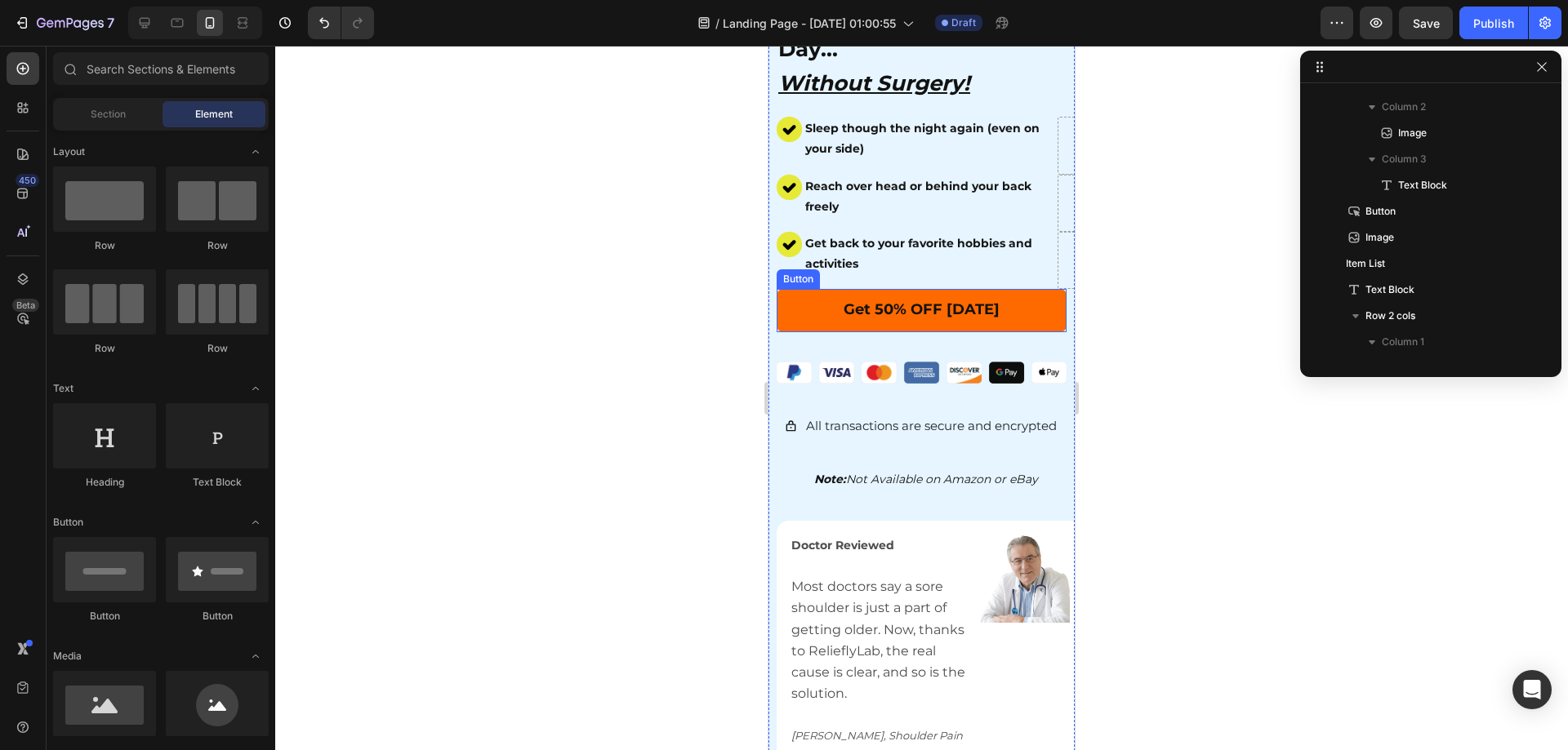
click at [1263, 532] on div at bounding box center [921, 398] width 1293 height 705
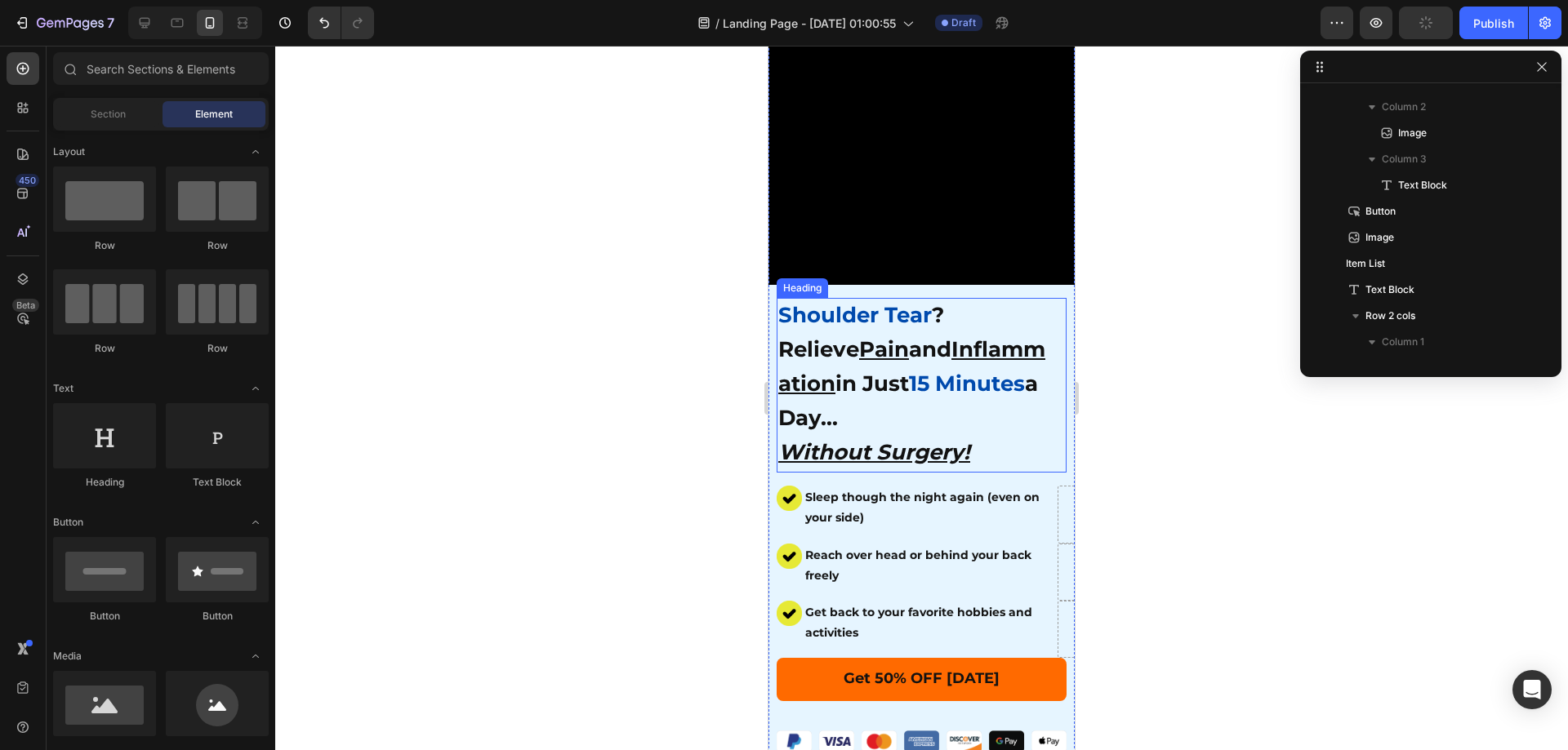
scroll to position [245, 0]
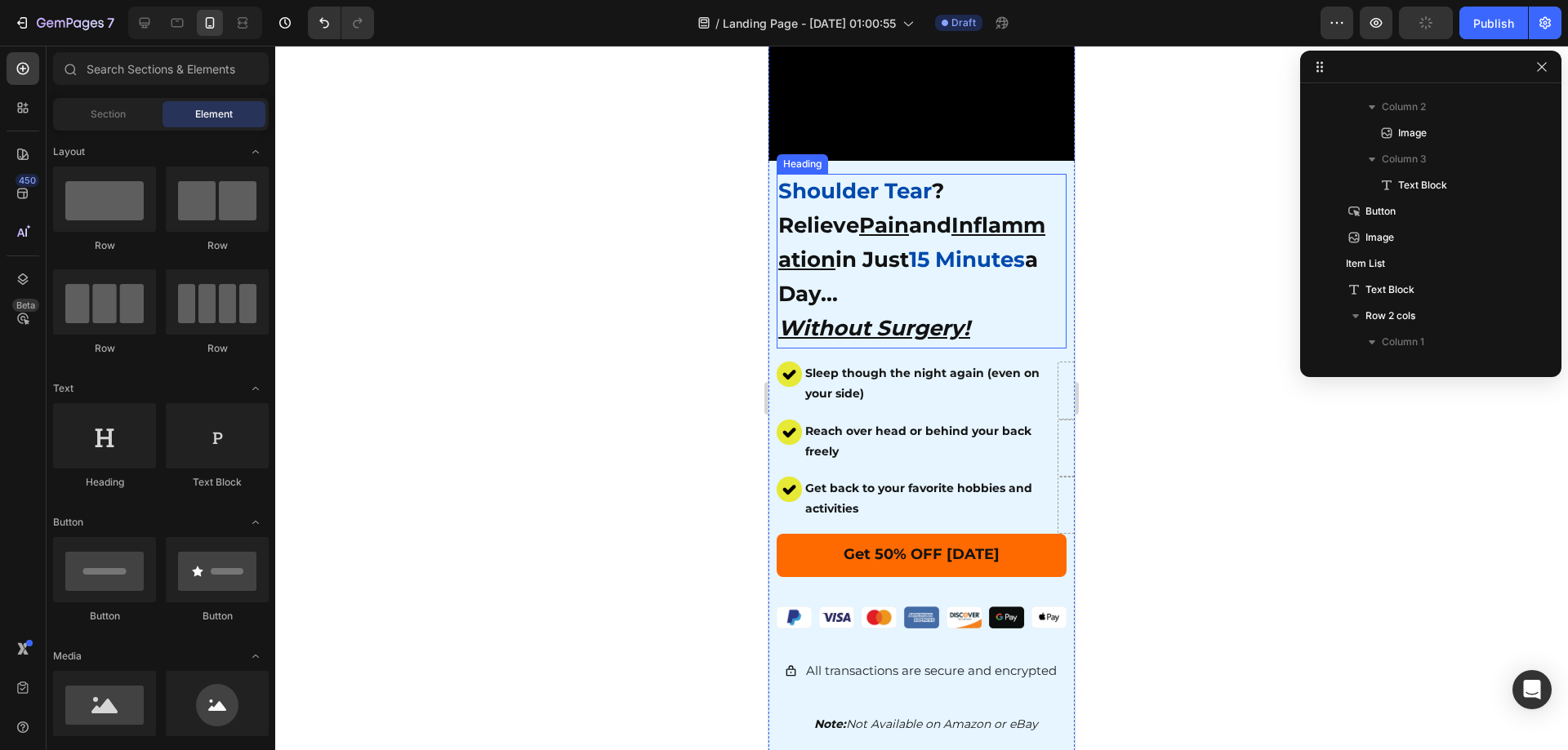
click at [909, 258] on span "15 Minutes" at bounding box center [967, 259] width 116 height 26
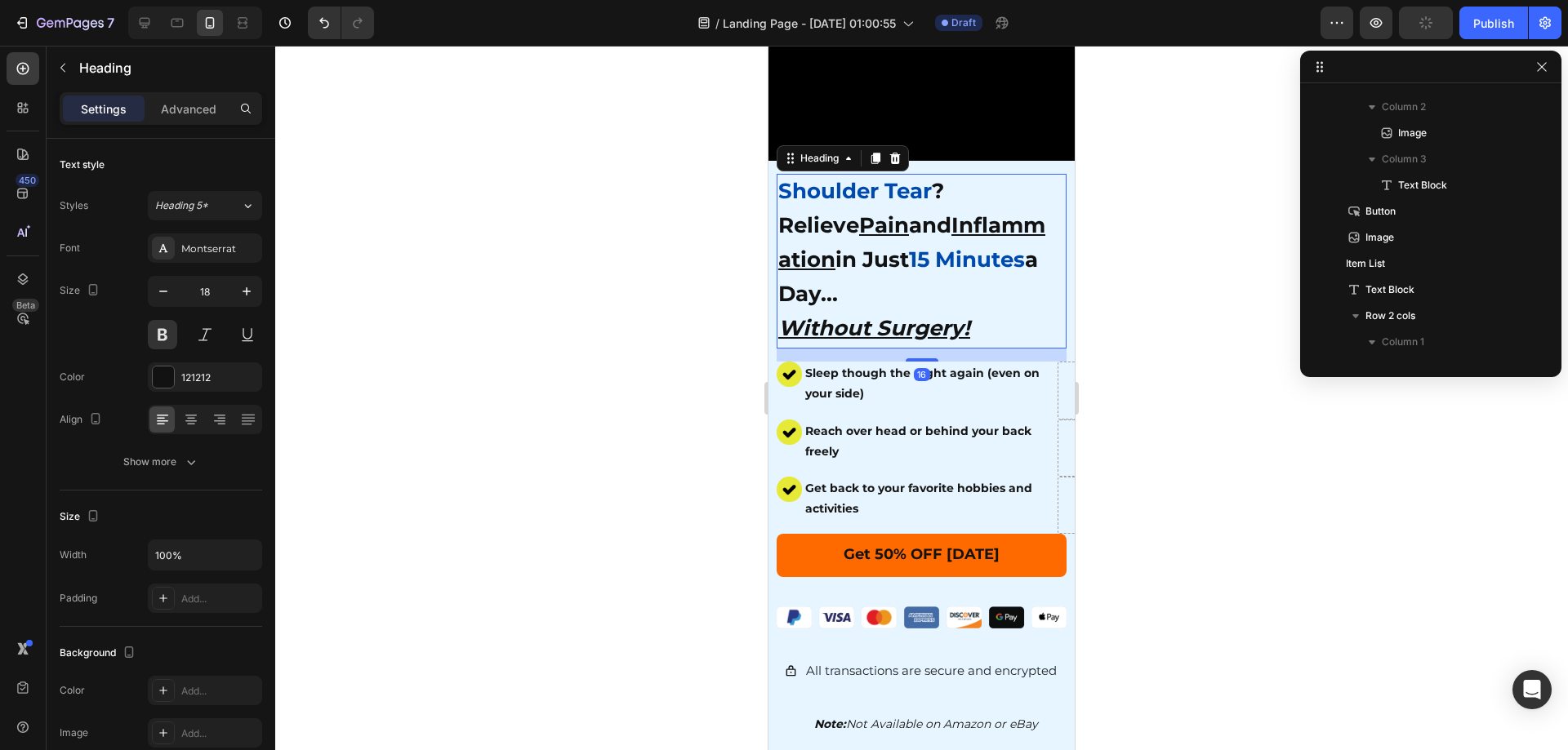
scroll to position [127, 0]
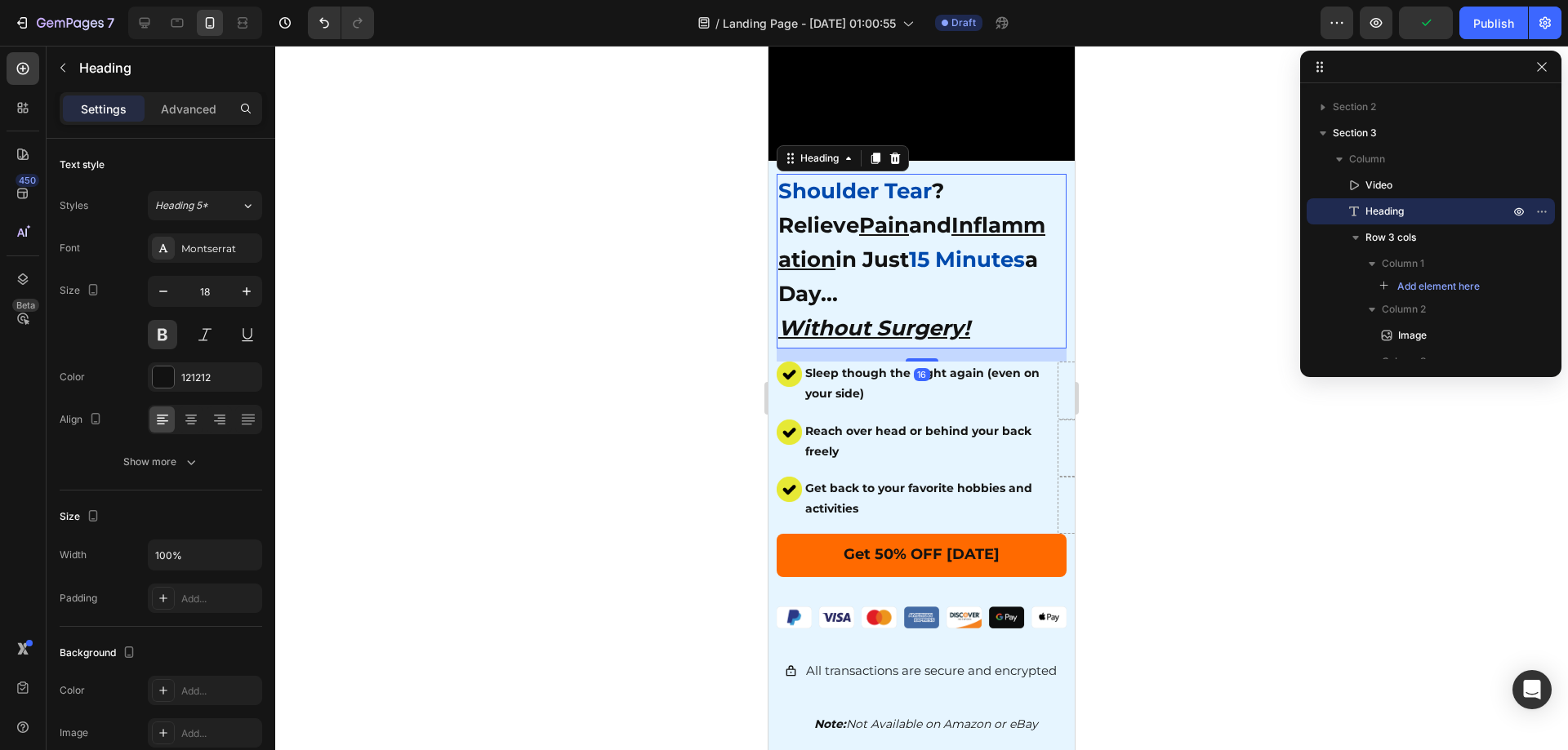
click at [539, 521] on div at bounding box center [921, 398] width 1293 height 705
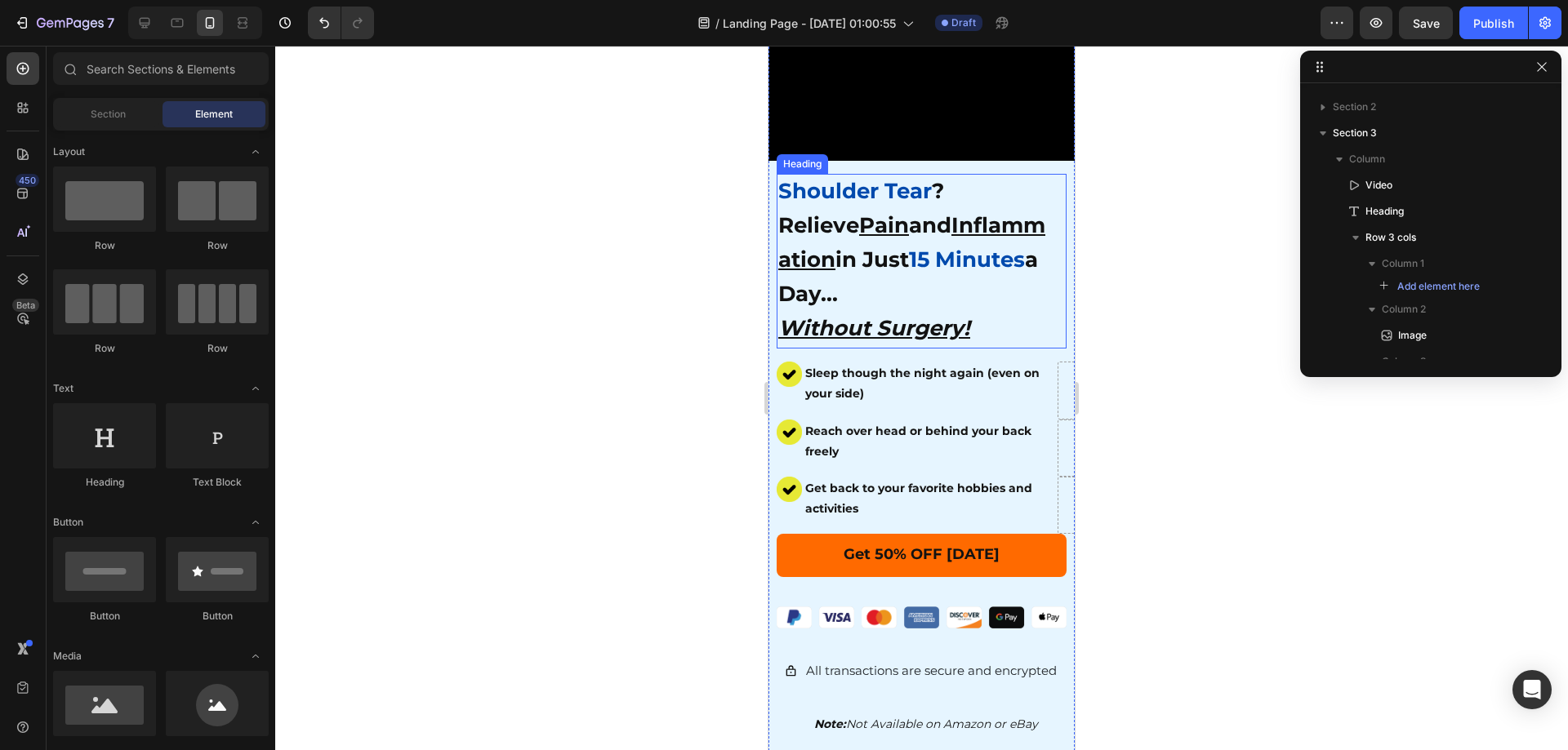
click at [956, 270] on h2 "Shoulder Tear ? Relieve Pain and Inflammation in Just 15 Minutes a Day... Witho…" at bounding box center [918, 262] width 282 height 175
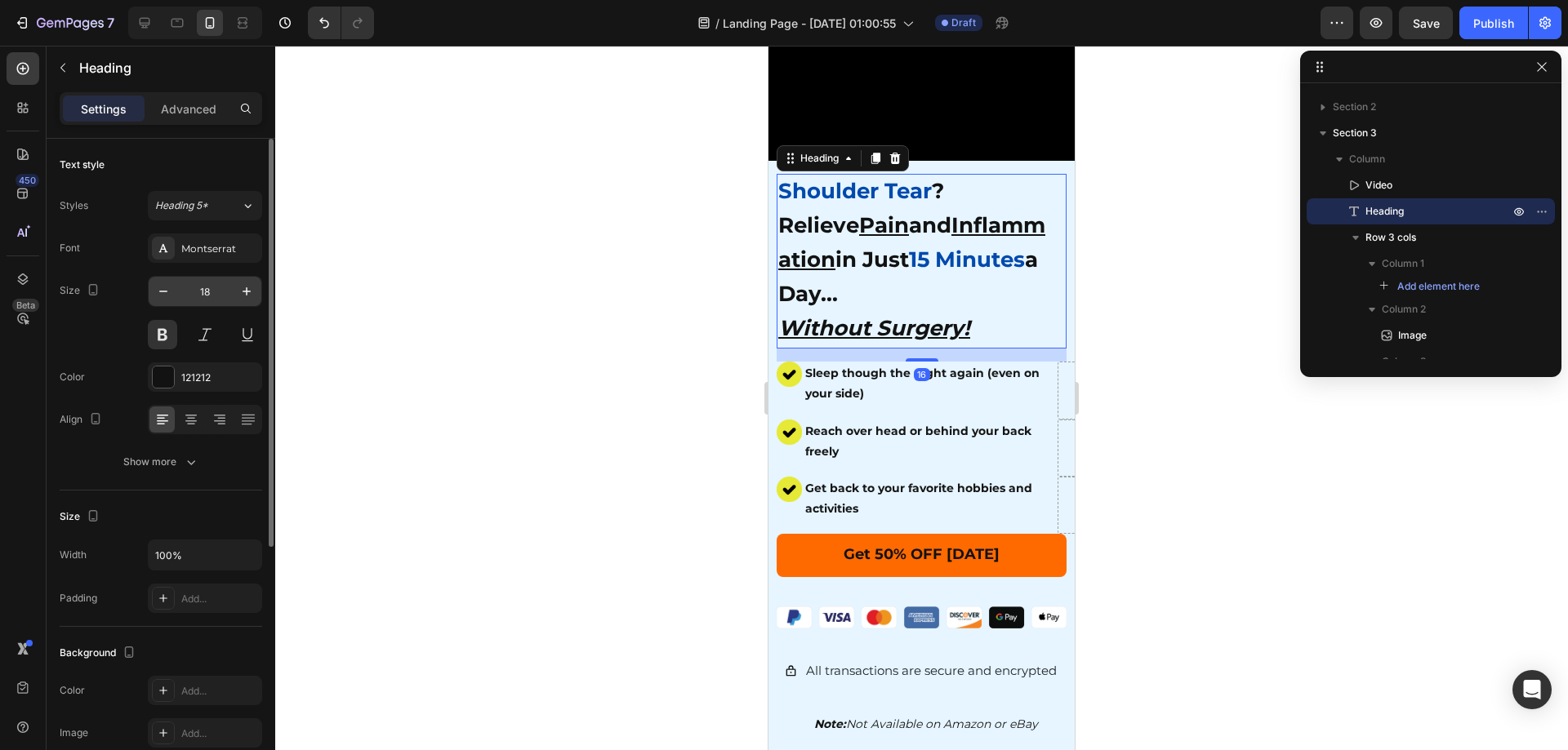
click at [213, 301] on input "18" at bounding box center [205, 291] width 54 height 29
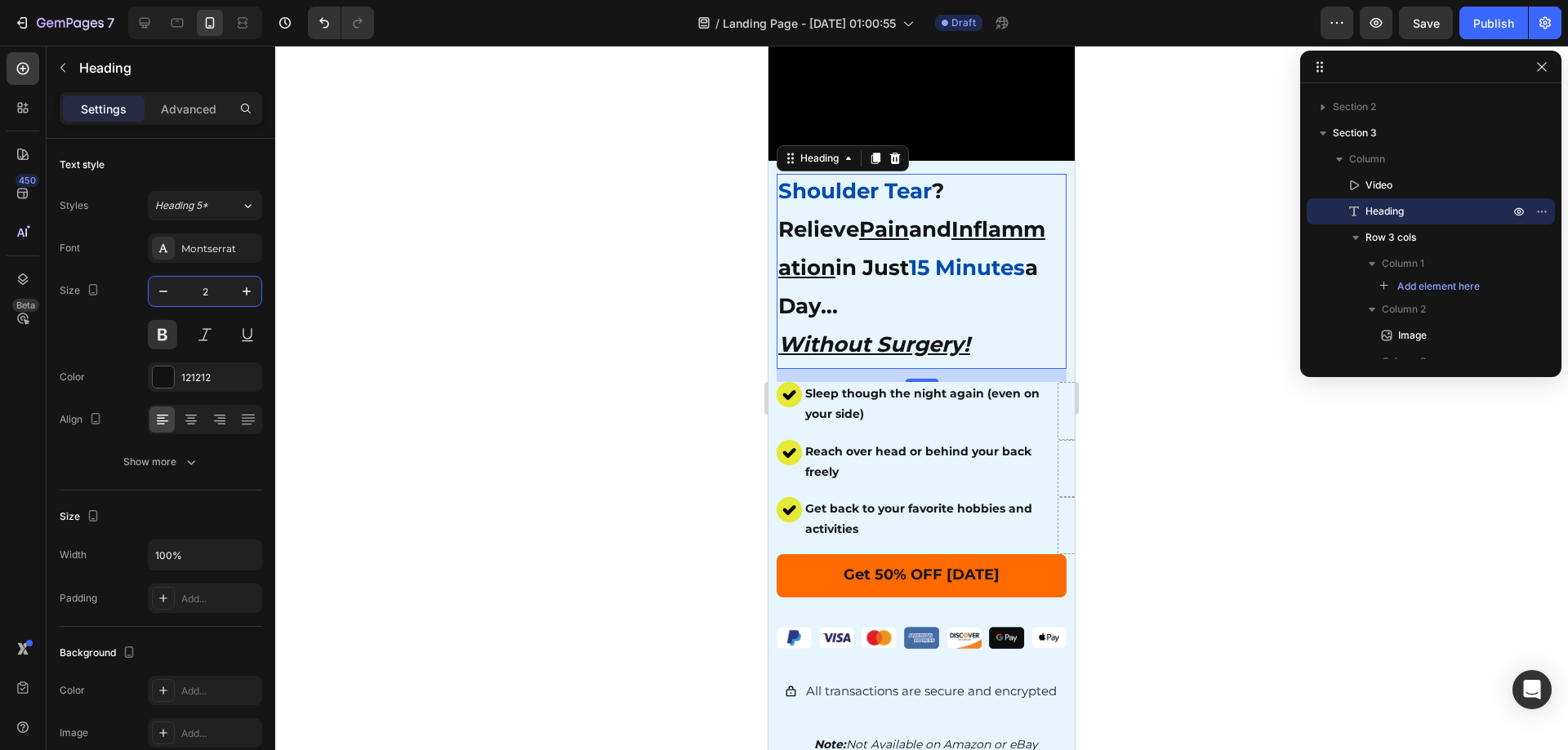
drag, startPoint x: 215, startPoint y: 289, endPoint x: 0, endPoint y: 289, distance: 215.0
click at [7, 289] on div "450 Beta Sections(18) Elements(83) Section Element Hero Section Product Detail …" at bounding box center [137, 398] width 275 height 705
click at [996, 251] on h2 "Shoulder Tear ? Relieve Pain and Inflammation in Just 15 Minutes a Day... Witho…" at bounding box center [918, 271] width 282 height 195
click at [924, 241] on p "Shoulder Tear ? Relieve Pain and Inflammation in Just 15 Minutes a Day... Witho…" at bounding box center [917, 271] width 278 height 192
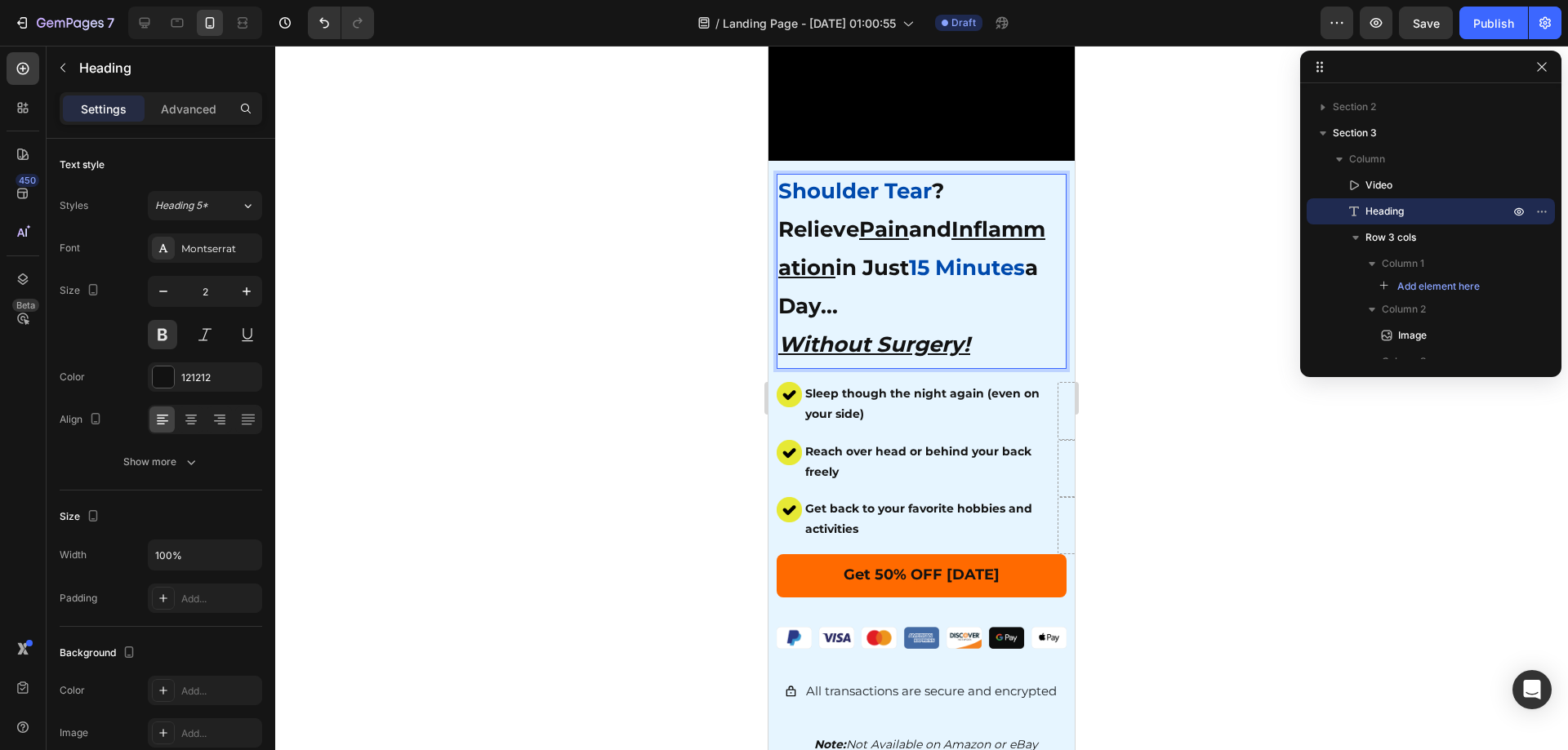
drag, startPoint x: 944, startPoint y: 275, endPoint x: 850, endPoint y: 231, distance: 103.8
click at [850, 231] on p "Shoulder Tear ? Relieve Pain and Inflammation in Just 15 Minutes a Day... Witho…" at bounding box center [917, 271] width 278 height 192
click at [850, 232] on p "Shoulder Tear ? Relieve Pain and Inflammation in Just 15 Minutes a Day... Witho…" at bounding box center [917, 271] width 278 height 192
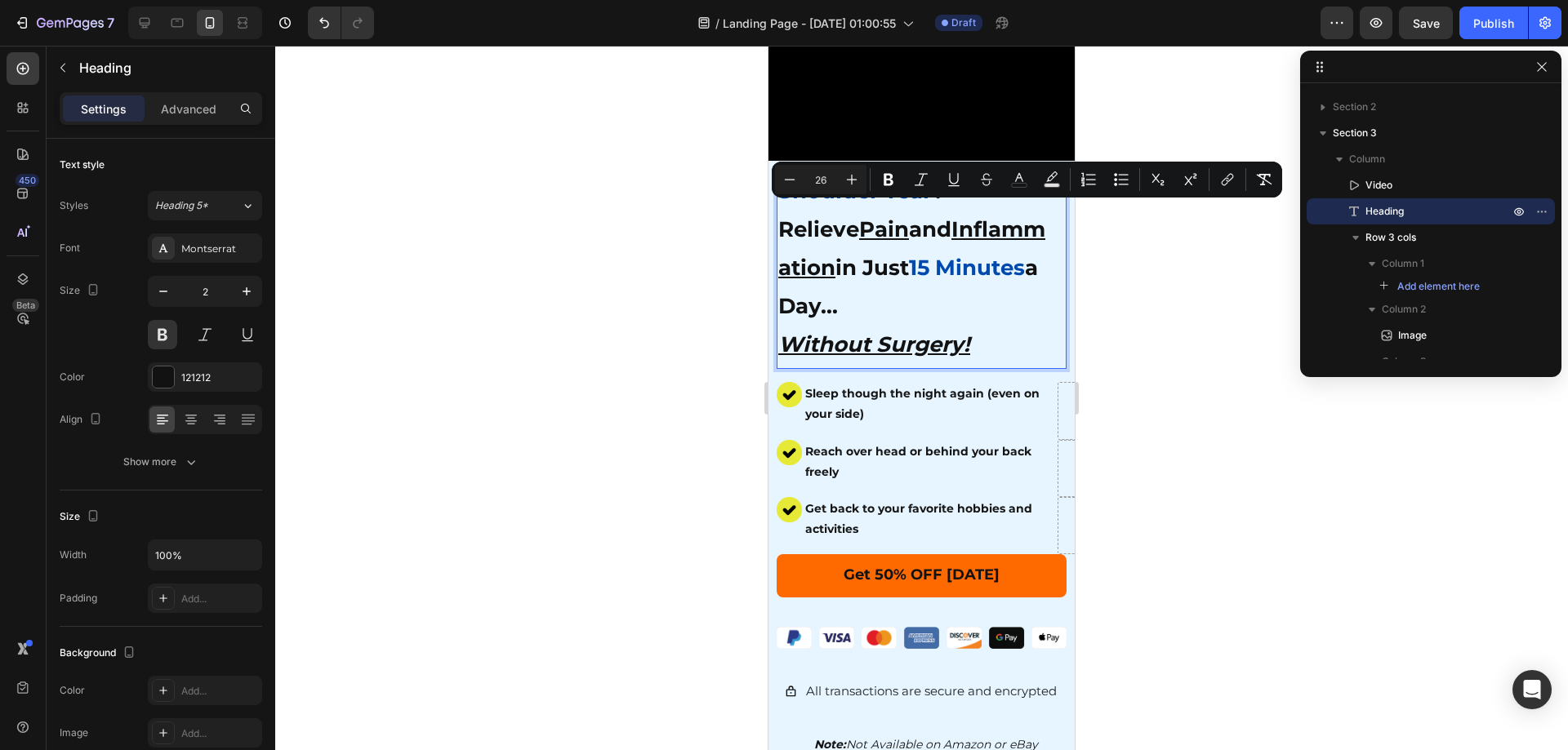
click at [933, 355] on p "Shoulder Tear ? Relieve Pain and Inflammation in Just 15 Minutes a Day... Witho…" at bounding box center [917, 271] width 278 height 192
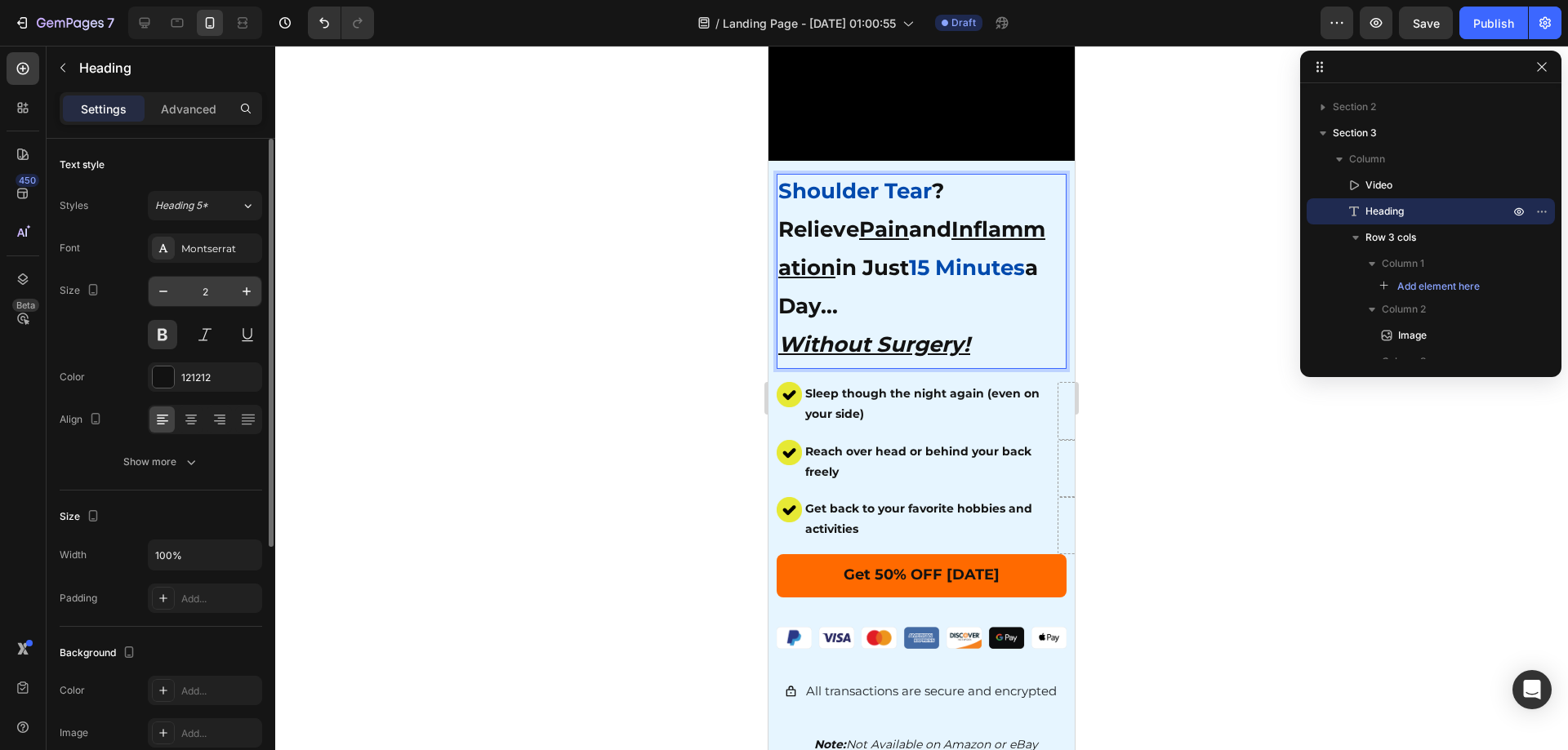
click at [204, 295] on input "2" at bounding box center [205, 291] width 54 height 29
type input "26"
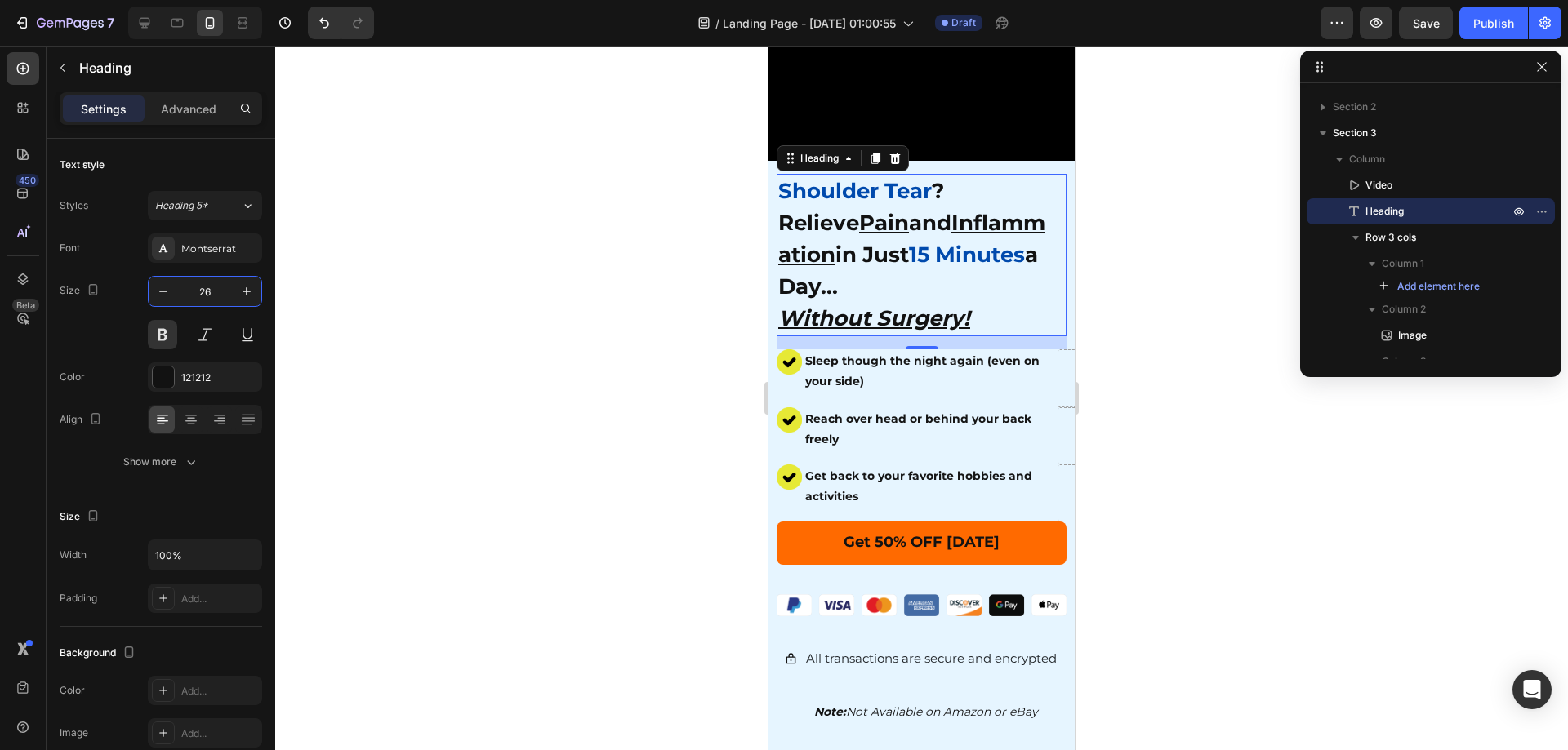
click at [629, 406] on div at bounding box center [921, 398] width 1293 height 705
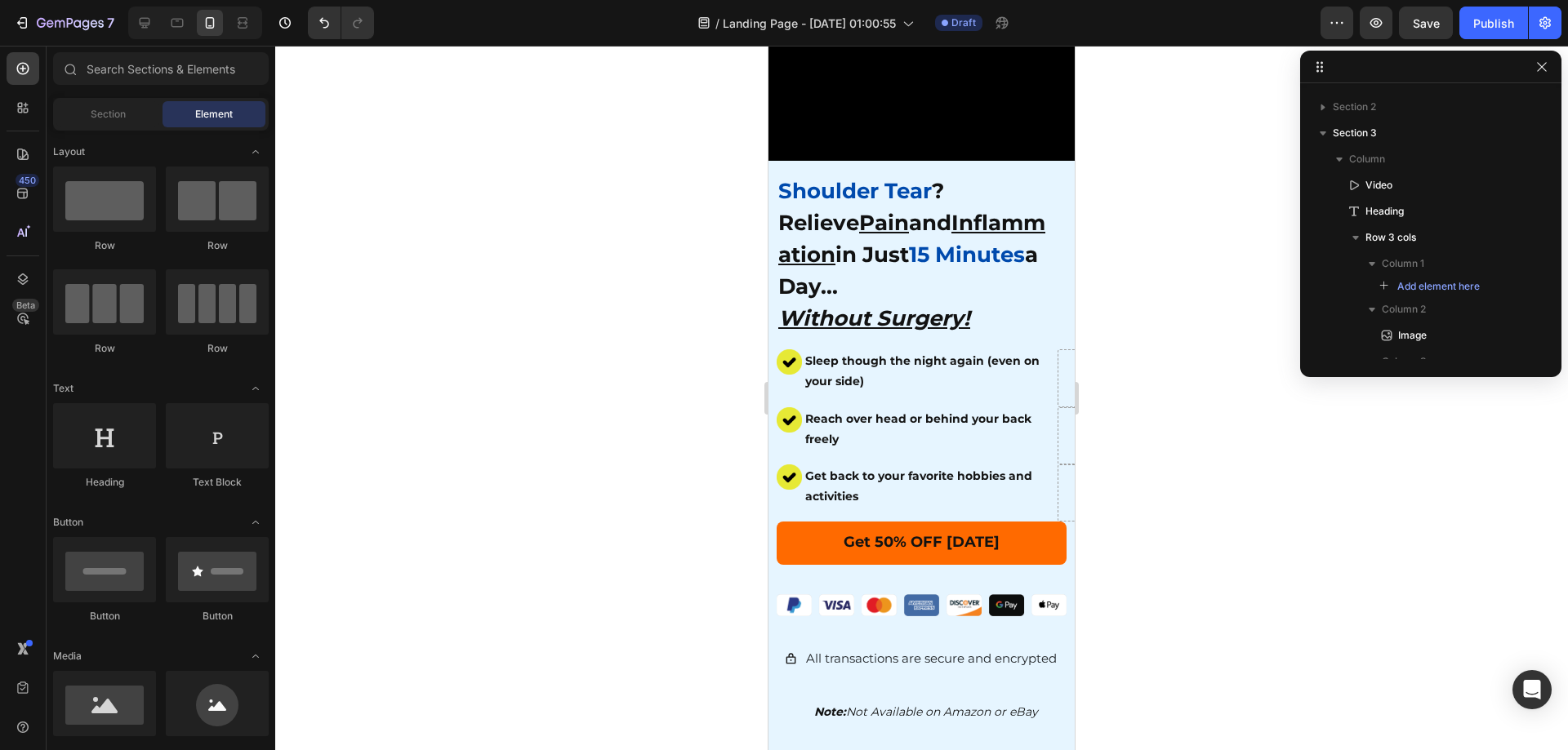
click at [1323, 486] on div at bounding box center [921, 398] width 1293 height 705
click at [1211, 494] on div at bounding box center [921, 398] width 1293 height 705
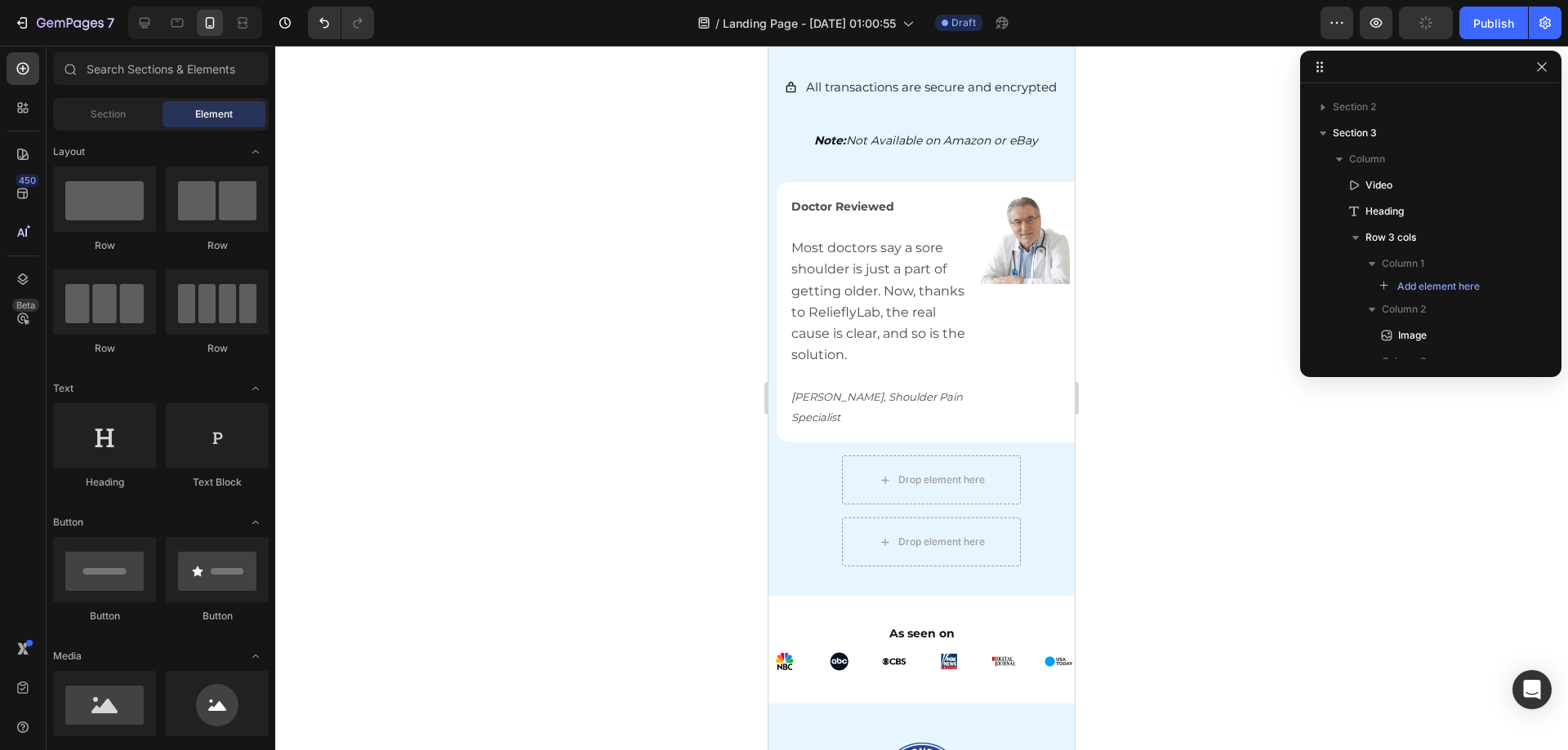
click at [1223, 534] on div at bounding box center [921, 398] width 1293 height 705
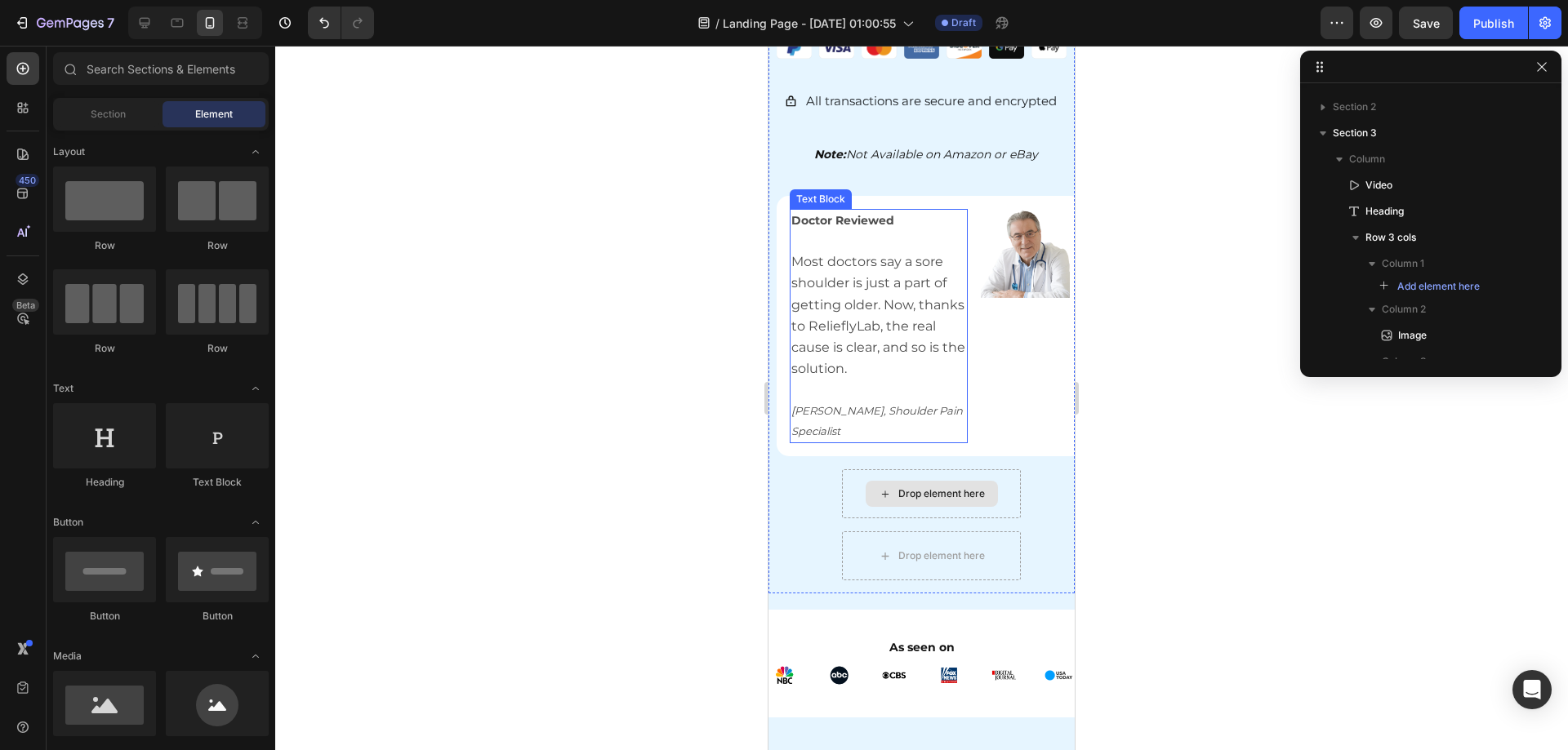
scroll to position [734, 0]
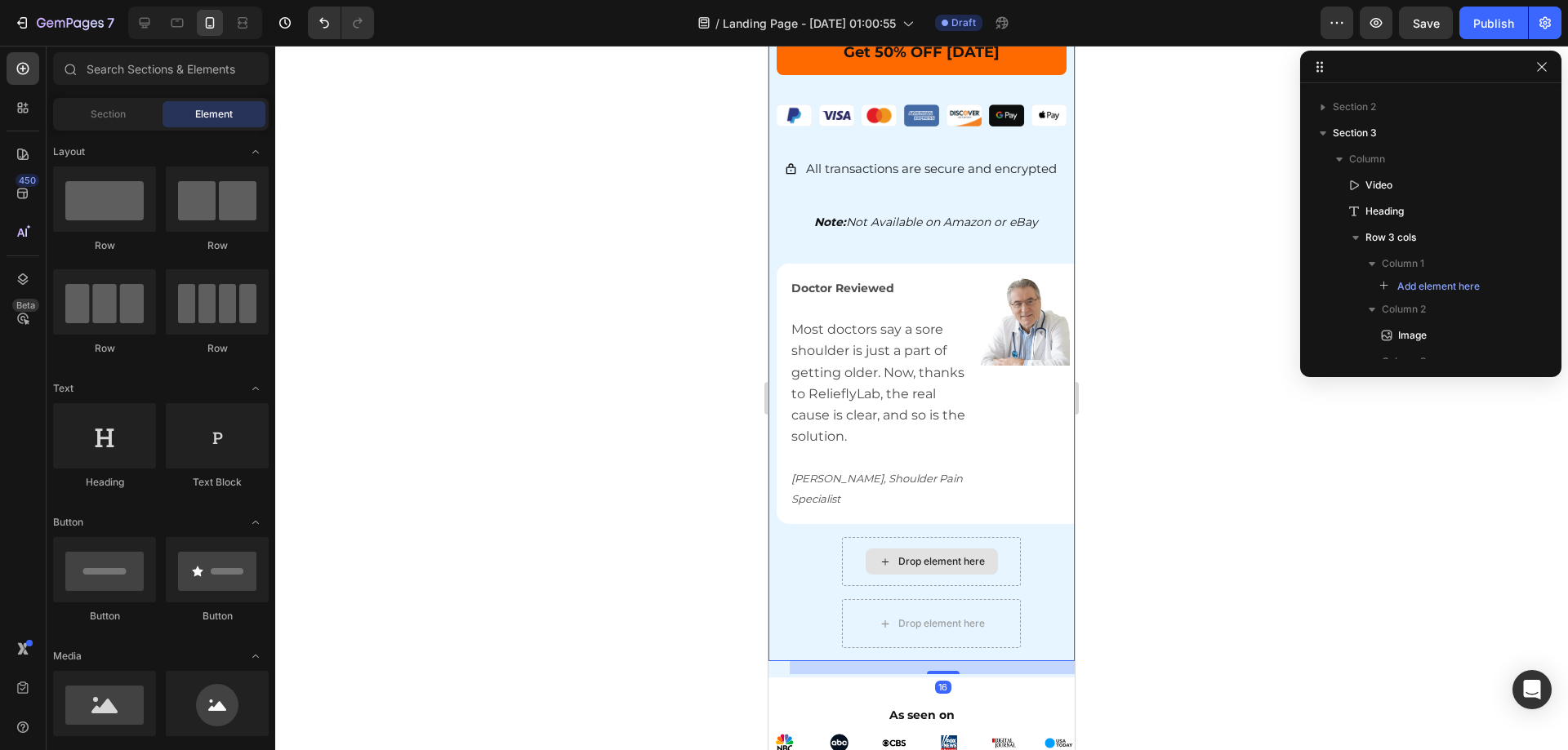
click at [781, 281] on div "Doctor Reviewed Most doctors say a sore shoulder is just a part of getting olde…" at bounding box center [930, 394] width 306 height 260
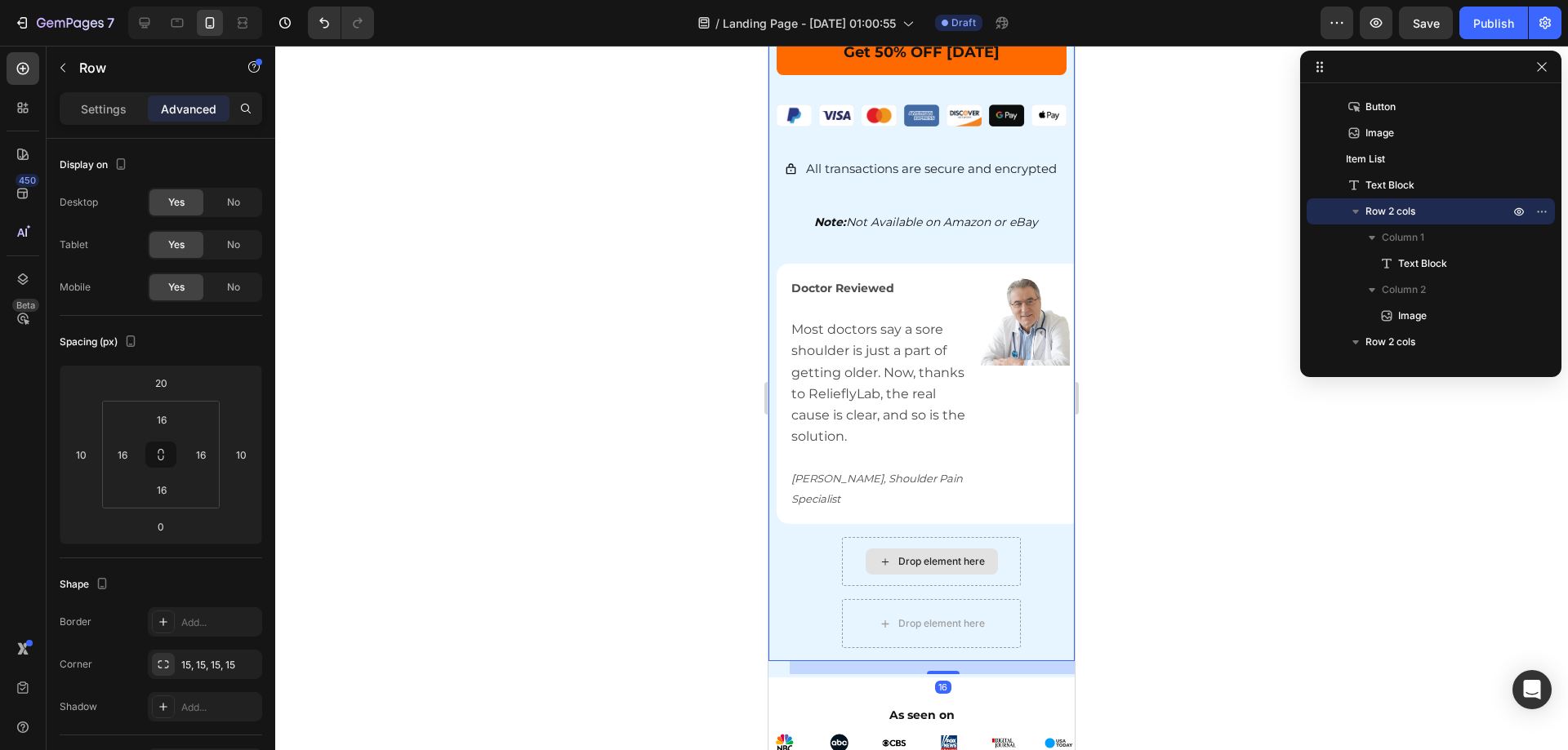
click at [947, 264] on div "Doctor Reviewed Most doctors say a sore shoulder is just a part of getting olde…" at bounding box center [930, 394] width 306 height 260
click at [937, 264] on div "Doctor Reviewed Most doctors say a sore shoulder is just a part of getting olde…" at bounding box center [930, 394] width 306 height 260
click at [983, 314] on img at bounding box center [1025, 321] width 89 height 89
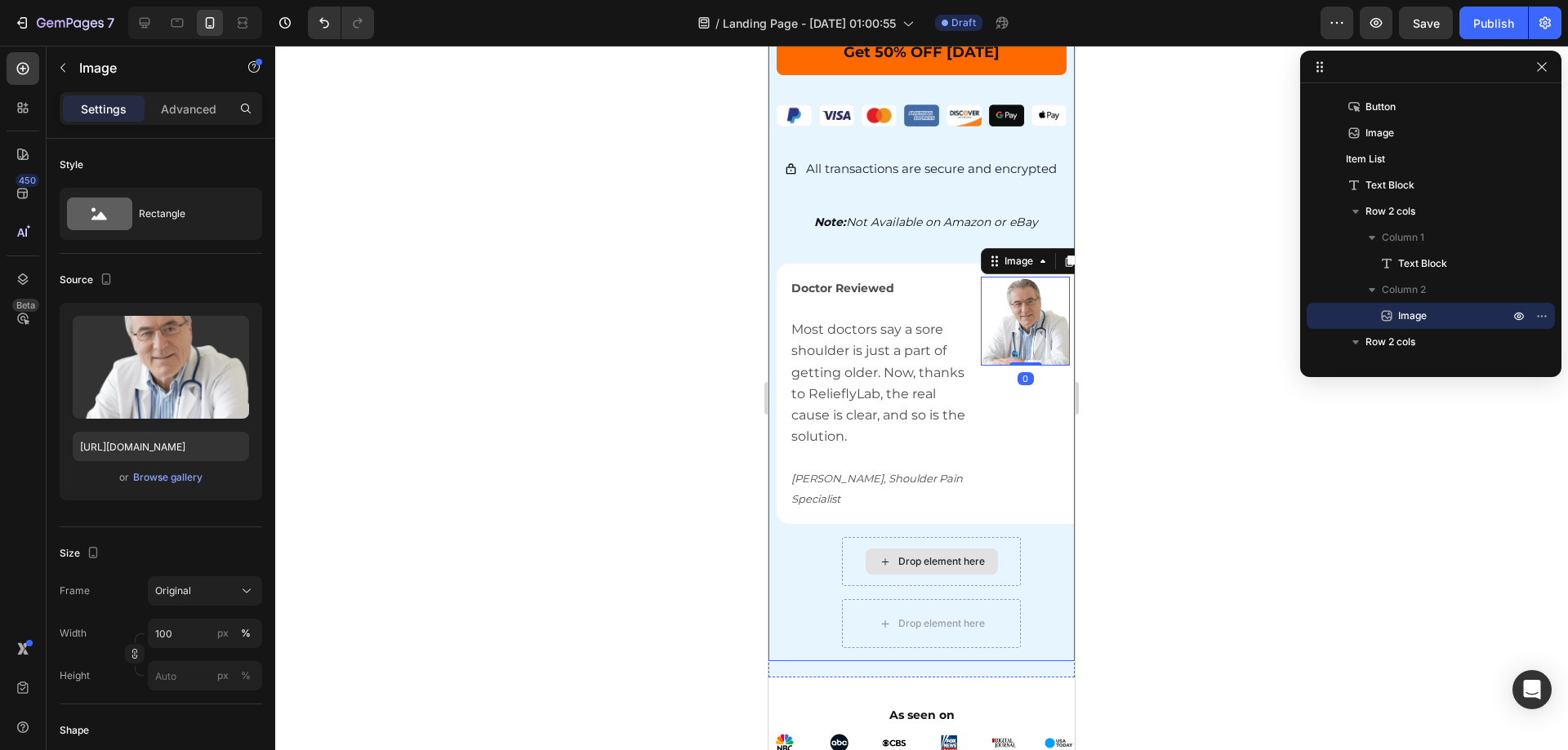
click at [981, 437] on div "Image 0" at bounding box center [1025, 394] width 89 height 234
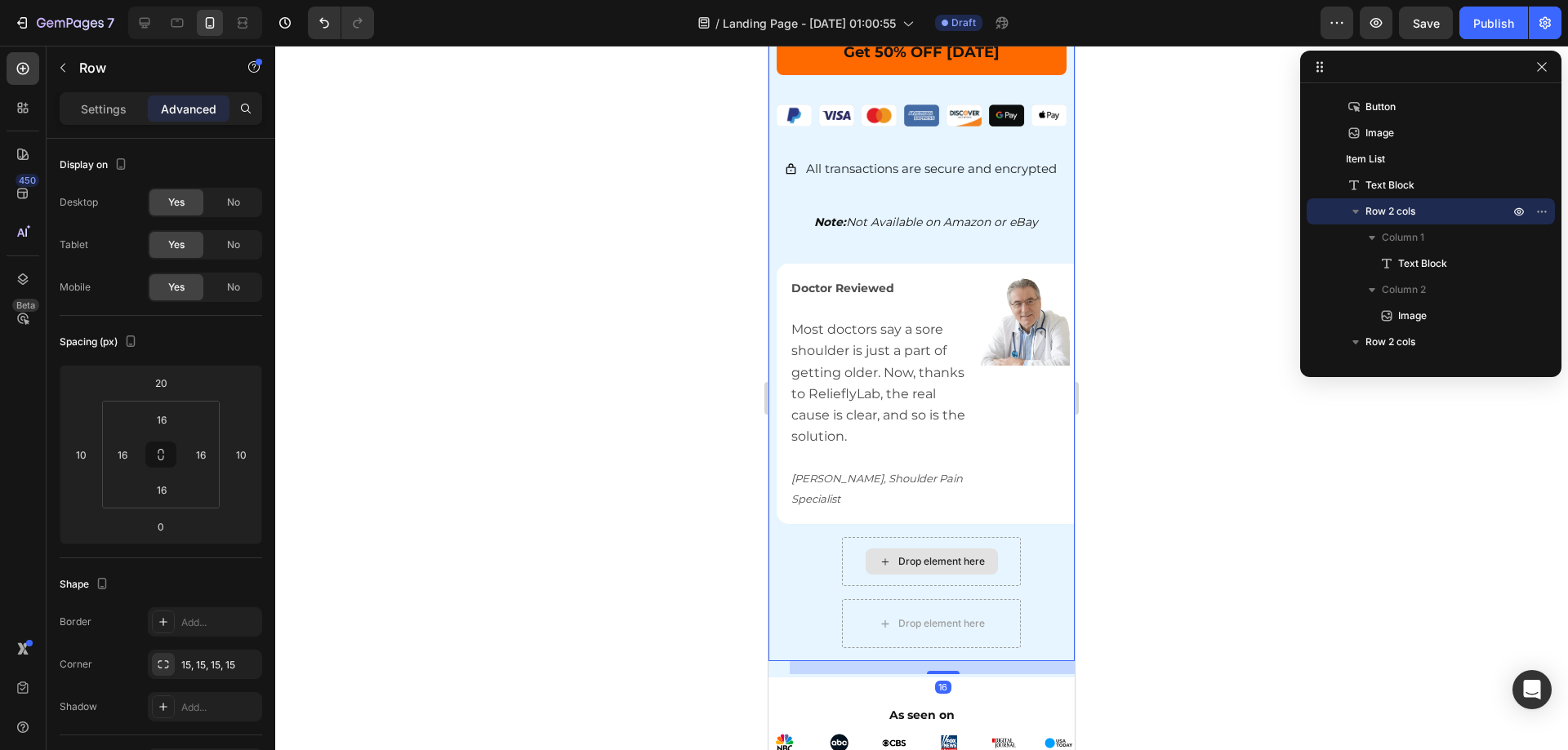
click at [1016, 486] on div "Image" at bounding box center [1025, 394] width 89 height 234
click at [1029, 505] on div "Doctor Reviewed Most doctors say a sore shoulder is just a part of getting olde…" at bounding box center [930, 394] width 306 height 260
click at [1035, 518] on div "Video ⁠⁠⁠⁠⁠⁠⁠ Shoulder Tear ? Relieve Pain and Inflammation in Just 15 Minutes …" at bounding box center [921, 12] width 306 height 1296
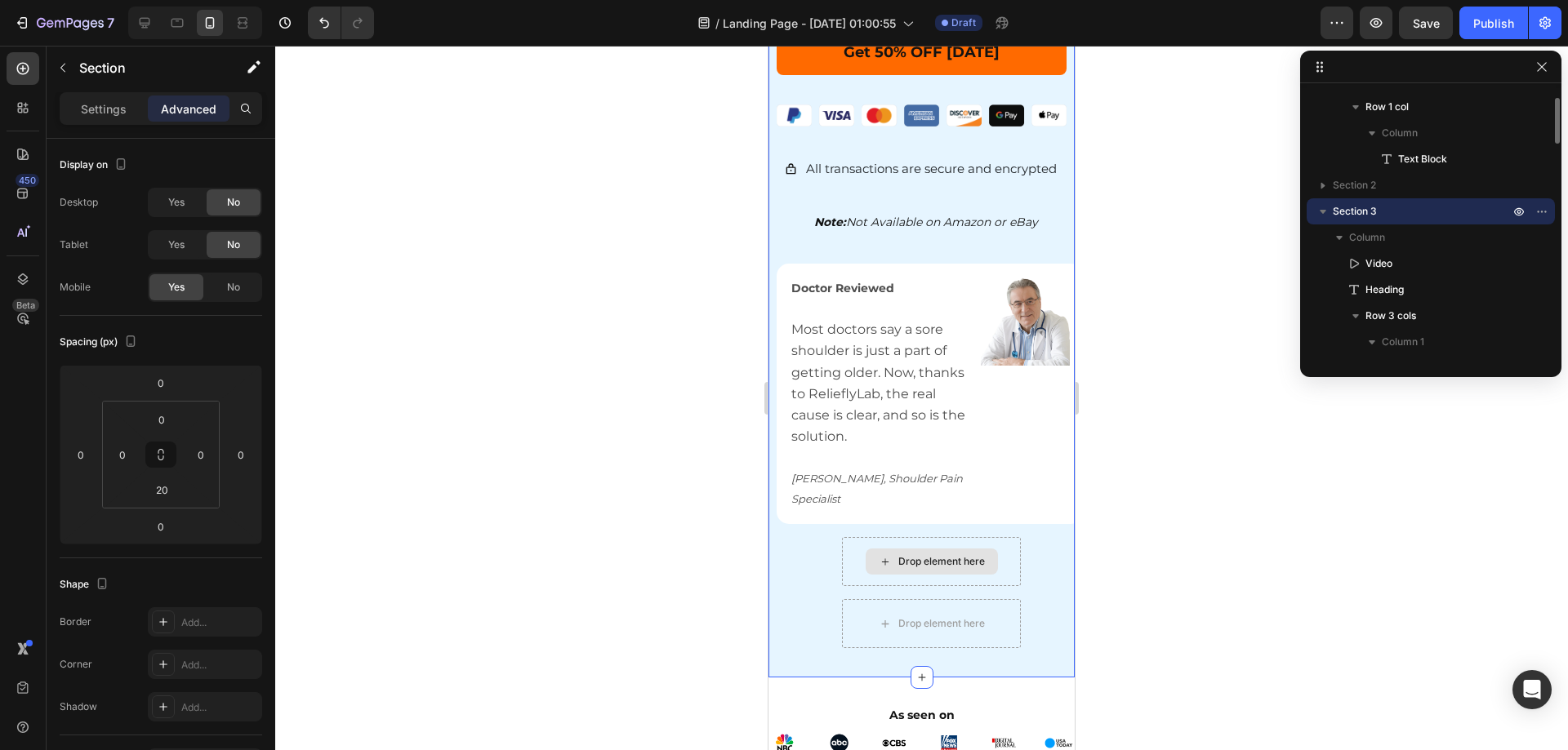
click at [1053, 507] on div "Doctor Reviewed Most doctors say a sore shoulder is just a part of getting olde…" at bounding box center [930, 394] width 306 height 260
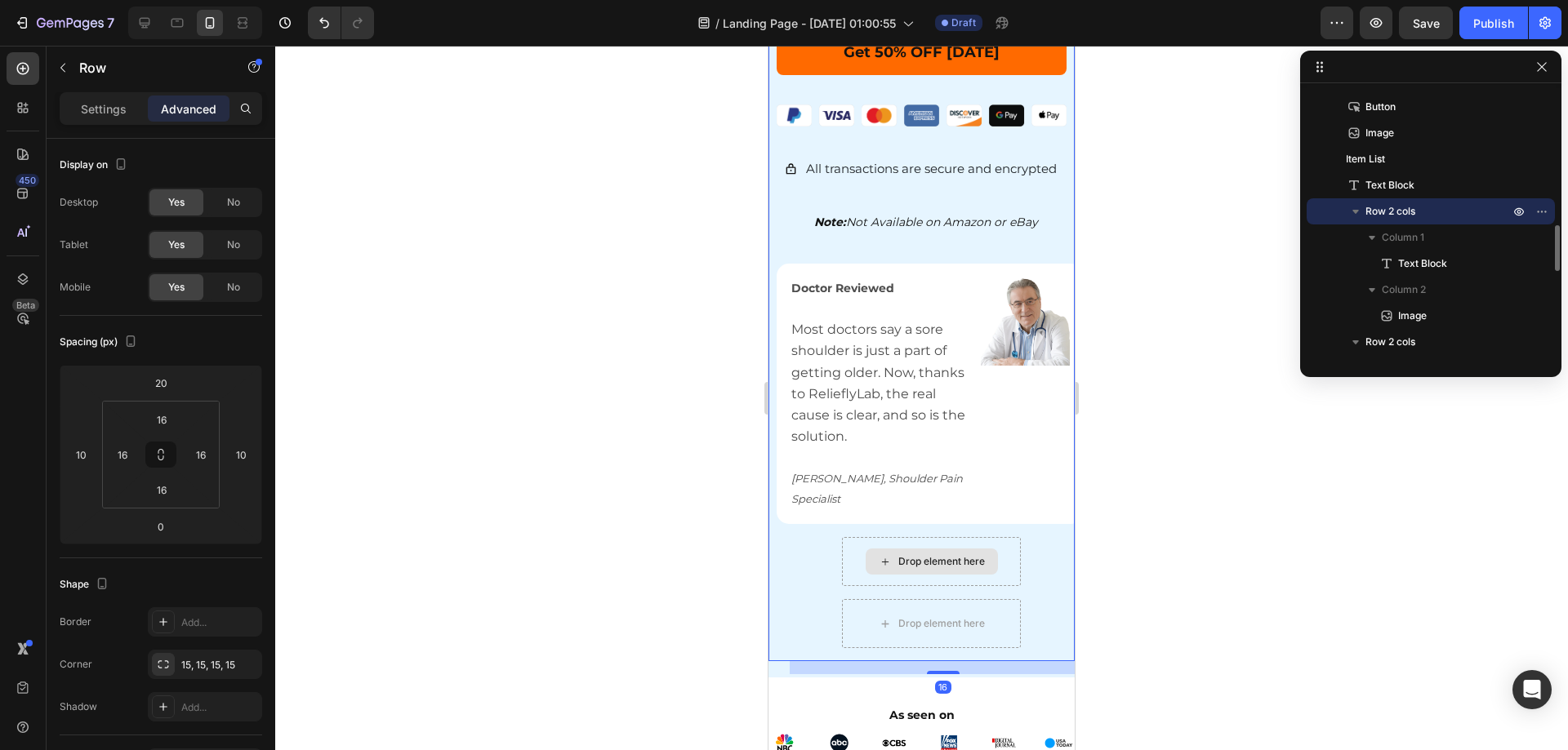
drag, startPoint x: 1387, startPoint y: 561, endPoint x: 299, endPoint y: 469, distance: 1091.9
click at [1387, 561] on div at bounding box center [921, 398] width 1293 height 705
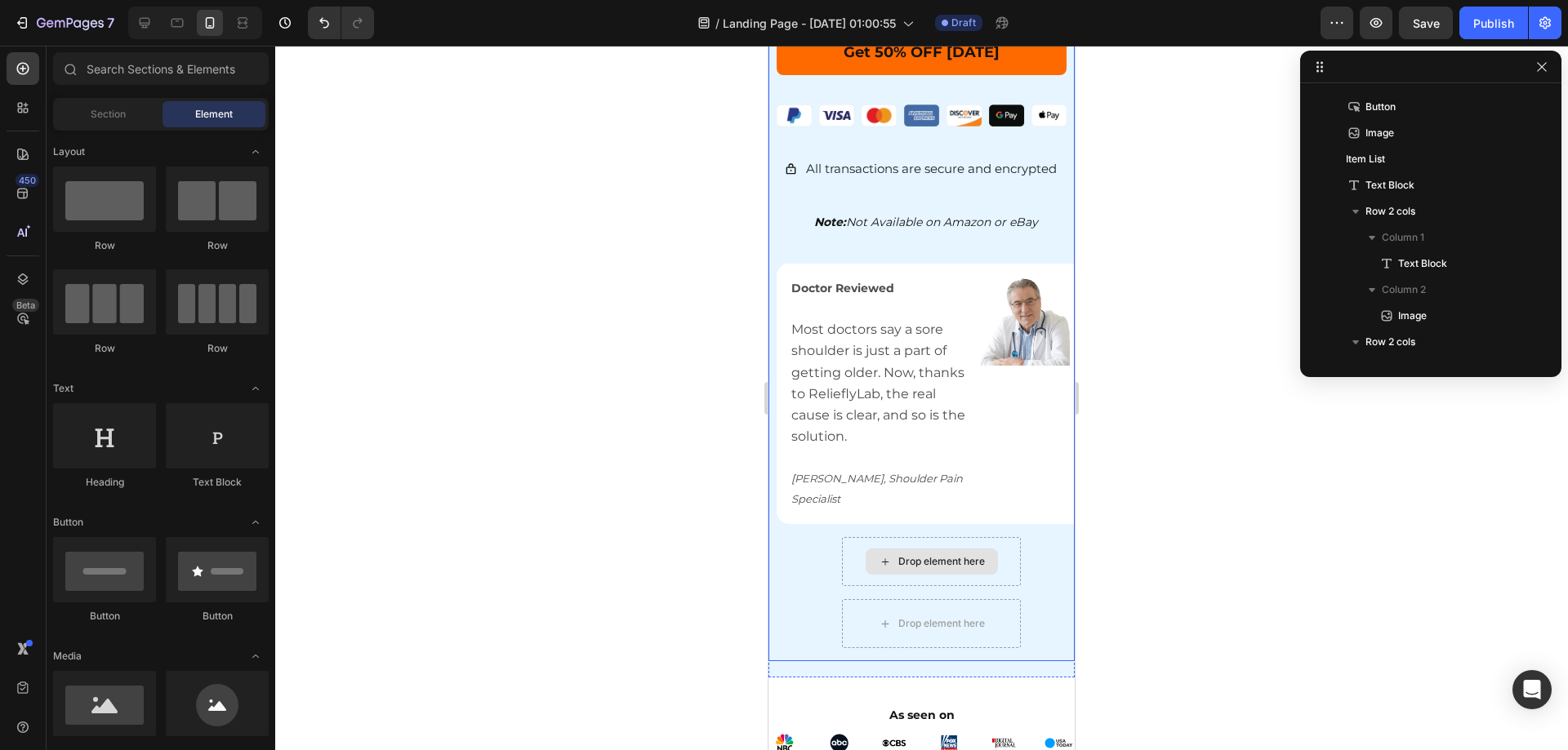
click at [782, 272] on div "Doctor Reviewed Most doctors say a sore shoulder is just a part of getting olde…" at bounding box center [930, 394] width 306 height 260
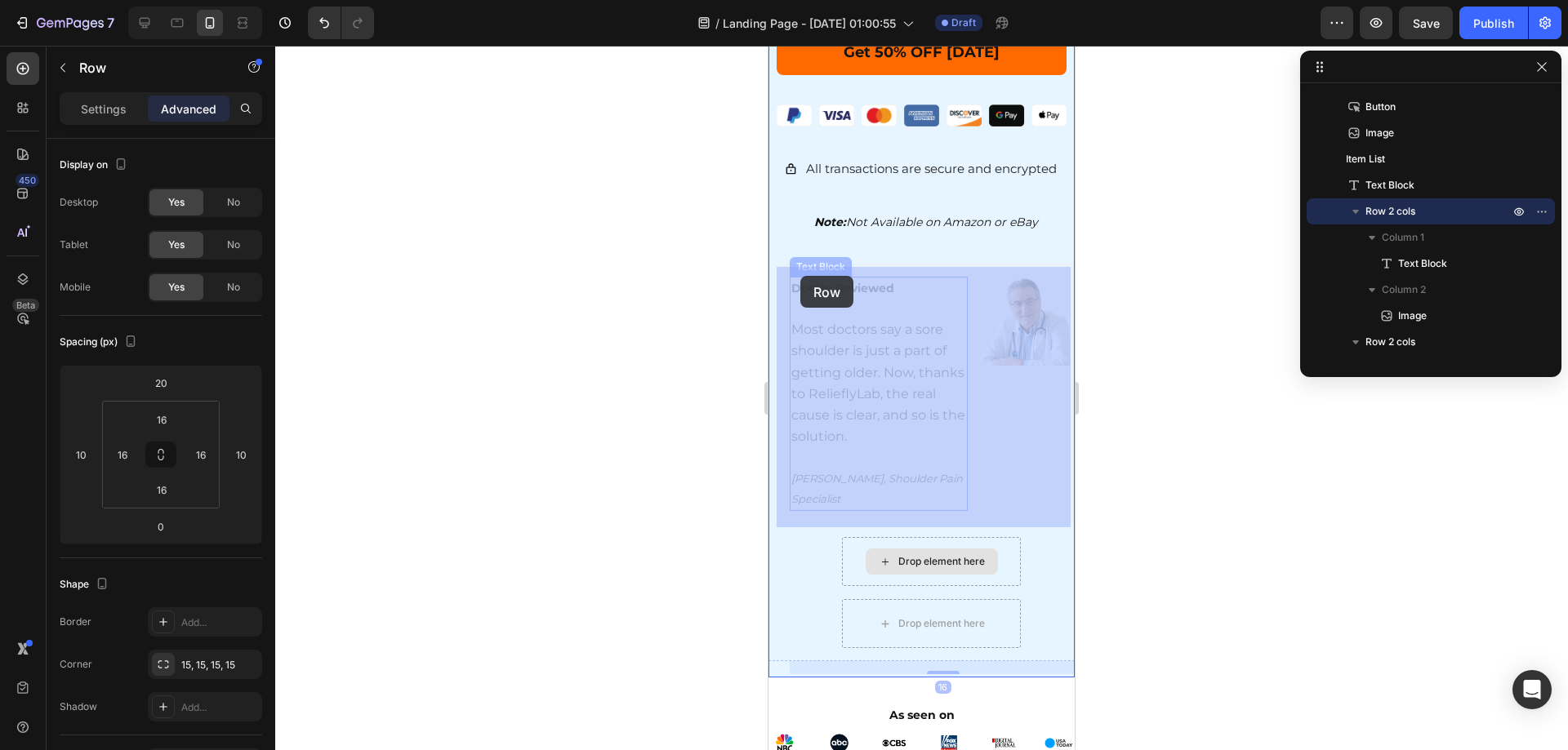
drag, startPoint x: 787, startPoint y: 279, endPoint x: 800, endPoint y: 276, distance: 13.3
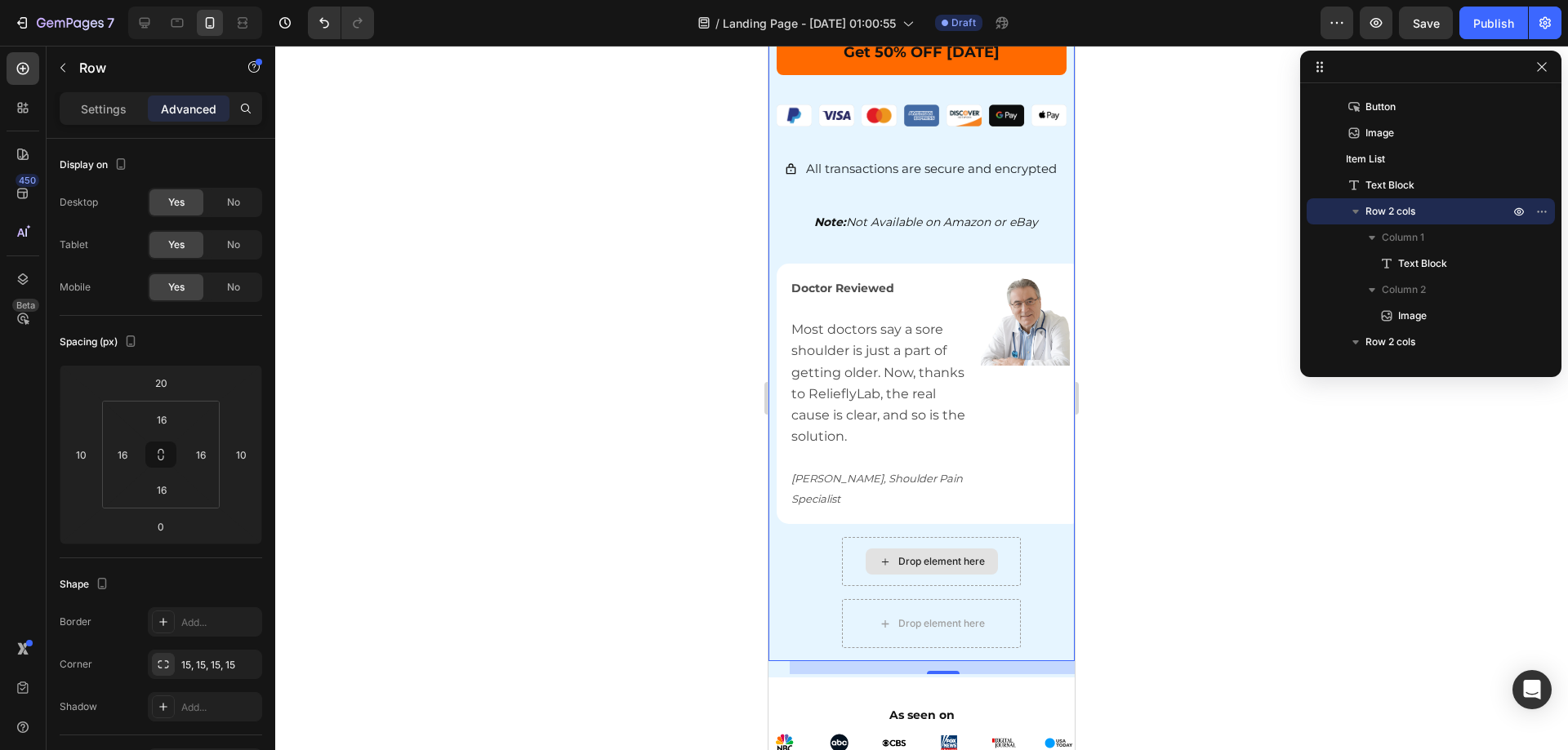
click at [1381, 430] on div at bounding box center [921, 398] width 1293 height 705
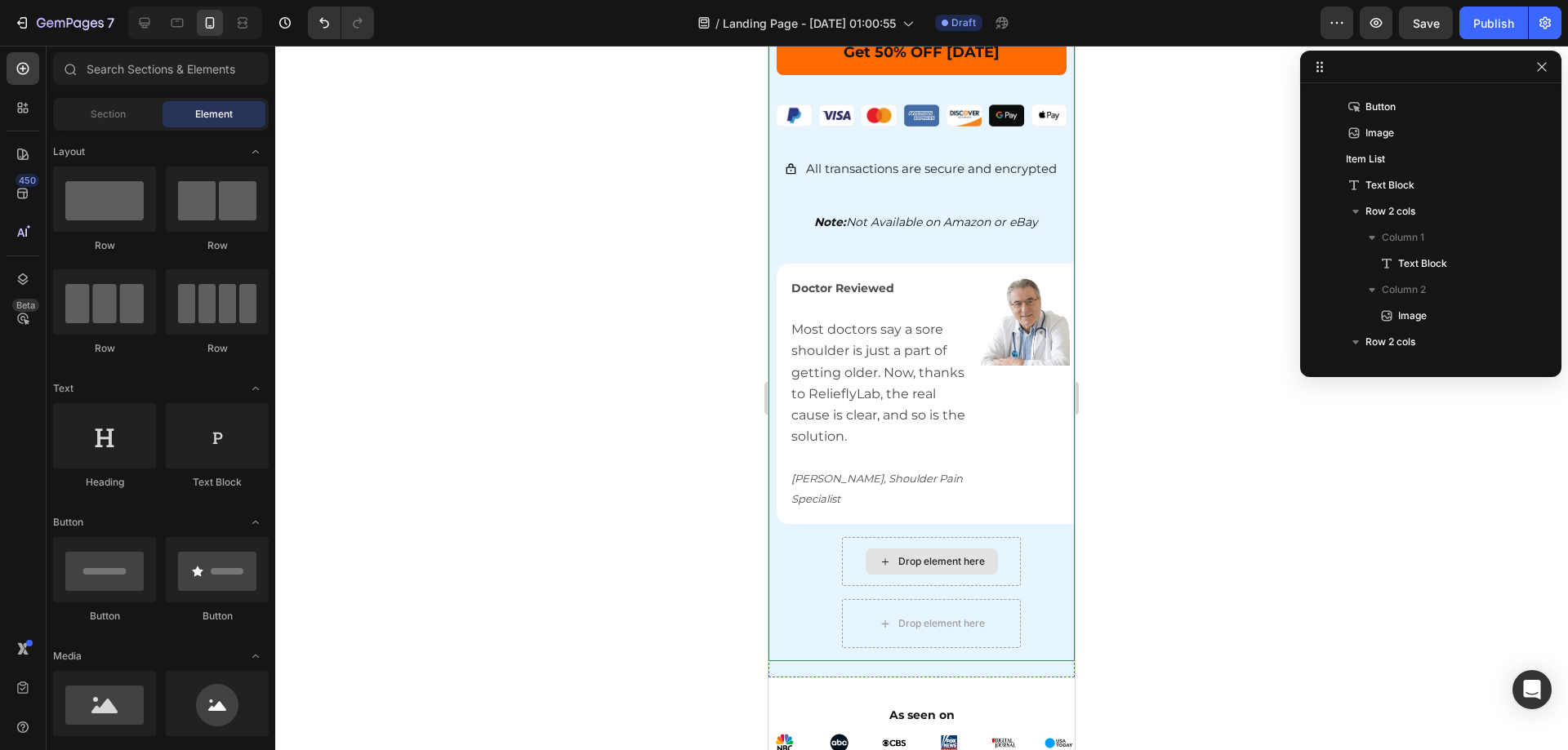
click at [881, 264] on div "Doctor Reviewed Most doctors say a sore shoulder is just a part of getting olde…" at bounding box center [930, 394] width 306 height 260
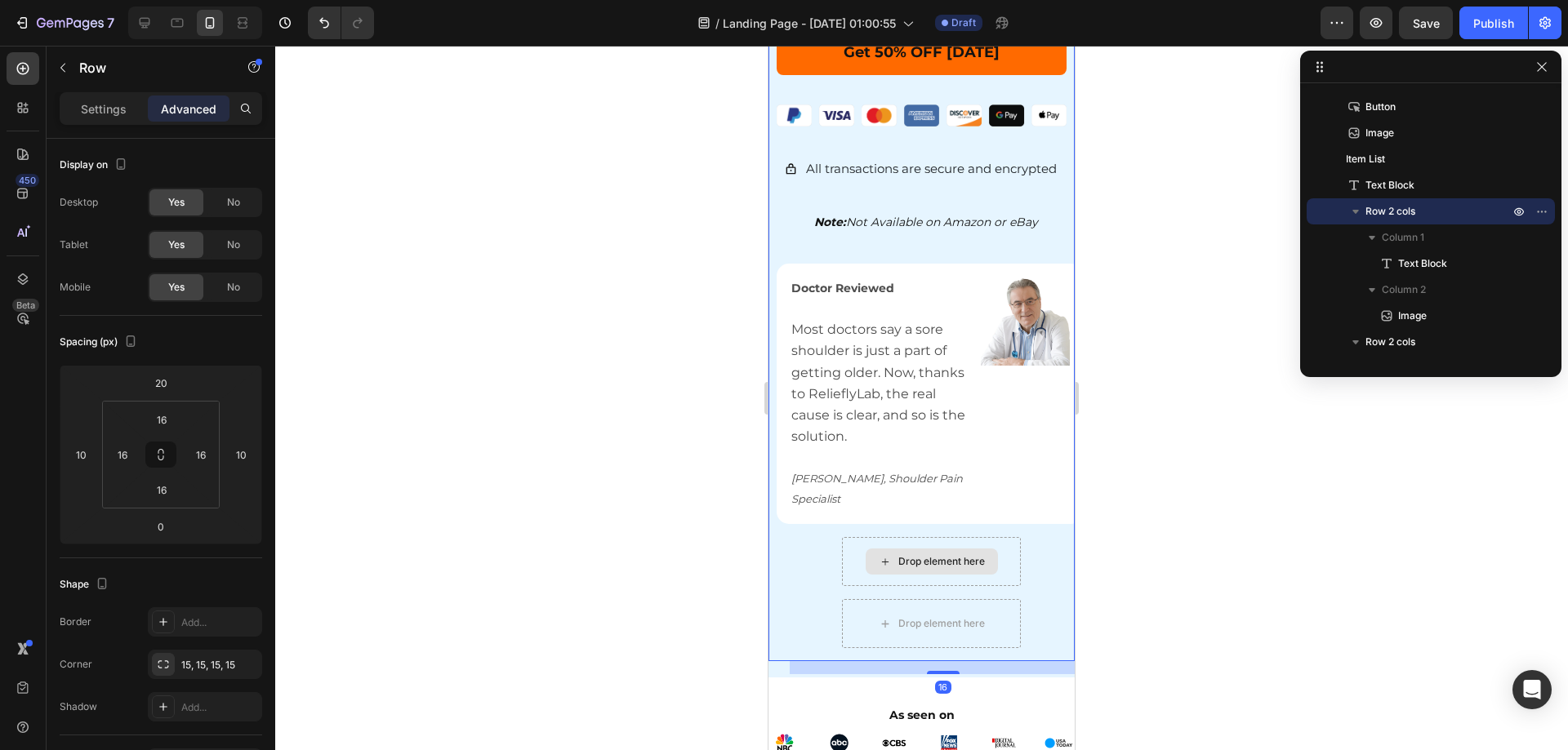
click at [1246, 303] on div at bounding box center [921, 398] width 1293 height 705
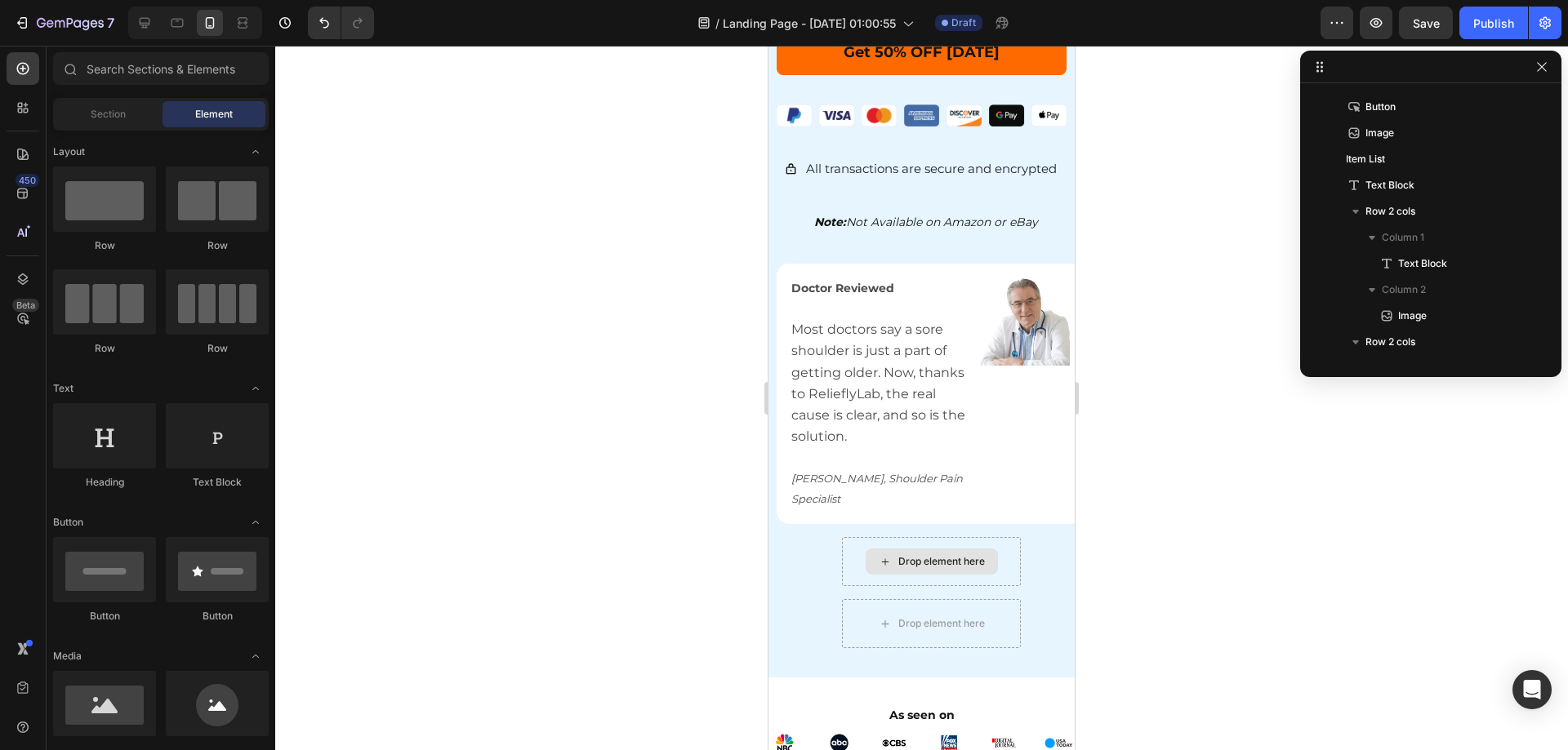
click at [1151, 333] on div at bounding box center [921, 398] width 1293 height 705
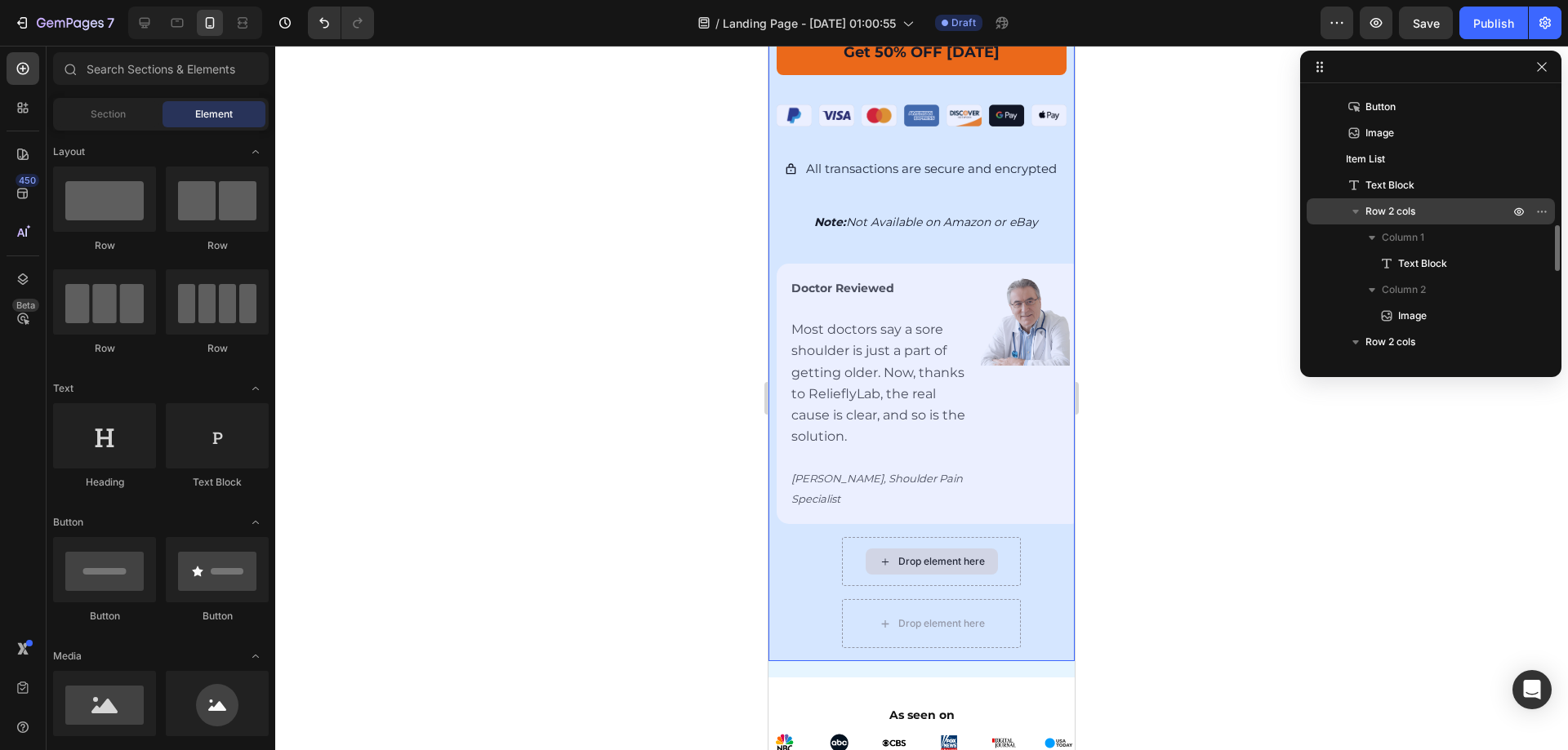
click at [1356, 210] on icon "button" at bounding box center [1356, 212] width 7 height 4
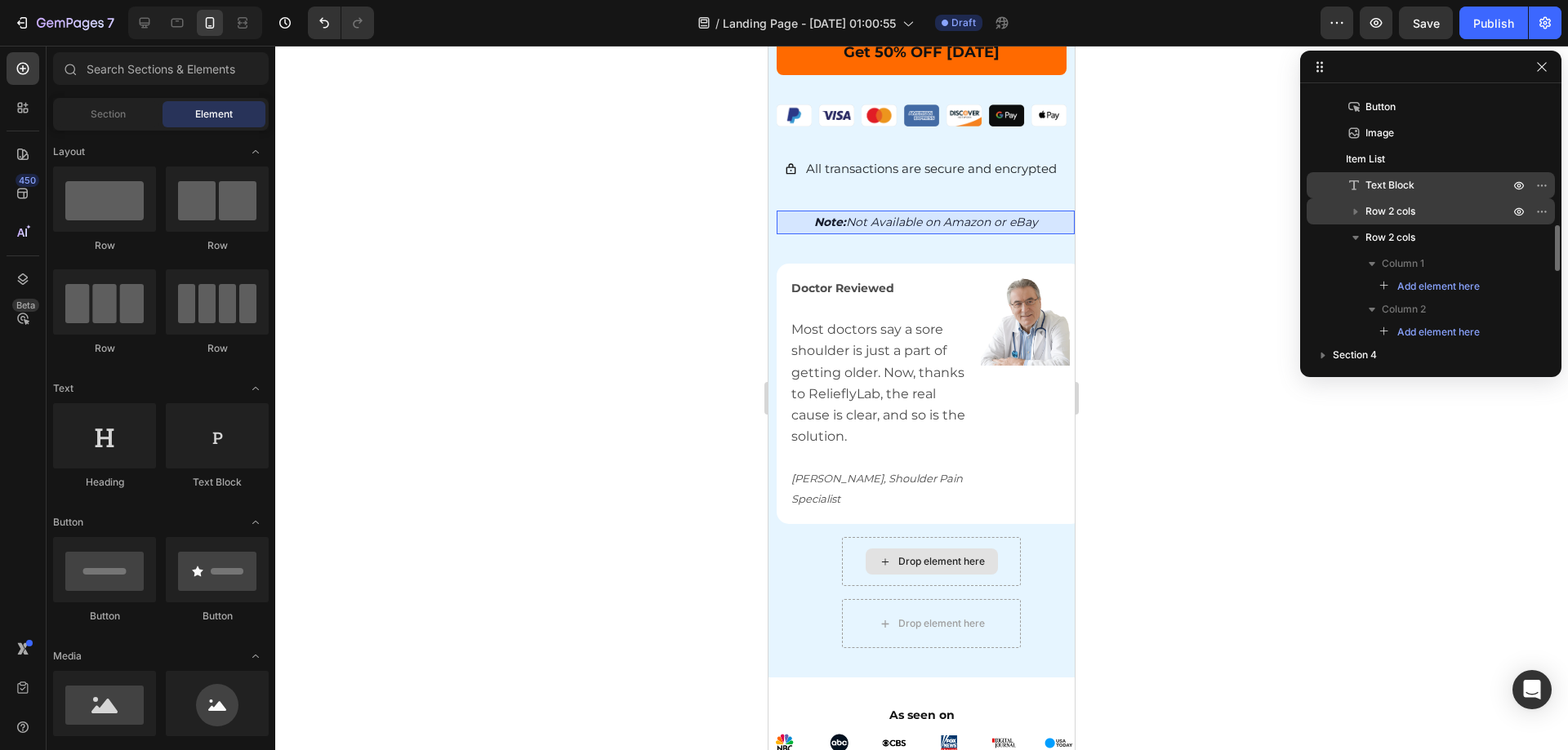
click at [1434, 196] on div "Text Block" at bounding box center [1430, 186] width 235 height 26
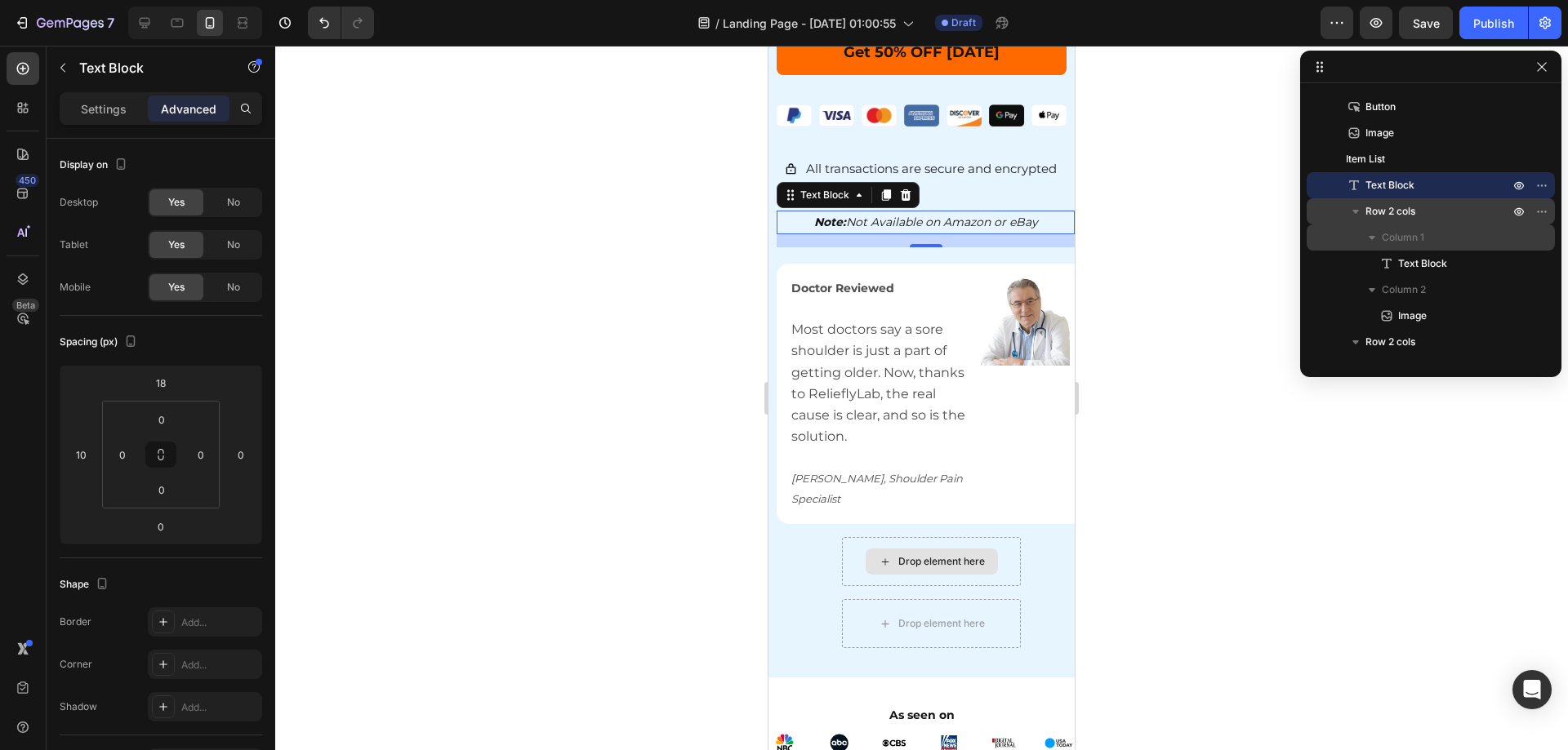
click at [1395, 244] on span "Column 1" at bounding box center [1402, 238] width 42 height 16
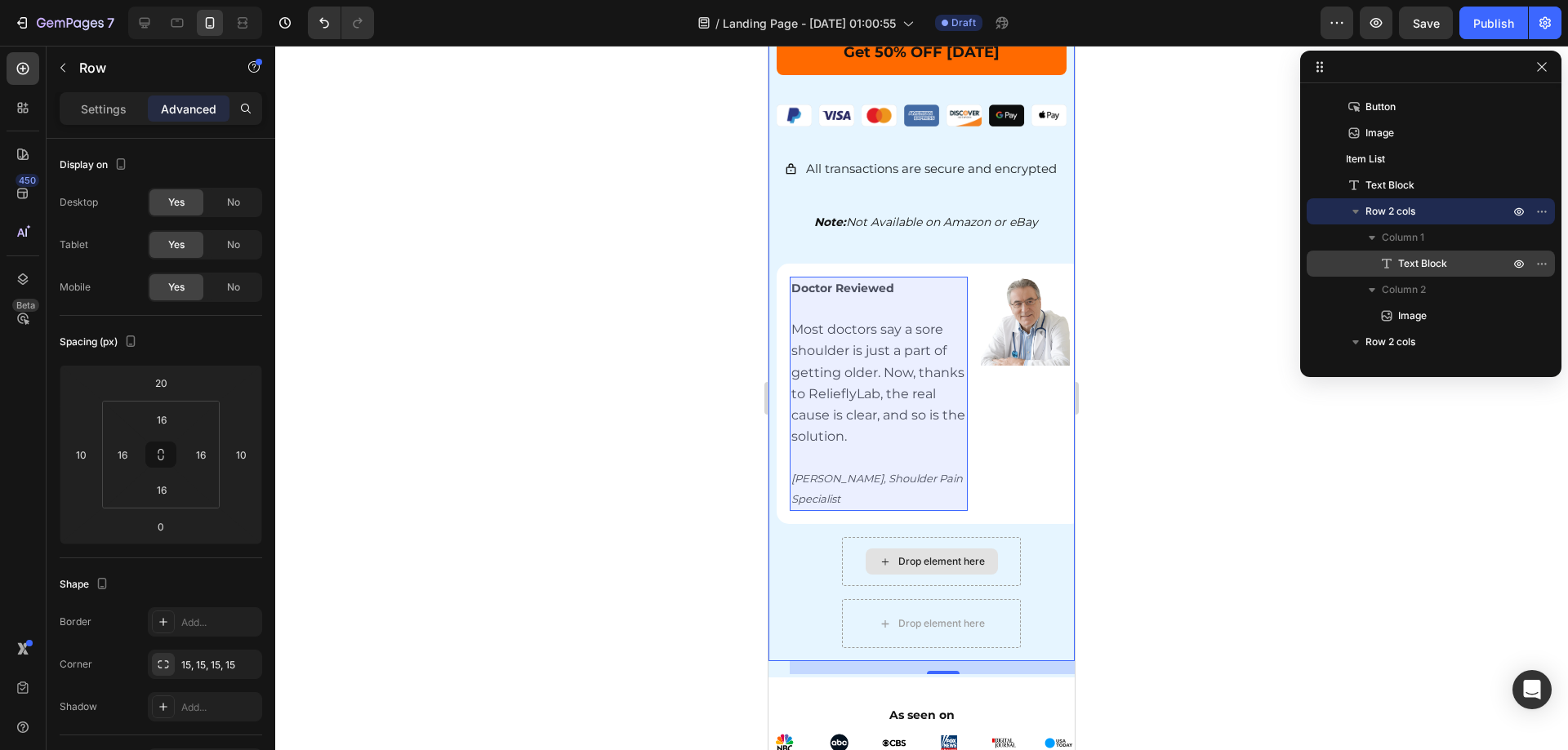
click at [1414, 253] on div "Text Block" at bounding box center [1430, 264] width 235 height 26
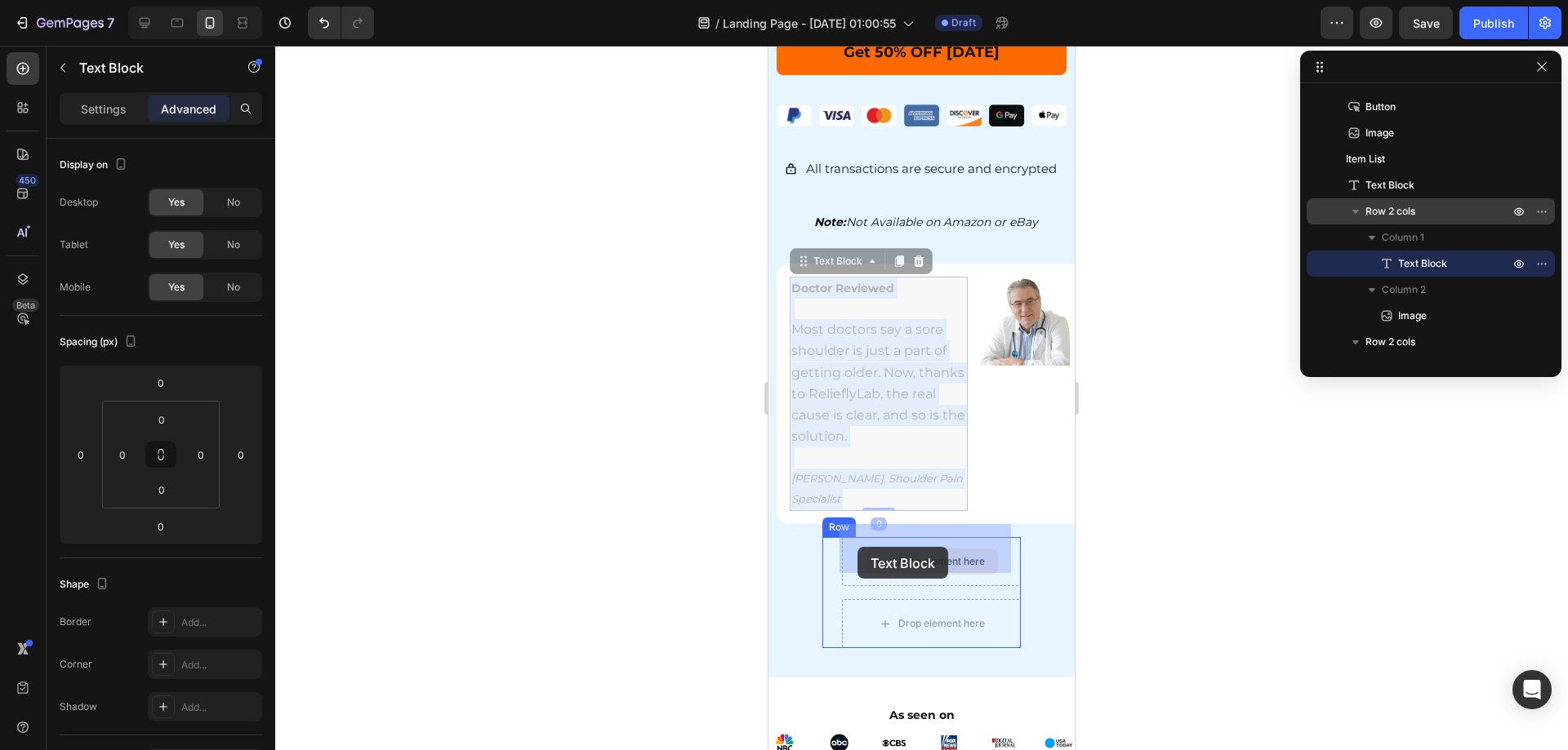
drag, startPoint x: 804, startPoint y: 284, endPoint x: 858, endPoint y: 547, distance: 268.5
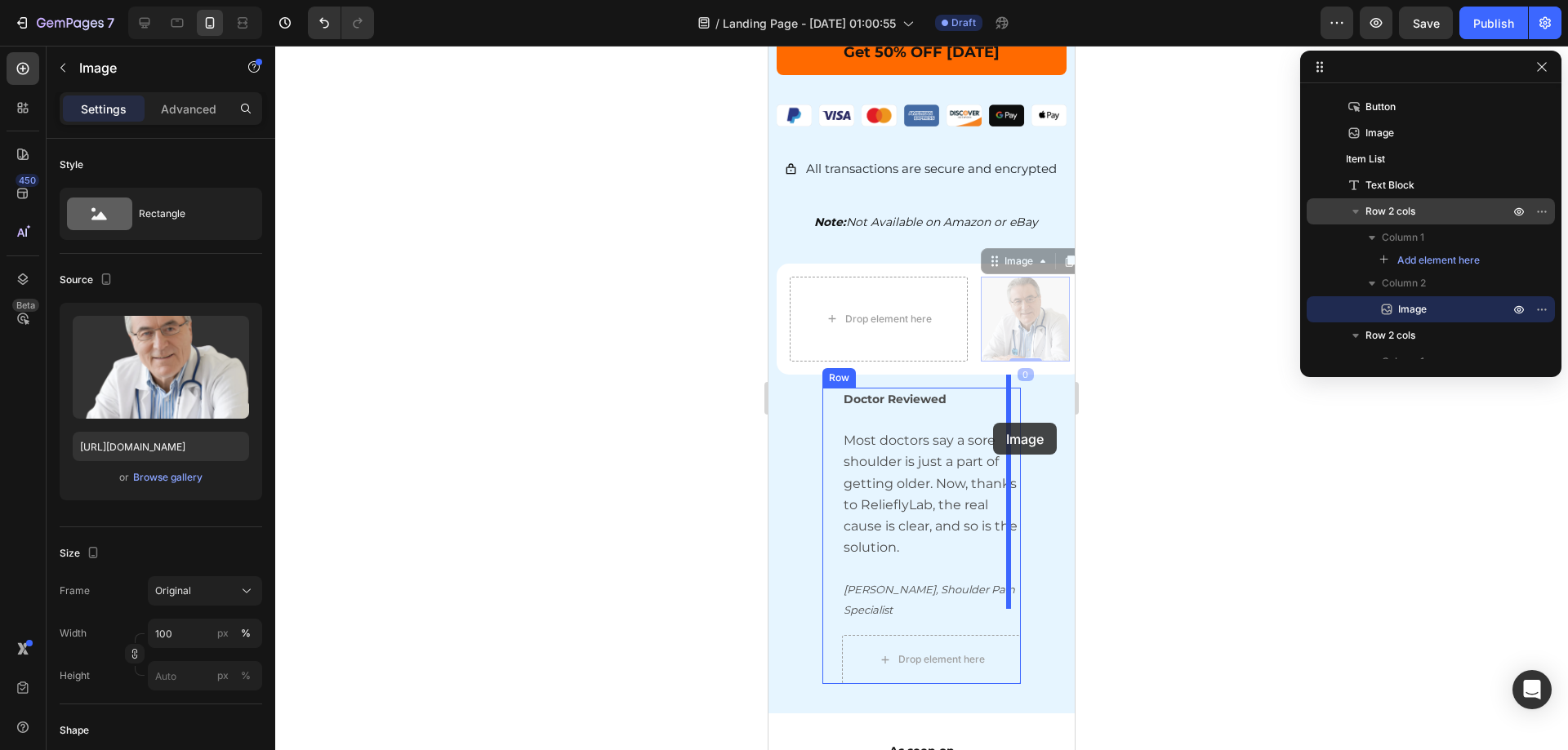
drag, startPoint x: 994, startPoint y: 287, endPoint x: 993, endPoint y: 423, distance: 136.0
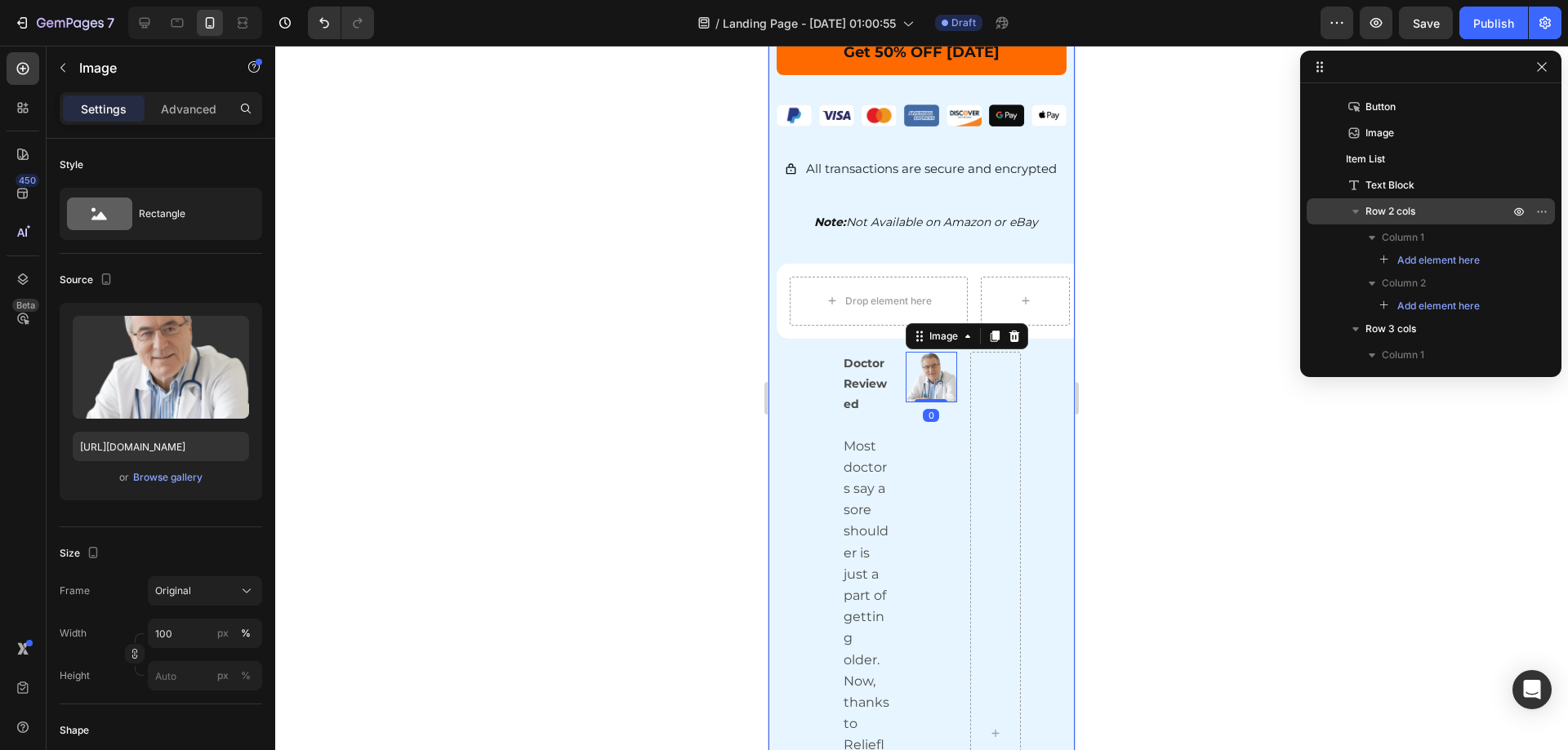
click at [1261, 490] on div at bounding box center [921, 398] width 1293 height 705
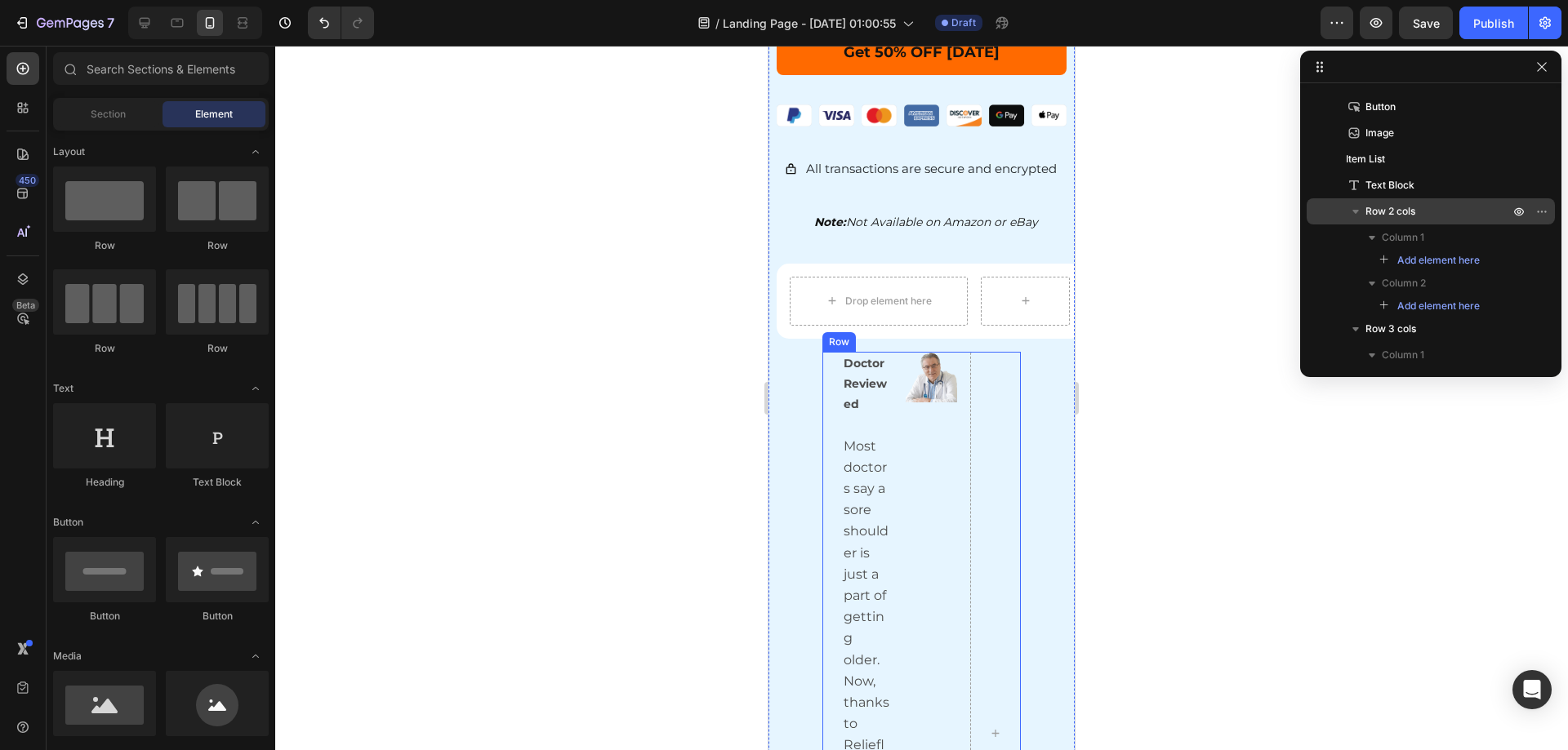
click at [951, 418] on div "Doctor Reviewed Most doctors say a sore shoulder is just a part of getting olde…" at bounding box center [922, 734] width 199 height 763
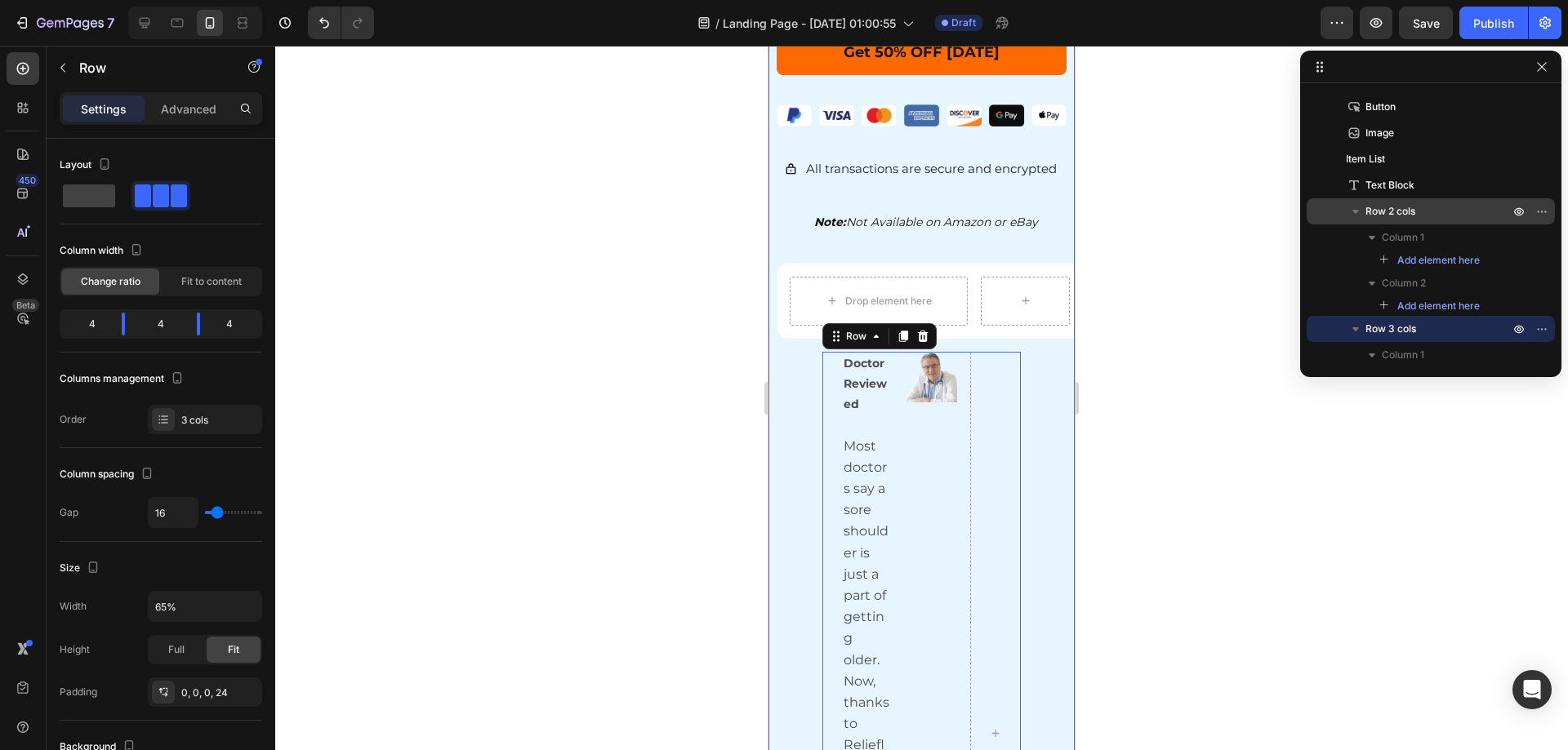
click at [836, 264] on div "Drop element here Row" at bounding box center [930, 301] width 306 height 75
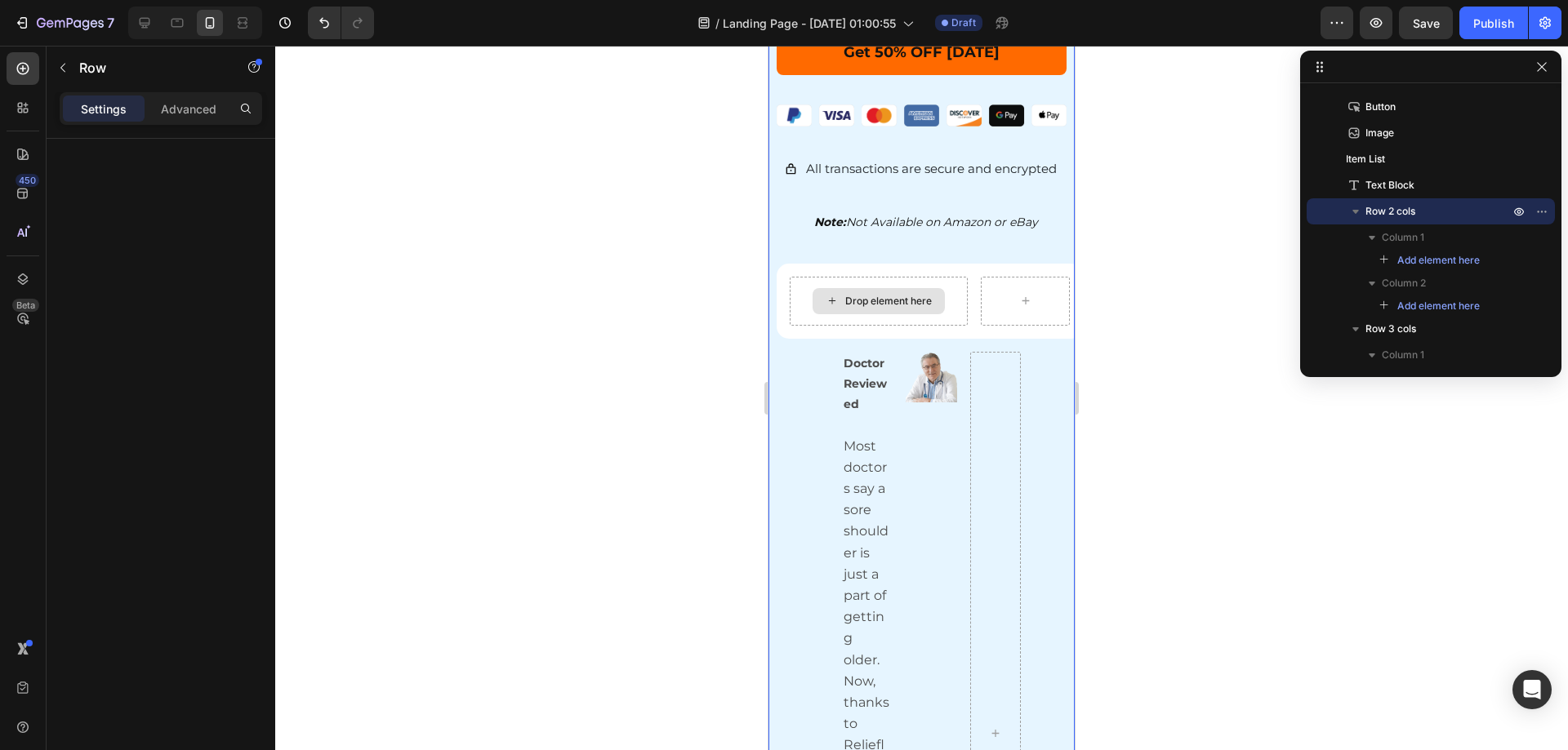
click at [803, 301] on div "Drop element here" at bounding box center [879, 301] width 178 height 49
click at [794, 315] on div "Drop element here Row 16" at bounding box center [930, 301] width 306 height 75
click at [1518, 212] on icon "button" at bounding box center [1519, 212] width 4 height 4
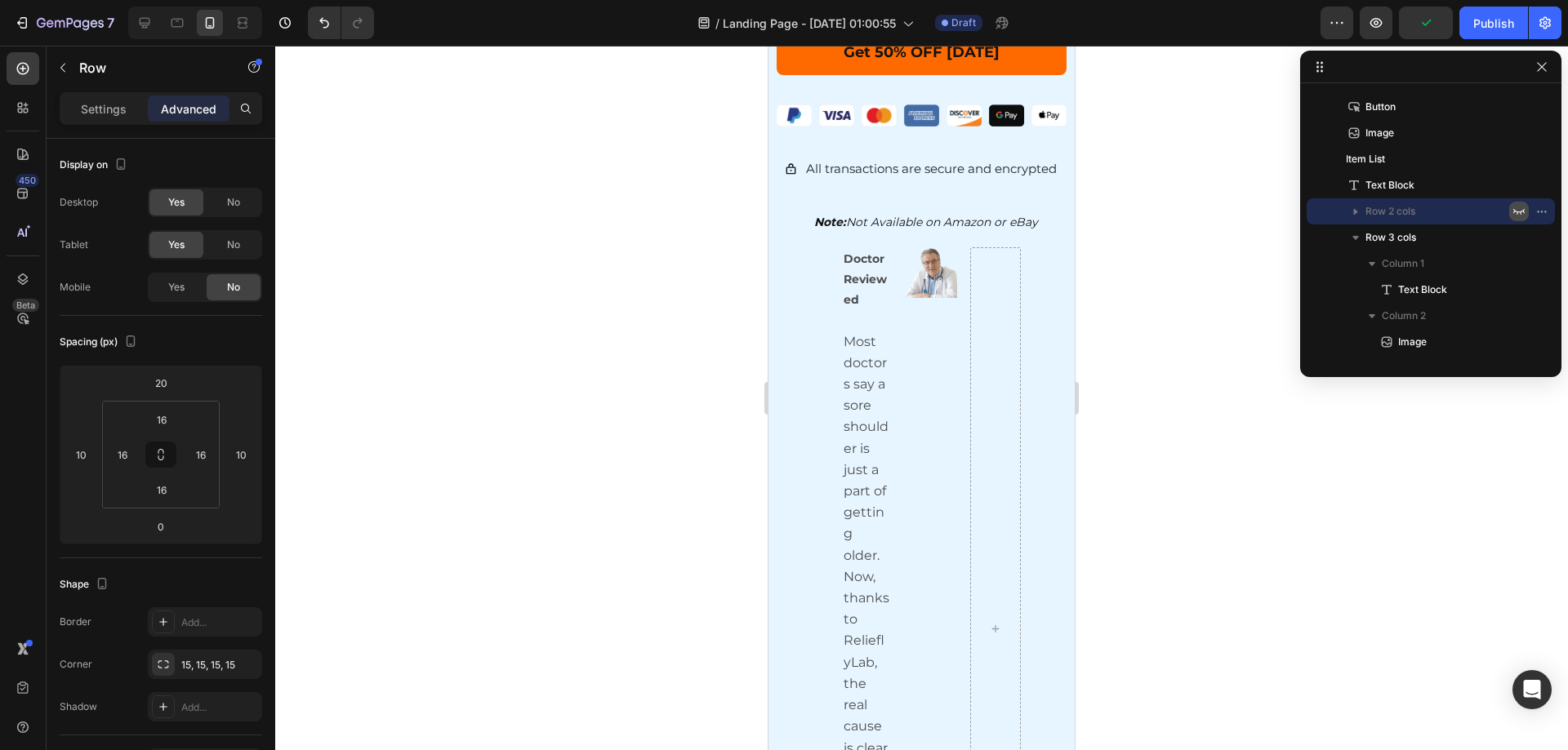
click at [1518, 212] on icon "button" at bounding box center [1519, 211] width 13 height 13
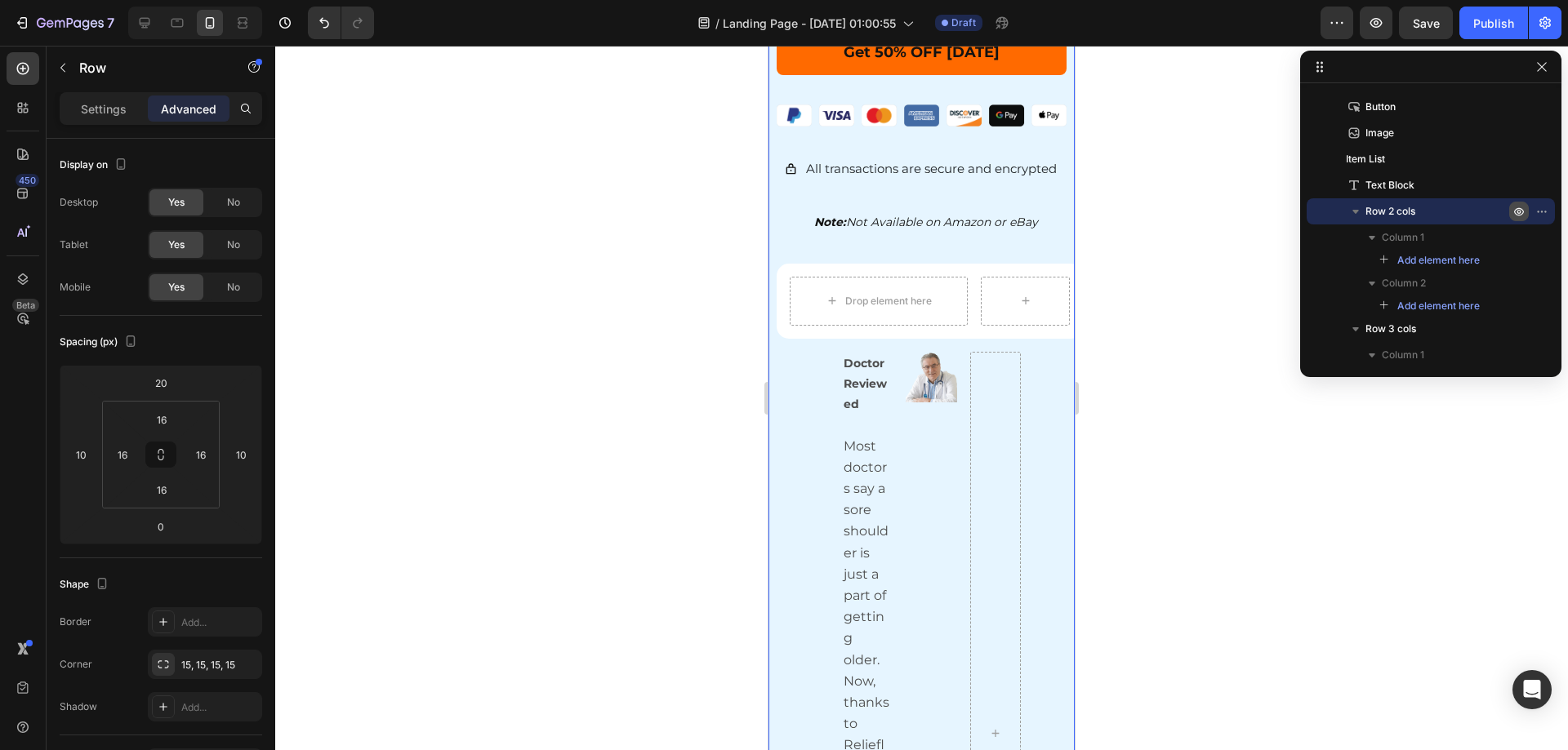
click at [1357, 214] on icon "button" at bounding box center [1356, 211] width 16 height 16
click at [1354, 209] on icon "button" at bounding box center [1356, 212] width 4 height 7
click at [1545, 211] on icon "button" at bounding box center [1545, 212] width 2 height 2
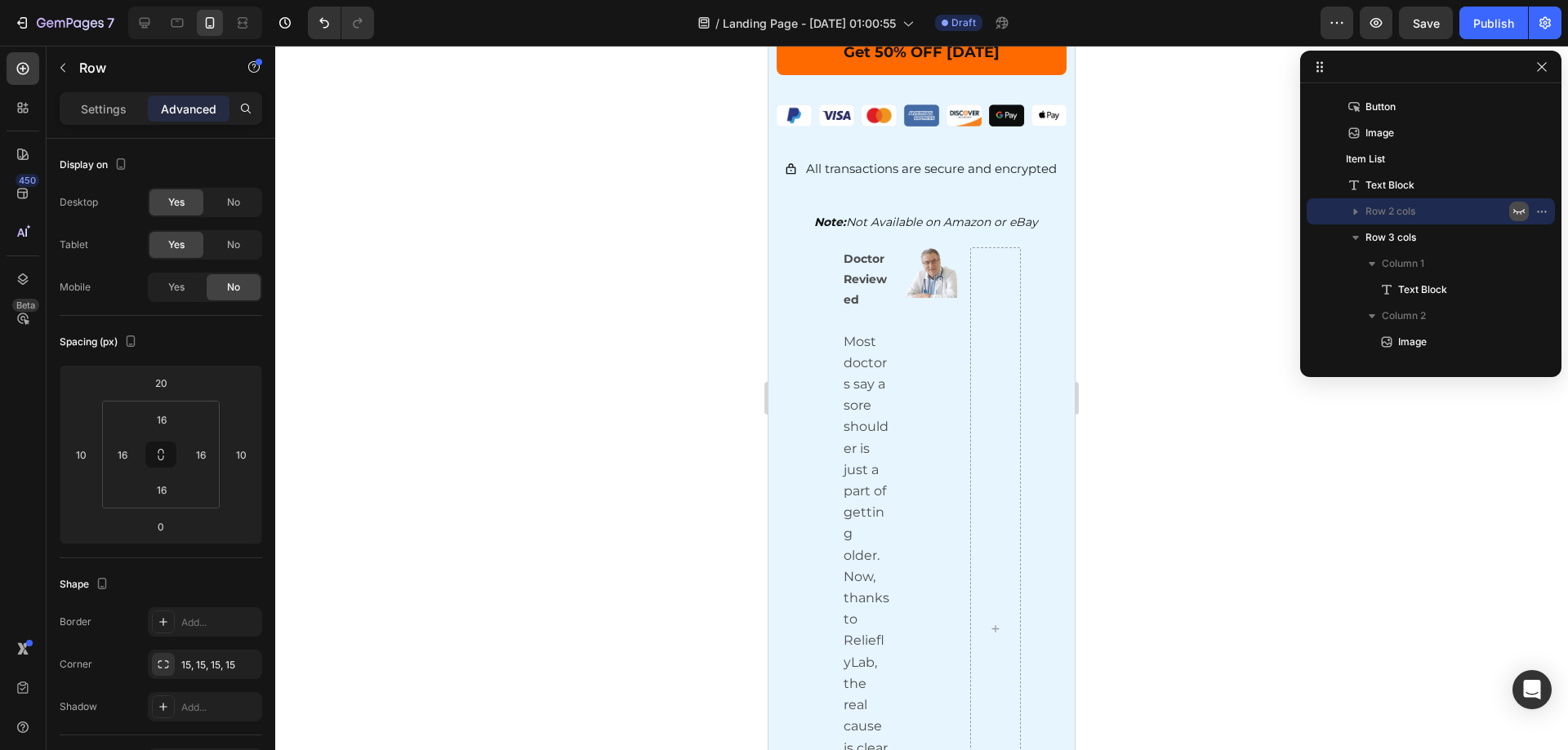
click at [1137, 341] on div at bounding box center [921, 398] width 1293 height 705
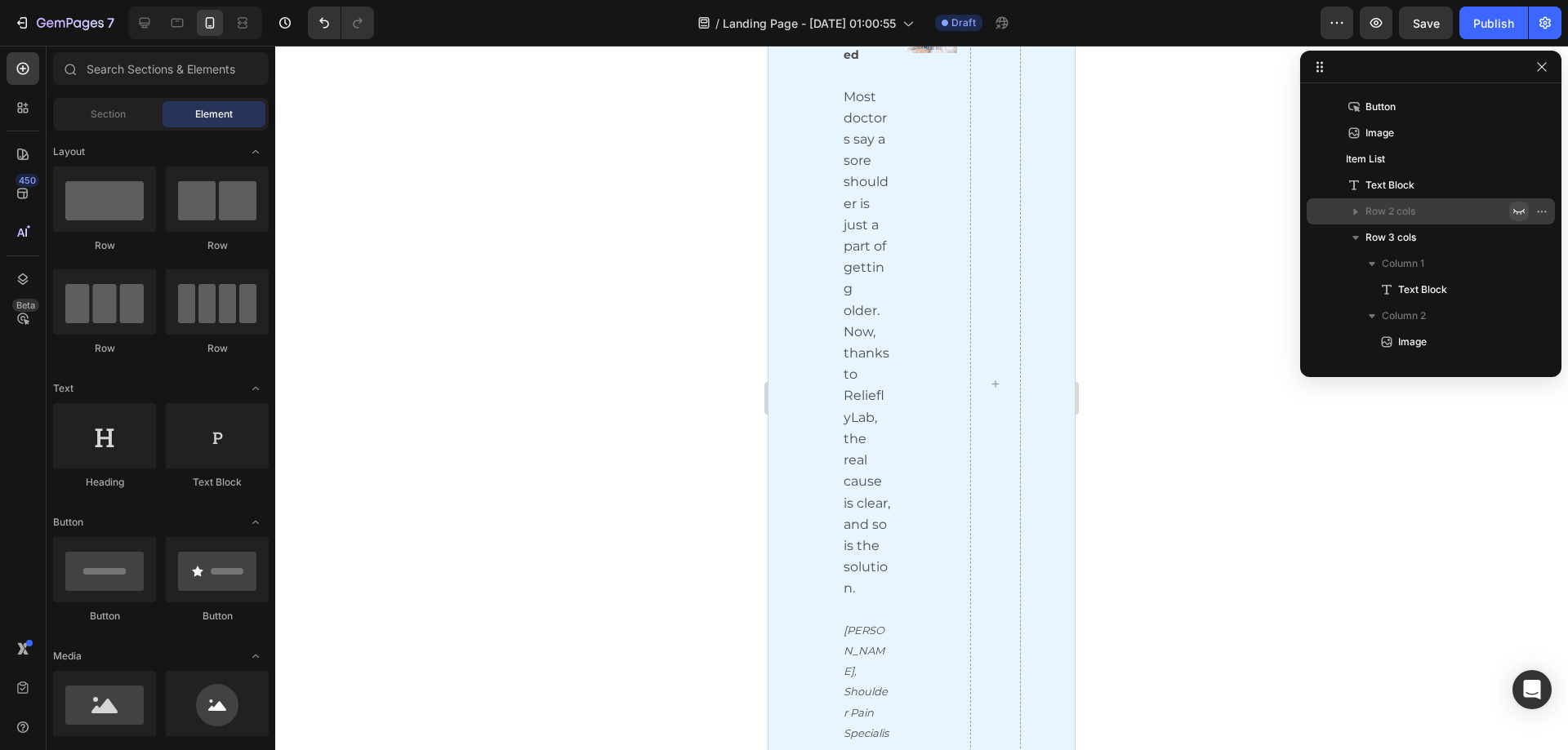
scroll to position [734, 0]
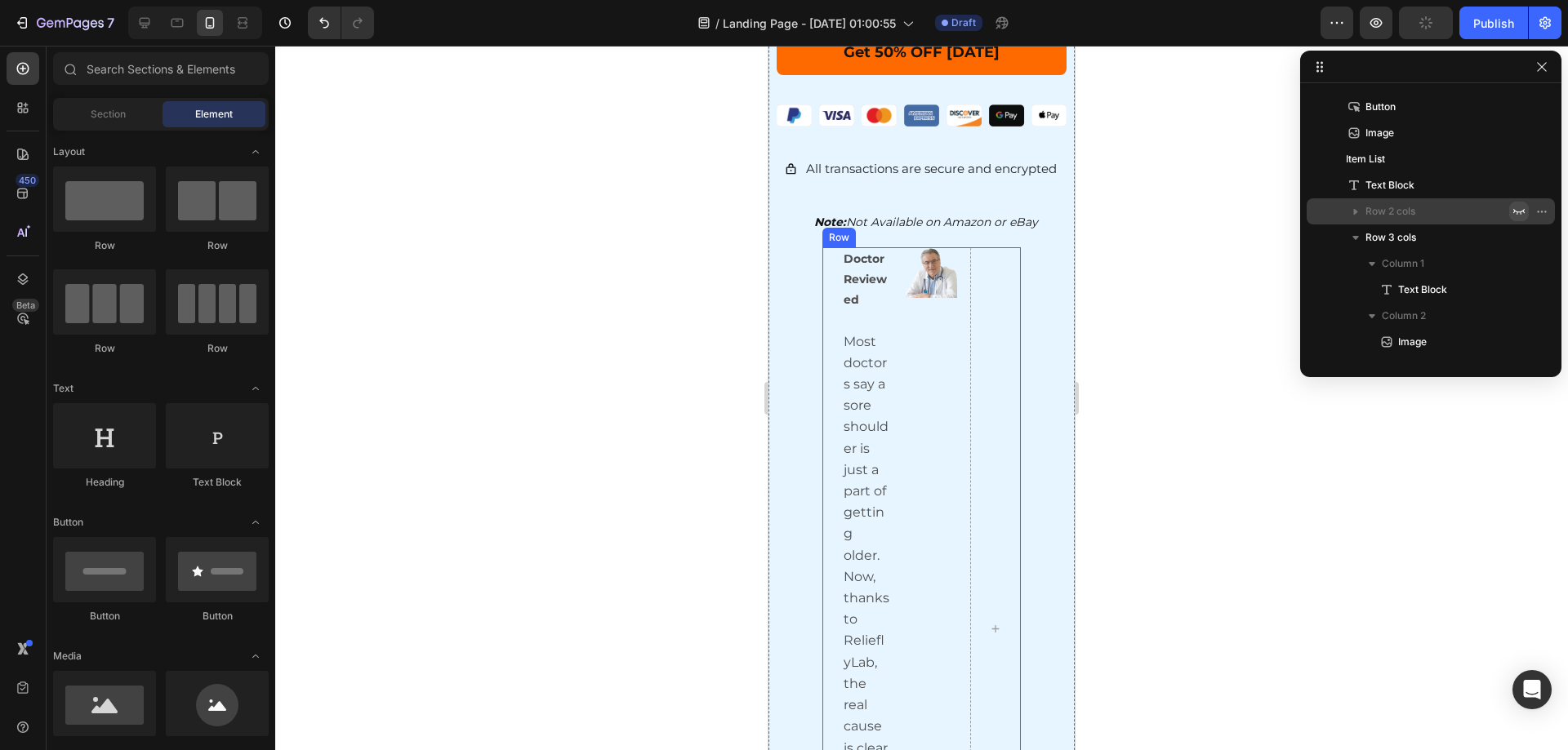
click at [976, 349] on div at bounding box center [996, 629] width 51 height 763
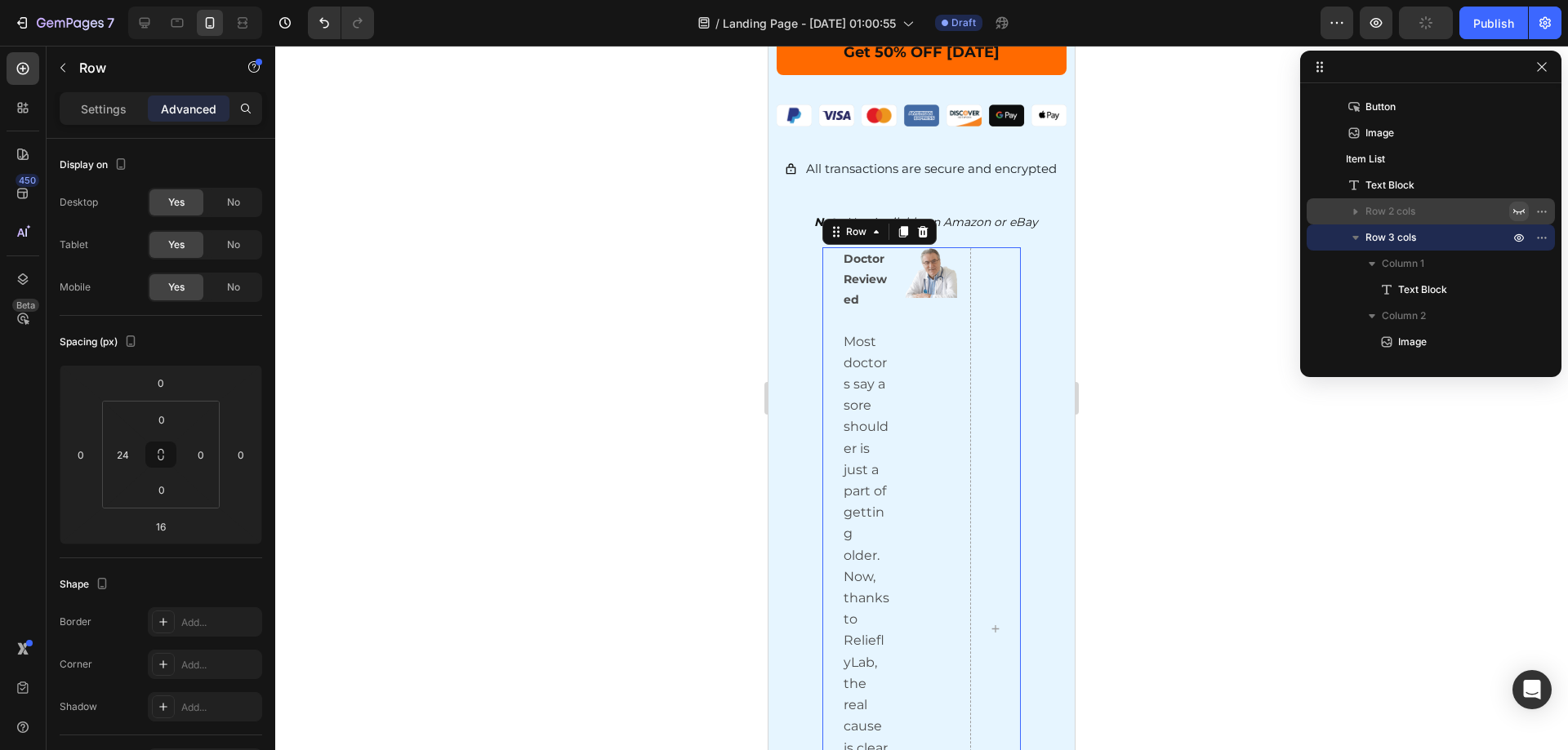
click at [1119, 355] on div at bounding box center [921, 398] width 1293 height 705
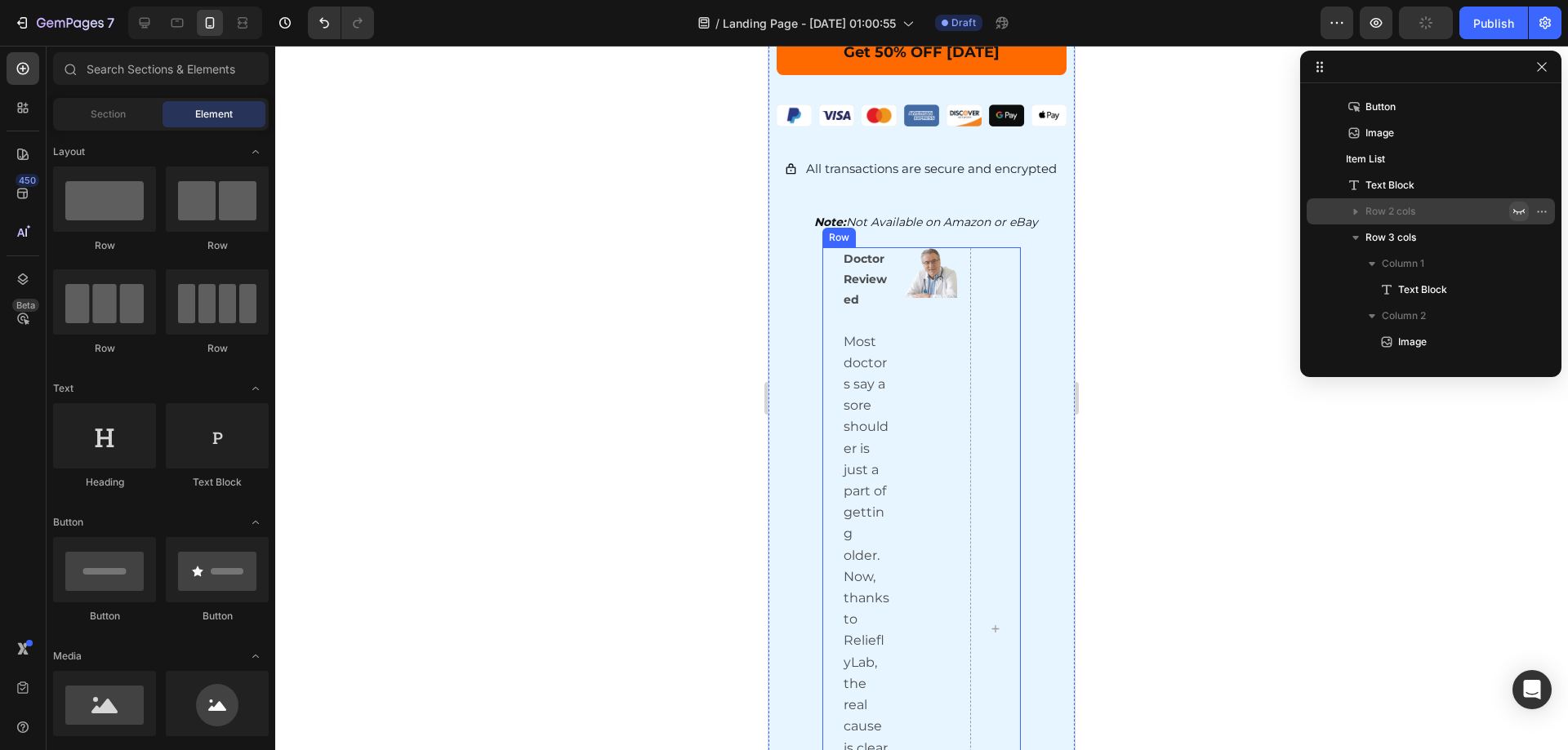
click at [941, 351] on div "Image" at bounding box center [931, 629] width 51 height 763
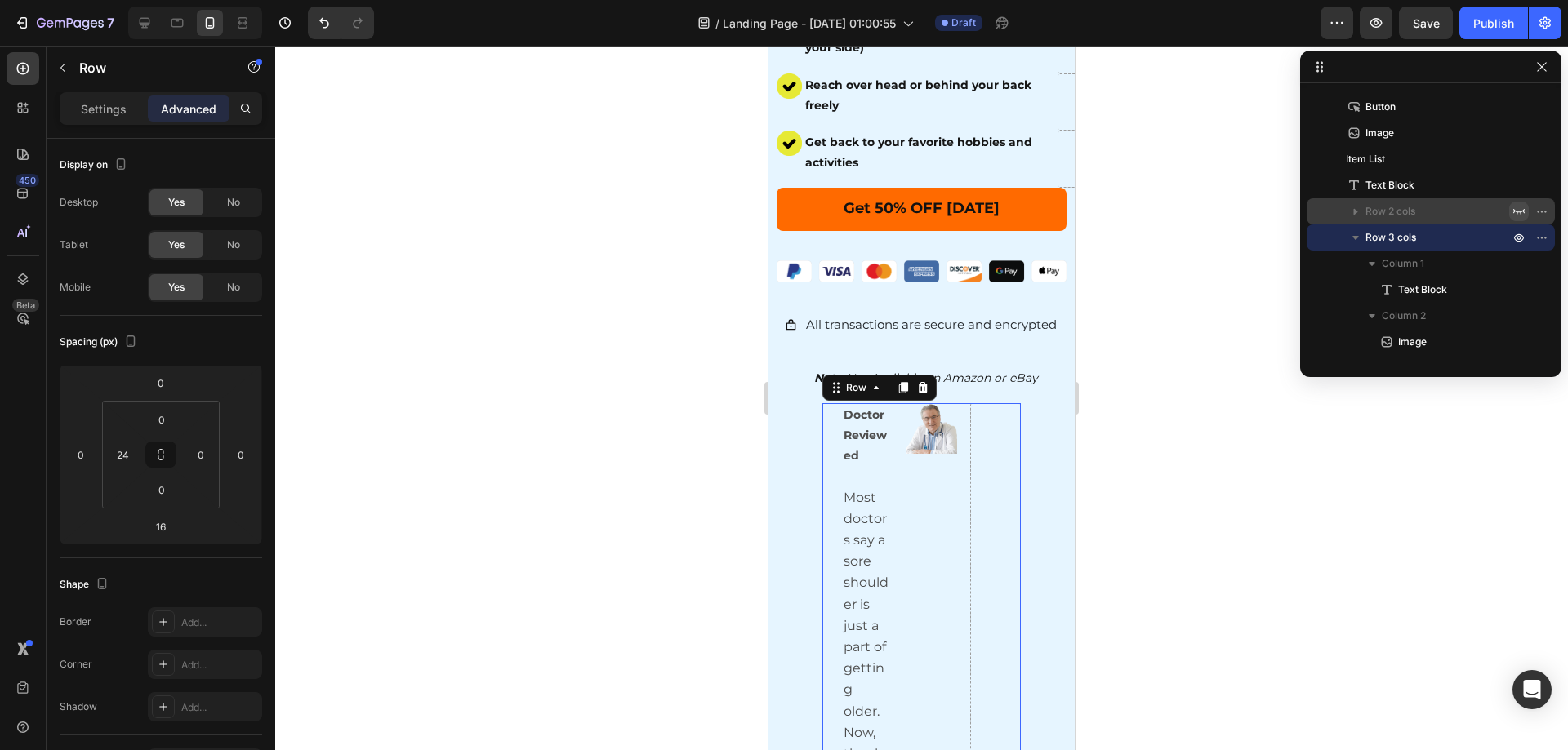
scroll to position [571, 0]
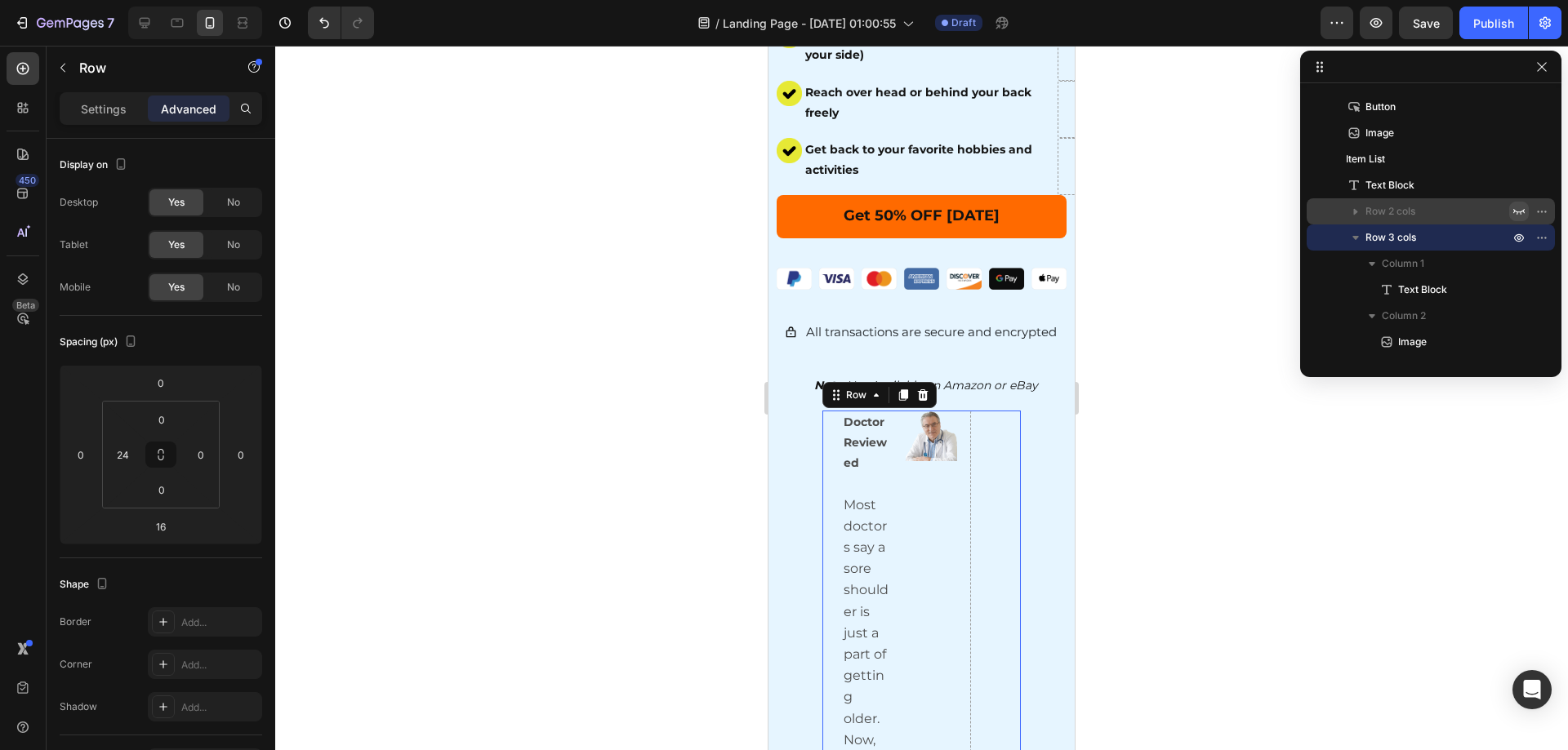
click at [136, 452] on div "24" at bounding box center [122, 454] width 33 height 26
click at [125, 454] on input "24" at bounding box center [122, 454] width 24 height 24
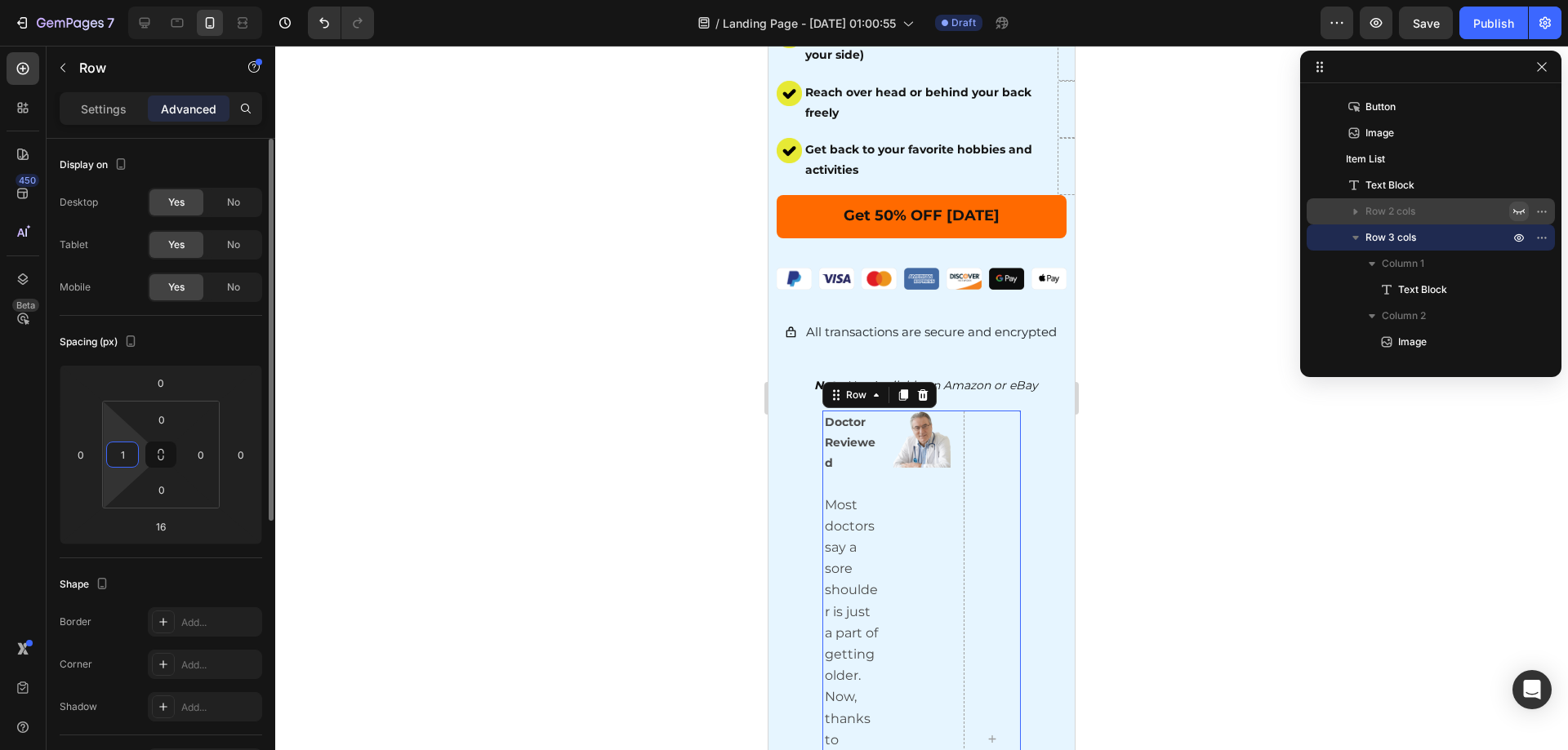
click at [126, 460] on input "1" at bounding box center [122, 454] width 24 height 24
click at [119, 456] on input "1" at bounding box center [122, 454] width 24 height 24
type input "0"
click at [81, 455] on input "0" at bounding box center [81, 454] width 24 height 24
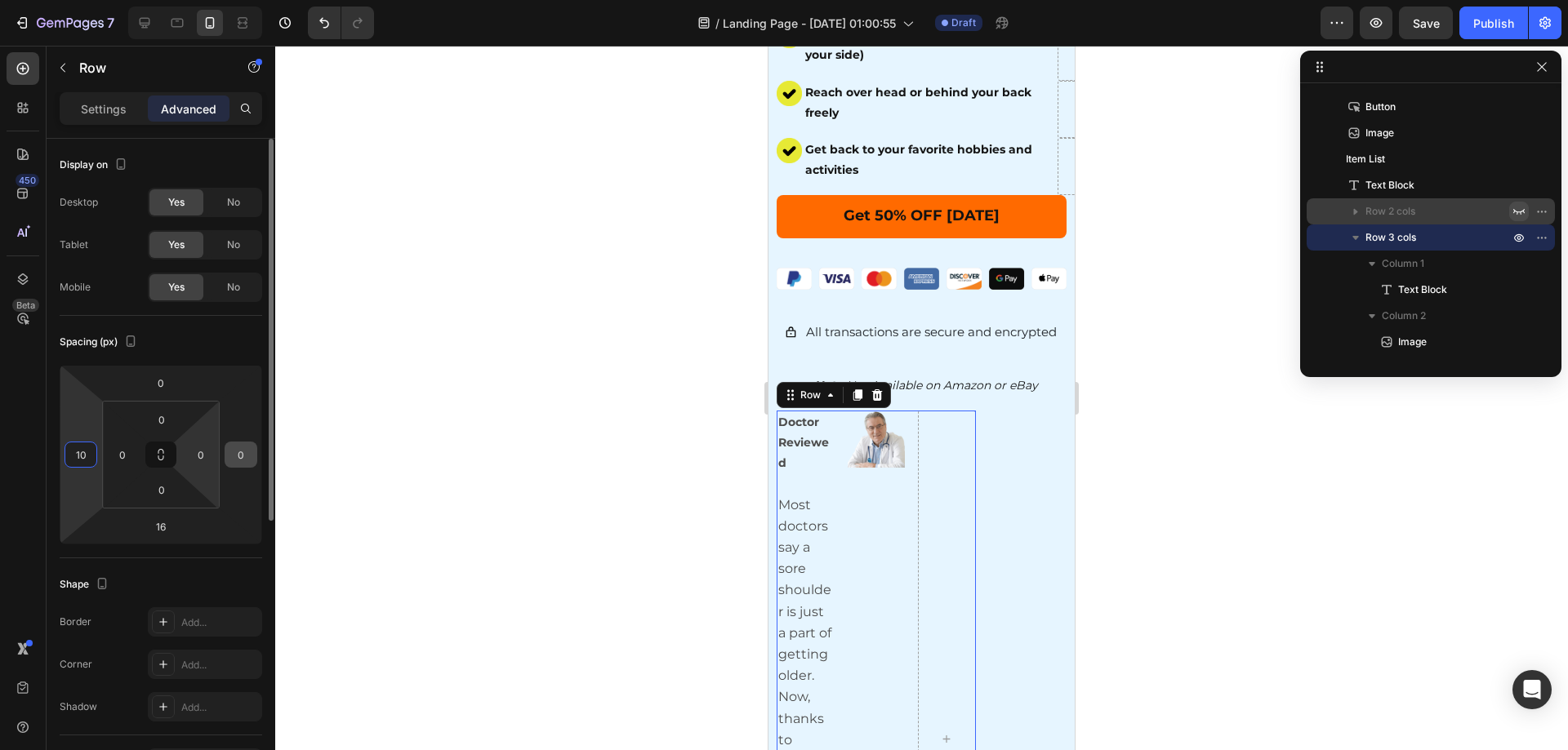
type input "10"
click at [245, 443] on input "0" at bounding box center [241, 454] width 24 height 24
type input "10"
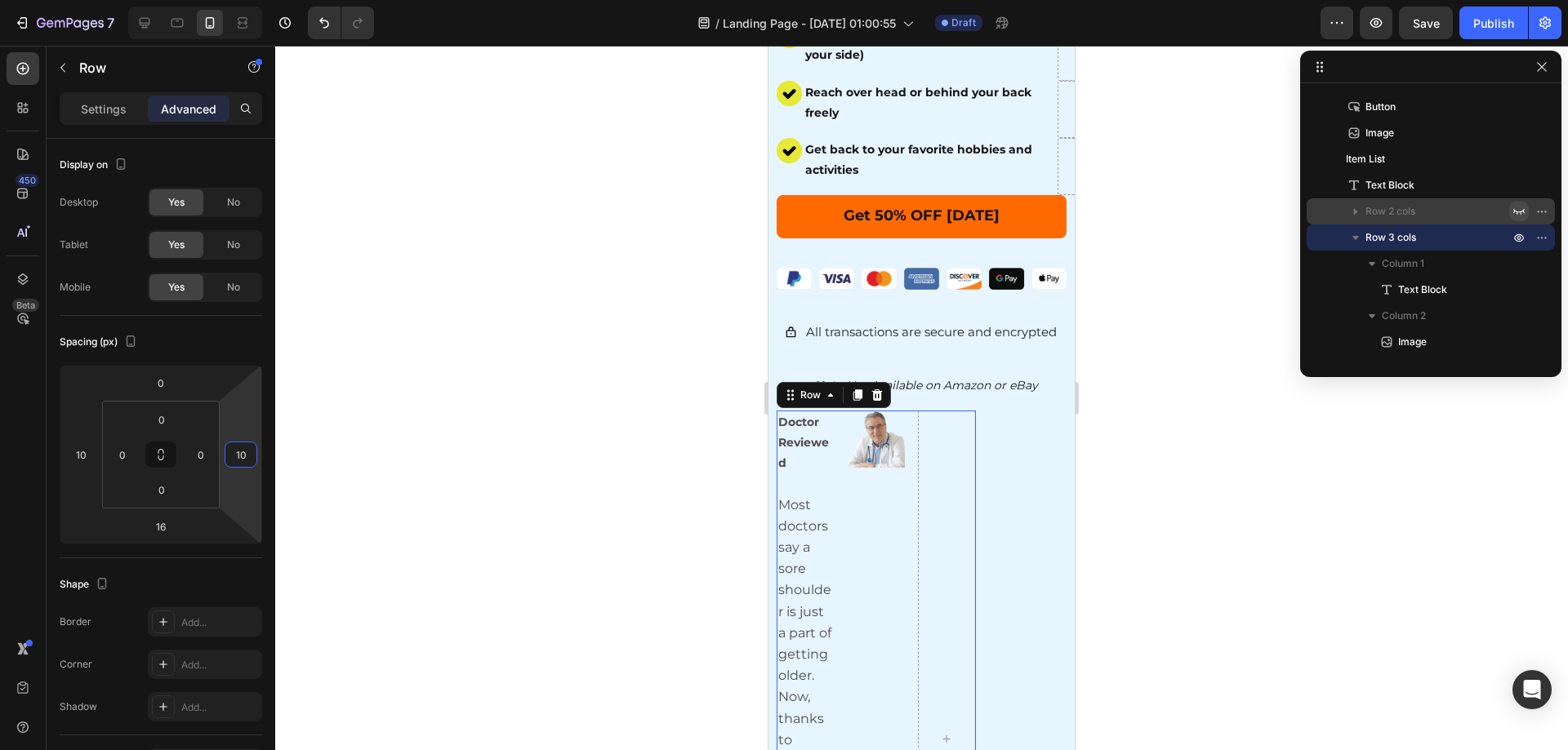
click at [1197, 476] on div at bounding box center [921, 398] width 1293 height 705
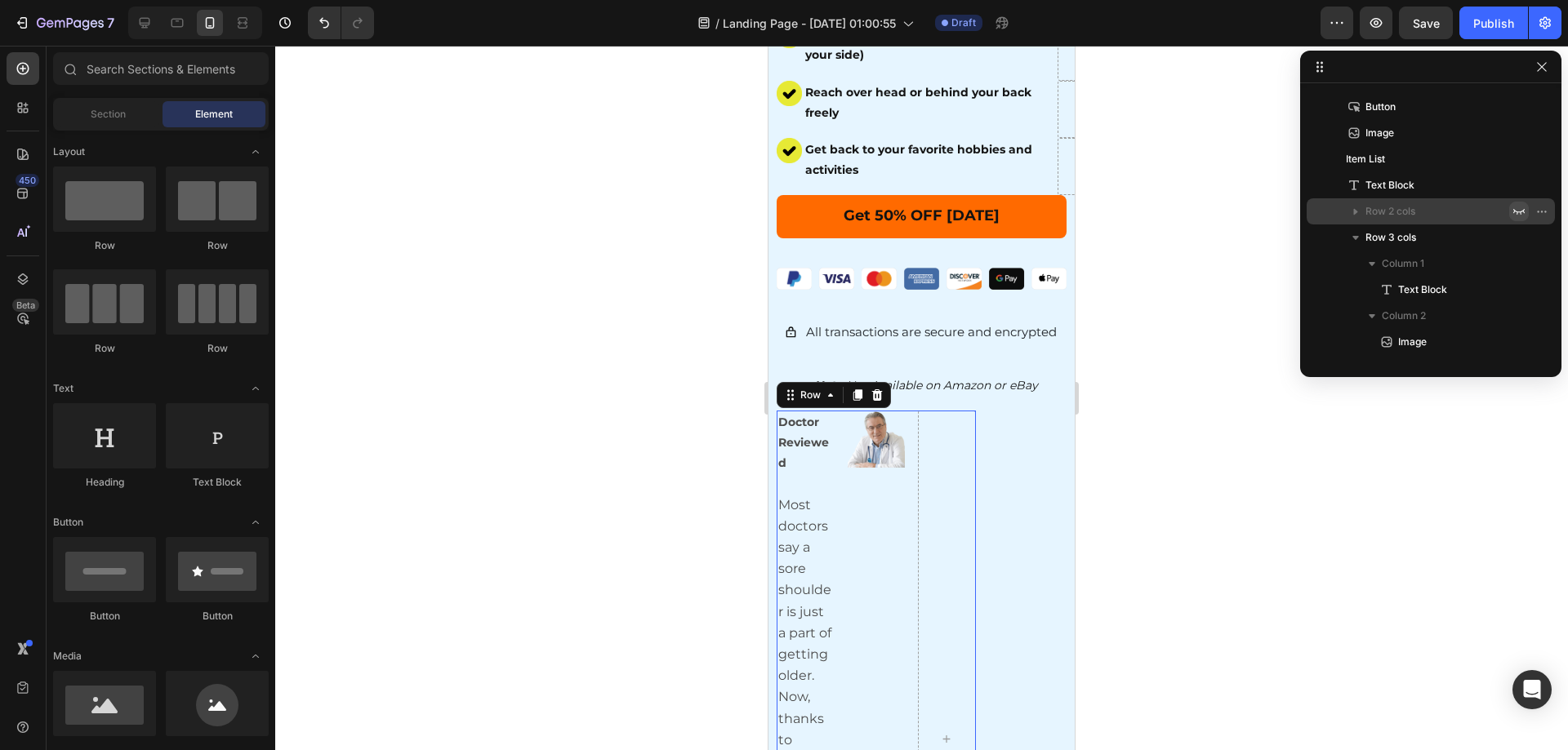
click at [888, 466] on div "Image" at bounding box center [876, 740] width 58 height 658
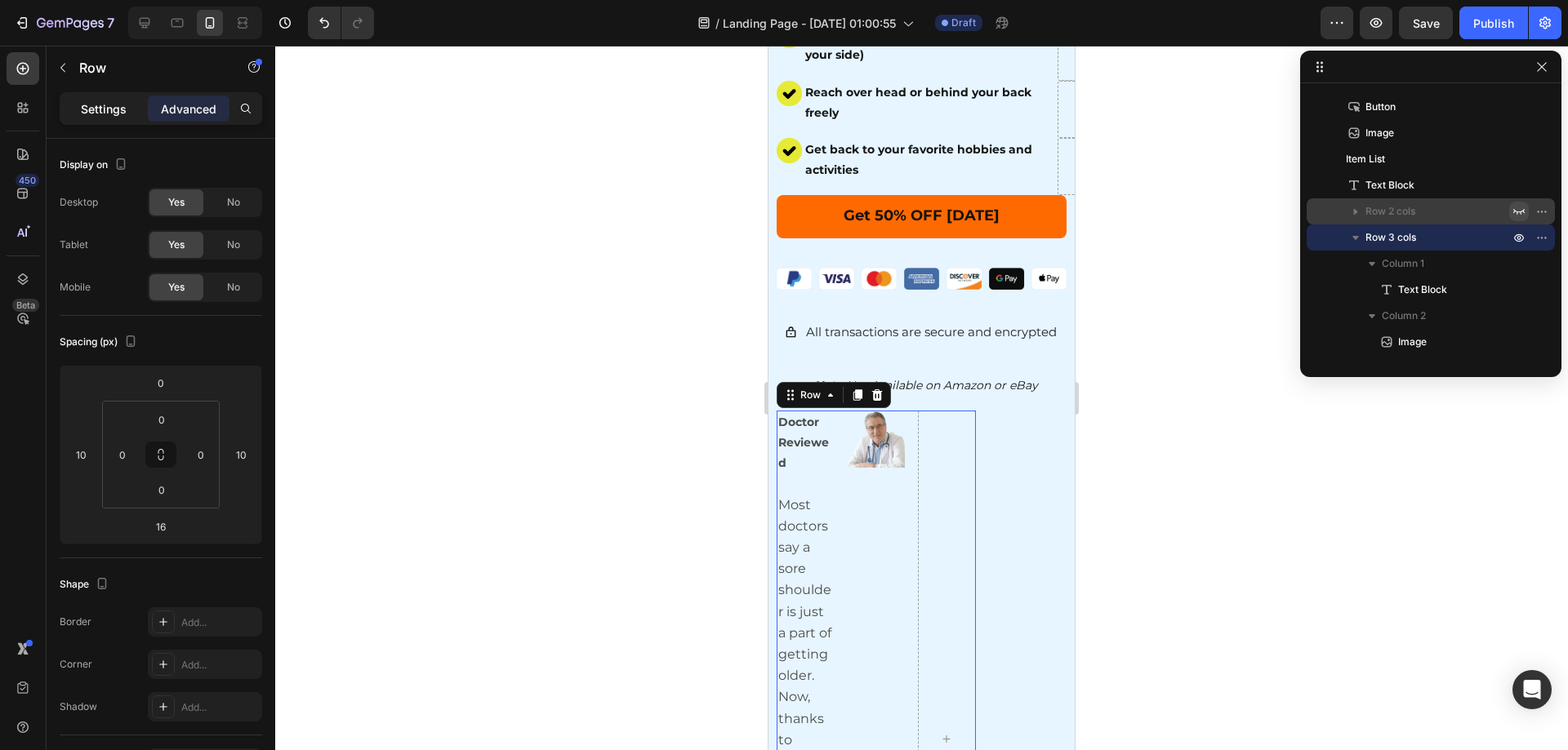
click at [105, 119] on div "Settings" at bounding box center [104, 108] width 82 height 26
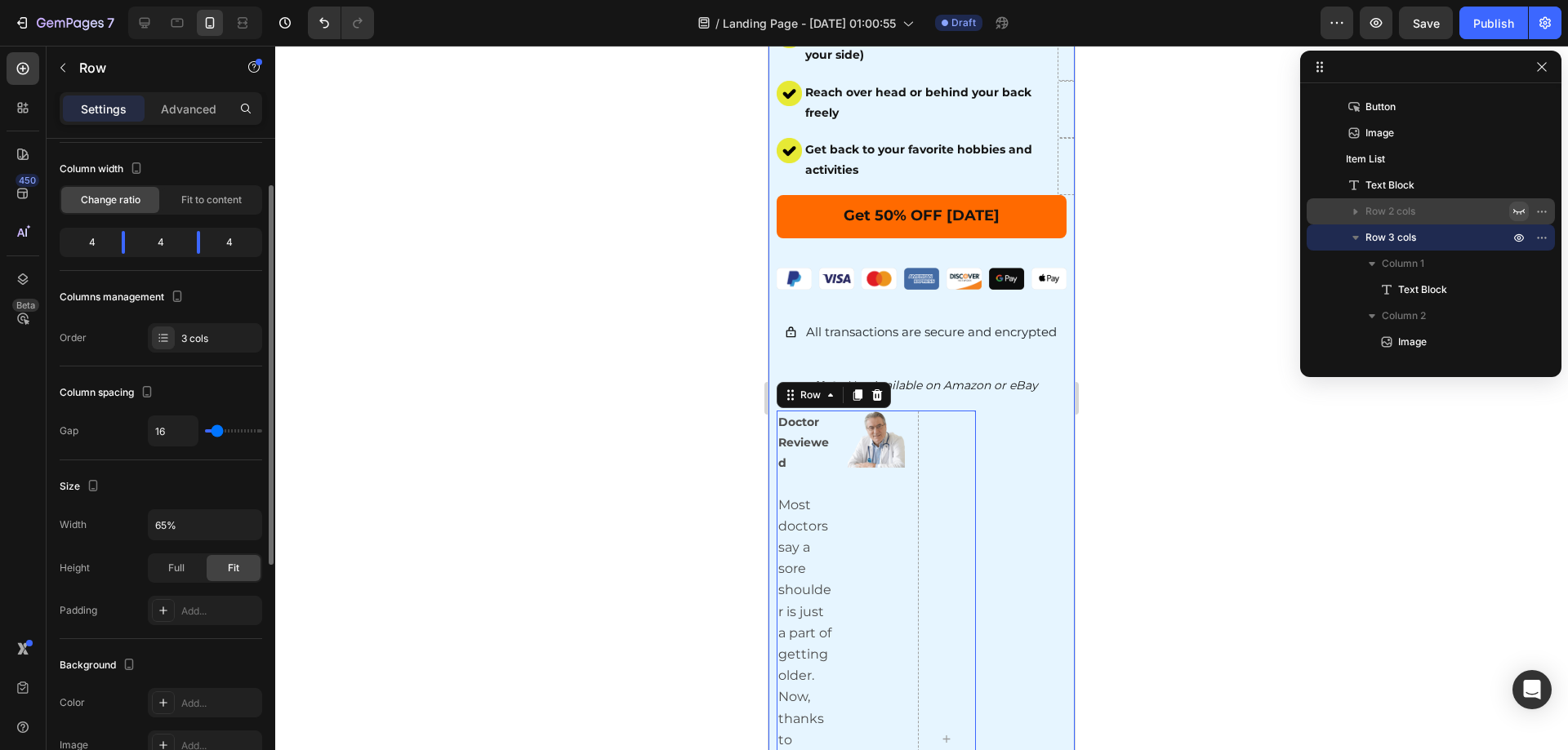
scroll to position [898, 0]
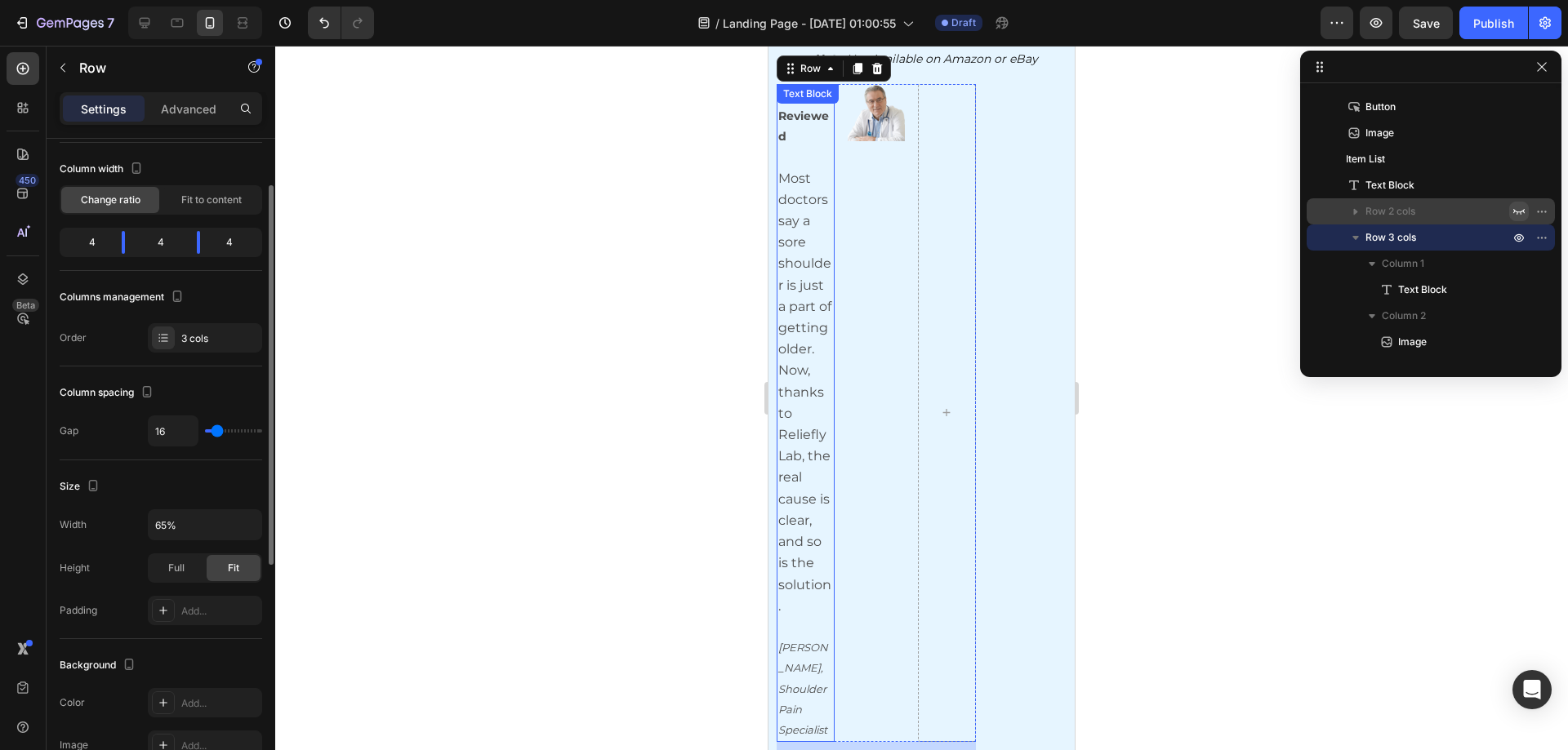
click at [821, 376] on p "Most doctors say a sore shoulder is just a part of getting older. Now, thanks t…" at bounding box center [805, 393] width 55 height 449
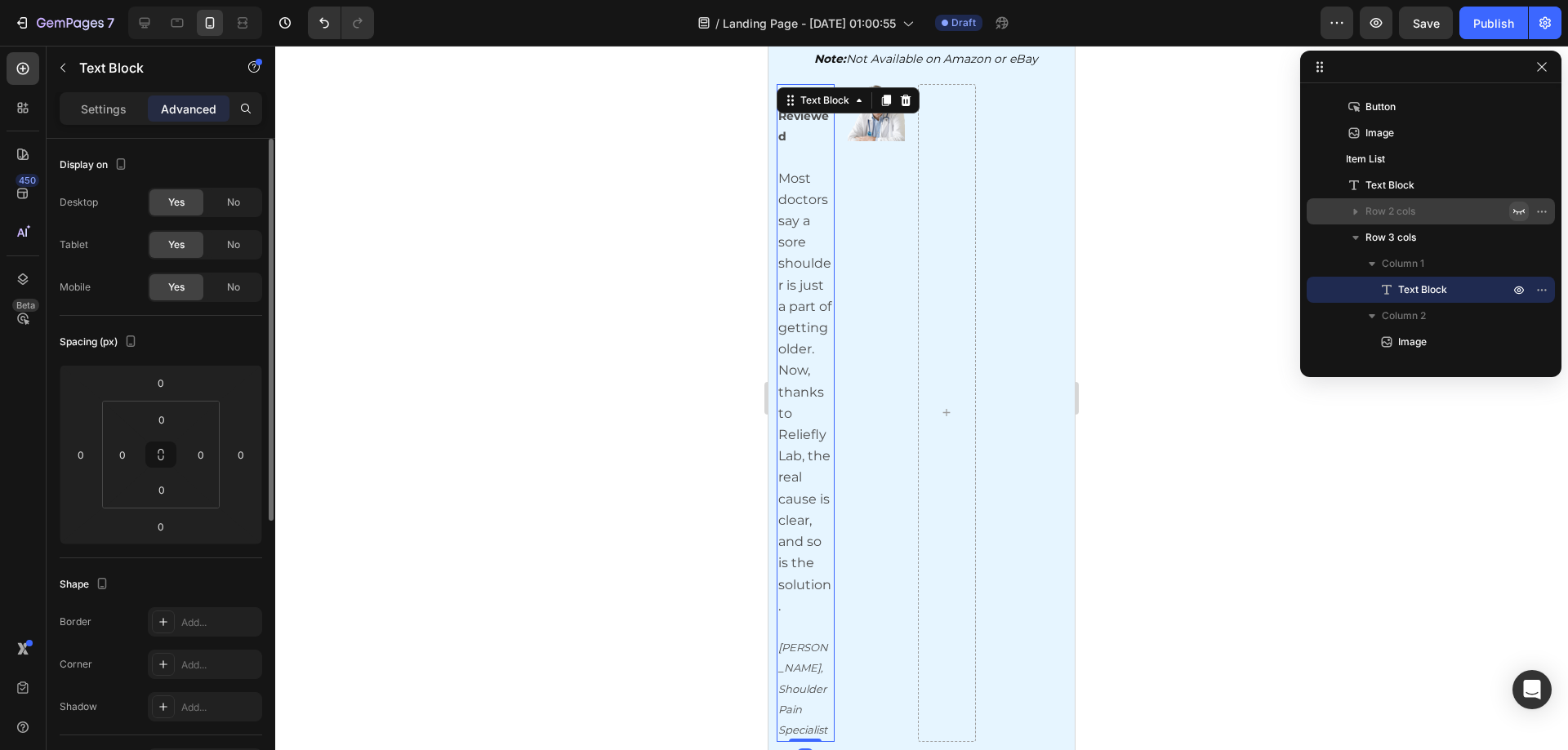
scroll to position [817, 0]
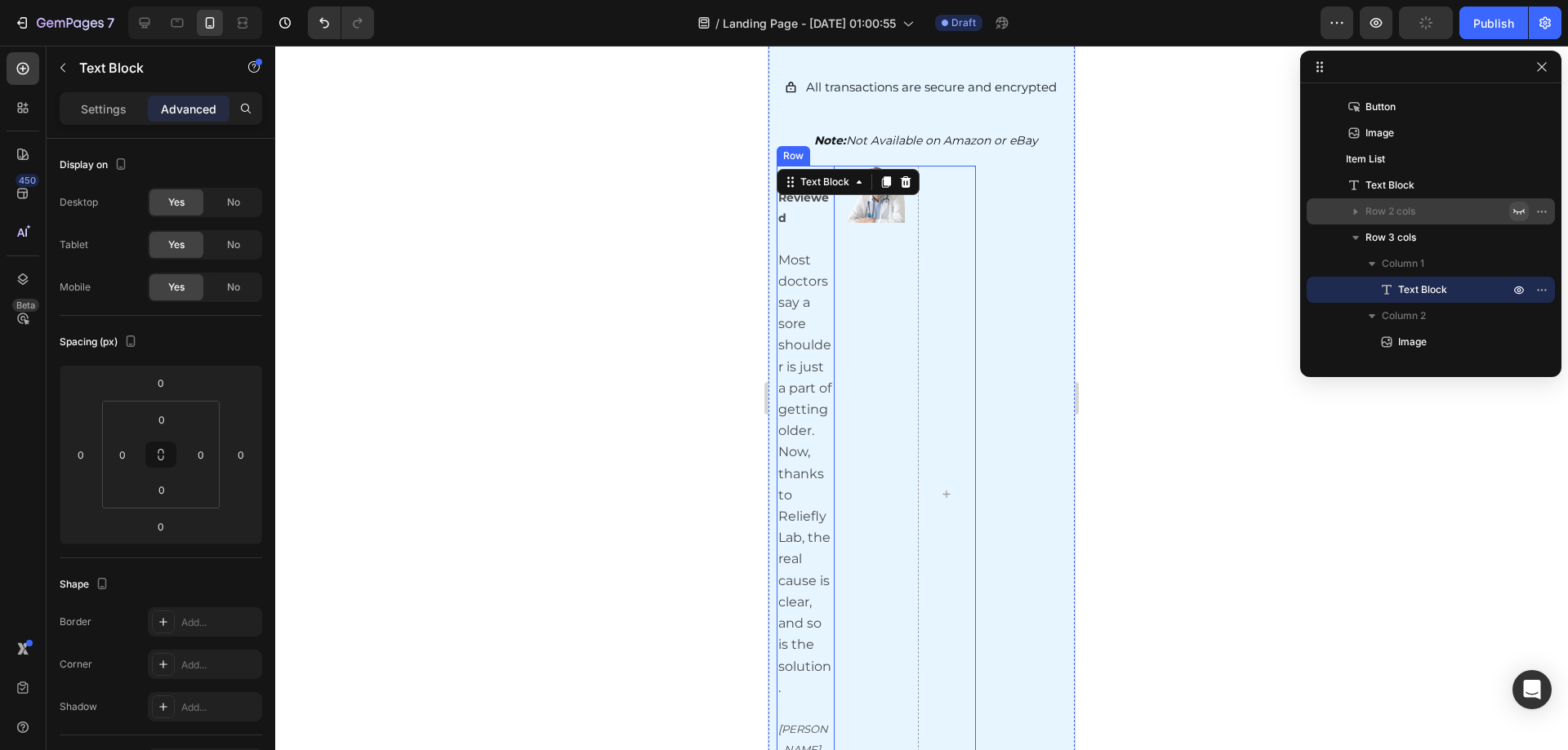
click at [894, 278] on div "Image" at bounding box center [876, 494] width 58 height 658
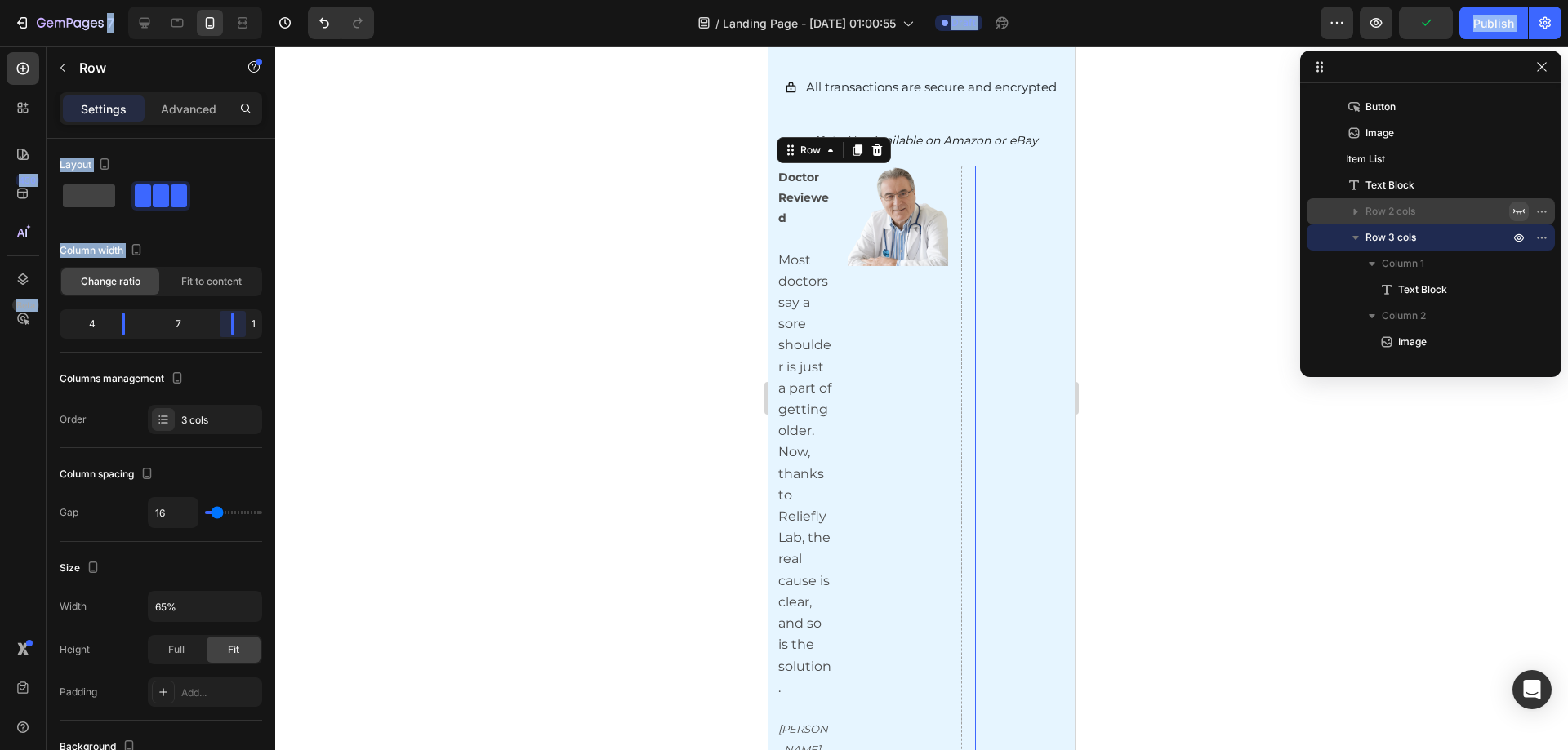
drag, startPoint x: 200, startPoint y: 324, endPoint x: 276, endPoint y: 330, distance: 76.2
click at [276, 0] on body "7 / Landing Page - Aug 26, 01:00:55 Draft Preview Publish 450 Beta Sections(18)…" at bounding box center [784, 0] width 1568 height 0
click at [124, 327] on div at bounding box center [123, 324] width 3 height 23
click at [418, 362] on div at bounding box center [921, 398] width 1293 height 705
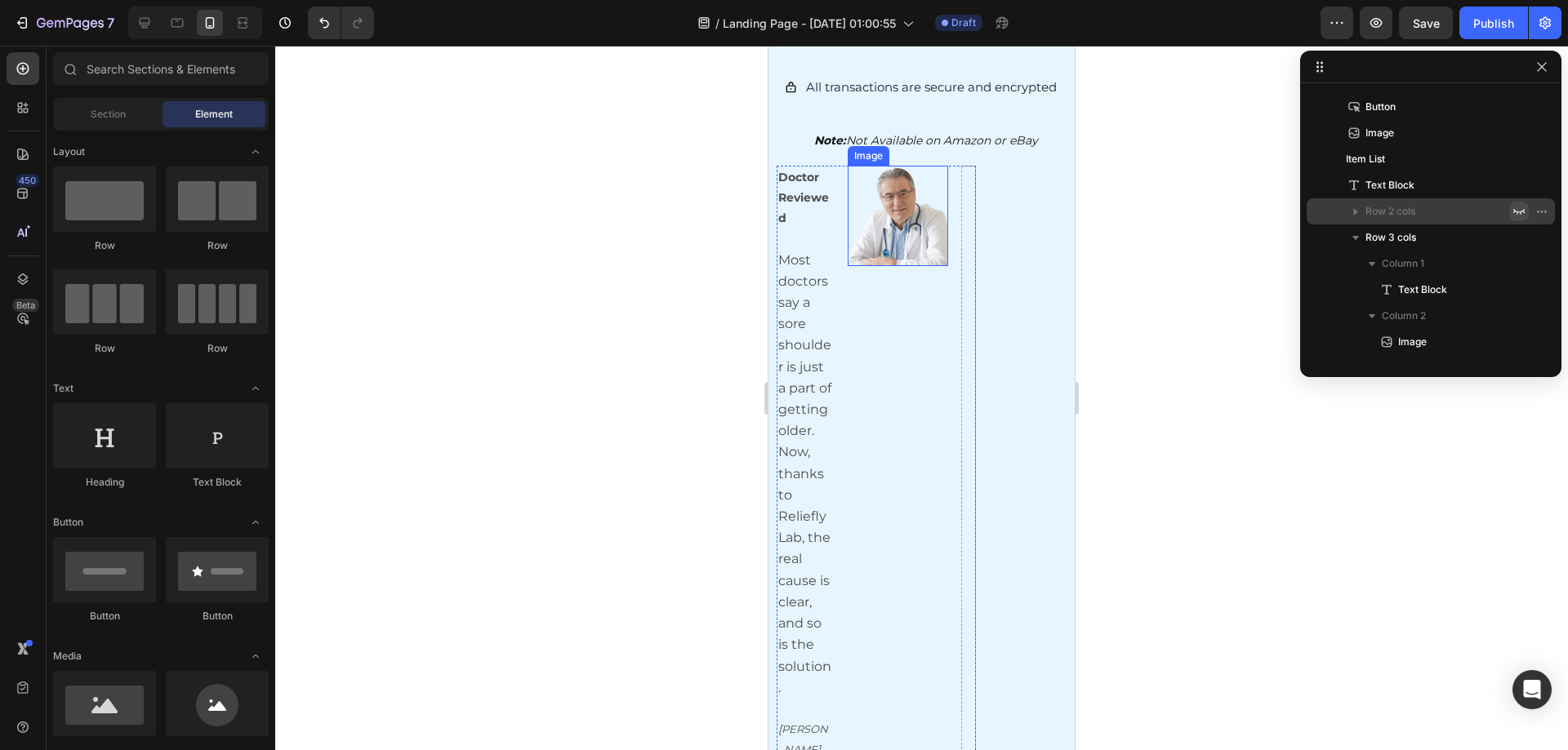
click at [874, 387] on div "Image" at bounding box center [898, 494] width 101 height 658
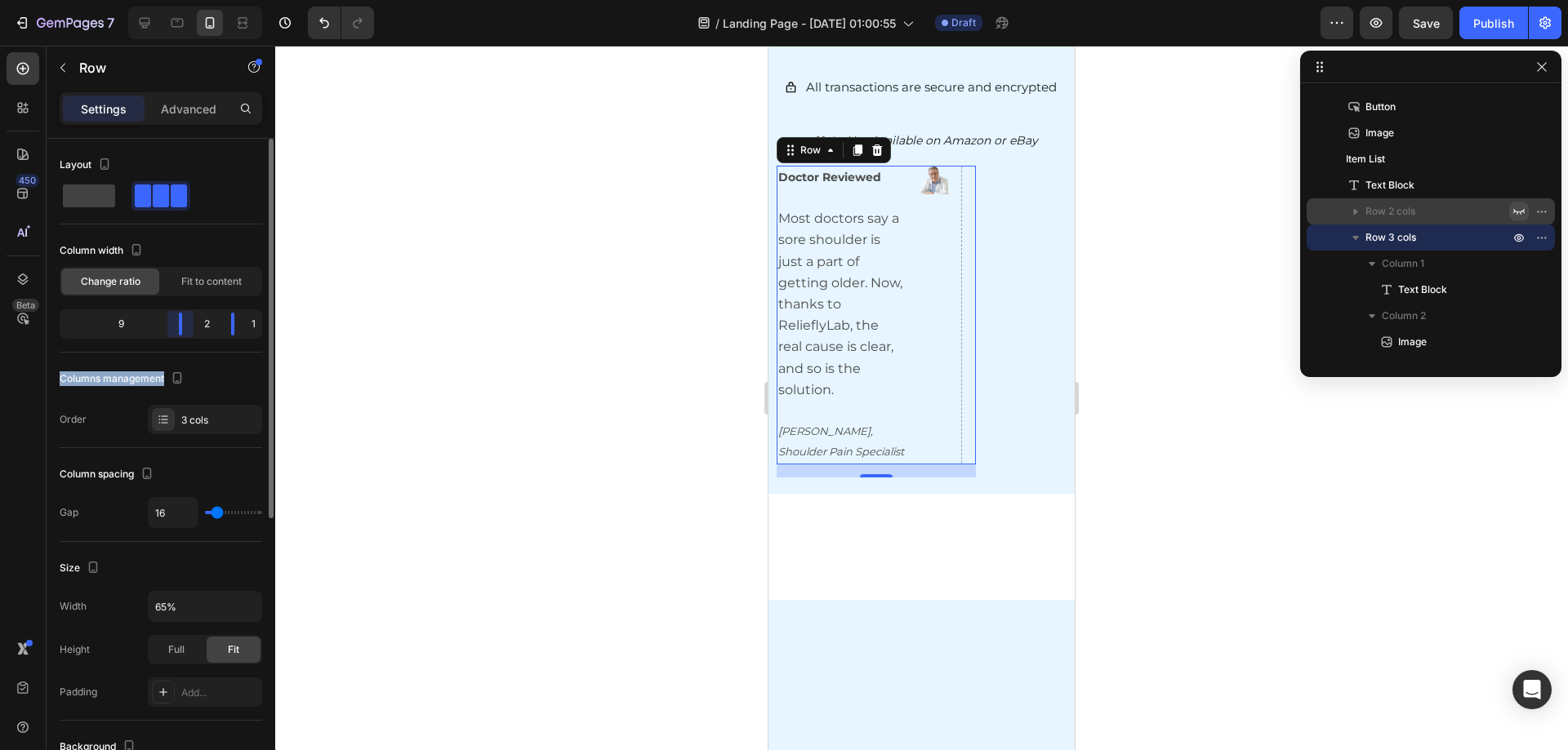
drag, startPoint x: 121, startPoint y: 329, endPoint x: 212, endPoint y: 360, distance: 96.1
click at [212, 360] on div "Layout Column width Change ratio Fit to content 9 2 1 Columns management Order …" at bounding box center [161, 293] width 203 height 283
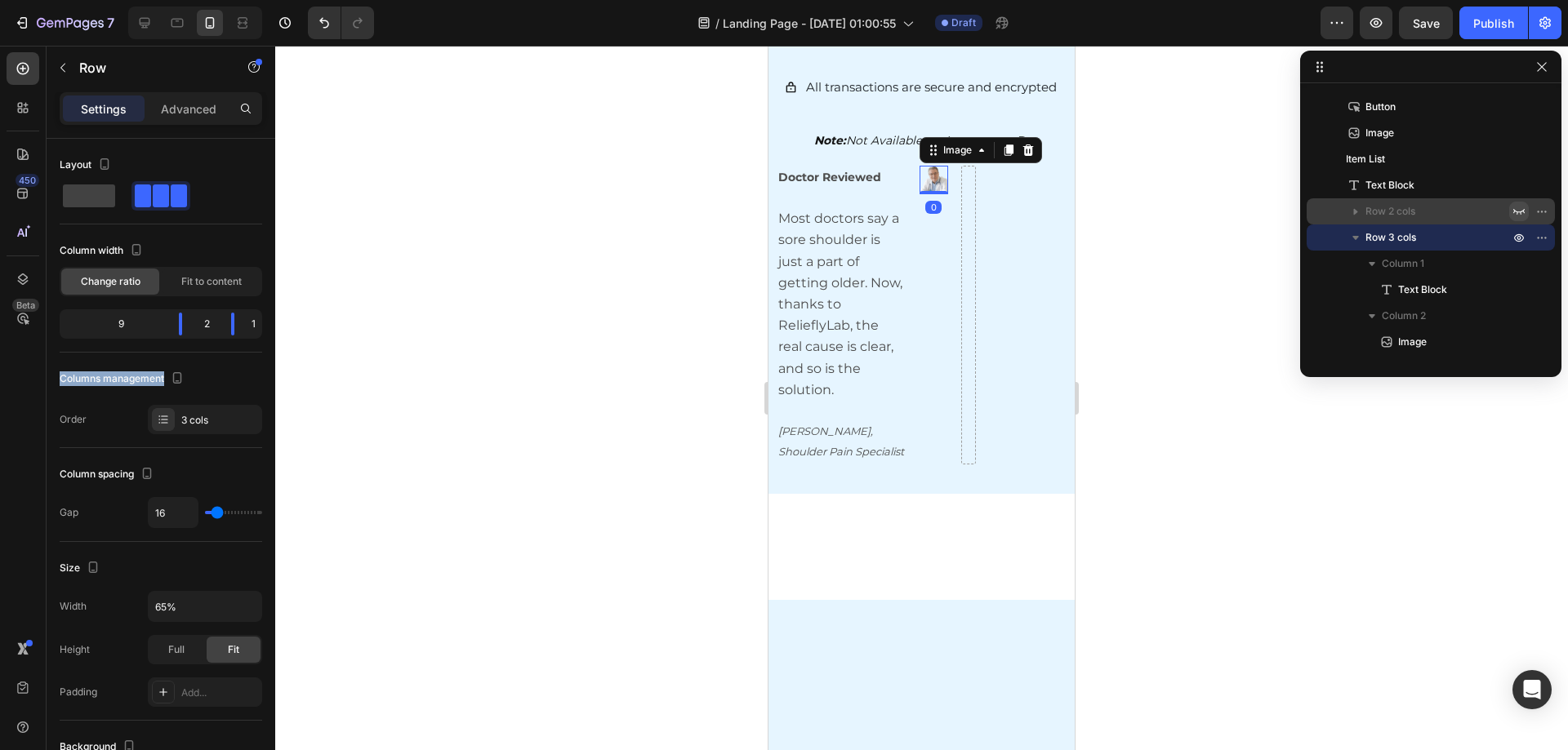
click at [932, 166] on img at bounding box center [933, 179] width 29 height 29
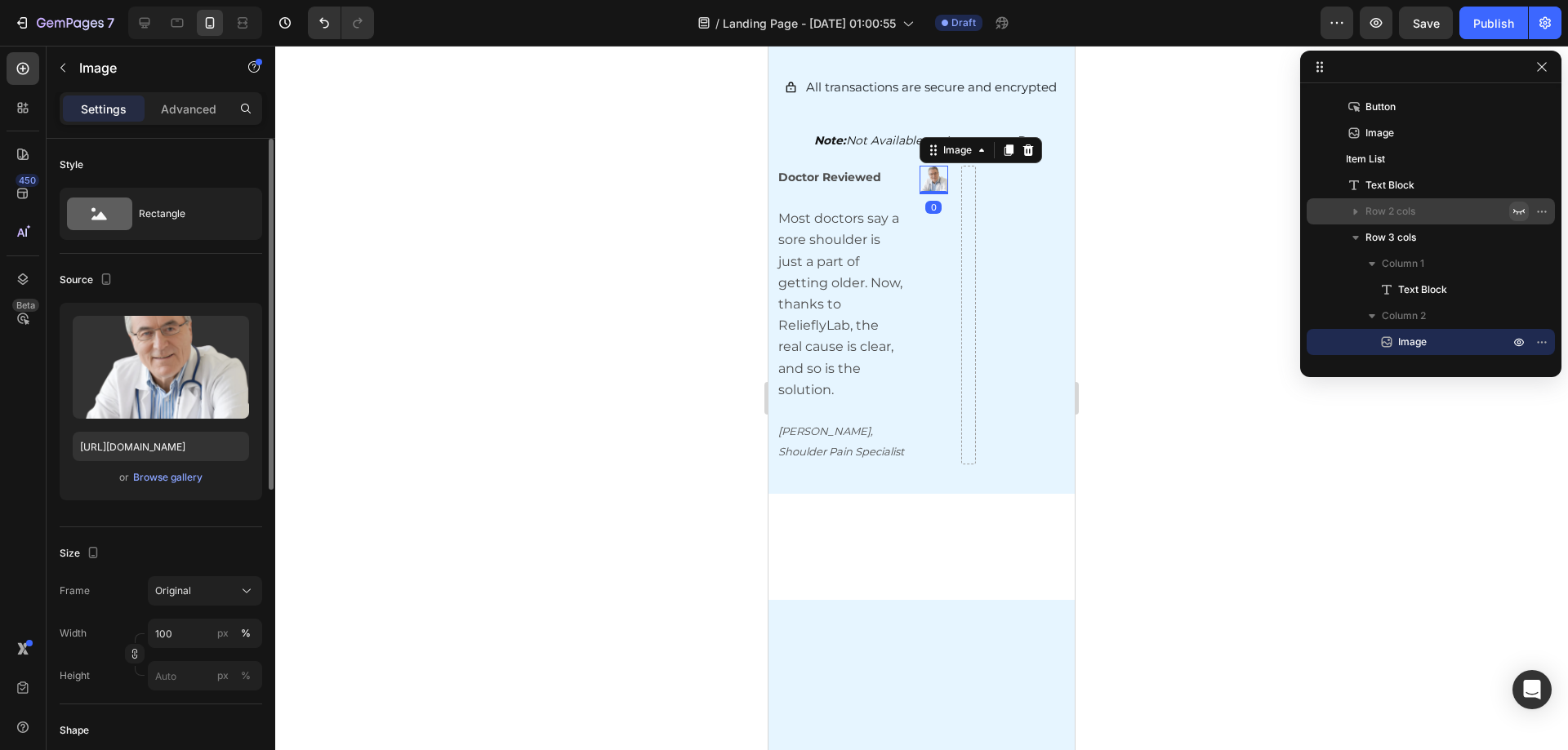
scroll to position [245, 0]
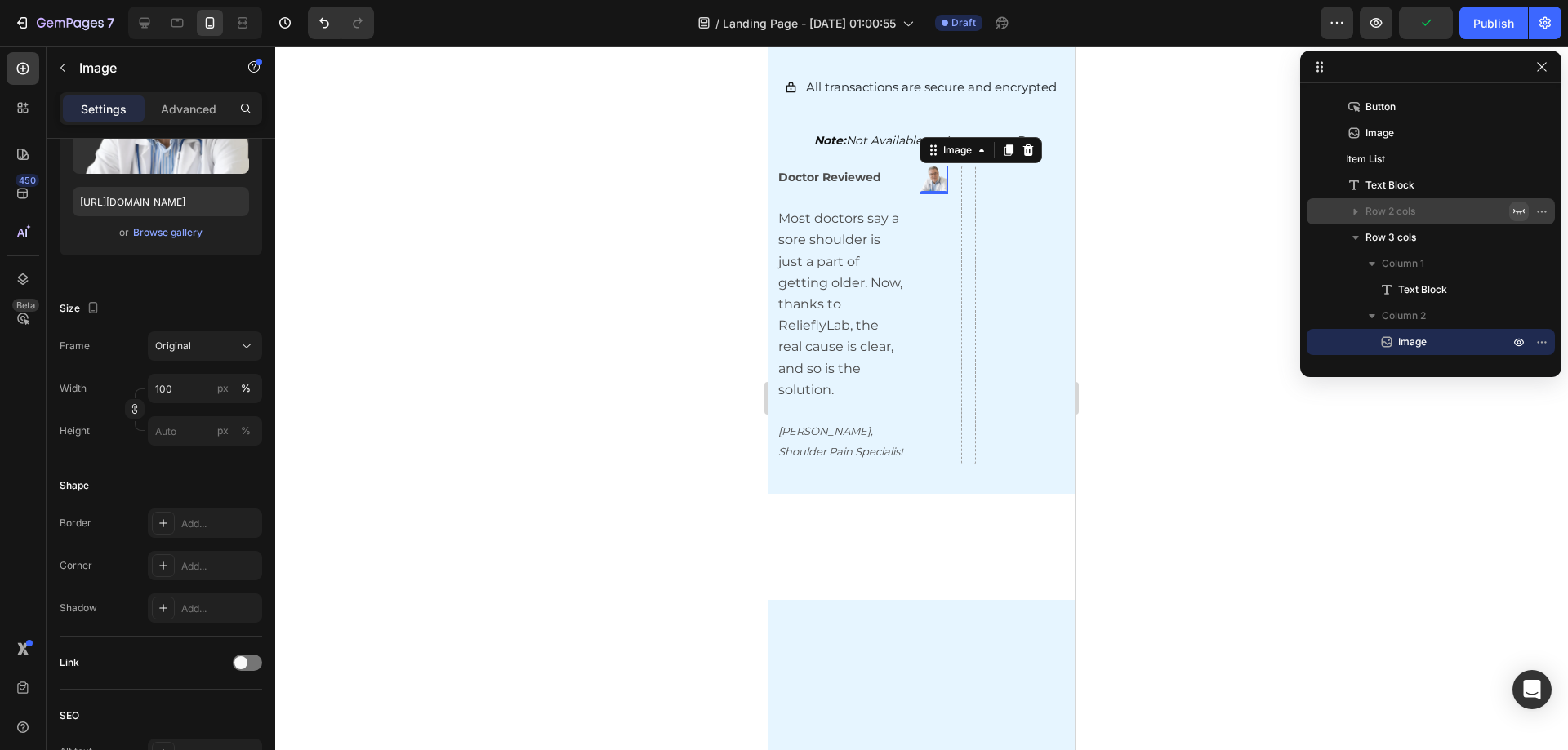
click at [1248, 489] on div at bounding box center [921, 398] width 1293 height 705
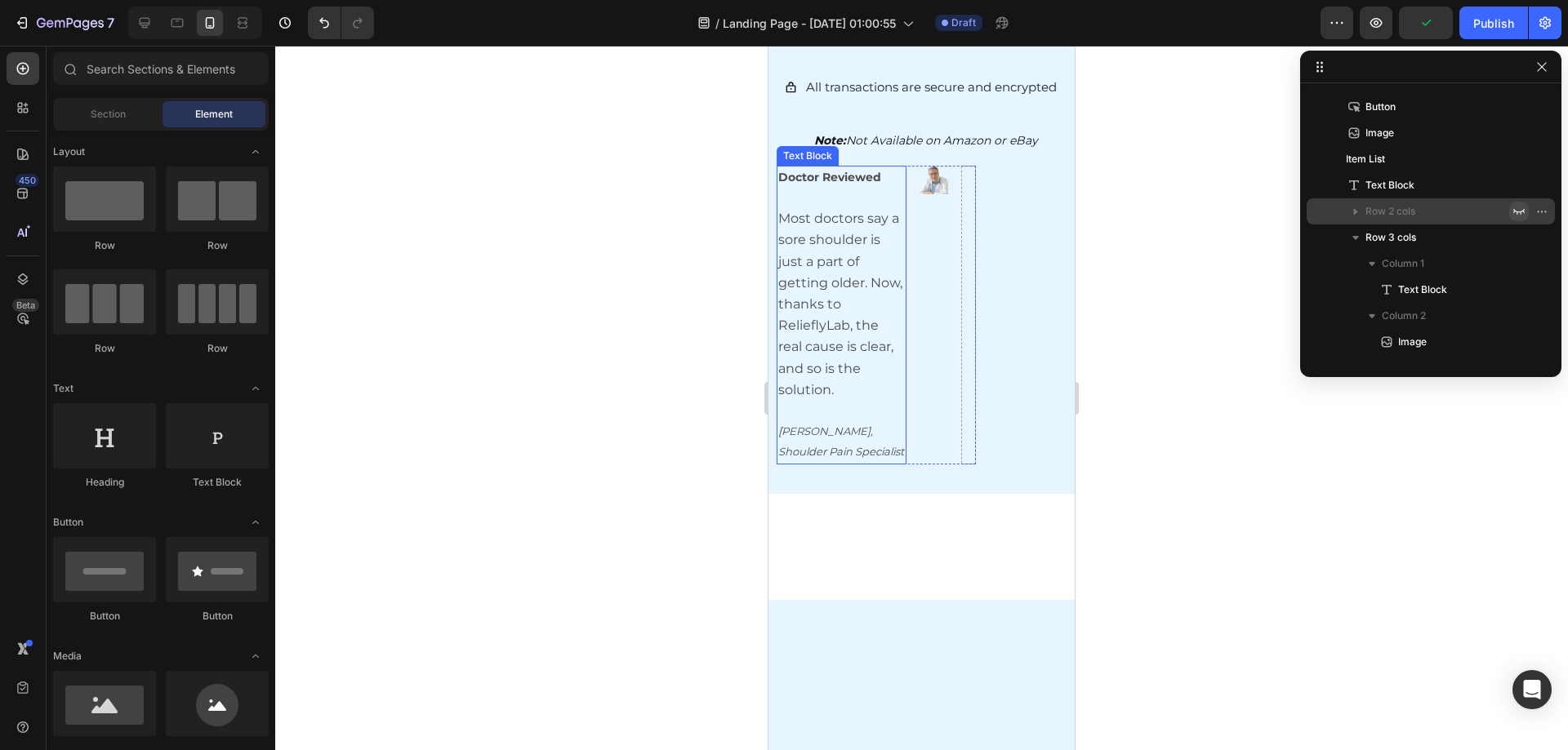
click at [920, 364] on div "Image" at bounding box center [933, 315] width 29 height 299
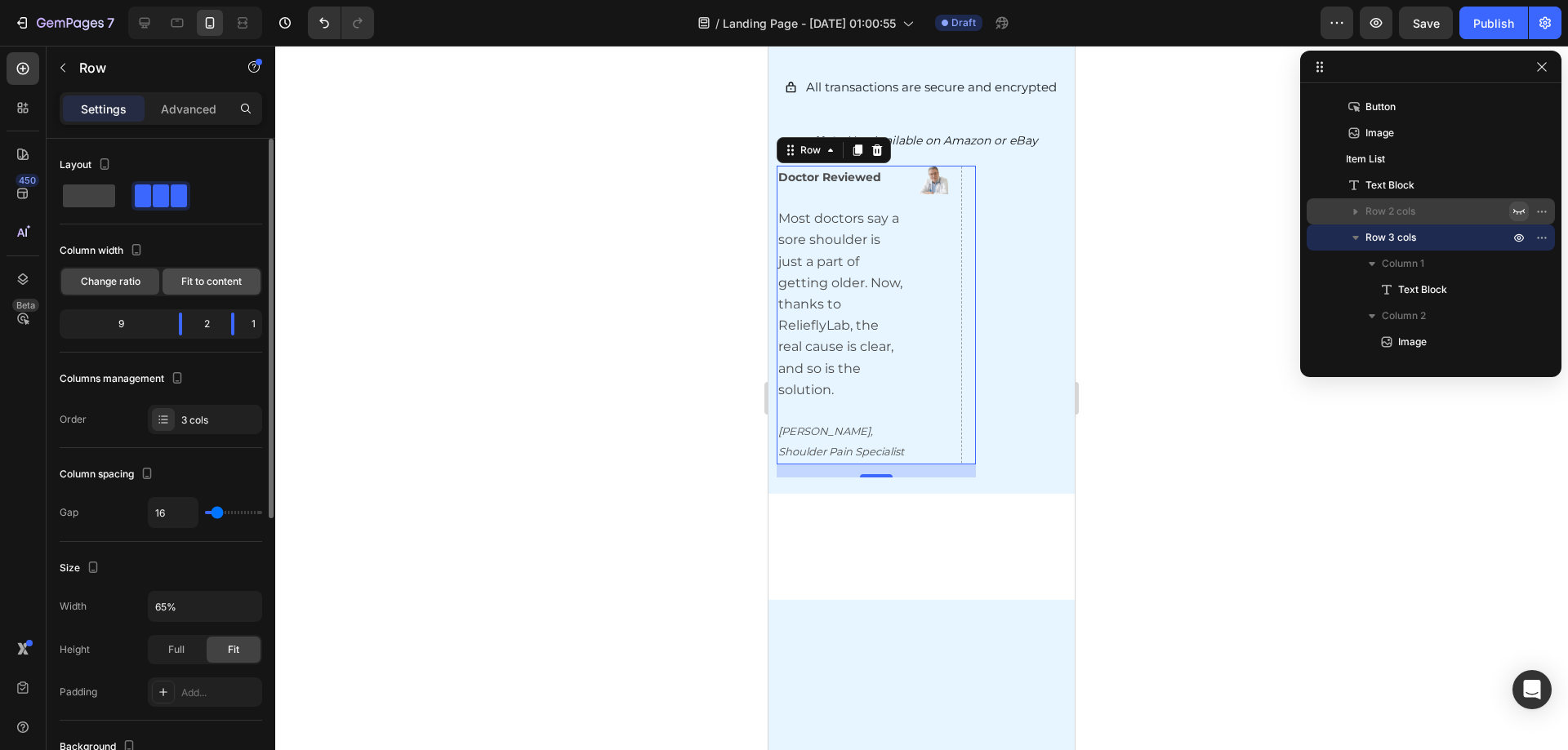
click at [209, 290] on div "Fit to content" at bounding box center [211, 282] width 98 height 26
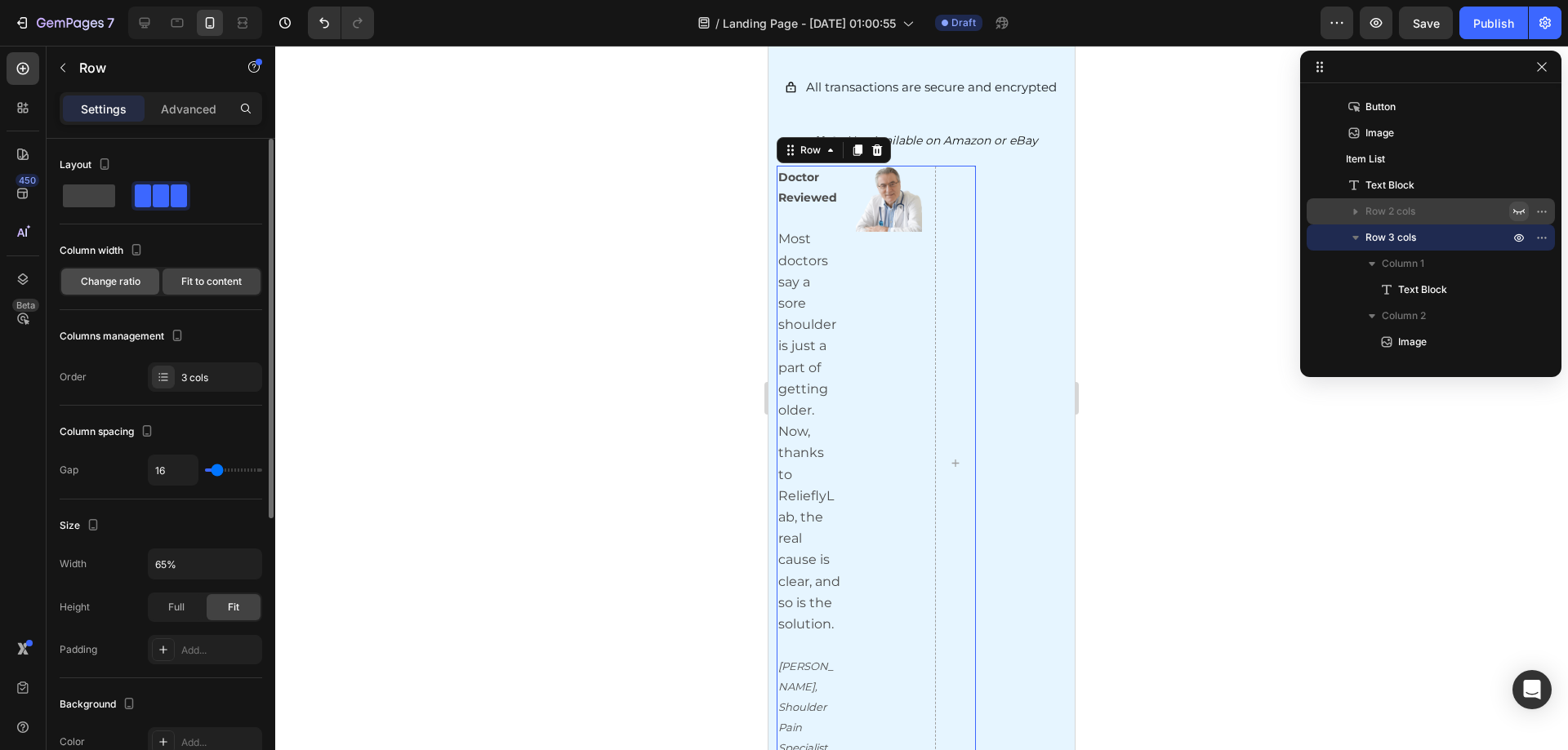
click at [69, 287] on div "Change ratio" at bounding box center [110, 282] width 98 height 26
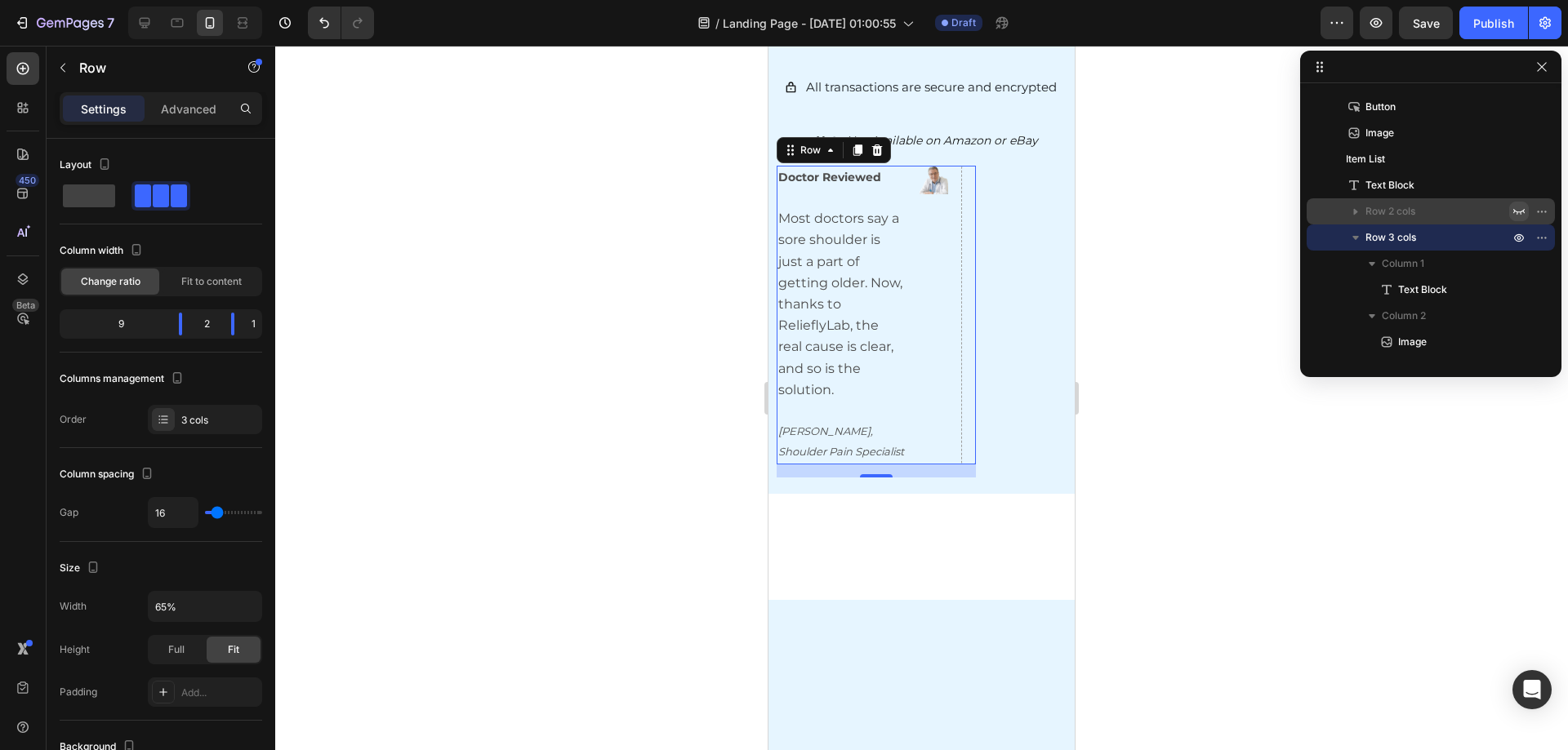
click at [1115, 271] on div at bounding box center [921, 398] width 1293 height 705
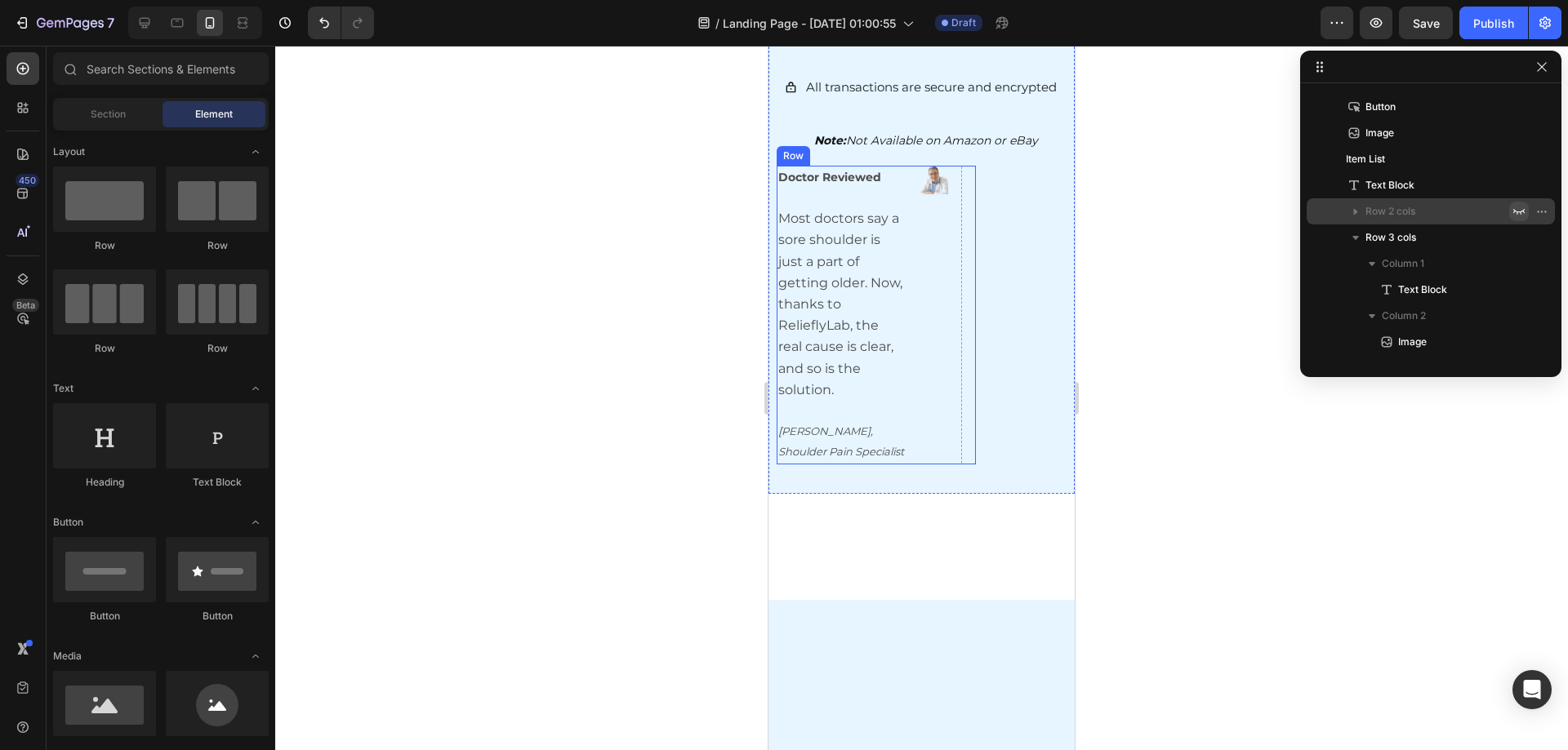
click at [910, 207] on div "Doctor Reviewed Most doctors say a sore shoulder is just a part of getting olde…" at bounding box center [877, 315] width 199 height 299
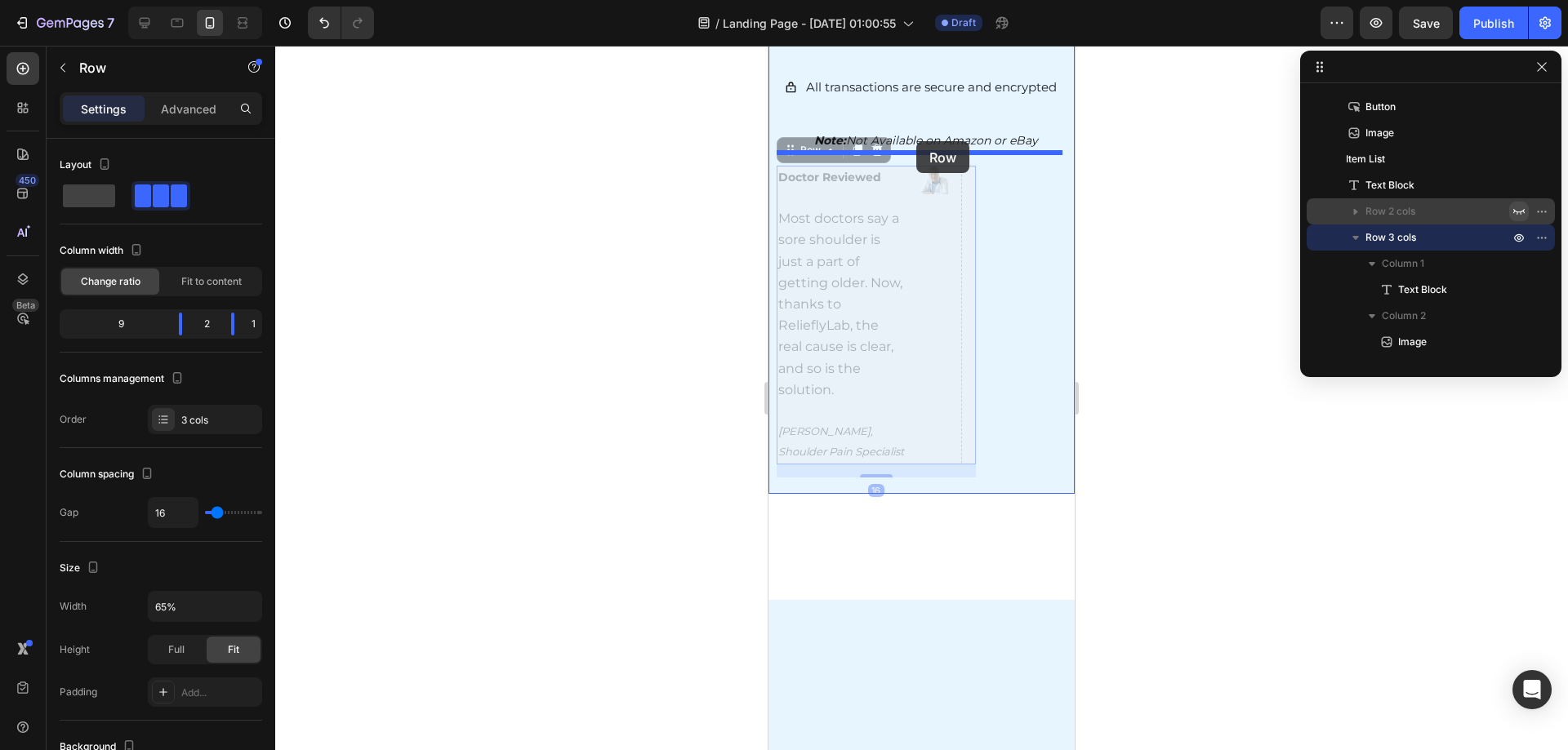
drag, startPoint x: 930, startPoint y: 208, endPoint x: 917, endPoint y: 142, distance: 67.3
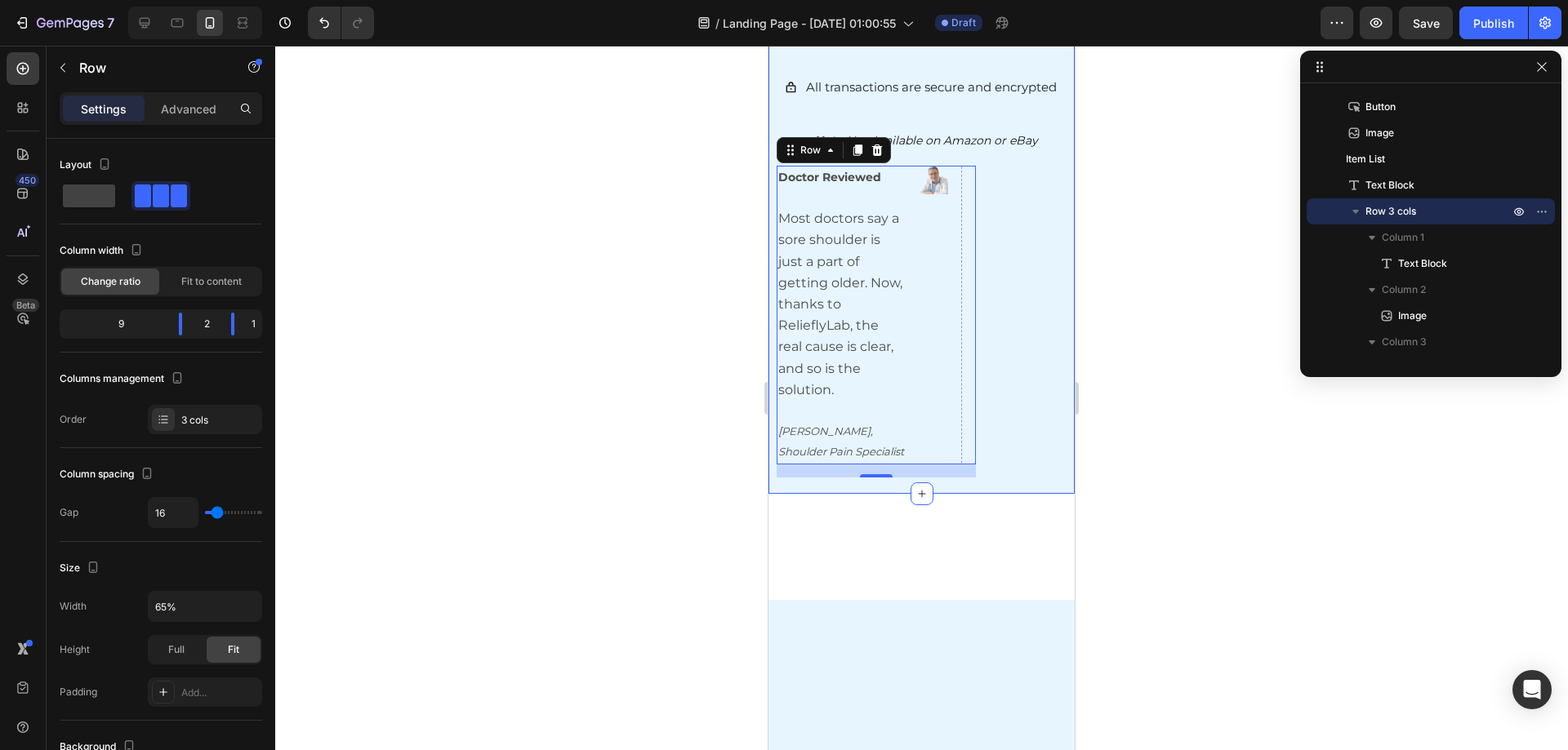
click at [1142, 314] on div at bounding box center [921, 398] width 1293 height 705
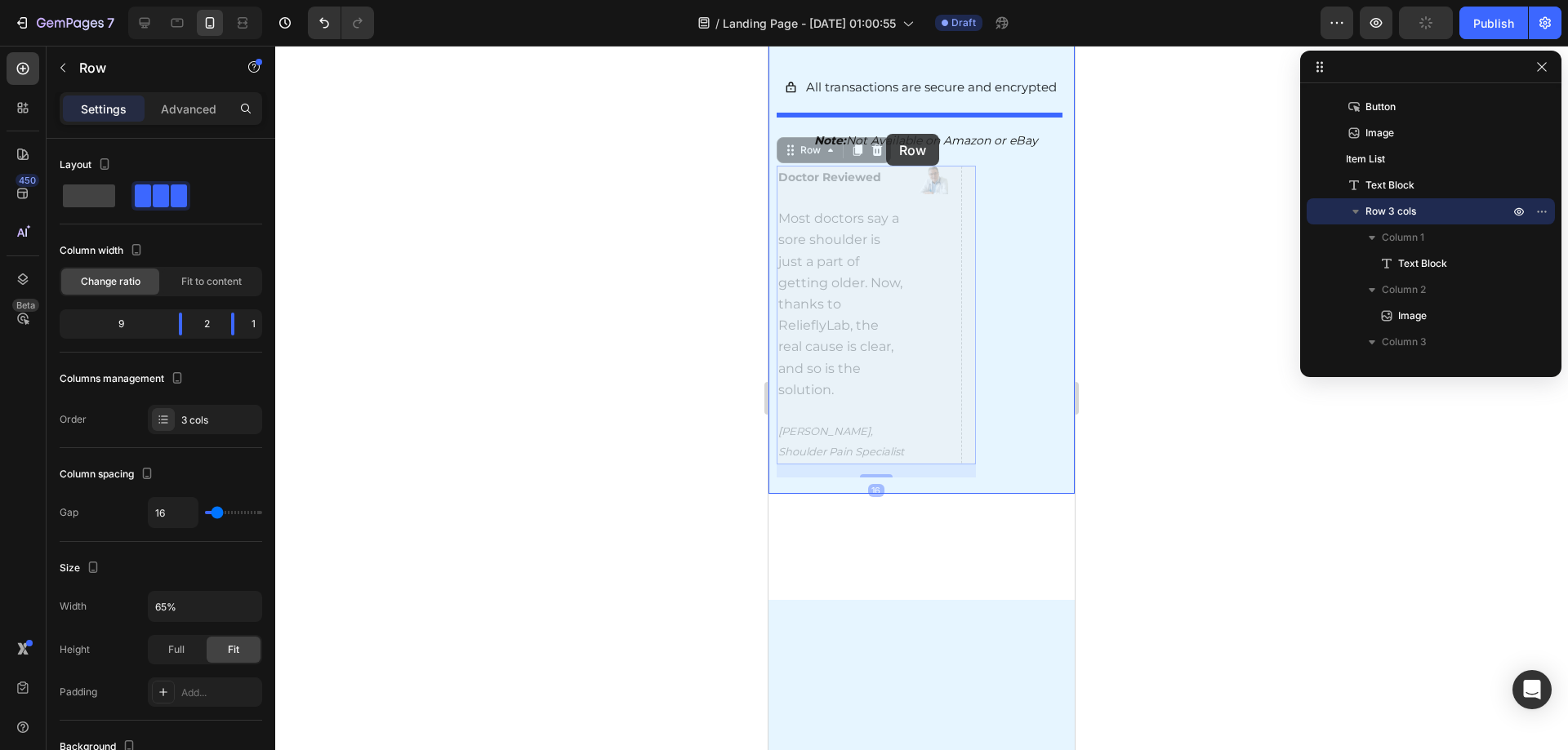
drag, startPoint x: 904, startPoint y: 214, endPoint x: 888, endPoint y: 134, distance: 81.6
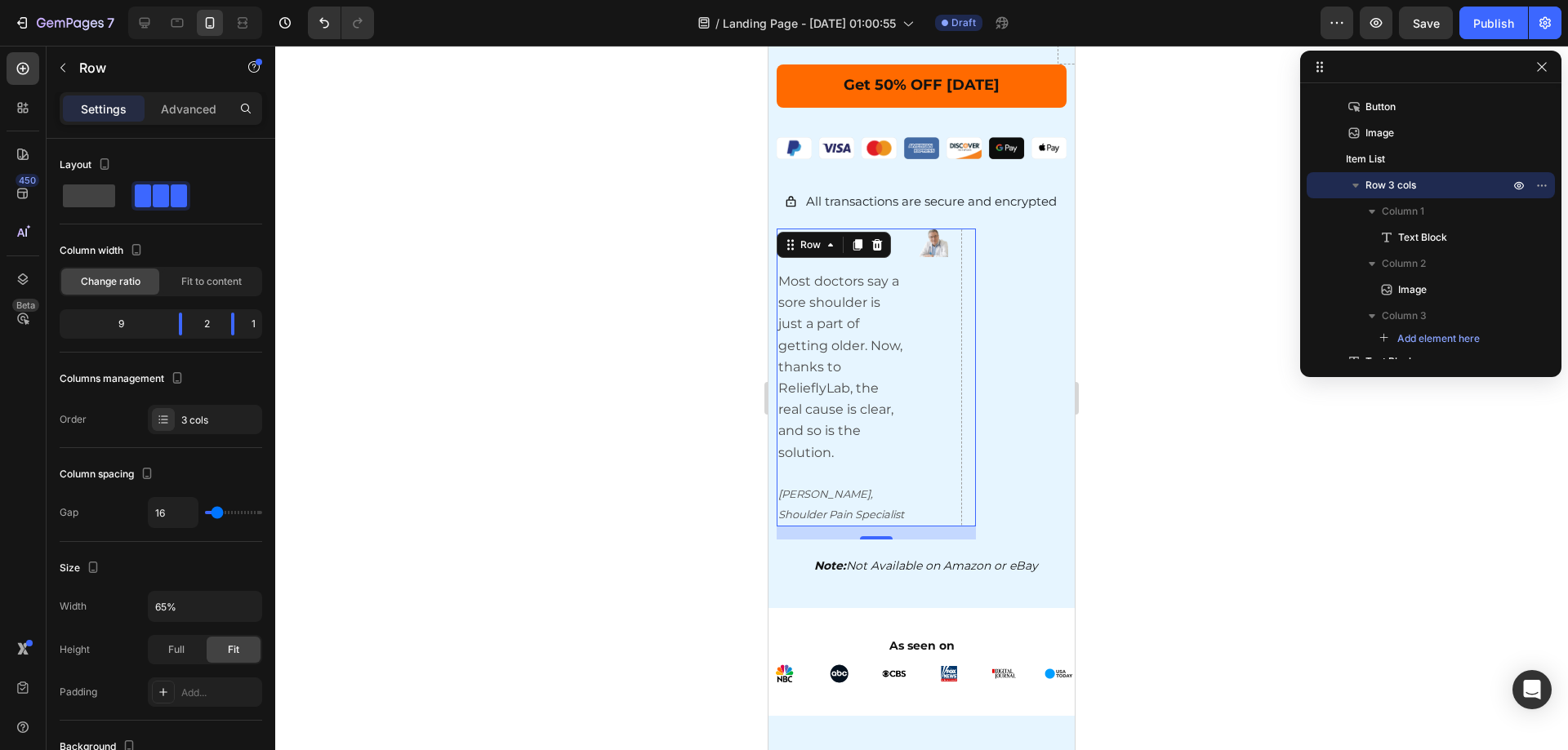
scroll to position [571, 0]
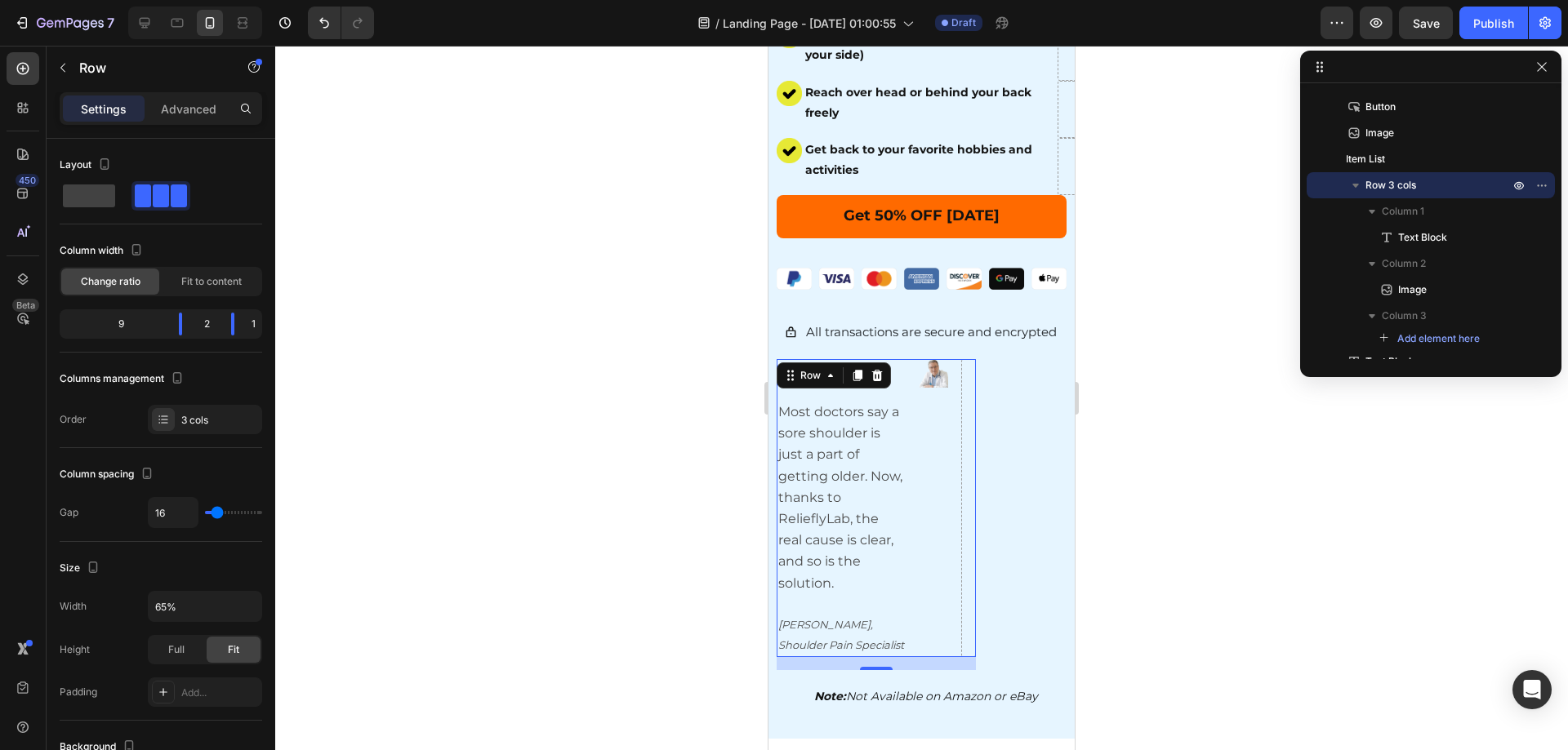
click at [1208, 321] on div at bounding box center [921, 398] width 1293 height 705
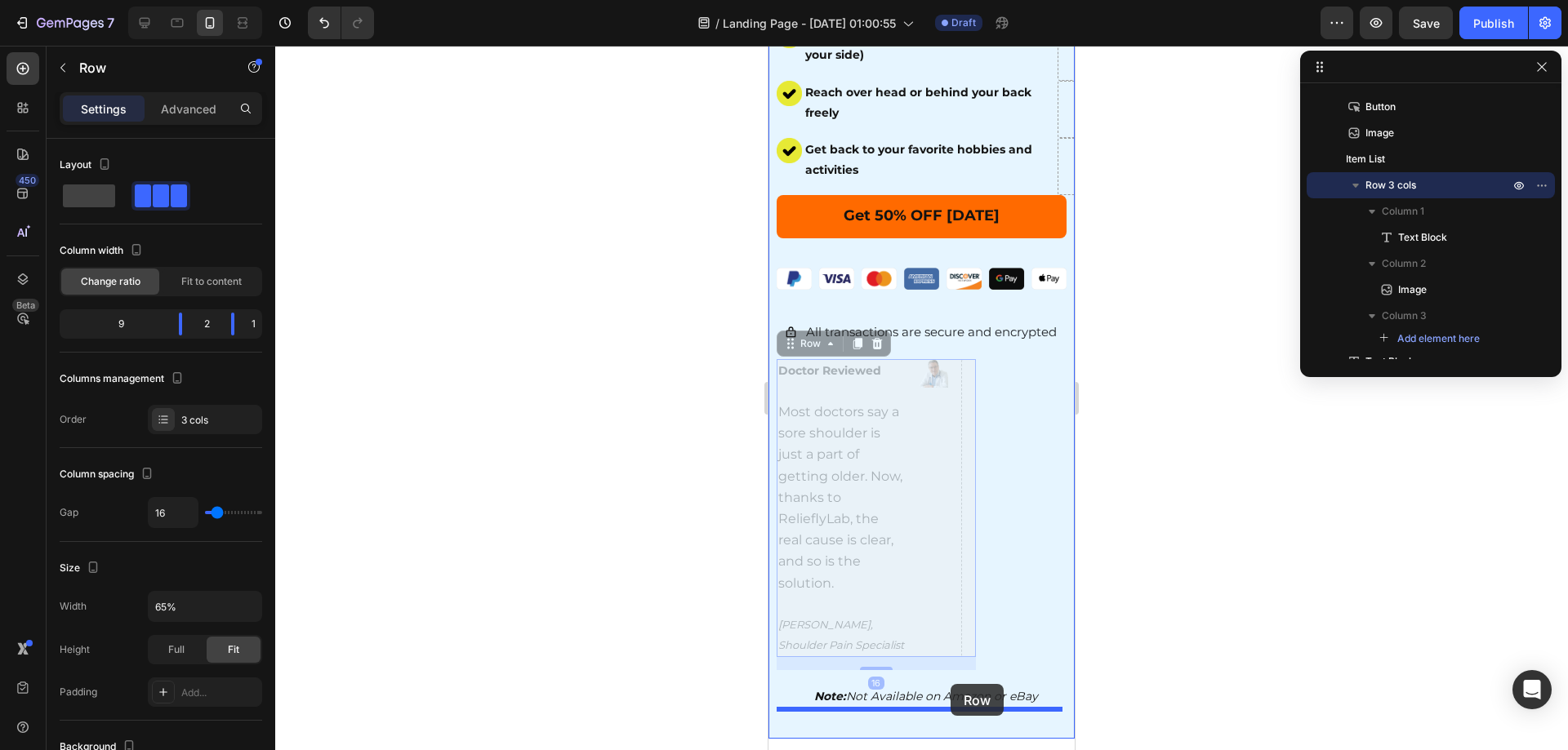
drag, startPoint x: 931, startPoint y: 393, endPoint x: 951, endPoint y: 684, distance: 291.7
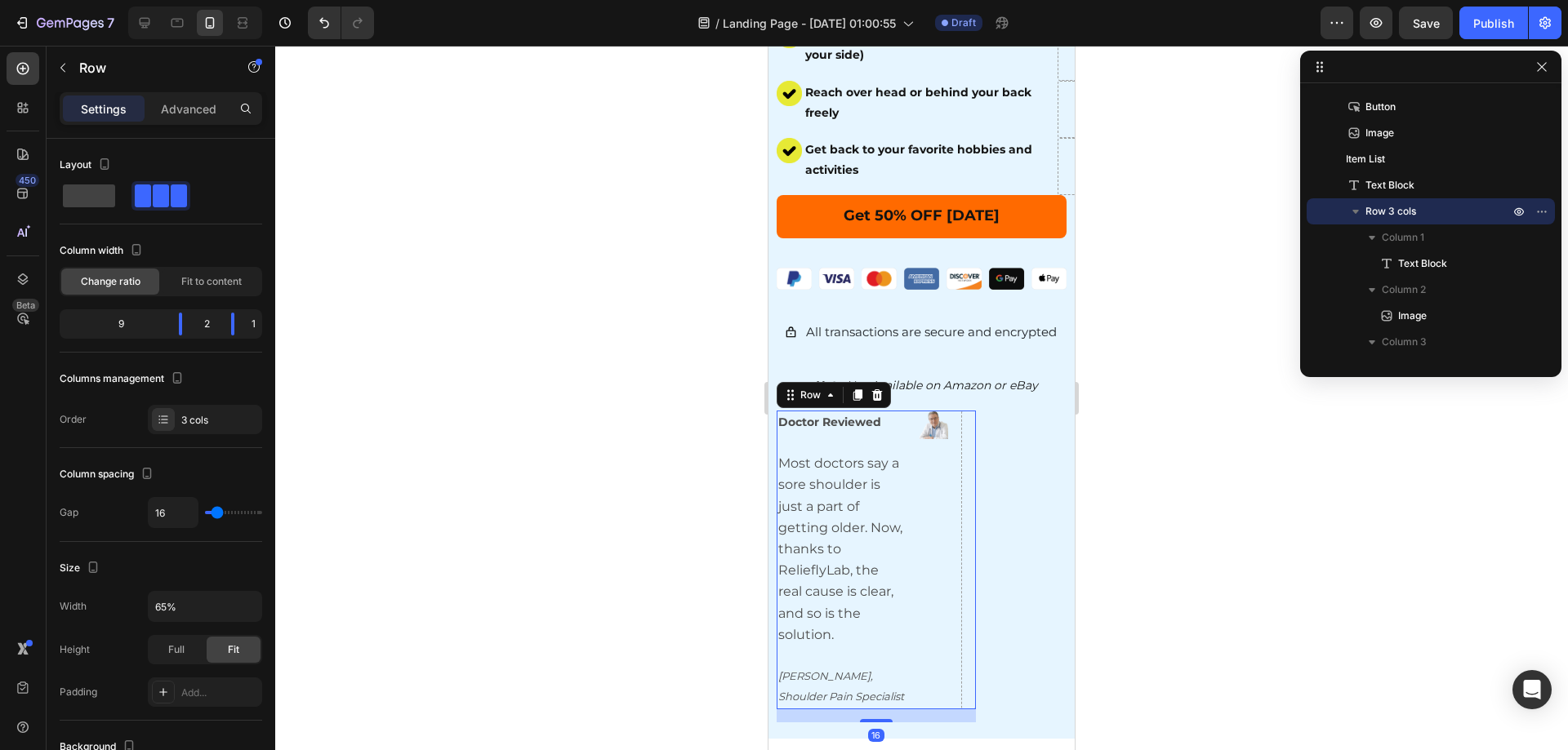
click at [1238, 642] on div at bounding box center [921, 398] width 1293 height 705
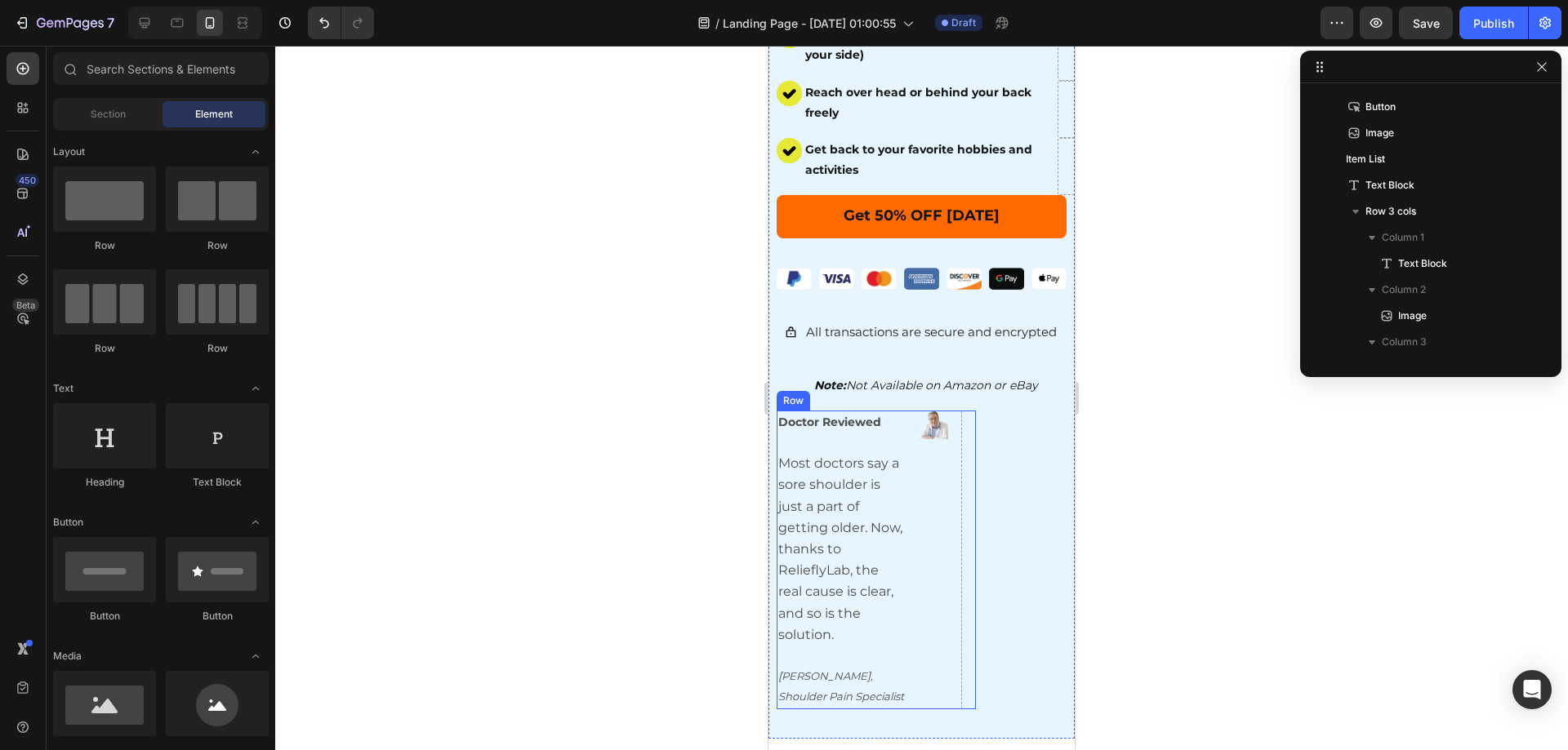
click at [930, 439] on div "Image" at bounding box center [933, 560] width 29 height 299
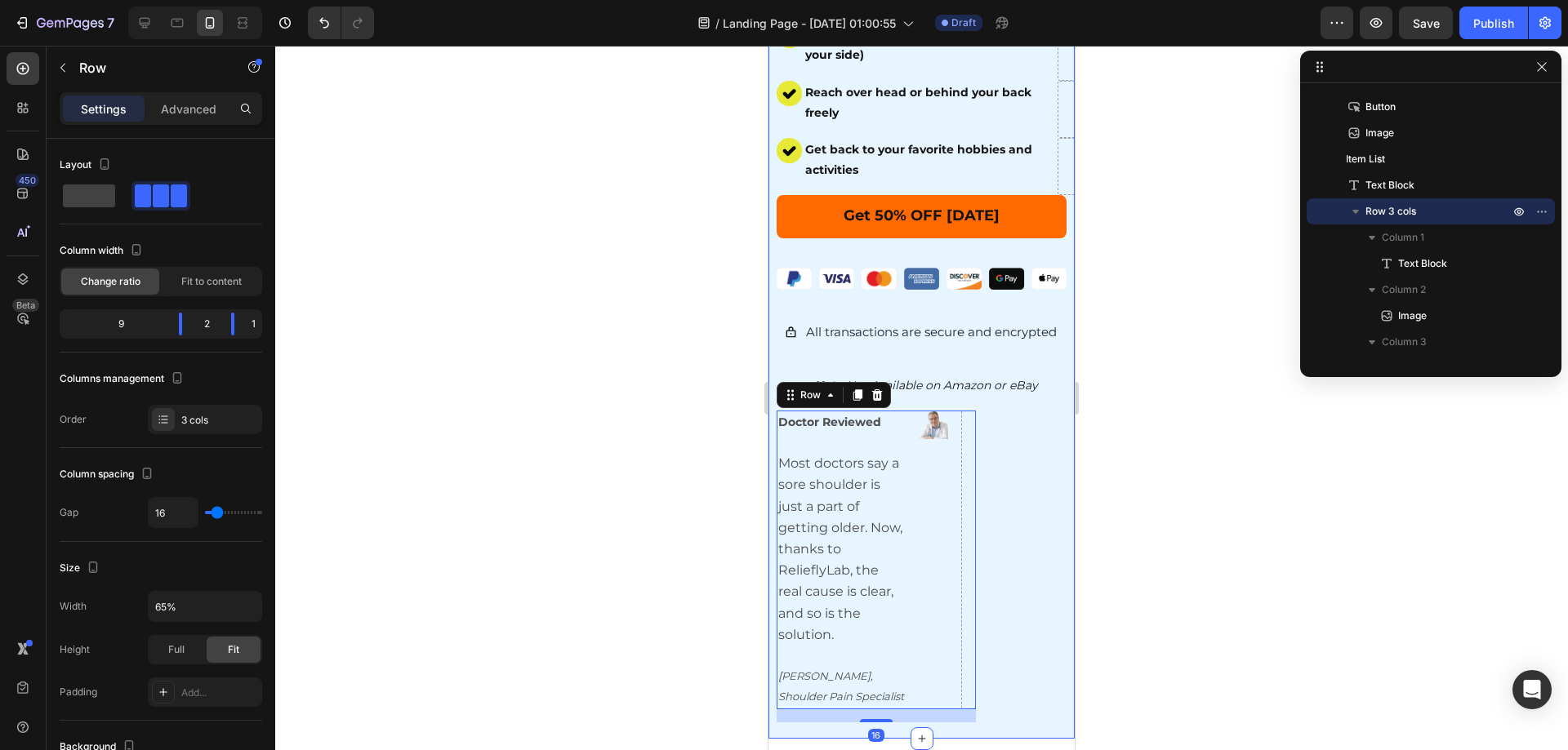
click at [1248, 519] on div at bounding box center [921, 398] width 1293 height 705
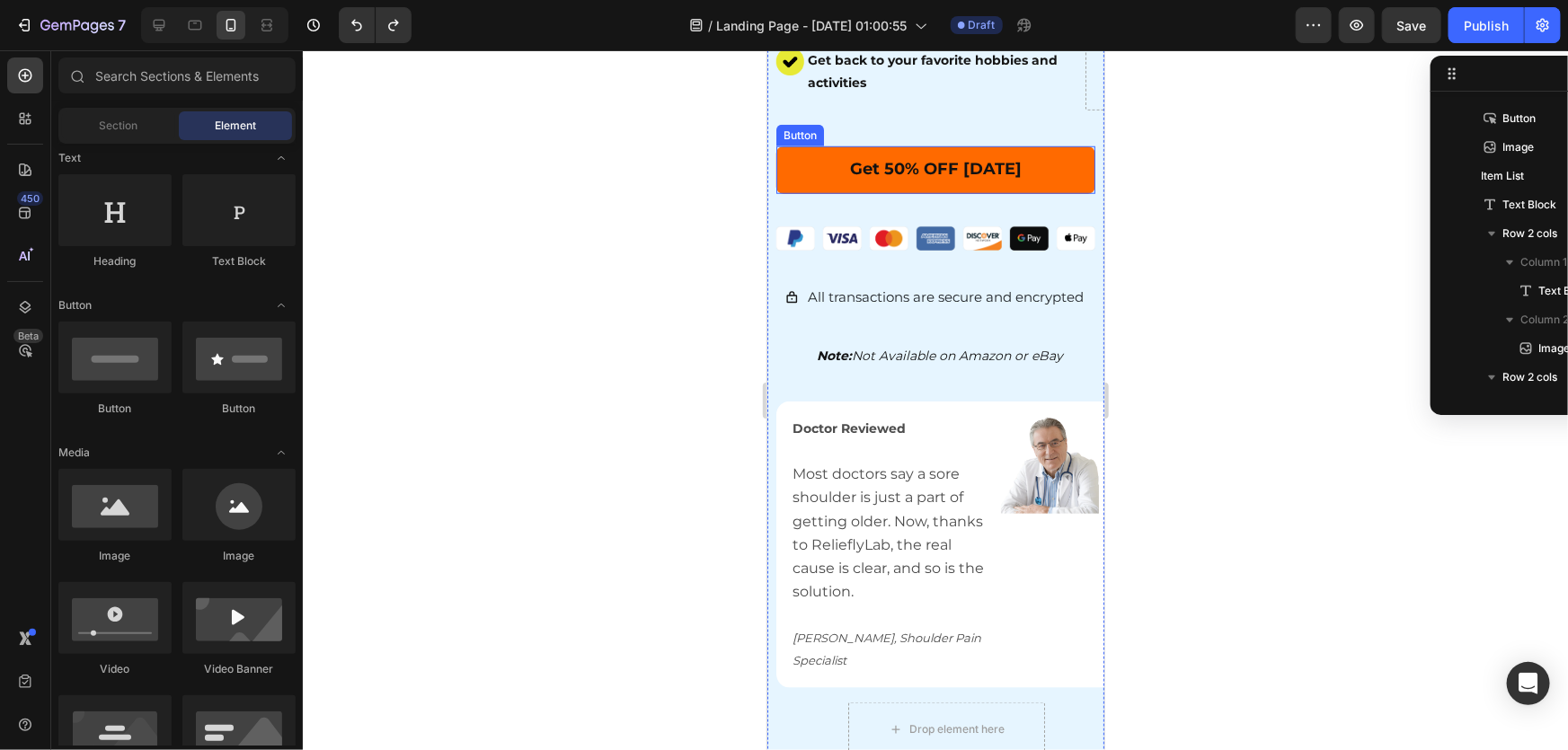
scroll to position [992, 0]
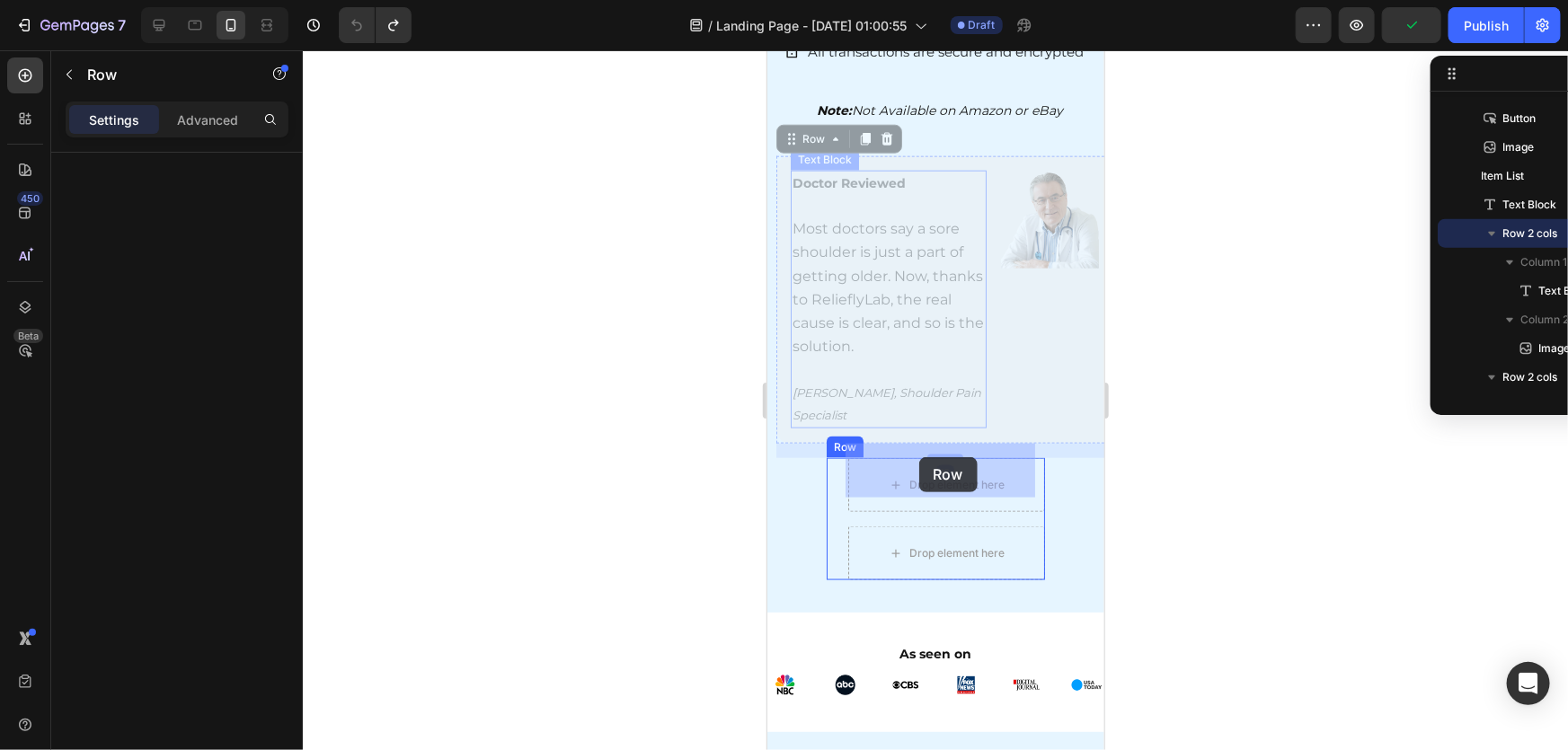
drag, startPoint x: 889, startPoint y: 146, endPoint x: 1911, endPoint y: 507, distance: 1083.9
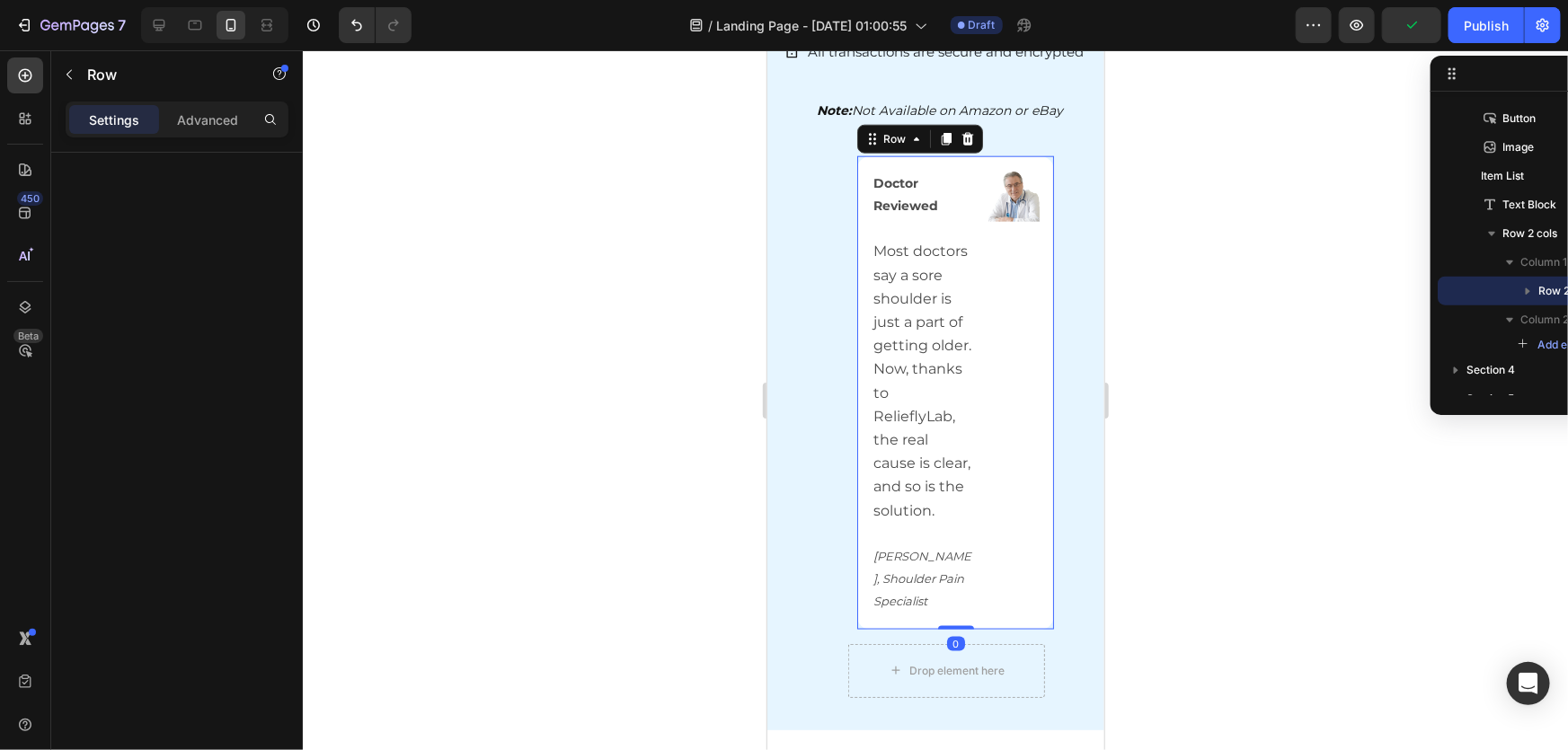
click at [1389, 442] on div at bounding box center [935, 401] width 1265 height 700
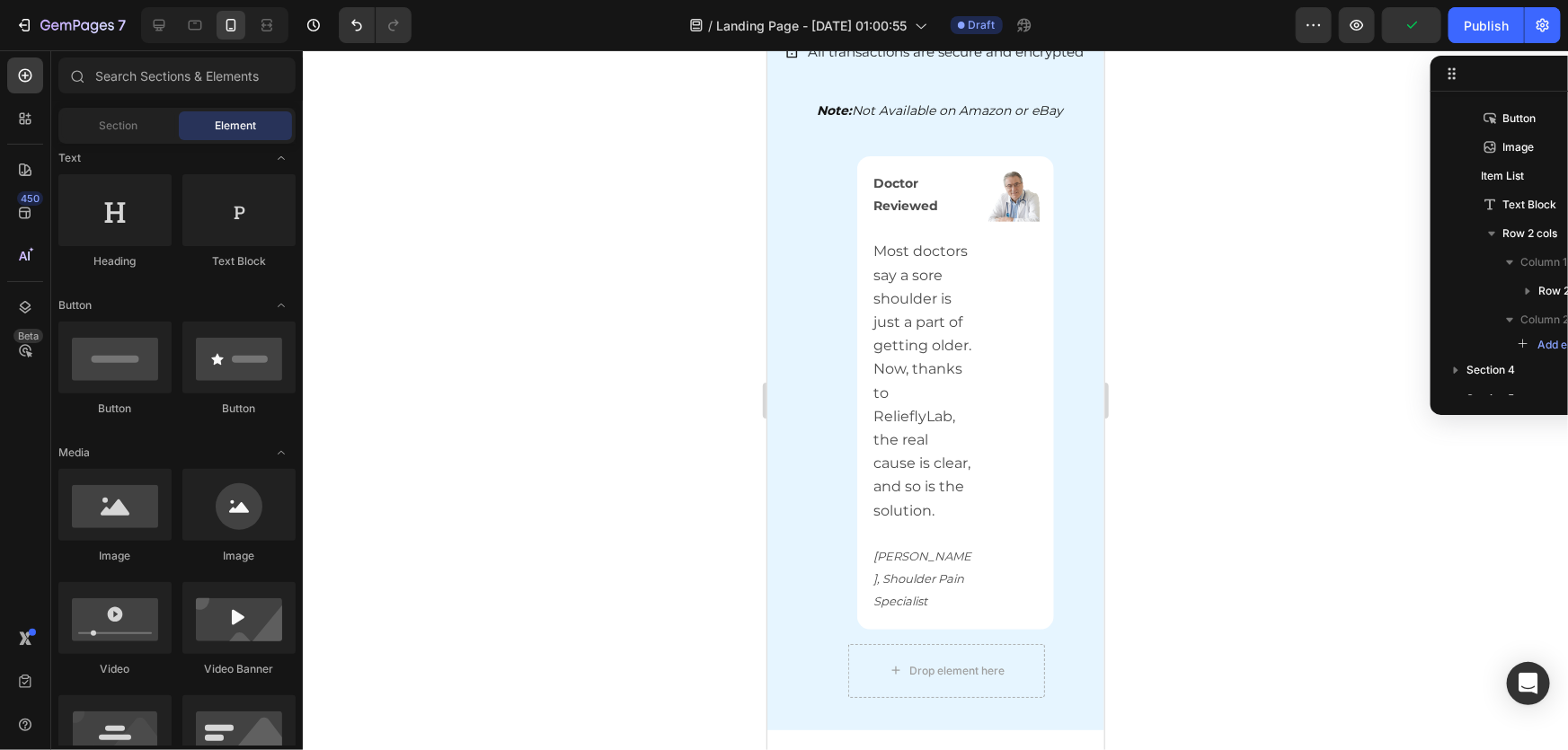
click at [1156, 369] on div at bounding box center [935, 401] width 1265 height 700
click at [860, 156] on div "Doctor Reviewed Most doctors say a sore shoulder is just a part of getting olde…" at bounding box center [954, 392] width 198 height 473
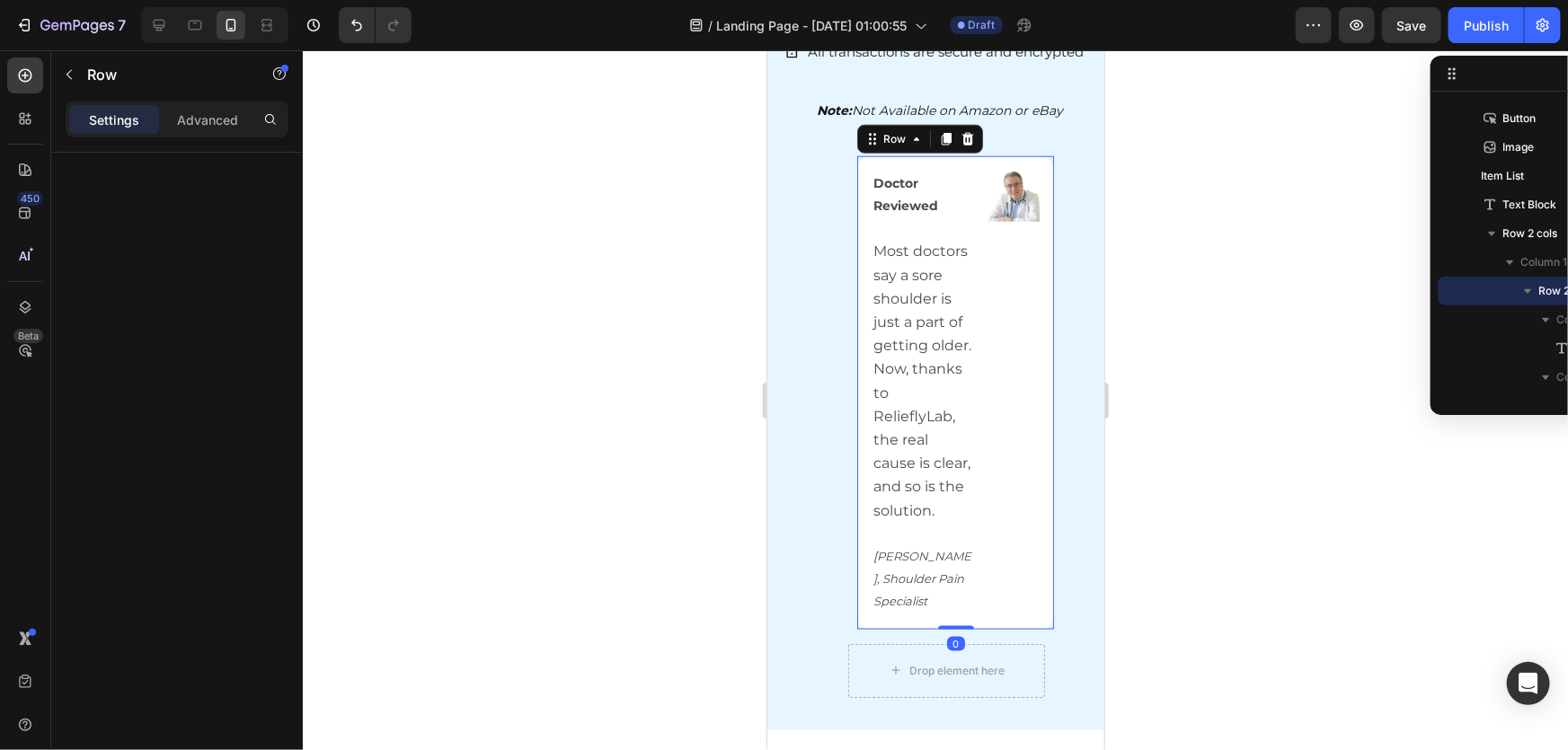
click at [155, 114] on div "Settings" at bounding box center [115, 119] width 90 height 29
click at [203, 112] on p "Advanced" at bounding box center [208, 120] width 61 height 19
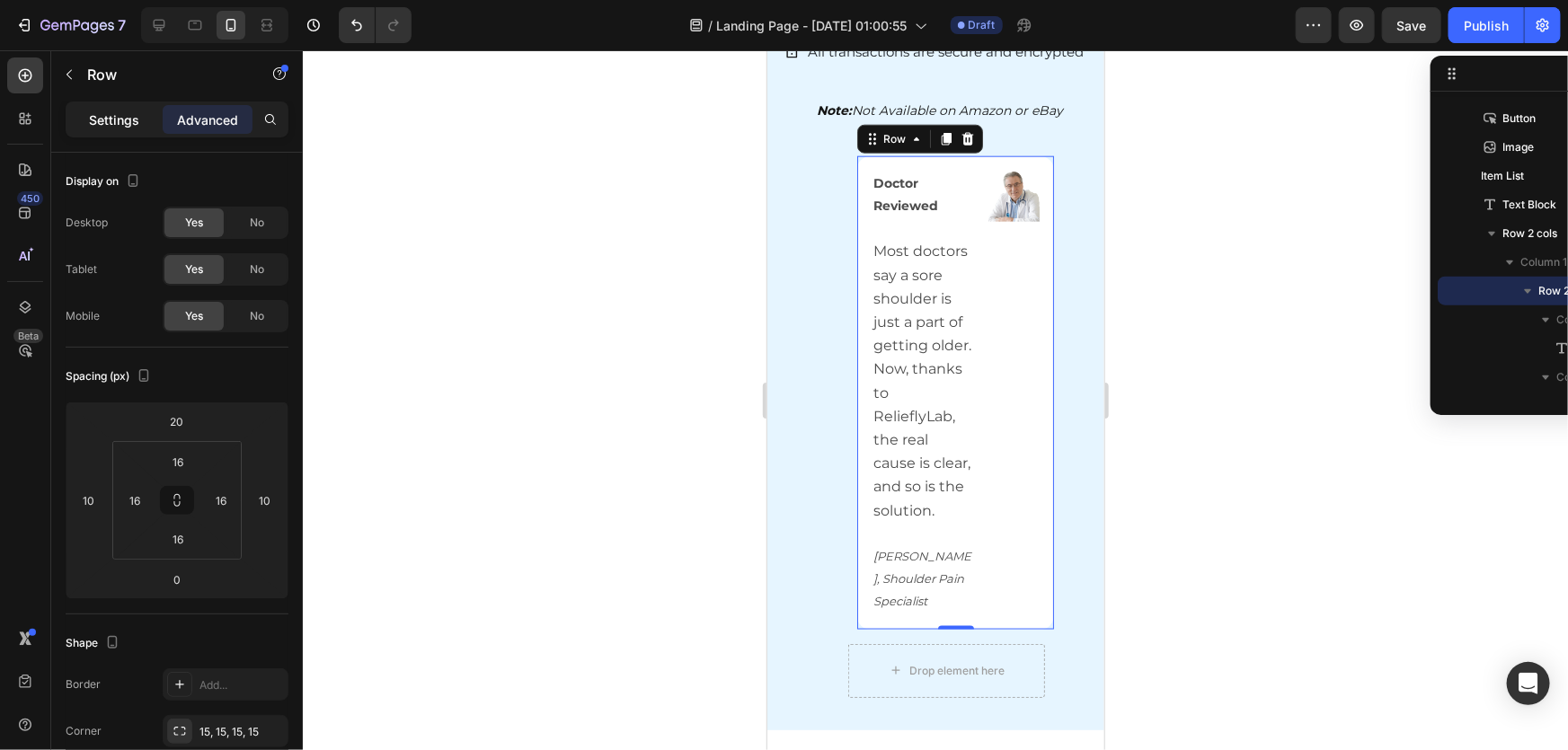
click at [126, 115] on p "Settings" at bounding box center [114, 120] width 51 height 19
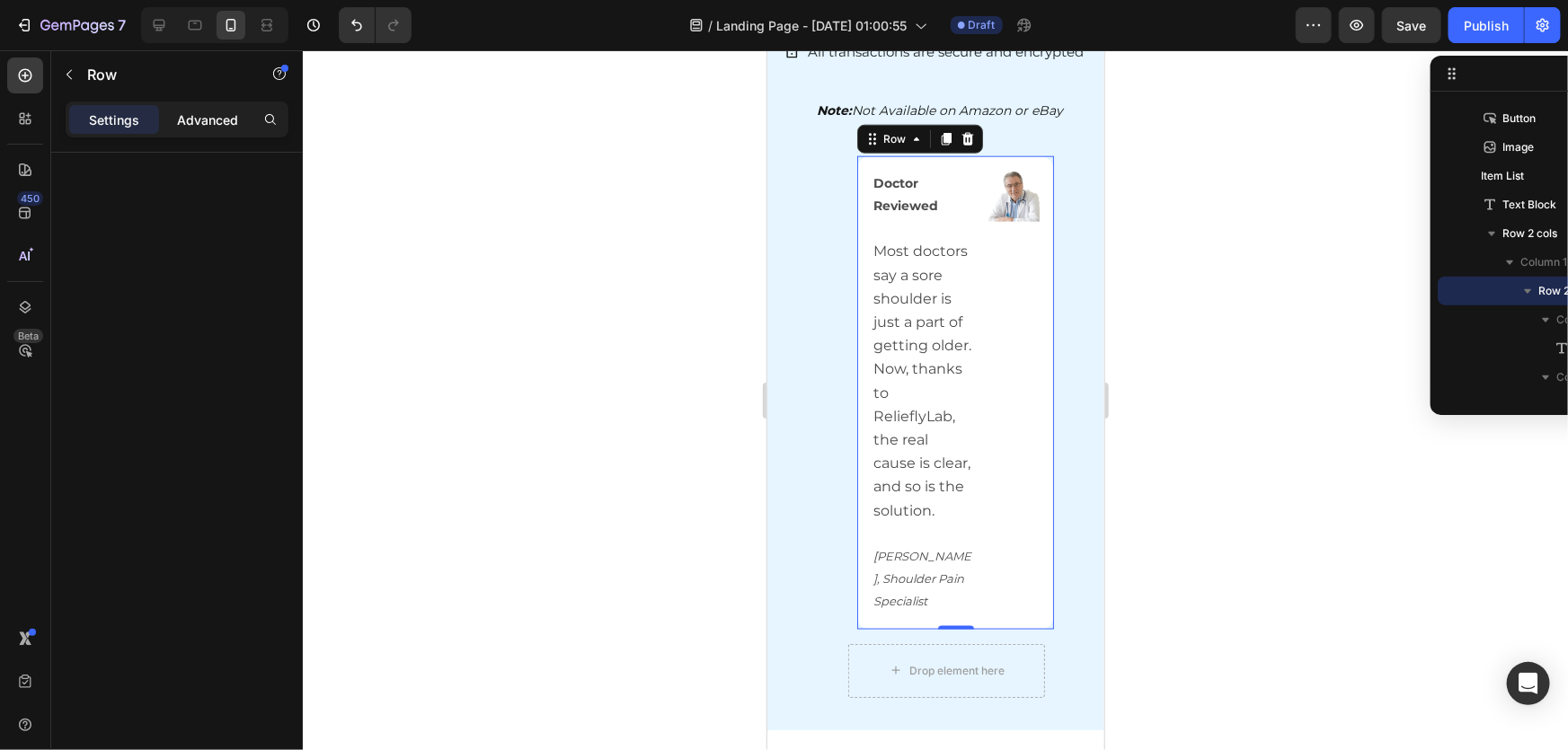
click at [182, 124] on p "Advanced" at bounding box center [208, 120] width 61 height 19
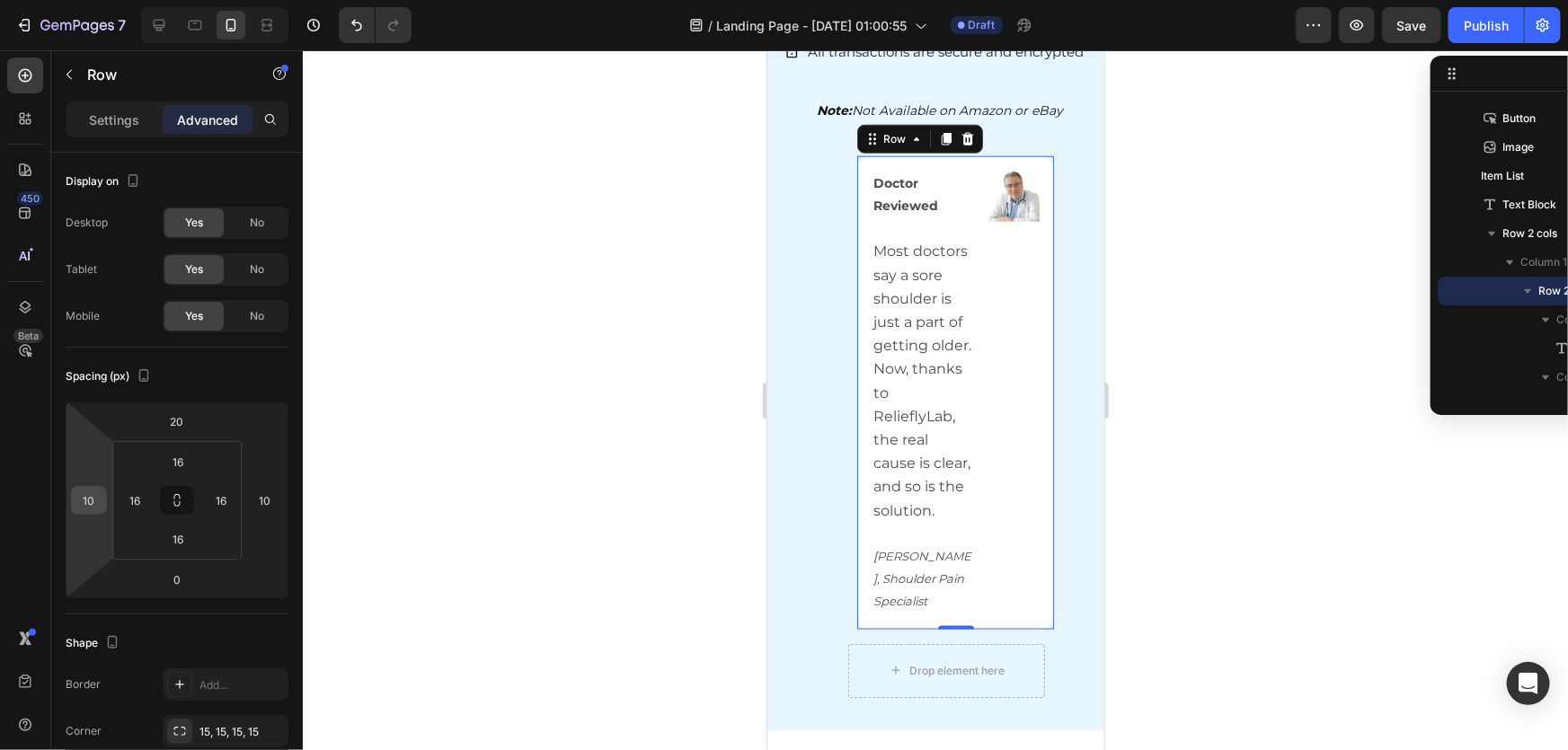
click at [91, 502] on input "10" at bounding box center [89, 500] width 27 height 27
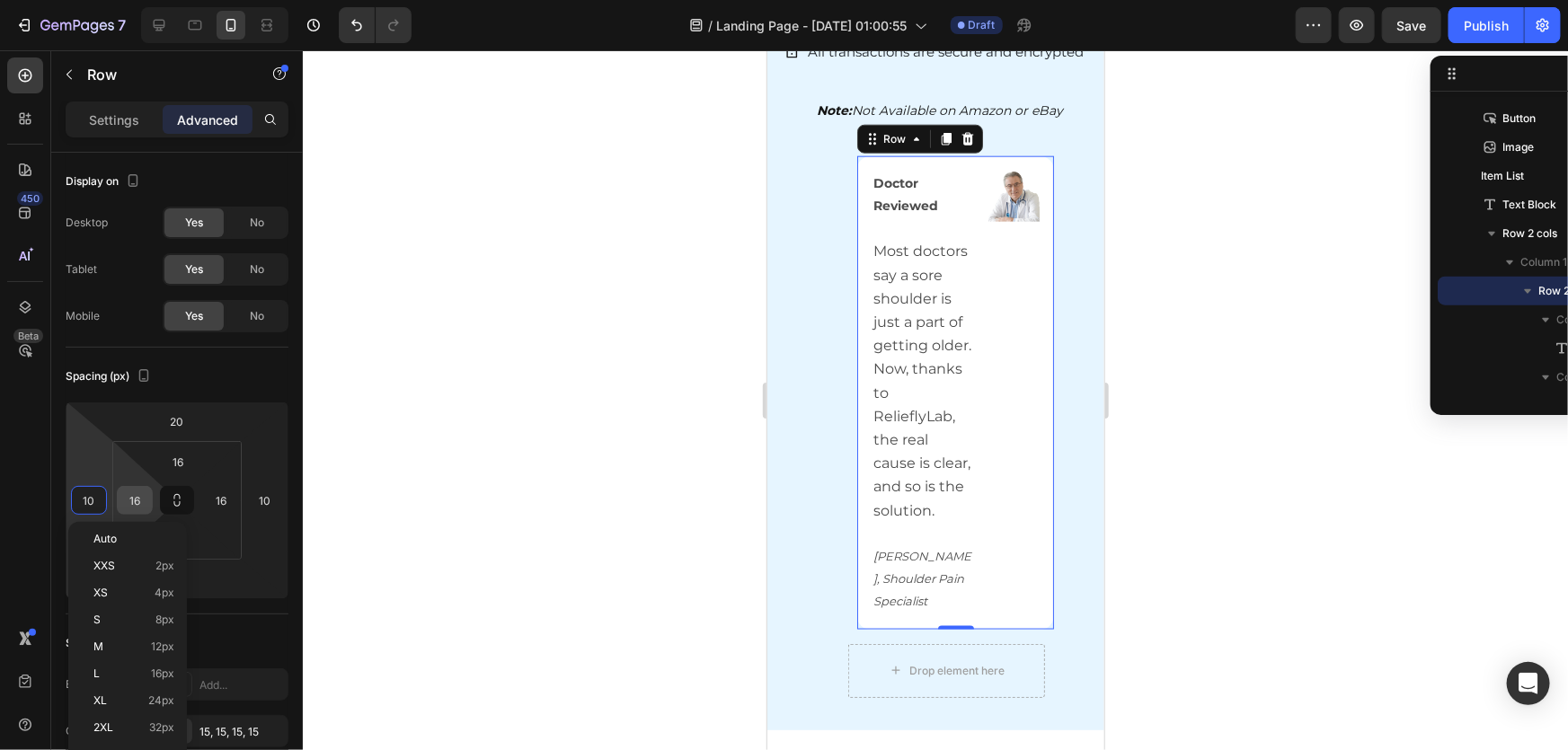
click at [135, 510] on input "16" at bounding box center [135, 500] width 27 height 27
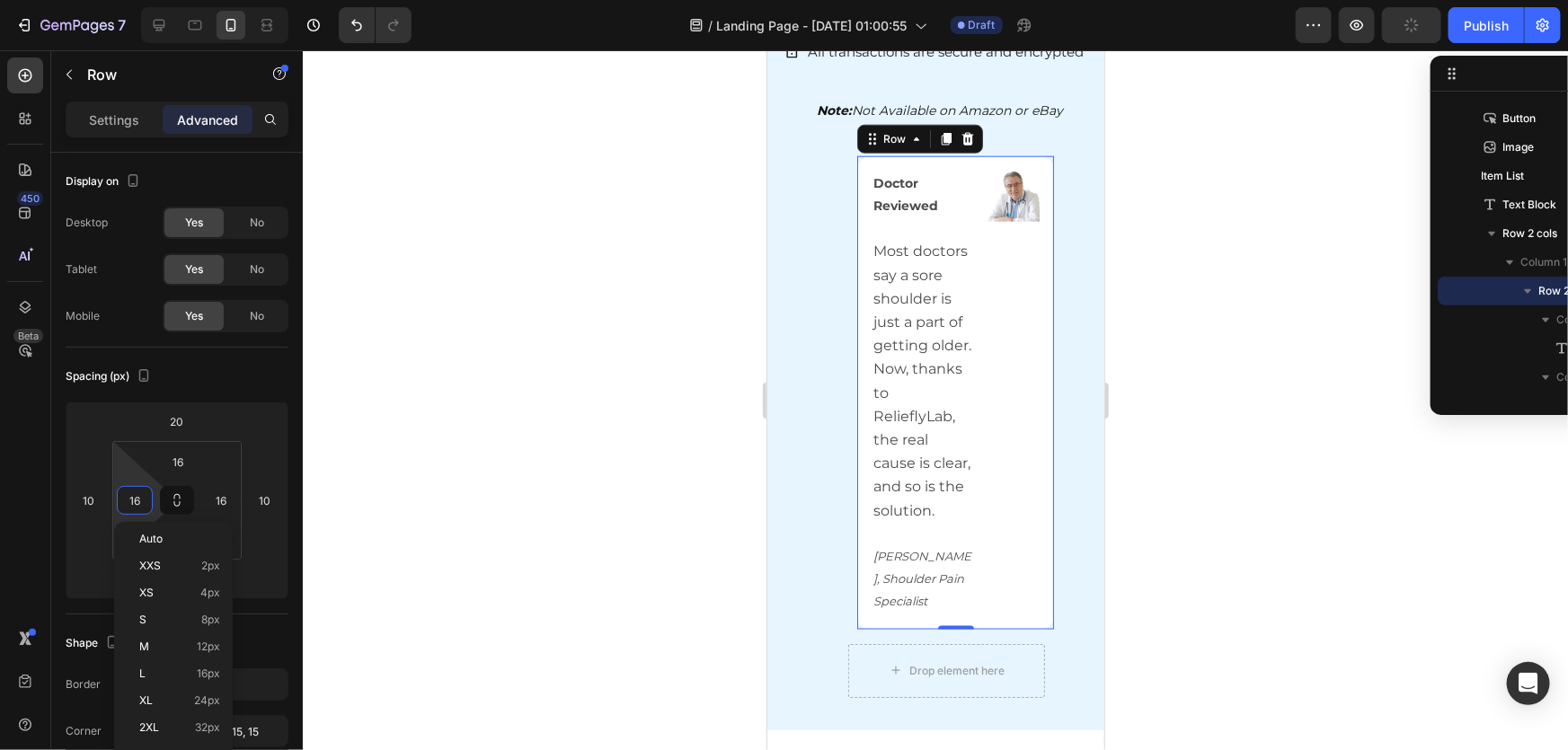
click at [560, 516] on div at bounding box center [935, 401] width 1265 height 700
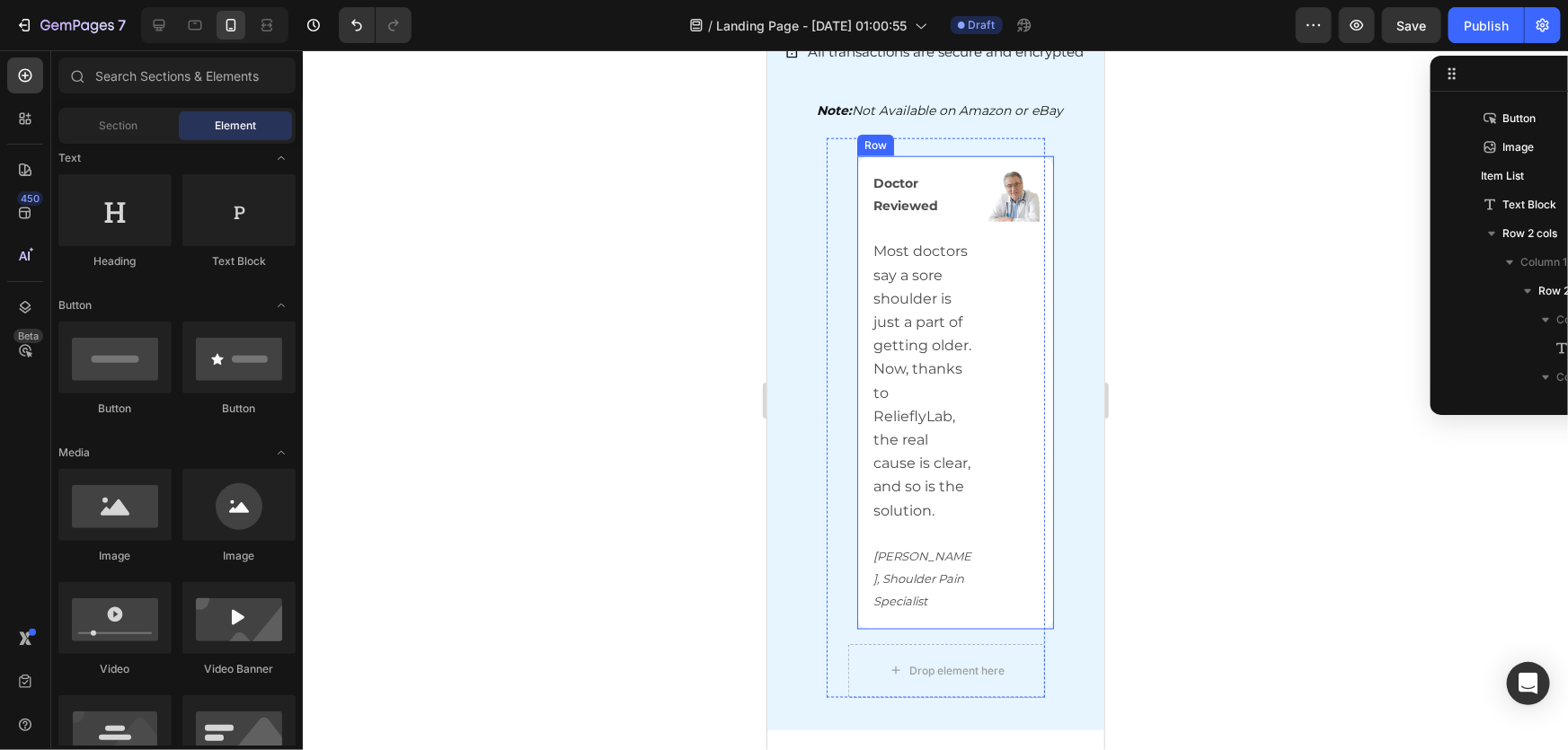
click at [861, 156] on div "Doctor Reviewed Most doctors say a sore shoulder is just a part of getting olde…" at bounding box center [954, 392] width 198 height 473
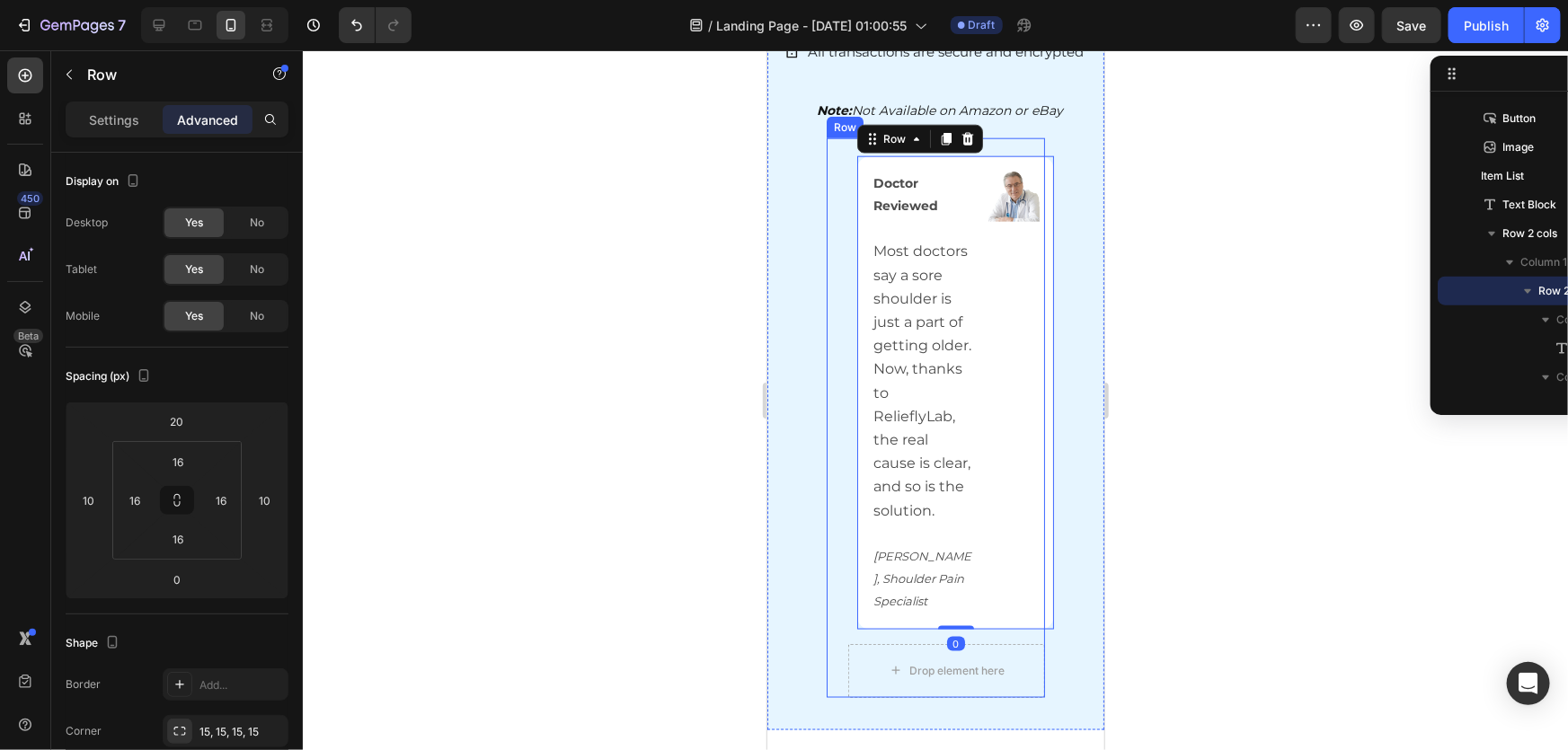
click at [834, 161] on div "Doctor Reviewed Most doctors say a sore shoulder is just a part of getting olde…" at bounding box center [935, 417] width 220 height 560
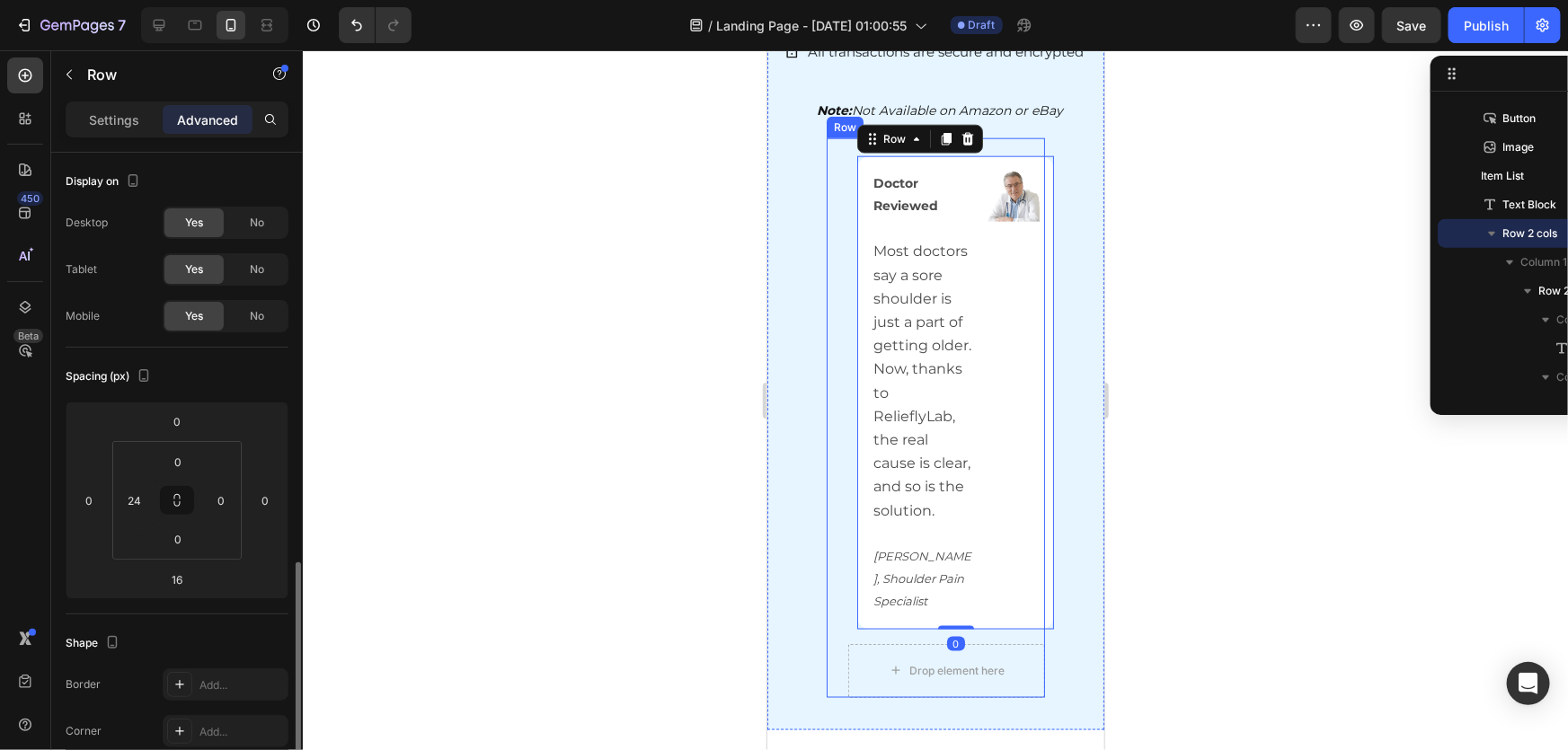
scroll to position [269, 0]
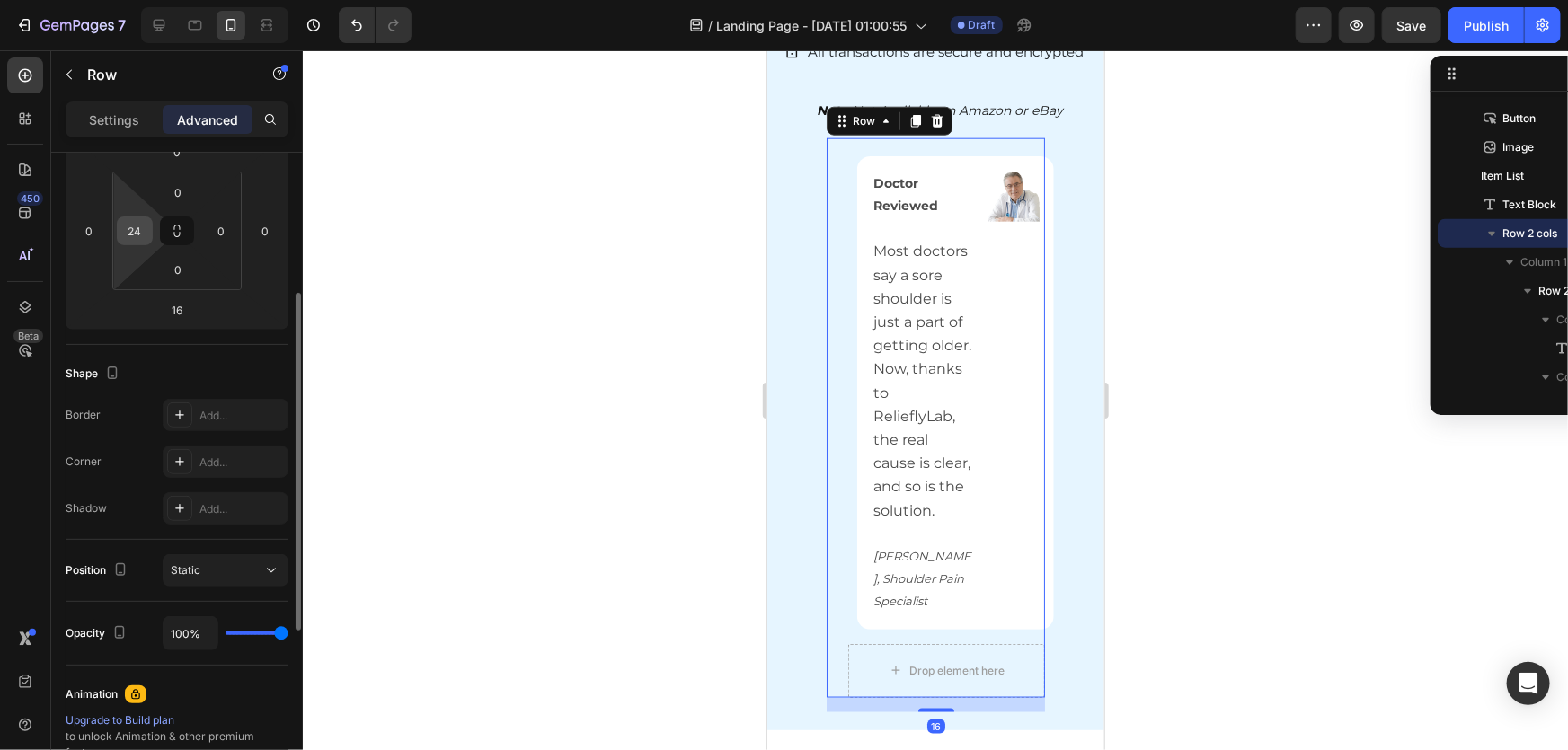
click at [136, 230] on input "24" at bounding box center [135, 231] width 27 height 27
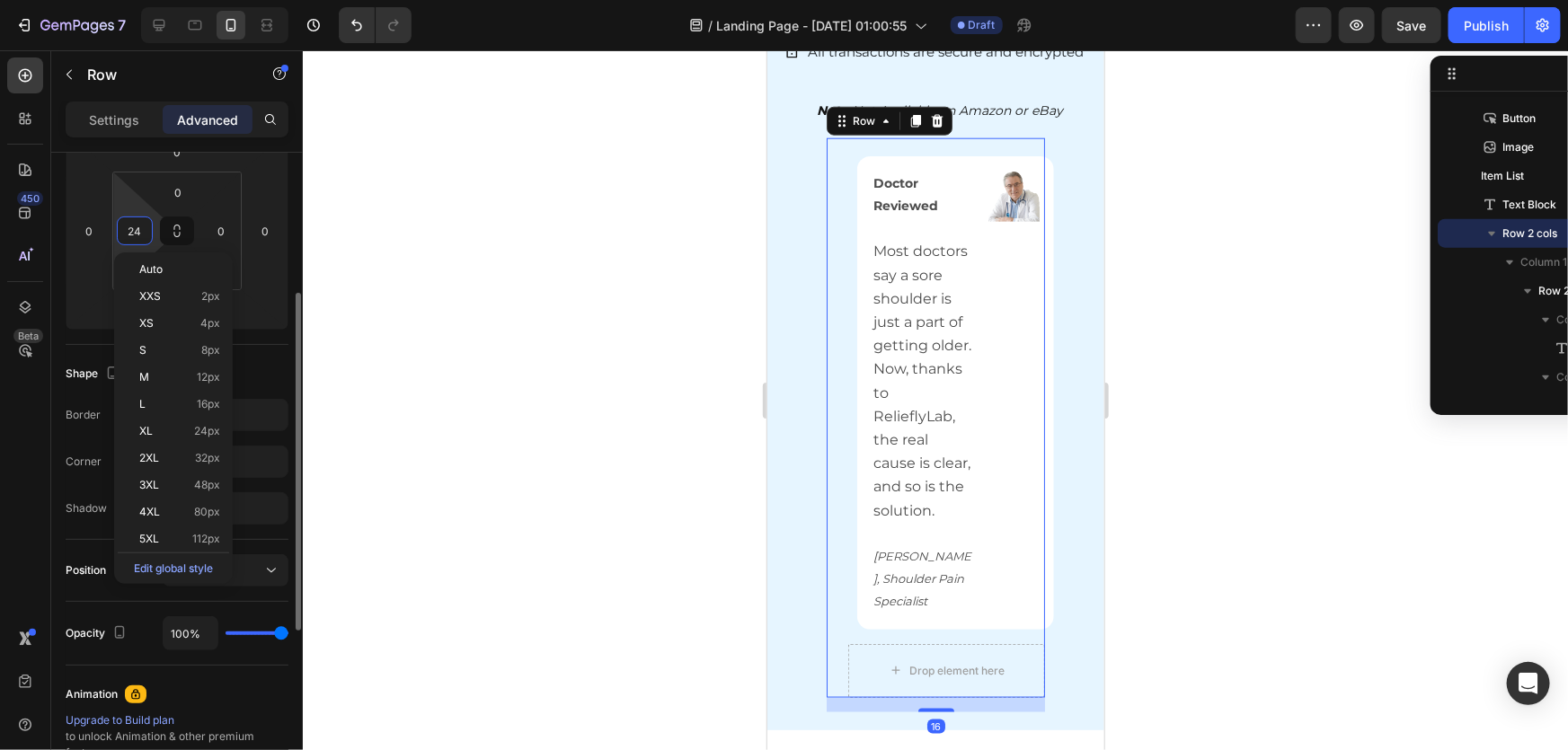
type input "0"
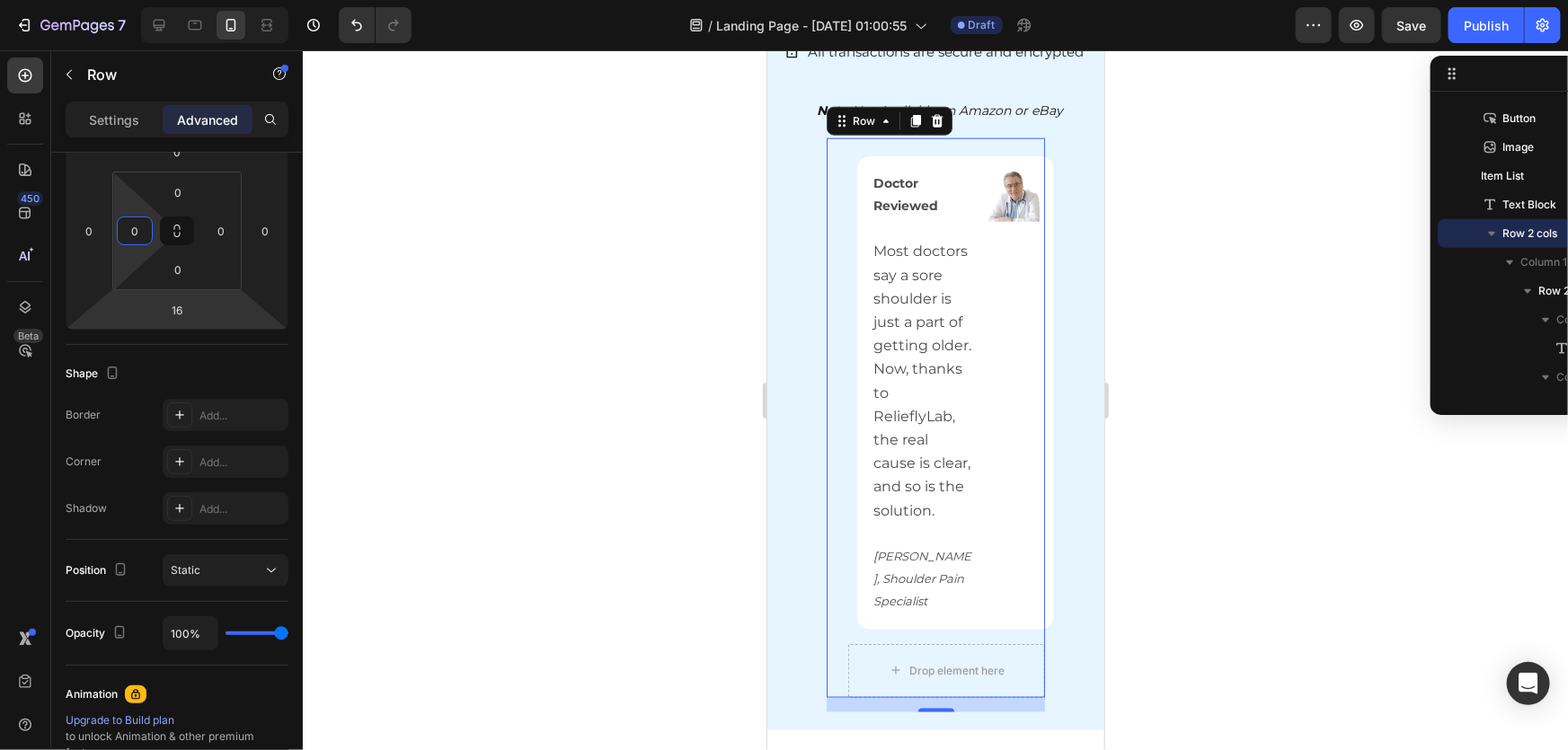
click at [468, 443] on div at bounding box center [935, 401] width 1265 height 700
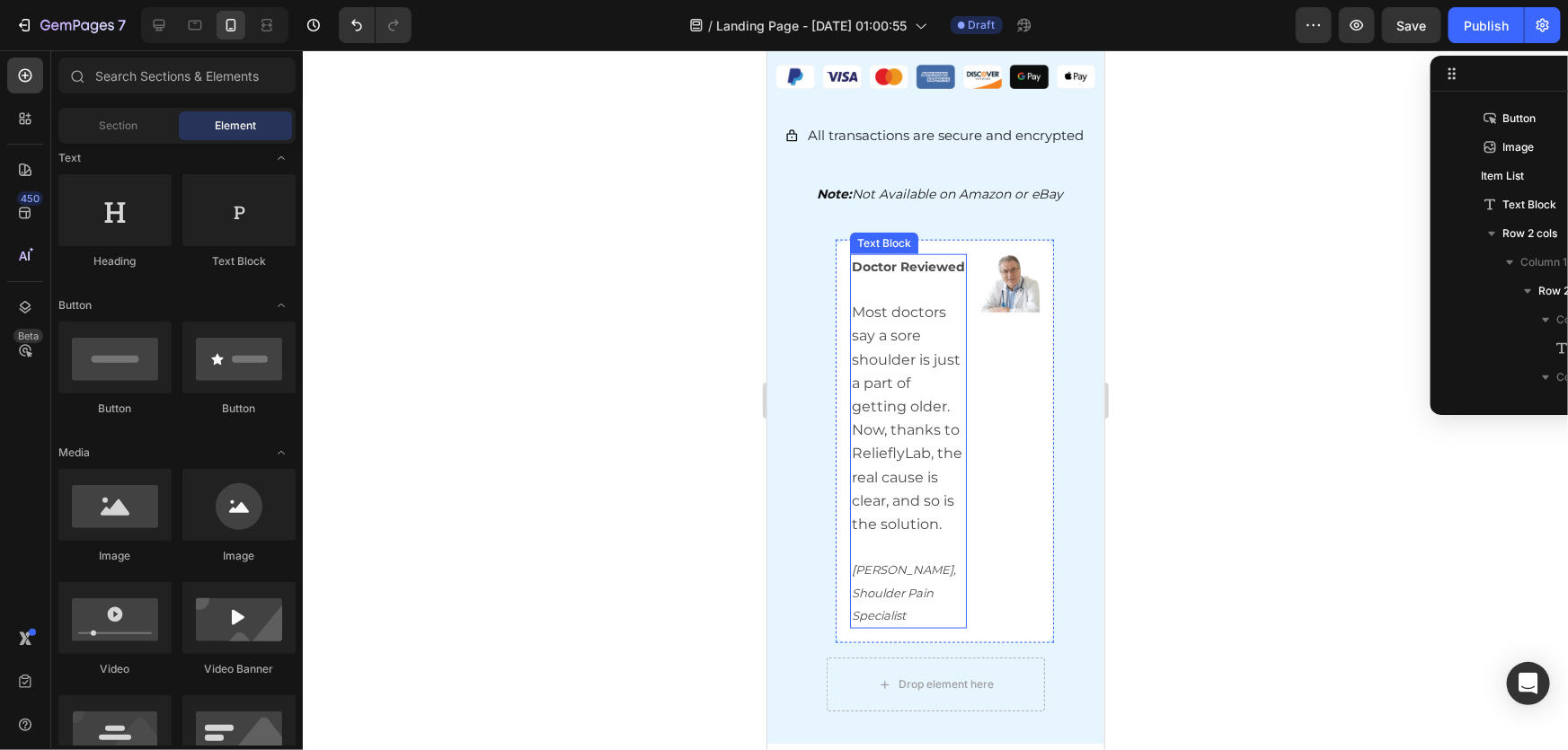
scroll to position [828, 0]
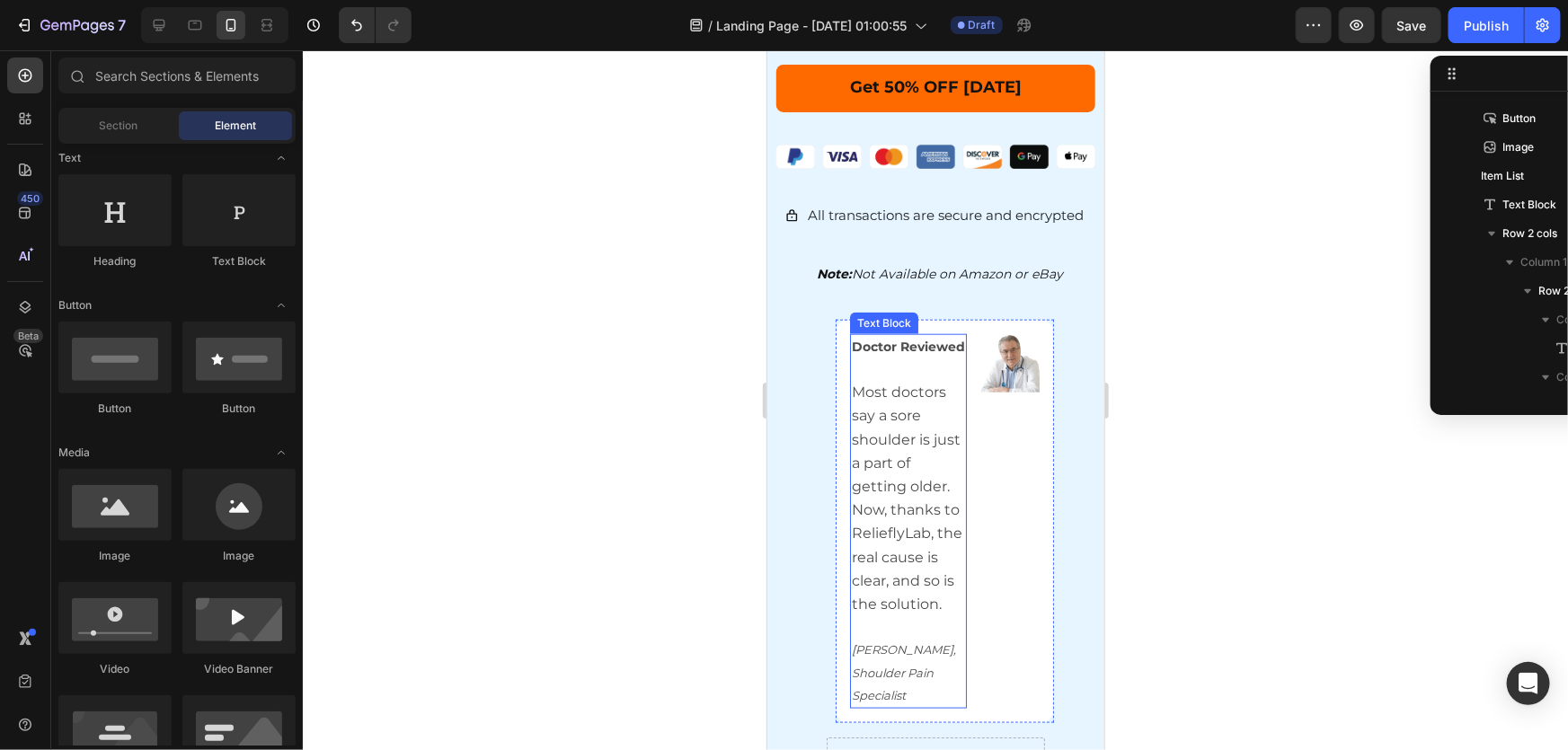
drag, startPoint x: 1336, startPoint y: 424, endPoint x: 329, endPoint y: 347, distance: 1009.9
click at [1336, 424] on div at bounding box center [935, 401] width 1265 height 700
click at [835, 319] on div "Doctor Reviewed Most doctors say a sore shoulder is just a part of getting olde…" at bounding box center [945, 520] width 220 height 404
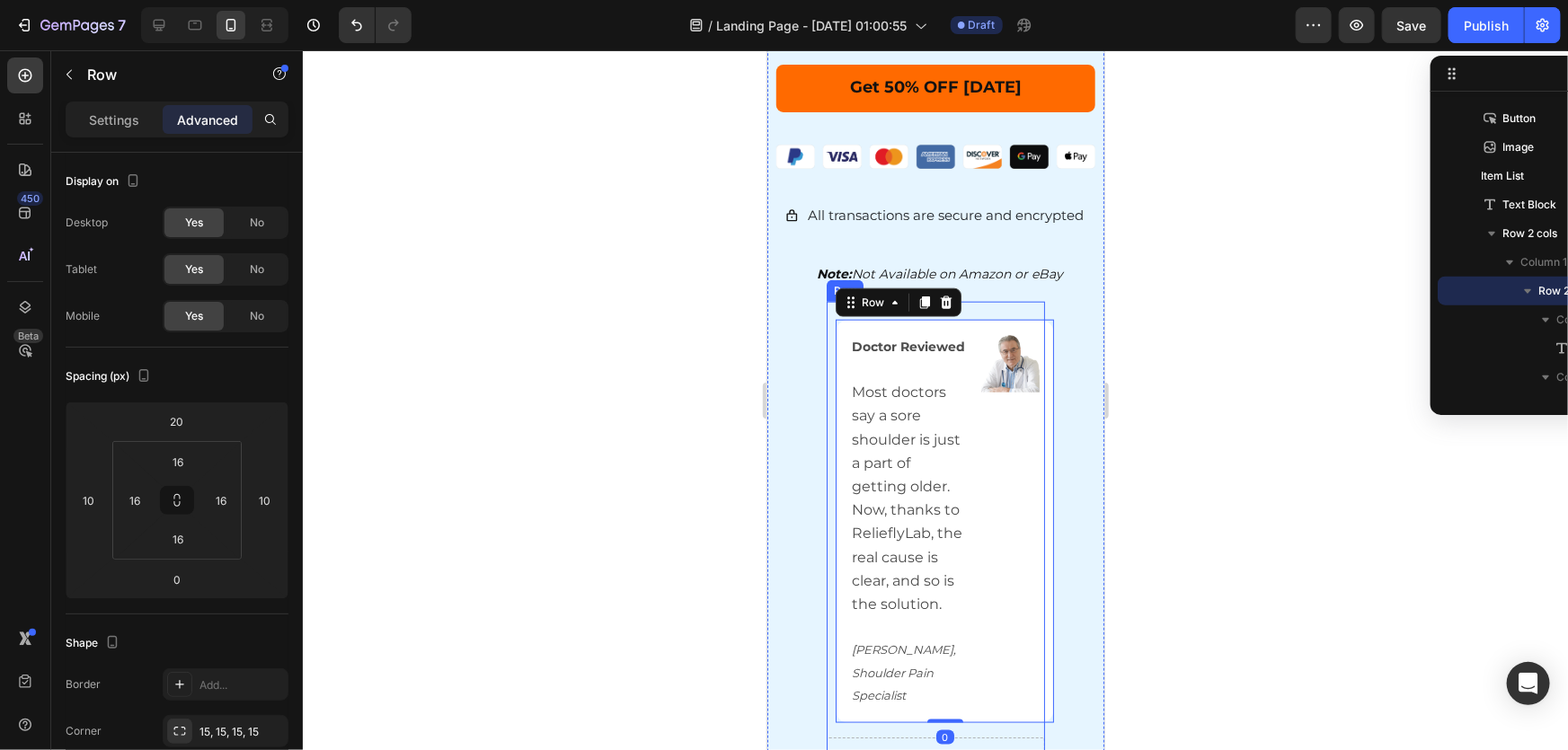
click at [826, 314] on div "Doctor Reviewed Most doctors say a sore shoulder is just a part of getting olde…" at bounding box center [935, 511] width 220 height 422
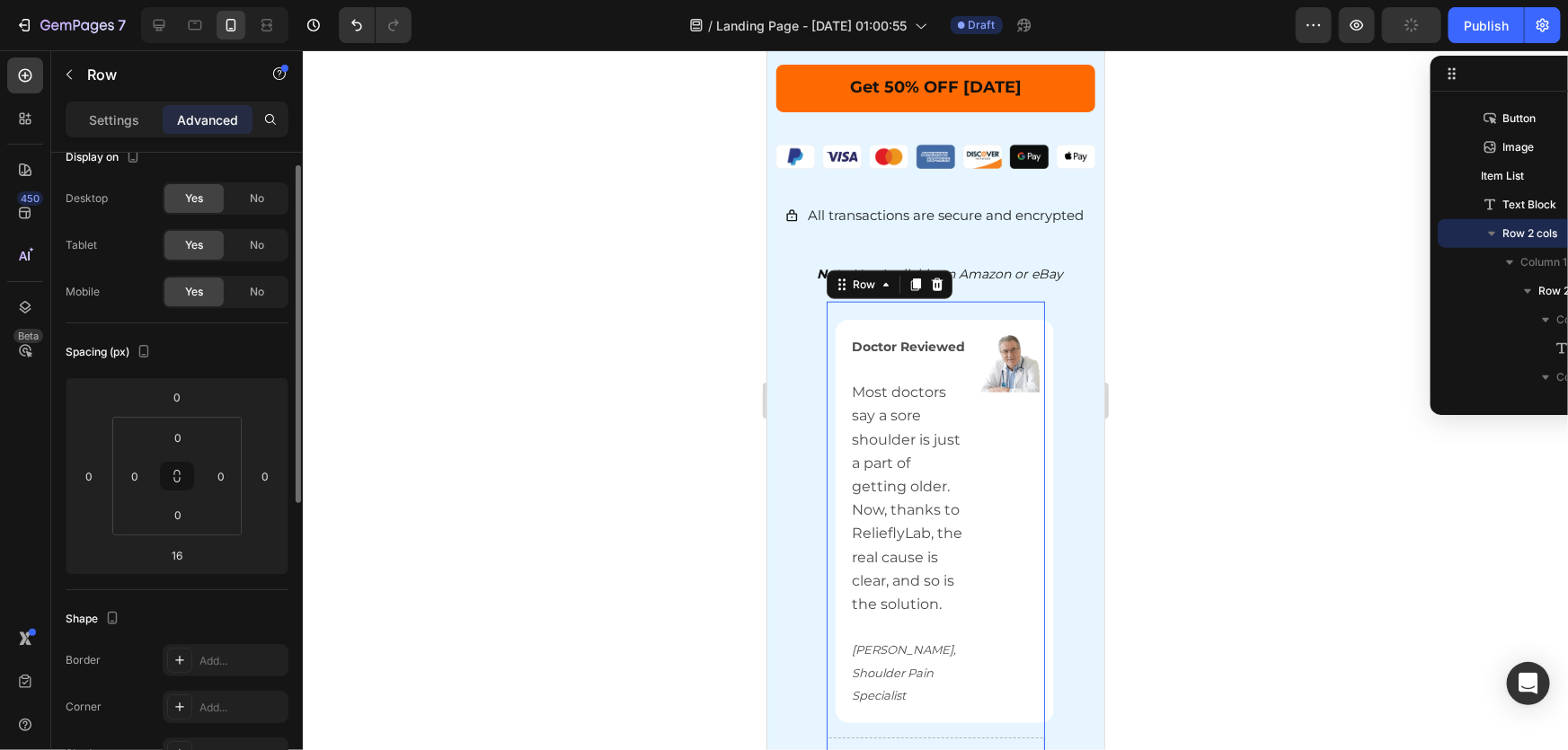
scroll to position [0, 0]
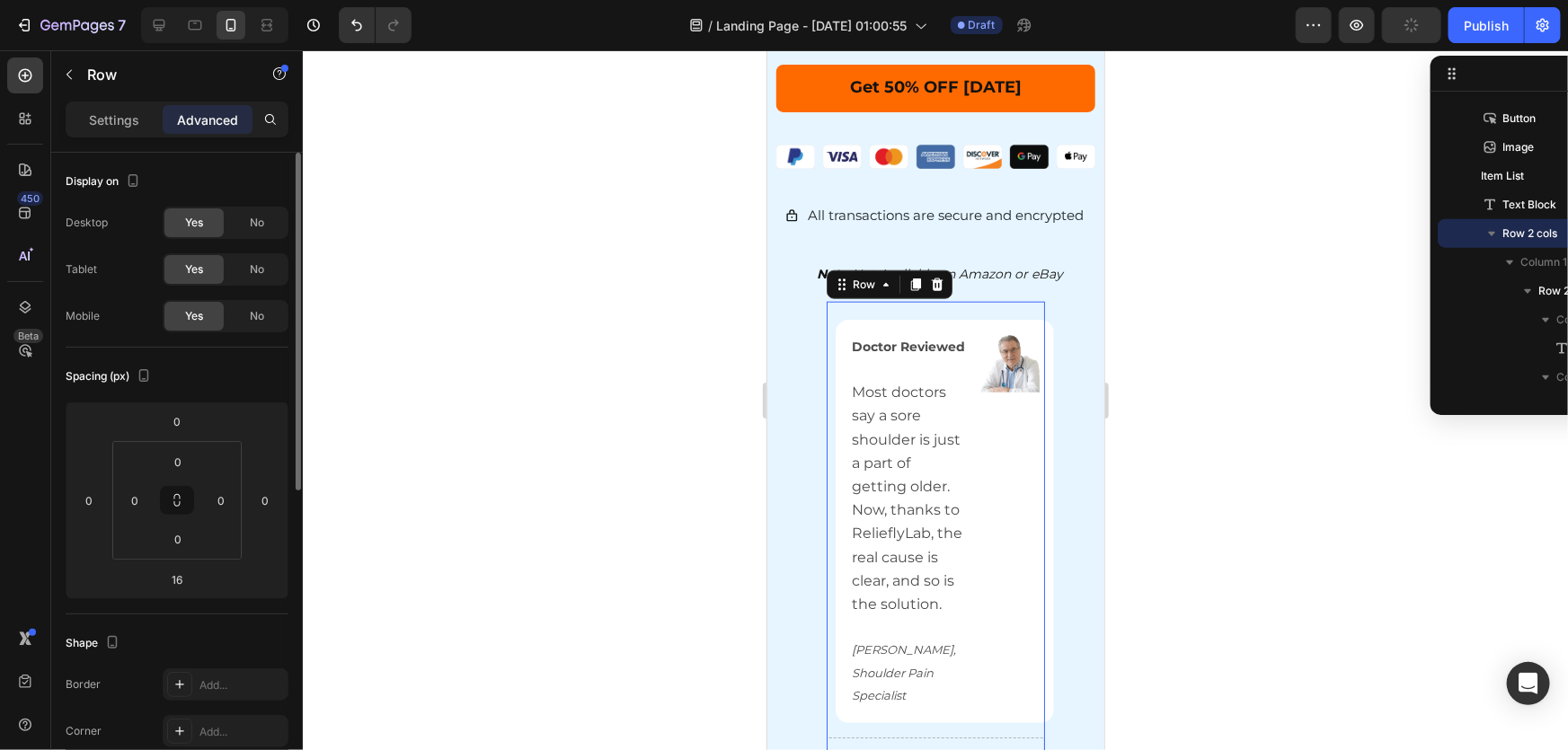
click at [131, 136] on div "Settings Advanced" at bounding box center [178, 119] width 223 height 36
click at [119, 141] on div "Settings Advanced" at bounding box center [178, 127] width 252 height 52
click at [119, 134] on div "Settings Advanced" at bounding box center [178, 119] width 223 height 36
click at [119, 128] on p "Settings" at bounding box center [114, 120] width 51 height 19
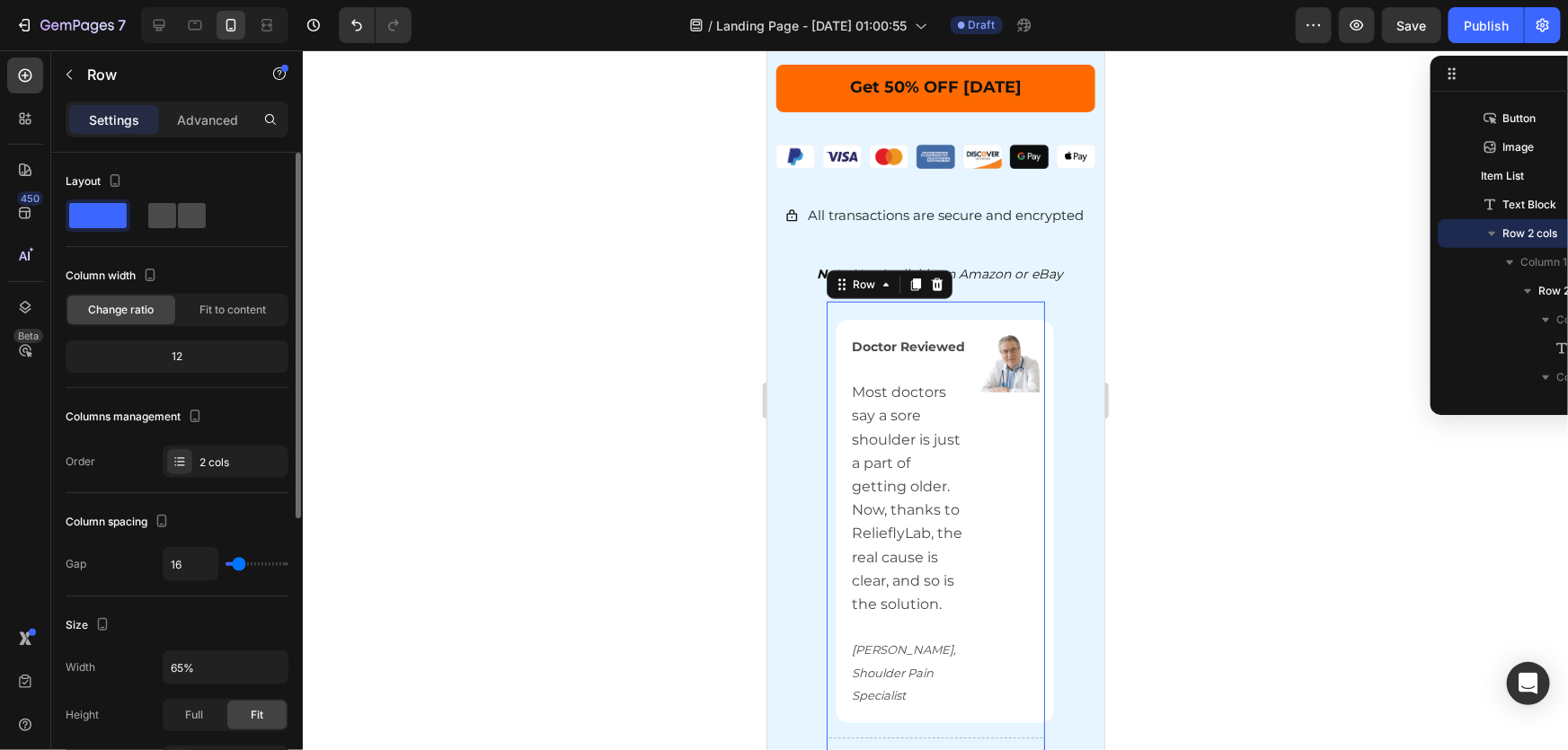
click at [189, 200] on div at bounding box center [178, 216] width 65 height 32
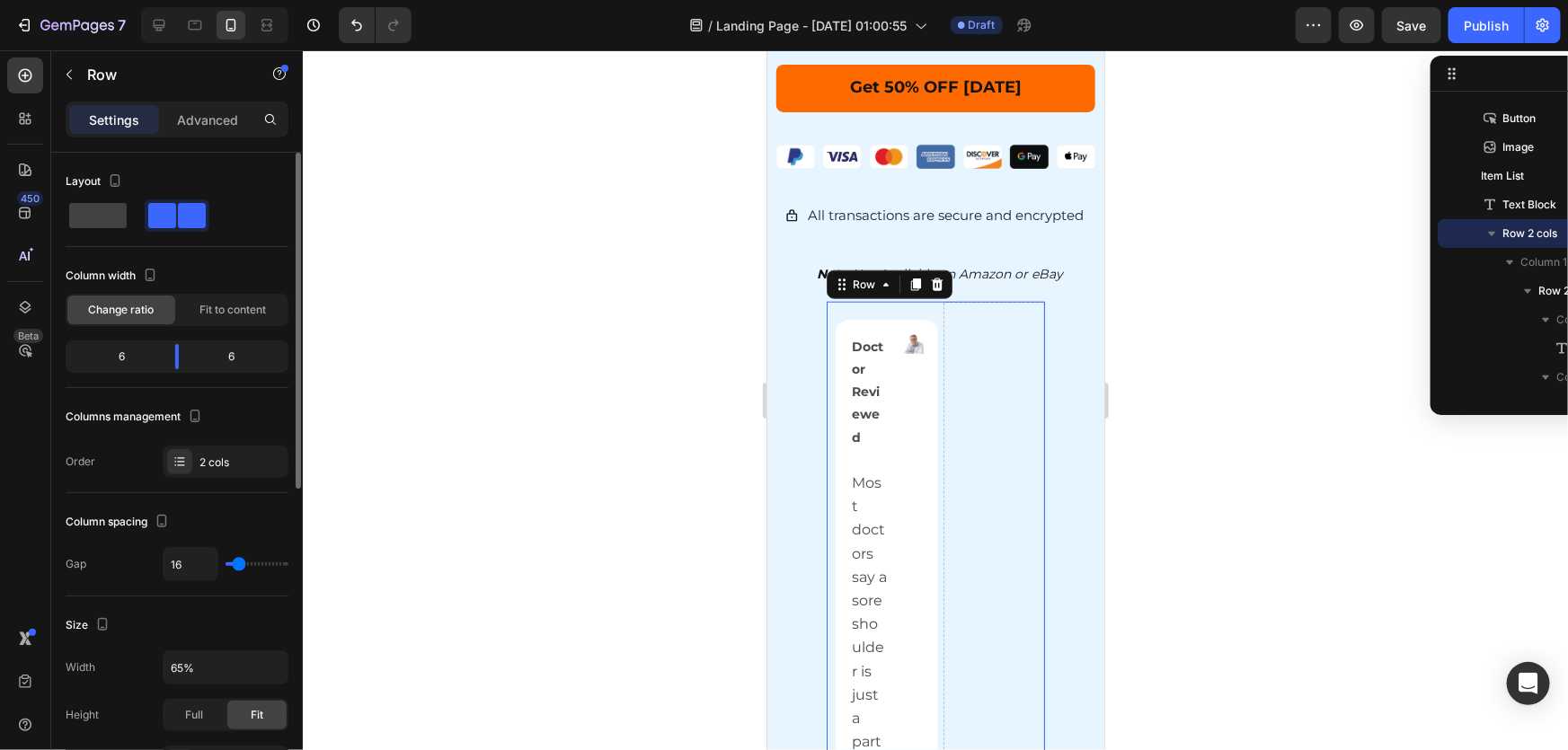
click at [133, 201] on div at bounding box center [178, 216] width 223 height 32
click at [110, 206] on span at bounding box center [98, 216] width 57 height 25
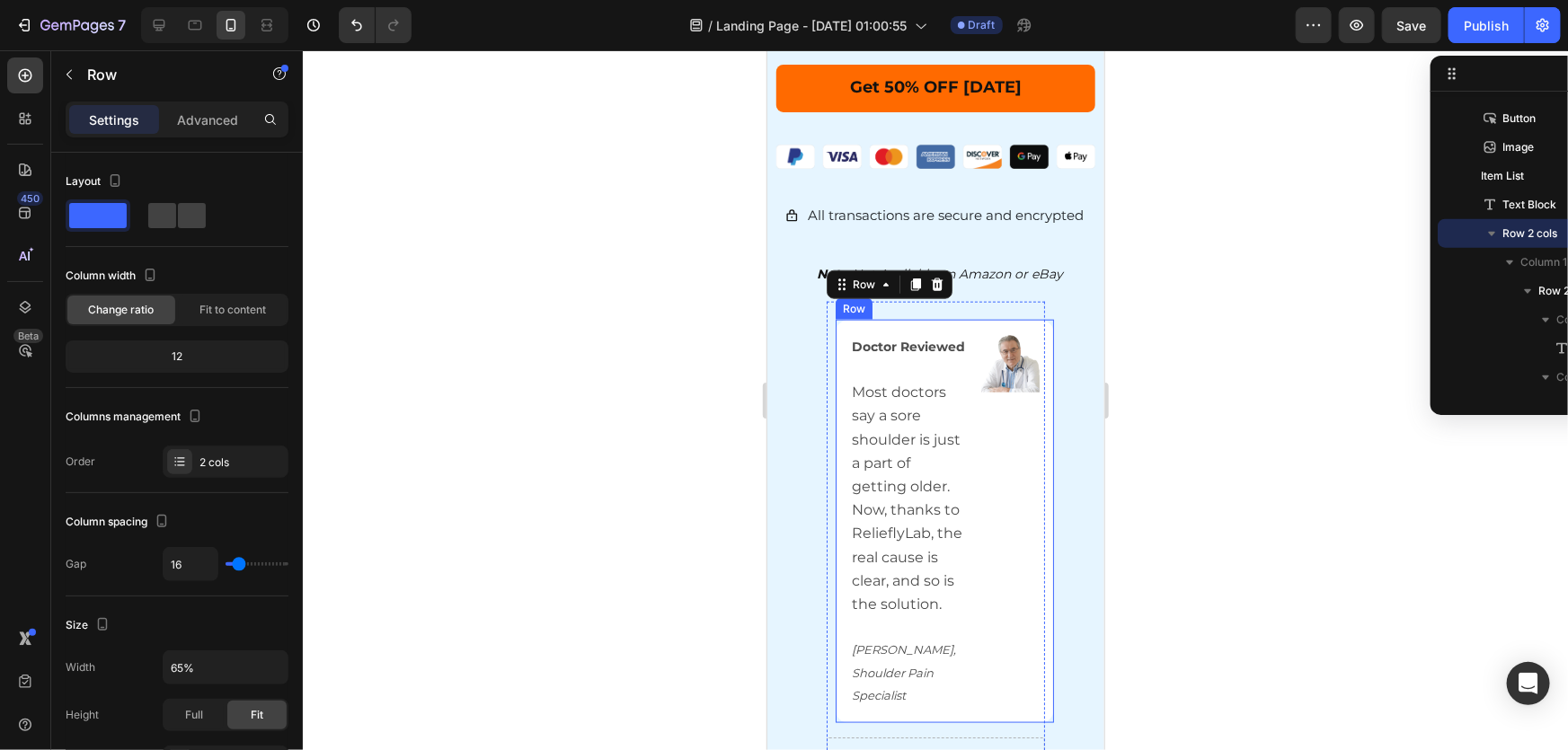
click at [1142, 347] on div at bounding box center [935, 401] width 1265 height 700
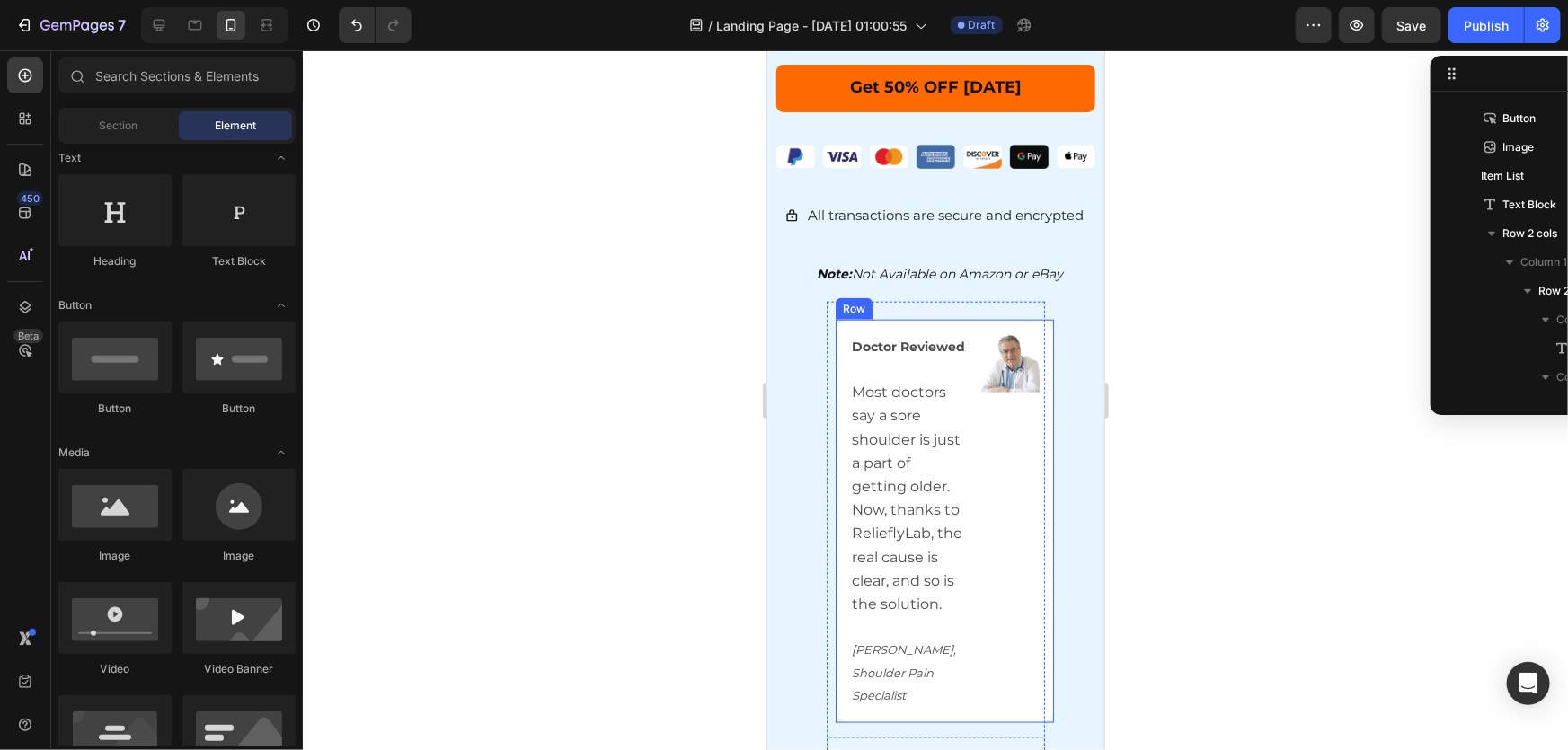
click at [904, 319] on div "Doctor Reviewed Most doctors say a sore shoulder is just a part of getting olde…" at bounding box center [945, 520] width 220 height 404
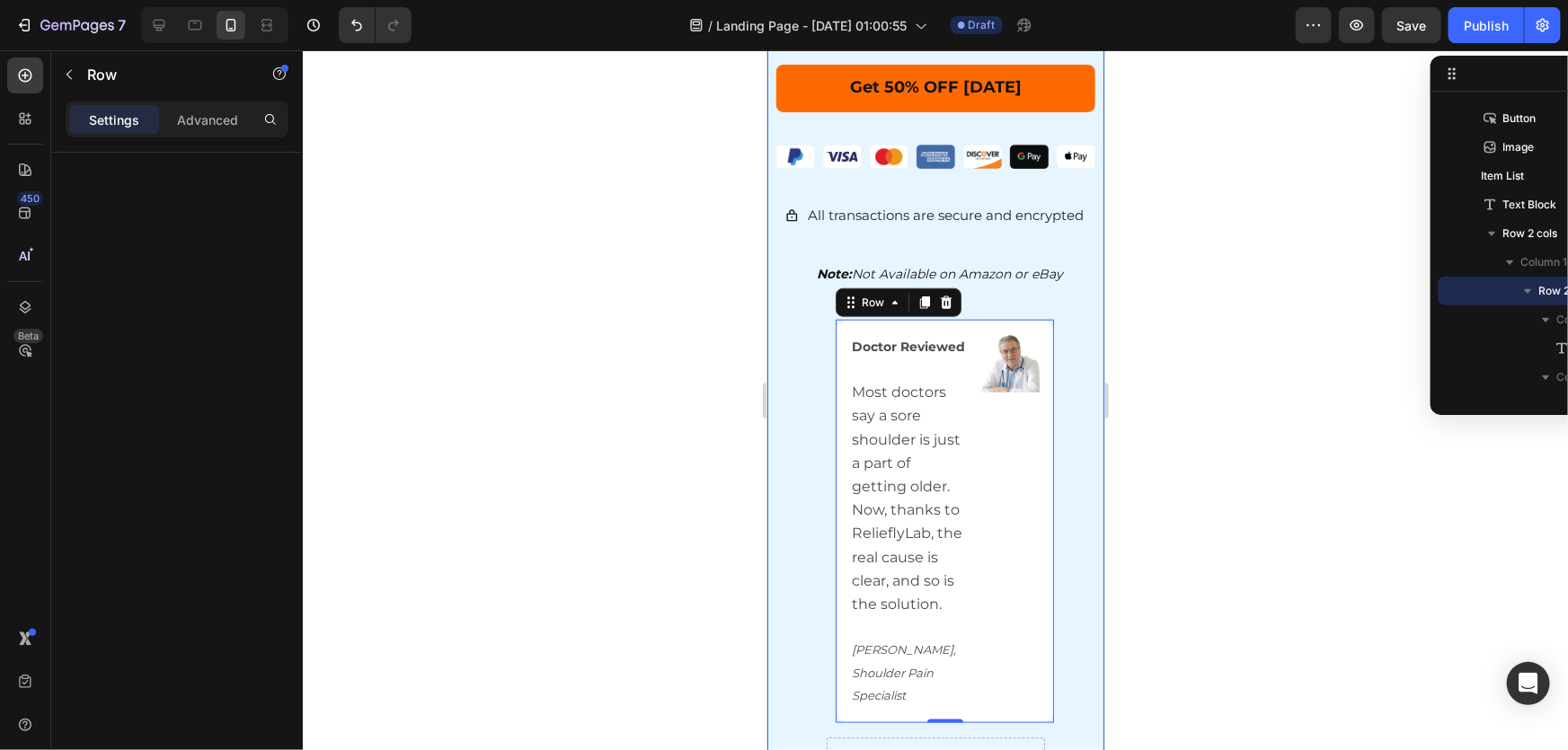
click at [924, 448] on span "Most doctors say a sore shoulder is just a part of getting older. Now, thanks t…" at bounding box center [907, 497] width 111 height 229
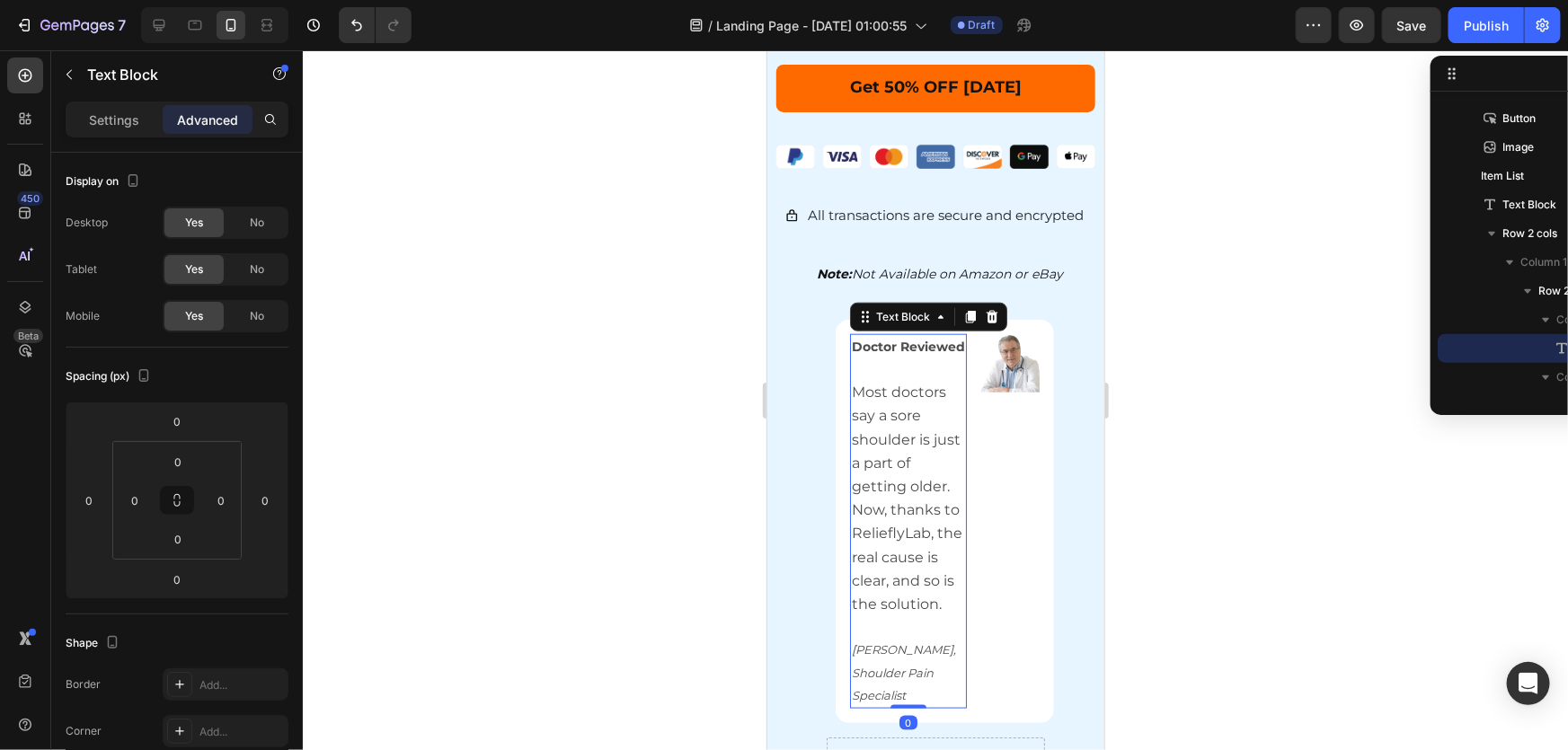
click at [79, 123] on div "Settings" at bounding box center [115, 119] width 90 height 29
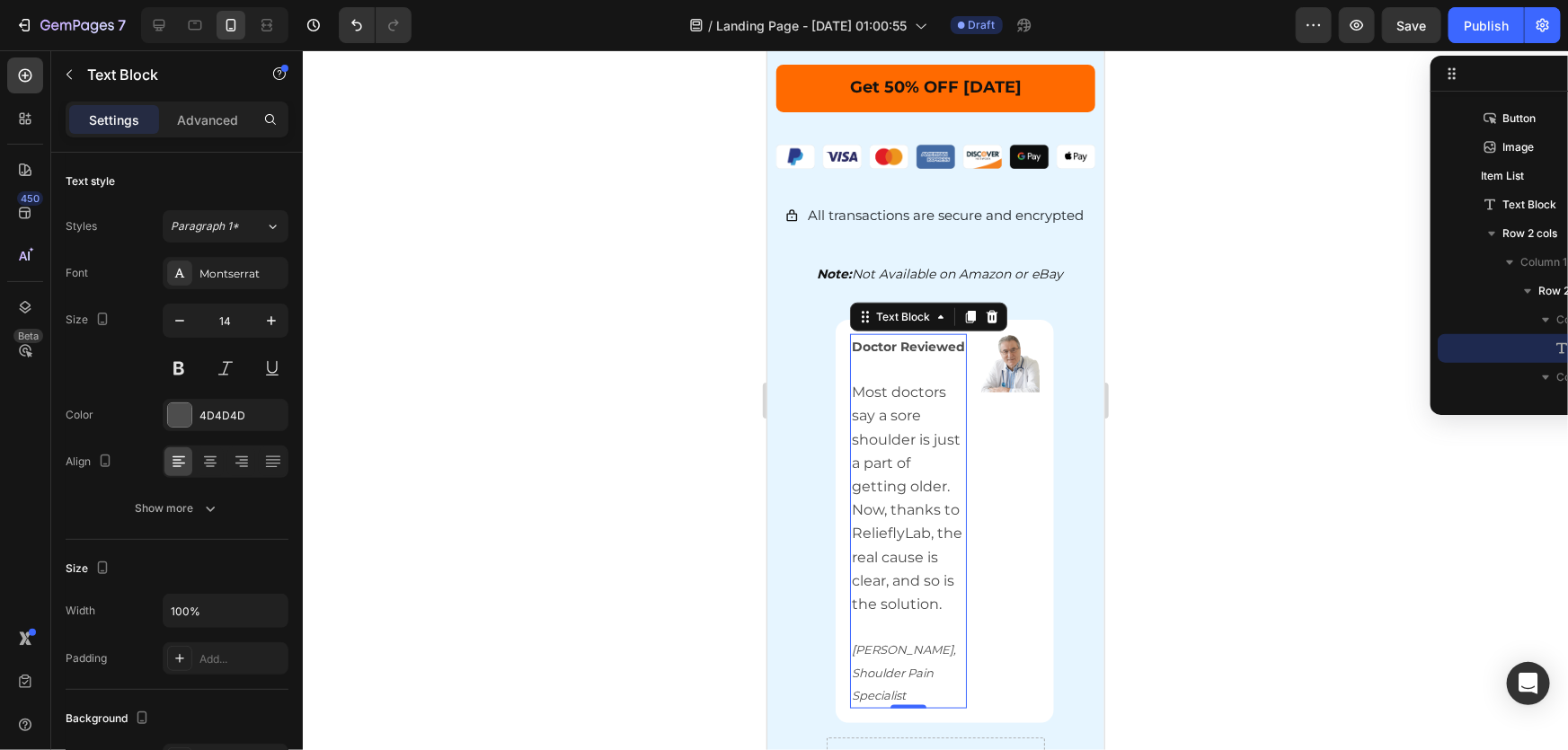
click at [626, 439] on div at bounding box center [935, 401] width 1265 height 700
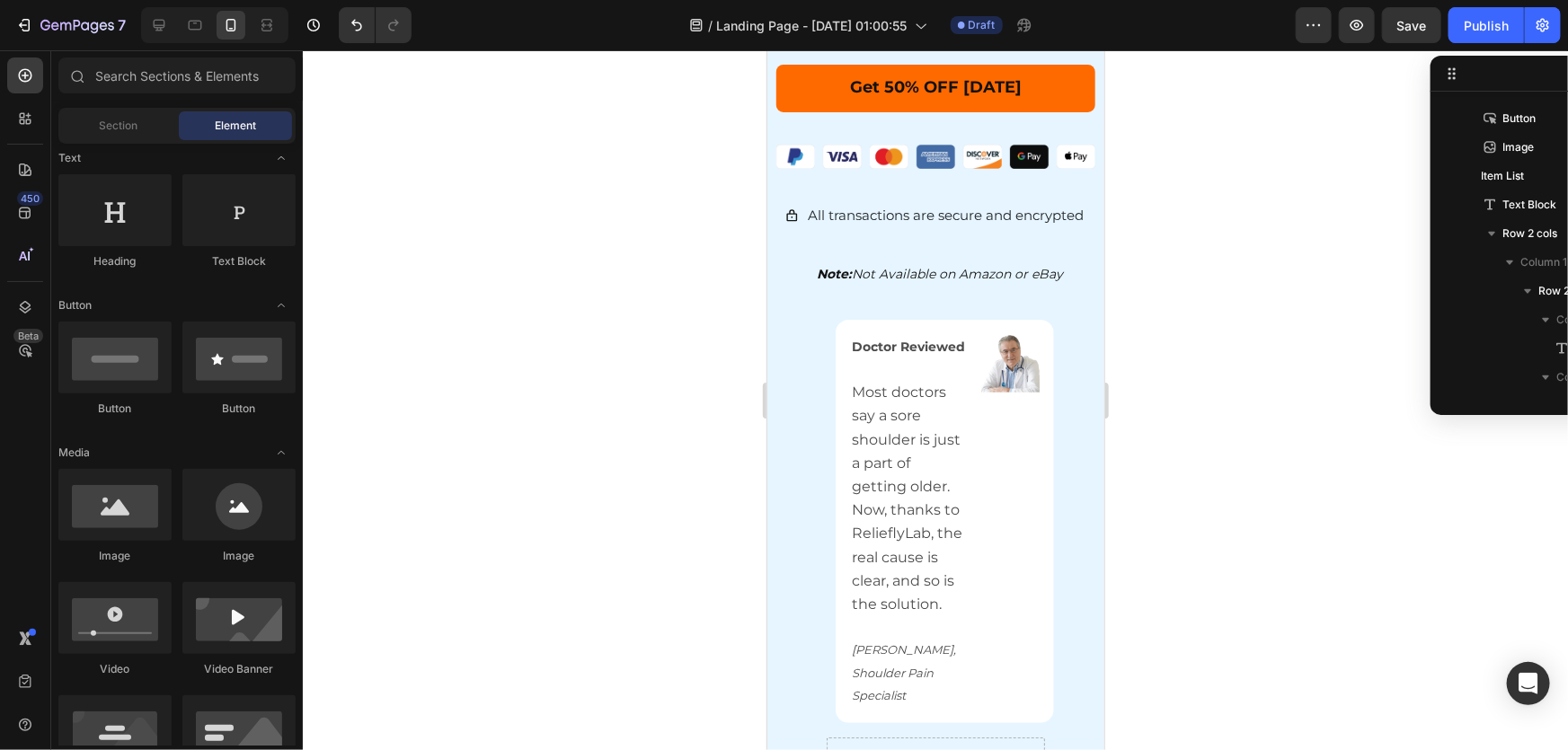
scroll to position [1440, 0]
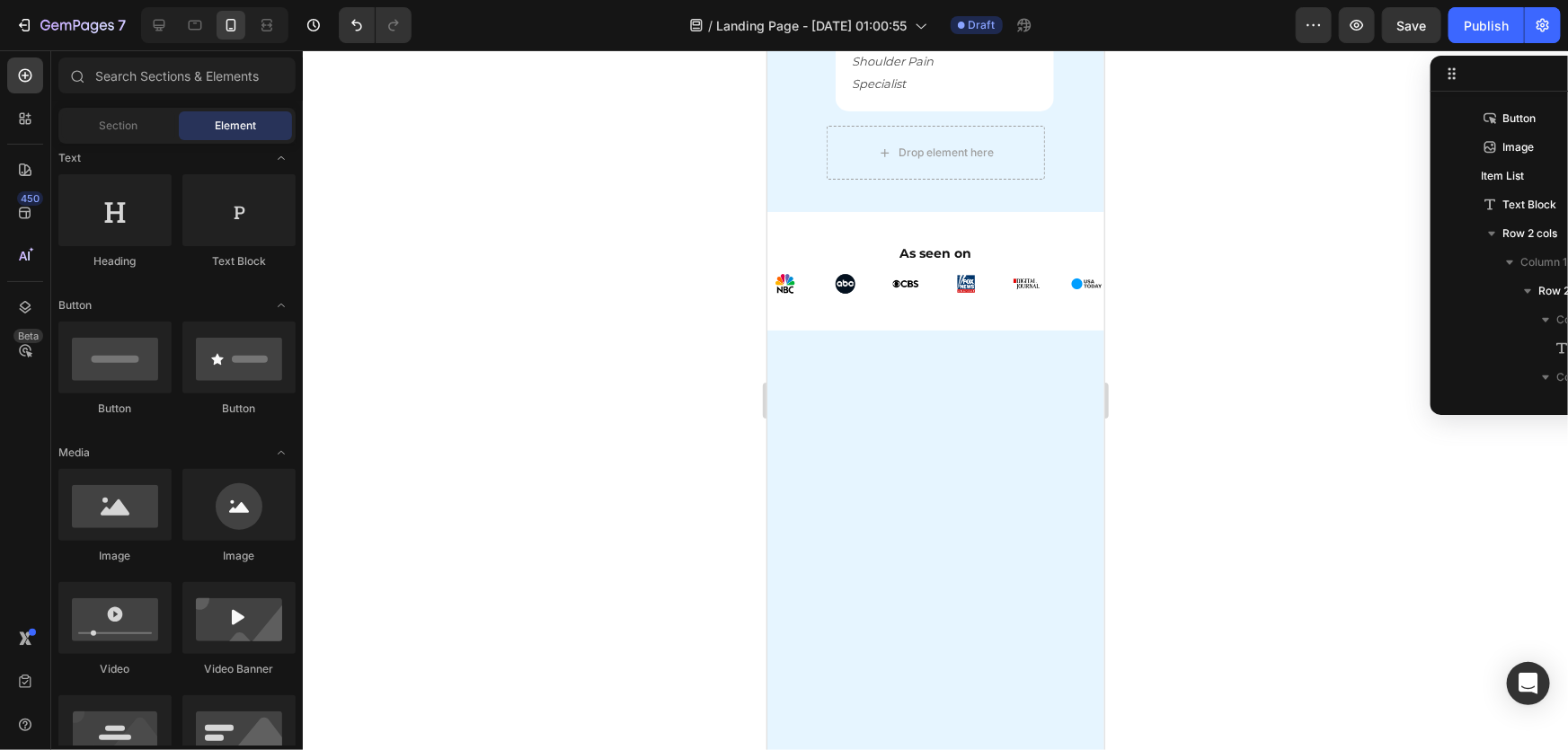
click at [1280, 476] on div at bounding box center [935, 401] width 1265 height 700
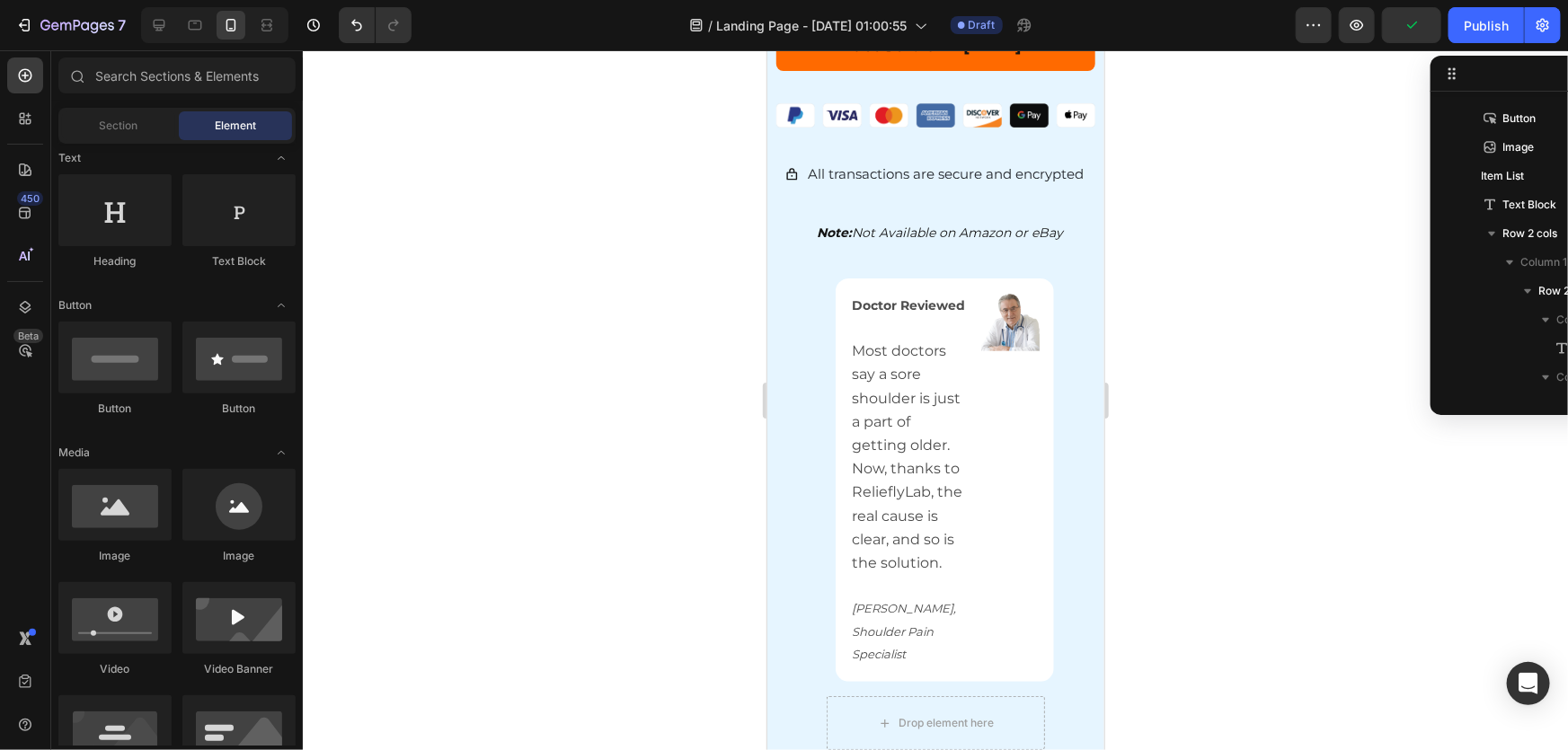
scroll to position [869, 0]
click at [1219, 463] on div at bounding box center [935, 401] width 1265 height 700
click at [1265, 462] on div at bounding box center [935, 401] width 1265 height 700
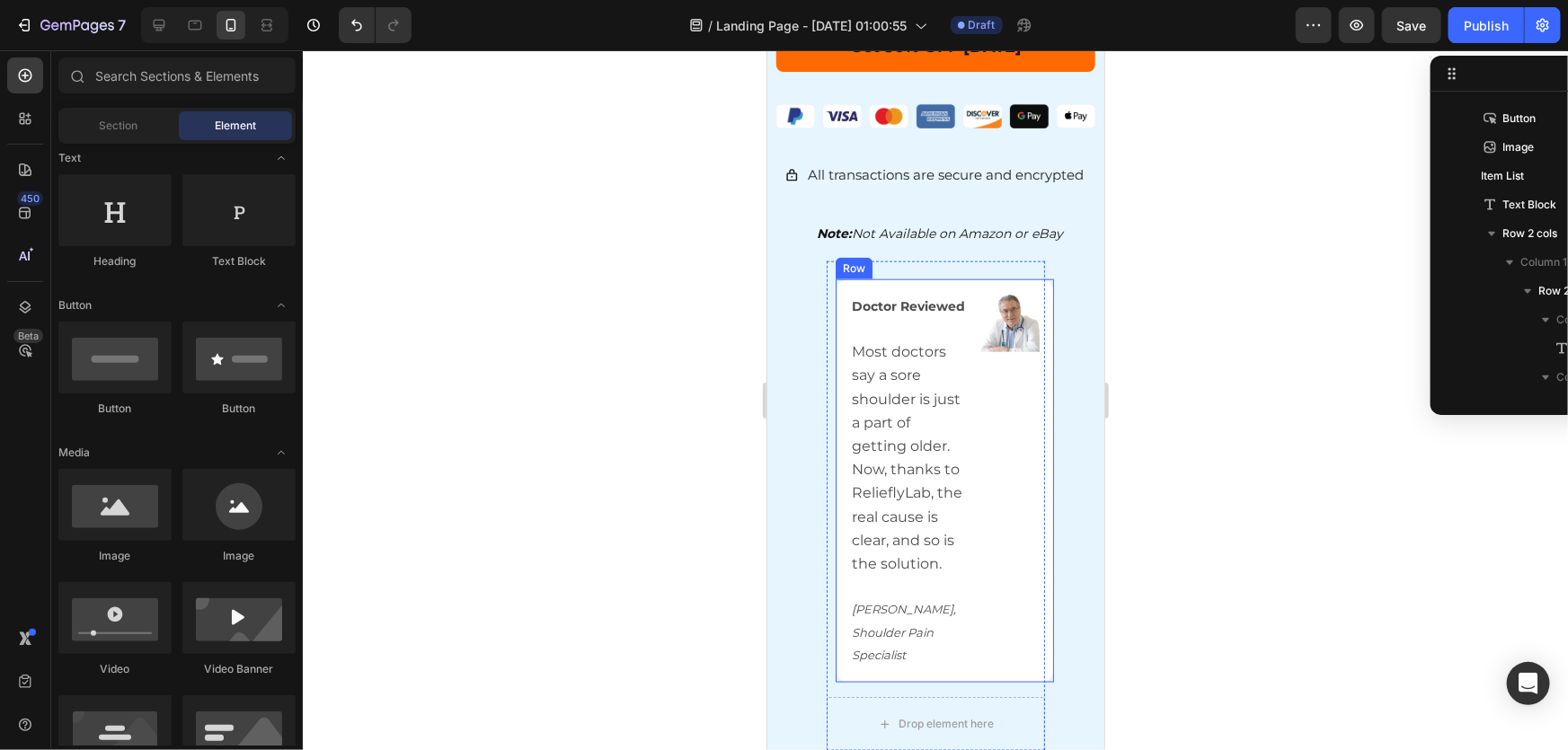
scroll to position [705, 0]
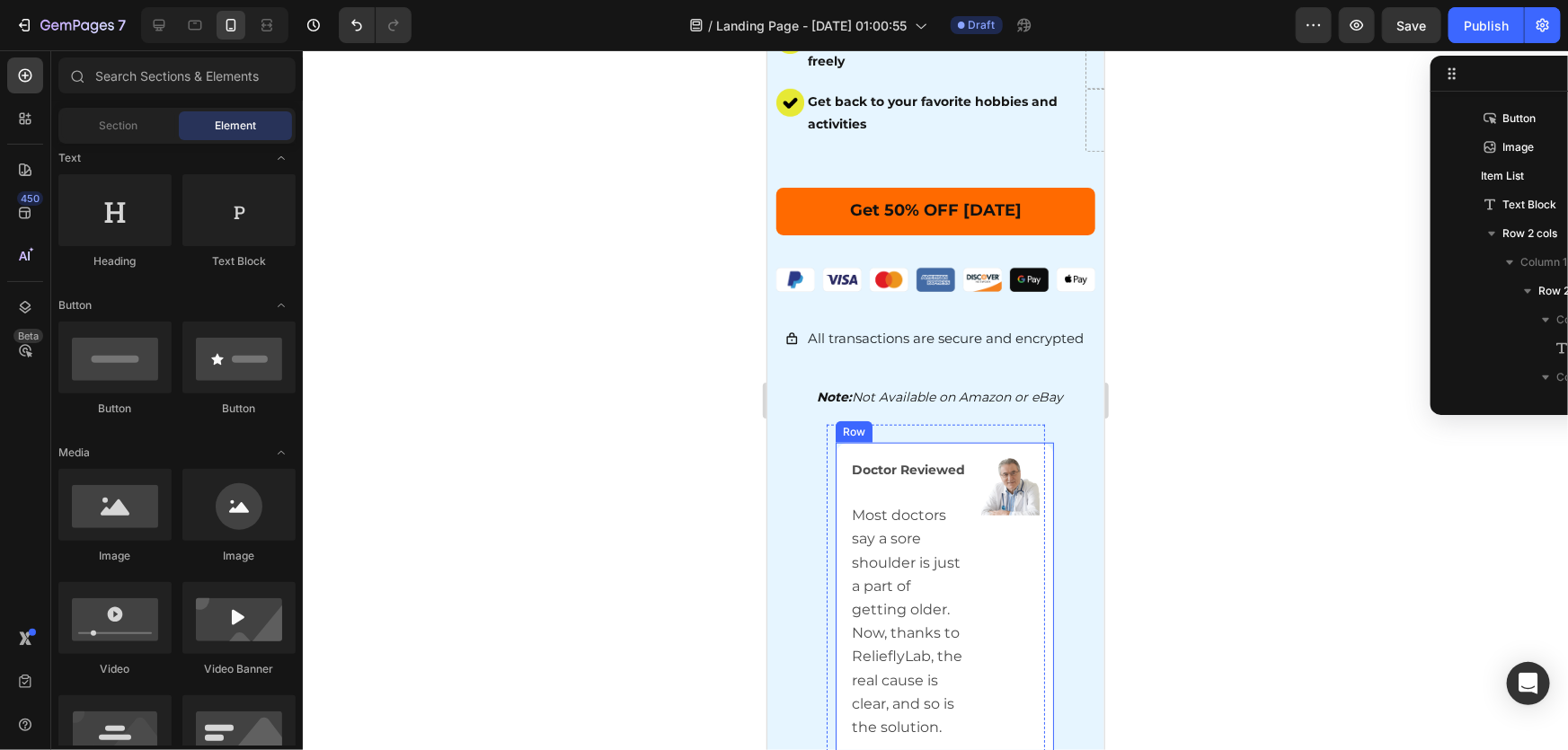
click at [836, 459] on div "Doctor Reviewed Most doctors say a sore shoulder is just a part of getting olde…" at bounding box center [945, 643] width 220 height 404
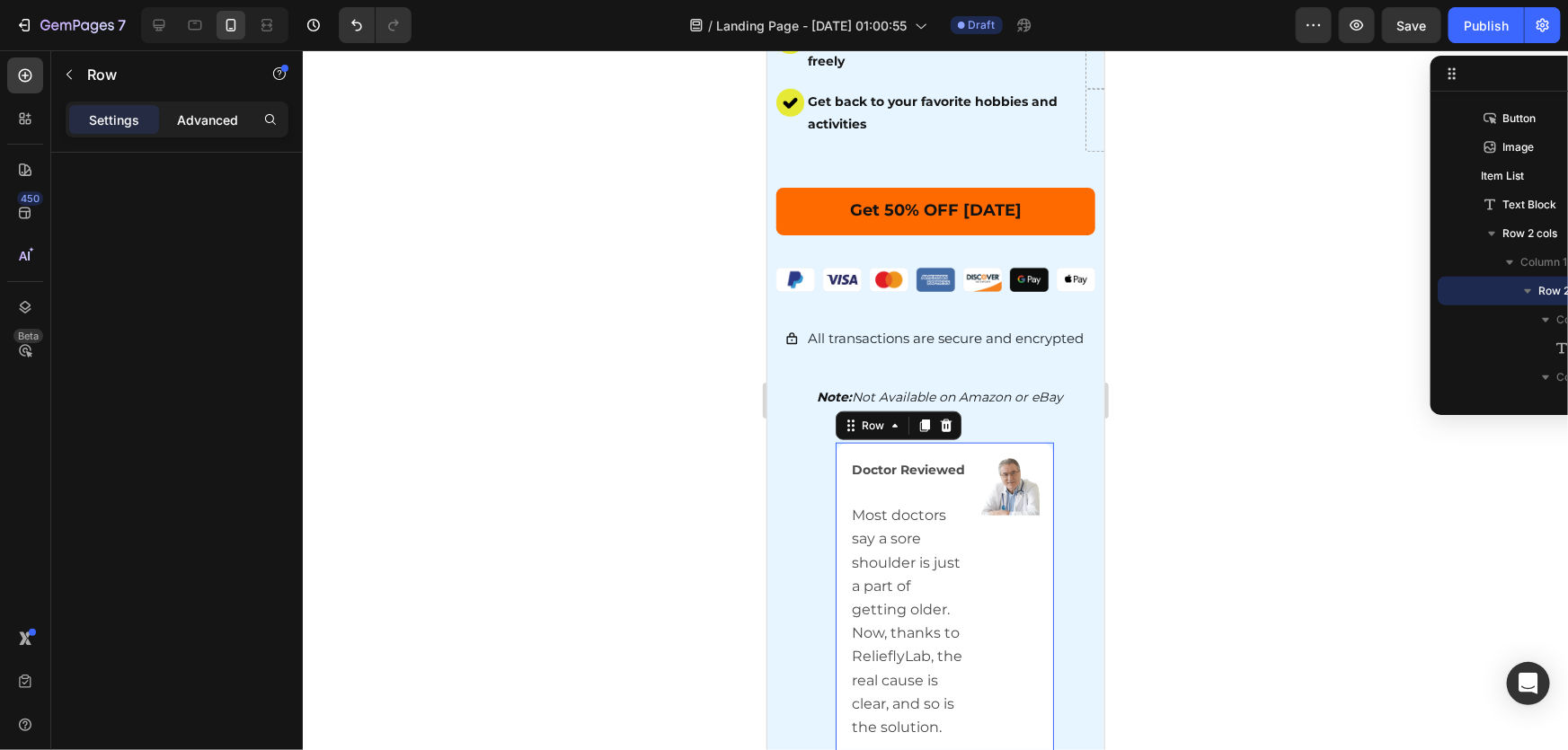
click at [175, 127] on div "Advanced" at bounding box center [207, 119] width 90 height 29
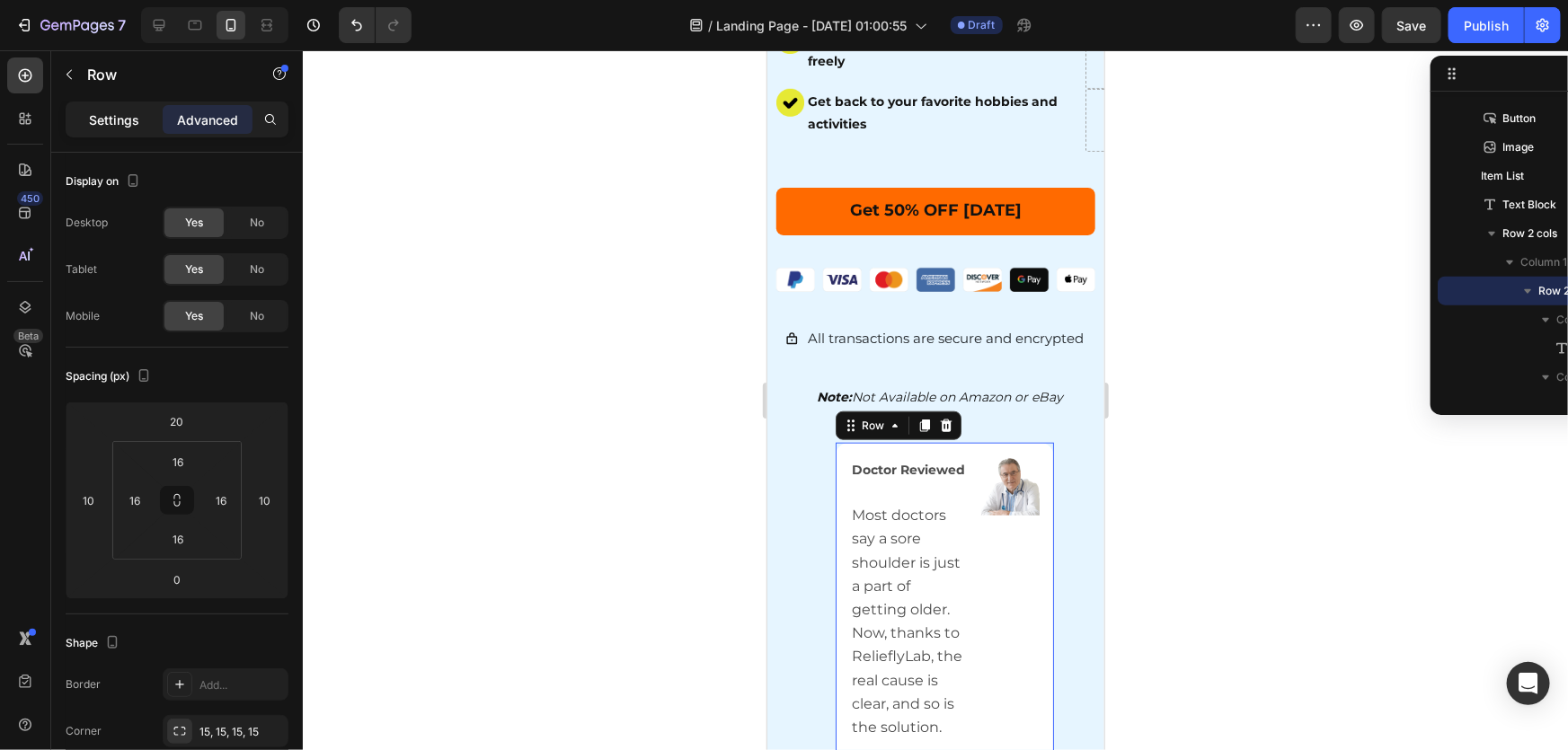
click at [137, 127] on p "Settings" at bounding box center [114, 120] width 51 height 19
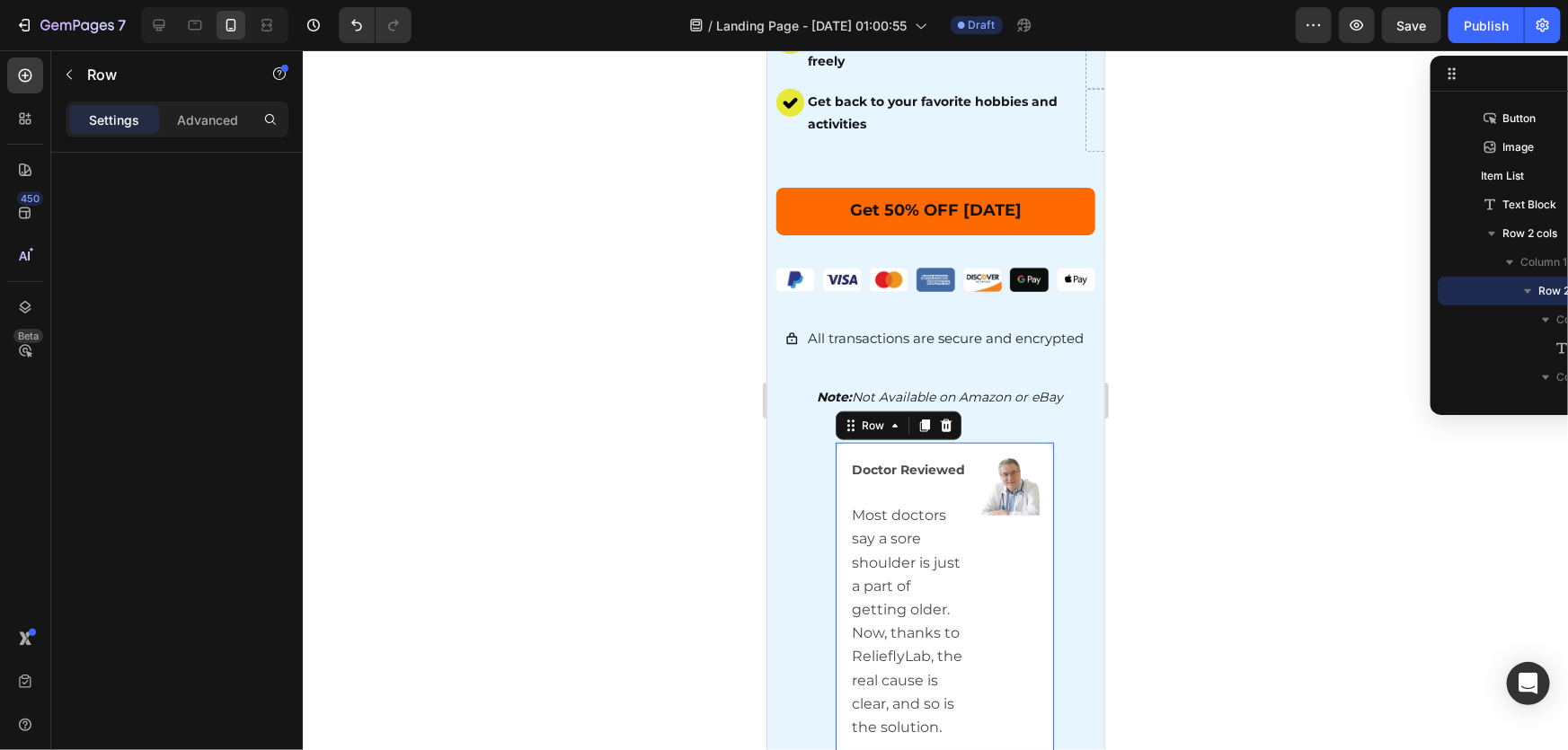
click at [1185, 565] on div at bounding box center [935, 401] width 1265 height 700
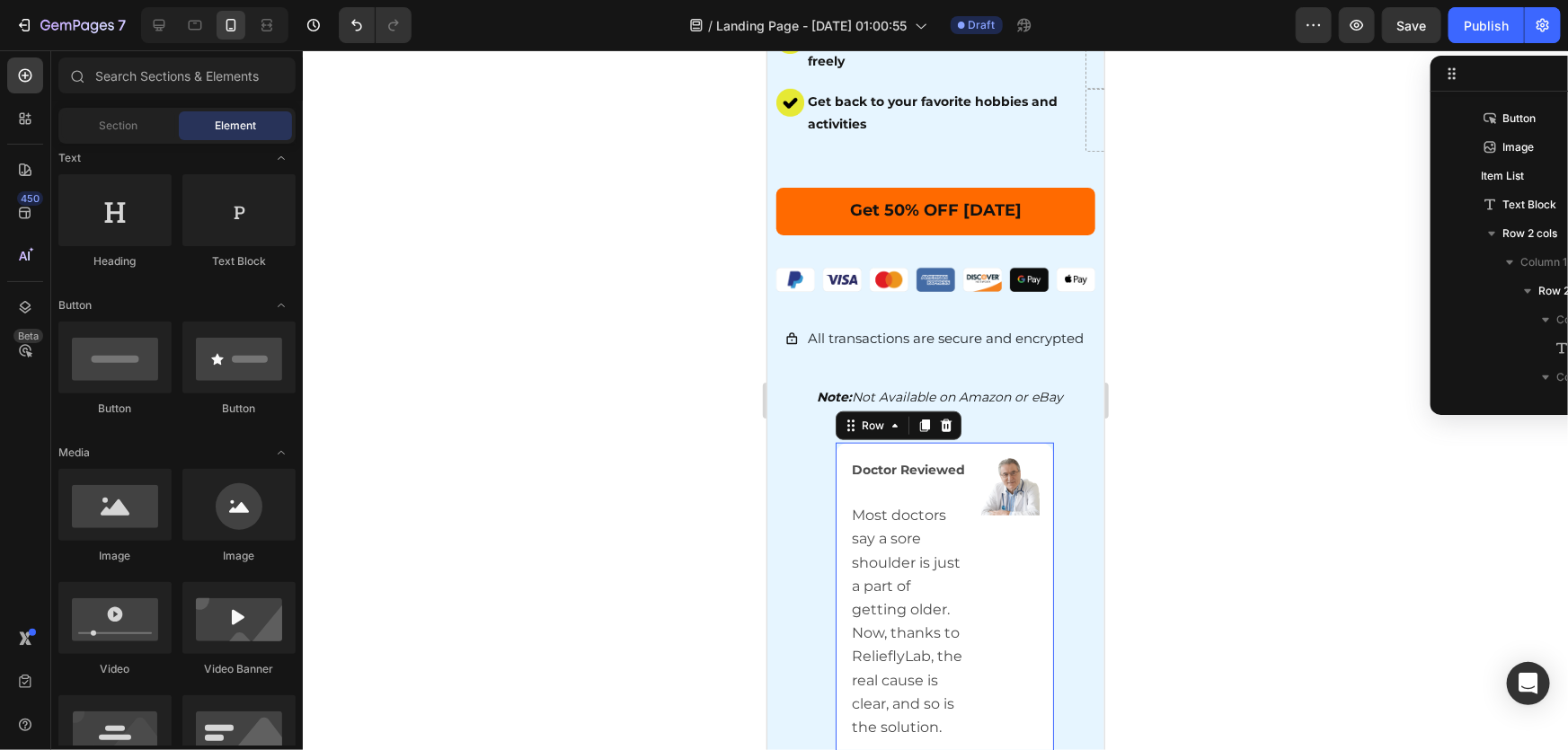
drag, startPoint x: 843, startPoint y: 430, endPoint x: 1368, endPoint y: 480, distance: 527.4
click at [843, 442] on div "Doctor Reviewed Most doctors say a sore shoulder is just a part of getting olde…" at bounding box center [945, 643] width 220 height 404
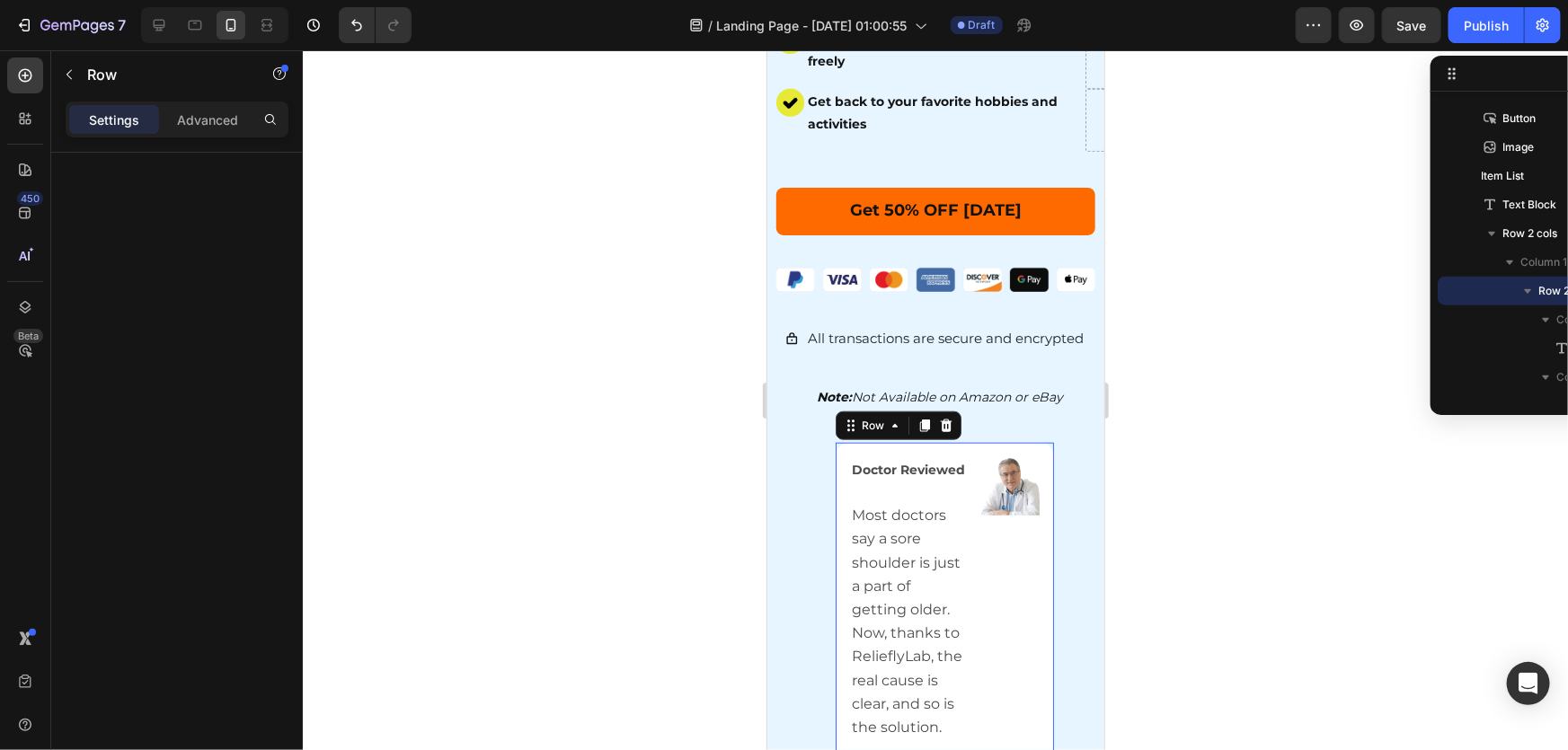
click at [1223, 479] on div at bounding box center [935, 401] width 1265 height 700
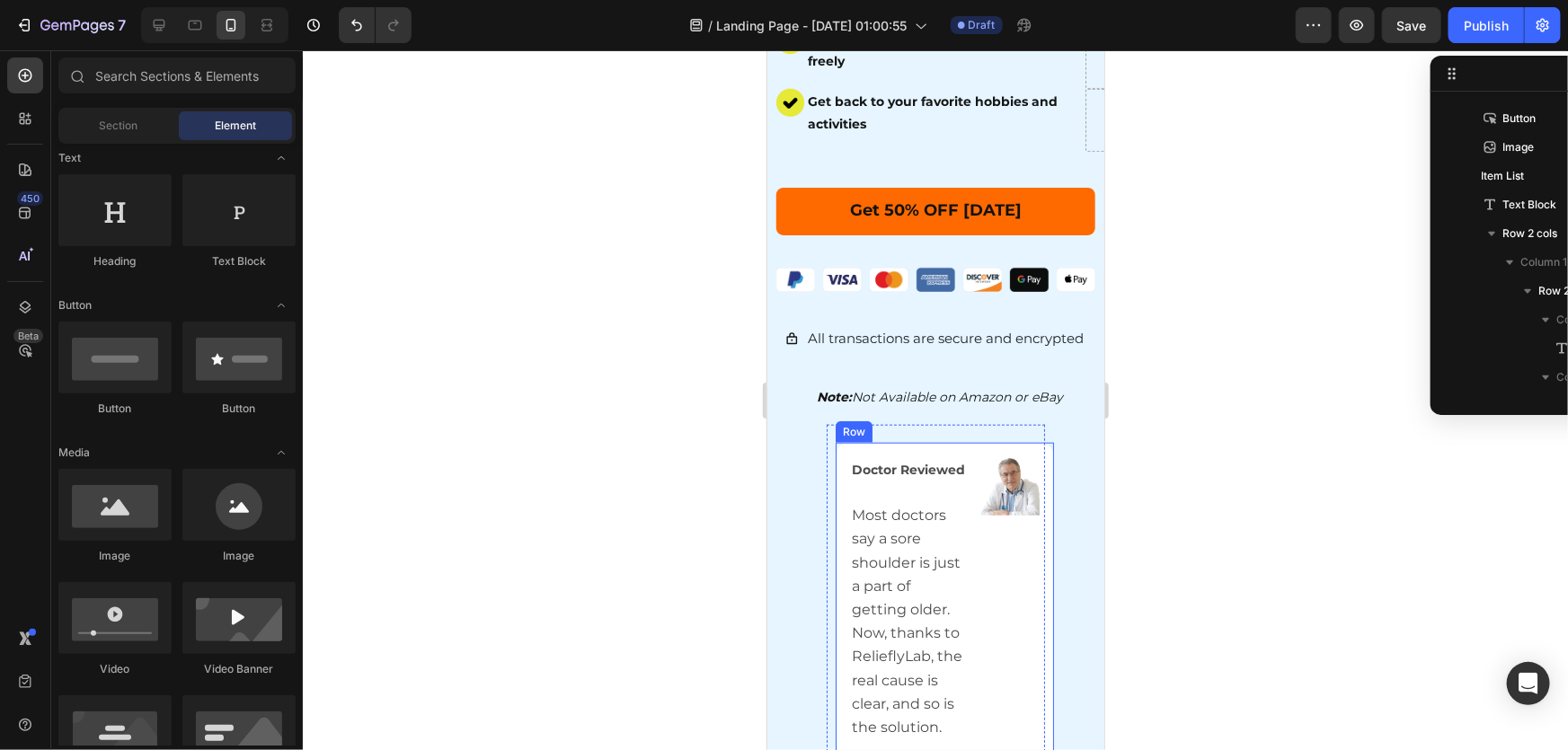
click at [859, 442] on div "Doctor Reviewed Most doctors say a sore shoulder is just a part of getting olde…" at bounding box center [945, 643] width 220 height 404
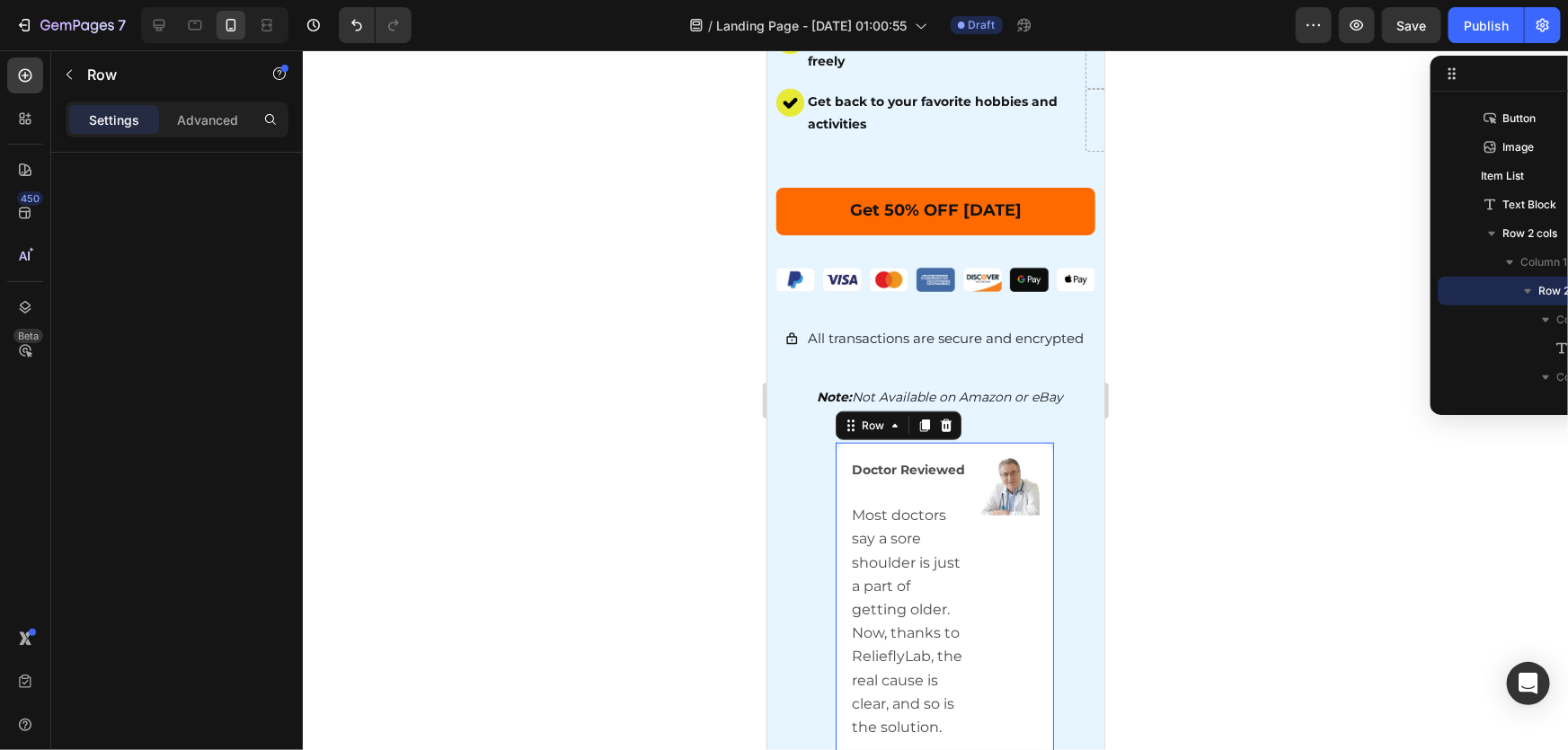
click at [198, 135] on div "Settings Advanced" at bounding box center [178, 119] width 223 height 36
click at [199, 120] on p "Advanced" at bounding box center [208, 120] width 61 height 19
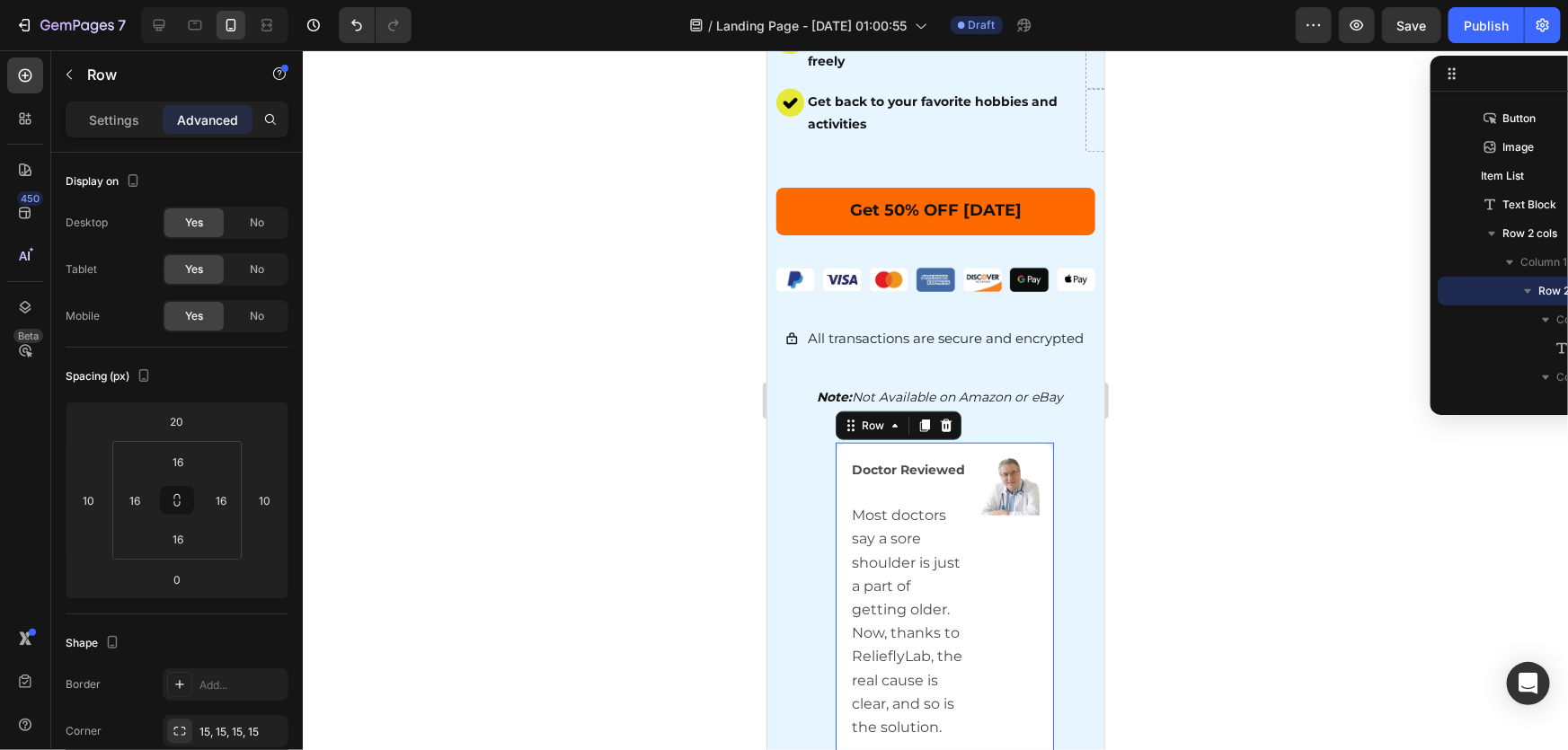
click at [0, 0] on div "Spacing (px) 20 10 0 10 16 16 16 16" at bounding box center [0, 0] width 0 height 0
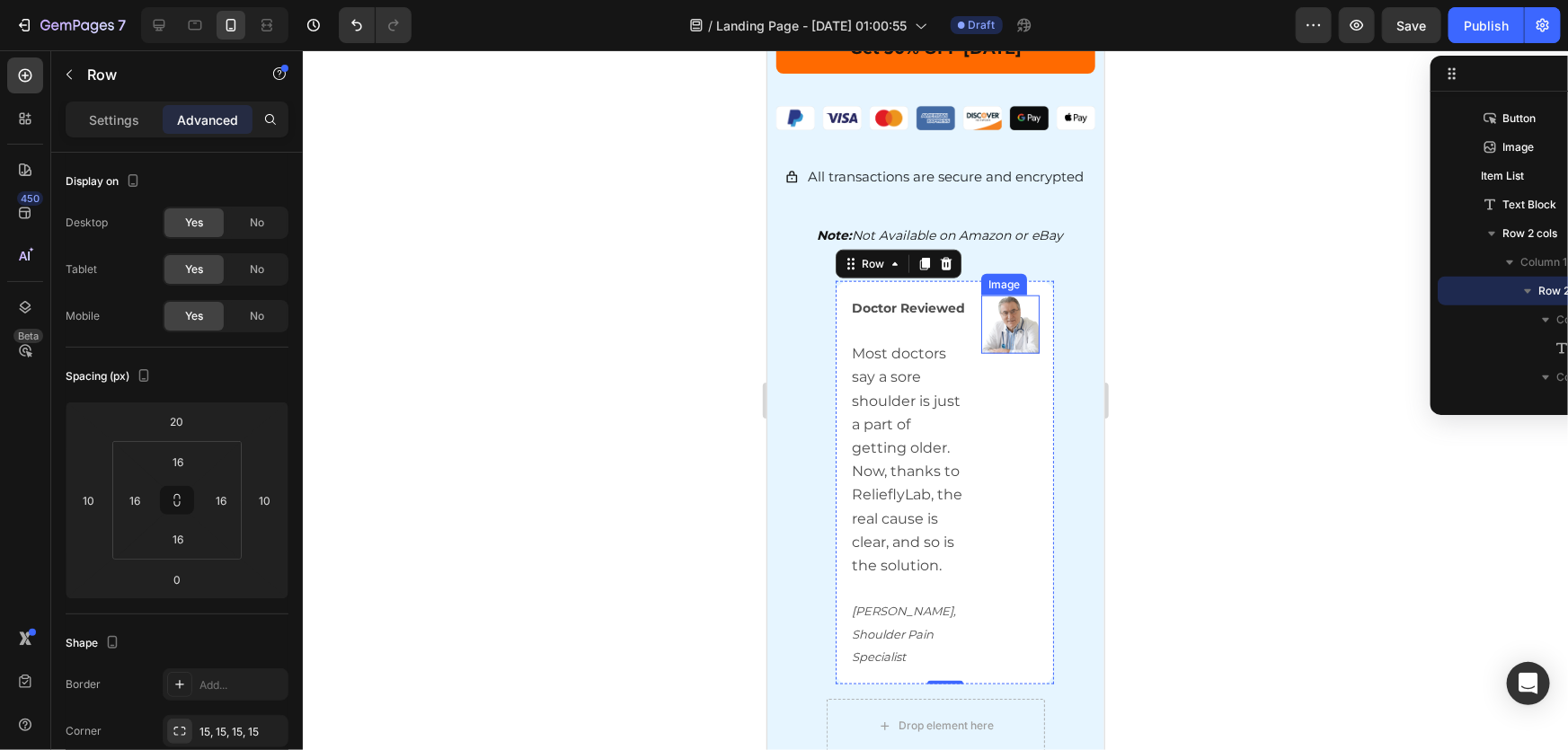
scroll to position [869, 0]
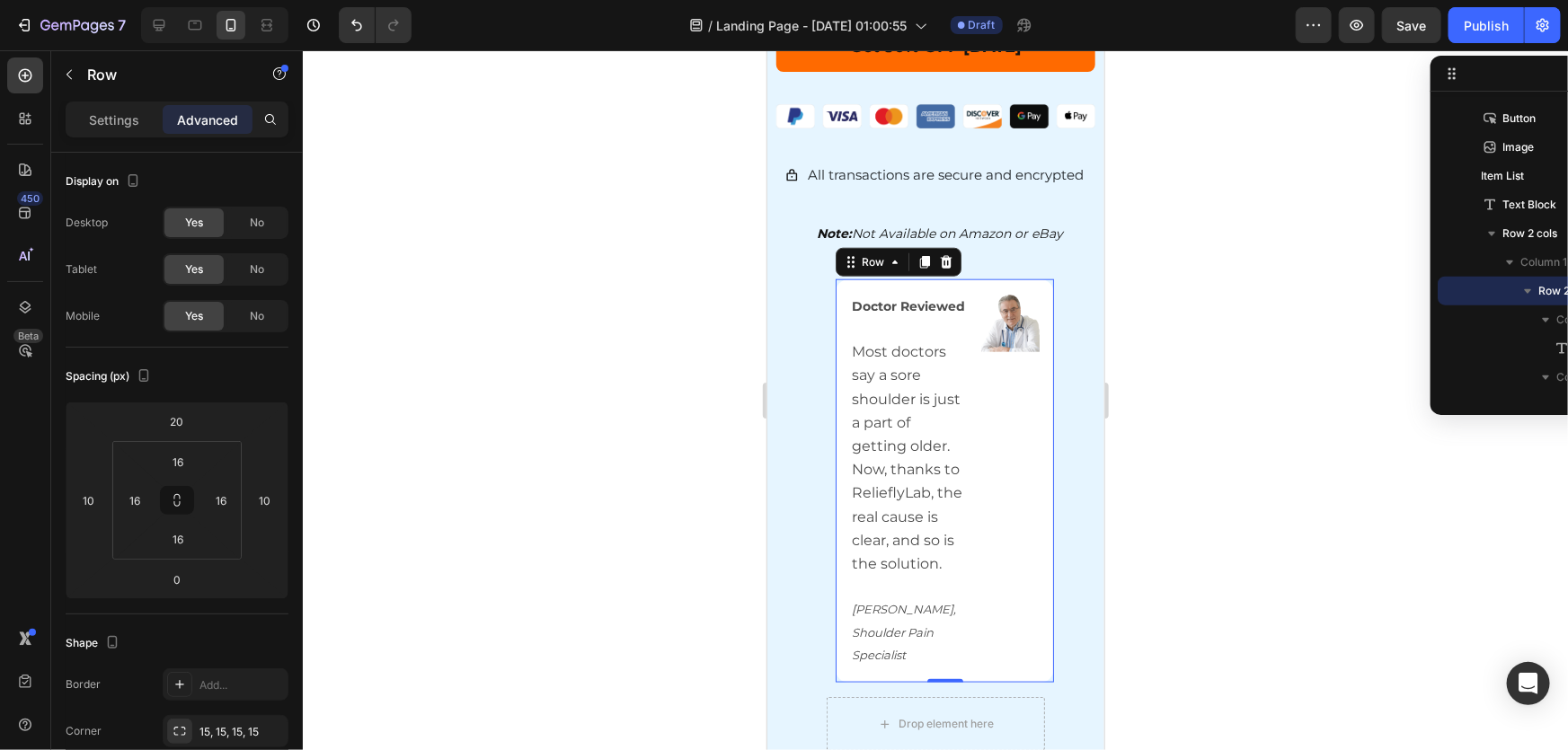
click at [123, 135] on div "Settings Advanced" at bounding box center [178, 119] width 223 height 36
click at [109, 122] on p "Settings" at bounding box center [114, 120] width 51 height 19
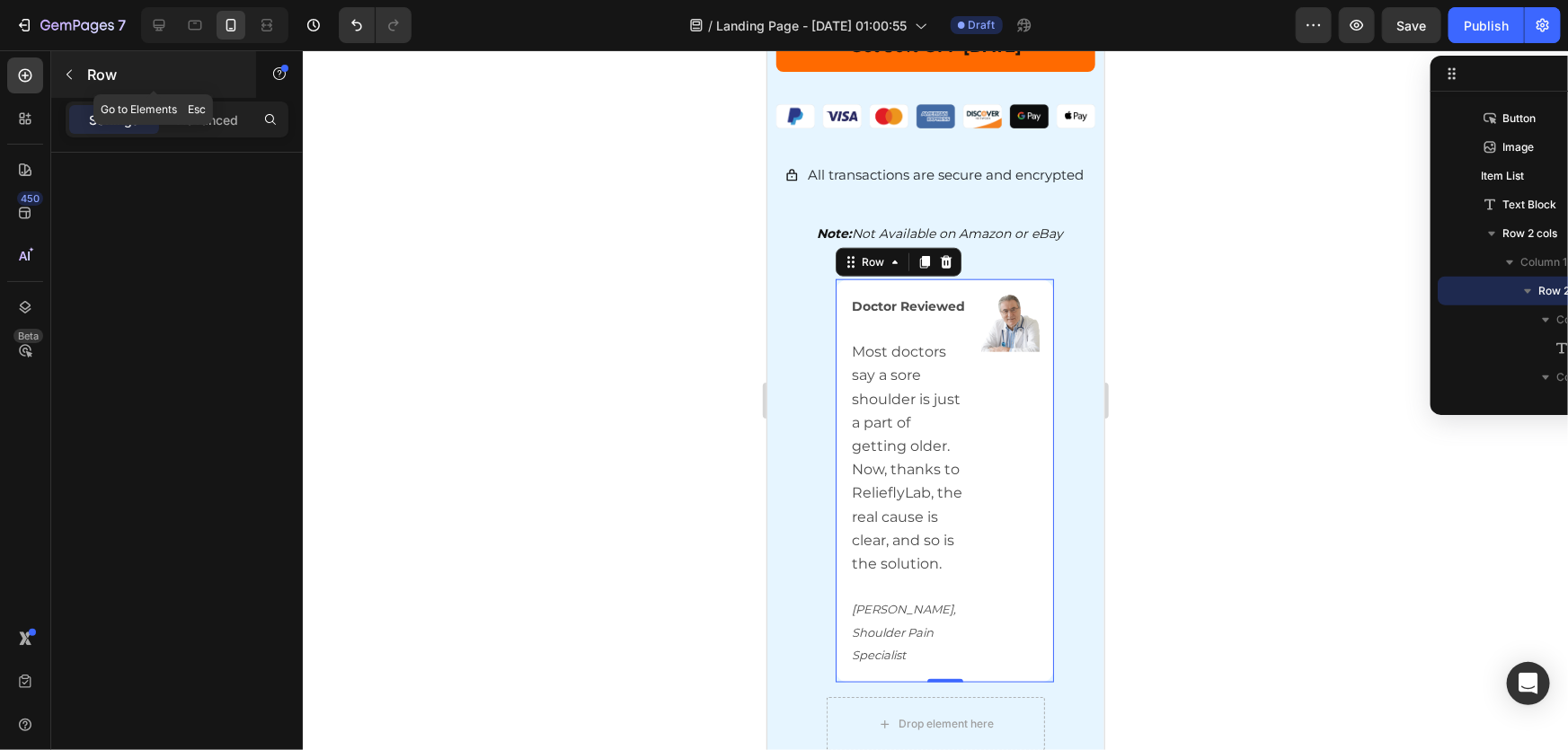
click at [71, 73] on icon "button" at bounding box center [69, 74] width 14 height 14
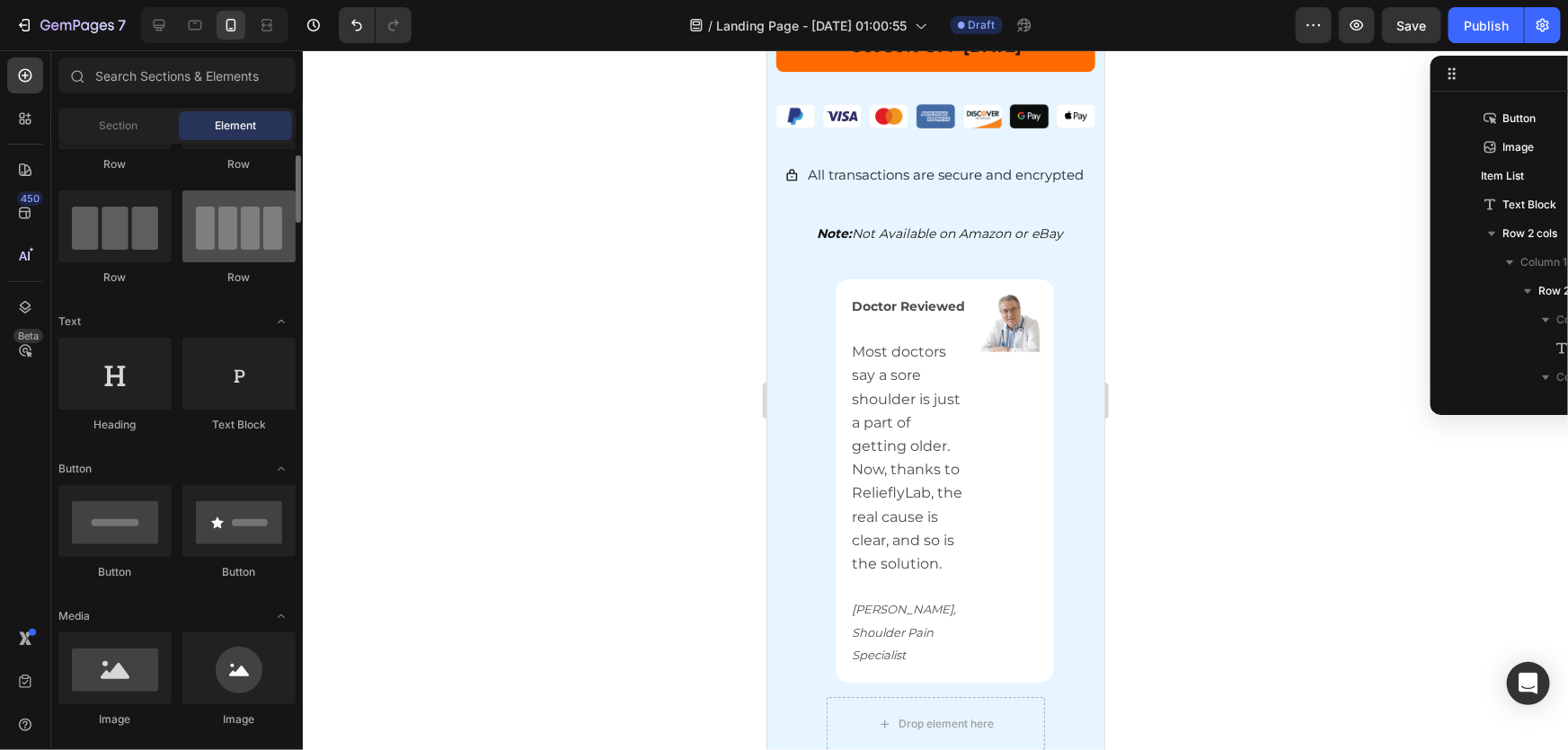
scroll to position [0, 0]
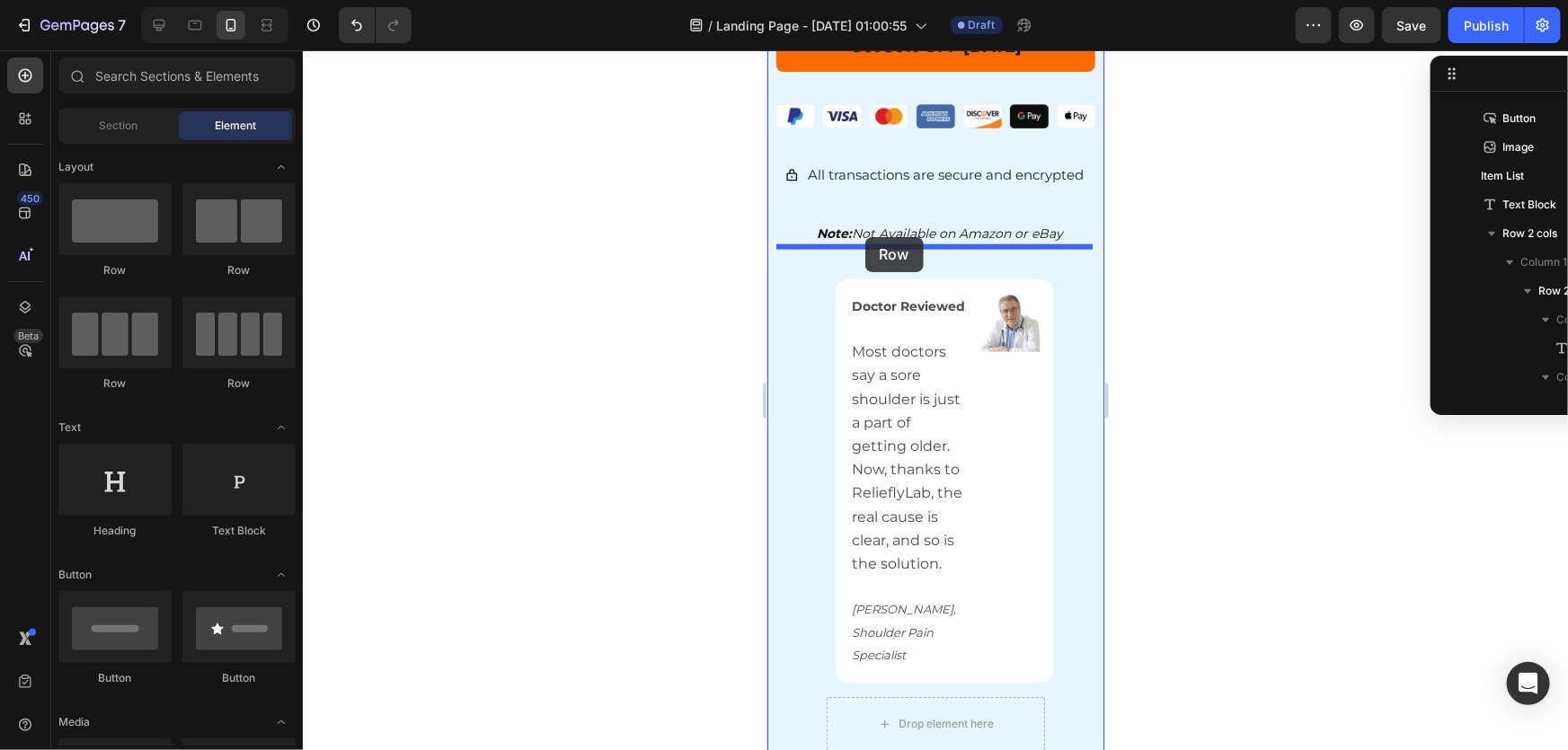
drag, startPoint x: 1009, startPoint y: 269, endPoint x: 865, endPoint y: 237, distance: 147.5
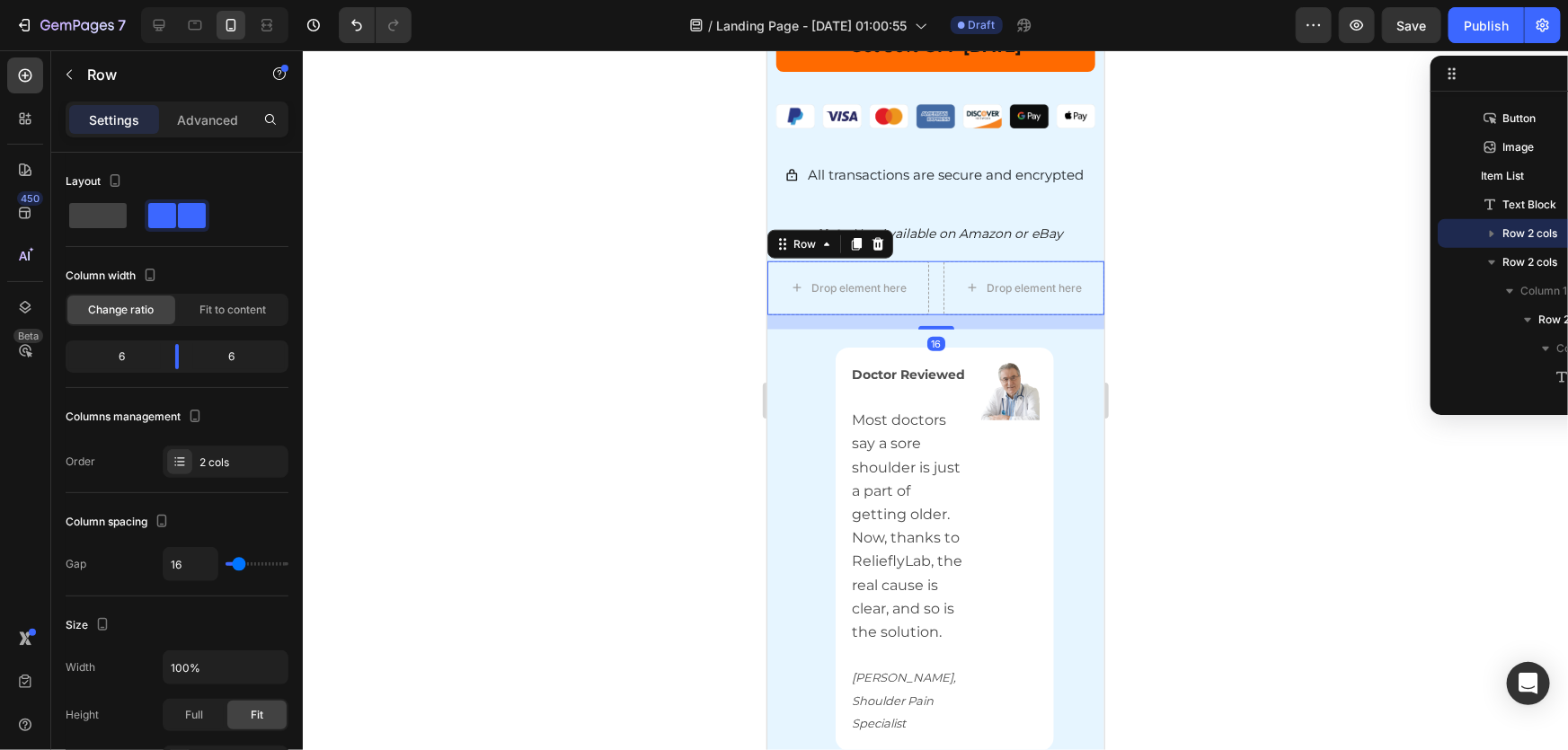
click at [1274, 350] on div at bounding box center [935, 401] width 1265 height 700
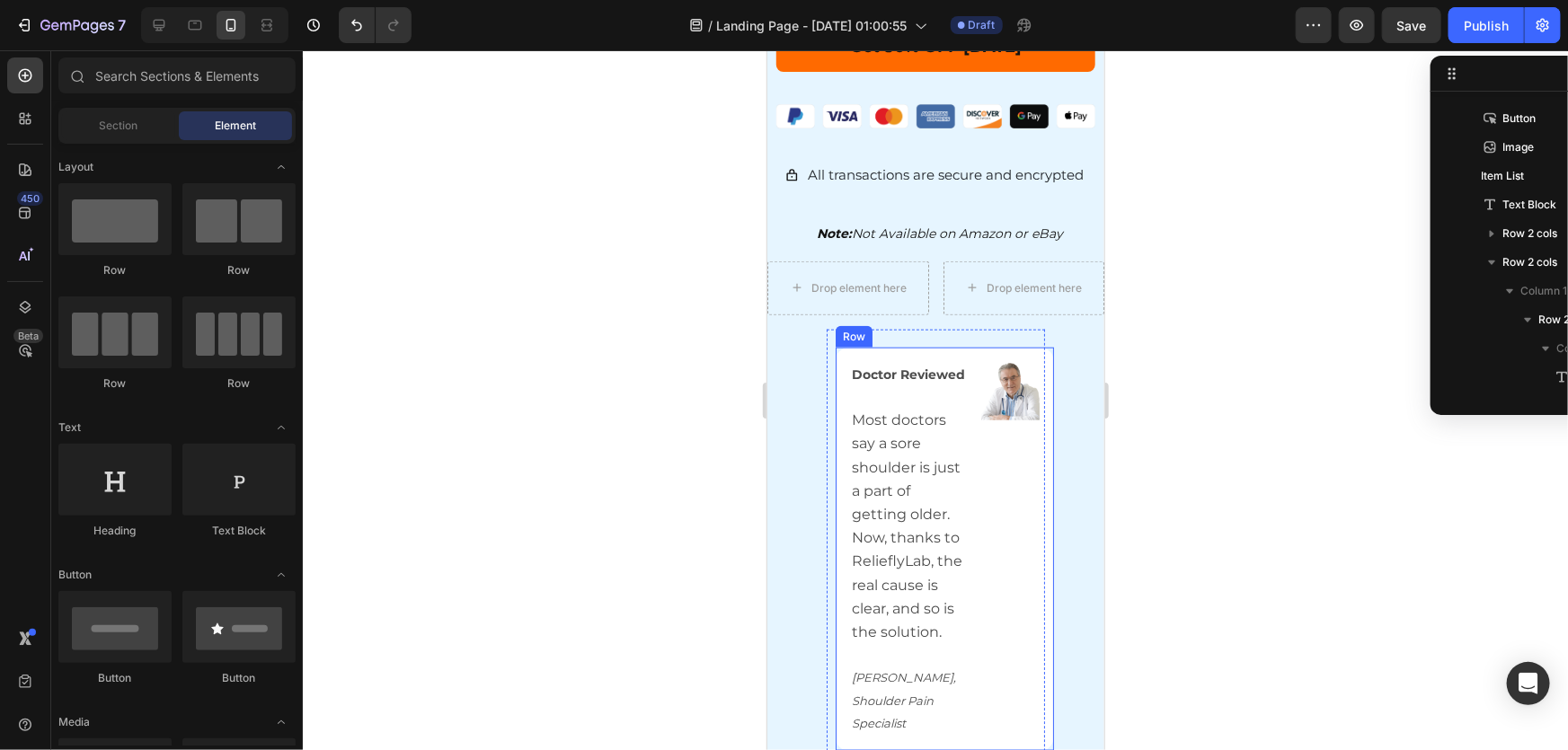
click at [1203, 440] on div at bounding box center [935, 401] width 1265 height 700
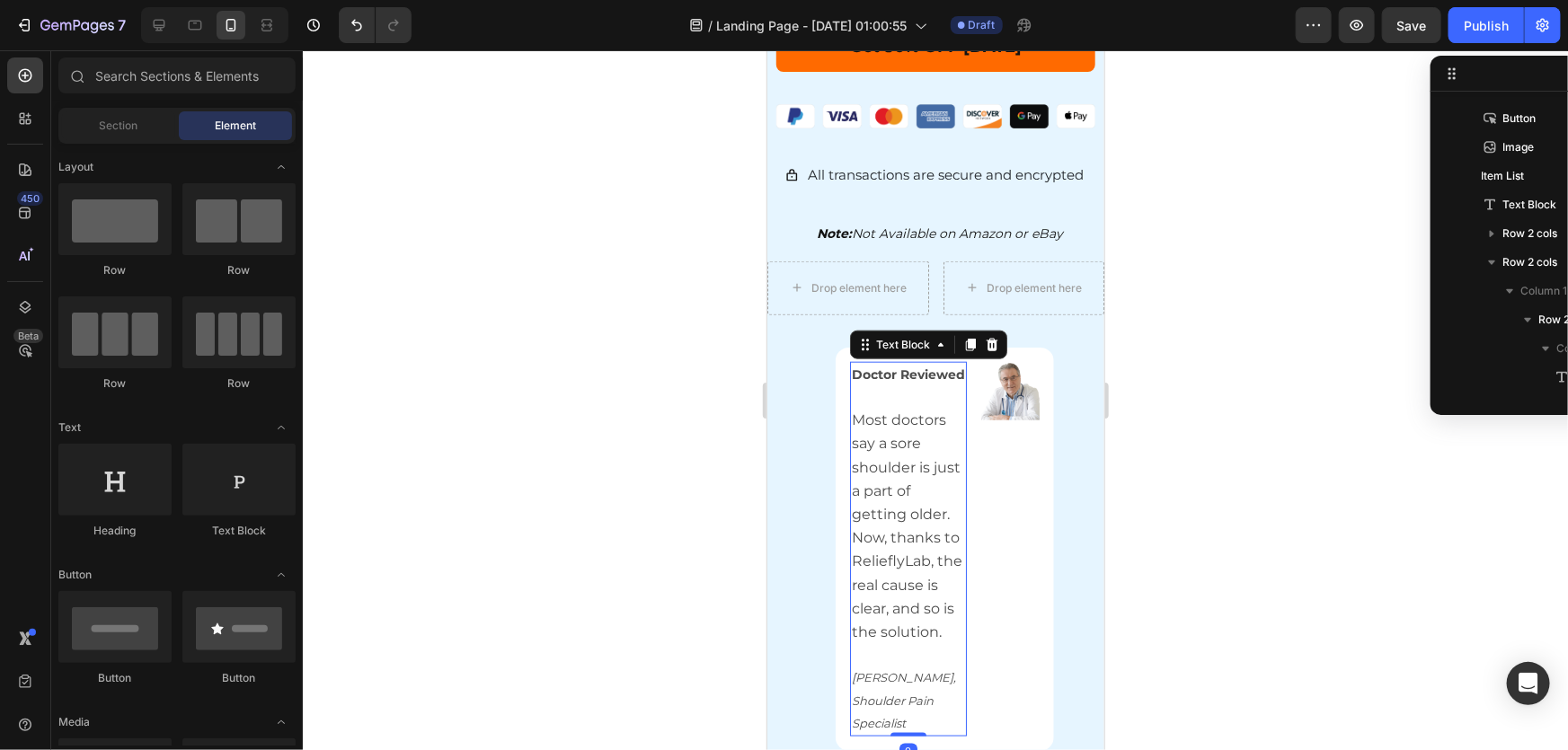
scroll to position [1109, 0]
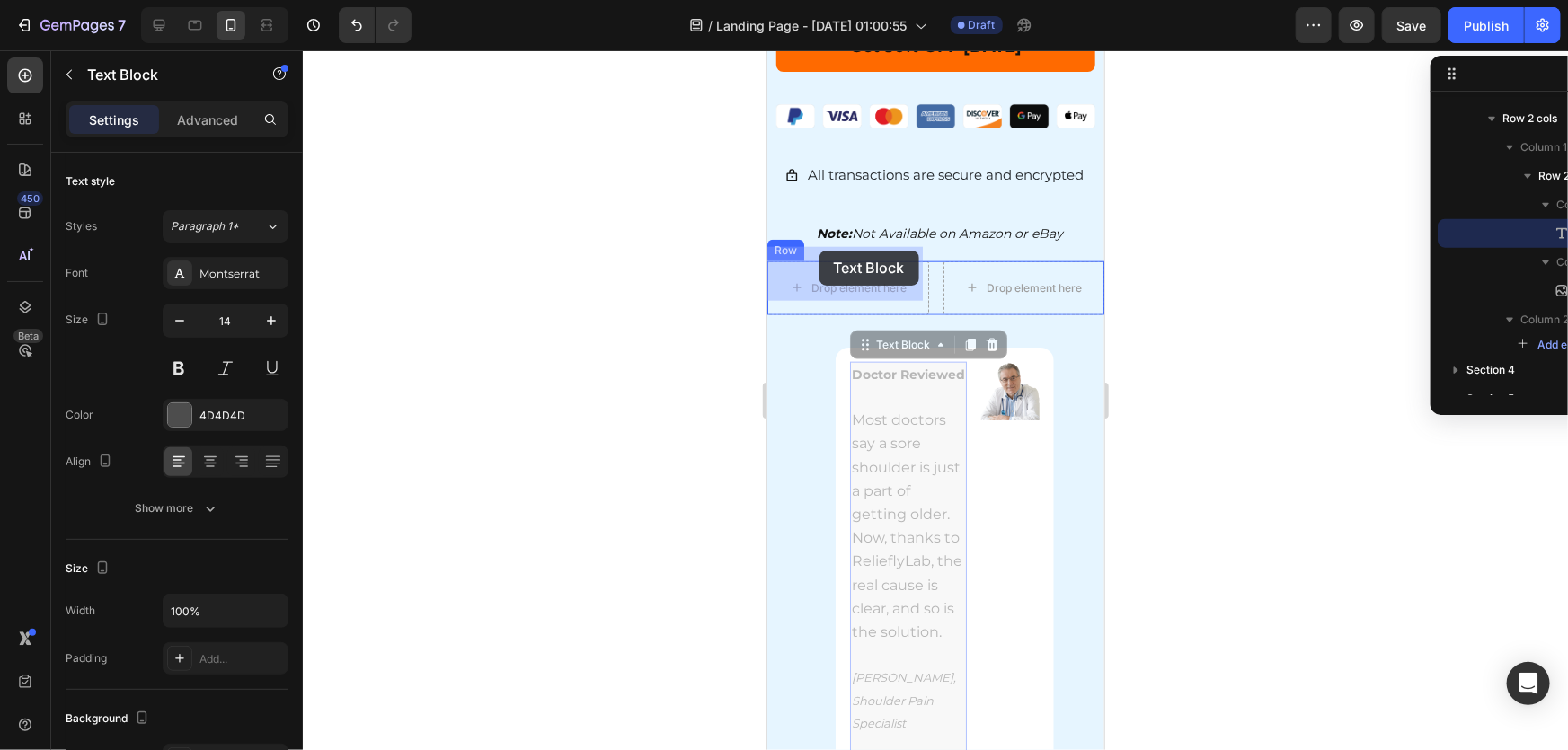
drag, startPoint x: 881, startPoint y: 370, endPoint x: 819, endPoint y: 250, distance: 135.1
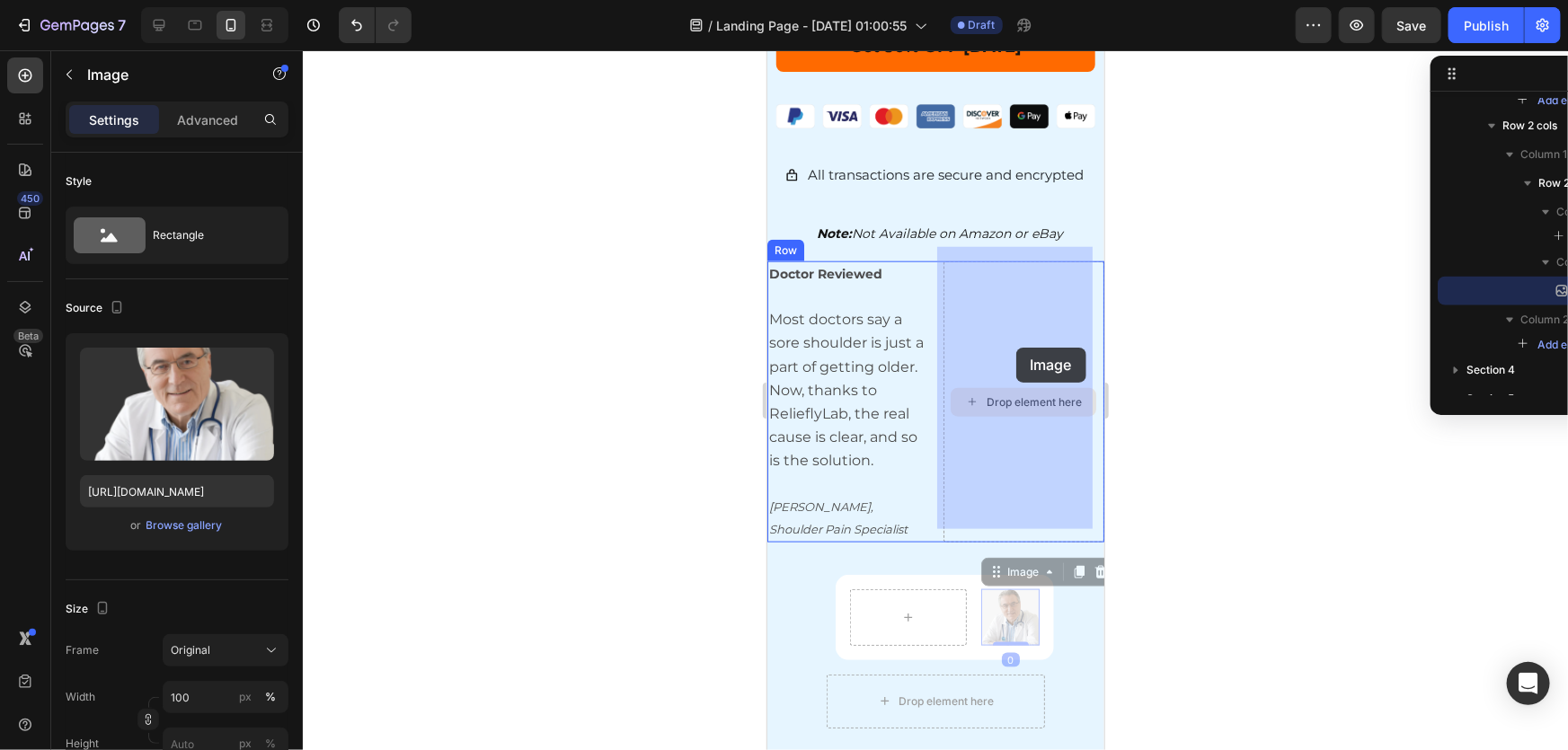
drag, startPoint x: 996, startPoint y: 594, endPoint x: 1015, endPoint y: 346, distance: 248.7
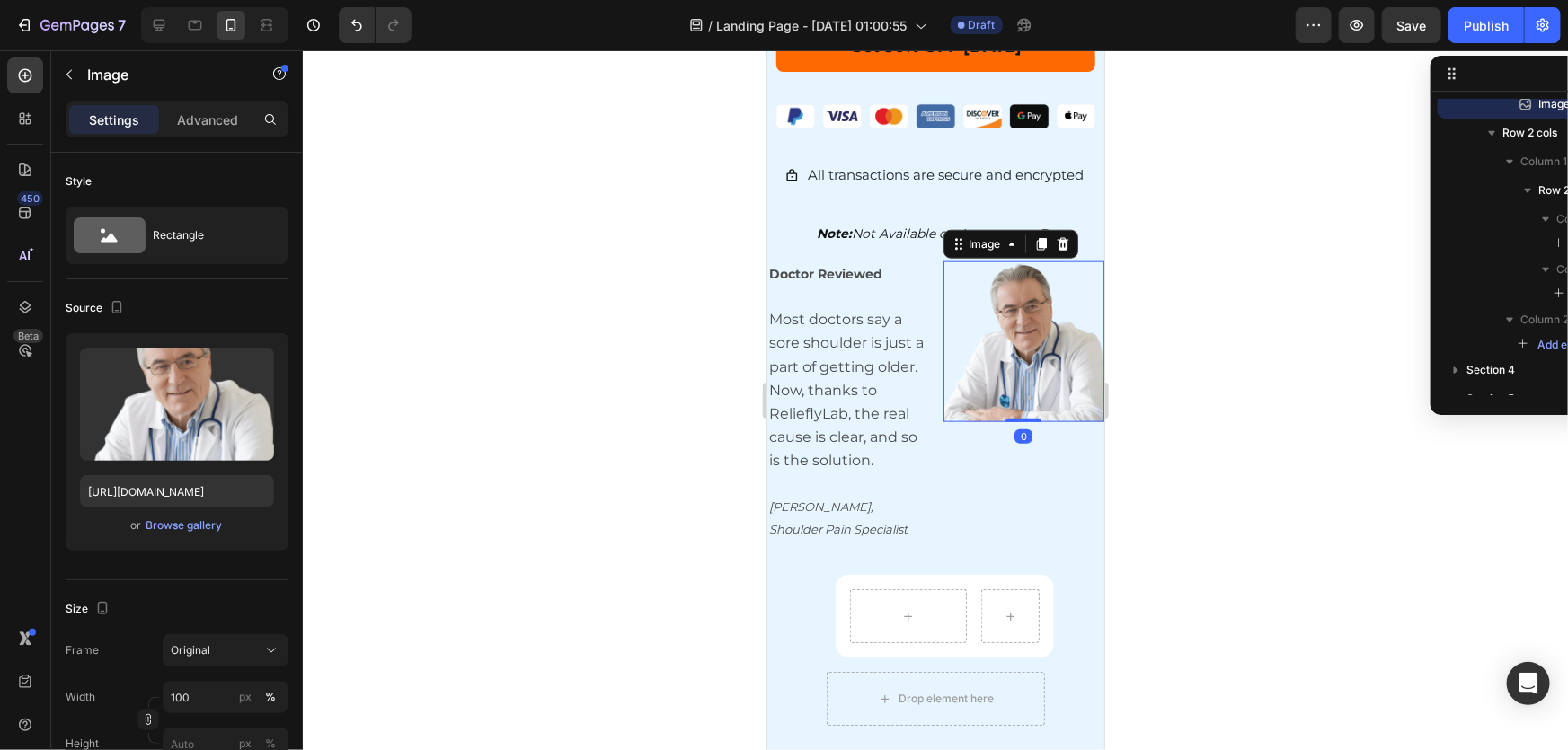
click at [1205, 417] on div at bounding box center [935, 401] width 1265 height 700
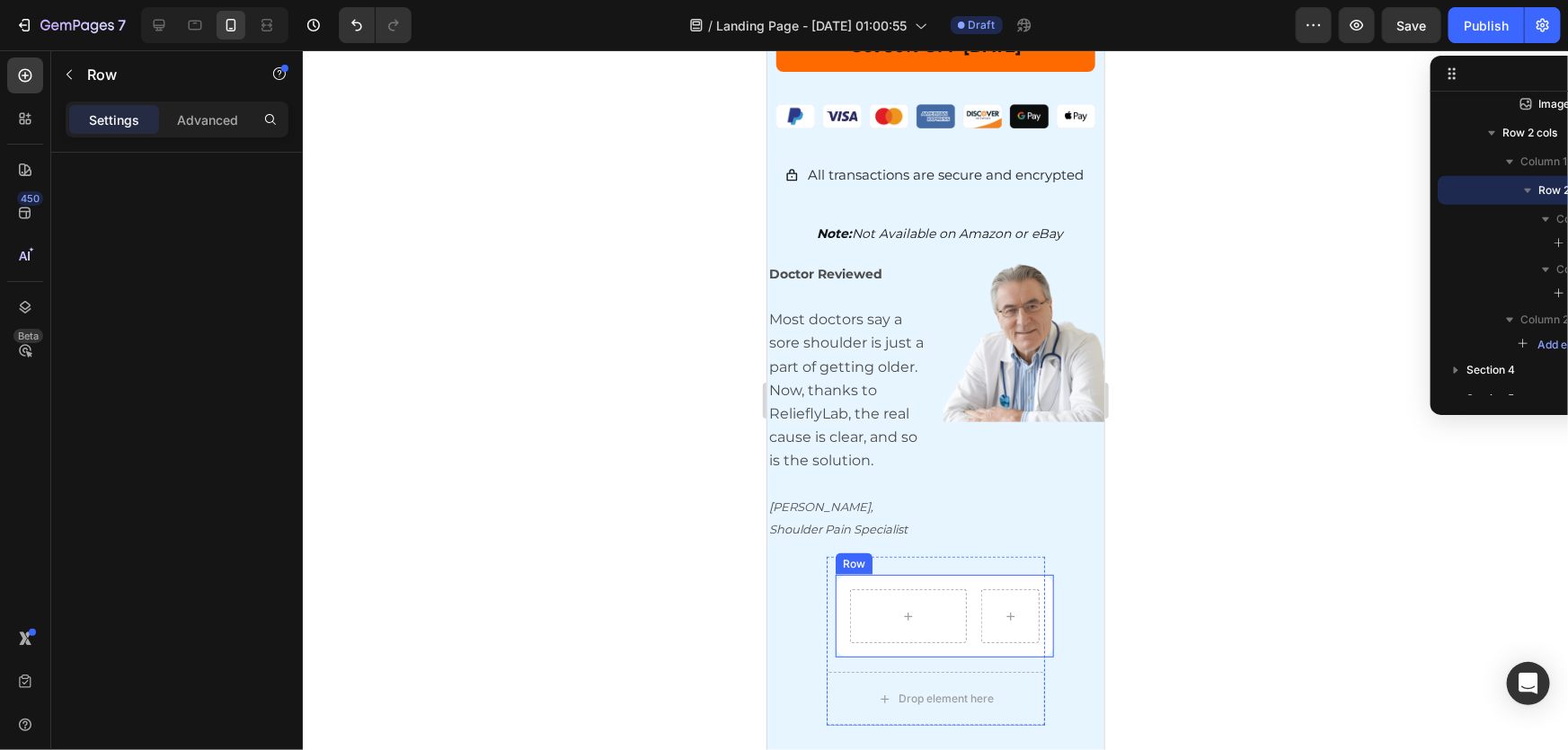
click at [898, 574] on div "Row" at bounding box center [945, 615] width 220 height 83
click at [1209, 483] on div at bounding box center [935, 401] width 1265 height 700
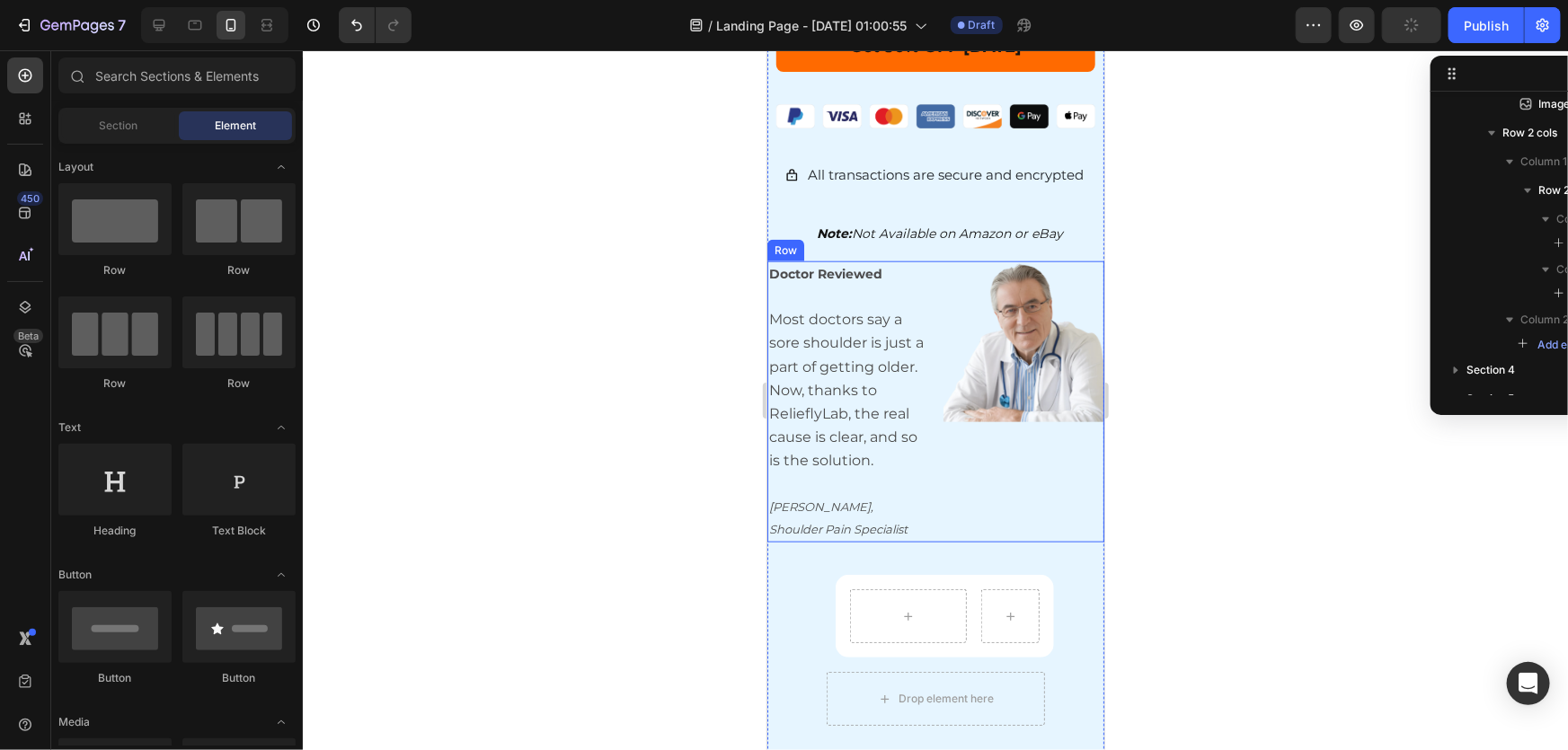
click at [930, 260] on div "Doctor Reviewed Most doctors say a sore shoulder is just a part of getting olde…" at bounding box center [934, 401] width 337 height 281
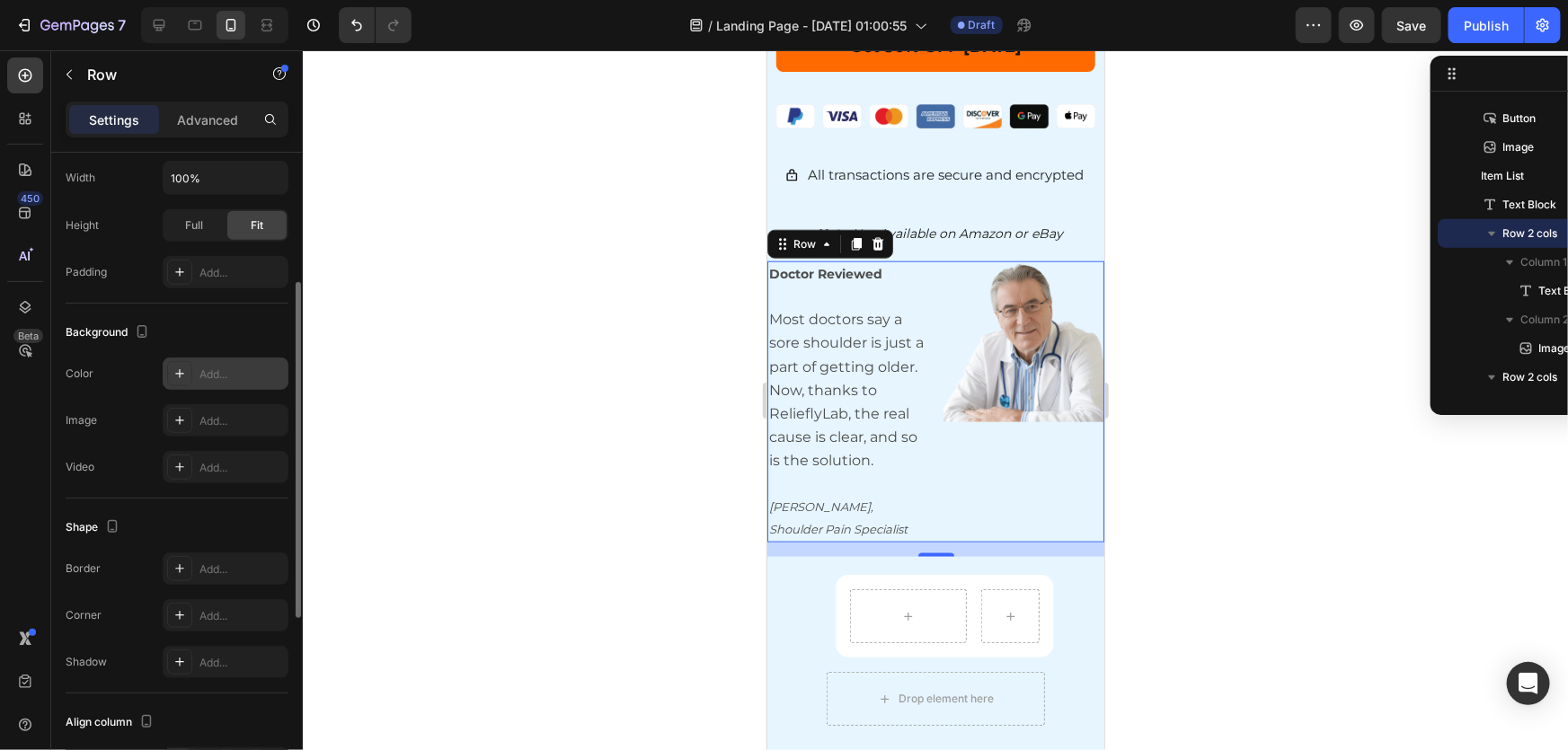
scroll to position [326, 0]
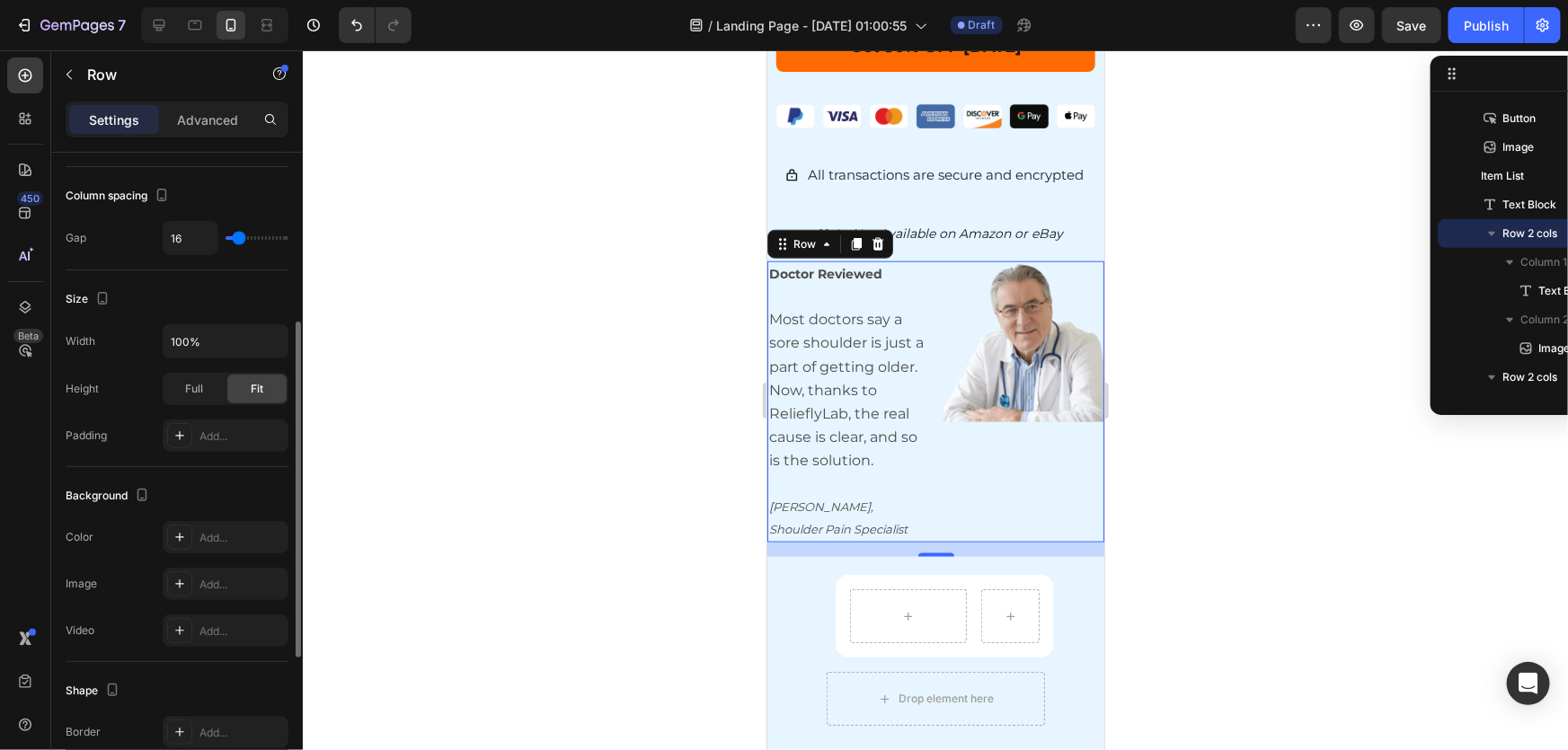
click at [215, 516] on div "Background The changes might be hidden by the video. Color Add... Image Add... …" at bounding box center [178, 565] width 223 height 195
click at [212, 521] on div "Add..." at bounding box center [225, 537] width 126 height 32
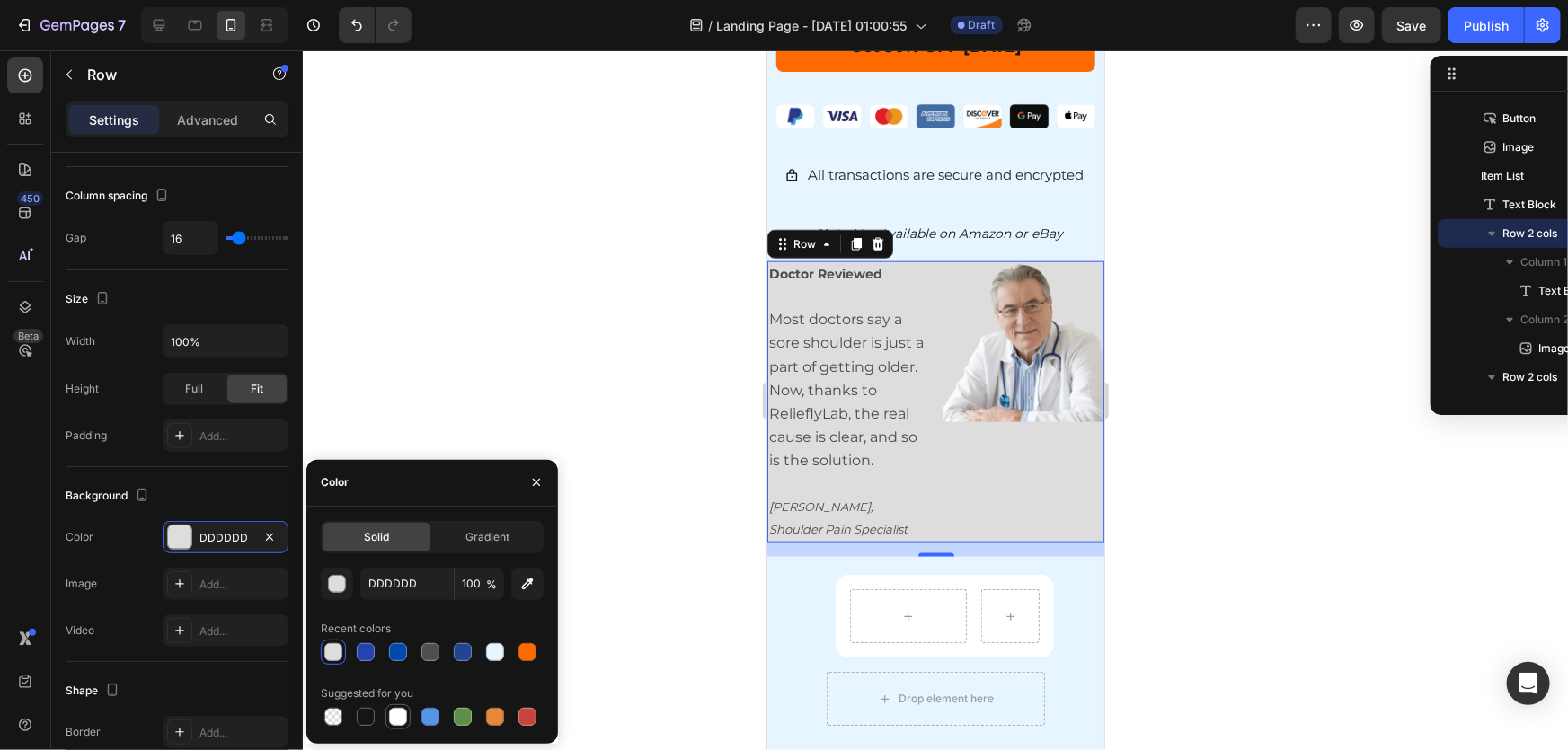
click at [401, 715] on div at bounding box center [398, 717] width 18 height 18
type input "FFFFFF"
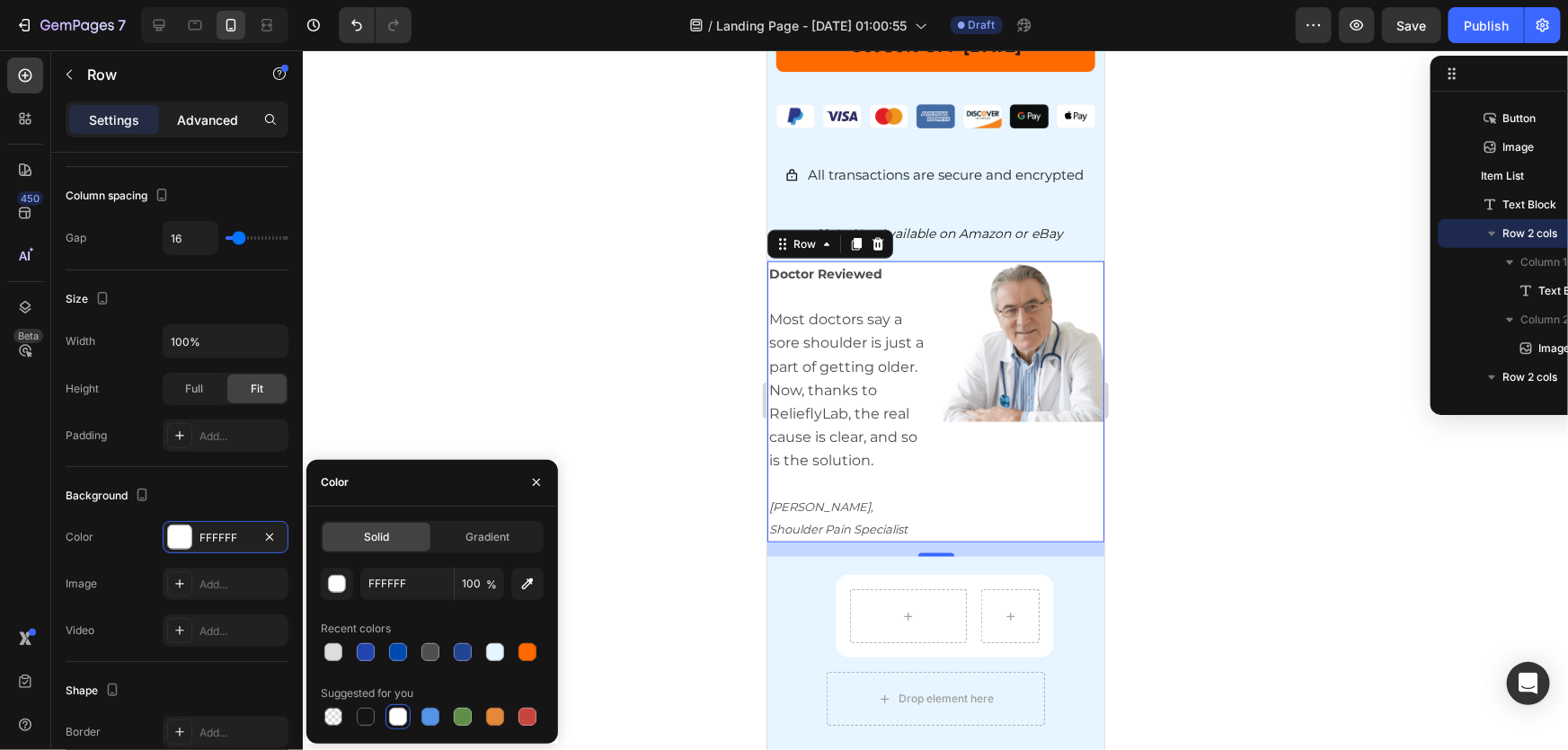
click at [226, 123] on p "Advanced" at bounding box center [208, 120] width 61 height 19
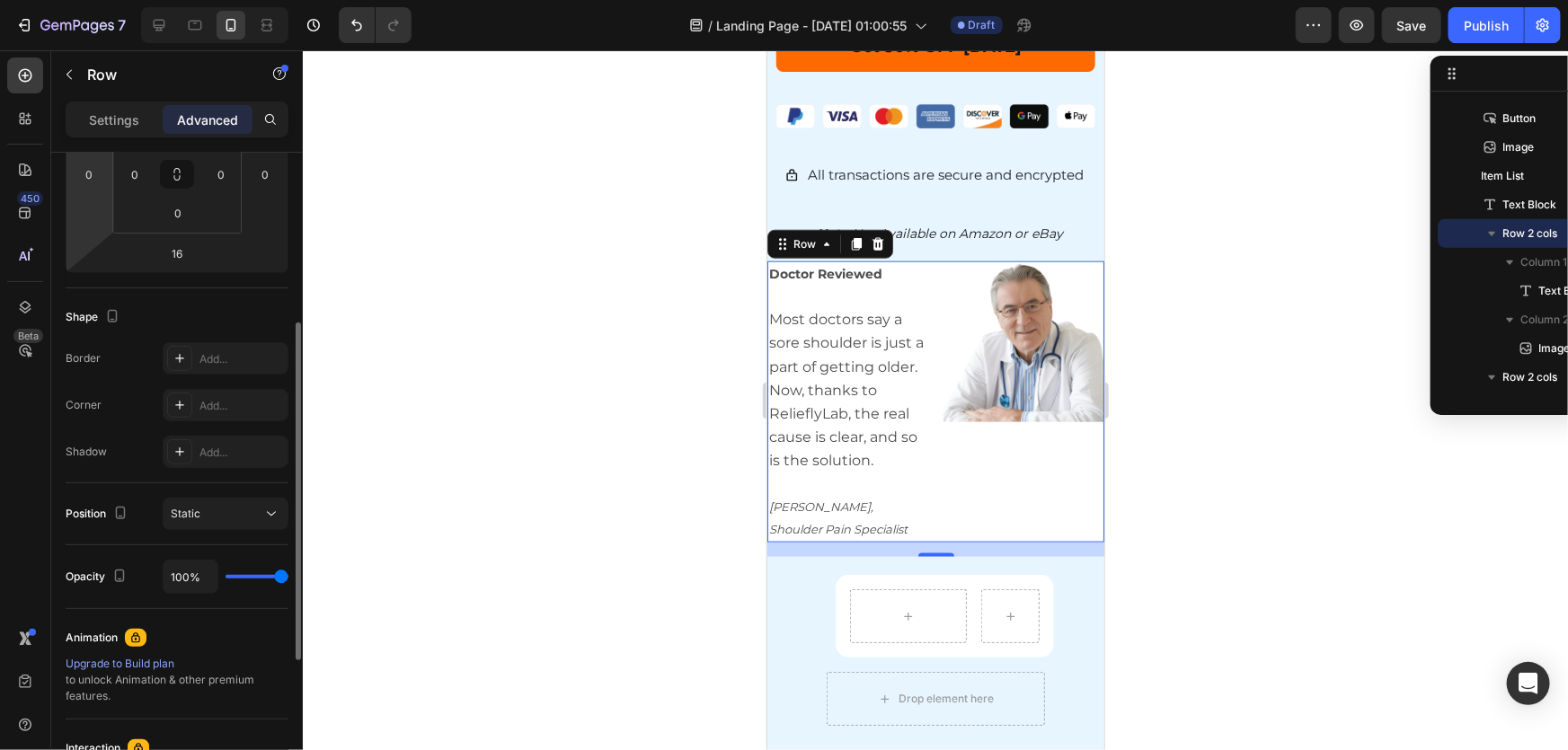
click at [111, 0] on html "7 / Landing Page - Aug 26, 01:00:55 Draft Preview Save Publish 450 Beta Section…" at bounding box center [784, 0] width 1568 height 0
drag, startPoint x: 104, startPoint y: 156, endPoint x: 102, endPoint y: 169, distance: 13.2
click at [104, 0] on html "7 / Landing Page - Aug 26, 01:00:55 Draft Preview Save Publish 450 Beta Section…" at bounding box center [784, 0] width 1568 height 0
click at [85, 165] on input "-2" at bounding box center [89, 175] width 27 height 27
drag, startPoint x: 99, startPoint y: 177, endPoint x: 78, endPoint y: 177, distance: 21.0
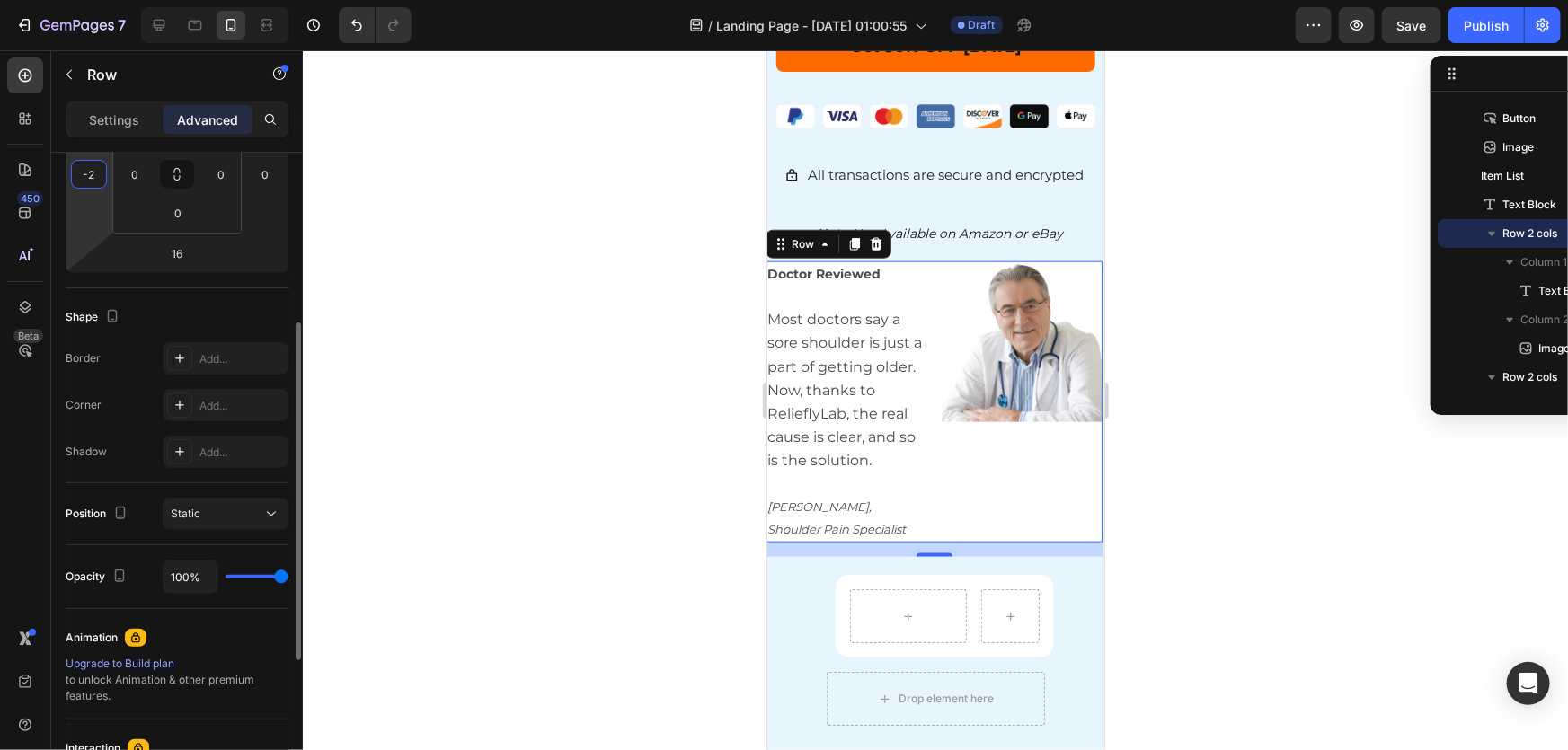
click at [78, 177] on input "-2" at bounding box center [89, 175] width 27 height 27
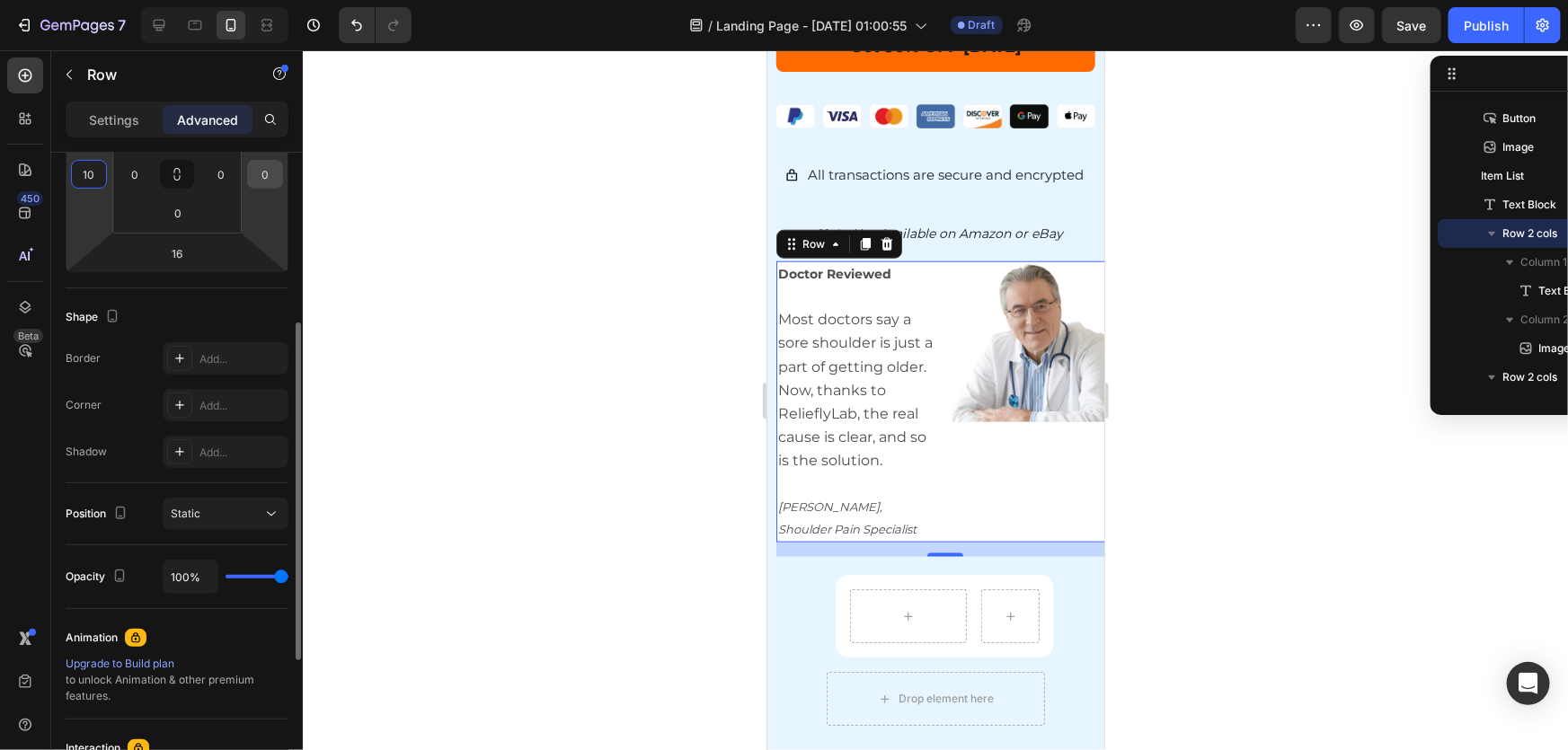
type input "10"
click at [269, 171] on input "0" at bounding box center [265, 175] width 27 height 27
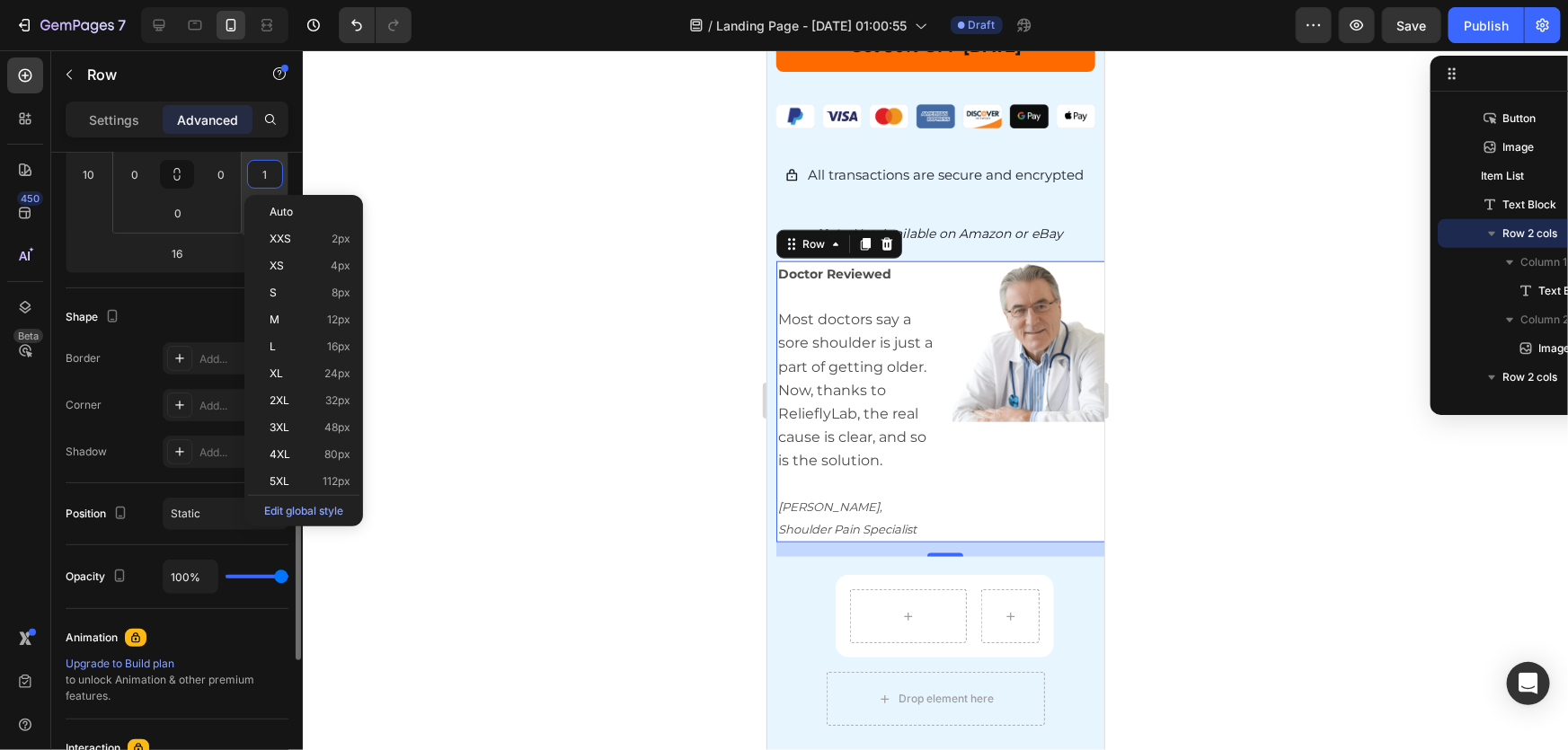
type input "10"
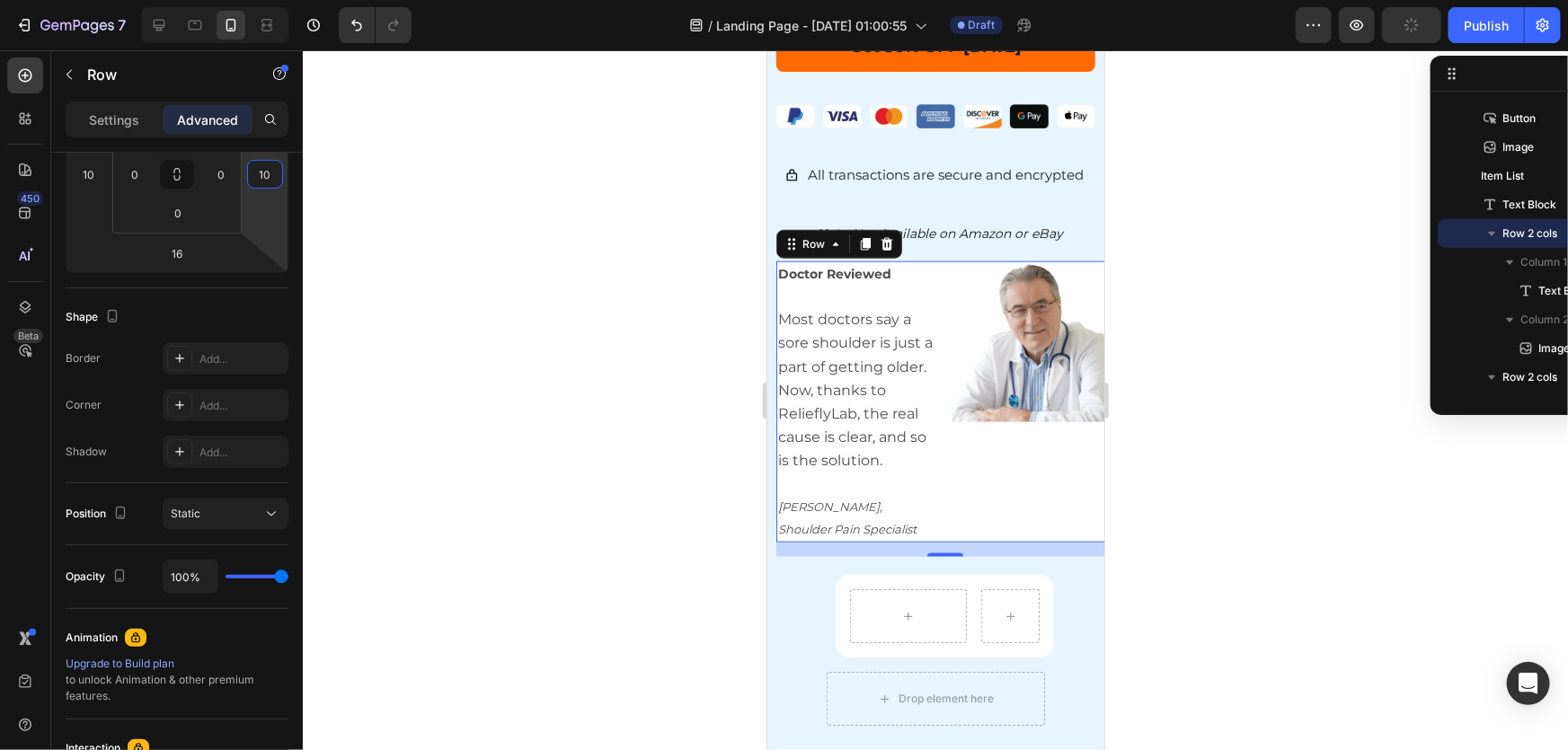
click at [484, 375] on div at bounding box center [935, 401] width 1265 height 700
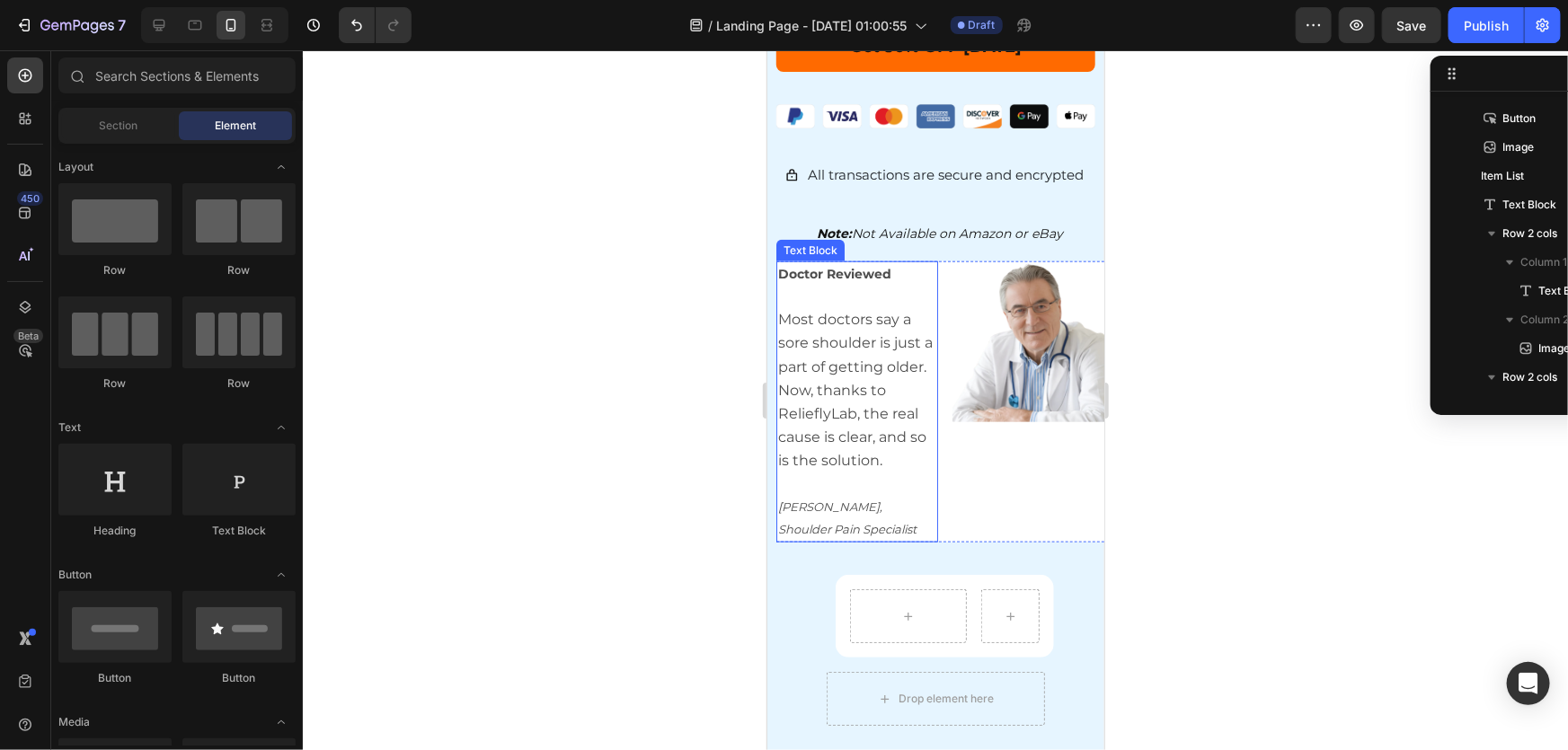
click at [920, 262] on p "Doctor Reviewed" at bounding box center [857, 274] width 158 height 23
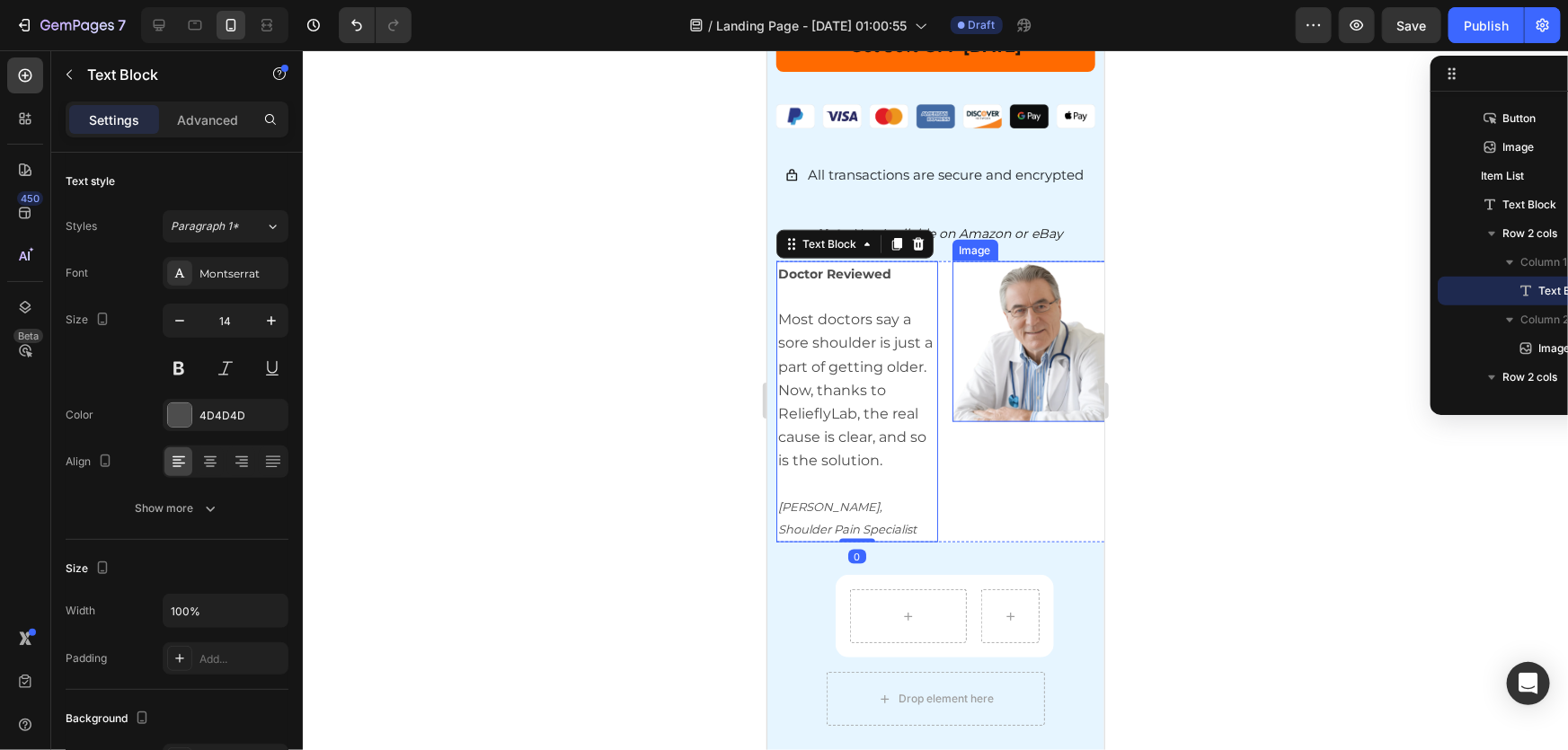
click at [1076, 366] on img at bounding box center [1032, 341] width 161 height 161
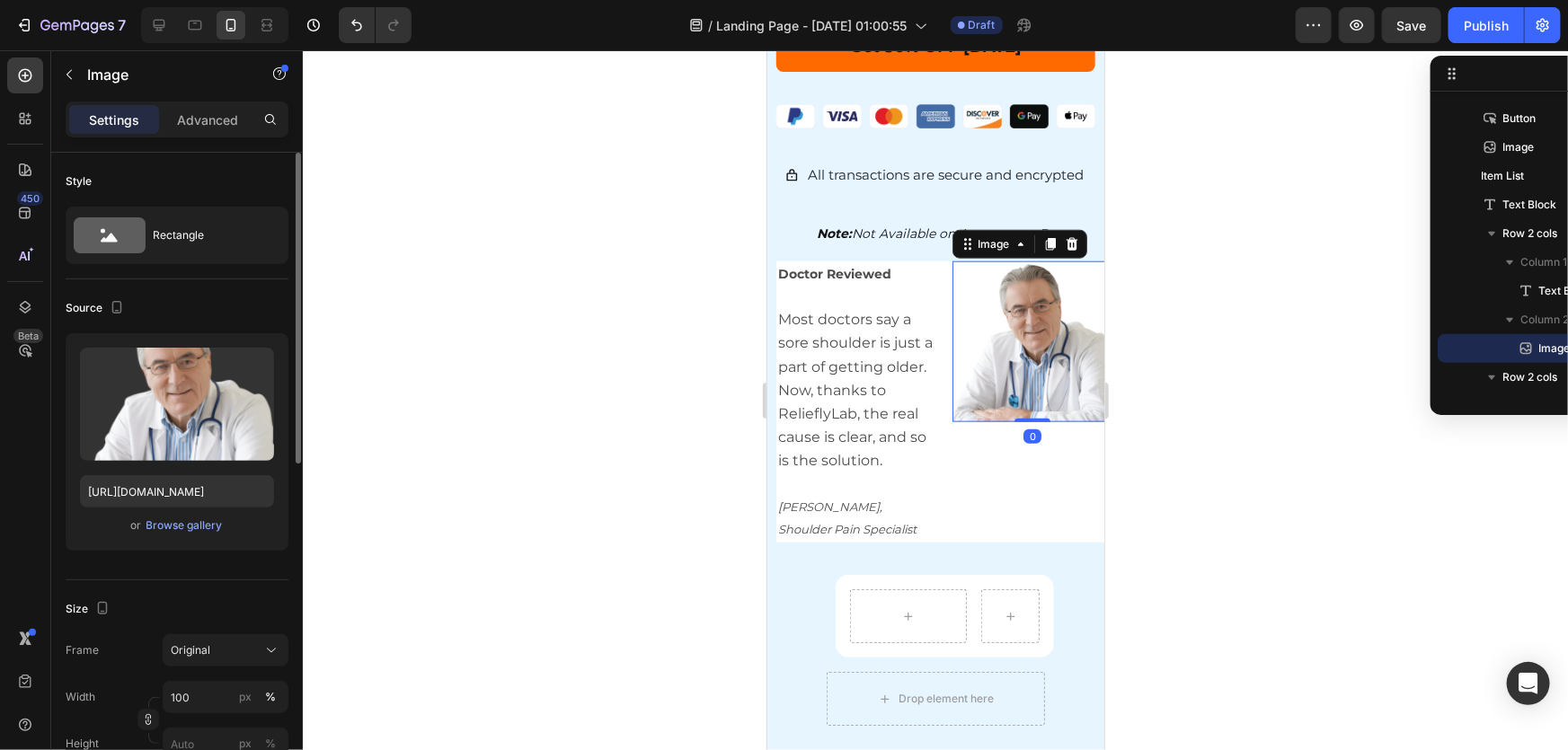
scroll to position [162, 0]
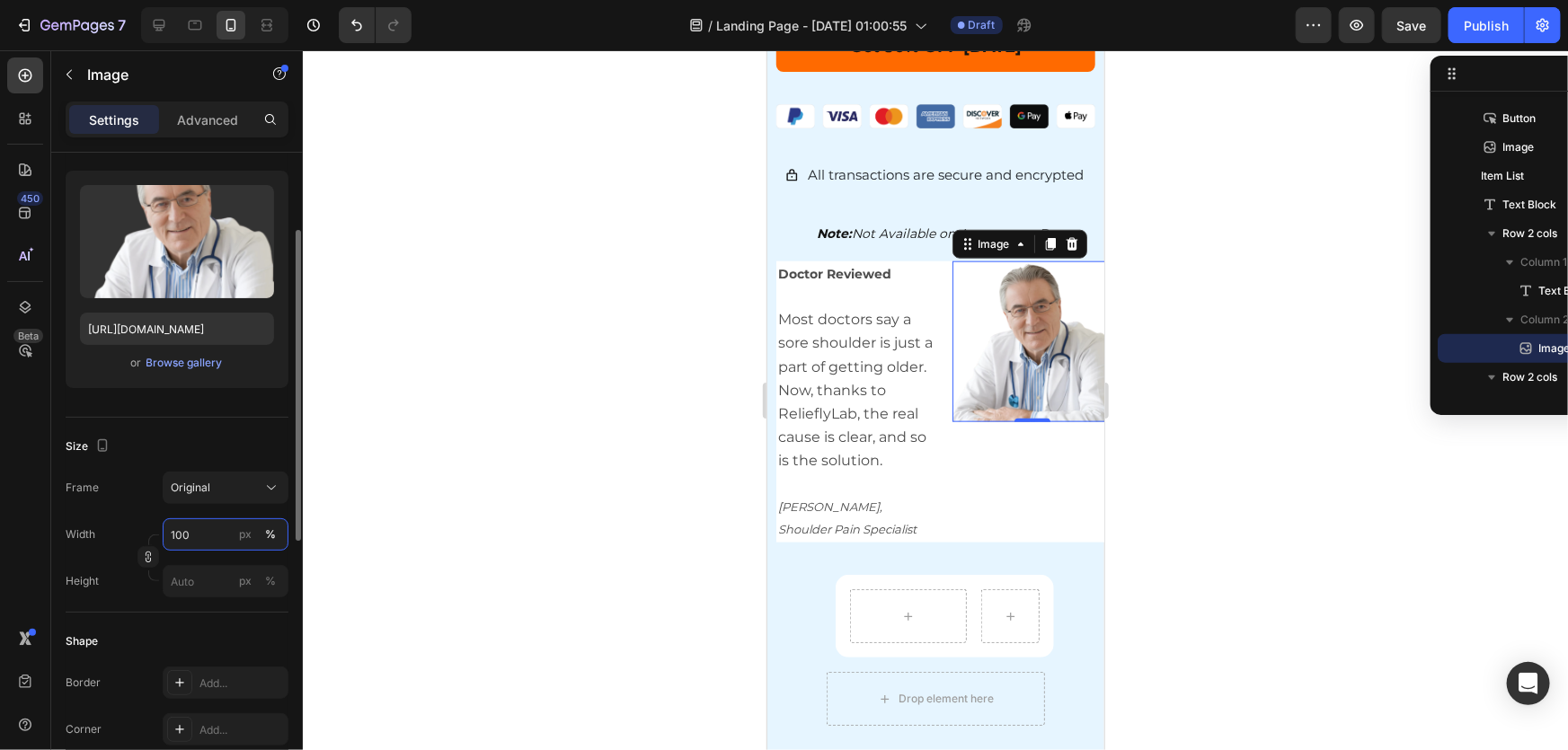
click at [197, 531] on input "100" at bounding box center [225, 534] width 126 height 32
type input "50"
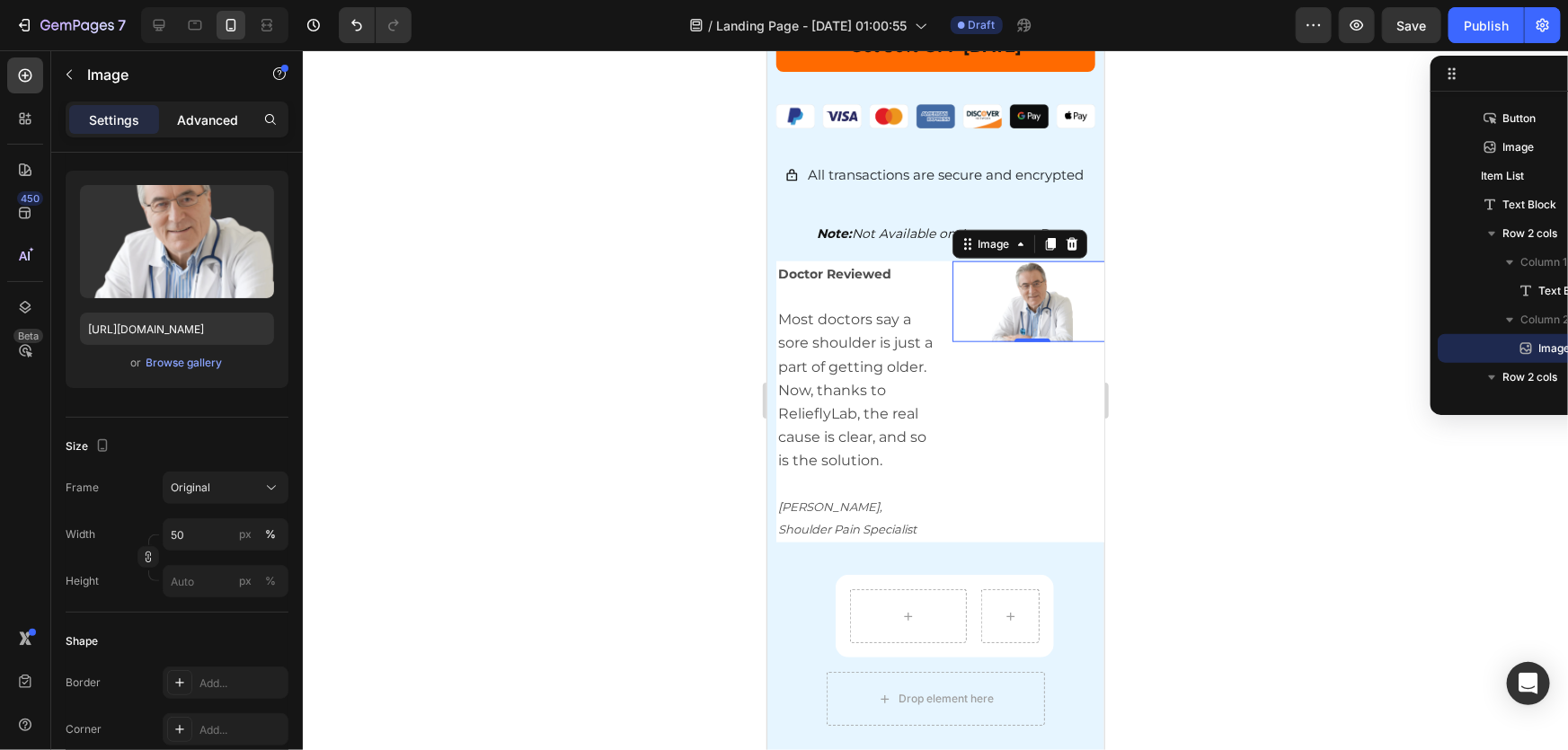
click at [207, 117] on p "Advanced" at bounding box center [208, 120] width 61 height 19
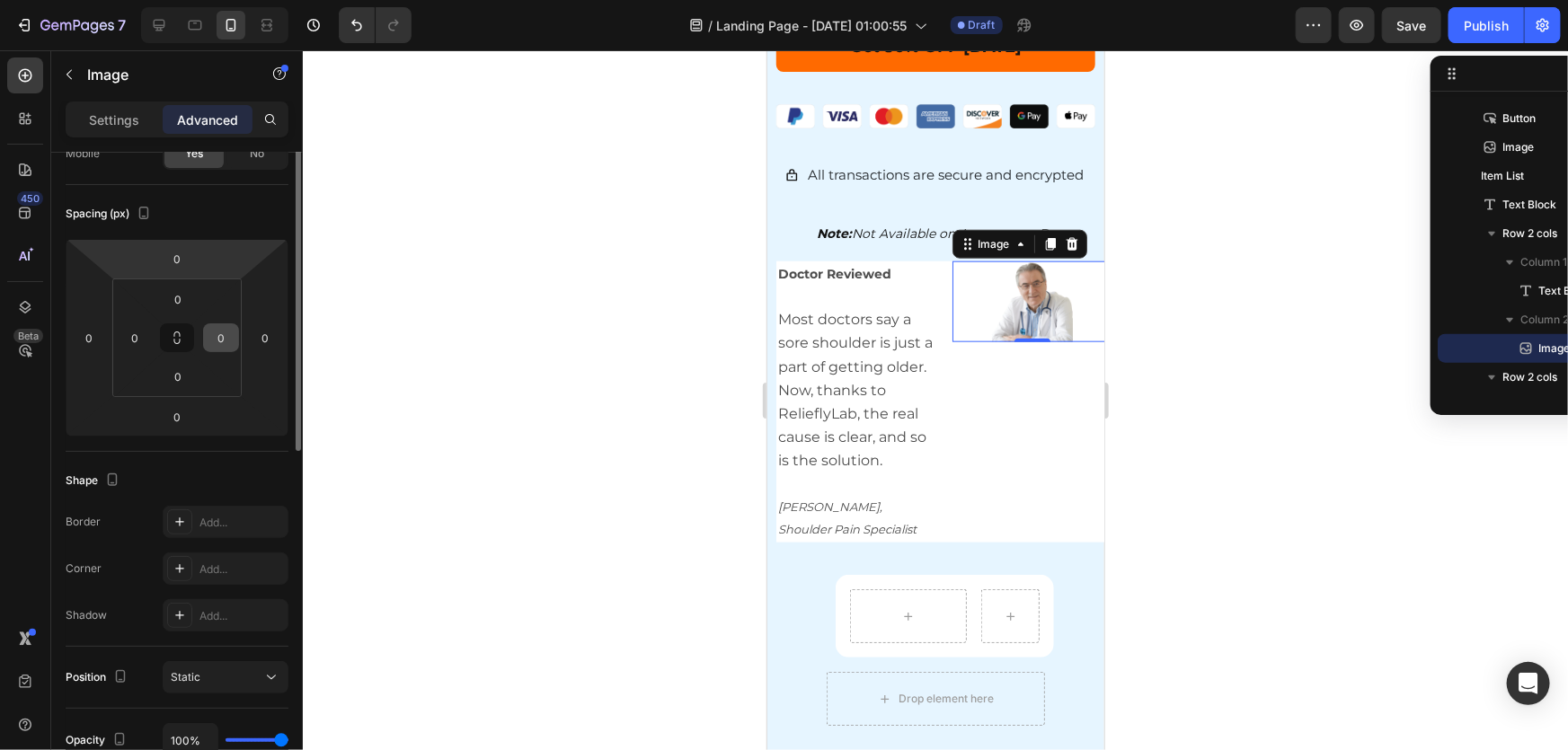
scroll to position [81, 0]
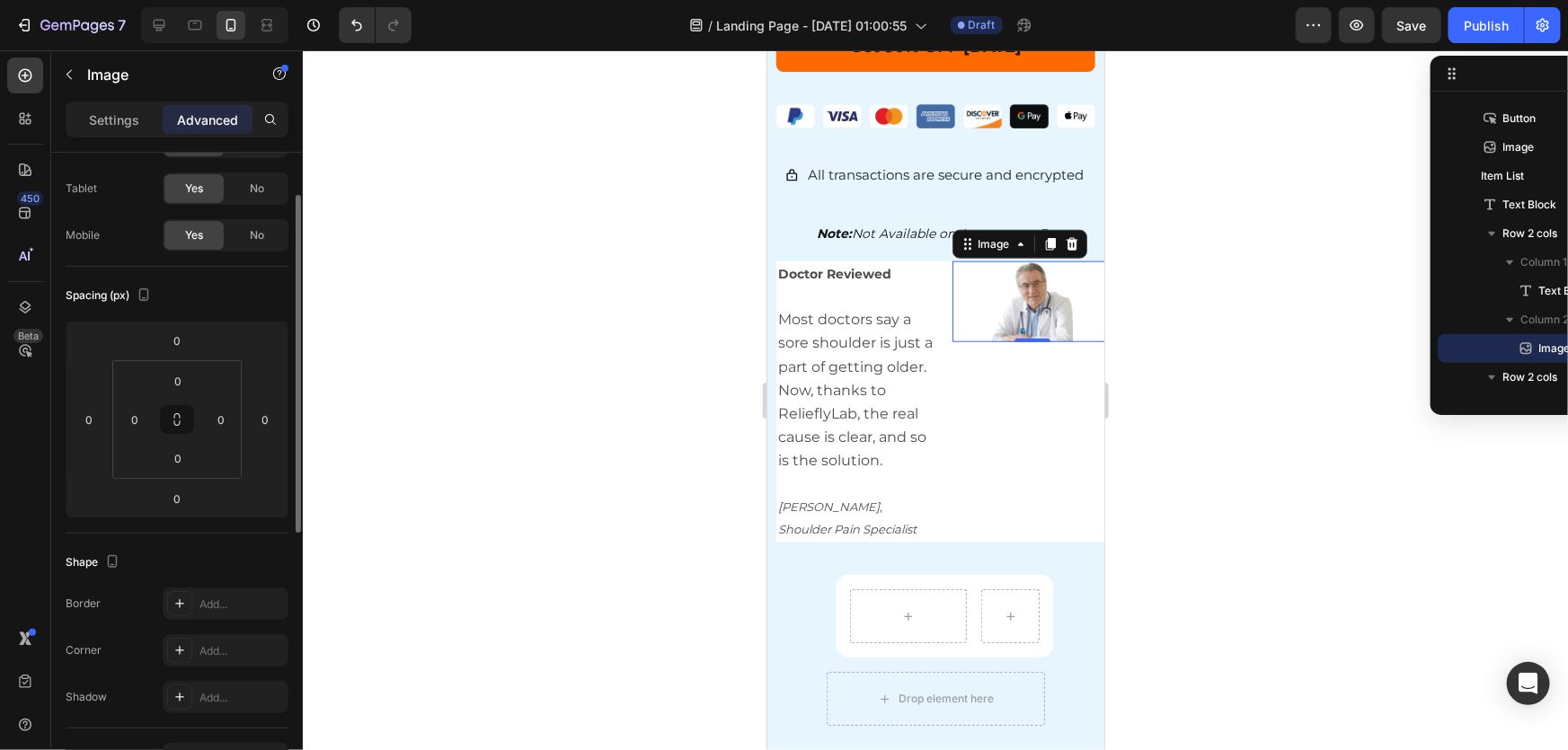
click at [117, 127] on p "Settings" at bounding box center [114, 120] width 51 height 19
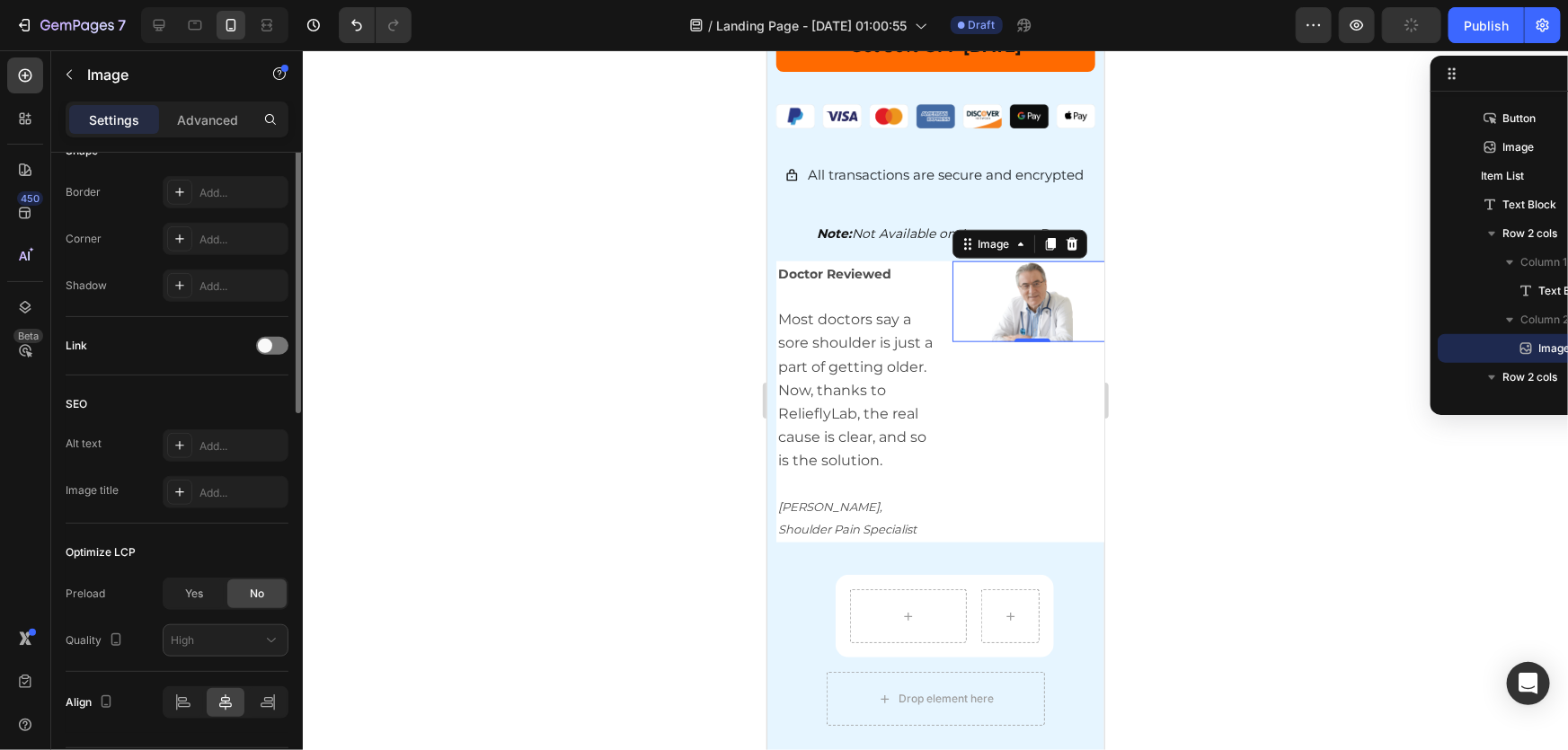
scroll to position [408, 0]
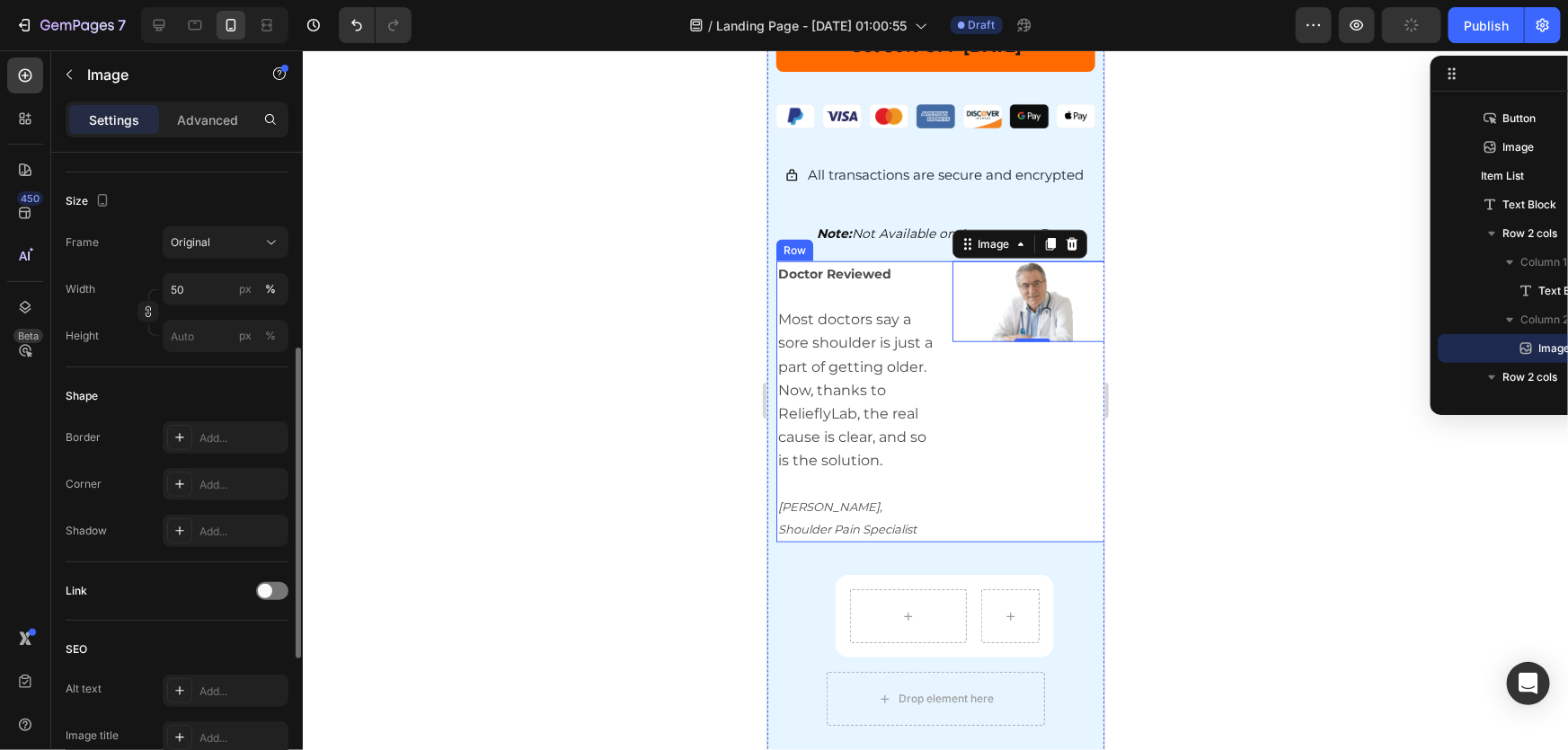
click at [1043, 461] on div "Image 0" at bounding box center [1032, 401] width 161 height 281
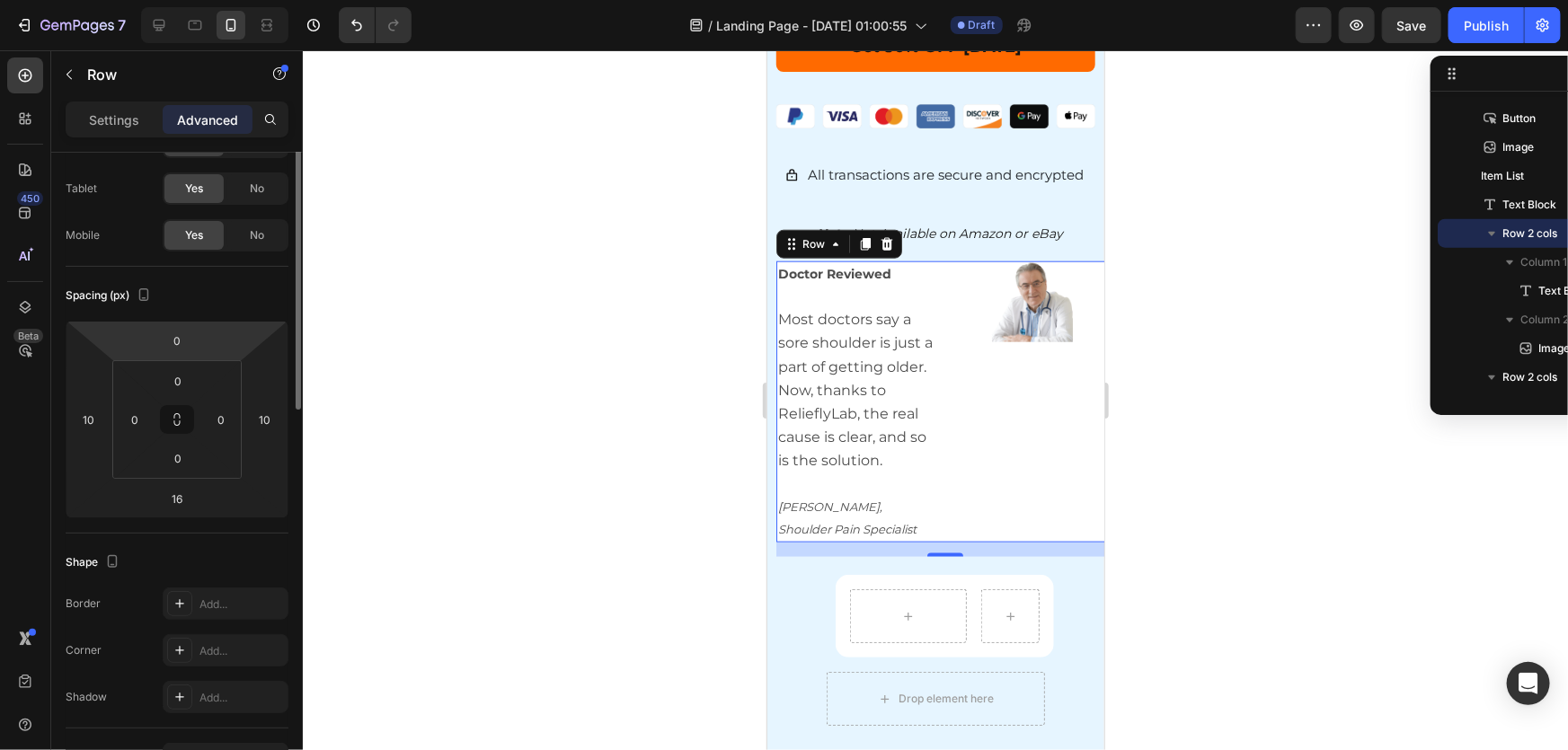
scroll to position [0, 0]
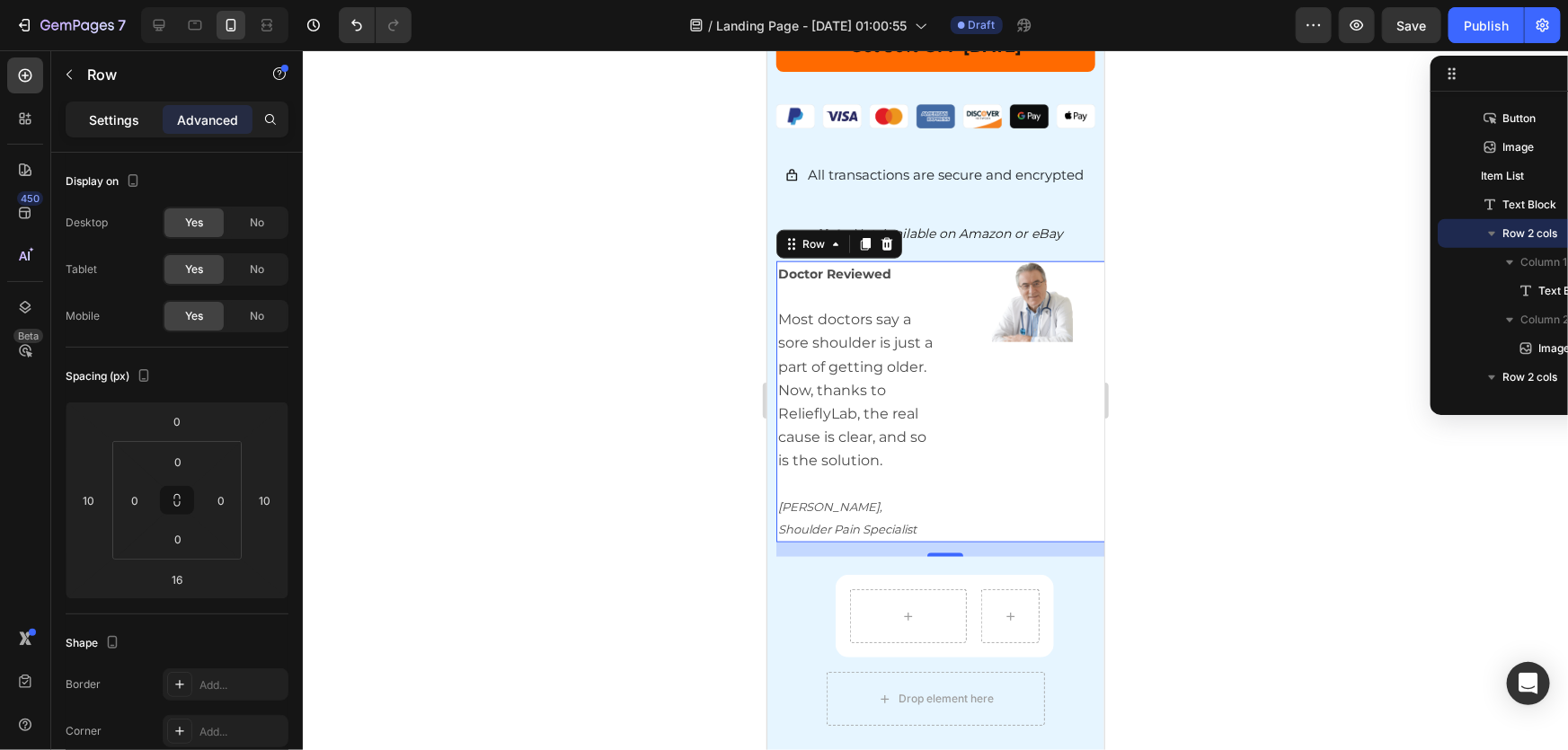
click at [135, 122] on p "Settings" at bounding box center [114, 120] width 51 height 19
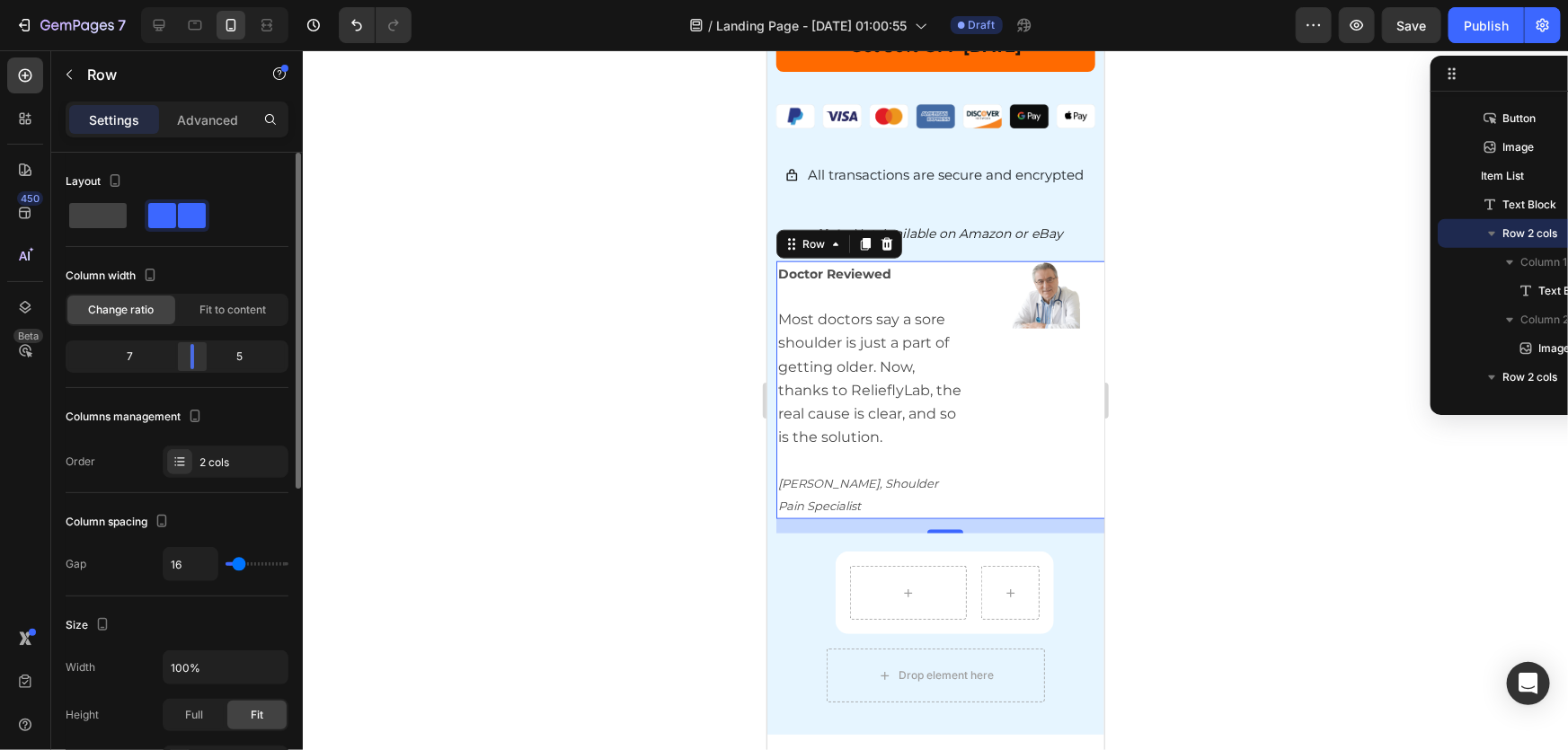
drag, startPoint x: 177, startPoint y: 357, endPoint x: 194, endPoint y: 344, distance: 21.4
click at [194, 344] on div at bounding box center [193, 357] width 32 height 25
click at [1151, 474] on div at bounding box center [935, 401] width 1265 height 700
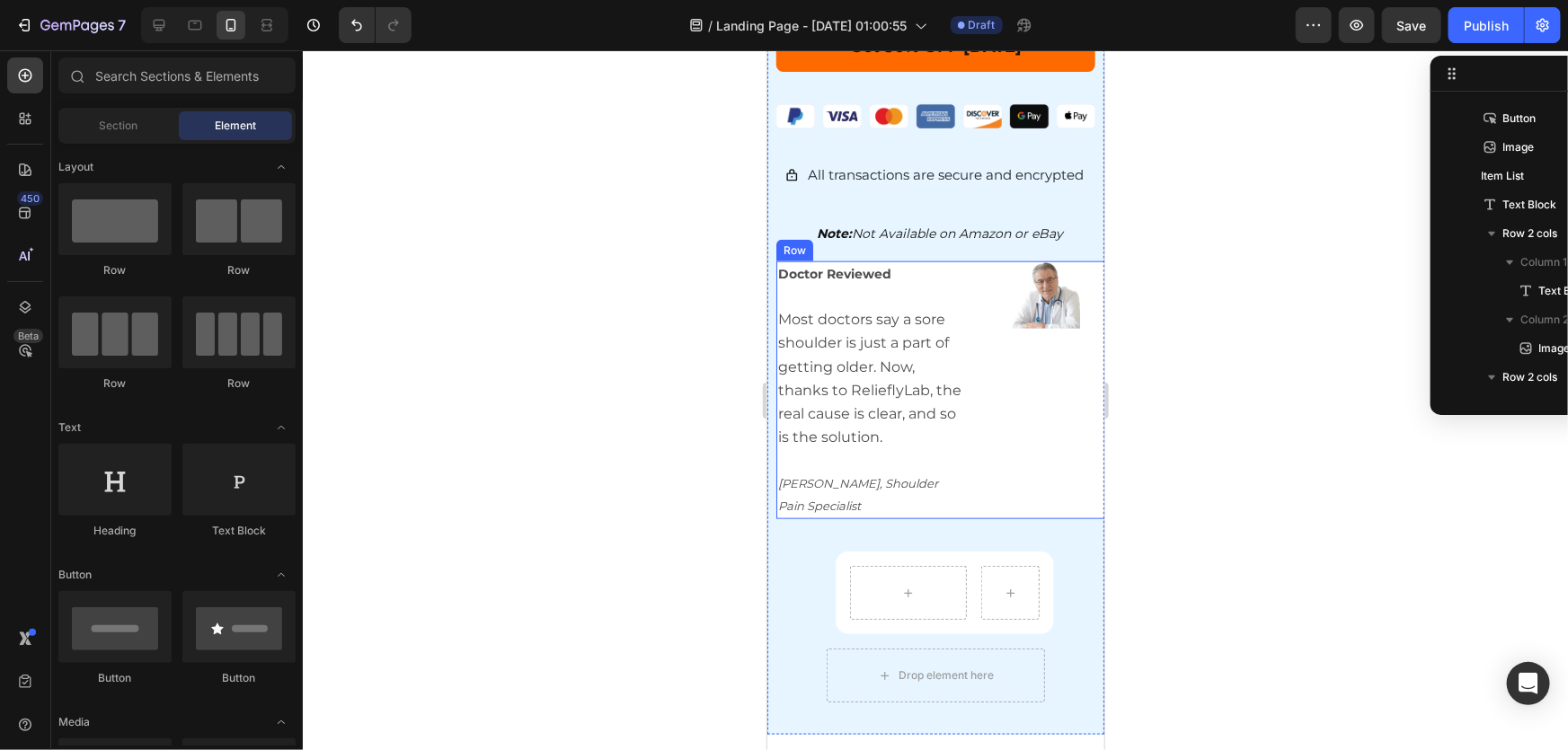
click at [964, 260] on div "Doctor Reviewed Most doctors say a sore shoulder is just a part of getting olde…" at bounding box center [944, 389] width 337 height 258
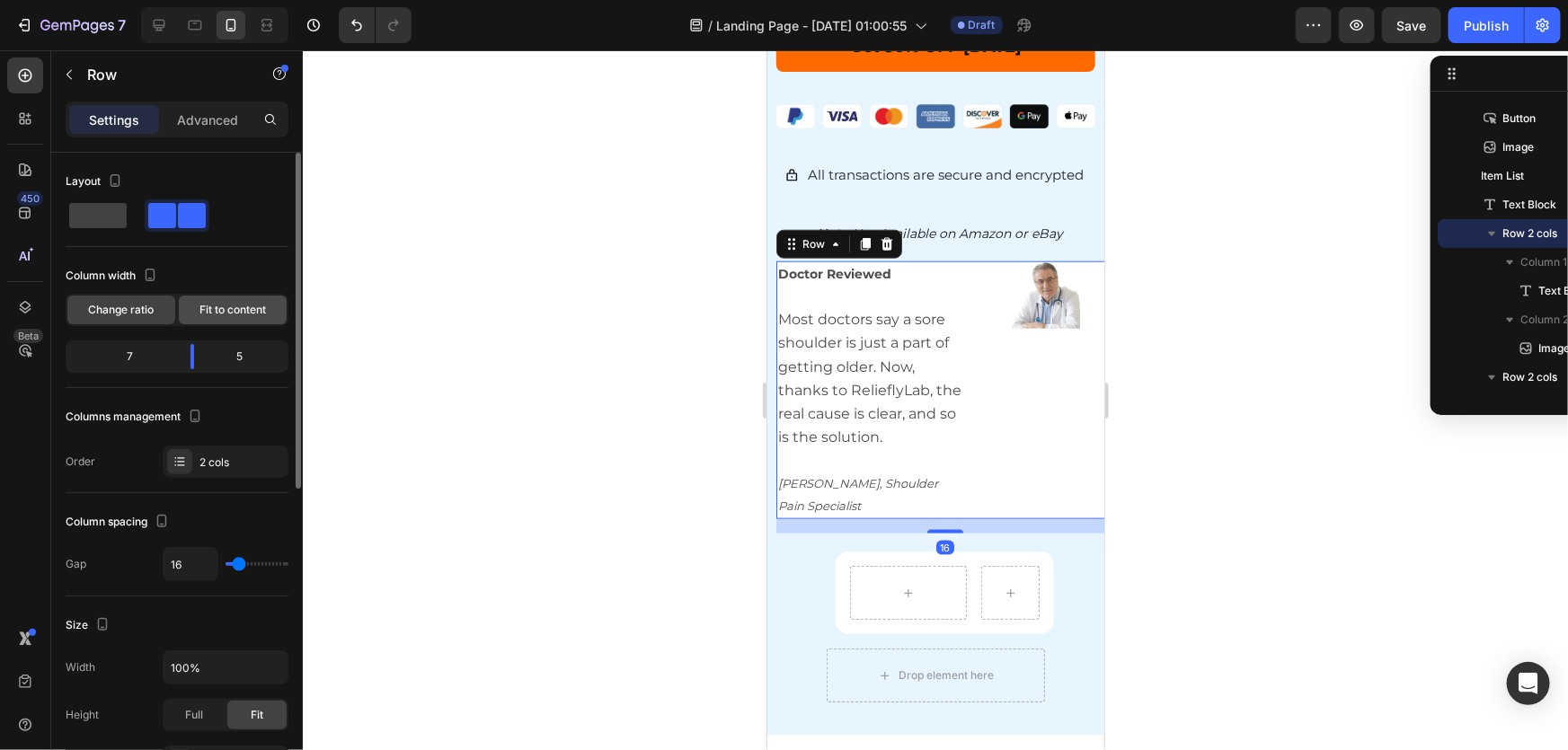
click at [220, 308] on span "Fit to content" at bounding box center [233, 309] width 67 height 16
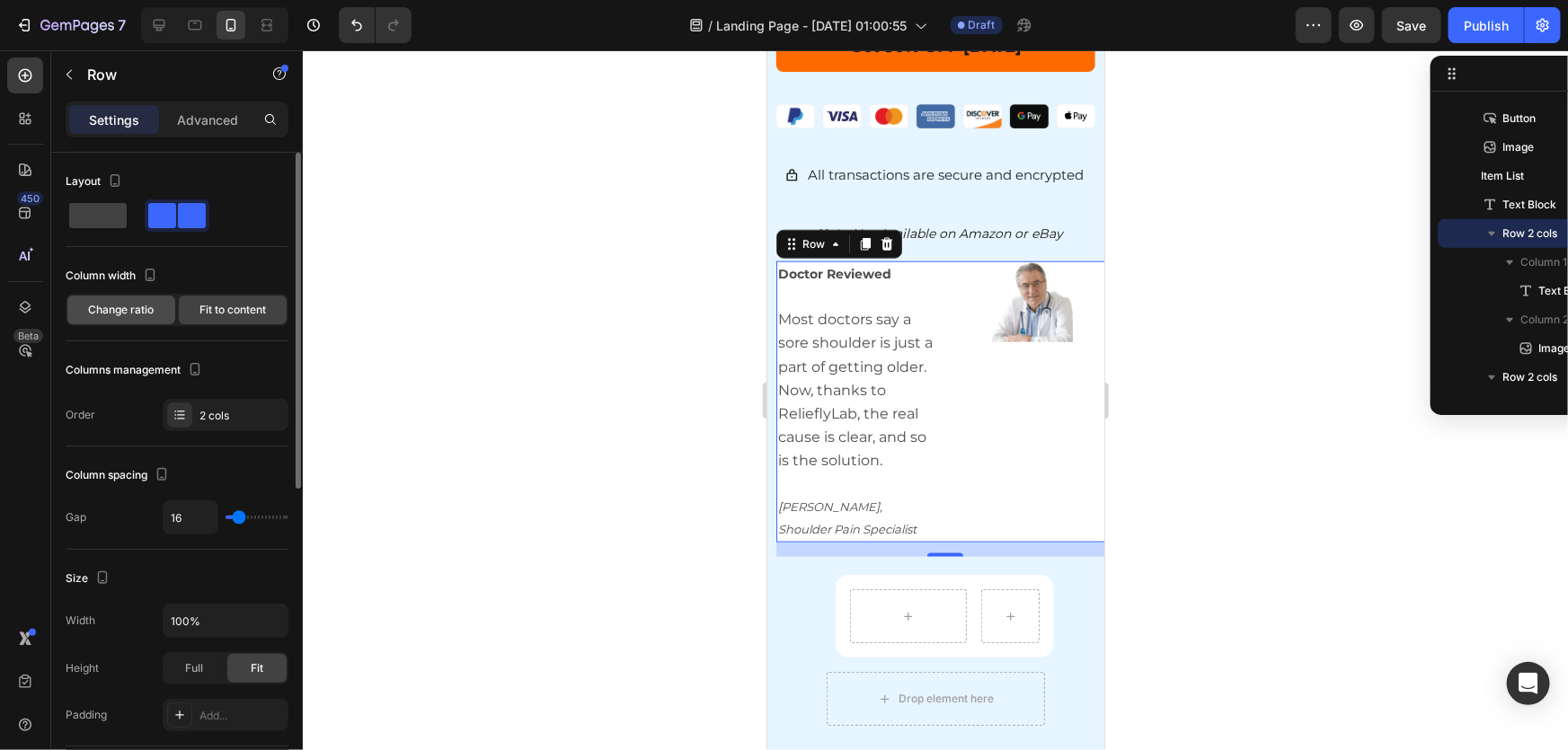
click at [90, 306] on span "Change ratio" at bounding box center [121, 309] width 66 height 16
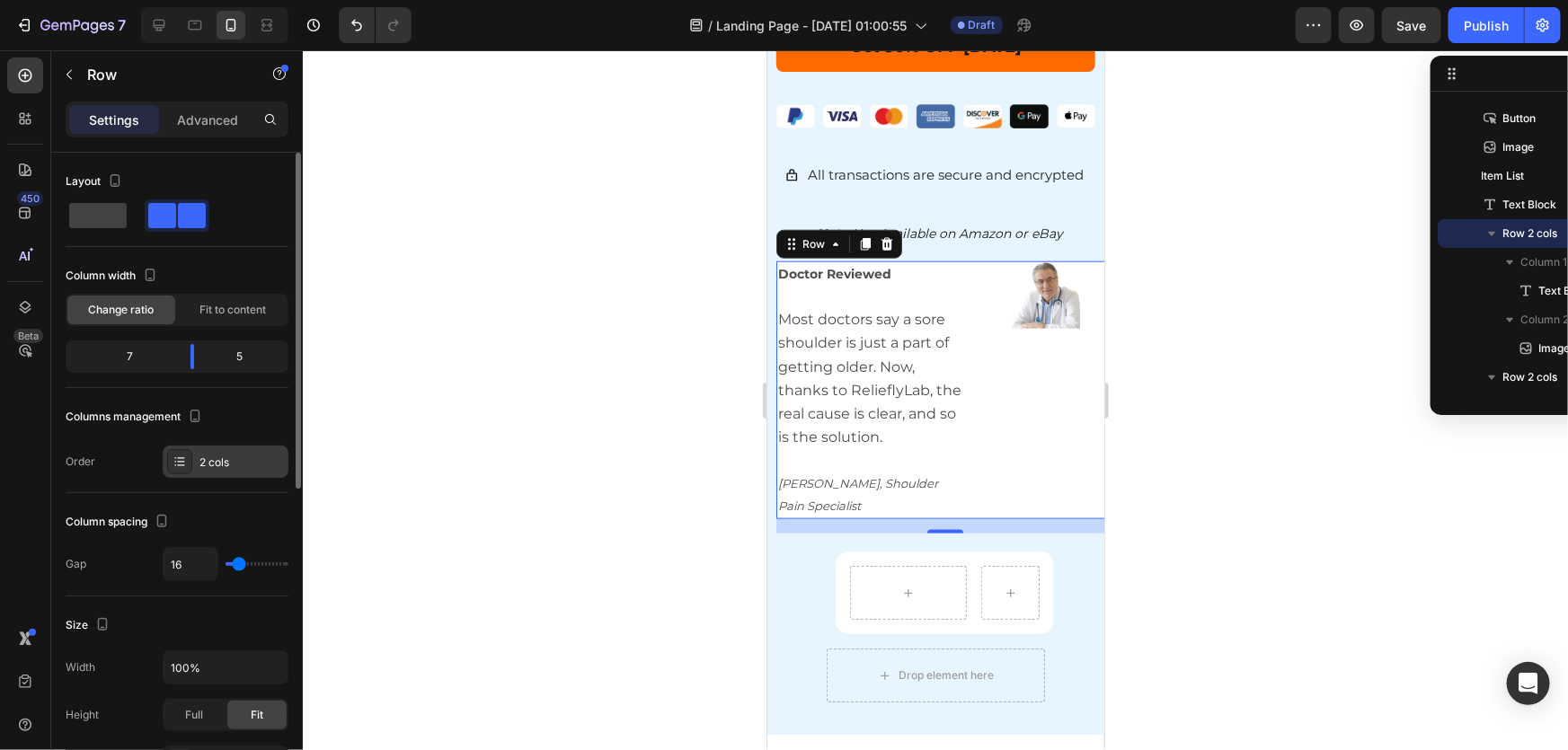
click at [203, 464] on div "2 cols" at bounding box center [241, 462] width 85 height 16
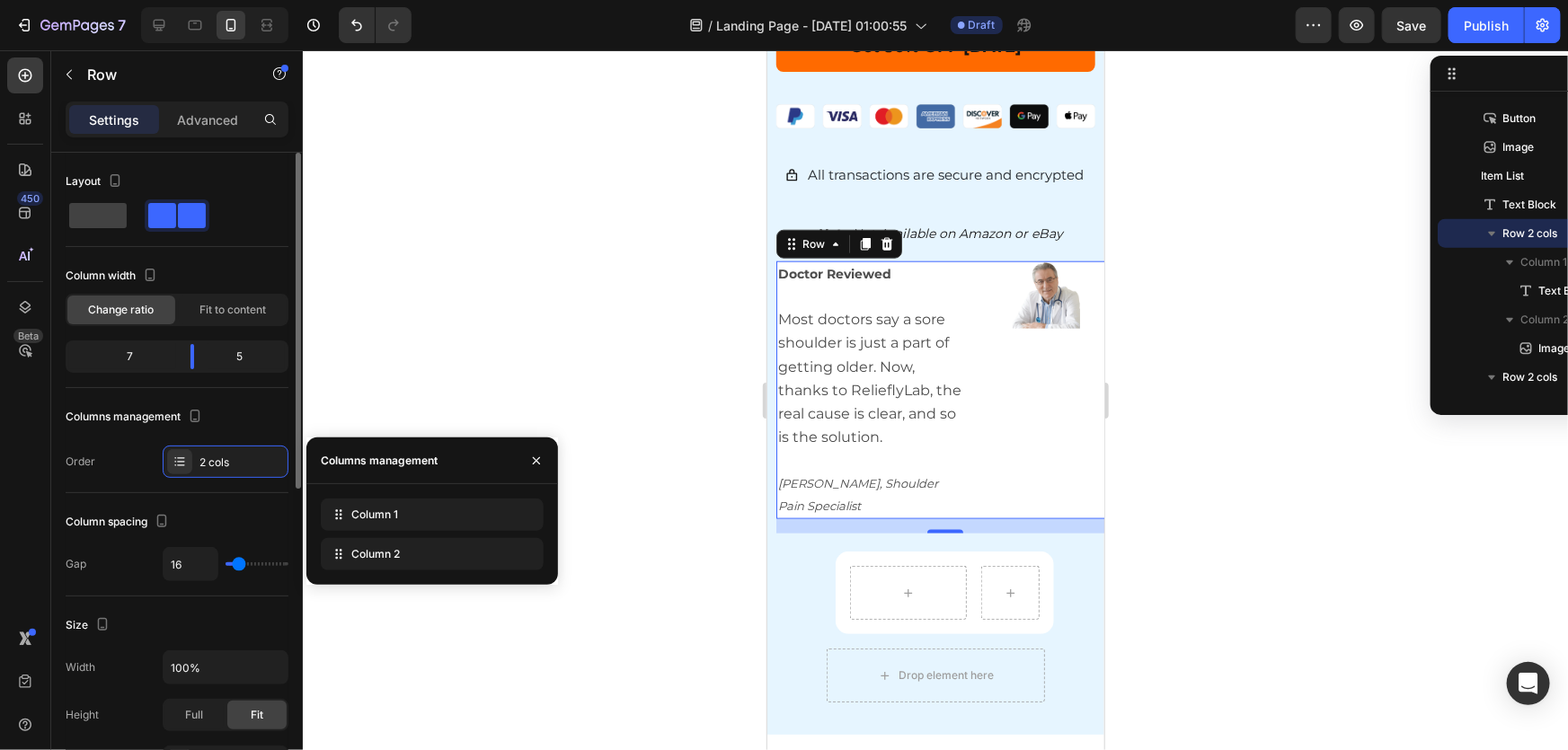
click at [219, 527] on div "Column spacing" at bounding box center [178, 522] width 223 height 29
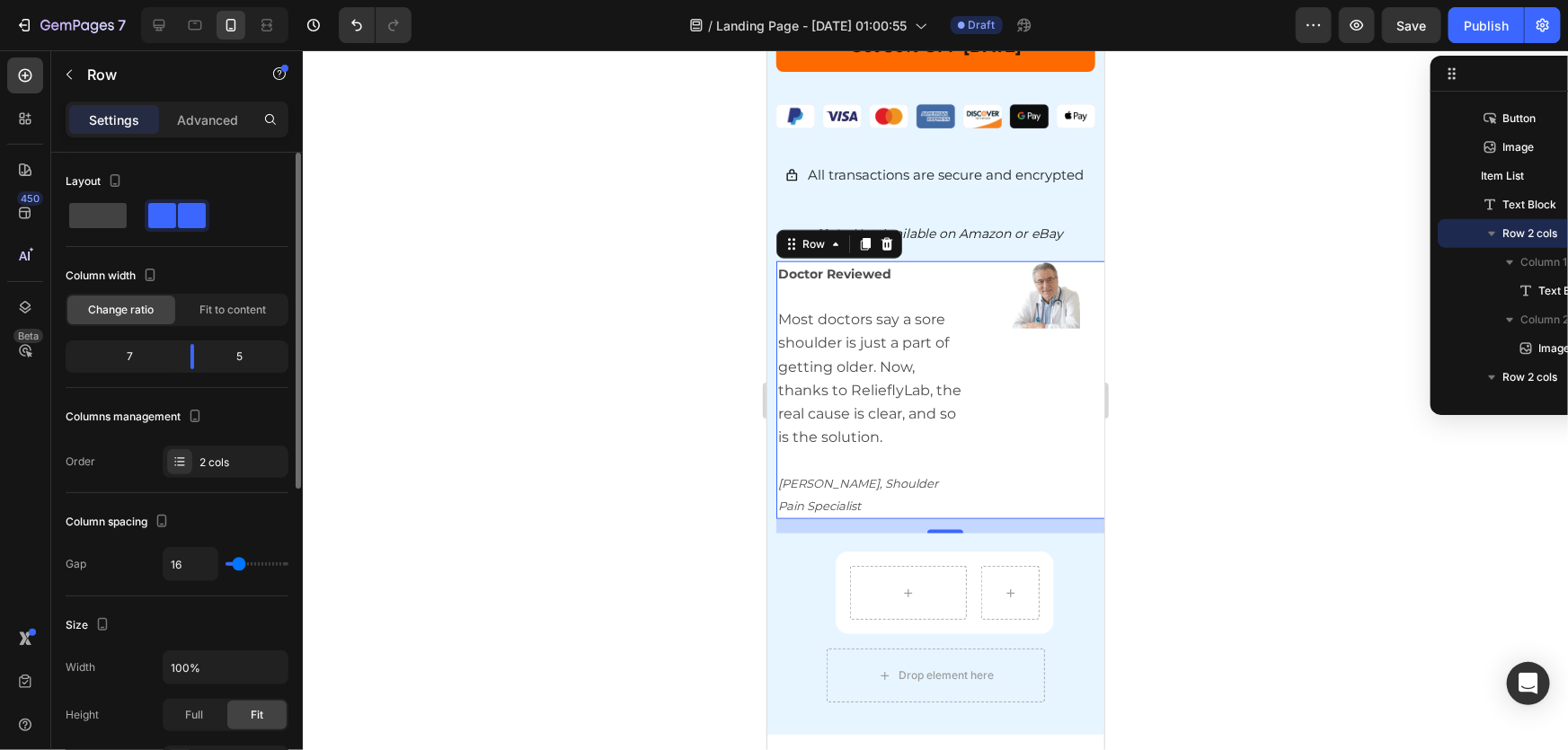
type input "20"
type input "18"
type input "10"
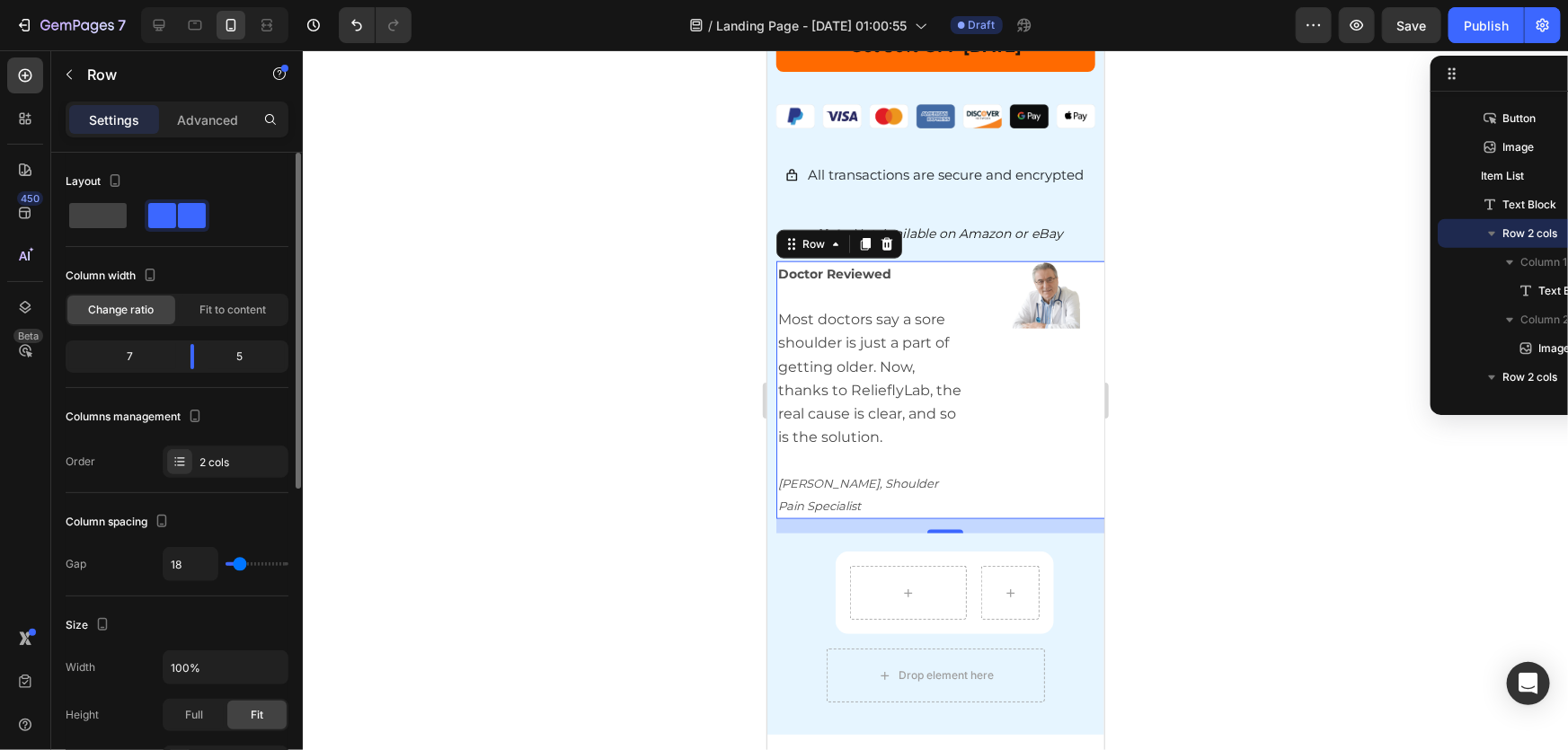
type input "10"
type input "0"
drag, startPoint x: 233, startPoint y: 562, endPoint x: 179, endPoint y: 557, distance: 54.2
type input "0"
click at [225, 562] on input "range" at bounding box center [257, 564] width 63 height 4
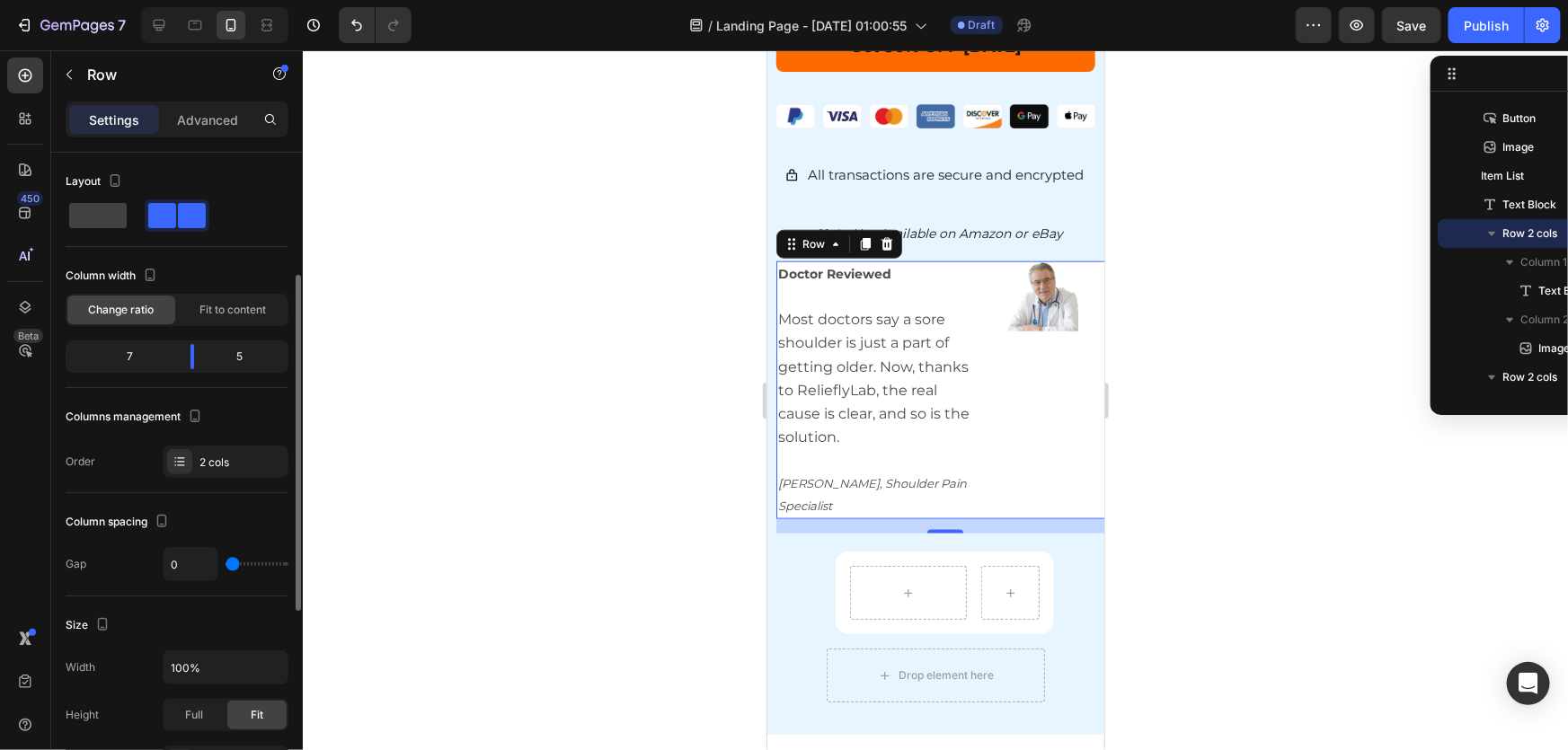
scroll to position [162, 0]
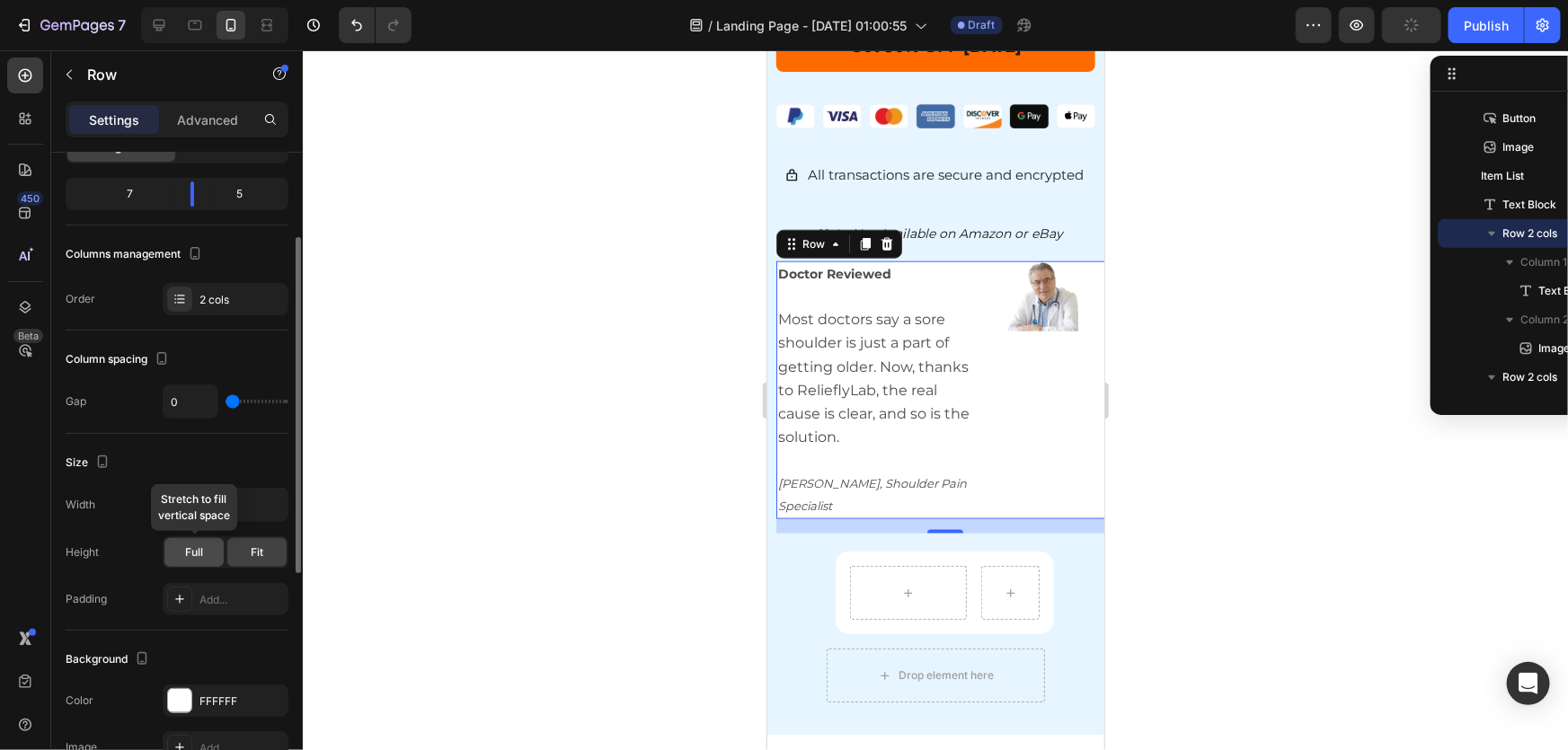
click at [209, 546] on div "Full" at bounding box center [194, 552] width 59 height 29
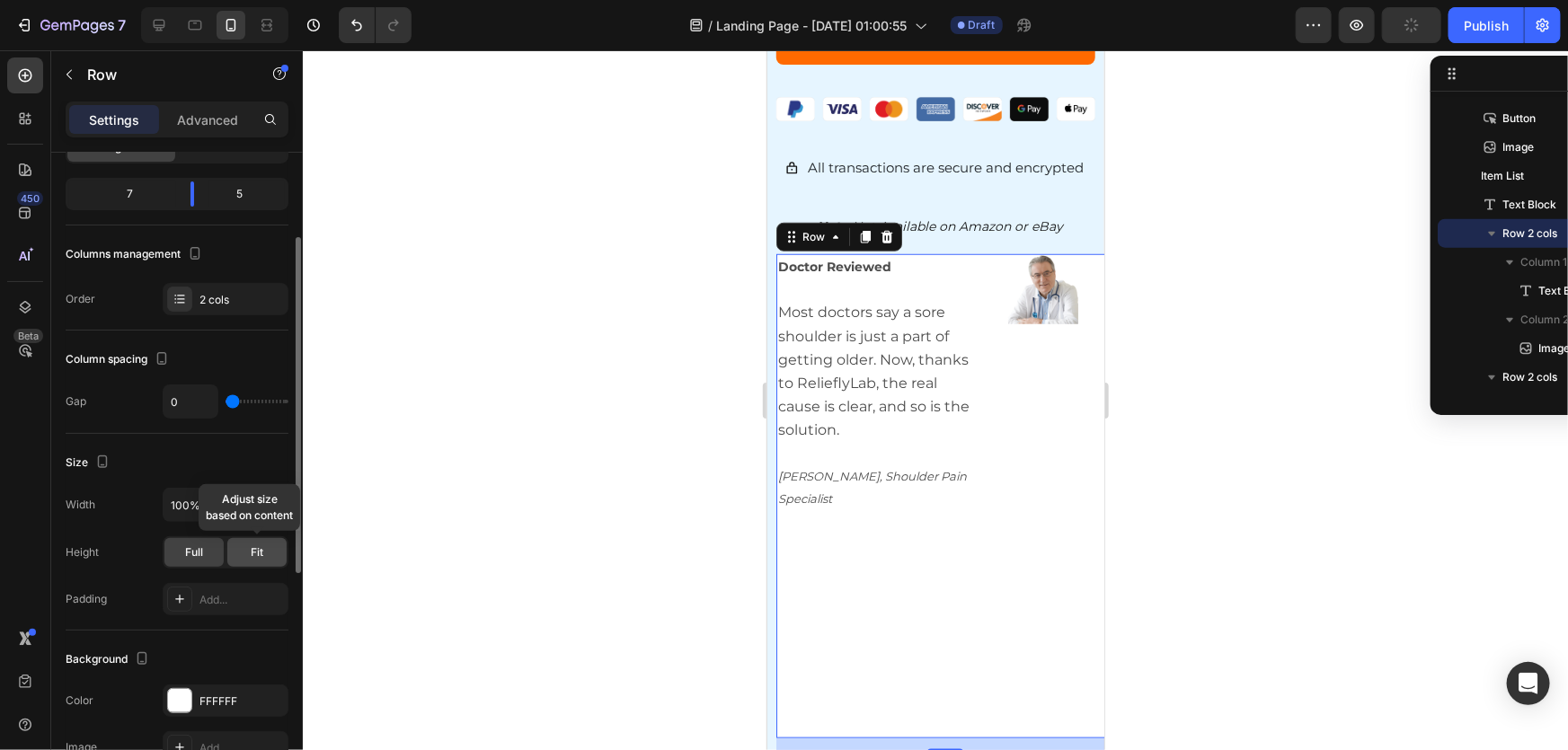
click at [262, 563] on div "Fit" at bounding box center [257, 552] width 59 height 29
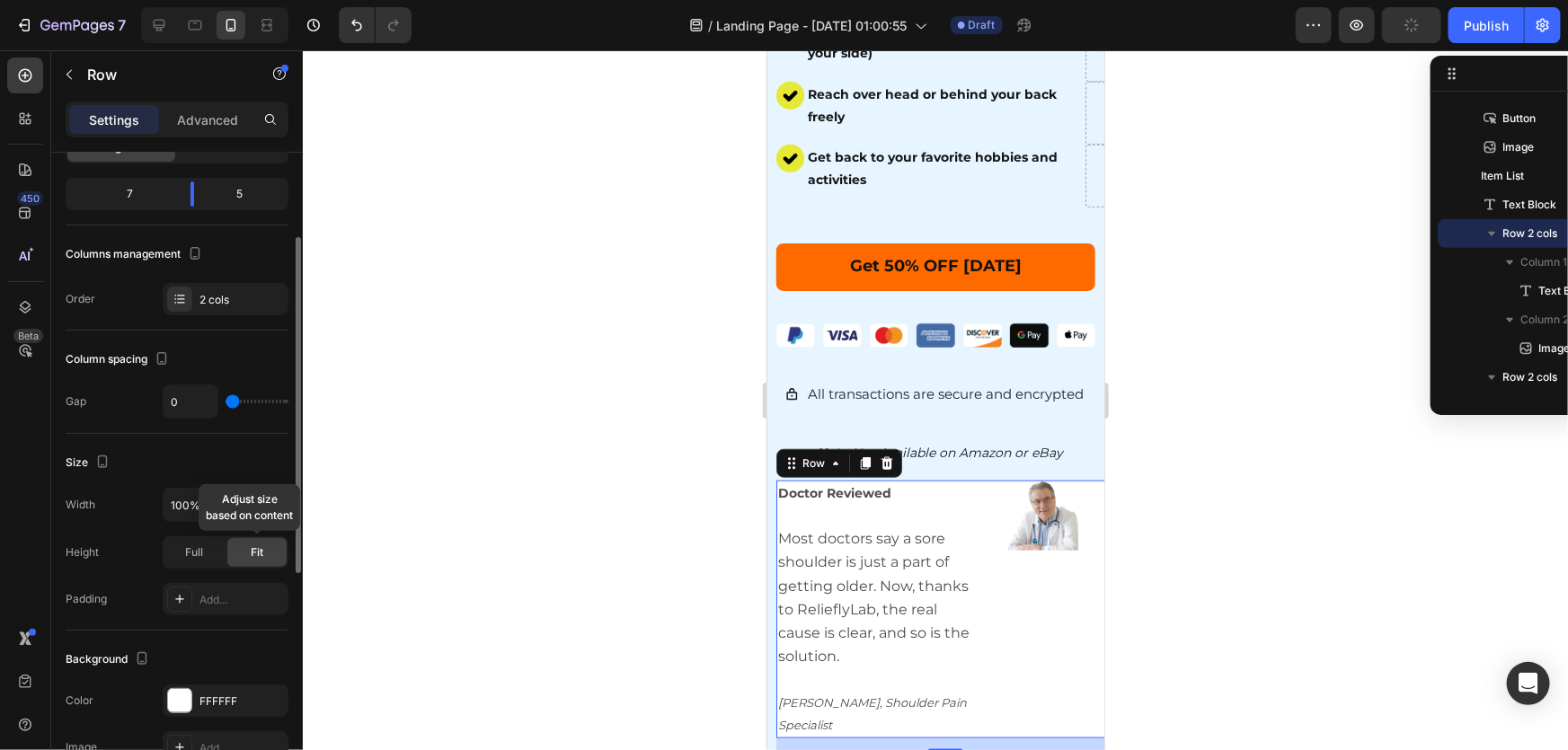
scroll to position [869, 0]
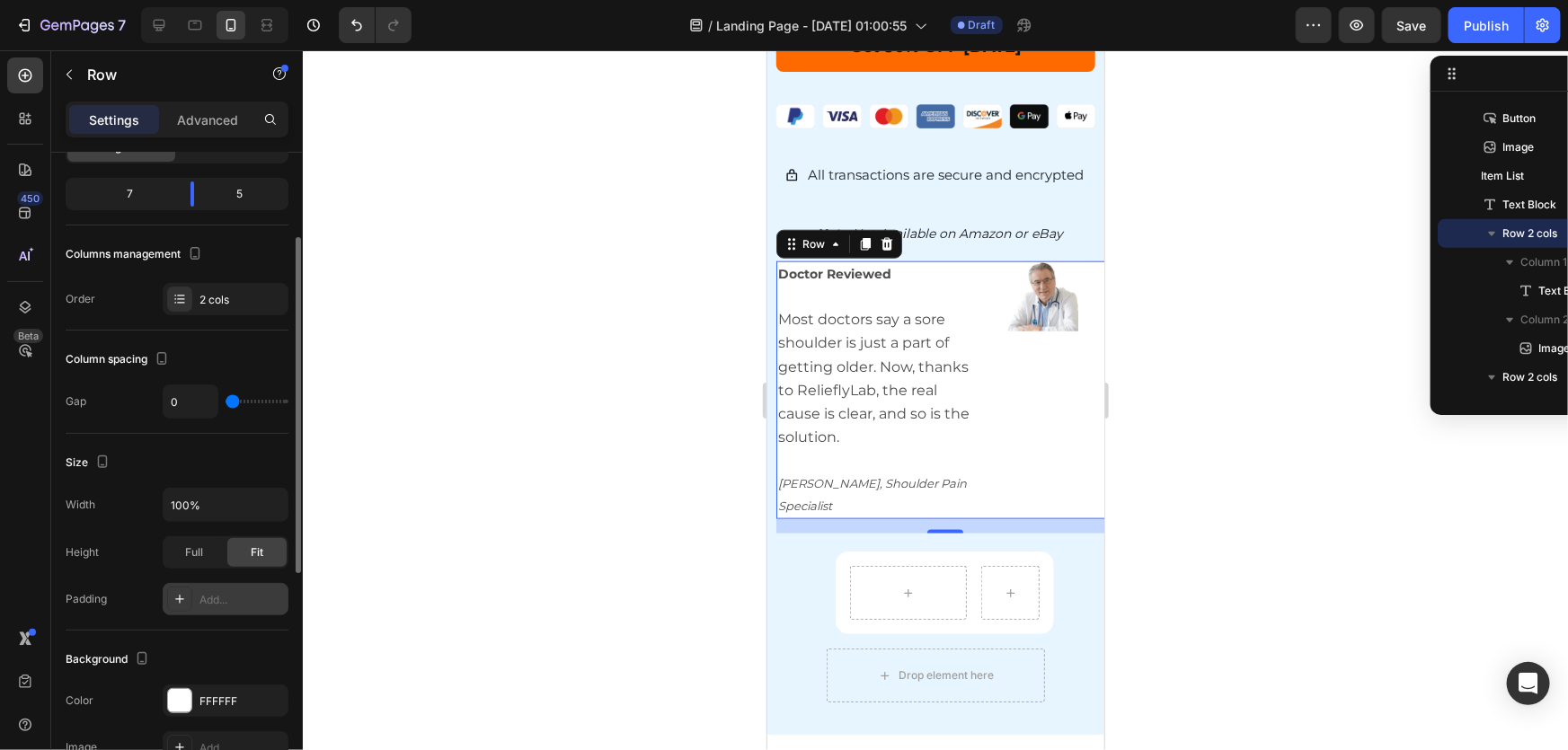
click at [216, 600] on div "Add..." at bounding box center [241, 600] width 85 height 16
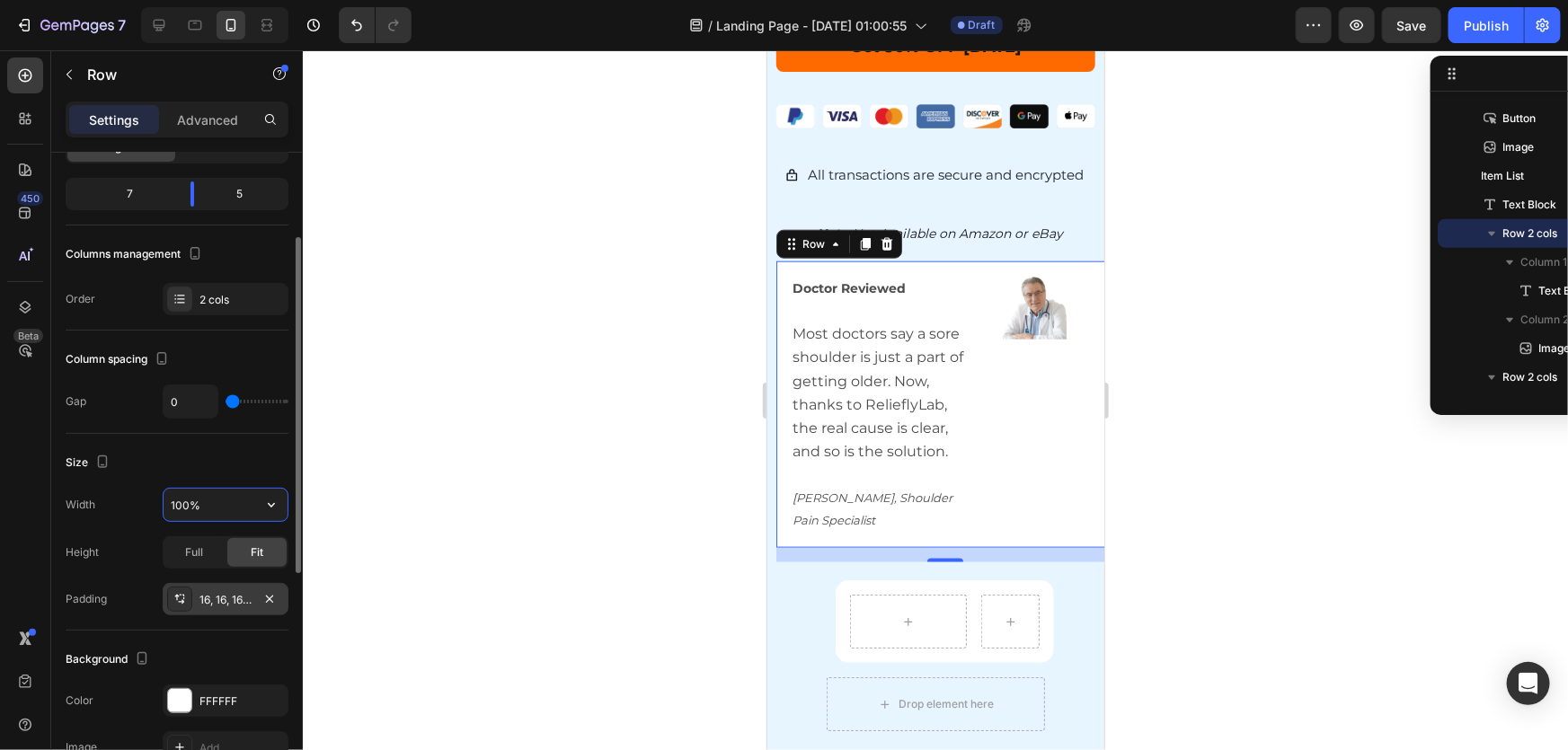
click at [194, 510] on input "100%" at bounding box center [225, 505] width 124 height 32
click at [261, 511] on button "button" at bounding box center [271, 505] width 32 height 32
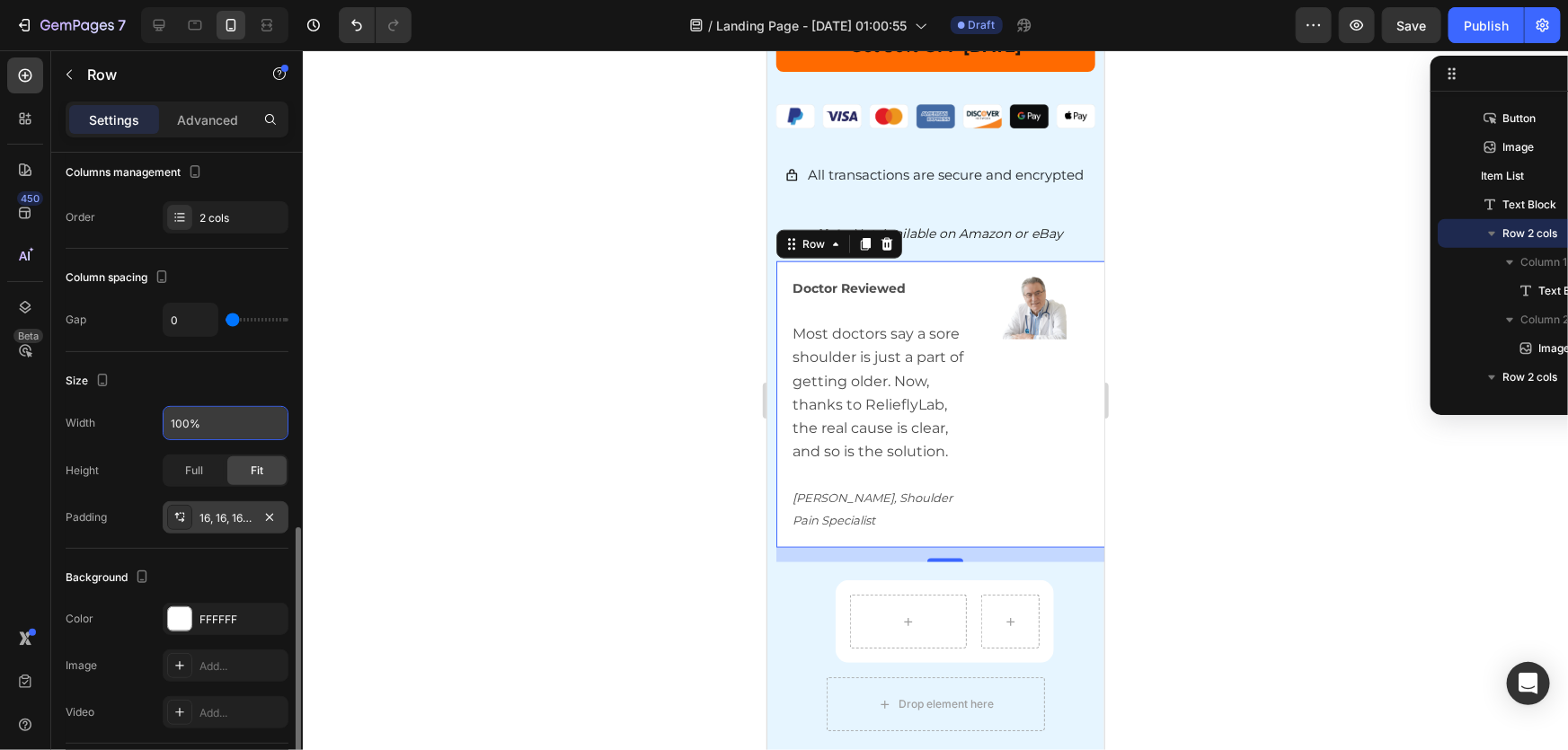
scroll to position [408, 0]
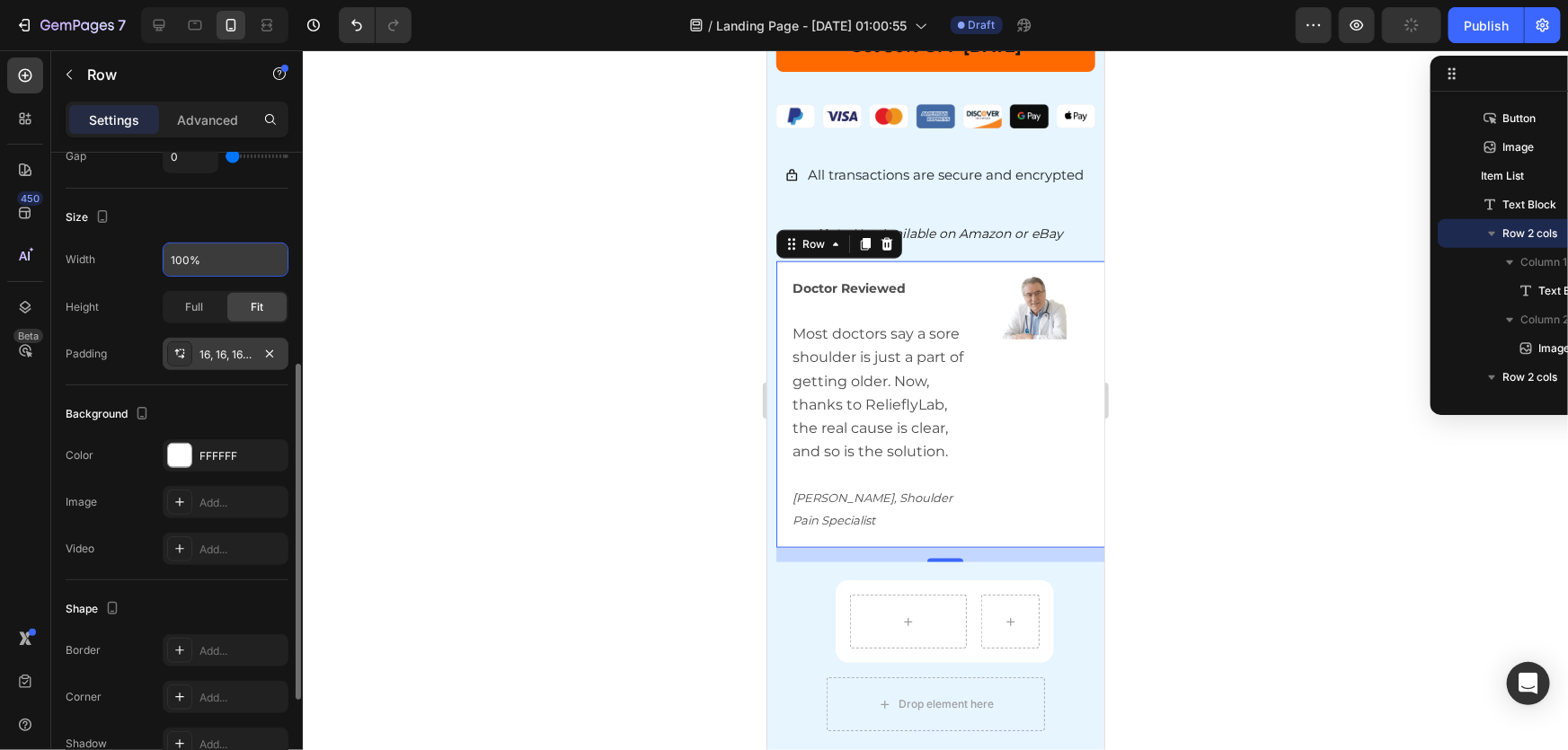
click at [1192, 526] on div at bounding box center [935, 401] width 1265 height 700
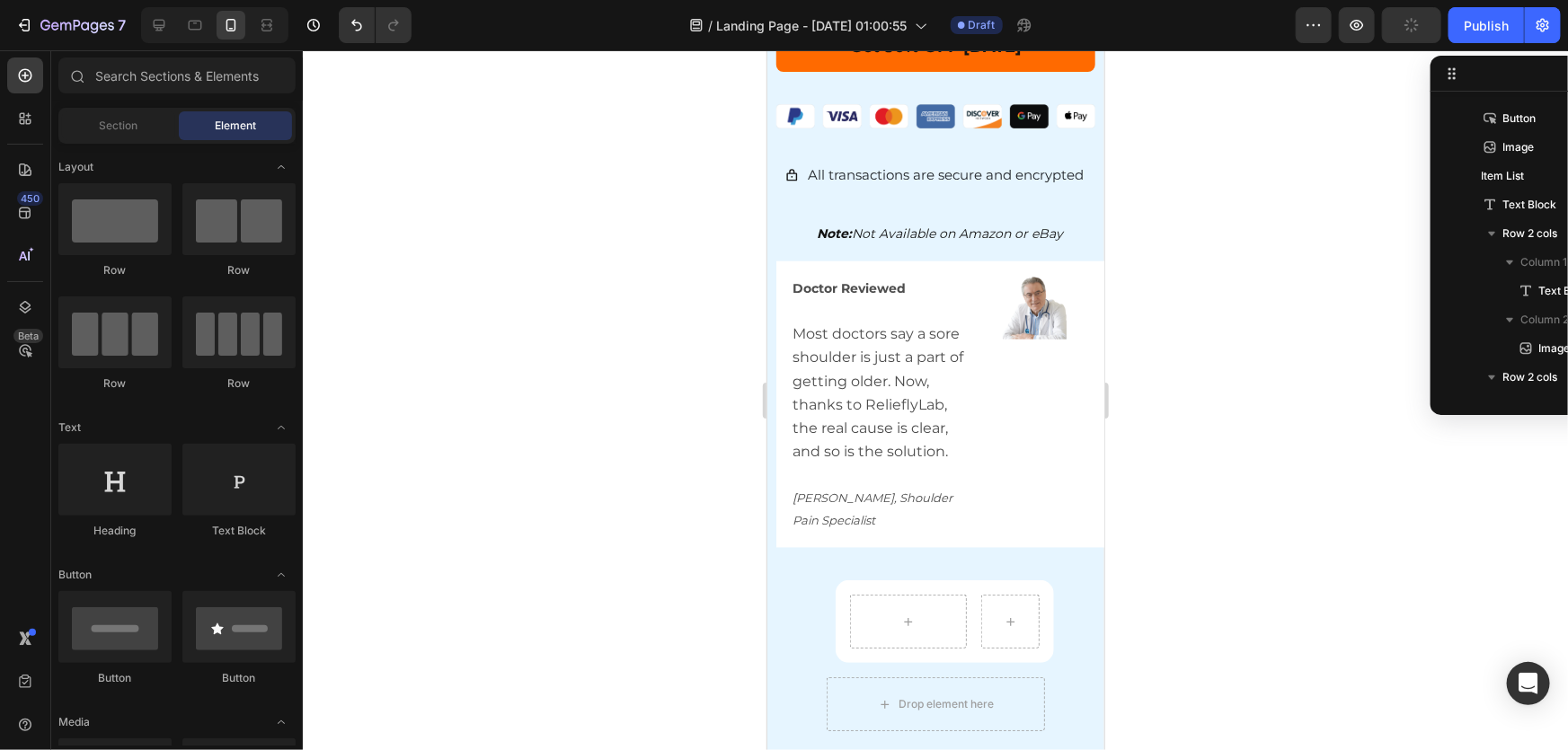
click at [1284, 607] on div at bounding box center [935, 401] width 1265 height 700
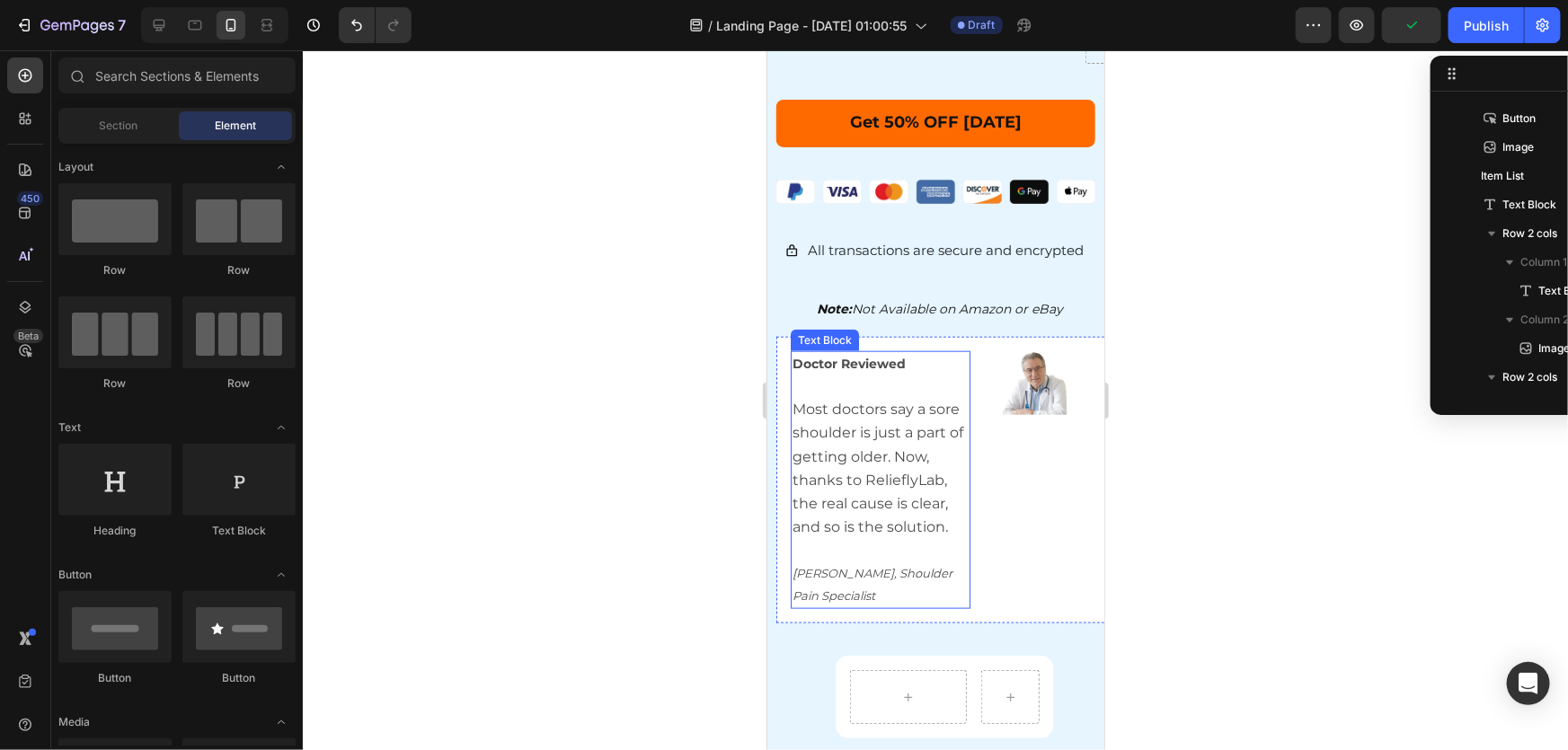
scroll to position [705, 0]
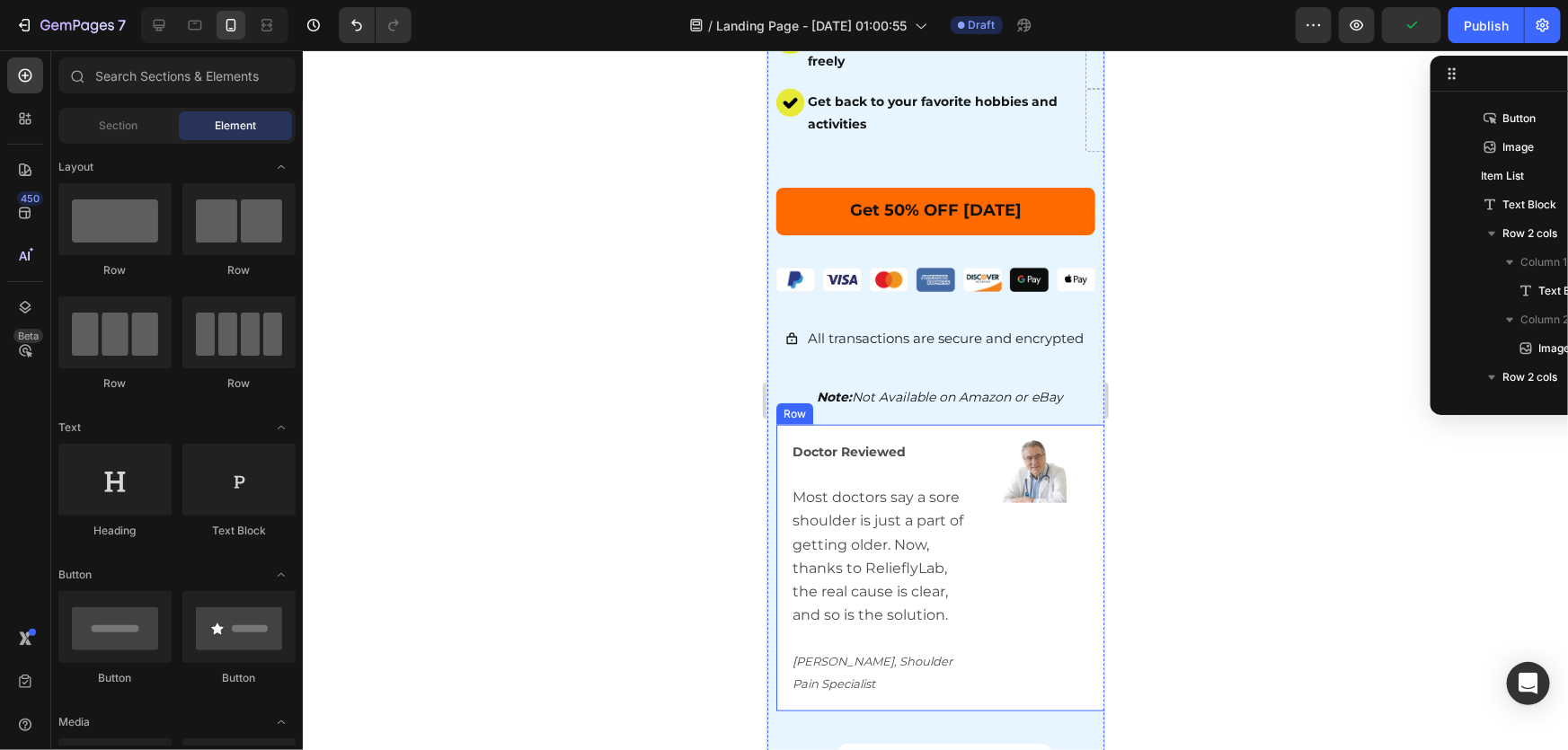
click at [819, 424] on div "Doctor Reviewed Most doctors say a sore shoulder is just a part of getting olde…" at bounding box center [944, 567] width 337 height 286
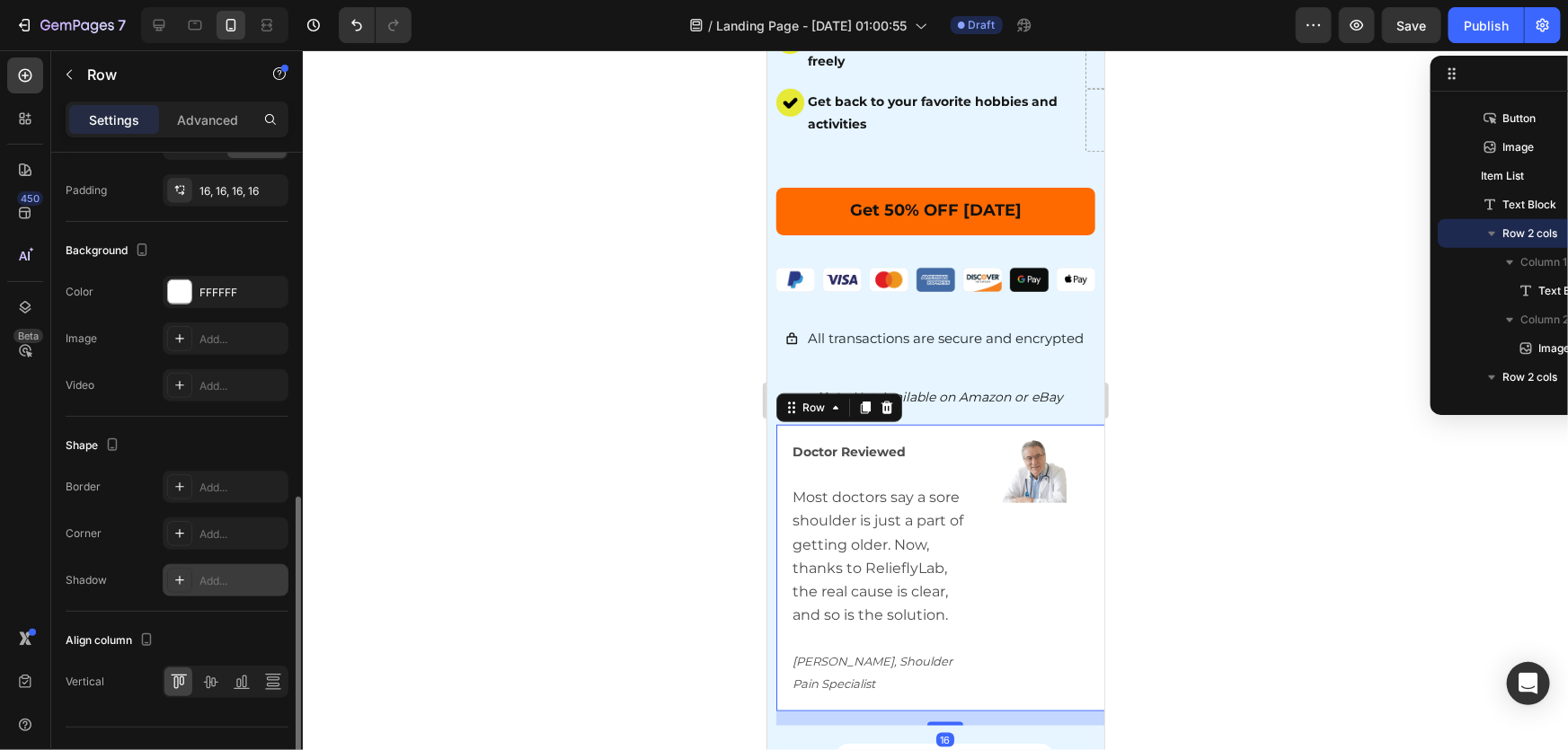
scroll to position [603, 0]
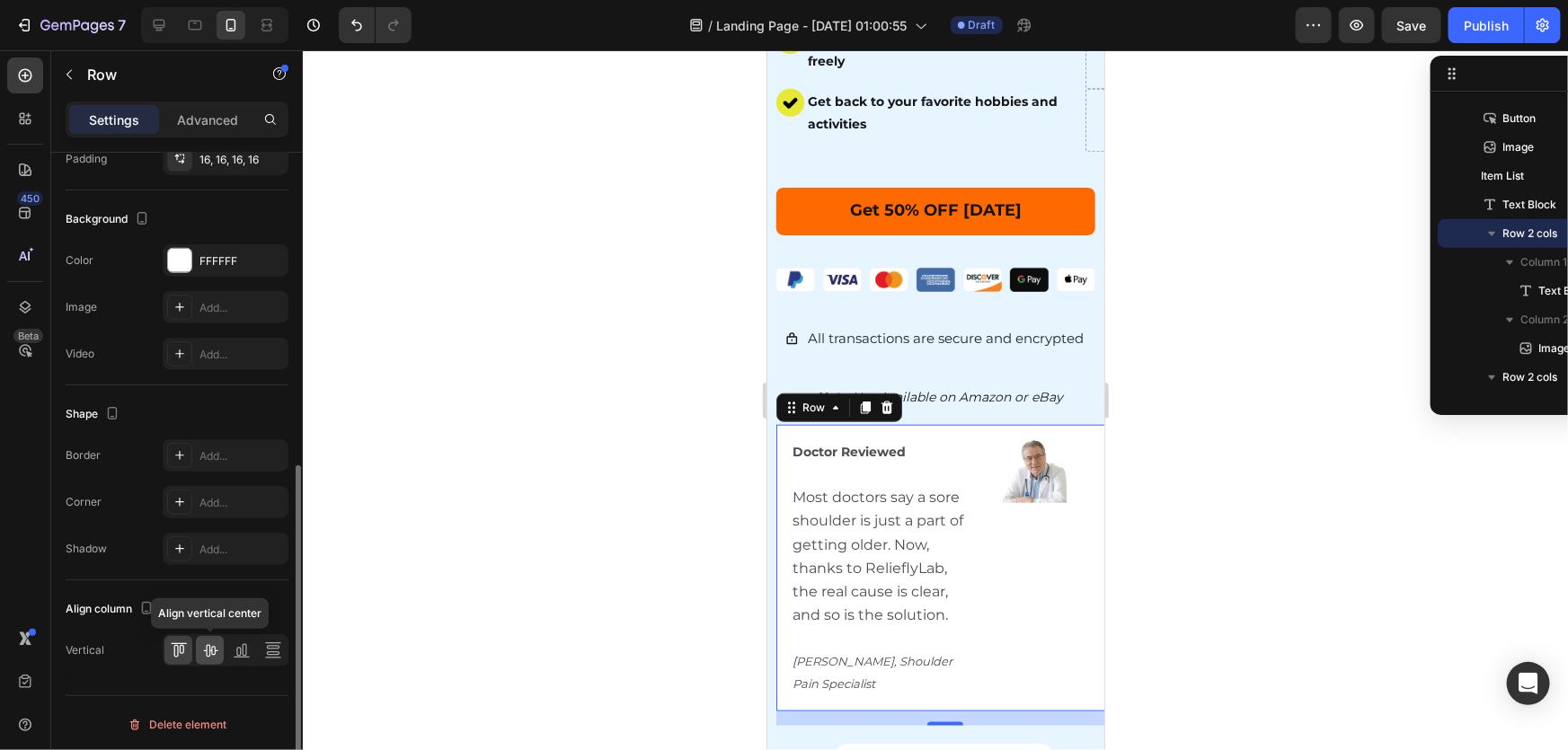
click at [222, 651] on div at bounding box center [209, 651] width 28 height 29
click at [242, 654] on icon at bounding box center [241, 650] width 18 height 18
click at [213, 643] on icon at bounding box center [210, 650] width 18 height 18
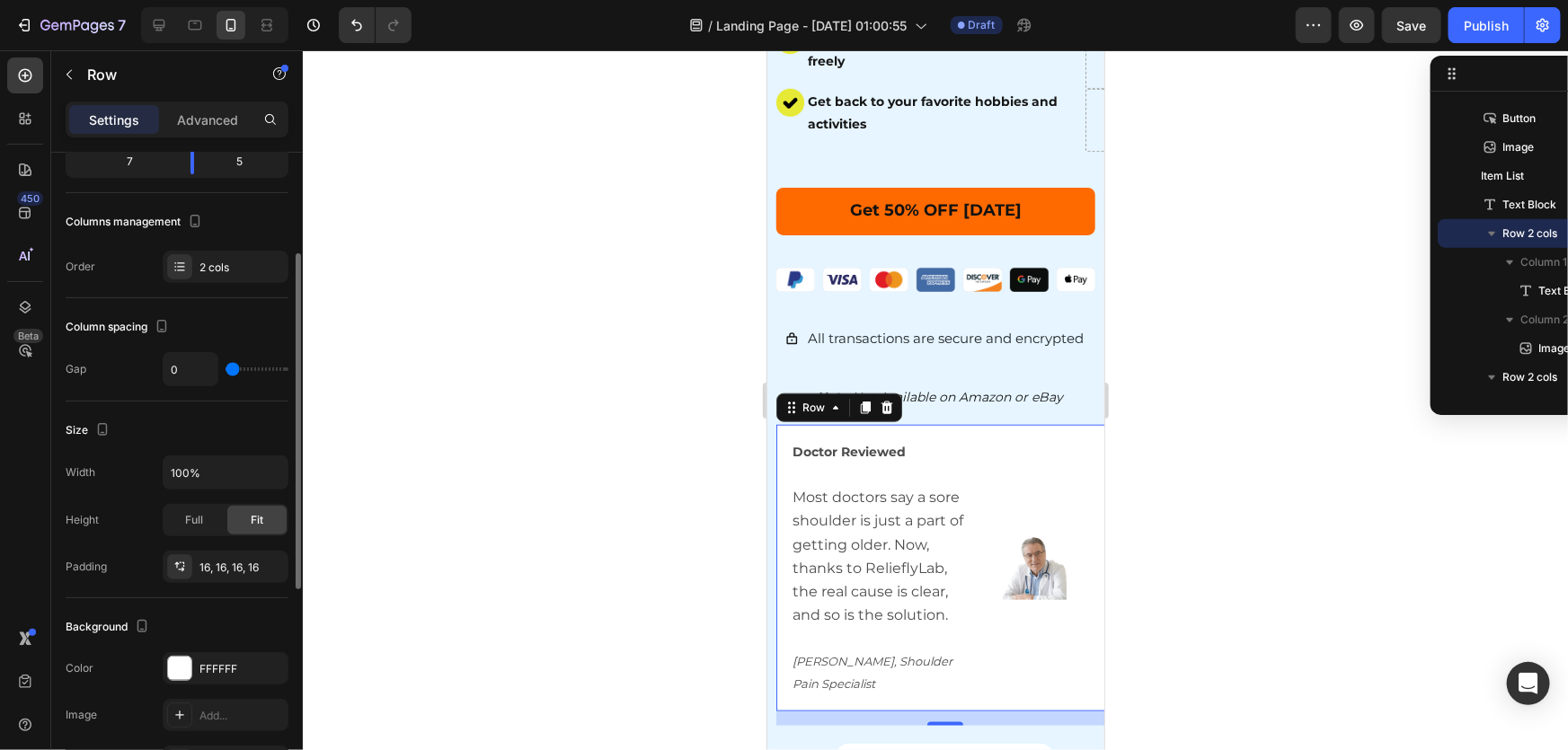
scroll to position [31, 0]
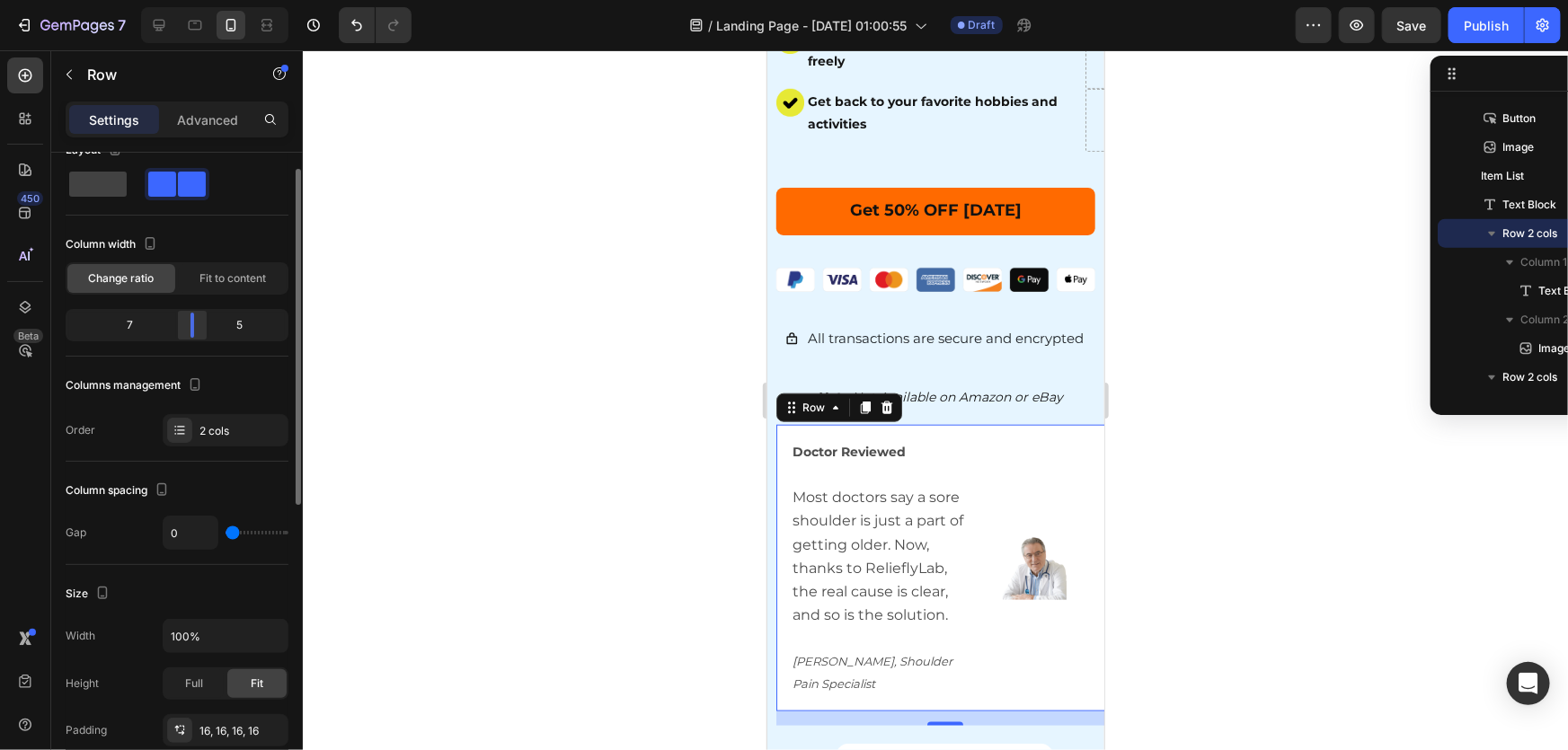
drag, startPoint x: 188, startPoint y: 318, endPoint x: 190, endPoint y: 335, distance: 17.1
click at [190, 335] on div at bounding box center [193, 325] width 32 height 25
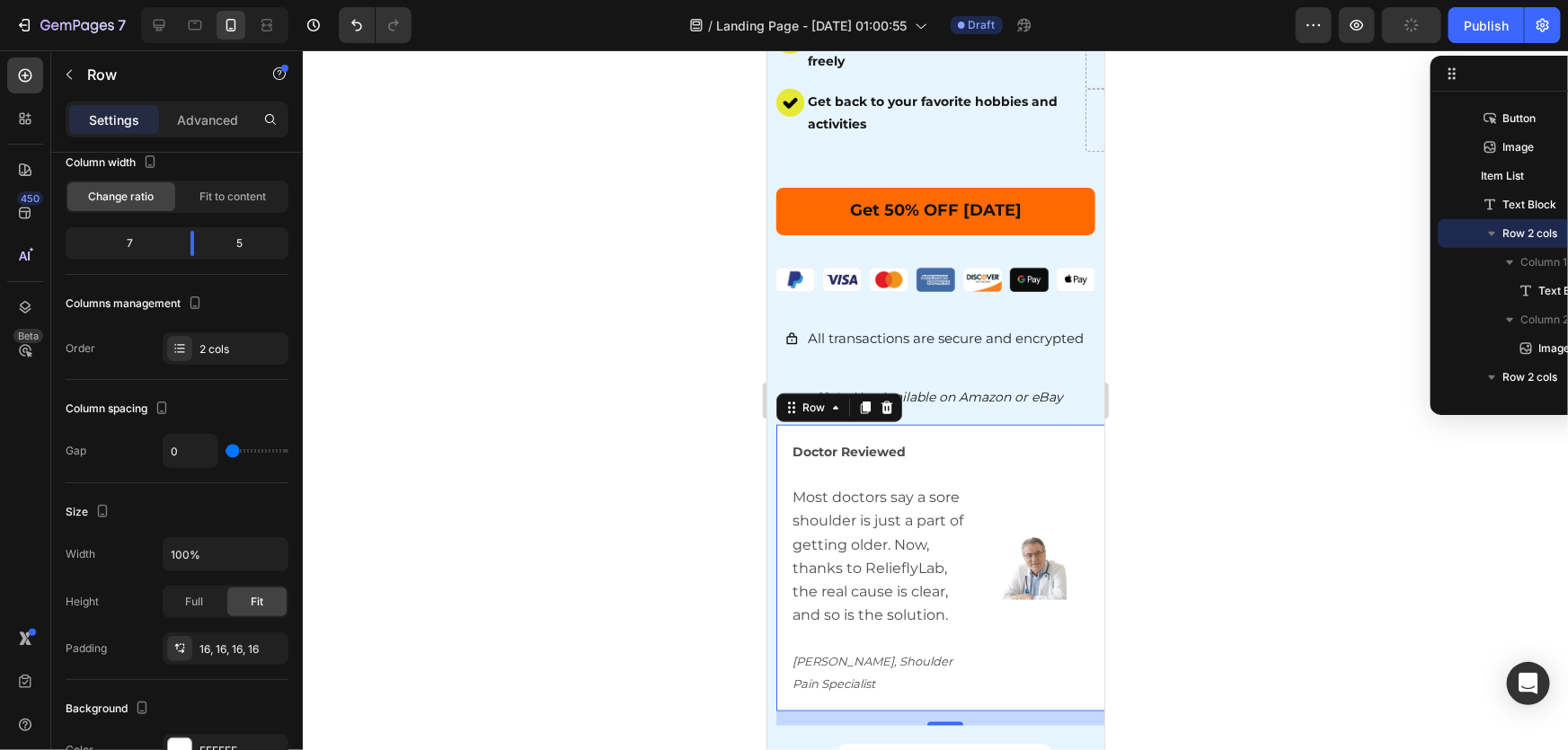
click at [1029, 574] on img at bounding box center [1034, 567] width 64 height 64
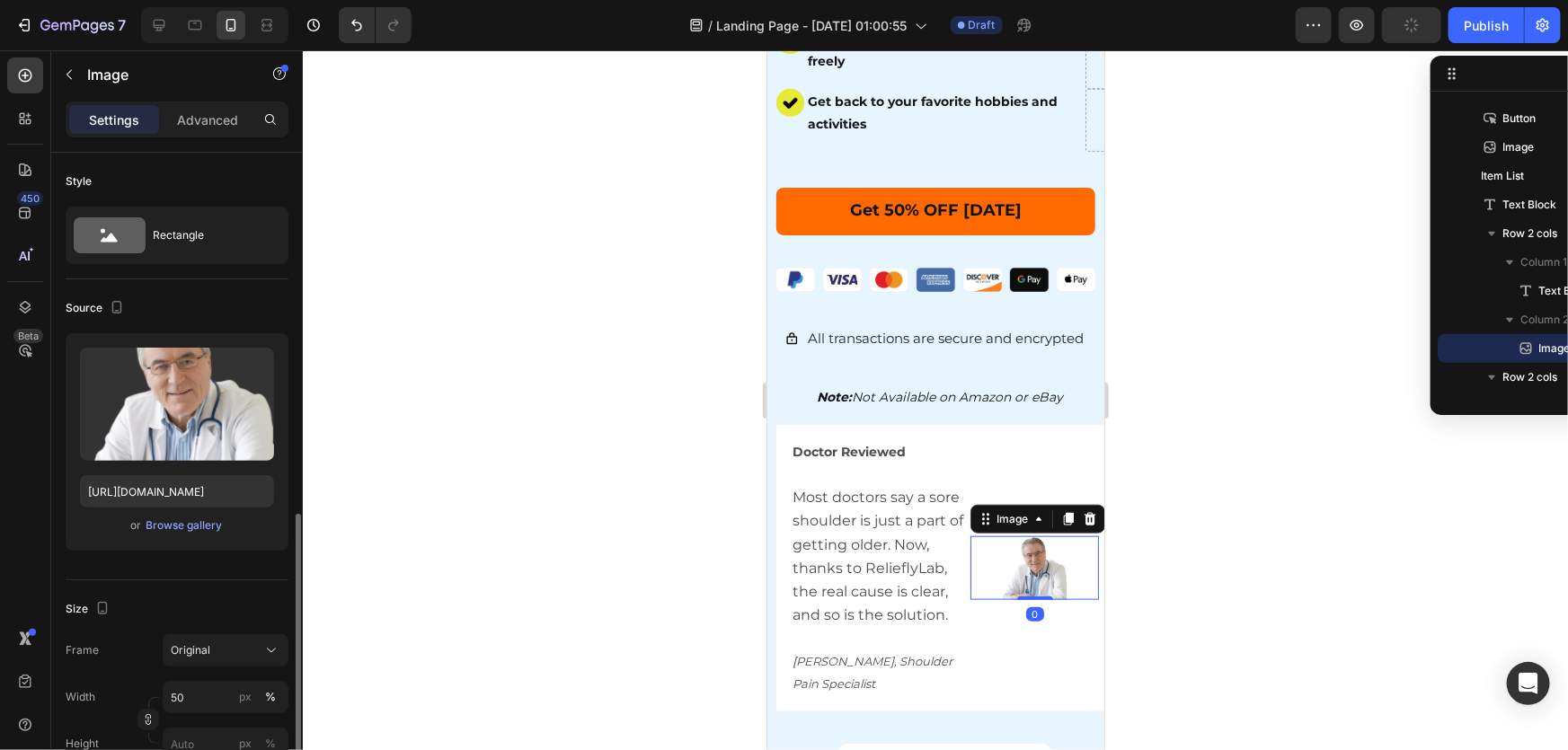
scroll to position [244, 0]
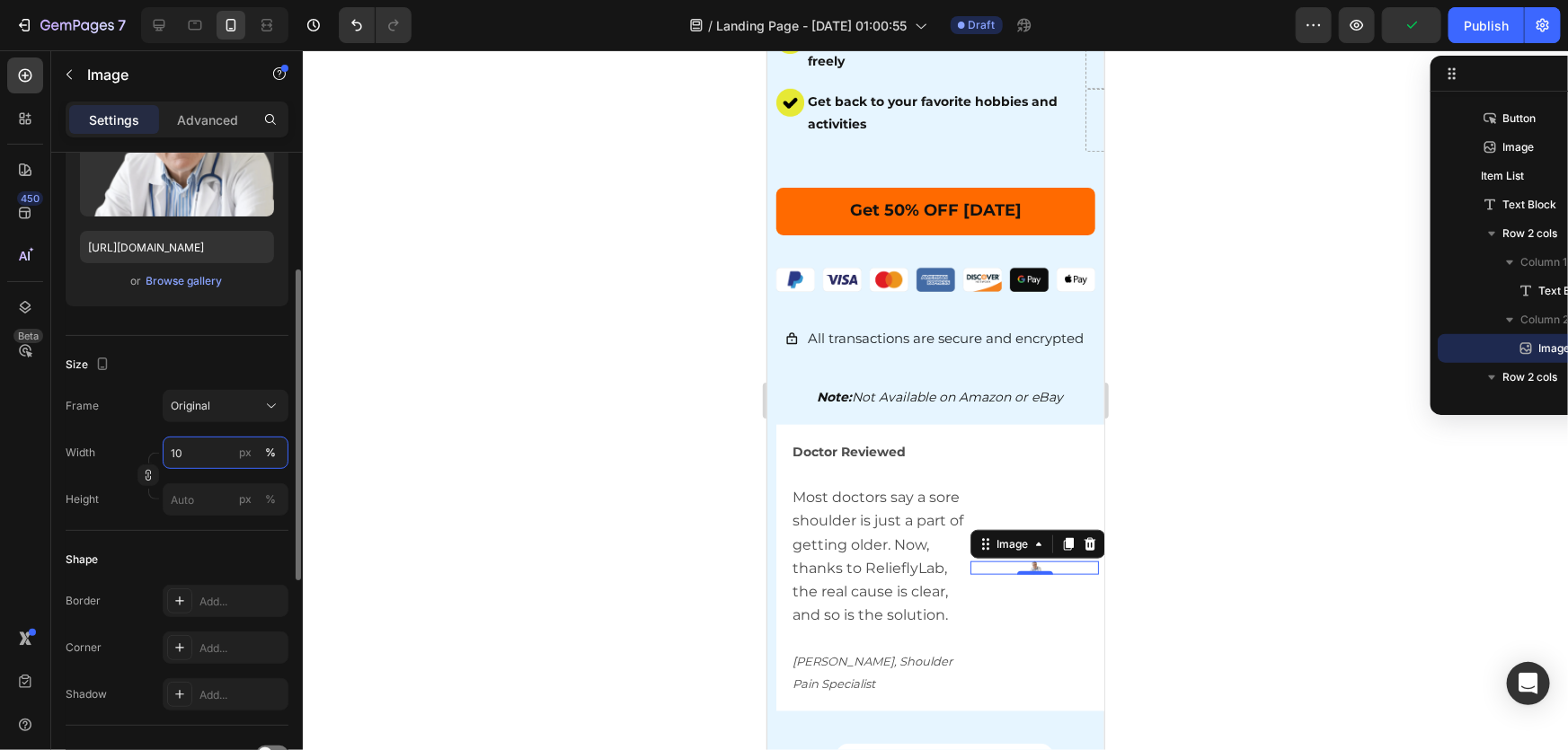
type input "100"
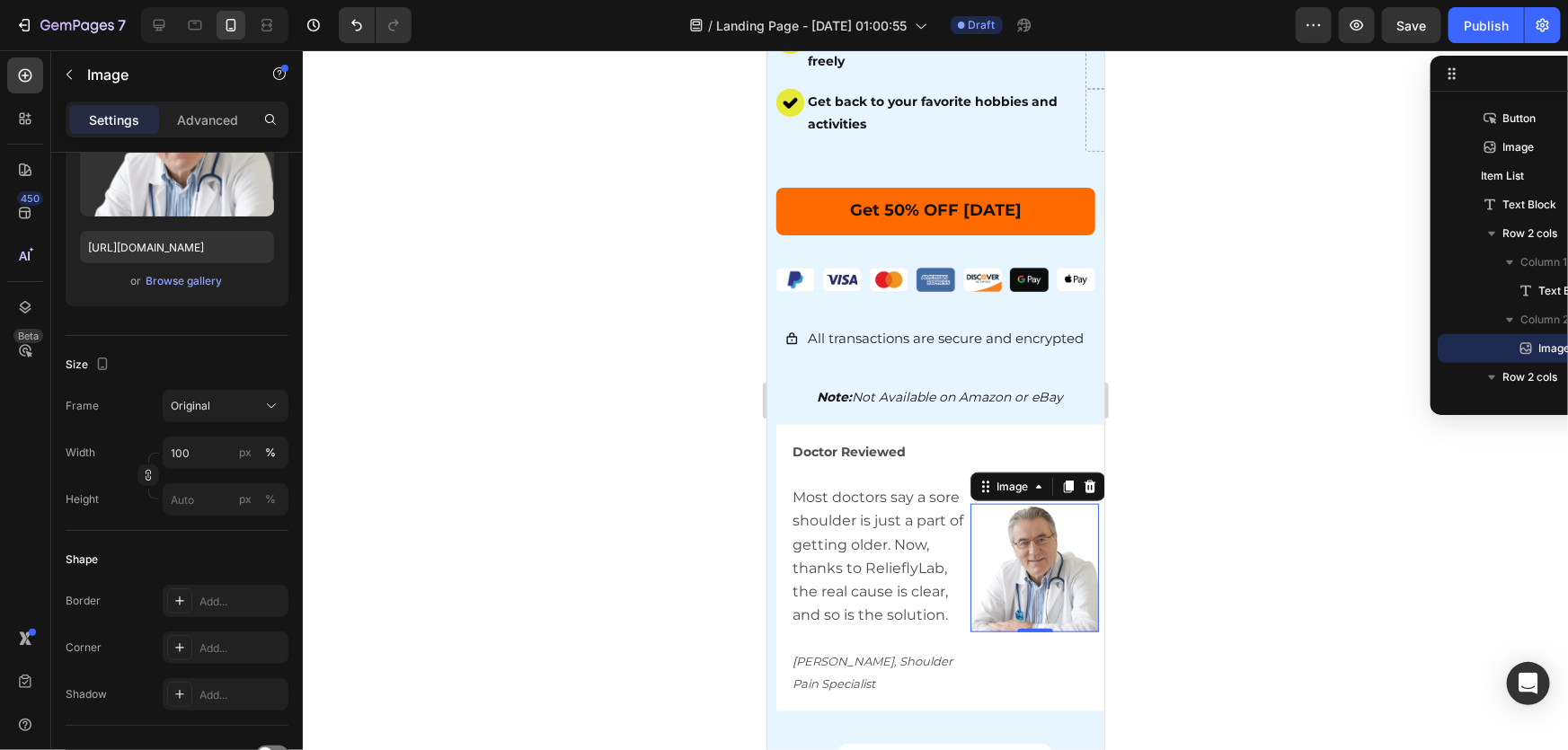
click at [1417, 565] on div at bounding box center [935, 401] width 1265 height 700
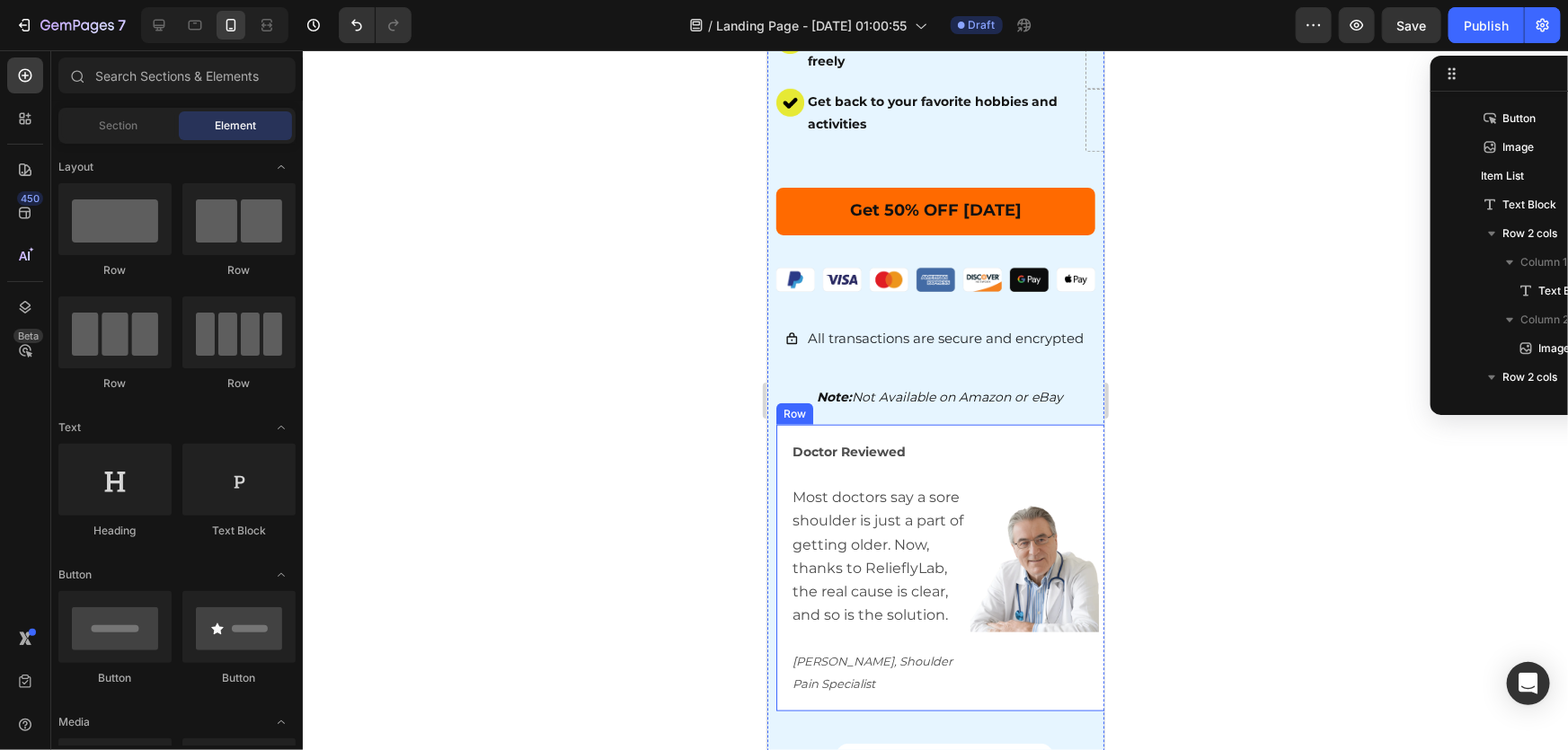
click at [984, 439] on div "Image" at bounding box center [1034, 568] width 129 height 258
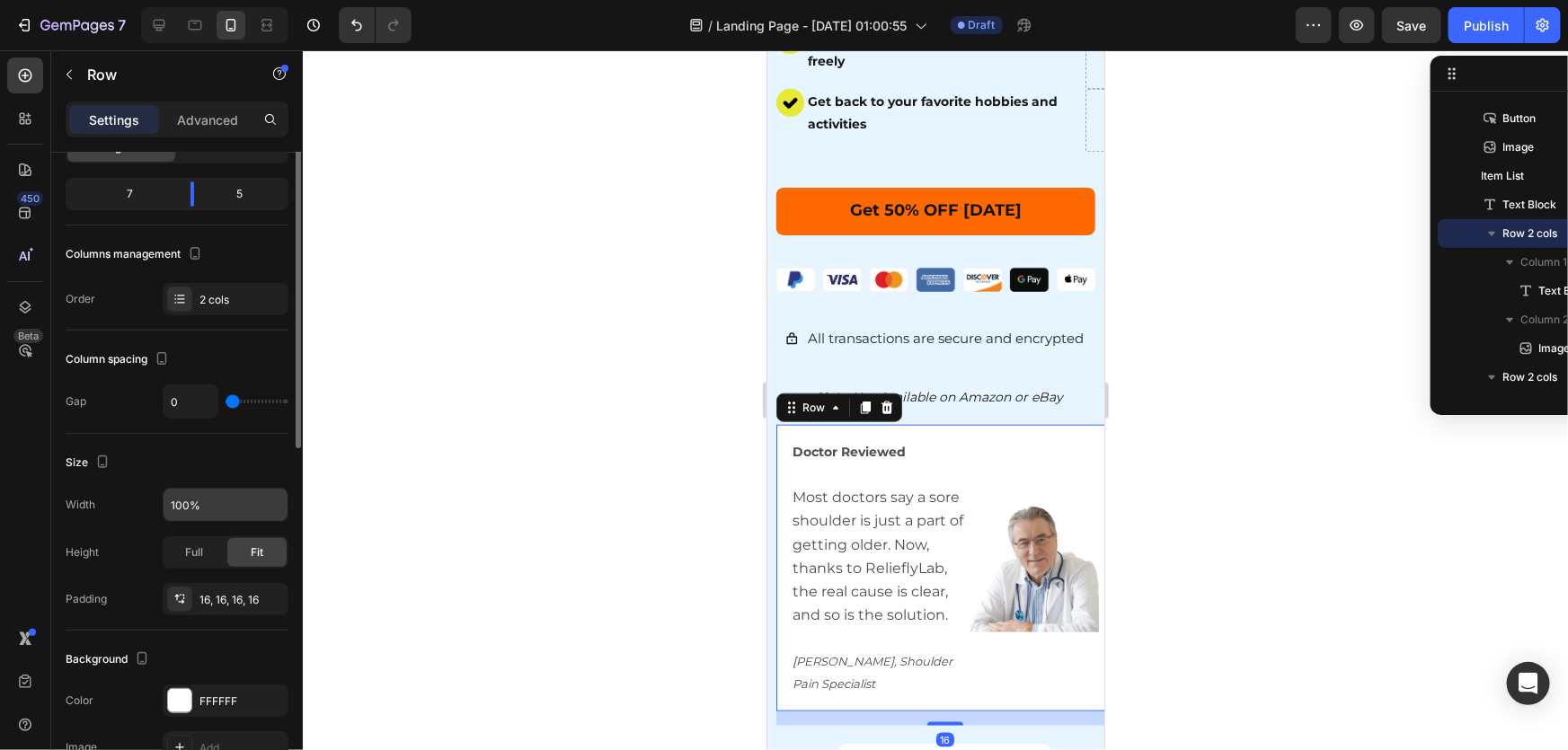
scroll to position [0, 0]
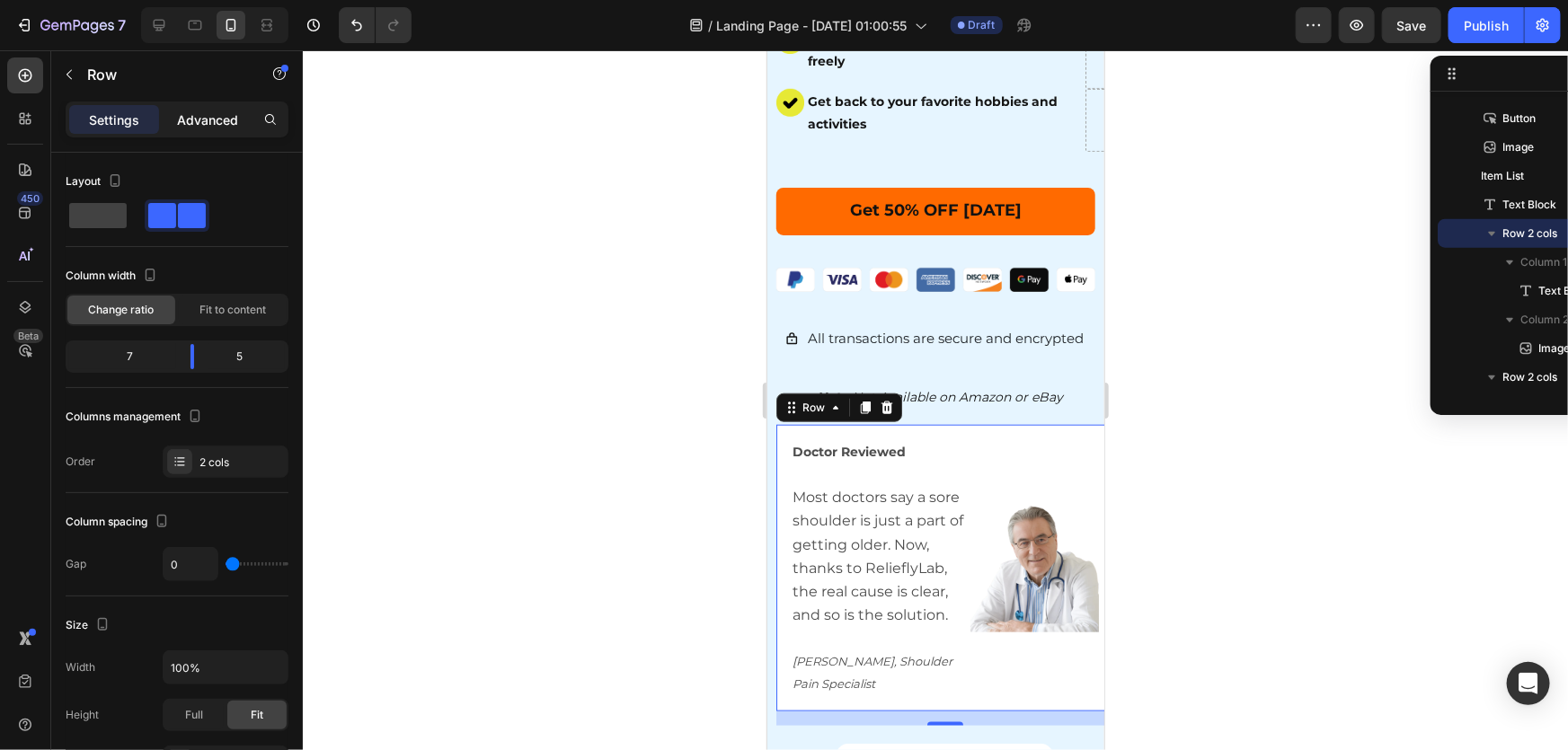
click at [201, 124] on p "Advanced" at bounding box center [208, 120] width 61 height 19
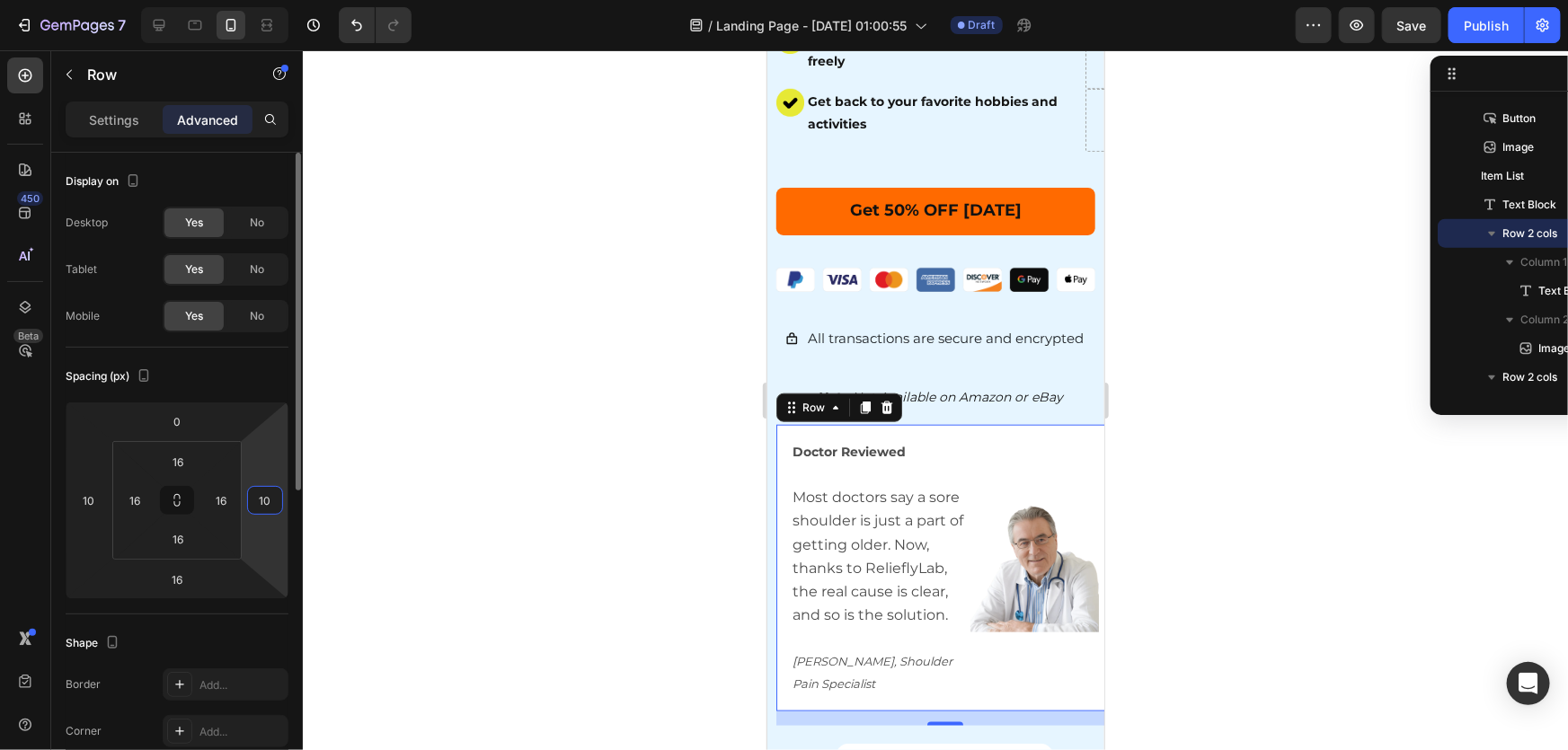
click at [261, 502] on input "10" at bounding box center [265, 500] width 27 height 27
drag, startPoint x: 271, startPoint y: 494, endPoint x: 217, endPoint y: 490, distance: 54.1
click at [227, 491] on div "0 10 16 10 16 16 16 16" at bounding box center [178, 500] width 223 height 198
click at [272, 507] on input "20" at bounding box center [265, 500] width 27 height 27
drag, startPoint x: 269, startPoint y: 497, endPoint x: 208, endPoint y: 491, distance: 61.3
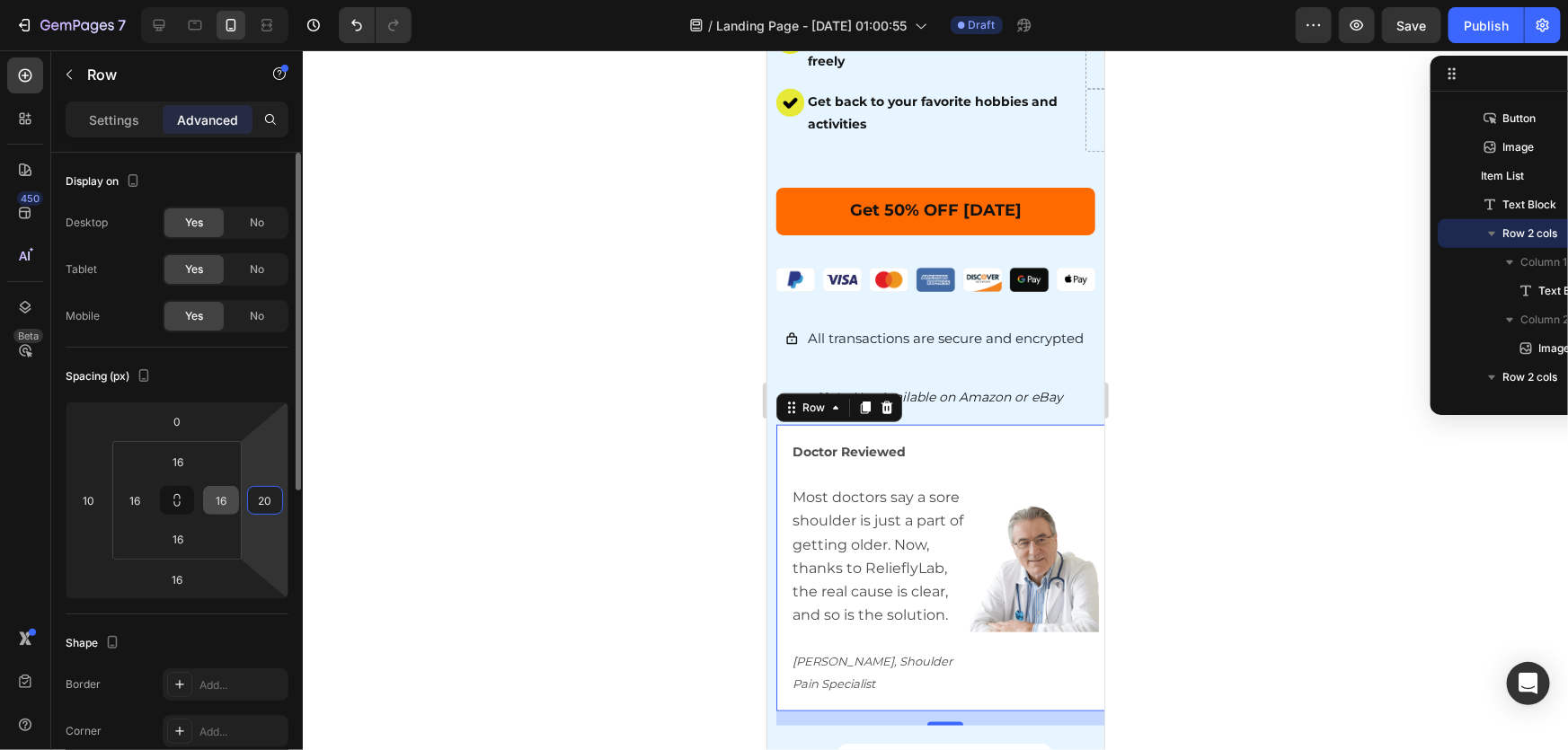
click at [217, 494] on div "0 10 16 20 16 16 16 16" at bounding box center [178, 500] width 223 height 198
click at [266, 501] on input "100" at bounding box center [265, 500] width 27 height 27
drag, startPoint x: 274, startPoint y: 503, endPoint x: 168, endPoint y: 491, distance: 106.7
click at [179, 494] on div "0 10 16 100 16 16 16 16" at bounding box center [178, 500] width 223 height 198
type input "10"
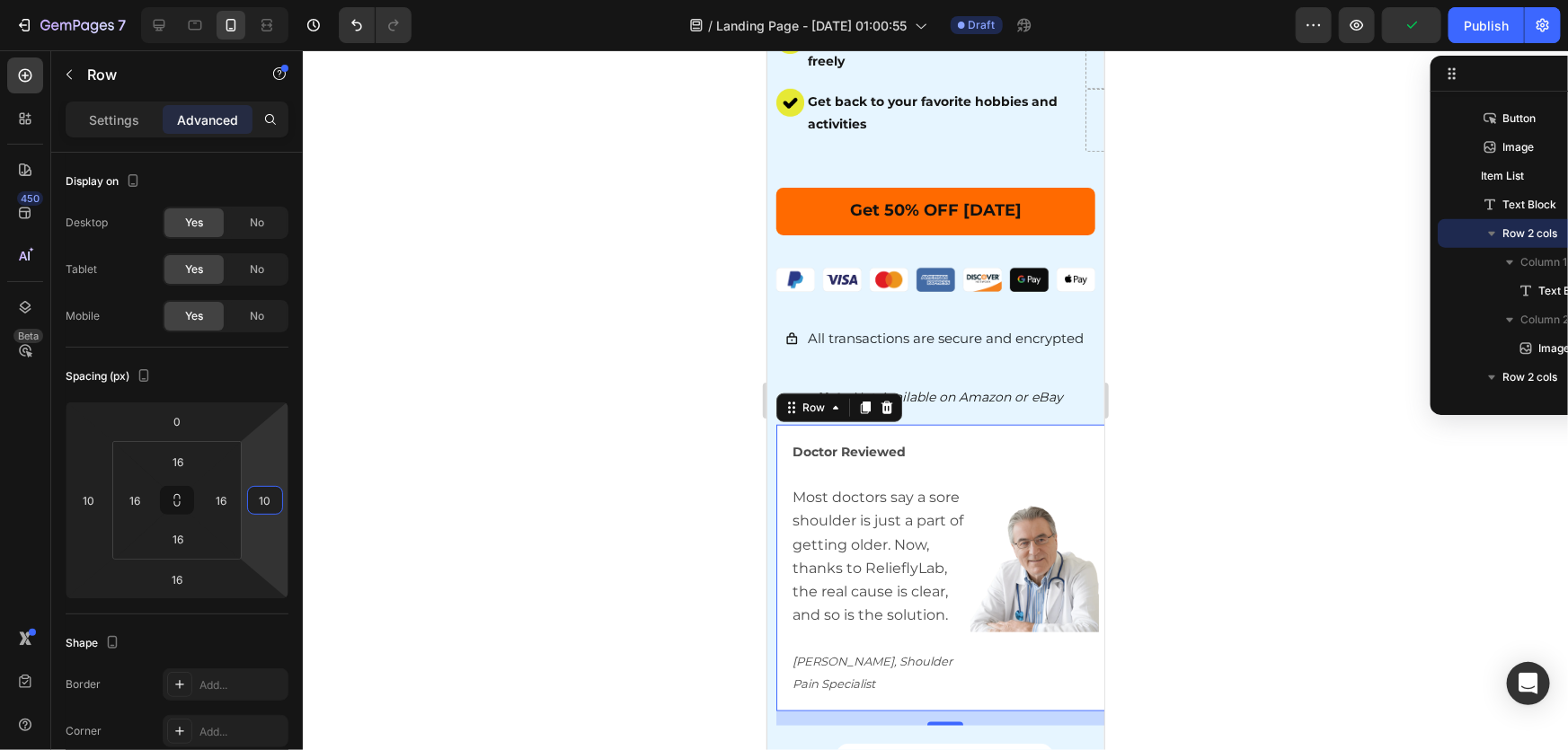
click at [507, 565] on div at bounding box center [935, 401] width 1265 height 700
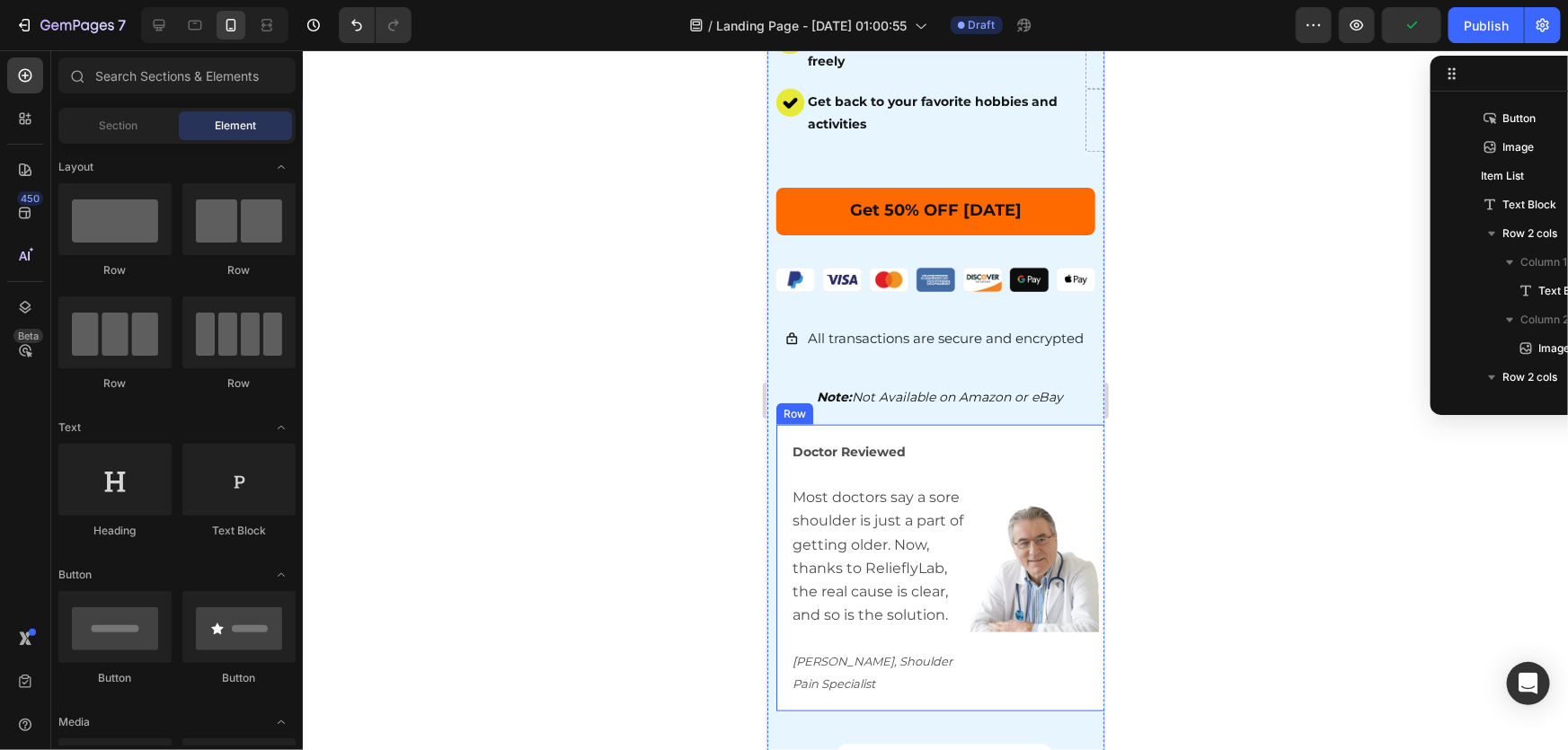
click at [1014, 439] on div "Image" at bounding box center [1034, 568] width 129 height 258
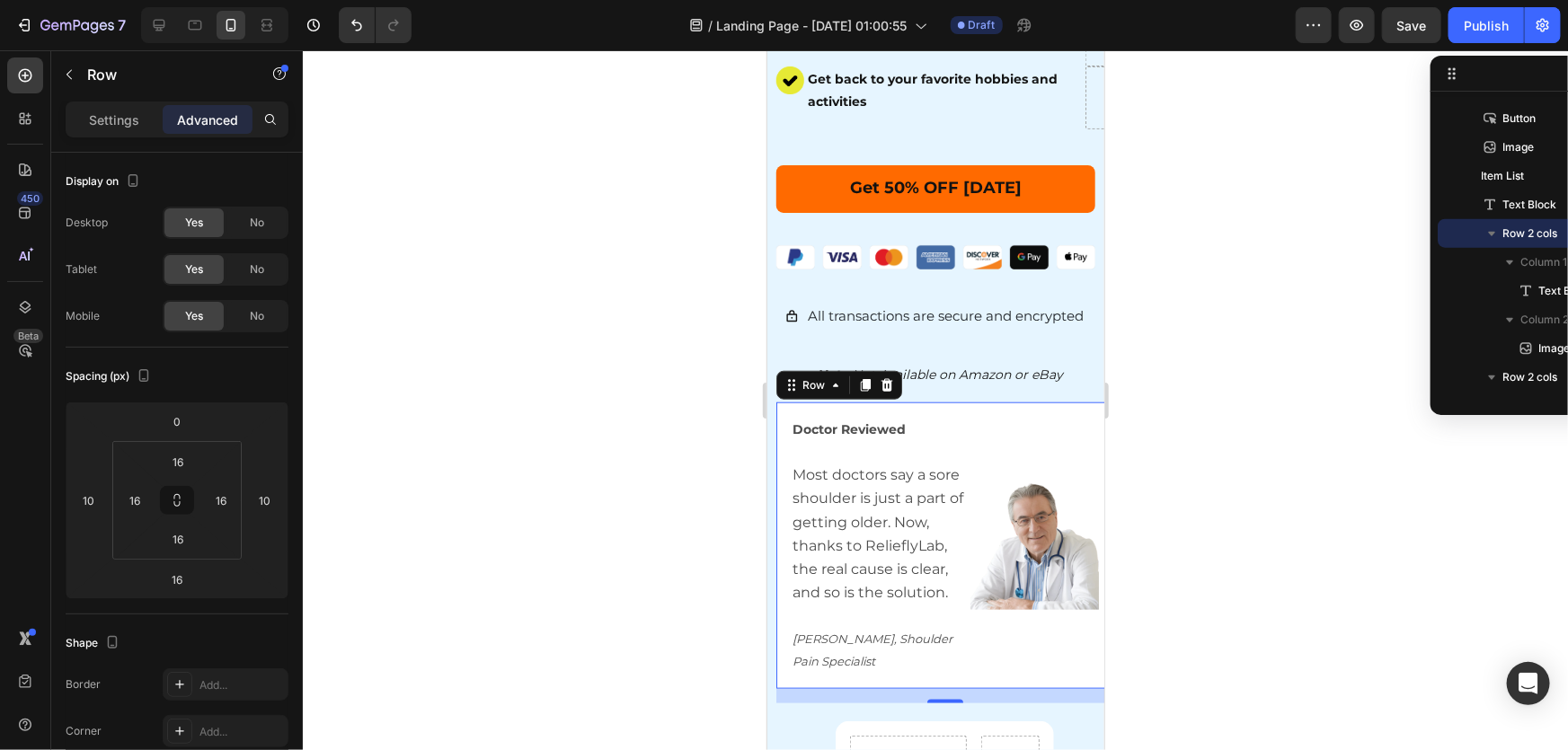
scroll to position [869, 0]
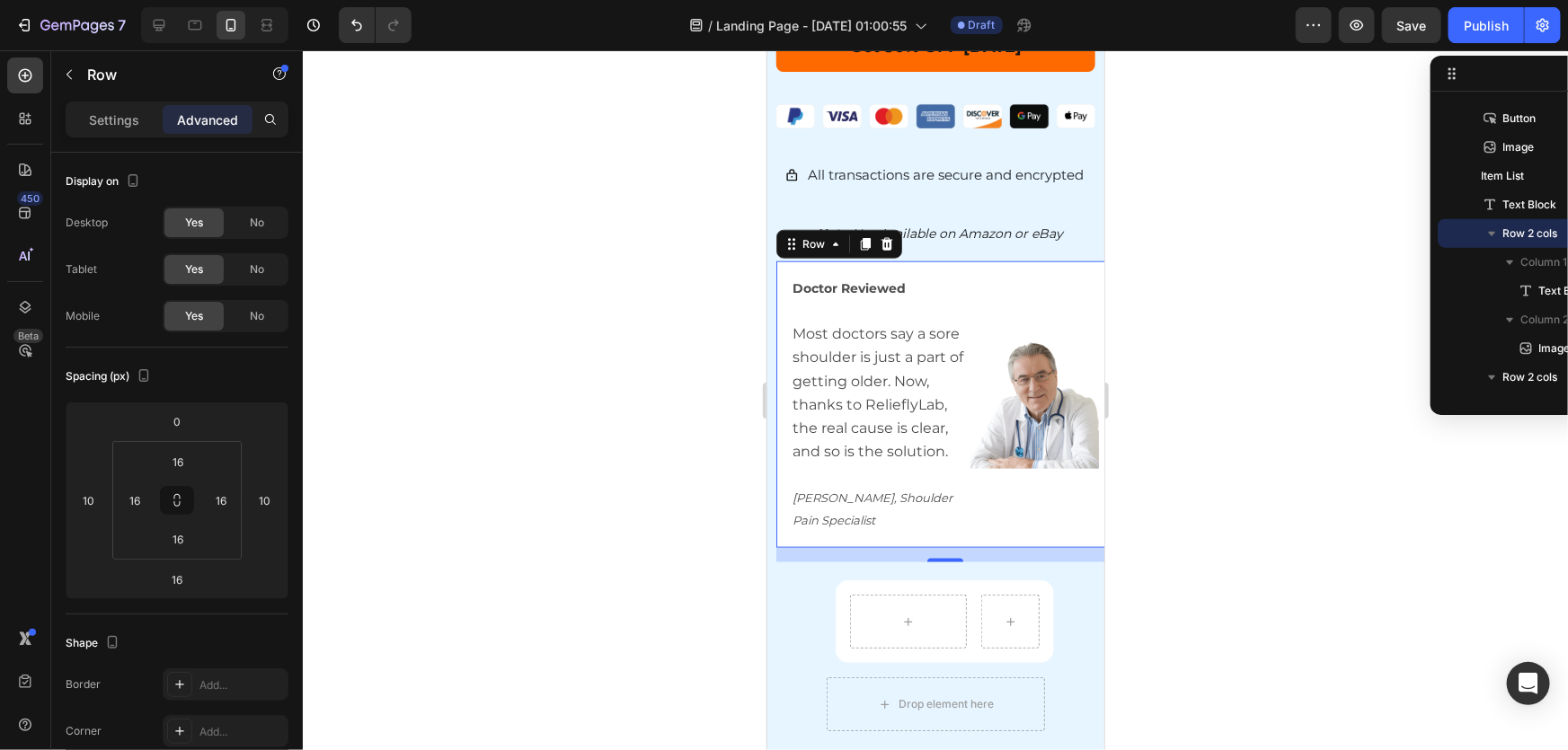
click at [1239, 440] on div at bounding box center [935, 401] width 1265 height 700
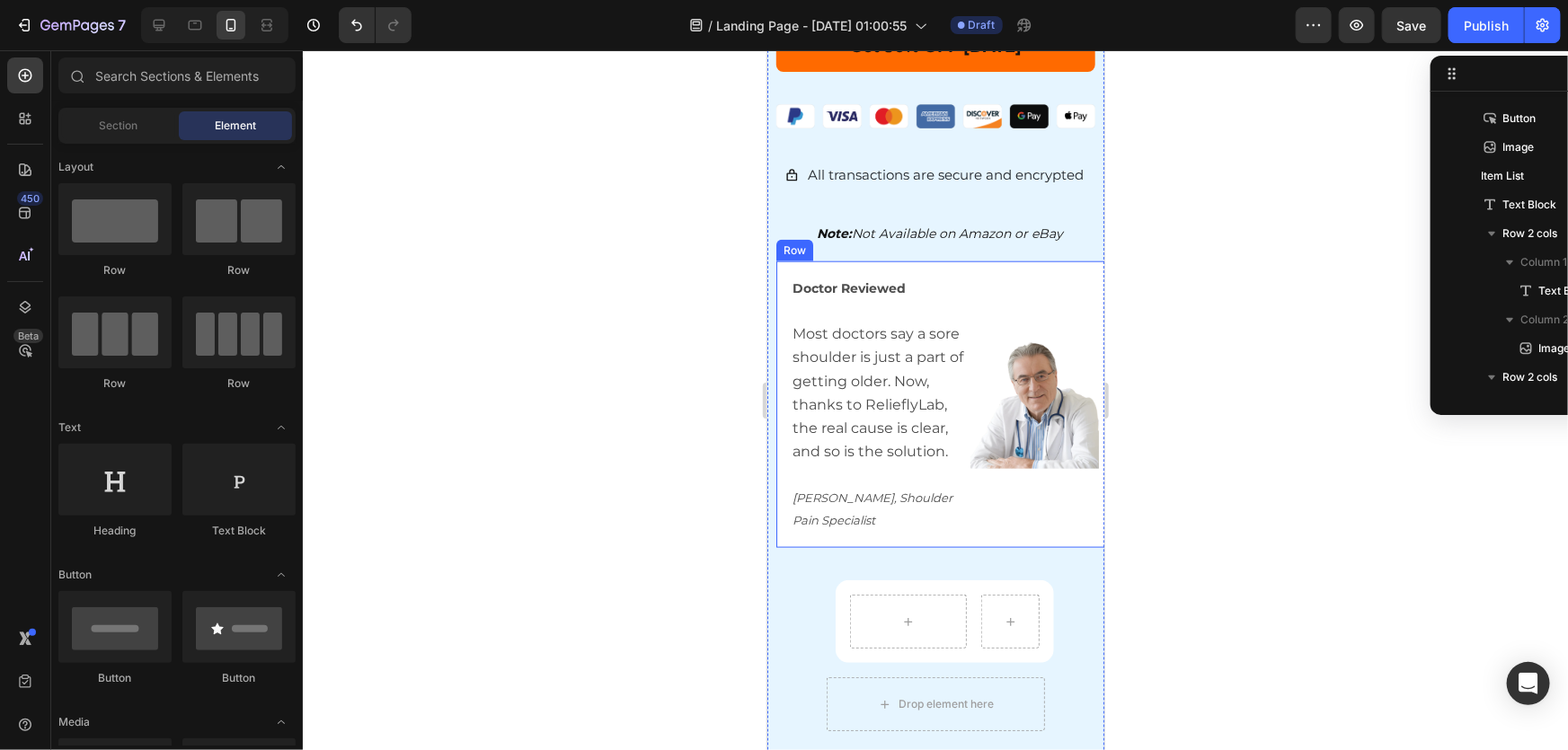
click at [788, 260] on div "Doctor Reviewed Most doctors say a sore shoulder is just a part of getting olde…" at bounding box center [944, 404] width 337 height 286
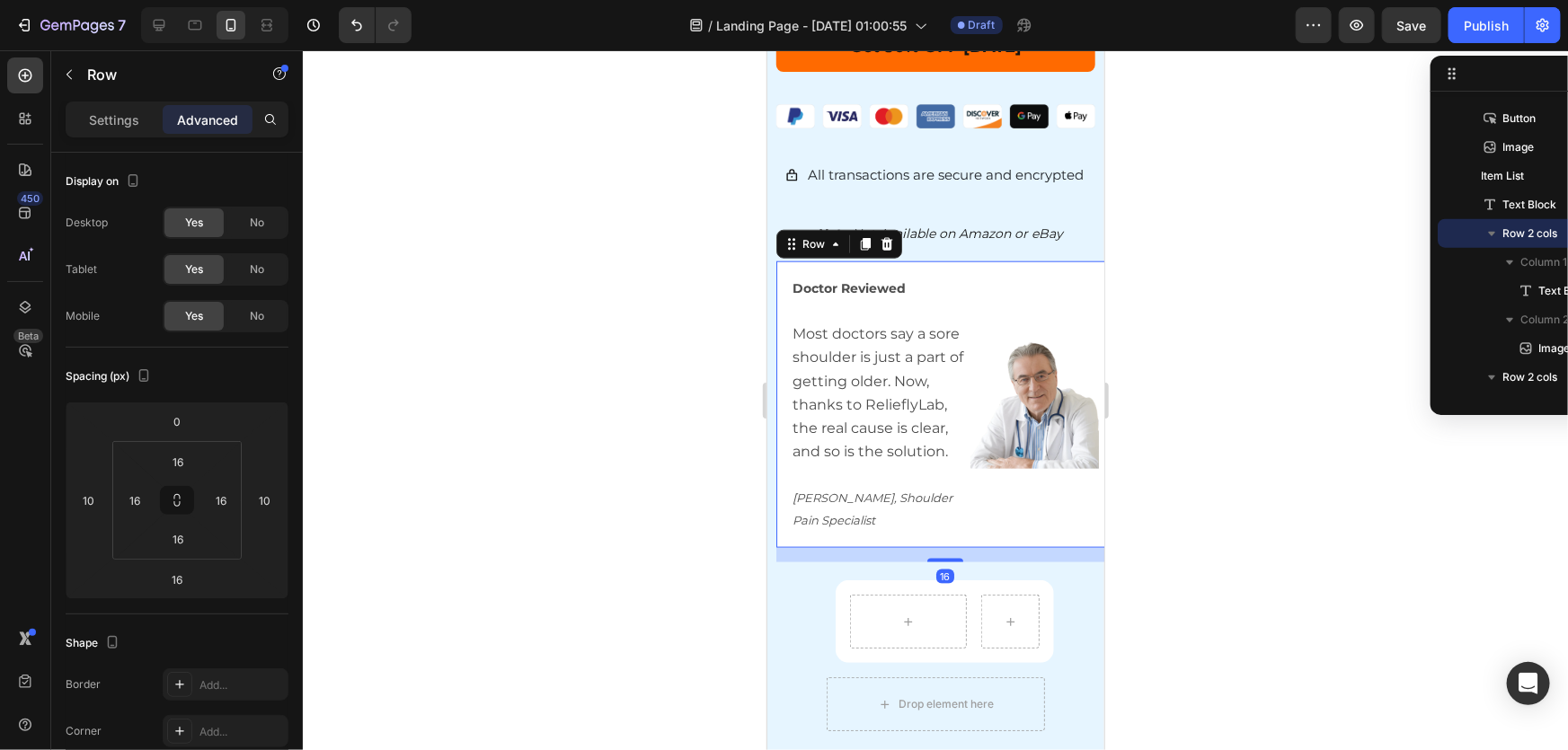
click at [1198, 553] on div at bounding box center [935, 401] width 1265 height 700
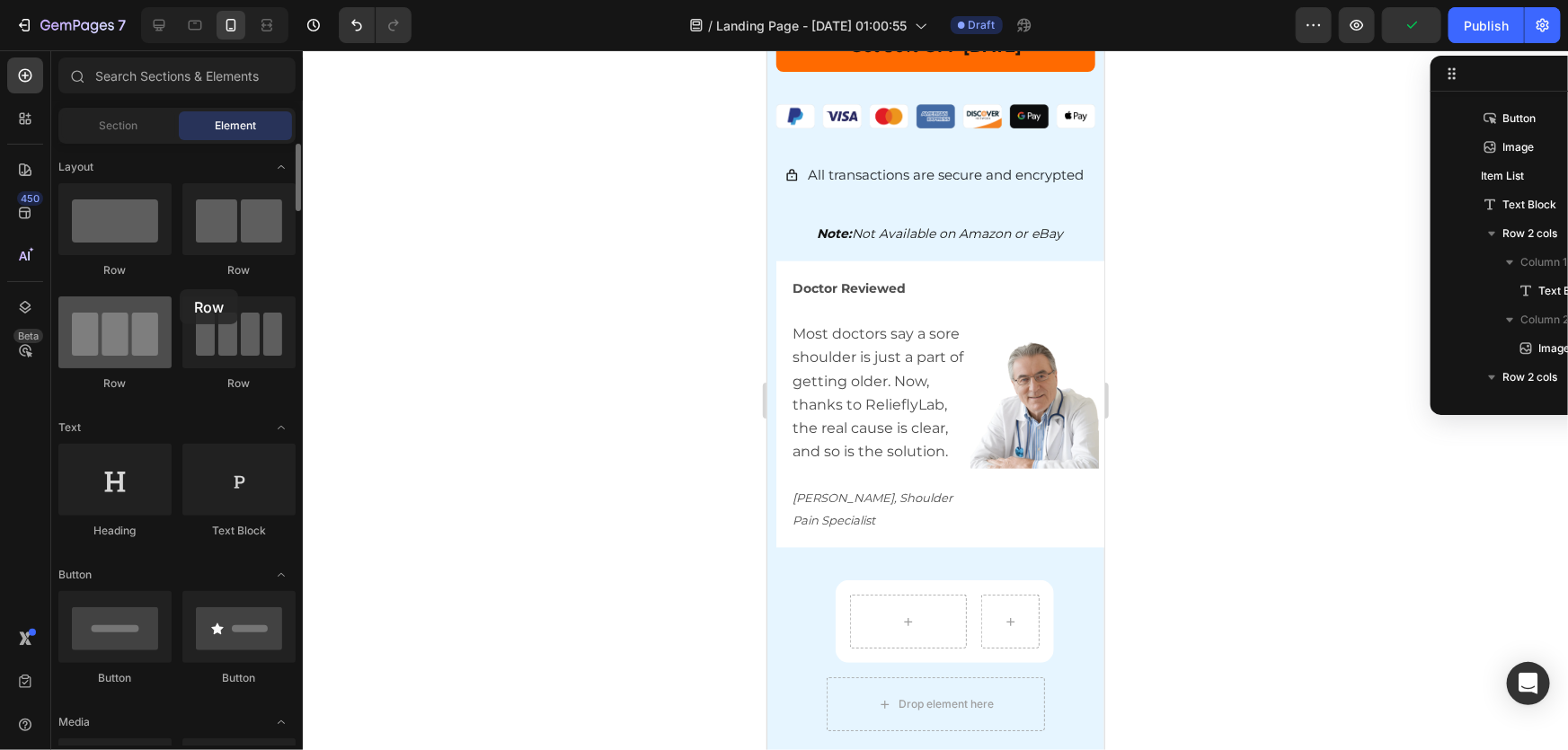
drag, startPoint x: 139, startPoint y: 346, endPoint x: 109, endPoint y: 311, distance: 46.1
click at [112, 311] on div at bounding box center [115, 332] width 114 height 72
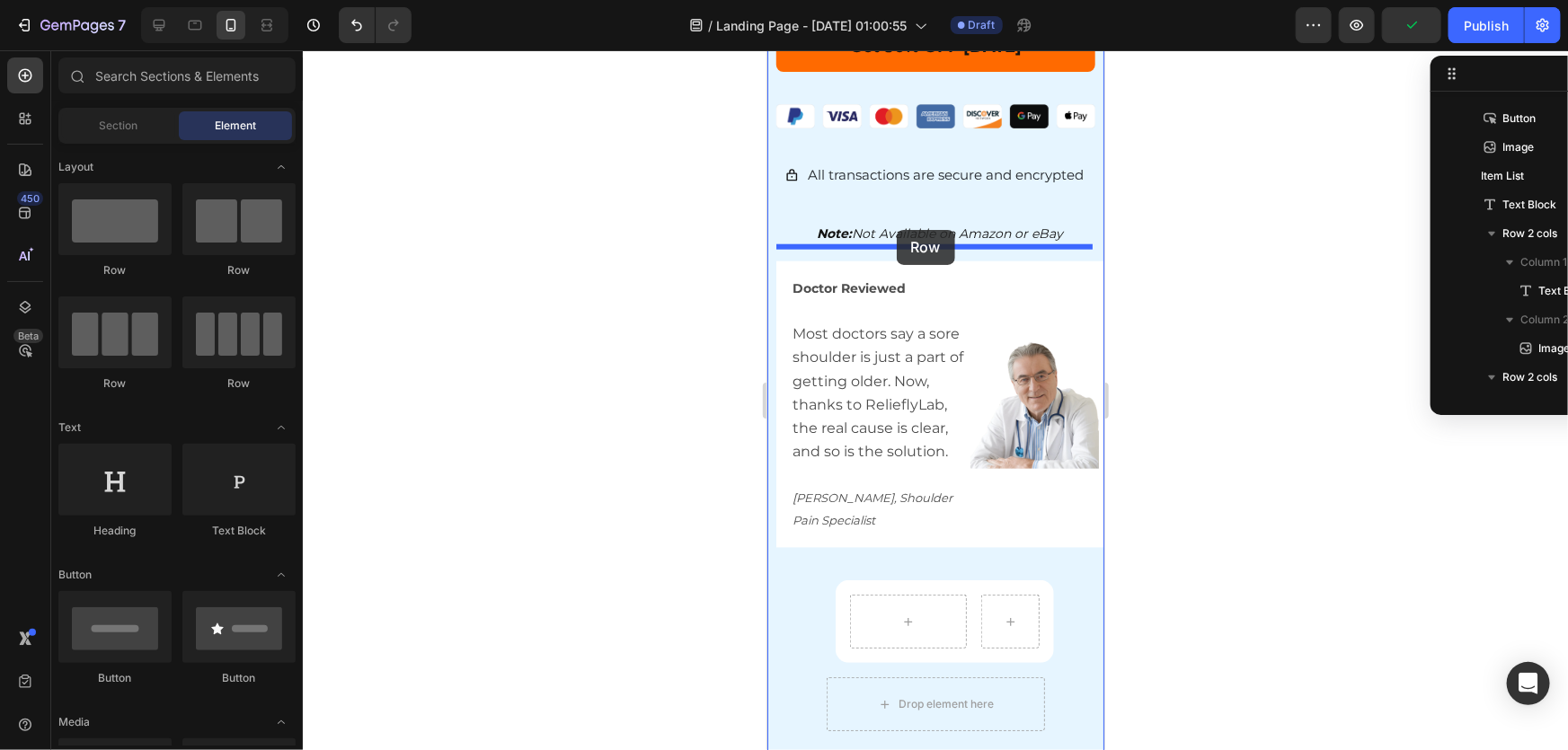
drag, startPoint x: 870, startPoint y: 295, endPoint x: 896, endPoint y: 229, distance: 70.9
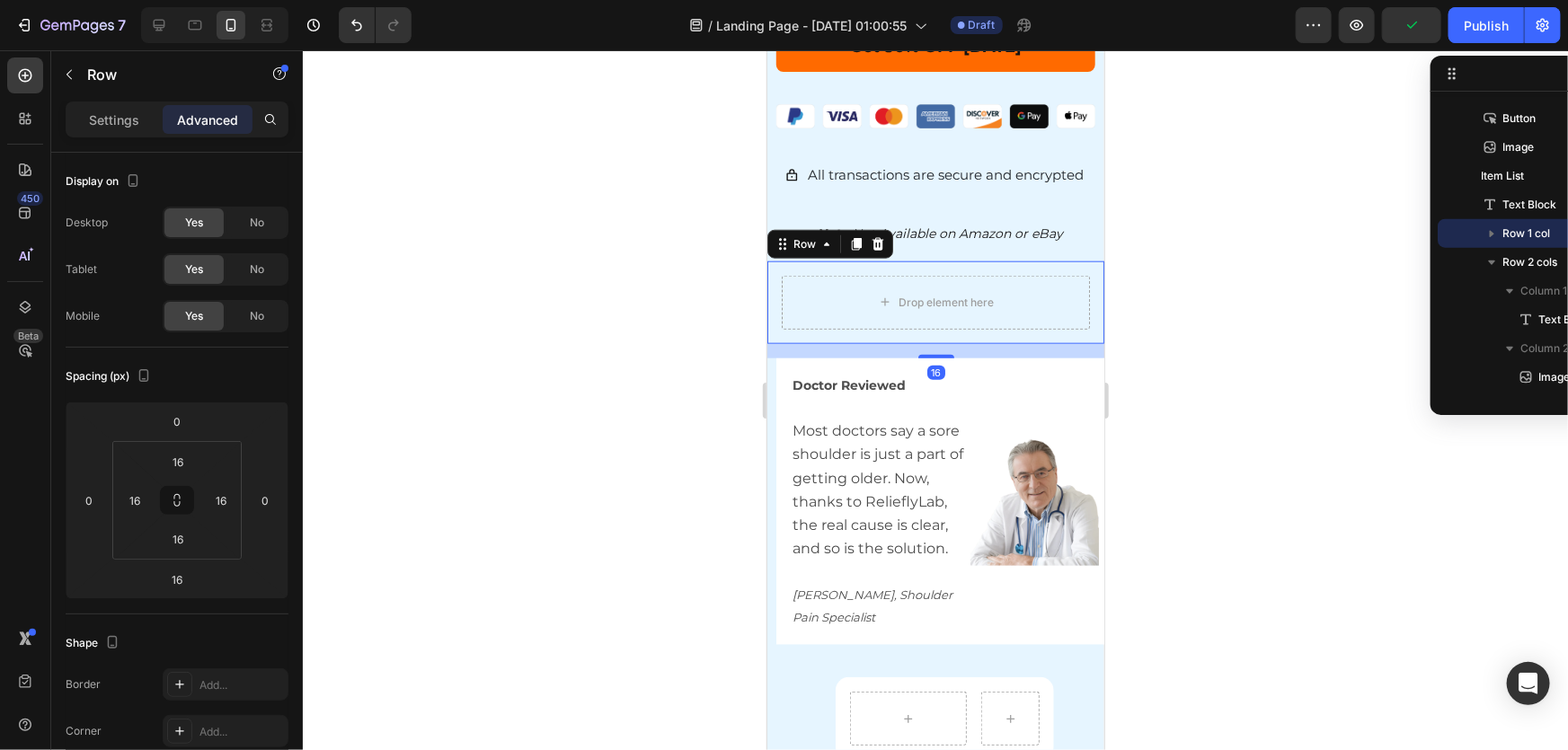
click at [1233, 349] on div at bounding box center [935, 401] width 1265 height 700
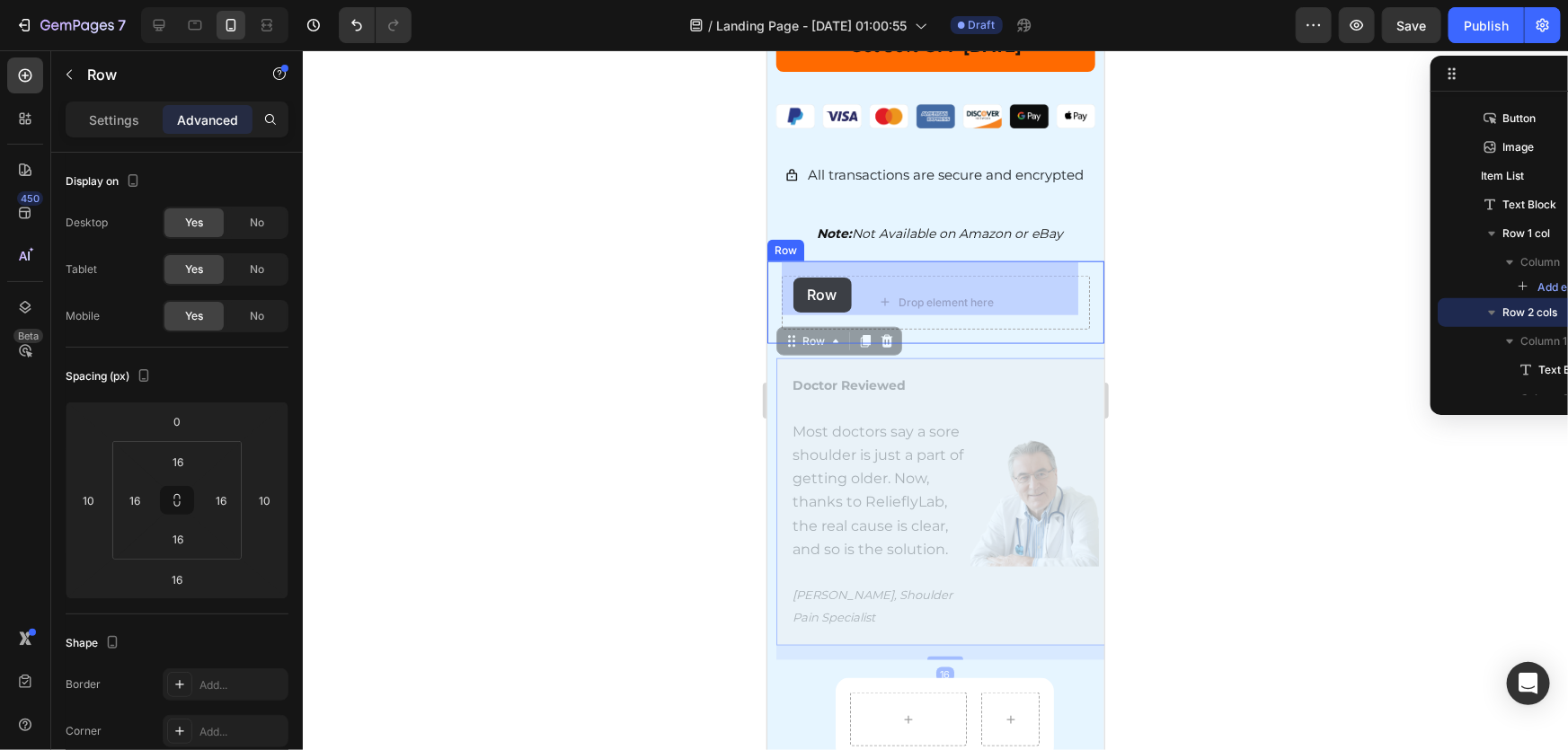
drag, startPoint x: 795, startPoint y: 349, endPoint x: 793, endPoint y: 277, distance: 72.0
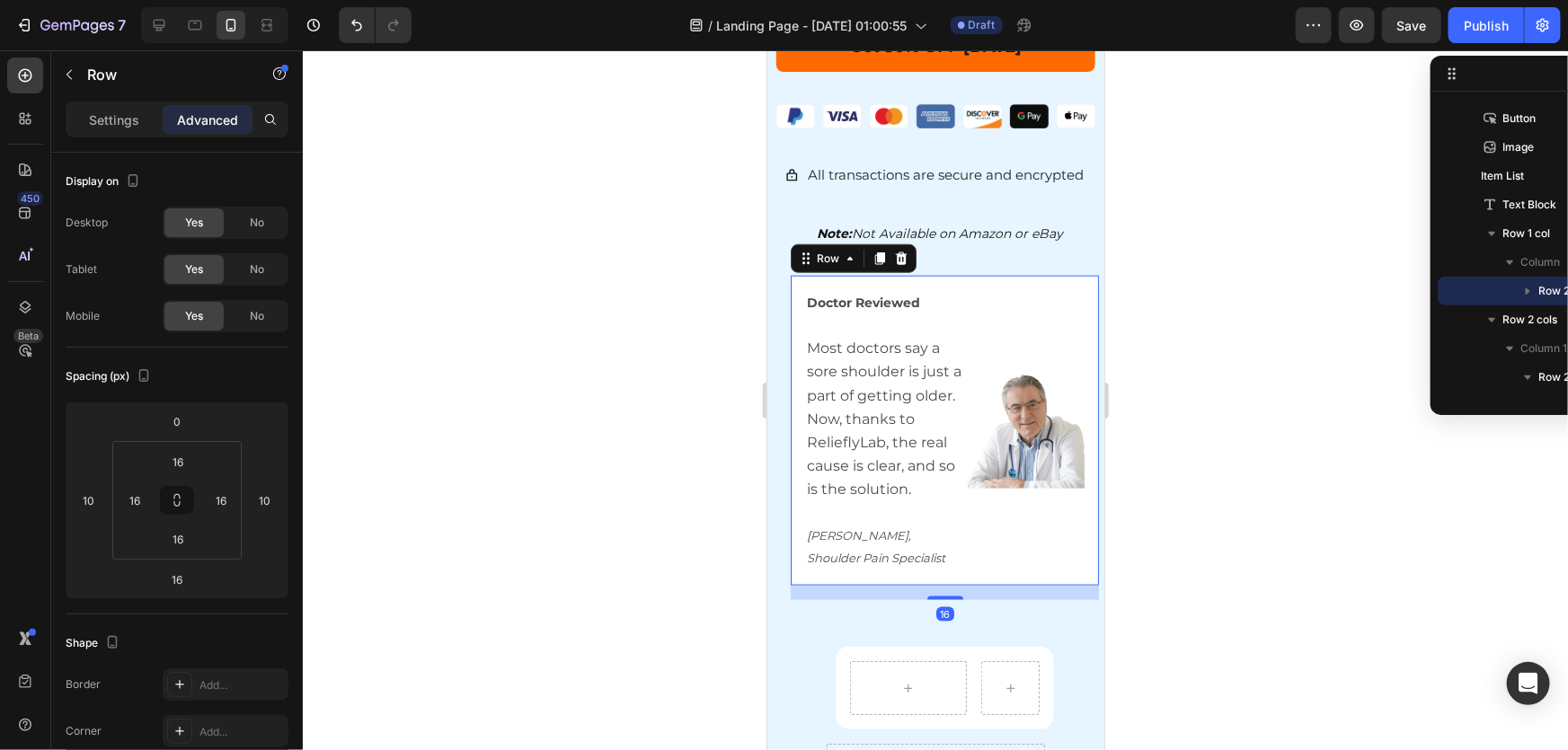
click at [1271, 447] on div at bounding box center [935, 401] width 1265 height 700
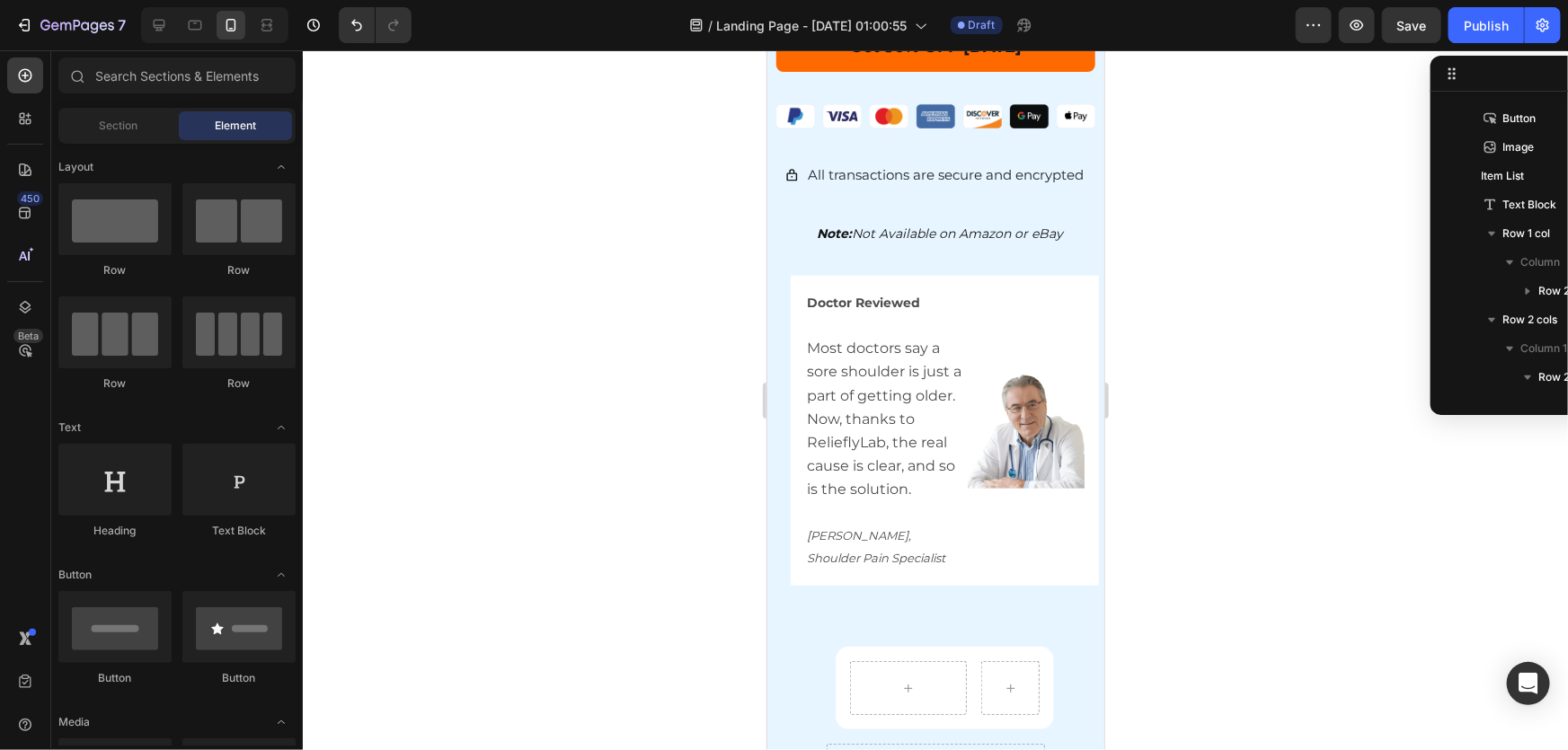
click at [1267, 448] on div at bounding box center [935, 401] width 1265 height 700
click at [793, 275] on div "Doctor Reviewed Most doctors say a sore shoulder is just a part of getting olde…" at bounding box center [944, 429] width 308 height 310
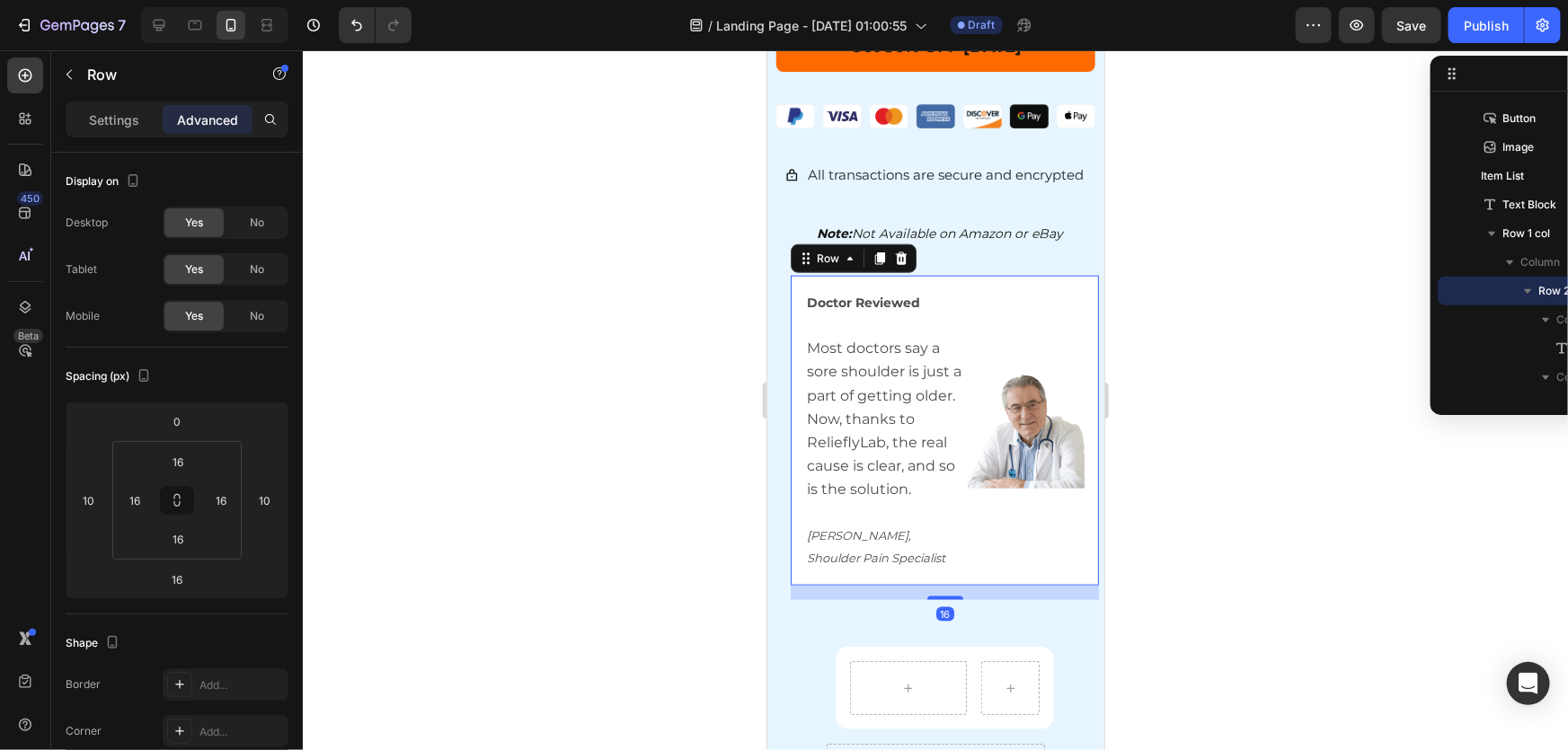
click at [1213, 444] on div at bounding box center [935, 401] width 1265 height 700
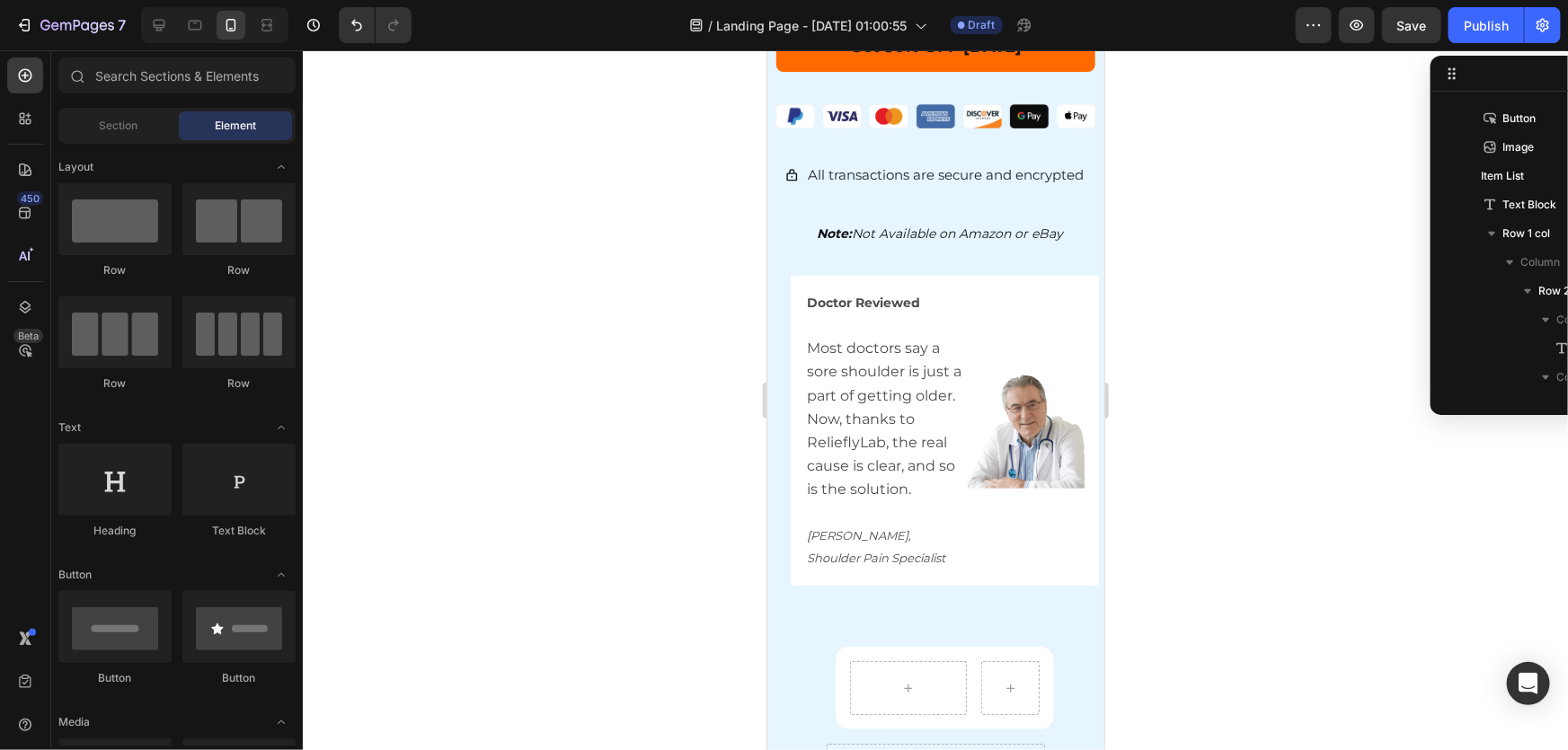
click at [1212, 459] on div at bounding box center [935, 401] width 1265 height 700
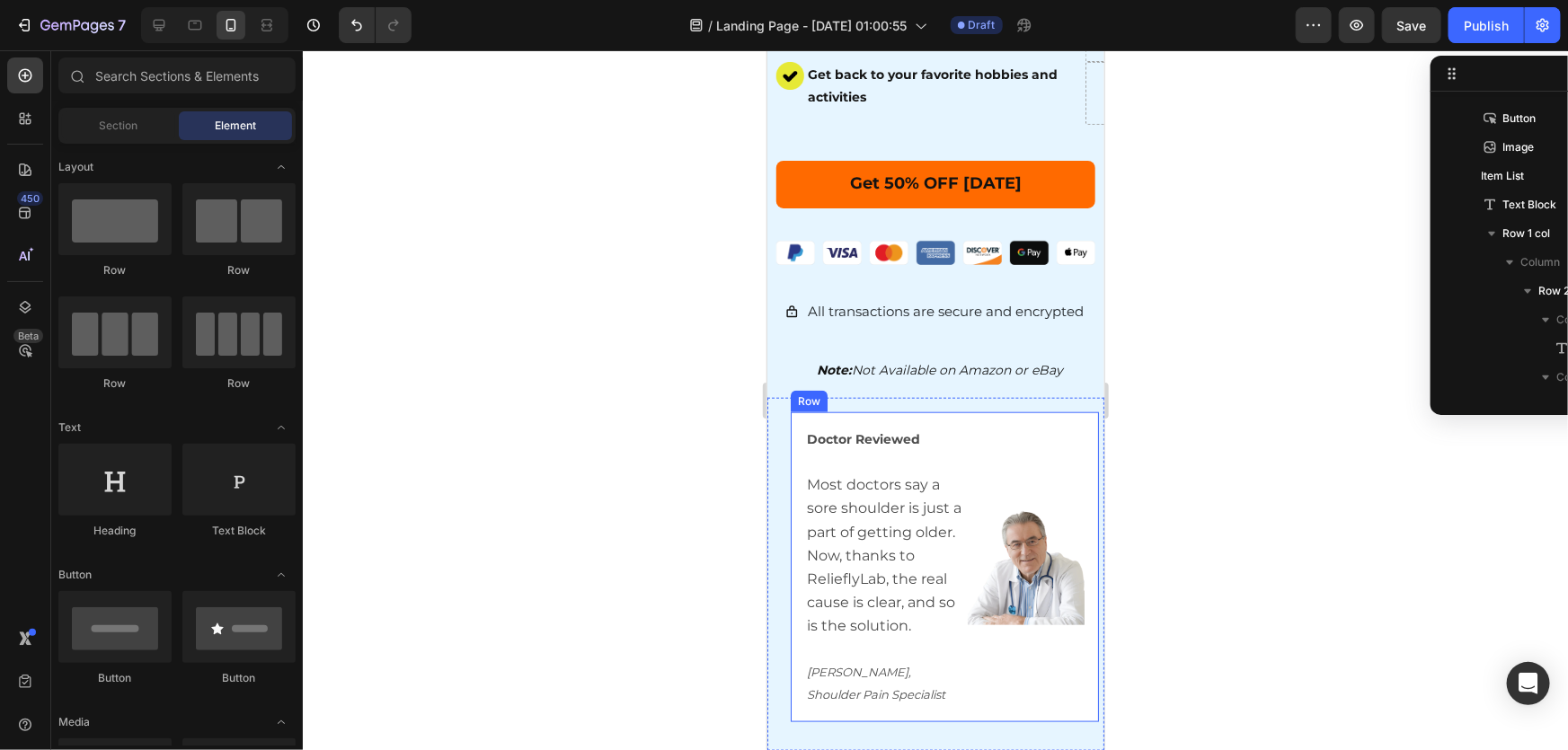
scroll to position [705, 0]
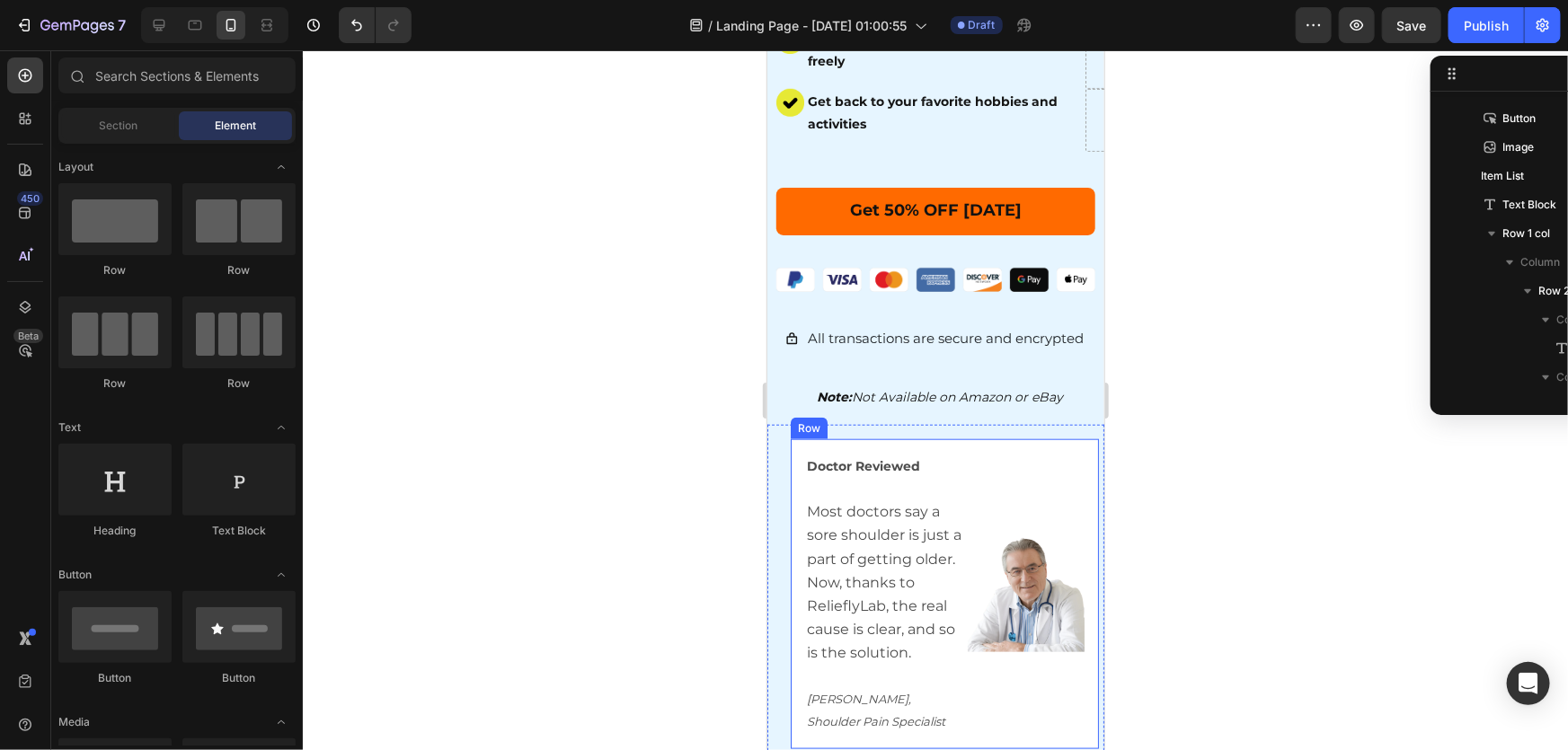
click at [1257, 448] on div at bounding box center [935, 401] width 1265 height 700
click at [793, 439] on div "Doctor Reviewed Most doctors say a sore shoulder is just a part of getting olde…" at bounding box center [944, 594] width 308 height 310
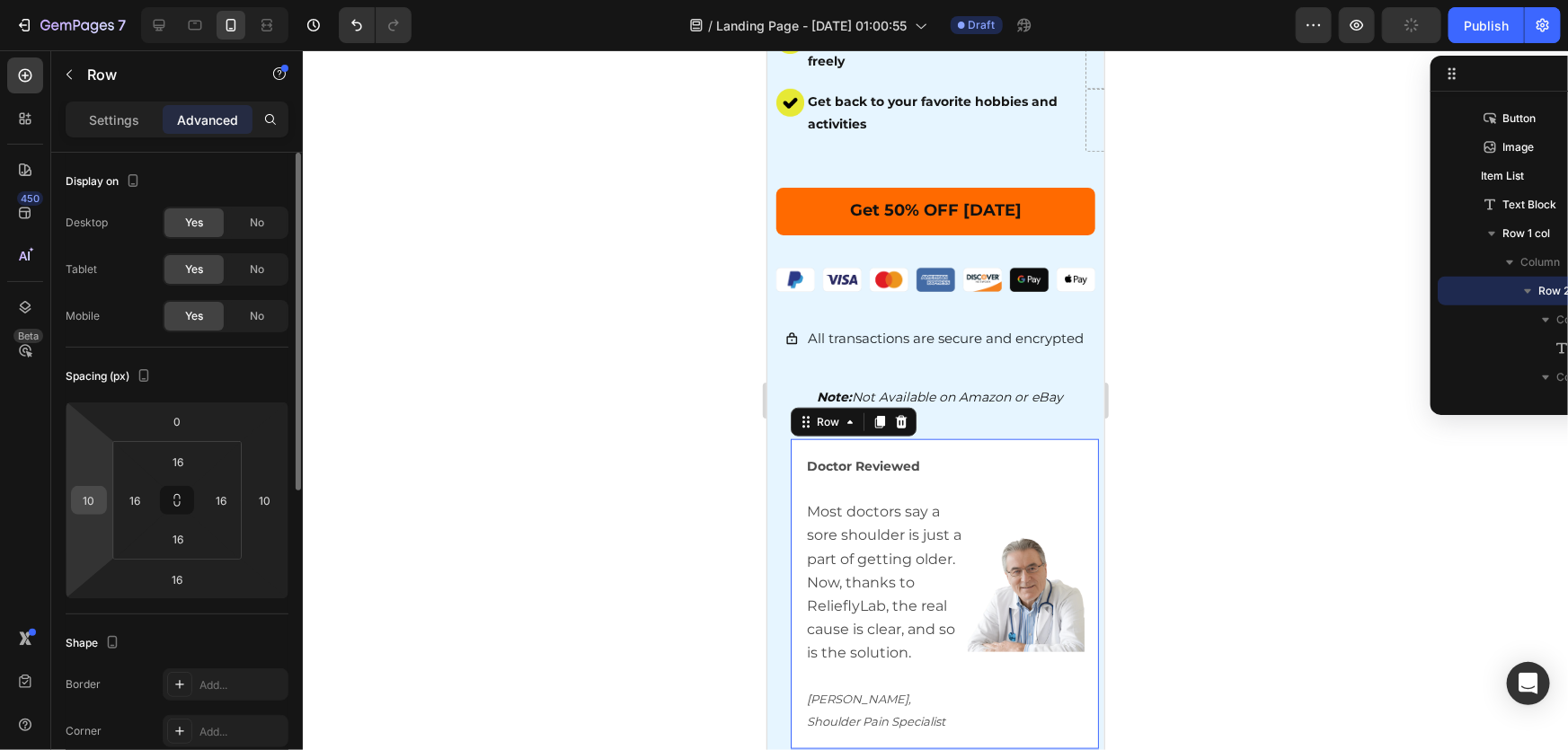
click at [93, 509] on input "10" at bounding box center [89, 500] width 27 height 27
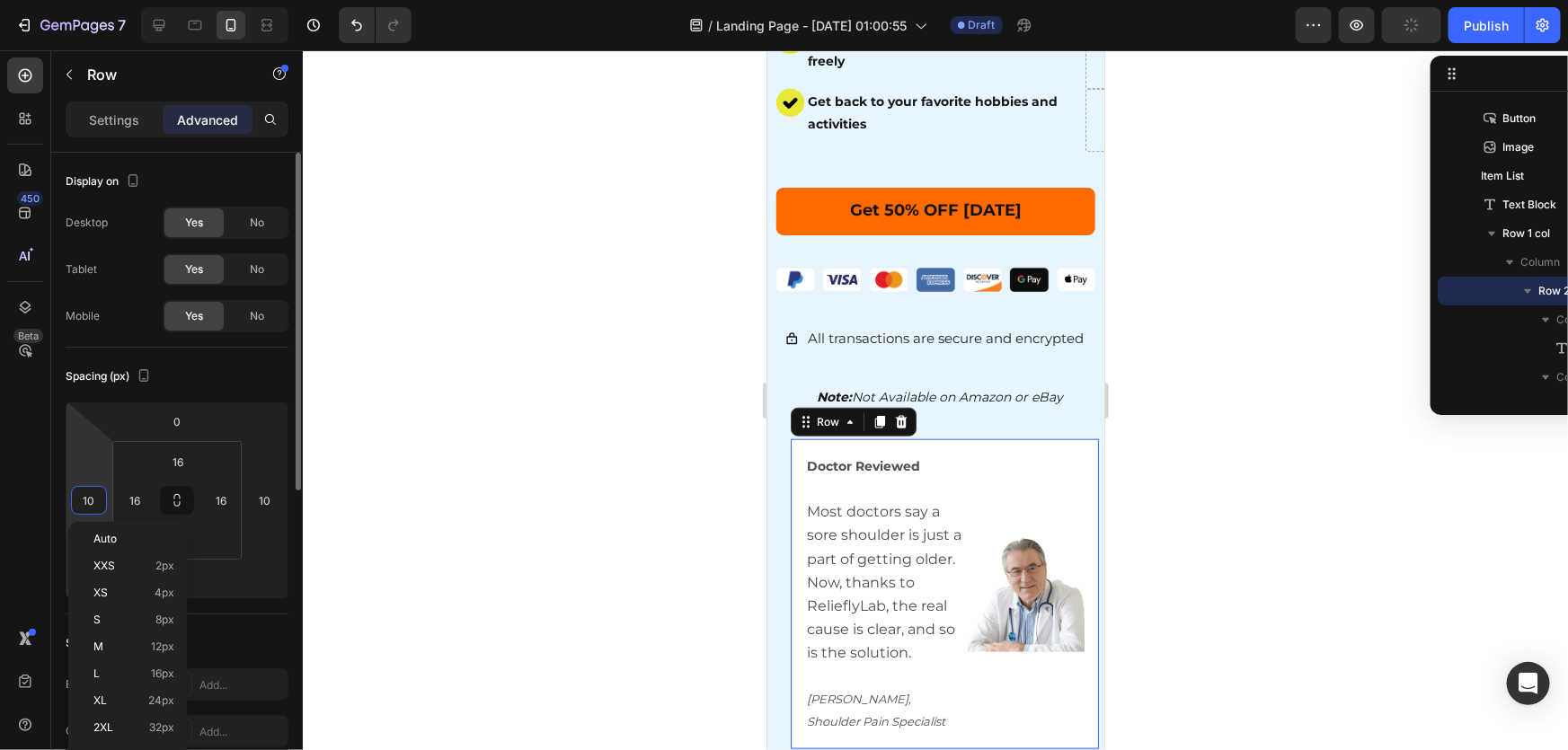
type input "0"
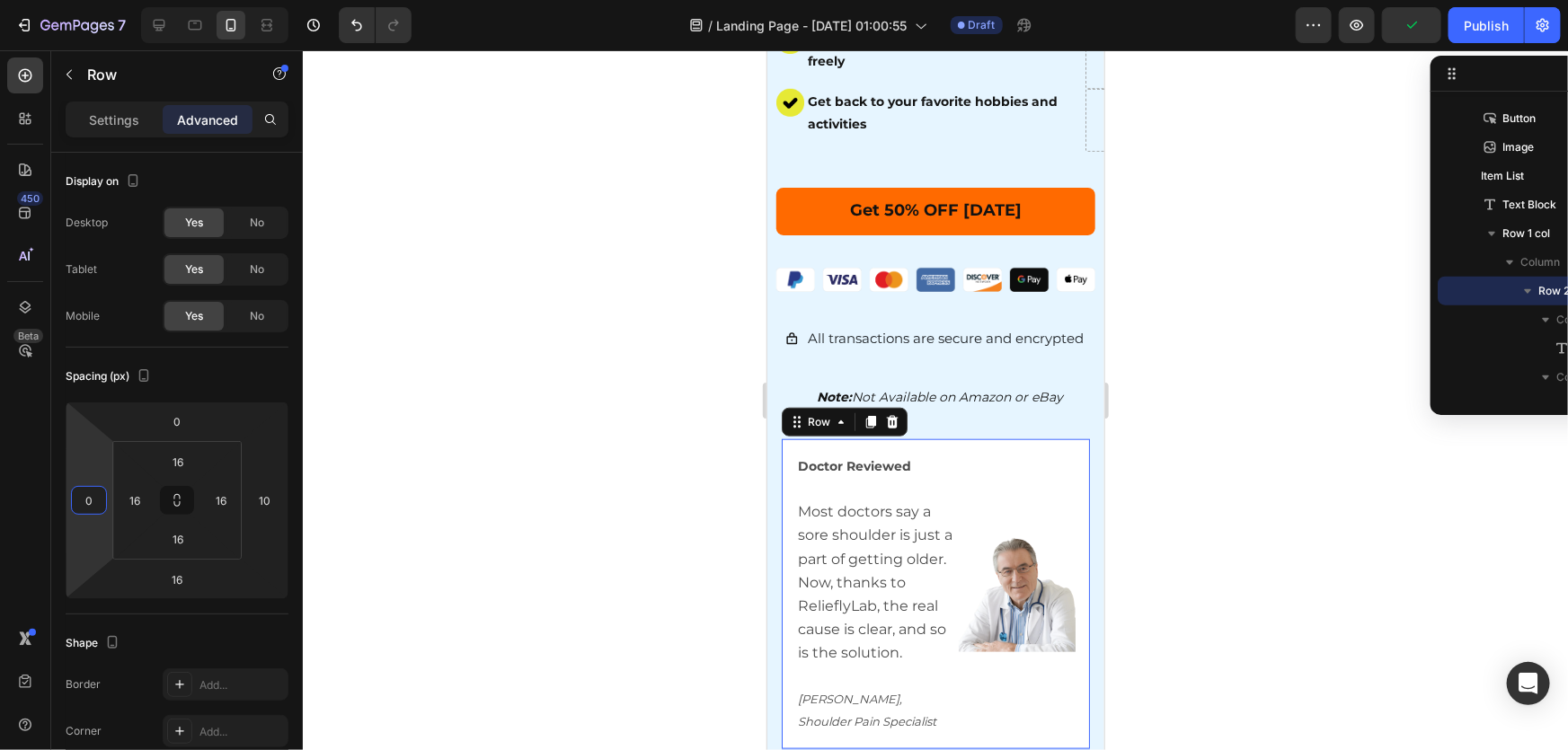
click at [549, 521] on div at bounding box center [935, 401] width 1265 height 700
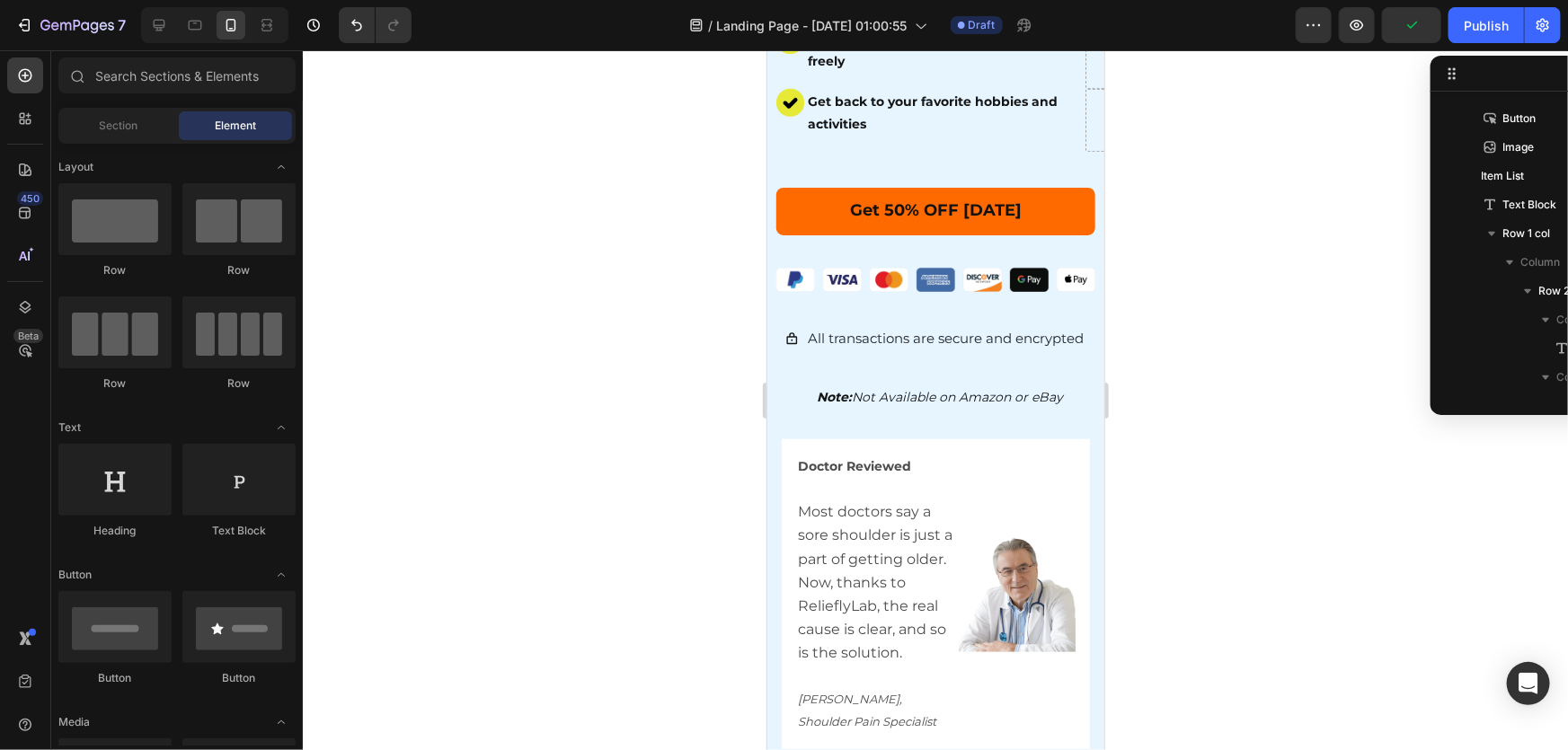
click at [1286, 570] on div at bounding box center [935, 401] width 1265 height 700
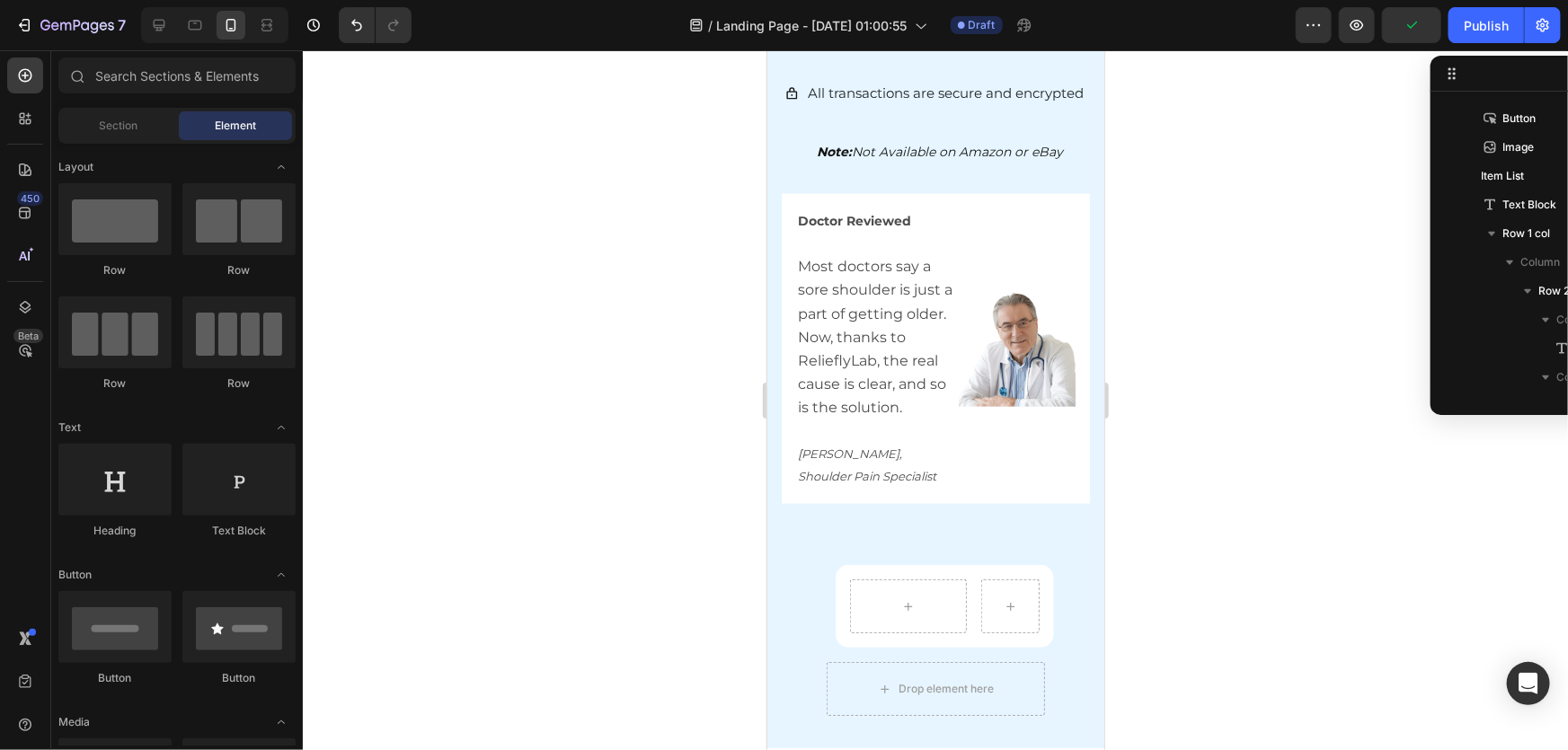
click at [1240, 423] on div at bounding box center [935, 401] width 1265 height 700
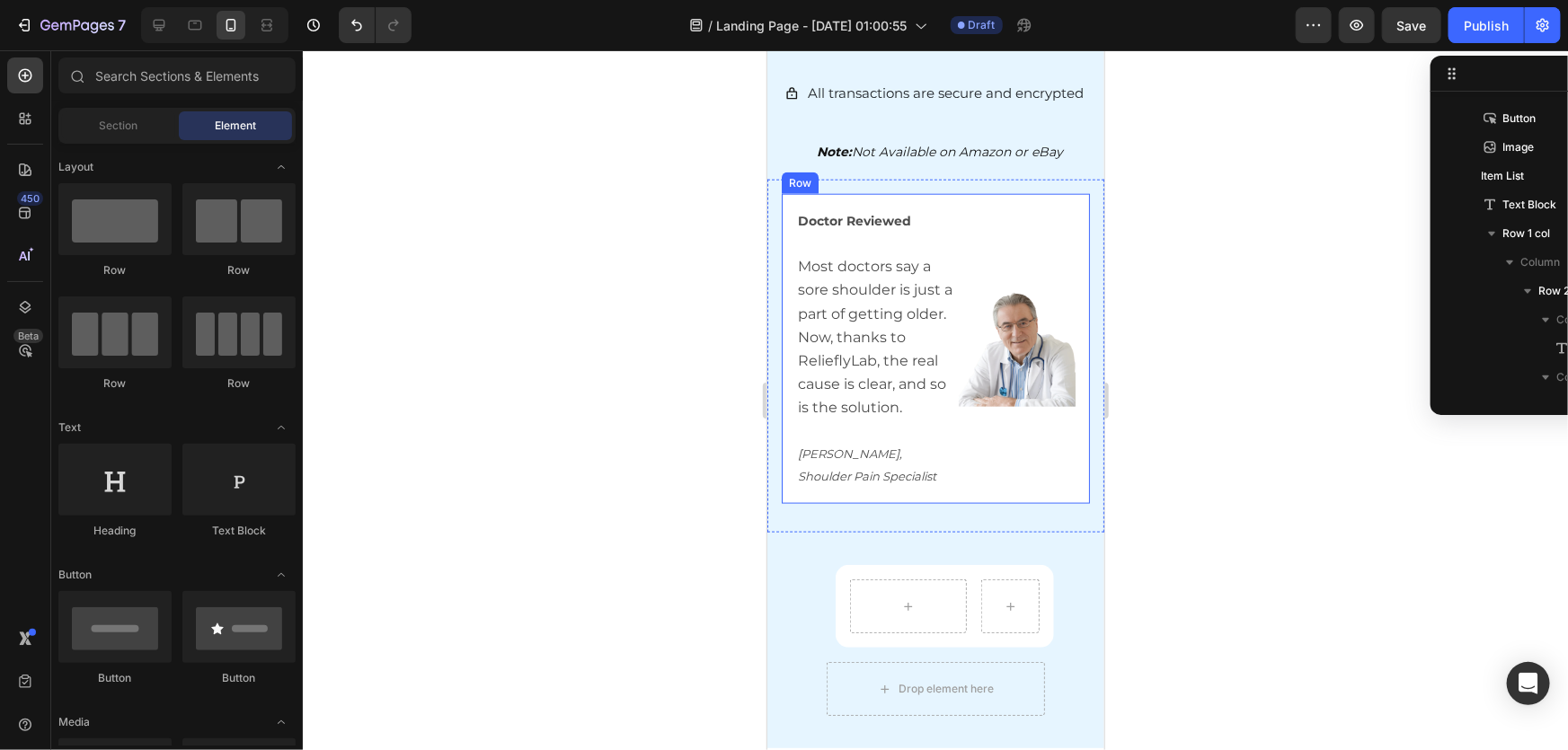
click at [960, 193] on div "Doctor Reviewed Most doctors say a sore shoulder is just a part of getting olde…" at bounding box center [934, 347] width 308 height 310
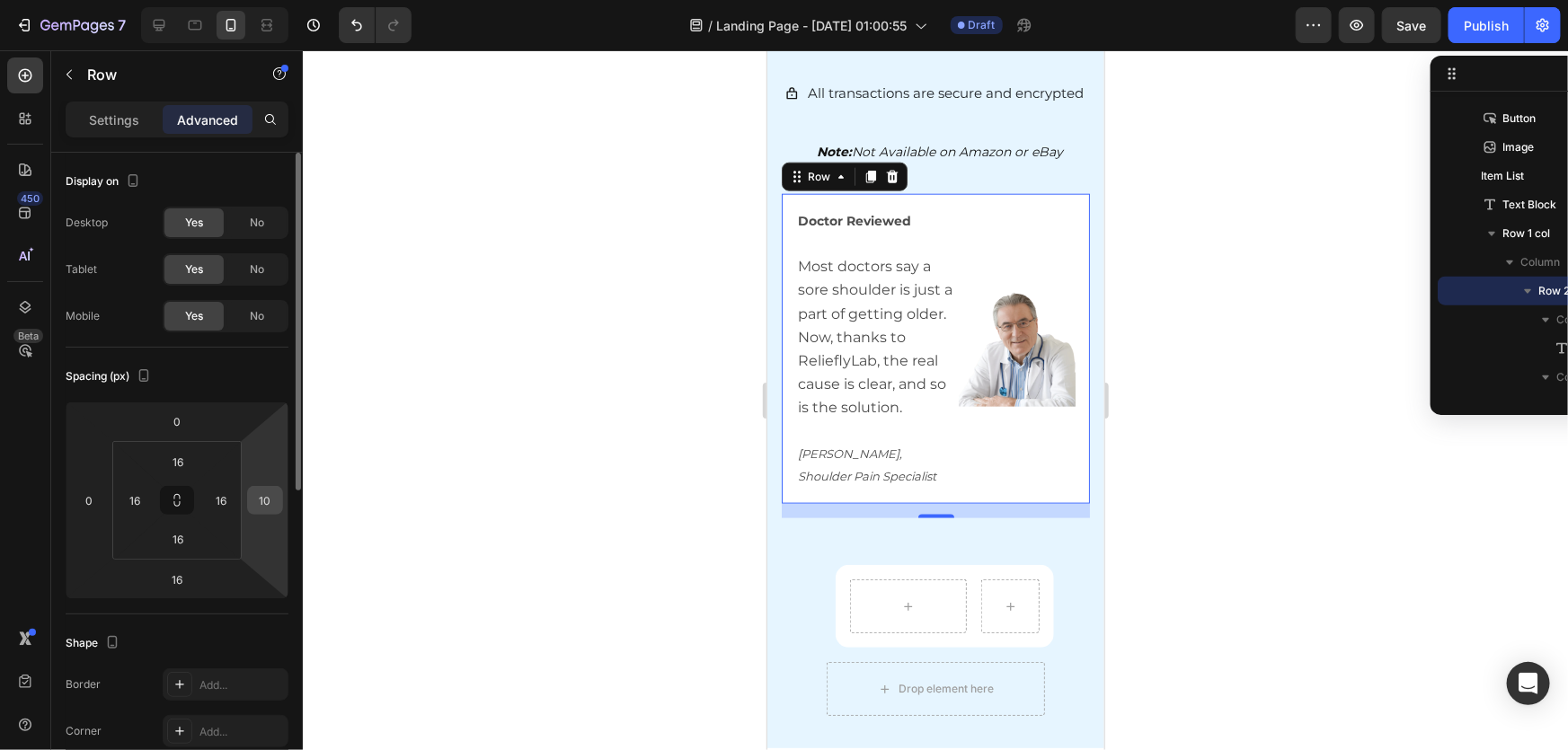
click at [268, 499] on input "10" at bounding box center [265, 500] width 27 height 27
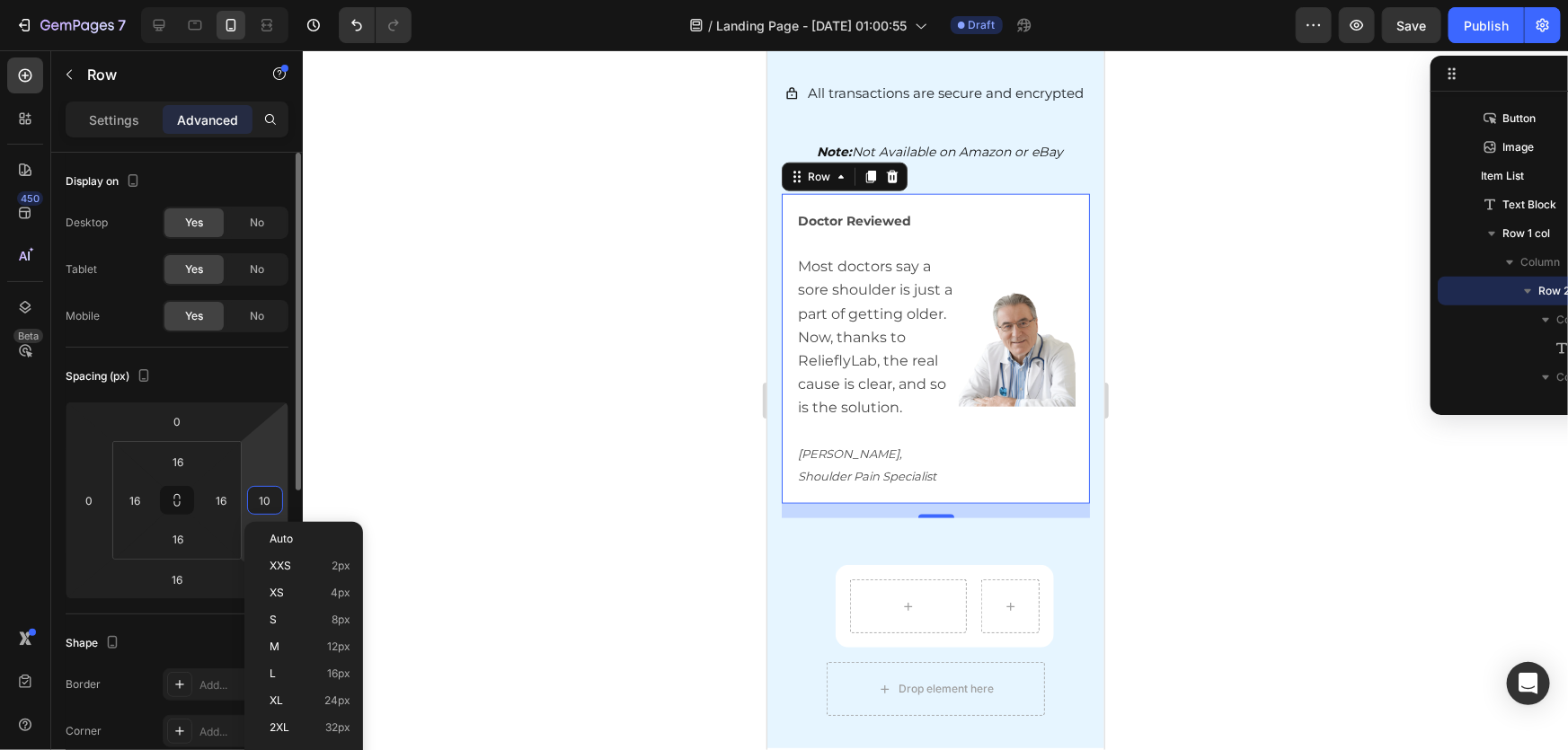
type input "0"
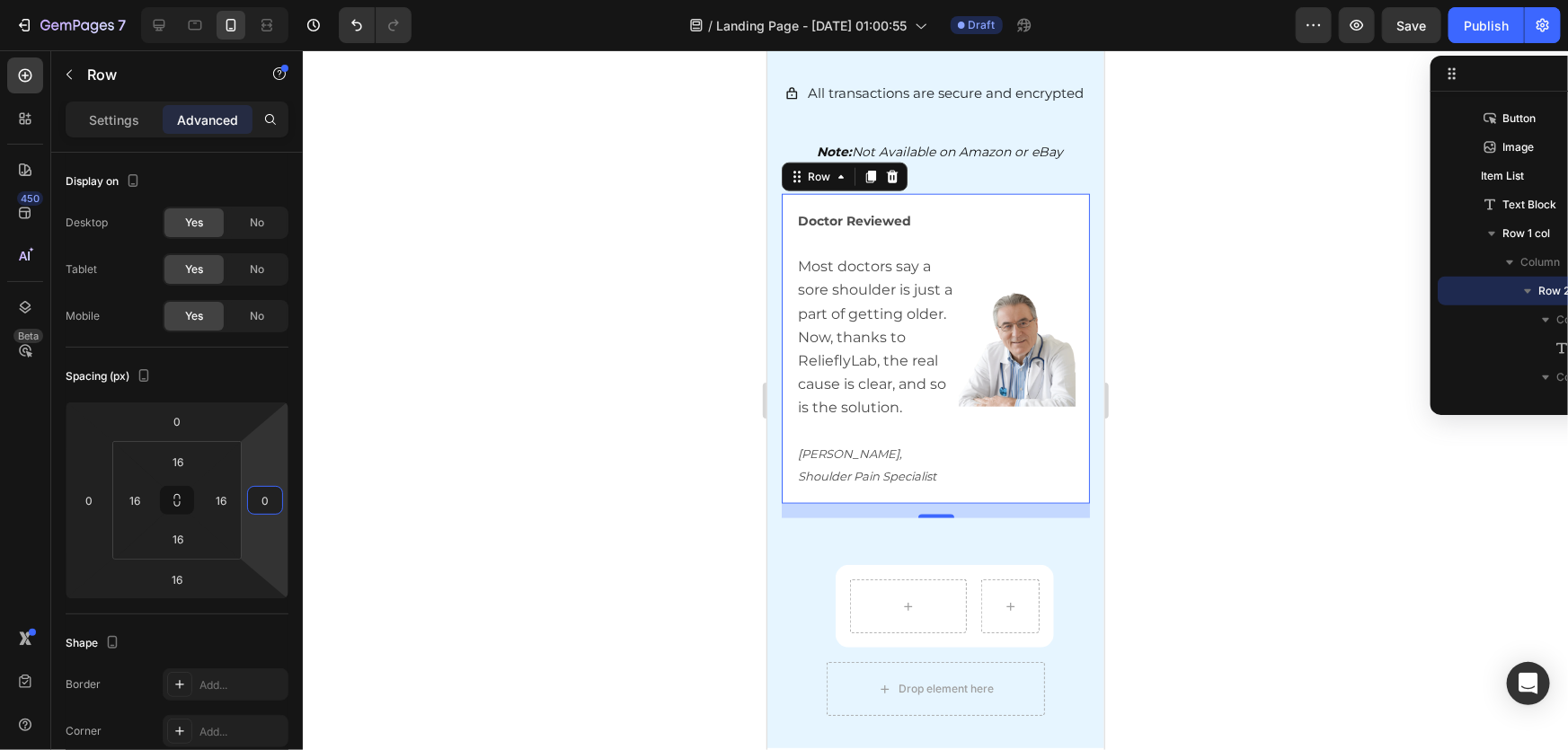
click at [645, 495] on div at bounding box center [935, 401] width 1265 height 700
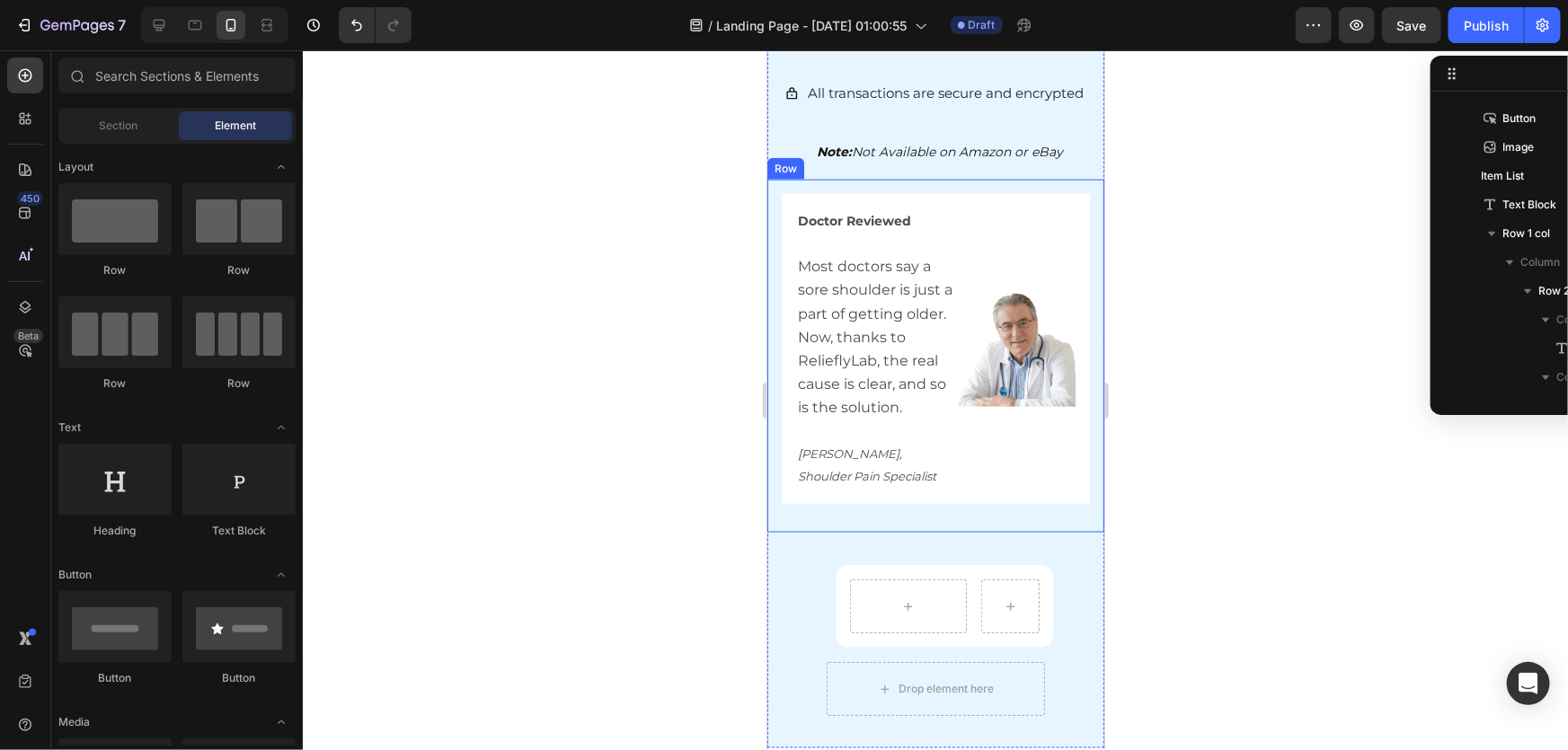
click at [1066, 485] on div "Doctor Reviewed Most doctors say a sore shoulder is just a part of getting olde…" at bounding box center [934, 347] width 308 height 310
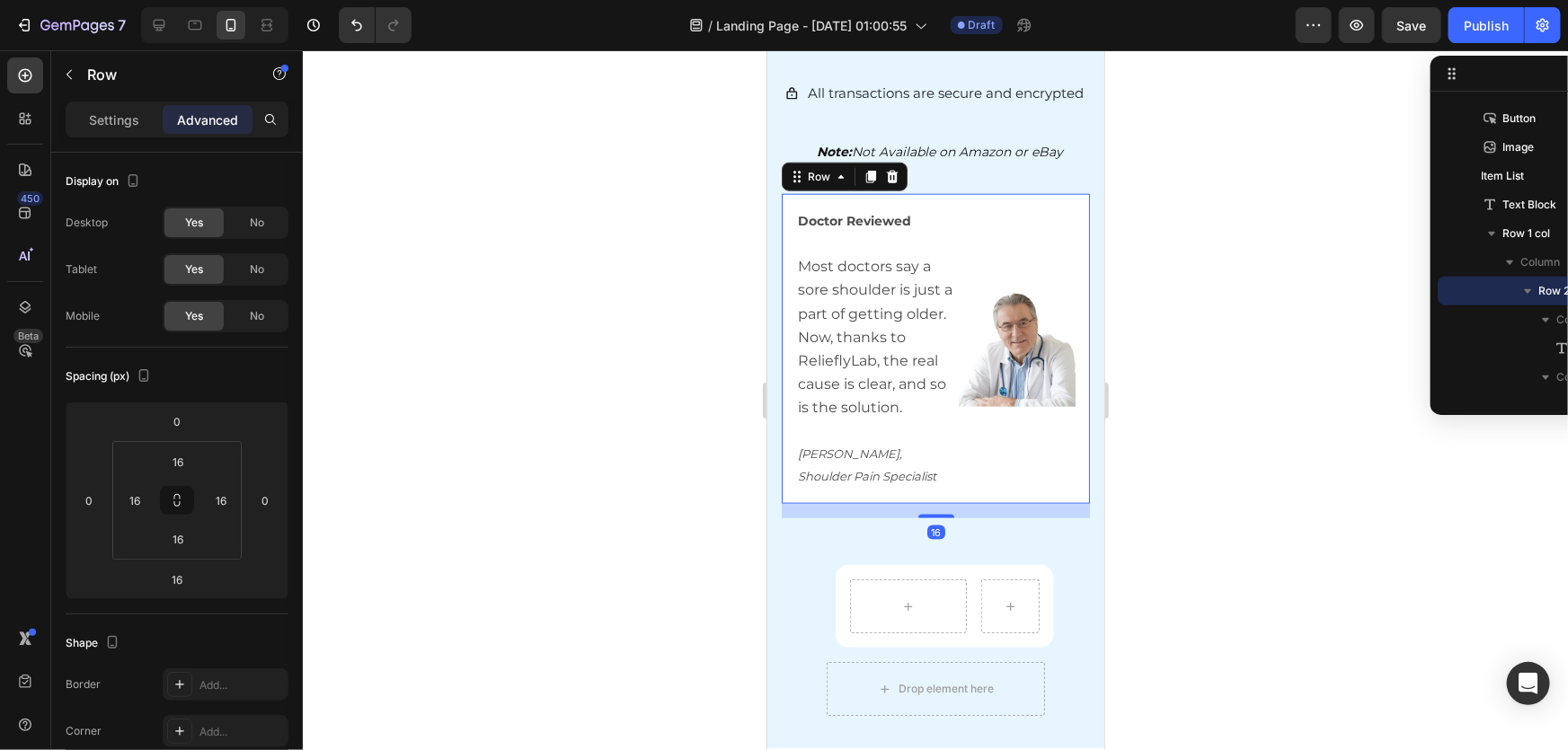
click at [1058, 456] on div "Image" at bounding box center [1016, 348] width 116 height 281
click at [1275, 516] on div at bounding box center [935, 401] width 1265 height 700
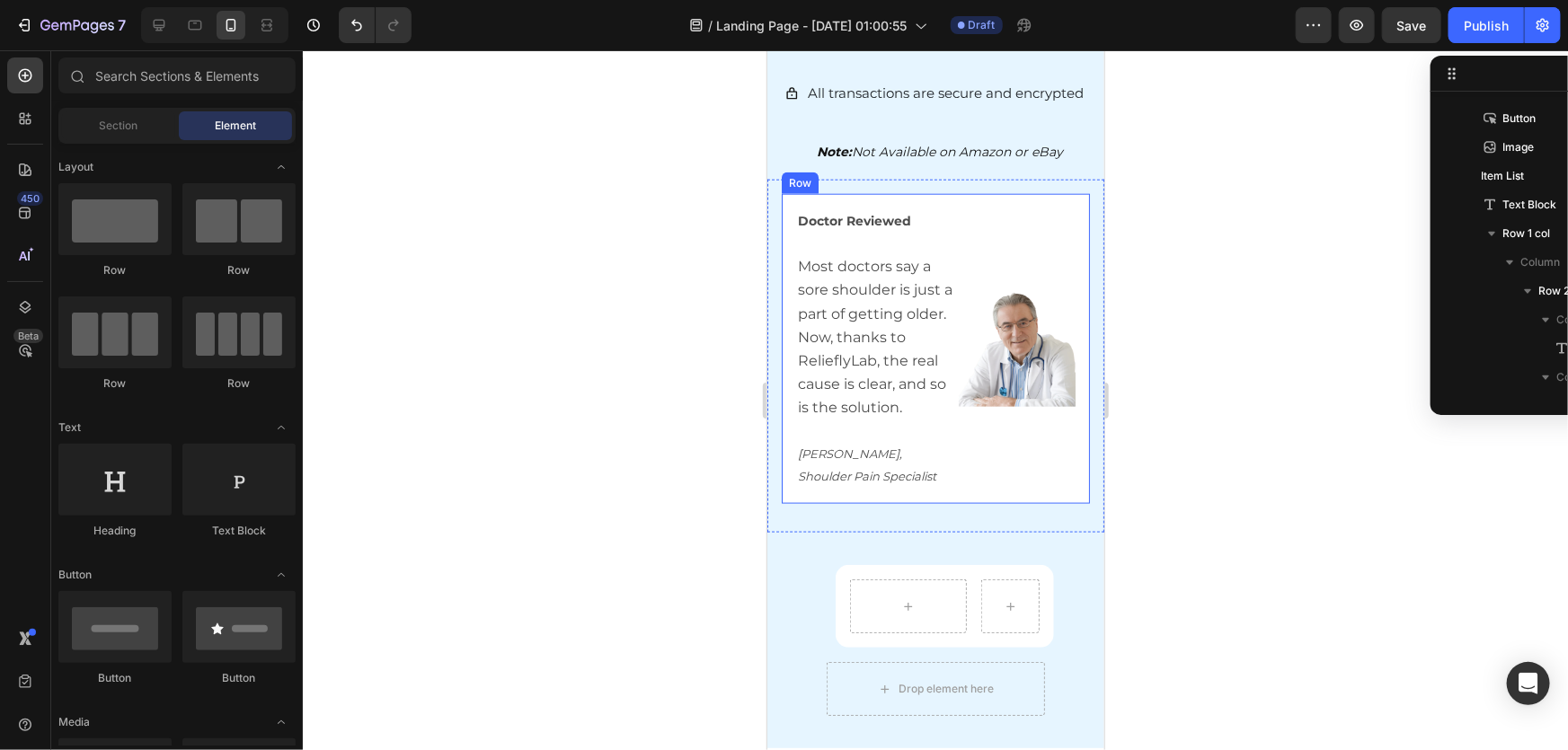
click at [1011, 208] on div "Image" at bounding box center [1016, 348] width 116 height 281
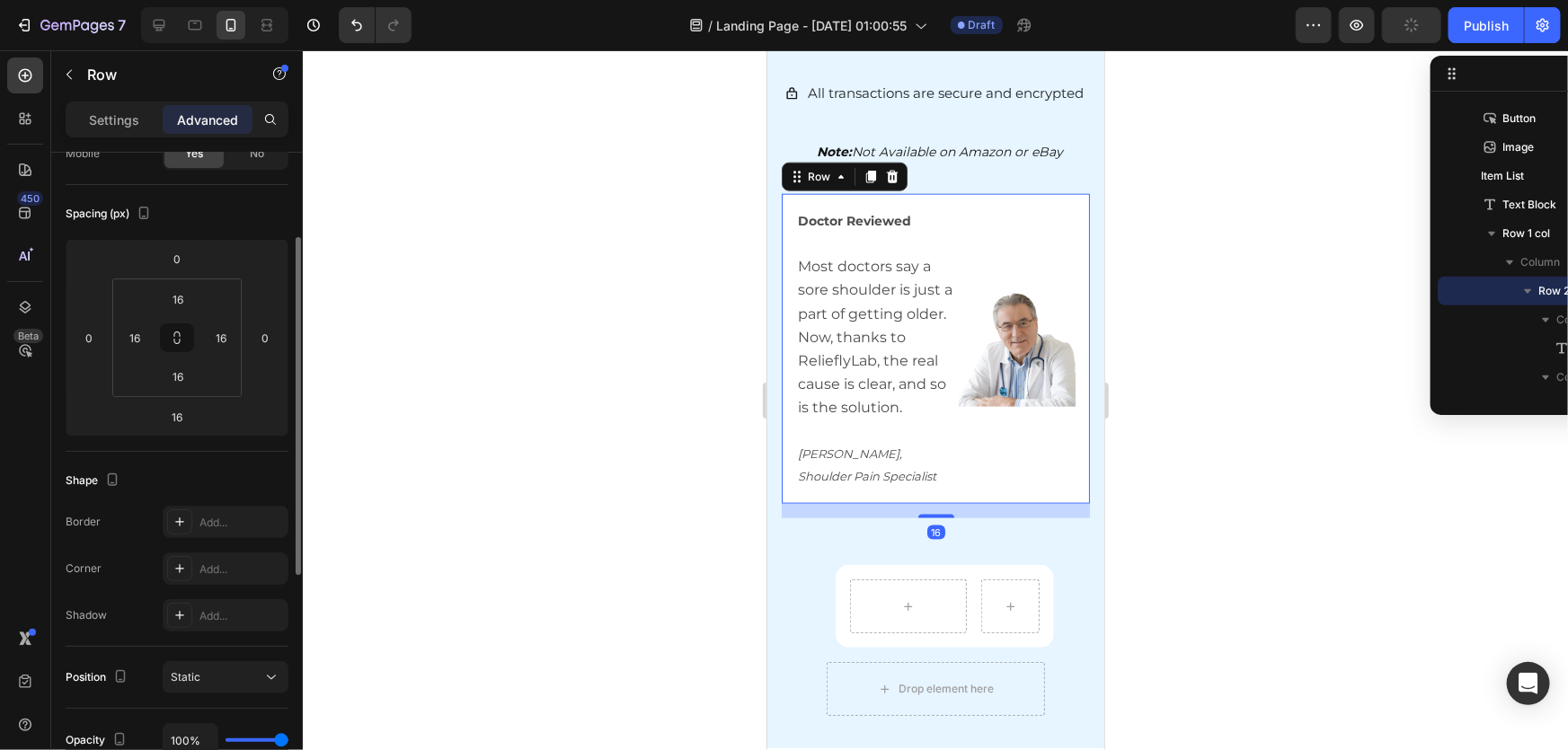
scroll to position [408, 0]
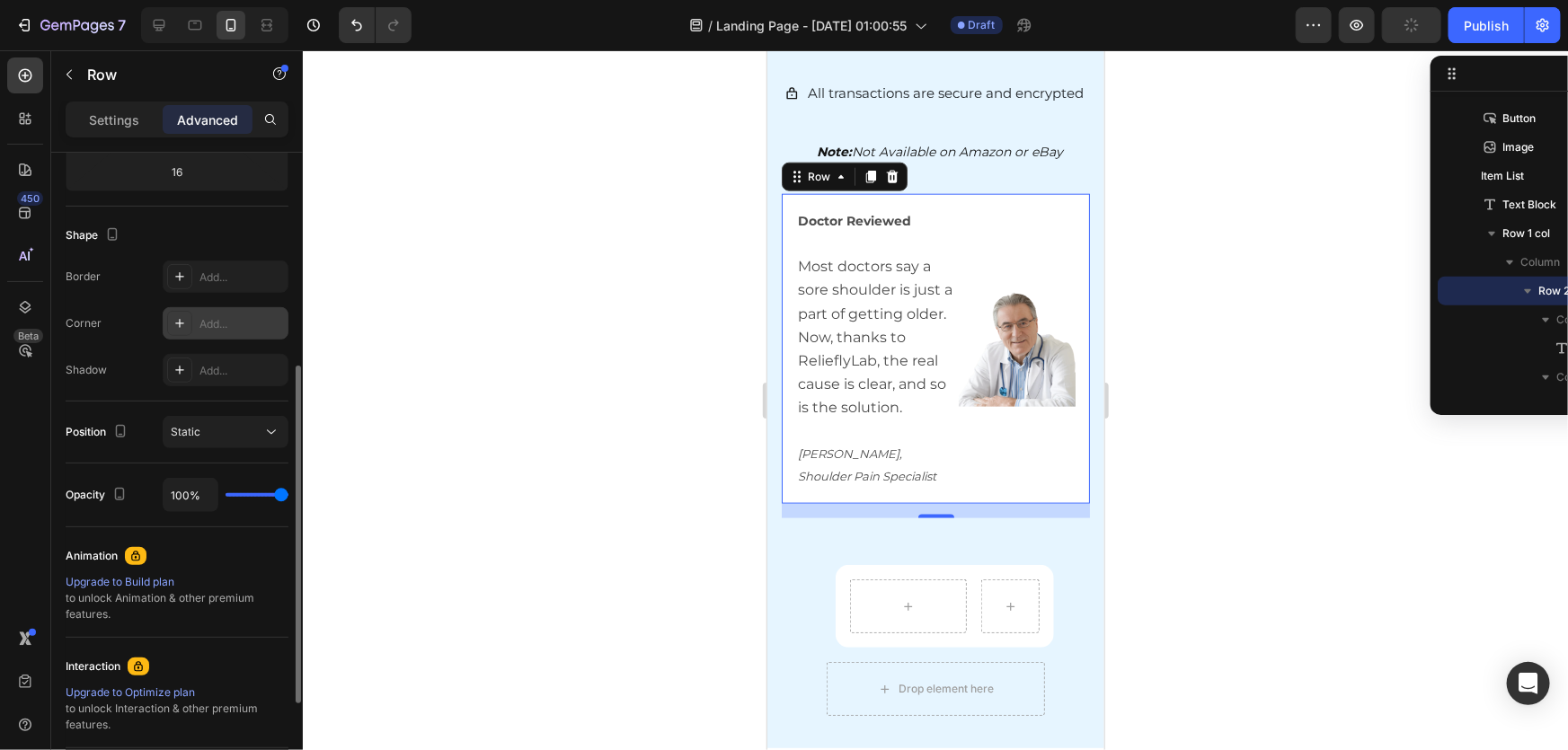
click at [189, 317] on div at bounding box center [179, 323] width 25 height 25
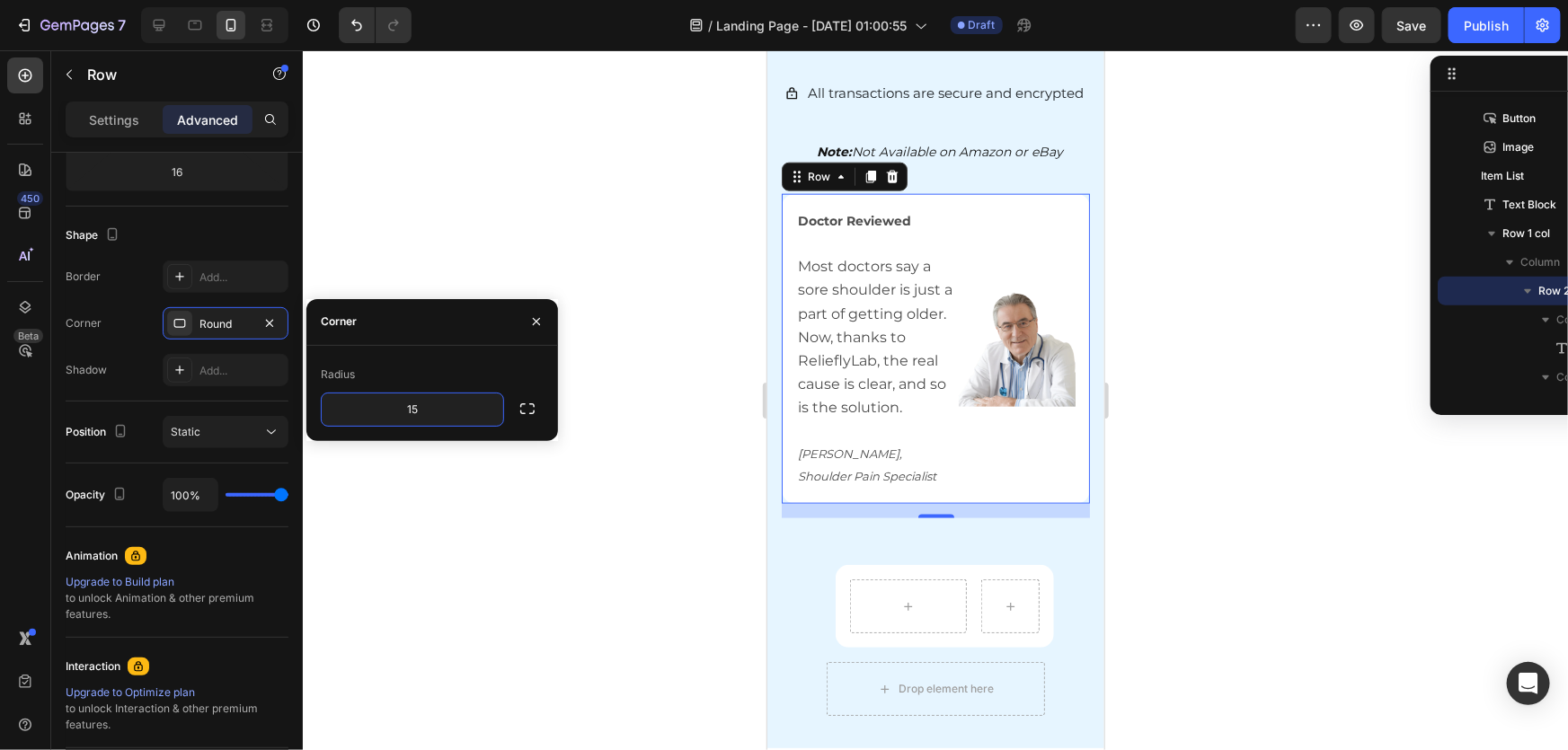
type input "15"
click at [656, 532] on div at bounding box center [935, 401] width 1265 height 700
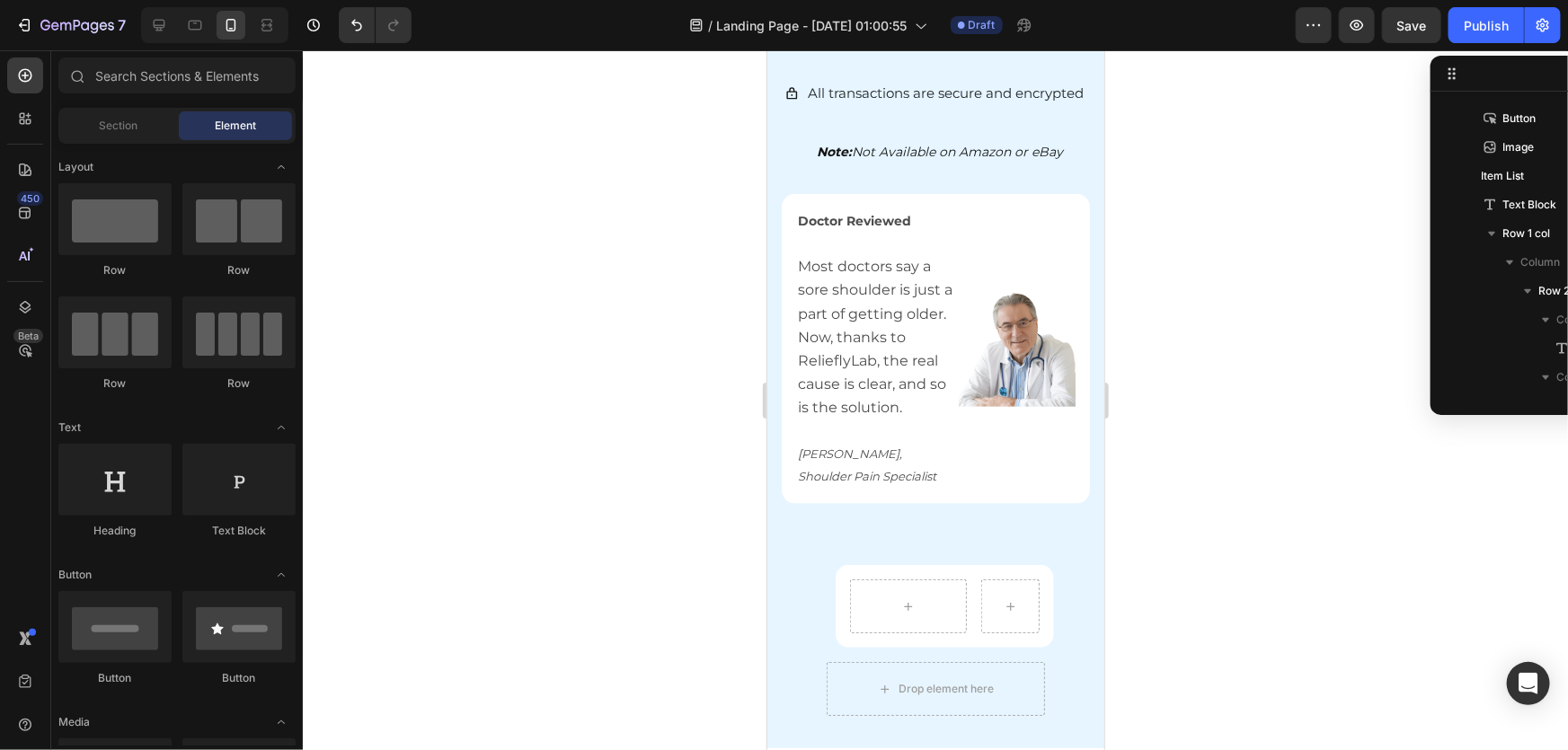
click at [1178, 459] on div at bounding box center [935, 401] width 1265 height 700
click at [1209, 480] on div at bounding box center [935, 401] width 1265 height 700
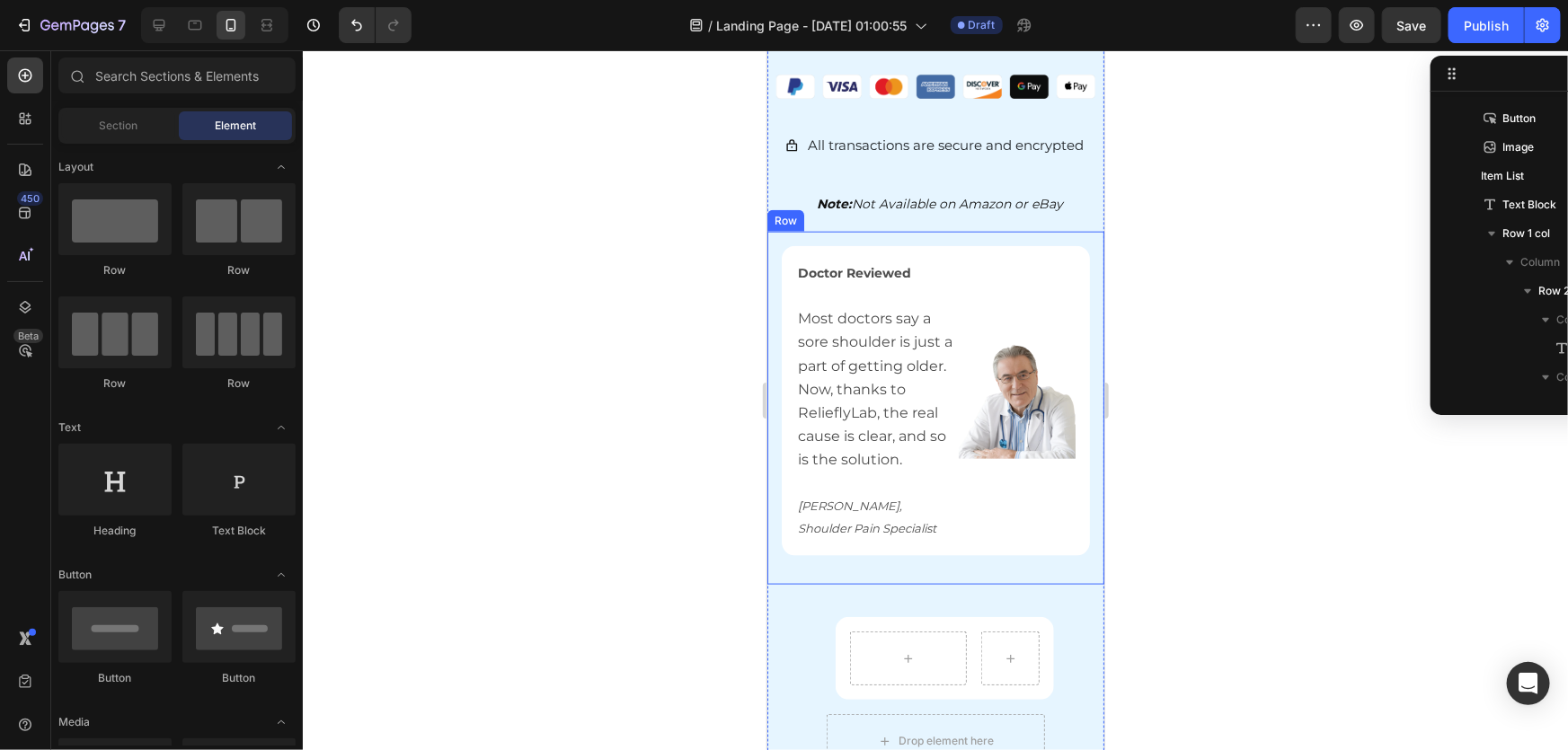
scroll to position [869, 0]
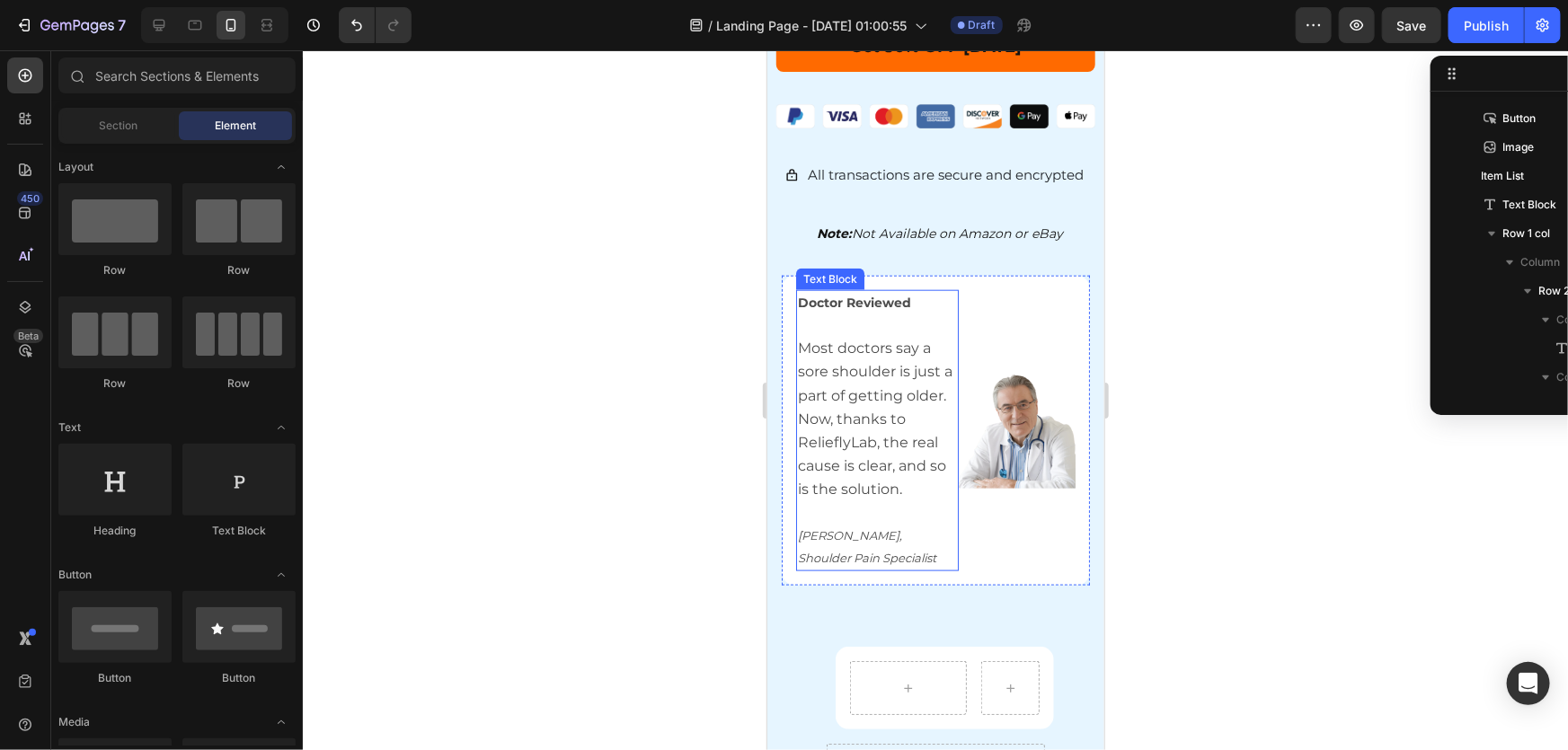
click at [843, 374] on span "Most doctors say a sore shoulder is just a part of getting older. Now, thanks t…" at bounding box center [874, 418] width 155 height 158
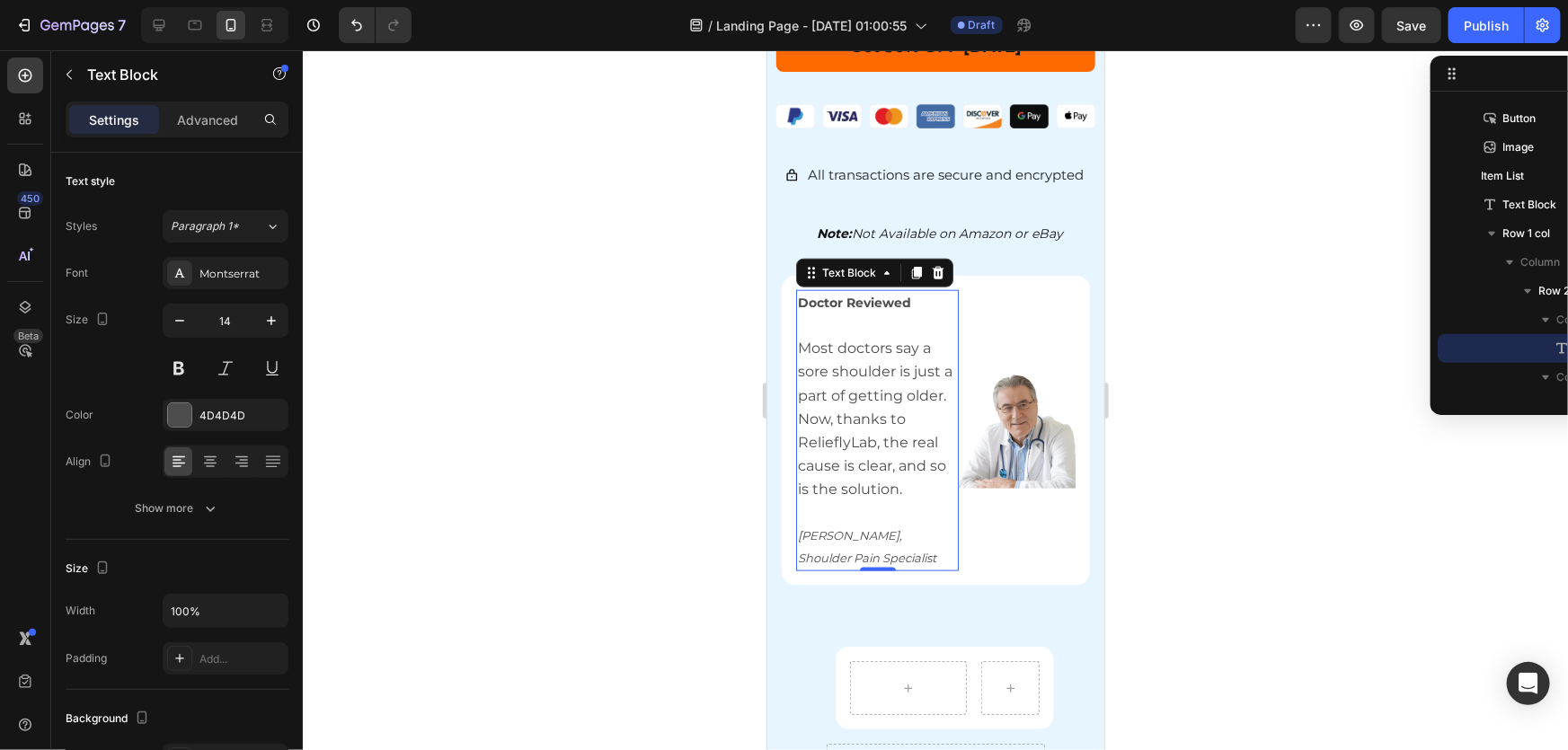
click at [917, 405] on span "Most doctors say a sore shoulder is just a part of getting older. Now, thanks t…" at bounding box center [874, 418] width 155 height 158
click at [886, 404] on span "Most doctors say a sore shoulder is just a part of getting older. Now, thanks t…" at bounding box center [874, 418] width 155 height 158
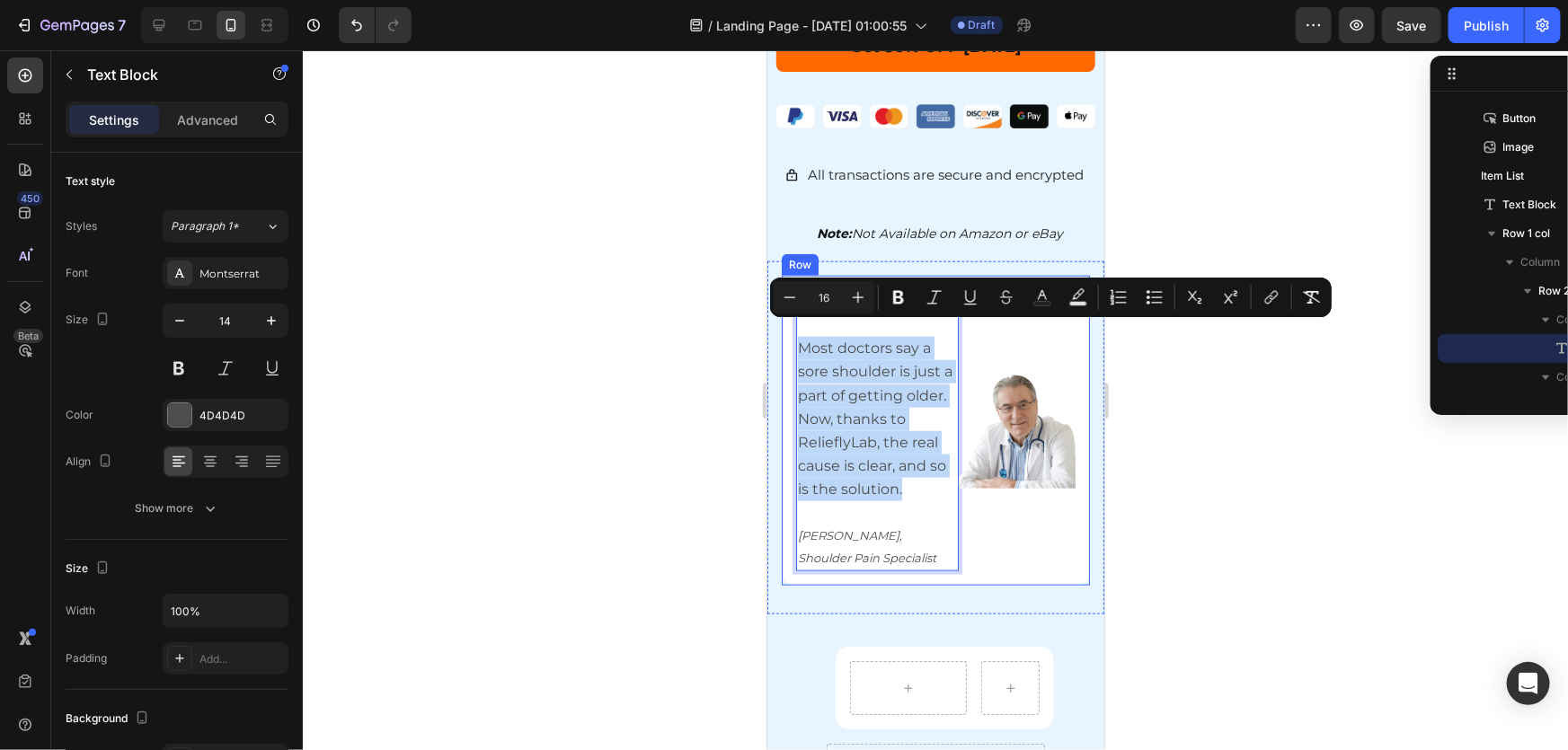
drag, startPoint x: 930, startPoint y: 469, endPoint x: 789, endPoint y: 341, distance: 190.4
click at [789, 341] on div "Doctor Reviewed Most doctors say a sore shoulder is just a part of getting olde…" at bounding box center [934, 429] width 308 height 310
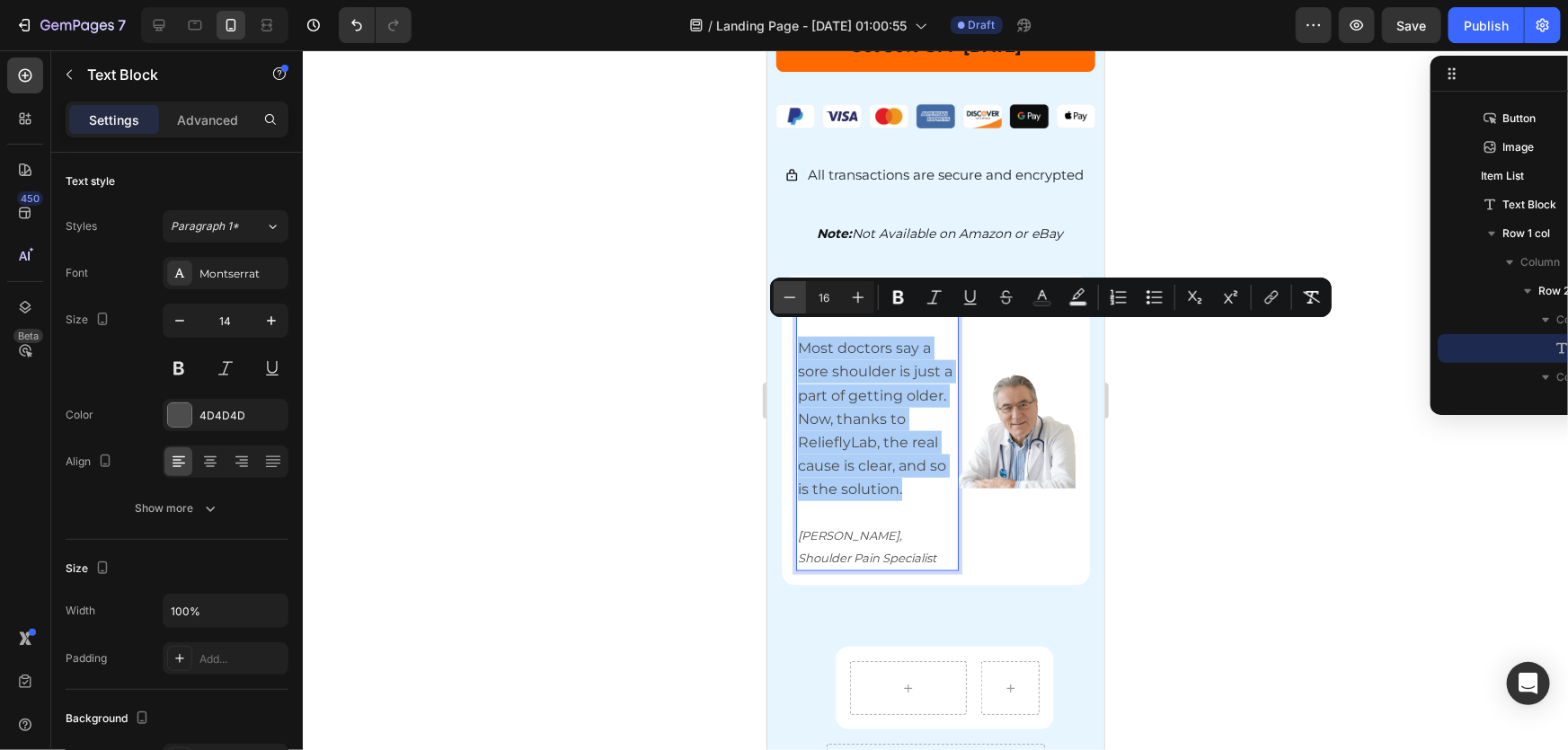
drag, startPoint x: 828, startPoint y: 293, endPoint x: 796, endPoint y: 293, distance: 32.0
click at [796, 293] on div "Minus 16 Plus" at bounding box center [824, 298] width 100 height 32
type input "14"
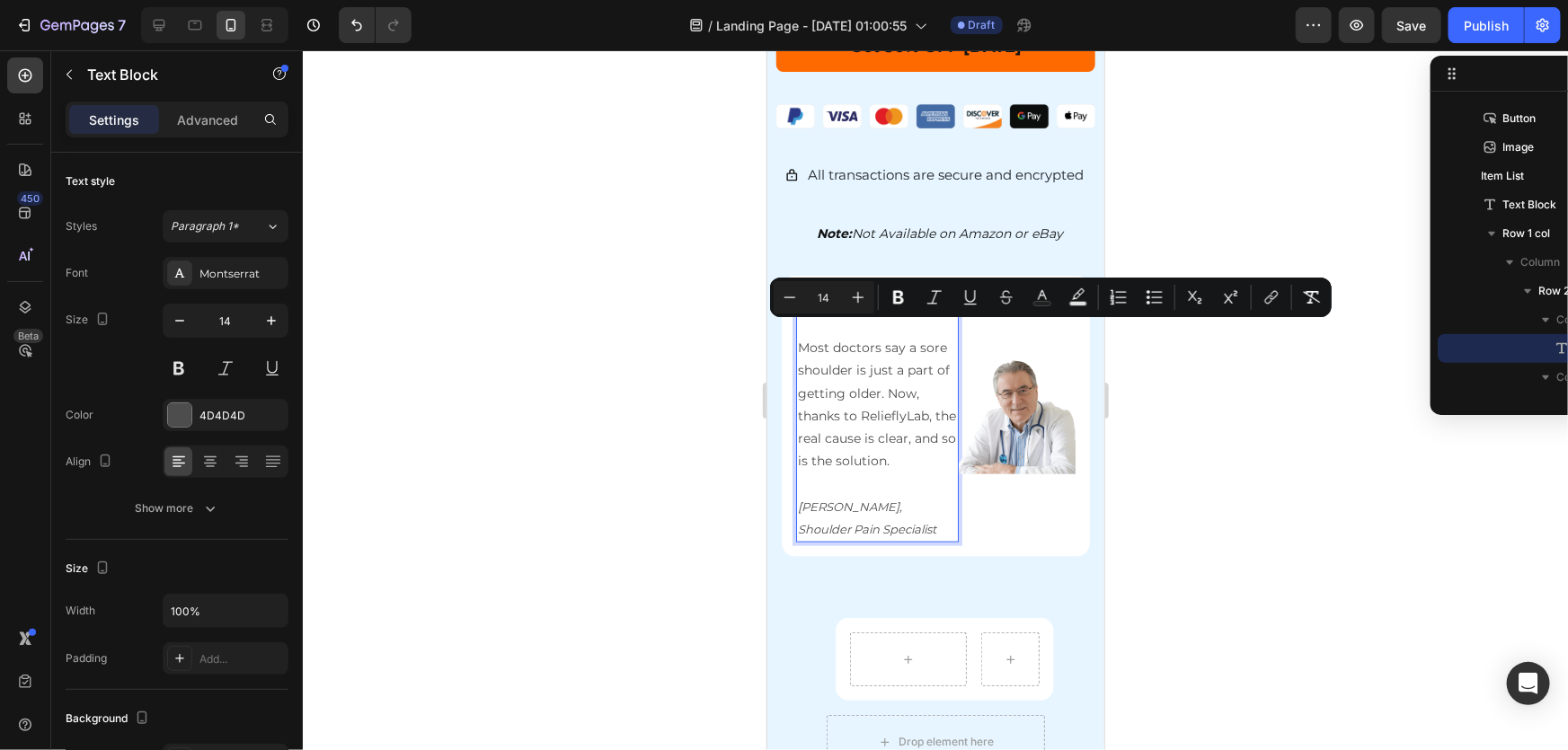
click at [769, 461] on div "Doctor Reviewed Most doctors say a sore shoulder is just a part of getting olde…" at bounding box center [934, 423] width 337 height 324
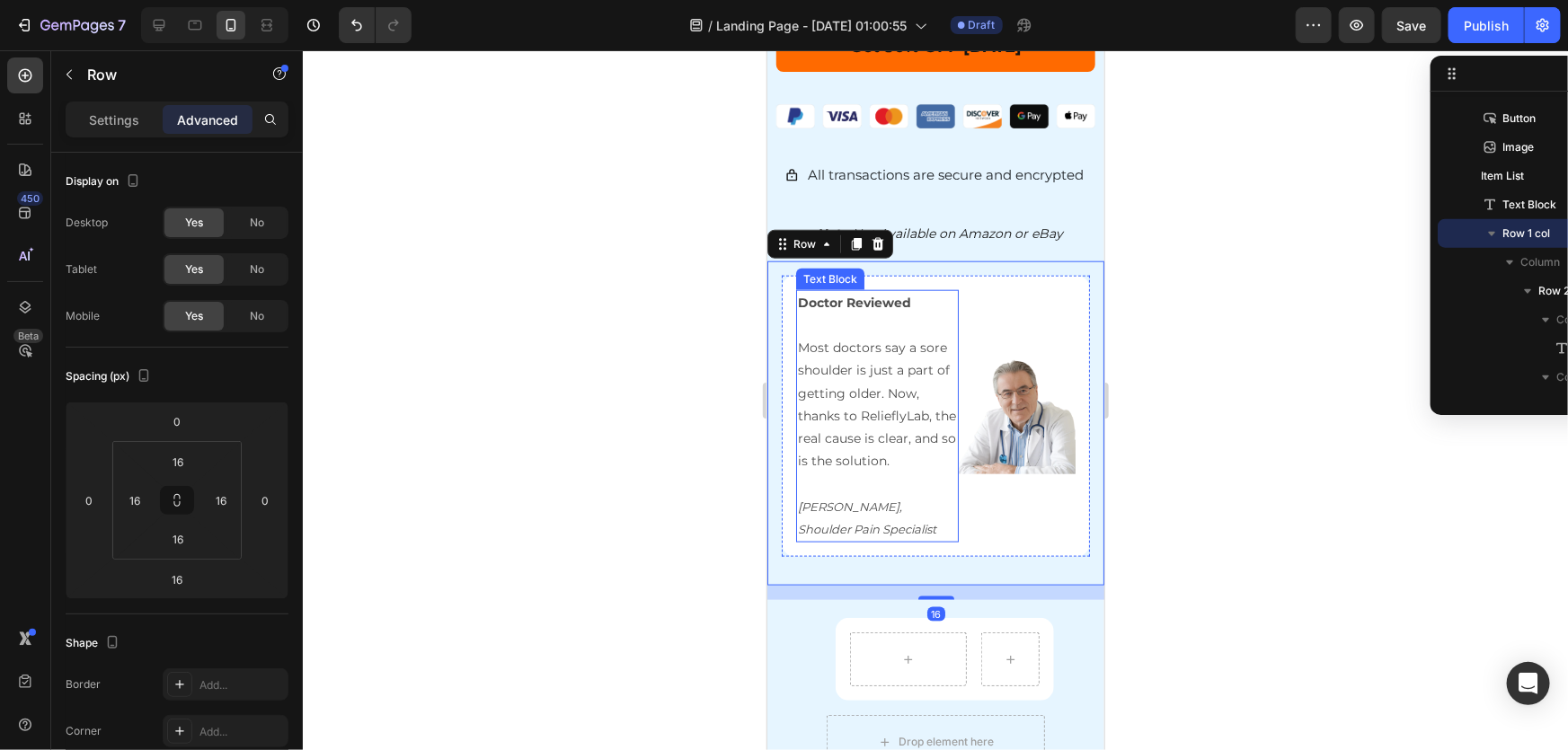
click at [865, 349] on span "Most doctors say a sore shoulder is just a part of getting older. Now, thanks t…" at bounding box center [876, 404] width 158 height 130
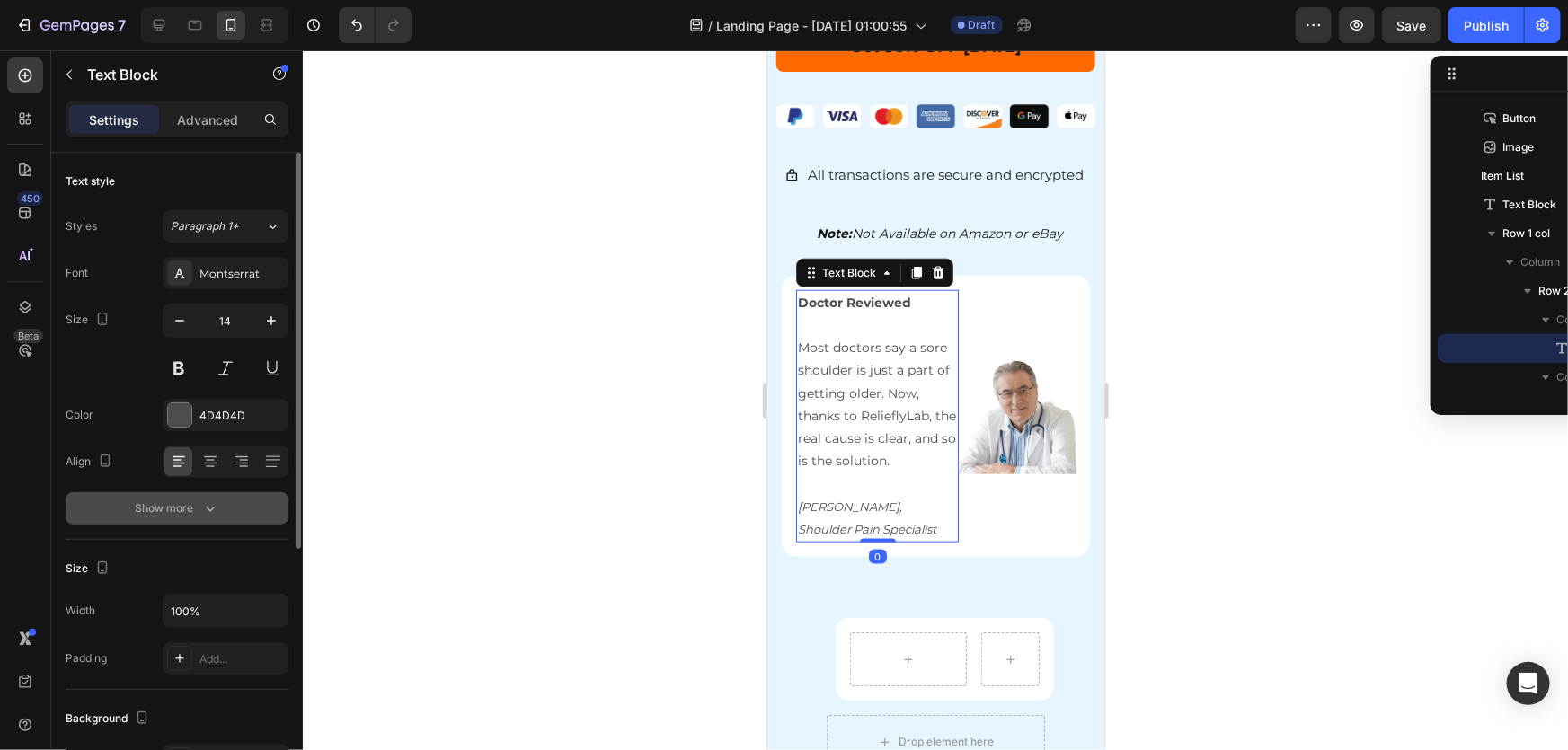
click at [167, 503] on div "Show more" at bounding box center [178, 509] width 84 height 18
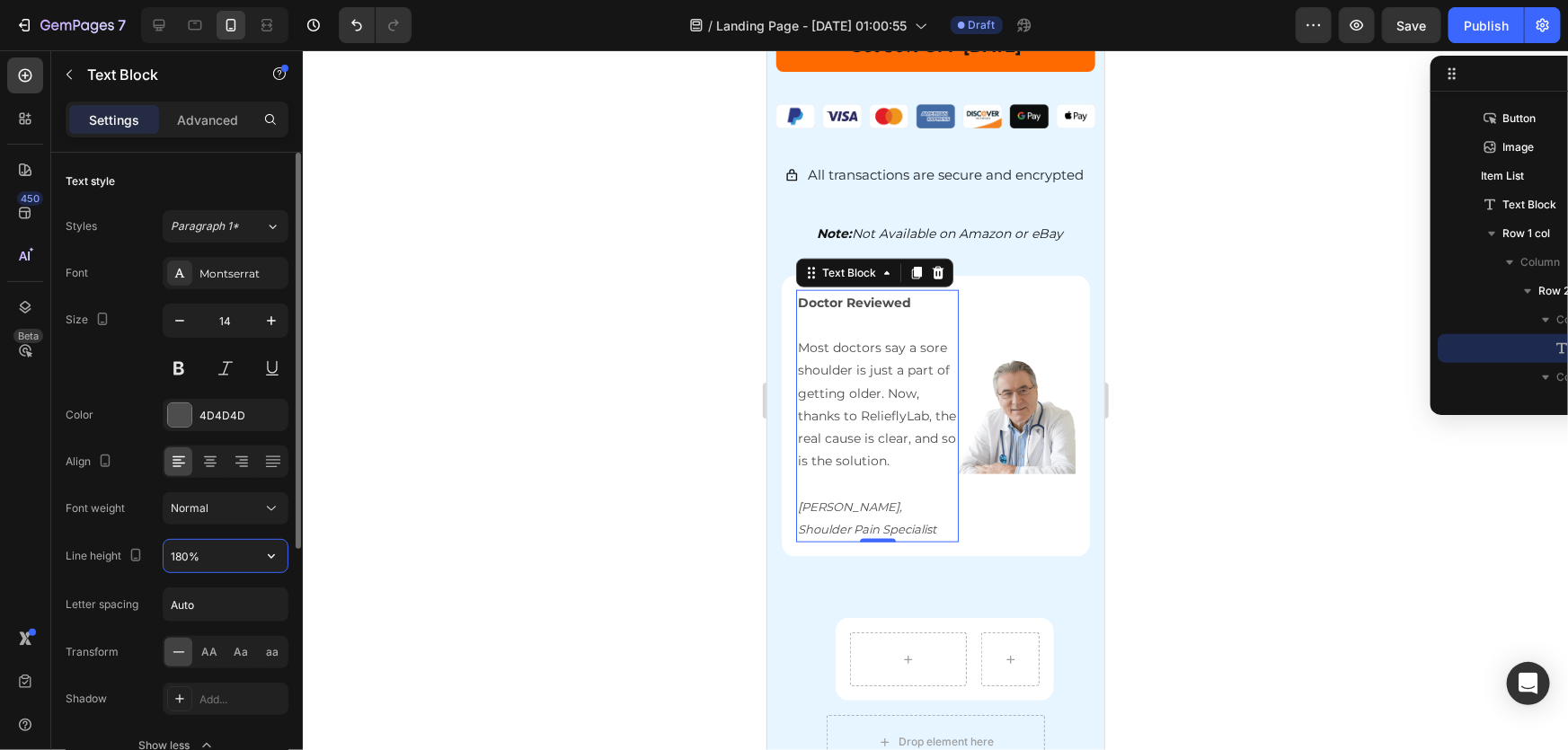
drag, startPoint x: 217, startPoint y: 557, endPoint x: 227, endPoint y: 561, distance: 10.8
click at [227, 561] on input "180%" at bounding box center [225, 556] width 124 height 32
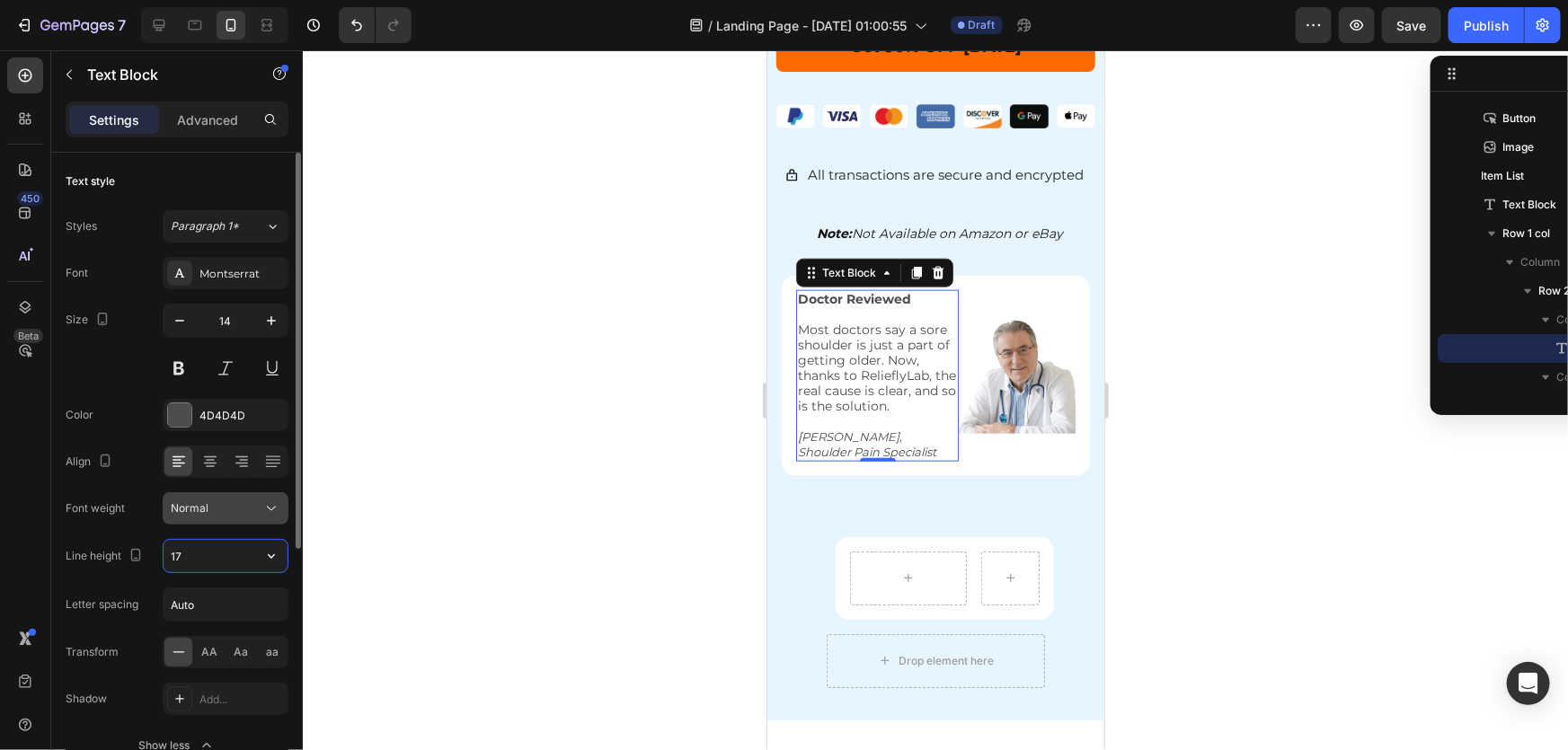
type input "17"
click at [551, 573] on div at bounding box center [935, 401] width 1265 height 700
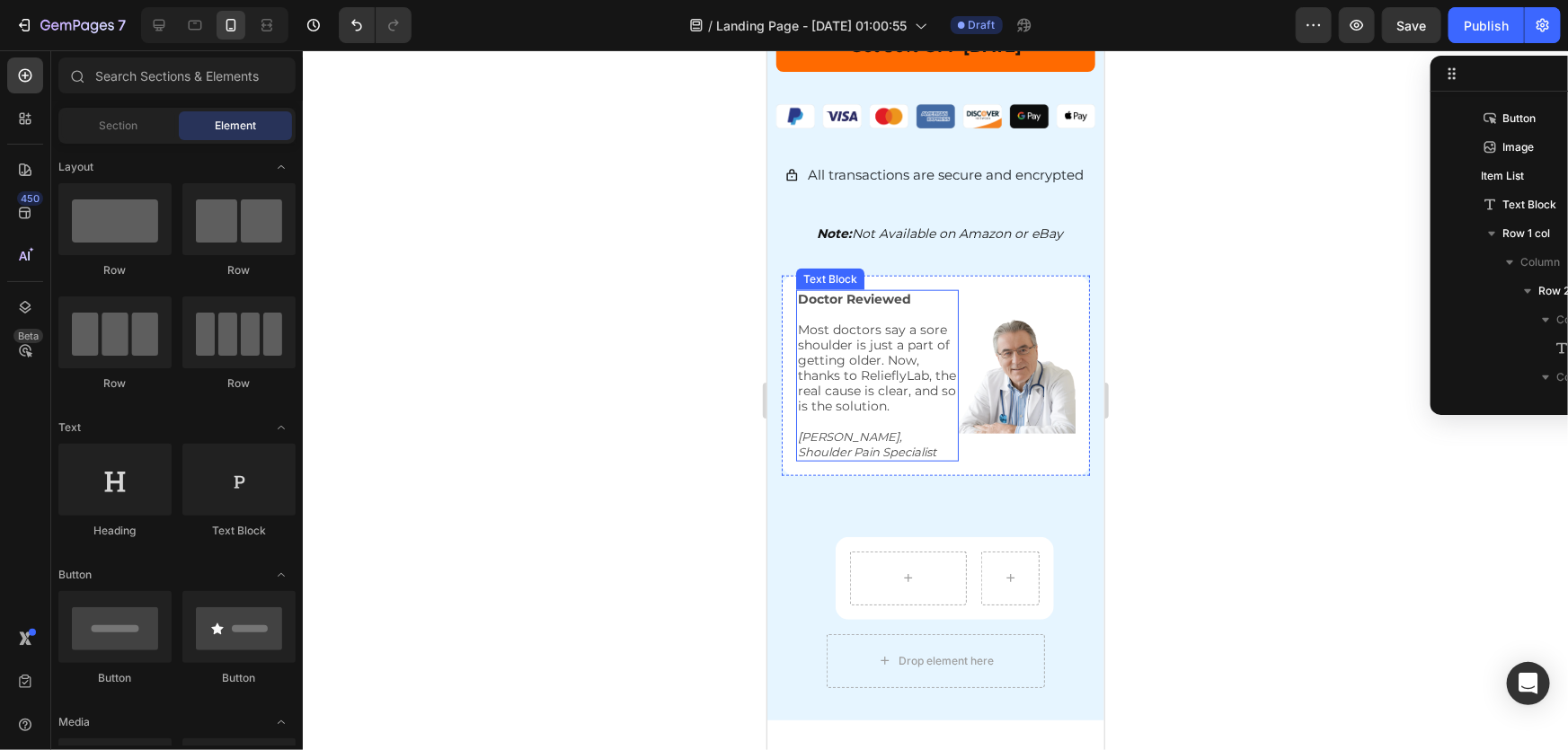
click at [850, 290] on strong "Doctor Reviewed" at bounding box center [853, 298] width 114 height 16
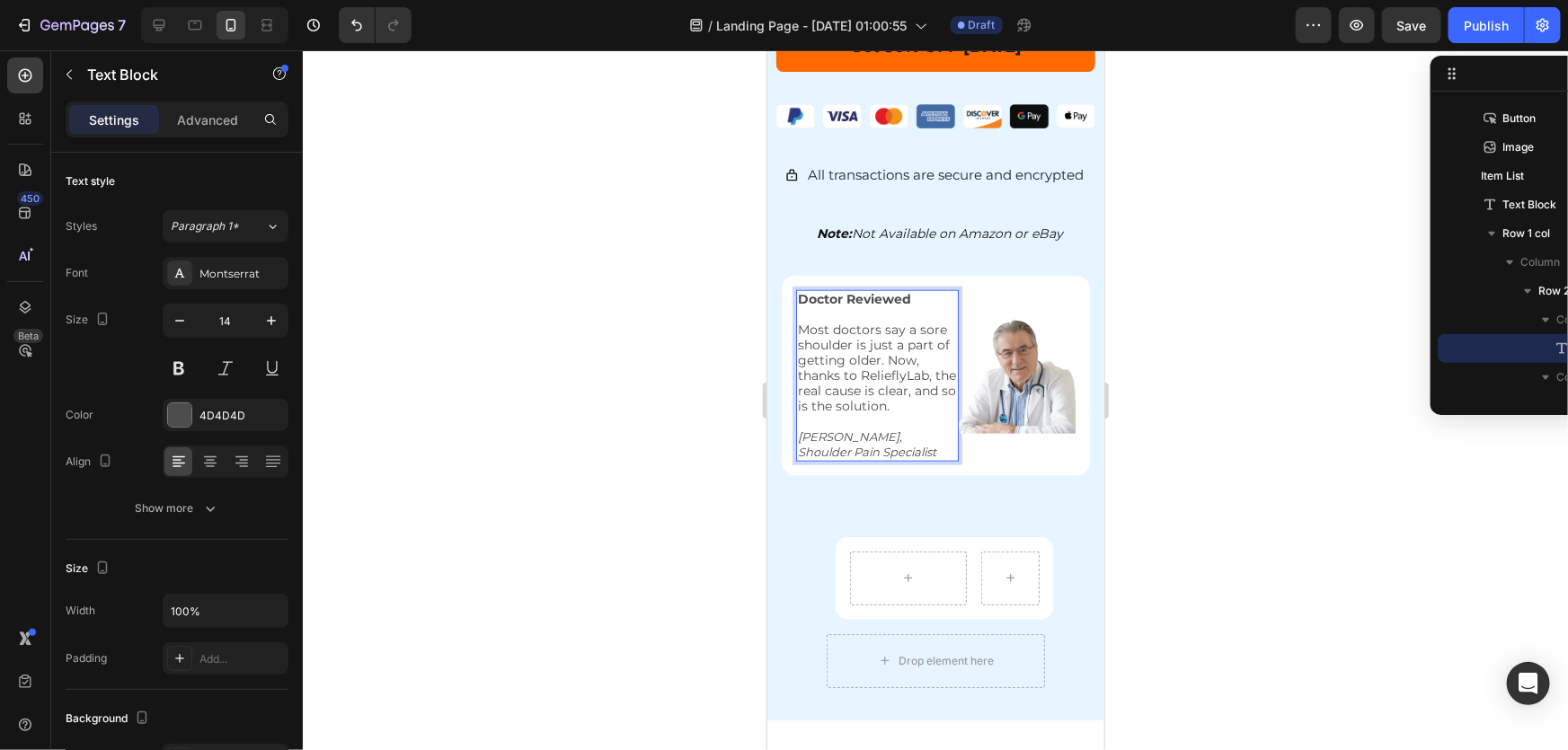
click at [570, 344] on div at bounding box center [935, 401] width 1265 height 700
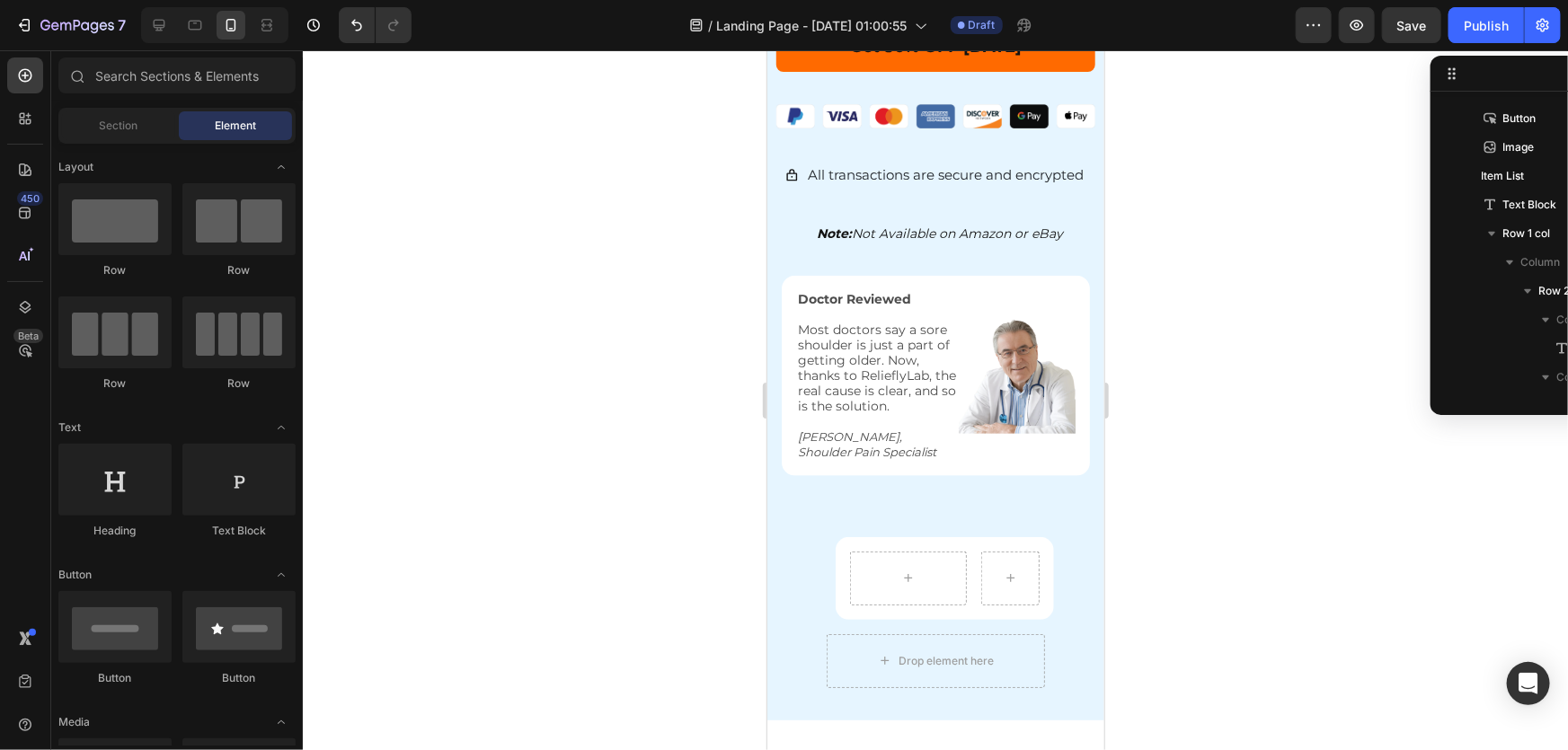
click at [848, 372] on span "Most doctors say a sore shoulder is just a part of getting older. Now, thanks t…" at bounding box center [876, 366] width 158 height 93
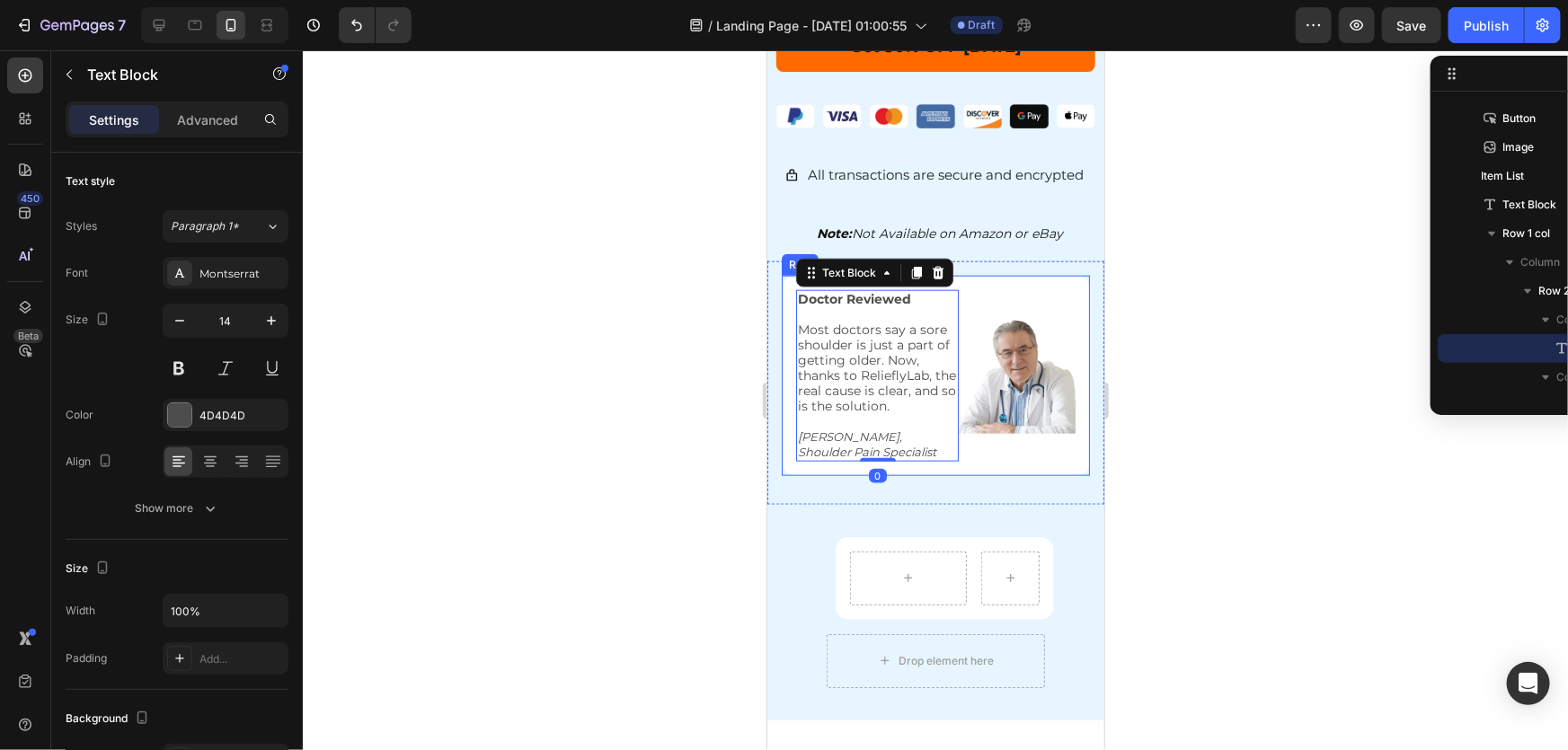
click at [629, 432] on div at bounding box center [935, 401] width 1265 height 700
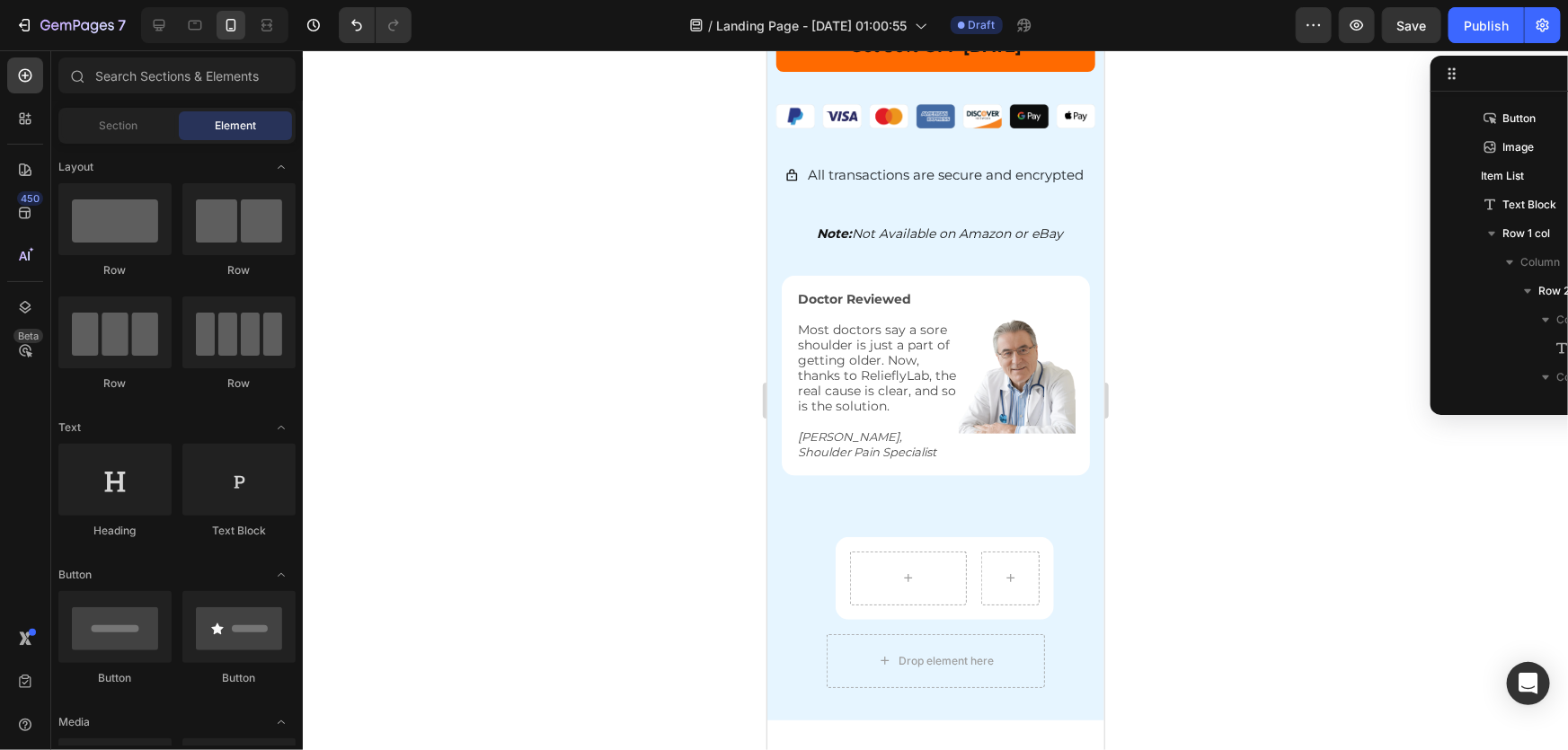
click at [1286, 322] on div at bounding box center [935, 401] width 1265 height 700
click at [1179, 377] on div at bounding box center [935, 401] width 1265 height 700
click at [815, 439] on icon "[PERSON_NAME], Shoulder Pain Specialist" at bounding box center [866, 443] width 138 height 30
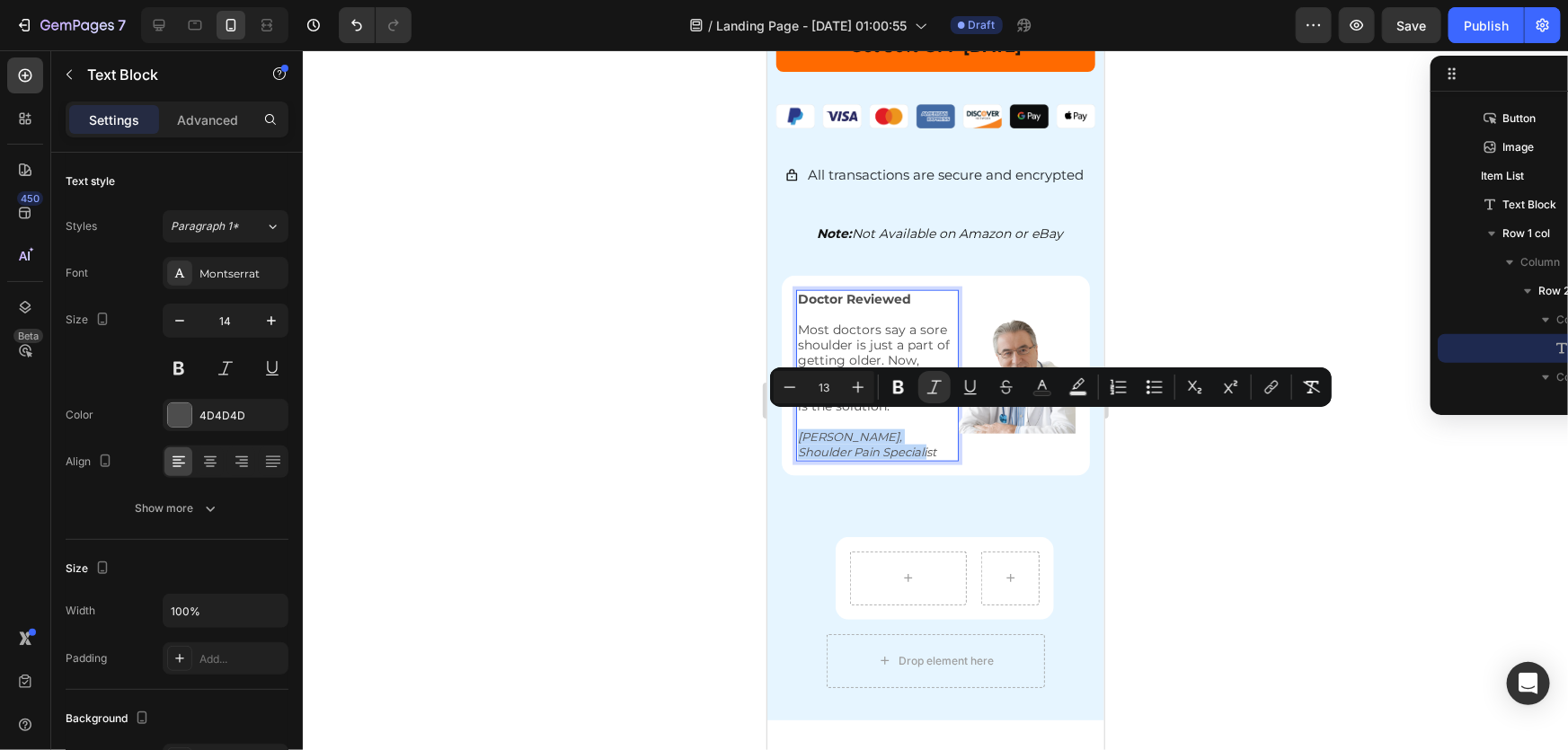
drag, startPoint x: 920, startPoint y: 438, endPoint x: 801, endPoint y: 427, distance: 119.5
click at [801, 428] on p "[PERSON_NAME], Shoulder Pain Specialist" at bounding box center [876, 444] width 159 height 31
click at [826, 386] on input "13" at bounding box center [825, 387] width 36 height 22
drag, startPoint x: 835, startPoint y: 385, endPoint x: 812, endPoint y: 384, distance: 23.0
click at [817, 384] on input "13" at bounding box center [825, 387] width 36 height 22
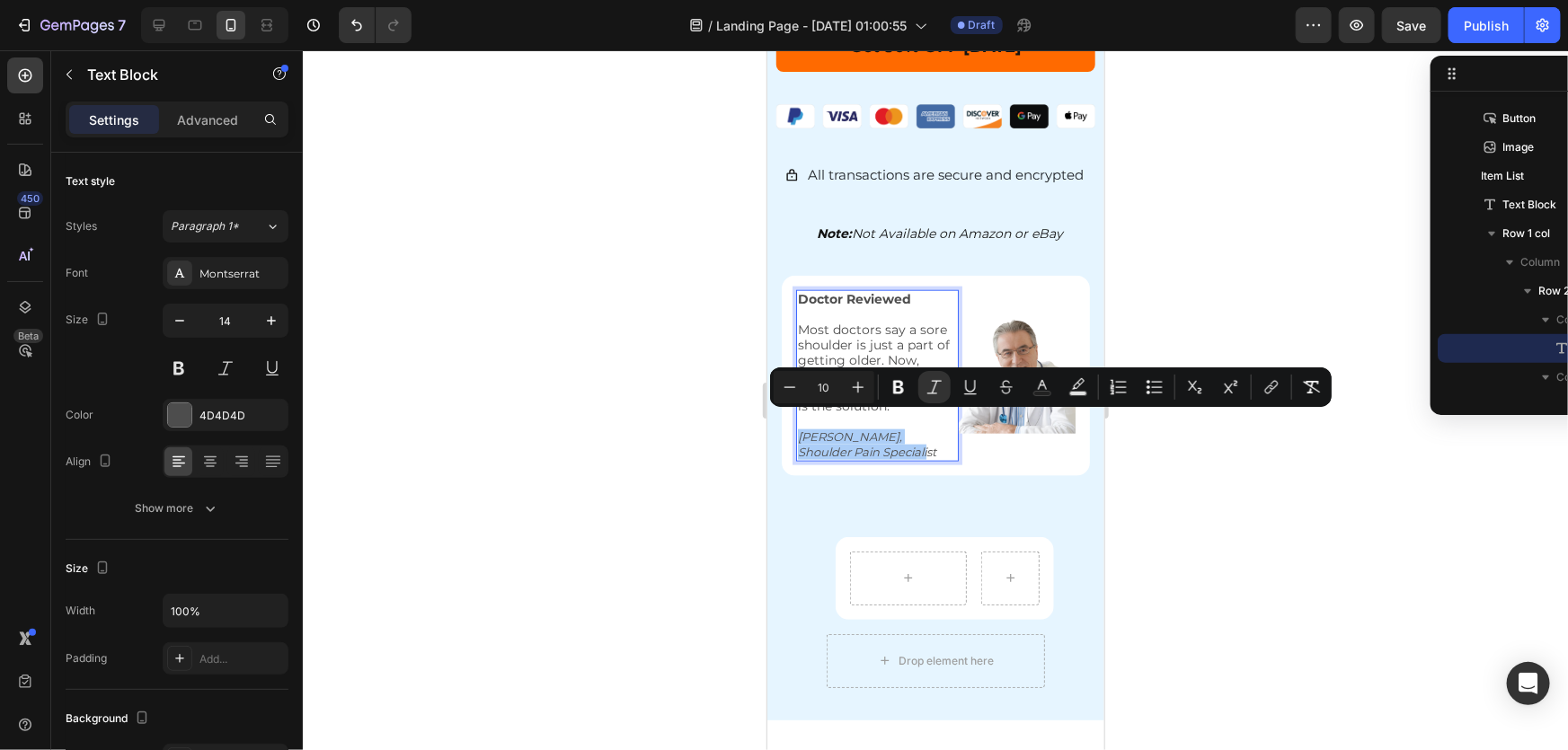
type input "10"
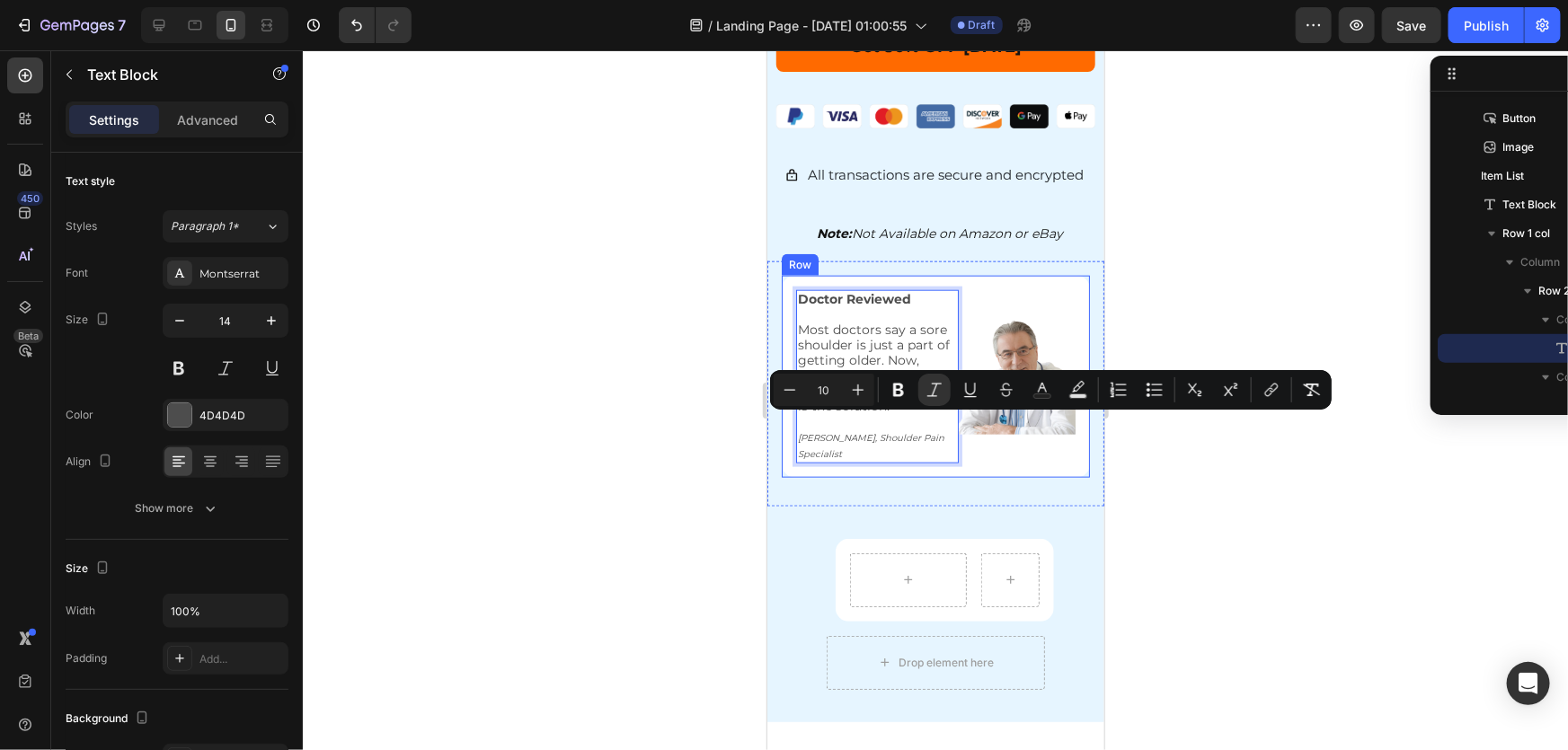
click at [673, 454] on div at bounding box center [935, 401] width 1265 height 700
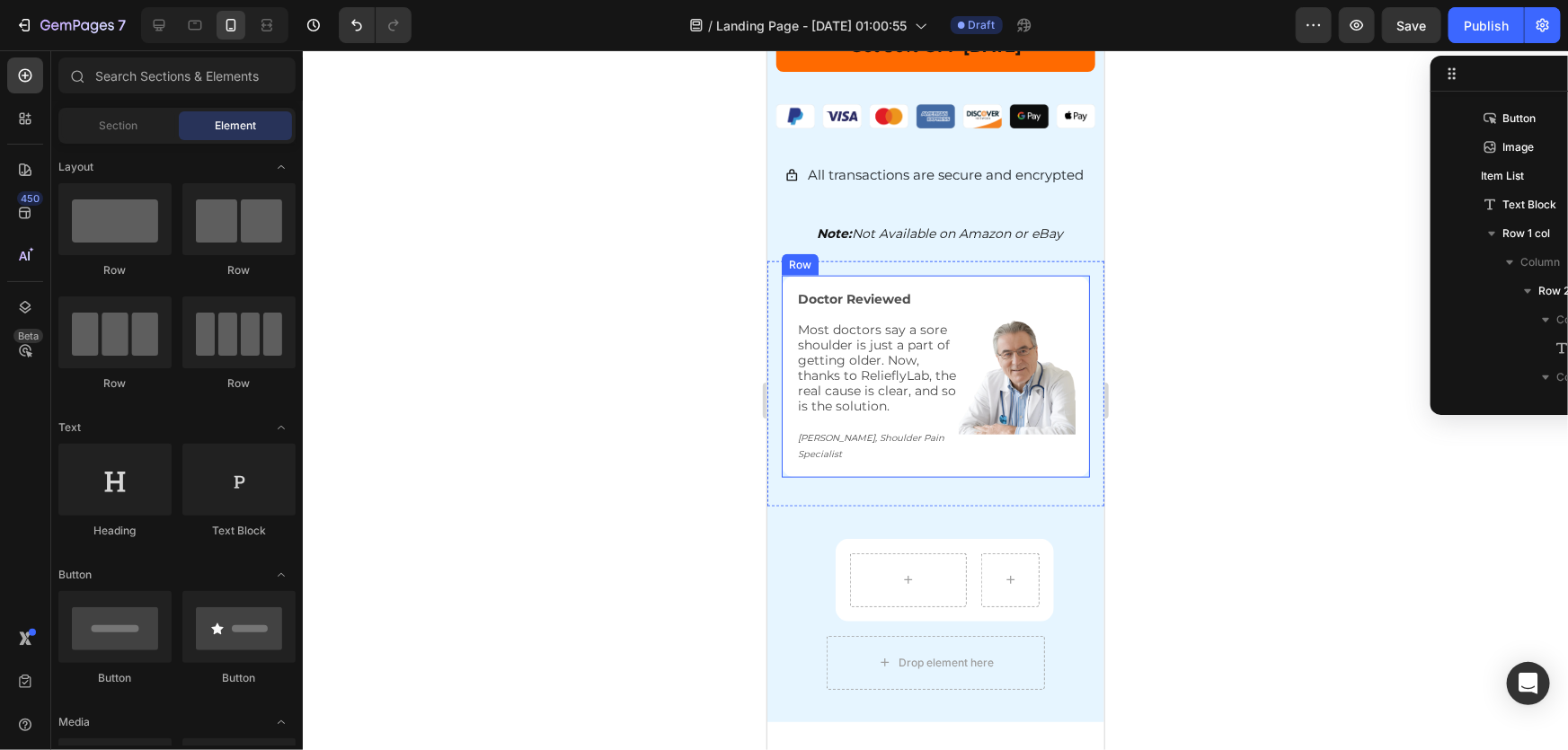
drag, startPoint x: 1346, startPoint y: 538, endPoint x: 254, endPoint y: 478, distance: 1093.6
click at [1346, 538] on div at bounding box center [935, 401] width 1265 height 700
click at [1219, 423] on div at bounding box center [935, 401] width 1265 height 700
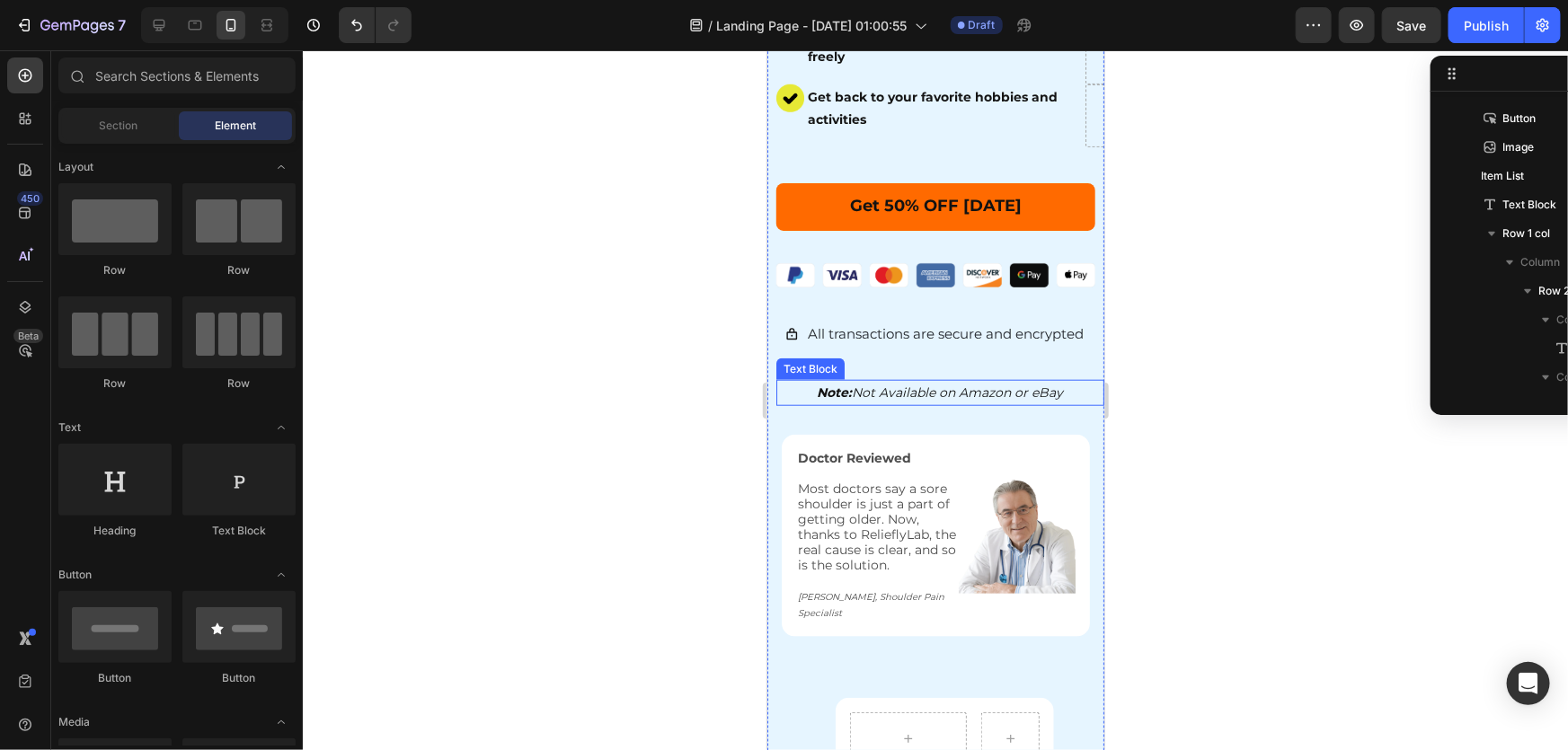
scroll to position [705, 0]
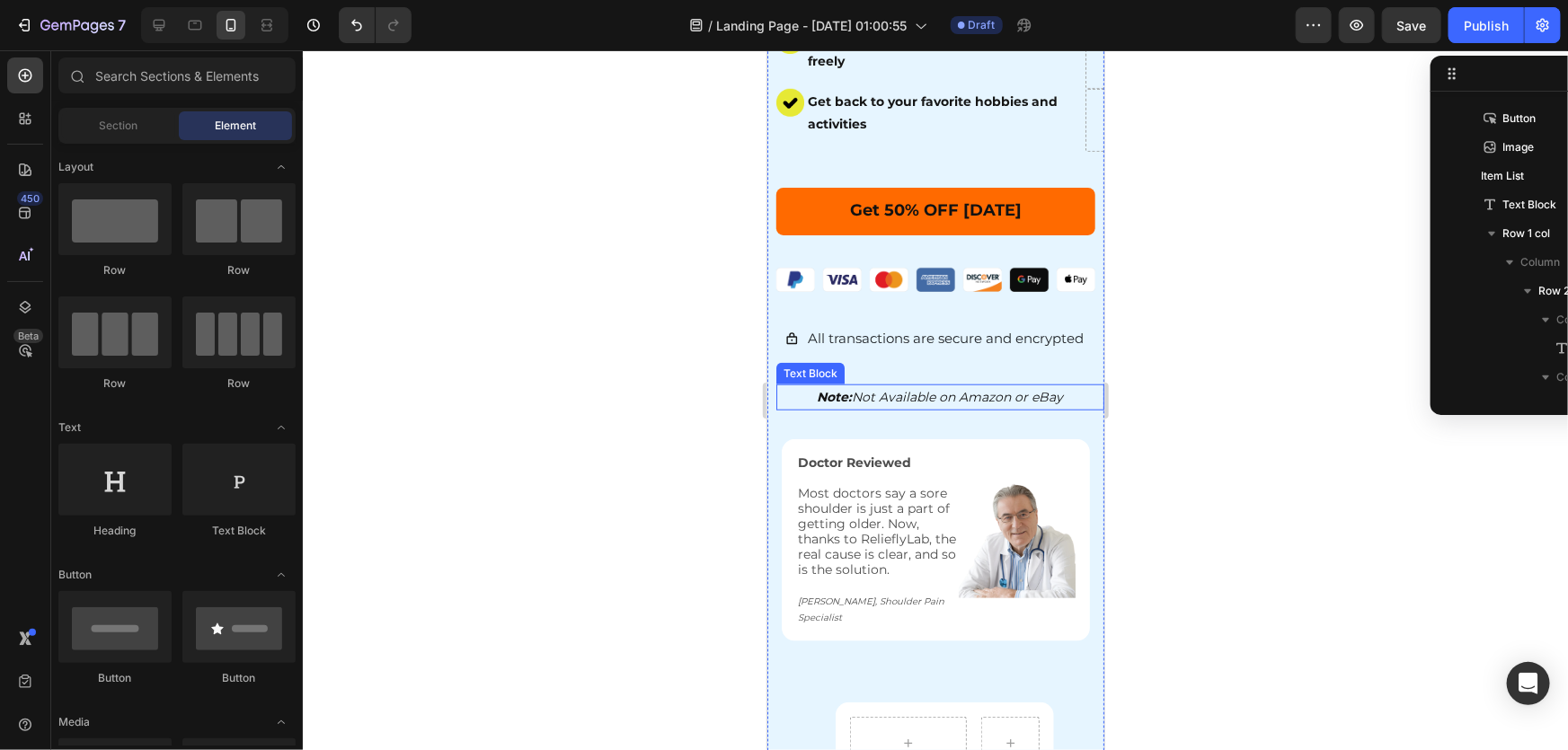
click at [1299, 437] on div at bounding box center [935, 401] width 1265 height 700
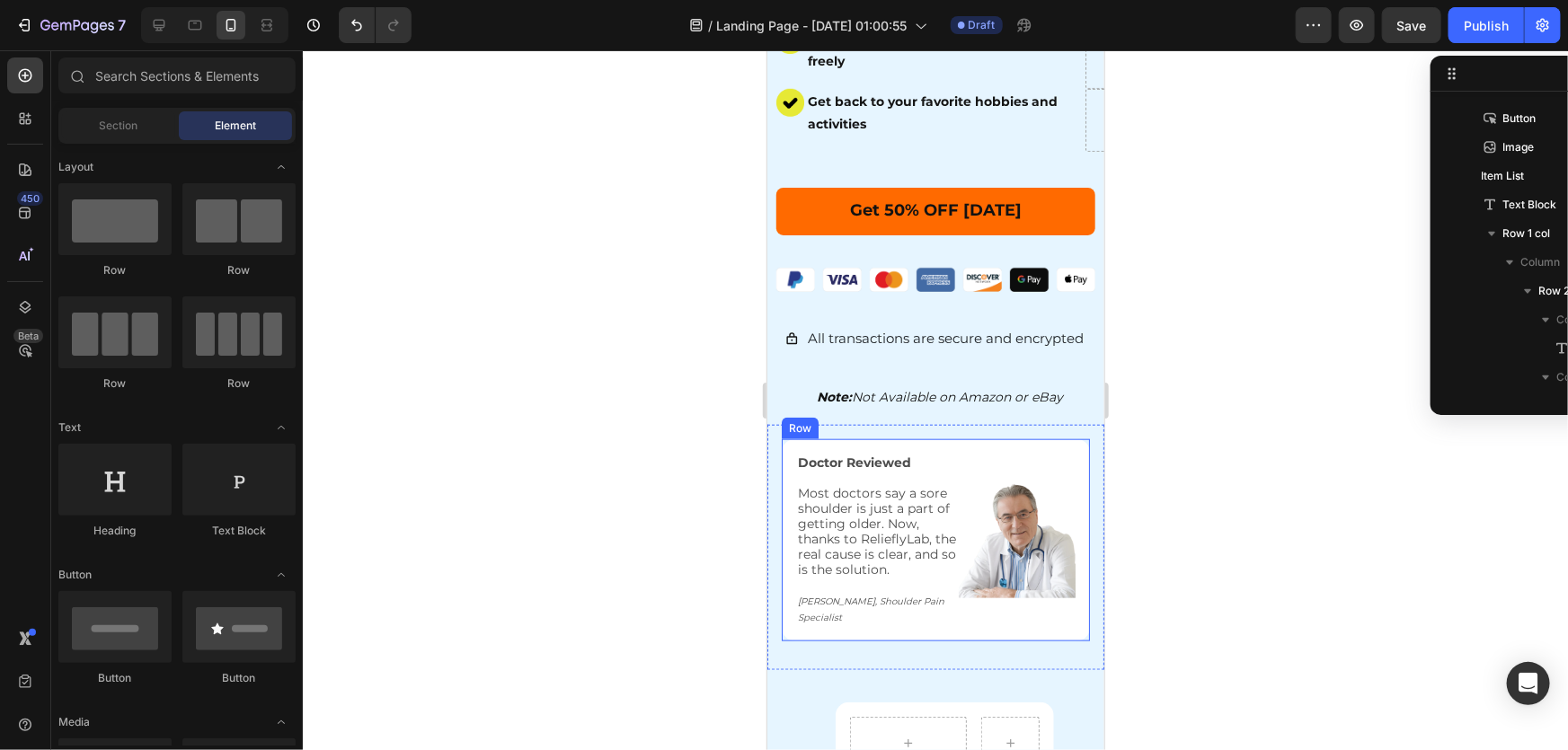
click at [656, 412] on div at bounding box center [935, 401] width 1265 height 700
click at [1052, 503] on img at bounding box center [1016, 540] width 116 height 116
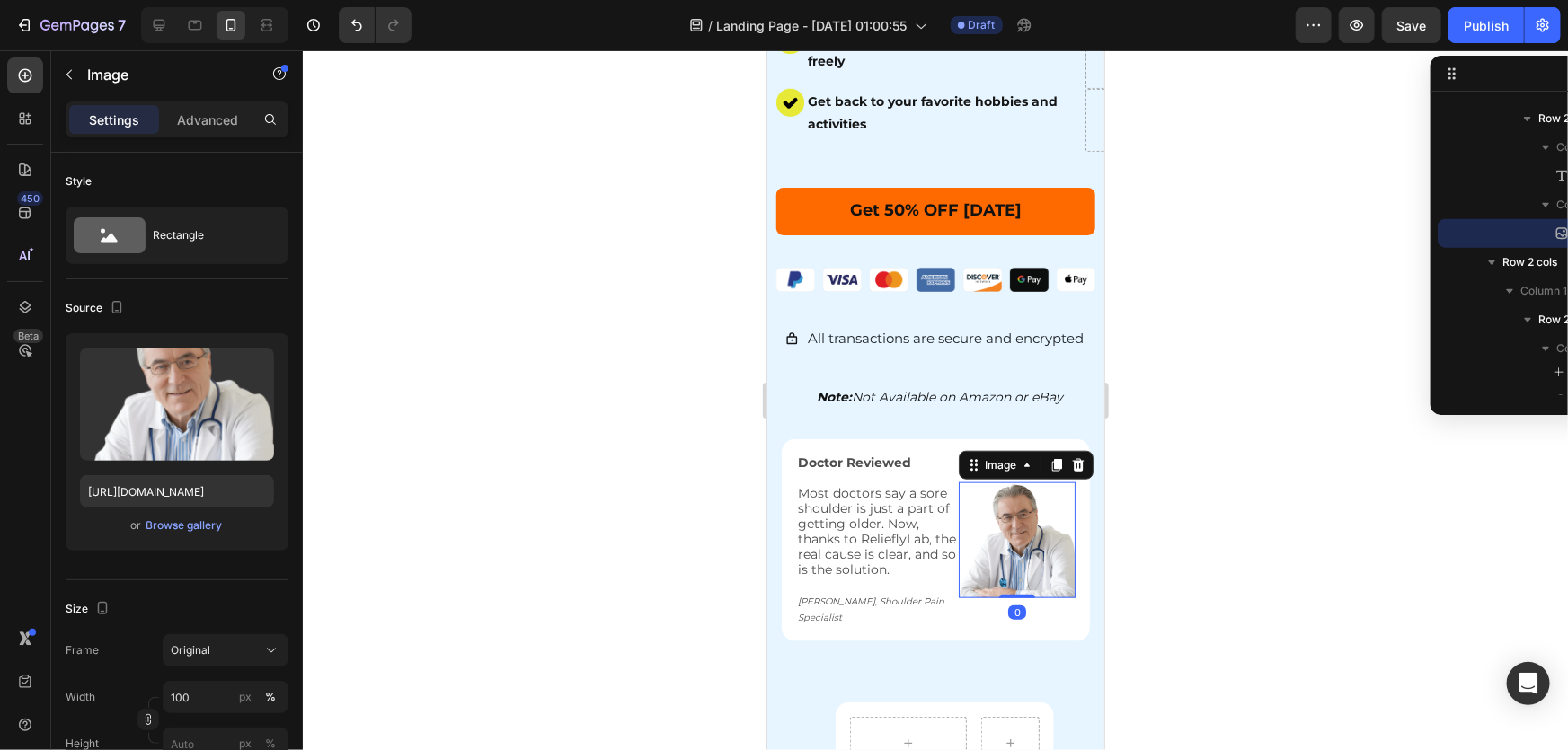
click at [628, 396] on div at bounding box center [935, 401] width 1265 height 700
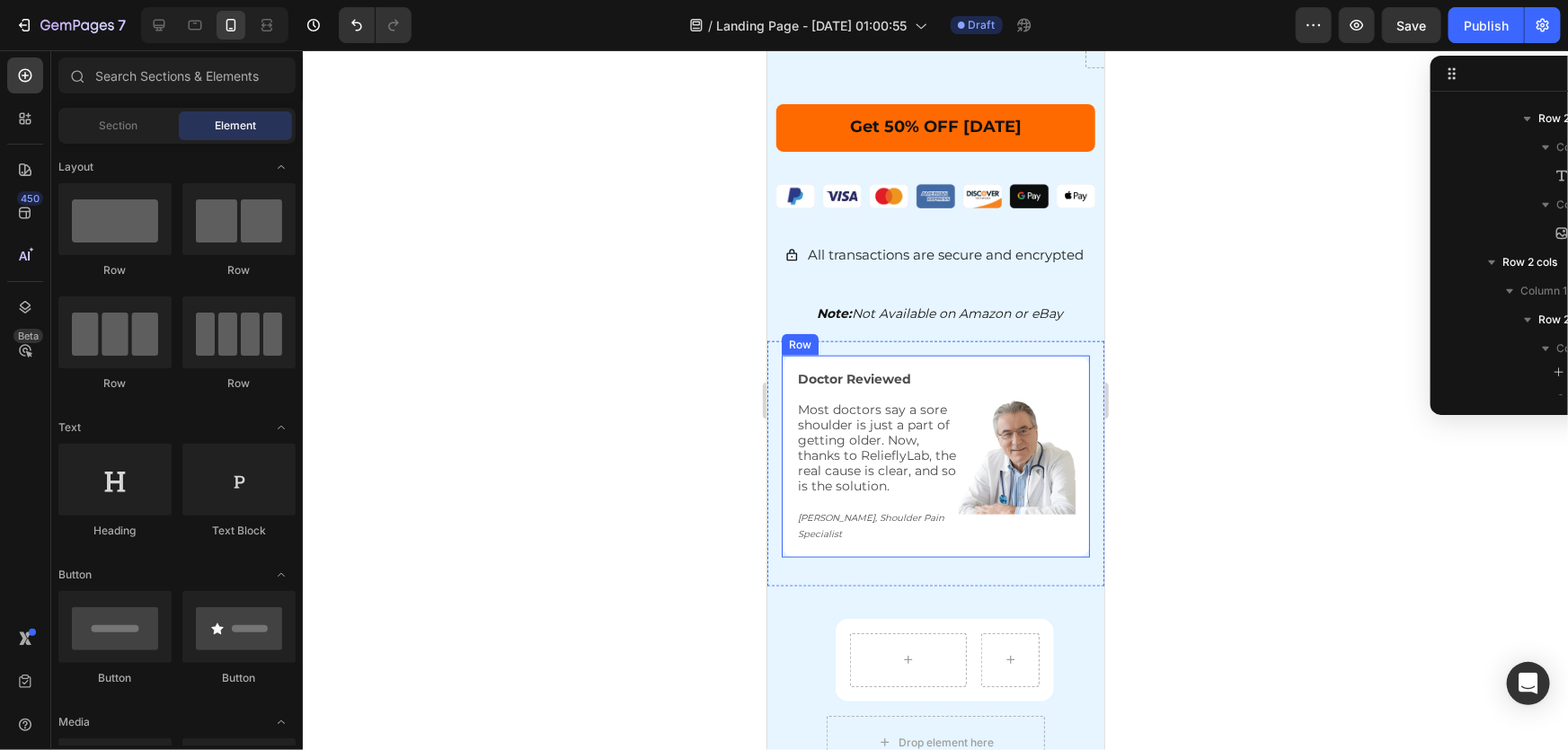
scroll to position [869, 0]
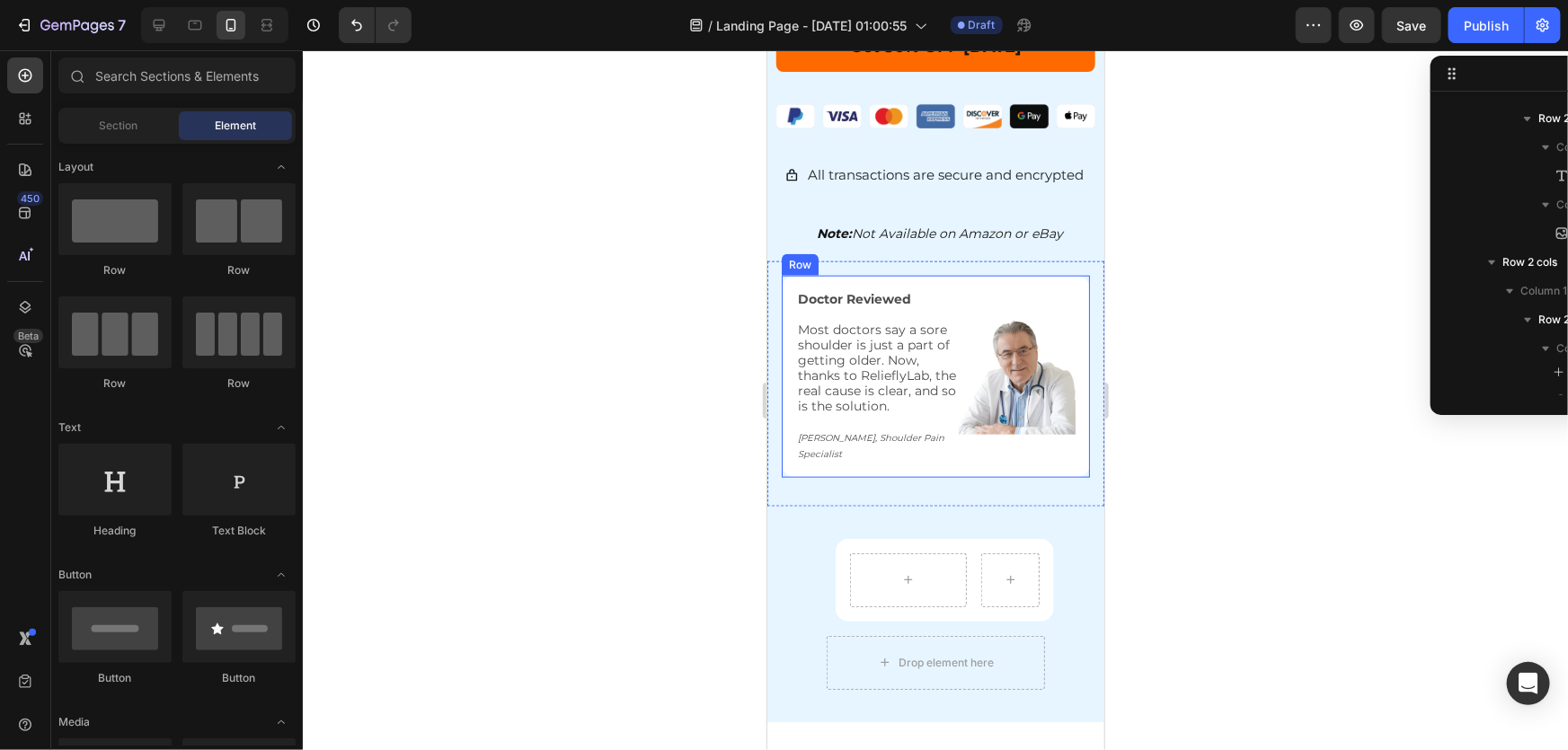
click at [1219, 429] on div at bounding box center [935, 401] width 1265 height 700
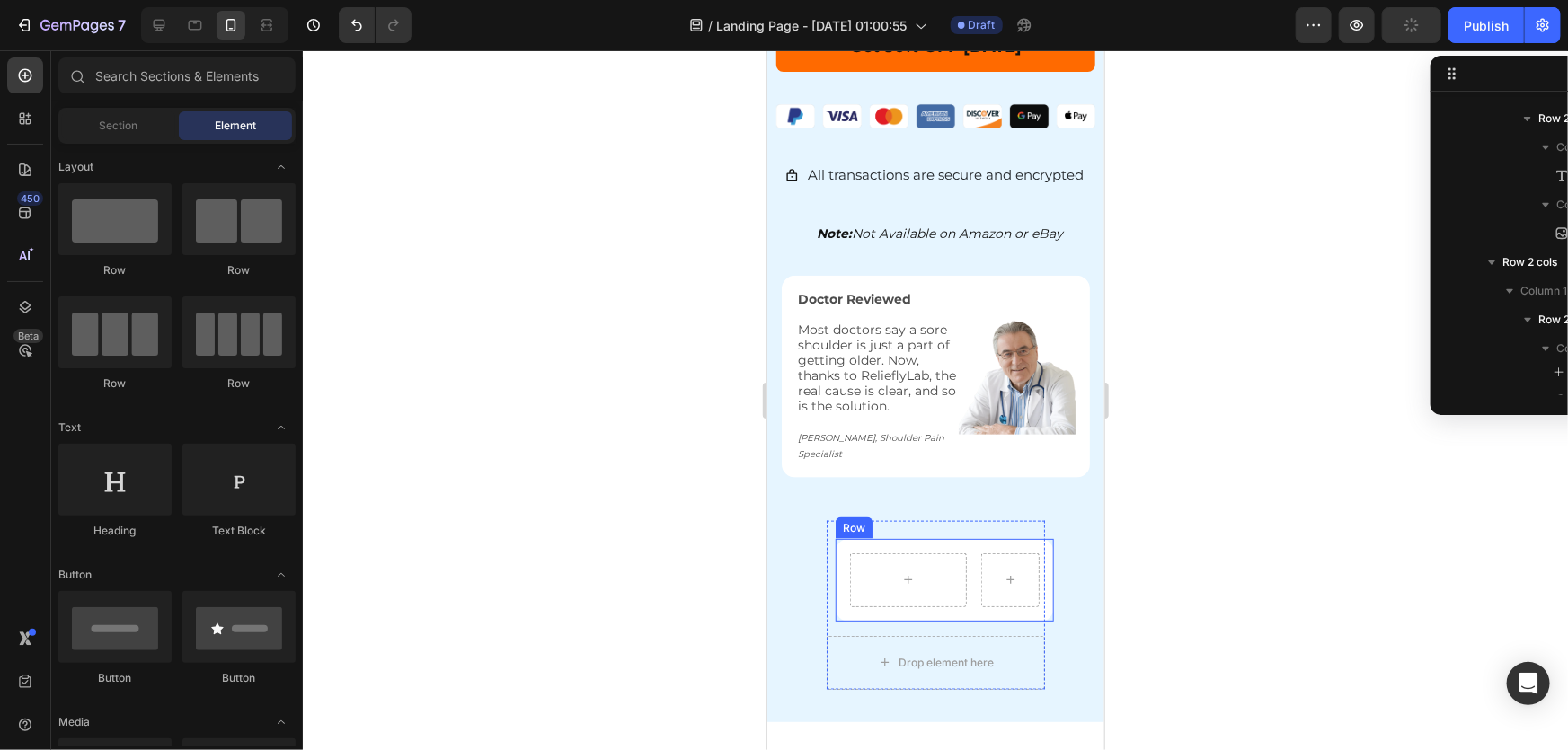
click at [838, 538] on div "Row" at bounding box center [945, 579] width 220 height 83
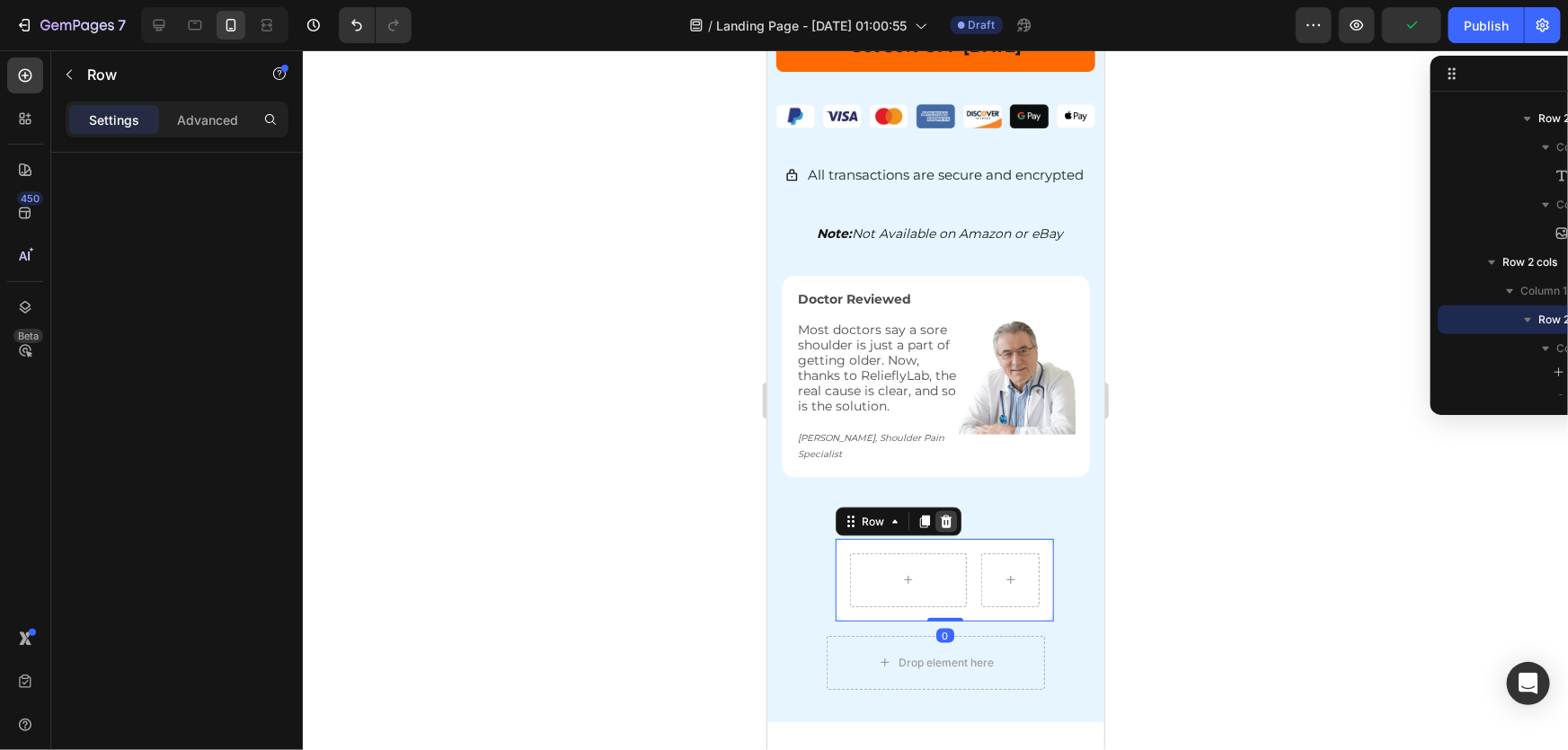
click at [948, 514] on icon at bounding box center [945, 521] width 14 height 14
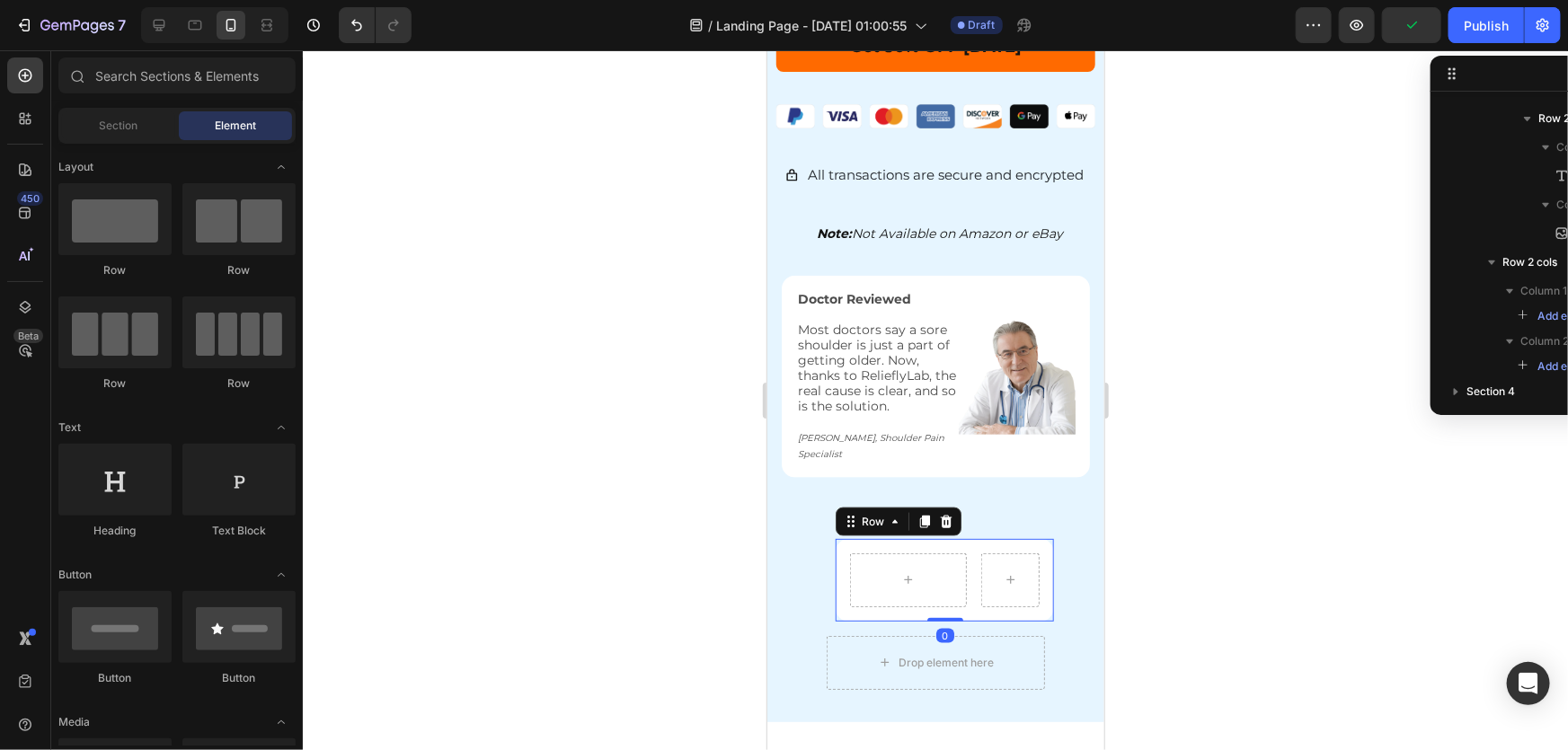
click at [1263, 510] on div at bounding box center [935, 401] width 1265 height 700
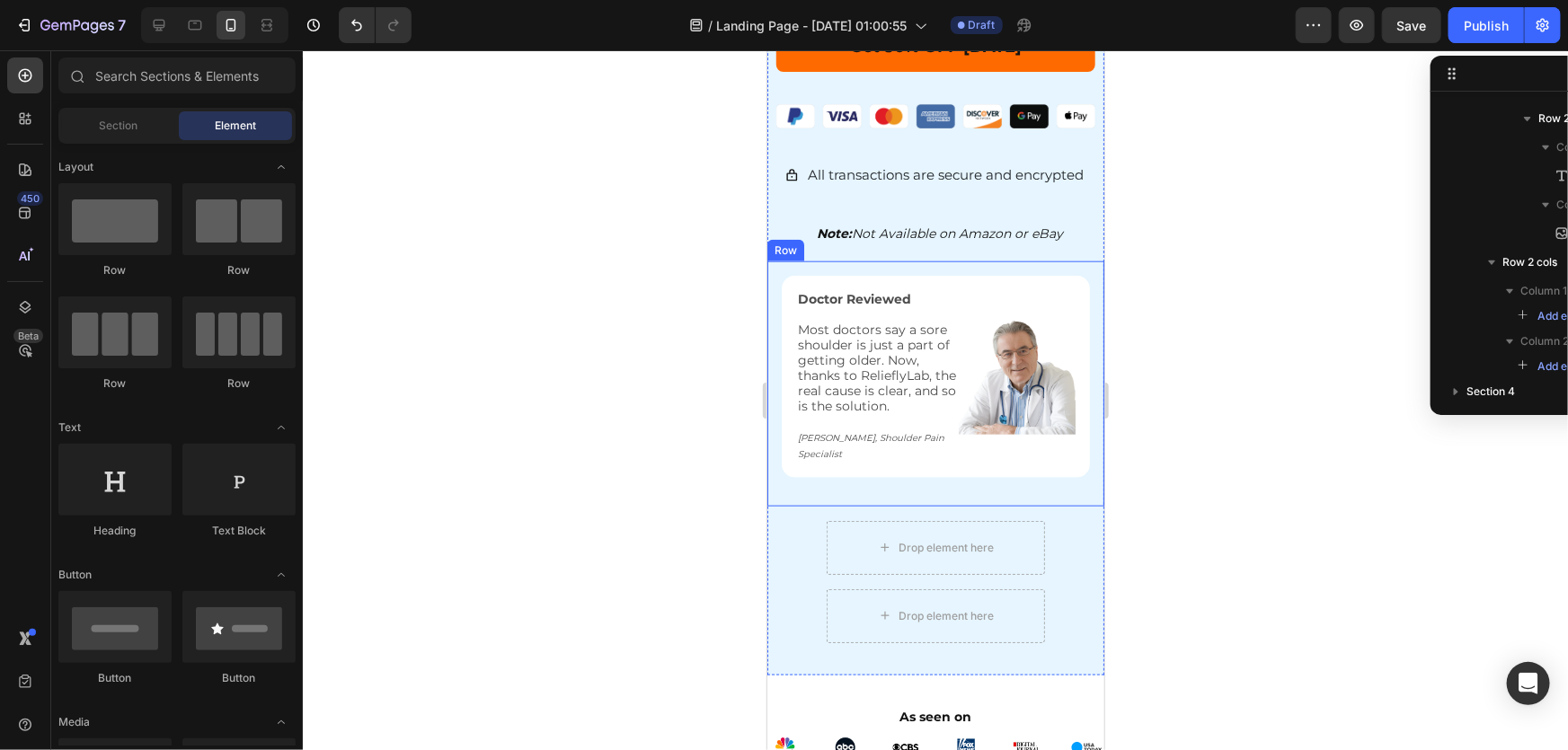
click at [788, 489] on div "Doctor Reviewed Most doctors say a sore shoulder is just a part of getting olde…" at bounding box center [934, 383] width 337 height 245
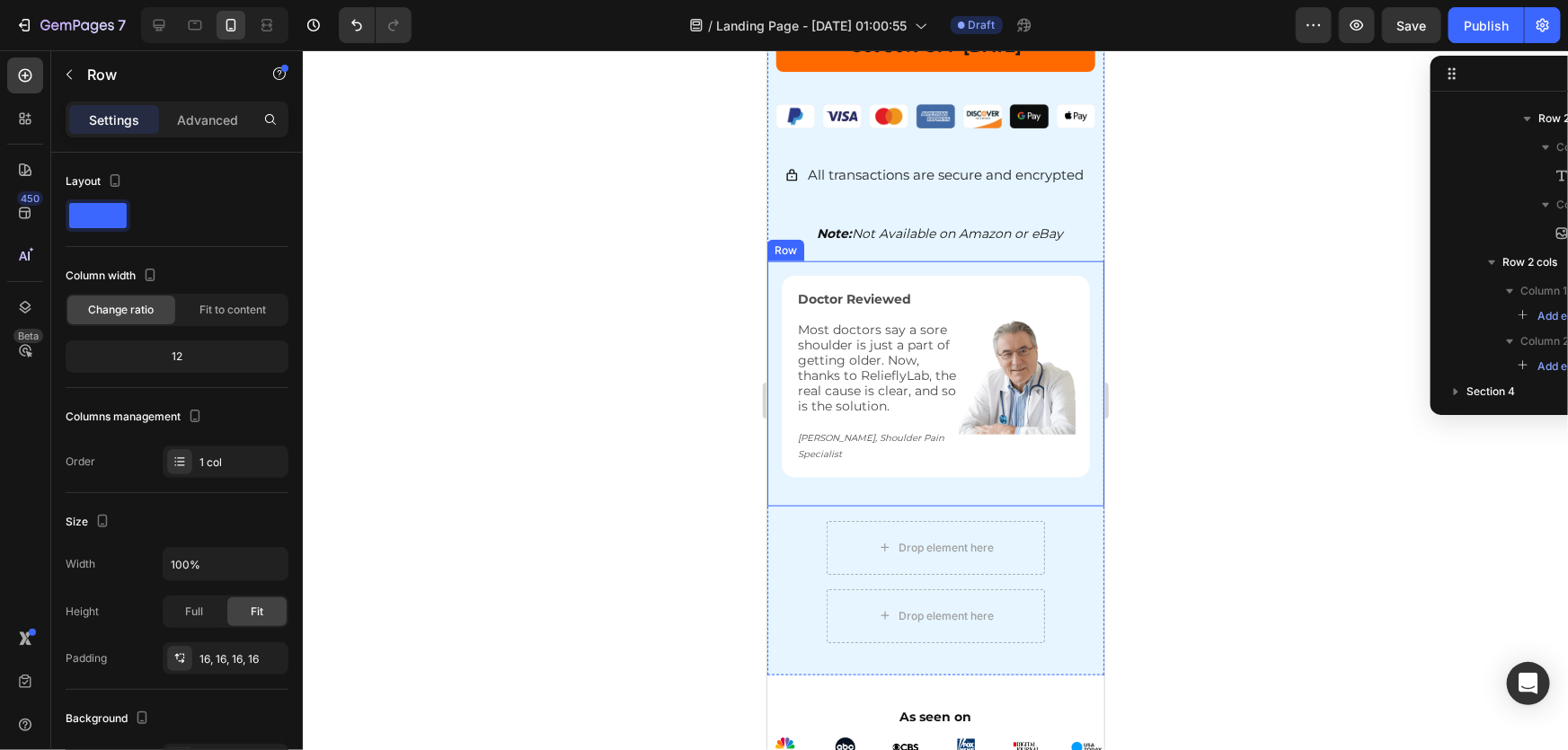
scroll to position [865, 0]
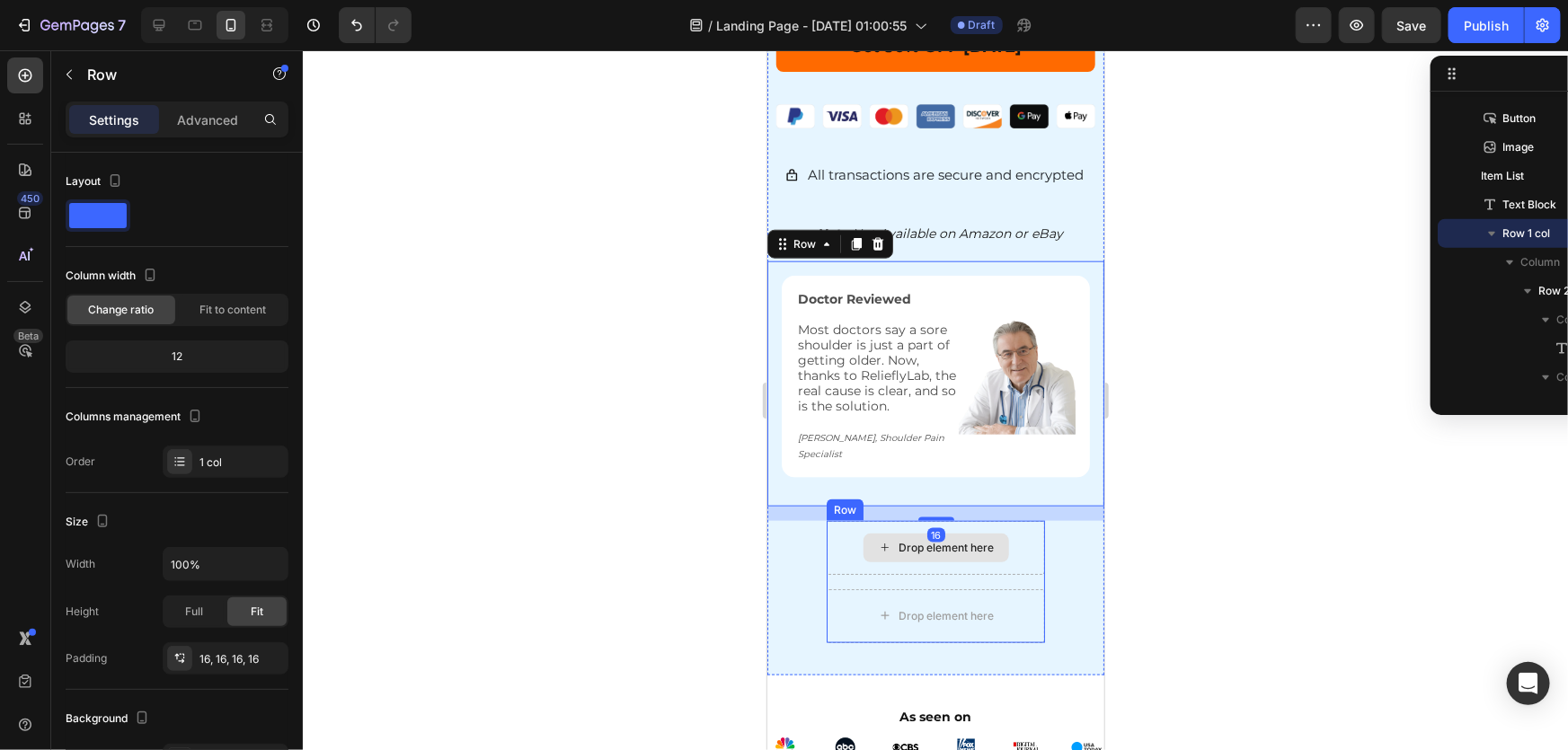
click at [827, 520] on div "Drop element here" at bounding box center [935, 547] width 220 height 53
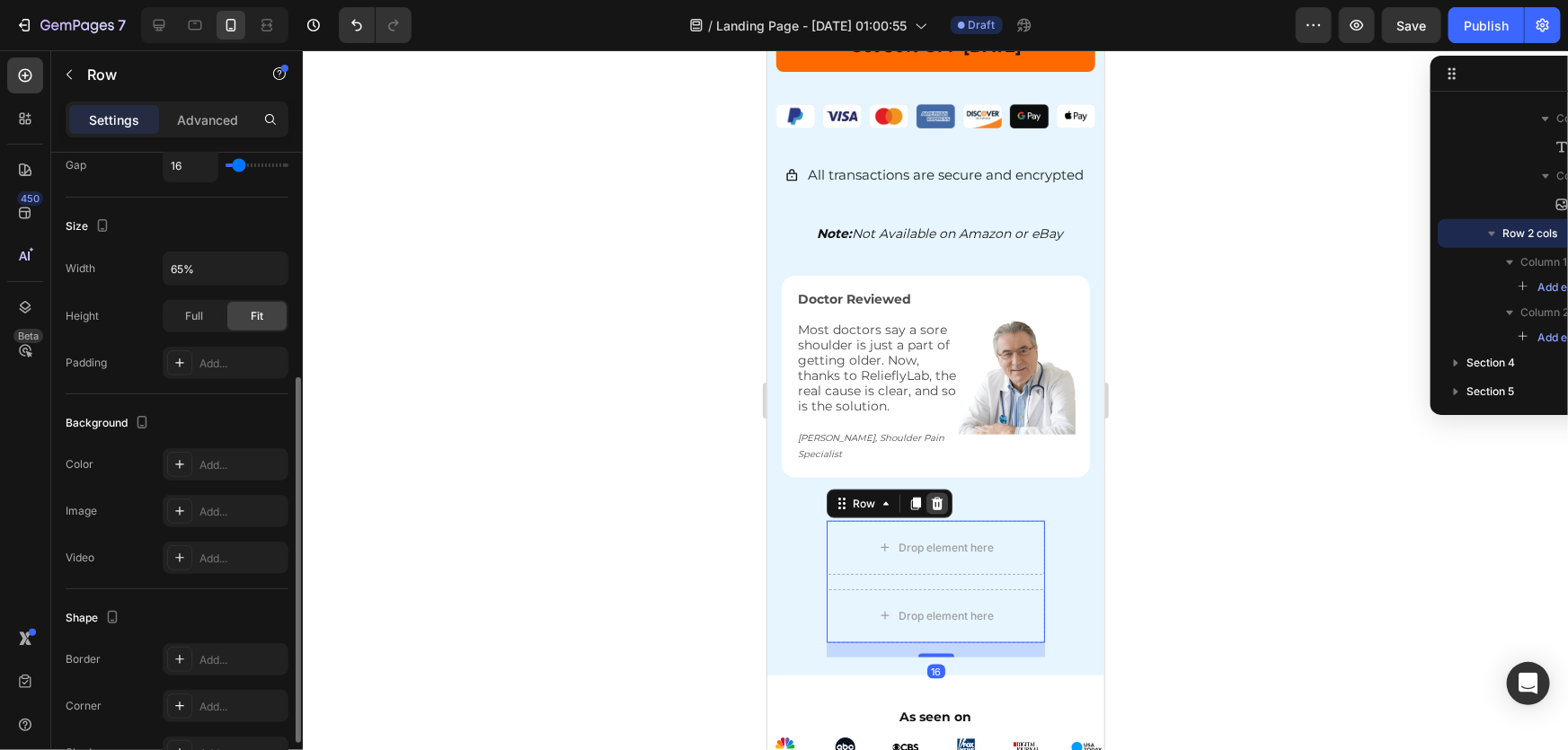
click at [936, 497] on icon at bounding box center [936, 503] width 11 height 12
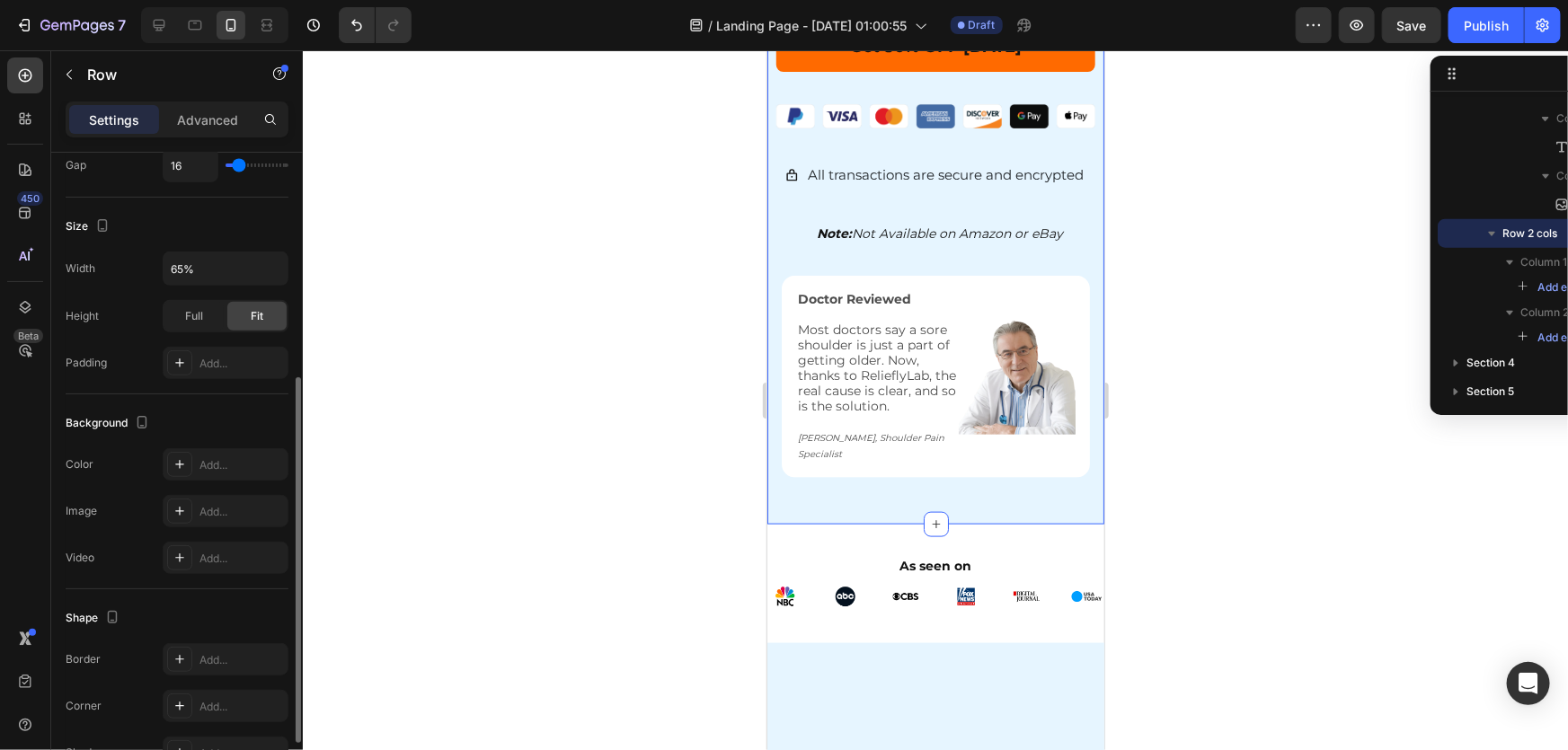
click at [1202, 513] on div at bounding box center [935, 401] width 1265 height 700
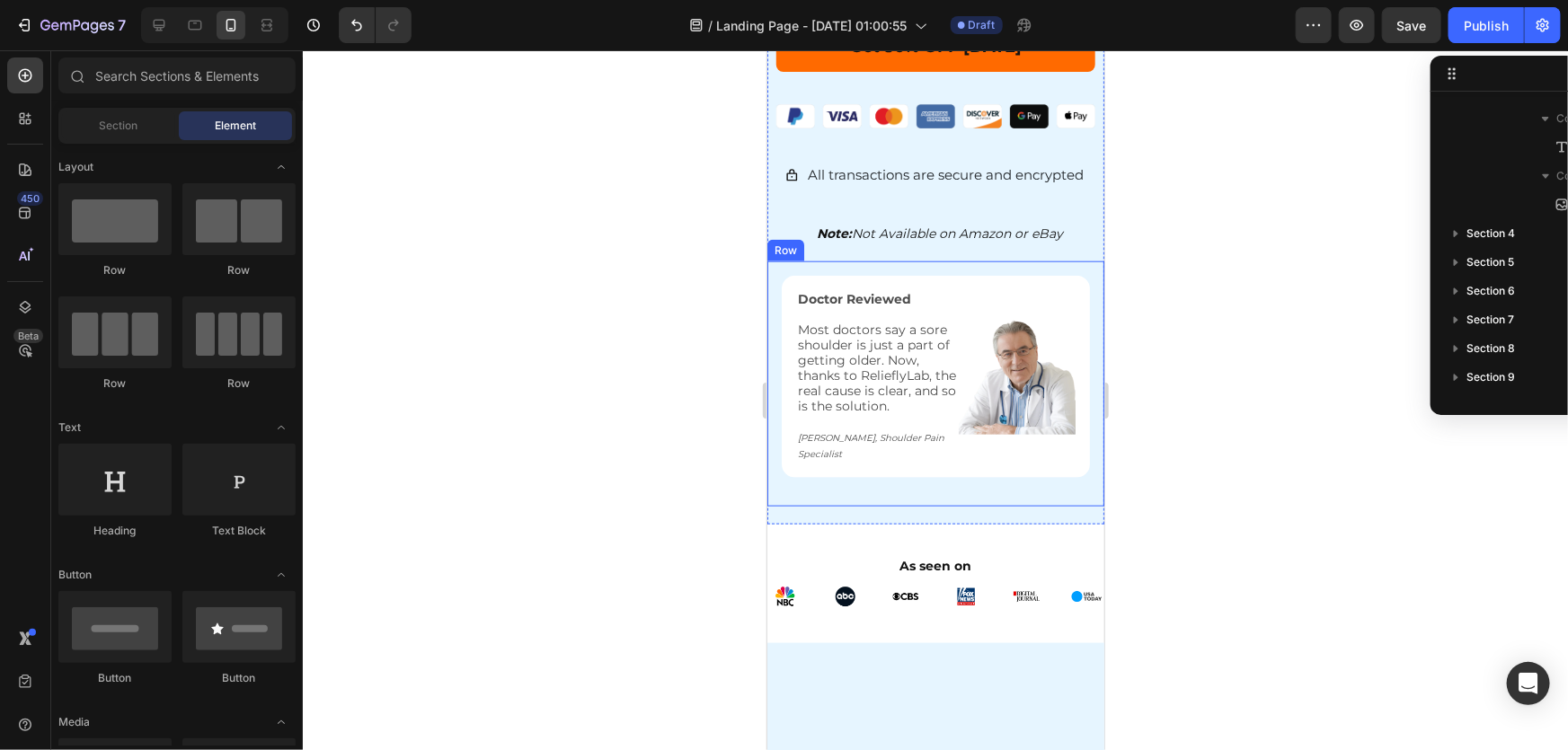
click at [1381, 507] on div at bounding box center [935, 401] width 1265 height 700
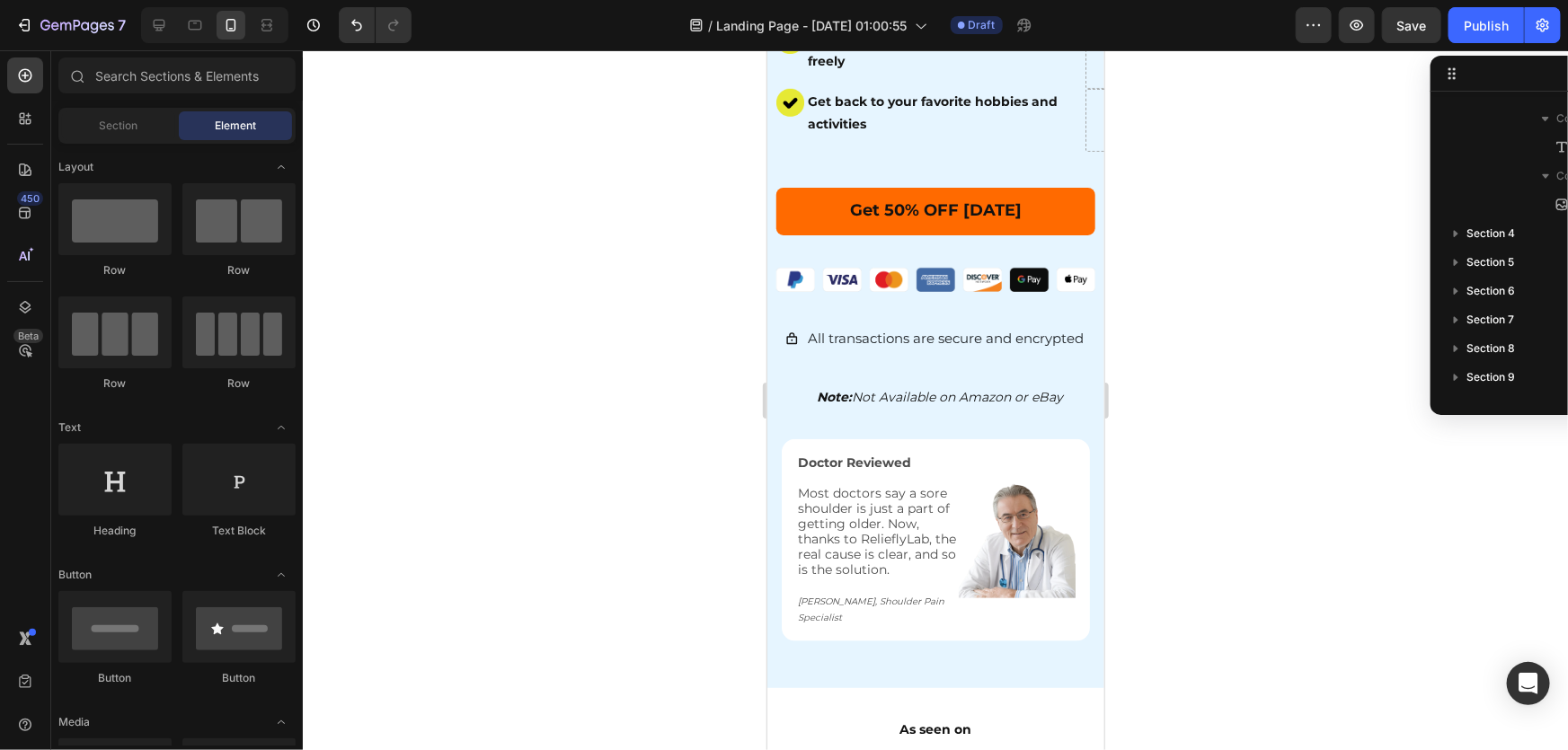
click at [1227, 490] on div at bounding box center [935, 401] width 1265 height 700
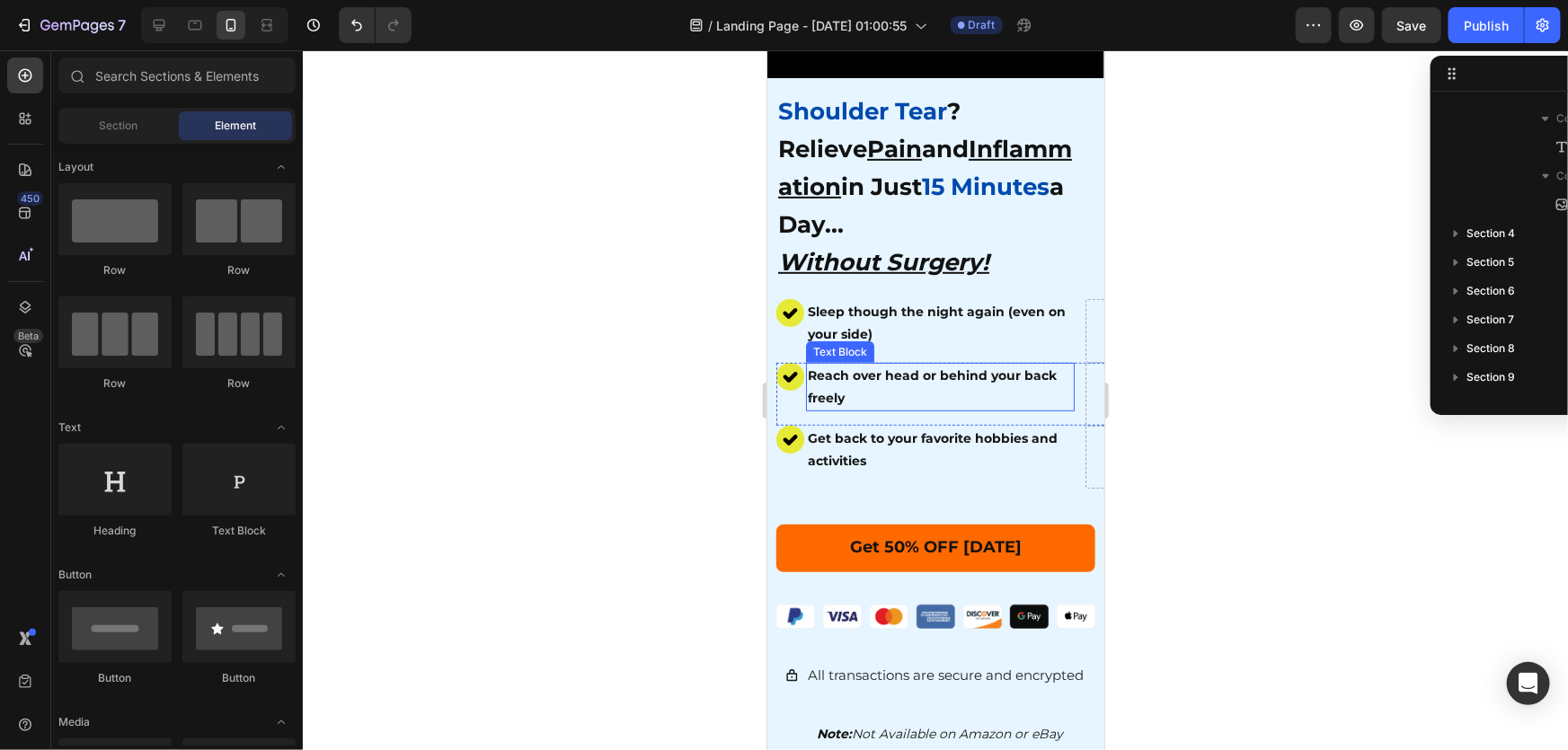
scroll to position [297, 0]
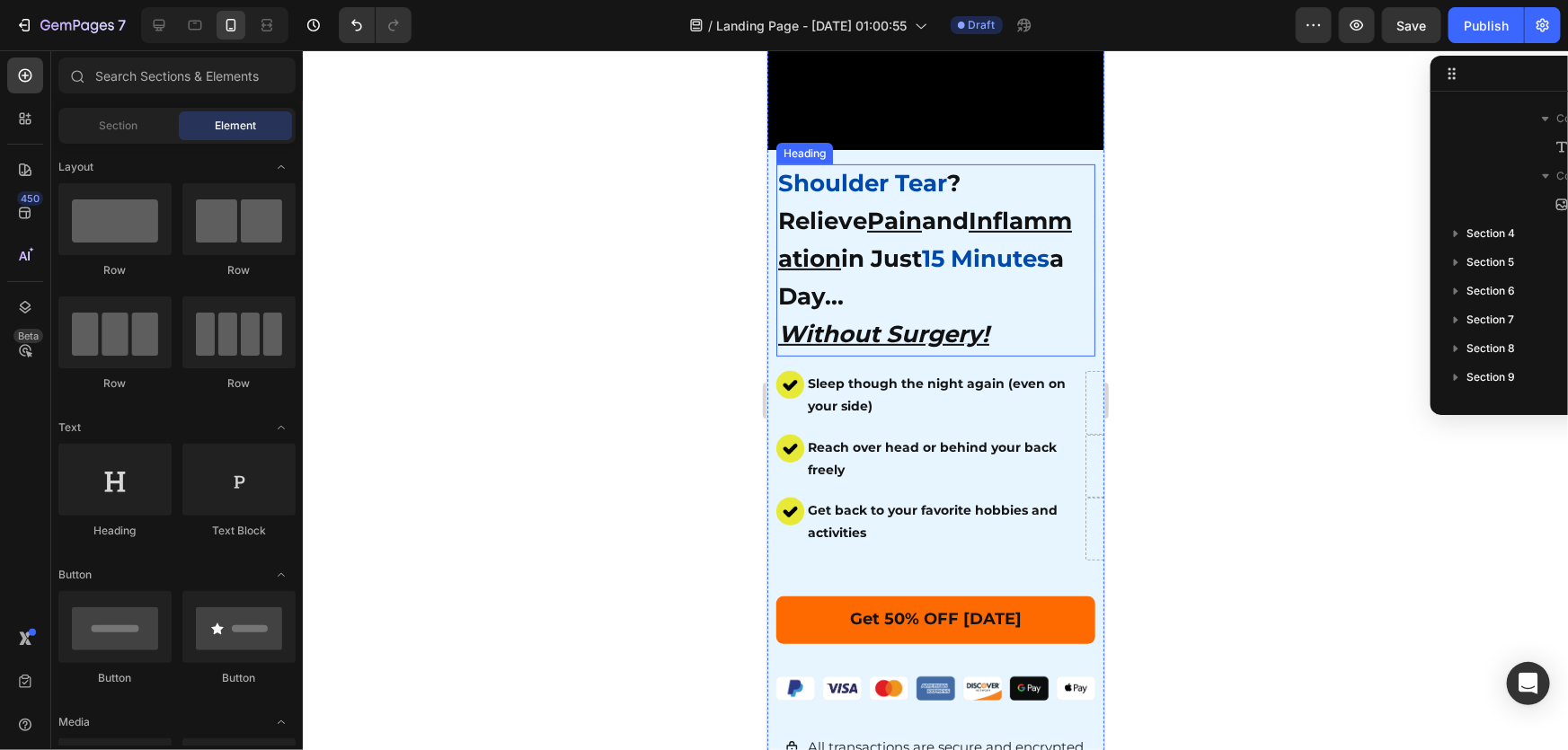
click at [921, 256] on span "15 Minutes" at bounding box center [985, 258] width 128 height 29
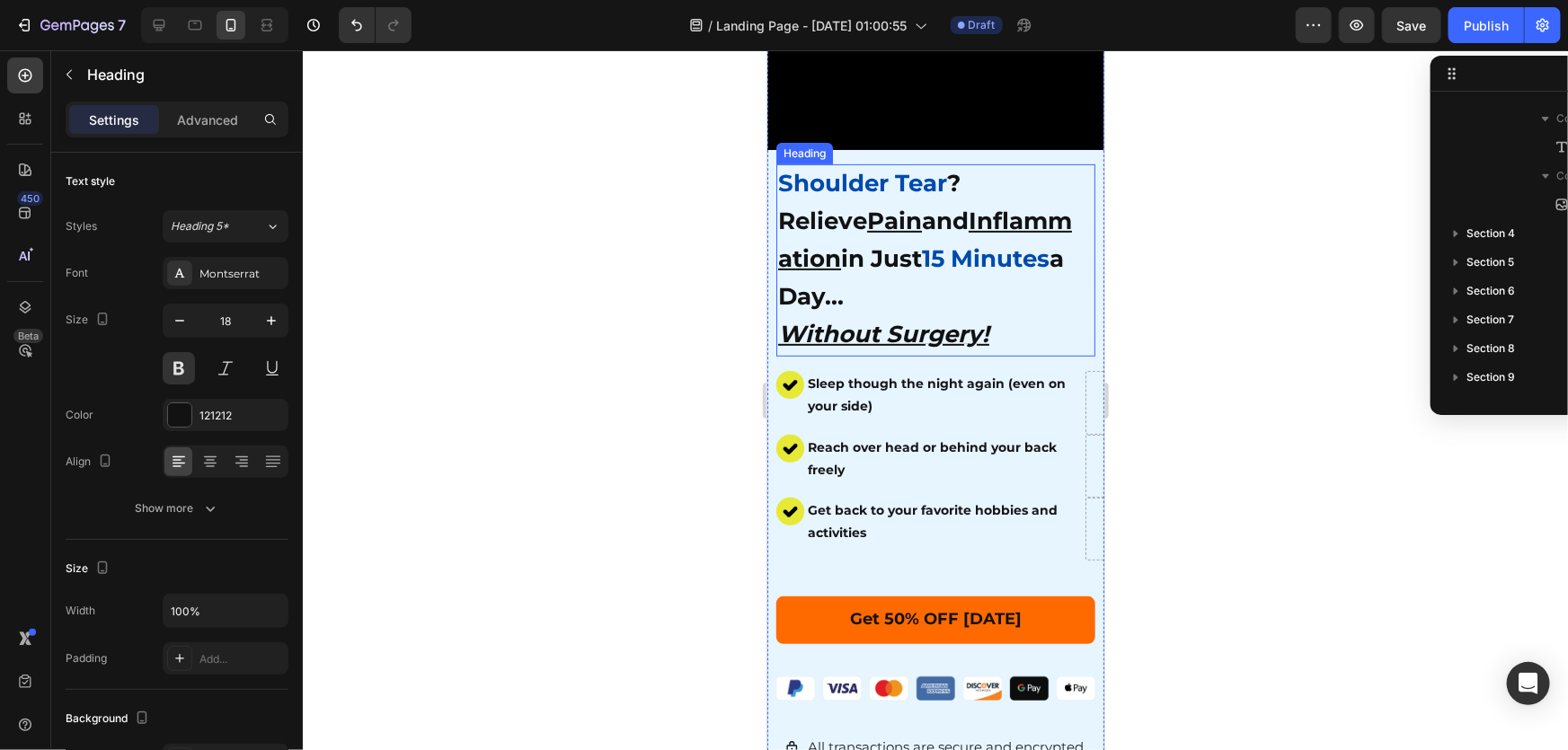
scroll to position [138, 0]
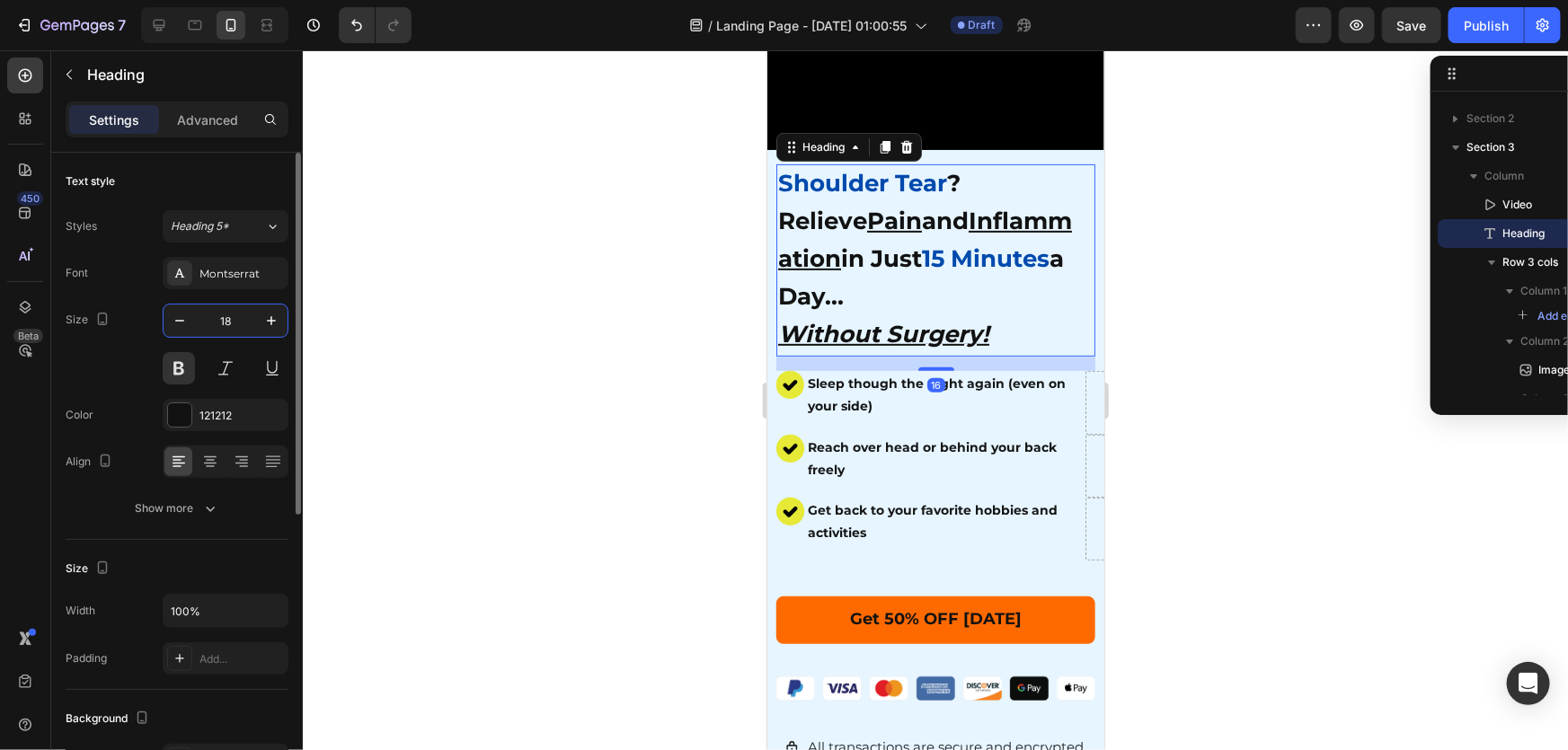
click at [240, 323] on input "18" at bounding box center [225, 321] width 59 height 32
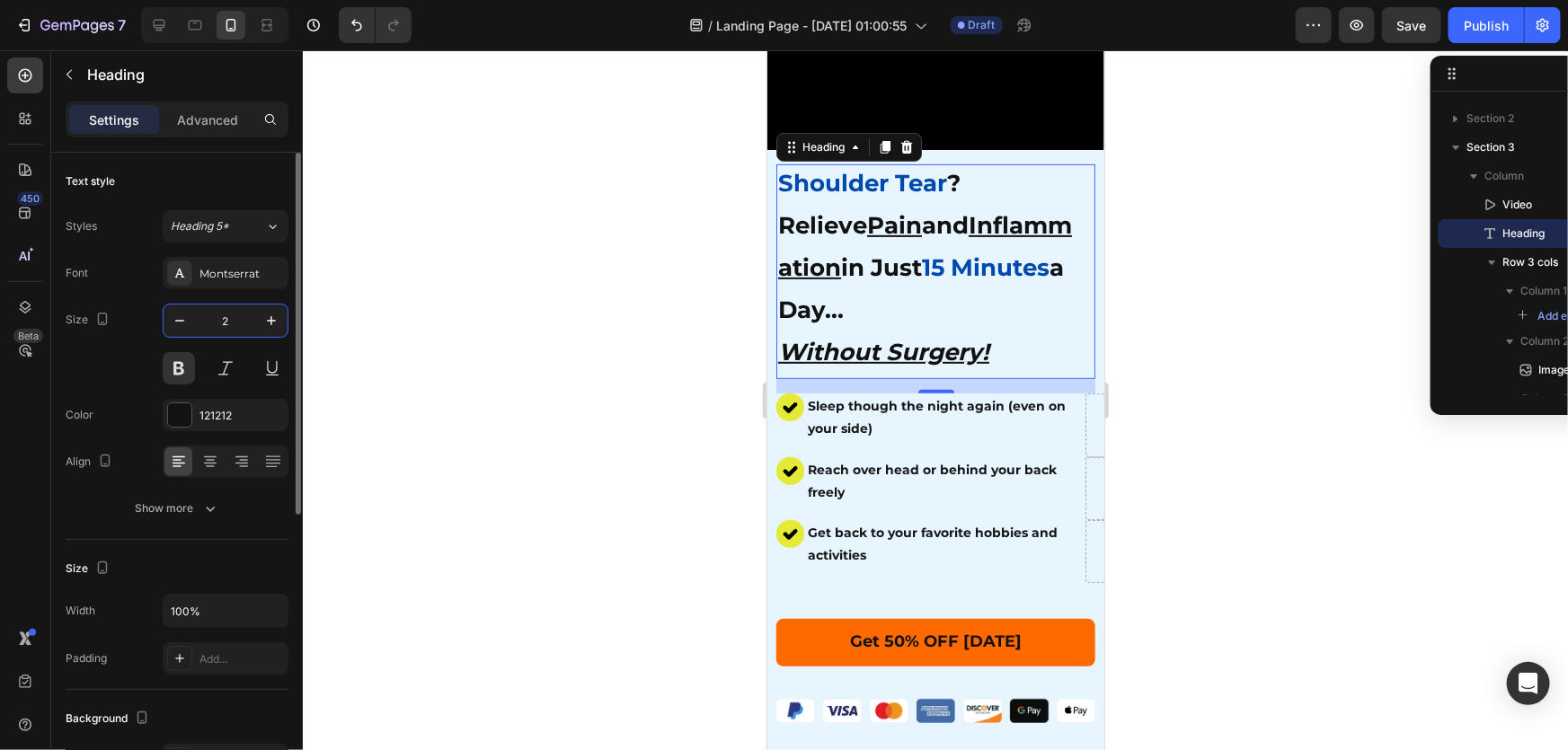
type input "26"
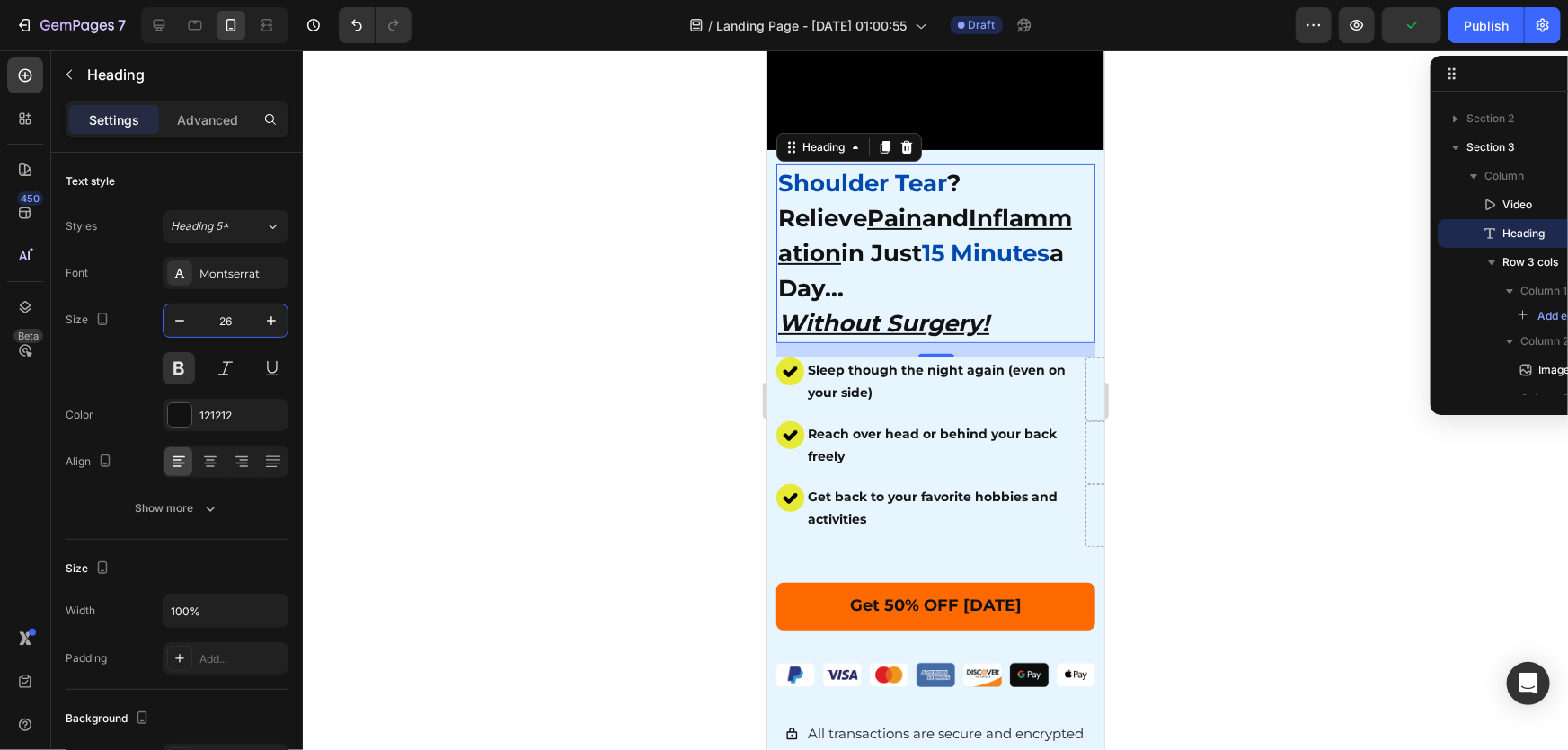
click at [468, 287] on div at bounding box center [935, 401] width 1265 height 700
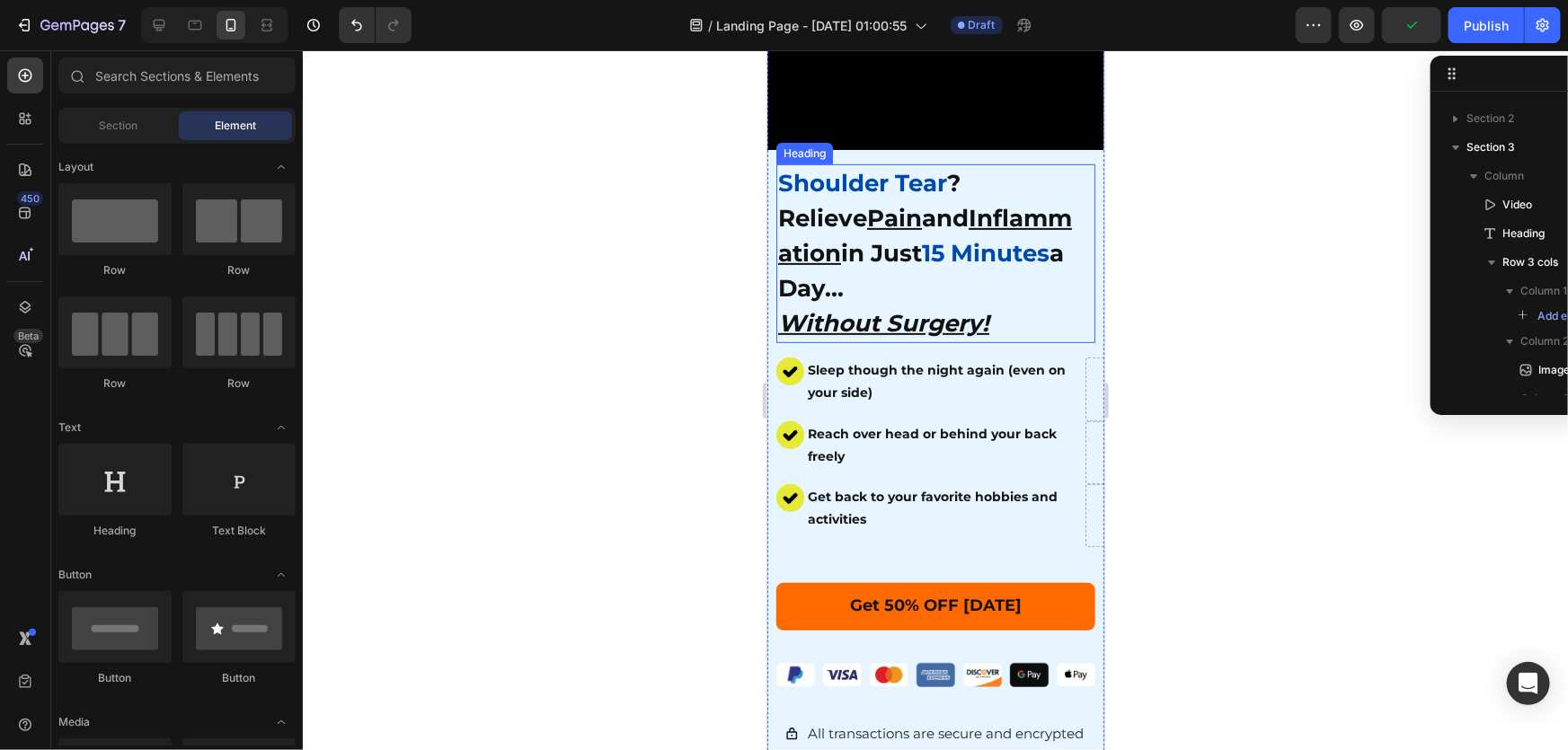
click at [857, 269] on p "⁠⁠⁠⁠⁠⁠⁠ Shoulder Tear ? Relieve Pain and Inflammation in Just 15 Minutes a Day.…" at bounding box center [930, 253] width 306 height 176
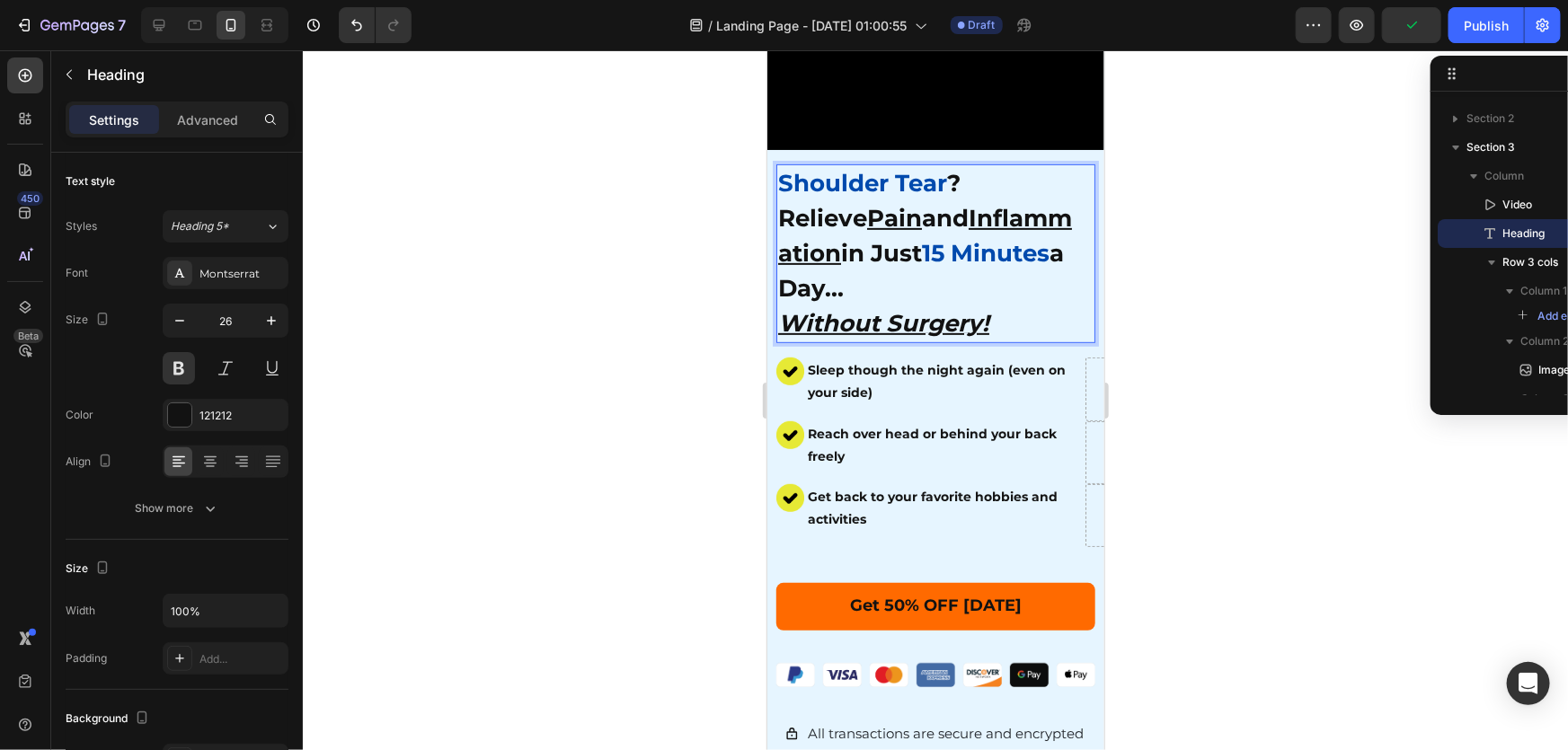
click at [1026, 282] on p "Shoulder Tear ? Relieve Pain and Inflammation in Just 15 Minutes a Day... Witho…" at bounding box center [930, 253] width 306 height 176
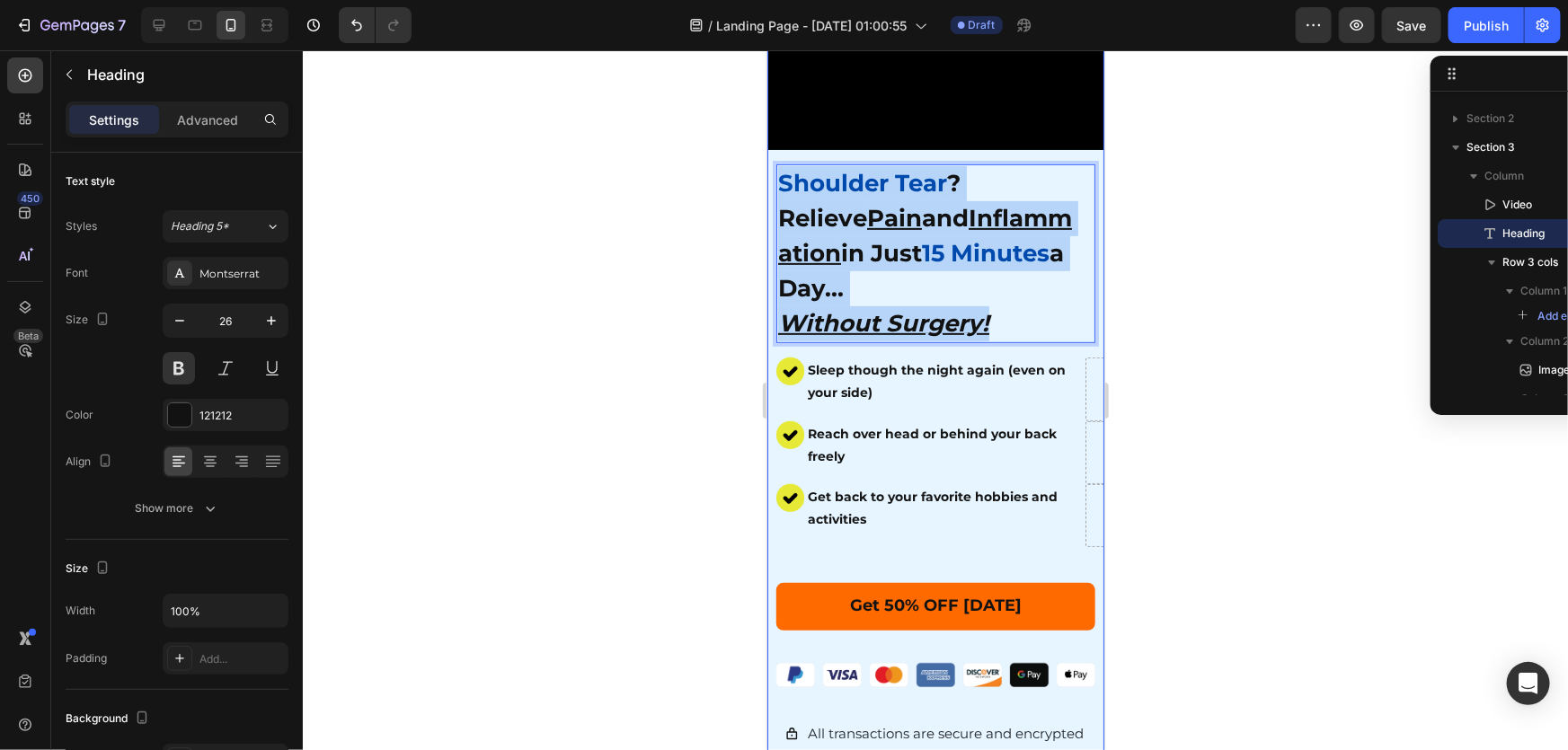
drag, startPoint x: 974, startPoint y: 298, endPoint x: 775, endPoint y: 161, distance: 241.6
click at [776, 163] on h2 "Shoulder Tear ? Relieve Pain and Inflammation in Just 15 Minutes a Day... Witho…" at bounding box center [930, 252] width 310 height 178
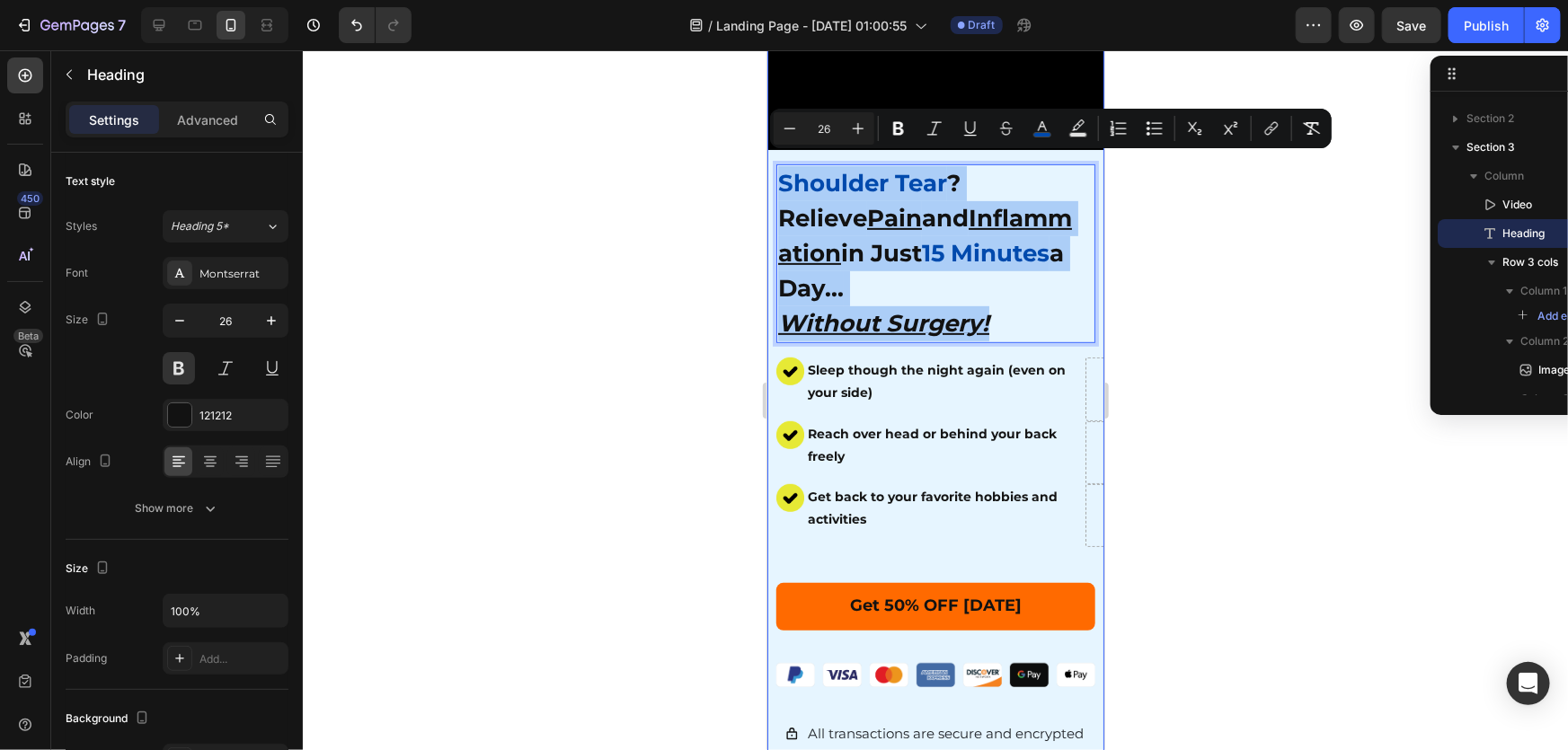
click at [656, 227] on div at bounding box center [935, 401] width 1265 height 700
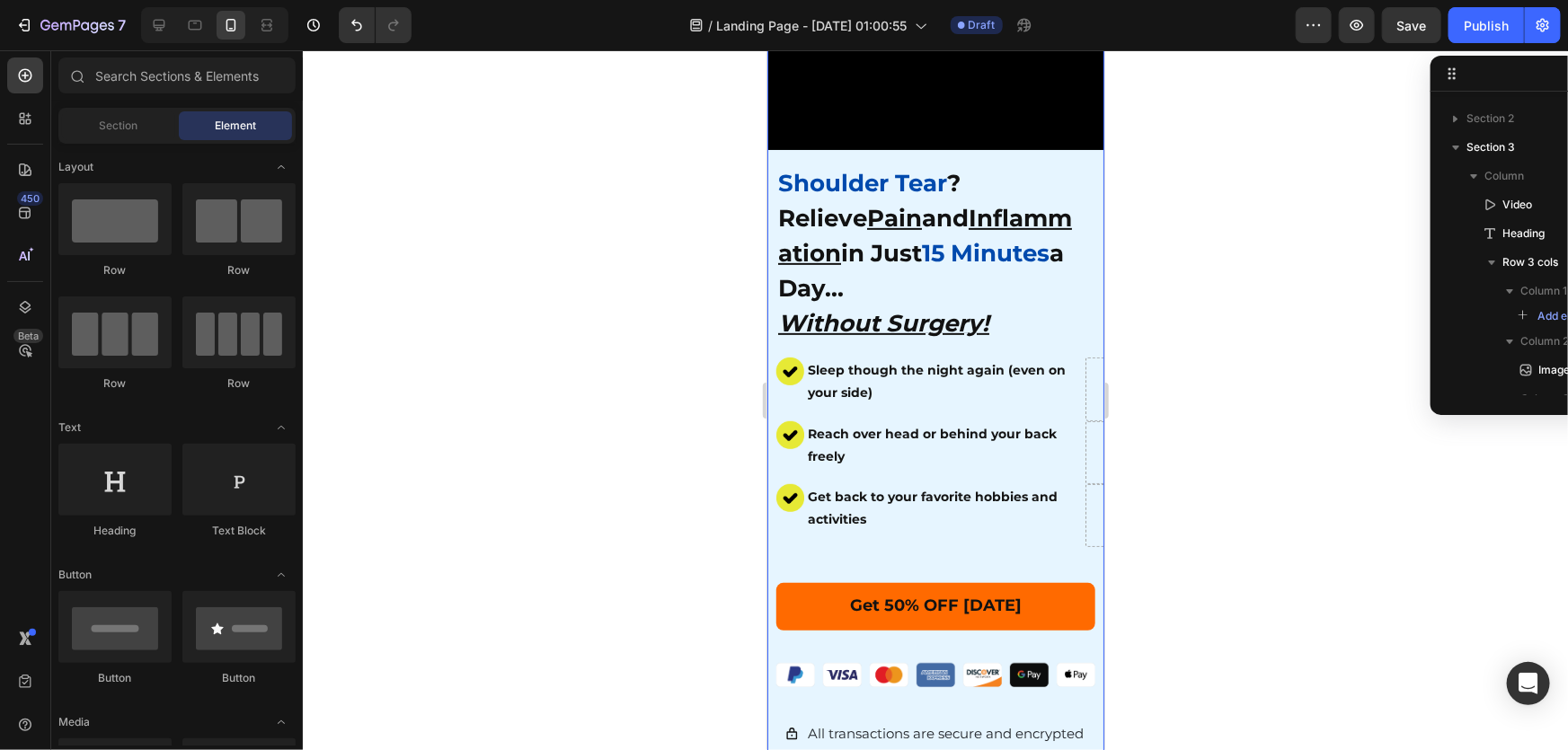
click at [853, 269] on p "⁠⁠⁠⁠⁠⁠⁠ Shoulder Tear ? Relieve Pain and Inflammation in Just 15 Minutes a Day.…" at bounding box center [930, 253] width 306 height 176
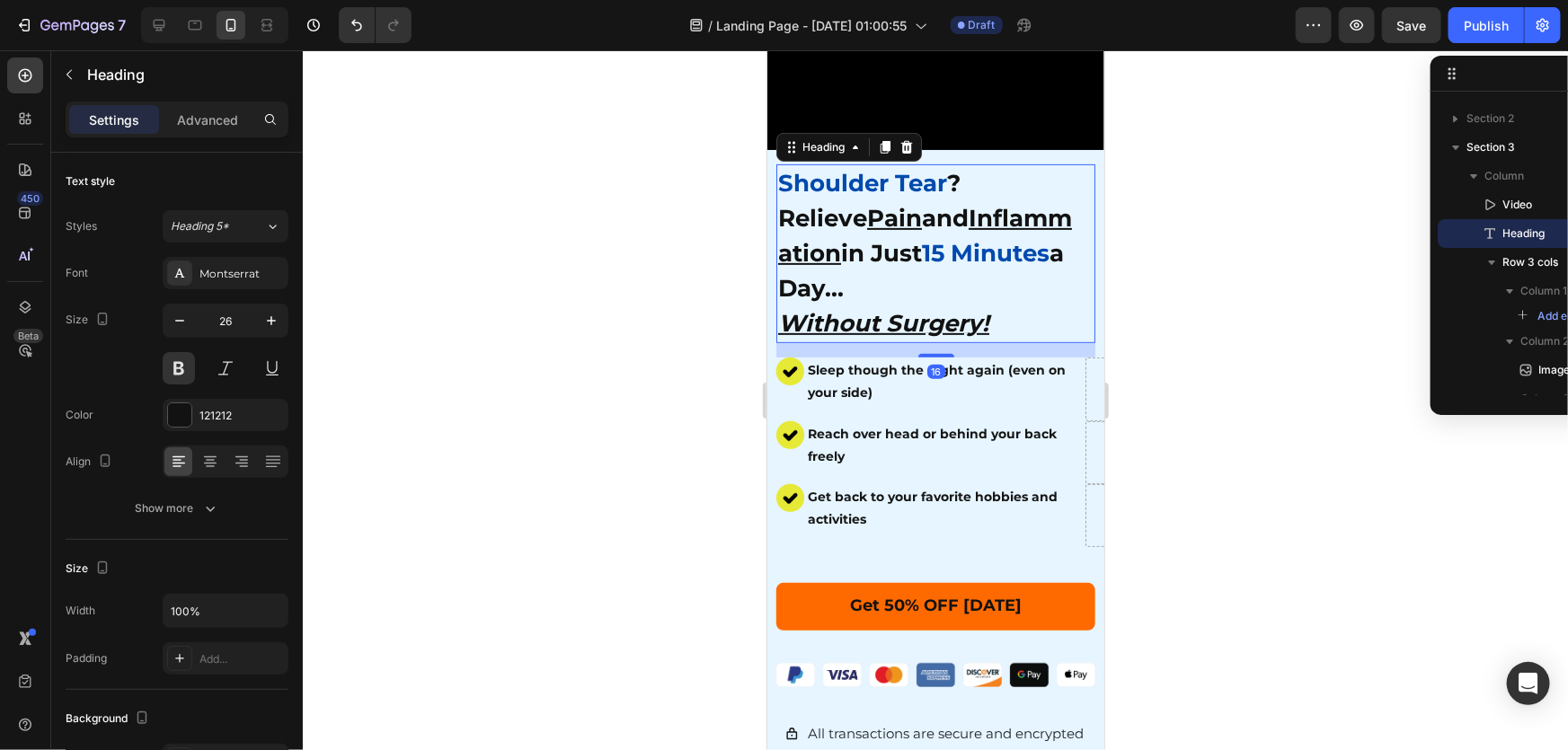
click at [583, 412] on div at bounding box center [935, 401] width 1265 height 700
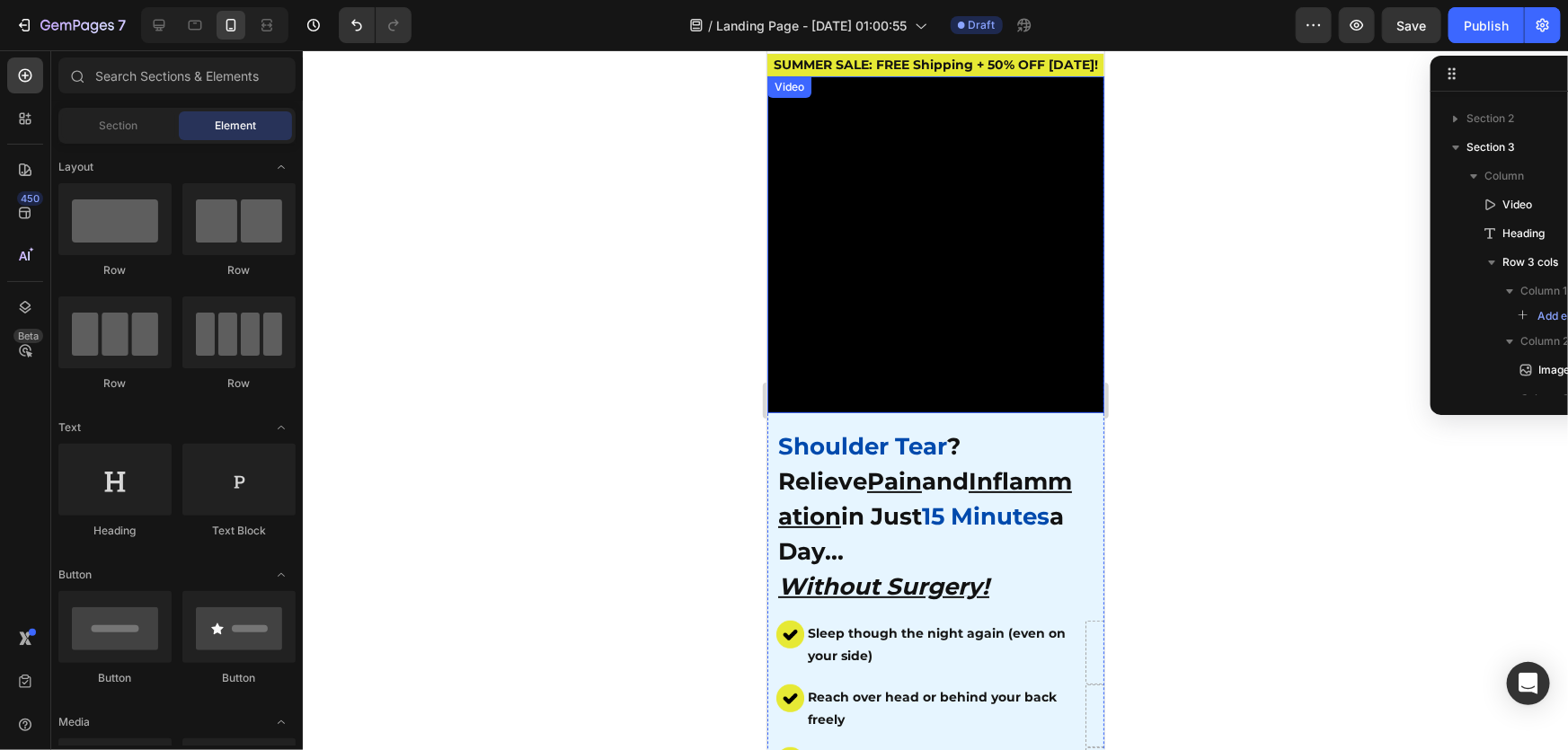
scroll to position [0, 0]
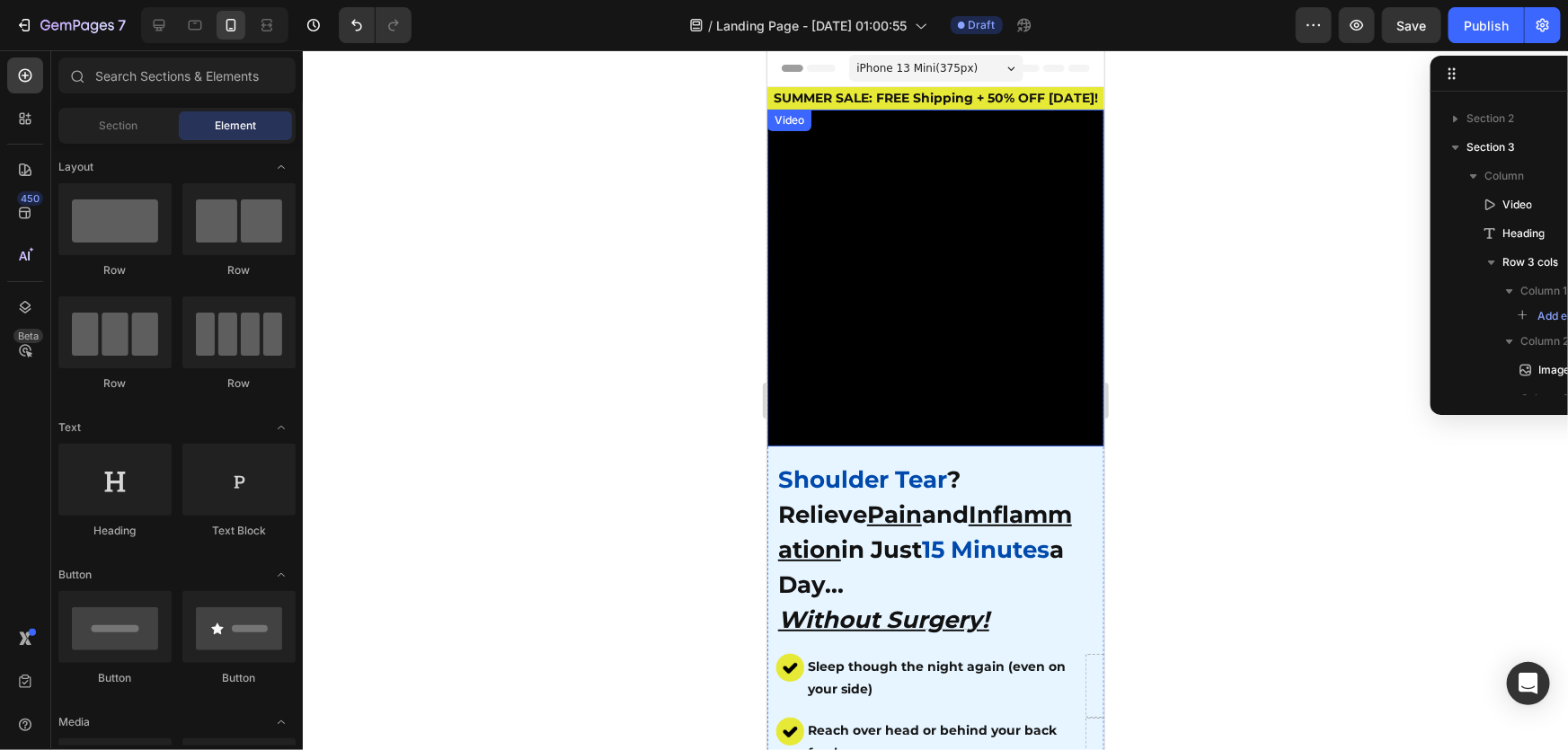
click at [1284, 365] on div at bounding box center [935, 401] width 1265 height 700
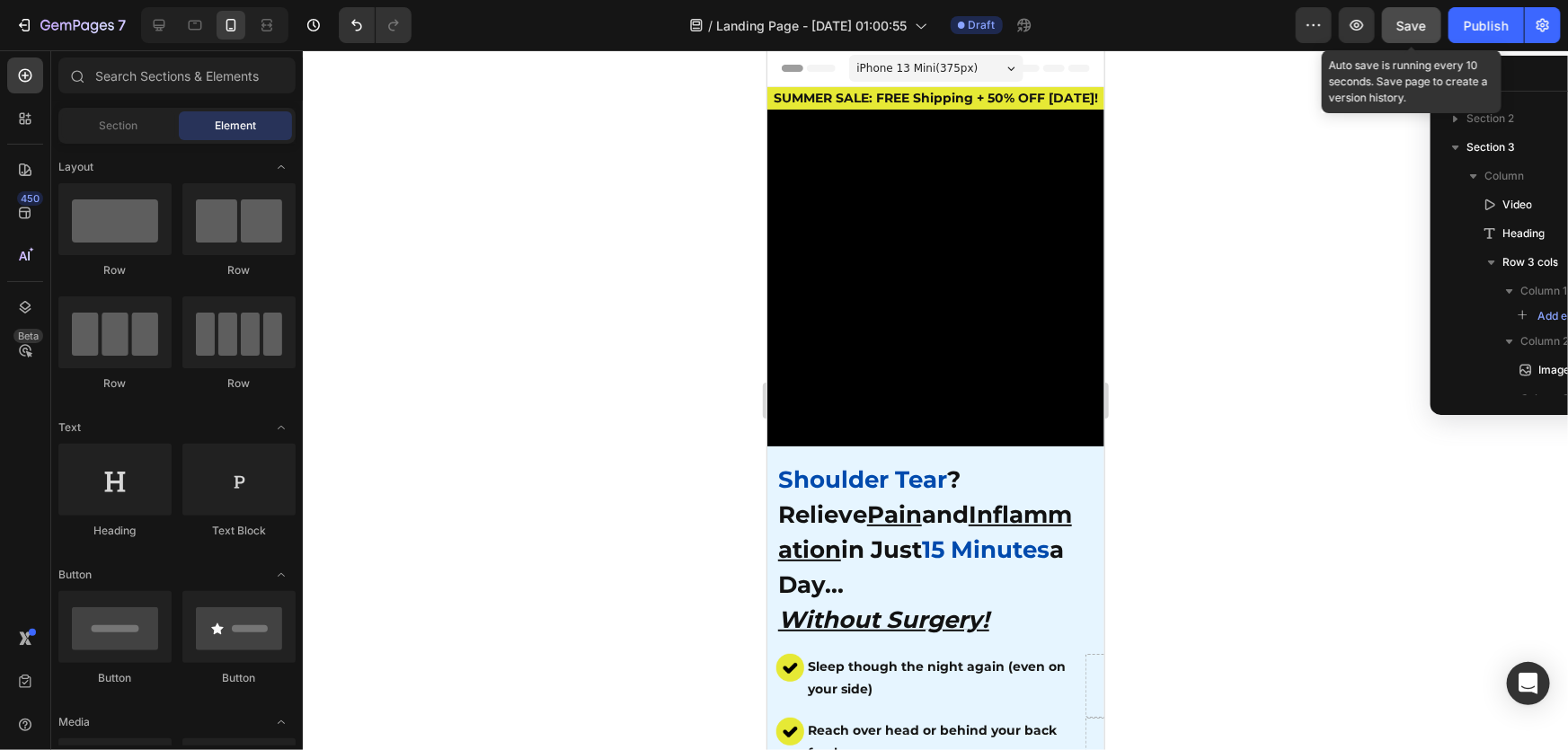
drag, startPoint x: 1435, startPoint y: 31, endPoint x: 229, endPoint y: 349, distance: 1247.2
click at [1435, 31] on button "Save" at bounding box center [1411, 26] width 59 height 36
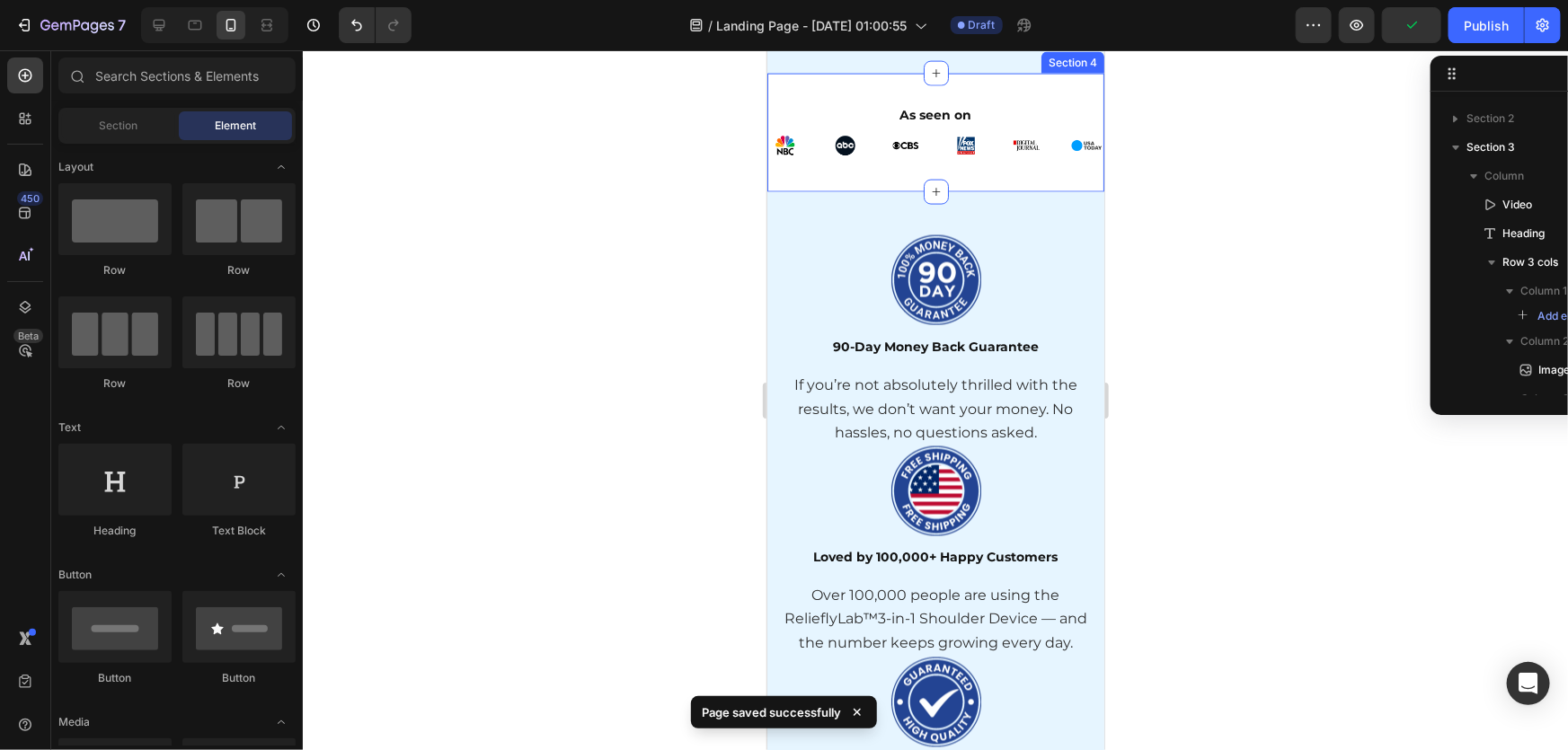
drag, startPoint x: 1123, startPoint y: 433, endPoint x: 335, endPoint y: 383, distance: 789.6
click at [1123, 433] on div at bounding box center [935, 401] width 1265 height 700
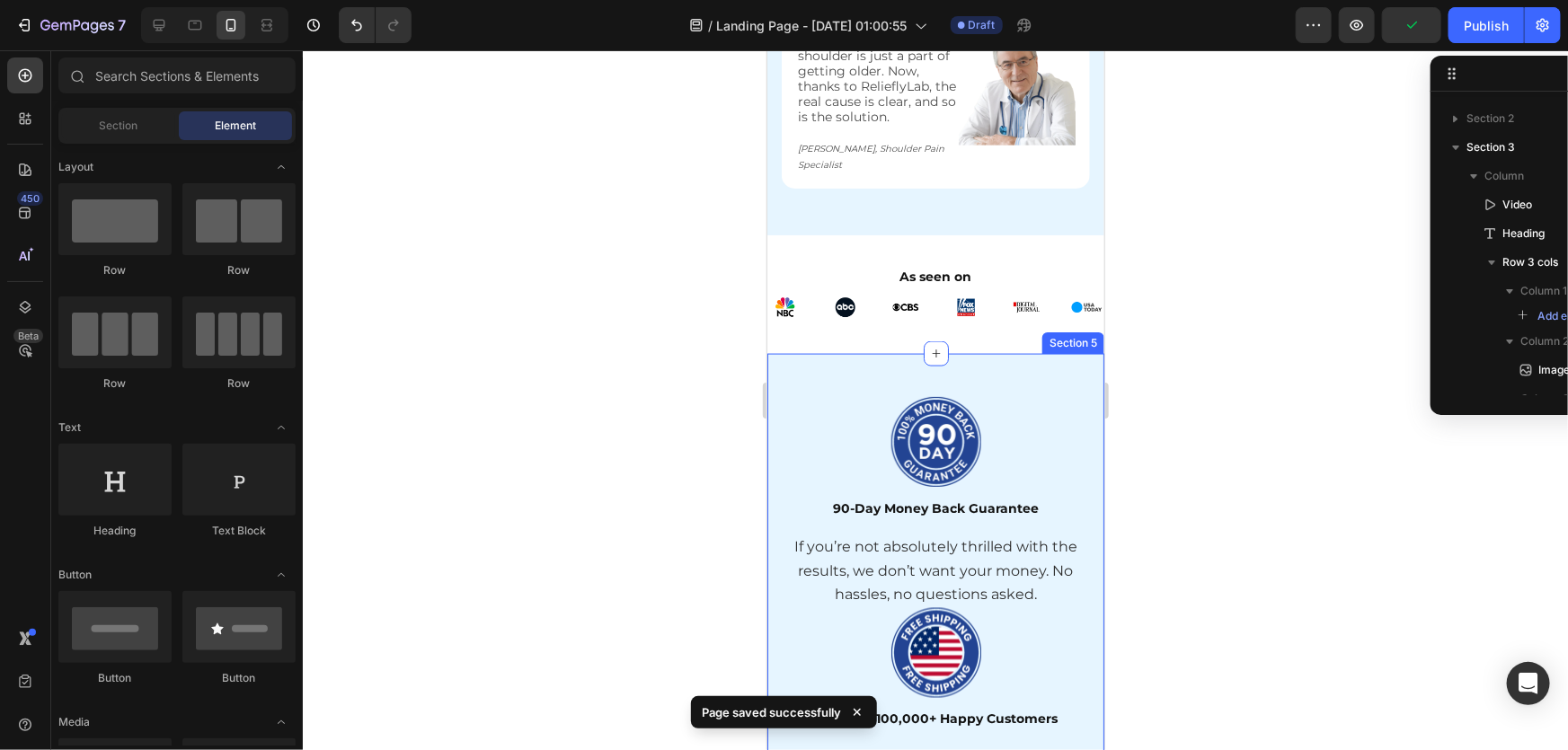
scroll to position [1143, 0]
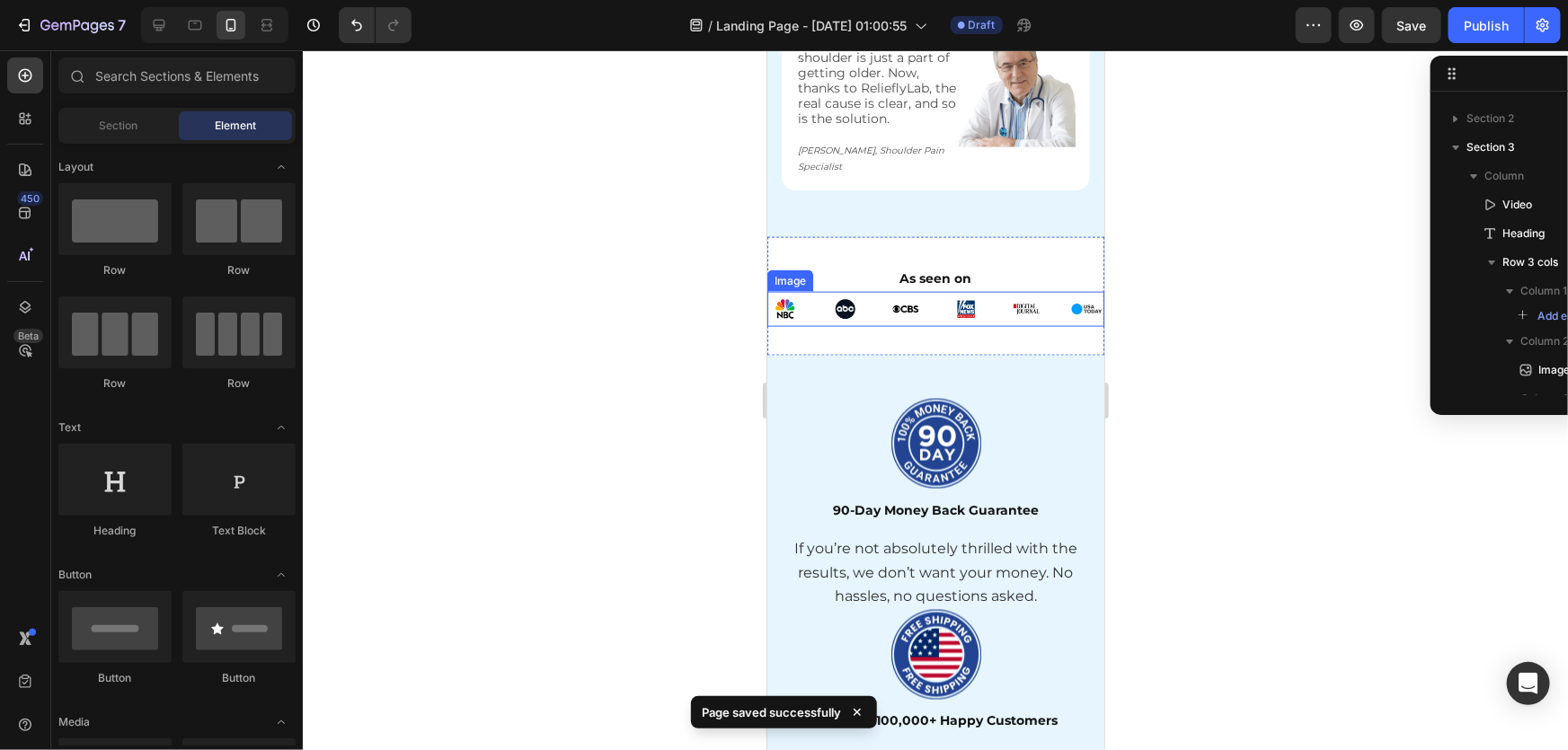
click at [1231, 308] on div at bounding box center [935, 401] width 1265 height 700
click at [864, 291] on img at bounding box center [934, 308] width 337 height 35
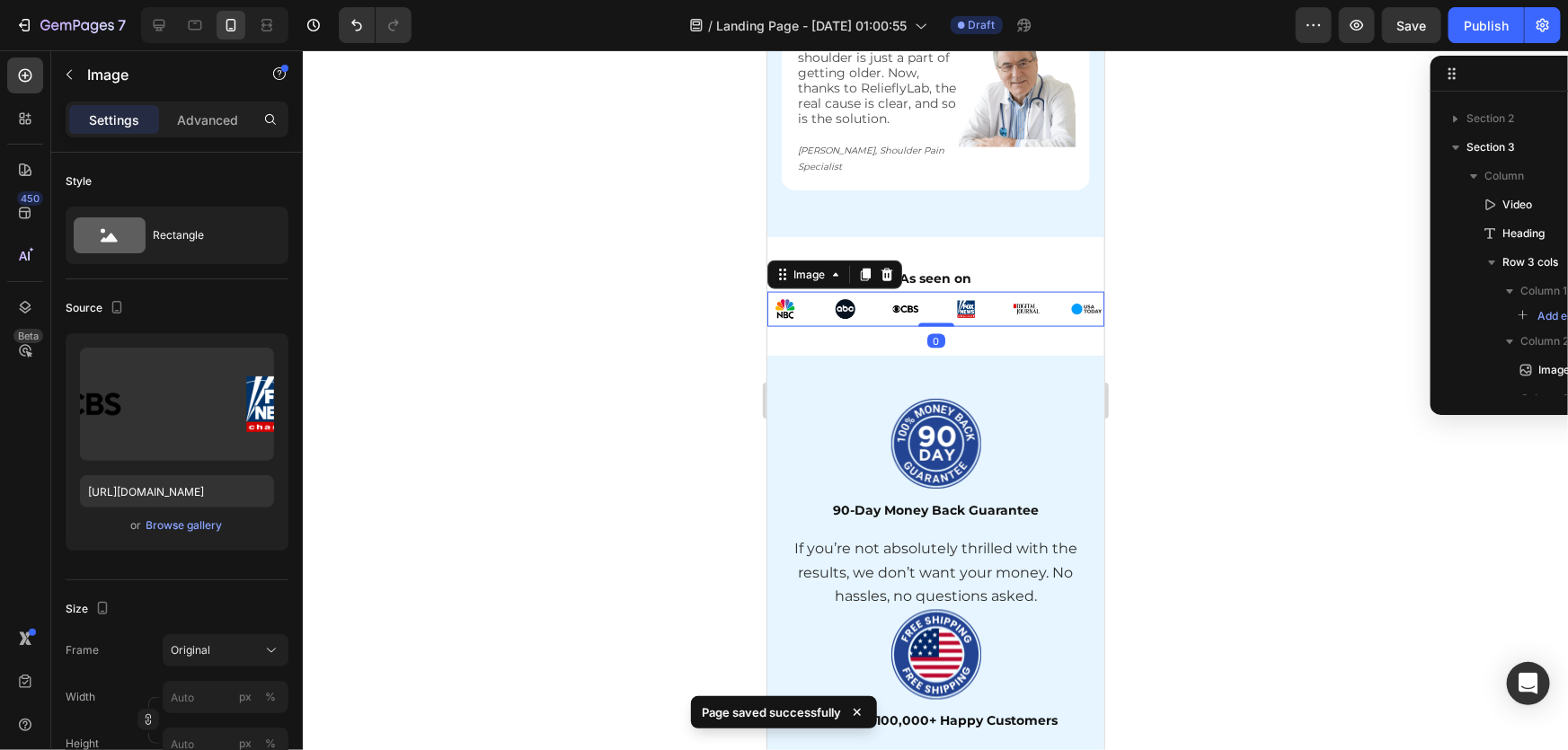
scroll to position [1151, 0]
click at [493, 368] on div at bounding box center [935, 401] width 1265 height 700
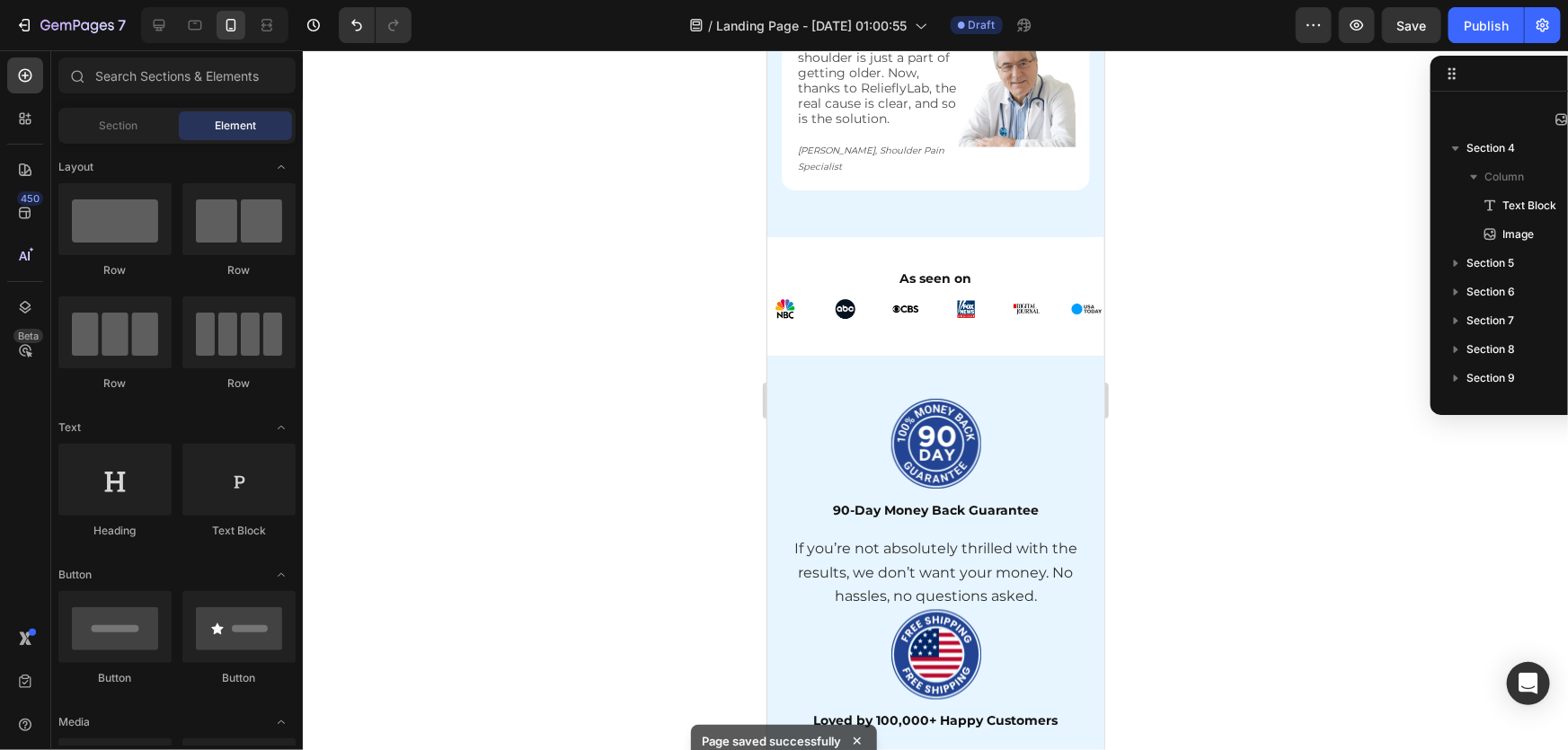
click at [1243, 401] on div at bounding box center [935, 401] width 1265 height 700
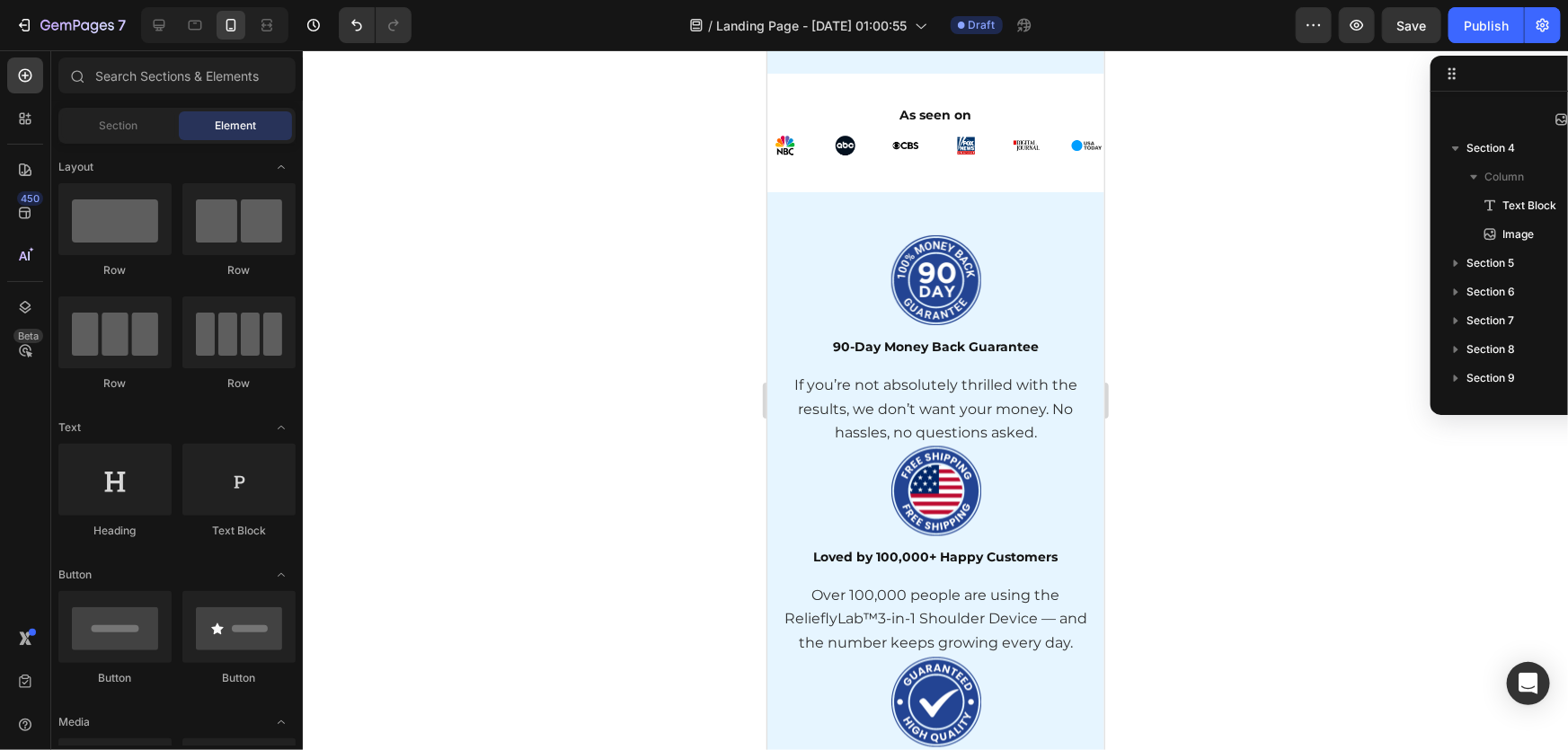
click at [1202, 385] on div at bounding box center [935, 401] width 1265 height 700
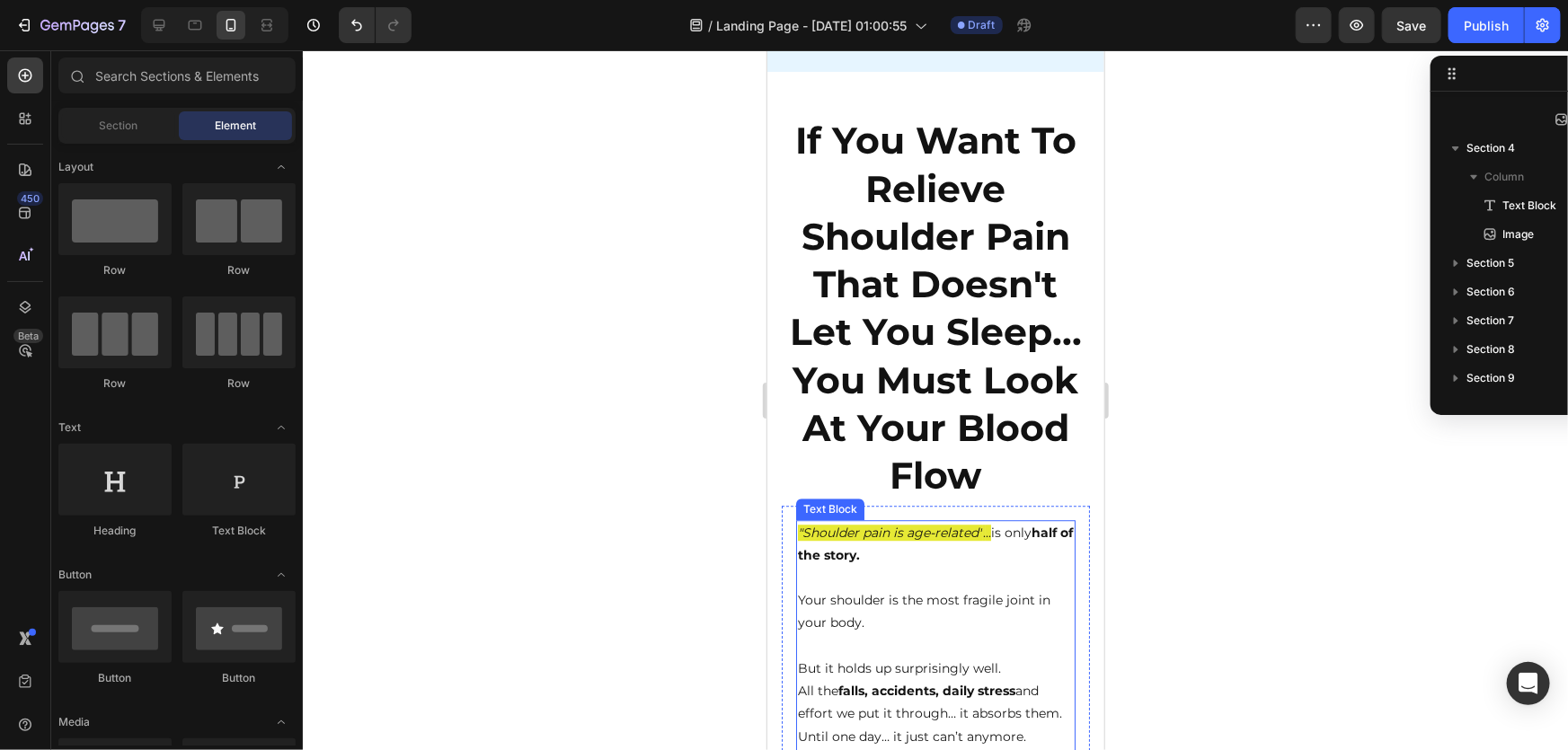
scroll to position [2041, 0]
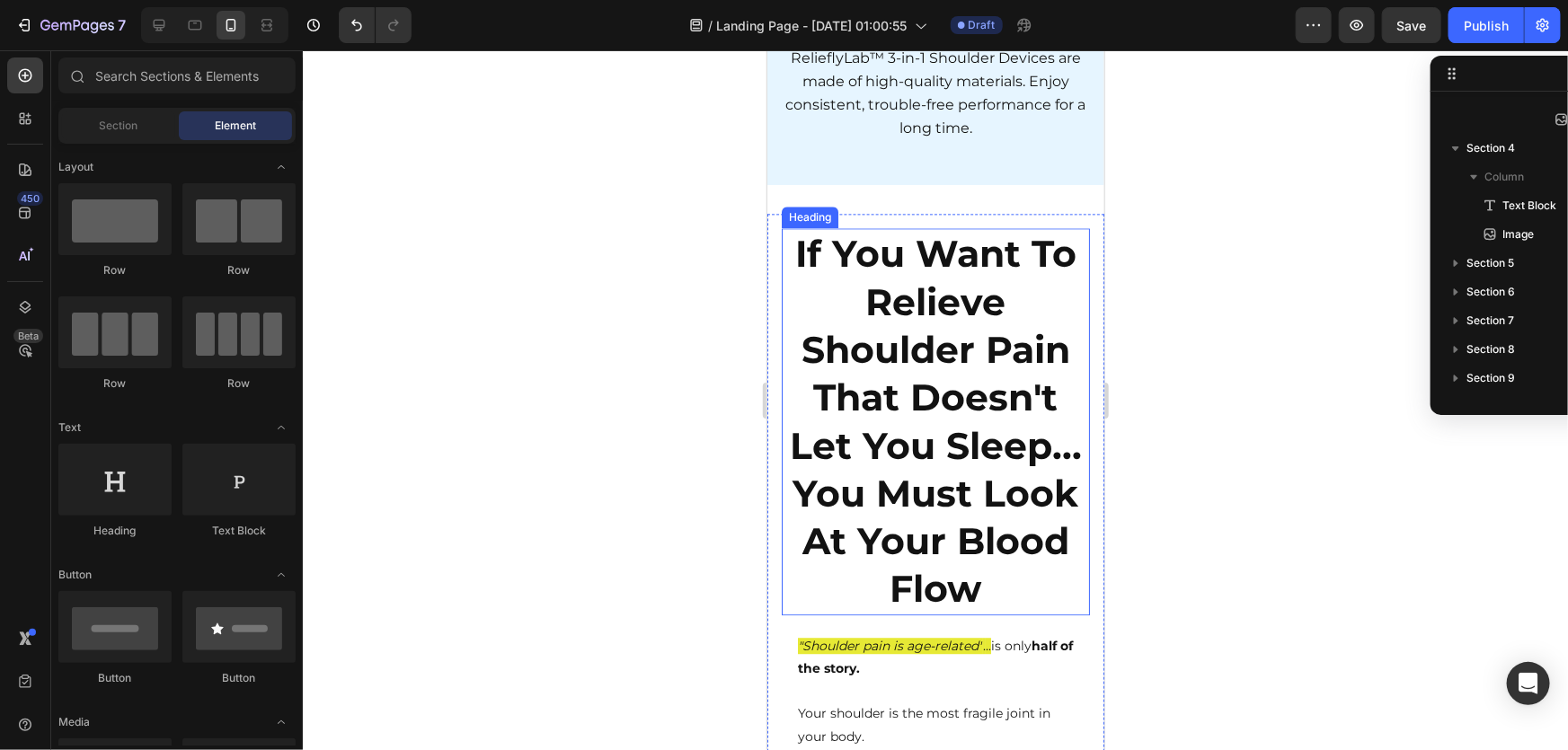
click at [1163, 433] on div at bounding box center [935, 401] width 1265 height 700
click at [881, 387] on strong "If You Want To Relieve Shoulder Pain That Doesn't Let You Sleep... You Must Loo…" at bounding box center [935, 420] width 292 height 380
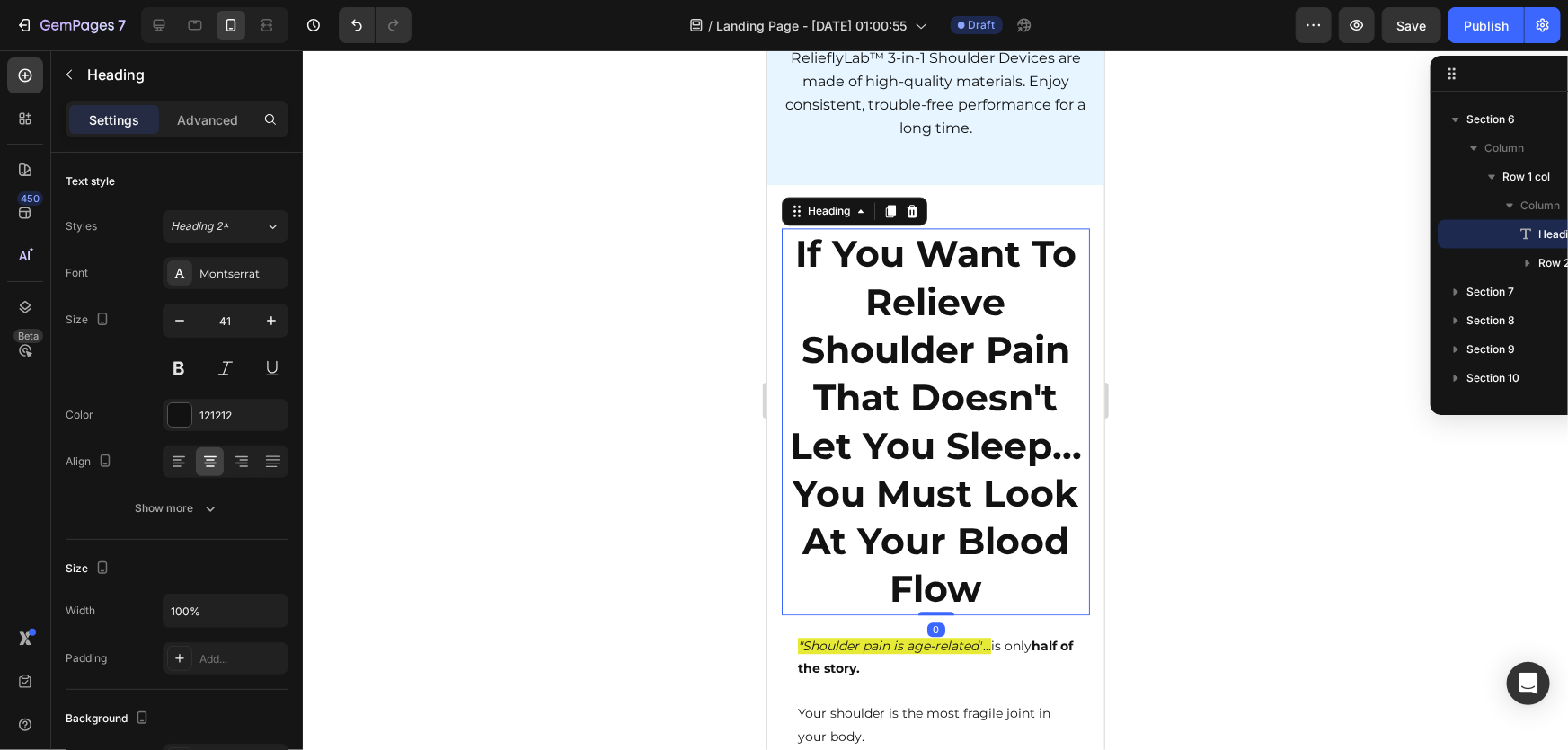
click at [1223, 419] on div at bounding box center [935, 401] width 1265 height 700
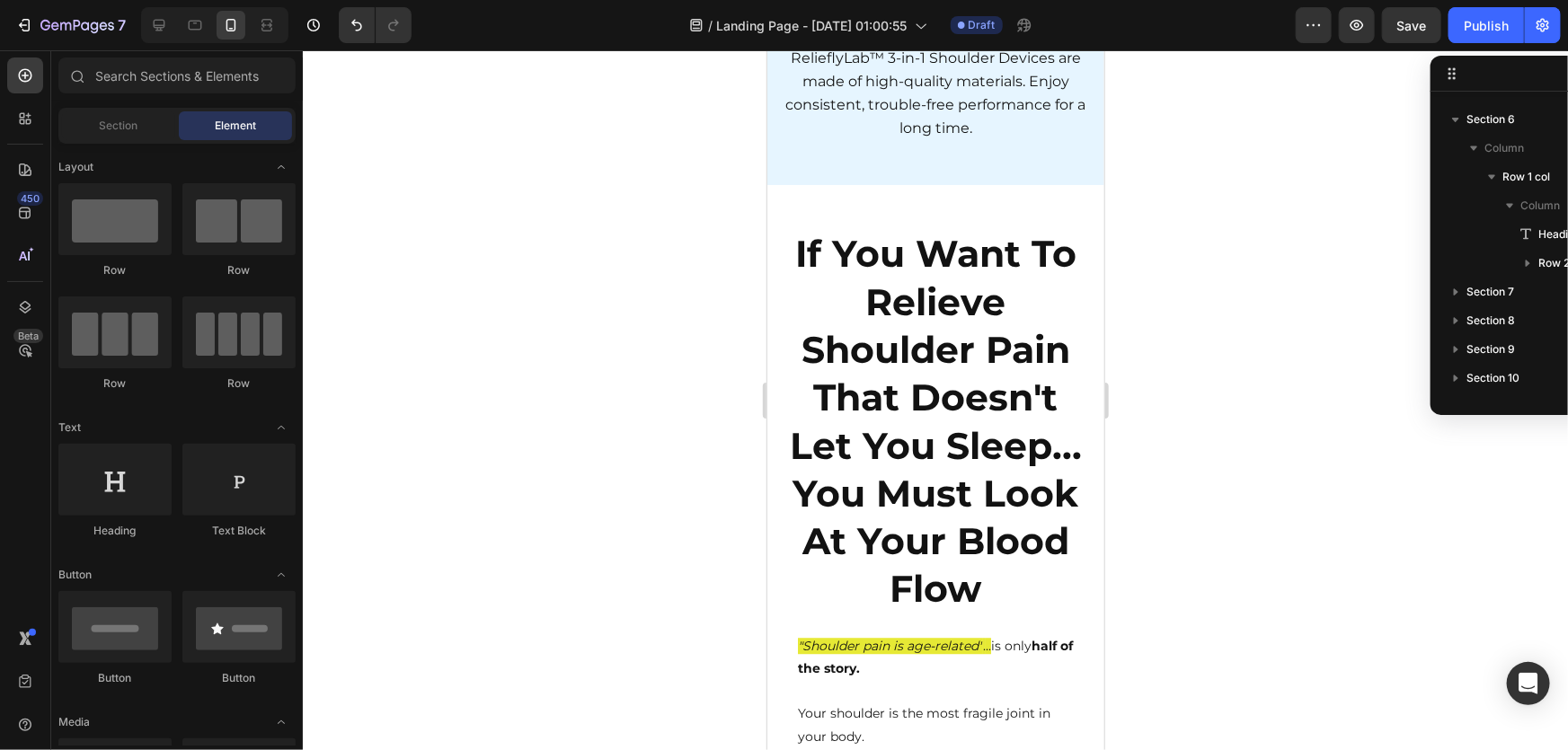
click at [1186, 323] on div at bounding box center [935, 401] width 1265 height 700
click at [1187, 383] on div at bounding box center [935, 401] width 1265 height 700
click at [1330, 341] on div at bounding box center [935, 401] width 1265 height 700
click at [1001, 313] on h2 "If You Want To Relieve Shoulder Pain That Doesn't Let You Sleep... You Must Loo…" at bounding box center [934, 420] width 308 height 386
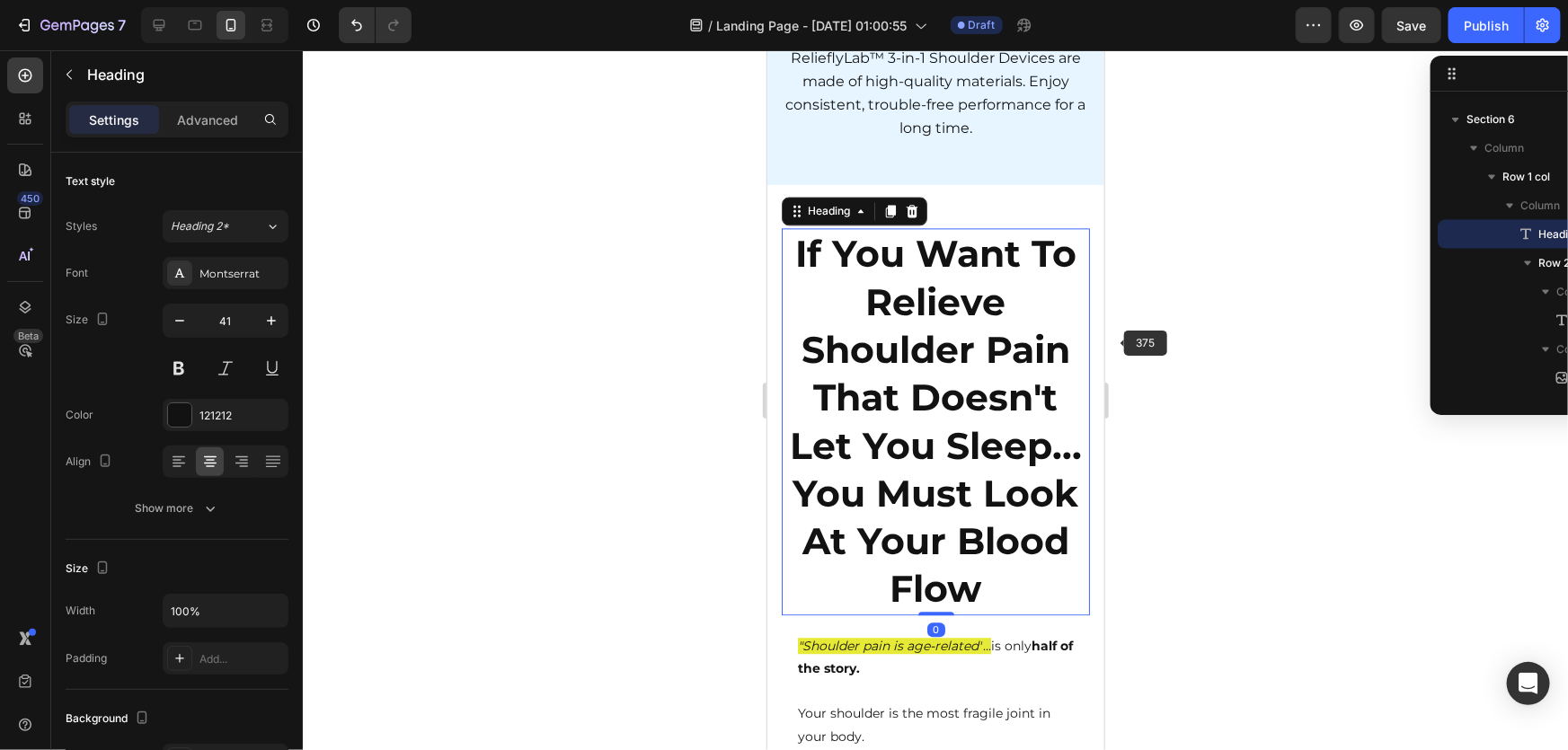
click at [1231, 361] on div at bounding box center [935, 401] width 1265 height 700
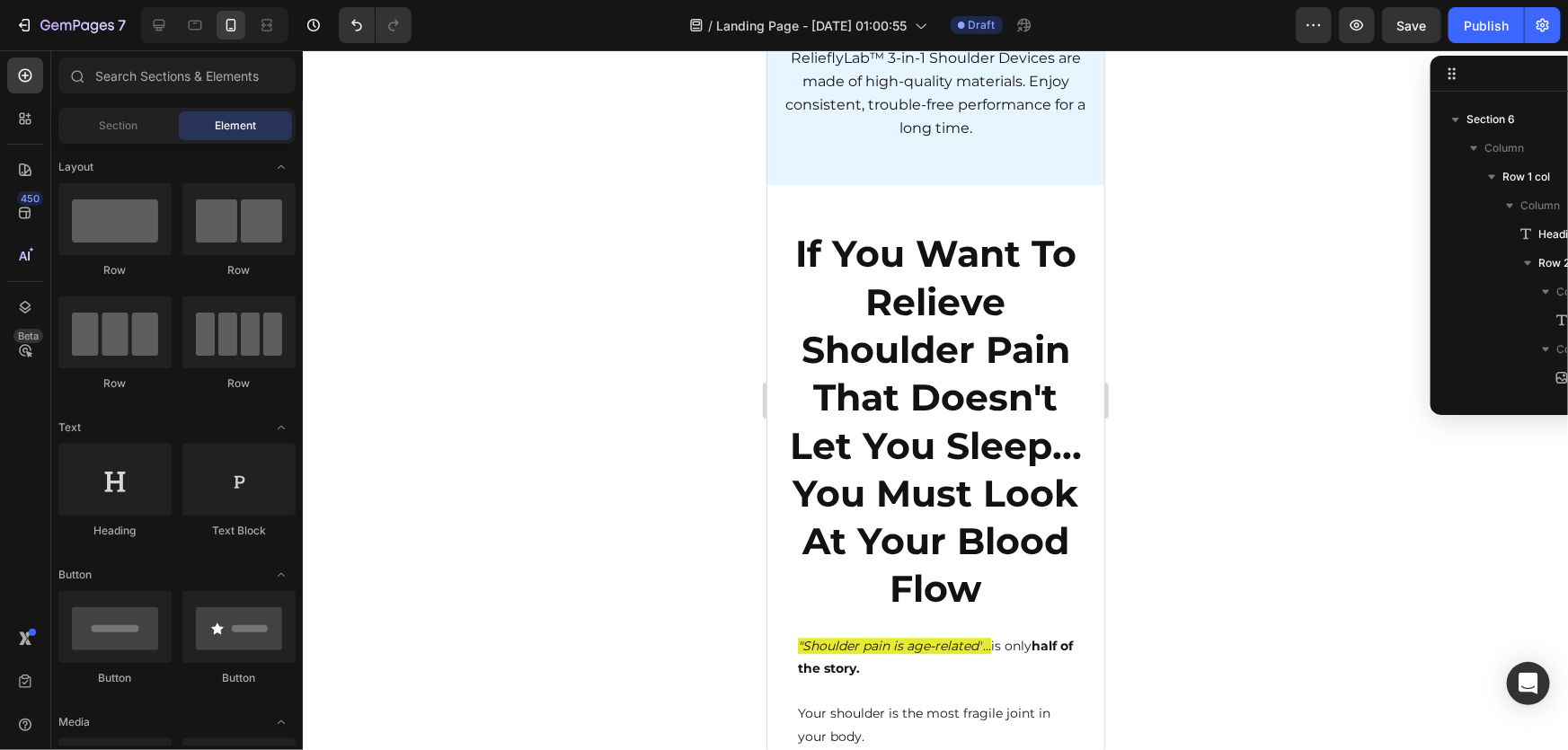
click at [1244, 357] on div at bounding box center [935, 401] width 1265 height 700
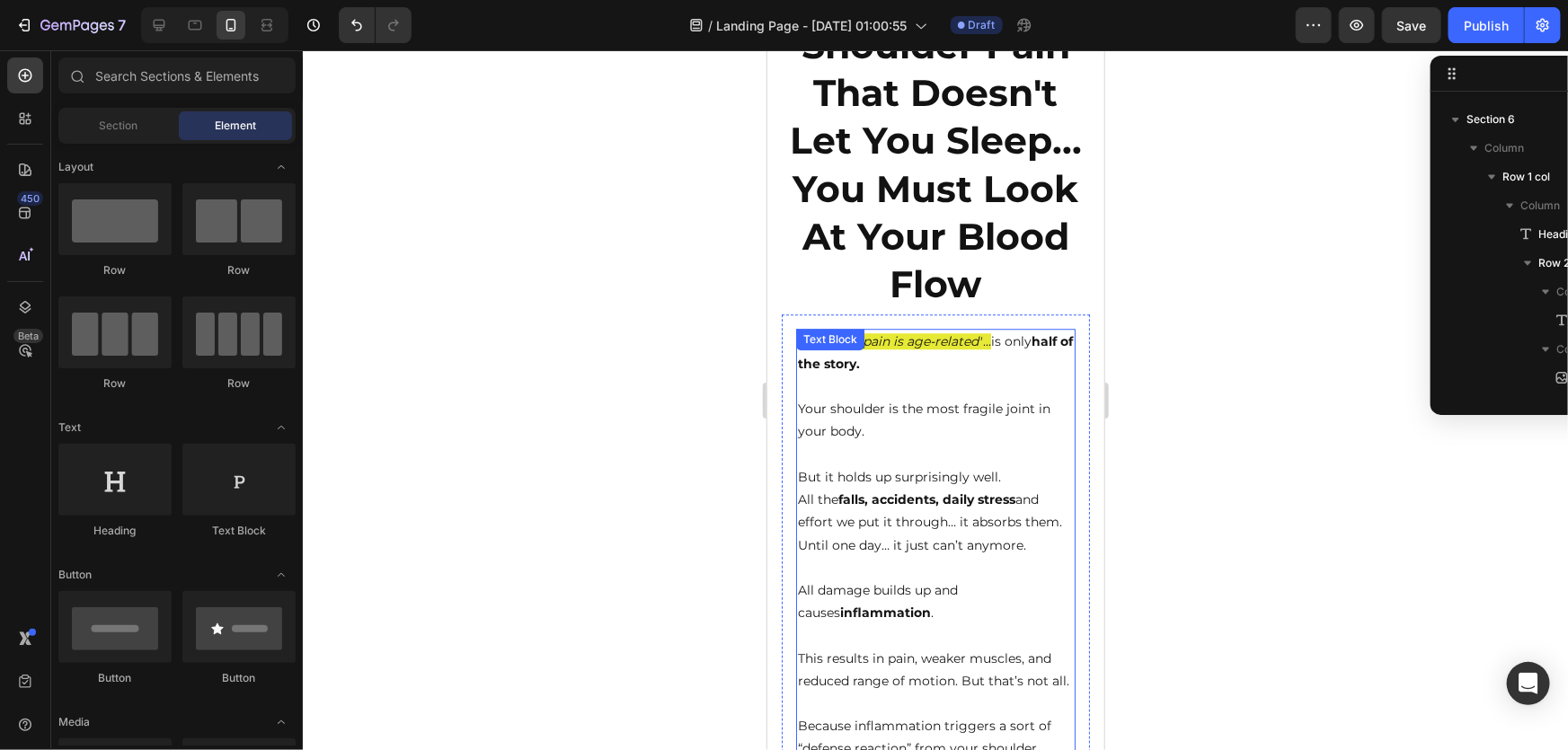
scroll to position [1960, 0]
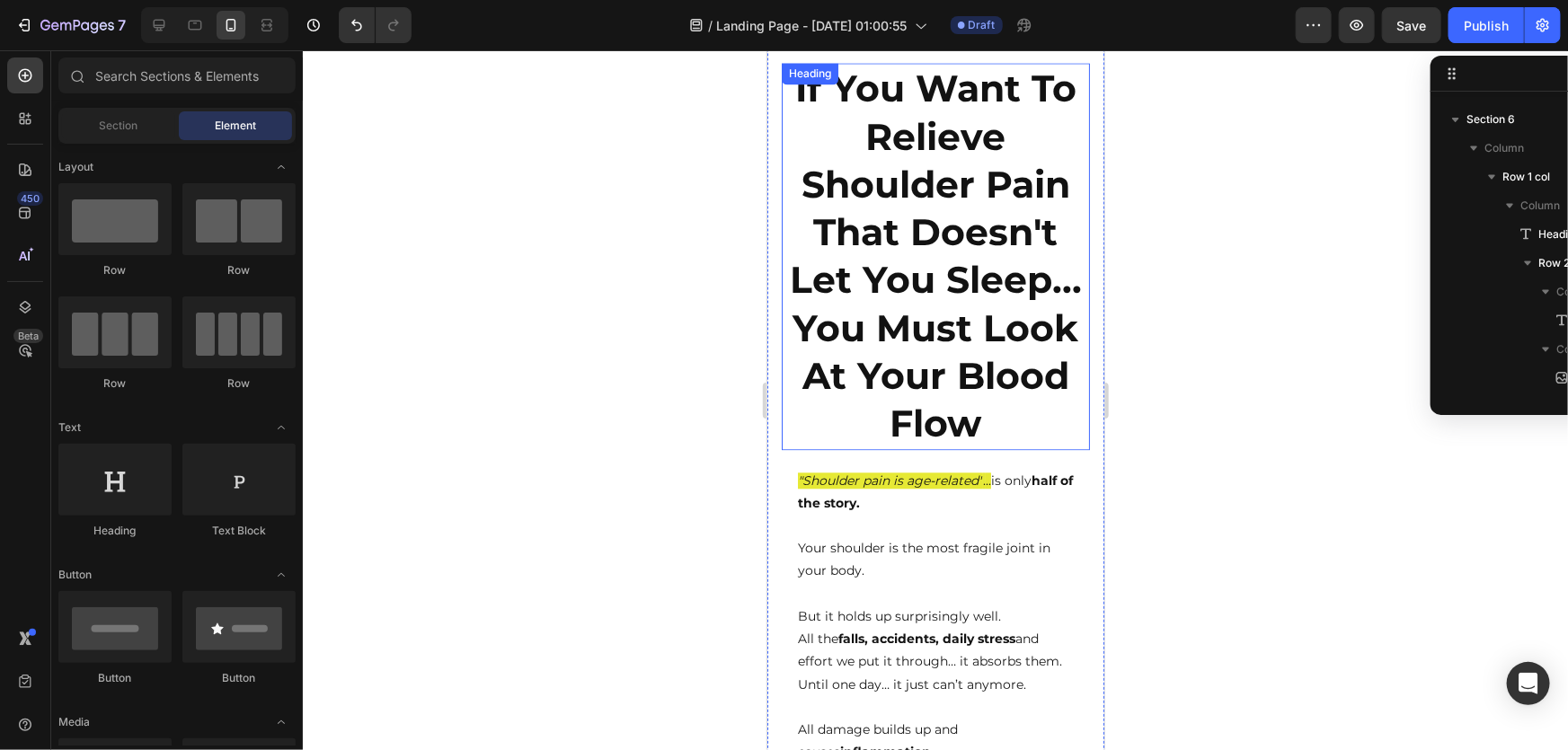
click at [920, 296] on strong "If You Want To Relieve Shoulder Pain That Doesn't Let You Sleep... You Must Loo…" at bounding box center [935, 255] width 292 height 380
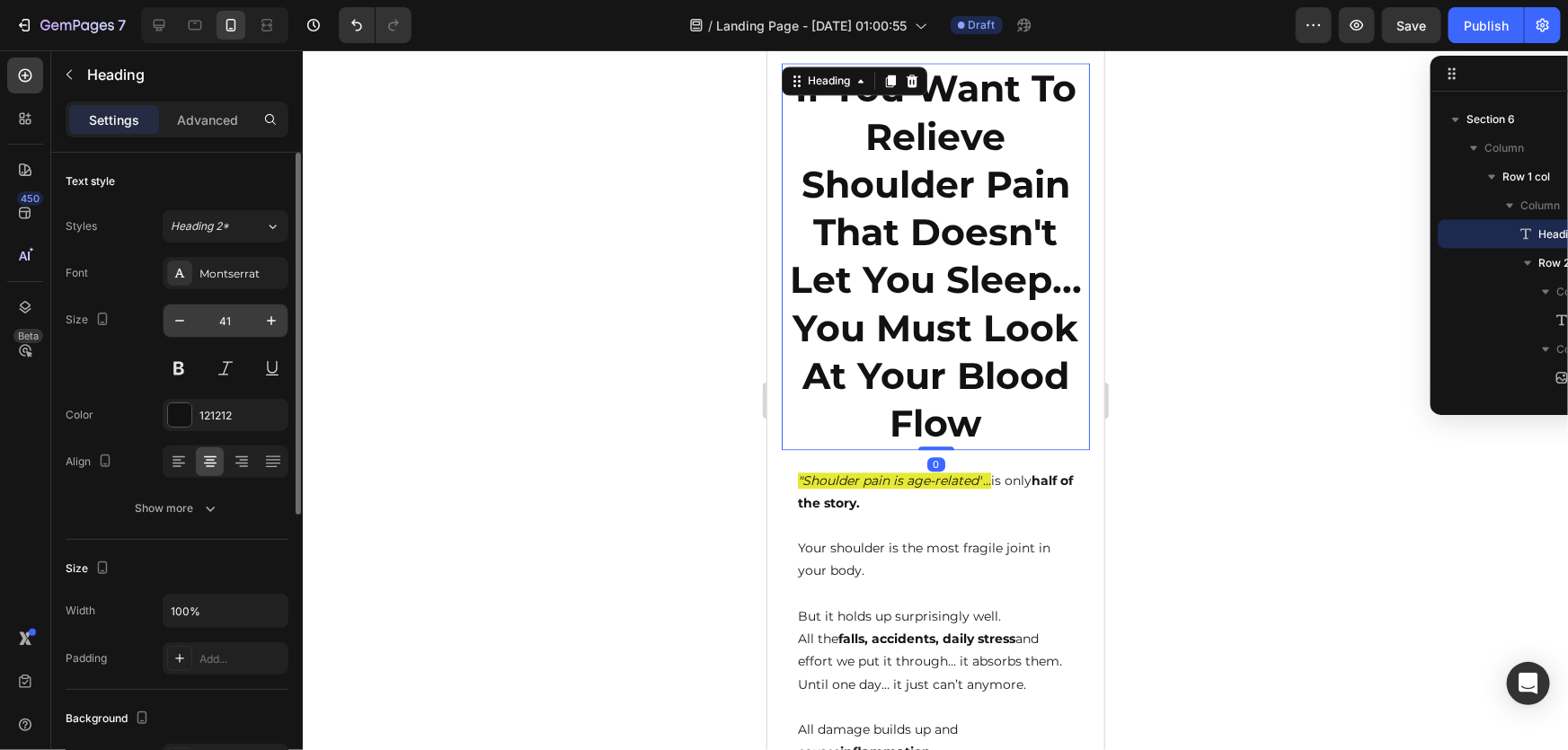
click at [244, 315] on input "41" at bounding box center [225, 321] width 59 height 32
type input "25"
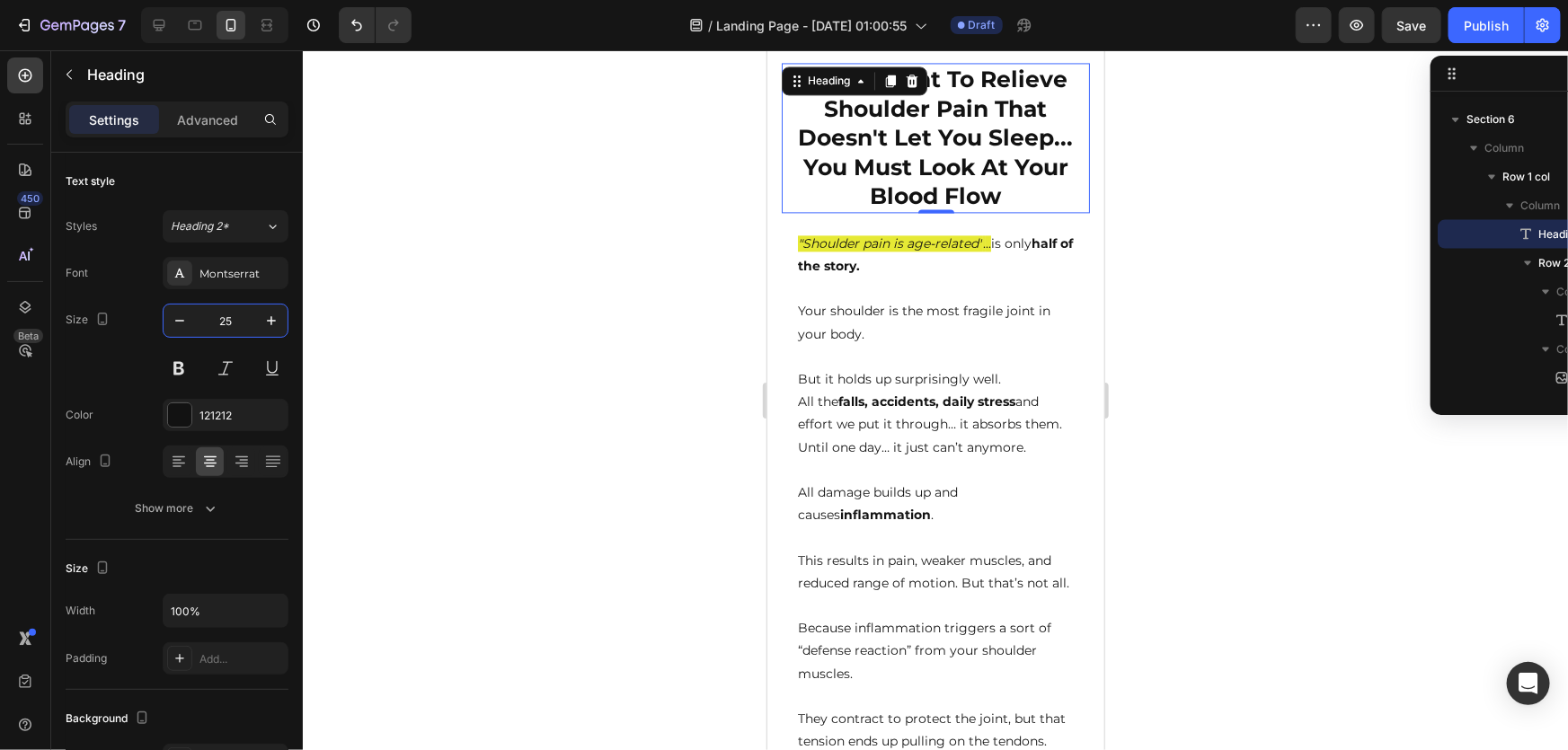
click at [602, 441] on div at bounding box center [935, 401] width 1265 height 700
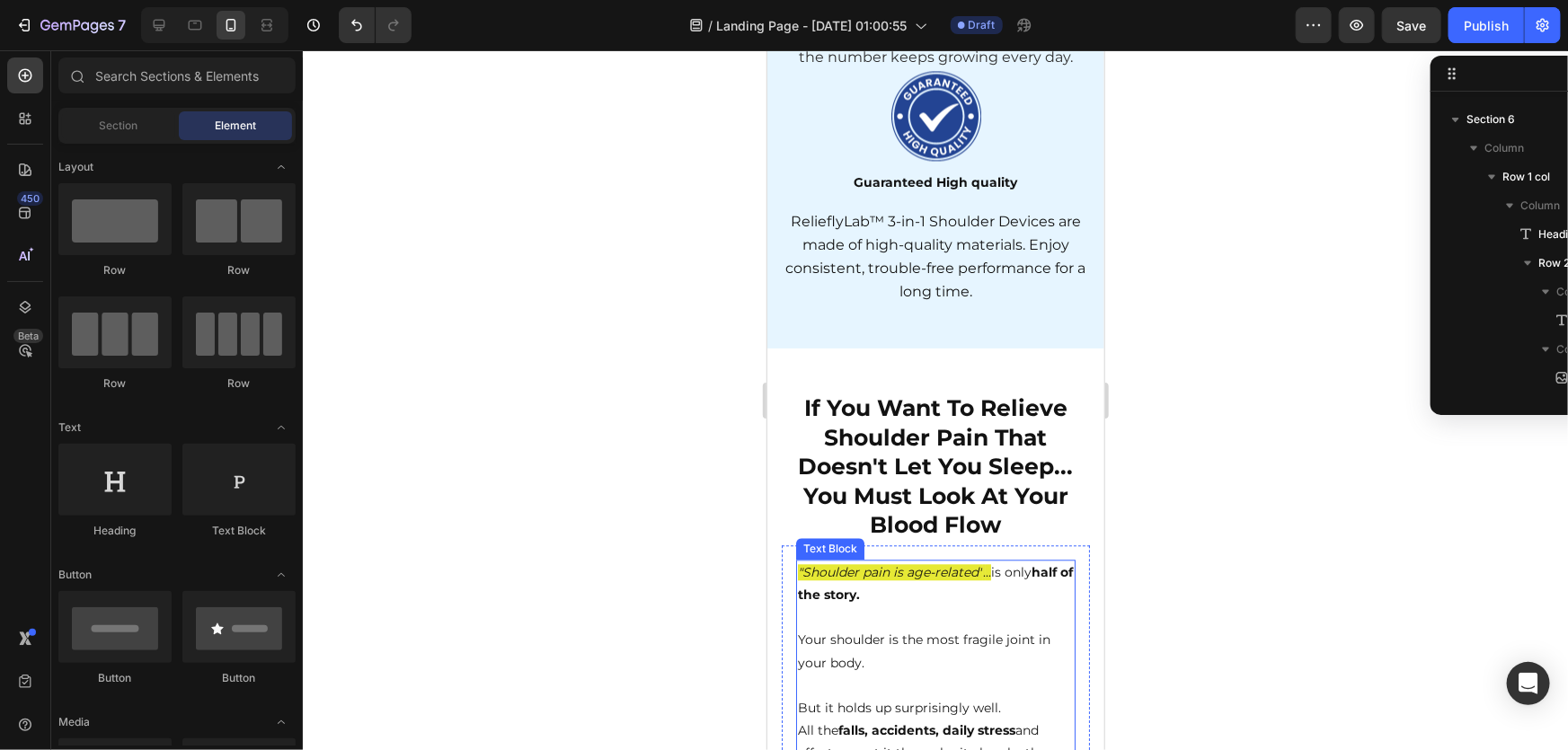
scroll to position [1716, 0]
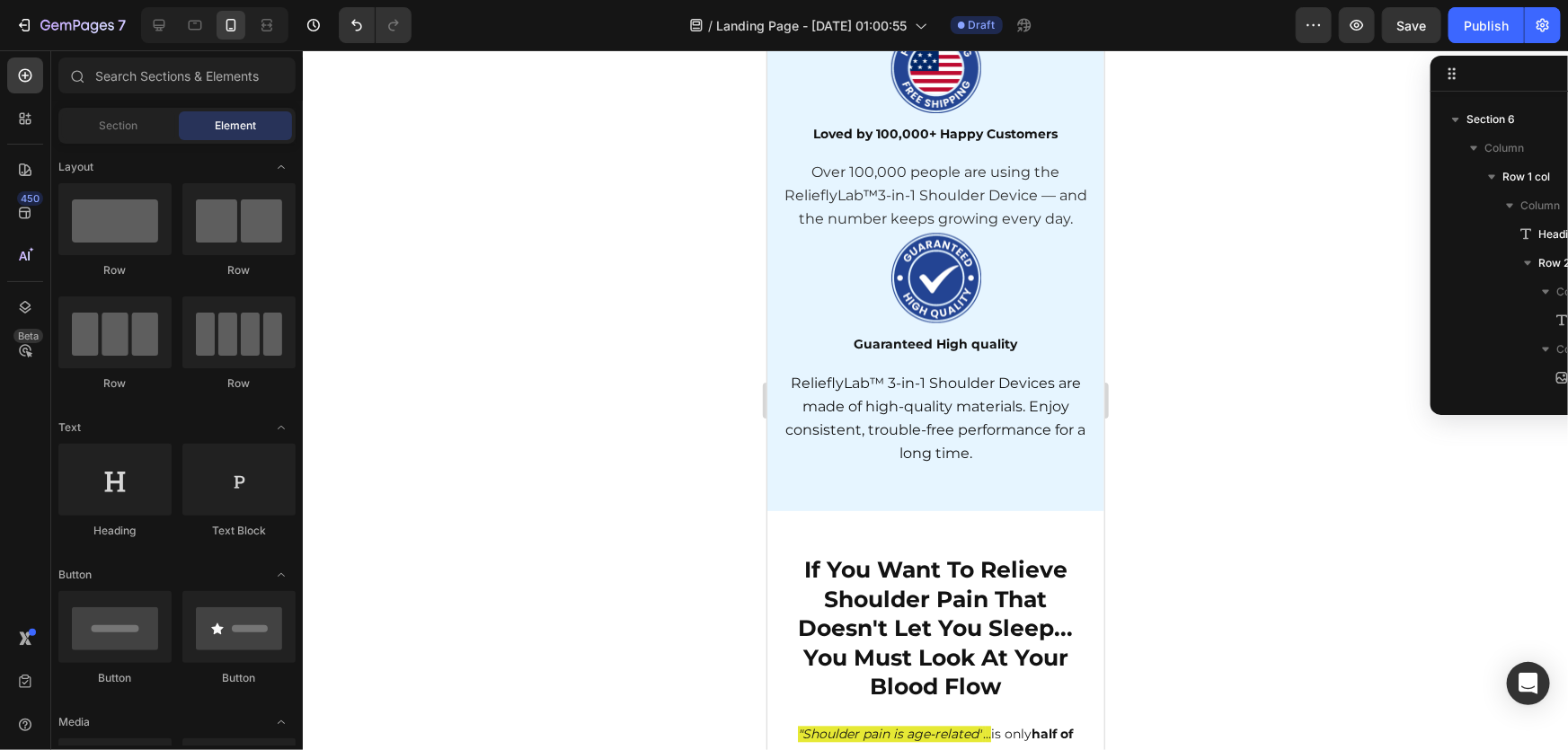
click at [1235, 517] on div at bounding box center [935, 401] width 1265 height 700
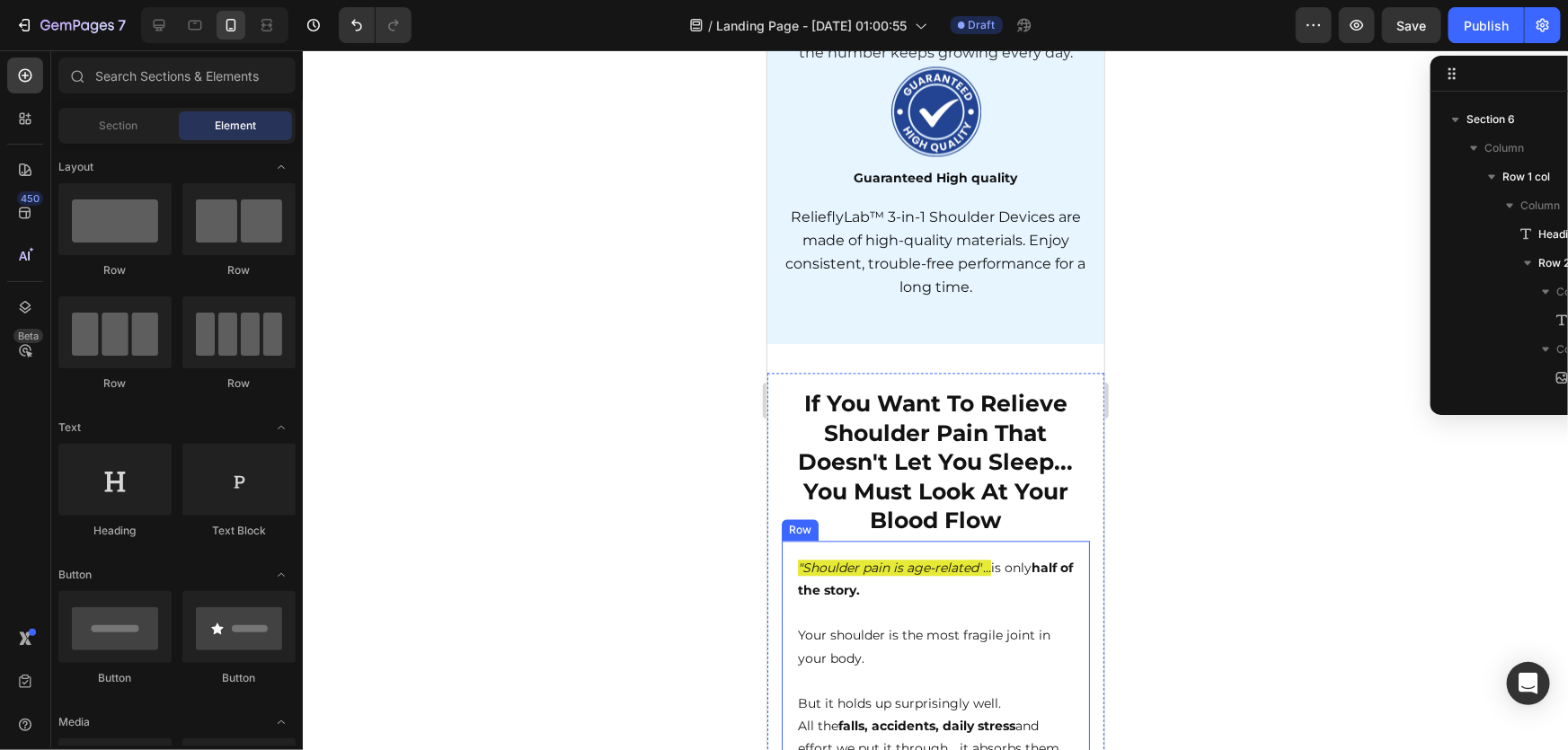
scroll to position [2041, 0]
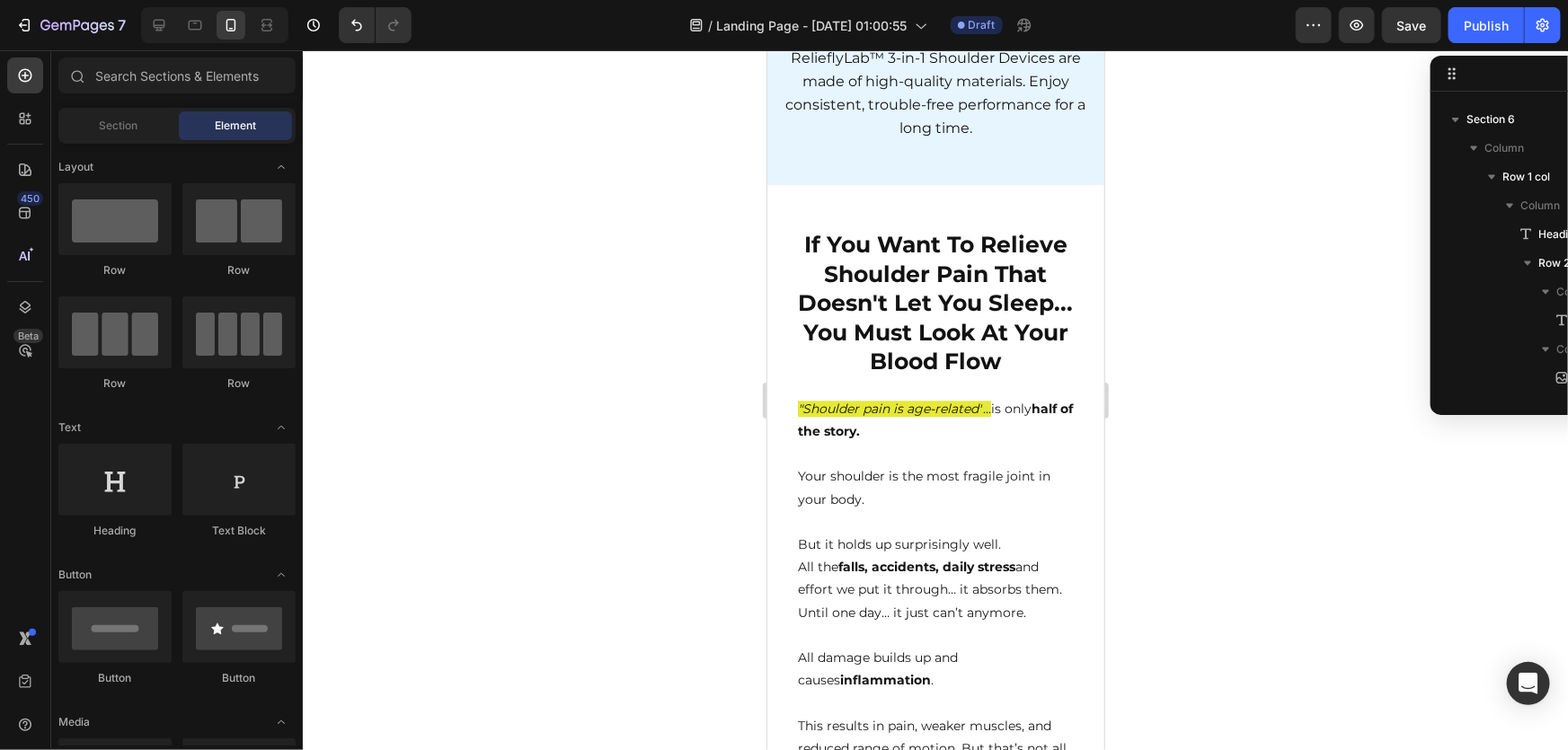
click at [595, 314] on div at bounding box center [935, 401] width 1265 height 700
click at [161, 26] on icon at bounding box center [158, 25] width 18 height 18
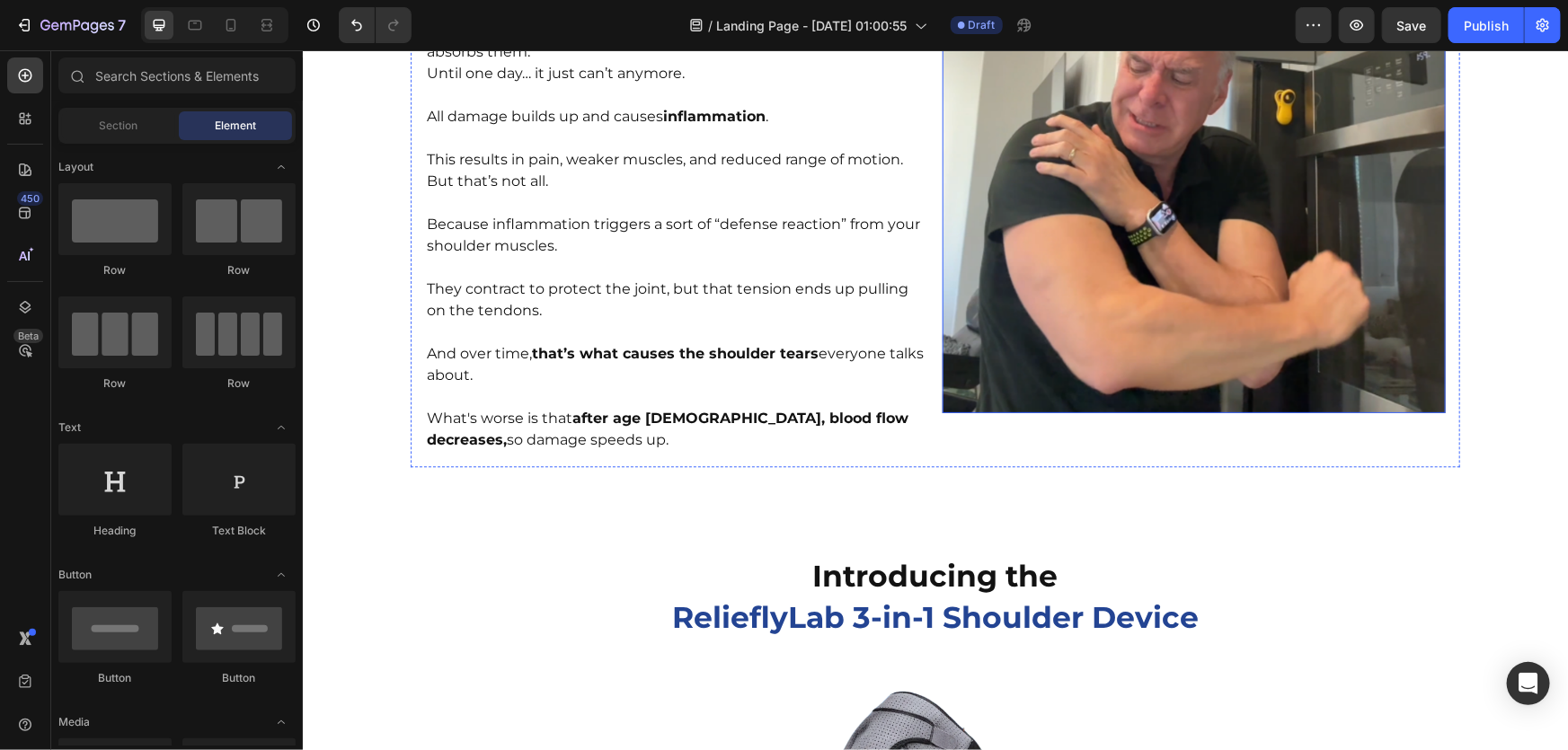
scroll to position [2303, 0]
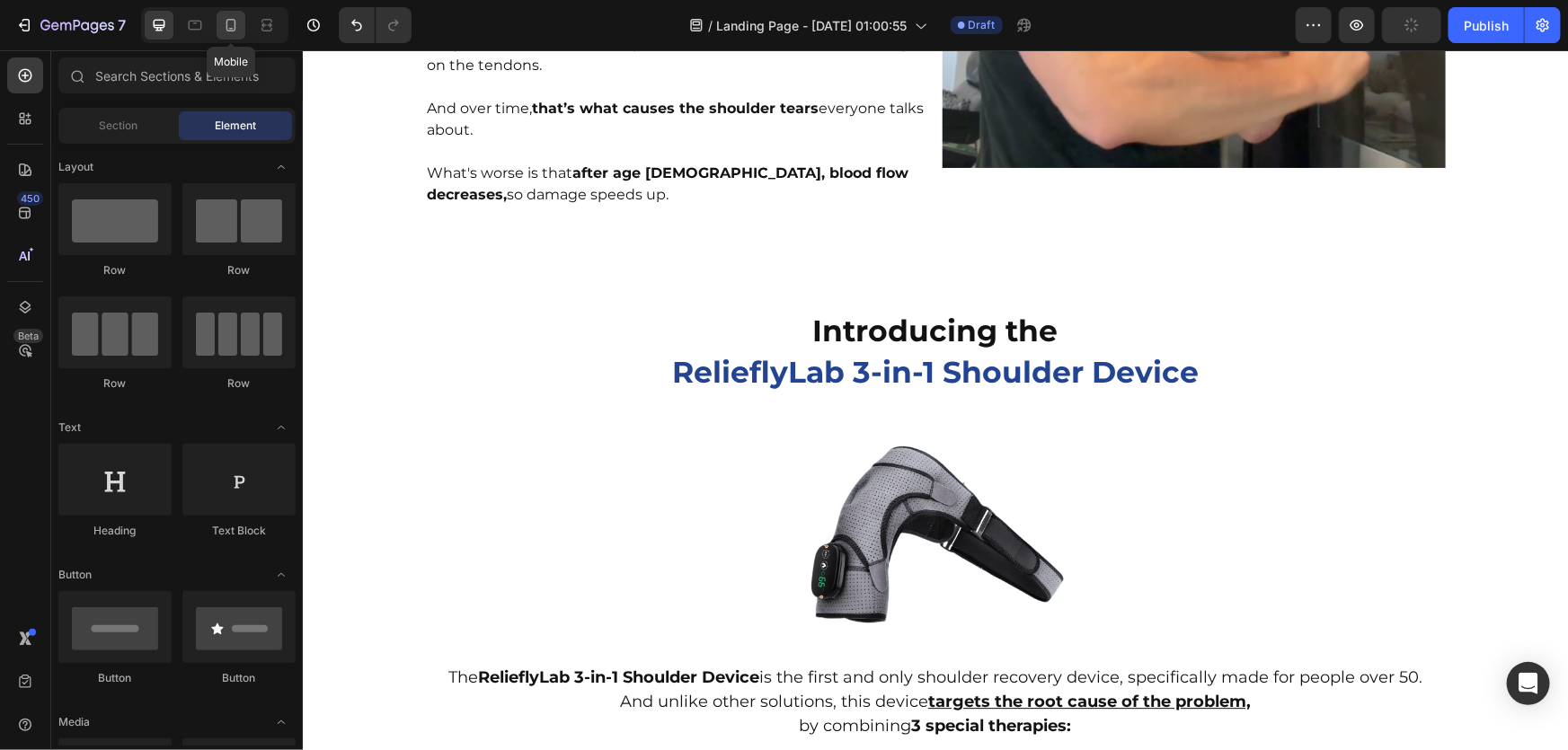
click at [234, 24] on icon at bounding box center [231, 25] width 18 height 18
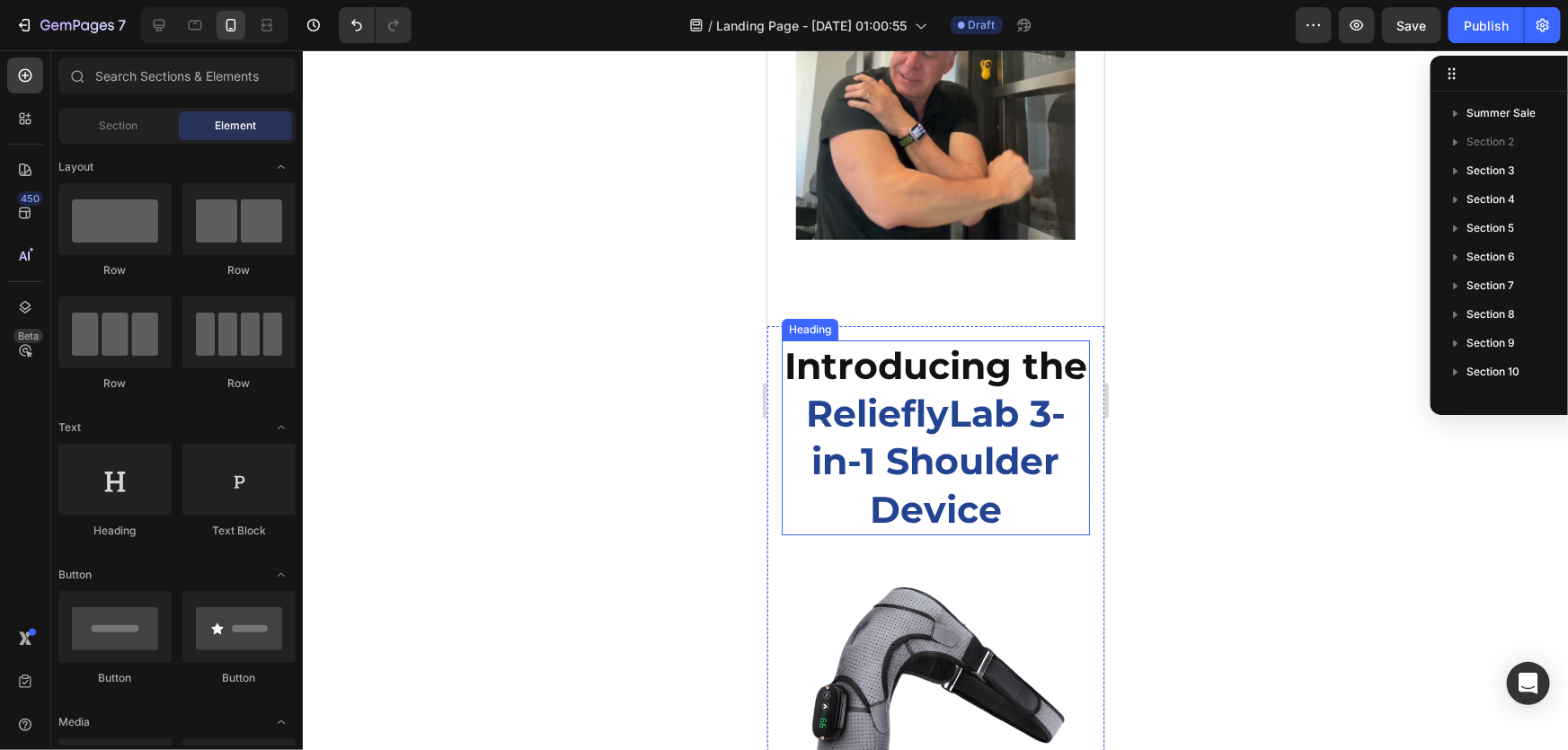
scroll to position [3265, 0]
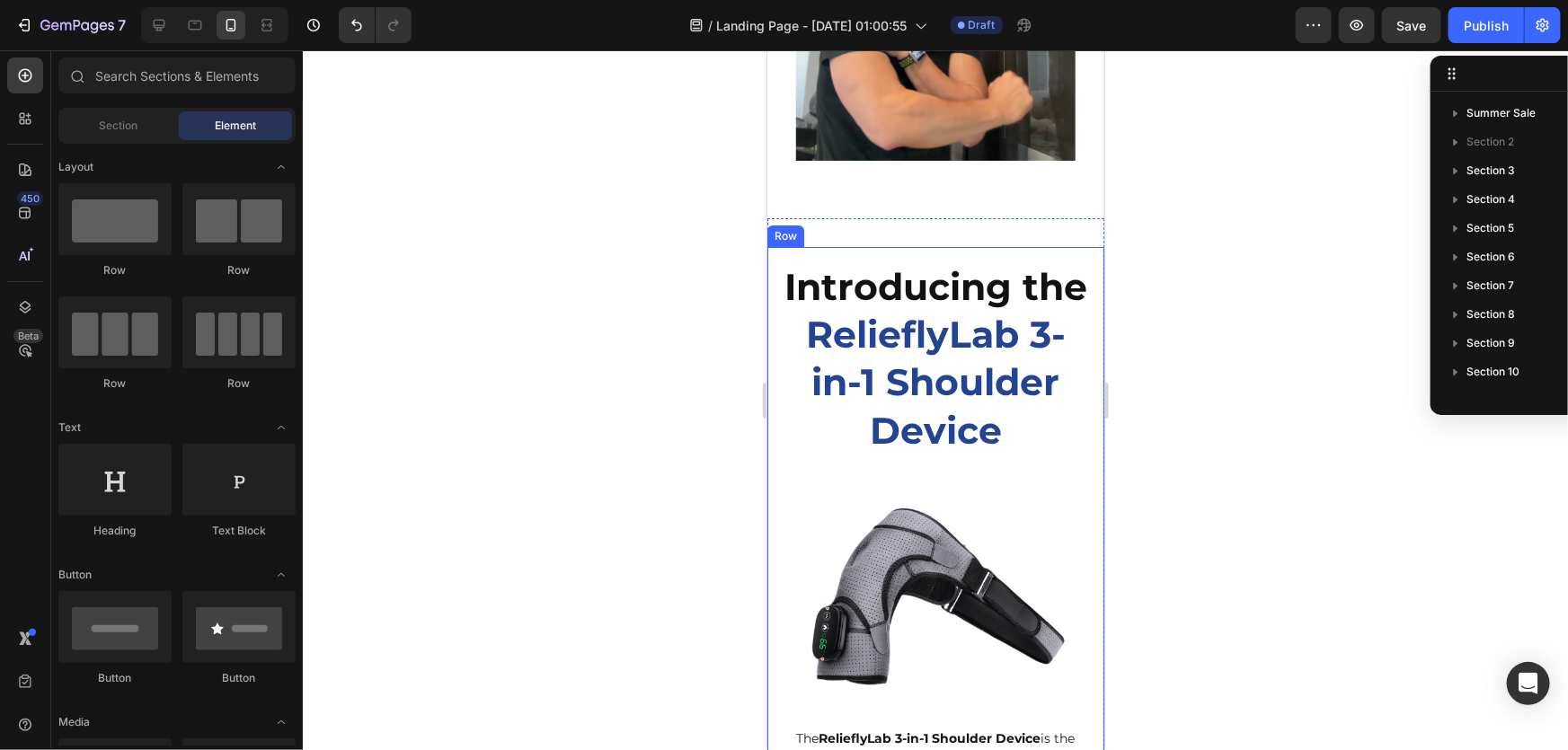
click at [949, 286] on strong "Introducing the" at bounding box center [934, 285] width 303 height 45
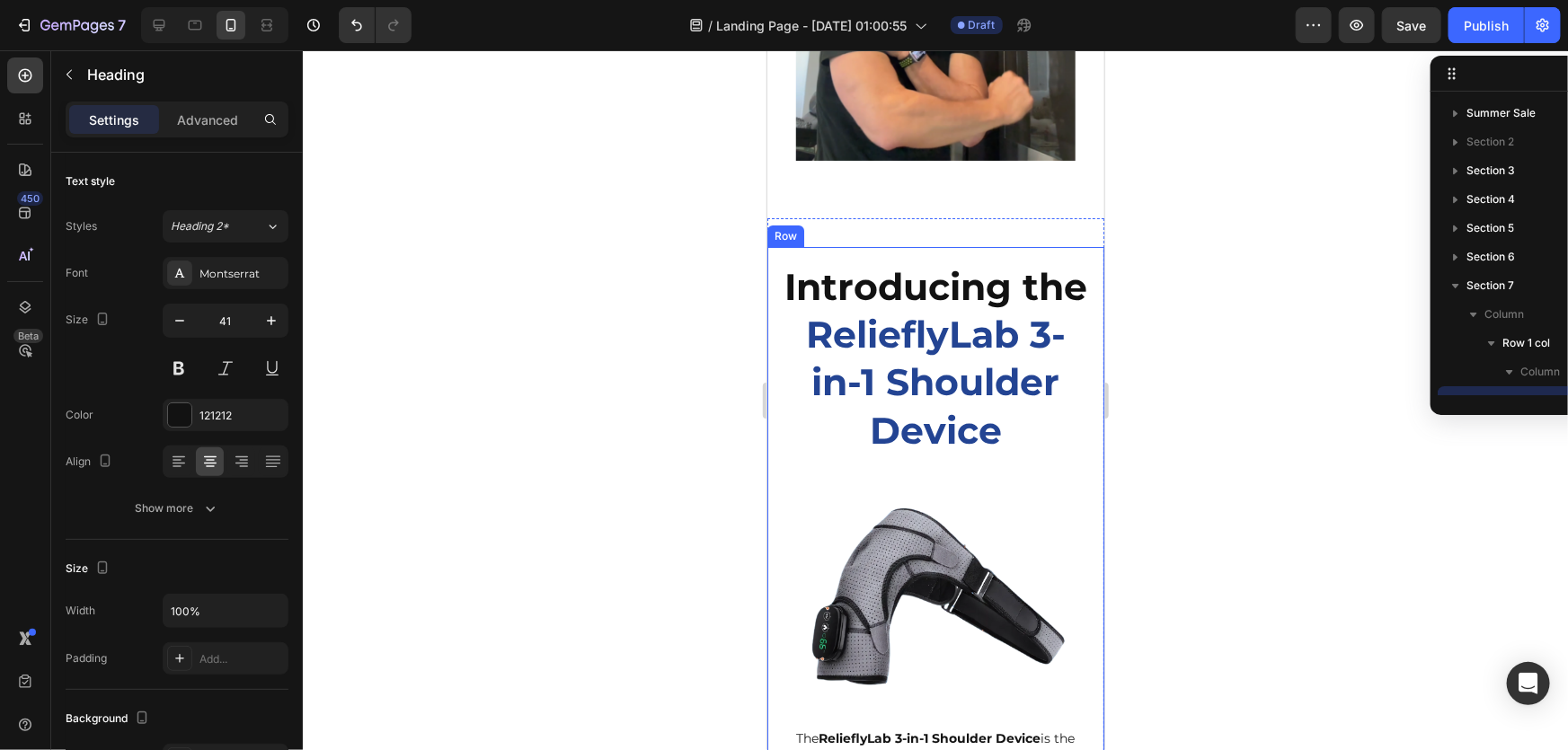
scroll to position [167, 0]
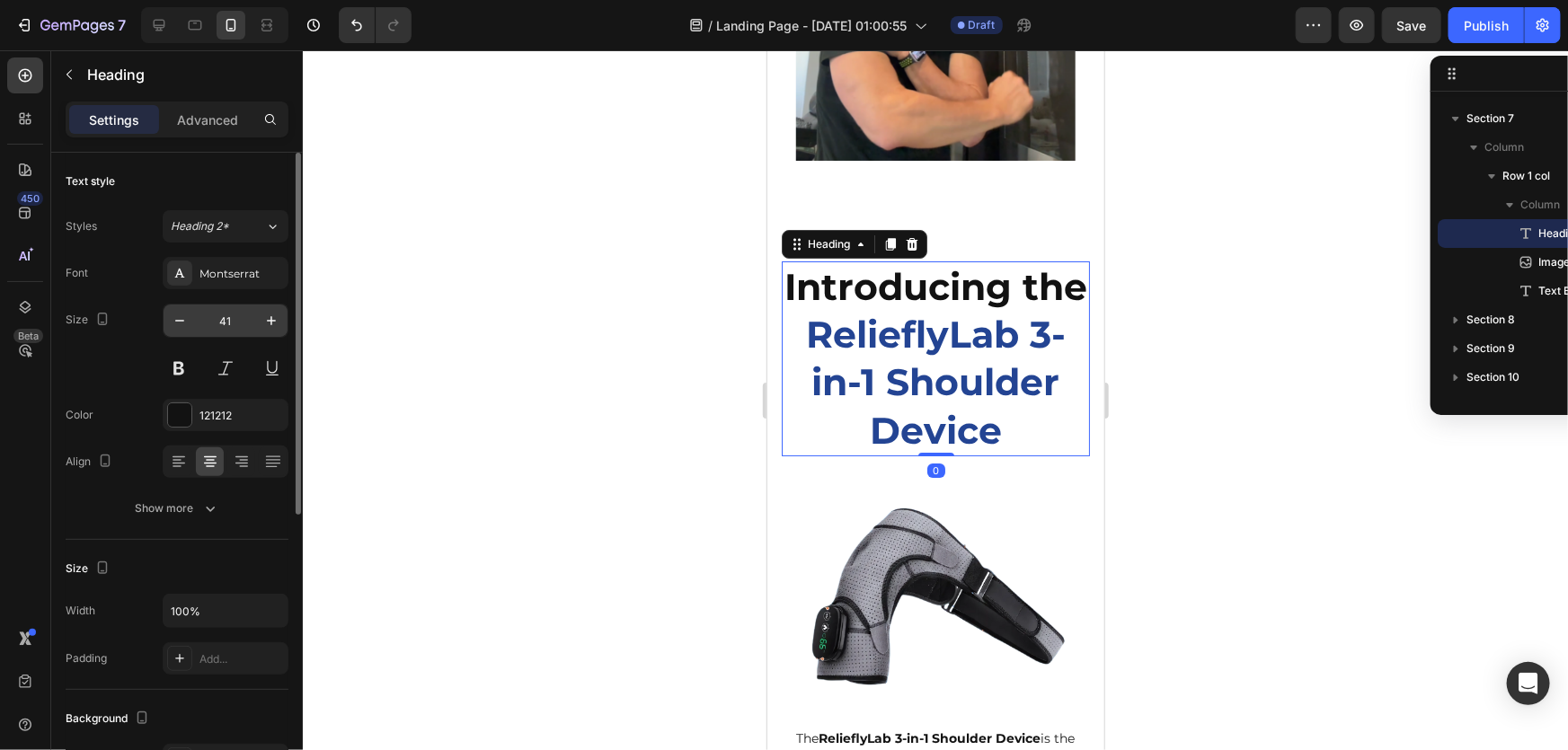
click at [223, 320] on input "41" at bounding box center [225, 321] width 59 height 32
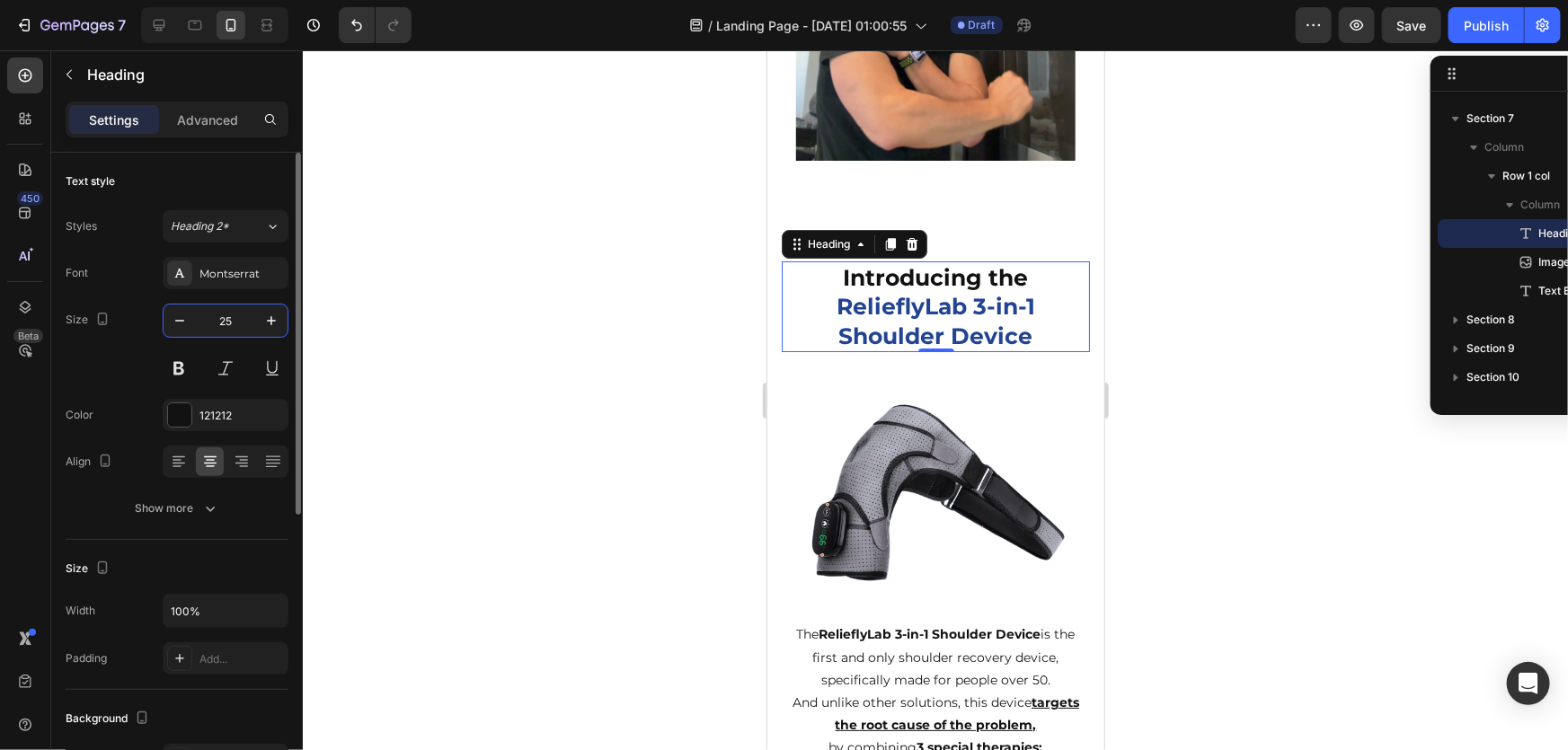
type input "25"
click at [716, 484] on div at bounding box center [935, 401] width 1265 height 700
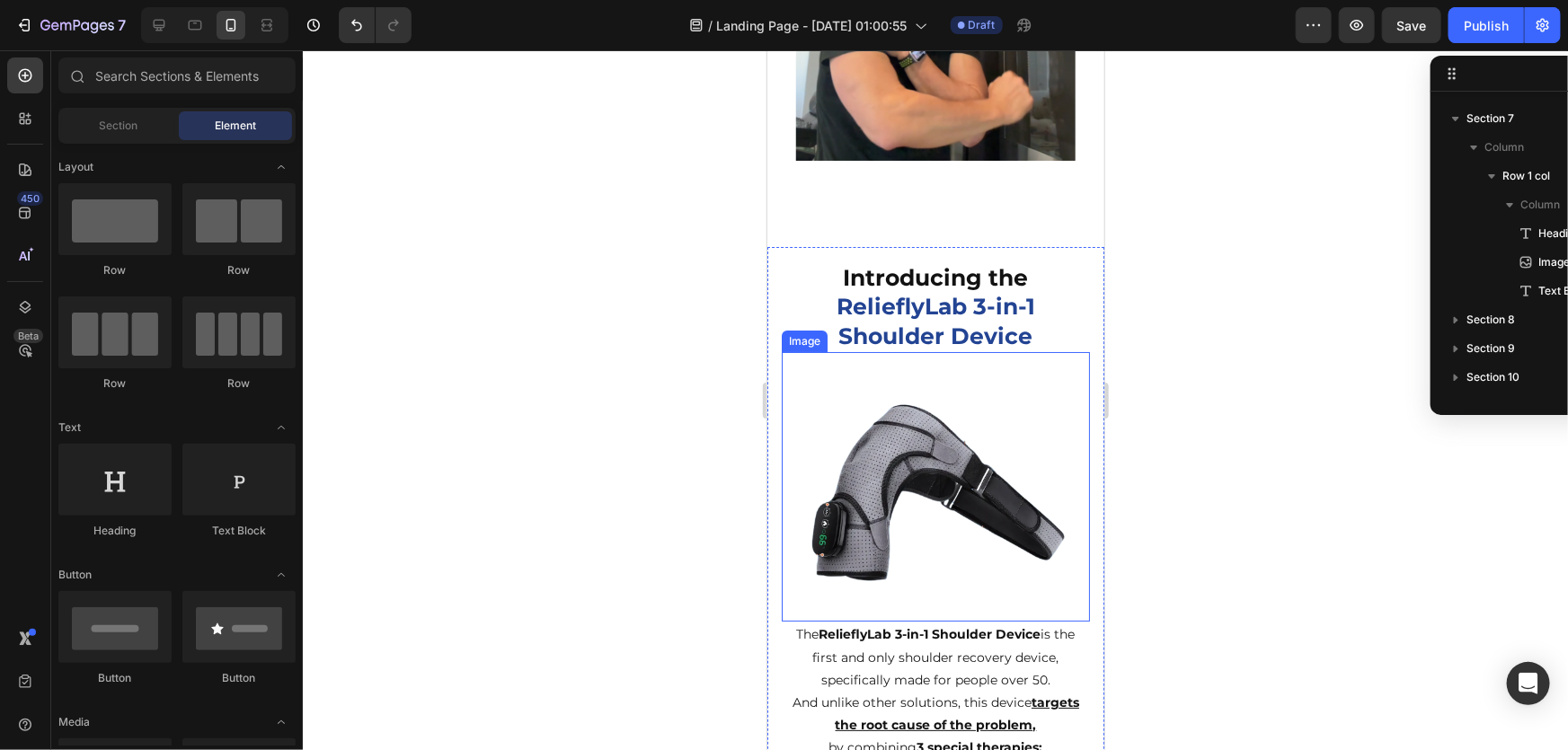
scroll to position [3510, 0]
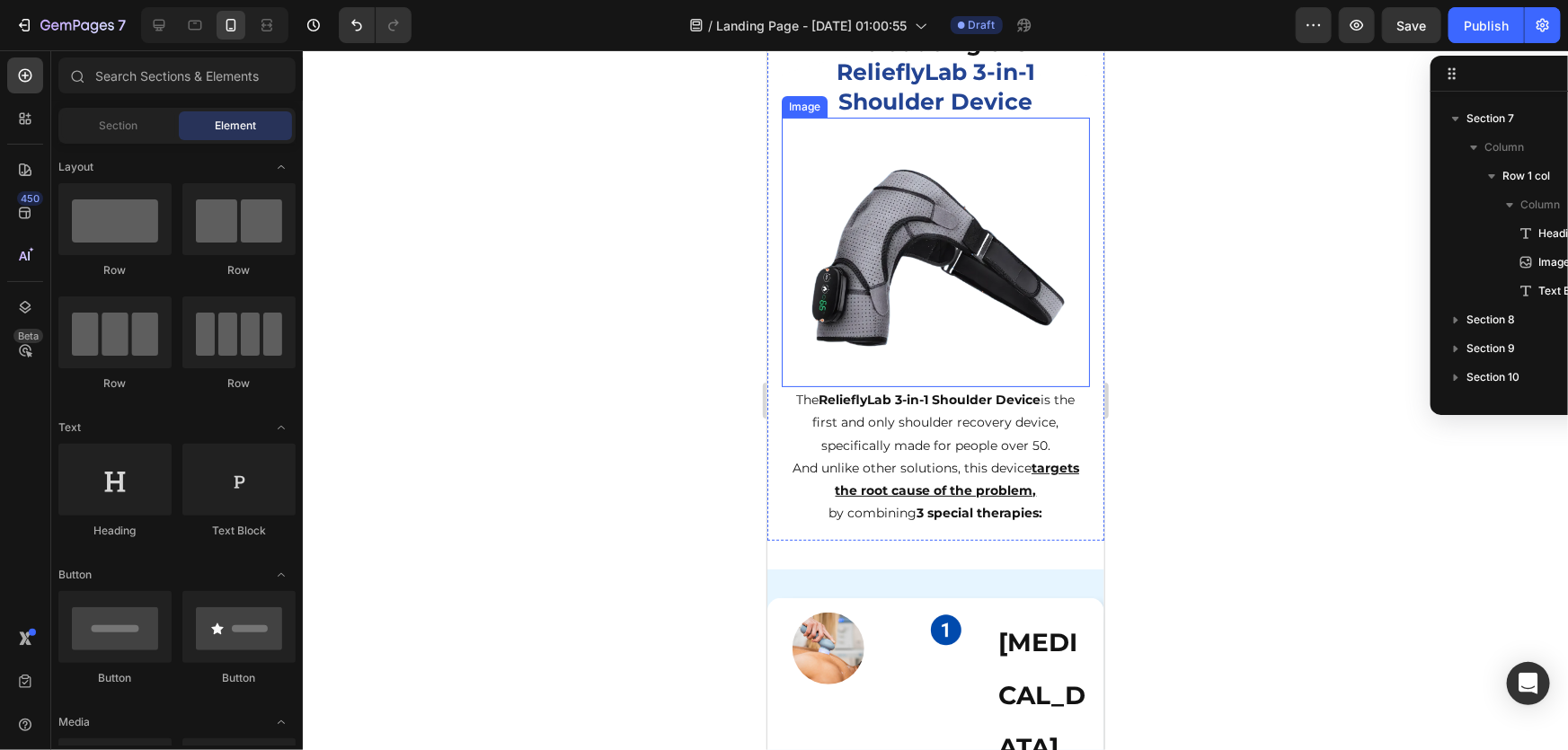
click at [927, 256] on img at bounding box center [935, 251] width 269 height 269
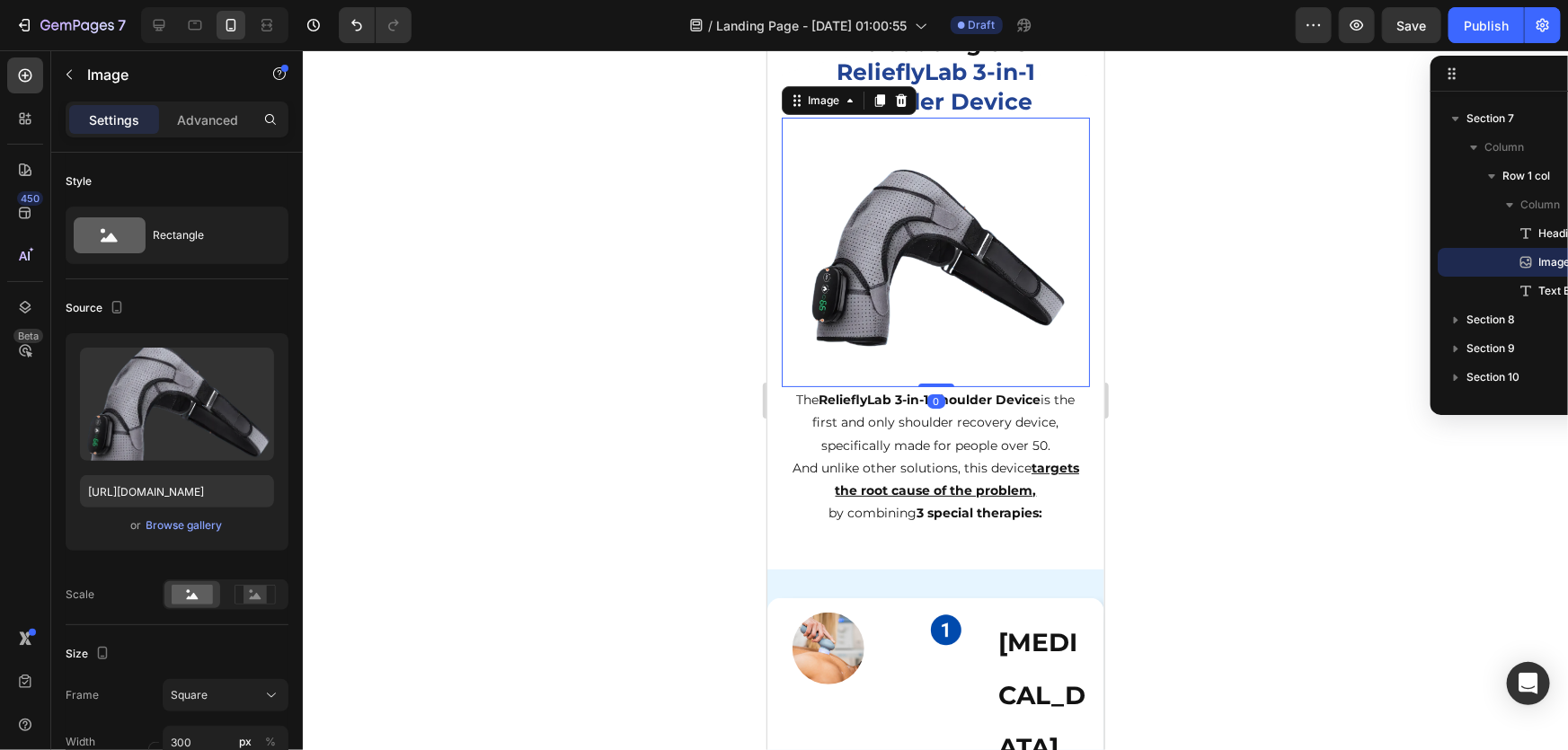
click at [685, 434] on div at bounding box center [935, 401] width 1265 height 700
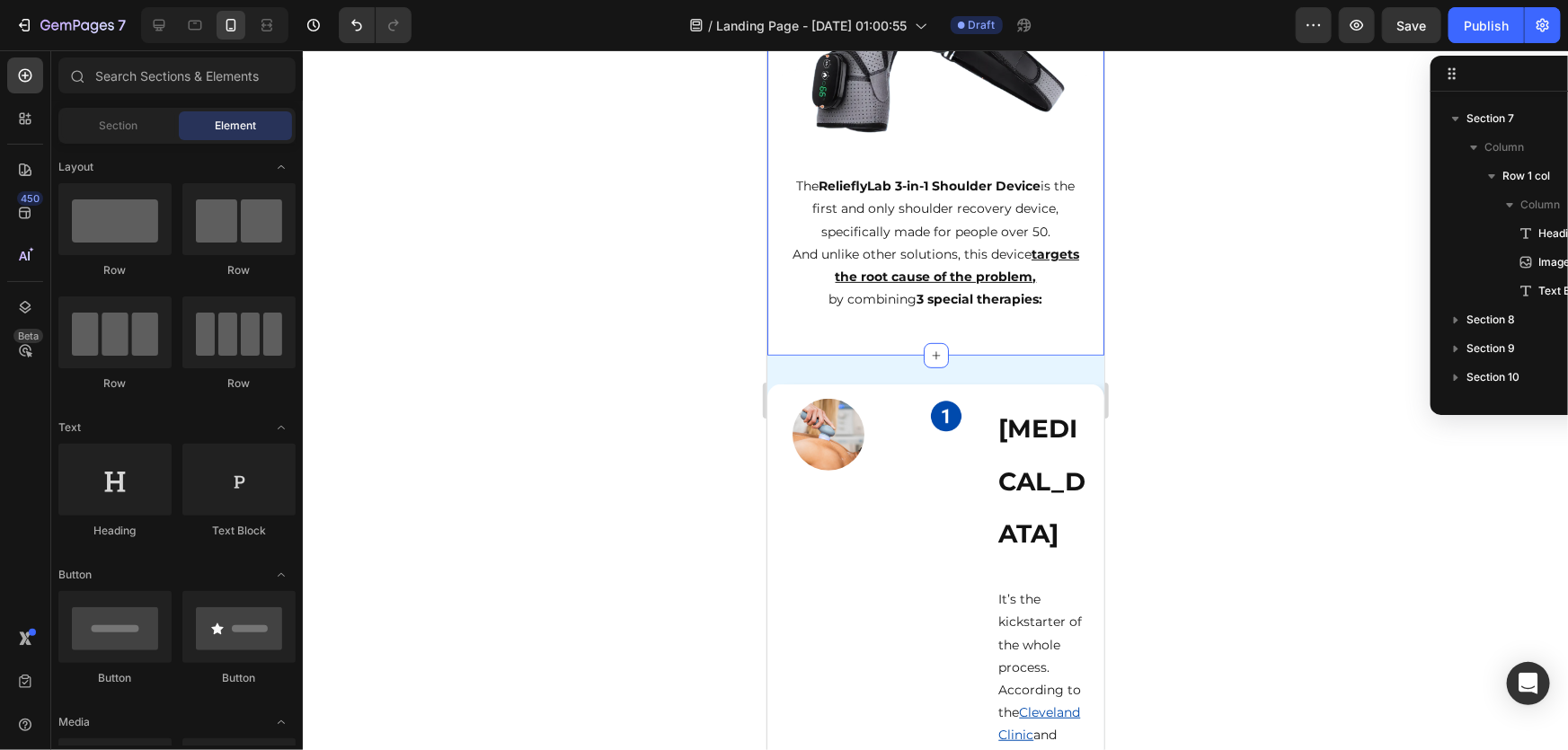
scroll to position [3837, 0]
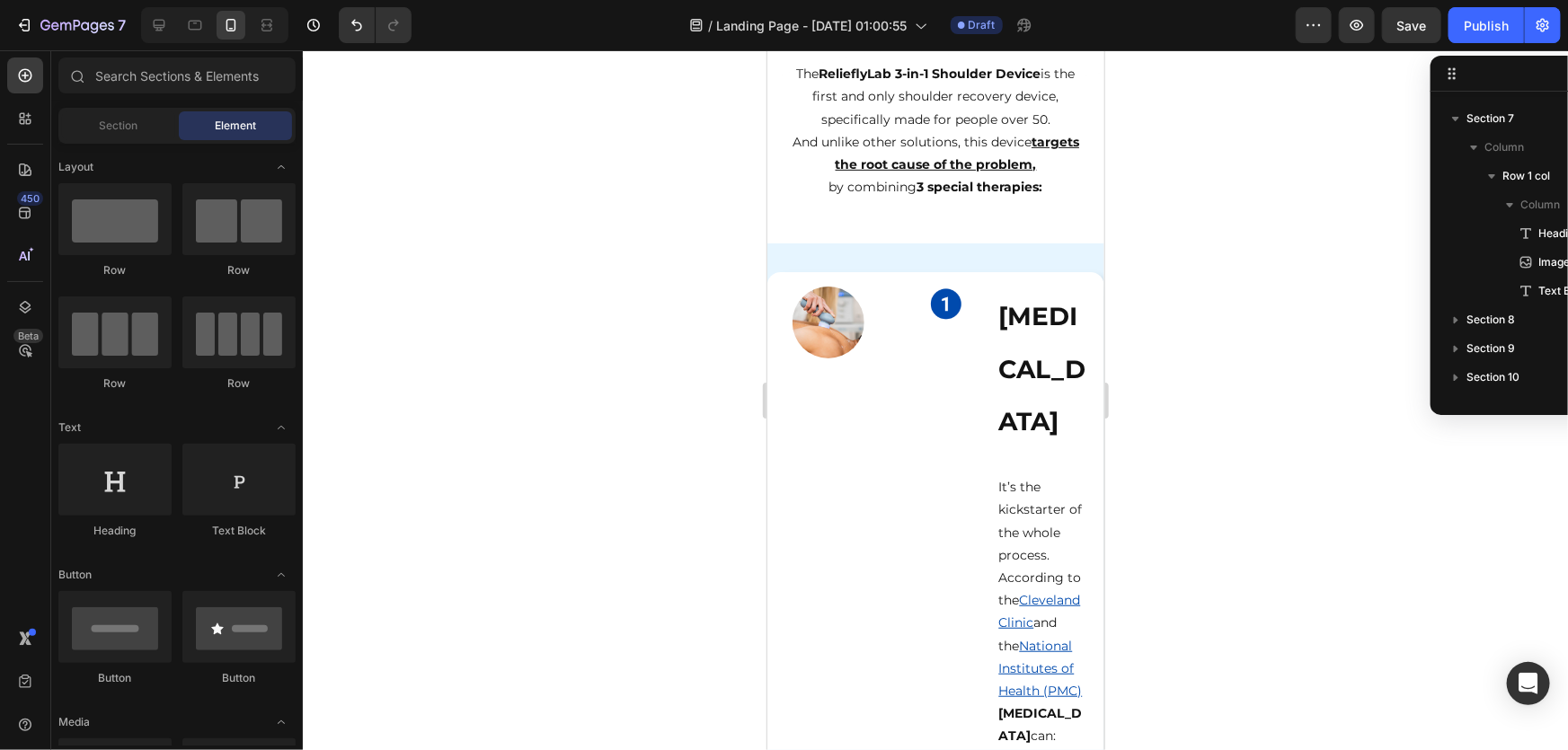
click at [1296, 457] on div at bounding box center [935, 401] width 1265 height 700
click at [1336, 116] on div at bounding box center [935, 401] width 1265 height 700
click at [1411, 32] on span "Save" at bounding box center [1411, 26] width 30 height 15
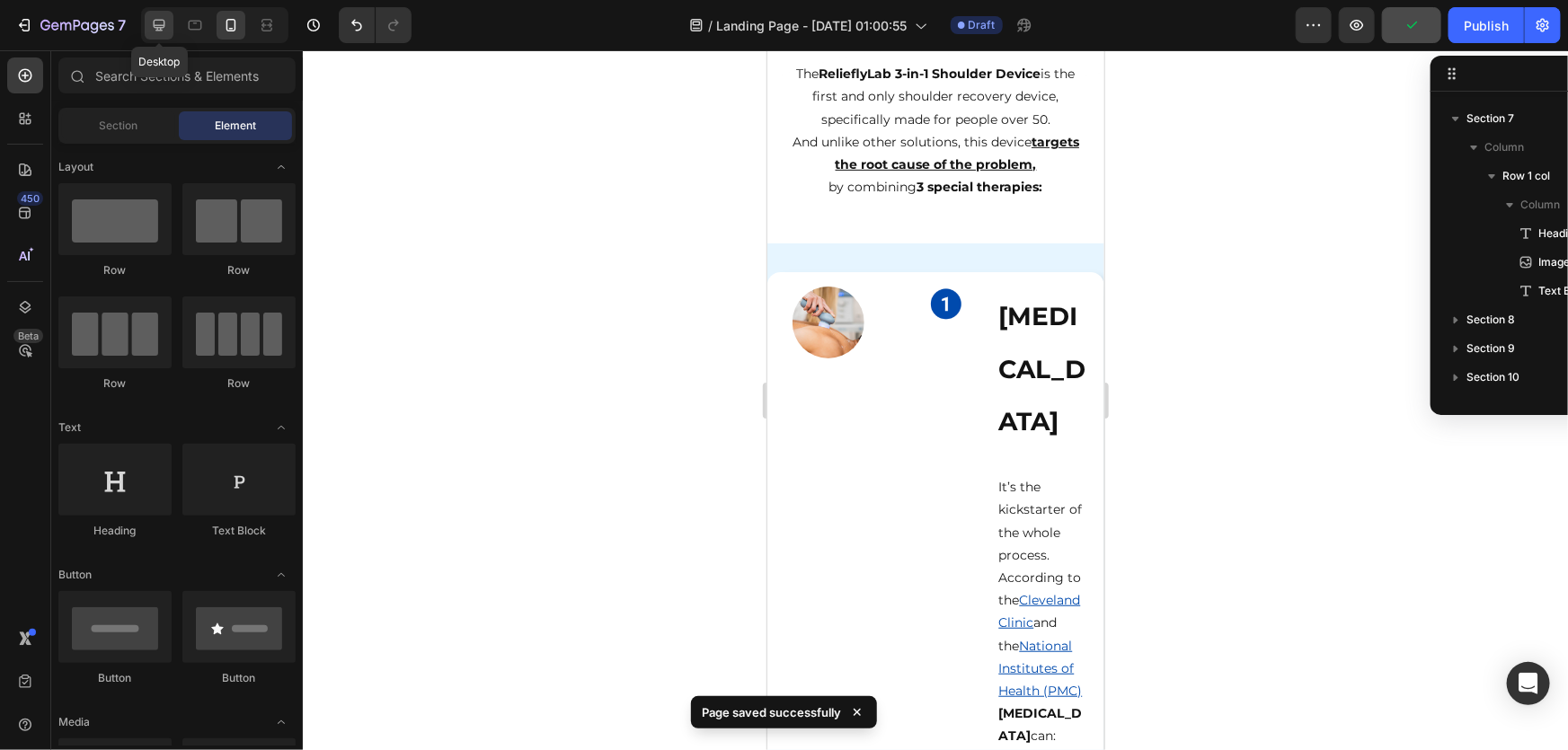
click at [168, 28] on div at bounding box center [159, 25] width 29 height 29
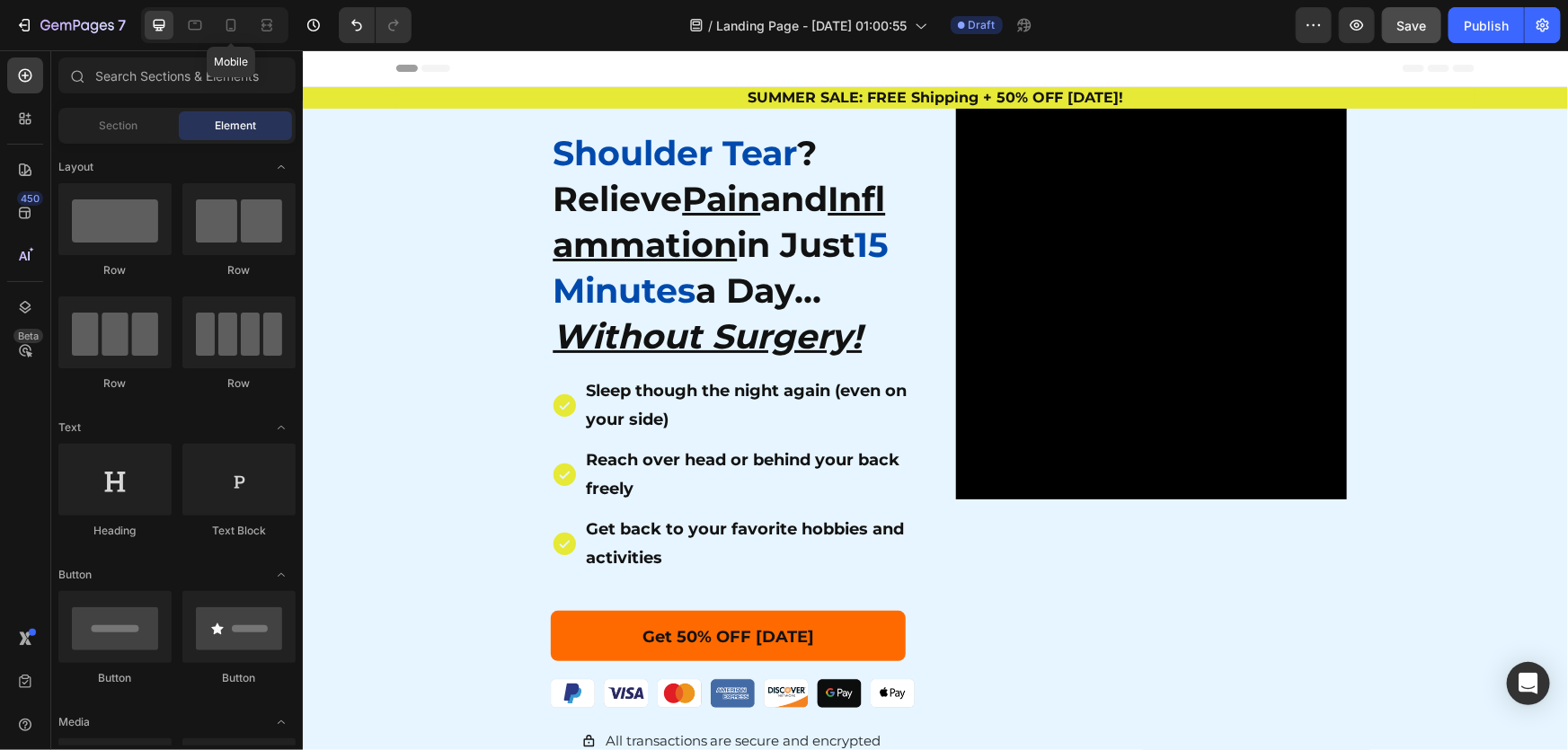
click at [236, 19] on icon at bounding box center [231, 25] width 18 height 18
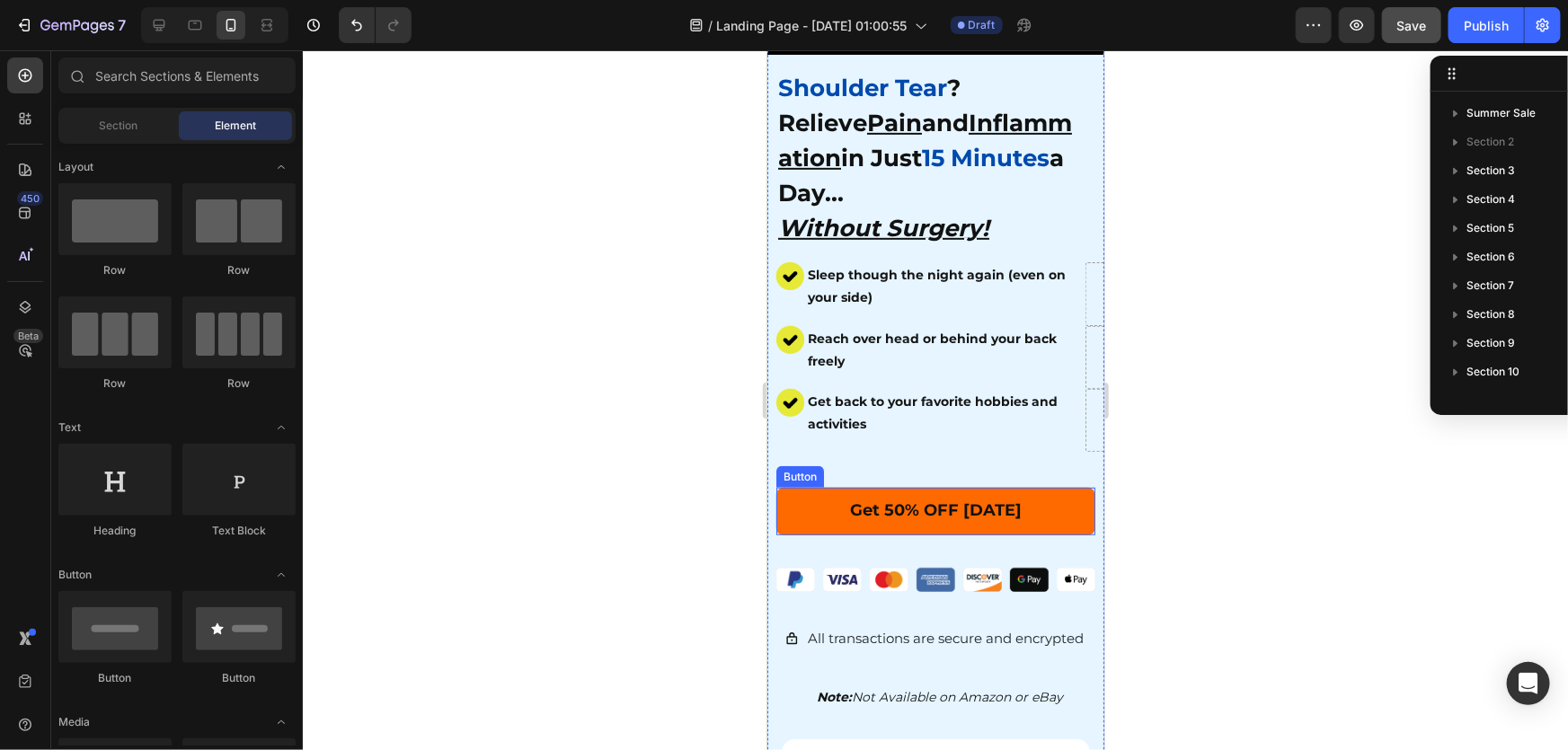
scroll to position [490, 0]
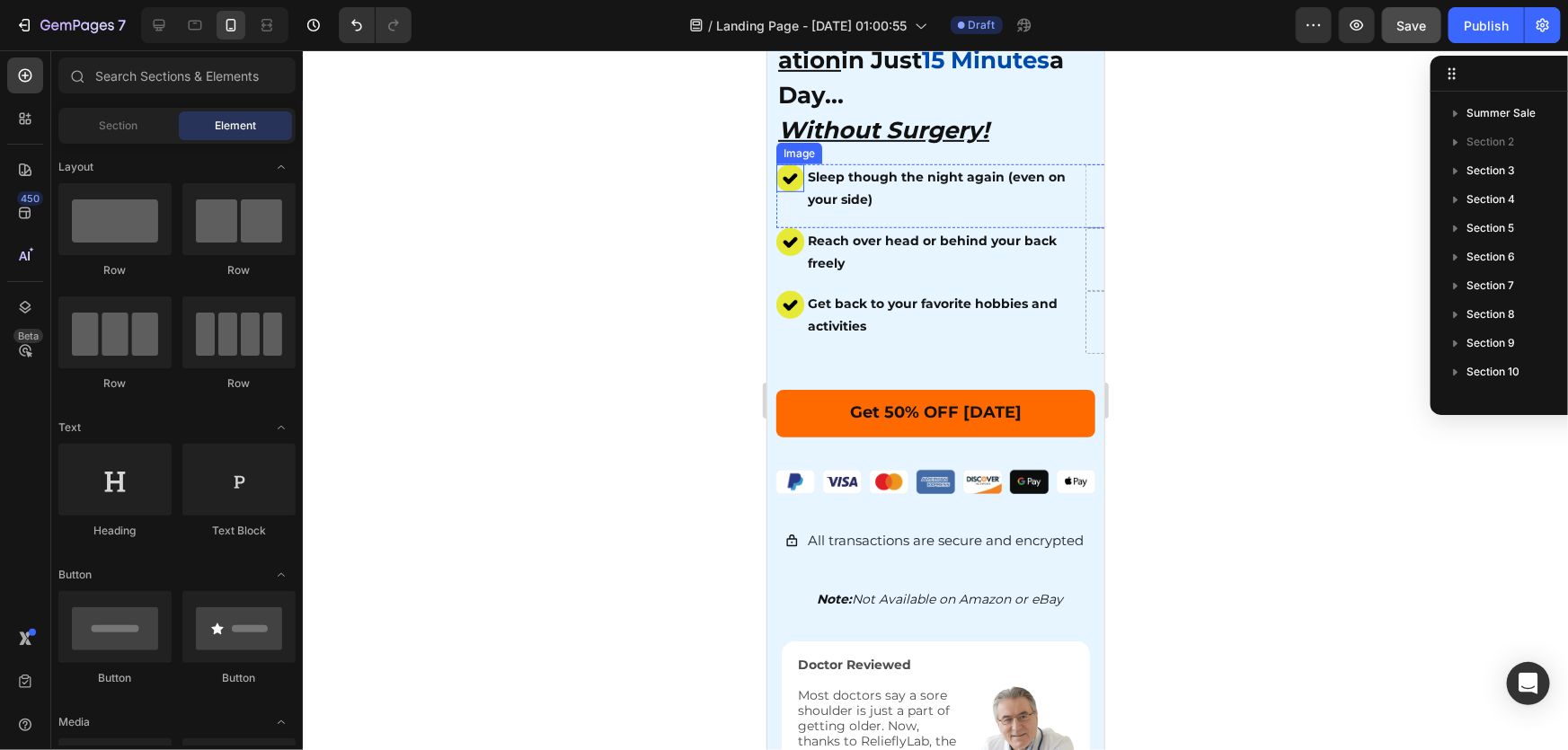
click at [796, 163] on img at bounding box center [789, 177] width 28 height 28
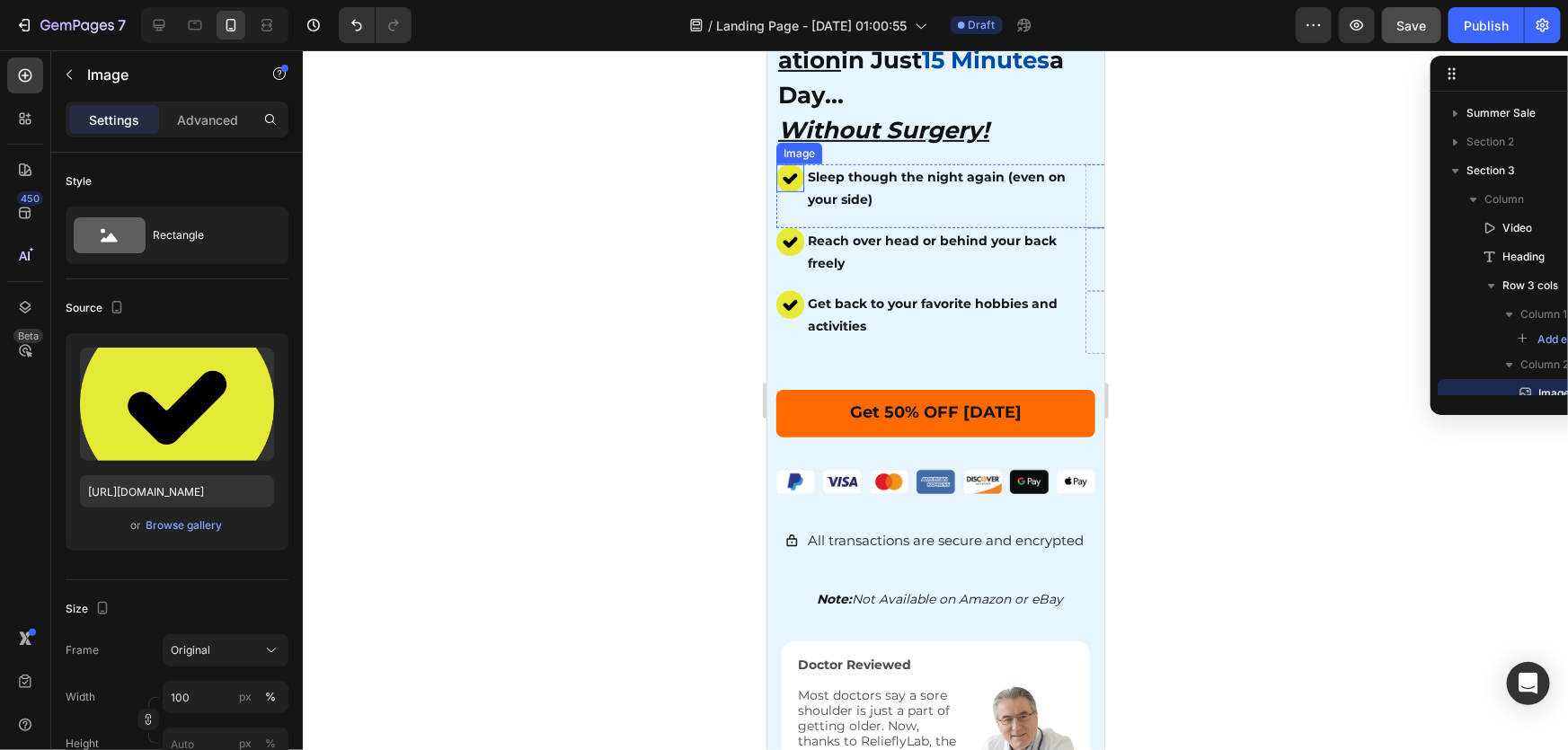
scroll to position [161, 0]
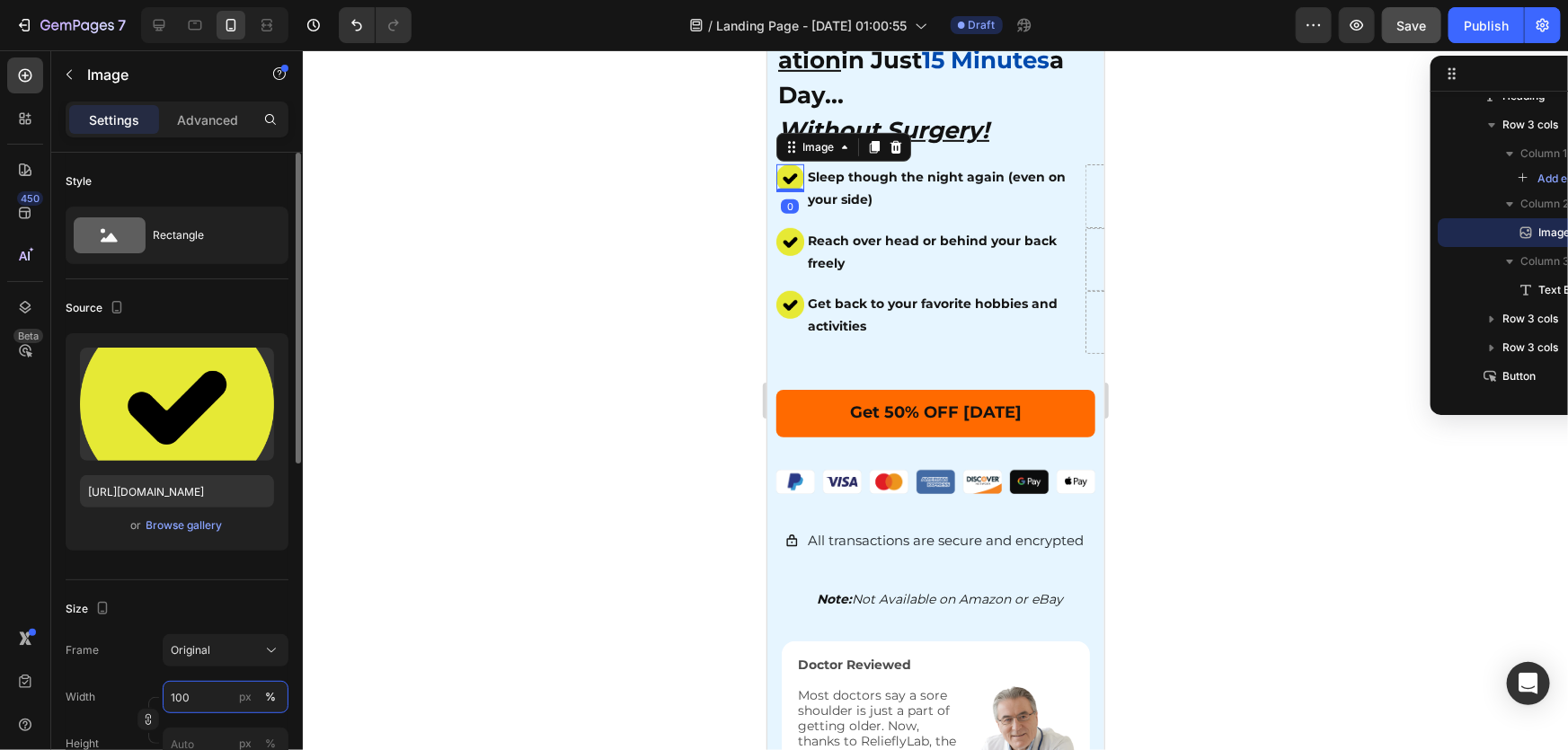
click at [203, 685] on input "100" at bounding box center [225, 698] width 126 height 32
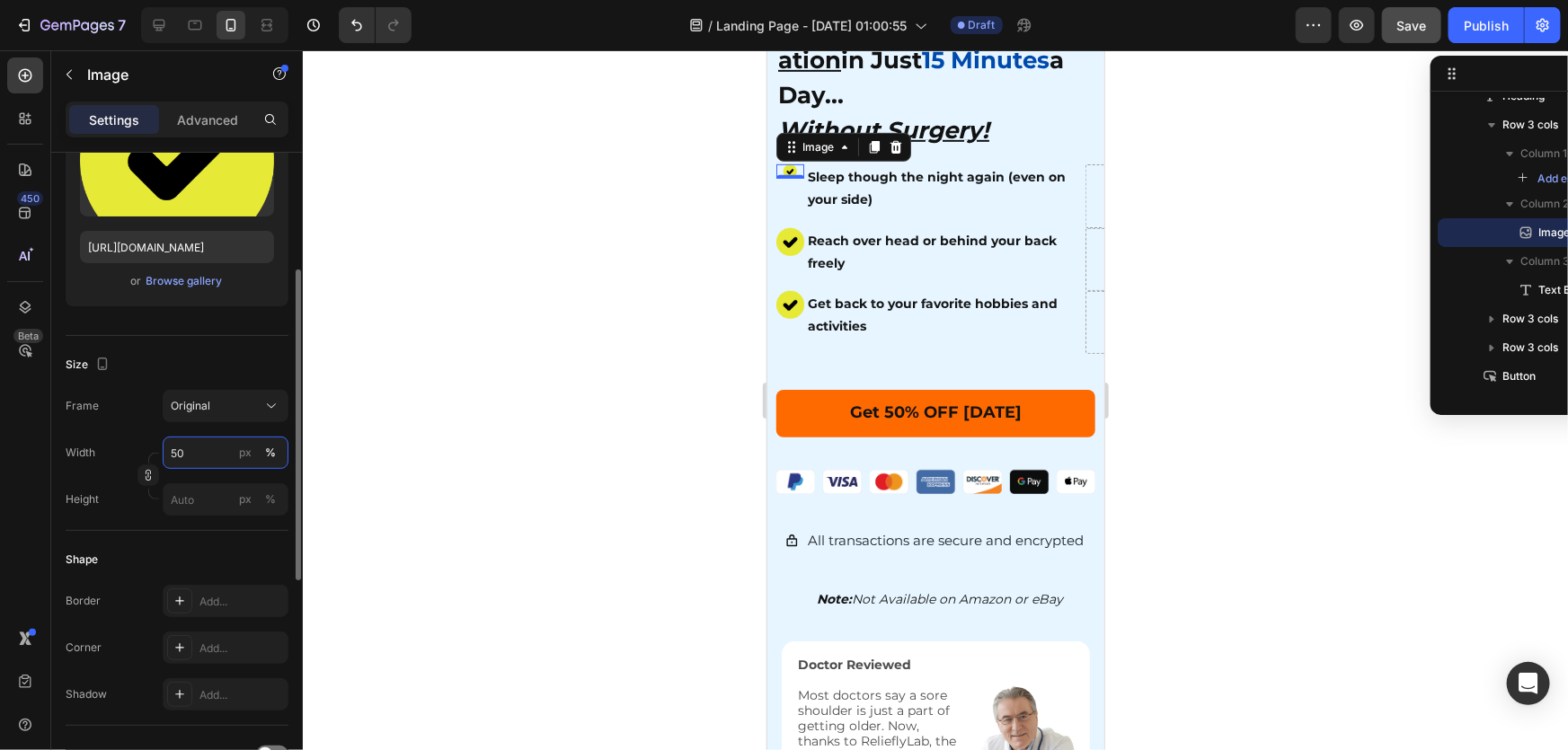
type input "5"
type input "8"
type input "7"
type input "6"
type input "4"
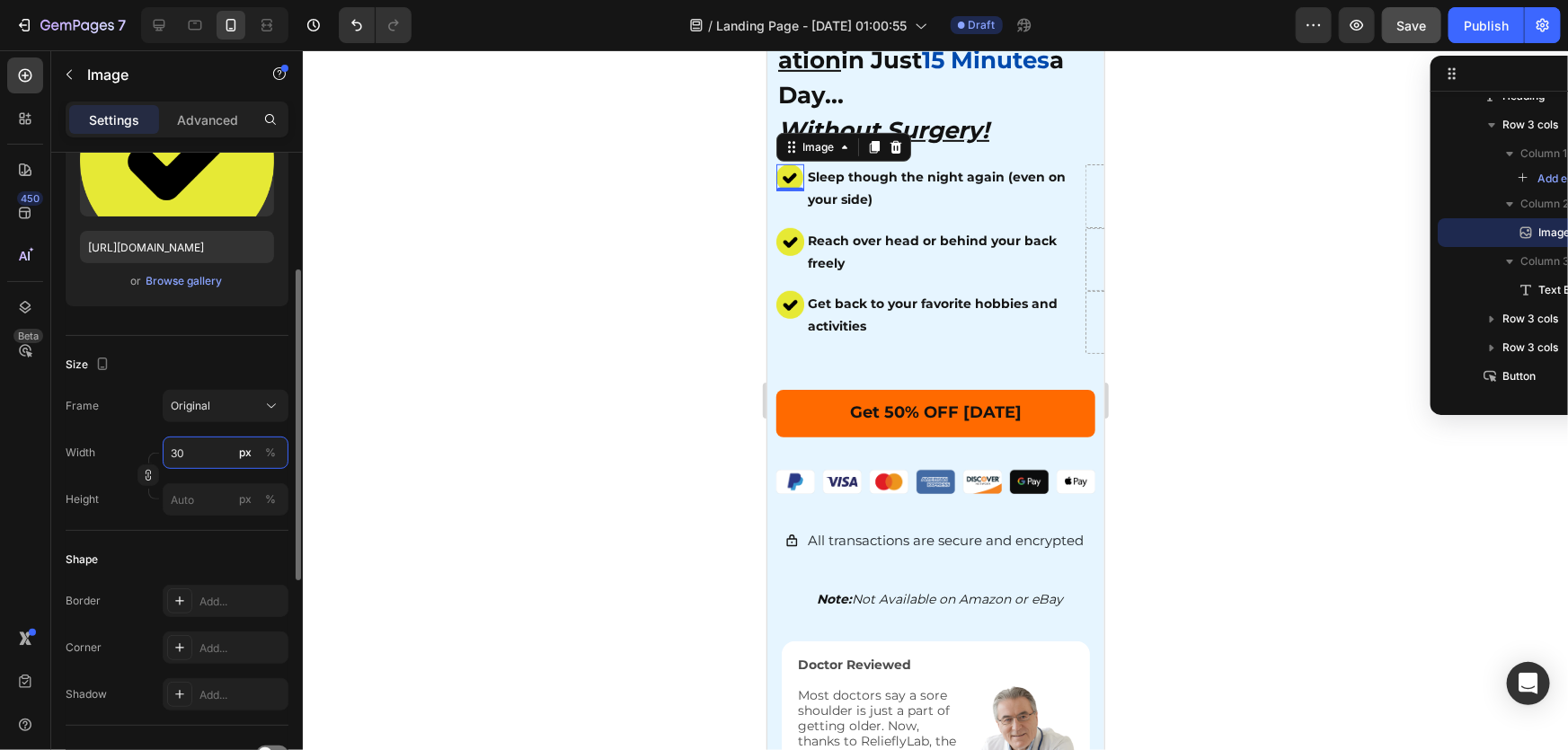
type input "3"
type input "2"
type input "25"
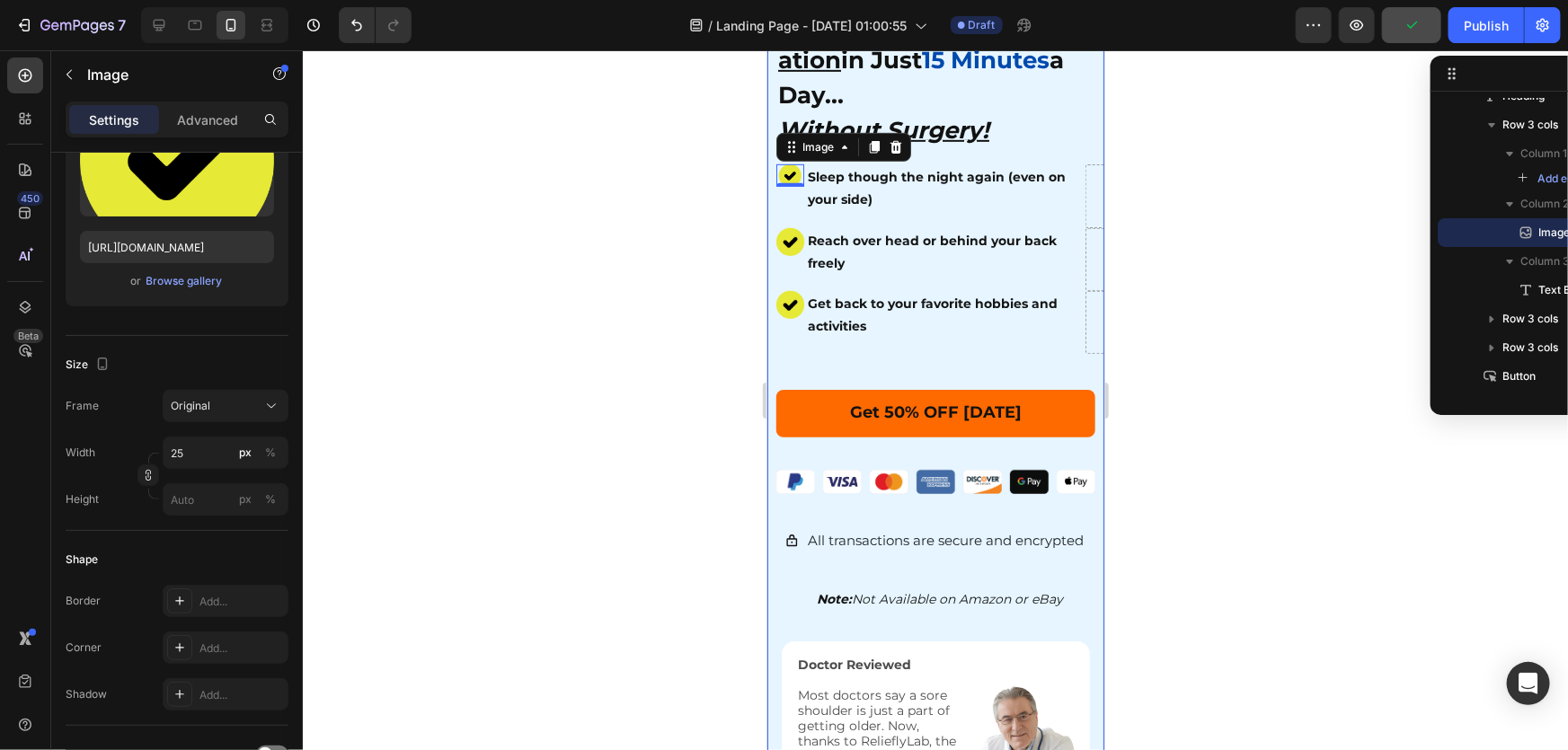
click at [780, 233] on img at bounding box center [789, 240] width 28 height 28
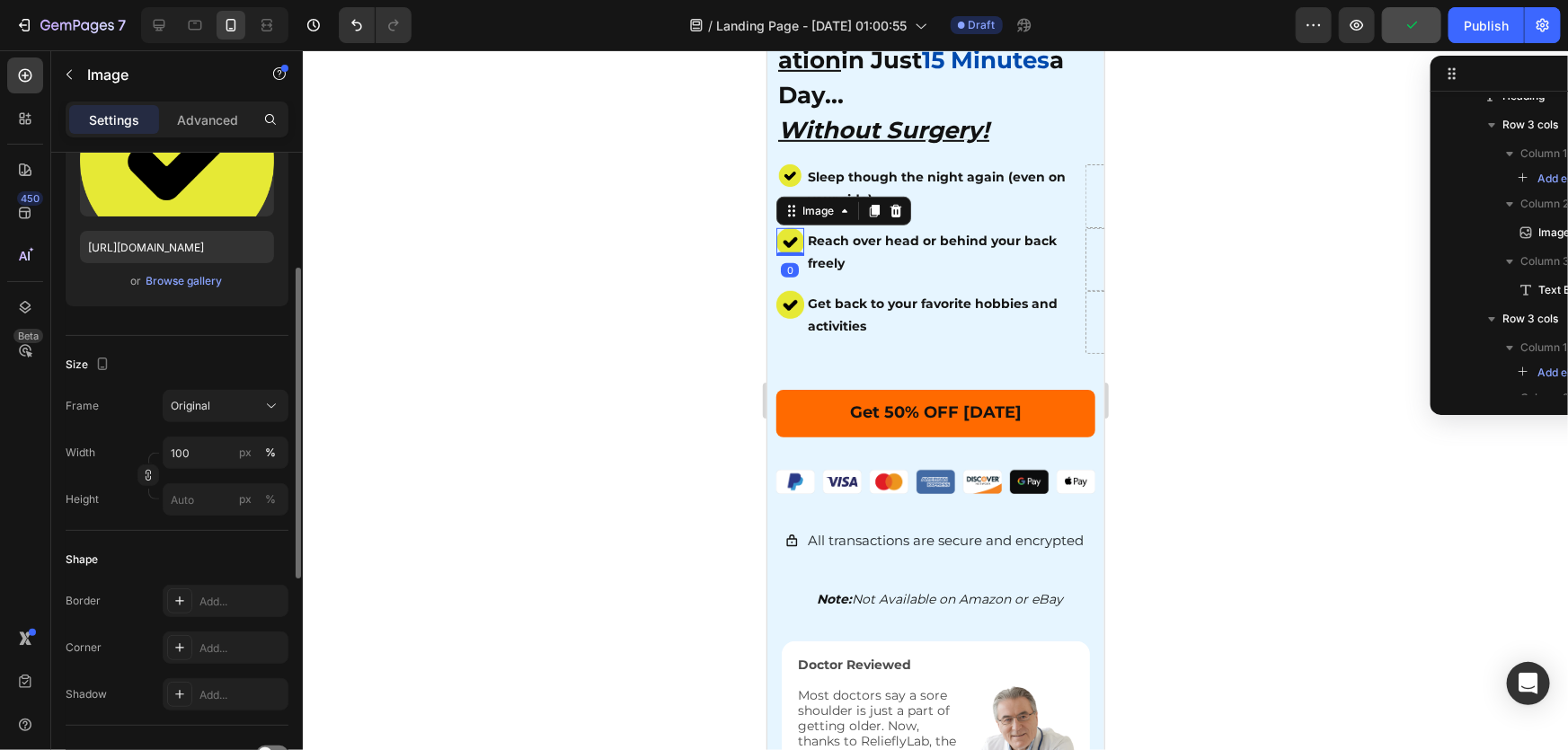
scroll to position [354, 0]
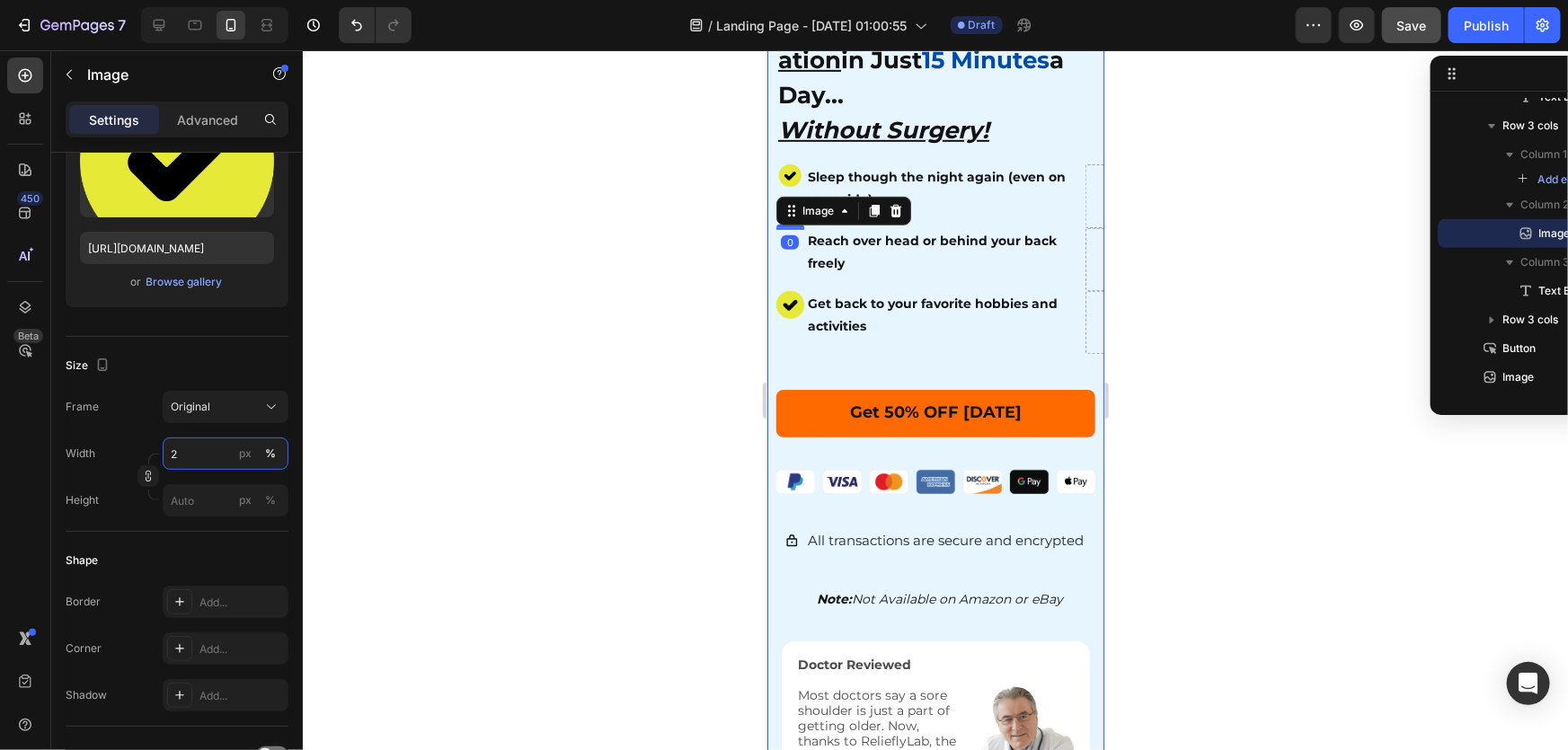
type input "25"
click at [779, 163] on img at bounding box center [789, 175] width 23 height 23
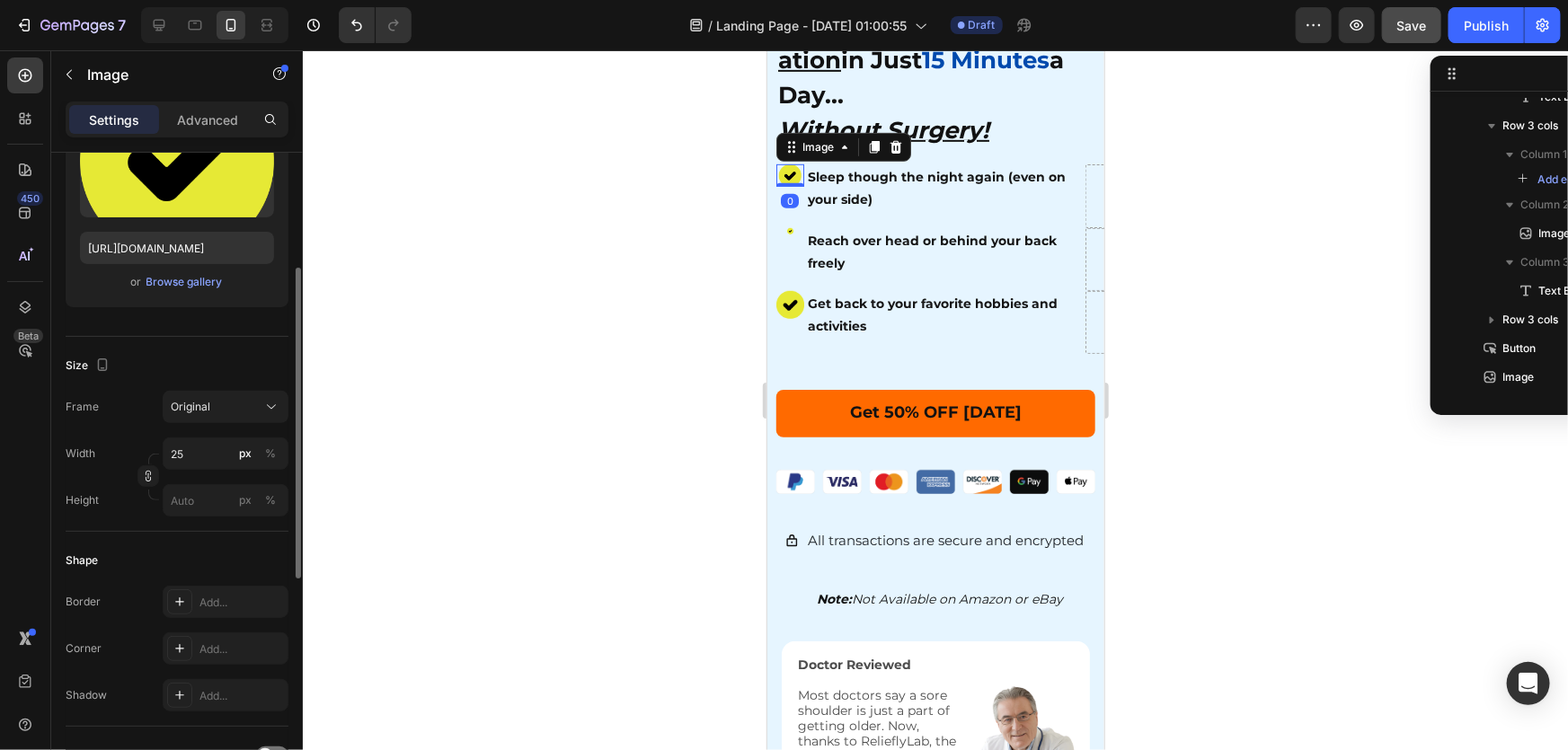
scroll to position [161, 0]
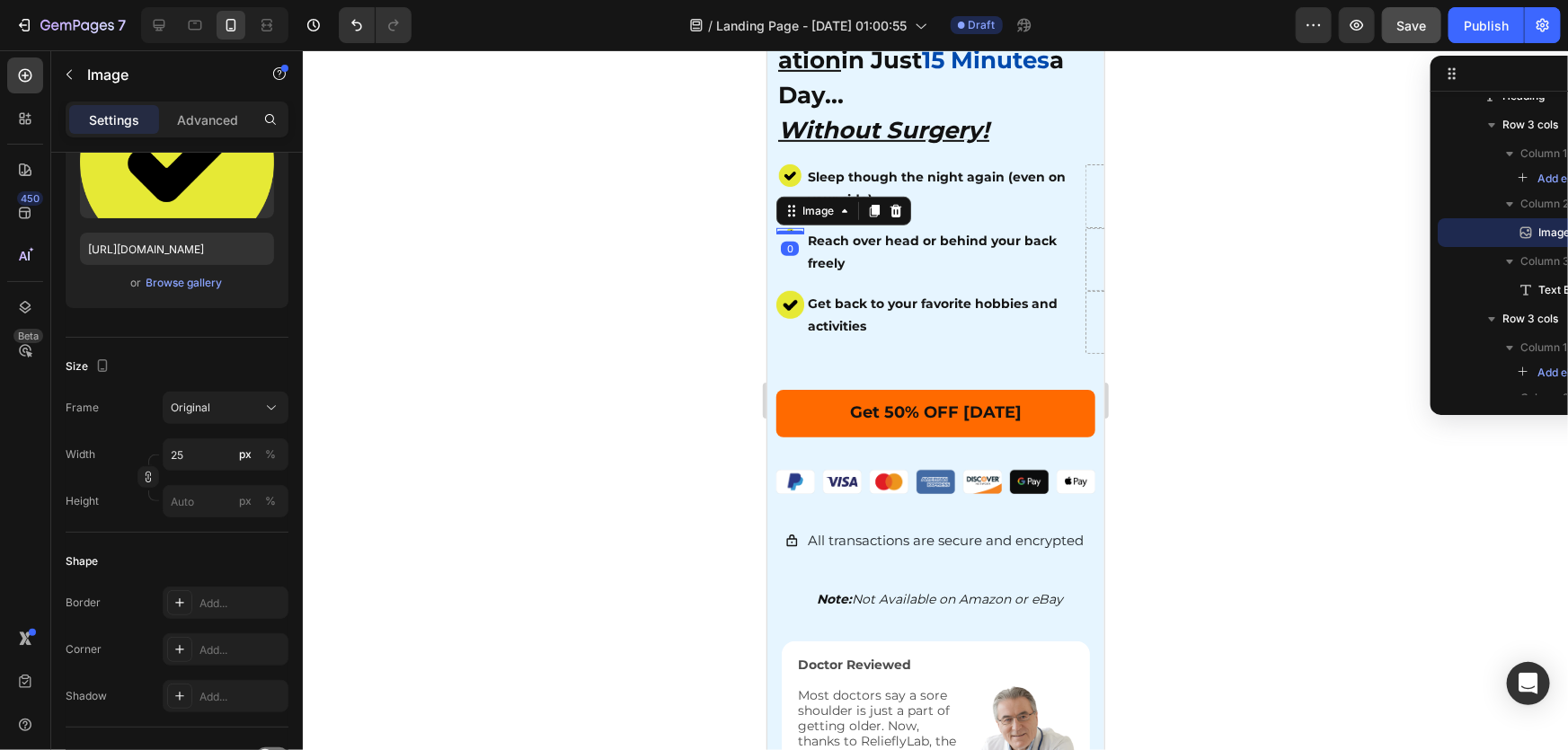
click at [783, 227] on div "Image 0" at bounding box center [789, 231] width 28 height 8
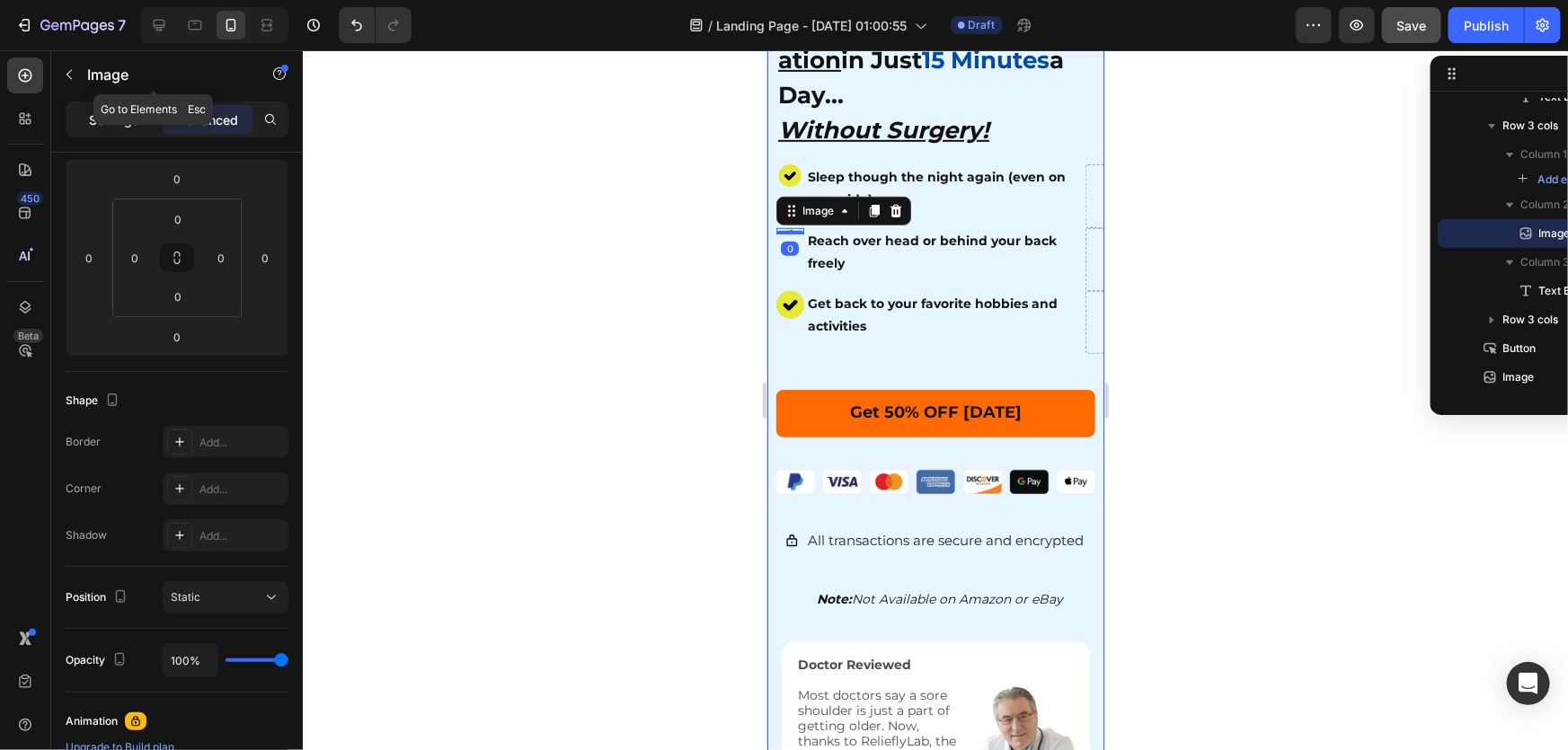
click at [98, 111] on p "Settings" at bounding box center [114, 120] width 51 height 19
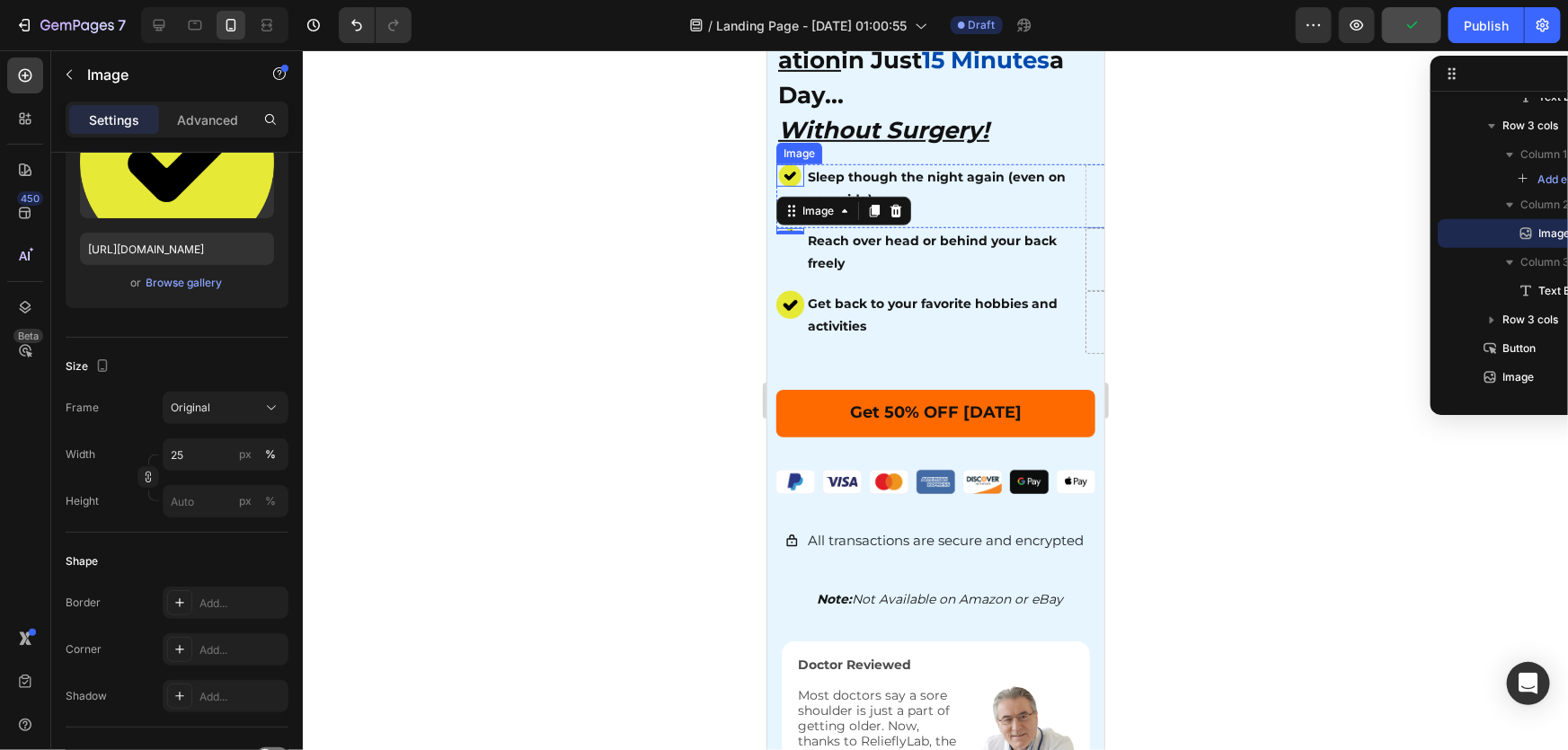
click at [794, 163] on img at bounding box center [789, 175] width 23 height 23
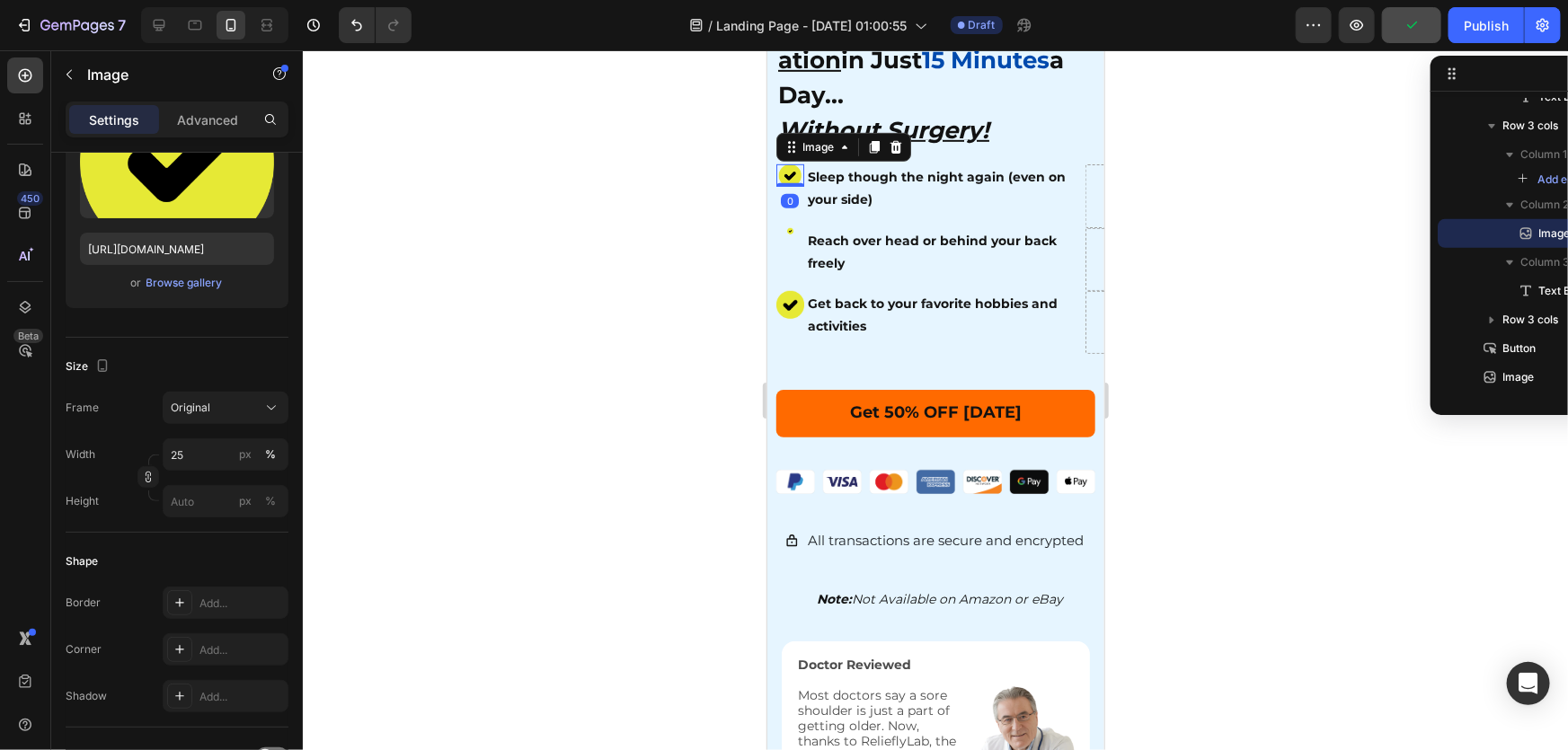
scroll to position [161, 0]
click at [788, 227] on img at bounding box center [790, 231] width 8 height 8
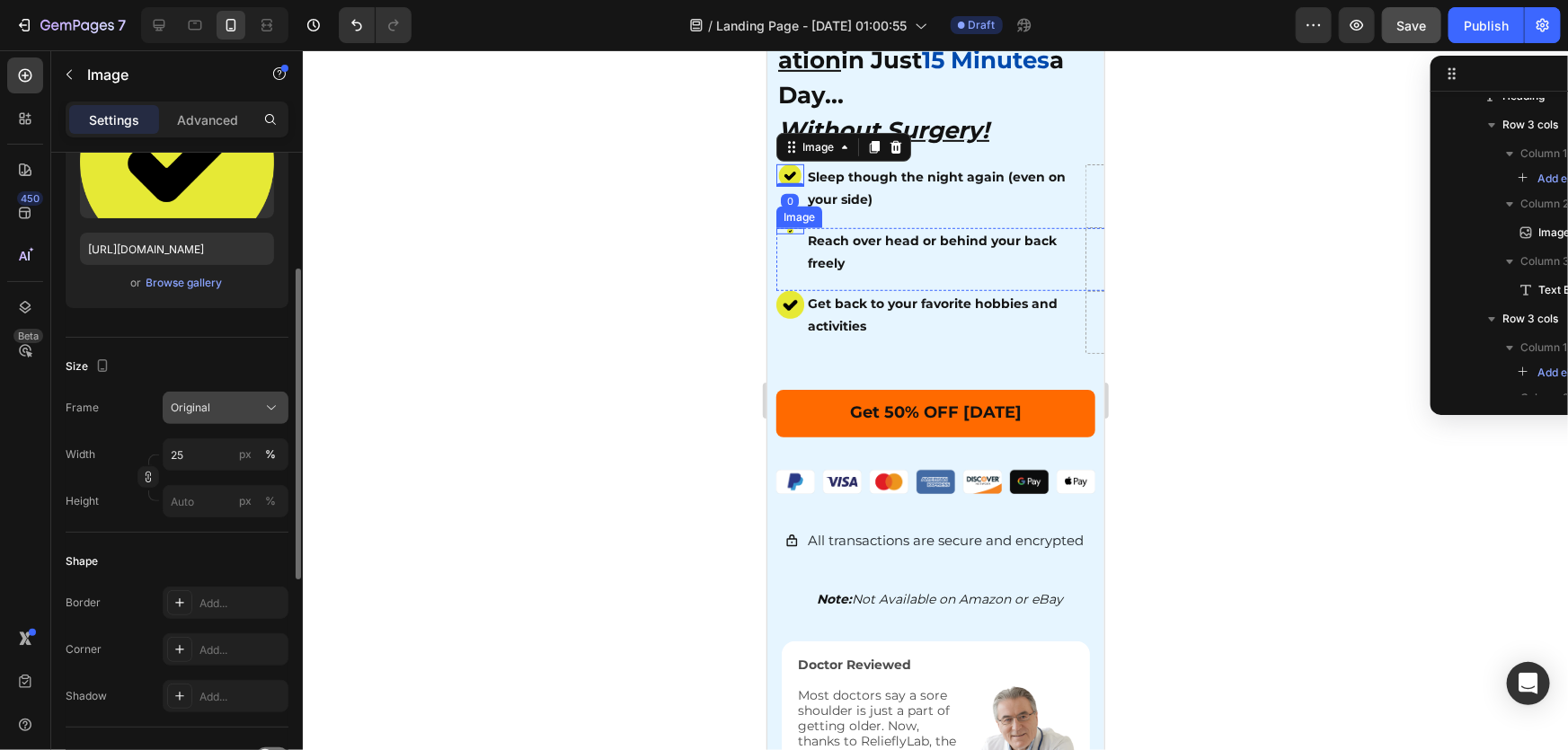
scroll to position [354, 0]
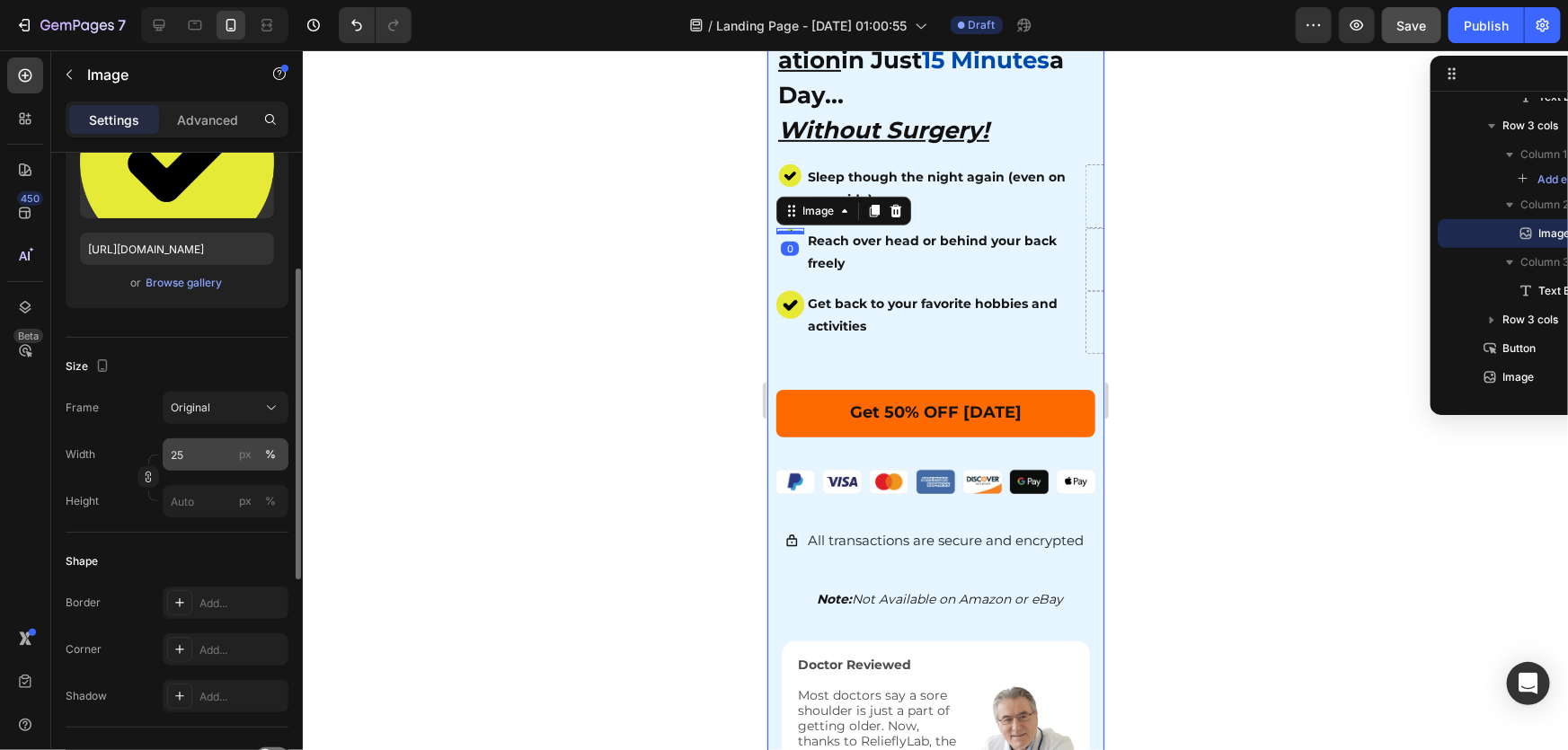
drag, startPoint x: 240, startPoint y: 457, endPoint x: 214, endPoint y: 464, distance: 26.9
click at [241, 456] on div "px" at bounding box center [244, 454] width 12 height 16
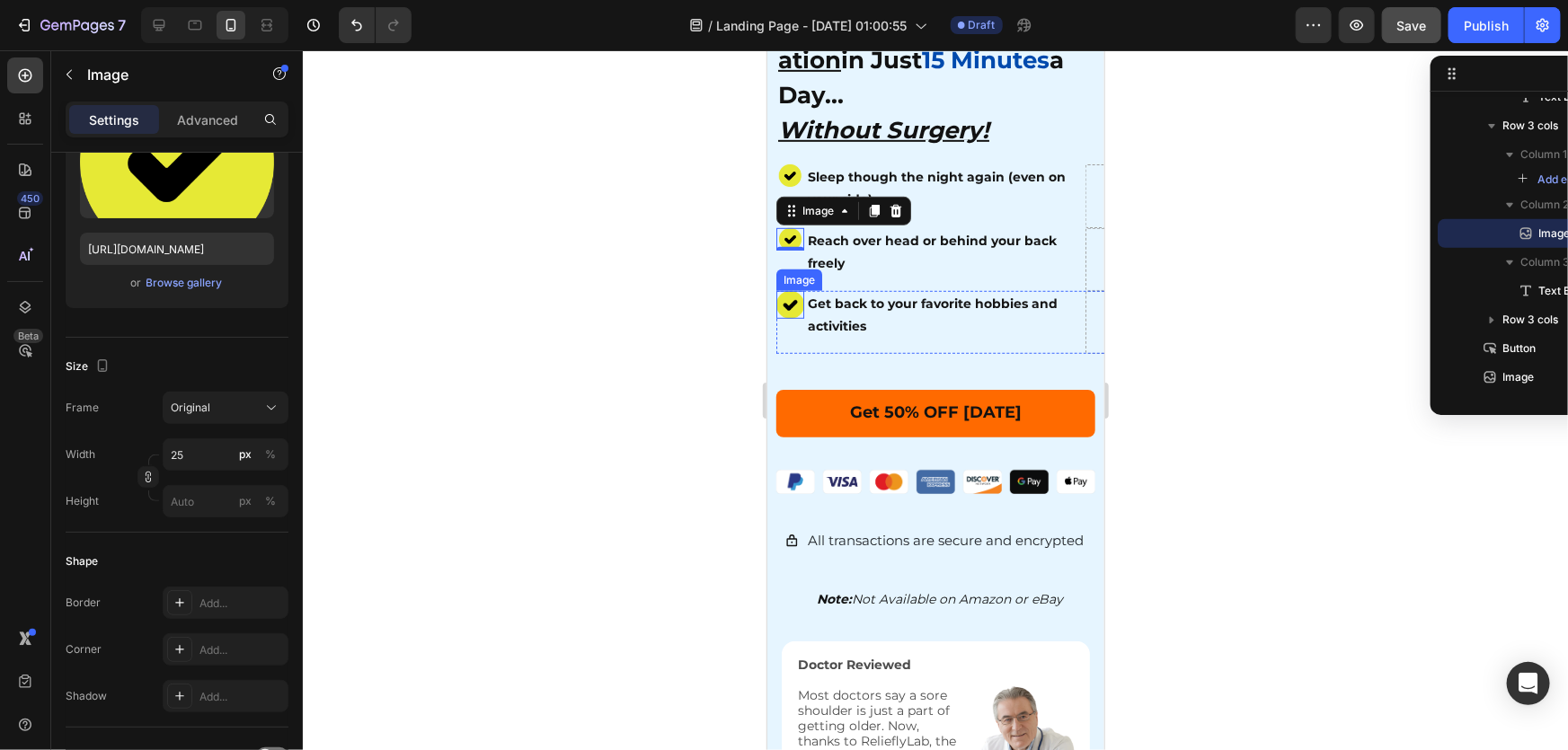
click at [797, 290] on img at bounding box center [789, 303] width 28 height 28
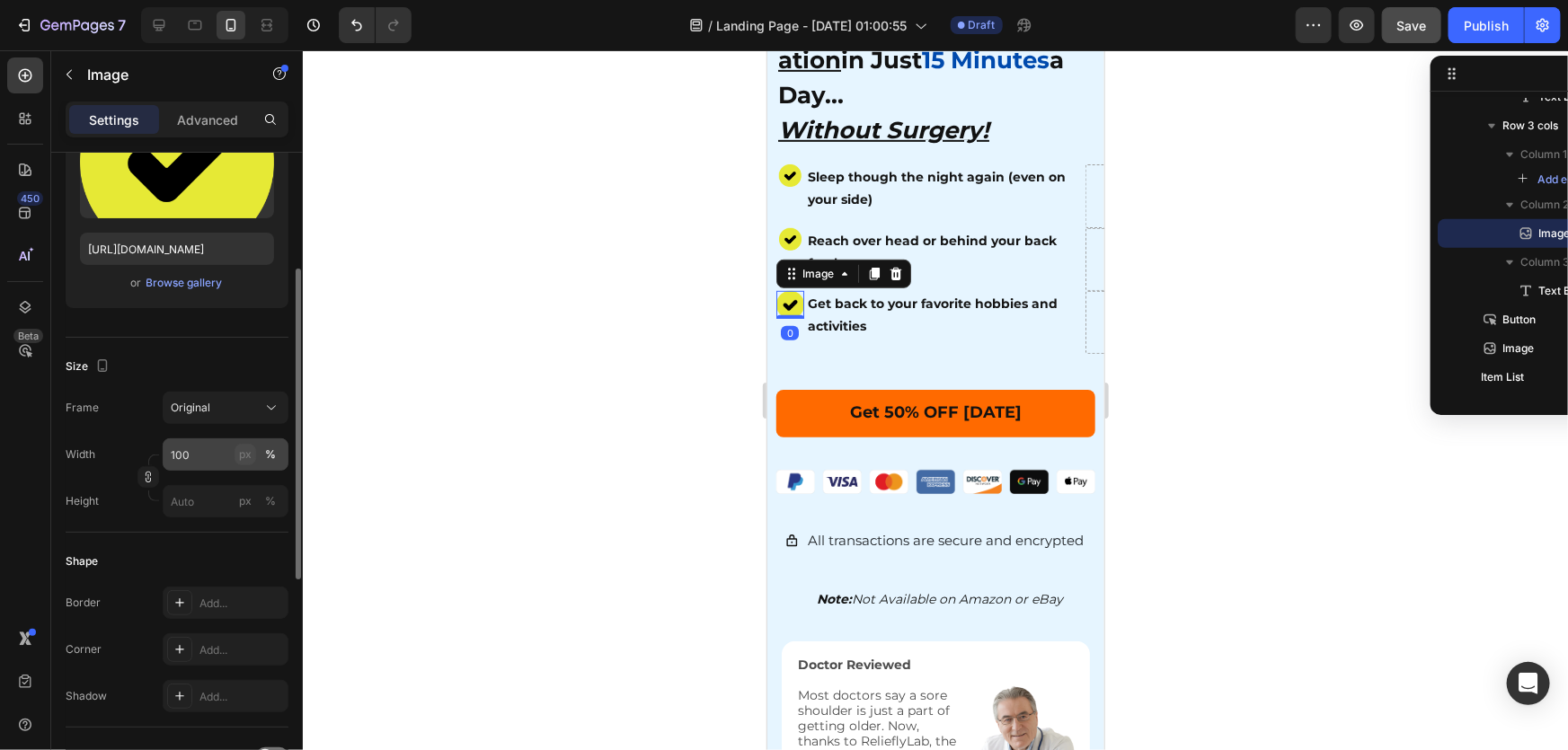
click at [243, 455] on div "px" at bounding box center [244, 454] width 12 height 16
click at [193, 455] on input "100" at bounding box center [225, 455] width 126 height 32
type input "25"
click at [654, 467] on div at bounding box center [935, 401] width 1265 height 700
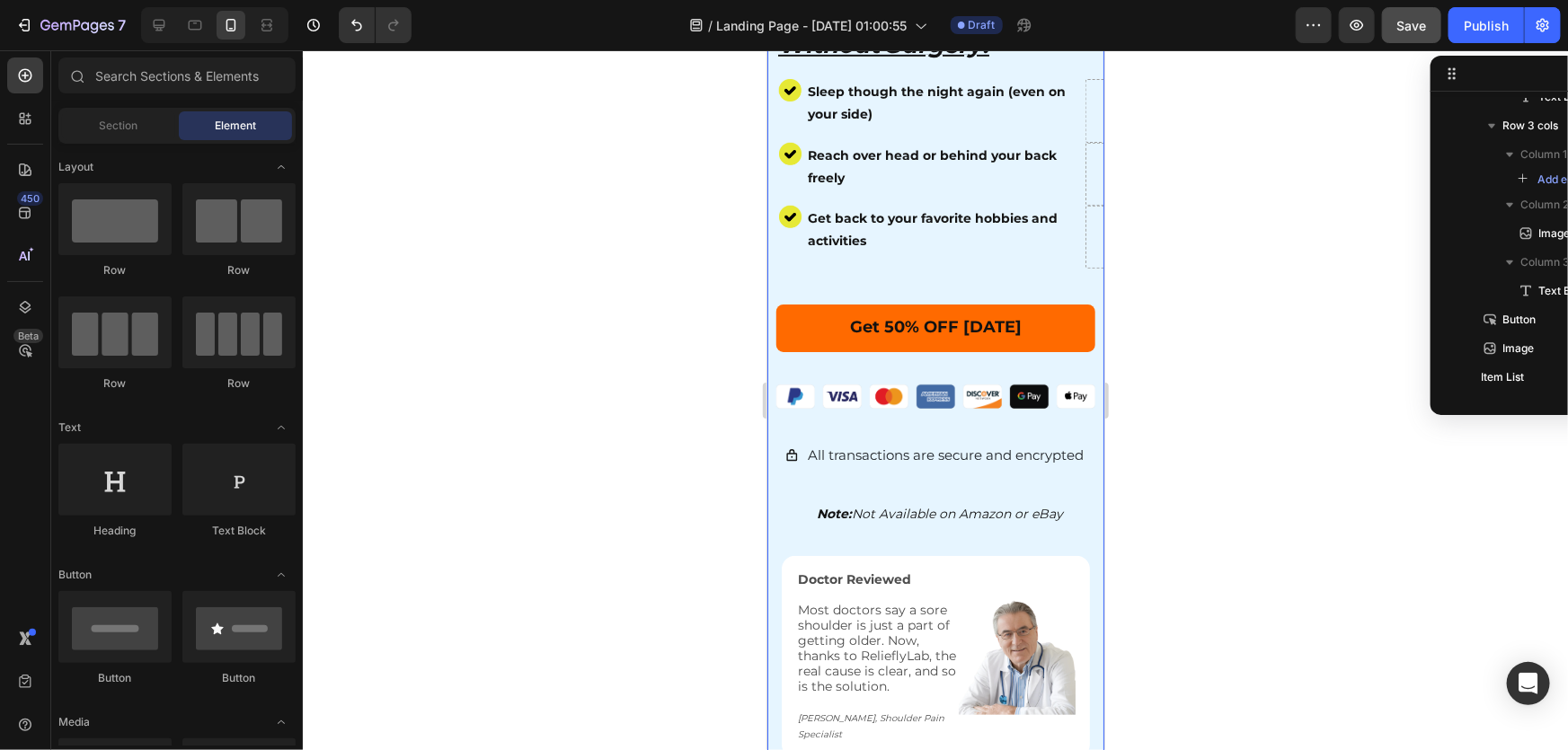
scroll to position [654, 0]
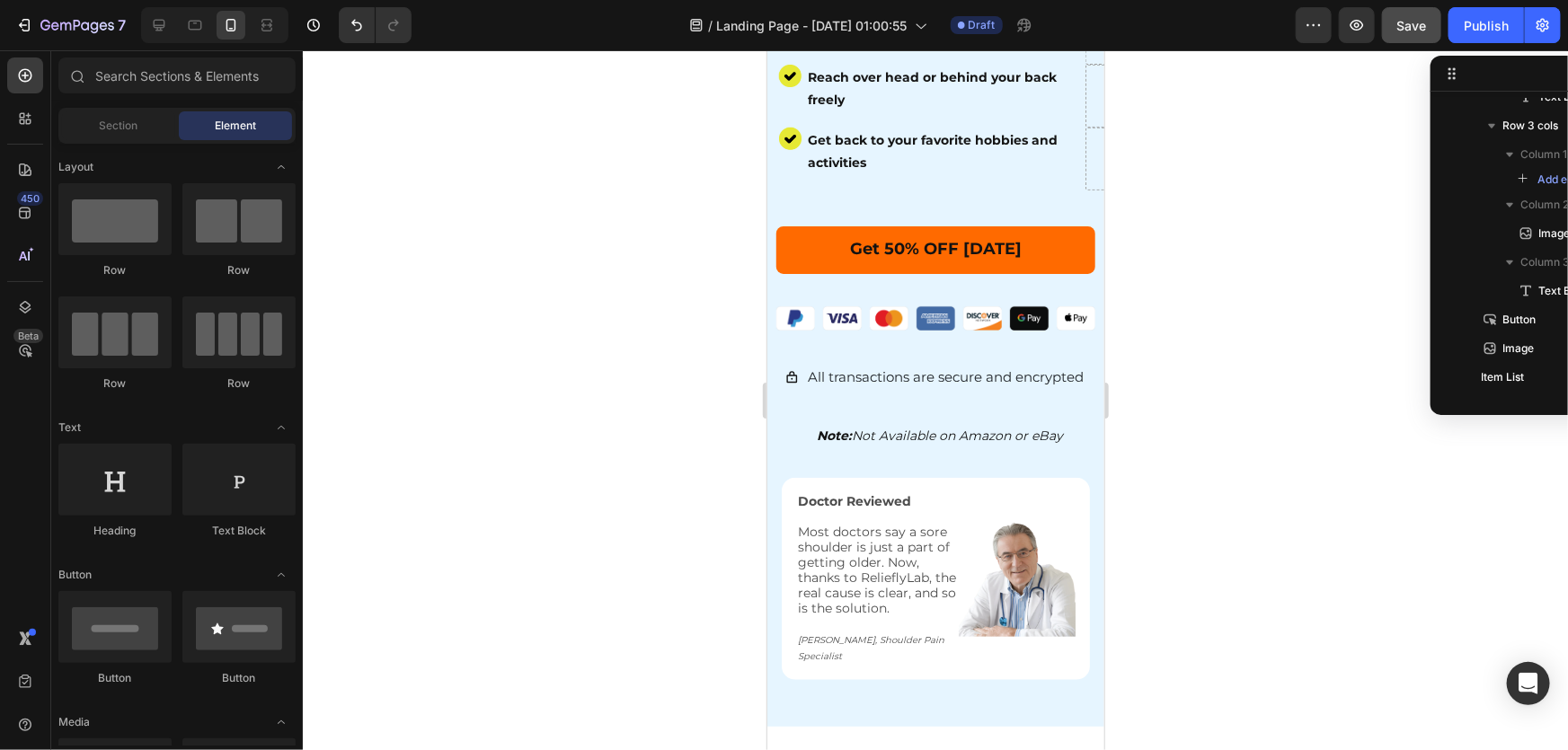
click at [613, 417] on div at bounding box center [935, 401] width 1265 height 700
click at [1419, 38] on button "Save" at bounding box center [1411, 26] width 59 height 36
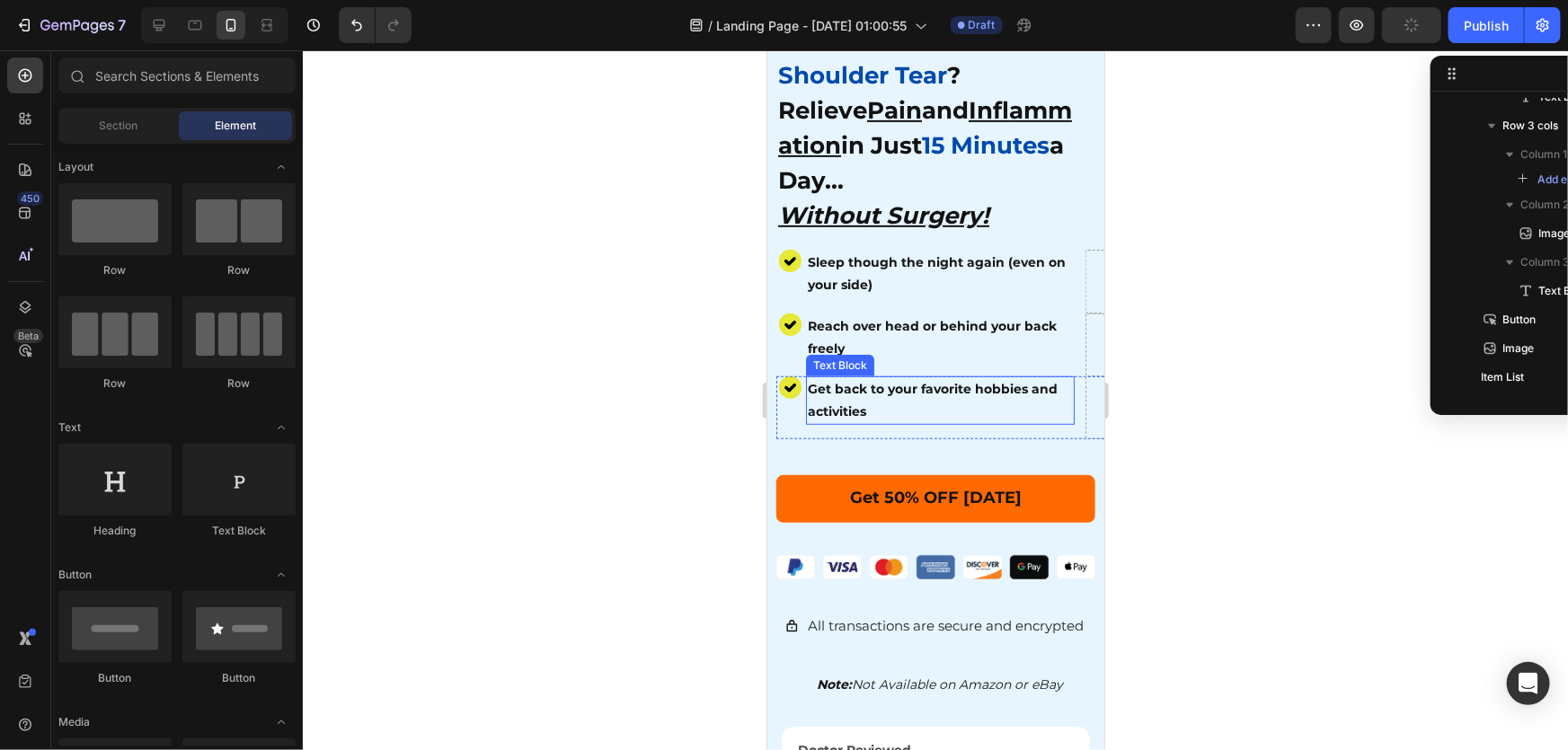
scroll to position [408, 0]
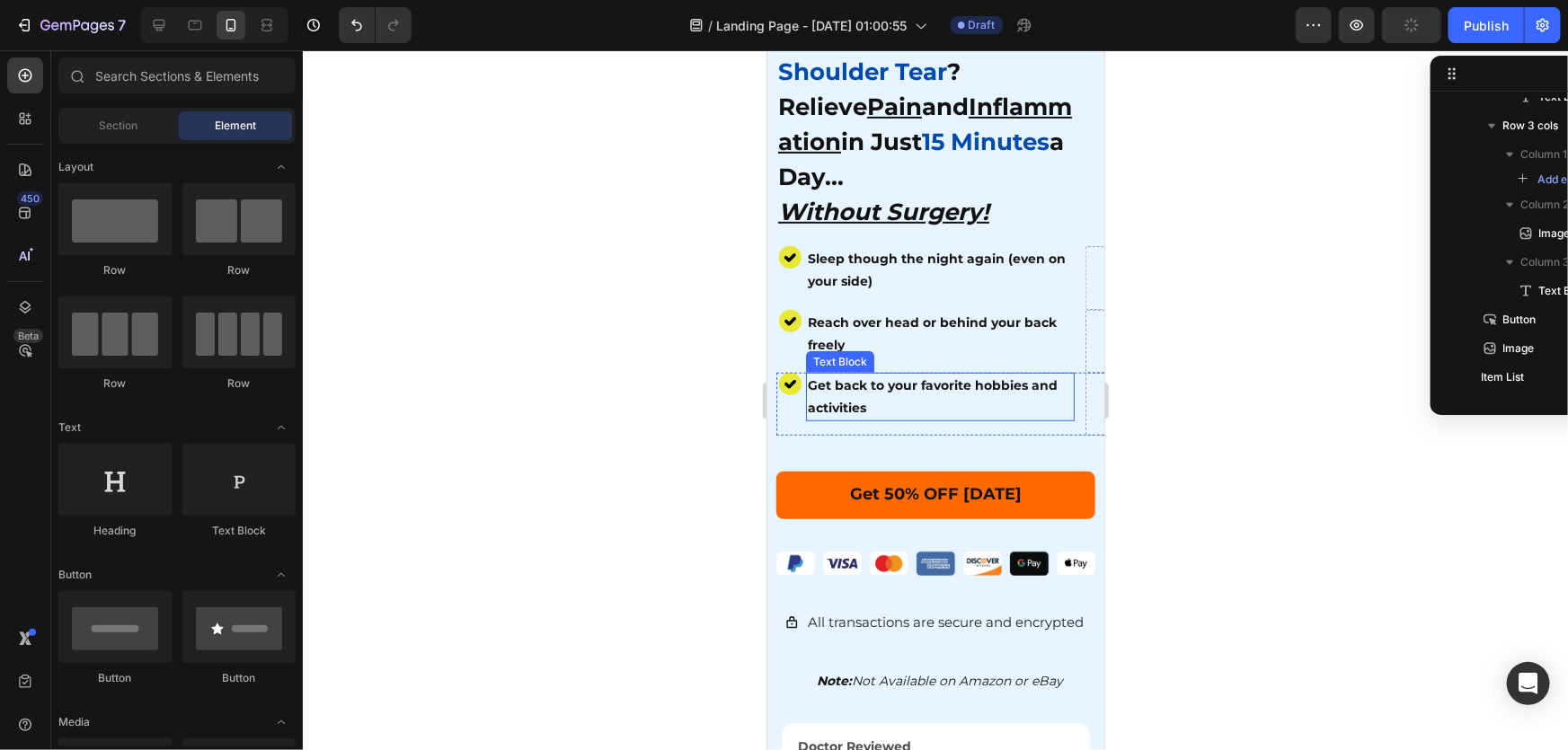
click at [502, 383] on div at bounding box center [935, 401] width 1265 height 700
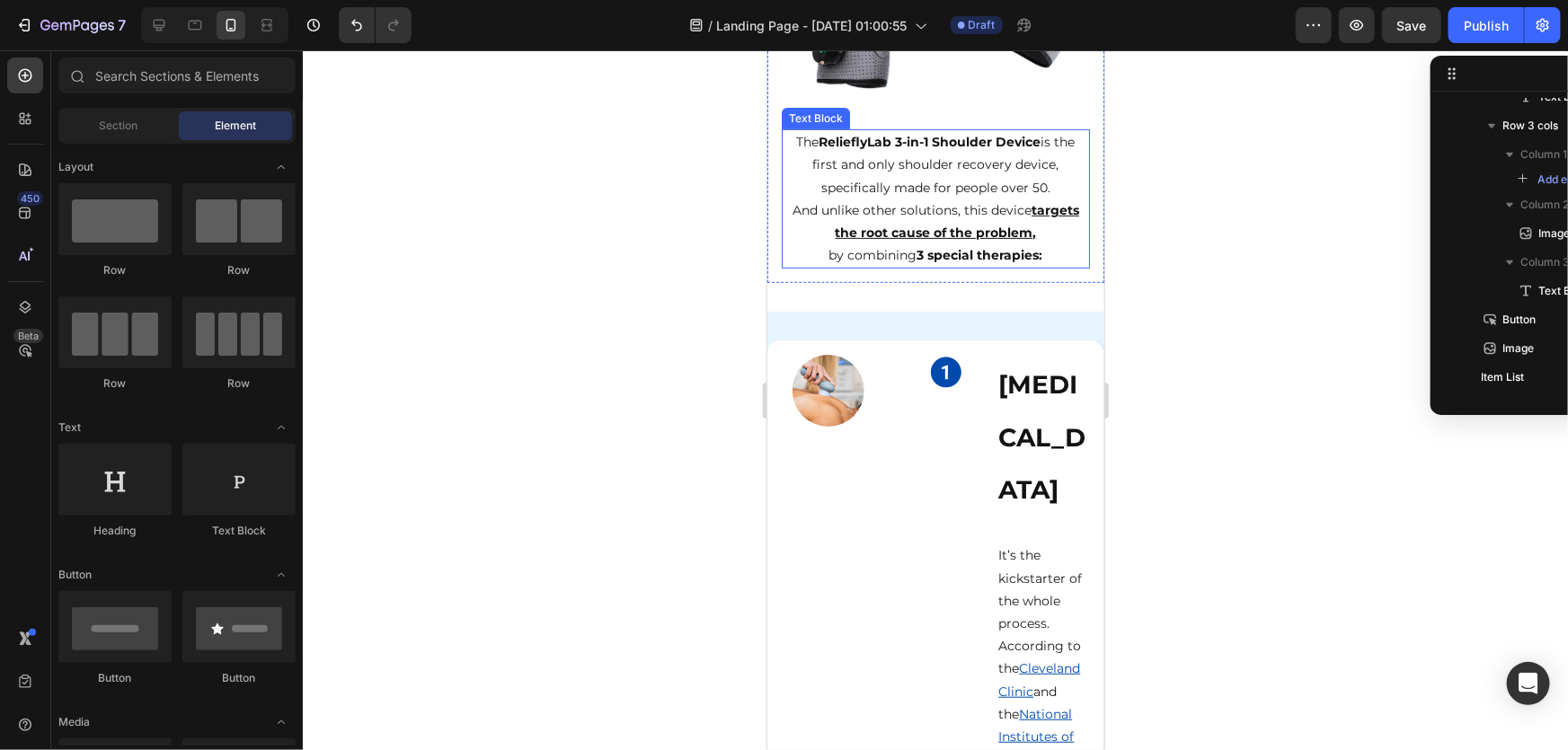
scroll to position [3920, 0]
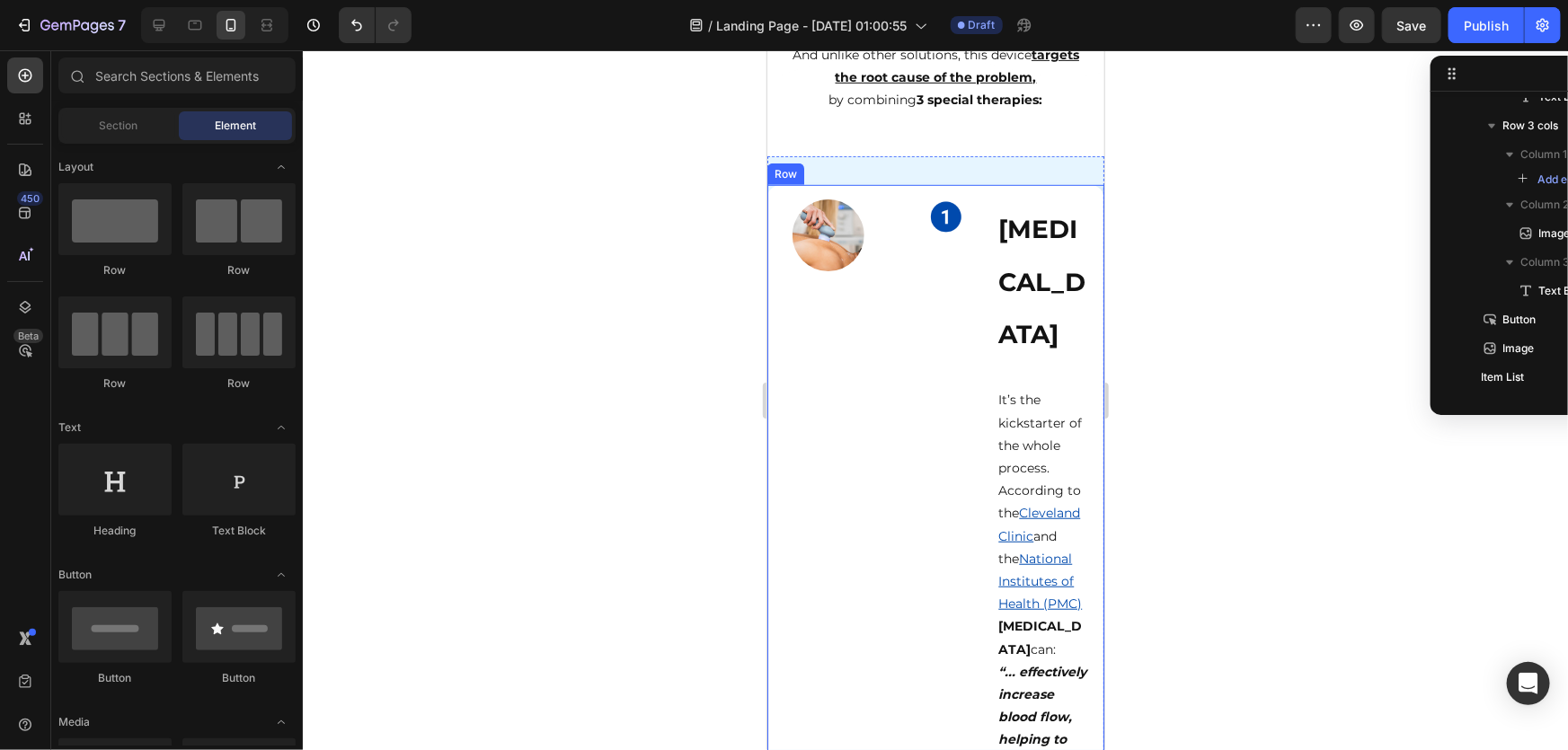
click at [775, 204] on div "Image Image [MEDICAL_DATA] Heading It’s the kickstarter of the whole process. A…" at bounding box center [934, 679] width 337 height 990
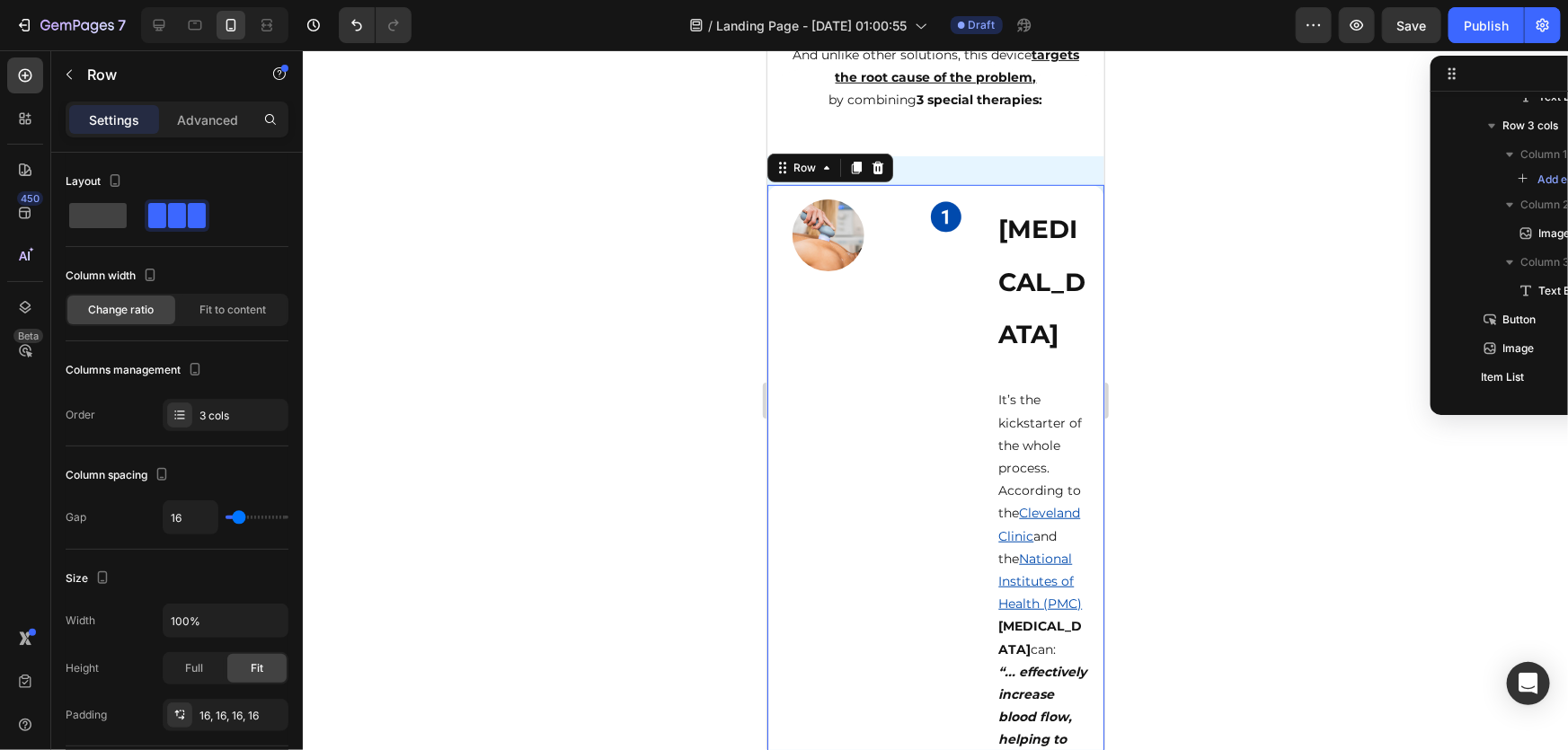
scroll to position [951, 0]
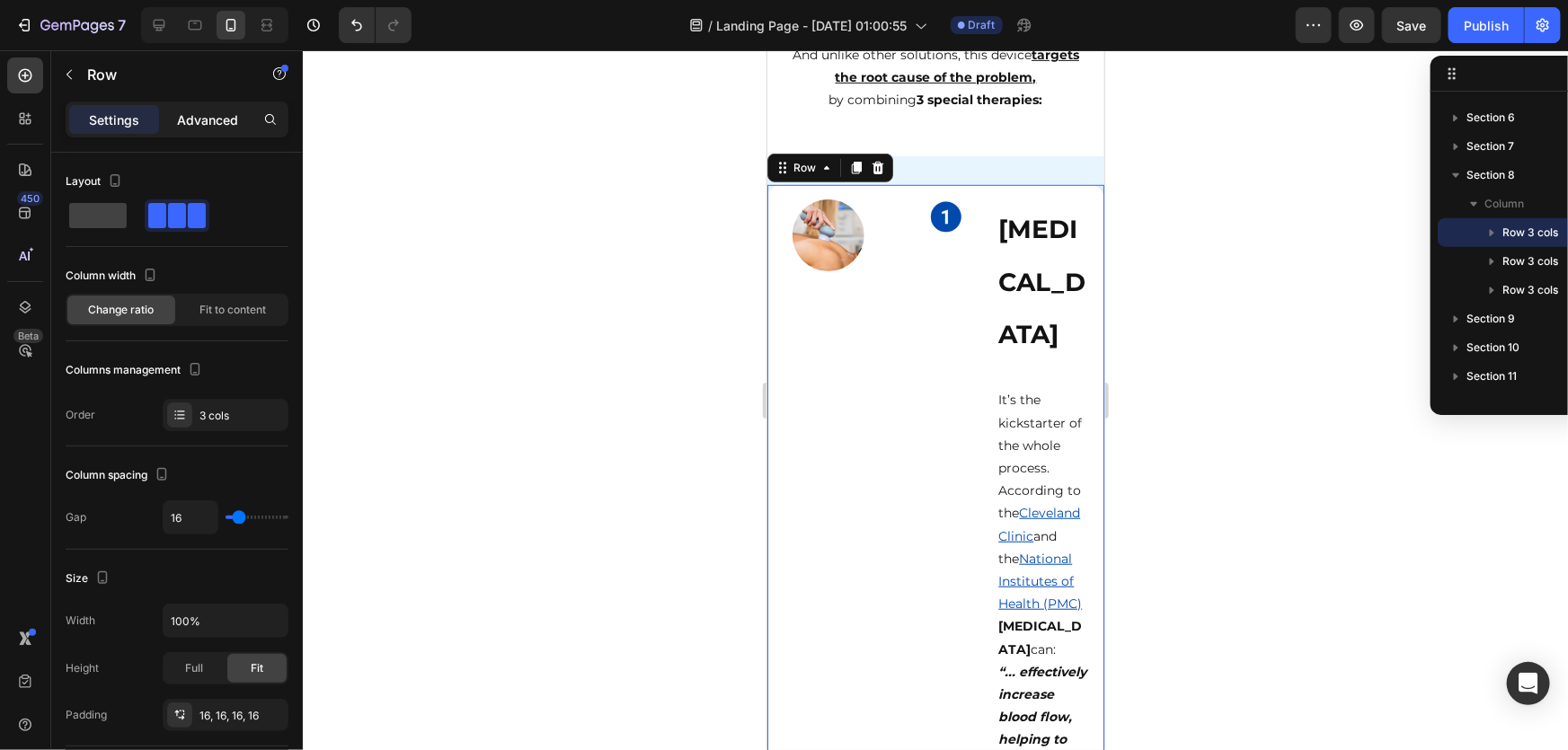
click at [212, 120] on p "Advanced" at bounding box center [208, 120] width 61 height 19
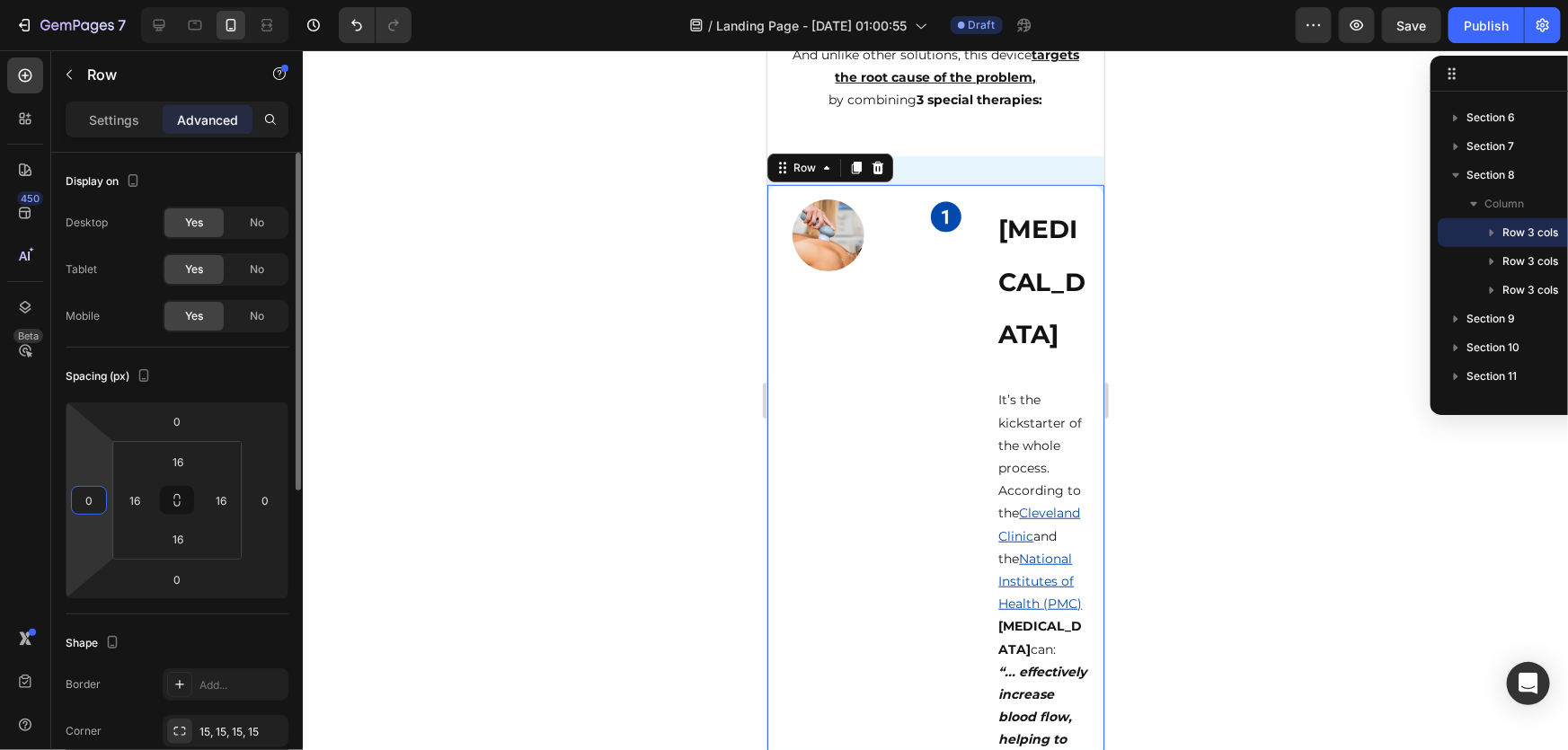
click at [98, 501] on input "0" at bounding box center [89, 500] width 27 height 27
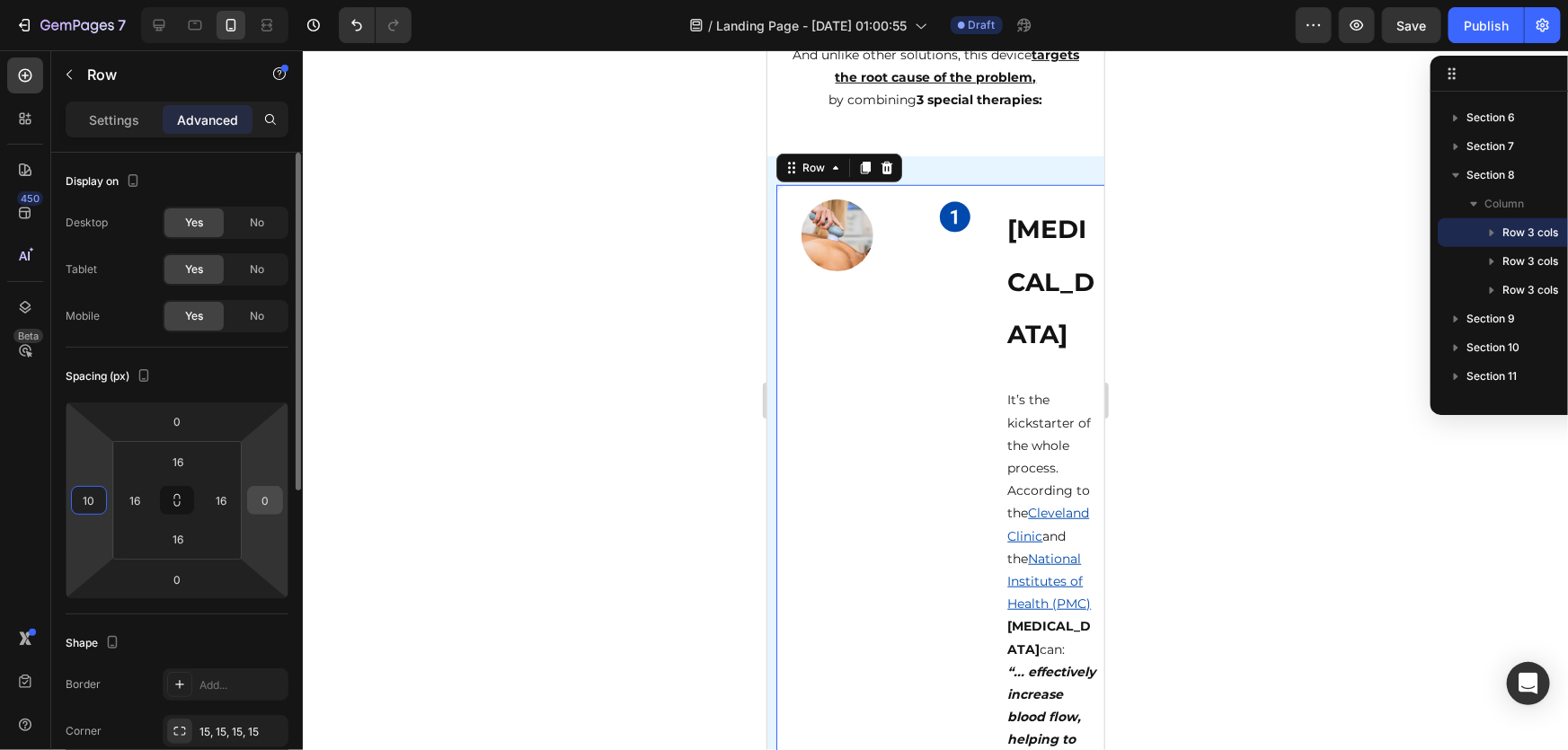
type input "10"
click at [267, 505] on input "0" at bounding box center [265, 500] width 27 height 27
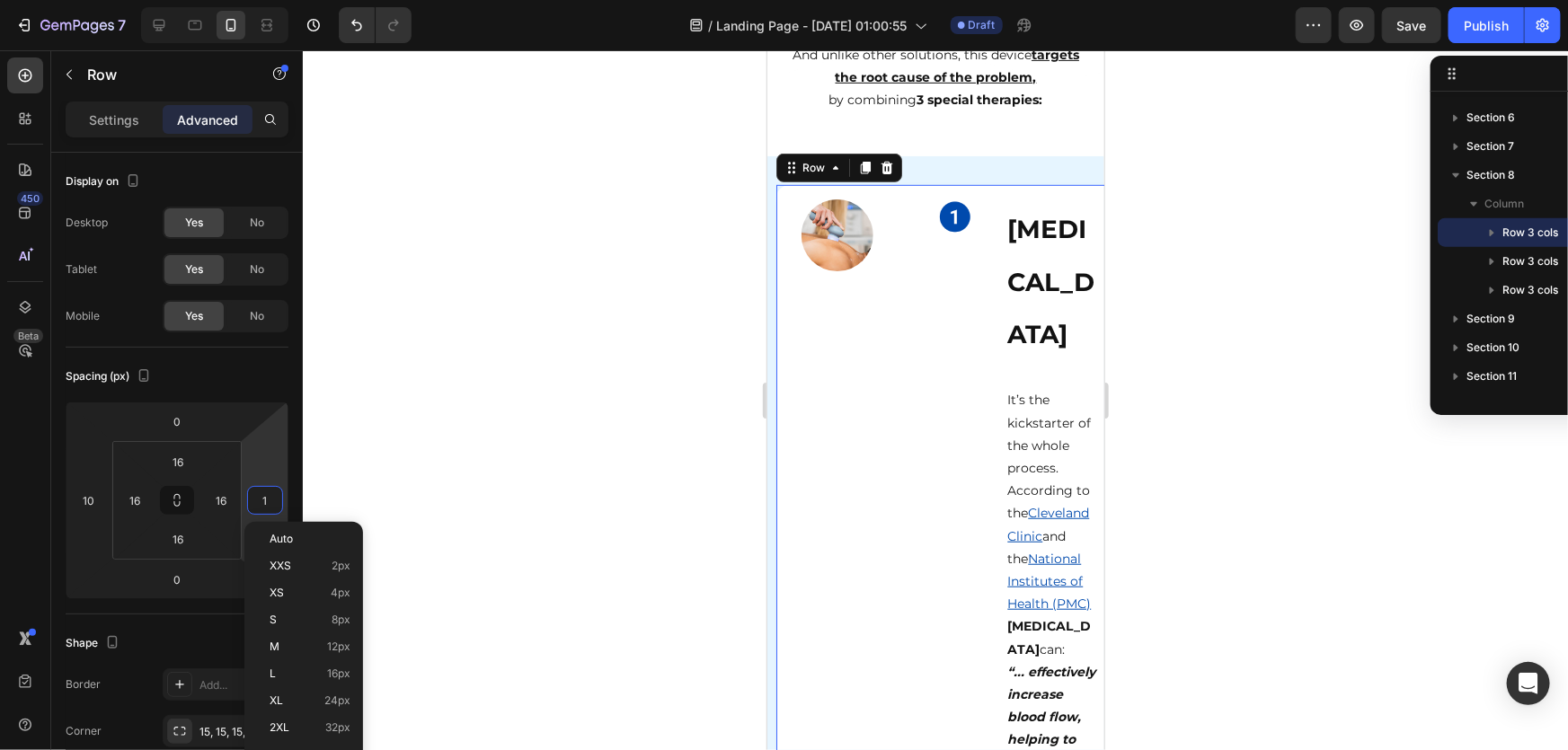
type input "10"
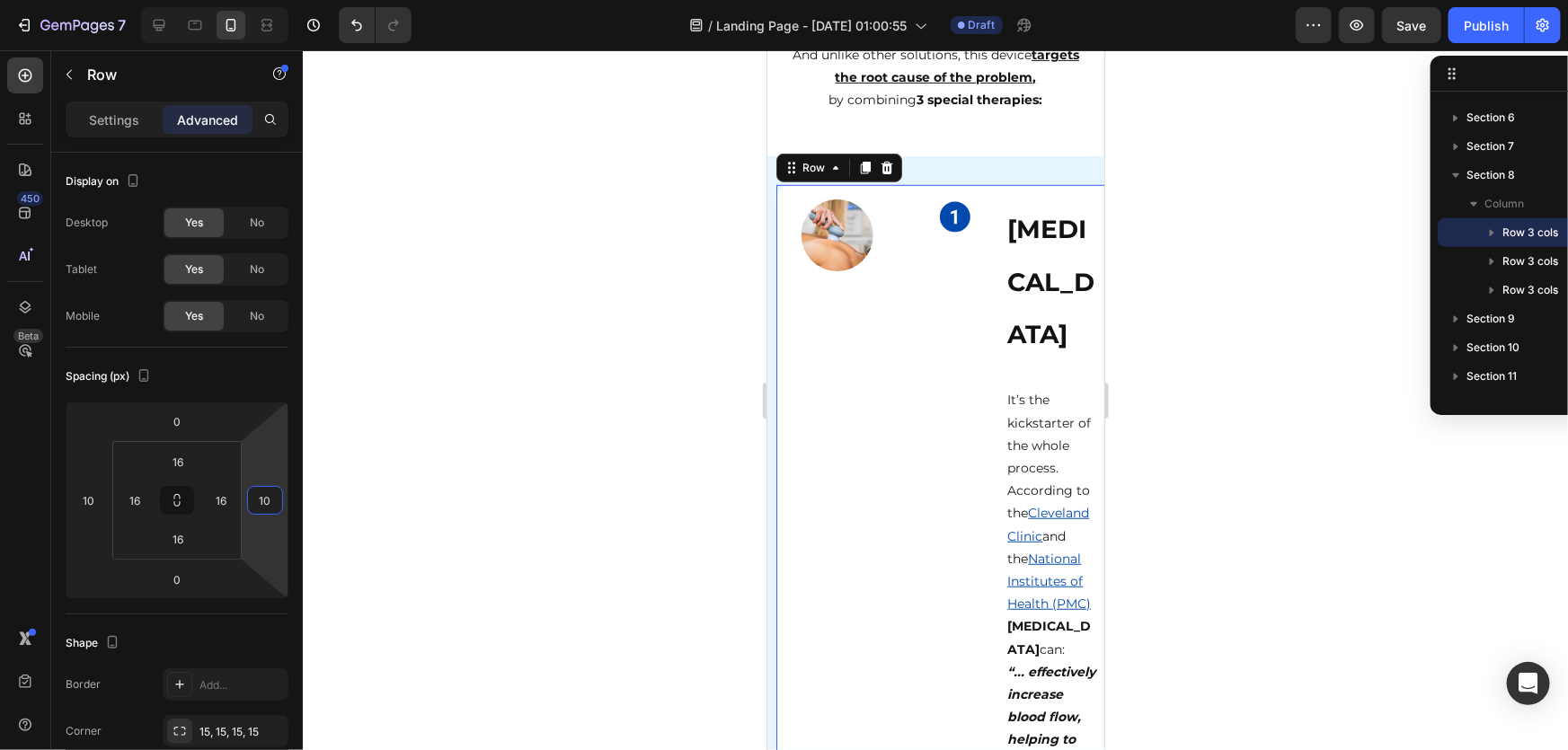
click at [687, 408] on div at bounding box center [935, 401] width 1265 height 700
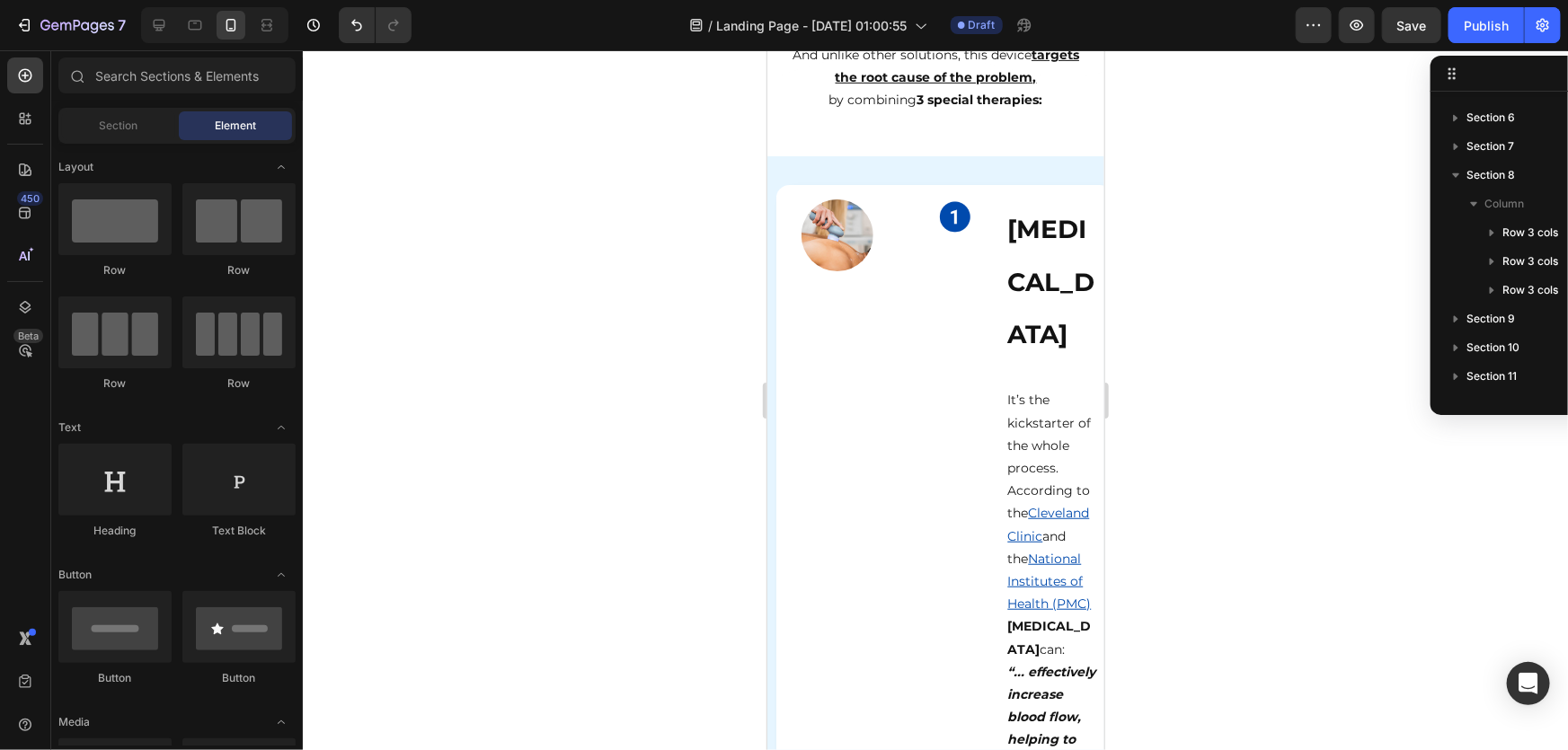
click at [657, 430] on div at bounding box center [935, 401] width 1265 height 700
click at [1202, 370] on div at bounding box center [935, 401] width 1265 height 700
click at [660, 370] on div at bounding box center [935, 401] width 1265 height 700
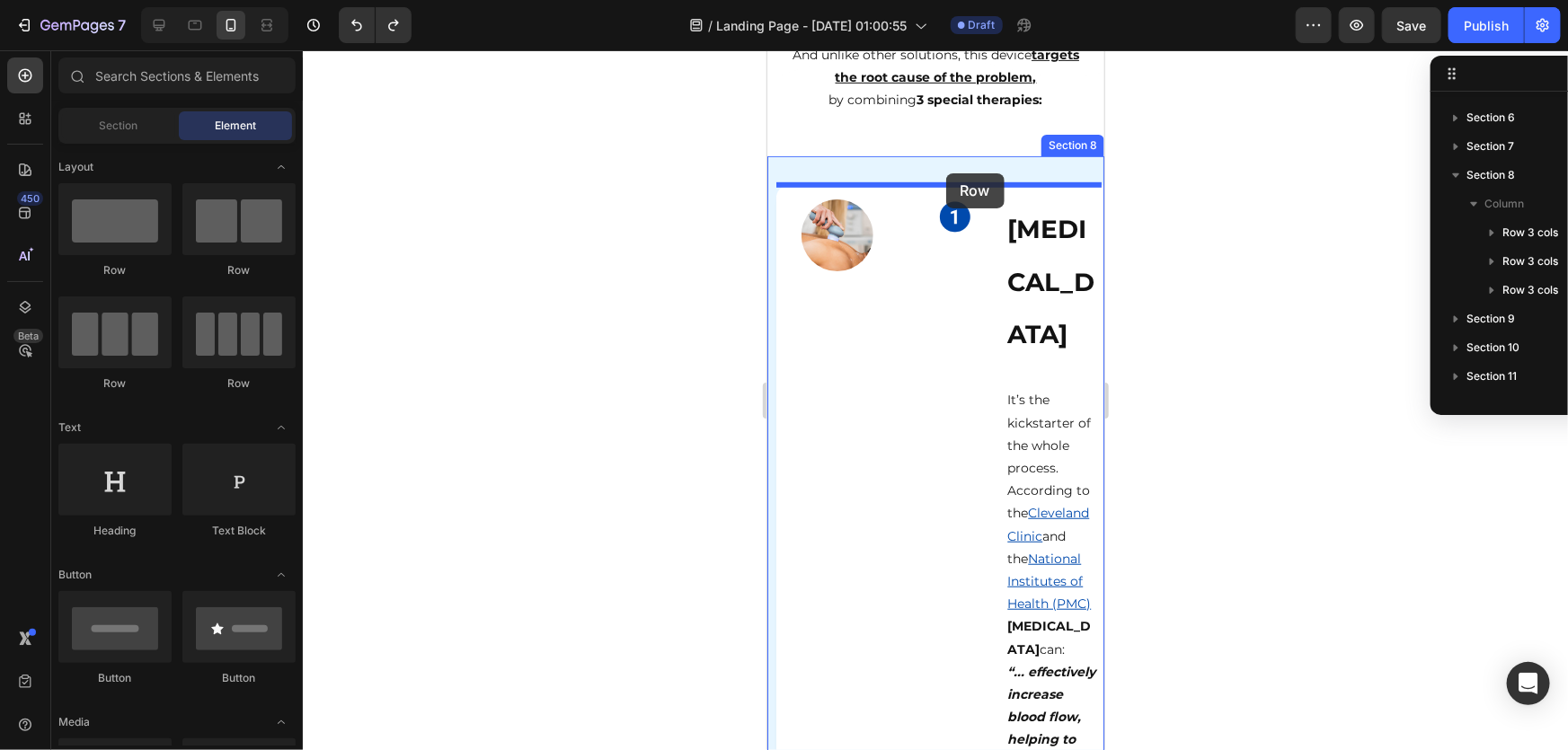
drag, startPoint x: 1036, startPoint y: 280, endPoint x: 946, endPoint y: 173, distance: 139.8
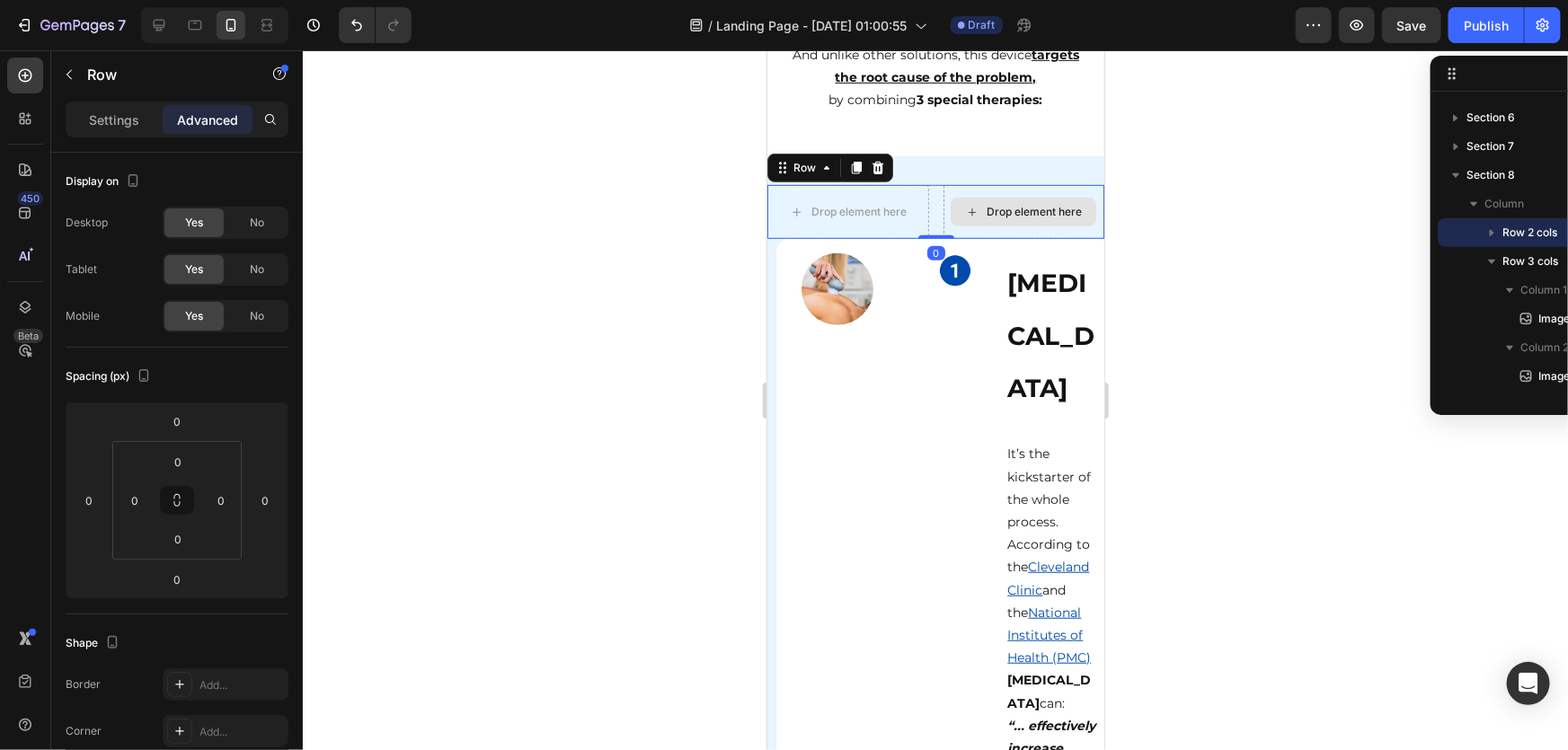
click at [1271, 280] on div at bounding box center [935, 401] width 1265 height 700
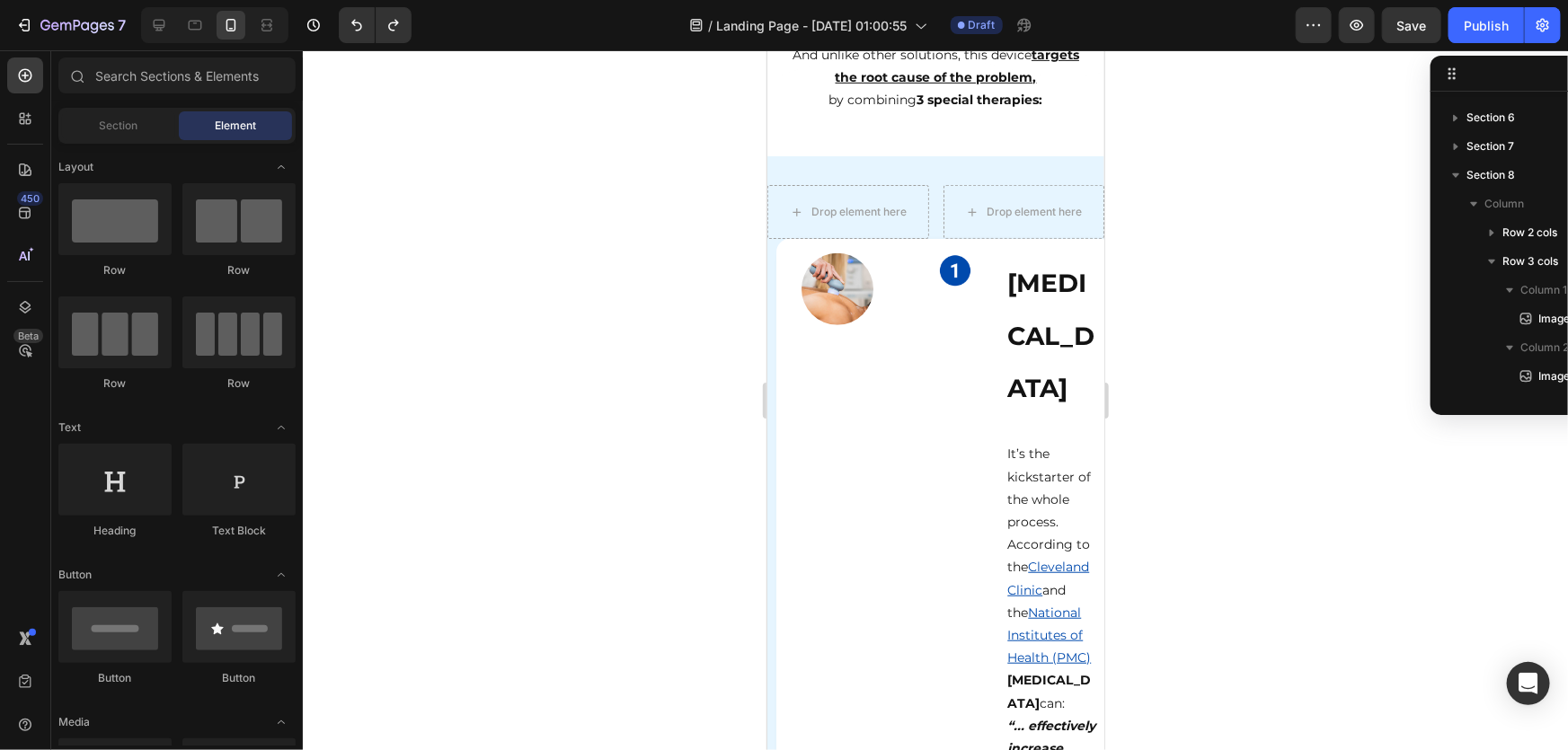
drag, startPoint x: 1215, startPoint y: 378, endPoint x: 330, endPoint y: 271, distance: 891.4
click at [1215, 378] on div at bounding box center [935, 401] width 1265 height 700
click at [668, 350] on div at bounding box center [935, 401] width 1265 height 700
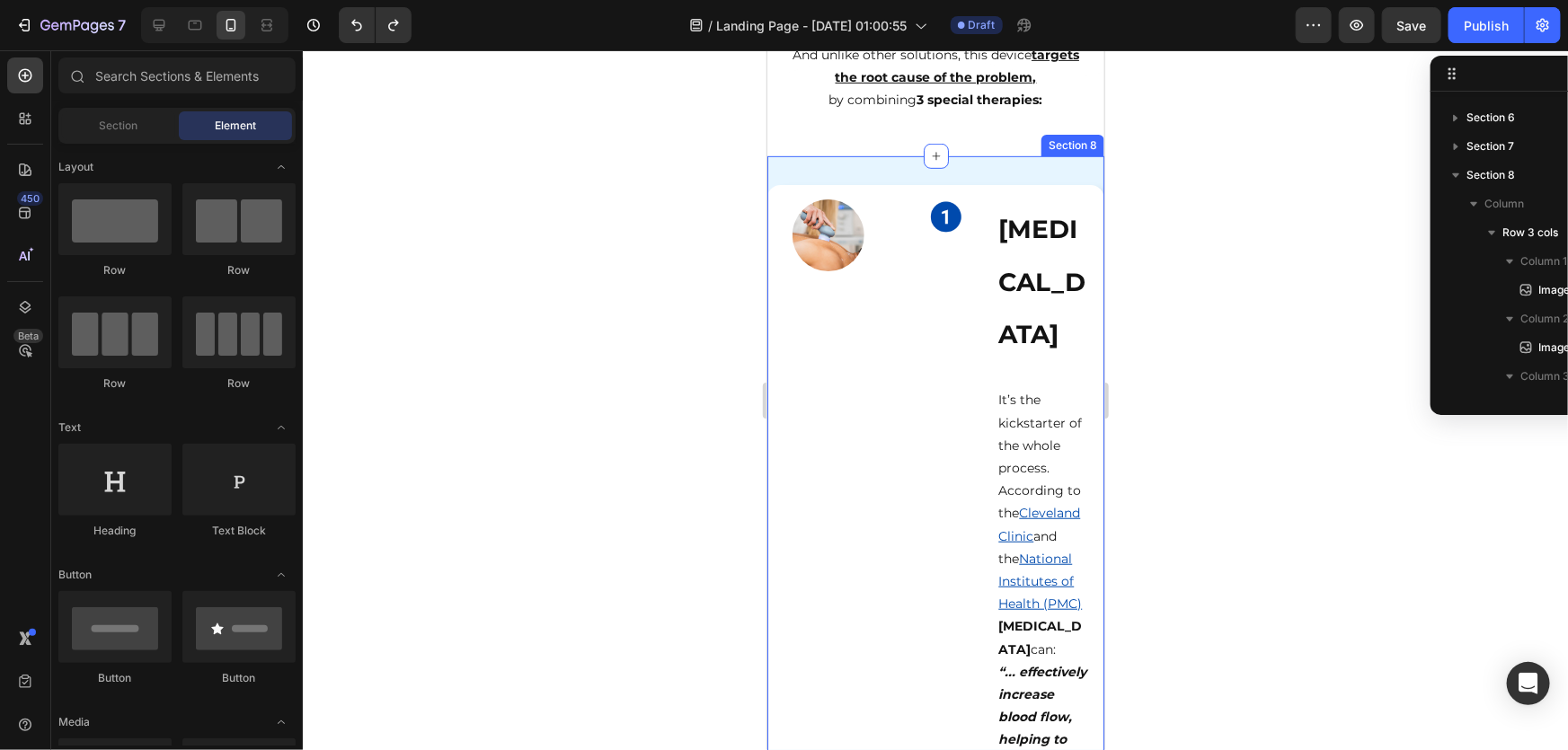
click at [717, 332] on div at bounding box center [935, 401] width 1265 height 700
click at [1303, 187] on div at bounding box center [935, 401] width 1265 height 700
click at [1131, 335] on div at bounding box center [935, 401] width 1265 height 700
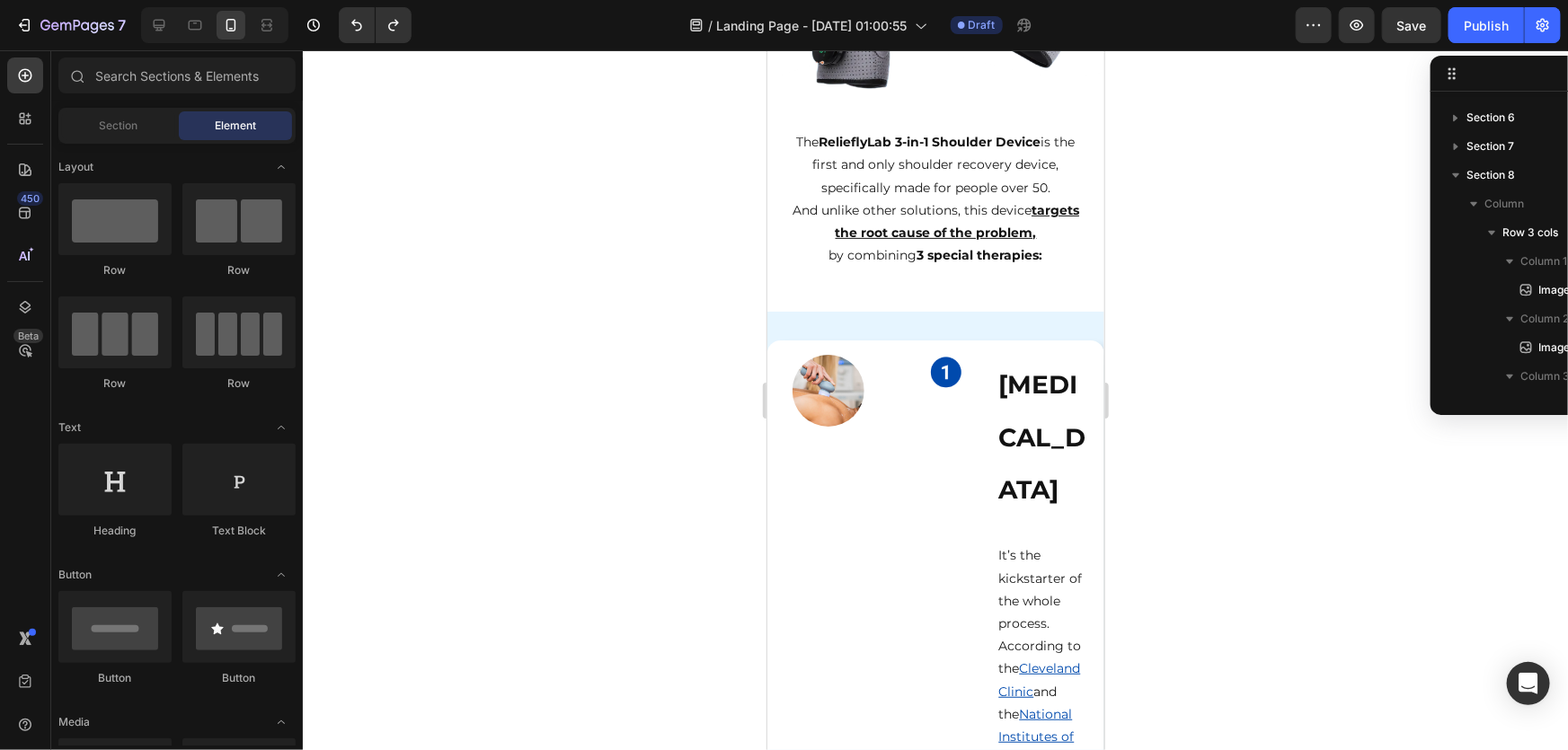
scroll to position [3757, 0]
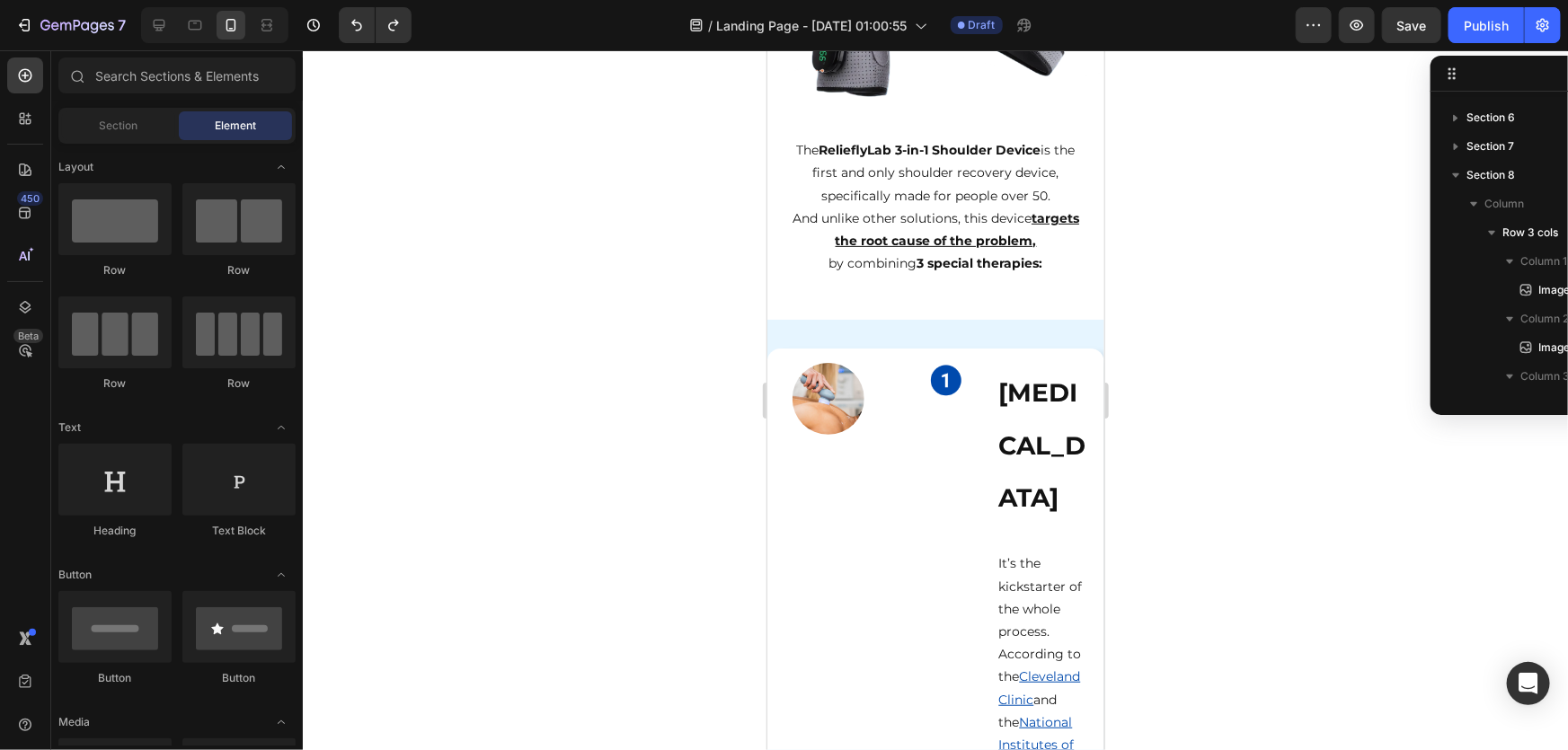
click at [1231, 441] on div at bounding box center [935, 401] width 1265 height 700
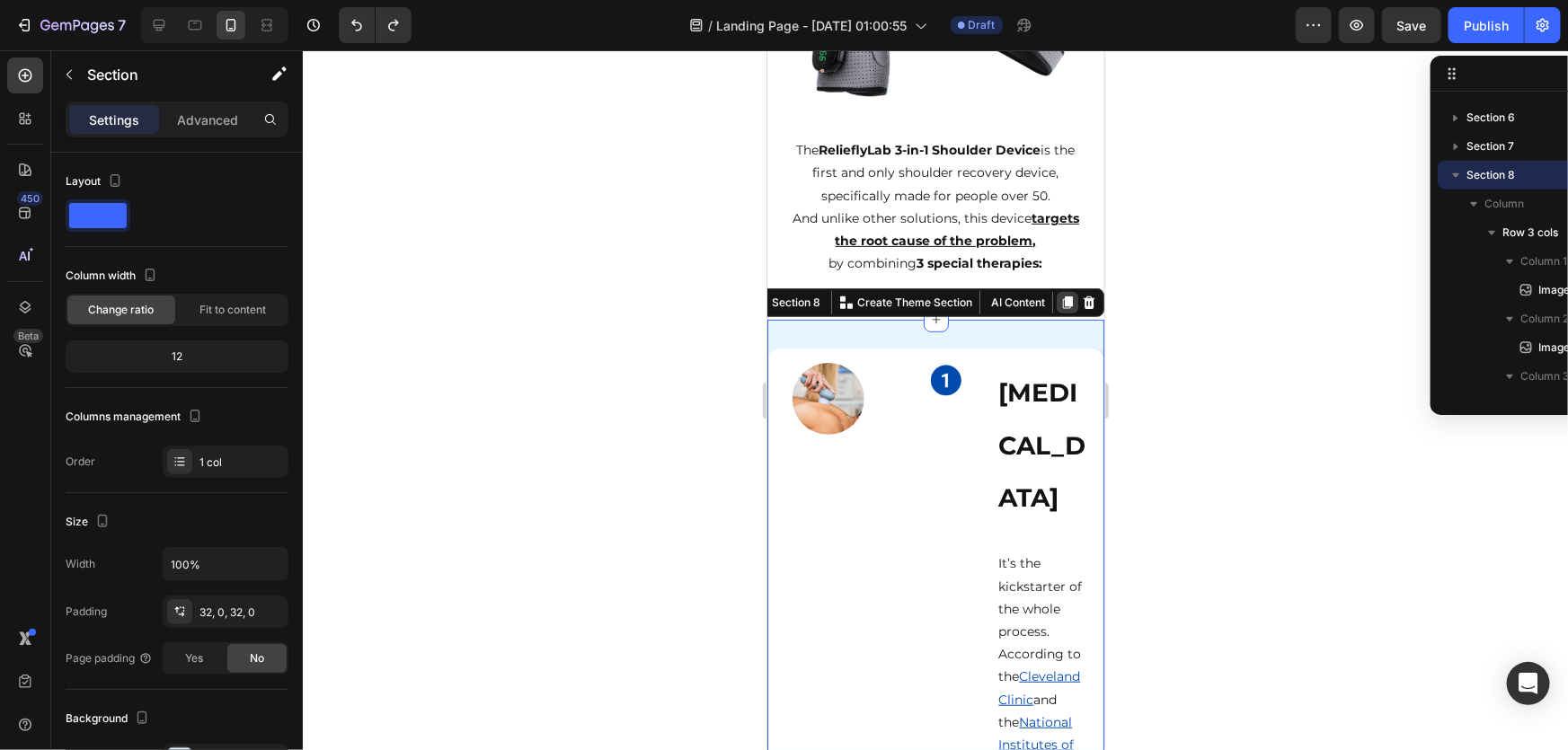
click at [1062, 299] on icon at bounding box center [1067, 302] width 10 height 12
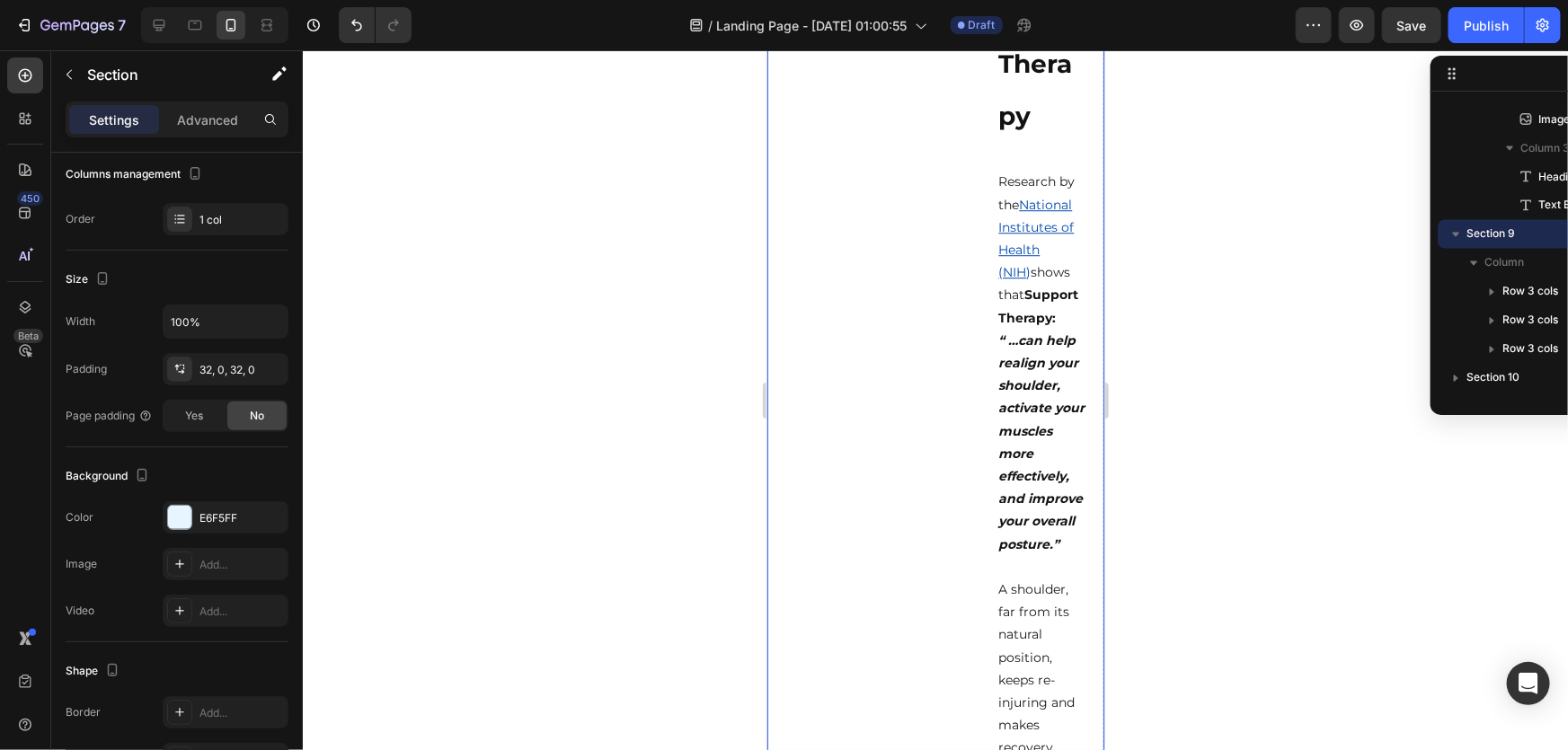
scroll to position [5710, 0]
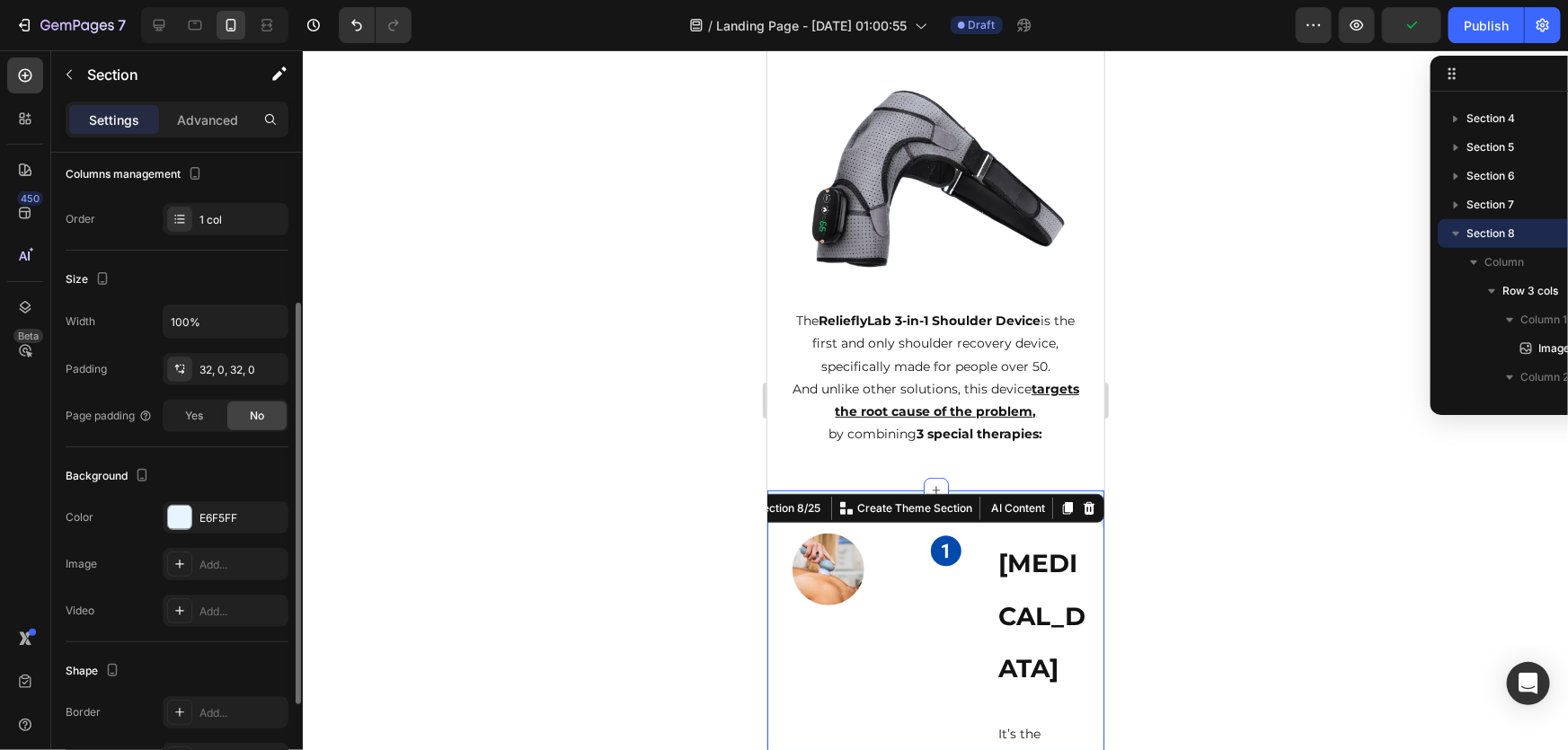
scroll to position [0, 0]
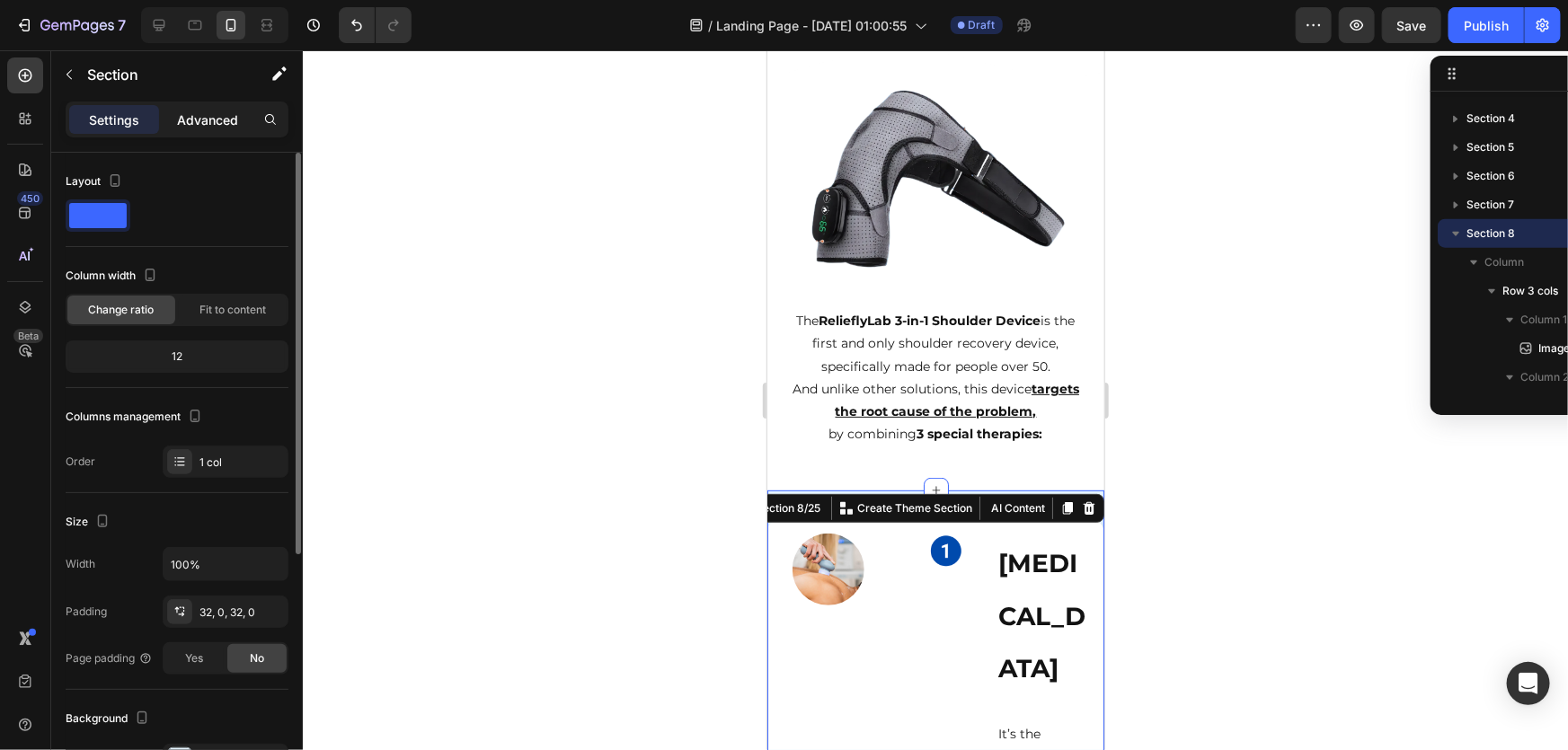
click at [179, 124] on p "Advanced" at bounding box center [208, 120] width 61 height 19
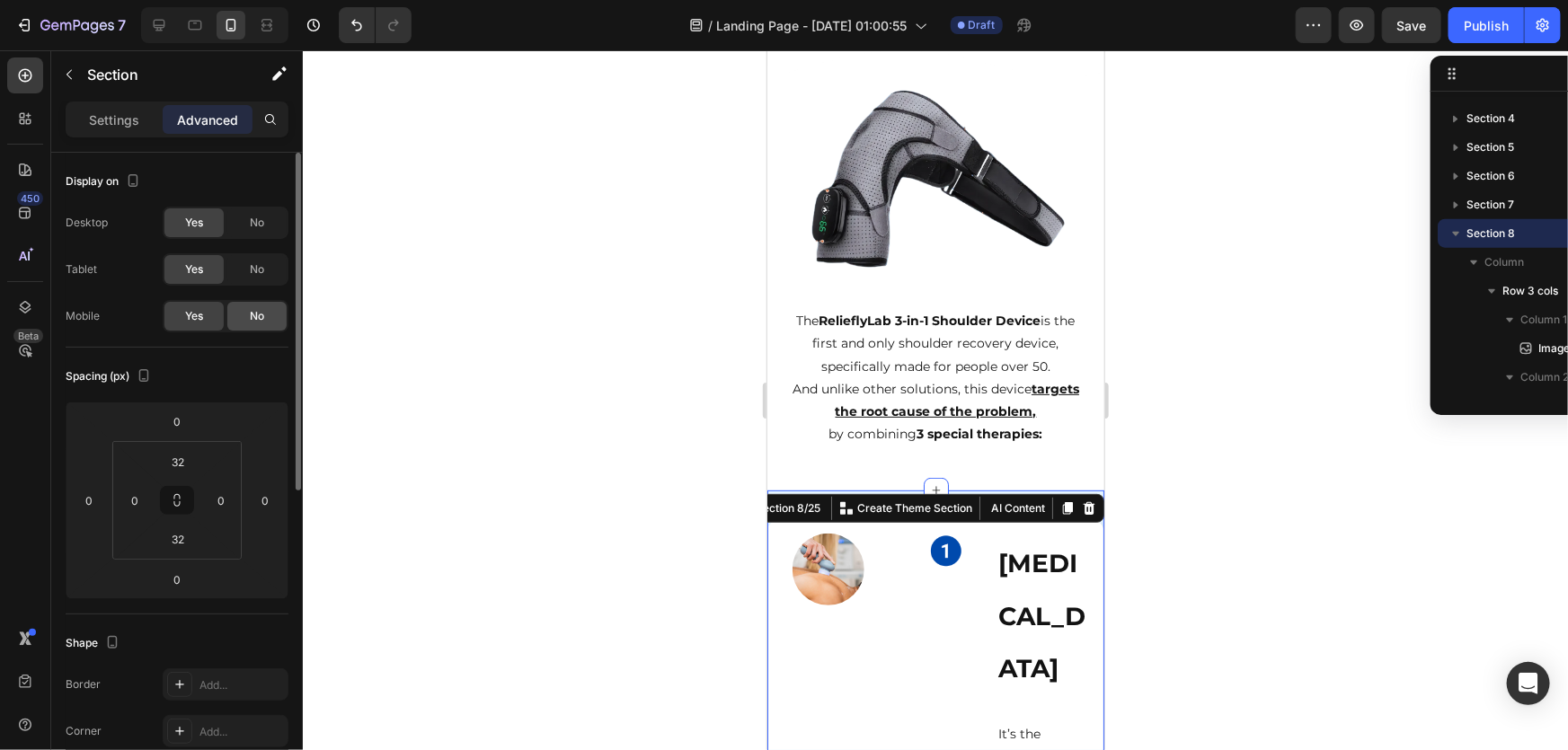
click at [258, 308] on span "No" at bounding box center [257, 316] width 14 height 16
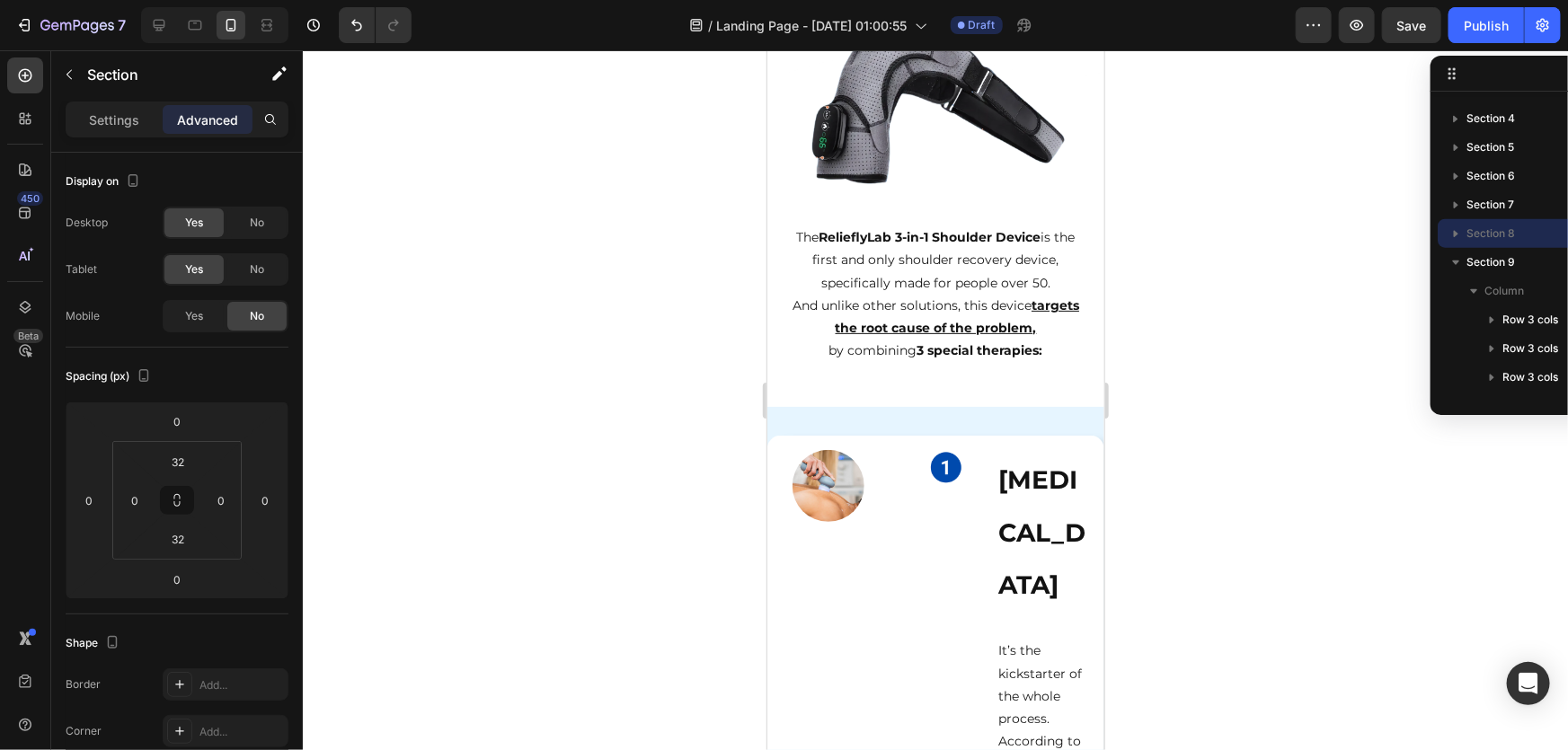
scroll to position [3750, 0]
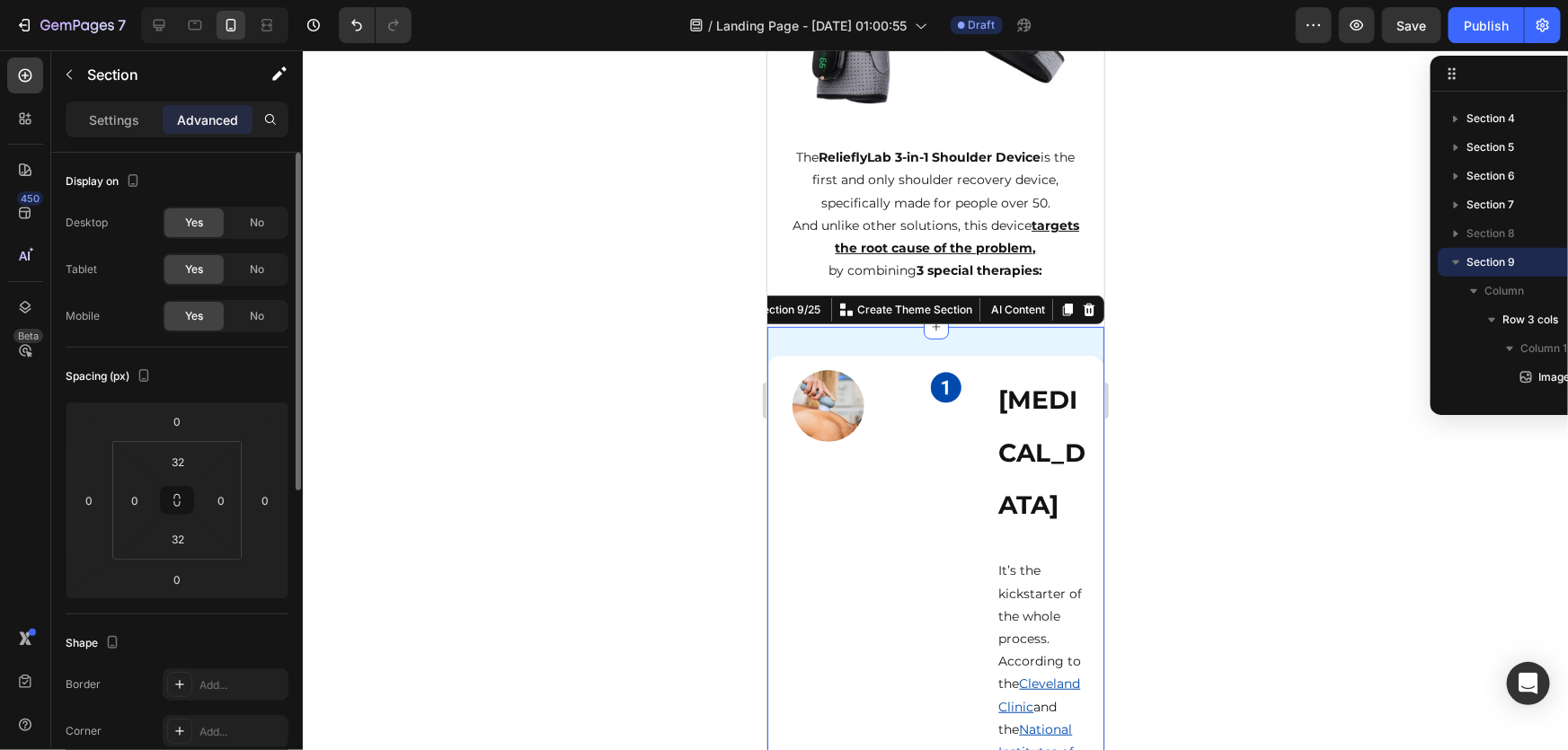
click at [262, 223] on span "No" at bounding box center [257, 222] width 14 height 16
click at [263, 260] on div "No" at bounding box center [257, 269] width 59 height 29
click at [1192, 404] on div at bounding box center [935, 401] width 1265 height 700
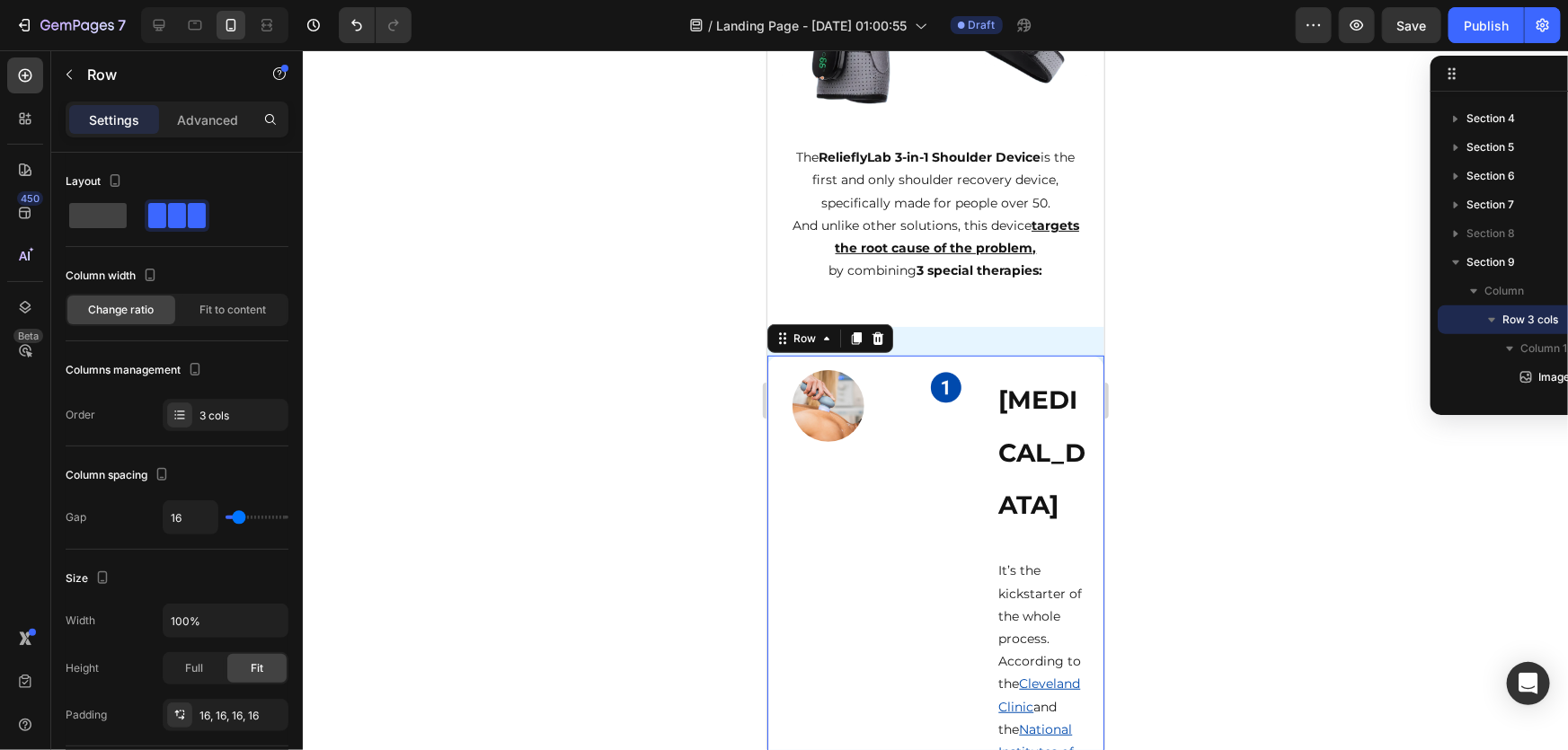
click at [1151, 376] on div at bounding box center [935, 401] width 1265 height 700
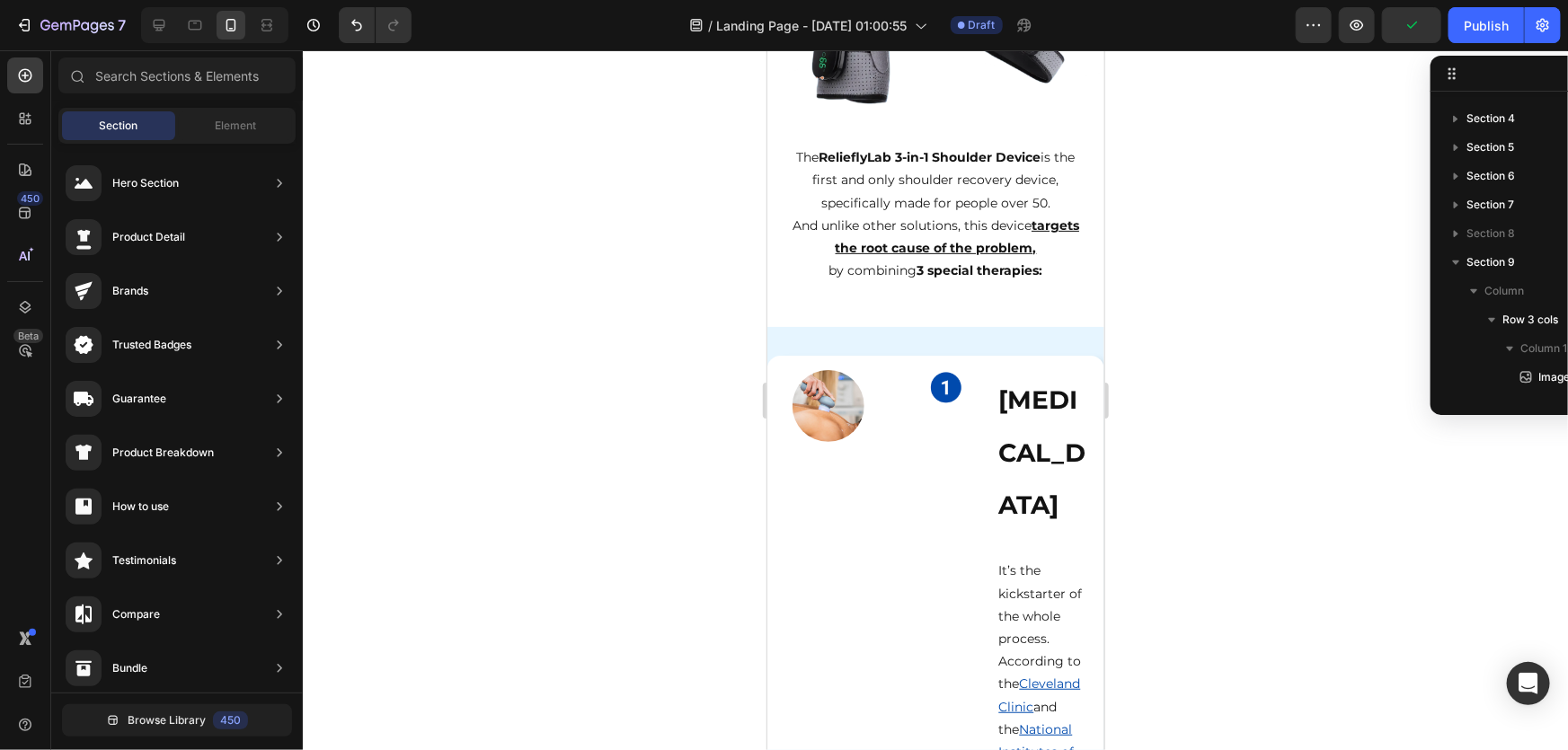
click at [539, 144] on div at bounding box center [935, 401] width 1265 height 700
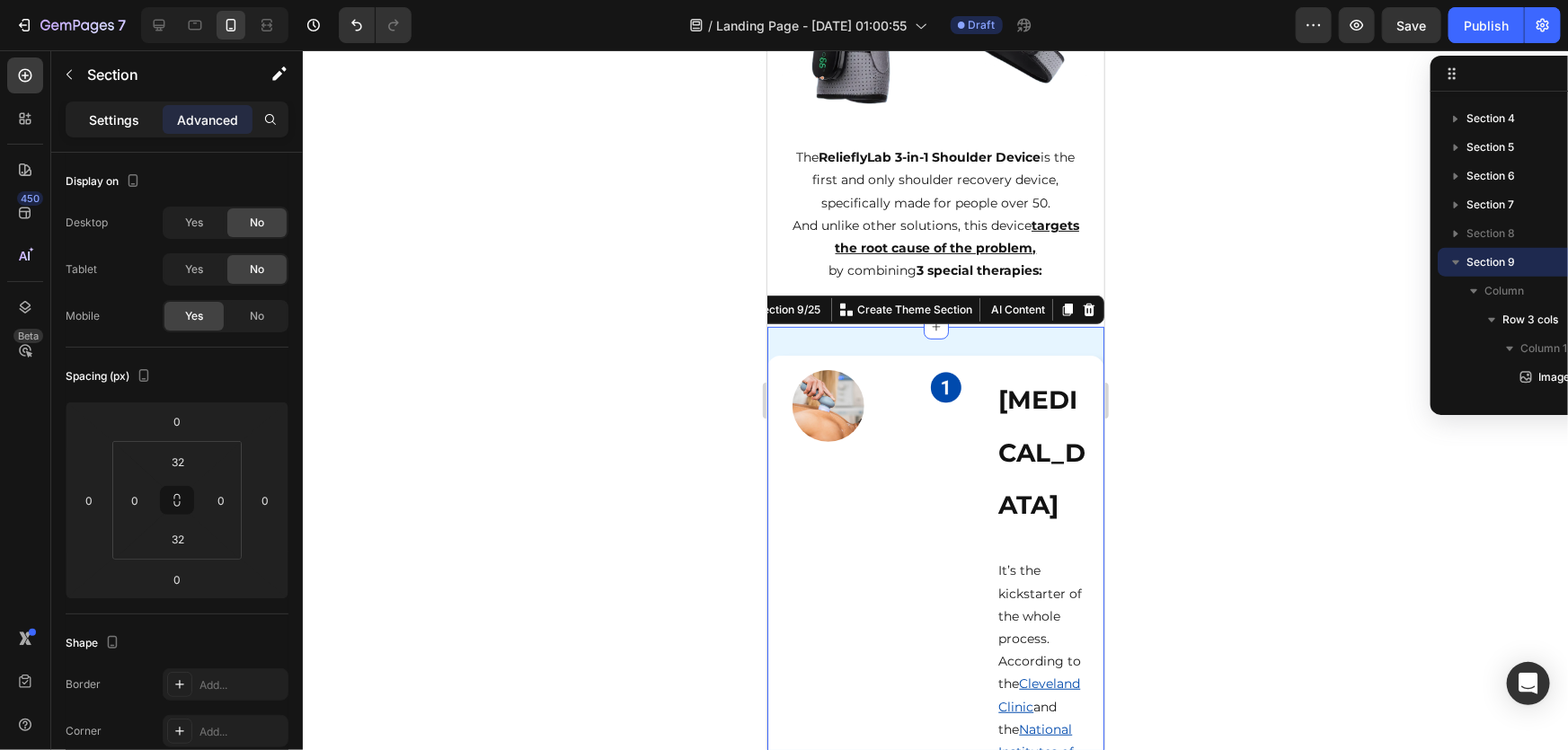
click at [104, 124] on p "Settings" at bounding box center [114, 120] width 51 height 19
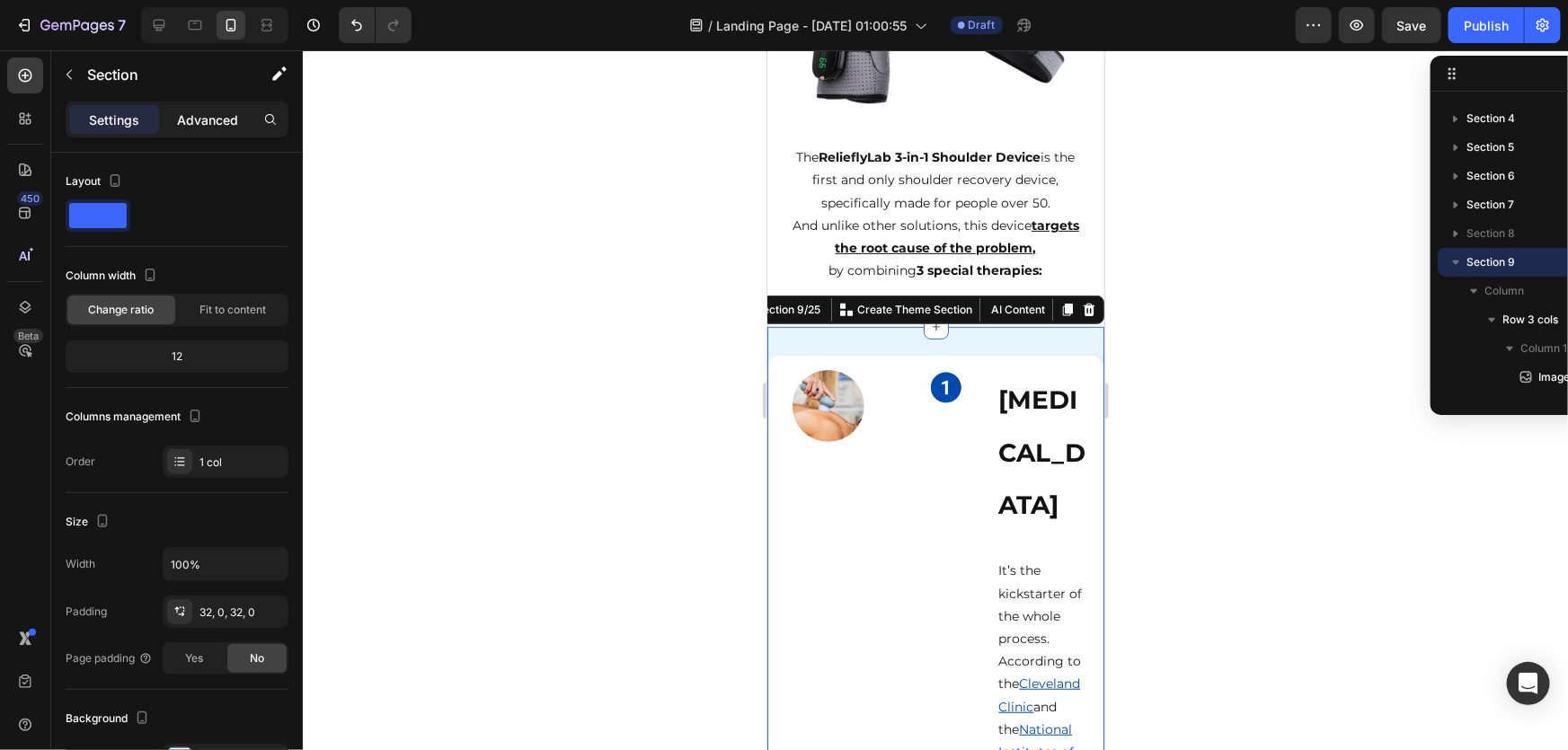
click at [199, 124] on p "Advanced" at bounding box center [208, 120] width 61 height 19
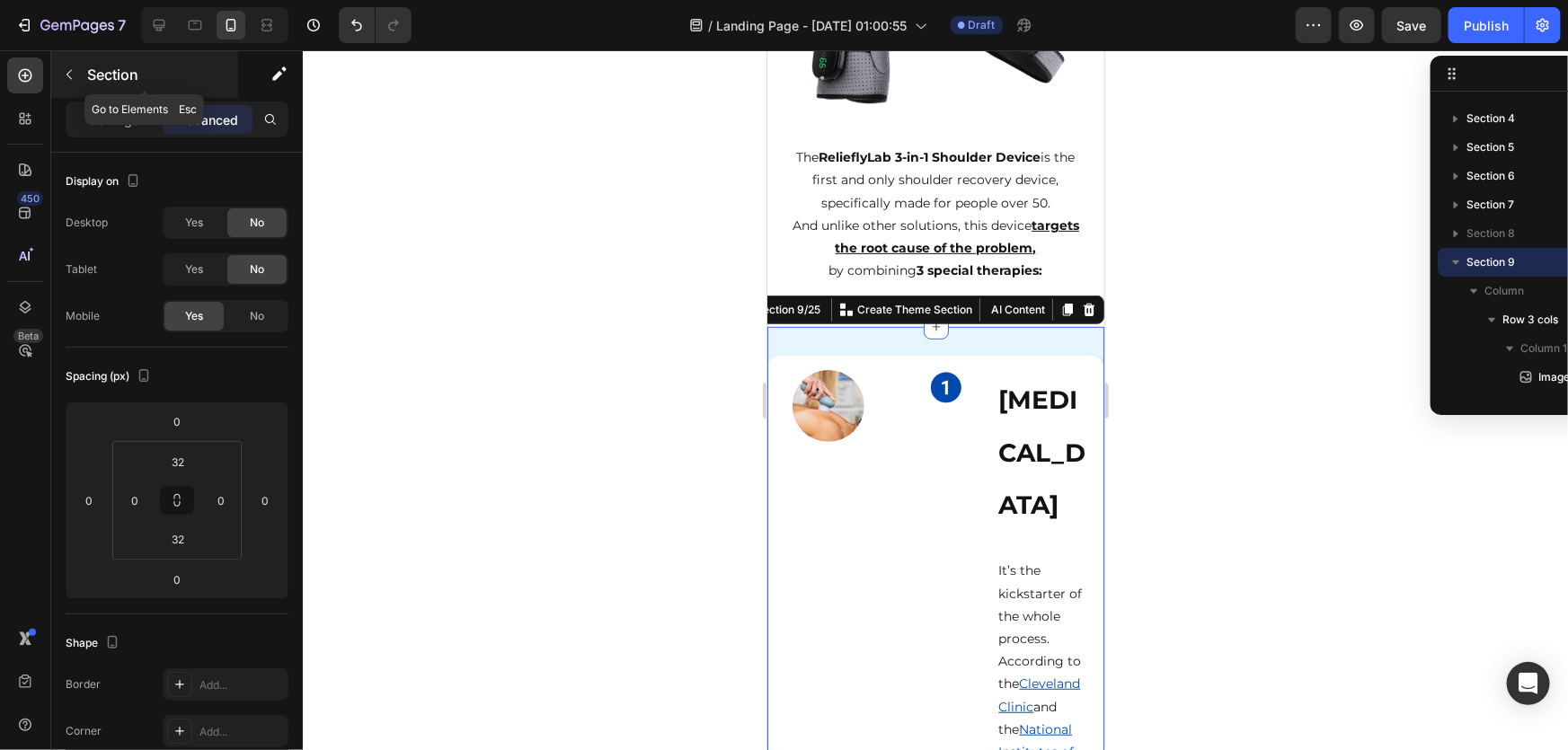
click at [77, 73] on button "button" at bounding box center [69, 74] width 29 height 29
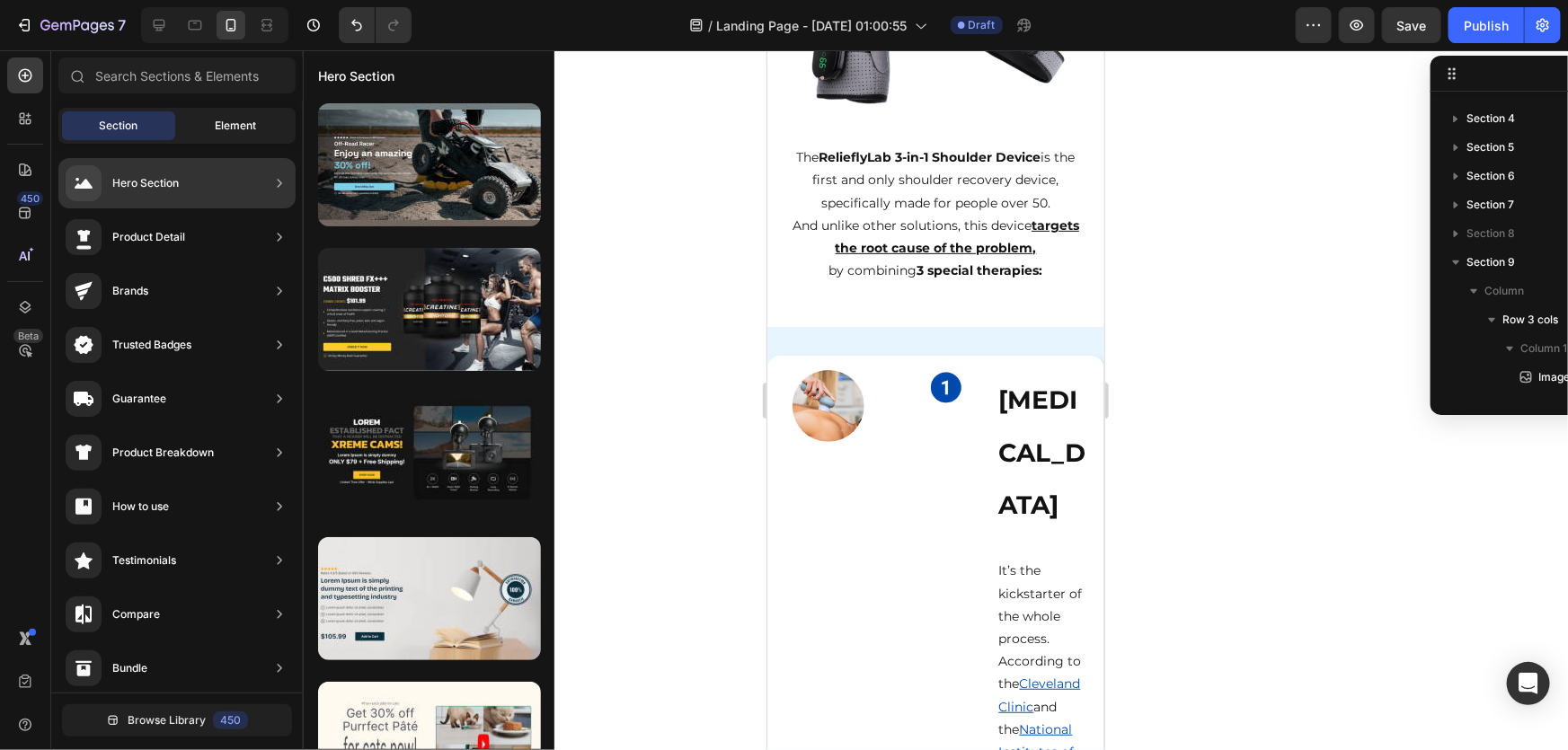
click at [203, 130] on div "Element" at bounding box center [235, 126] width 114 height 29
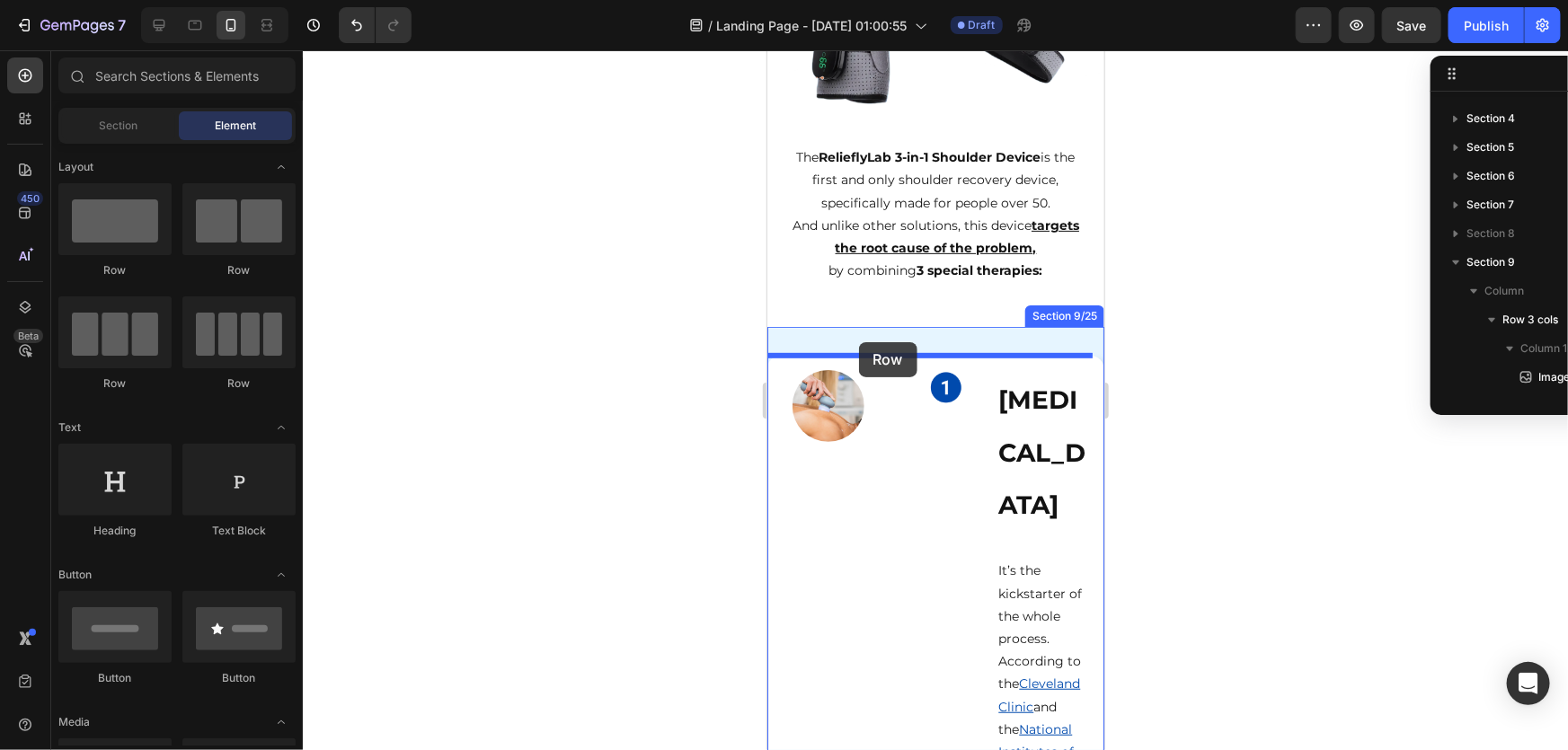
drag, startPoint x: 992, startPoint y: 292, endPoint x: 858, endPoint y: 342, distance: 143.0
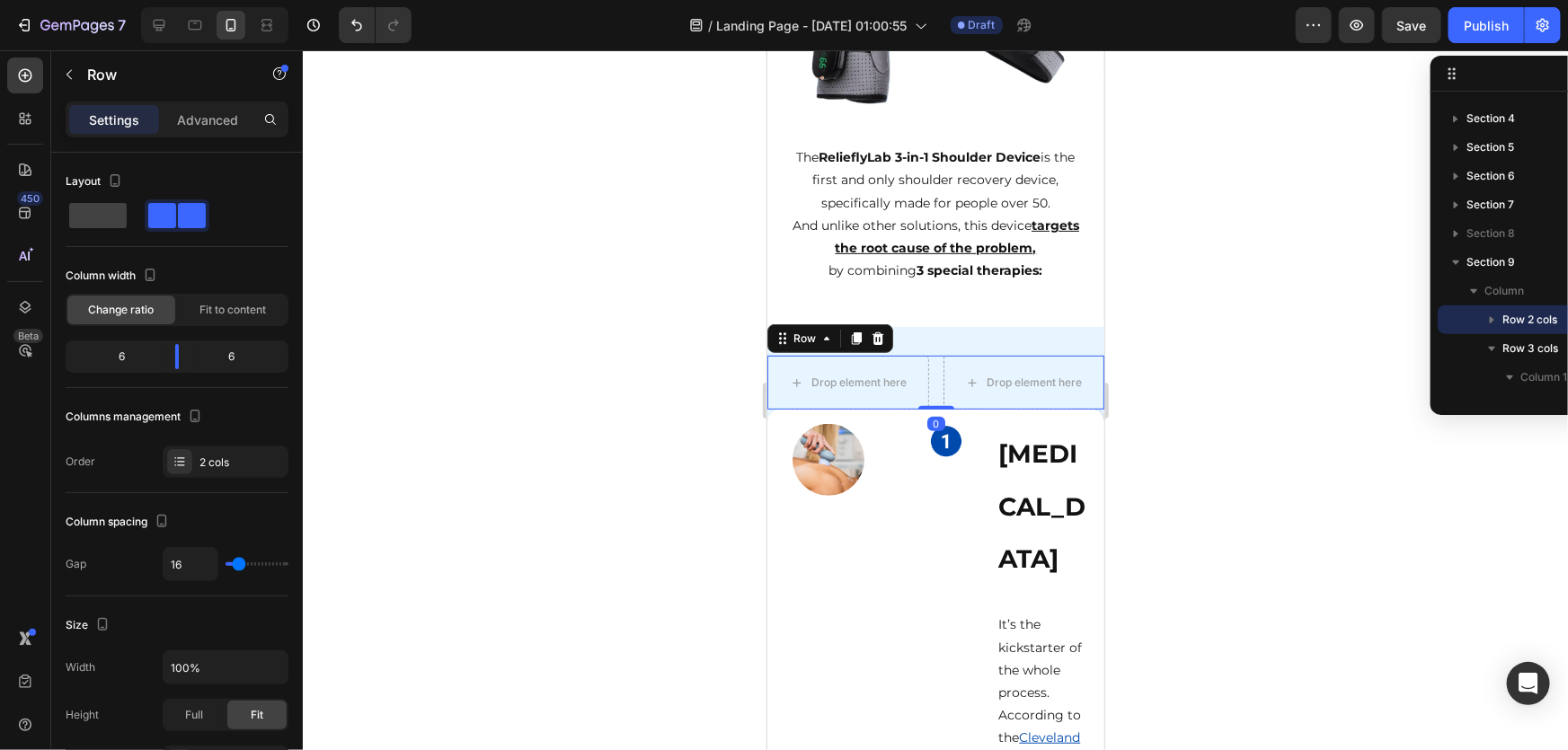
click at [1299, 514] on div at bounding box center [935, 401] width 1265 height 700
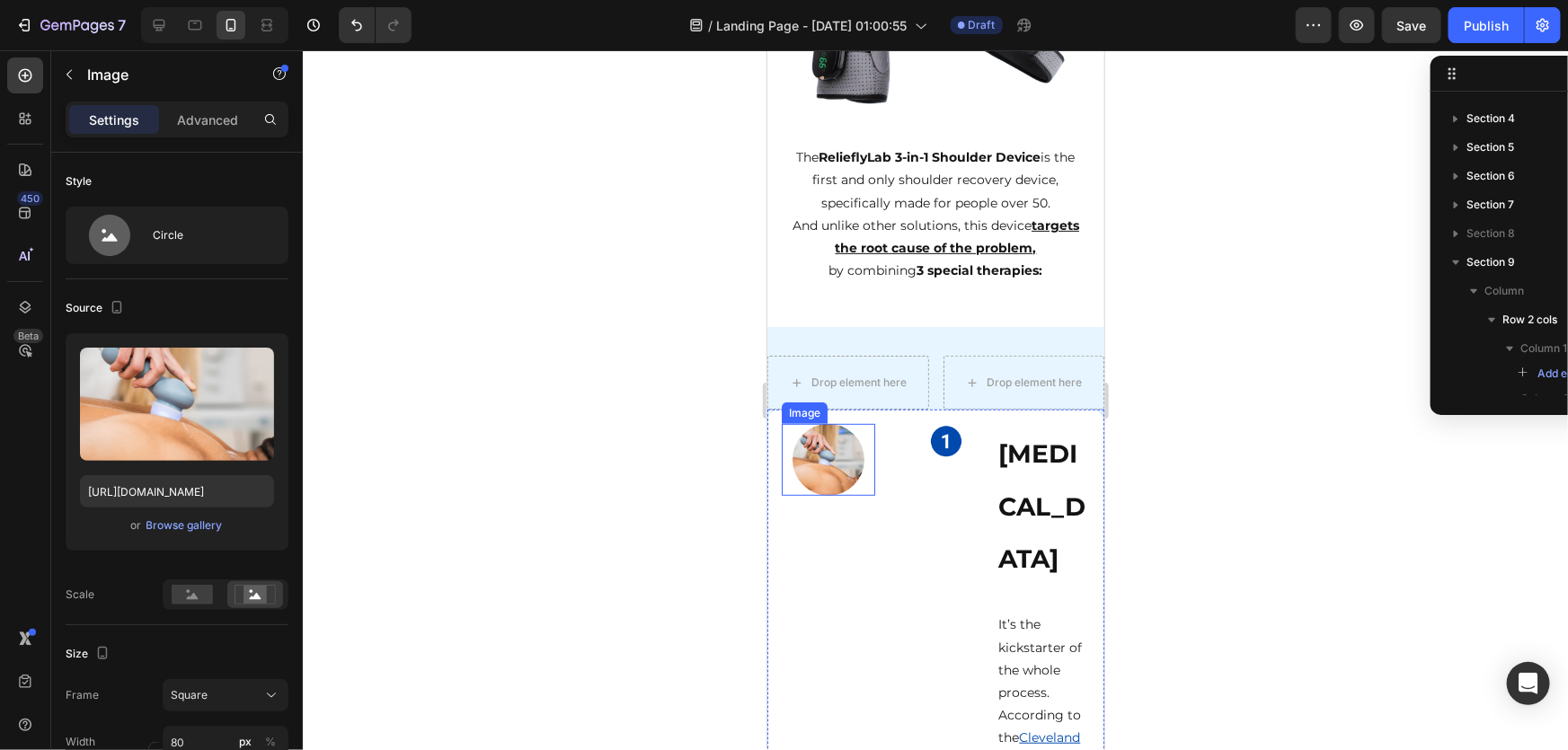
scroll to position [1165, 0]
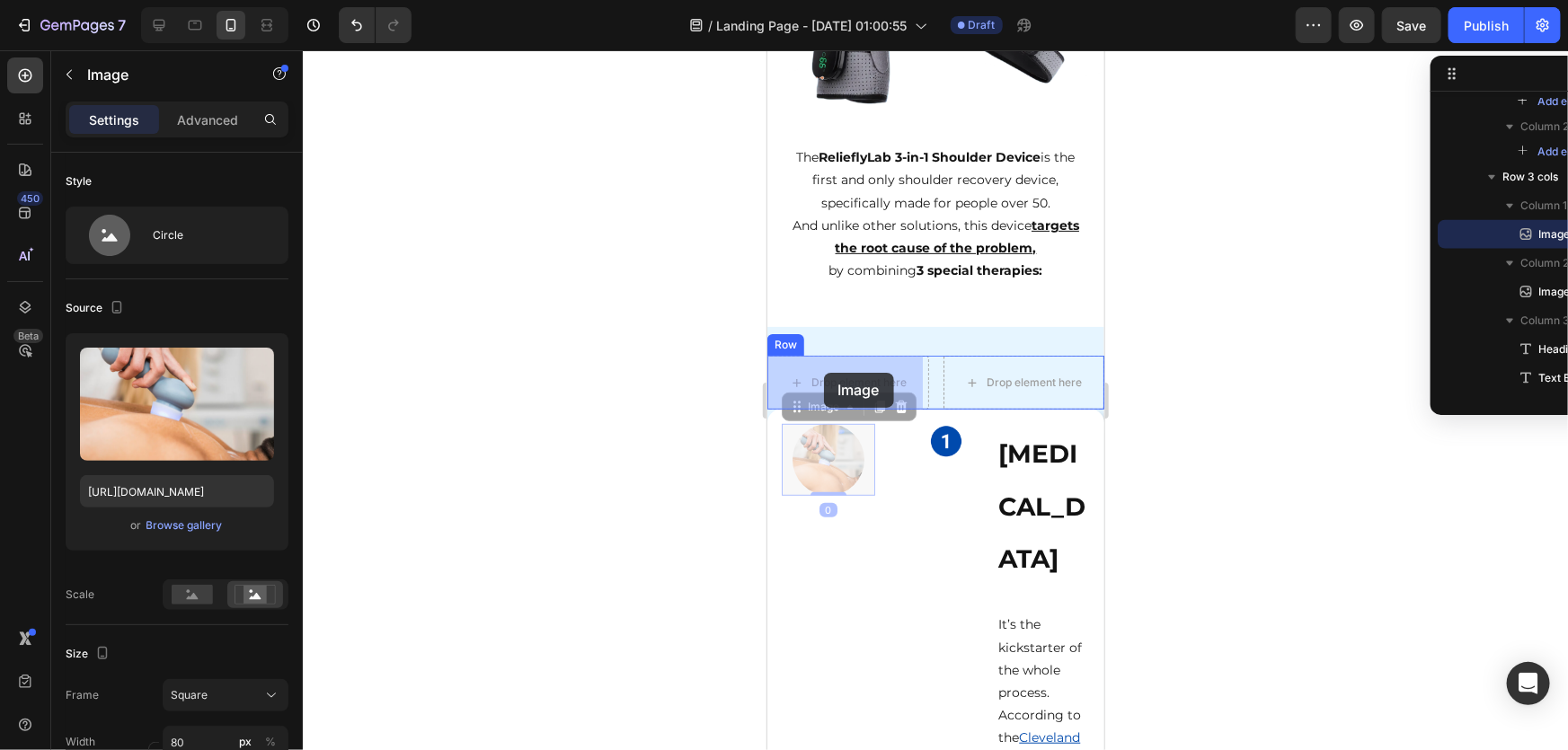
drag, startPoint x: 812, startPoint y: 437, endPoint x: 824, endPoint y: 372, distance: 66.1
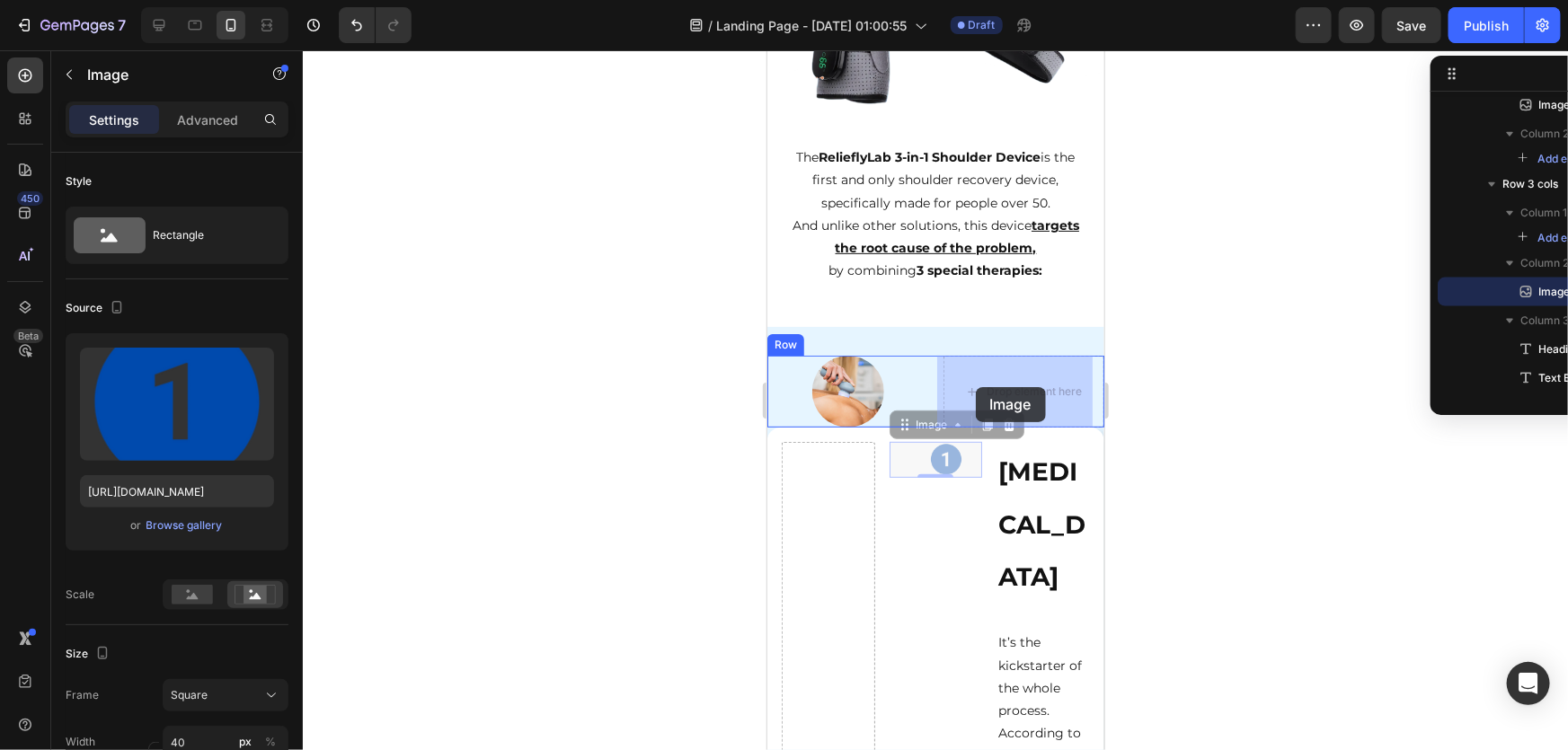
drag, startPoint x: 950, startPoint y: 459, endPoint x: 975, endPoint y: 386, distance: 77.2
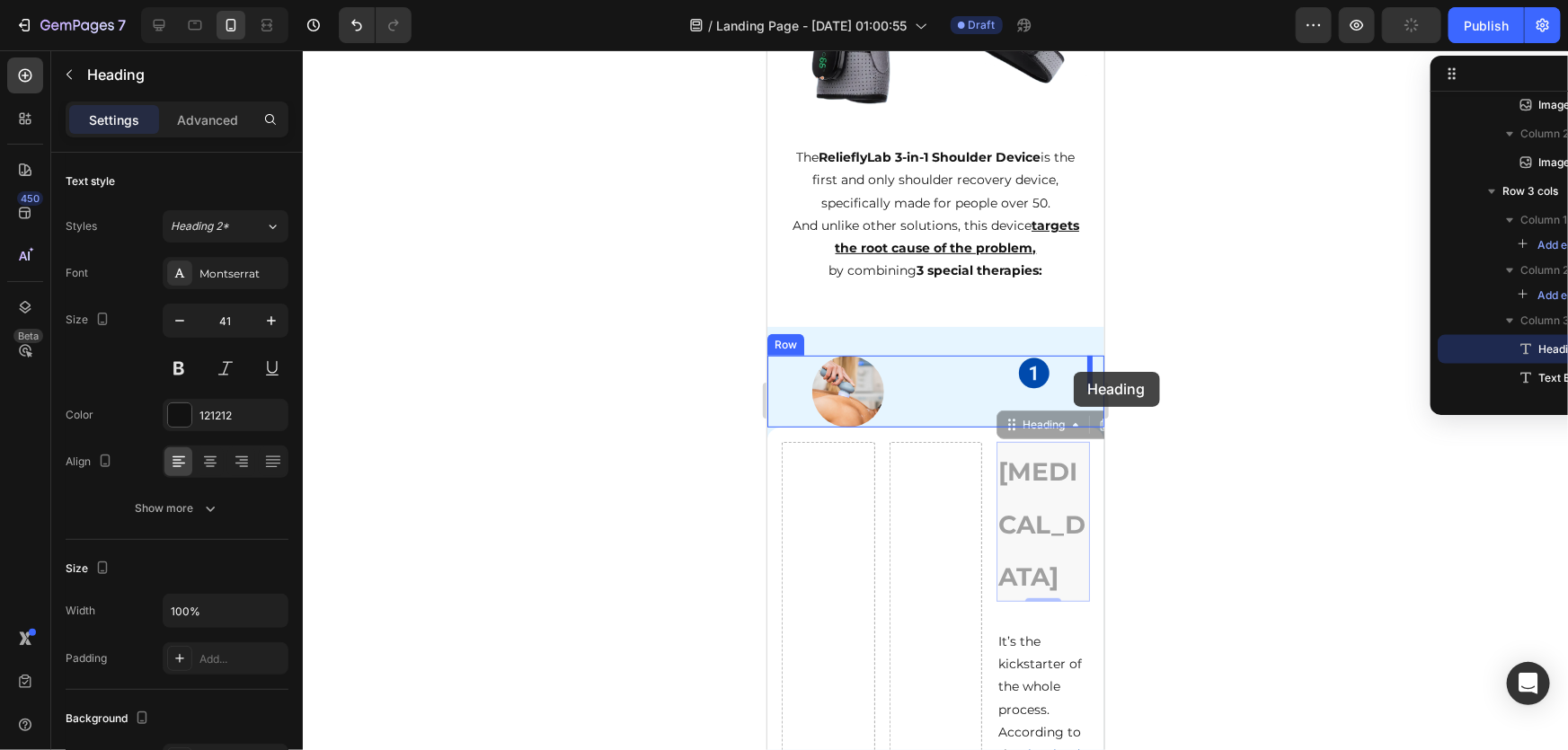
drag, startPoint x: 1017, startPoint y: 505, endPoint x: 1073, endPoint y: 371, distance: 145.2
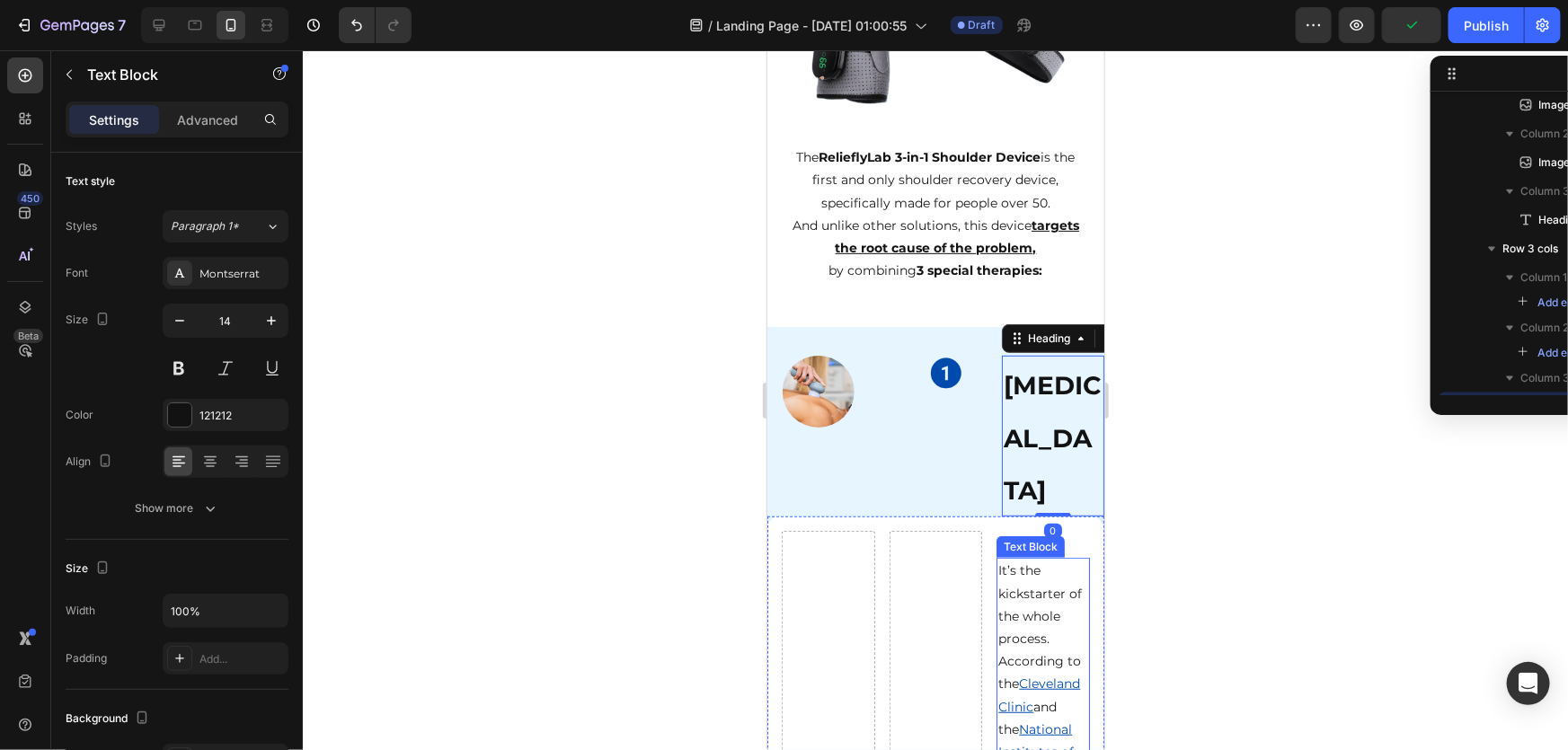
scroll to position [1339, 0]
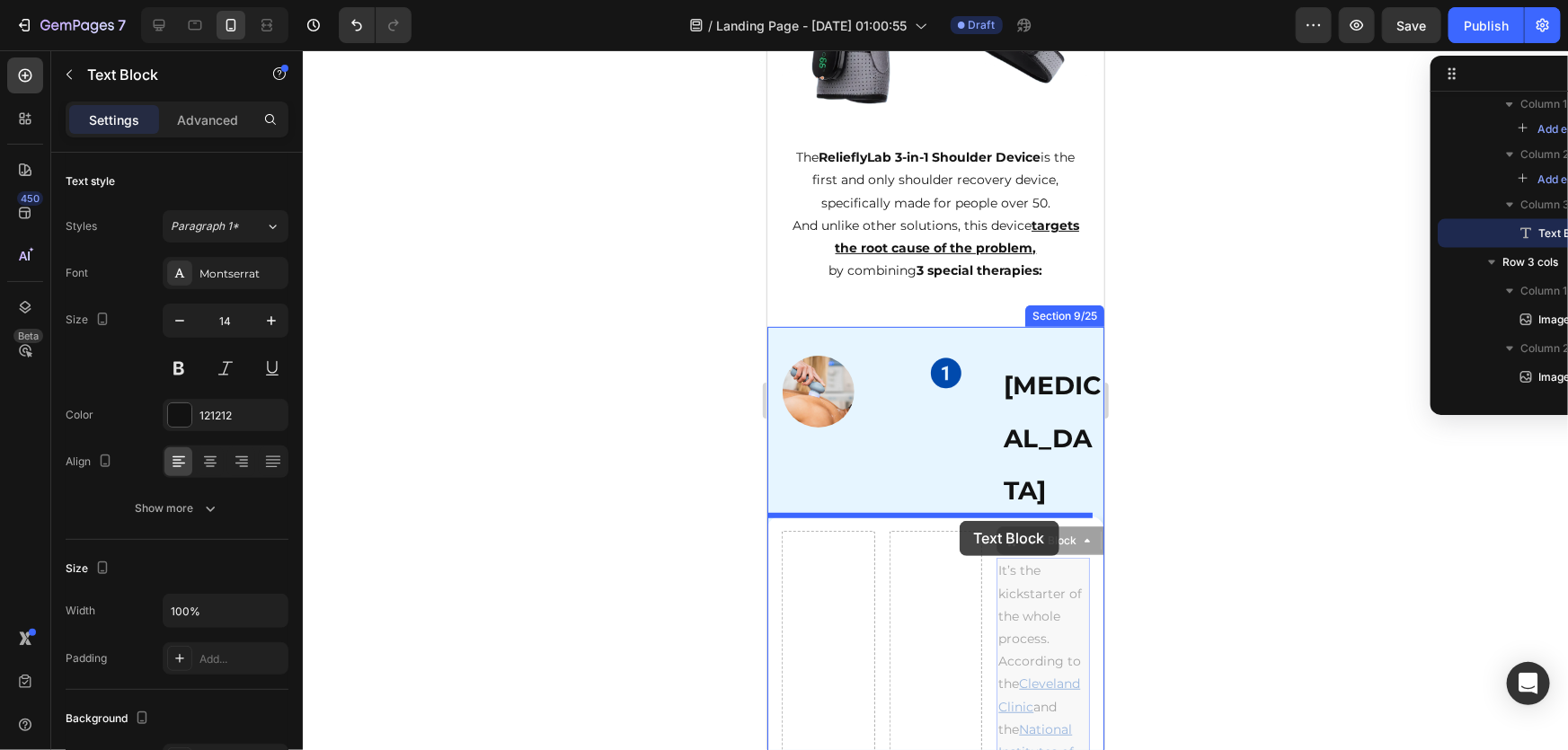
drag, startPoint x: 1013, startPoint y: 580, endPoint x: 959, endPoint y: 520, distance: 80.7
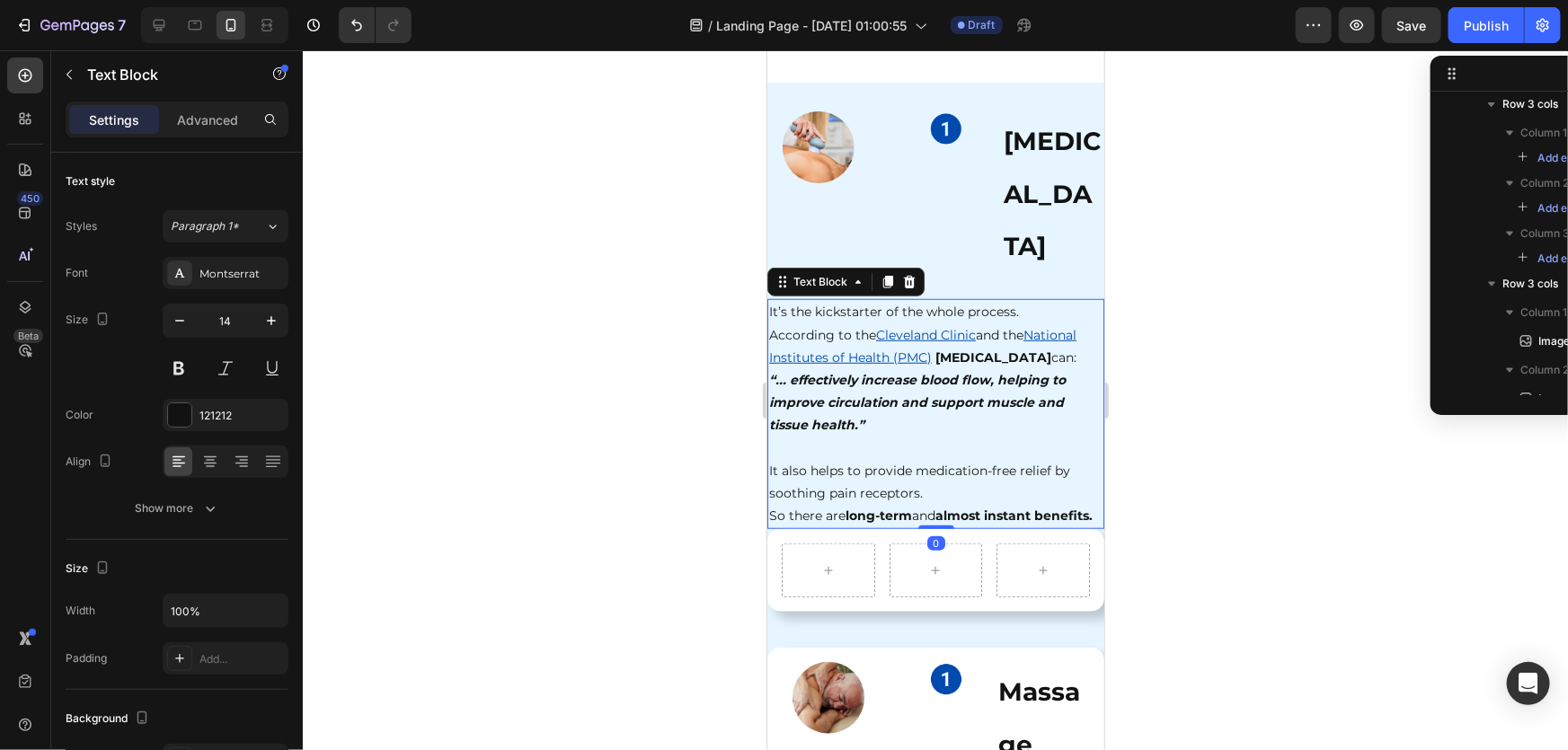
scroll to position [3995, 0]
click at [1288, 466] on div at bounding box center [935, 401] width 1265 height 700
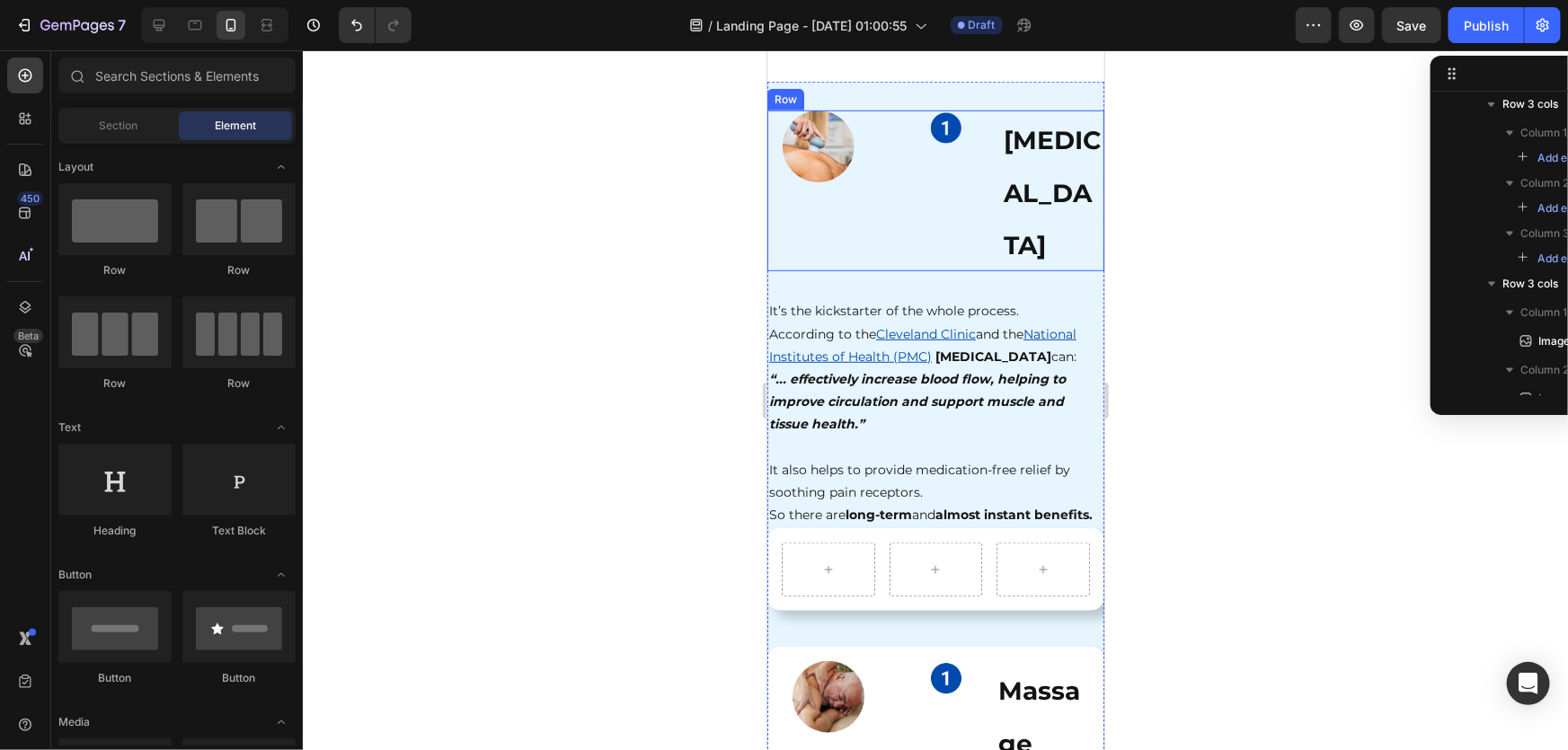
click at [915, 223] on div "Image" at bounding box center [934, 190] width 102 height 161
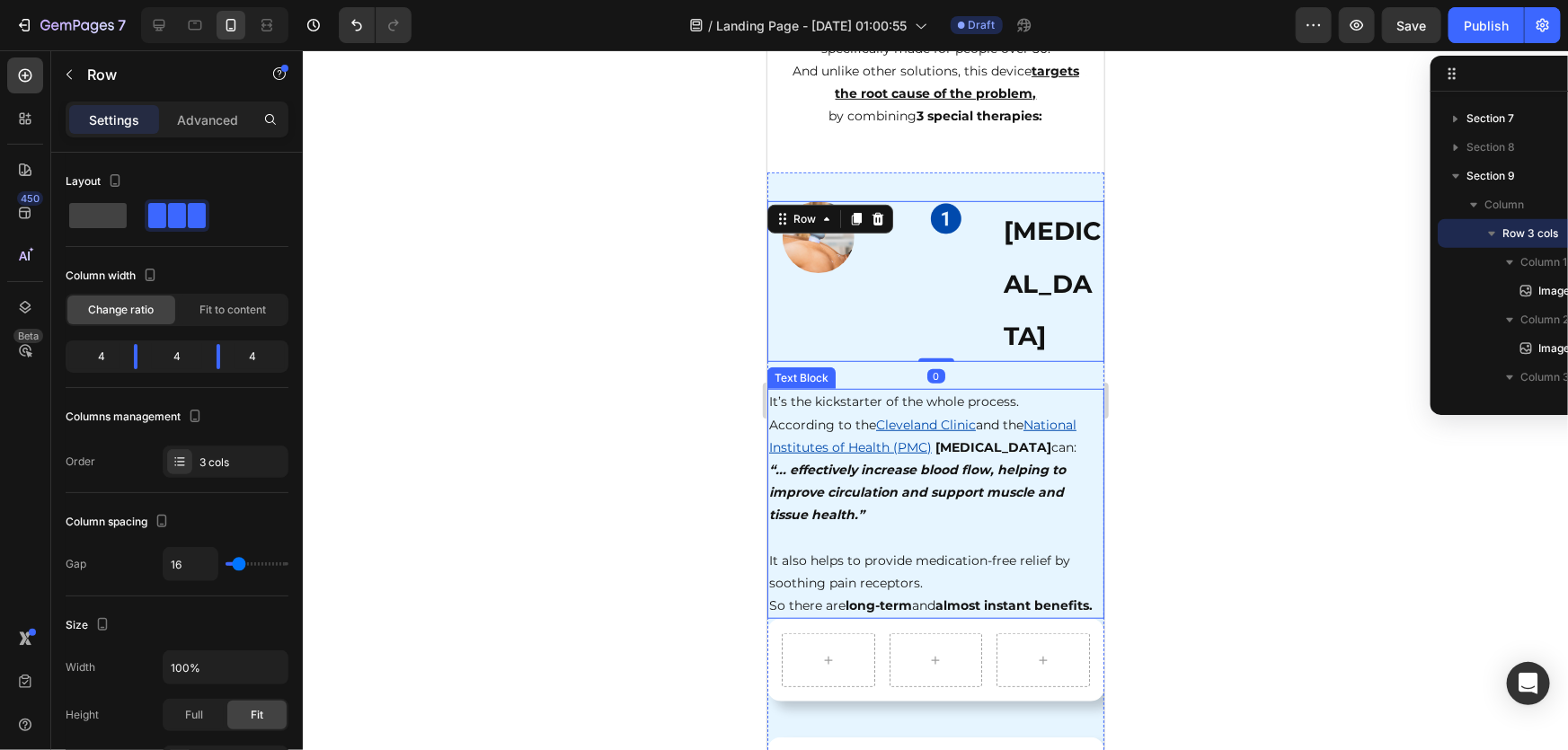
scroll to position [3831, 0]
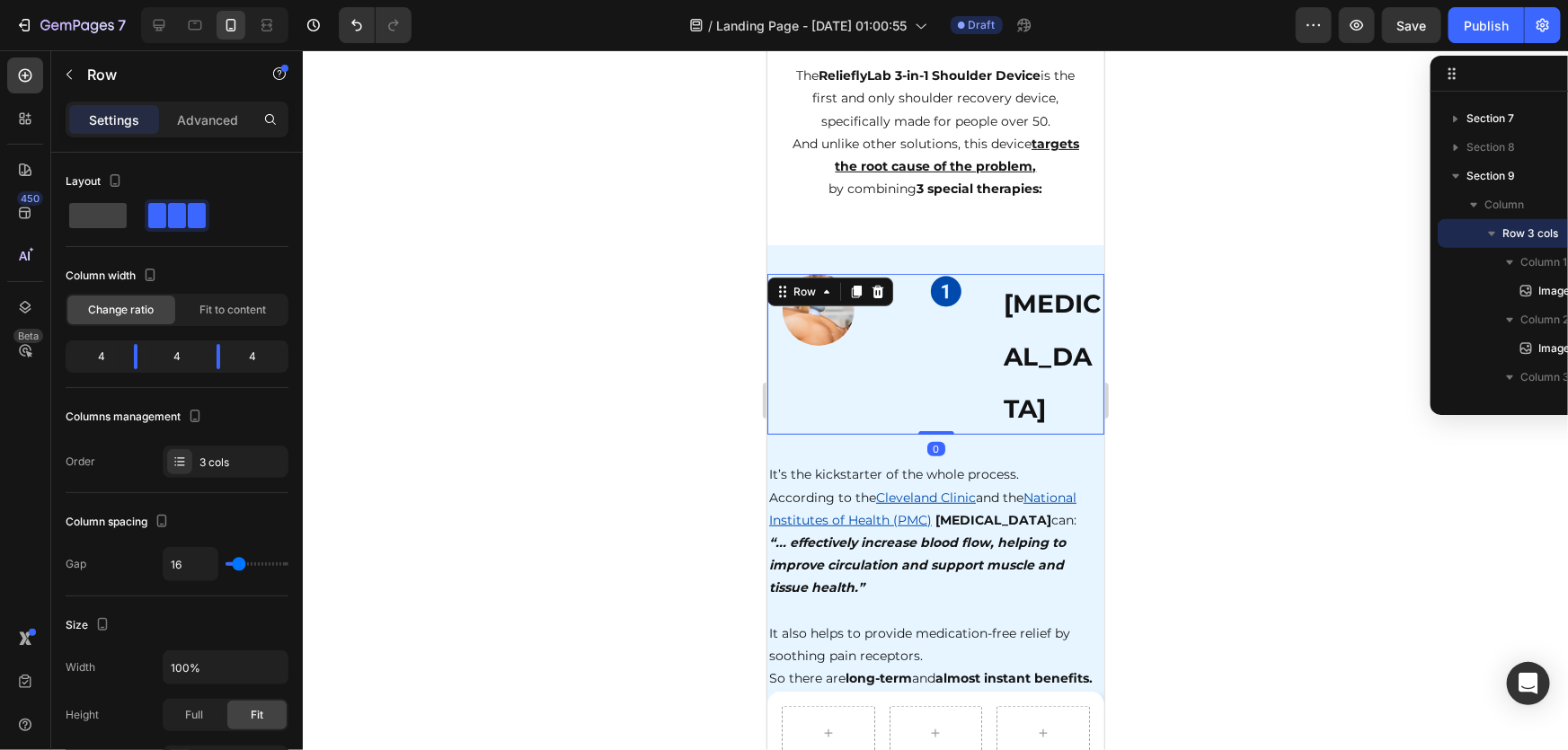
click at [1150, 404] on div at bounding box center [935, 401] width 1265 height 700
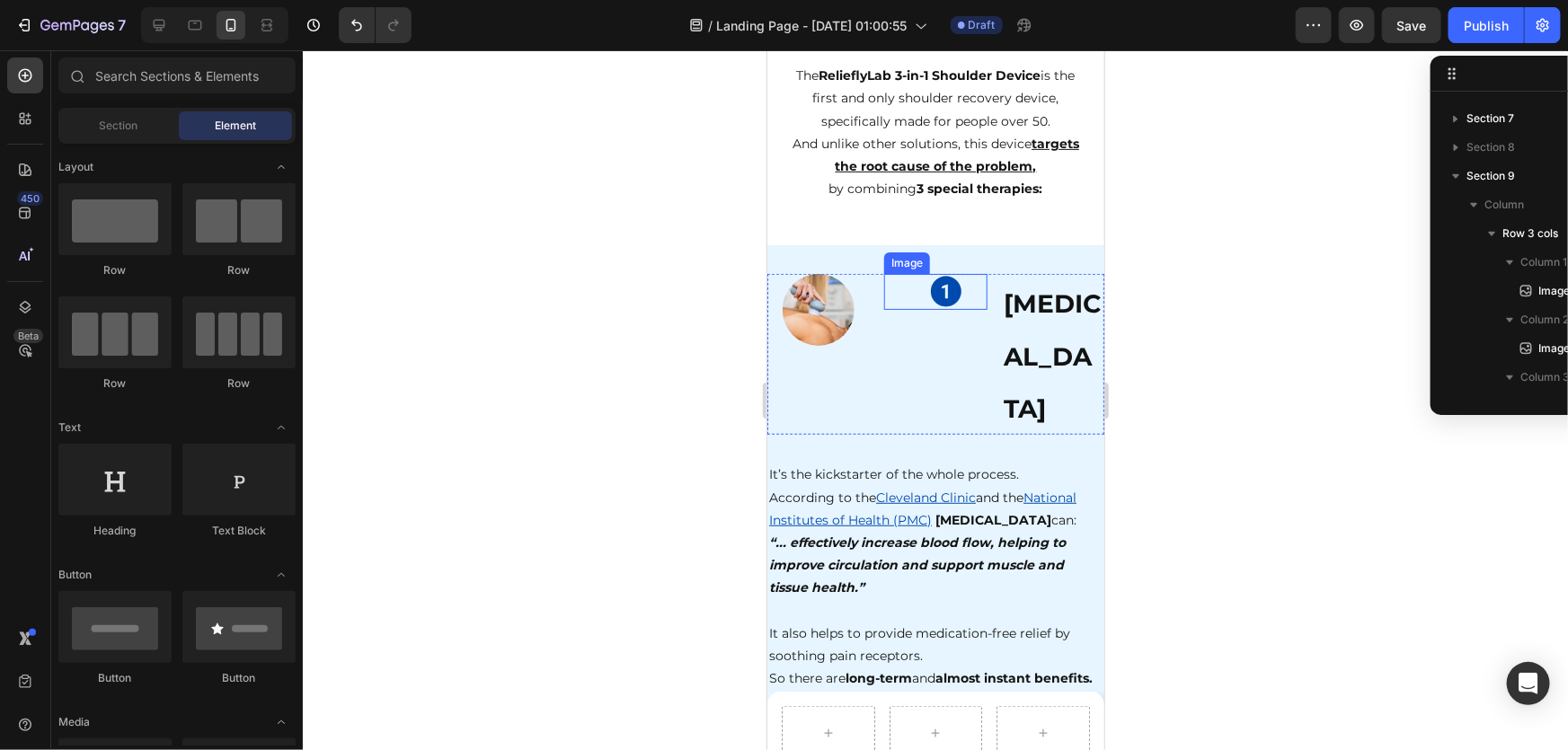
click at [916, 304] on div at bounding box center [945, 291] width 81 height 36
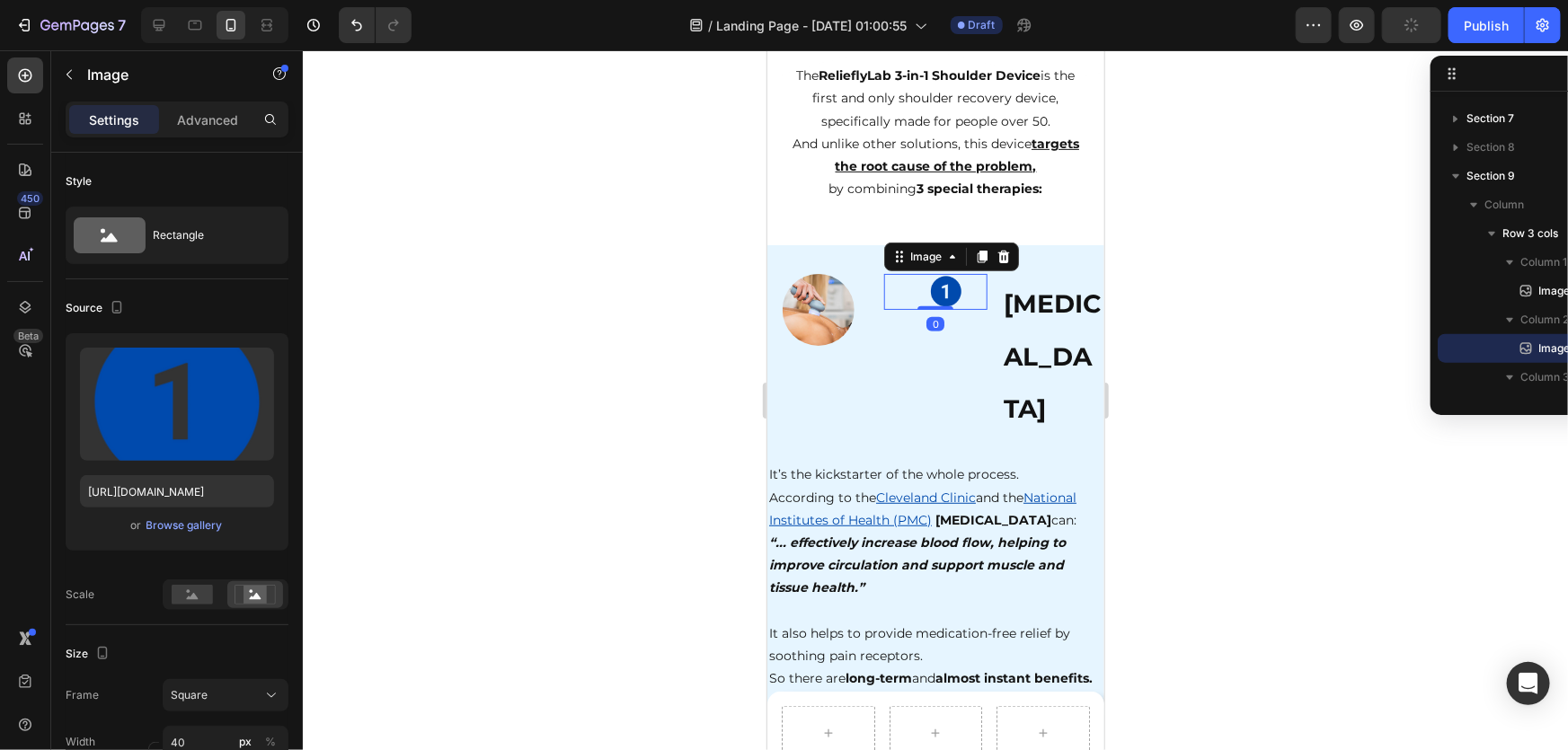
click at [1188, 379] on div at bounding box center [935, 401] width 1265 height 700
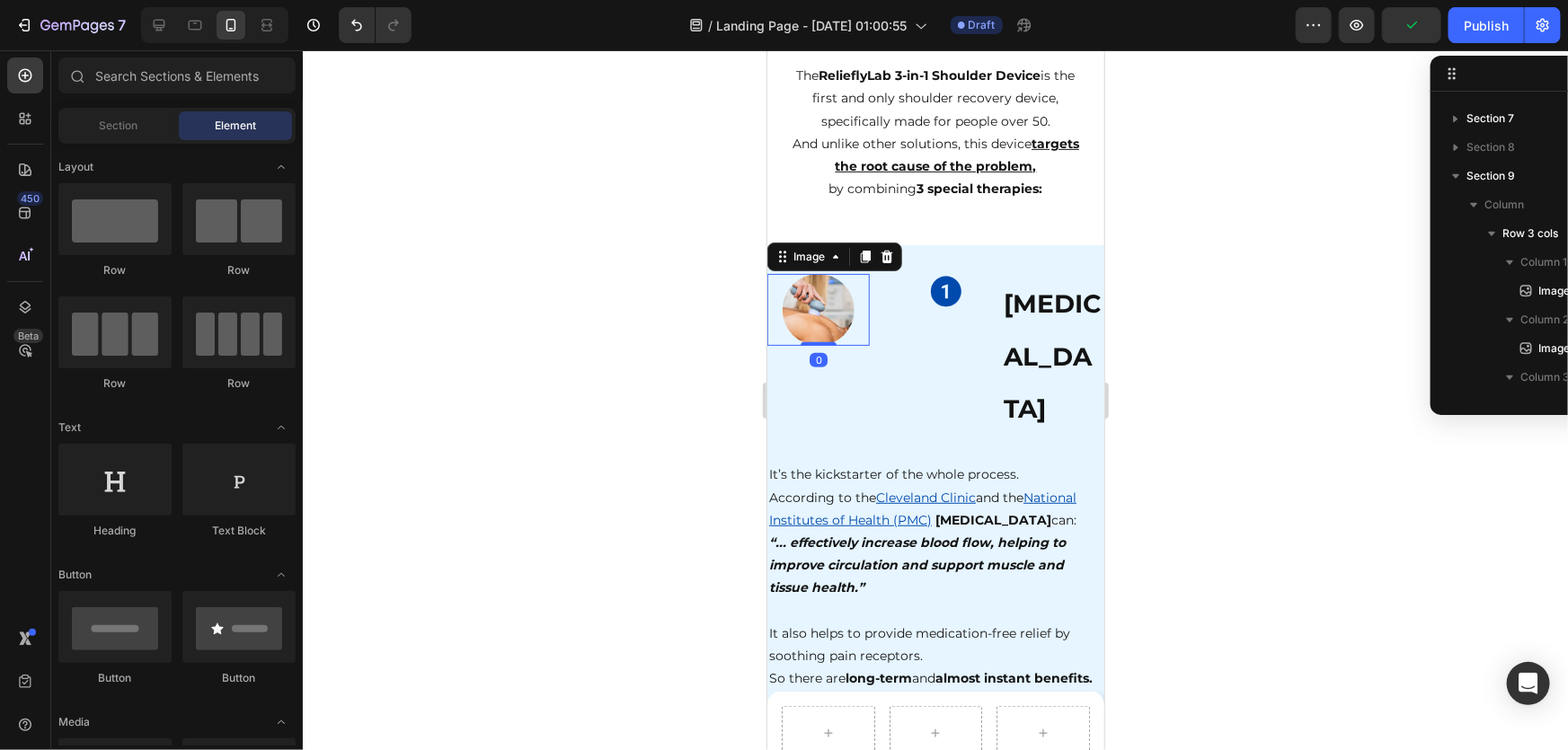
click at [855, 289] on div at bounding box center [817, 308] width 102 height 72
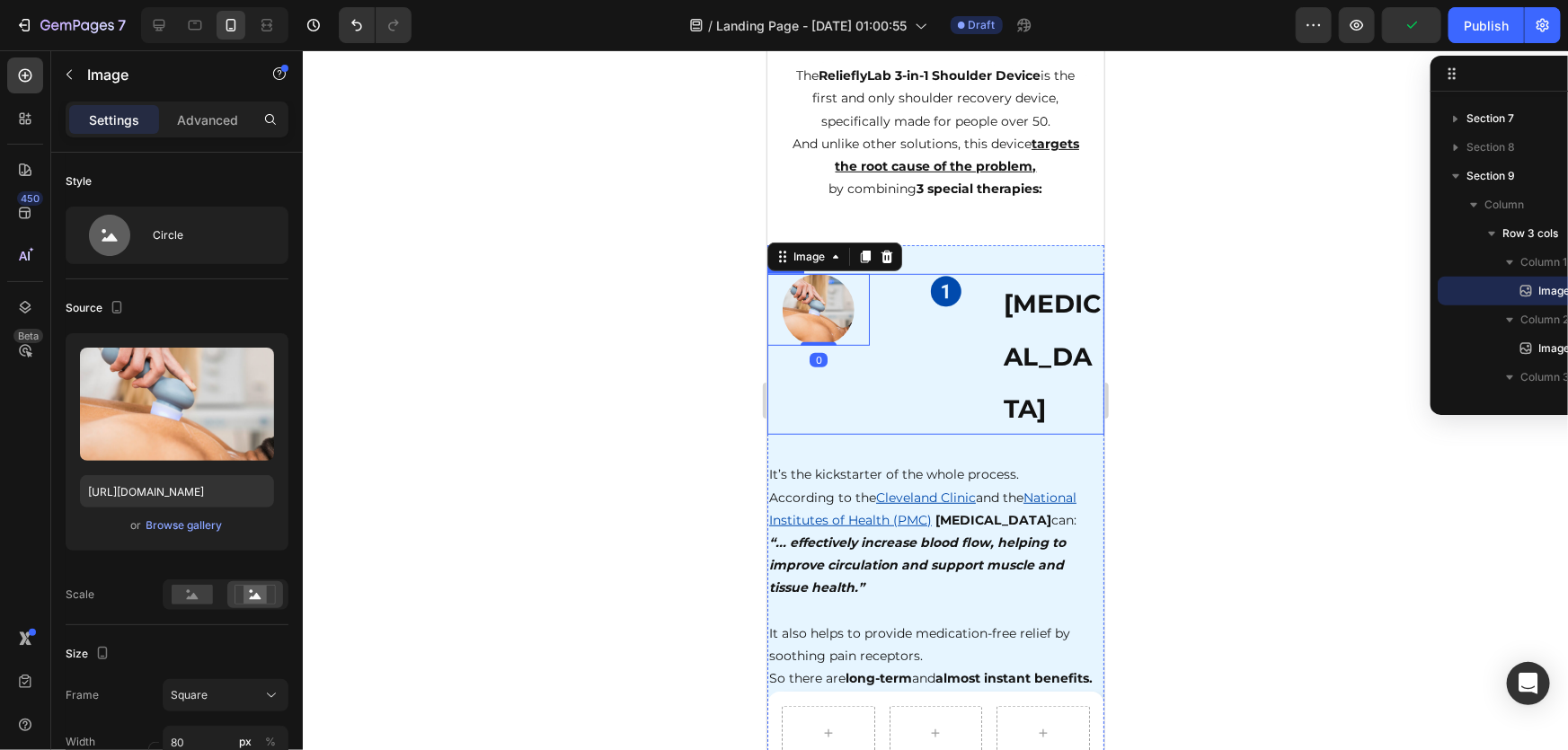
click at [891, 311] on div "Image" at bounding box center [934, 353] width 102 height 161
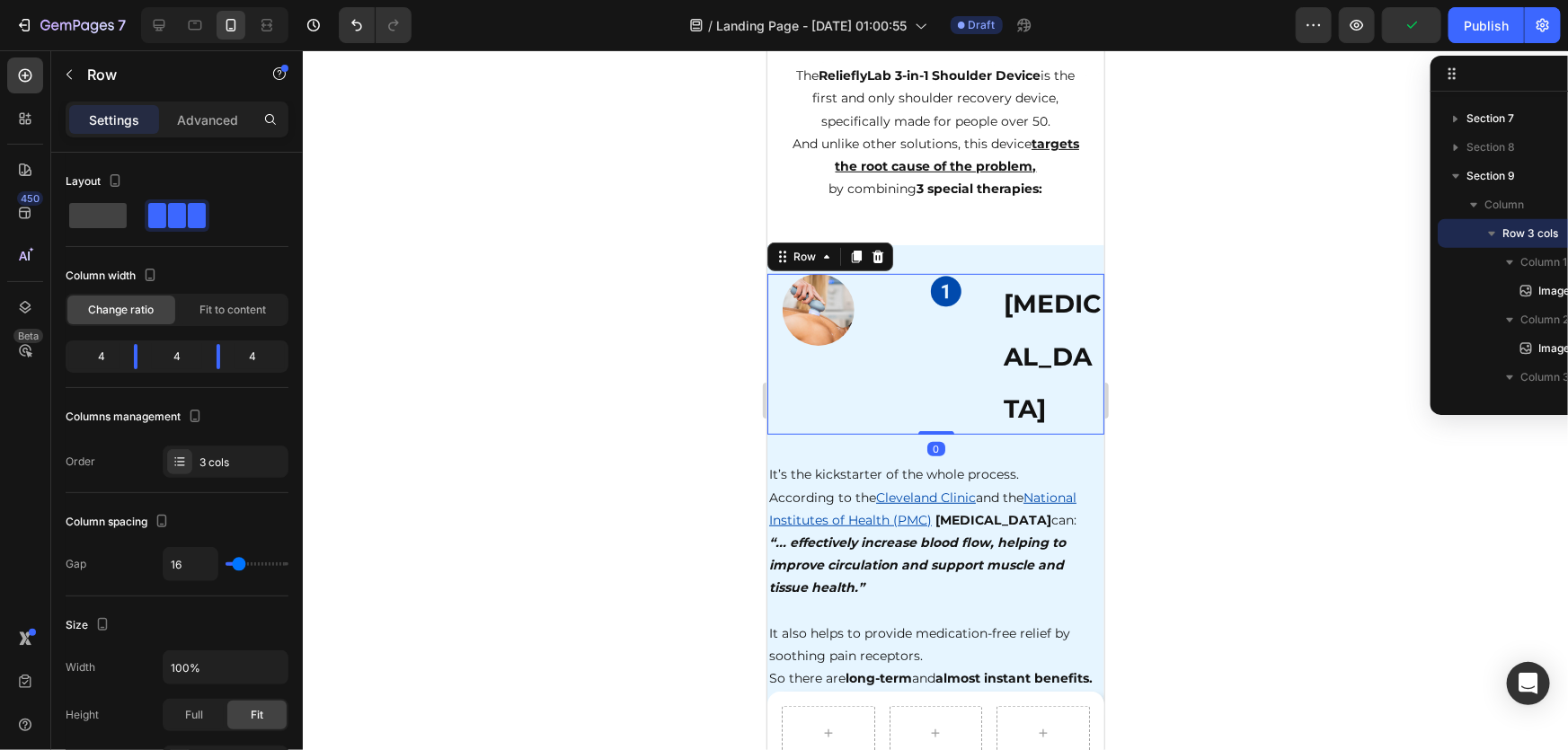
click at [921, 313] on div "Image" at bounding box center [934, 353] width 102 height 161
click at [968, 304] on div at bounding box center [945, 291] width 81 height 36
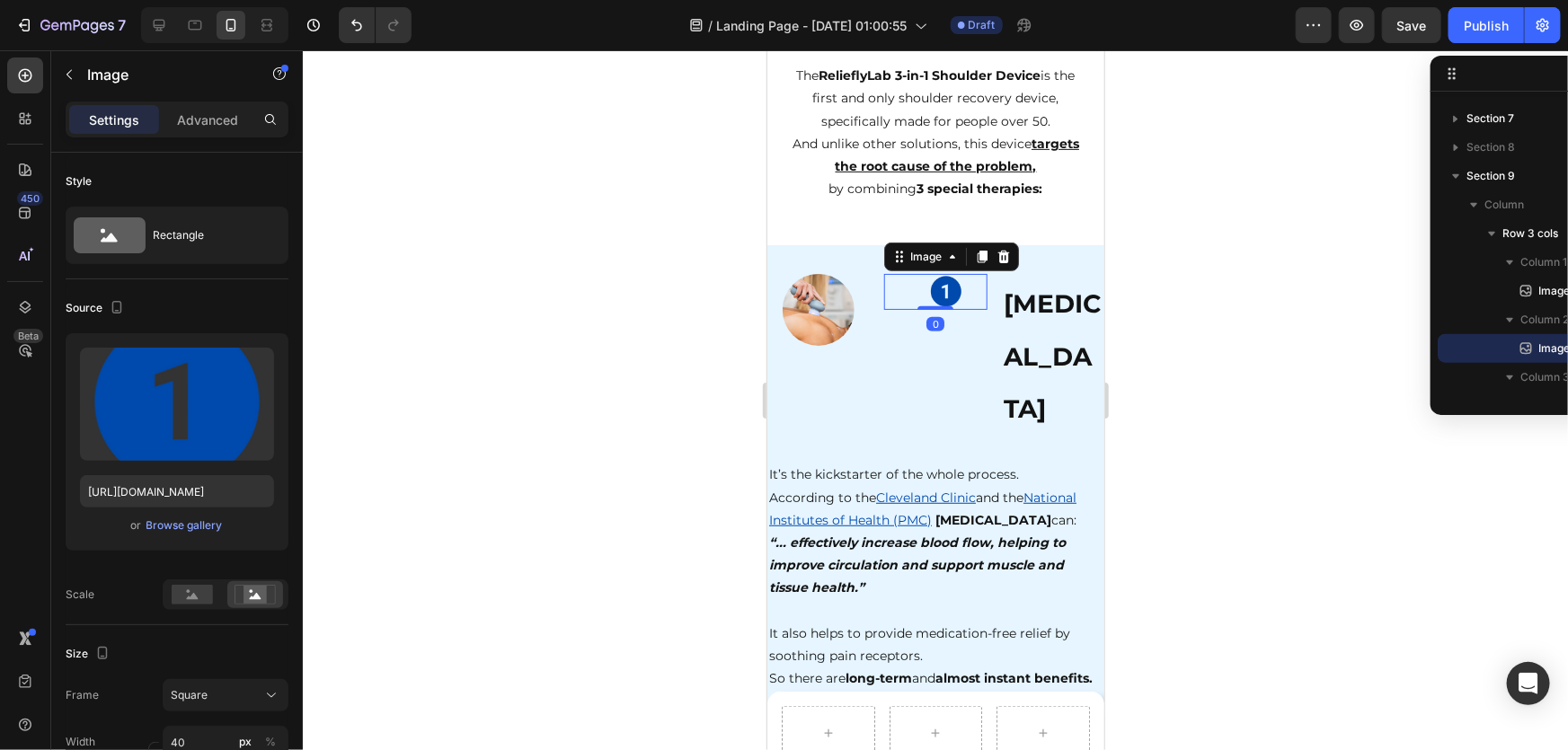
click at [1039, 319] on h2 "[MEDICAL_DATA]" at bounding box center [1052, 353] width 102 height 161
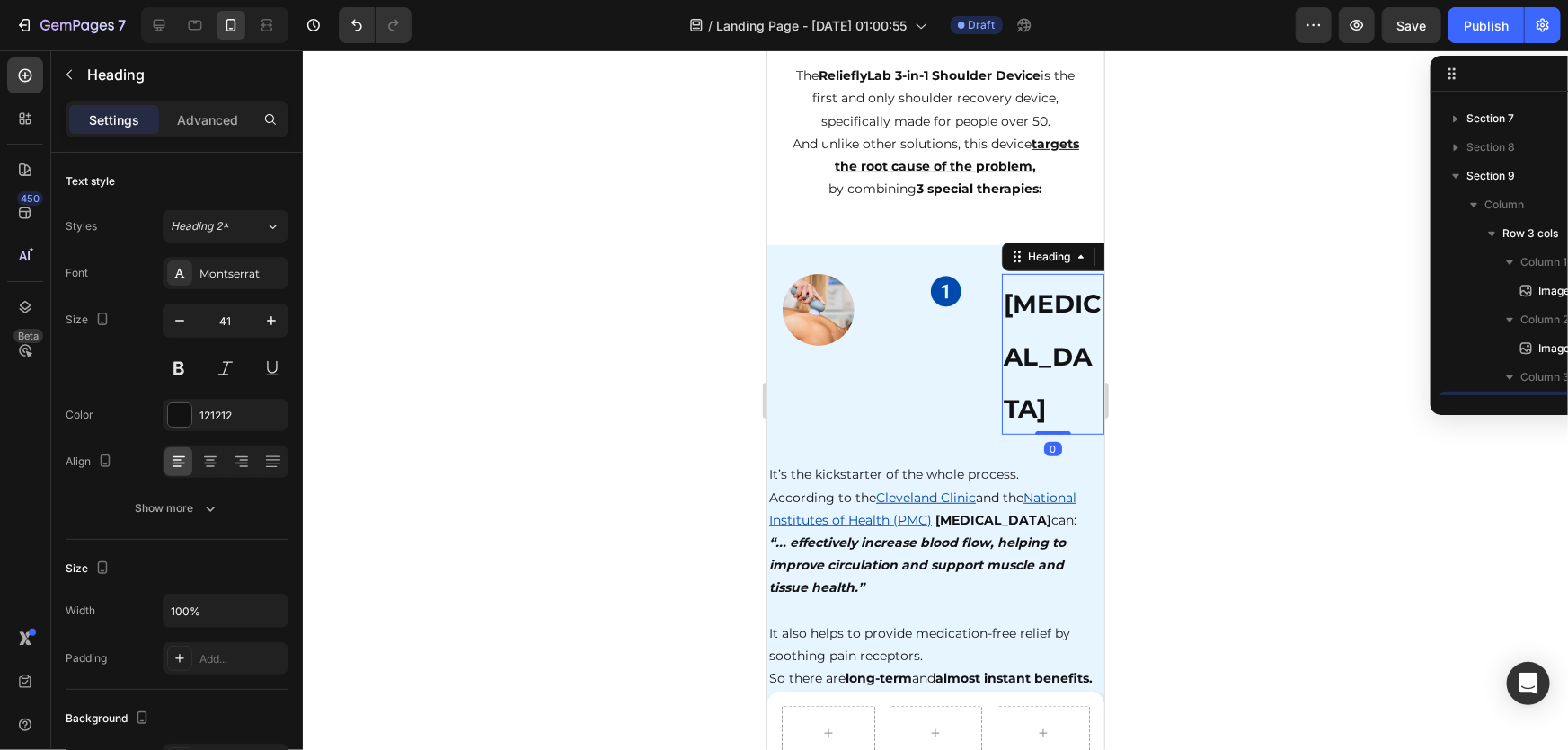
scroll to position [1151, 0]
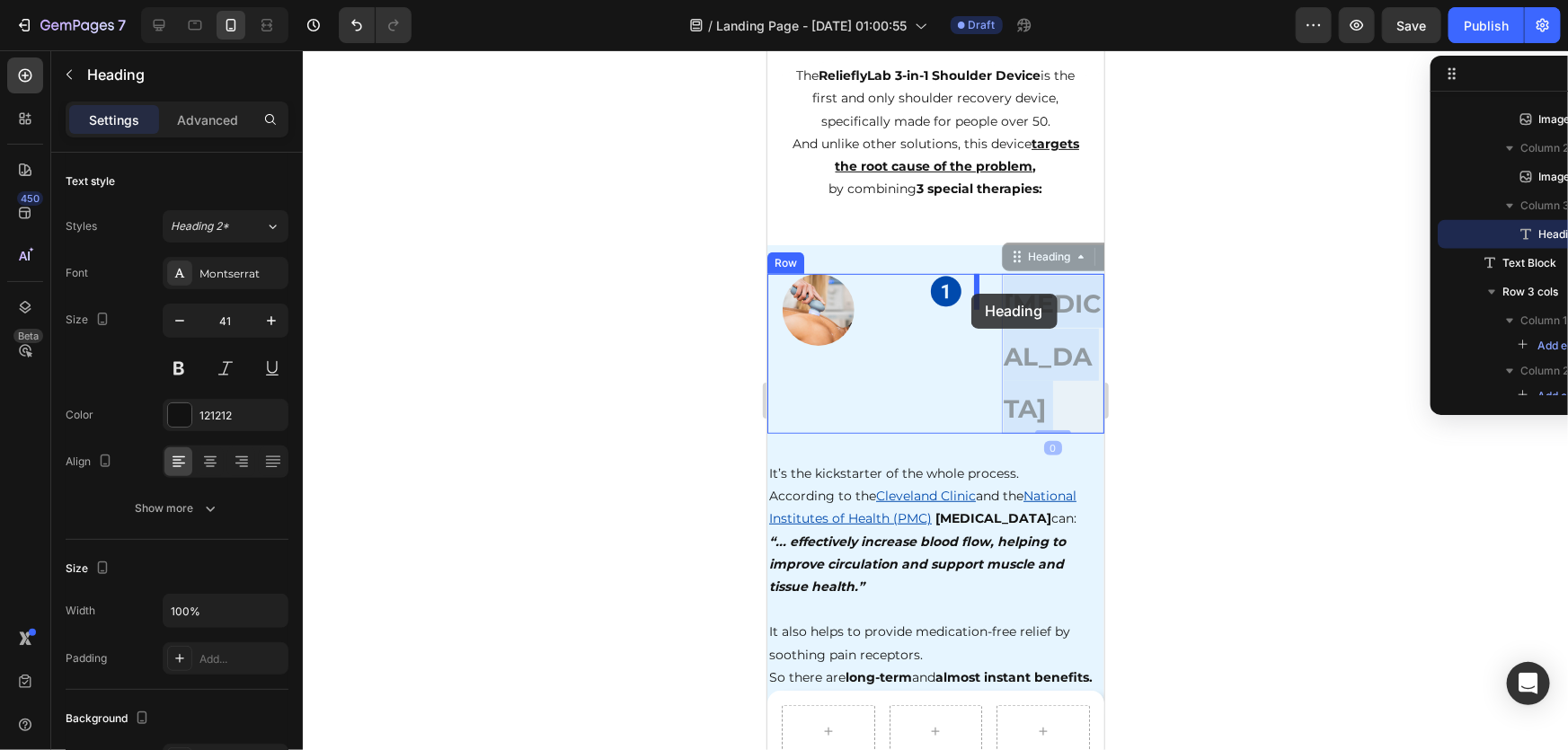
drag, startPoint x: 1006, startPoint y: 321, endPoint x: 1920, endPoint y: 479, distance: 927.6
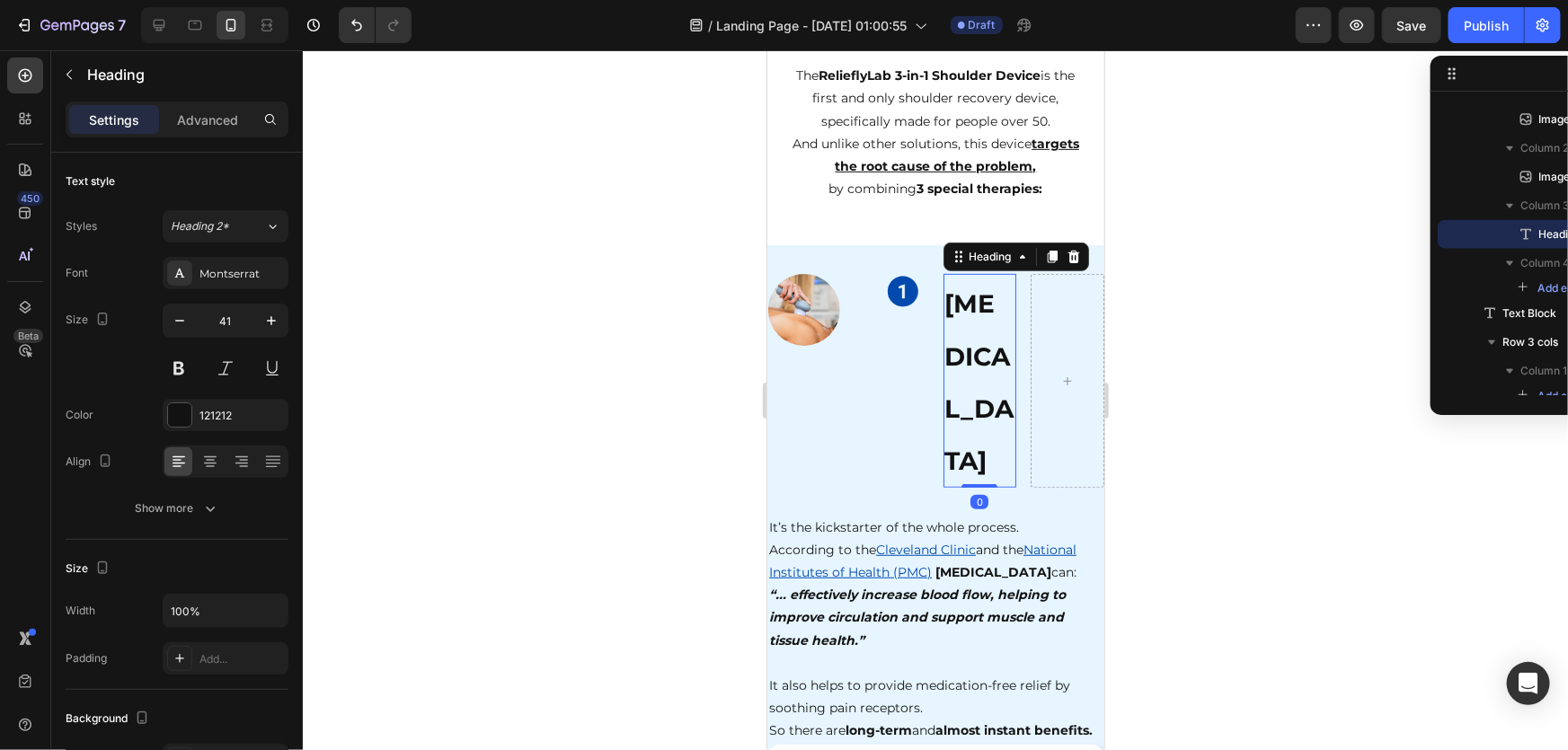
click at [1165, 415] on div at bounding box center [935, 401] width 1265 height 700
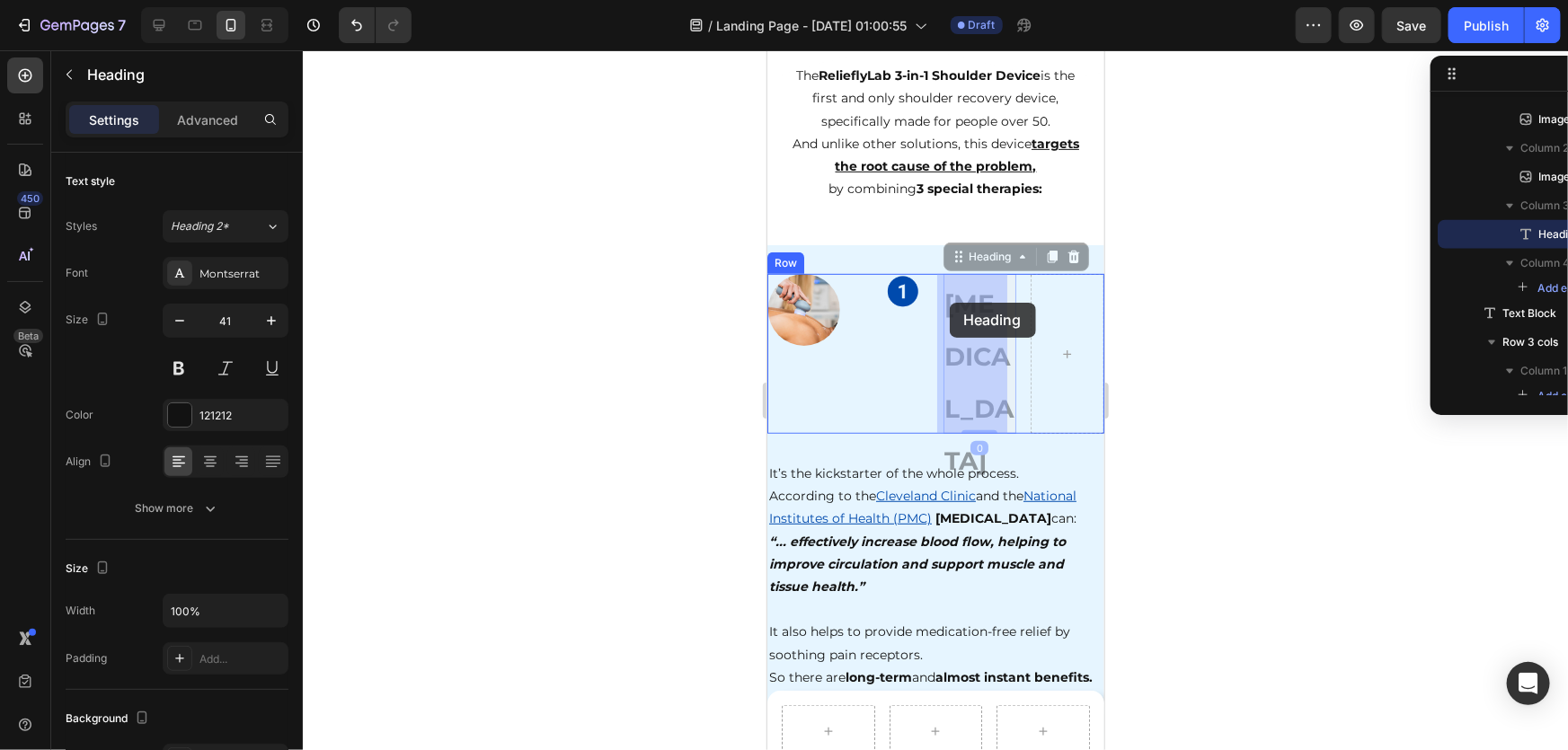
drag, startPoint x: 959, startPoint y: 313, endPoint x: 949, endPoint y: 302, distance: 14.9
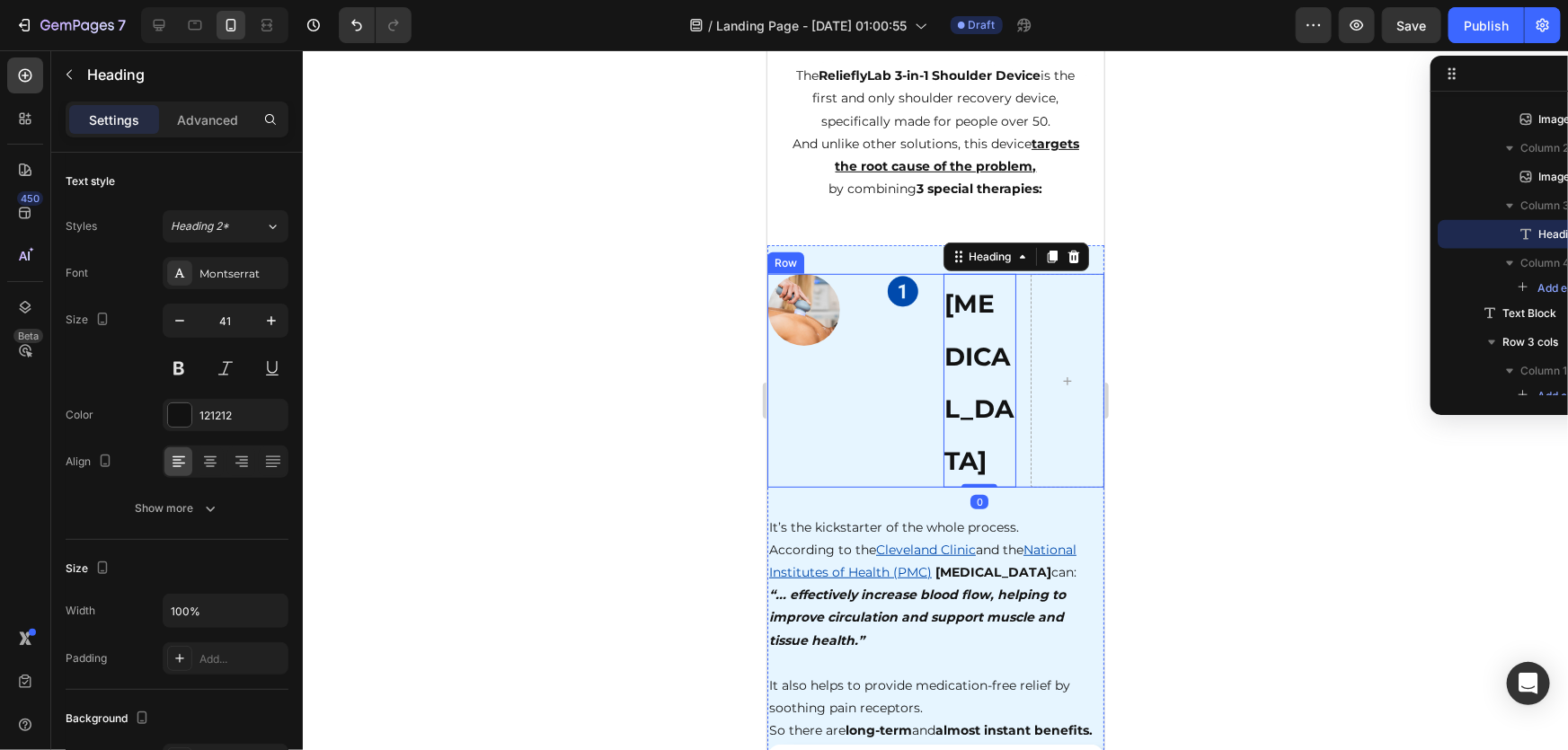
click at [1240, 381] on div at bounding box center [935, 401] width 1265 height 700
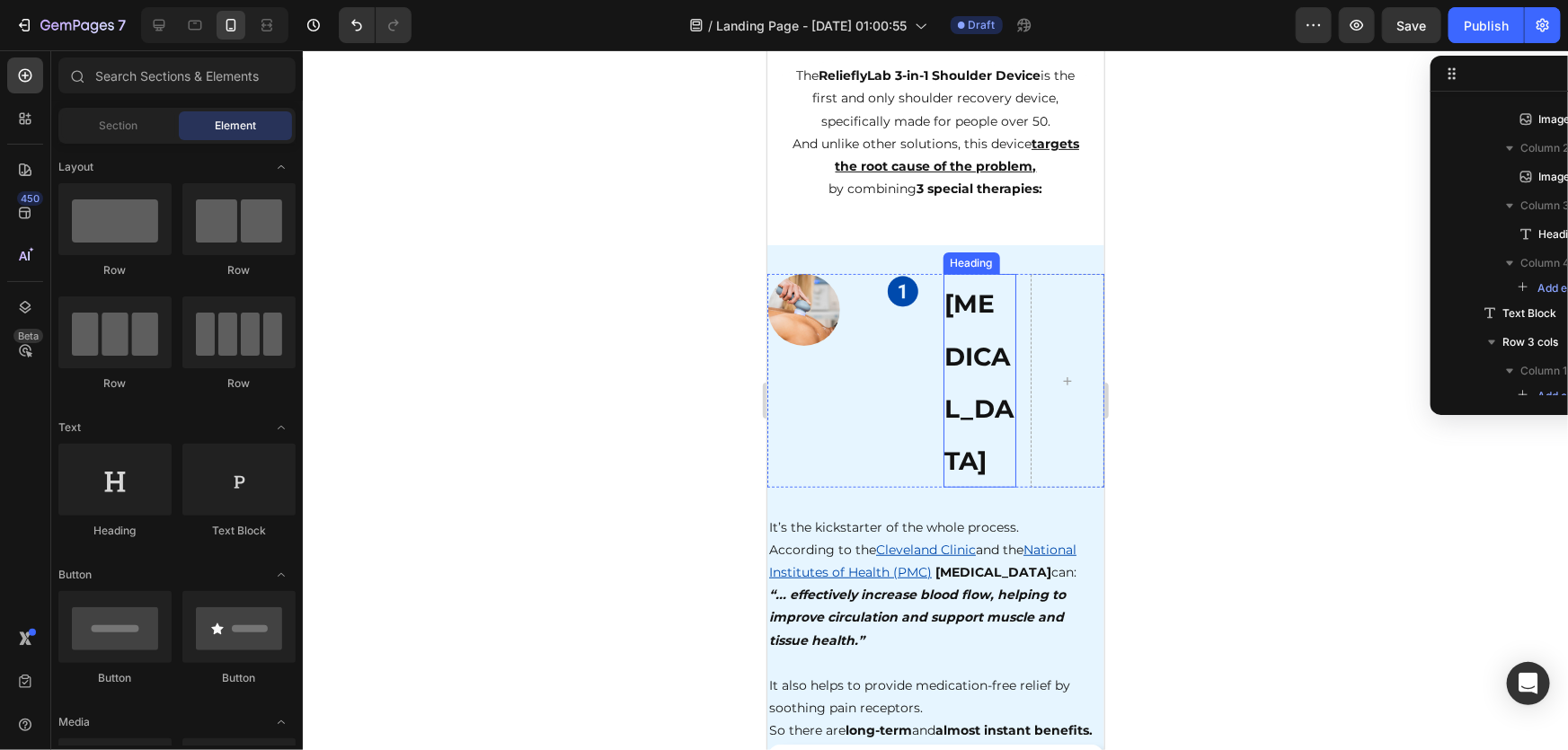
click at [972, 301] on strong "[MEDICAL_DATA]" at bounding box center [979, 381] width 70 height 188
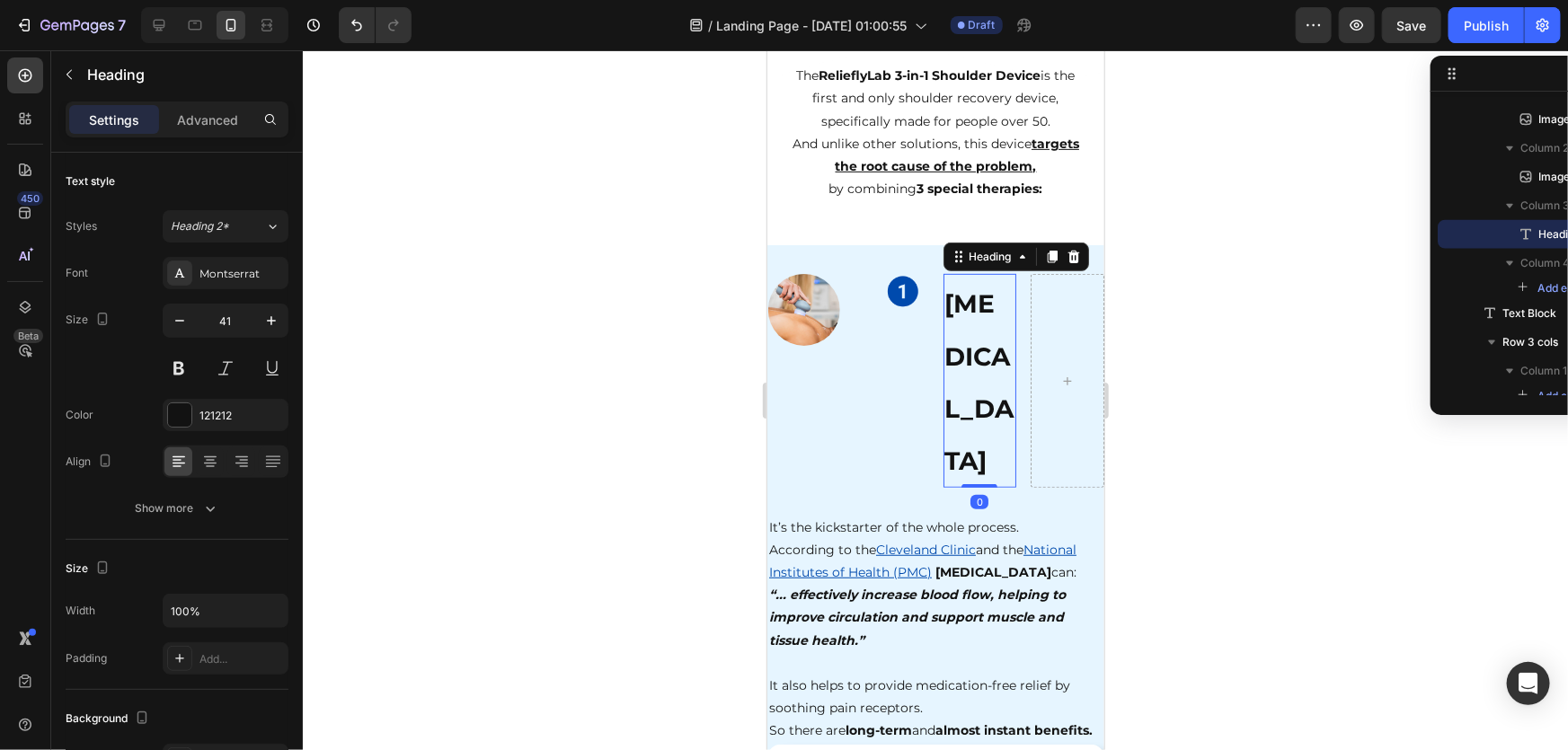
click at [1154, 365] on div at bounding box center [935, 401] width 1265 height 700
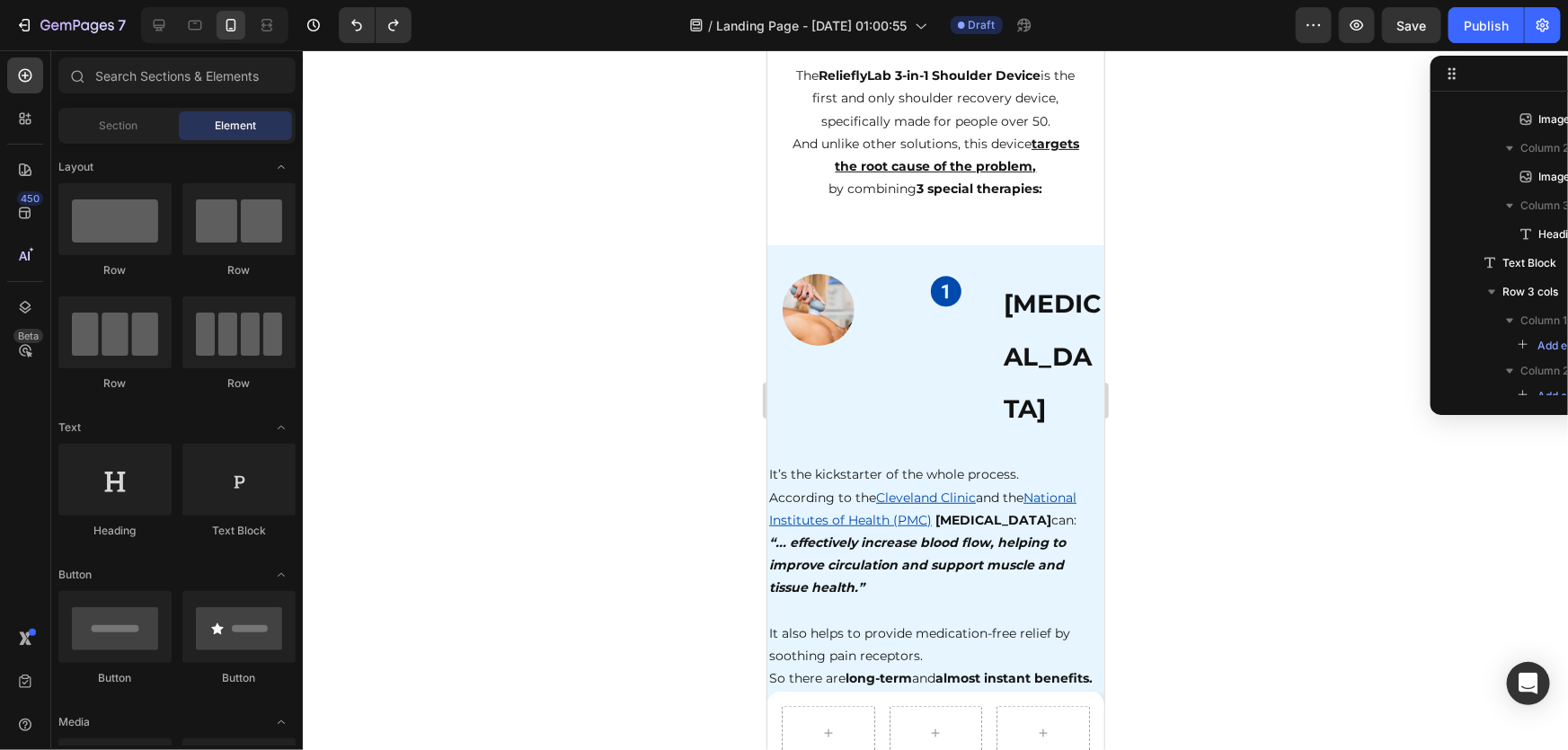
click at [1168, 375] on div at bounding box center [935, 401] width 1265 height 700
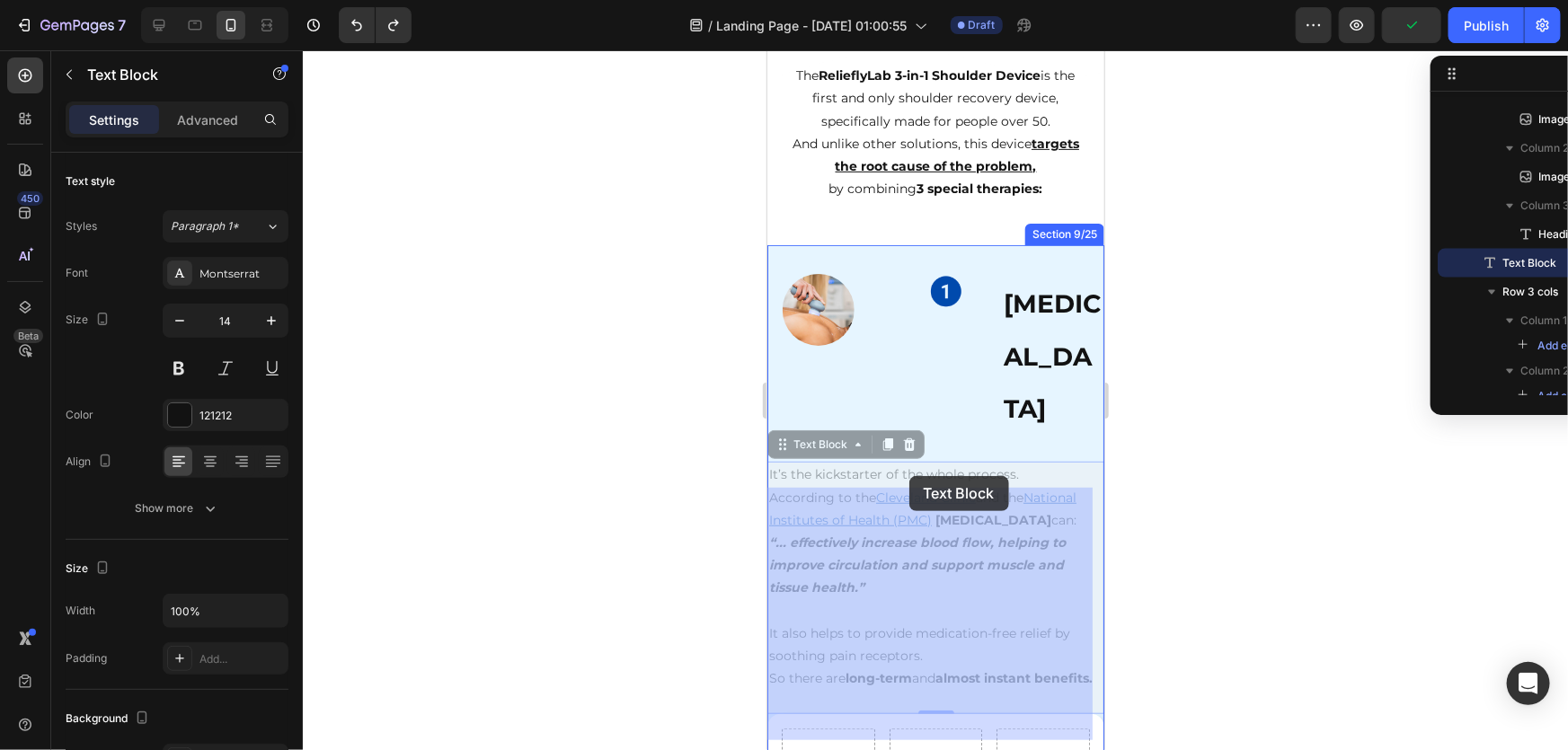
drag, startPoint x: 898, startPoint y: 489, endPoint x: 903, endPoint y: 476, distance: 13.9
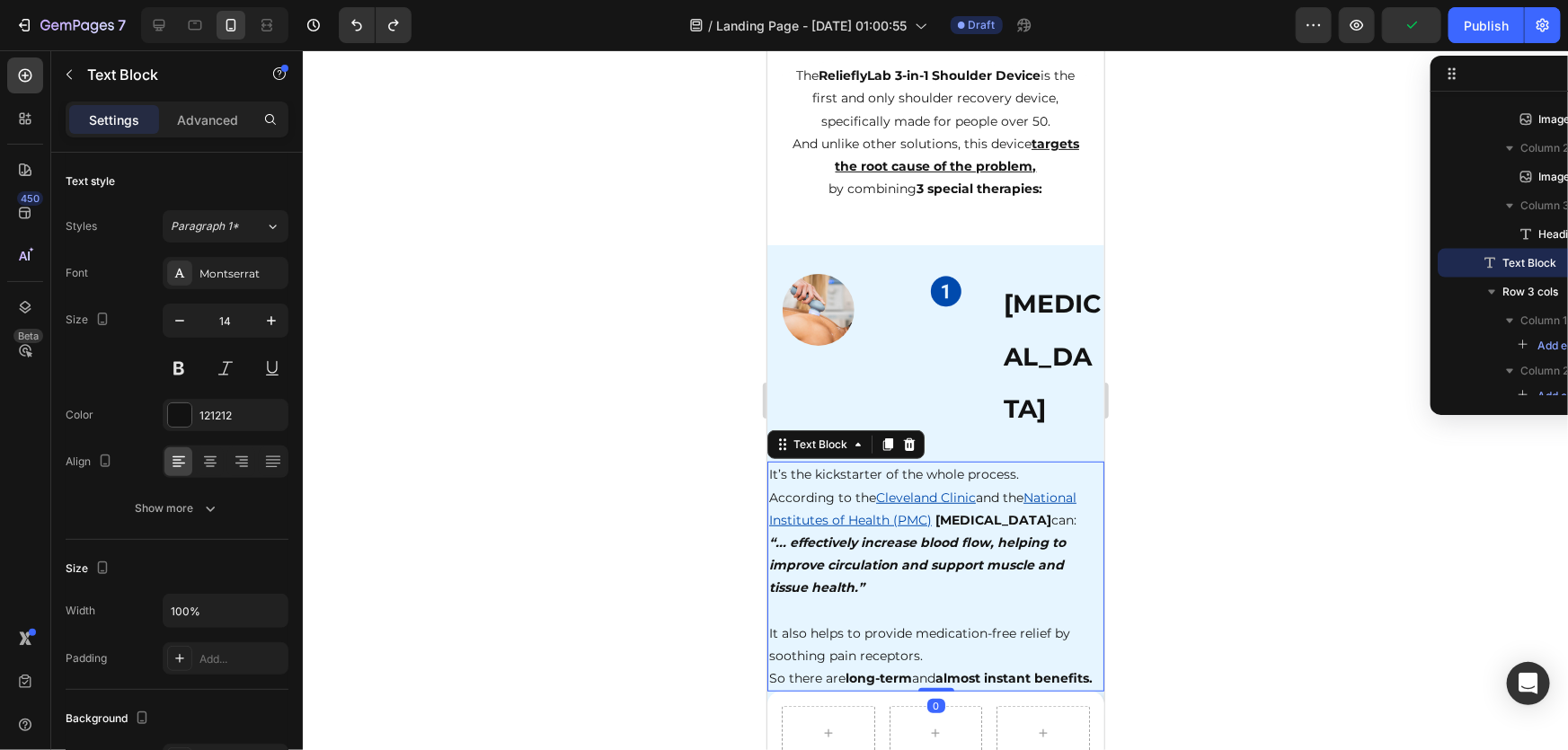
click at [1190, 464] on div at bounding box center [935, 401] width 1265 height 700
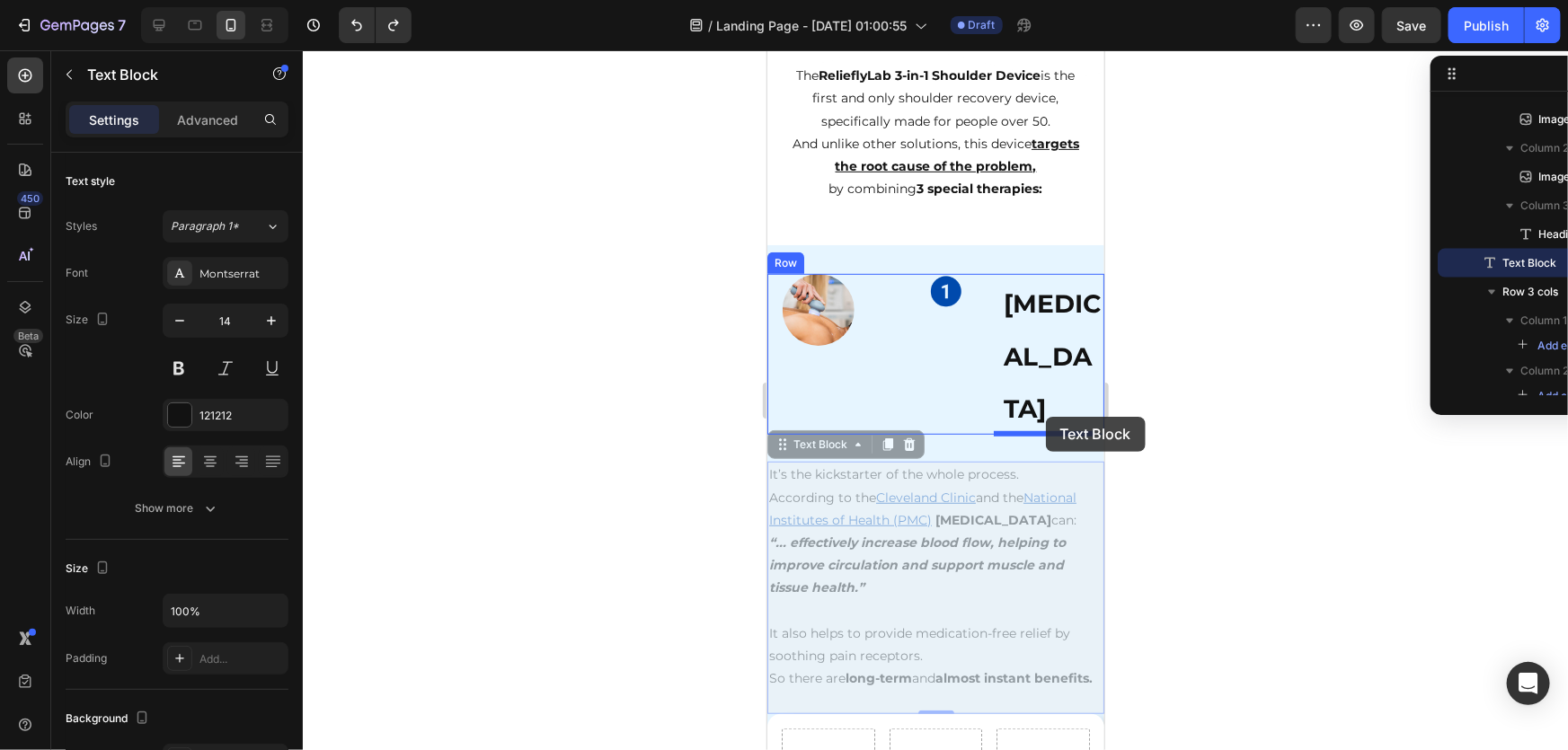
drag, startPoint x: 931, startPoint y: 493, endPoint x: 1909, endPoint y: 474, distance: 978.2
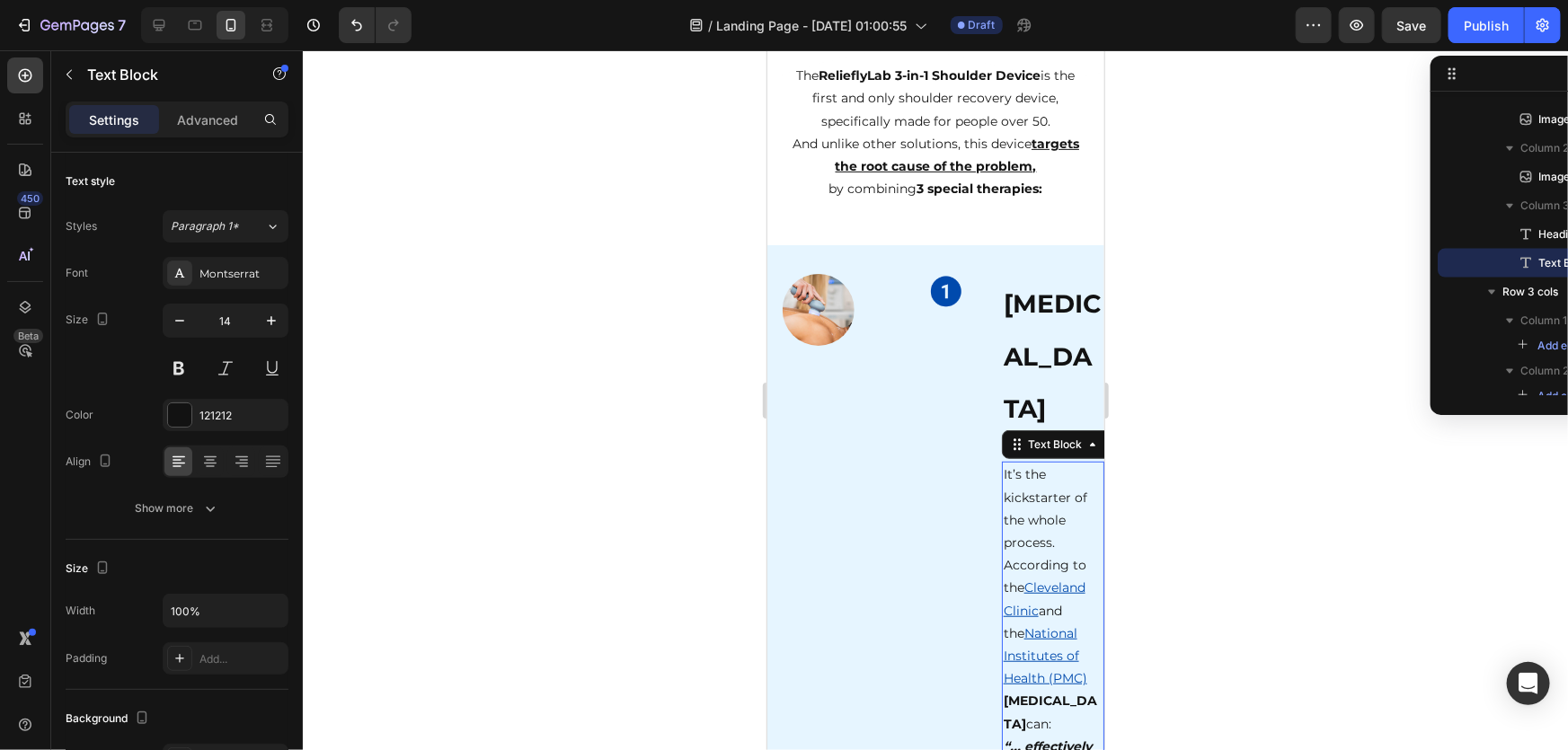
click at [1222, 431] on div at bounding box center [935, 401] width 1265 height 700
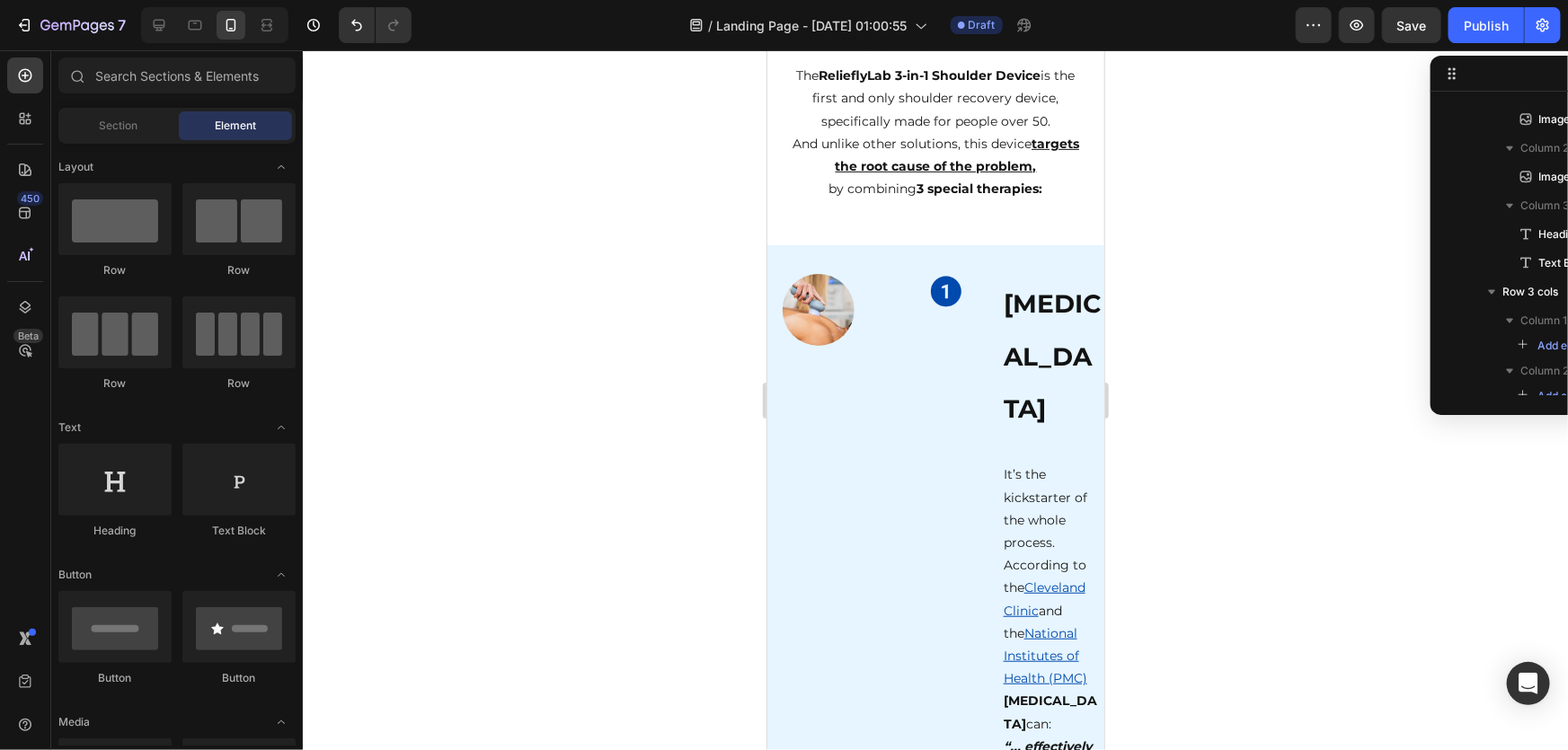
drag, startPoint x: 1223, startPoint y: 444, endPoint x: 1181, endPoint y: 448, distance: 42.2
click at [1223, 444] on div at bounding box center [935, 401] width 1265 height 700
click at [937, 400] on div "Image" at bounding box center [934, 731] width 102 height 916
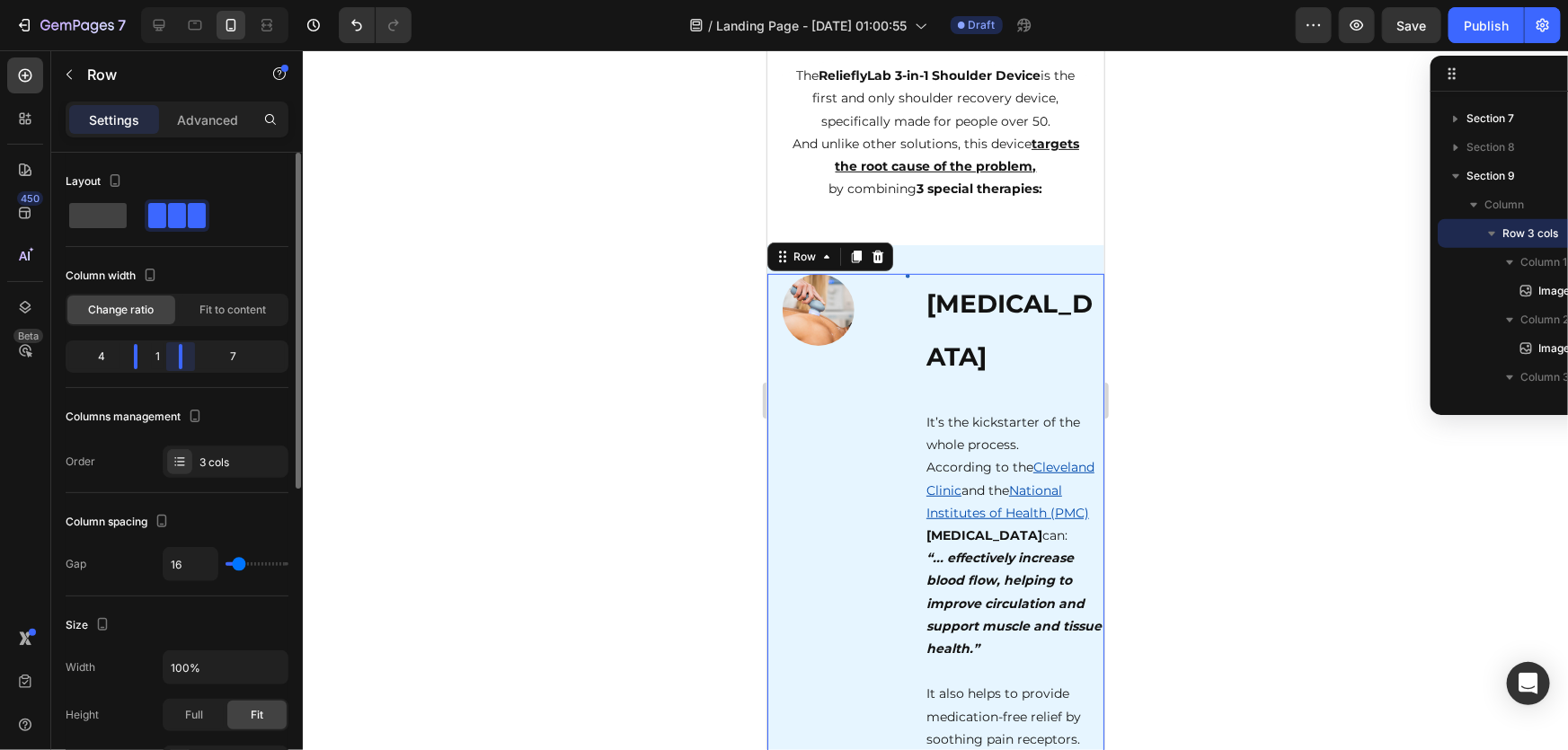
drag, startPoint x: 223, startPoint y: 359, endPoint x: 157, endPoint y: 358, distance: 66.0
click at [157, 358] on div "4 1 7" at bounding box center [178, 357] width 223 height 32
click at [1217, 373] on div at bounding box center [935, 401] width 1265 height 700
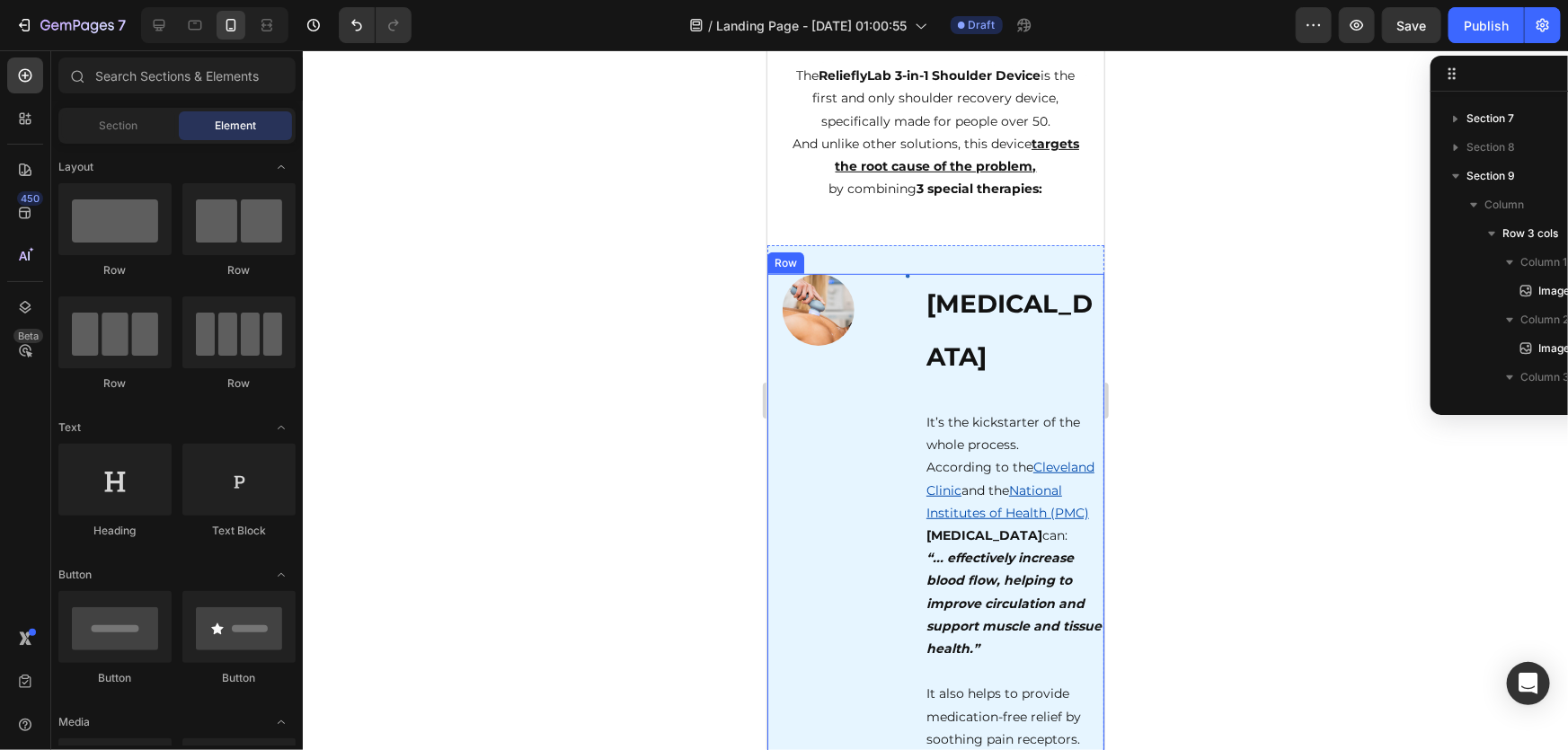
click at [897, 278] on div "Image" at bounding box center [896, 546] width 26 height 547
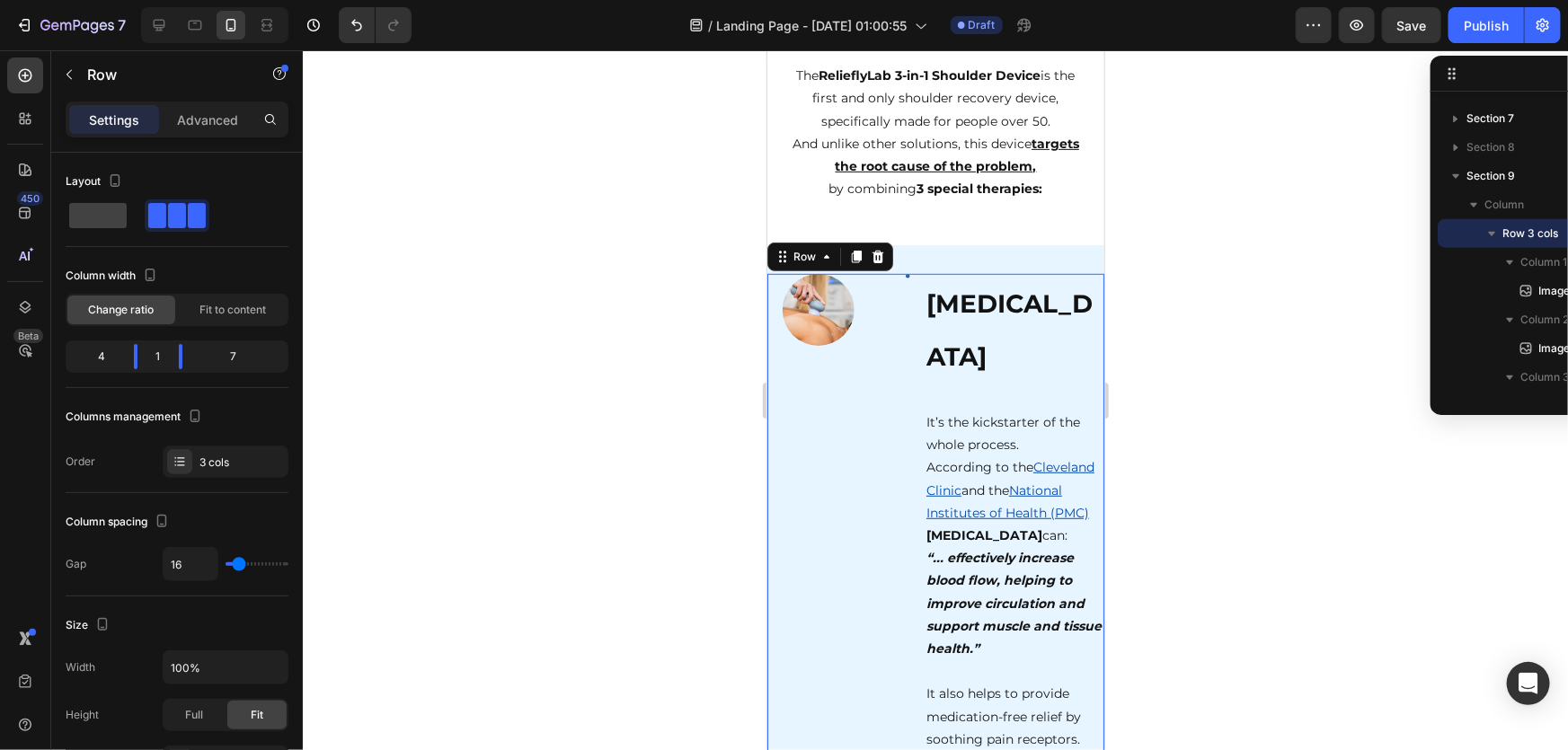
drag, startPoint x: 1148, startPoint y: 315, endPoint x: 310, endPoint y: 260, distance: 839.8
click at [1148, 315] on div at bounding box center [935, 401] width 1265 height 700
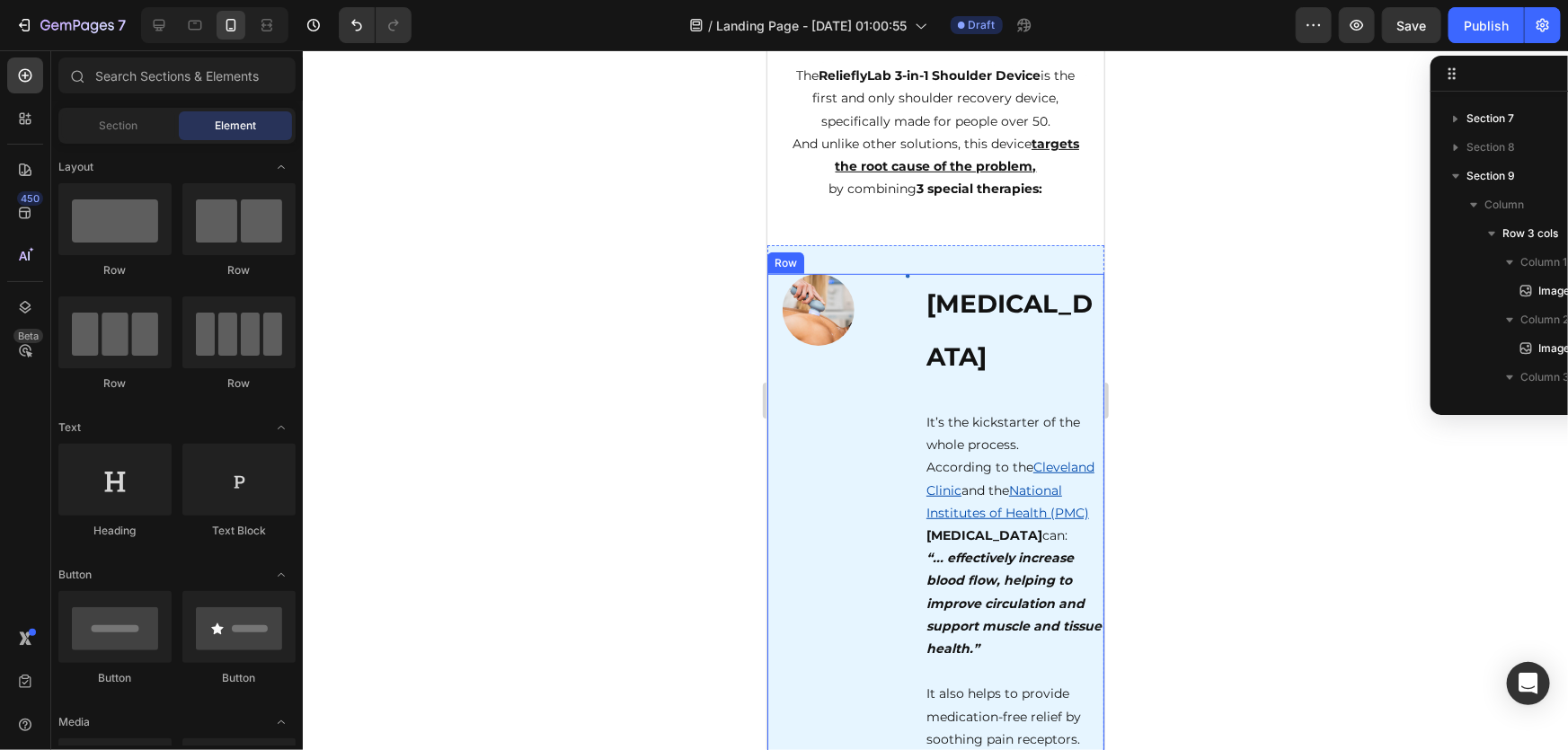
click at [896, 289] on div "Image" at bounding box center [896, 546] width 26 height 547
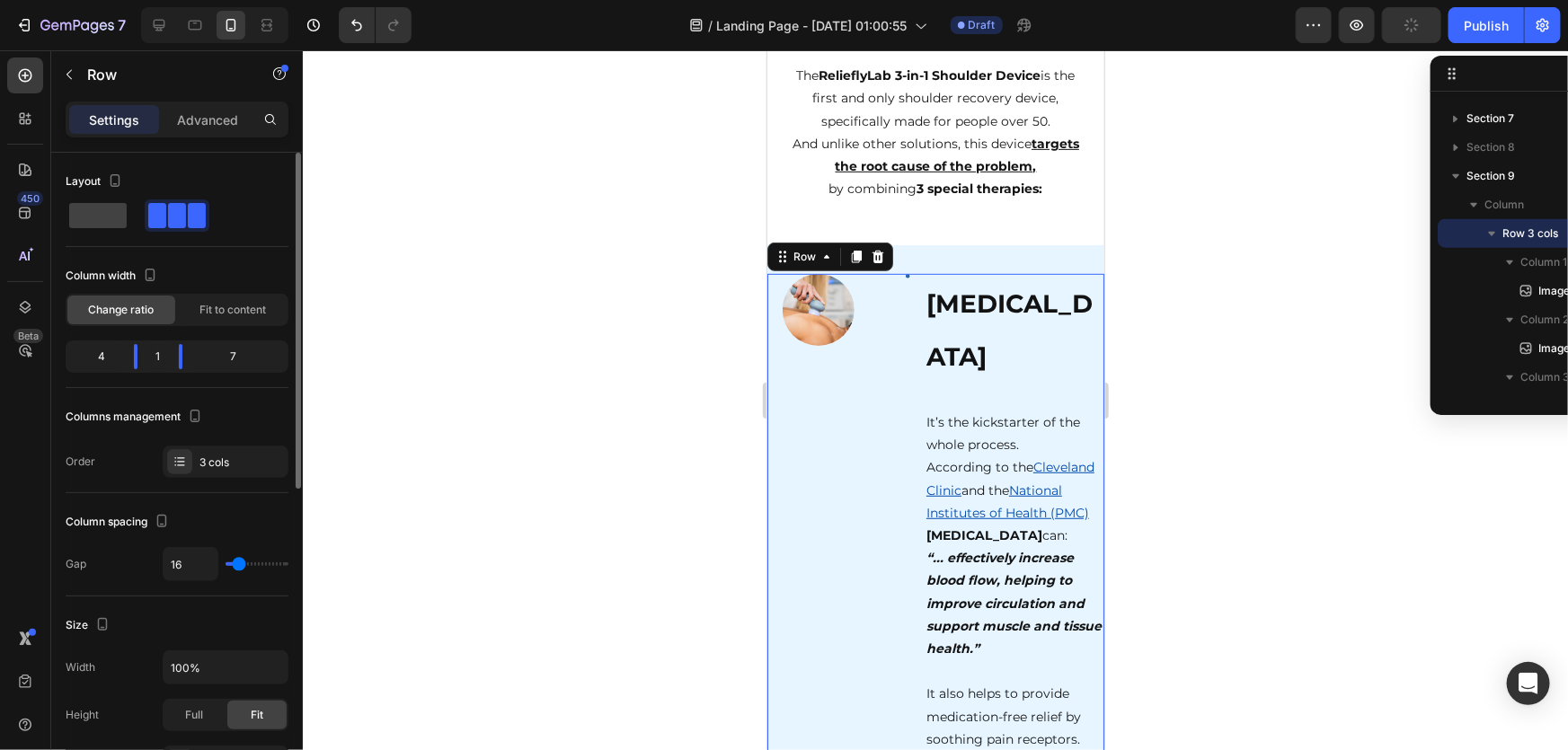
type input "4"
type input "0"
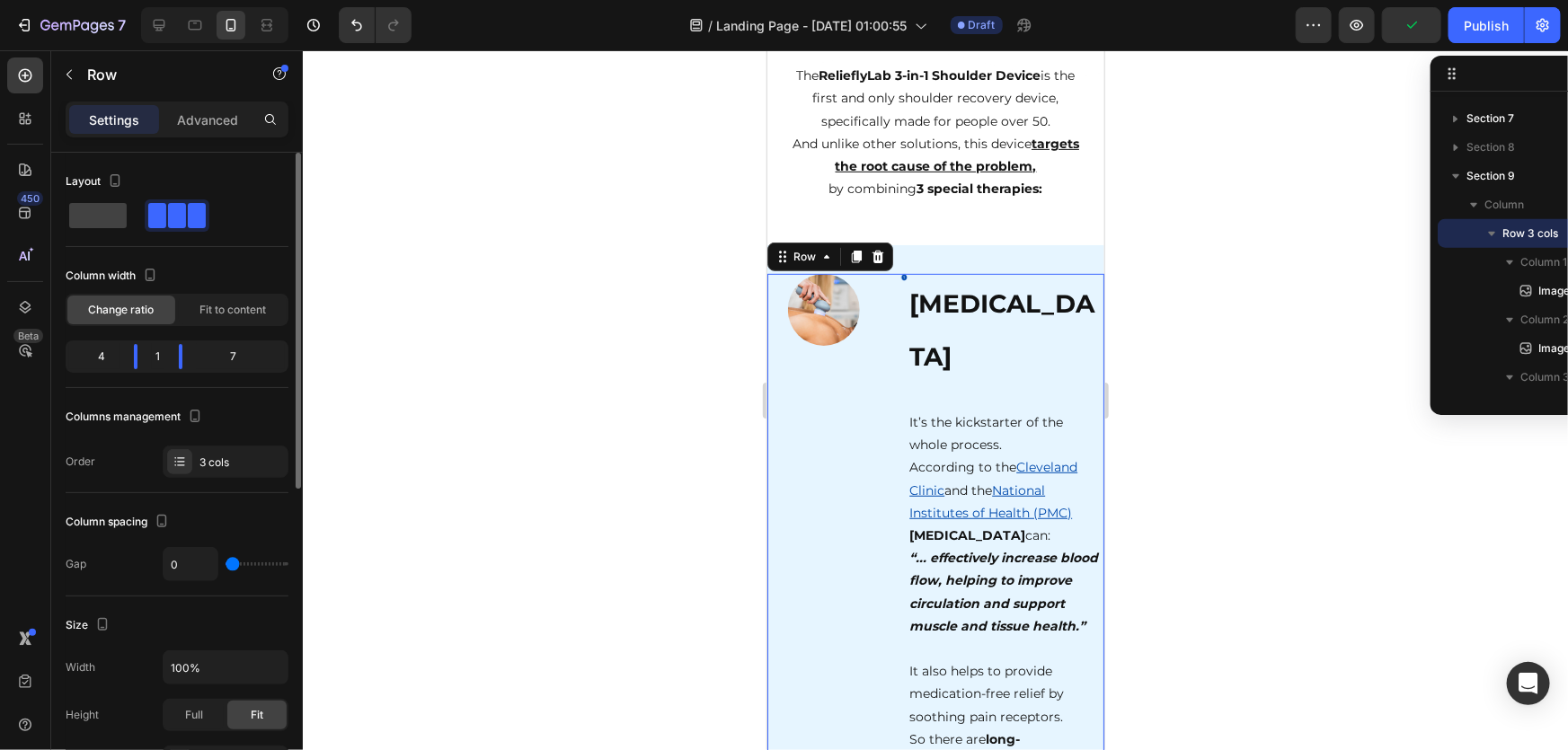
drag, startPoint x: 234, startPoint y: 567, endPoint x: 199, endPoint y: 562, distance: 35.4
type input "0"
click at [225, 562] on input "range" at bounding box center [257, 564] width 63 height 4
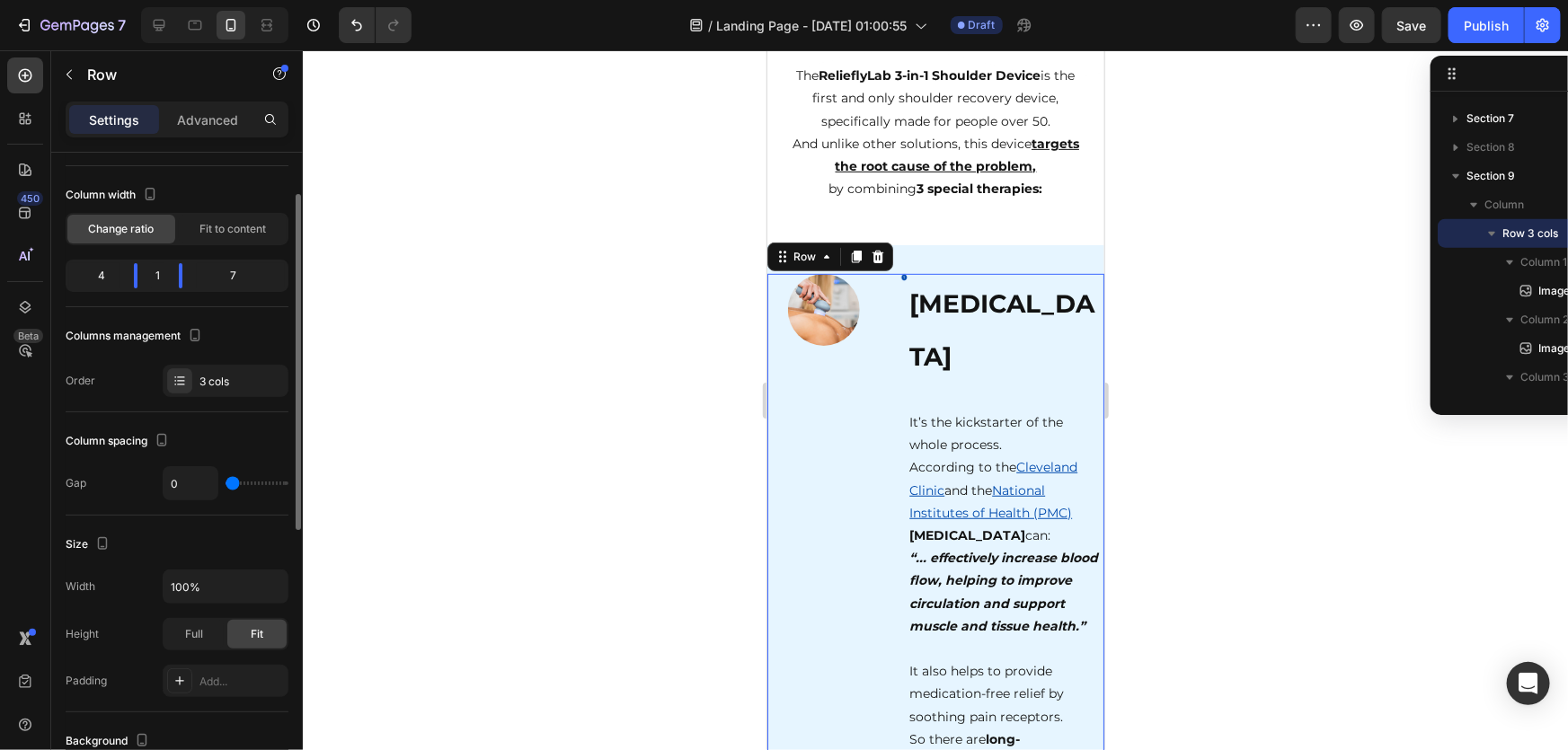
scroll to position [0, 0]
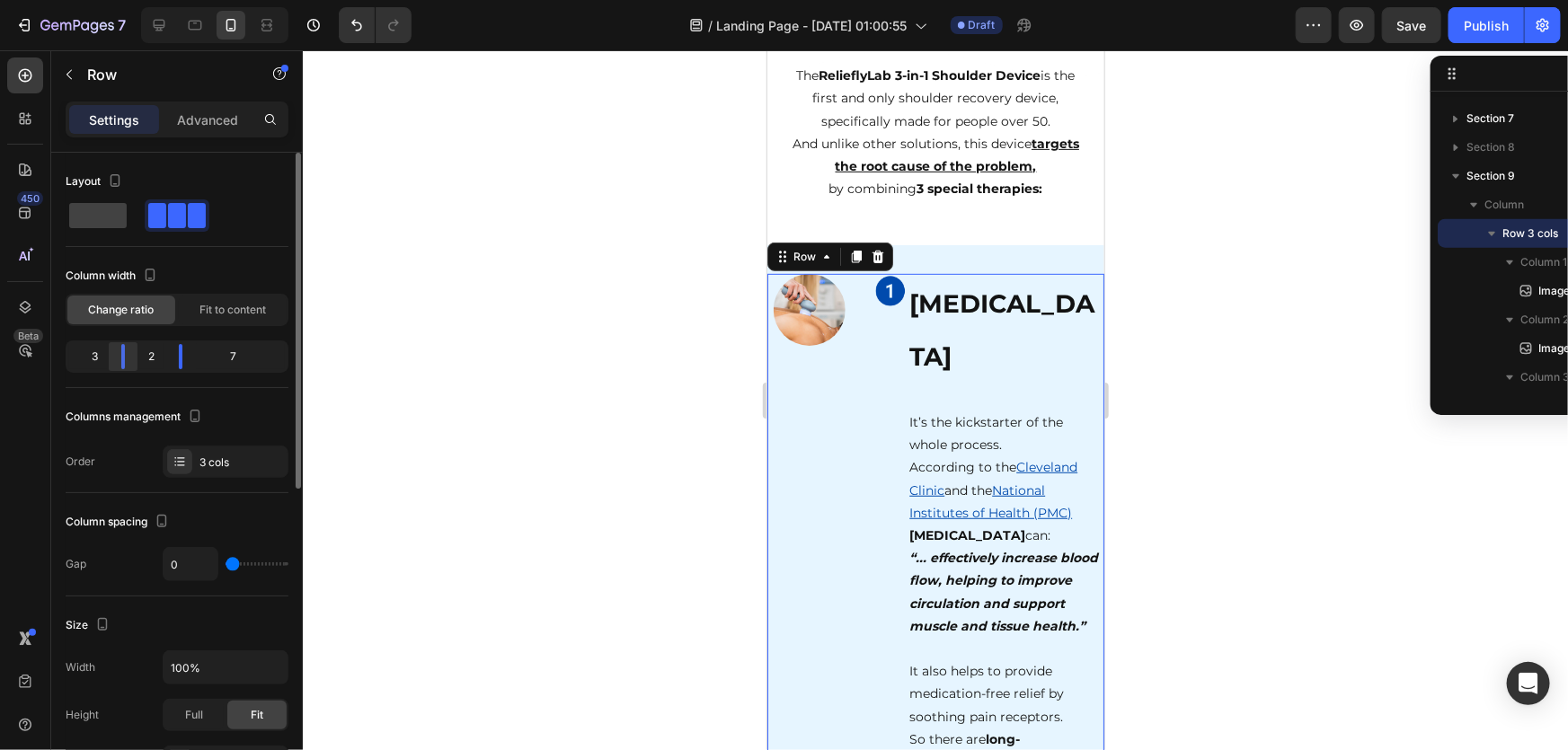
drag, startPoint x: 132, startPoint y: 355, endPoint x: 116, endPoint y: 362, distance: 17.5
click at [164, 362] on div at bounding box center [180, 357] width 32 height 25
click at [1212, 377] on div at bounding box center [935, 401] width 1265 height 700
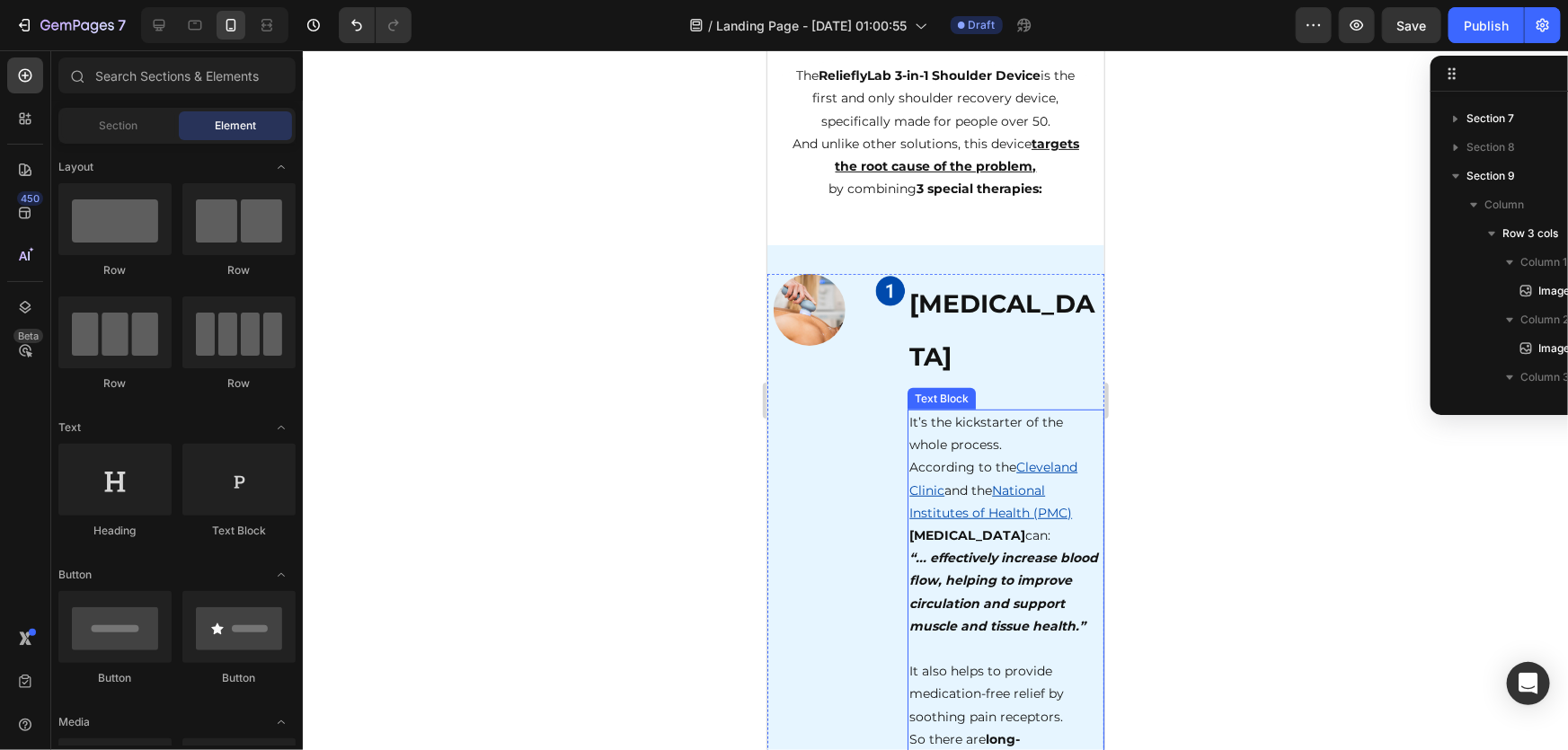
click at [1224, 381] on div at bounding box center [935, 401] width 1265 height 700
click at [1233, 386] on div at bounding box center [935, 401] width 1265 height 700
drag, startPoint x: 1233, startPoint y: 386, endPoint x: 1175, endPoint y: 359, distance: 64.0
click at [1235, 386] on div at bounding box center [935, 401] width 1265 height 700
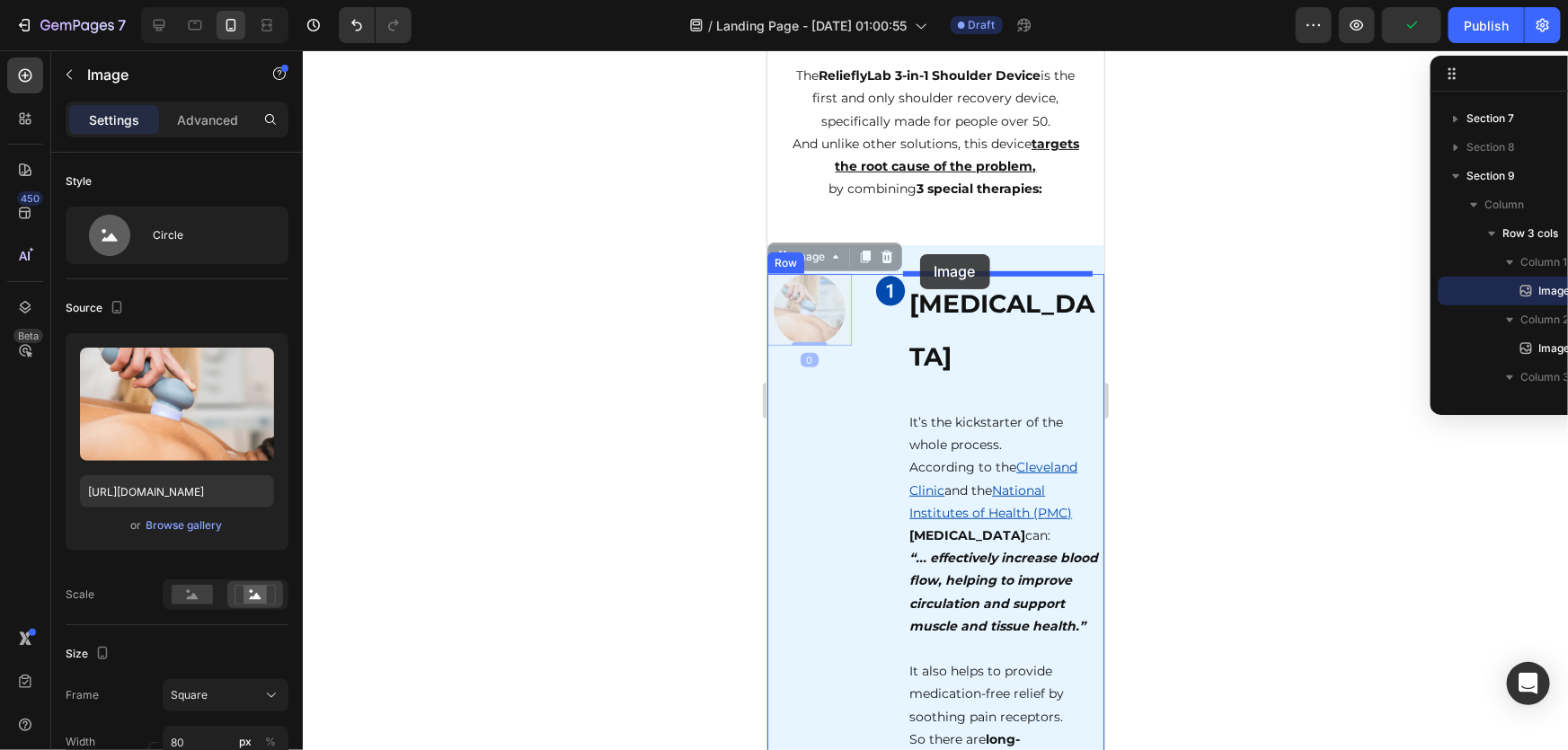
drag, startPoint x: 805, startPoint y: 302, endPoint x: 919, endPoint y: 254, distance: 123.7
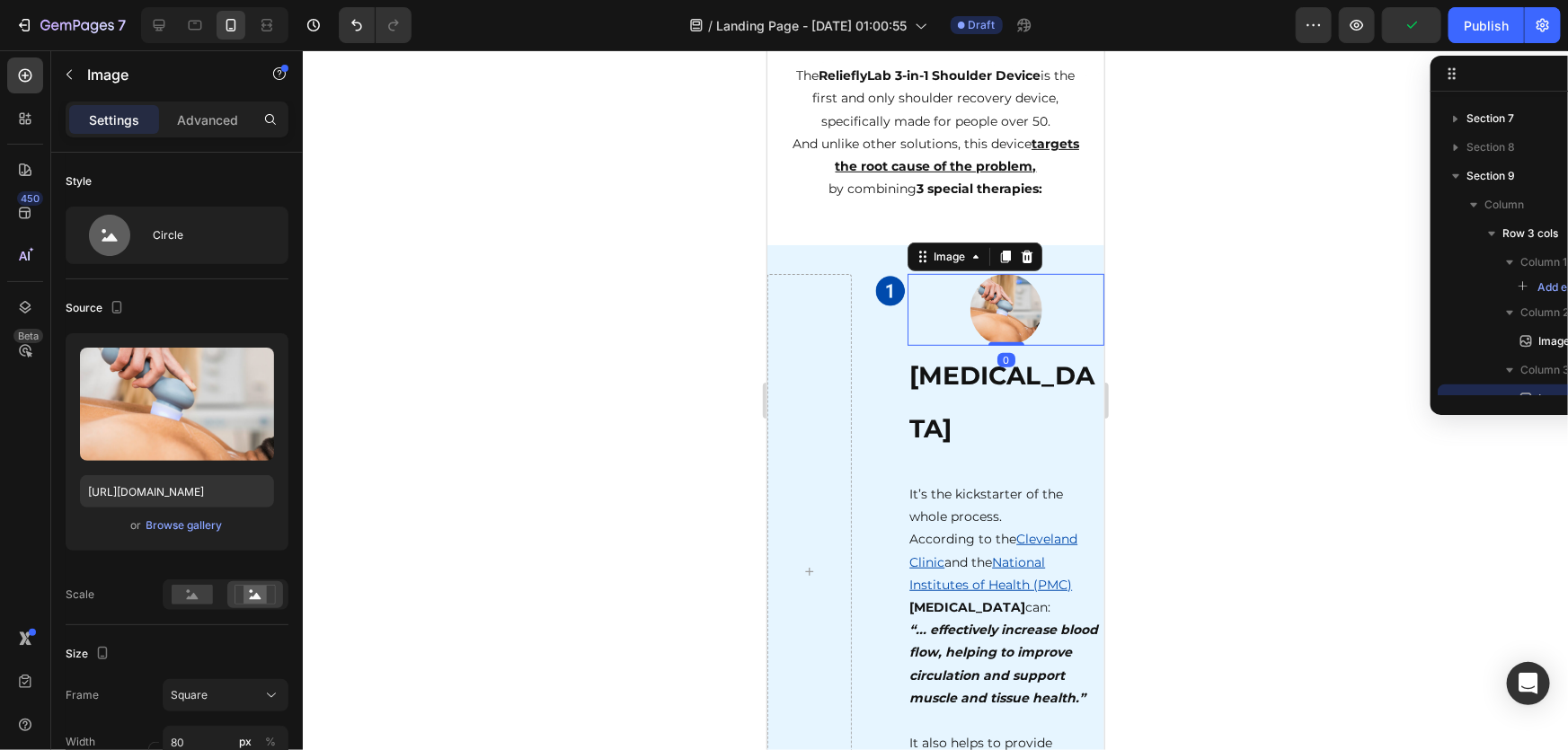
click at [1241, 306] on div at bounding box center [935, 401] width 1265 height 700
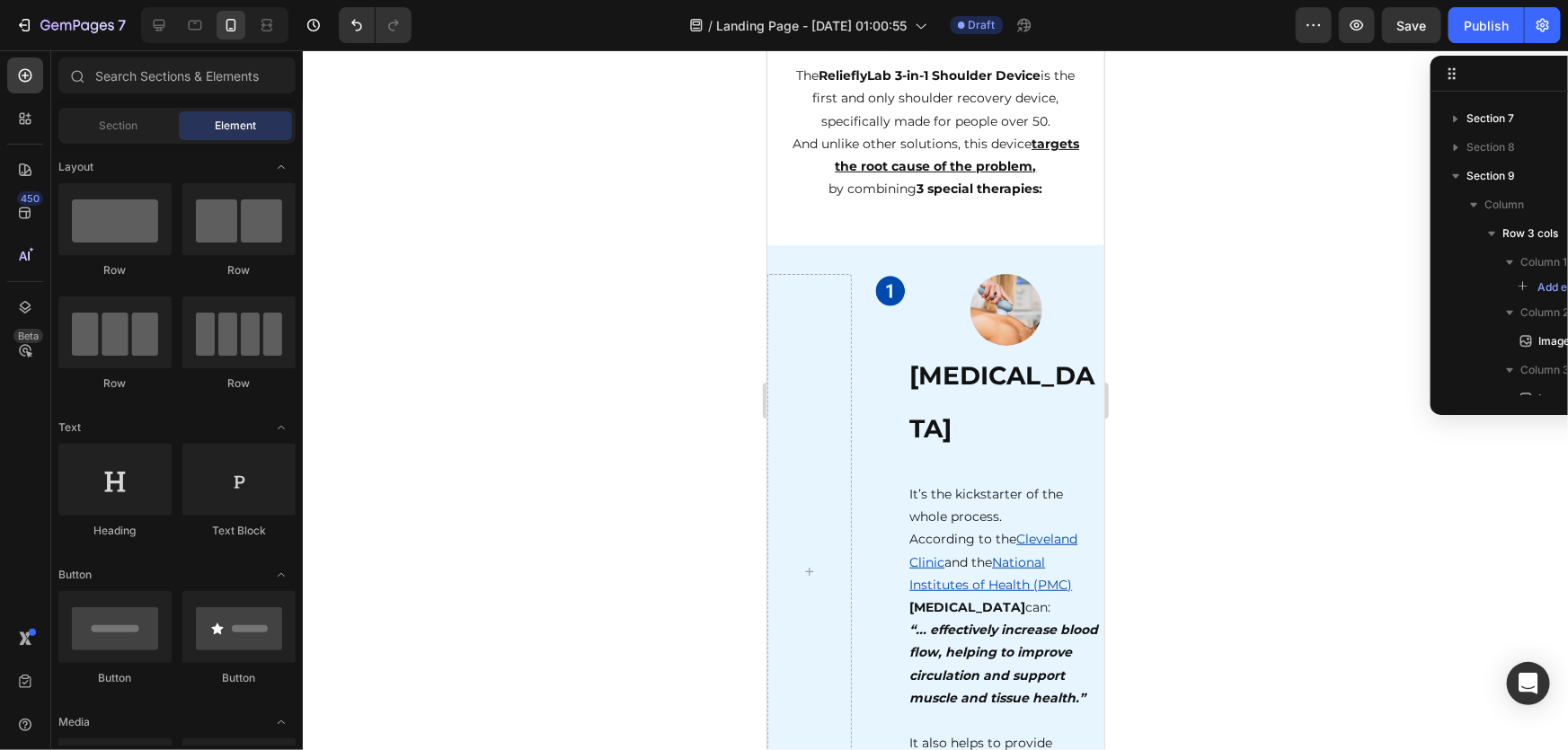
click at [1231, 323] on div at bounding box center [935, 401] width 1265 height 700
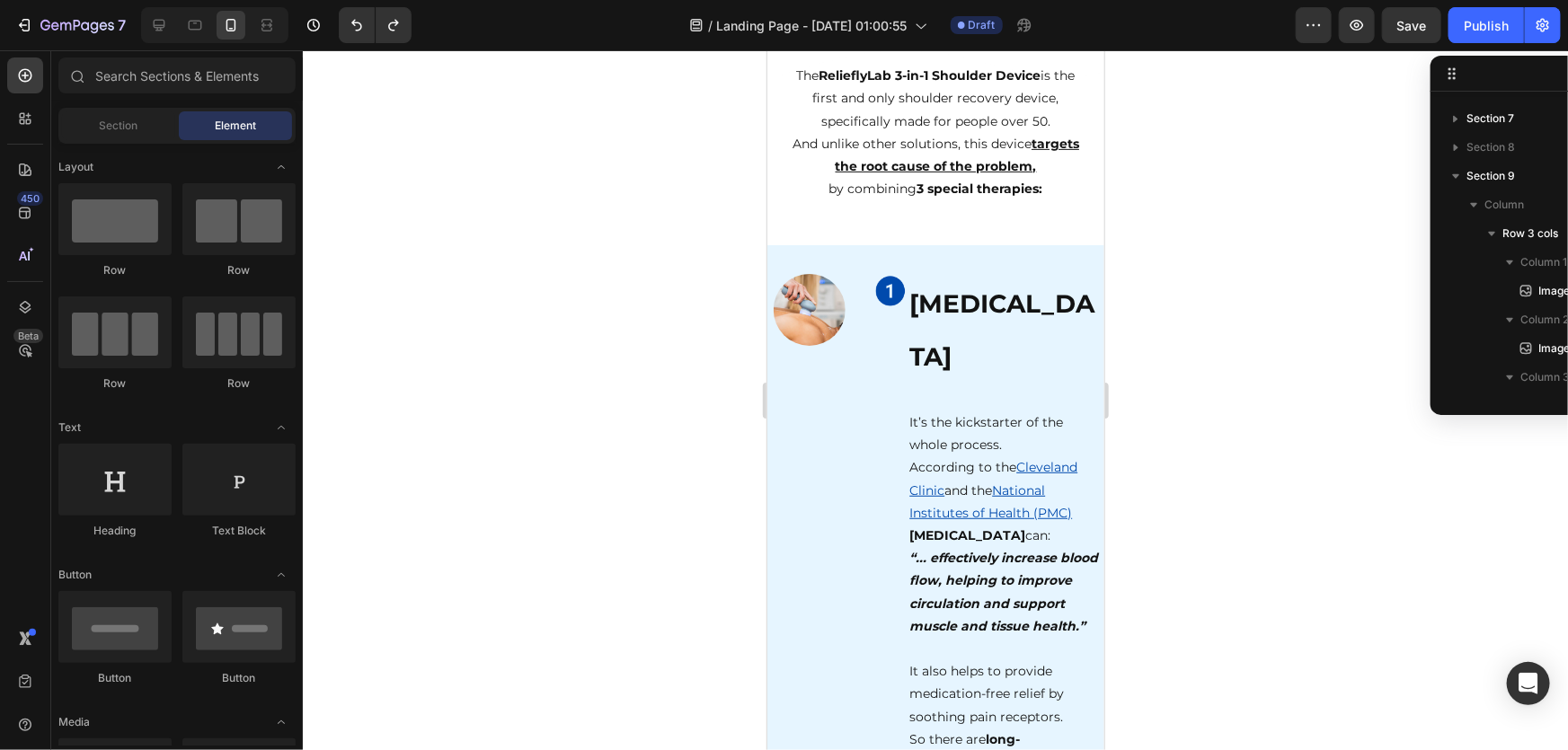
click at [1213, 322] on div at bounding box center [935, 401] width 1265 height 700
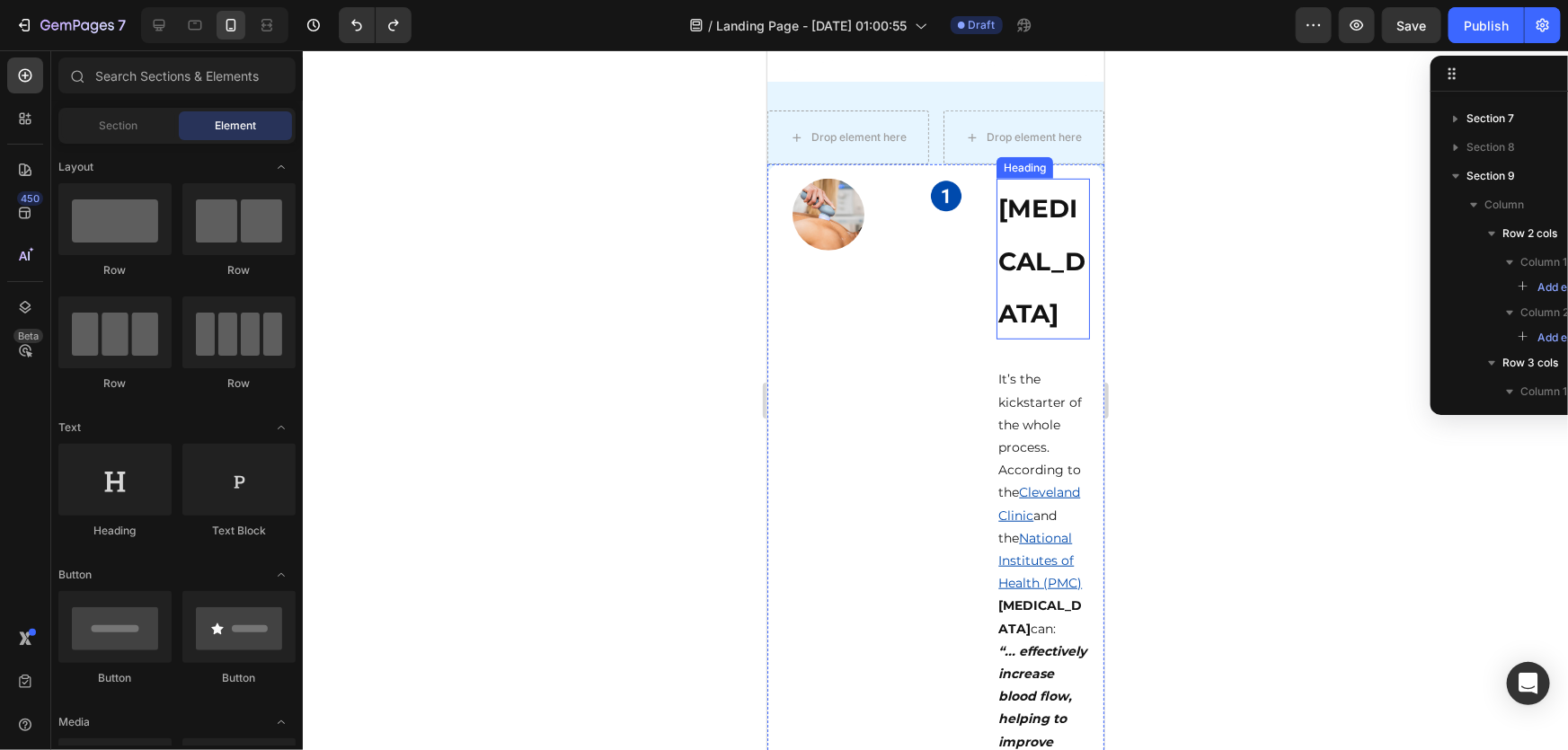
click at [1188, 323] on div at bounding box center [935, 401] width 1265 height 700
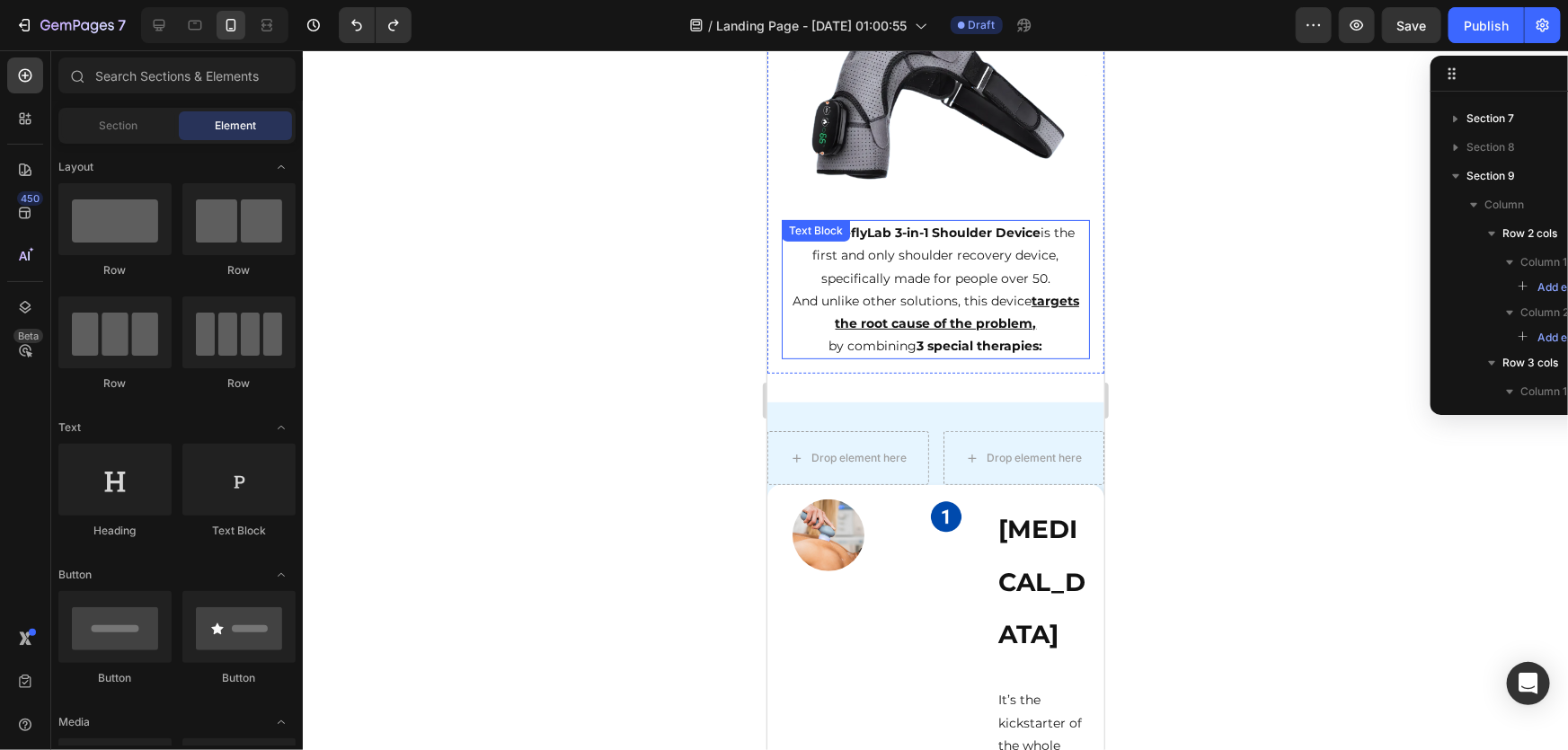
scroll to position [3668, 0]
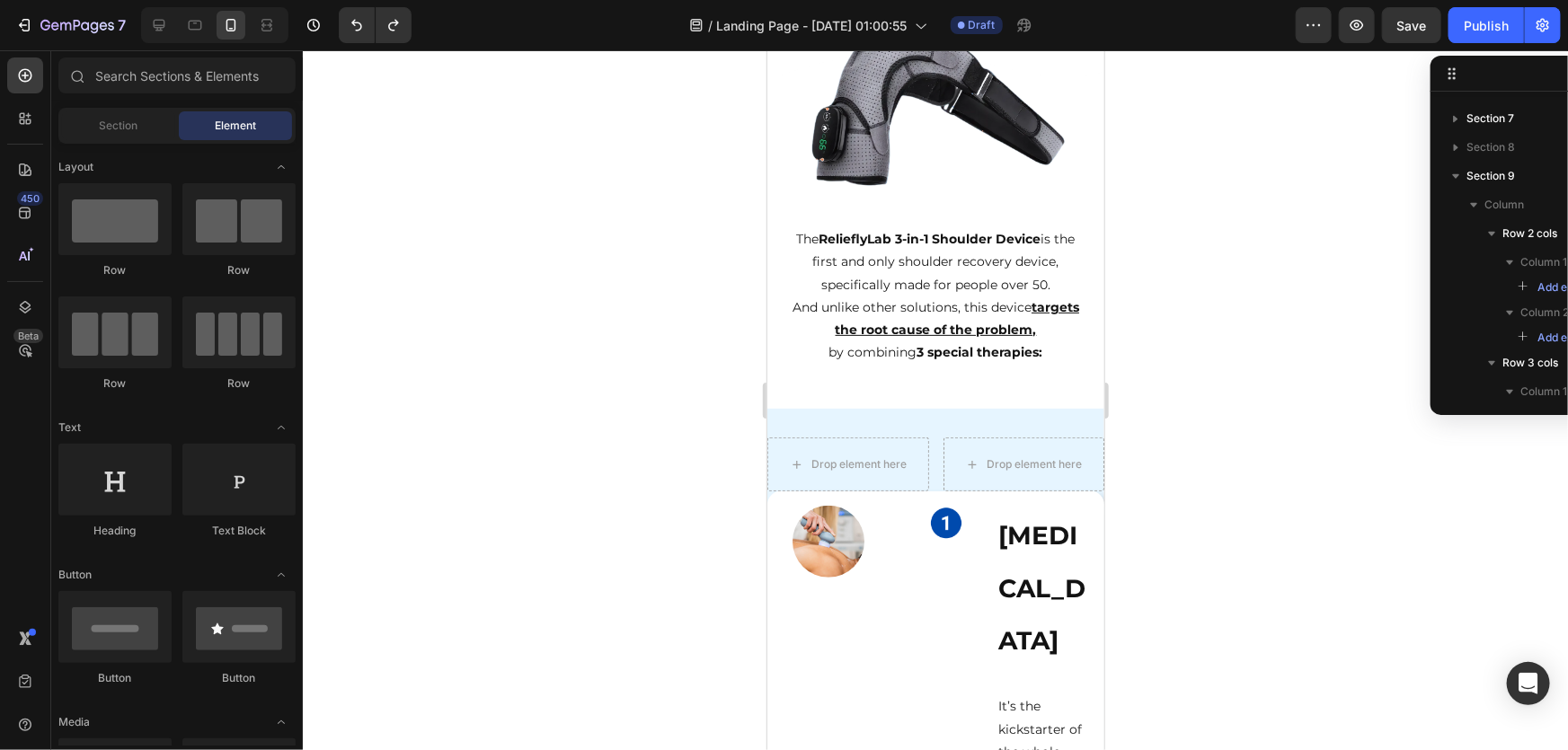
click at [1230, 458] on div at bounding box center [935, 401] width 1265 height 700
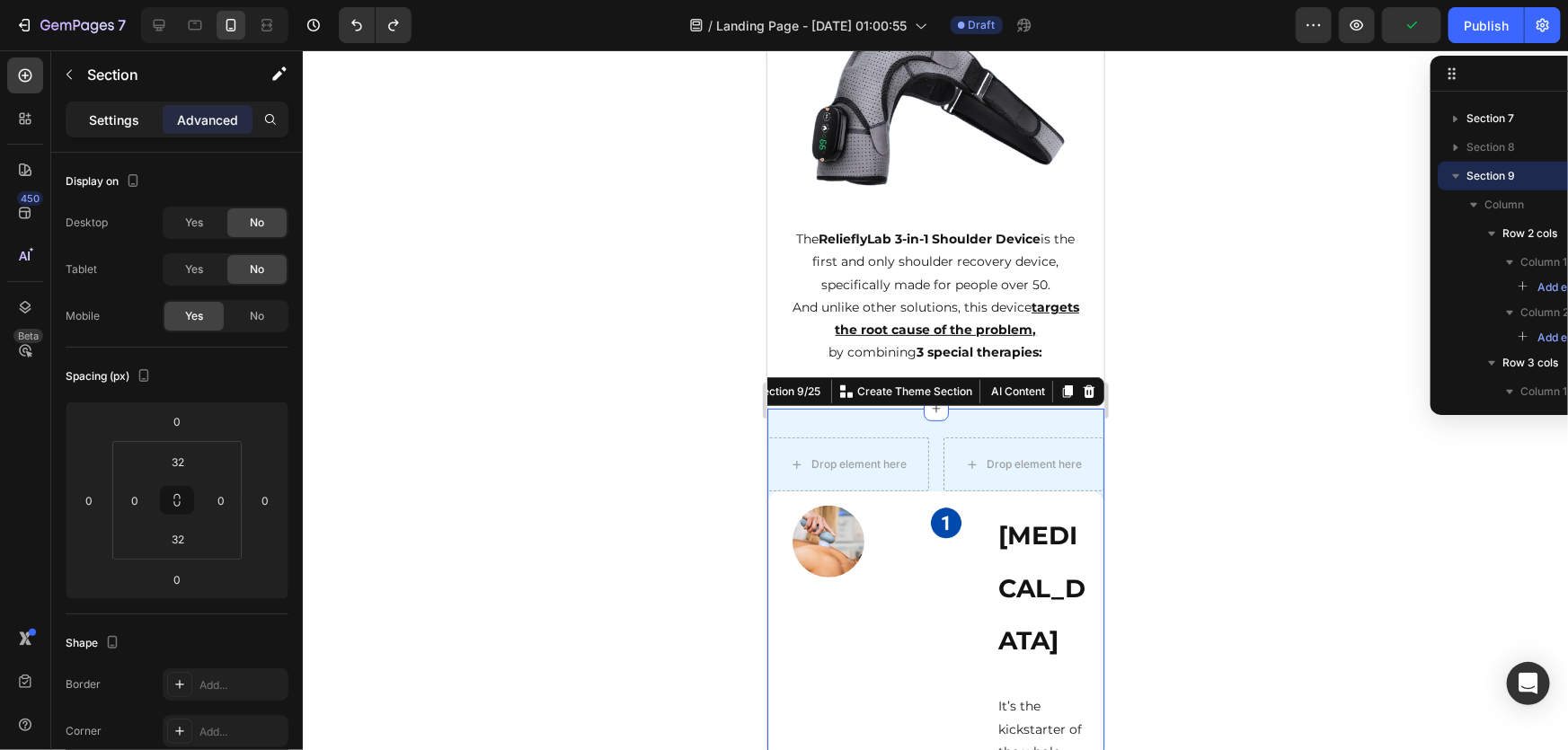
click at [141, 116] on div "Settings" at bounding box center [115, 119] width 90 height 29
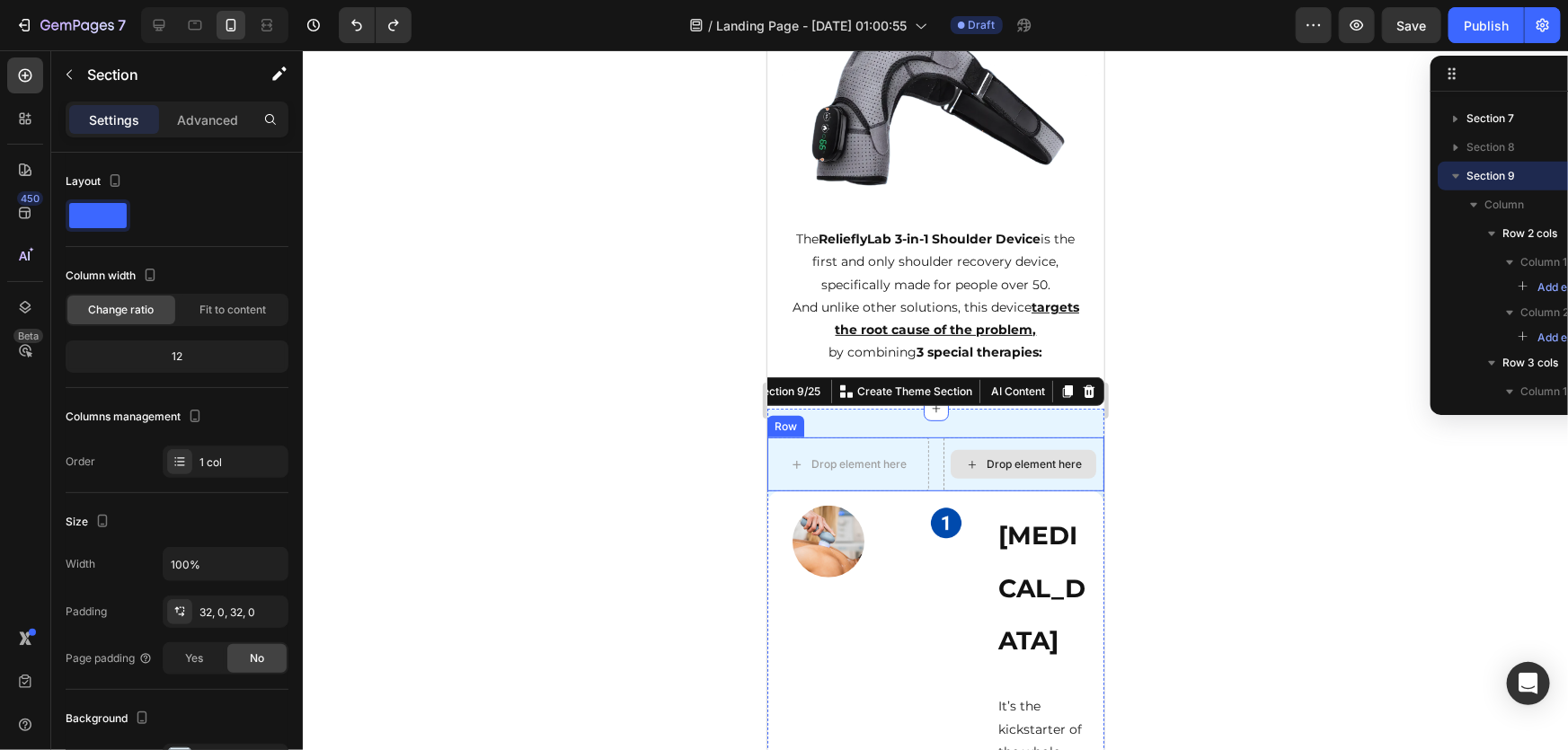
click at [981, 437] on div "Drop element here" at bounding box center [1023, 464] width 161 height 53
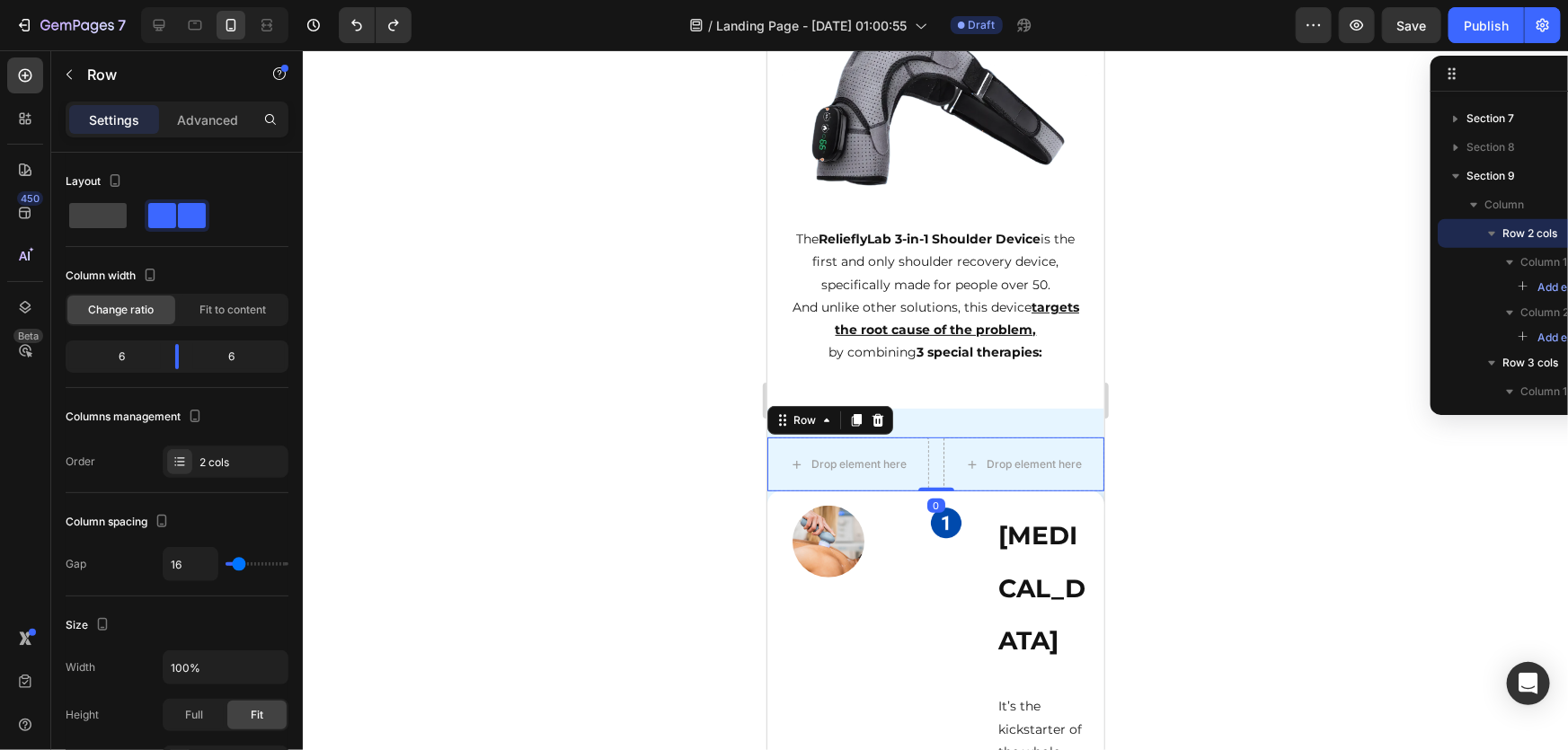
click at [923, 442] on div "Drop element here Drop element here Row 0" at bounding box center [934, 464] width 337 height 53
click at [120, 217] on span at bounding box center [98, 216] width 57 height 25
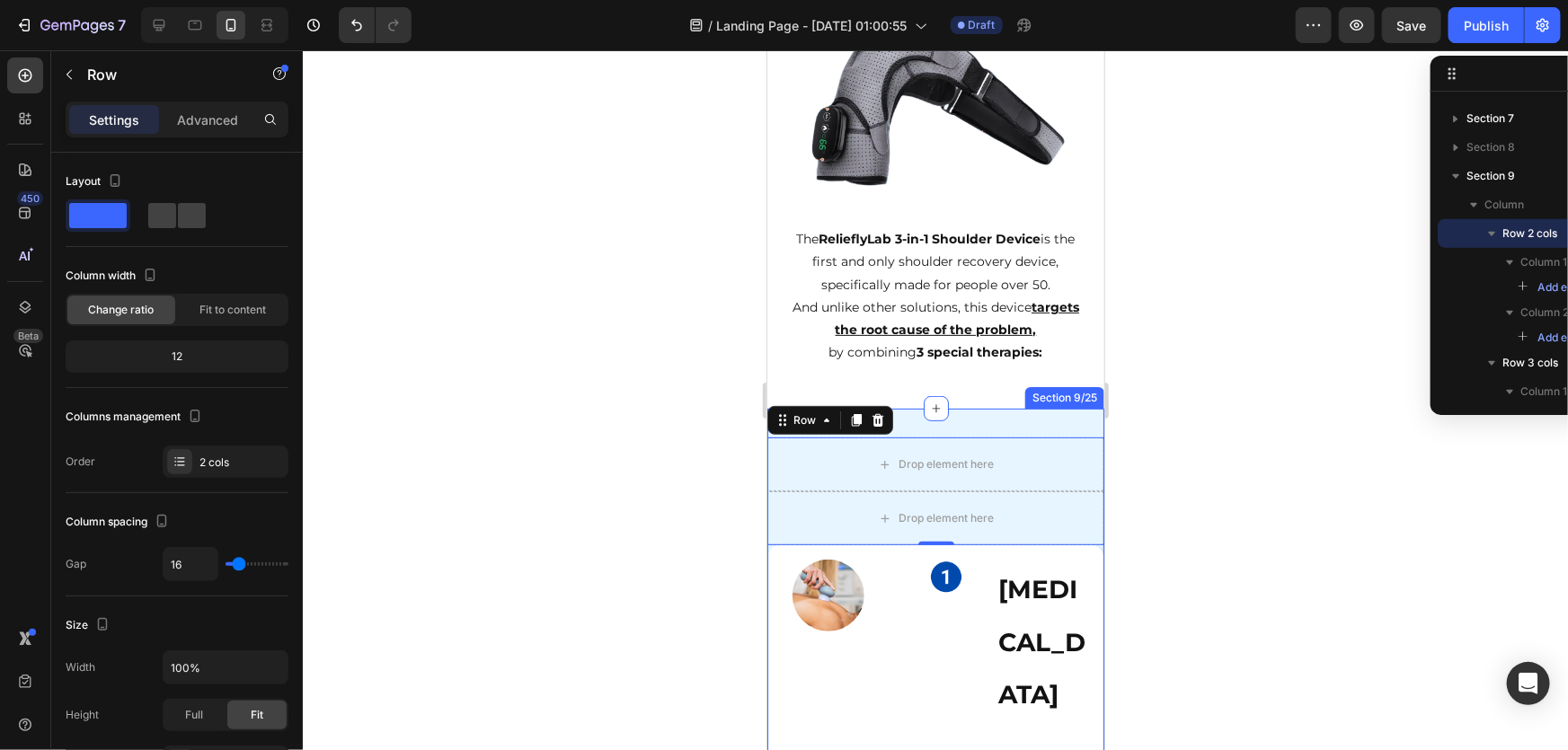
click at [1164, 456] on div at bounding box center [935, 401] width 1265 height 700
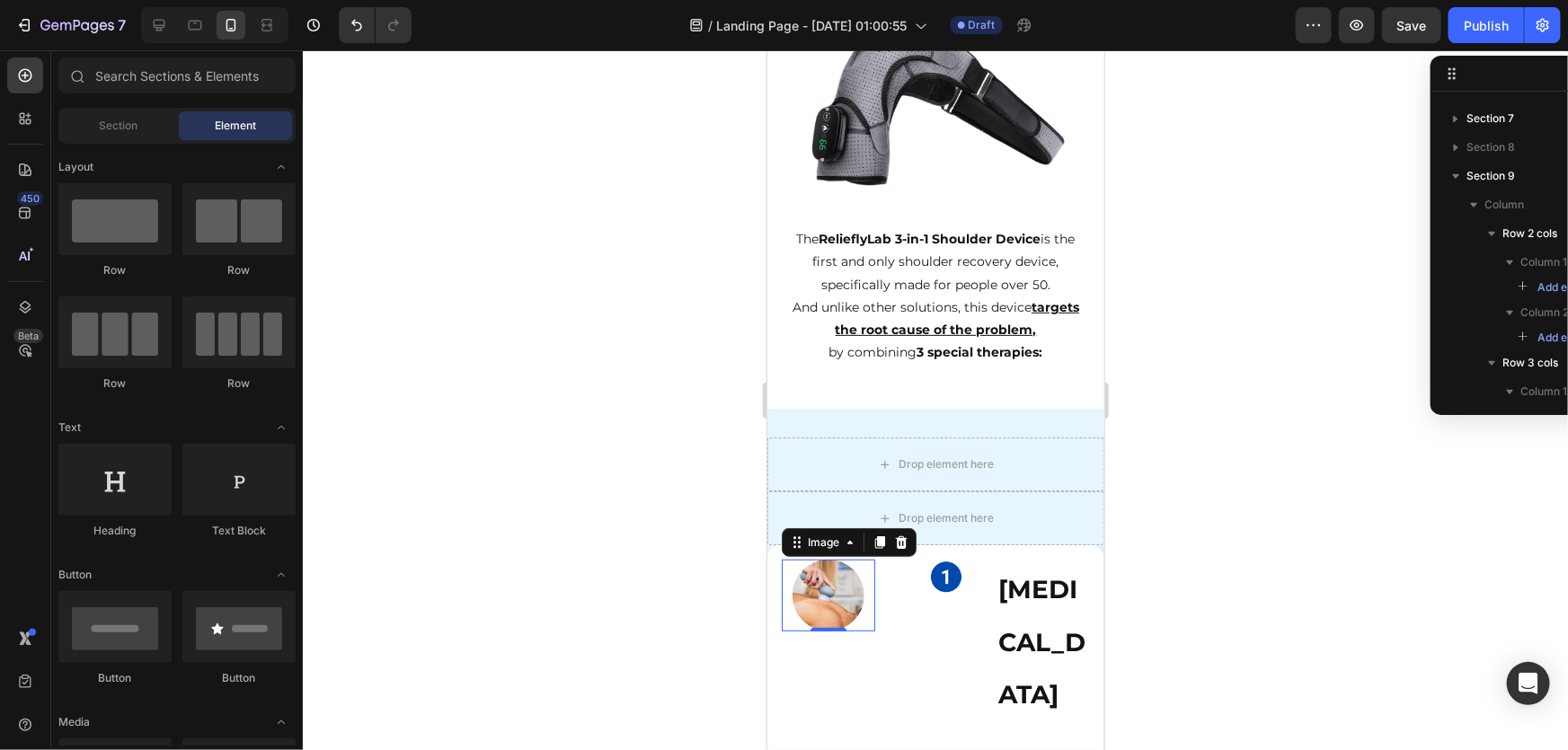
scroll to position [1165, 0]
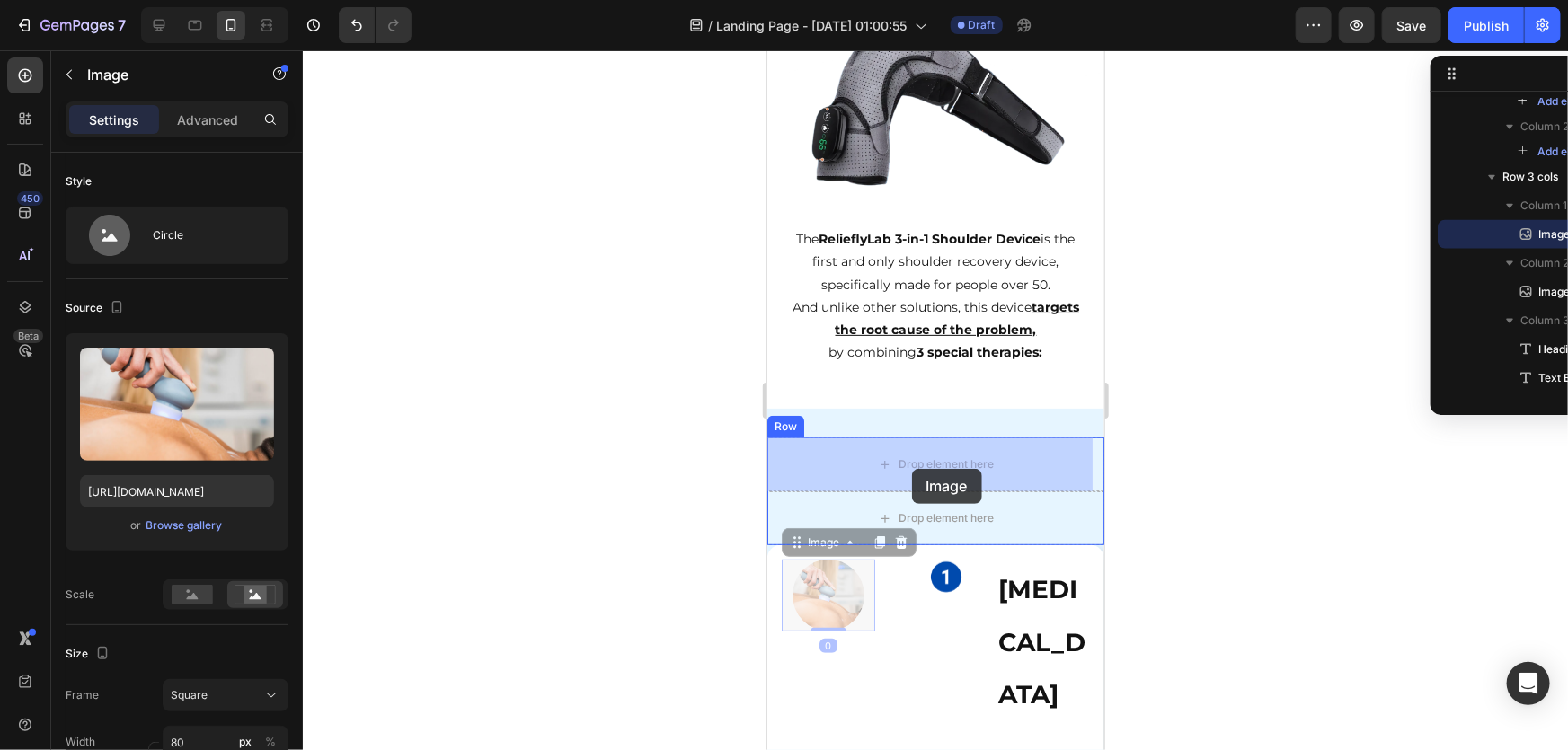
drag, startPoint x: 836, startPoint y: 564, endPoint x: 911, endPoint y: 469, distance: 121.0
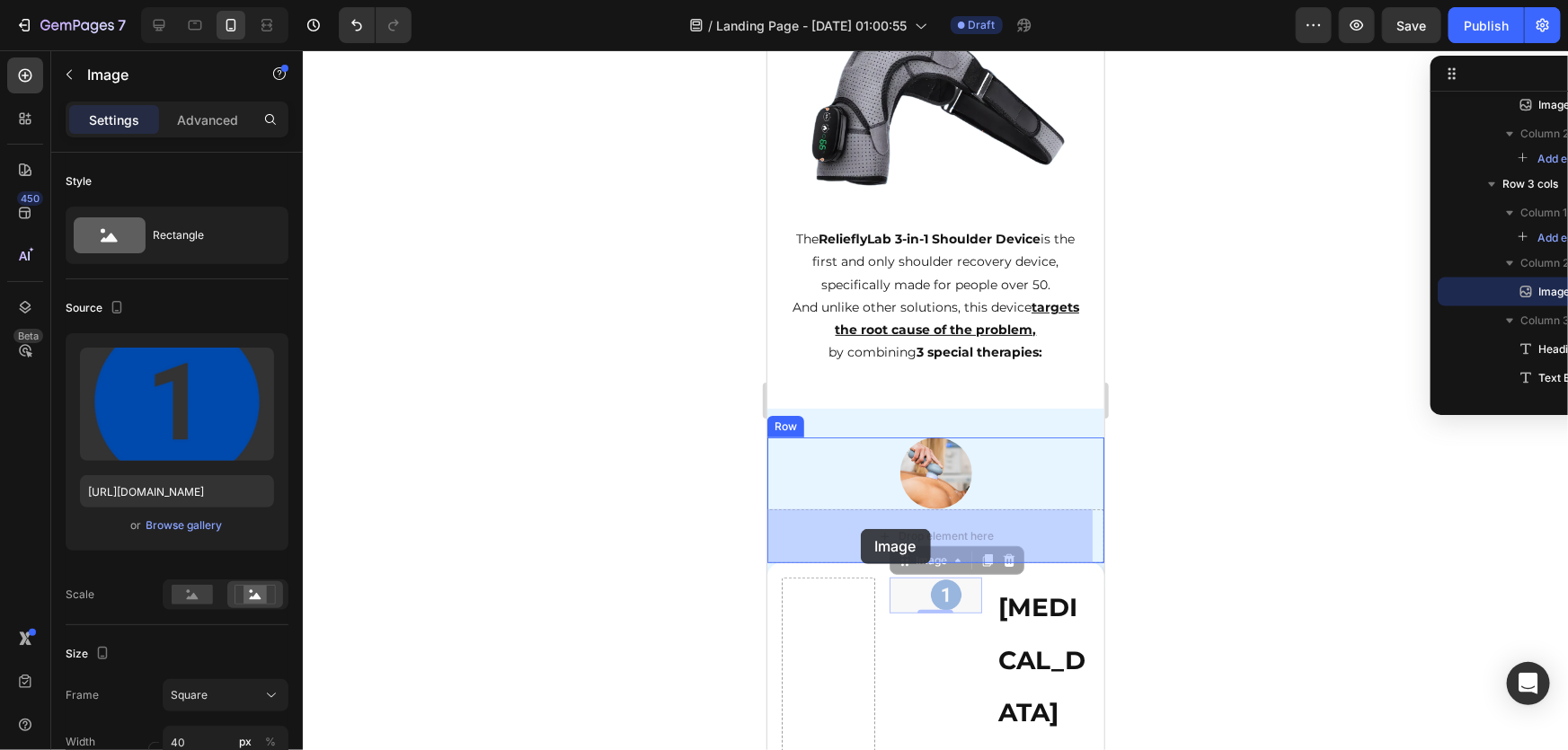
drag, startPoint x: 954, startPoint y: 597, endPoint x: 892, endPoint y: 532, distance: 89.8
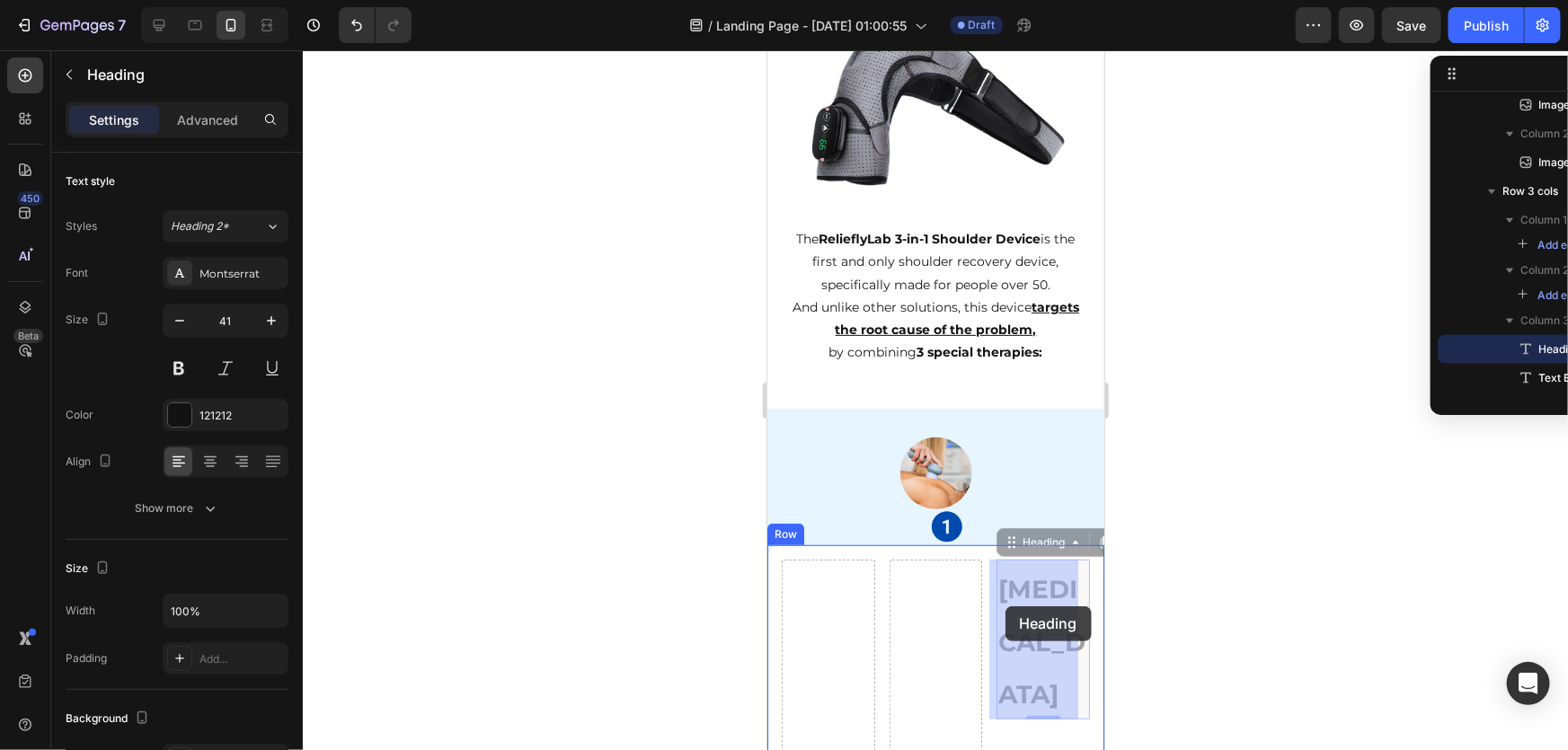
drag, startPoint x: 1015, startPoint y: 608, endPoint x: 1005, endPoint y: 606, distance: 10.2
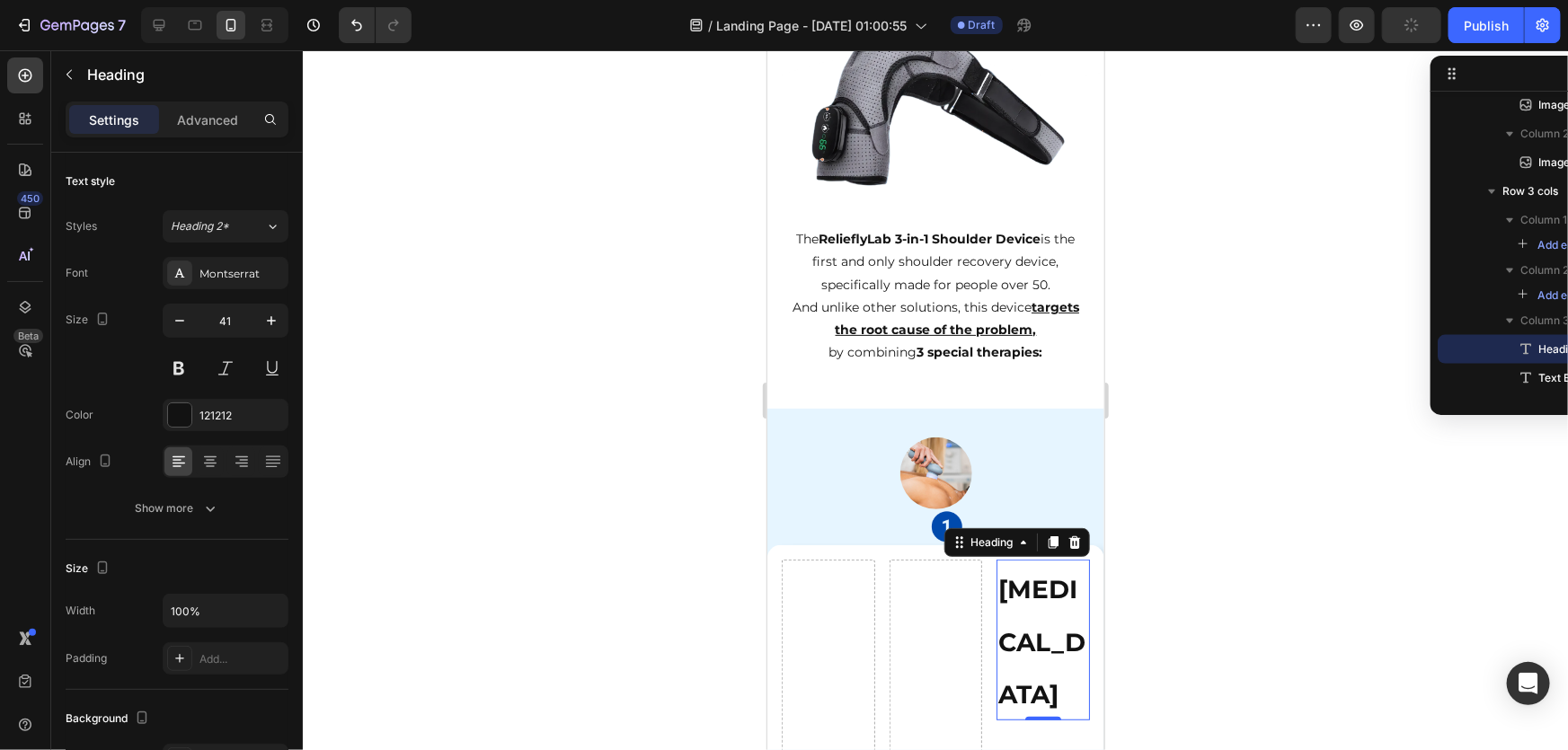
scroll to position [3995, 0]
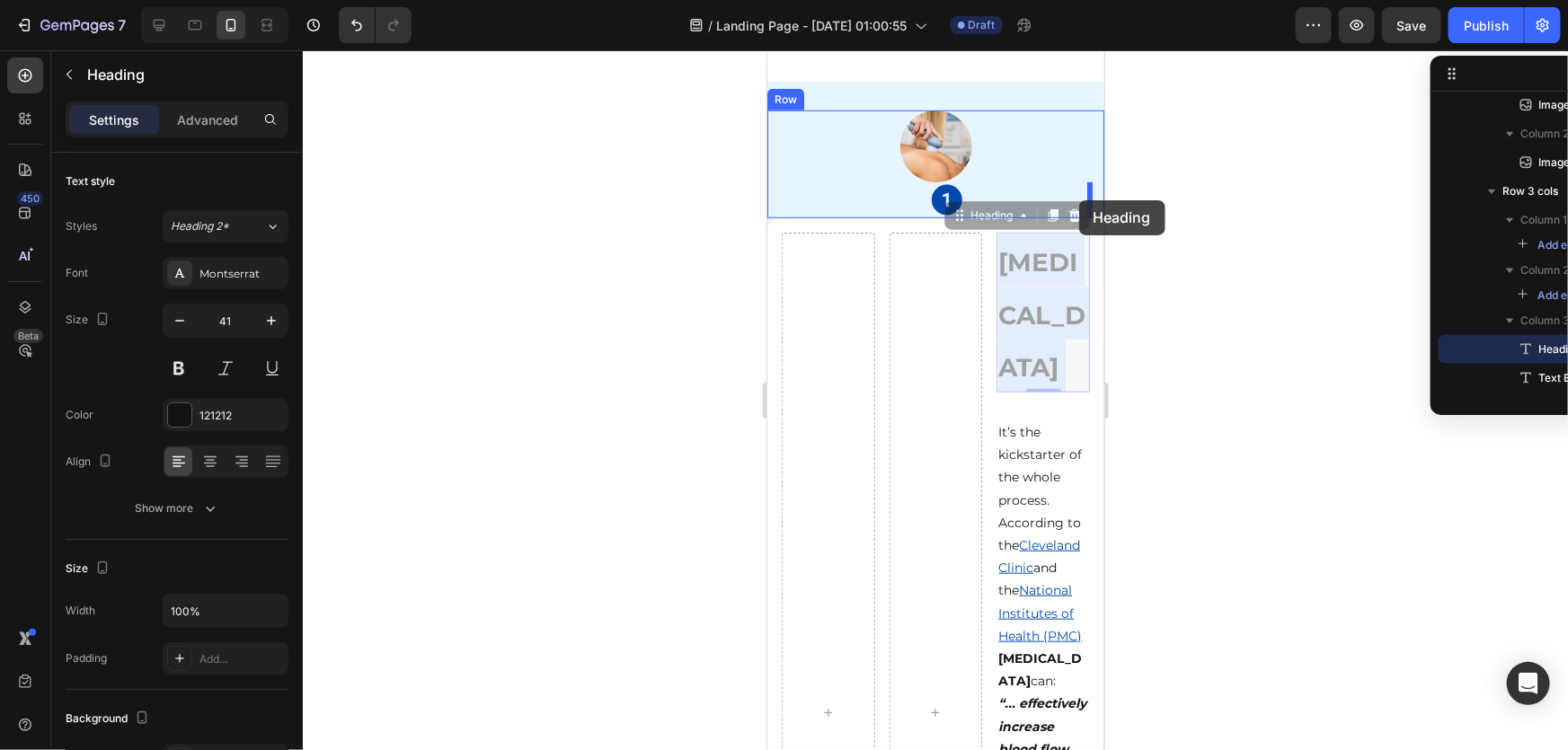
drag, startPoint x: 1015, startPoint y: 343, endPoint x: 1078, endPoint y: 199, distance: 157.2
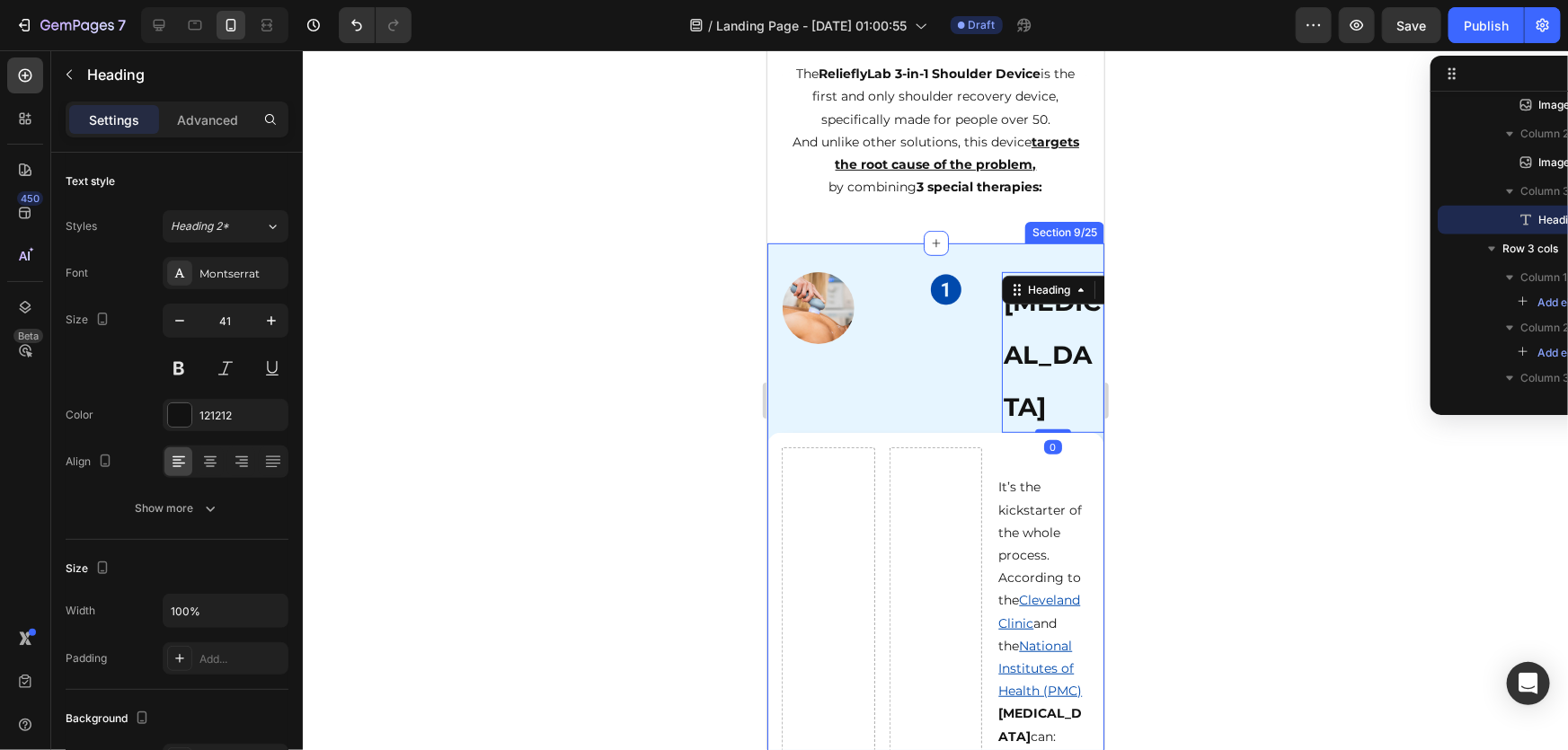
scroll to position [3831, 0]
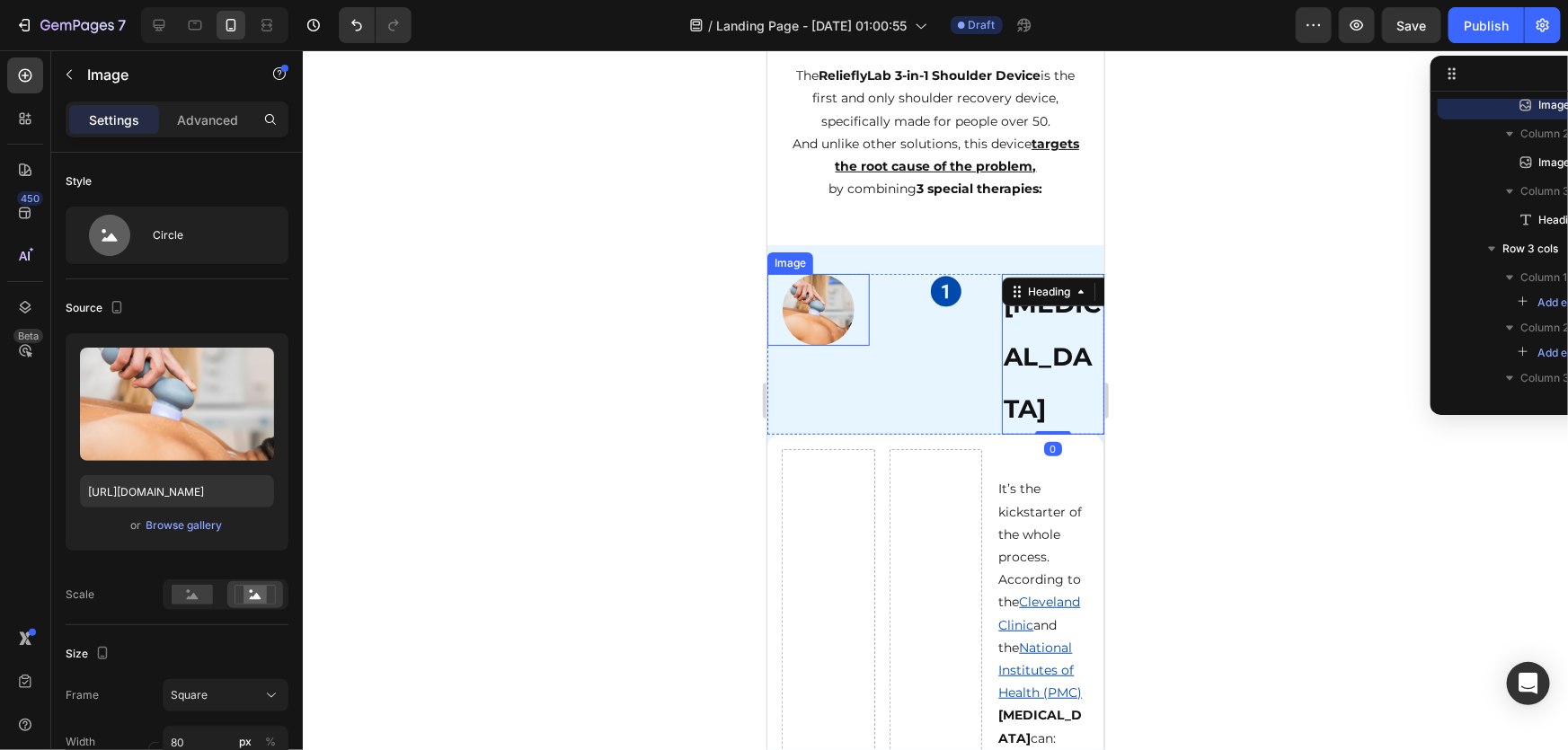
click at [832, 314] on img at bounding box center [817, 308] width 72 height 72
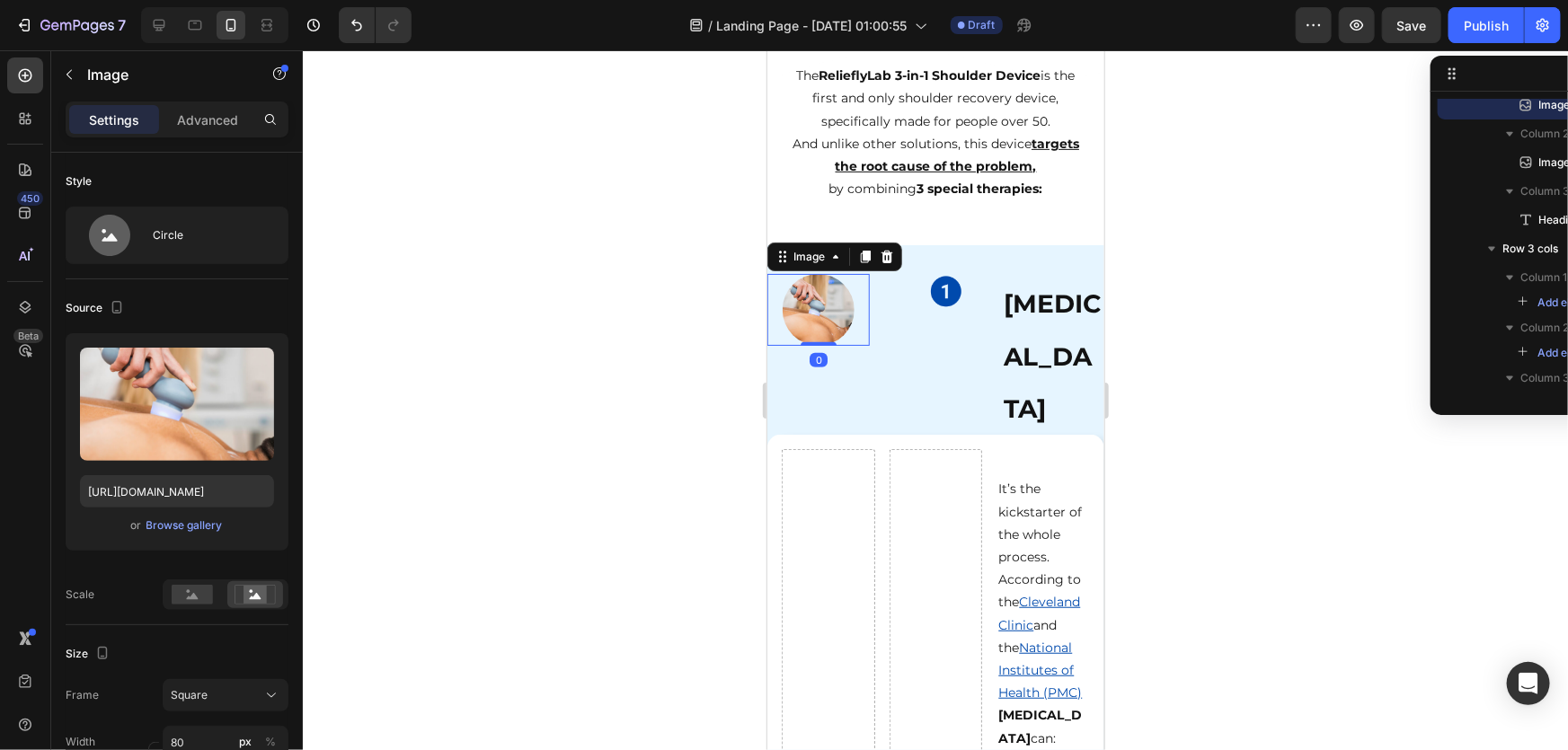
scroll to position [1037, 0]
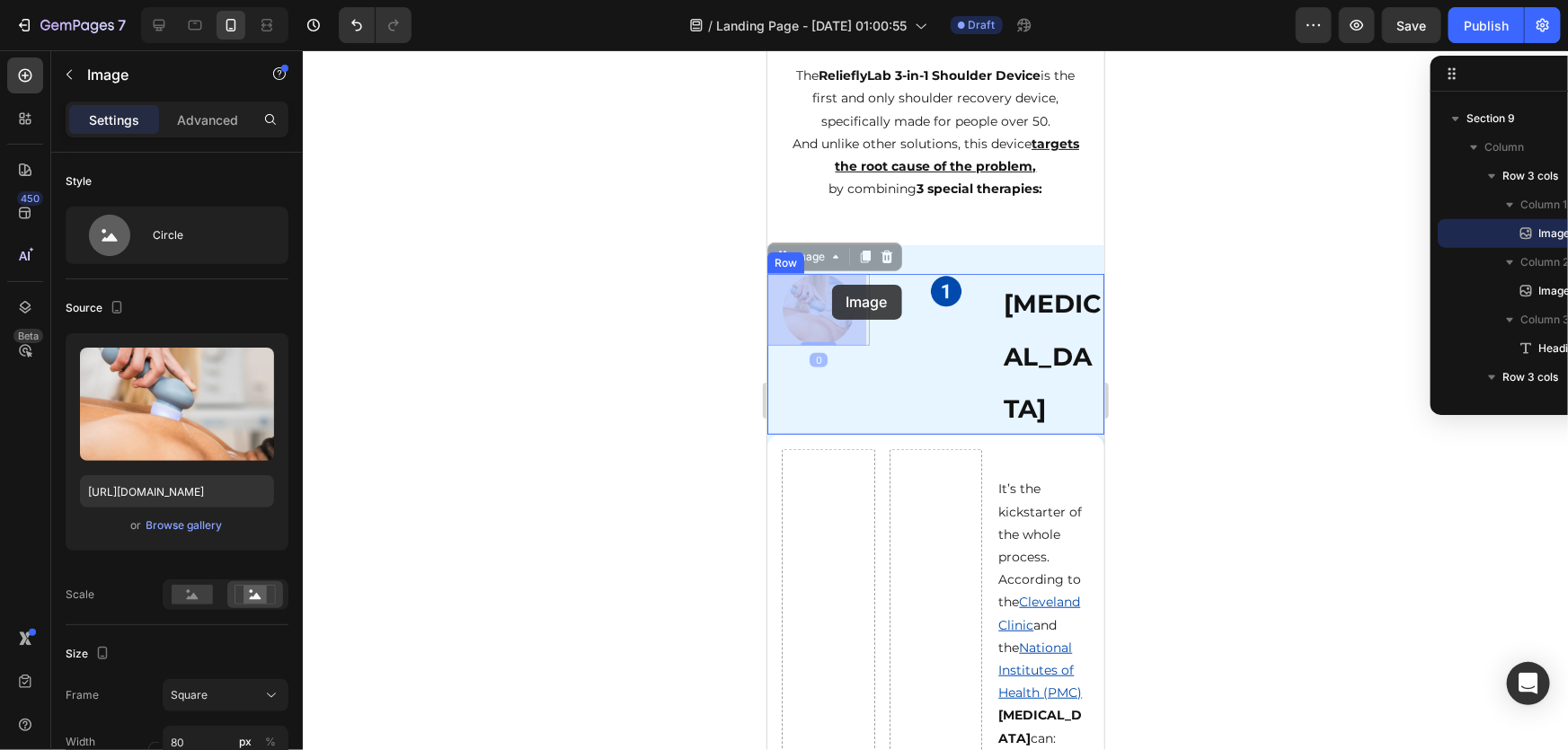
drag, startPoint x: 855, startPoint y: 293, endPoint x: 831, endPoint y: 285, distance: 25.3
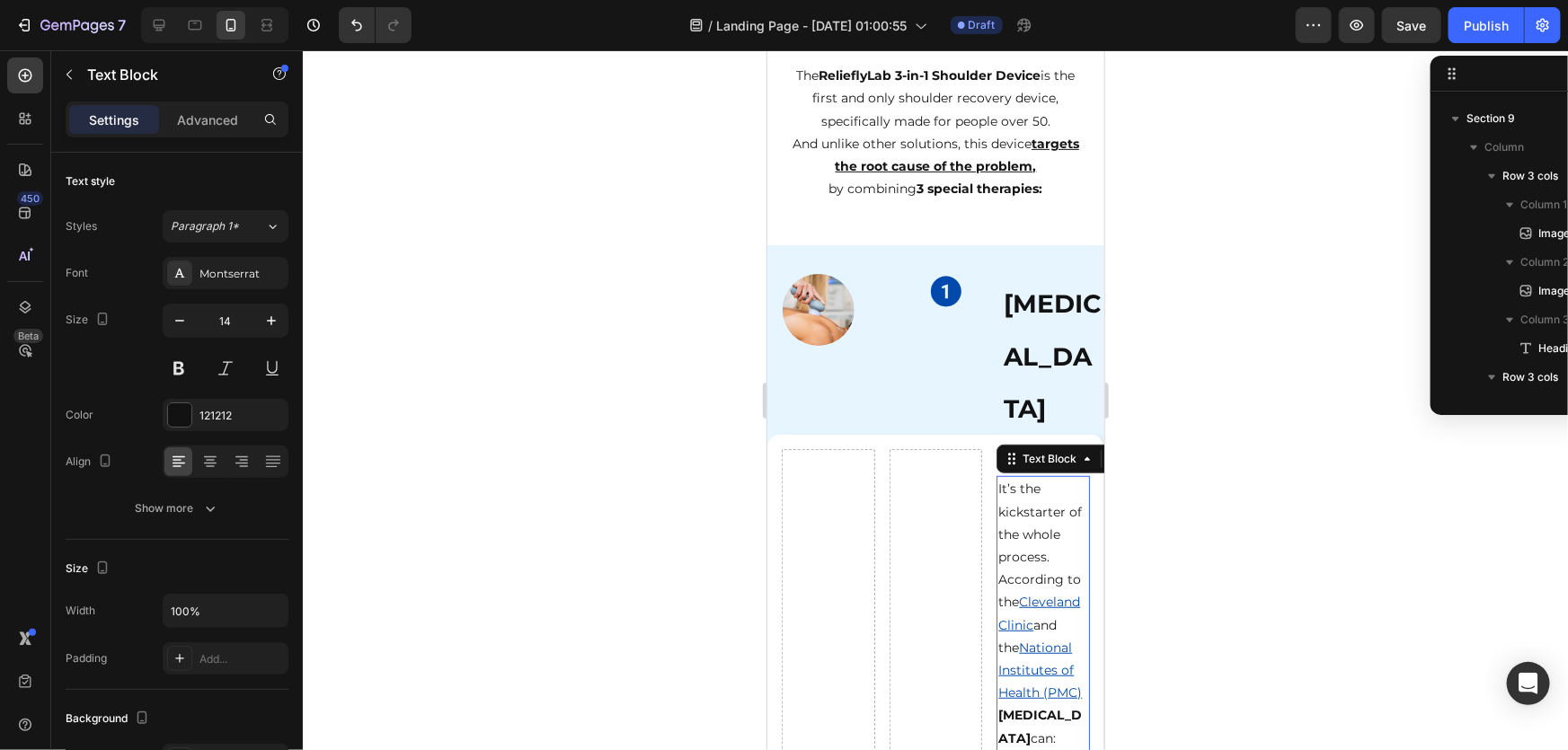
scroll to position [1339, 0]
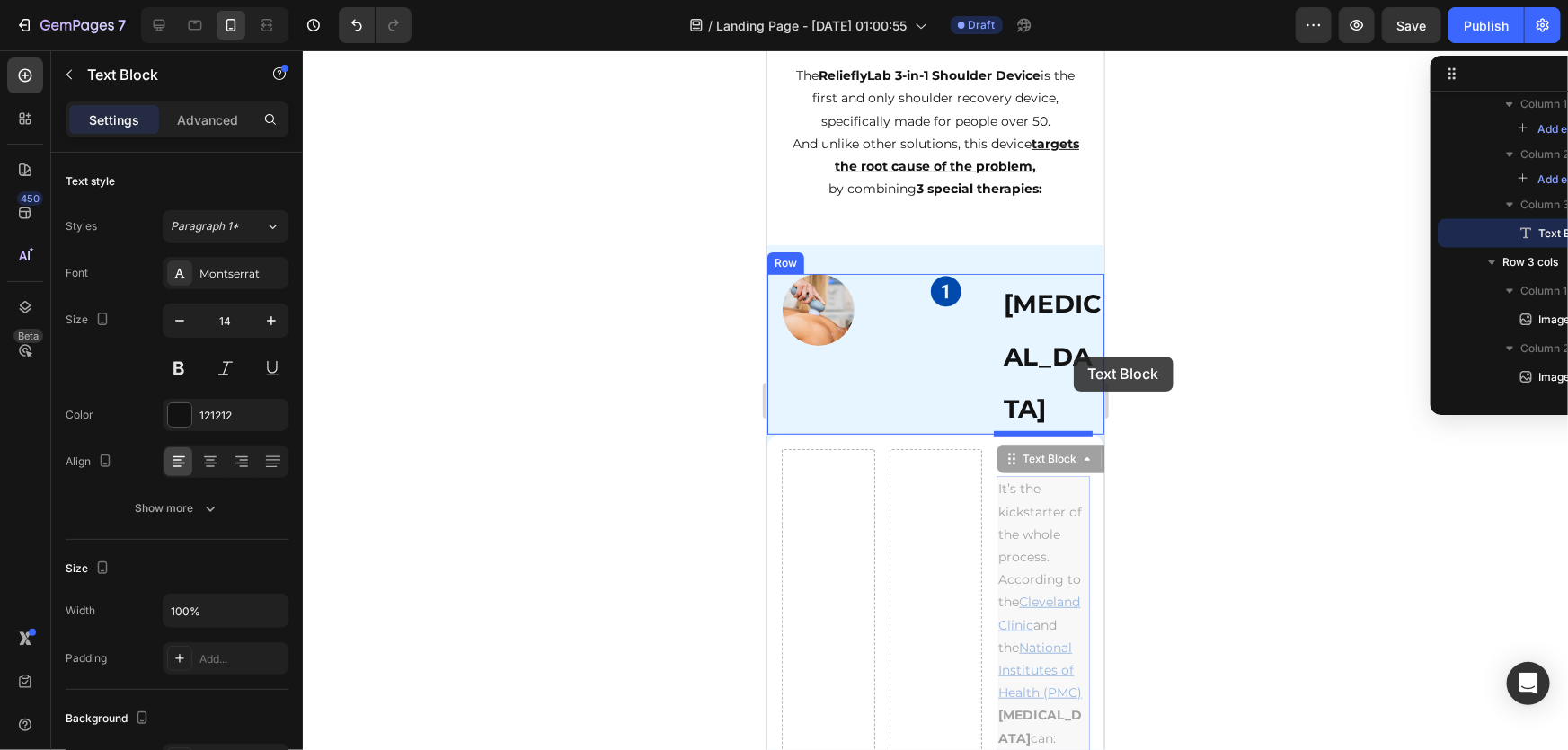
drag, startPoint x: 1044, startPoint y: 577, endPoint x: 1073, endPoint y: 356, distance: 222.9
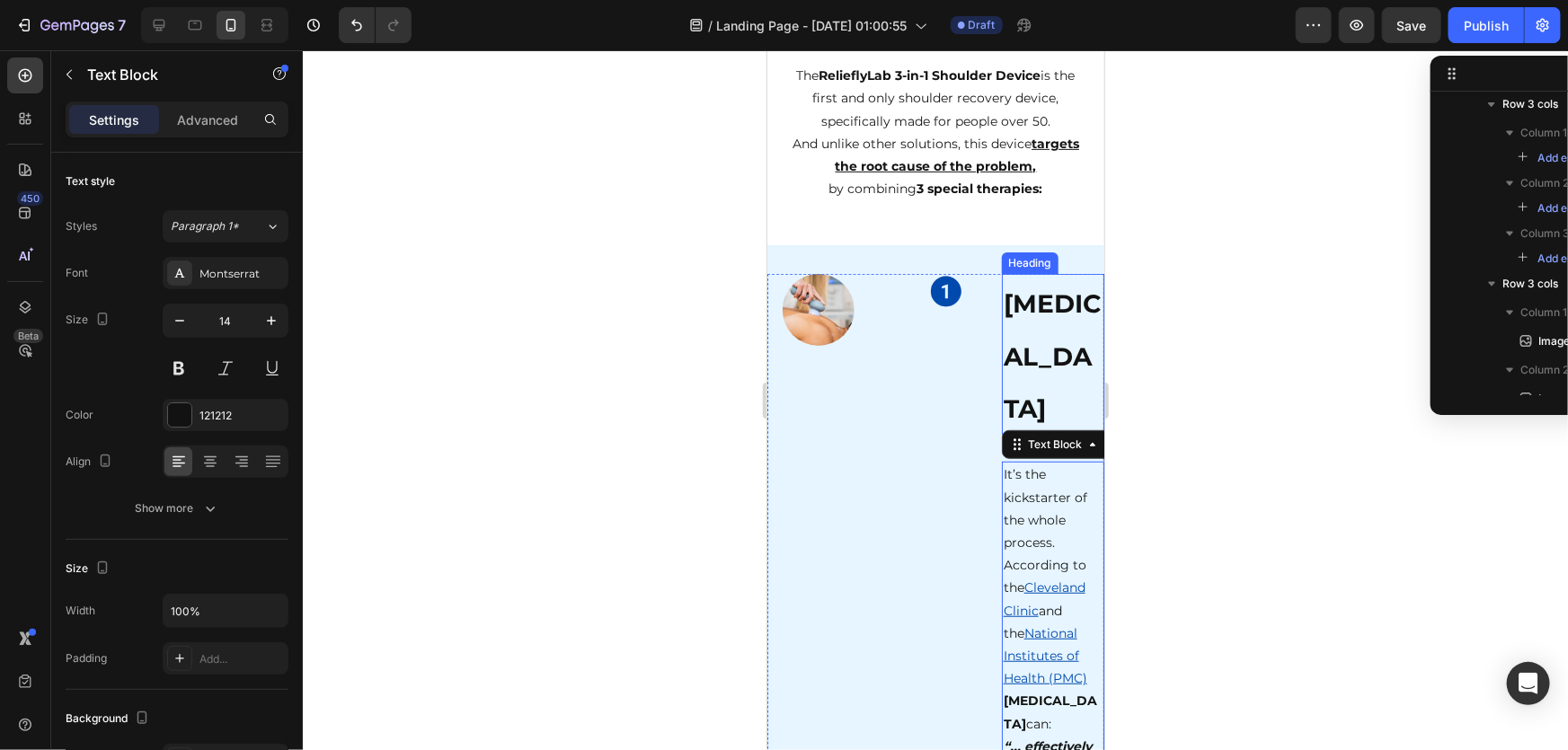
click at [1255, 502] on div at bounding box center [935, 401] width 1265 height 700
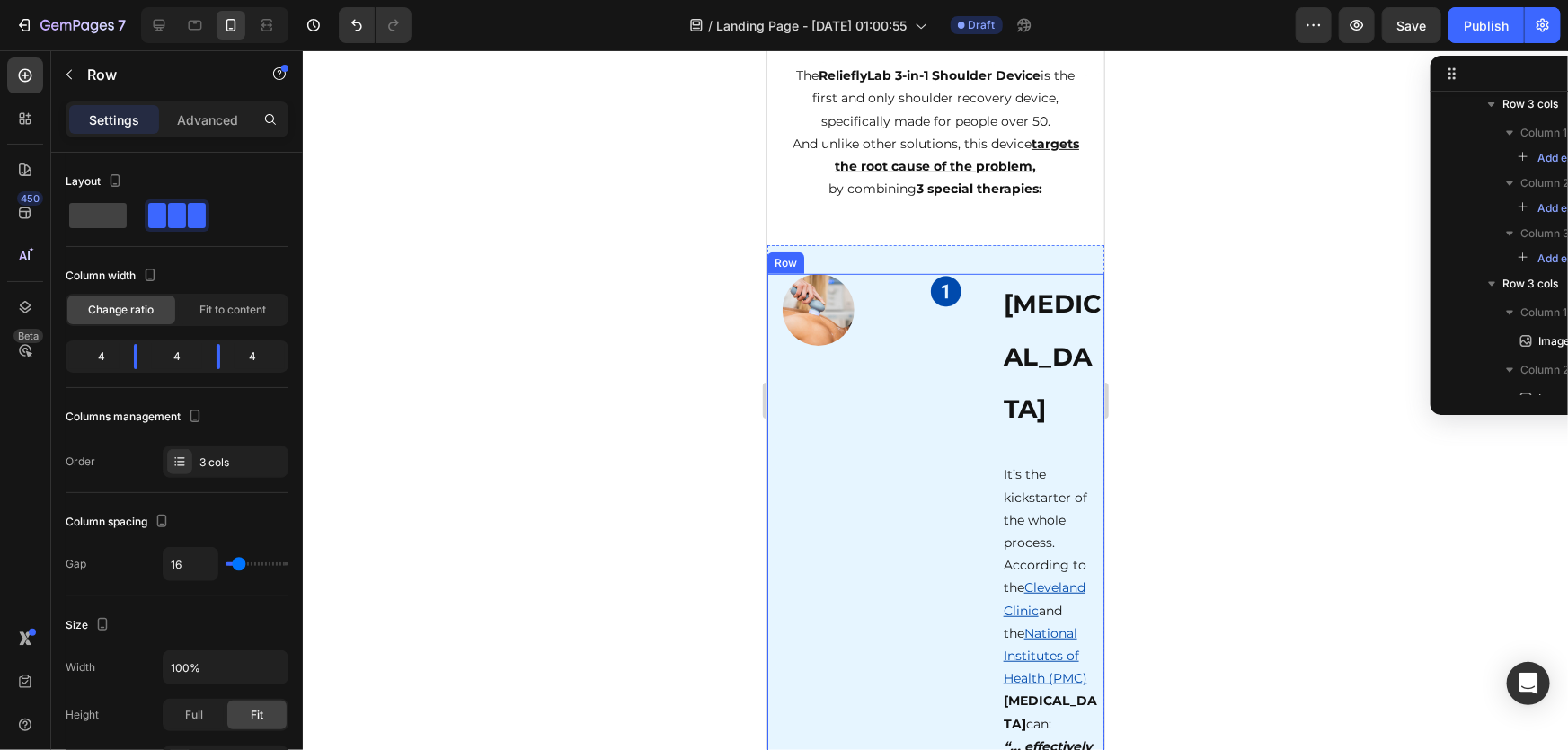
click at [831, 424] on div "Image" at bounding box center [817, 731] width 102 height 916
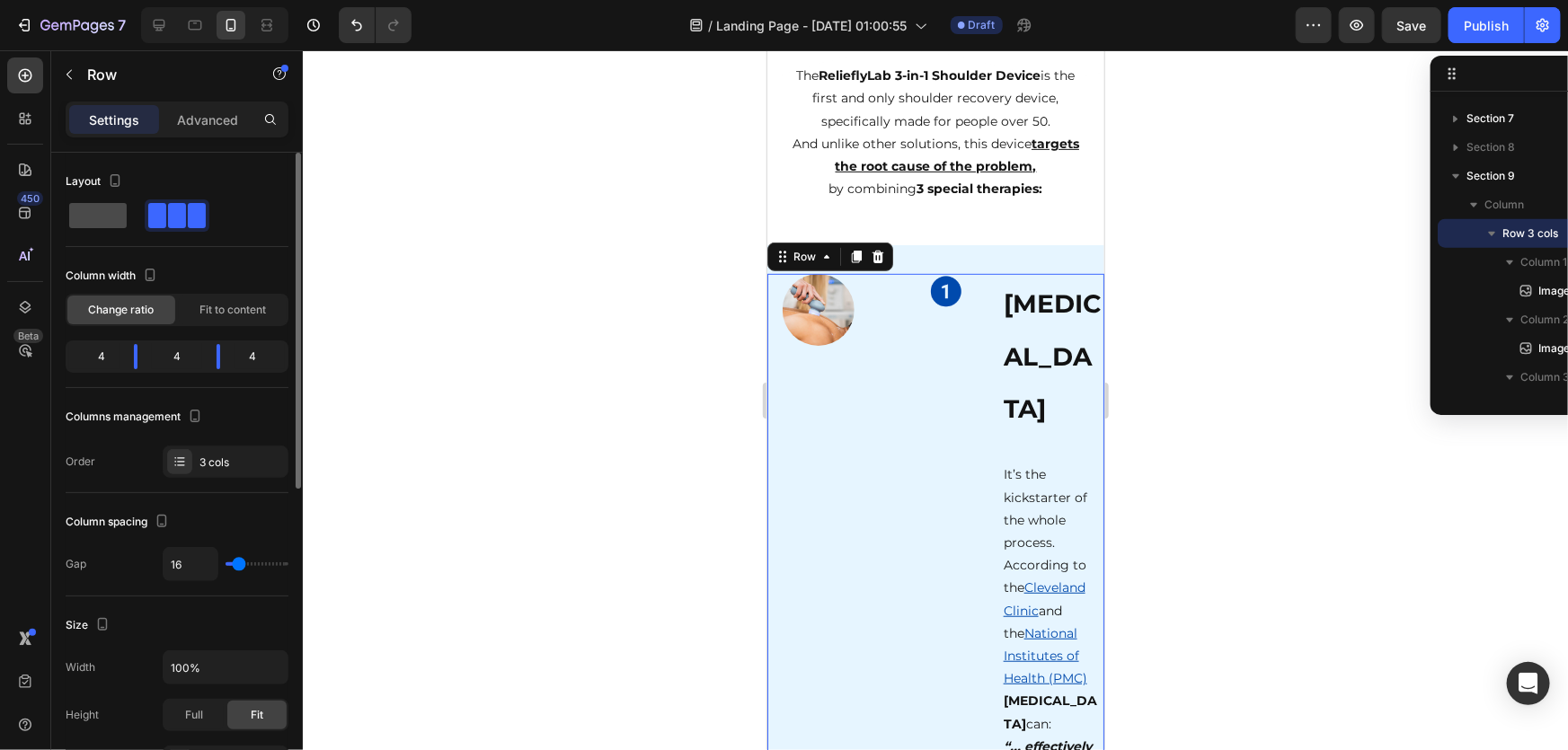
click at [98, 226] on span at bounding box center [98, 216] width 57 height 25
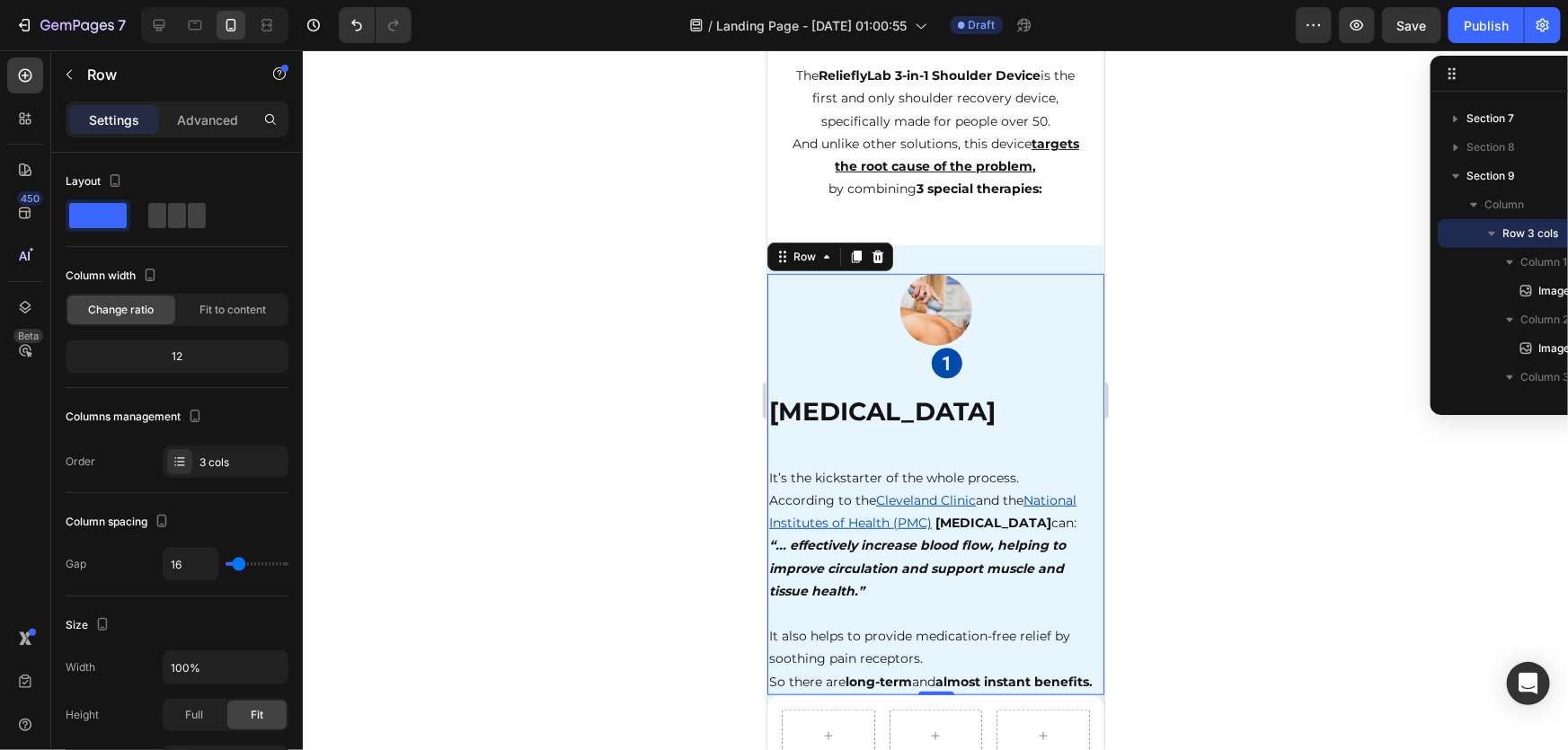
click at [1243, 535] on div at bounding box center [935, 401] width 1265 height 700
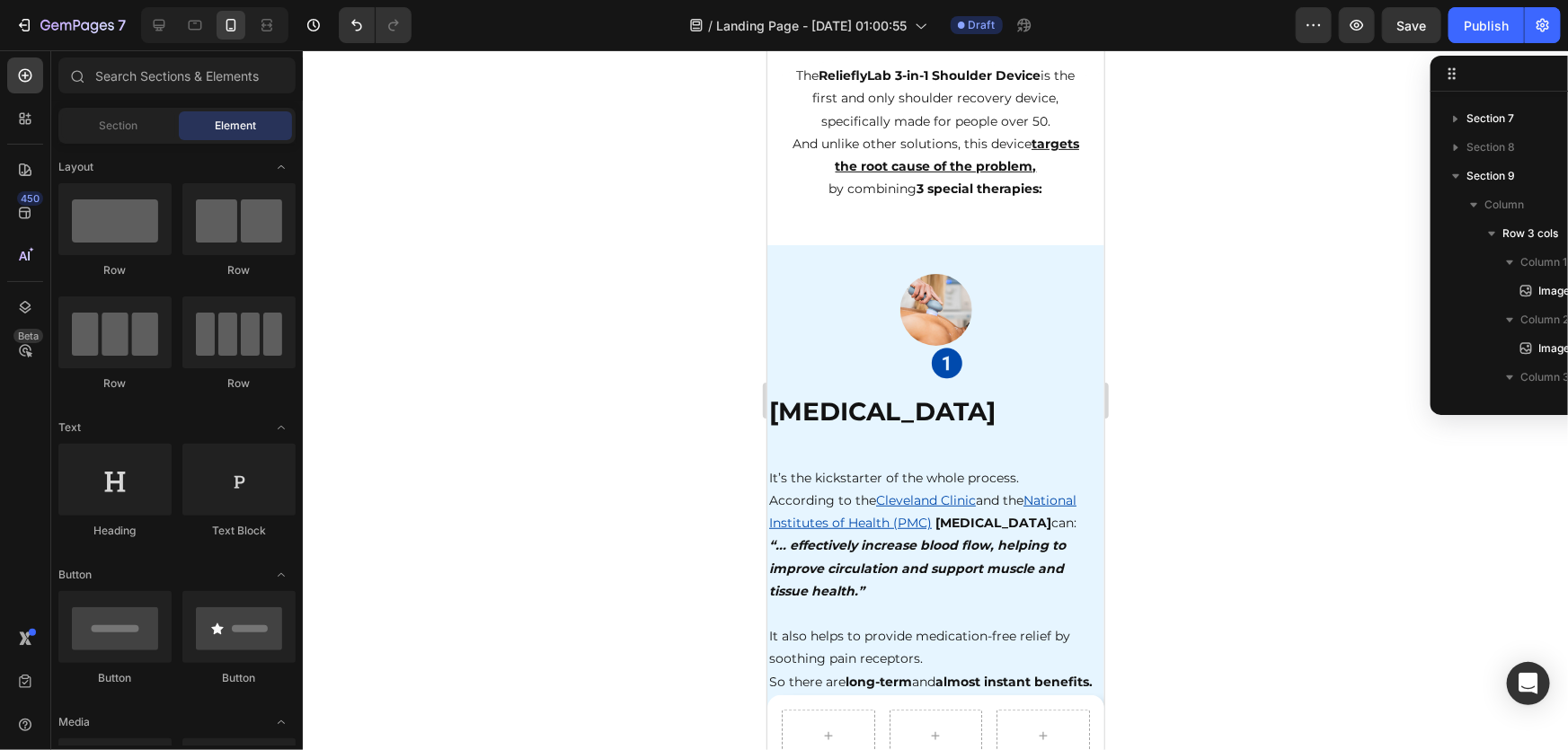
drag, startPoint x: 1220, startPoint y: 535, endPoint x: 1206, endPoint y: 521, distance: 19.8
click at [1220, 534] on div at bounding box center [935, 401] width 1265 height 700
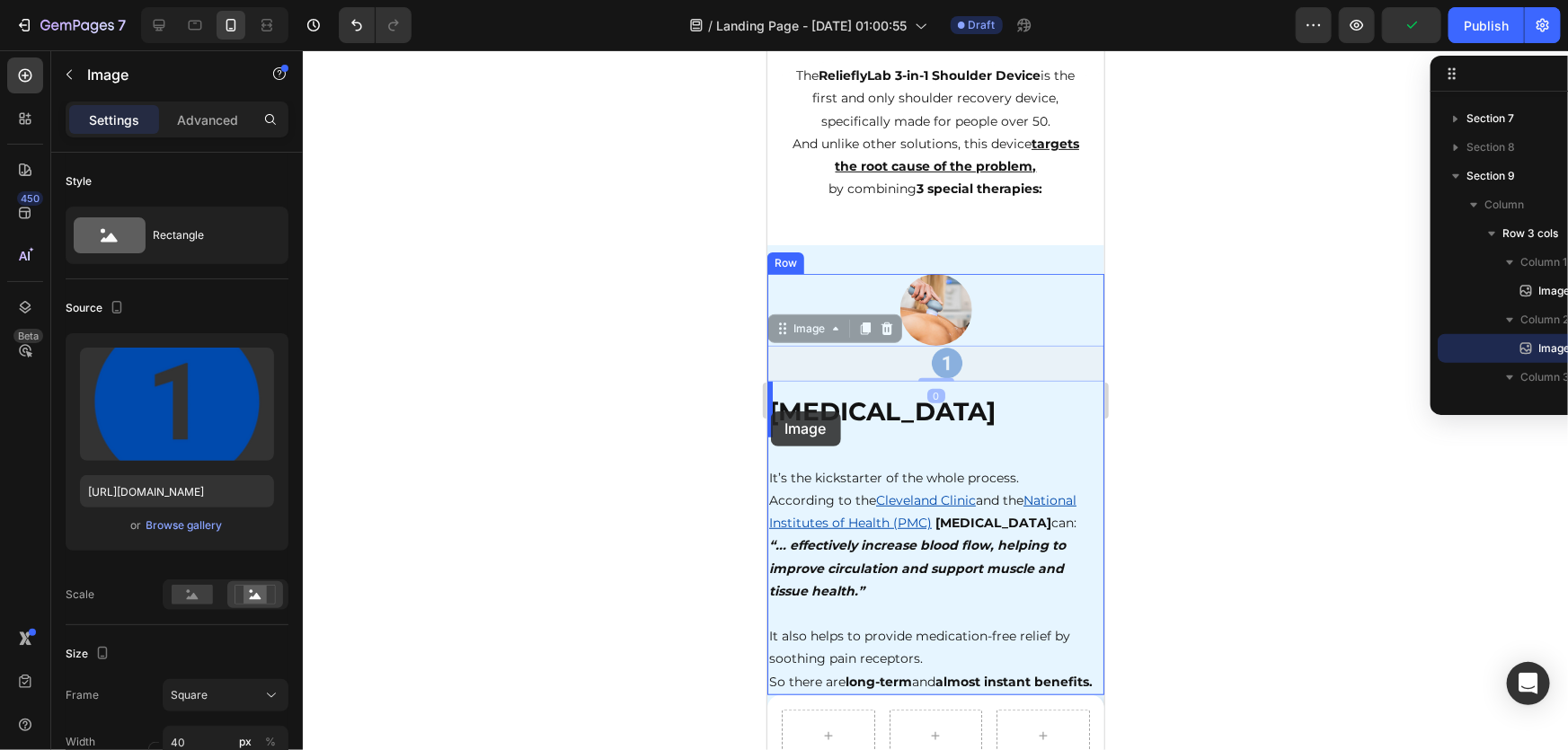
drag, startPoint x: 930, startPoint y: 362, endPoint x: 1949, endPoint y: 530, distance: 1032.8
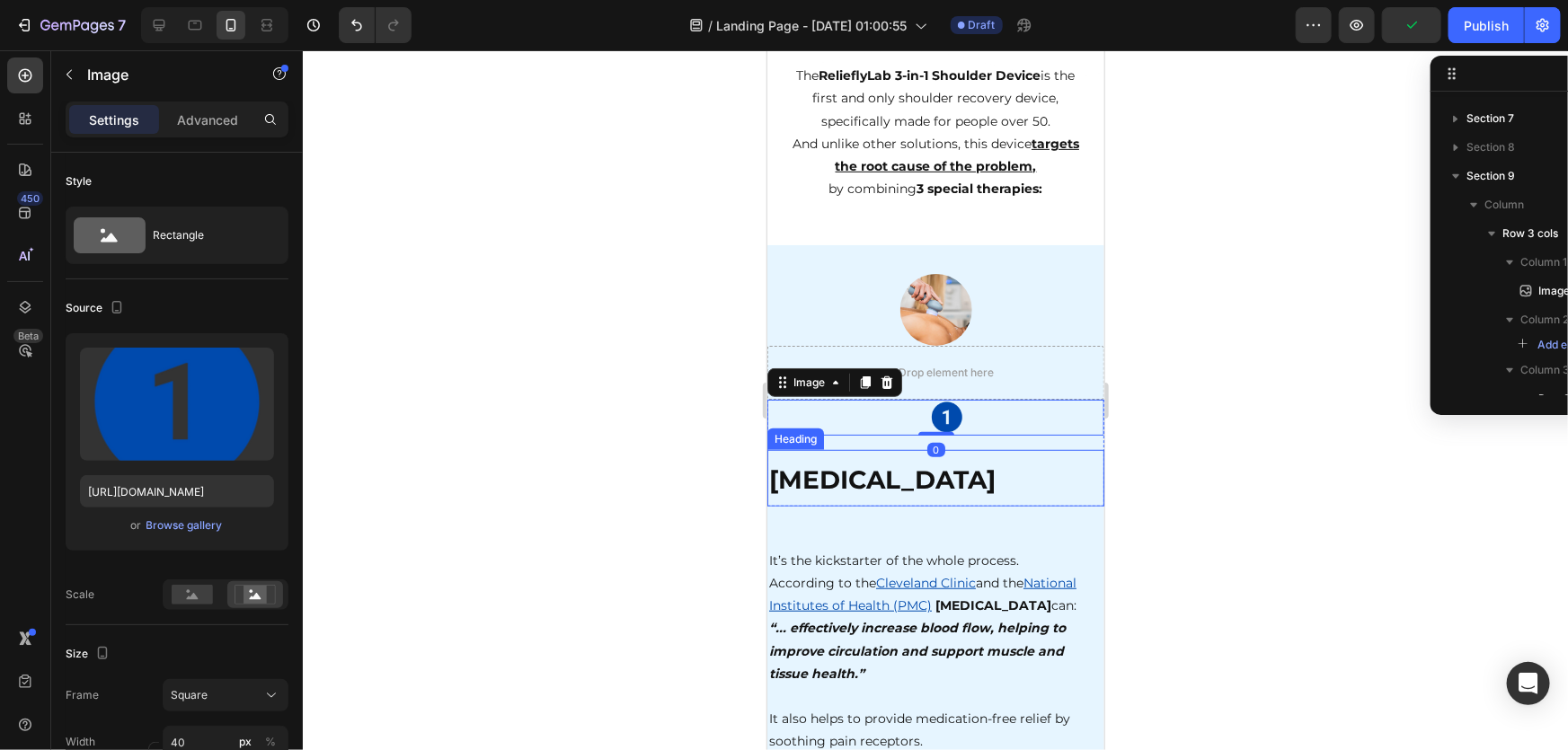
click at [969, 470] on h2 "[MEDICAL_DATA]" at bounding box center [934, 477] width 337 height 55
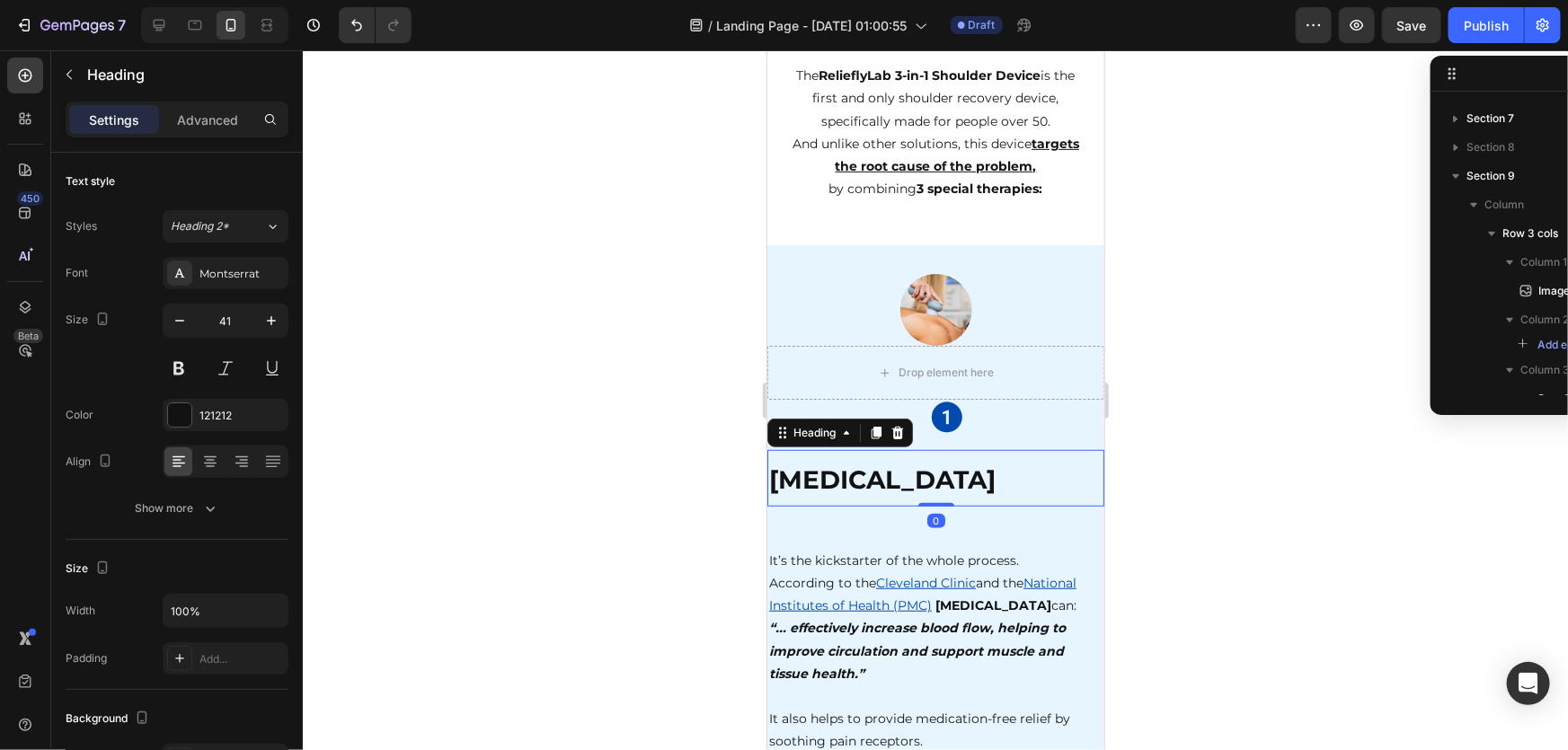
scroll to position [1259, 0]
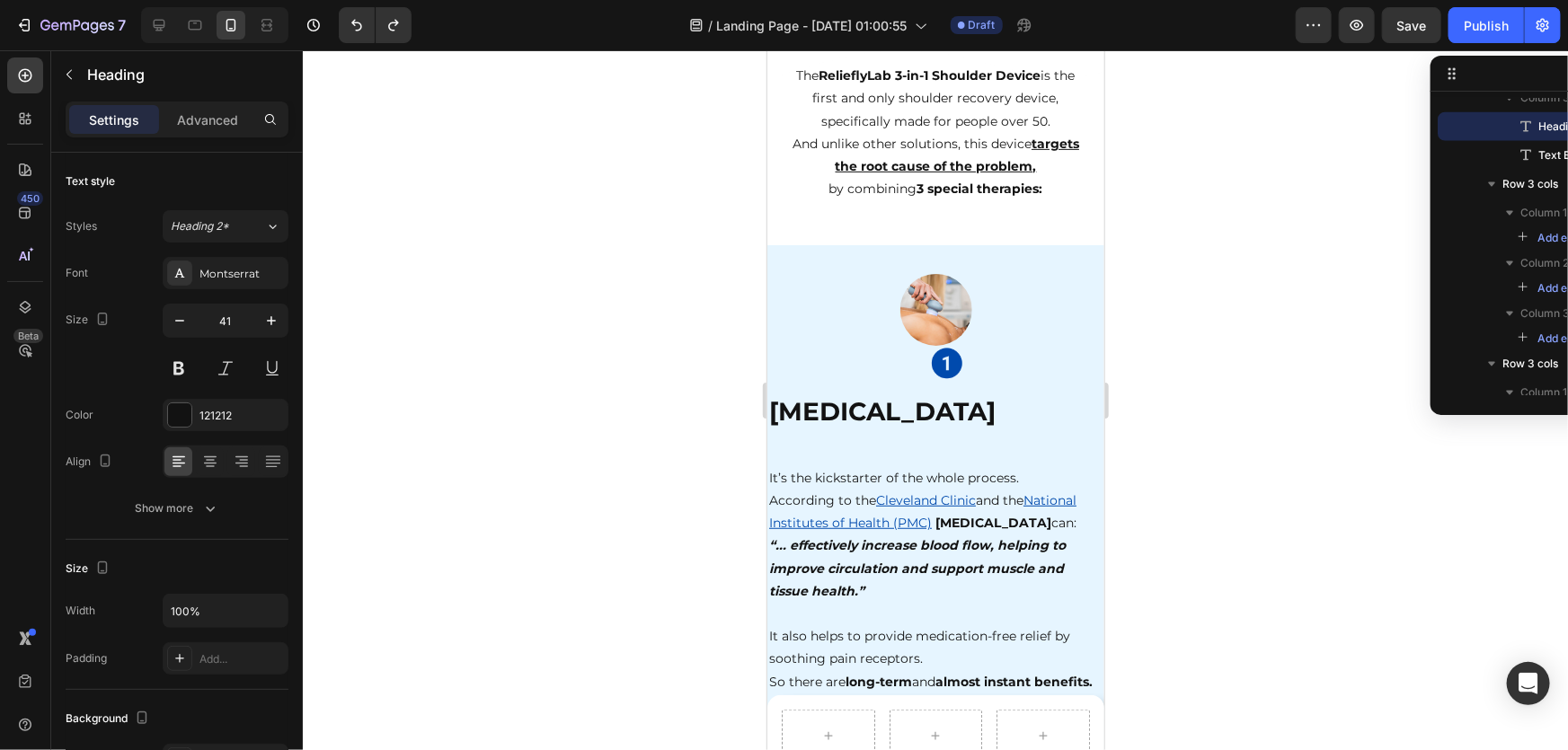
click at [1210, 454] on div at bounding box center [935, 401] width 1265 height 700
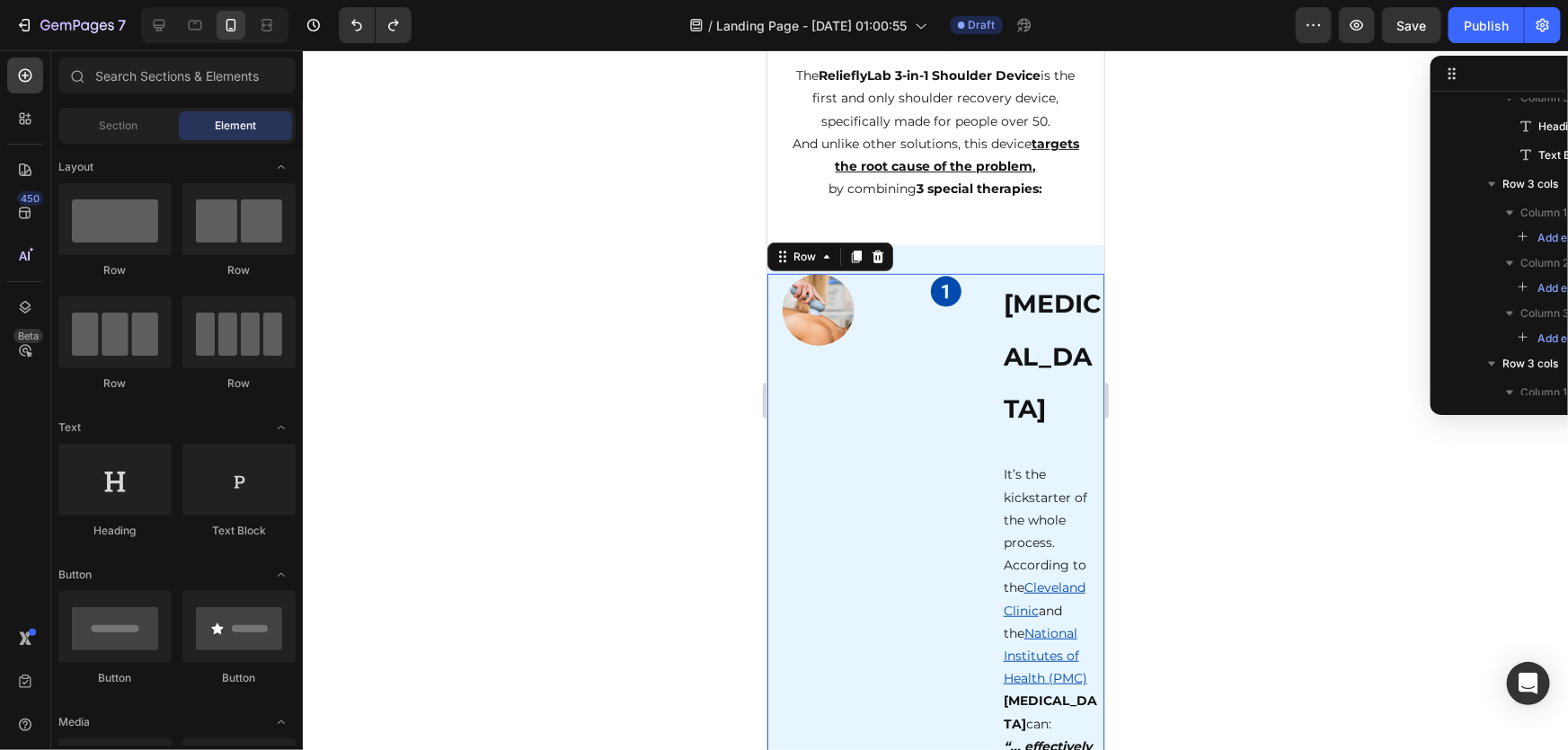
click at [969, 380] on div "Image" at bounding box center [934, 731] width 102 height 916
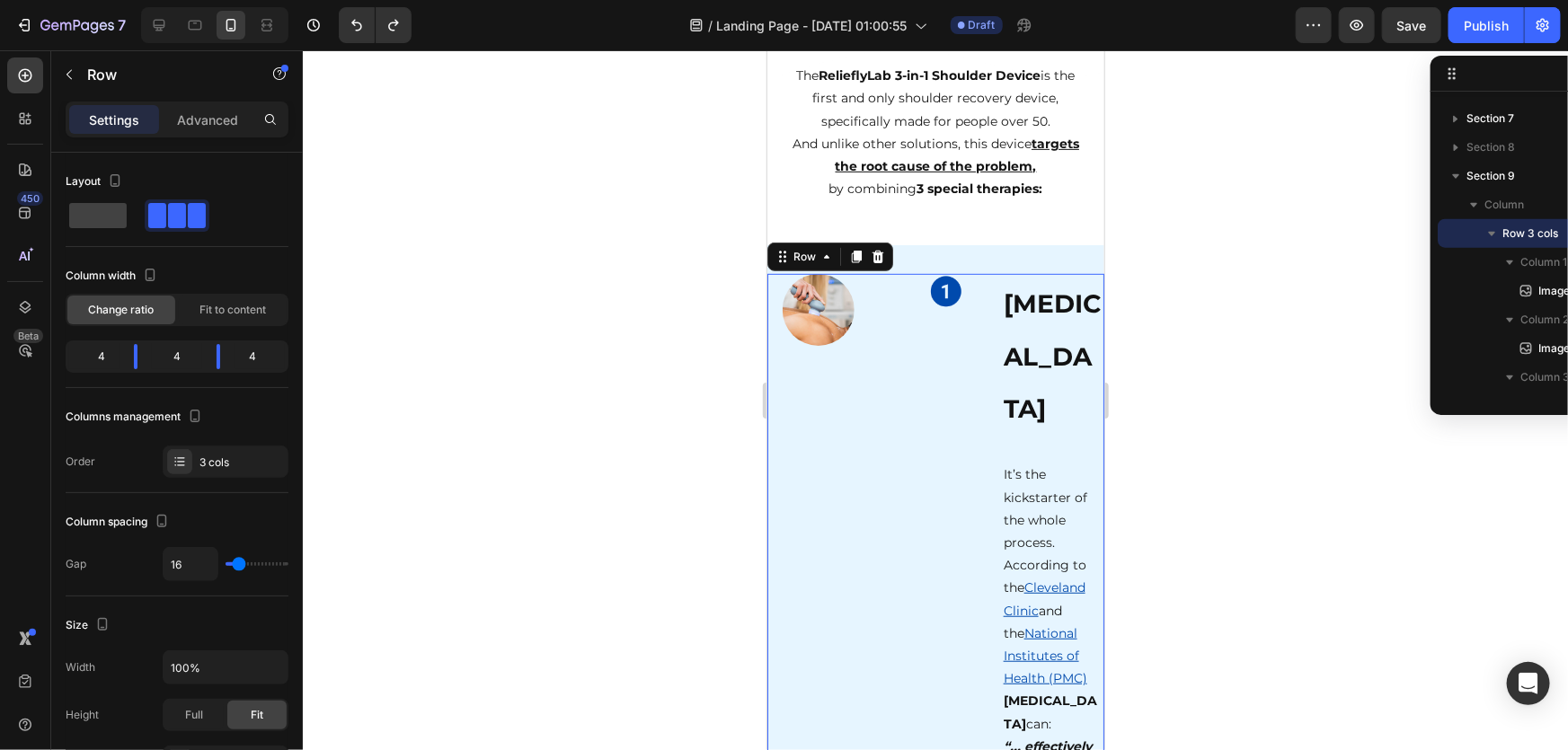
click at [869, 442] on div "Image Image [MEDICAL_DATA] Heading It’s the kickstarter of the whole process. A…" at bounding box center [934, 731] width 337 height 916
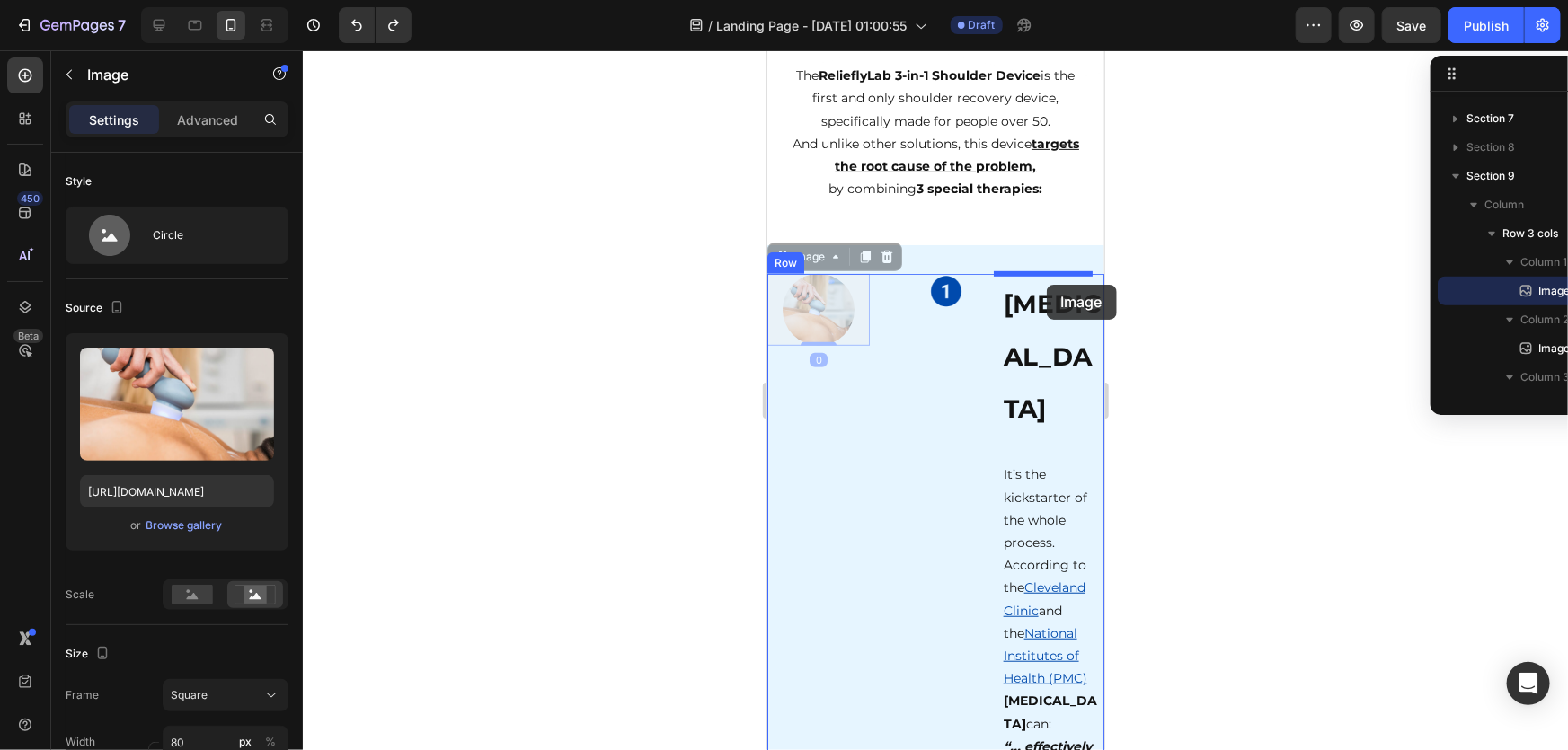
drag, startPoint x: 815, startPoint y: 318, endPoint x: 1046, endPoint y: 284, distance: 233.5
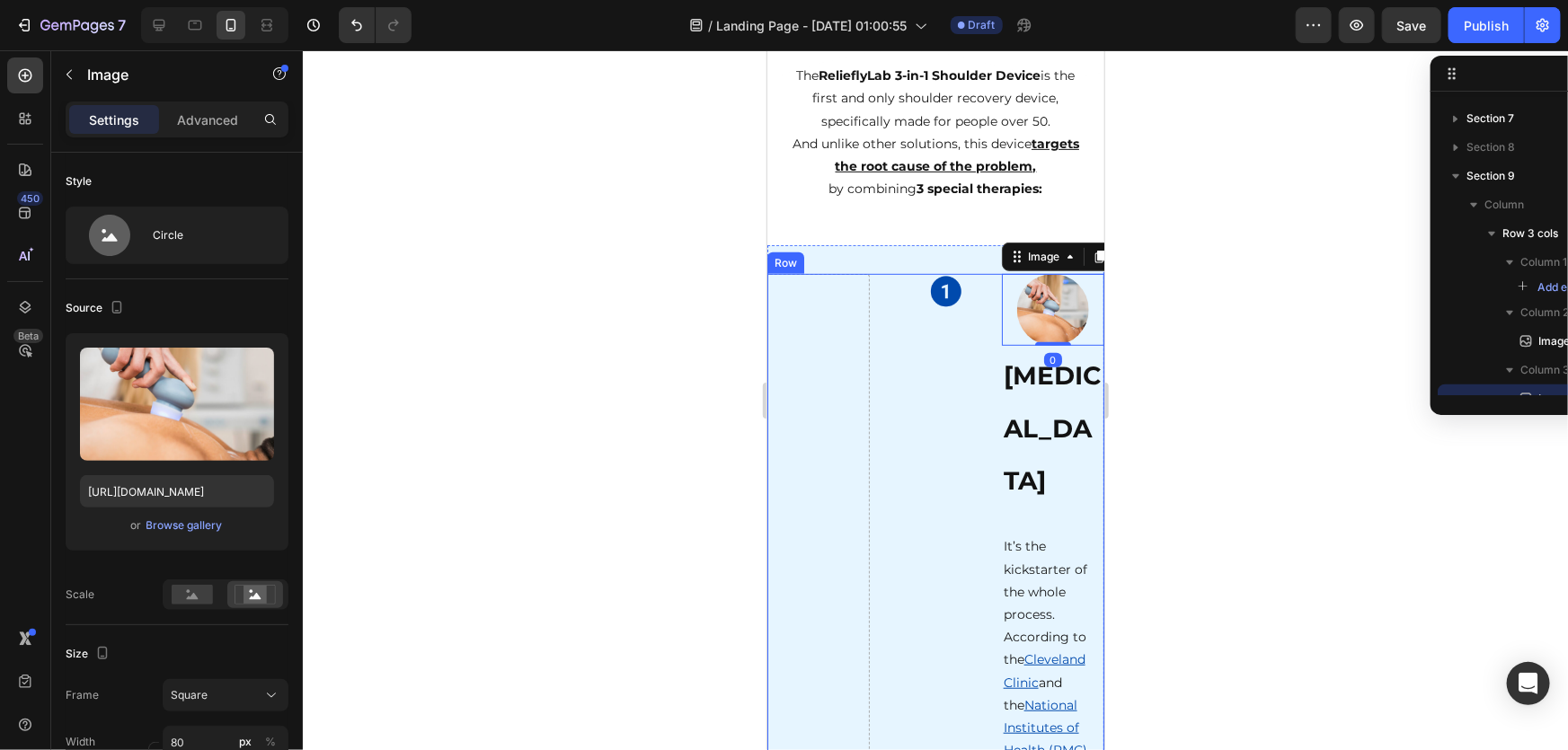
drag, startPoint x: 1257, startPoint y: 468, endPoint x: 288, endPoint y: 417, distance: 970.3
click at [1257, 468] on div at bounding box center [935, 401] width 1265 height 700
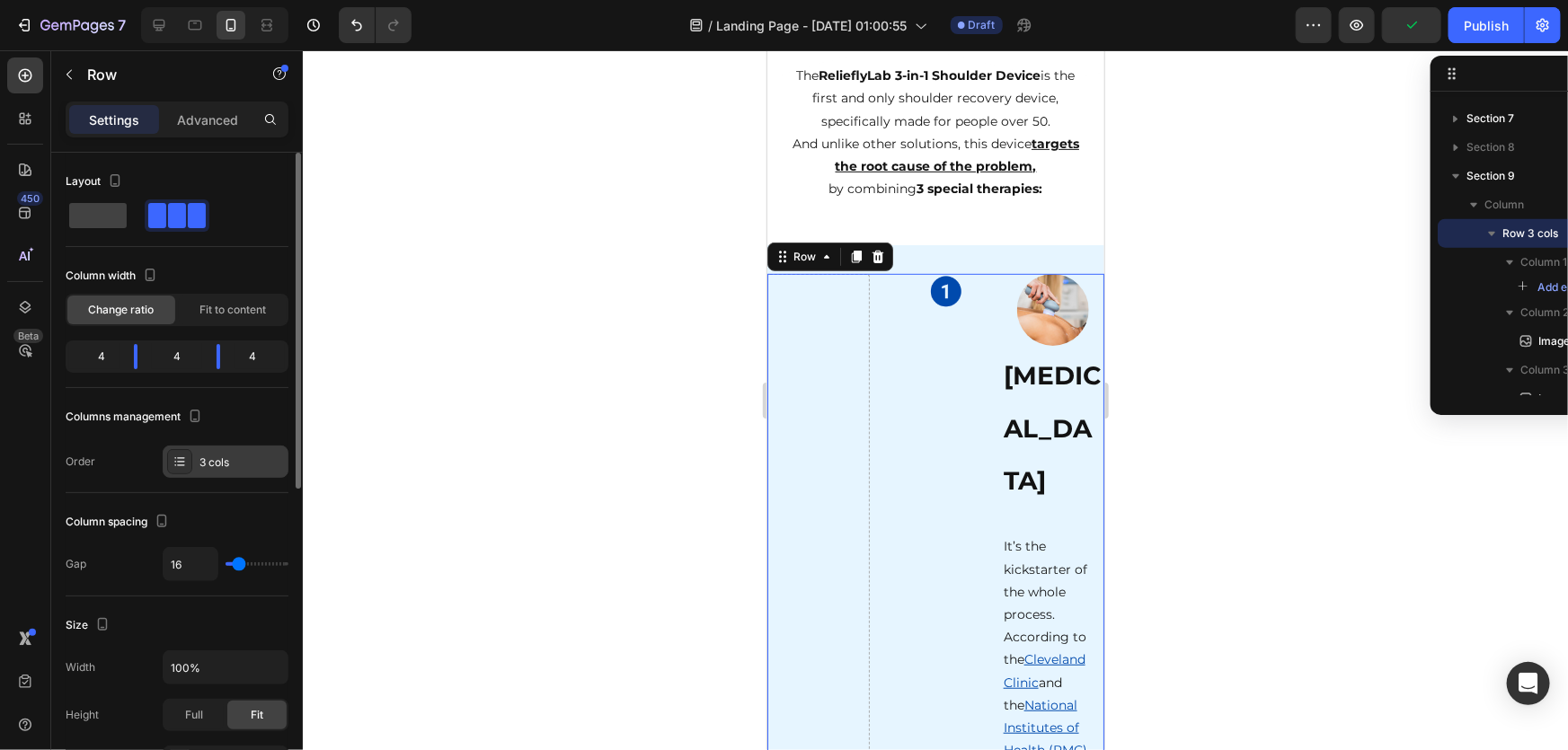
click at [208, 460] on div "3 cols" at bounding box center [241, 462] width 85 height 16
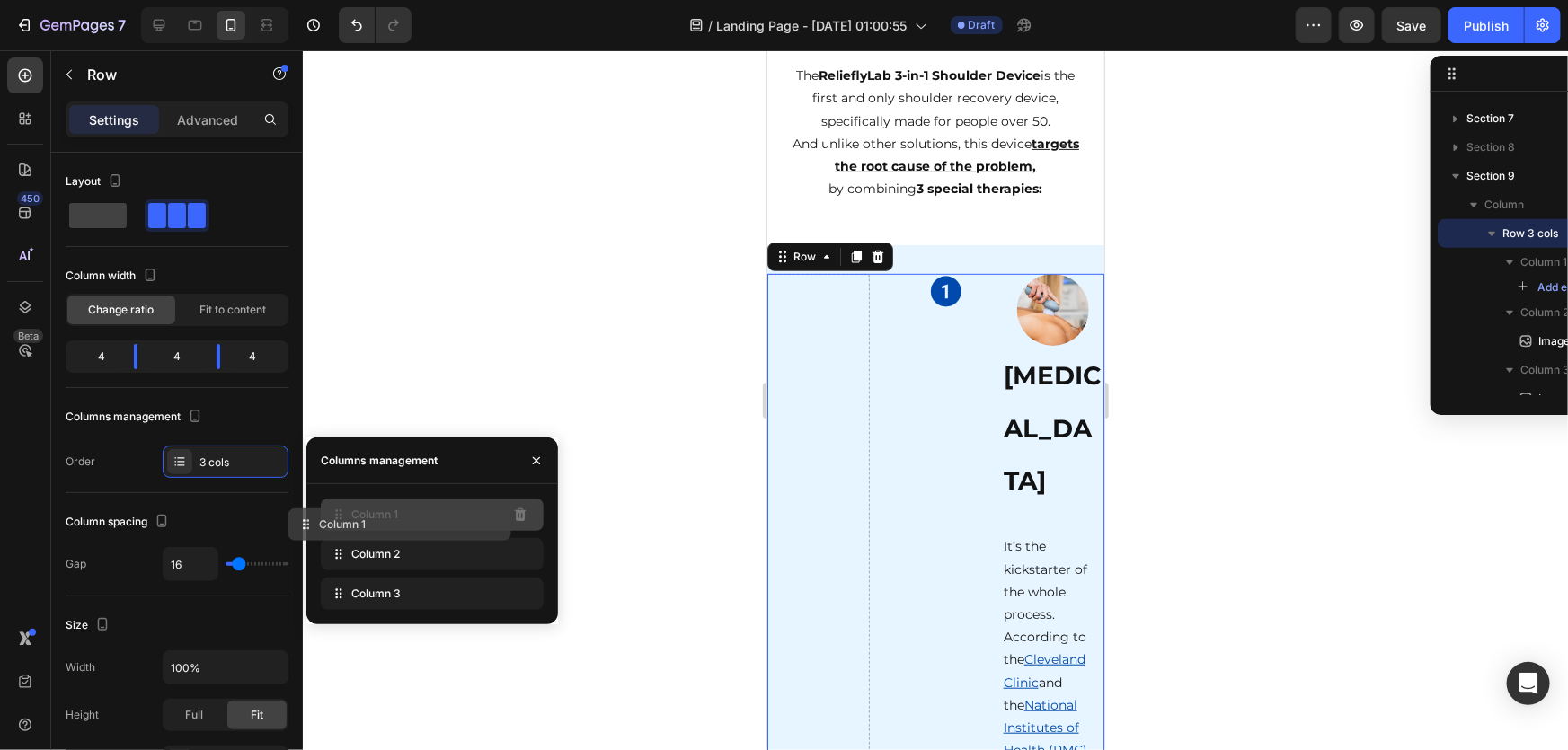
click at [488, 522] on div "Column 1" at bounding box center [432, 515] width 223 height 32
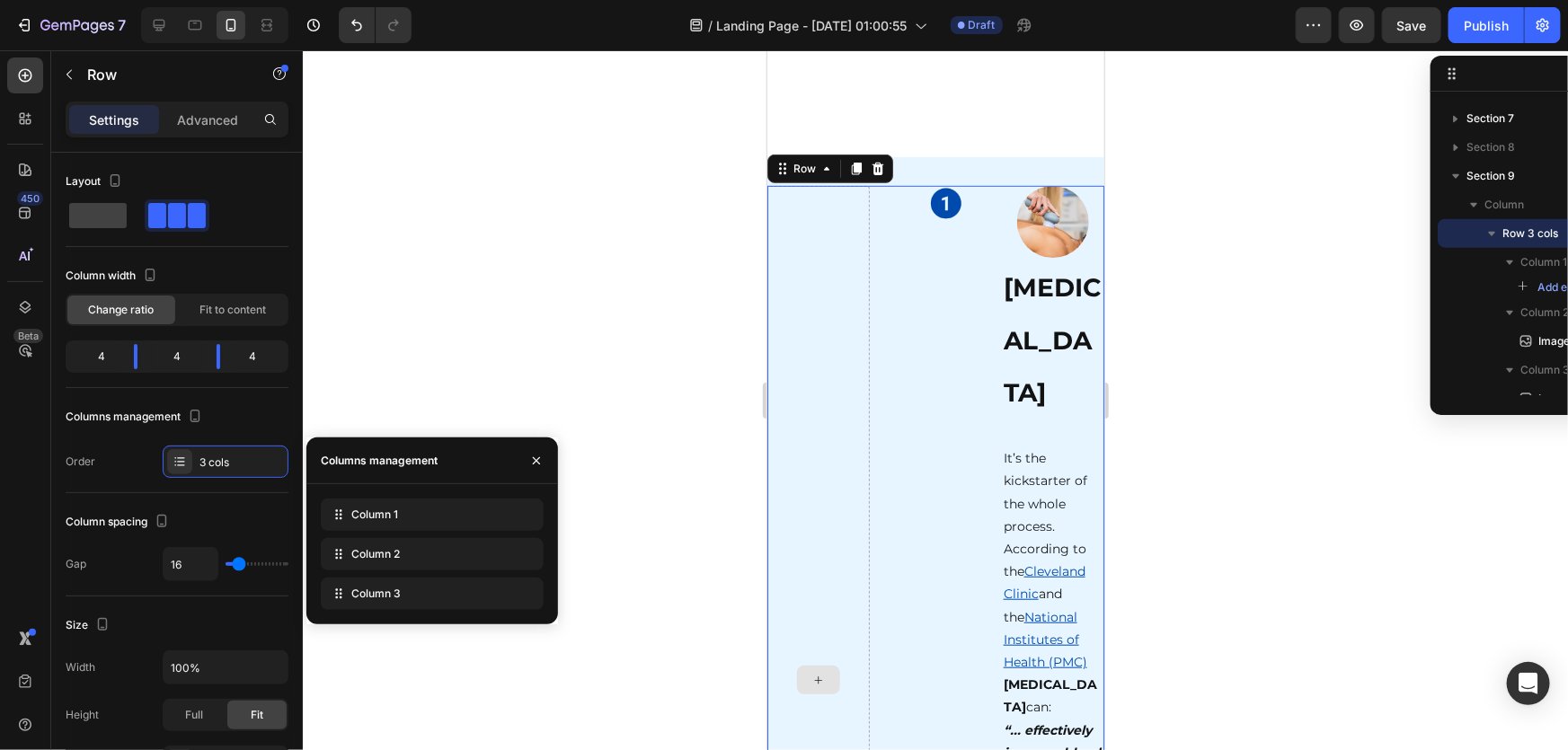
scroll to position [4076, 0]
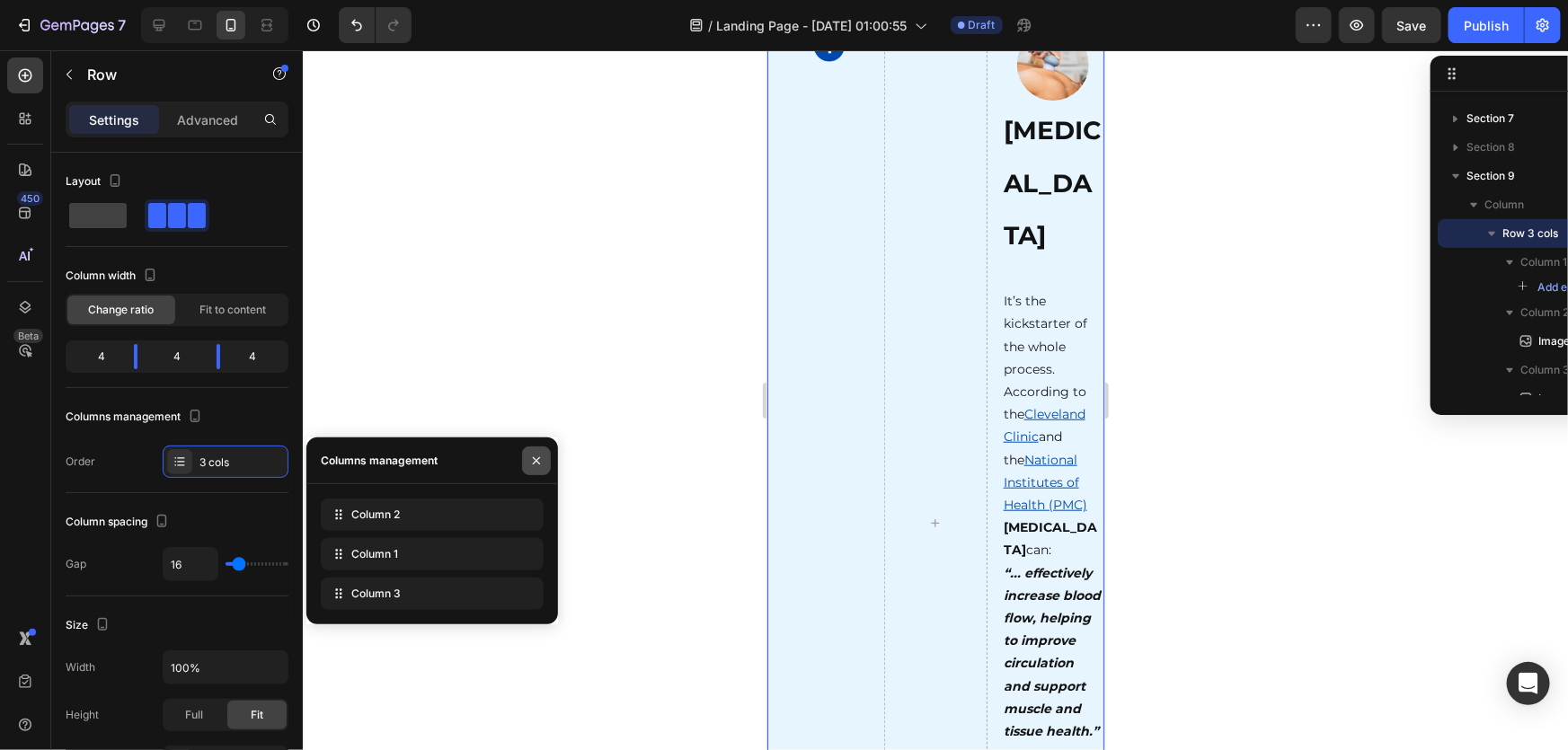
click at [531, 461] on icon "button" at bounding box center [536, 461] width 14 height 14
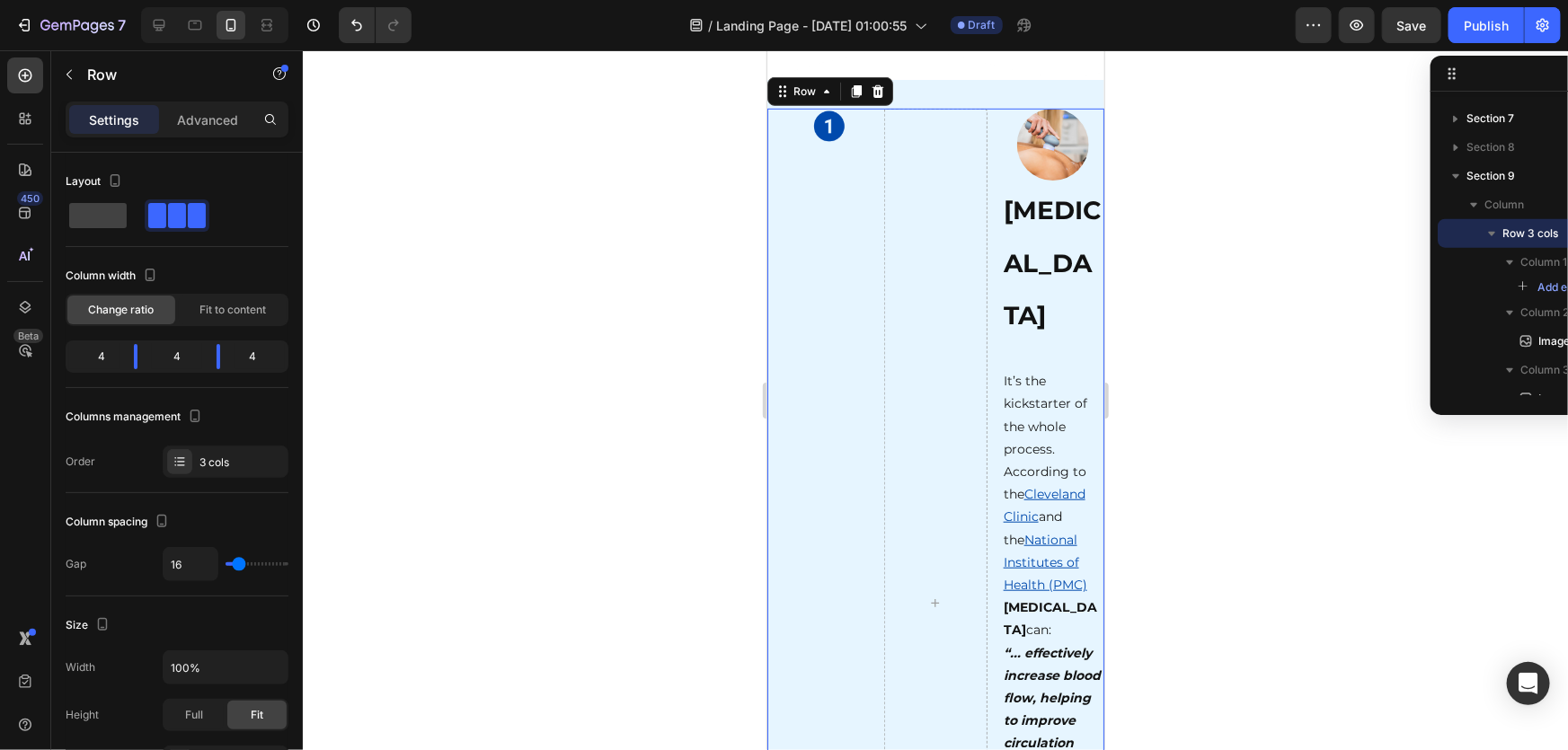
scroll to position [3831, 0]
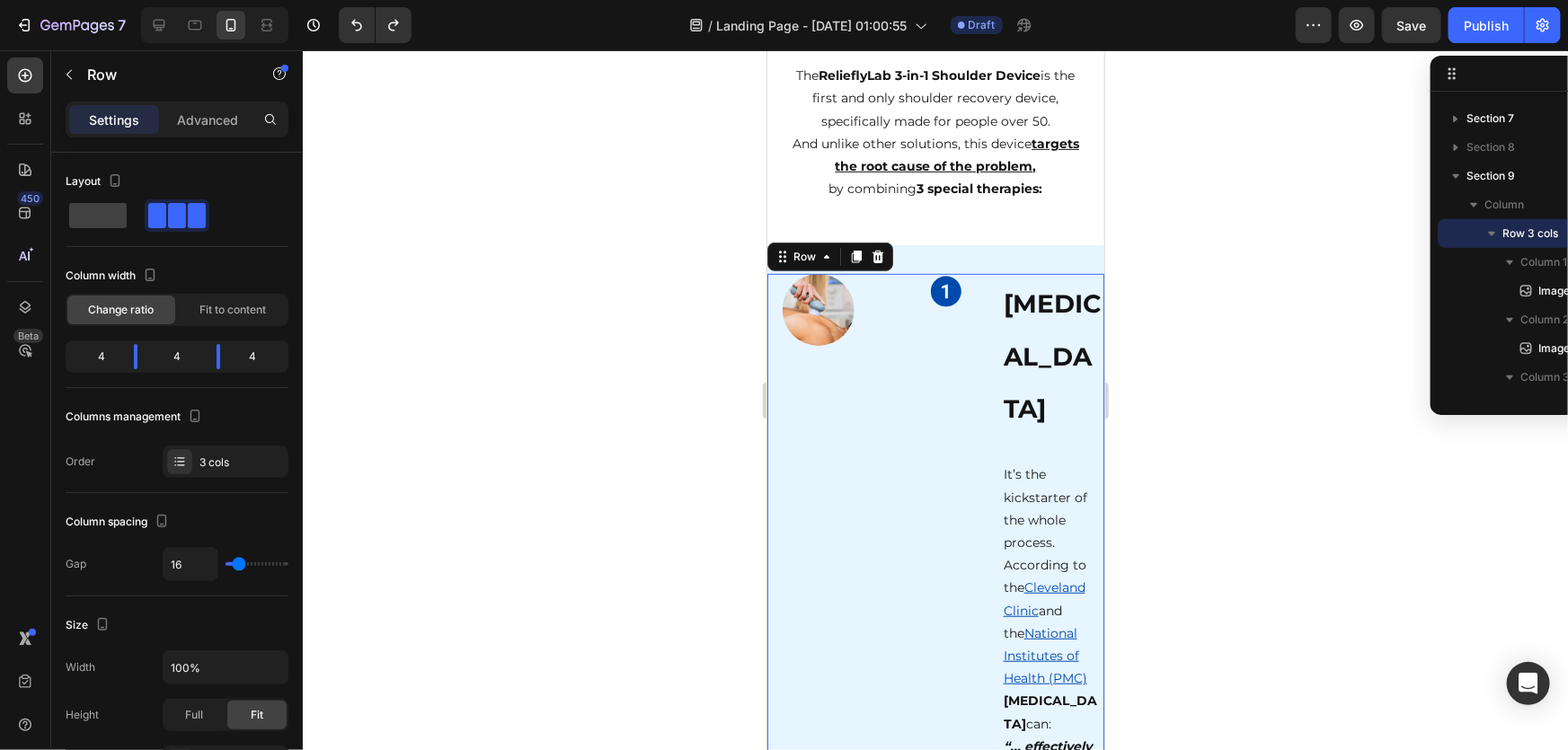
click at [1183, 416] on div at bounding box center [935, 401] width 1265 height 700
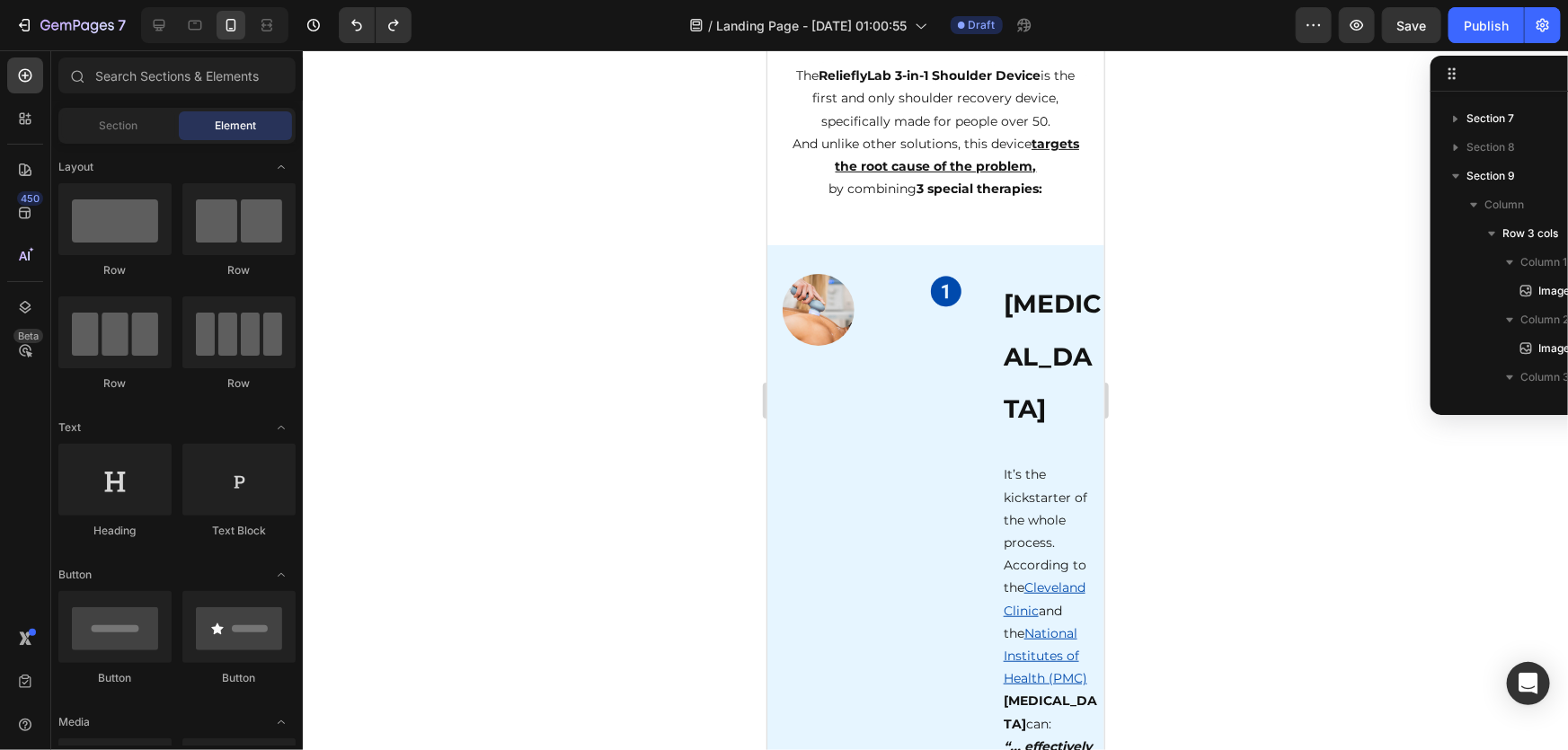
click at [1208, 470] on div at bounding box center [935, 401] width 1265 height 700
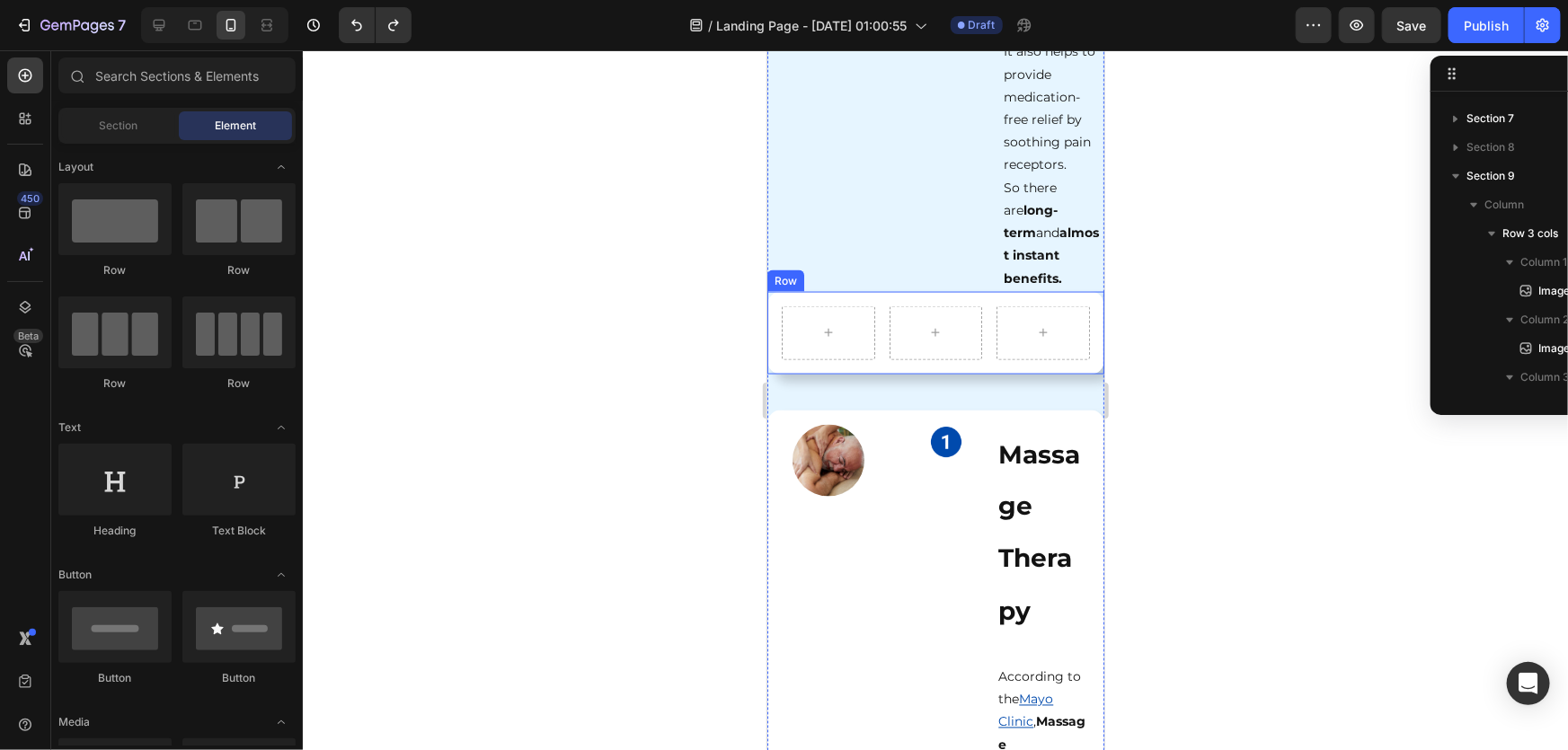
scroll to position [4485, 0]
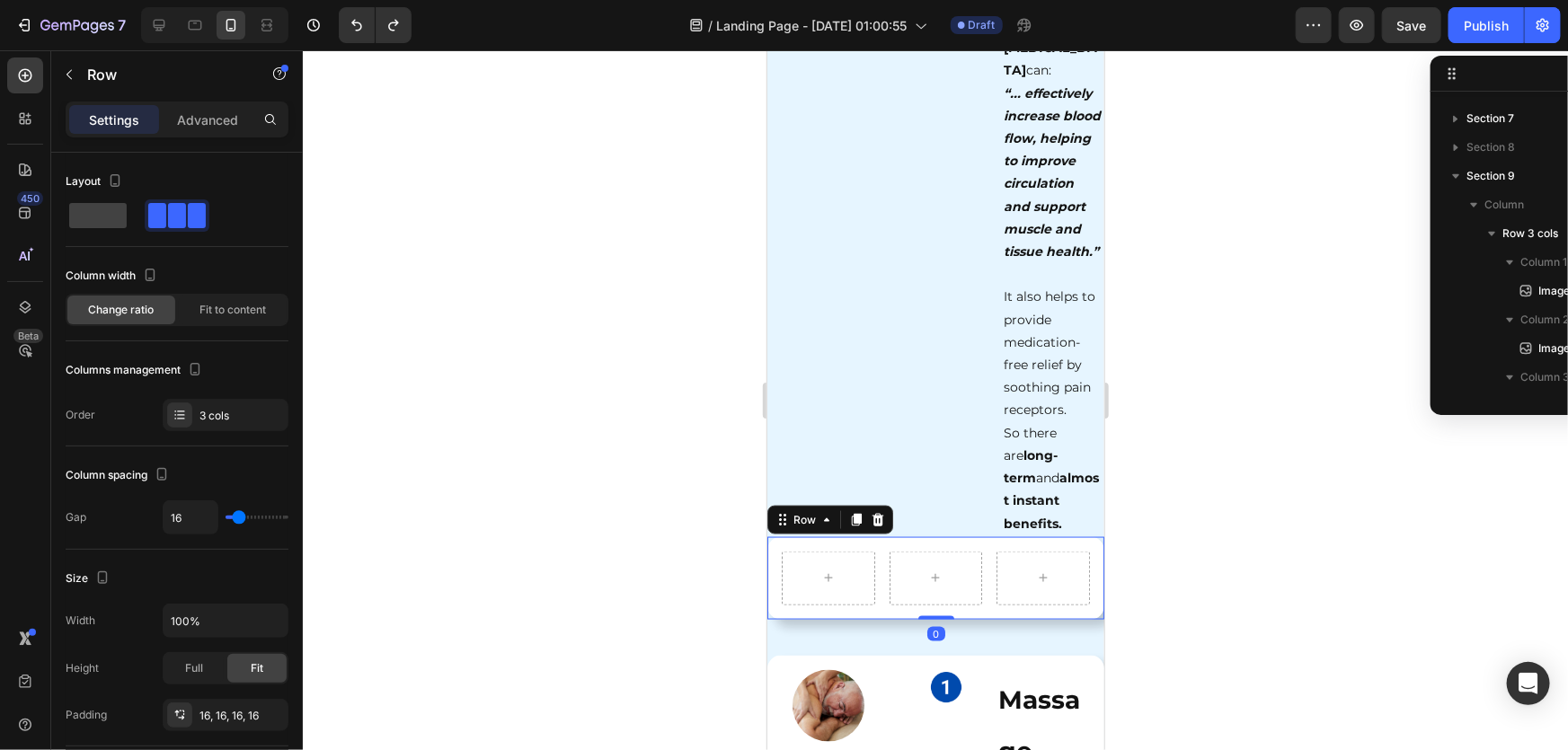
click at [837, 613] on div "Row 0" at bounding box center [934, 577] width 337 height 83
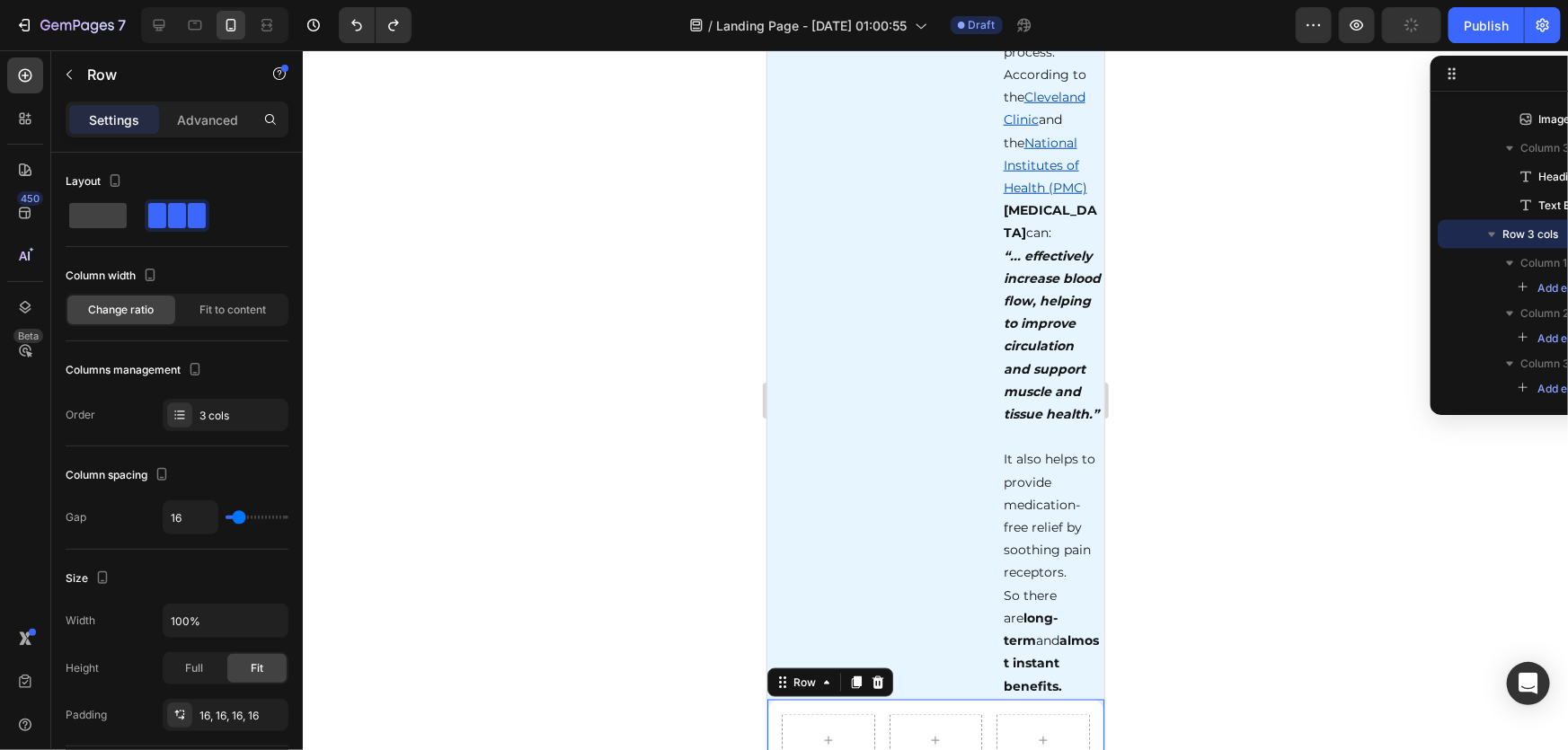
scroll to position [4567, 0]
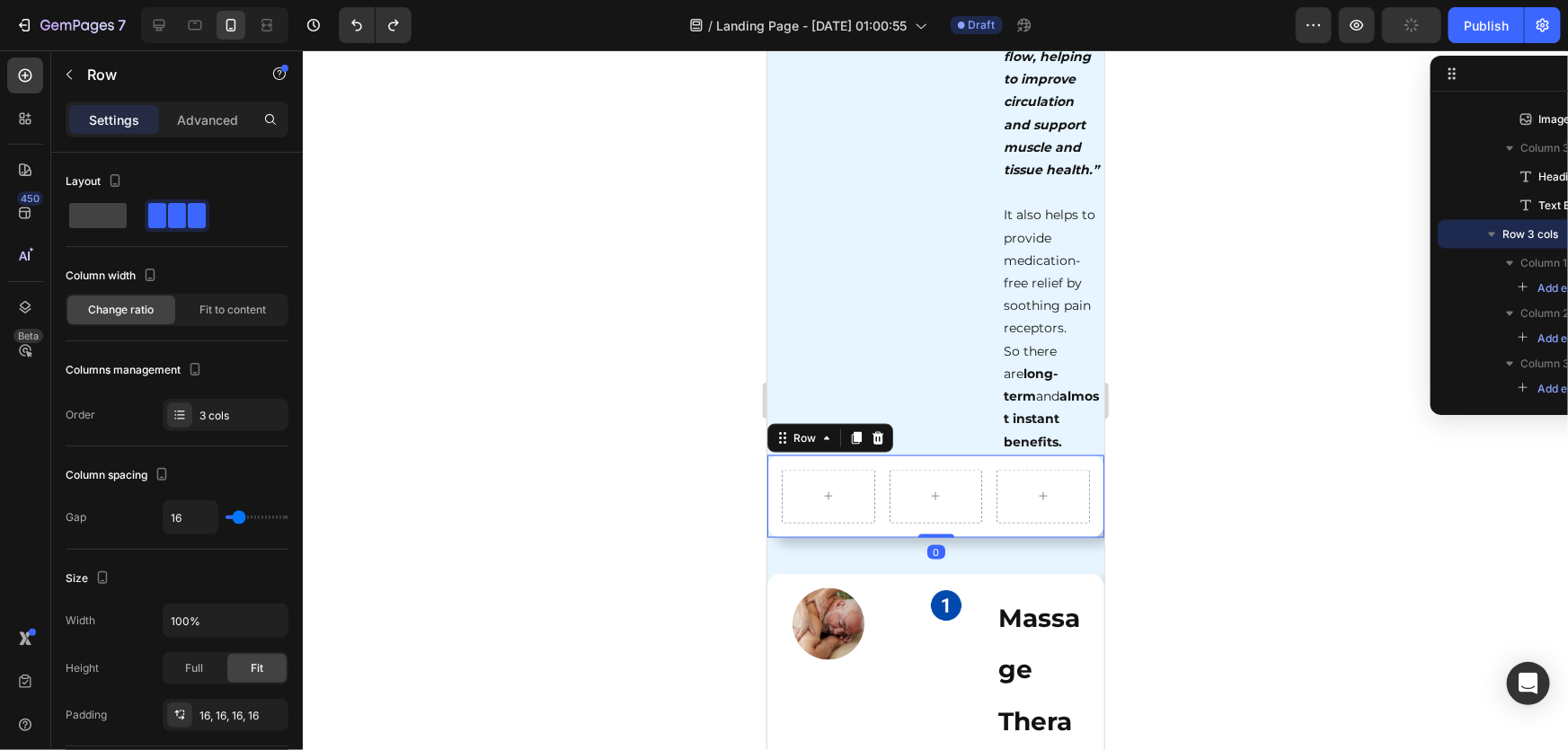
click at [1237, 523] on div at bounding box center [935, 401] width 1265 height 700
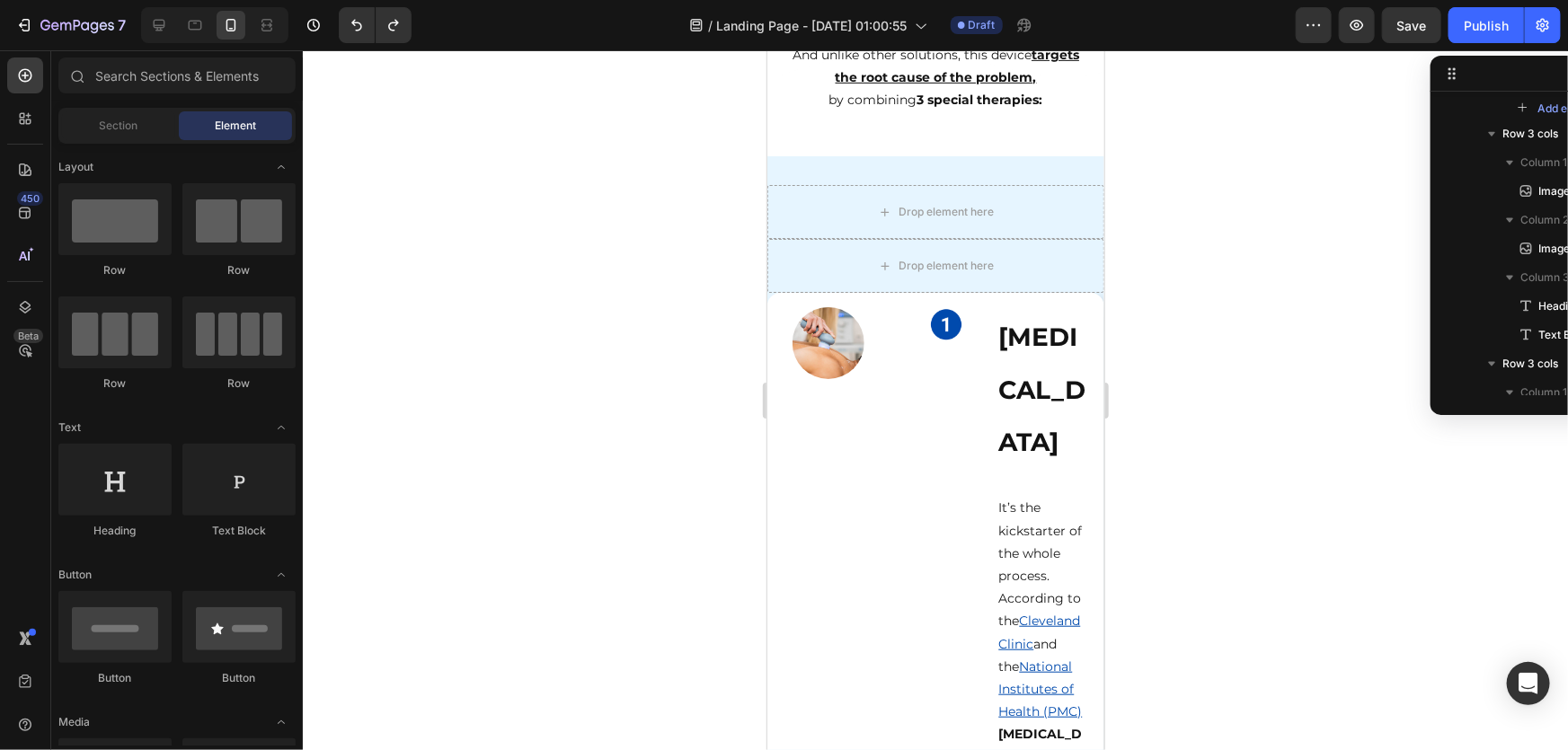
scroll to position [3913, 0]
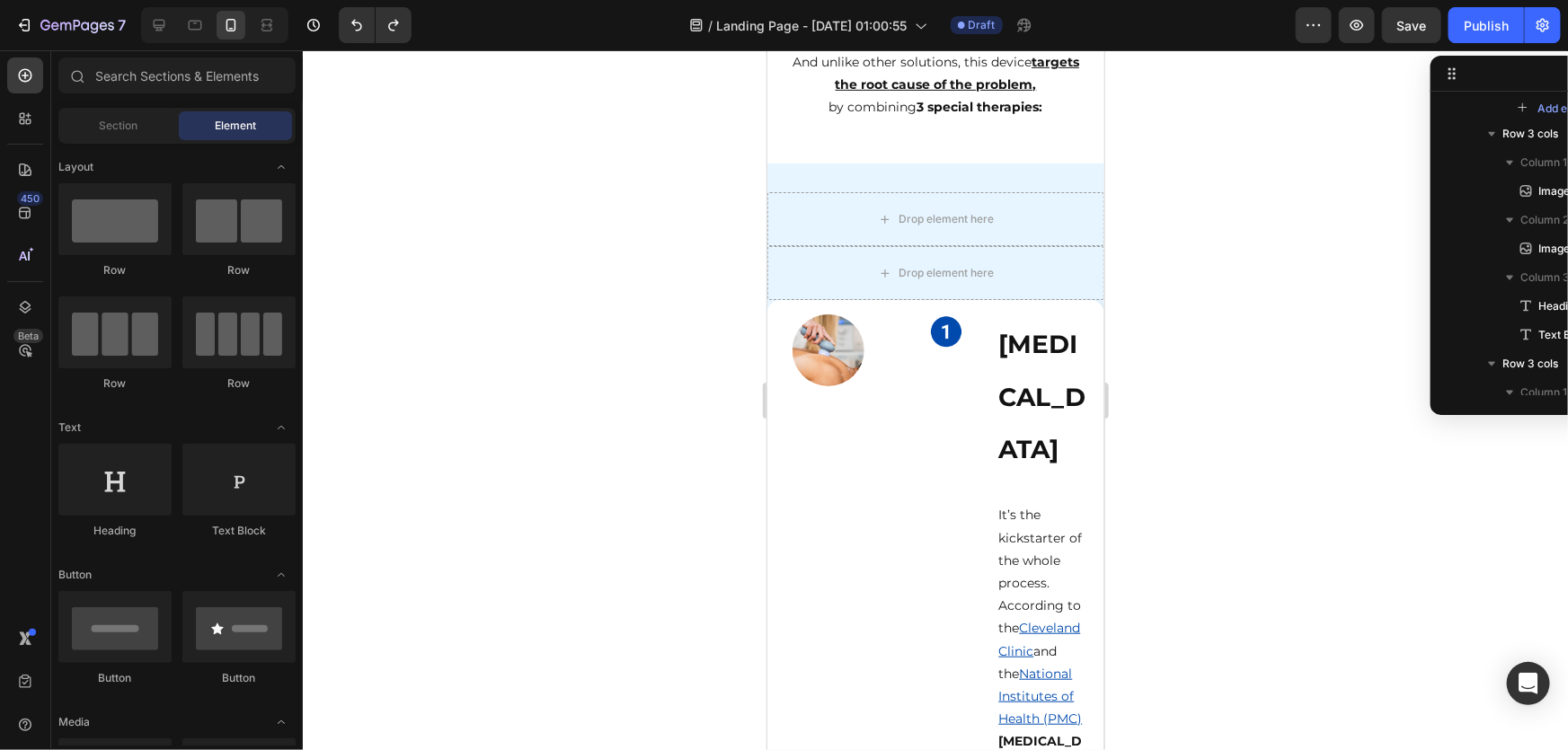
click at [1202, 339] on div at bounding box center [935, 401] width 1265 height 700
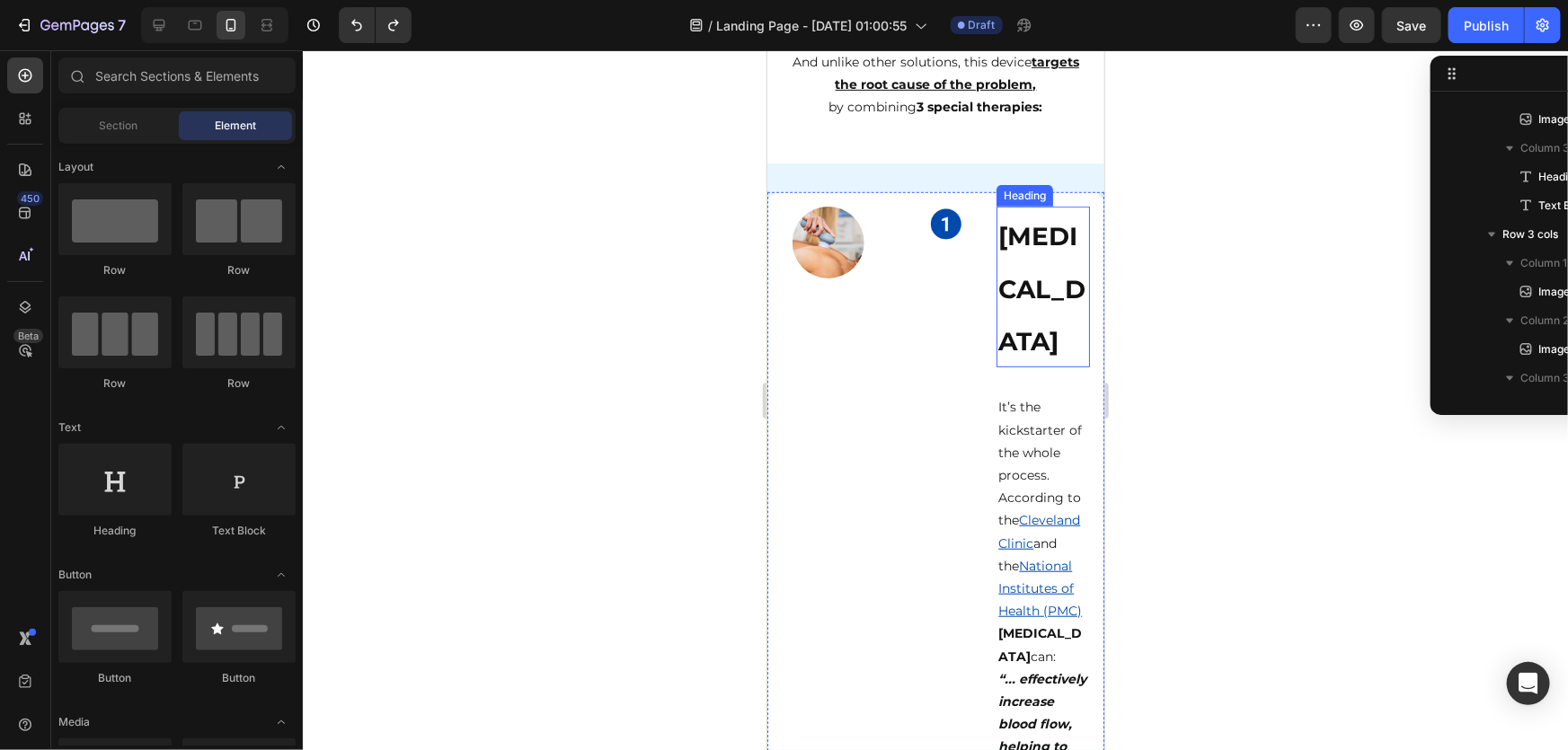
click at [1266, 438] on div at bounding box center [935, 401] width 1265 height 700
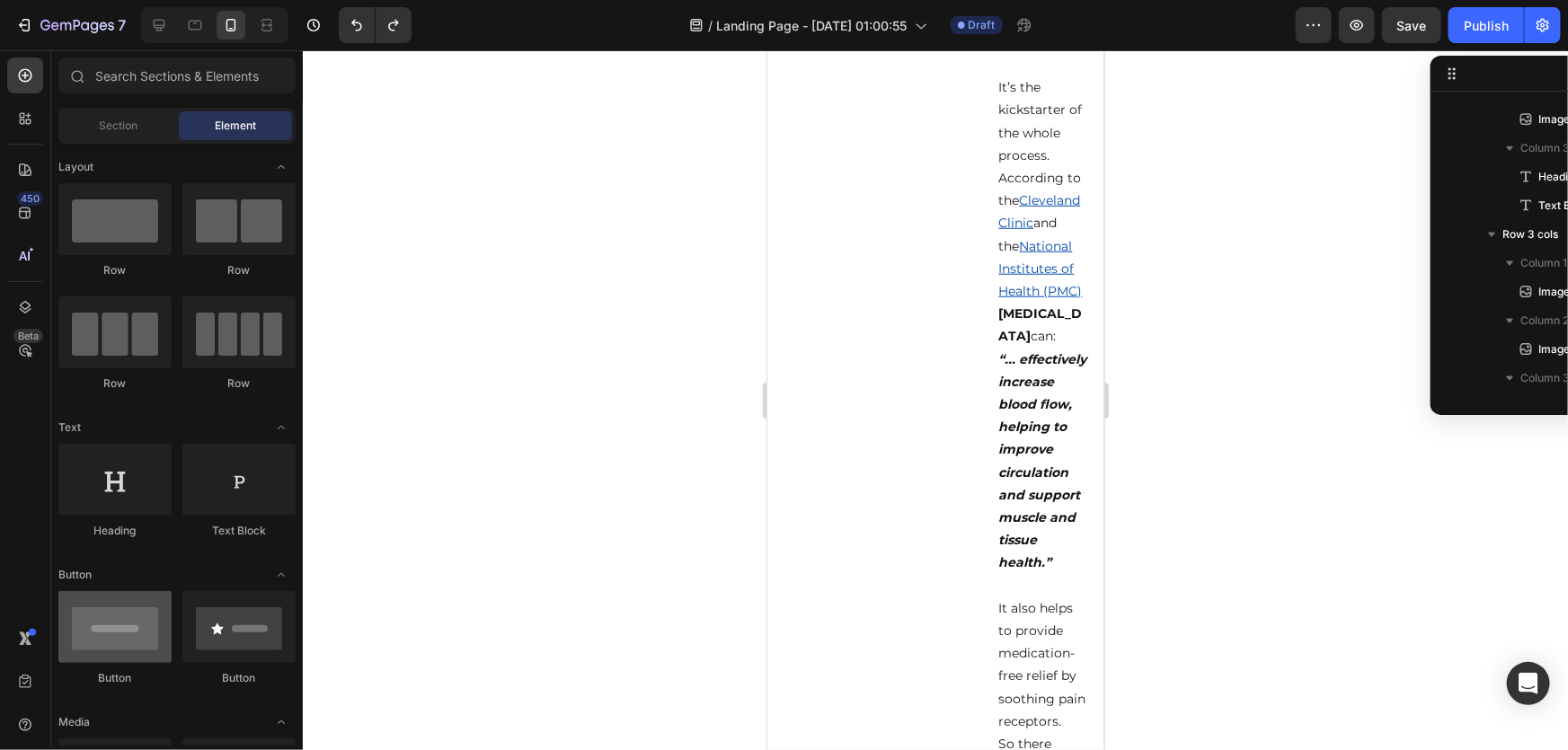
scroll to position [4240, 0]
